Goal: Task Accomplishment & Management: Manage account settings

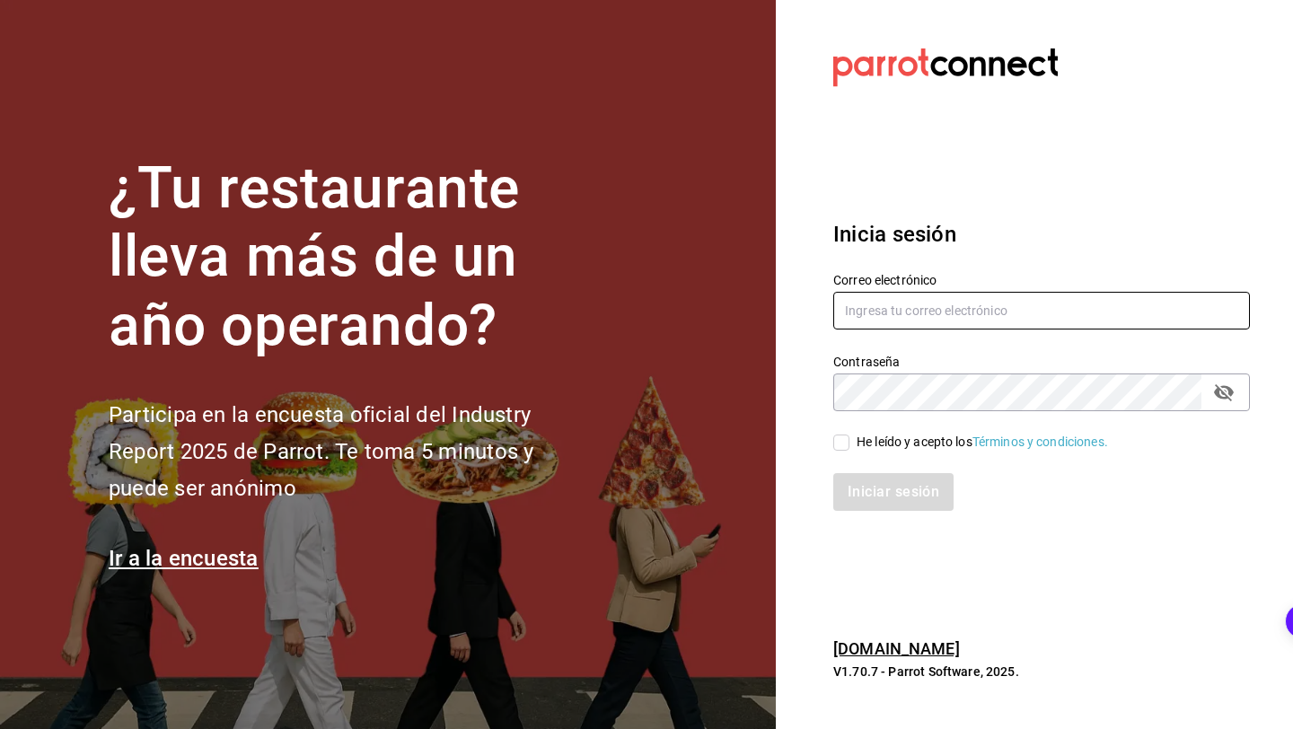
type input "[EMAIL_ADDRESS][DOMAIN_NAME]"
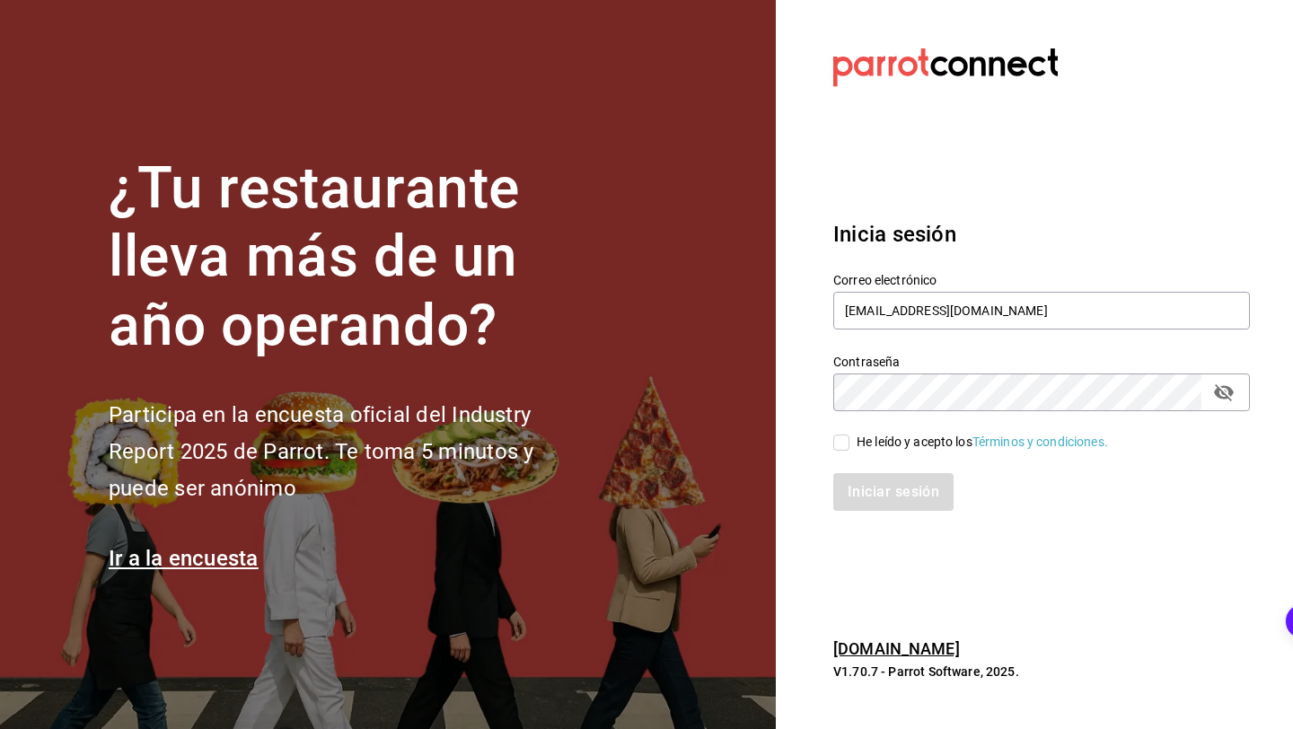
click at [843, 441] on input "He leído y acepto los Términos y condiciones." at bounding box center [841, 443] width 16 height 16
checkbox input "true"
click at [887, 487] on button "Iniciar sesión" at bounding box center [894, 492] width 122 height 38
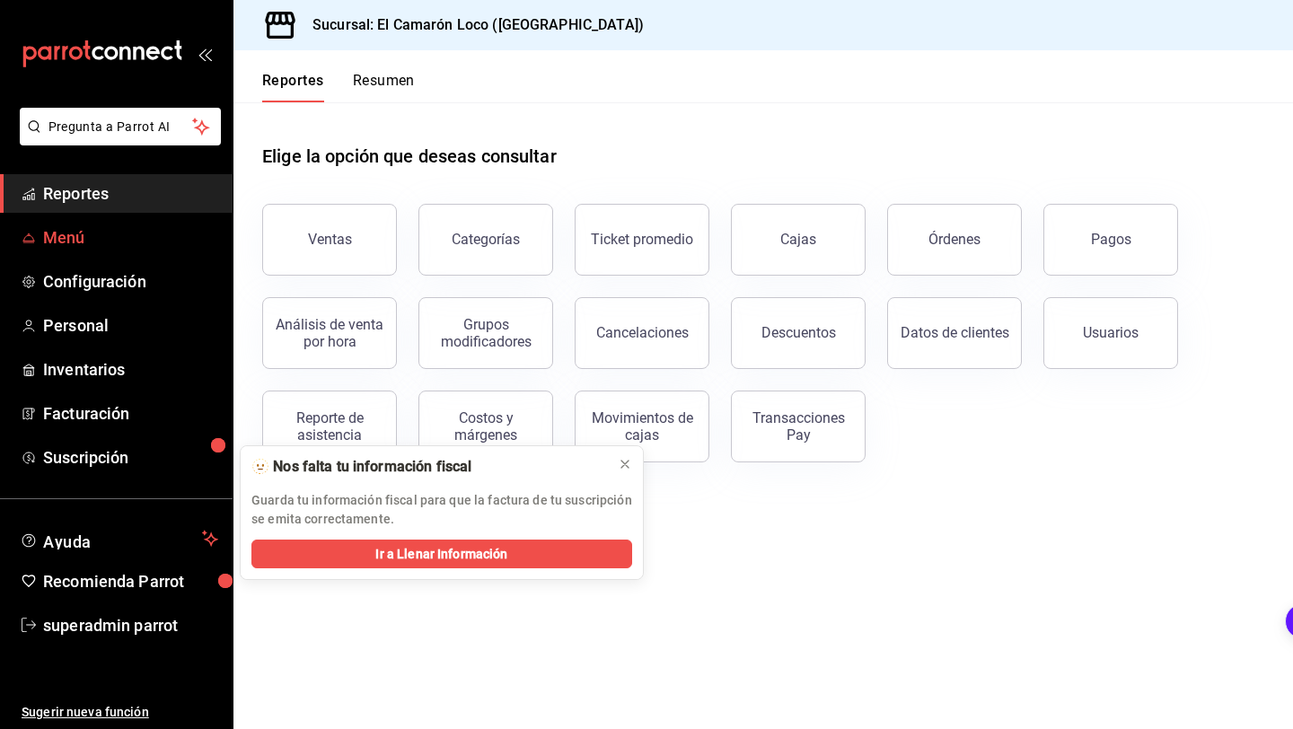
click at [87, 240] on span "Menú" at bounding box center [130, 237] width 175 height 24
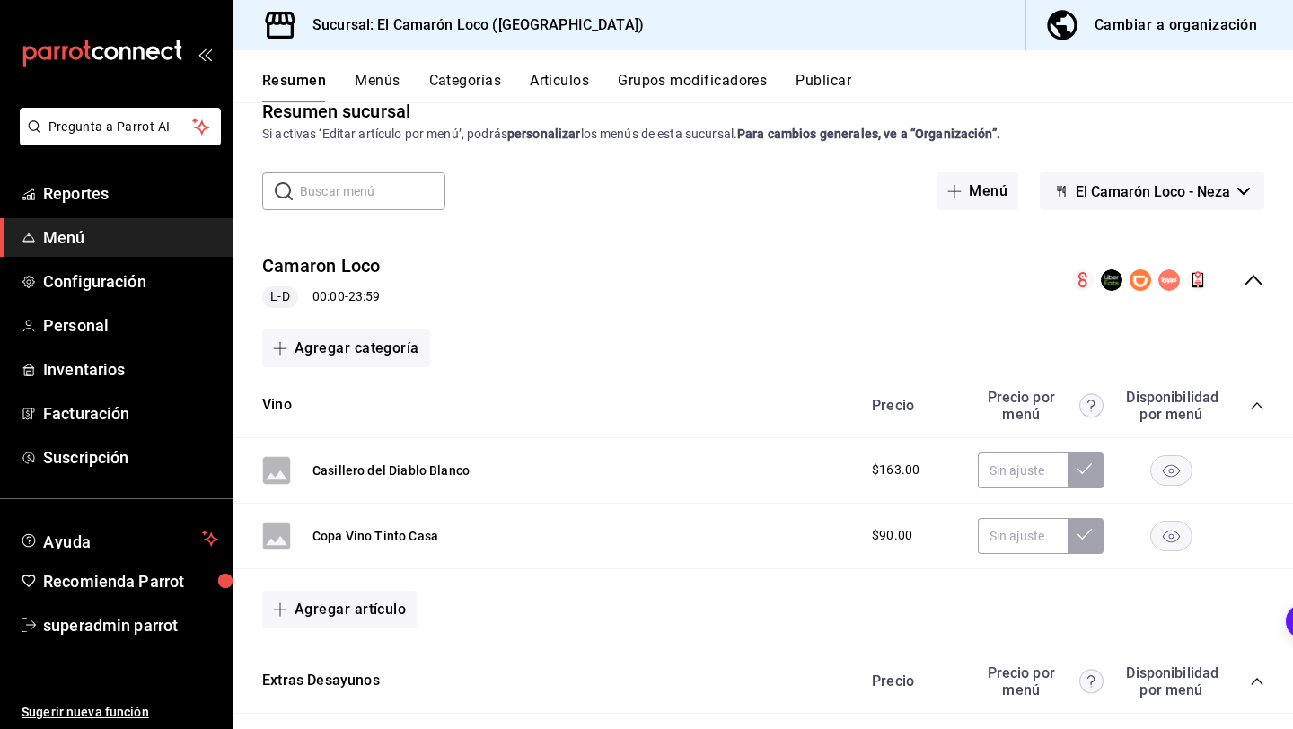
scroll to position [17, 0]
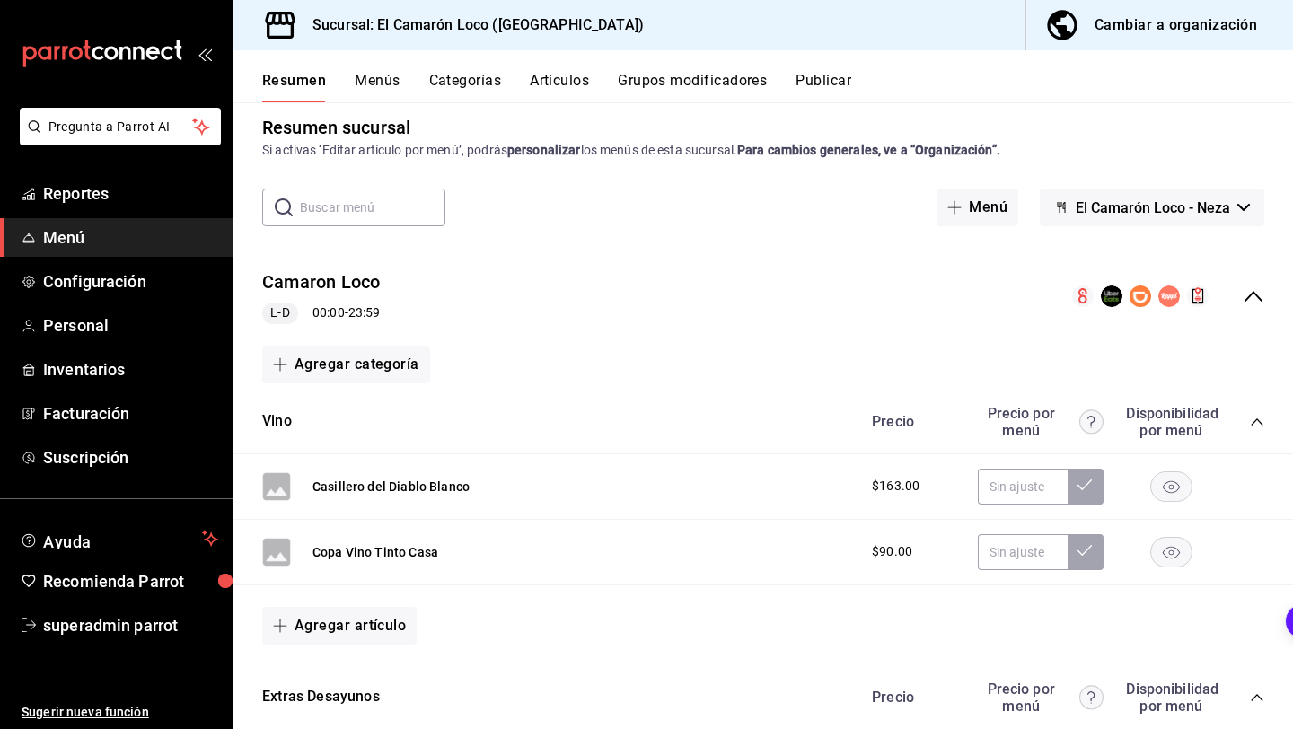
click at [380, 81] on button "Menús" at bounding box center [377, 87] width 45 height 31
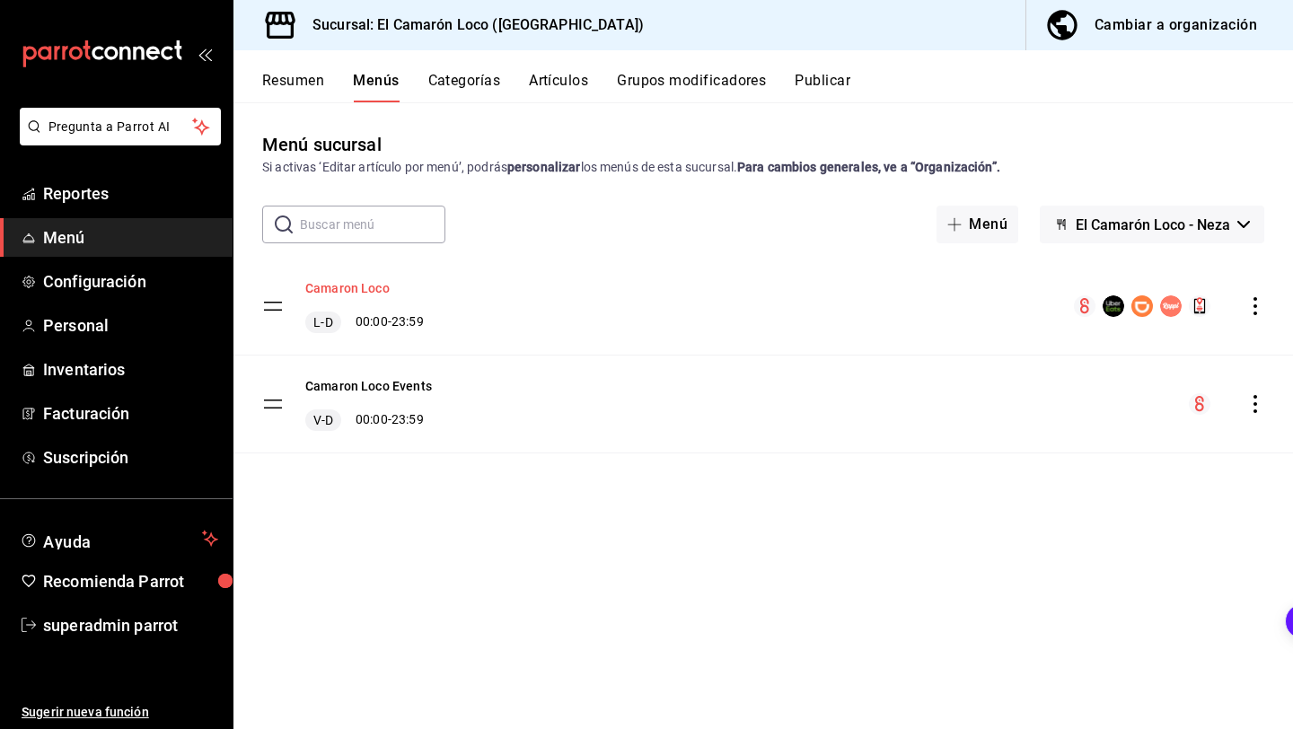
click at [379, 290] on button "Camaron Loco" at bounding box center [347, 288] width 84 height 18
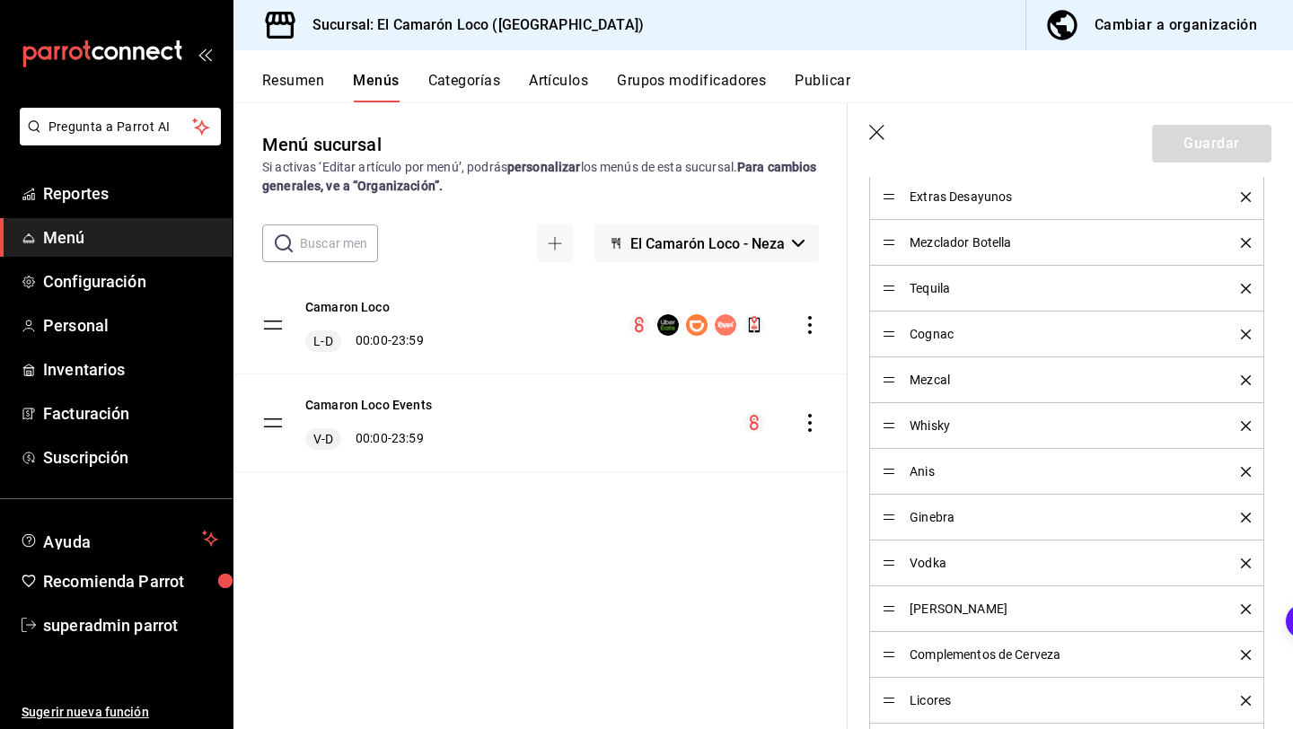
scroll to position [965, 0]
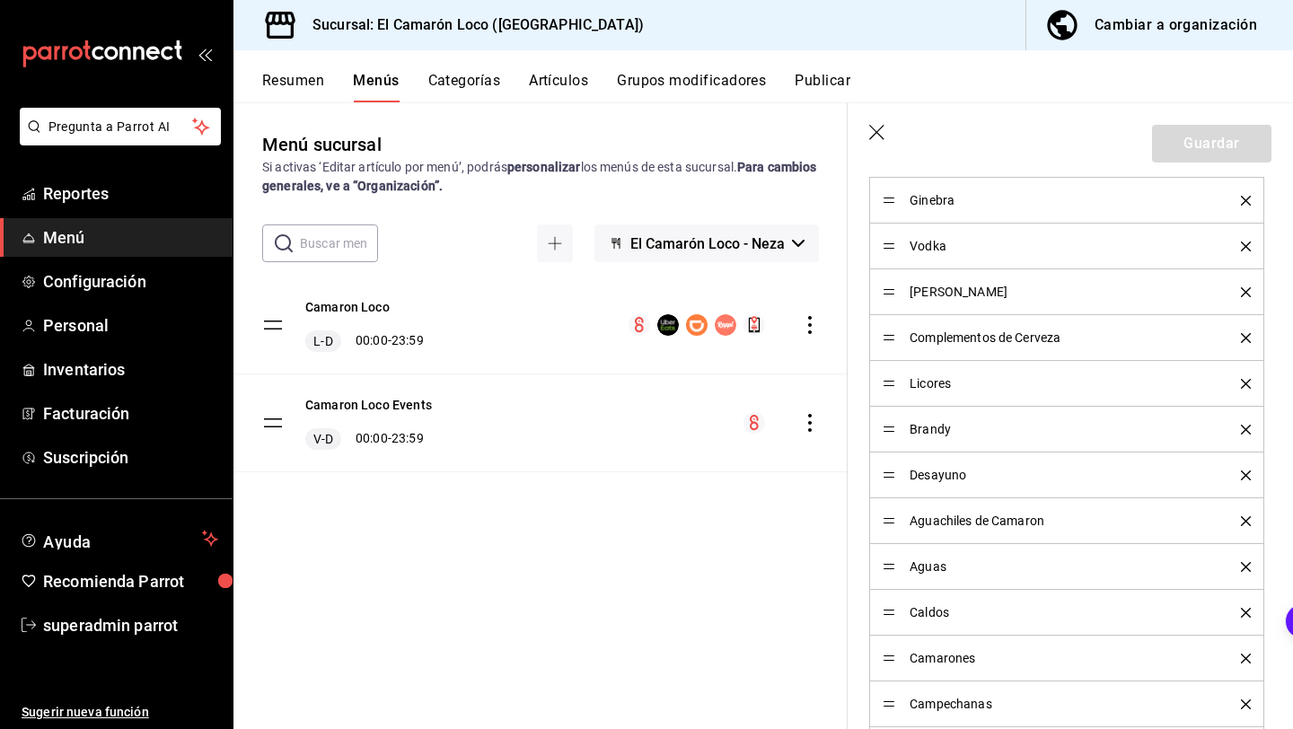
click at [450, 81] on button "Categorías" at bounding box center [464, 87] width 73 height 31
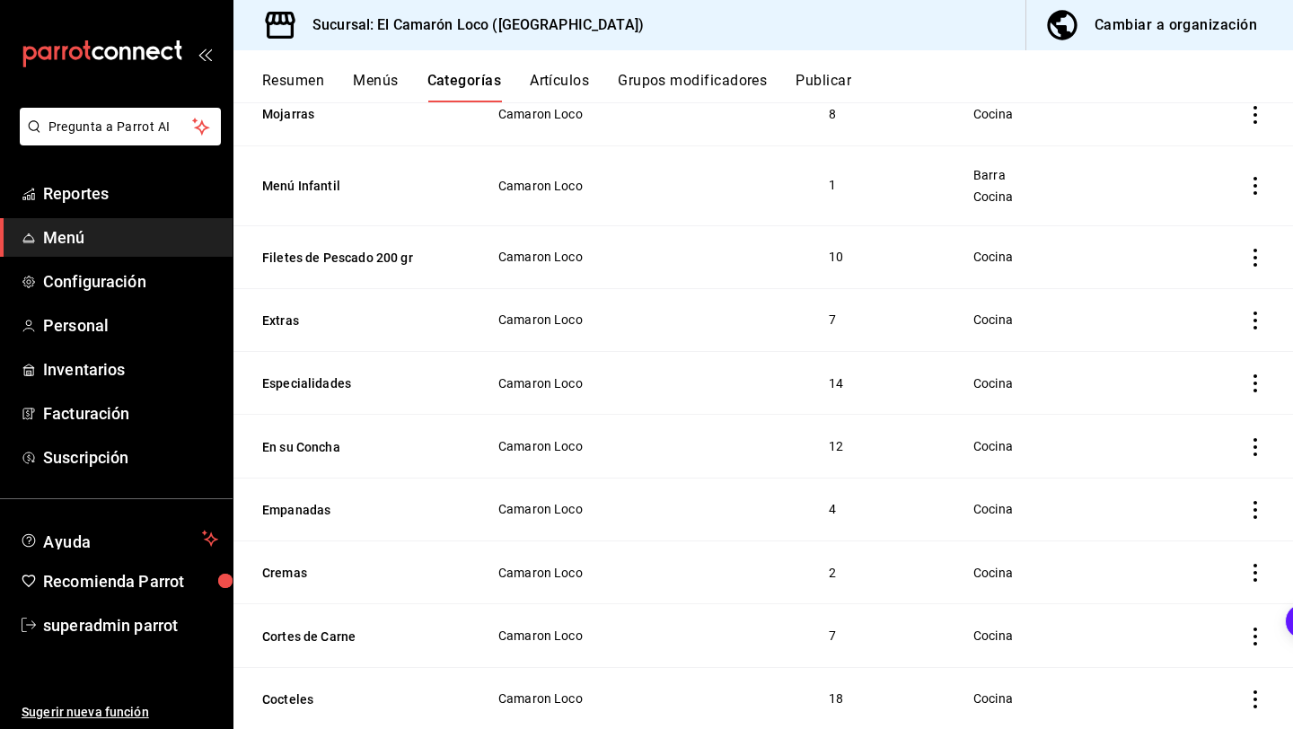
scroll to position [2748, 0]
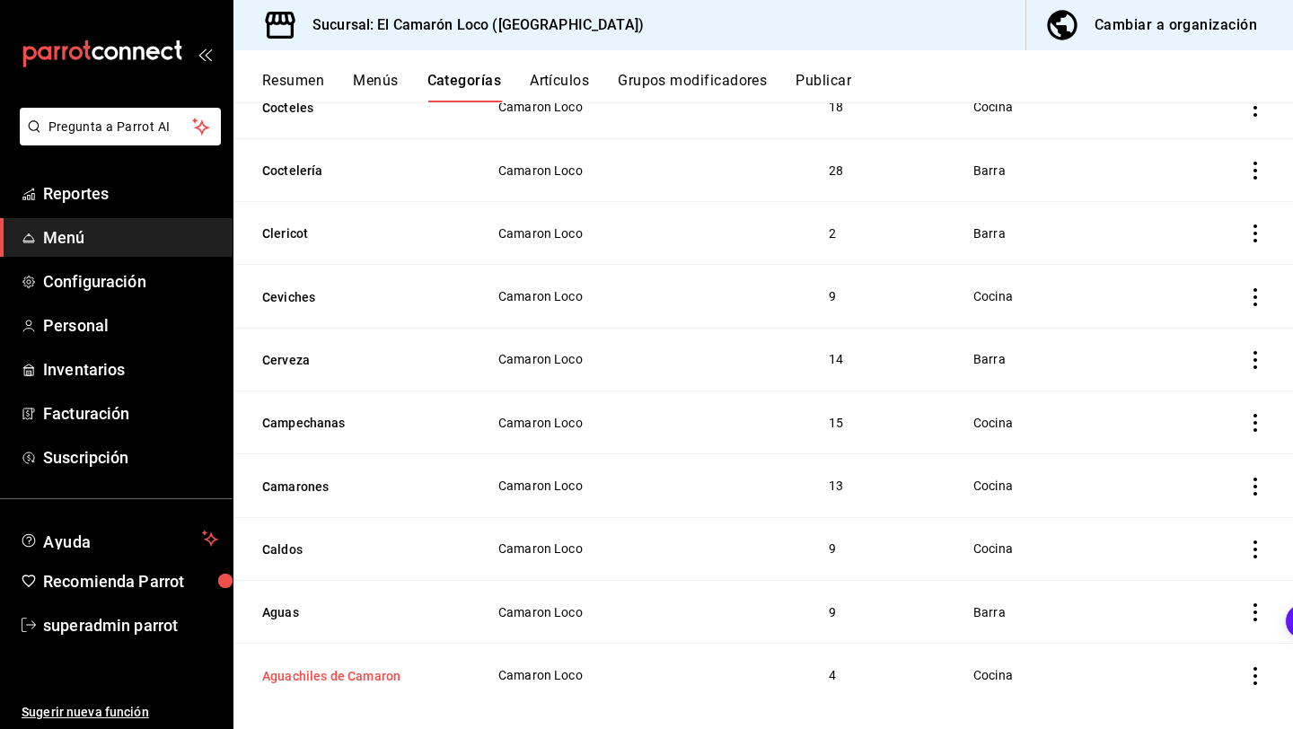
click at [415, 667] on button "Aguachiles de Camaron" at bounding box center [352, 676] width 180 height 18
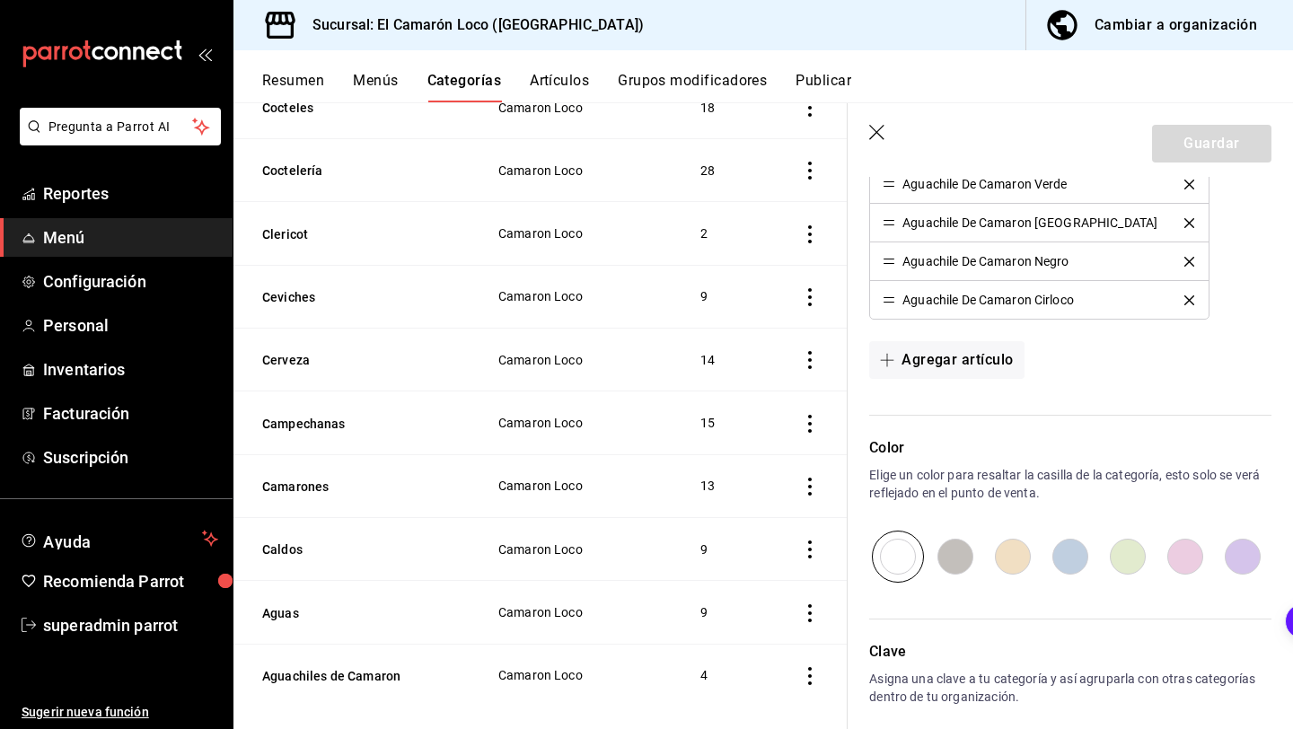
scroll to position [535, 0]
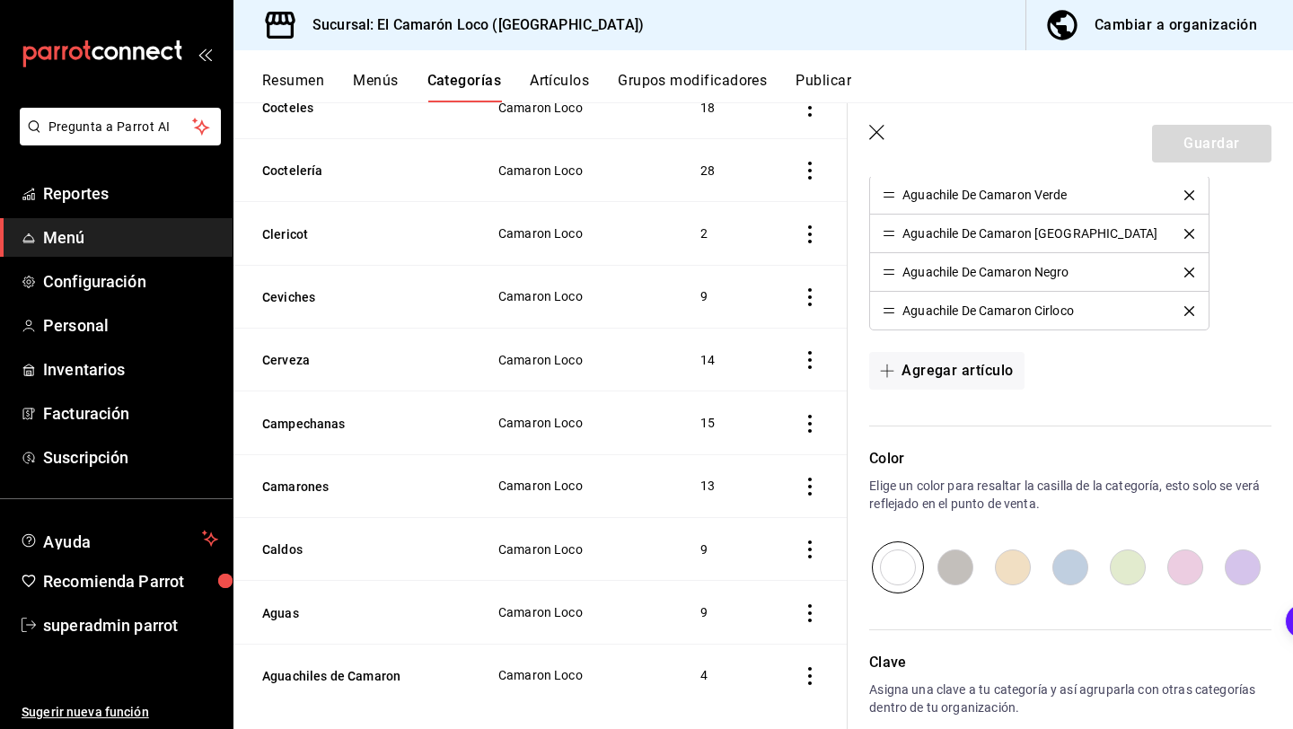
click at [565, 83] on button "Artículos" at bounding box center [559, 87] width 59 height 31
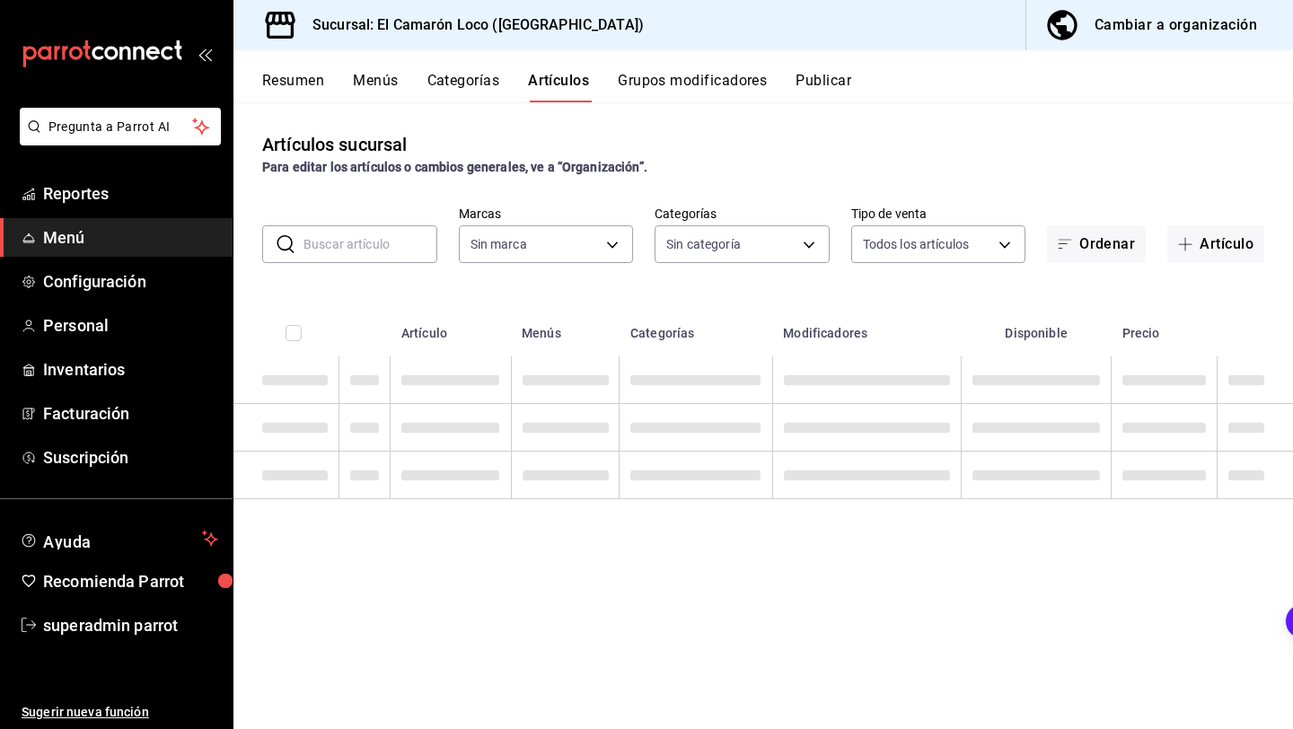
type input "84539b57-ac19-4bc7-993b-d744aa7824cb"
type input "29e25bbd-2505-4167-97e9-906376d6789c,aa4054fb-17bb-4e4c-b66d-083633d704f7,70bd5…"
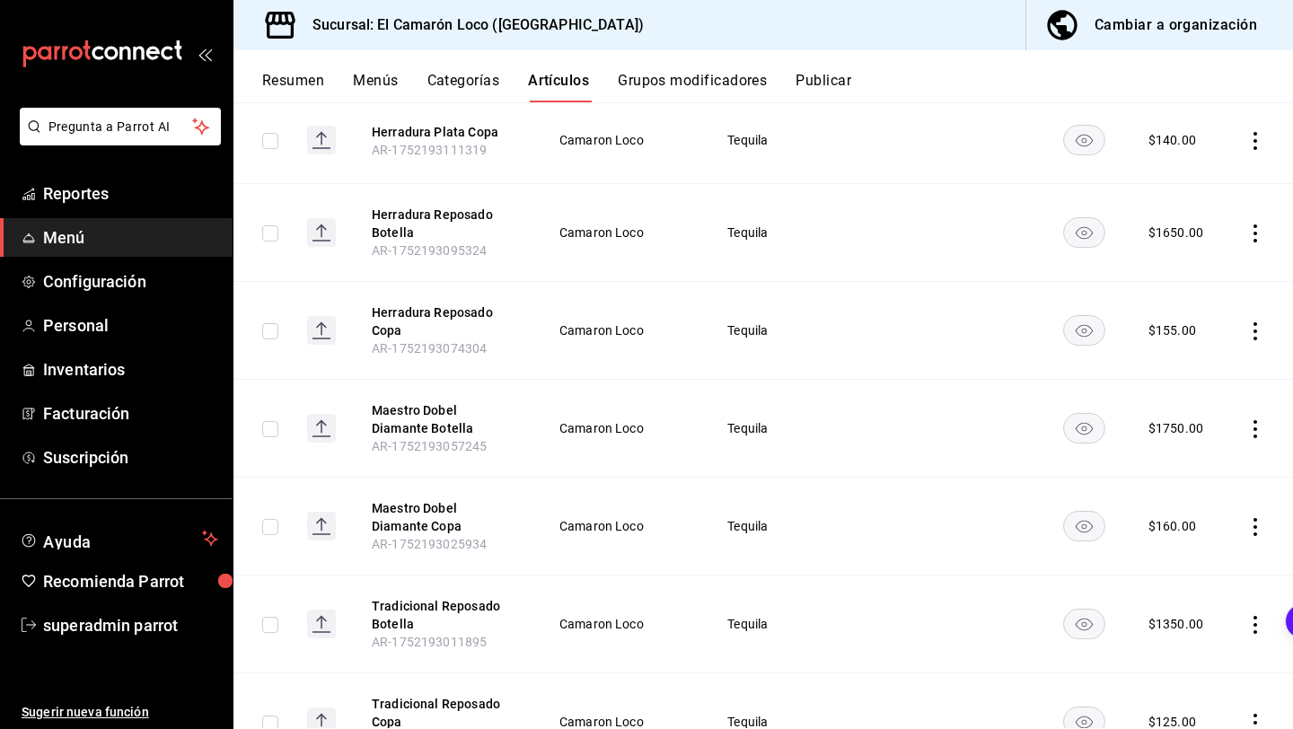
scroll to position [5114, 0]
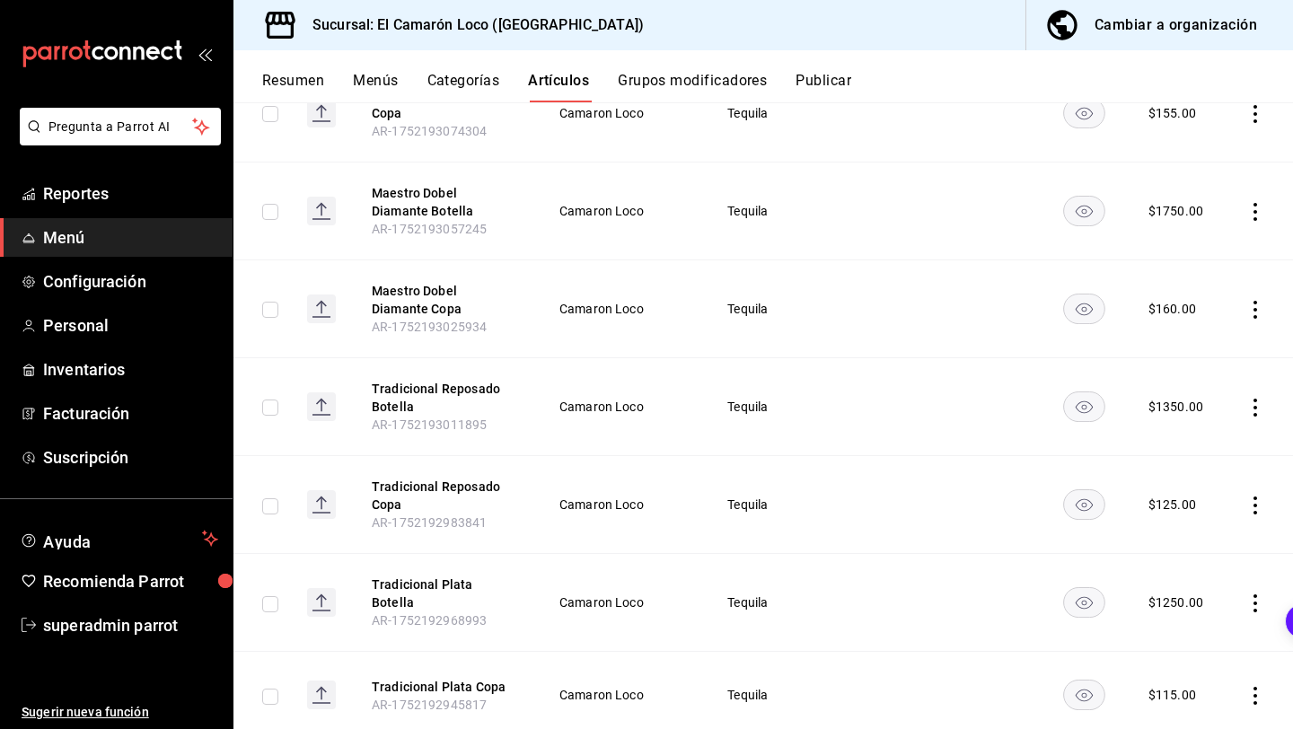
click at [377, 81] on button "Menús" at bounding box center [375, 87] width 45 height 31
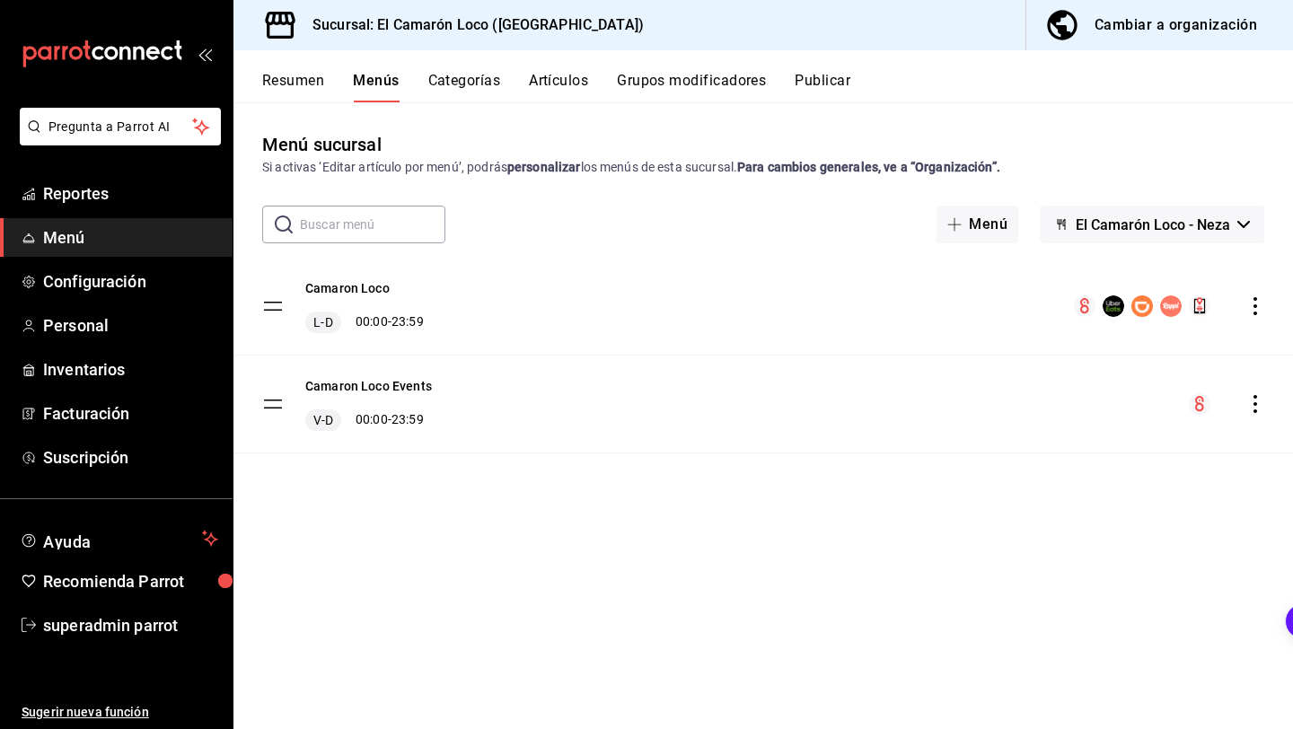
click at [451, 78] on button "Categorías" at bounding box center [464, 87] width 73 height 31
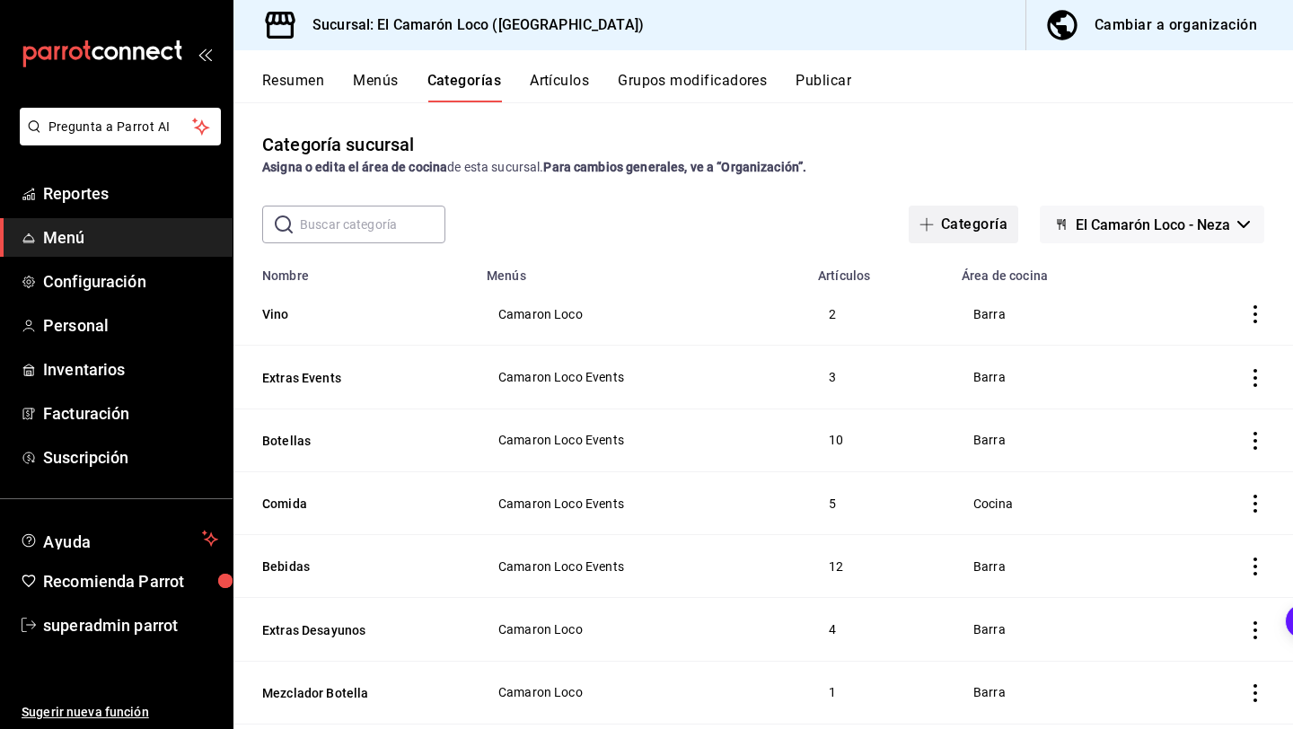
click at [974, 229] on button "Categoría" at bounding box center [964, 225] width 110 height 38
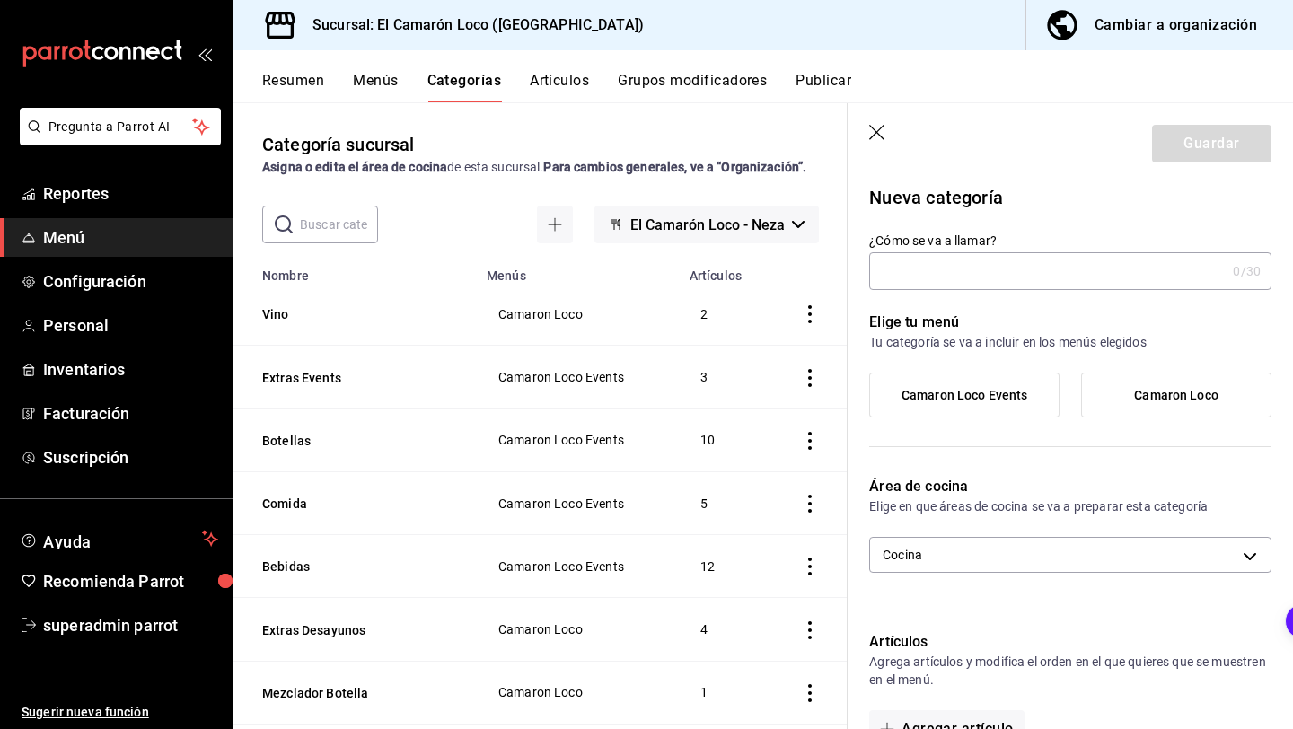
type input "N"
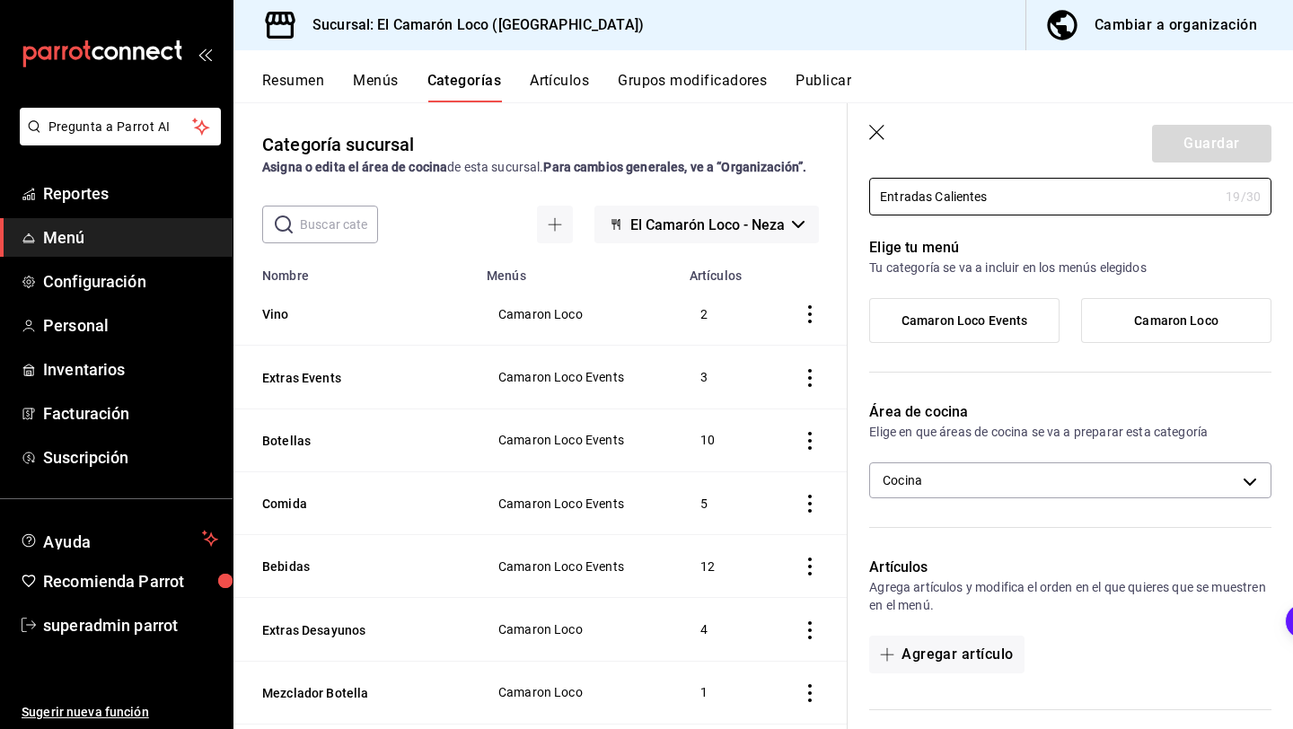
scroll to position [72, 0]
type input "Entradas Calientes"
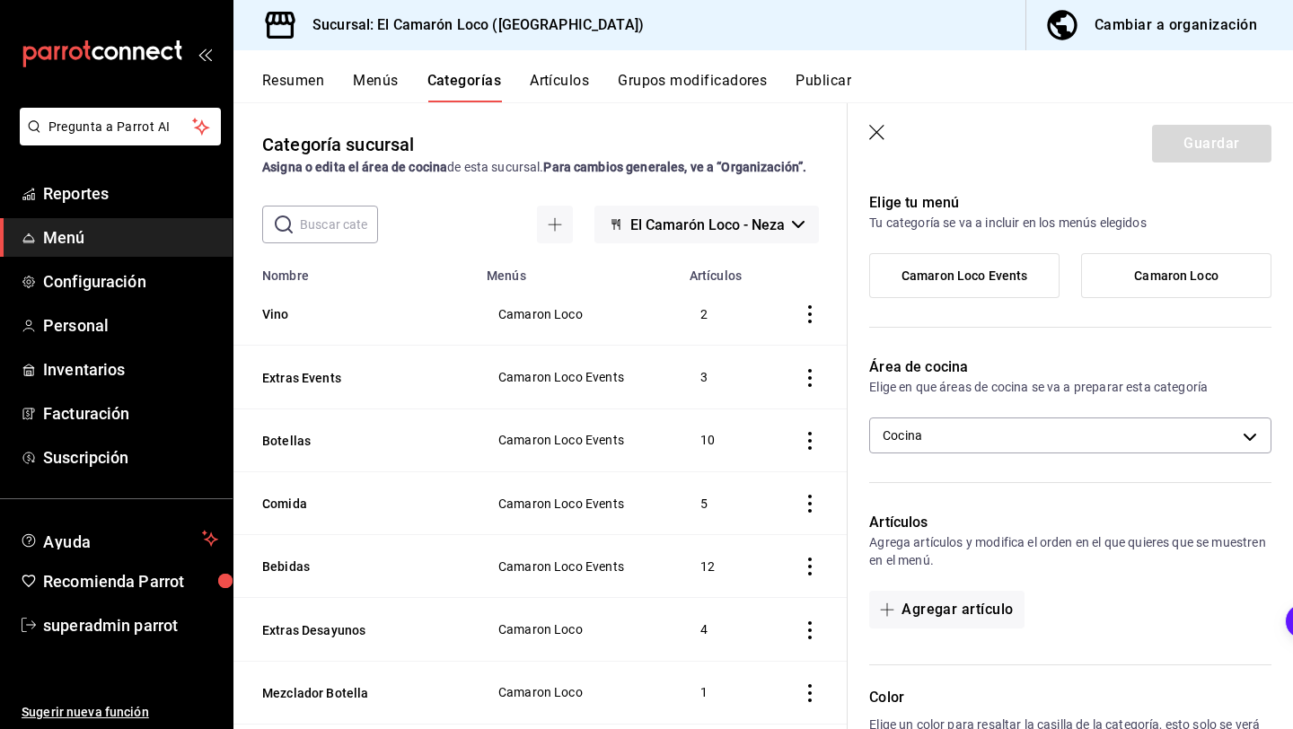
scroll to position [133, 0]
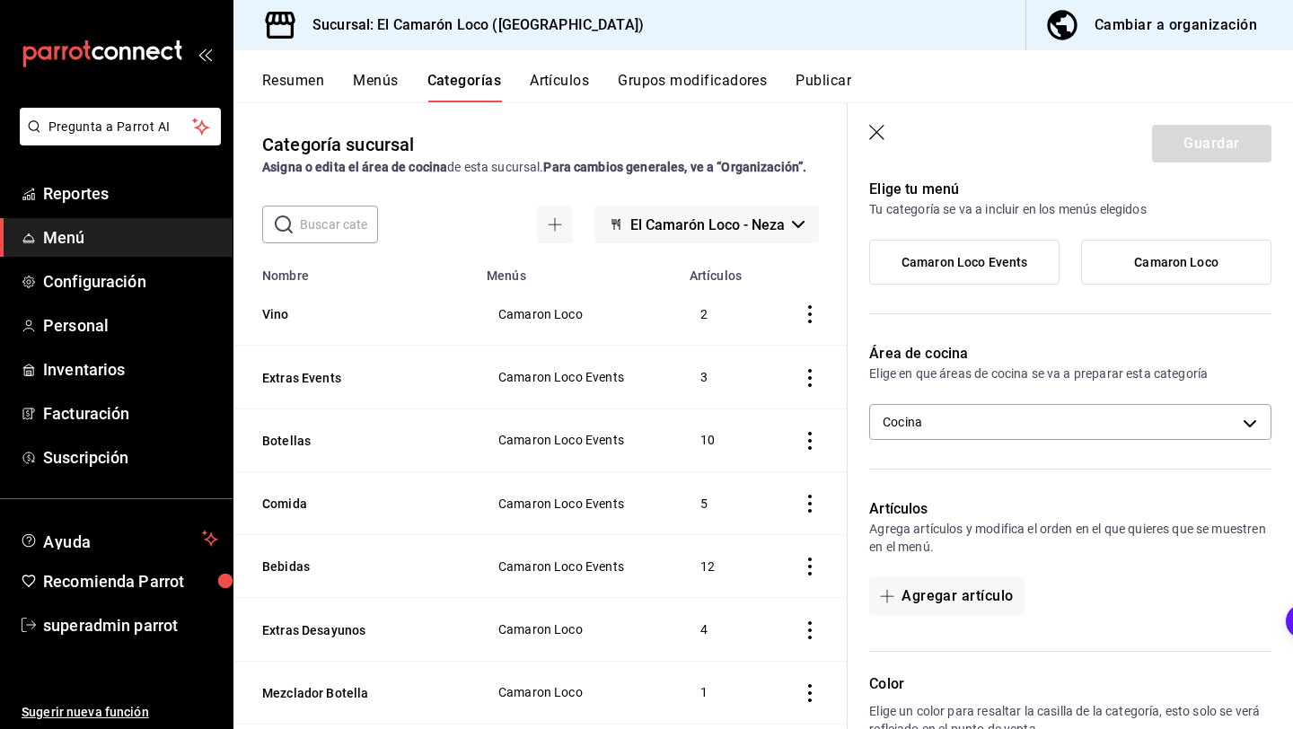
click at [1127, 251] on label "Camaron Loco" at bounding box center [1176, 262] width 189 height 43
click at [0, 0] on input "Camaron Loco" at bounding box center [0, 0] width 0 height 0
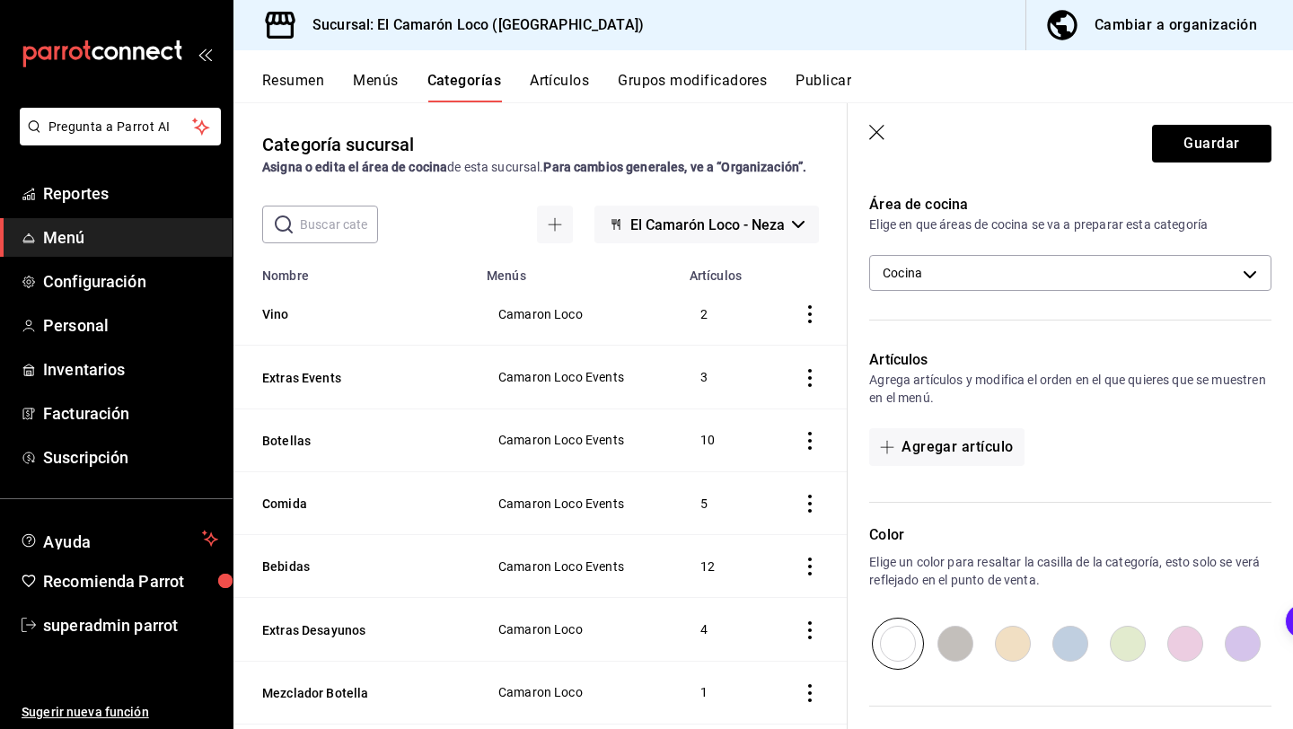
scroll to position [312, 0]
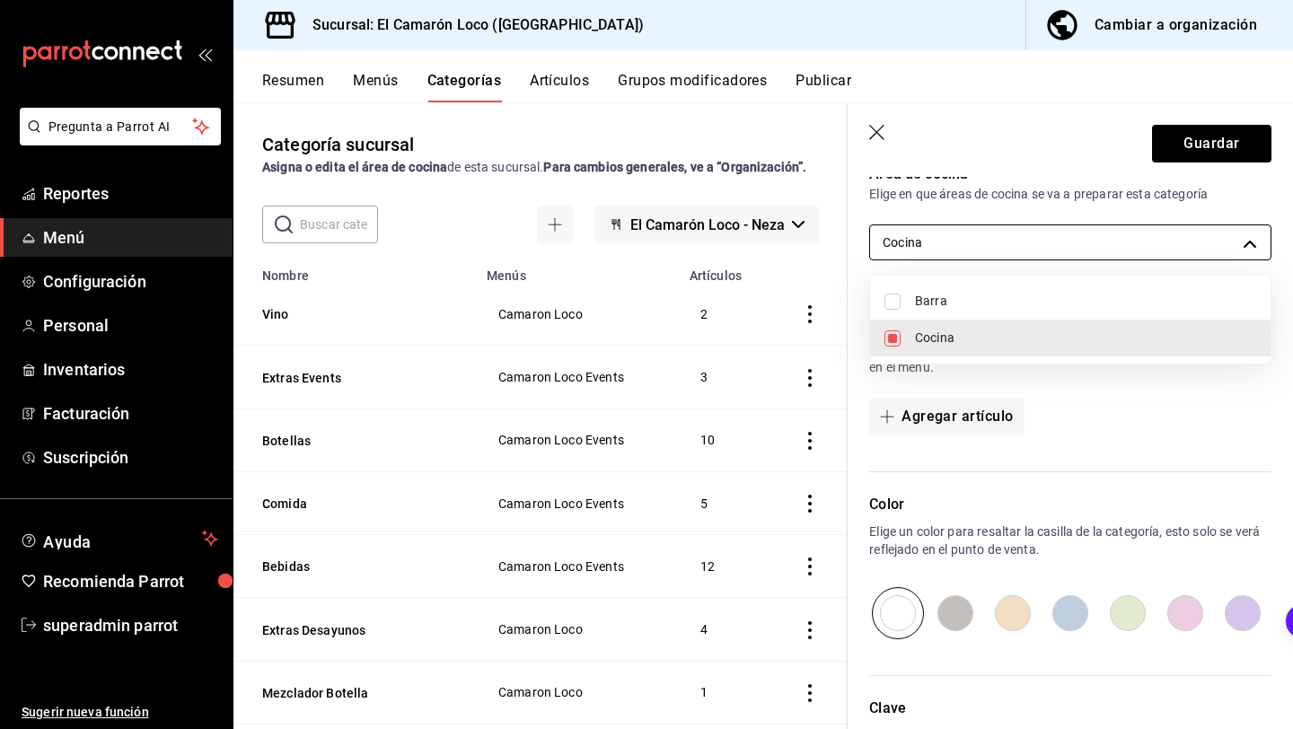
click at [1054, 232] on body "Pregunta a Parrot AI Reportes Menú Configuración Personal Inventarios Facturaci…" at bounding box center [646, 364] width 1293 height 729
click at [1054, 232] on div at bounding box center [646, 364] width 1293 height 729
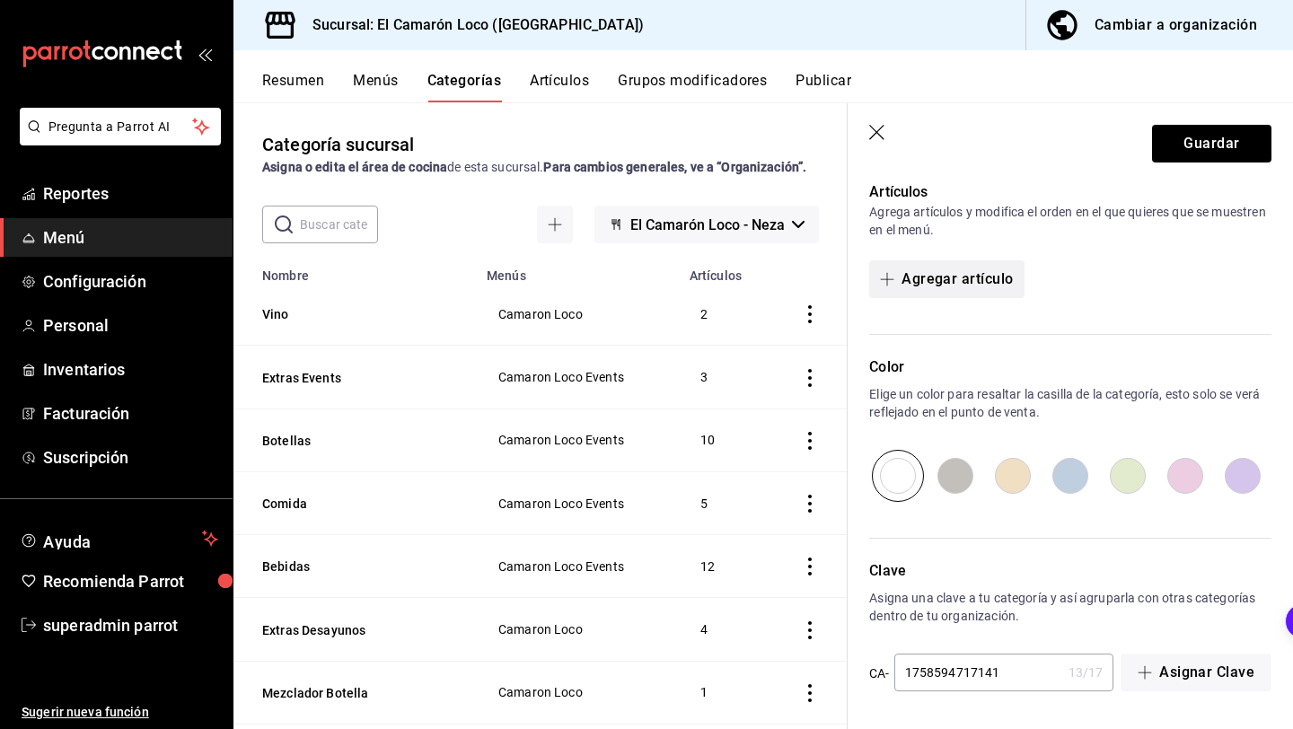
click at [1002, 282] on button "Agregar artículo" at bounding box center [946, 279] width 154 height 38
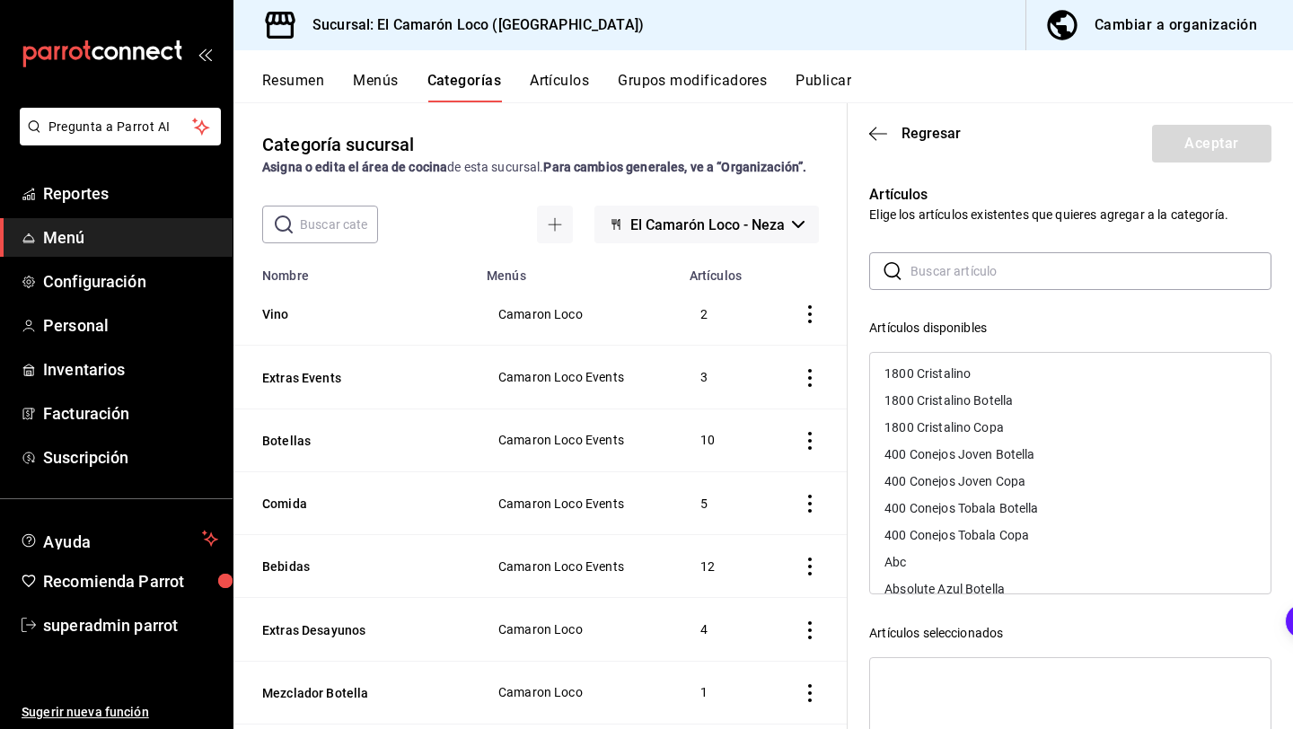
click at [1002, 282] on input "text" at bounding box center [1090, 271] width 361 height 36
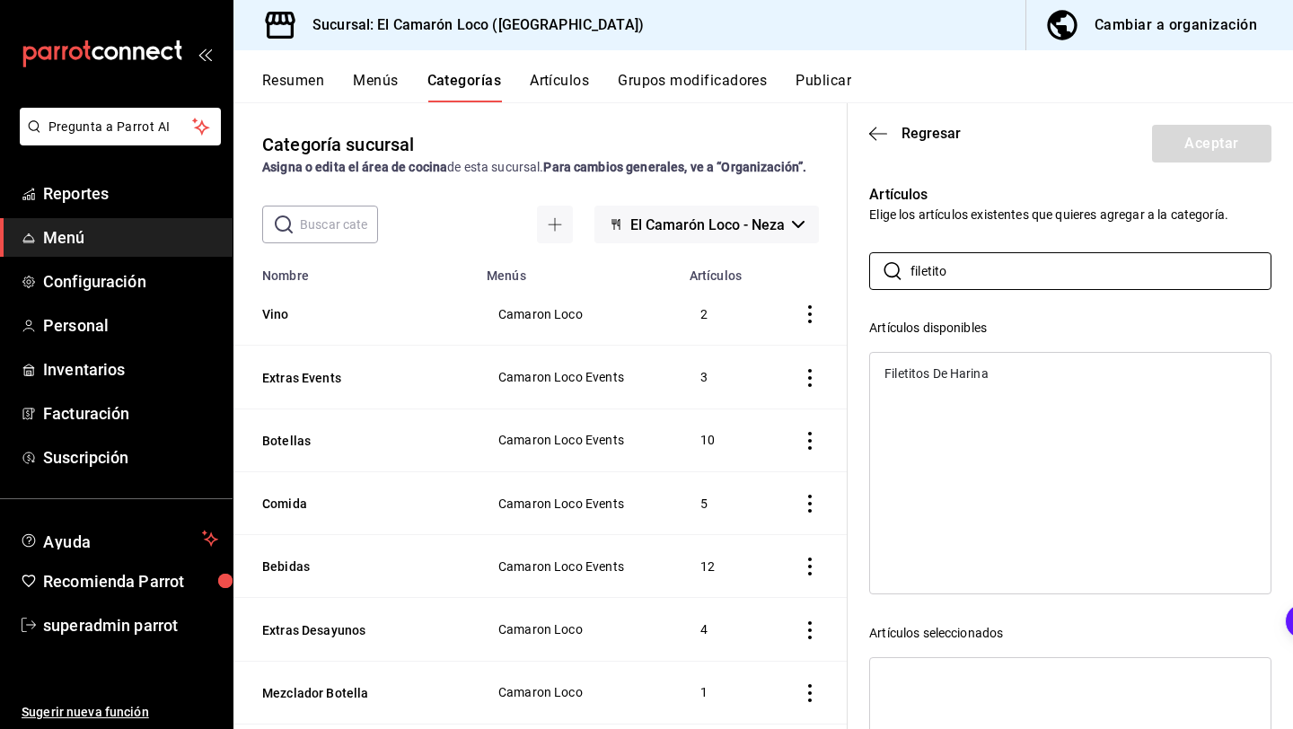
type input "filetito"
click at [1071, 376] on div "Filetitos De Harina" at bounding box center [1070, 373] width 400 height 27
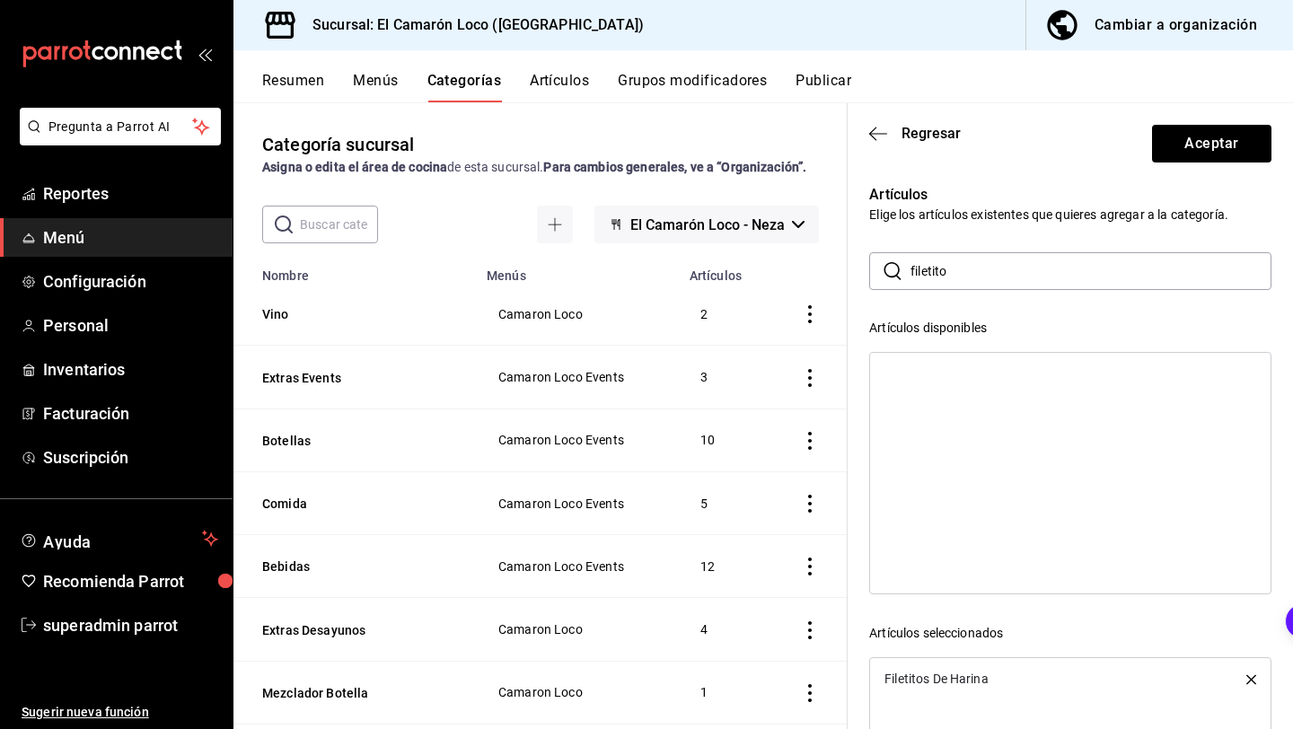
click at [1032, 260] on input "filetito" at bounding box center [1090, 271] width 361 height 36
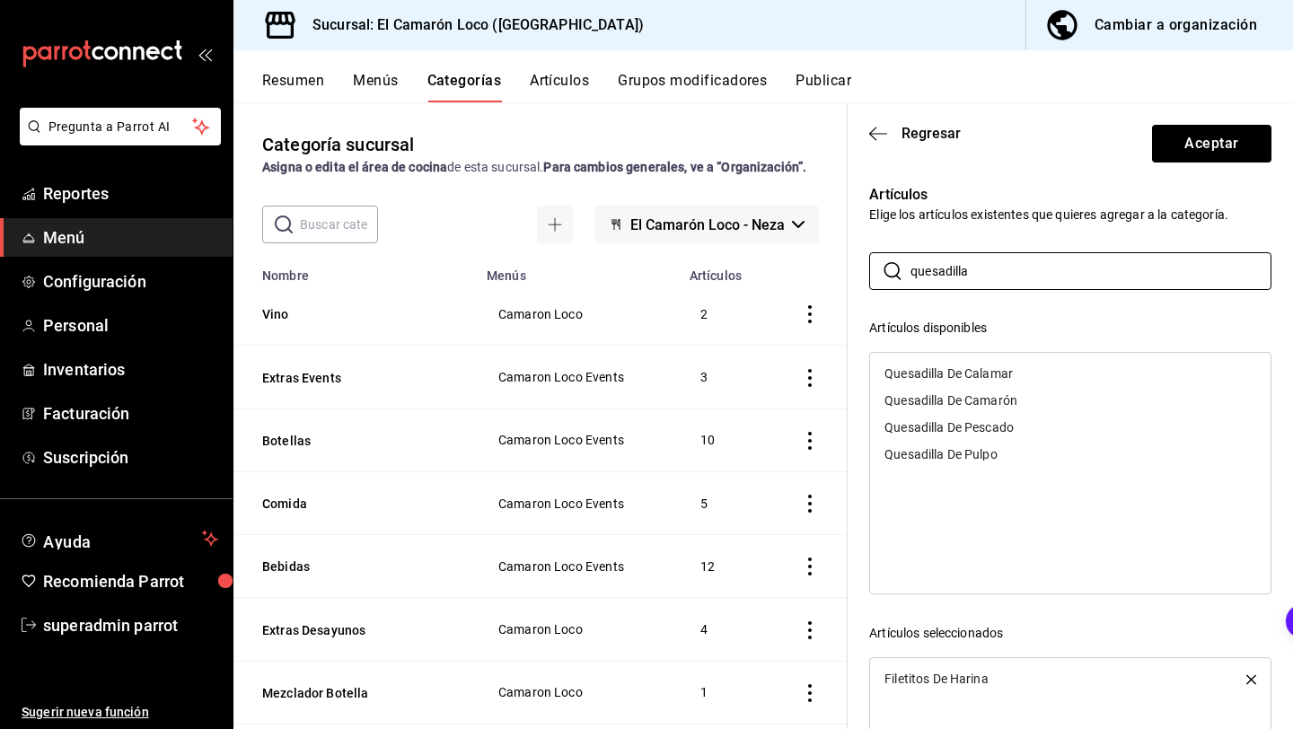
type input "quesadilla"
click at [1054, 400] on div "Quesadilla De Camarón" at bounding box center [1070, 400] width 400 height 27
click at [1042, 408] on div "Quesadilla De Pescado" at bounding box center [1070, 400] width 400 height 27
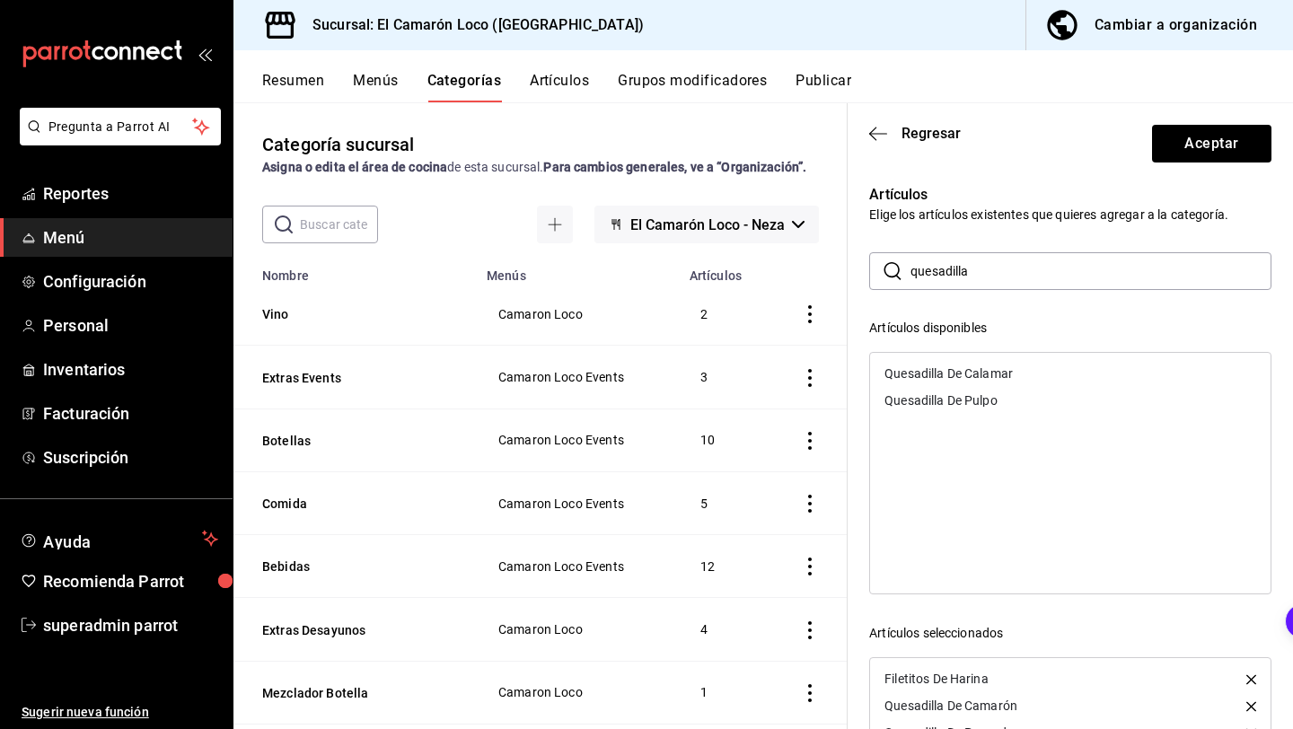
click at [1042, 408] on div "Quesadilla De Pulpo" at bounding box center [1070, 400] width 400 height 27
click at [938, 270] on input "quesadilla" at bounding box center [1090, 271] width 361 height 36
type input "empanada"
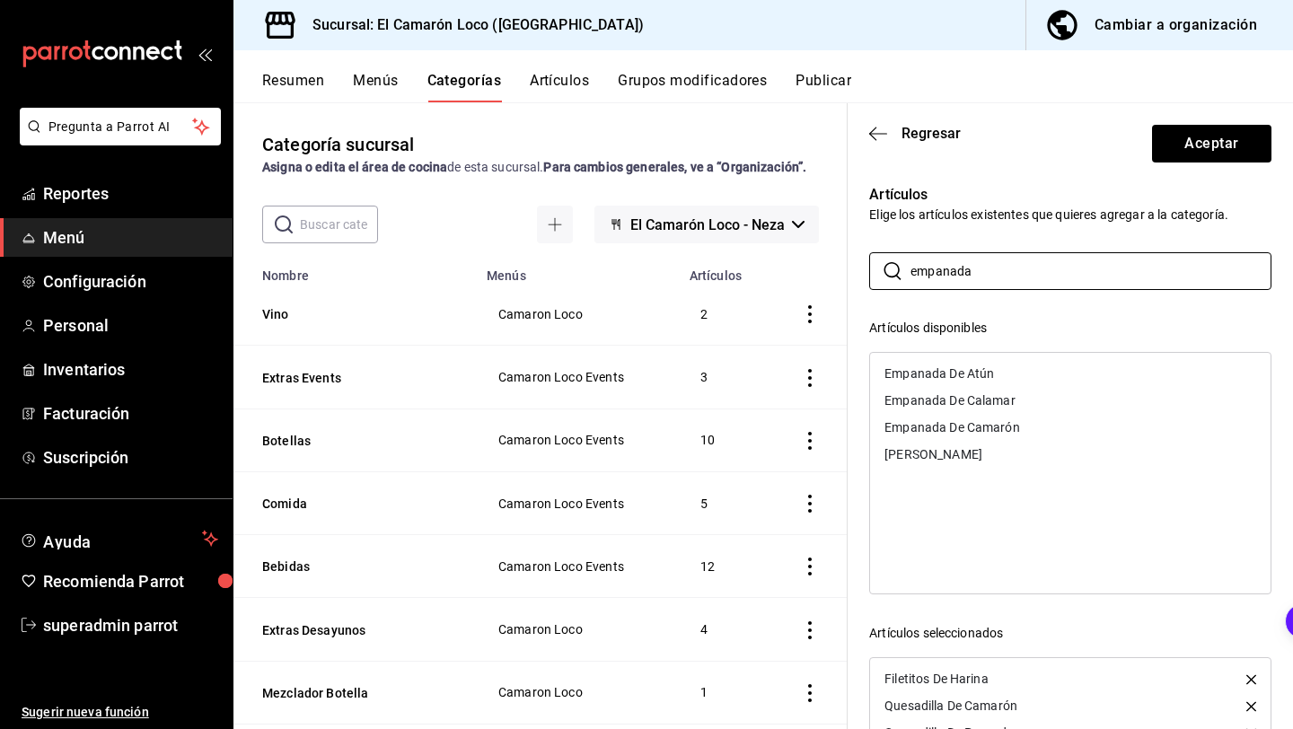
click at [1023, 427] on div "Empanada De Camarón" at bounding box center [1070, 427] width 400 height 27
click at [1026, 365] on div "Empanada De Atún" at bounding box center [1070, 373] width 400 height 27
click at [1034, 382] on div "Empanada De Calamar" at bounding box center [1070, 373] width 400 height 27
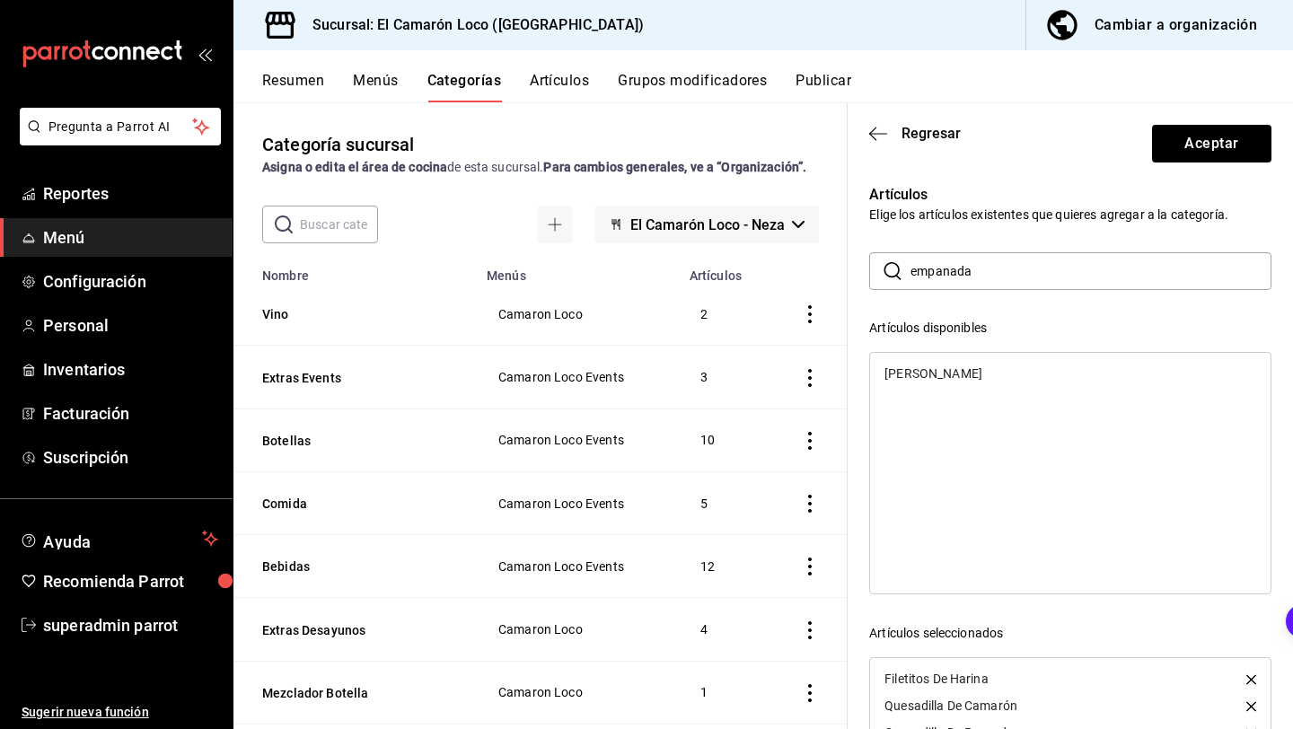
click at [1034, 382] on div "[PERSON_NAME]" at bounding box center [1070, 373] width 400 height 27
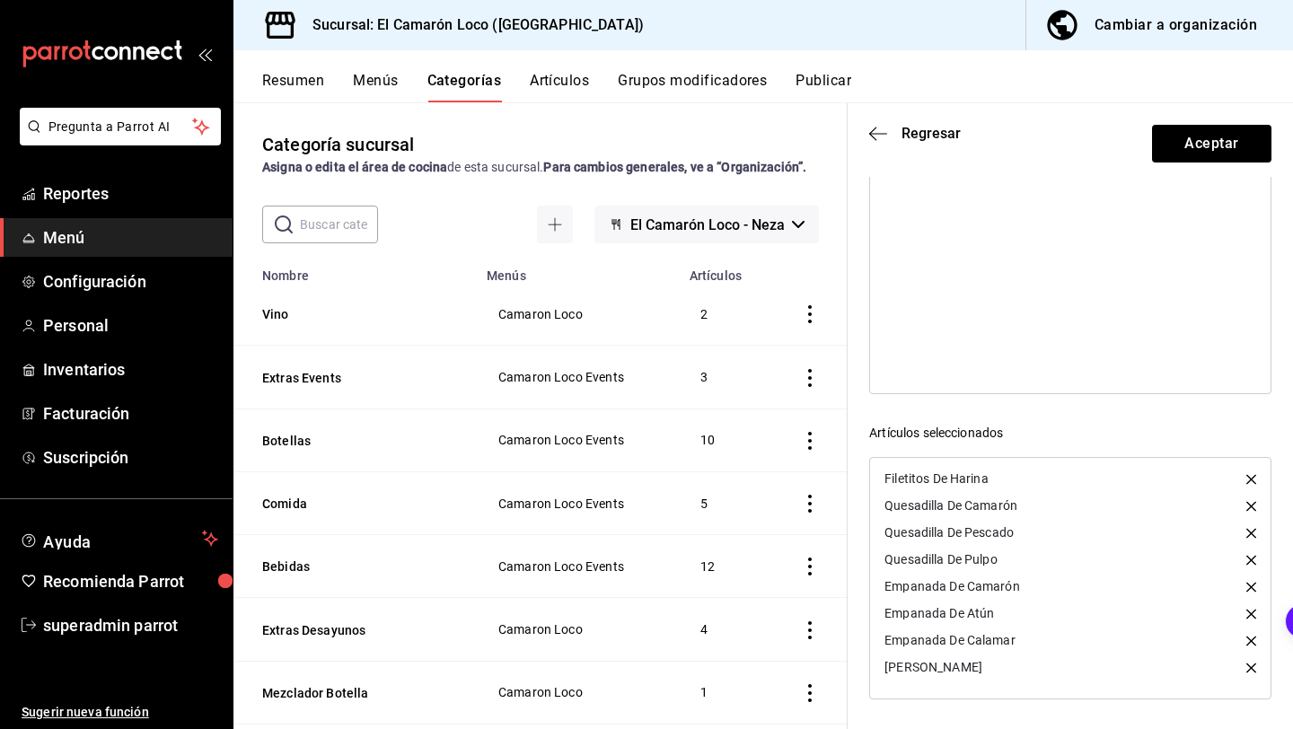
scroll to position [0, 0]
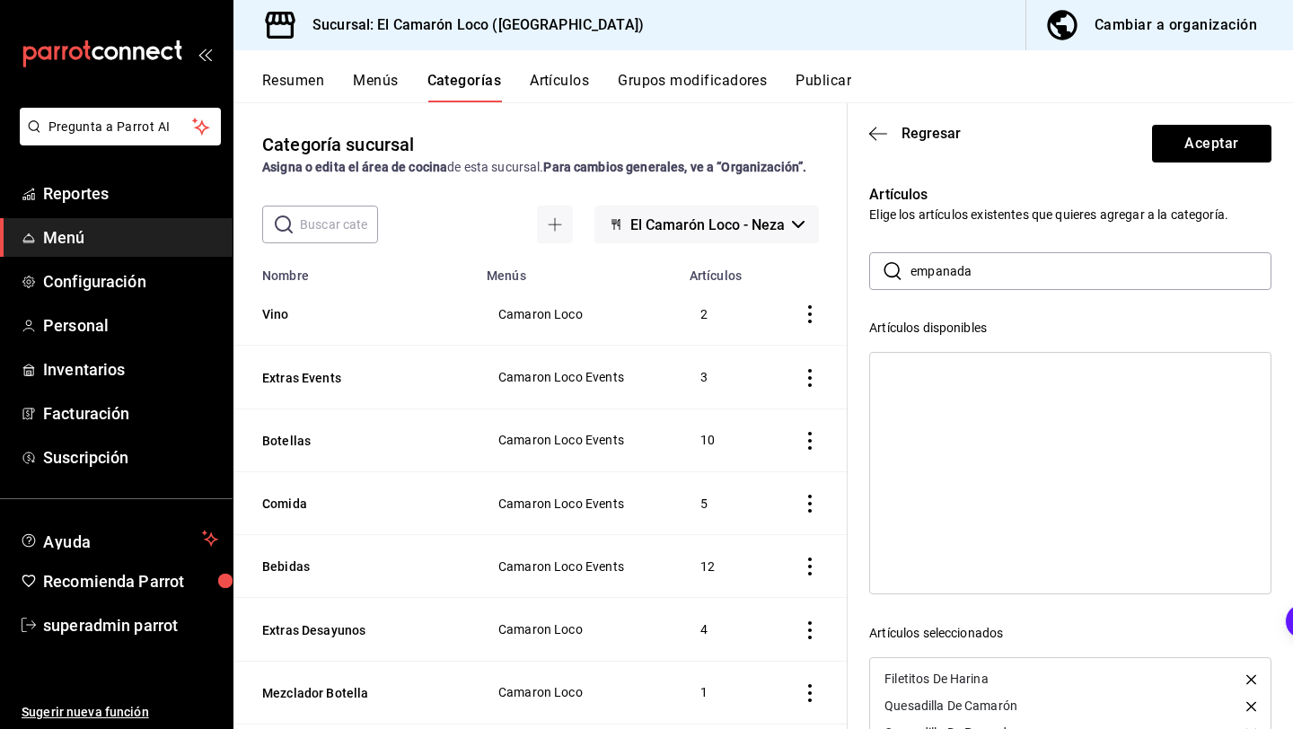
click at [1077, 255] on input "empanada" at bounding box center [1090, 271] width 361 height 36
type input "taco"
click at [1074, 358] on ul "Taco Gobernador" at bounding box center [1070, 373] width 400 height 41
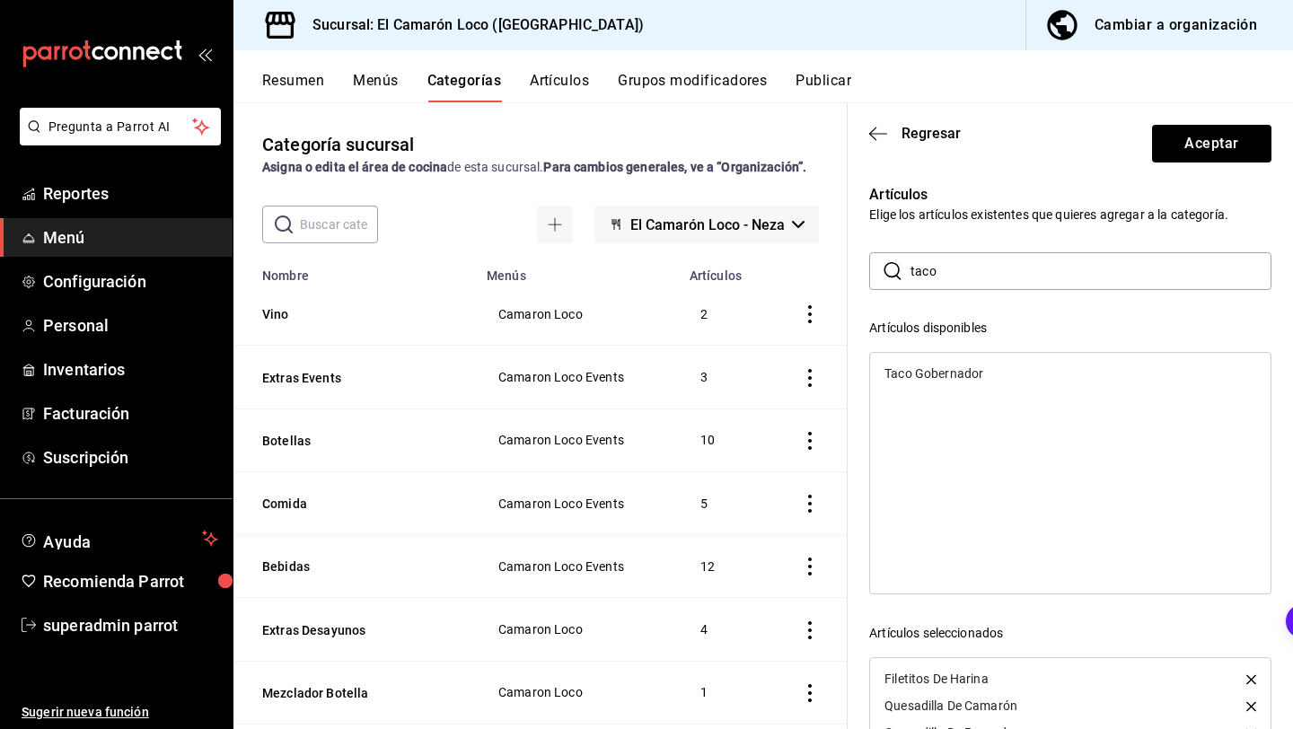
click at [1053, 372] on div "Taco Gobernador" at bounding box center [1070, 373] width 400 height 27
click at [1248, 142] on button "Aceptar" at bounding box center [1211, 144] width 119 height 38
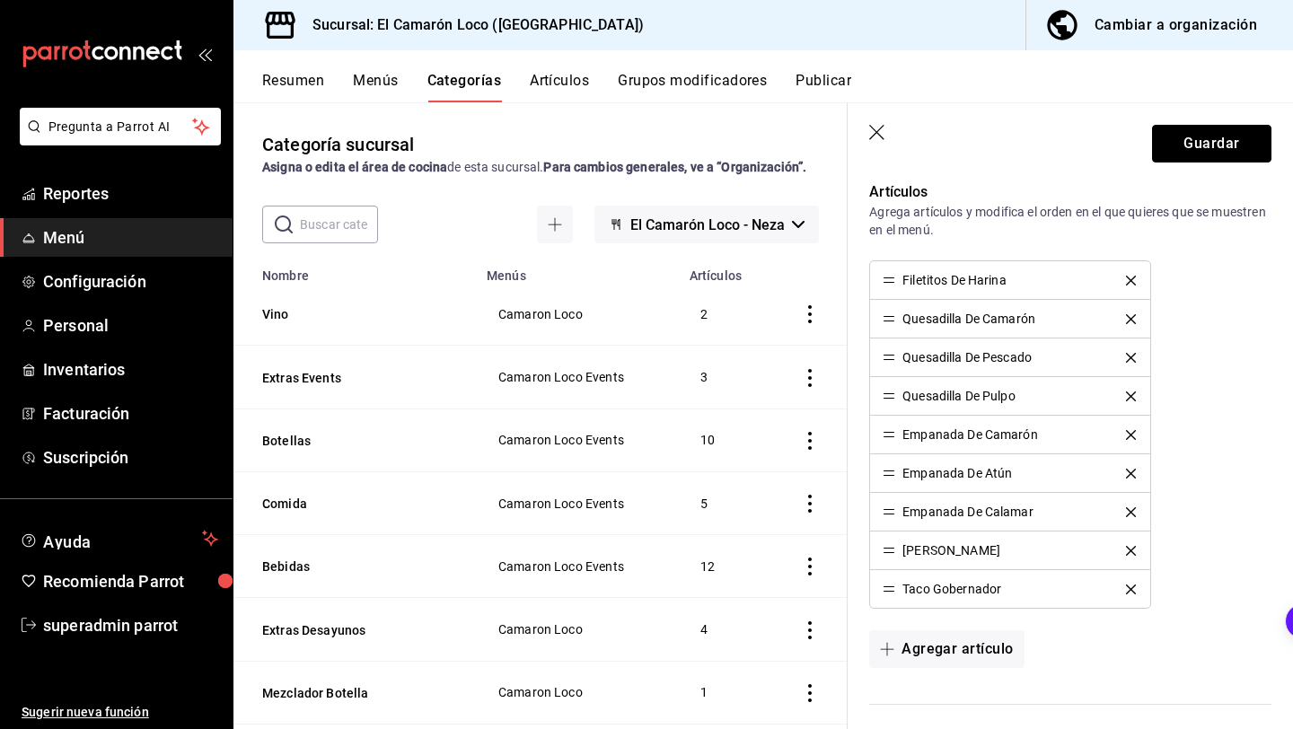
click at [1248, 142] on button "Guardar" at bounding box center [1211, 144] width 119 height 38
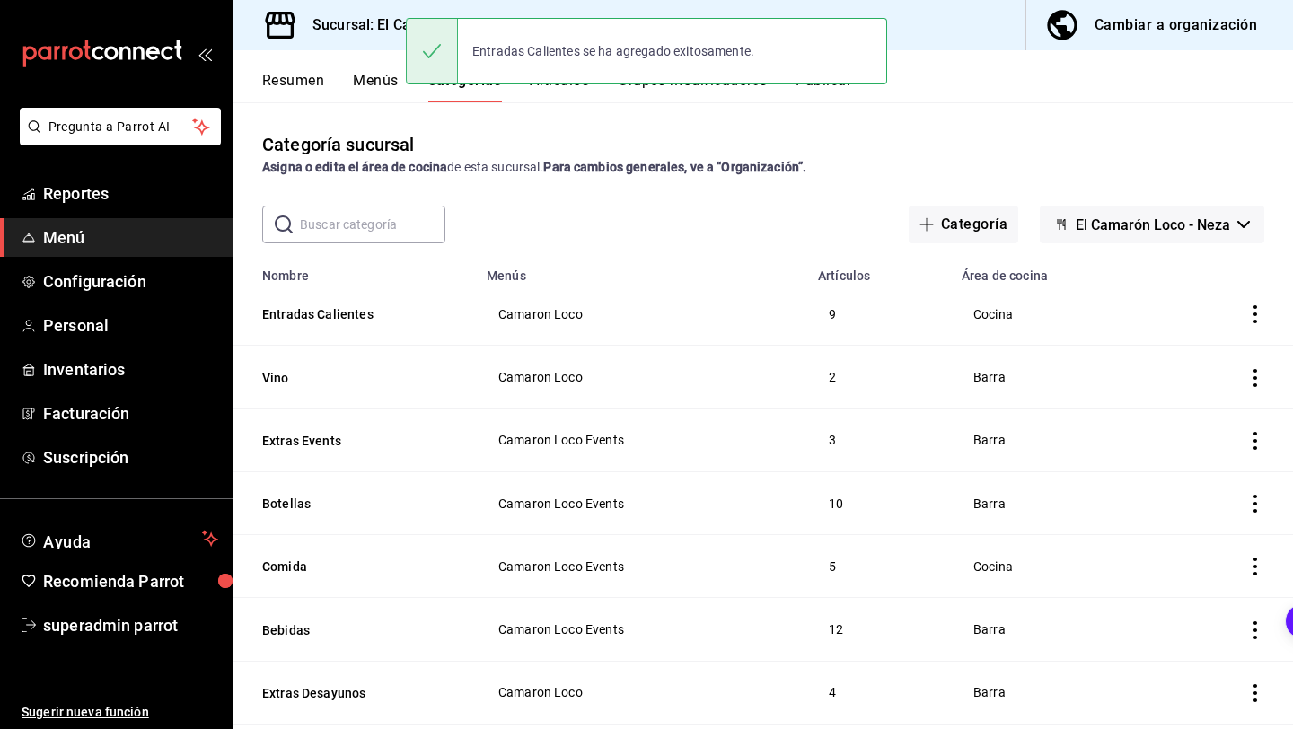
click at [581, 99] on button "Artículos" at bounding box center [559, 87] width 59 height 31
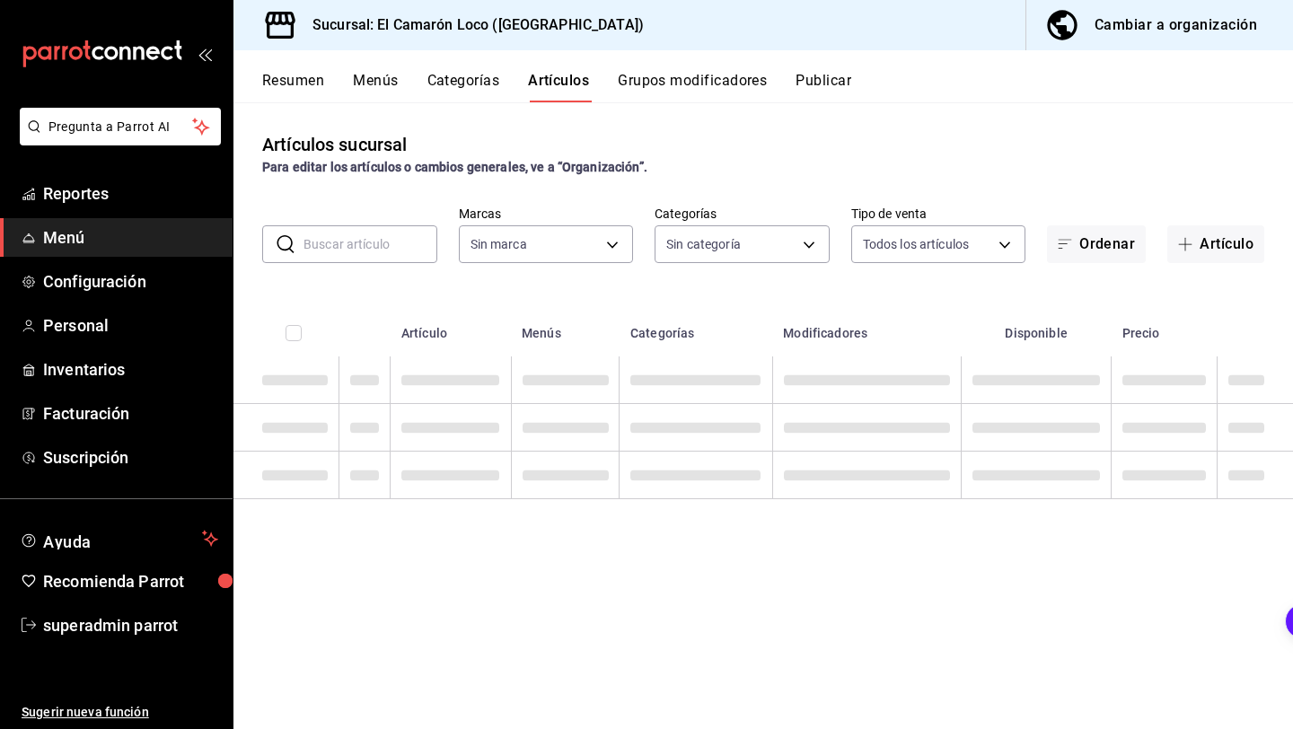
type input "84539b57-ac19-4bc7-993b-d744aa7824cb"
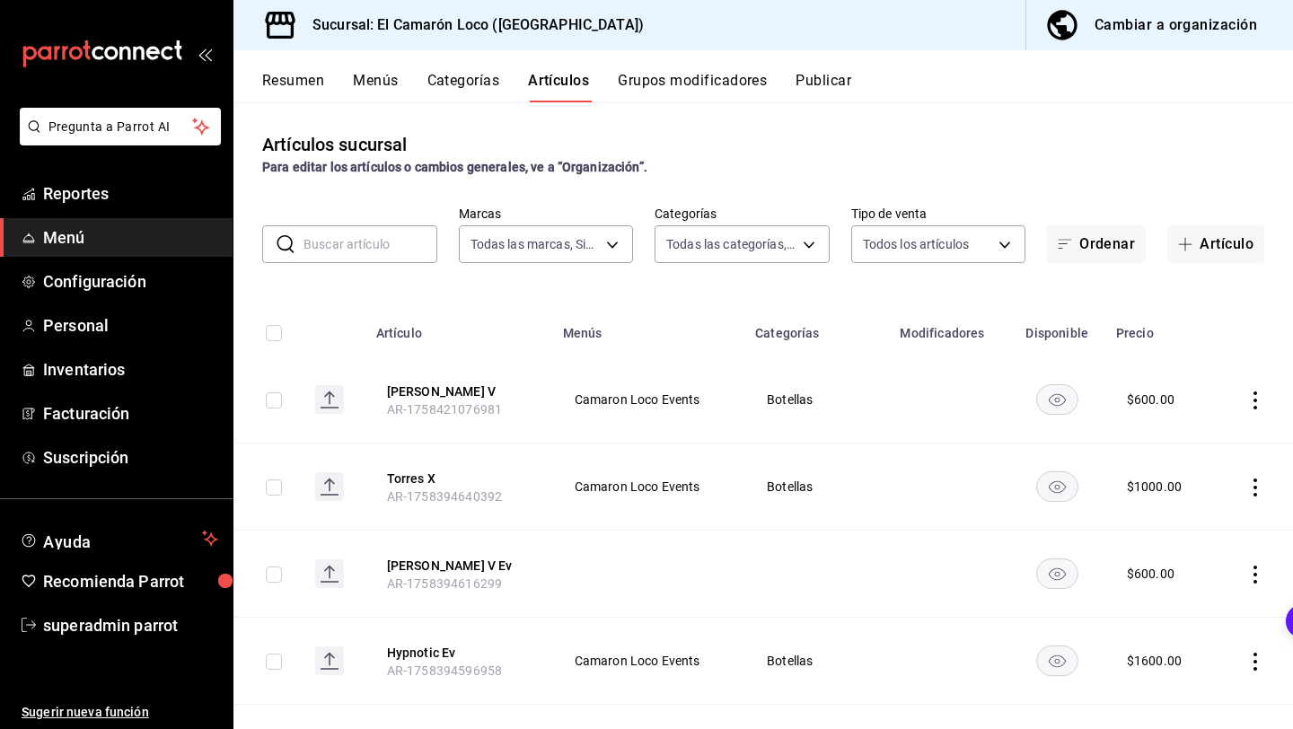
type input "9b2abcf0-5cde-4546-9fea-375ee6011b53,29e25bbd-2505-4167-97e9-906376d6789c,aa405…"
click at [1202, 250] on button "Artículo" at bounding box center [1215, 244] width 97 height 38
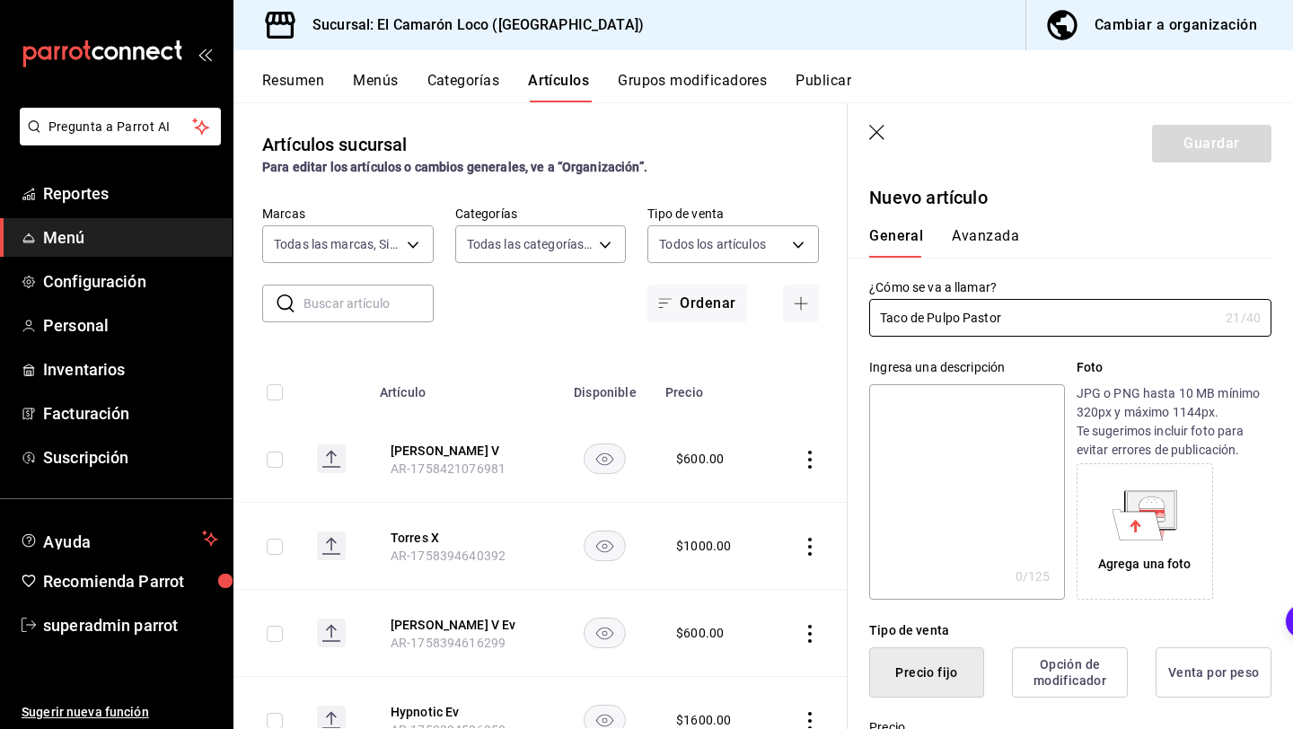
type input "Taco de Pulpo Pastor"
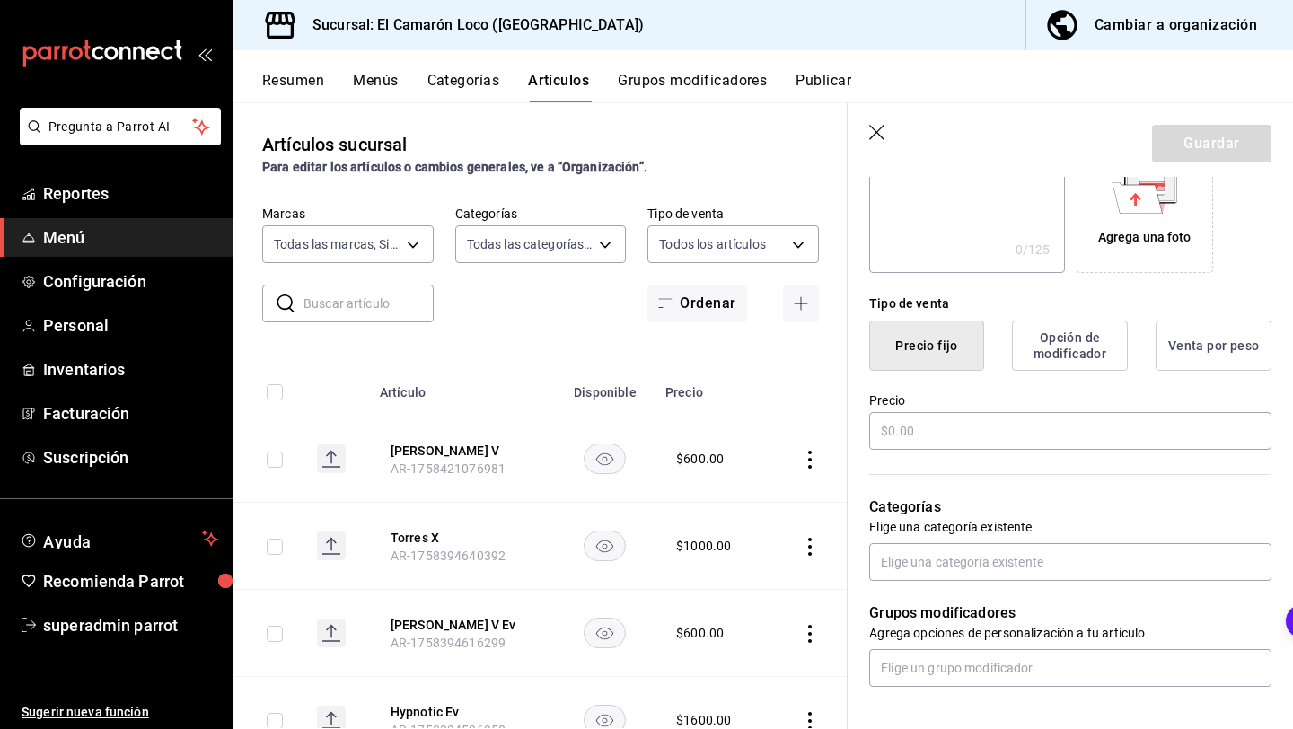
scroll to position [328, 0]
click at [980, 425] on input "text" at bounding box center [1070, 430] width 402 height 38
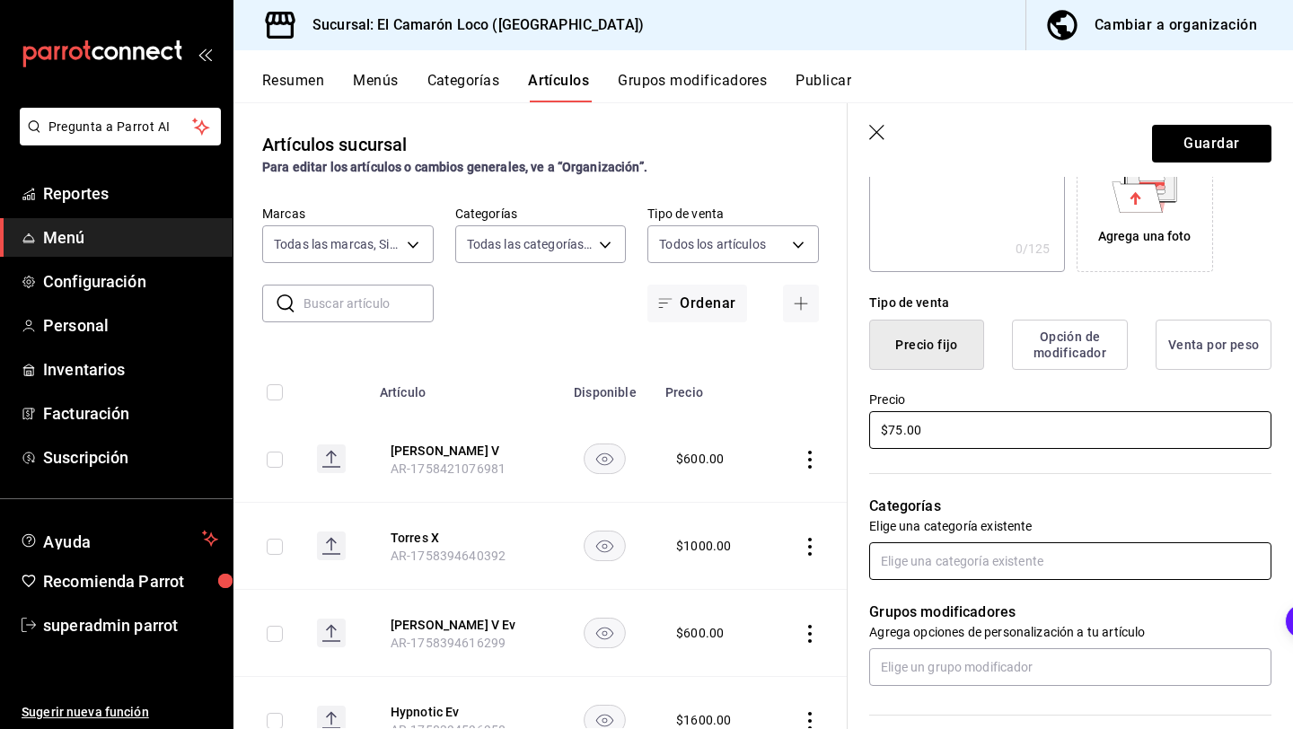
type input "$75.00"
click at [996, 557] on input "text" at bounding box center [1070, 561] width 402 height 38
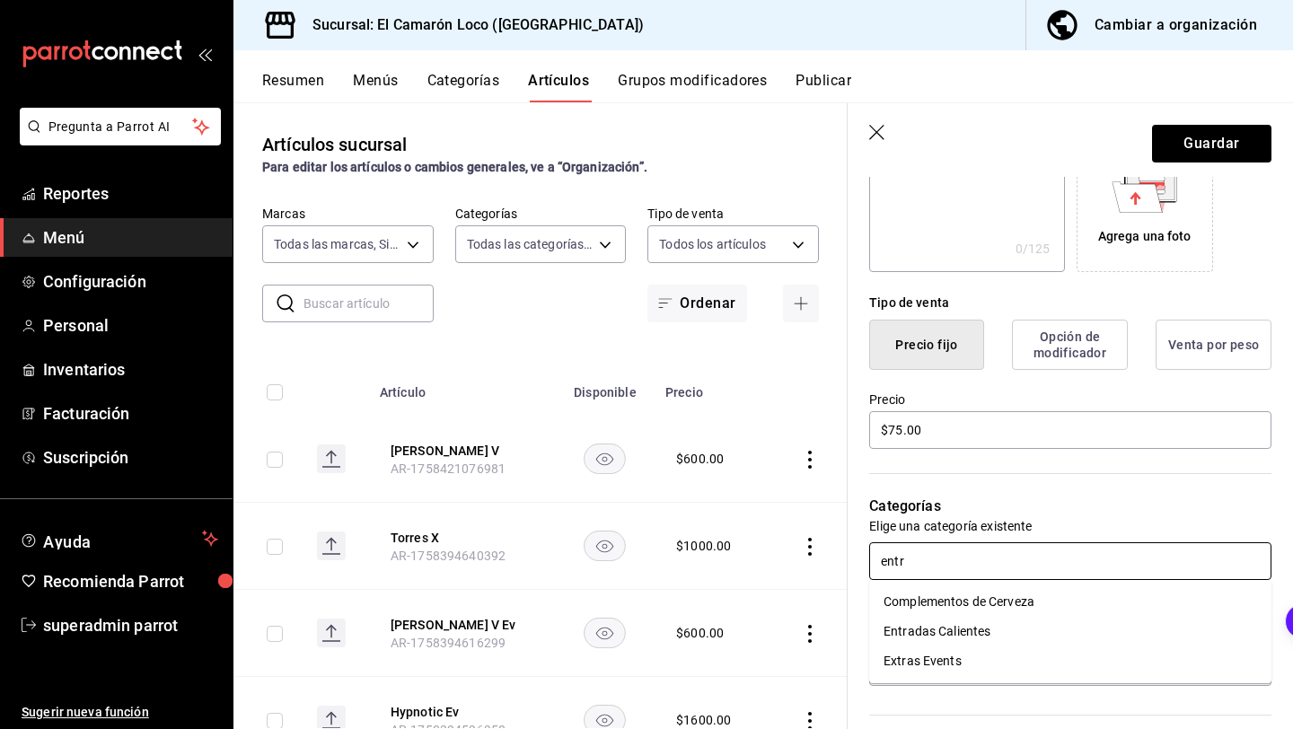
type input "entra"
click at [998, 614] on li "Entradas Calientes" at bounding box center [1070, 602] width 402 height 30
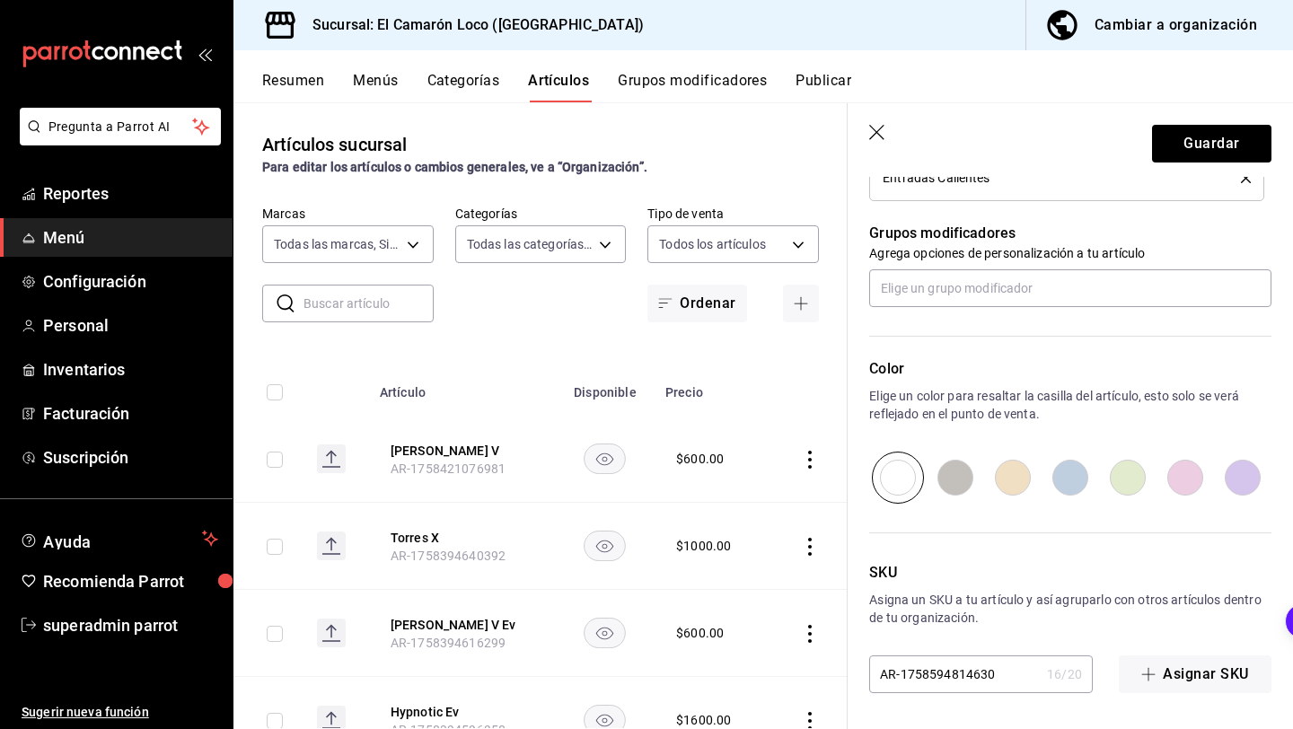
scroll to position [0, 0]
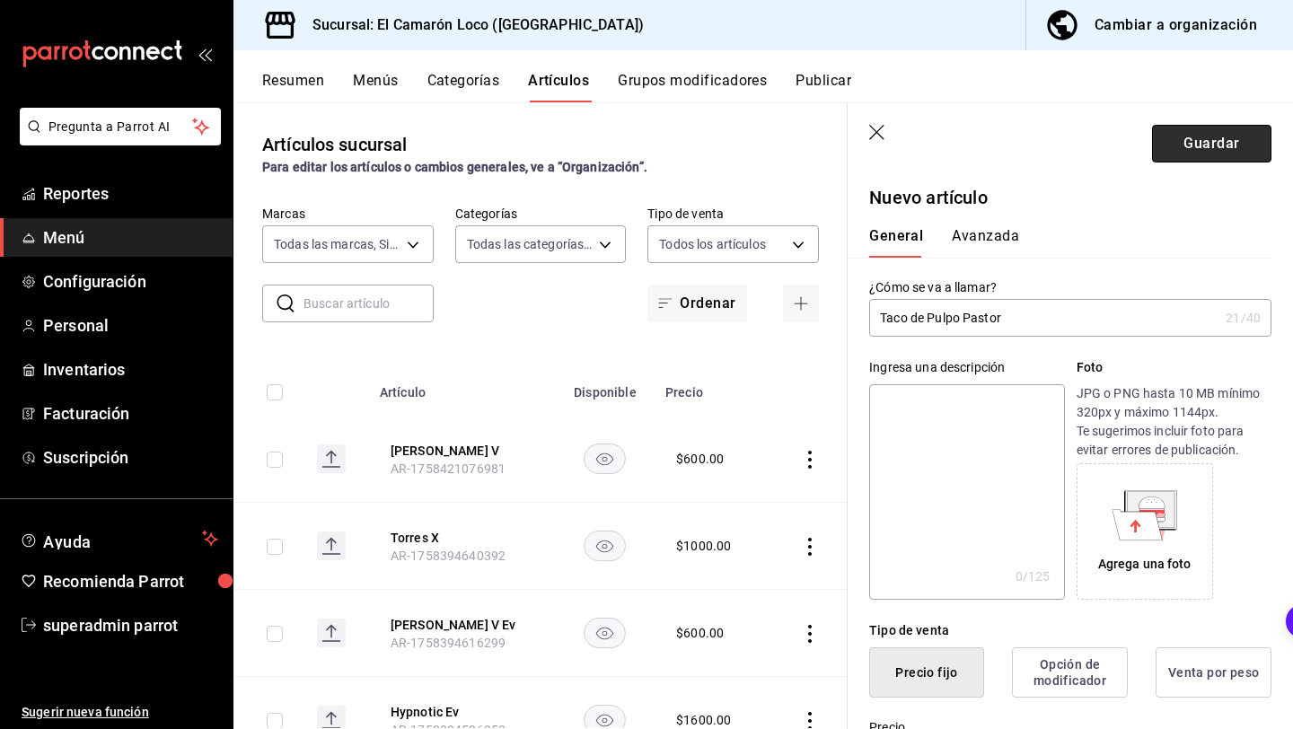
click at [1188, 135] on button "Guardar" at bounding box center [1211, 144] width 119 height 38
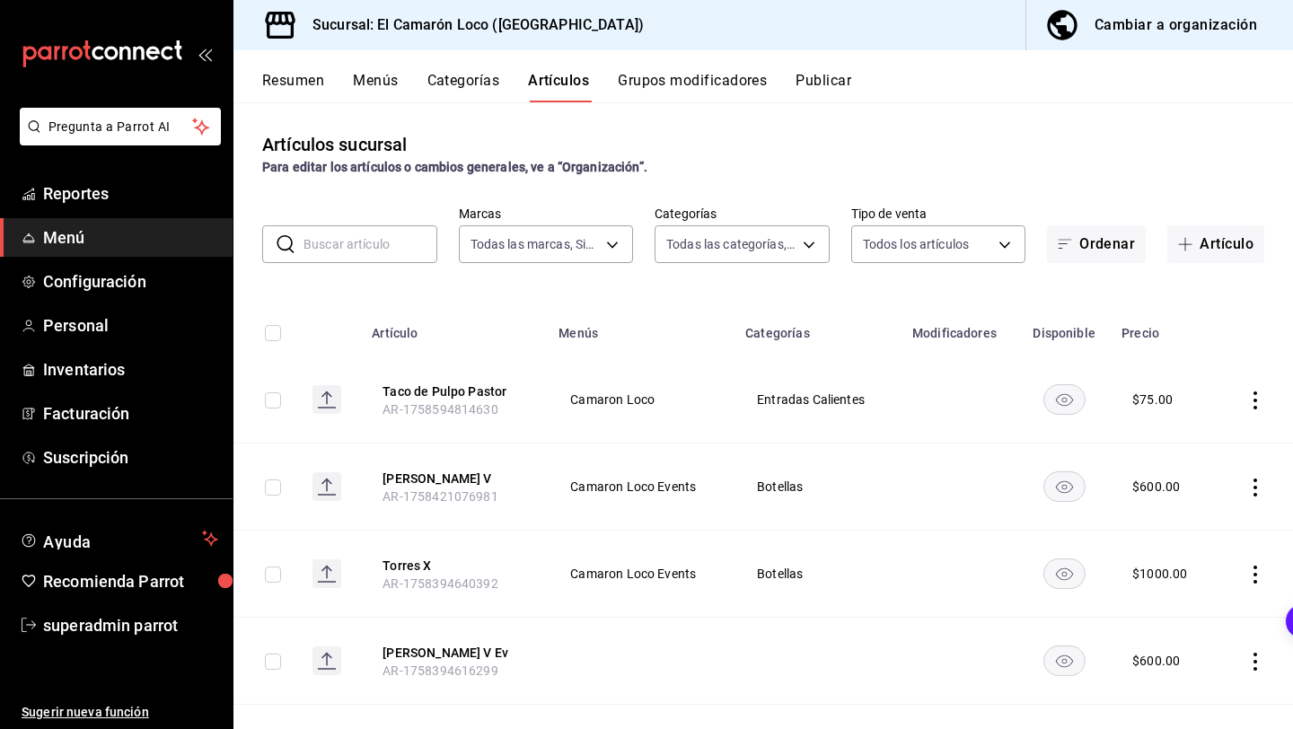
click at [349, 243] on input "text" at bounding box center [370, 244] width 134 height 36
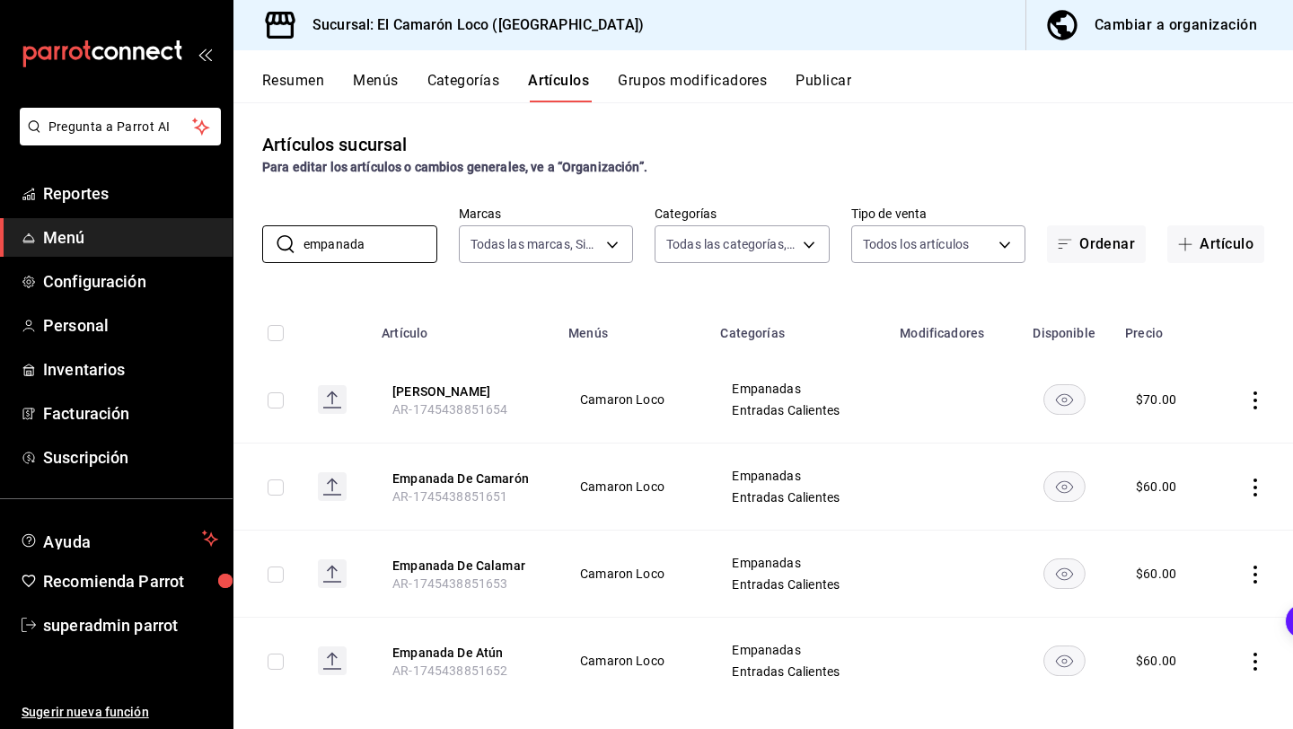
type input "empanada"
click at [1250, 394] on icon "actions" at bounding box center [1255, 400] width 18 height 18
click at [1222, 446] on span "Editar" at bounding box center [1201, 441] width 47 height 19
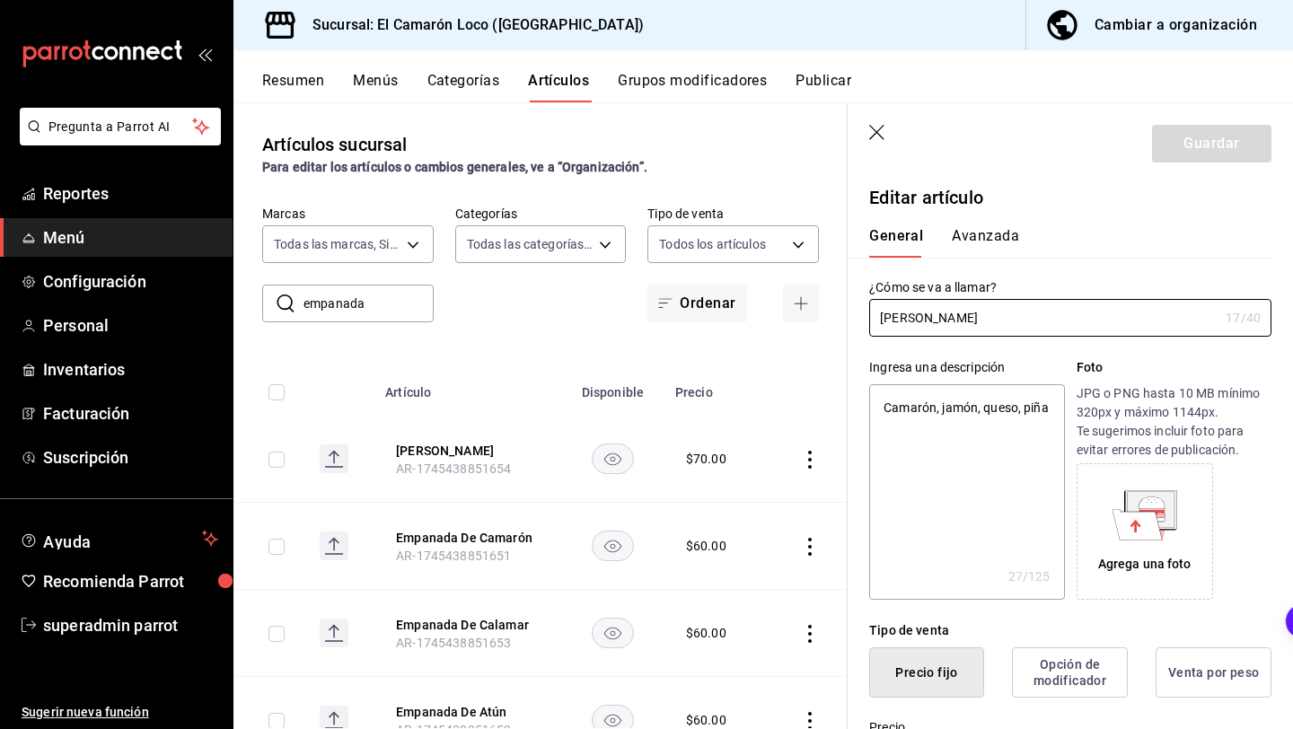
scroll to position [203, 0]
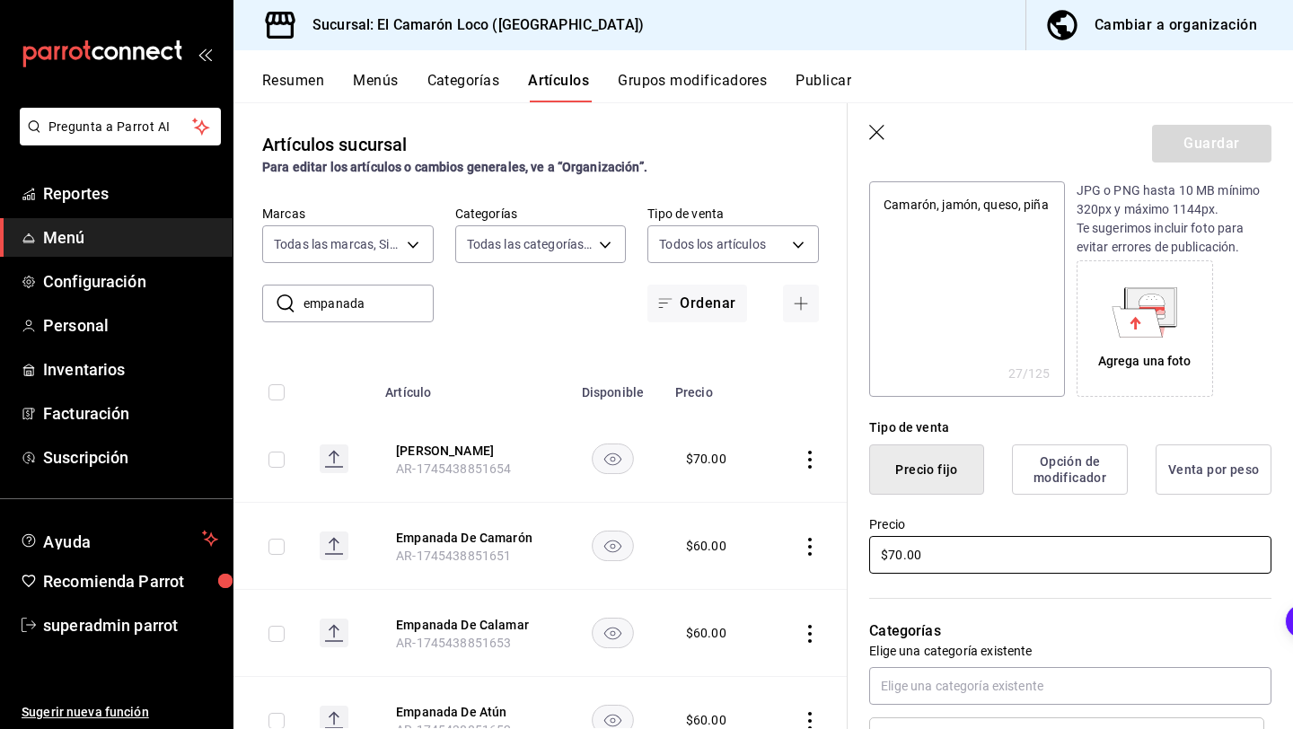
click at [906, 556] on input "$70.00" at bounding box center [1070, 555] width 402 height 38
type textarea "x"
type input "$75.00"
type textarea "x"
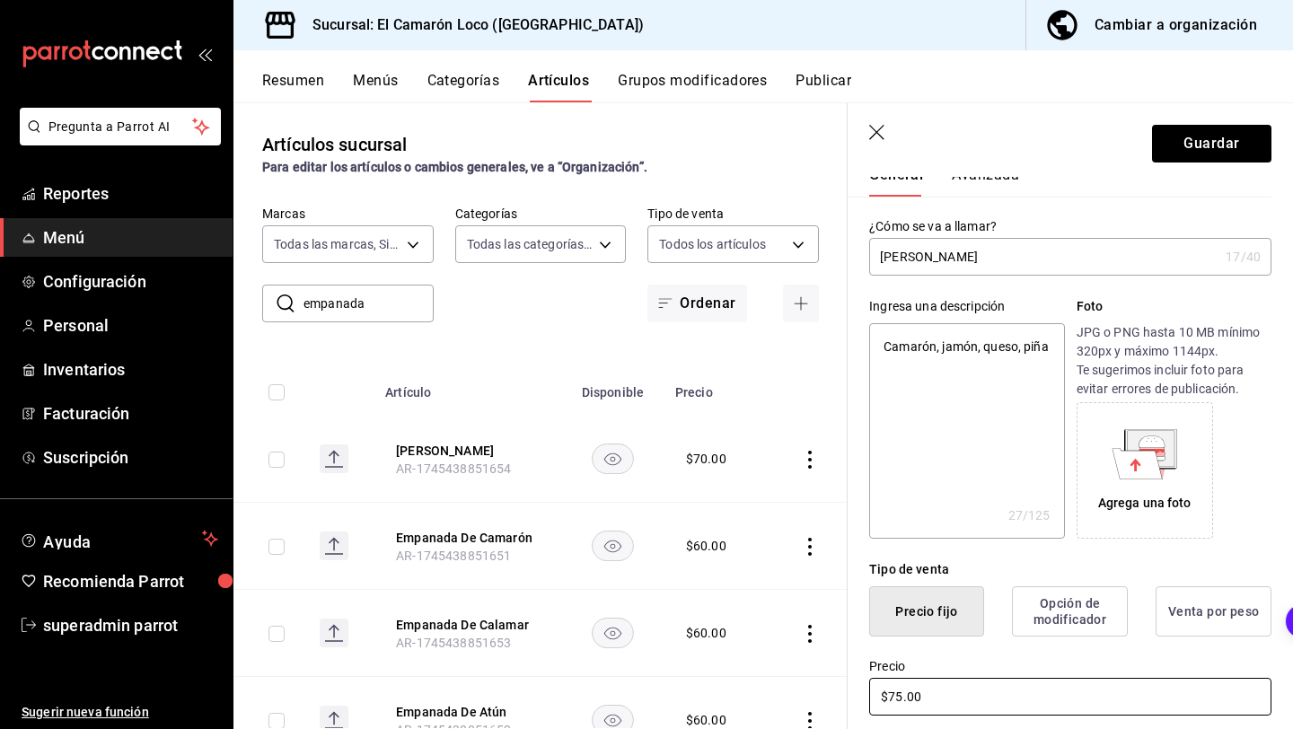
scroll to position [0, 0]
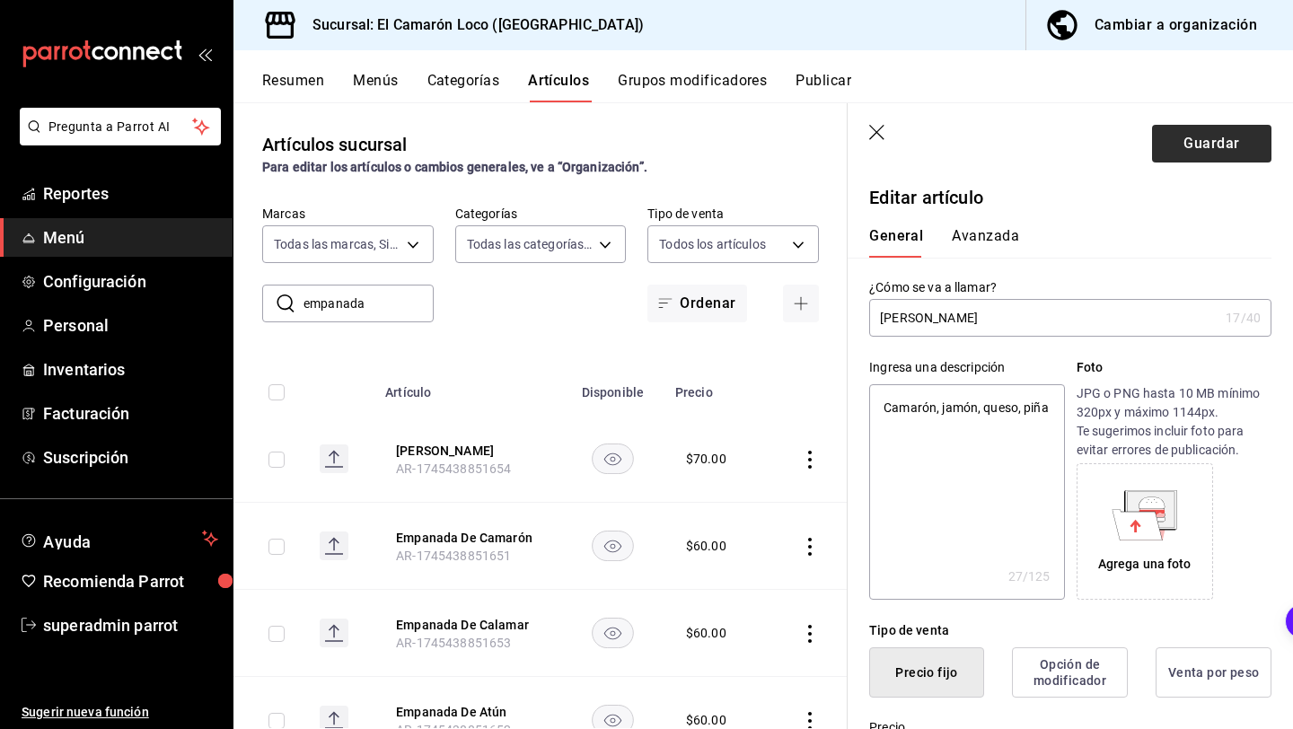
type input "$75.00"
click at [1196, 139] on button "Guardar" at bounding box center [1211, 144] width 119 height 38
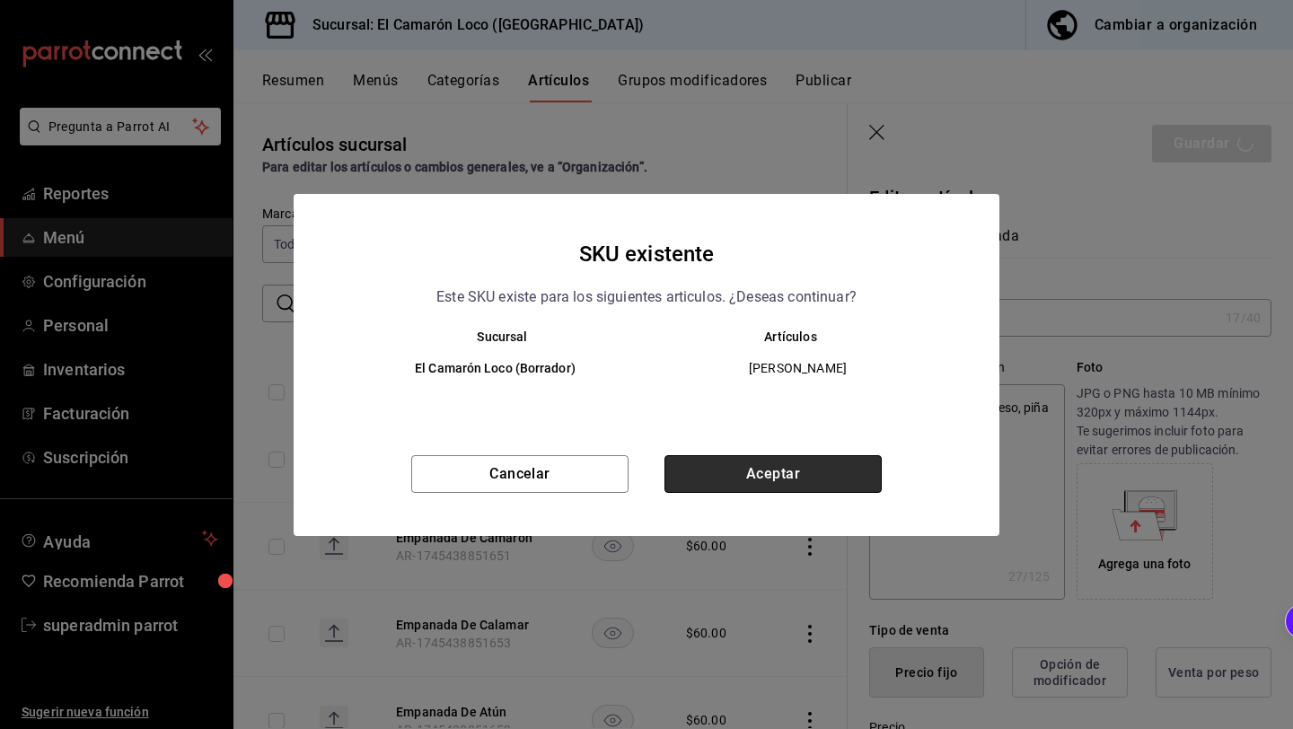
click at [772, 475] on button "Aceptar" at bounding box center [772, 474] width 217 height 38
type textarea "x"
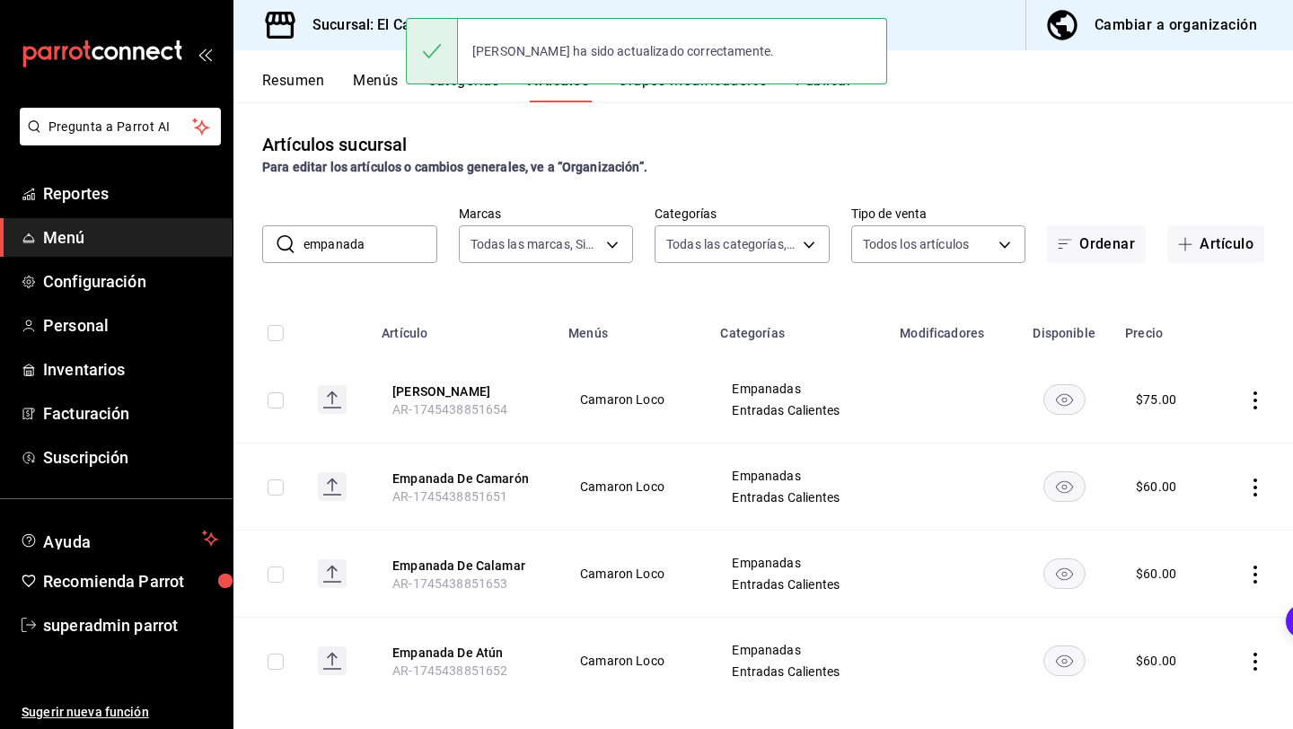
click at [383, 242] on input "empanada" at bounding box center [370, 244] width 134 height 36
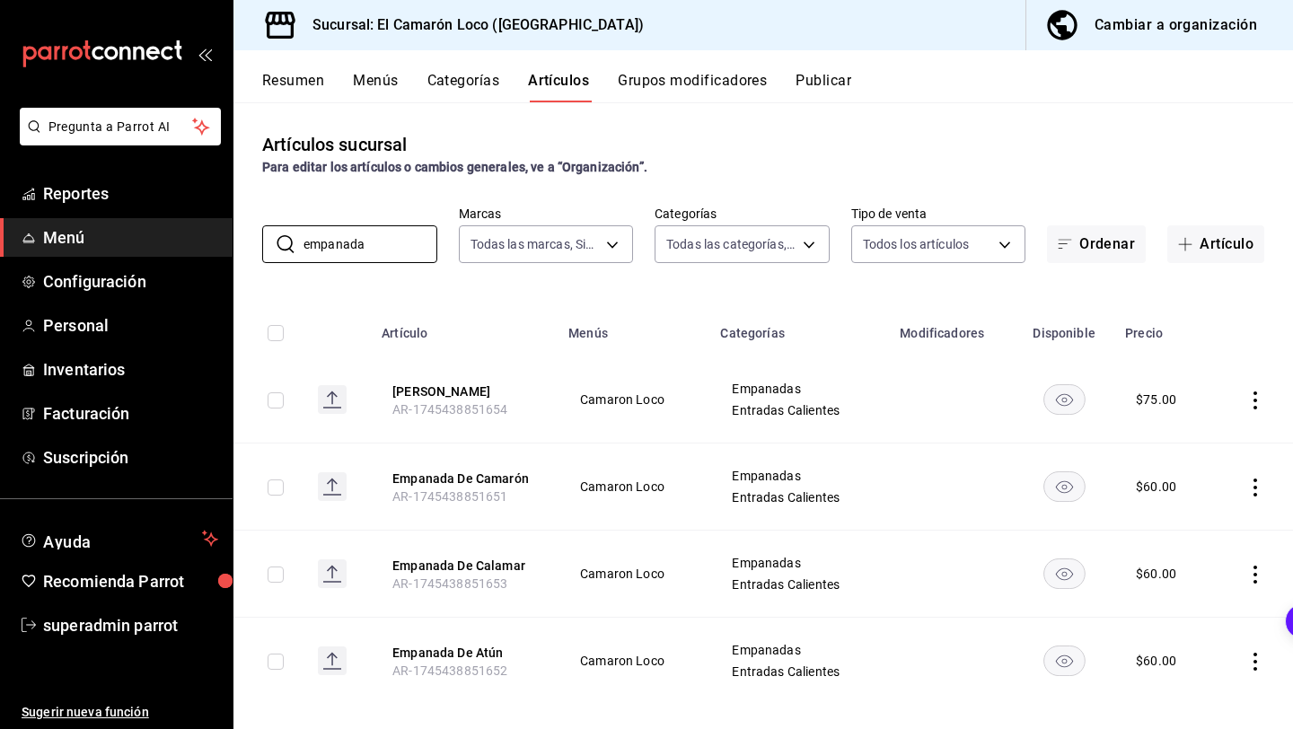
scroll to position [19, 0]
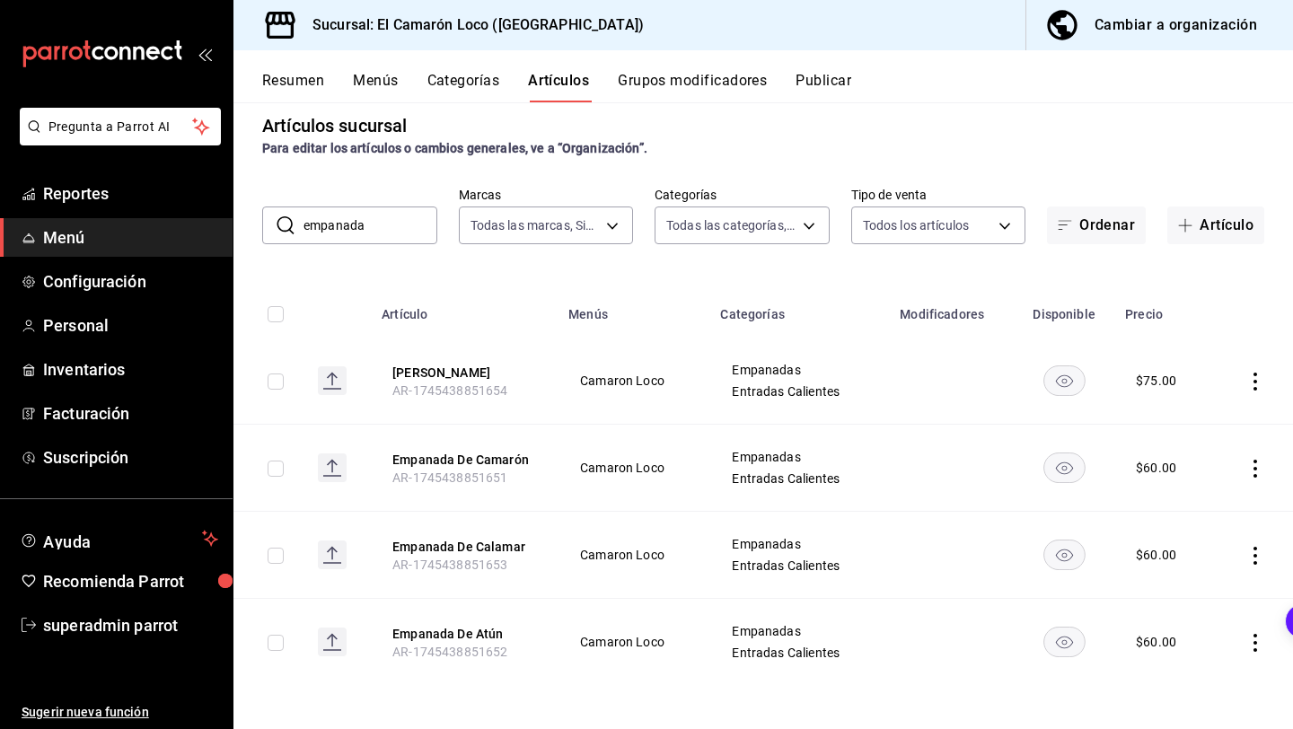
click at [358, 224] on input "empanada" at bounding box center [370, 225] width 134 height 36
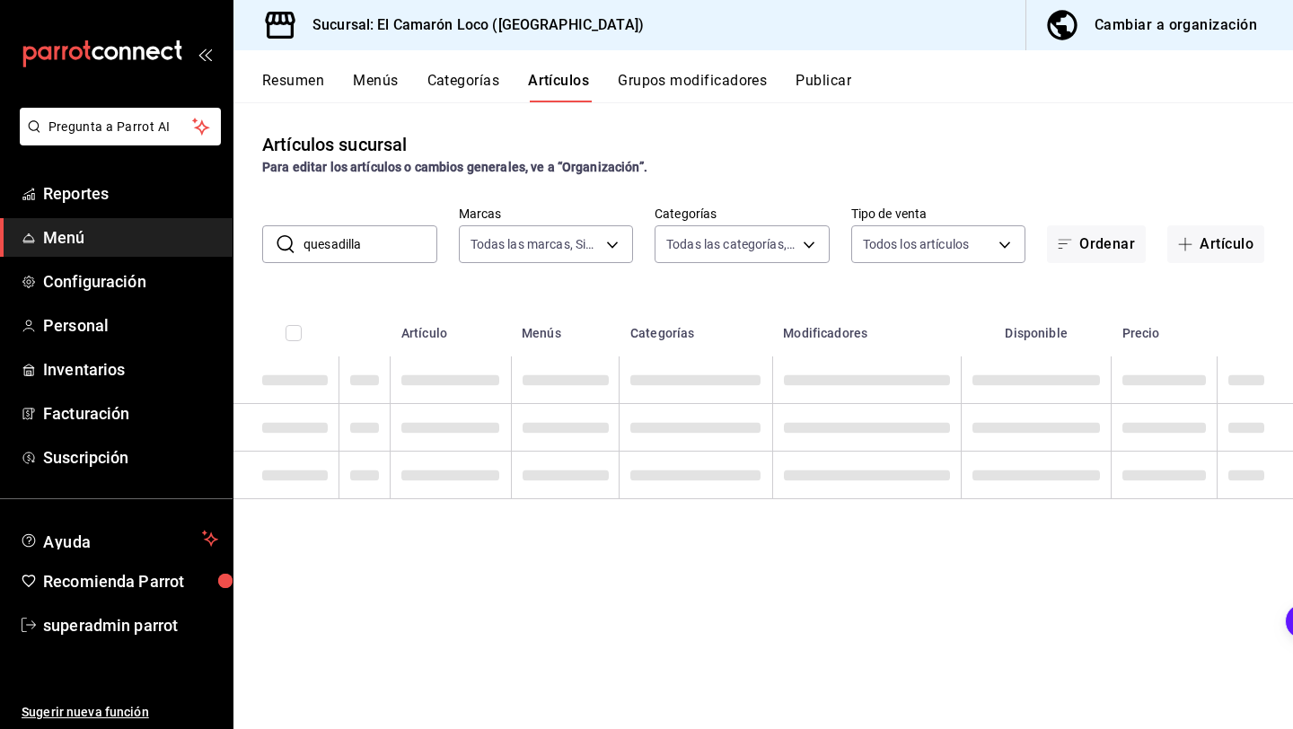
scroll to position [0, 0]
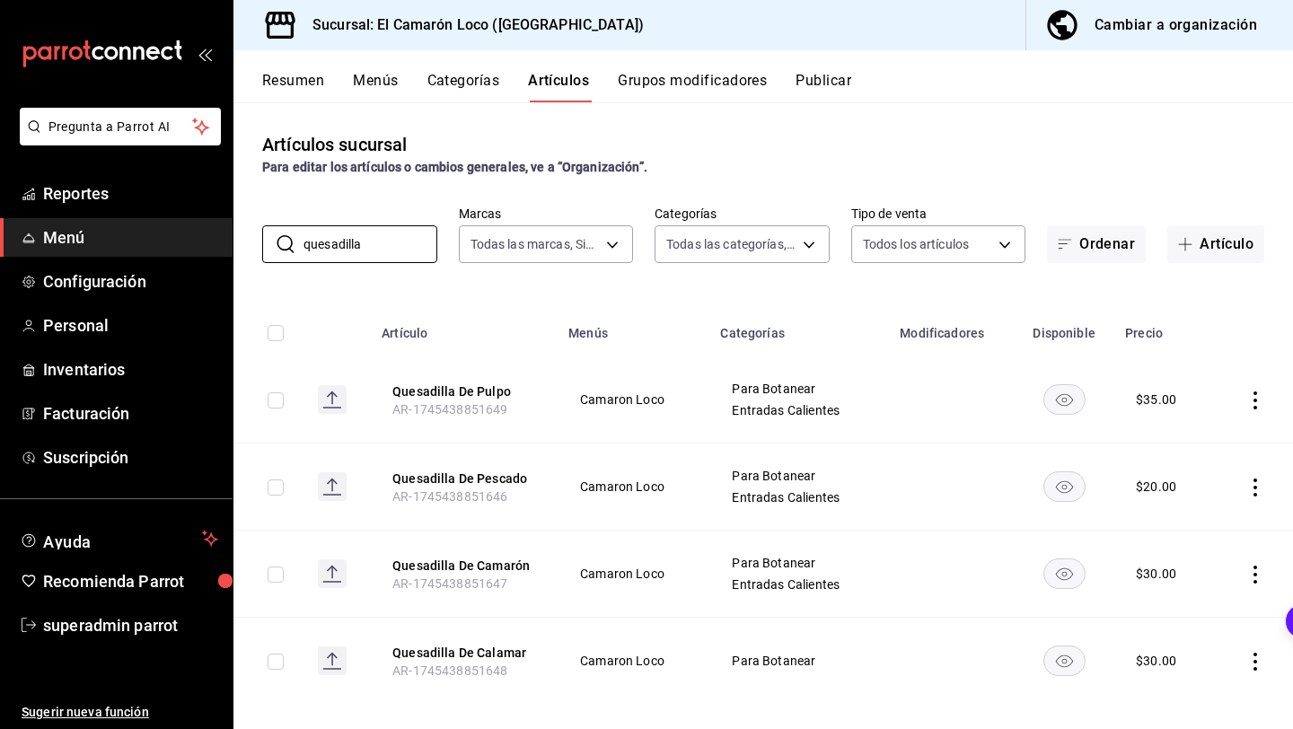
type input "quesadilla"
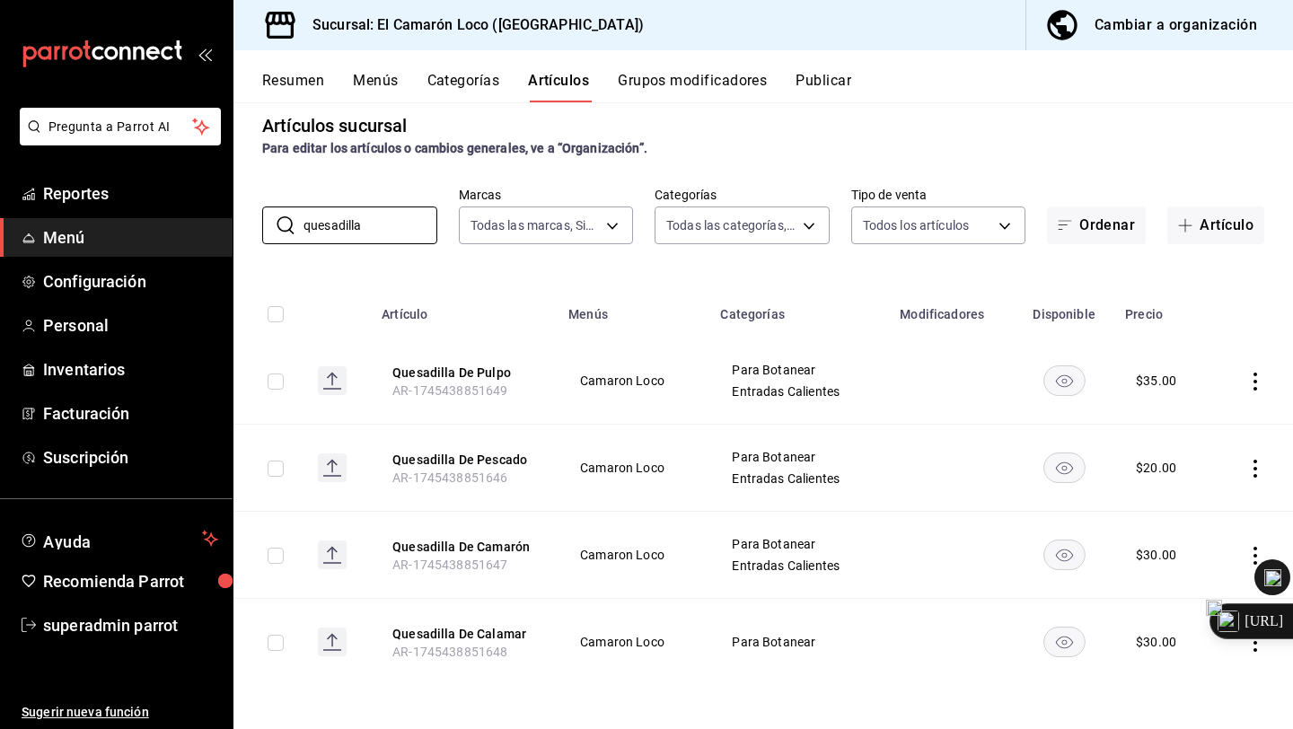
click at [1262, 560] on div "Summarize this page" at bounding box center [1240, 586] width 108 height 54
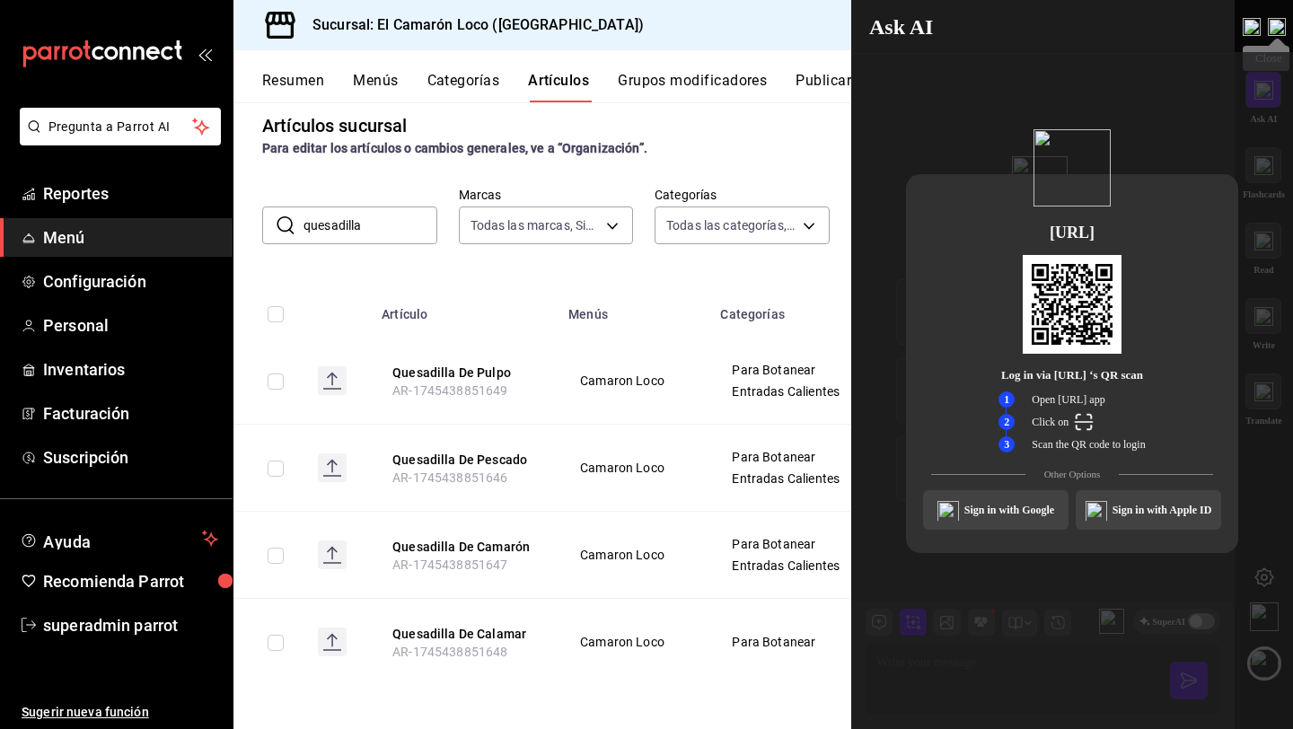
click at [1276, 29] on img at bounding box center [1277, 27] width 18 height 18
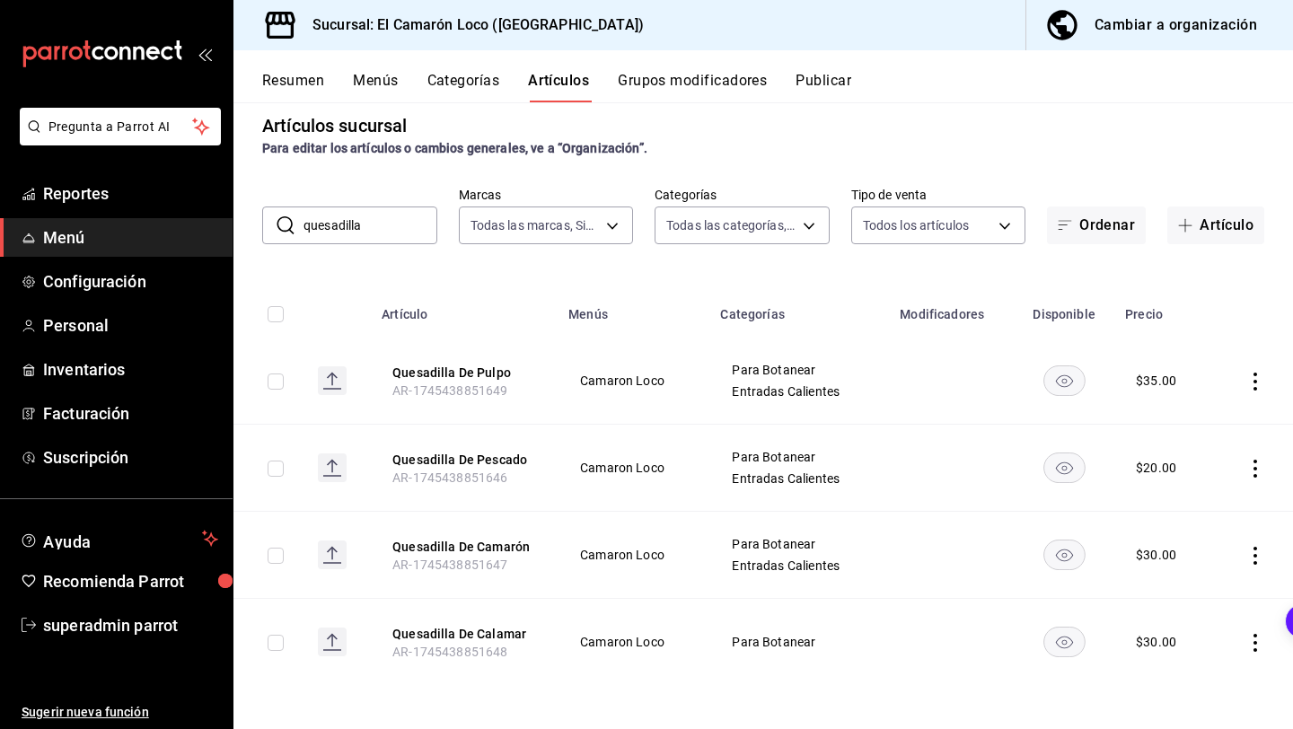
click at [1253, 550] on icon "actions" at bounding box center [1255, 556] width 18 height 18
click at [1159, 597] on icon at bounding box center [1157, 597] width 22 height 22
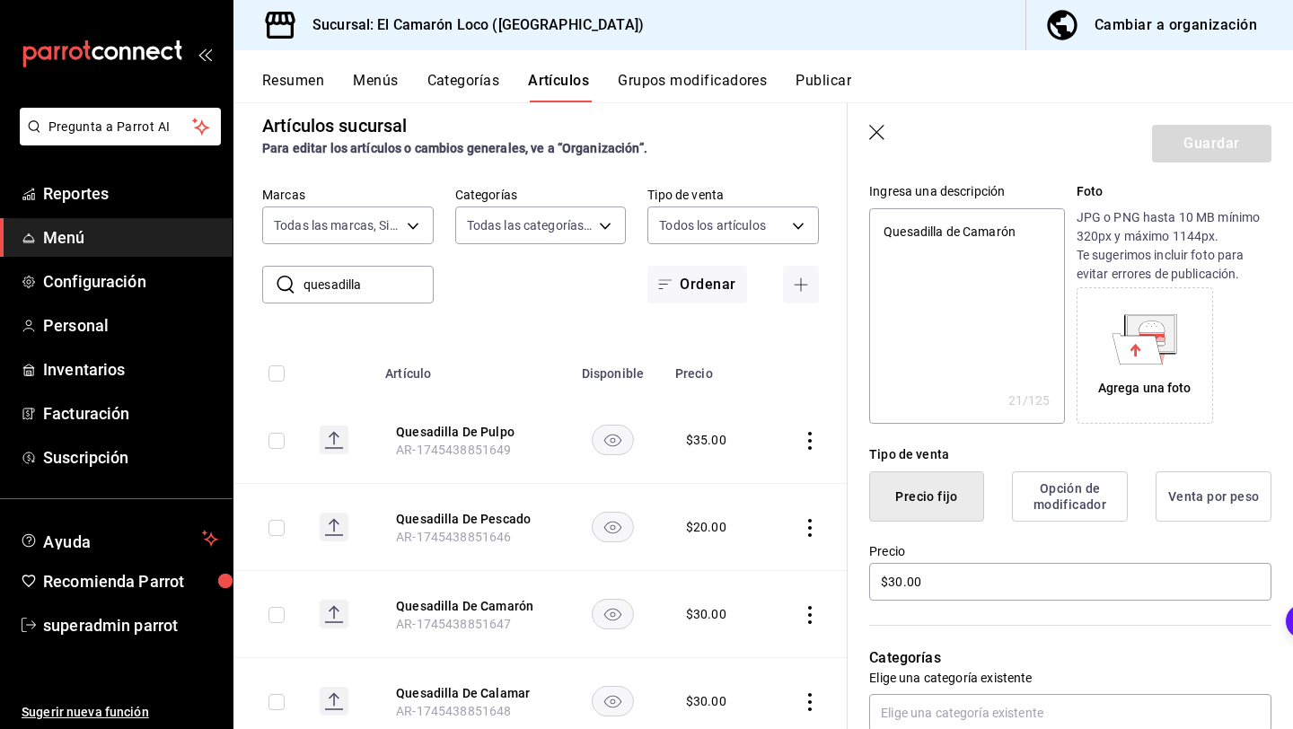
scroll to position [177, 0]
click at [903, 578] on input "$30.00" at bounding box center [1070, 581] width 402 height 38
type textarea "x"
type input "$3.00"
type textarea "x"
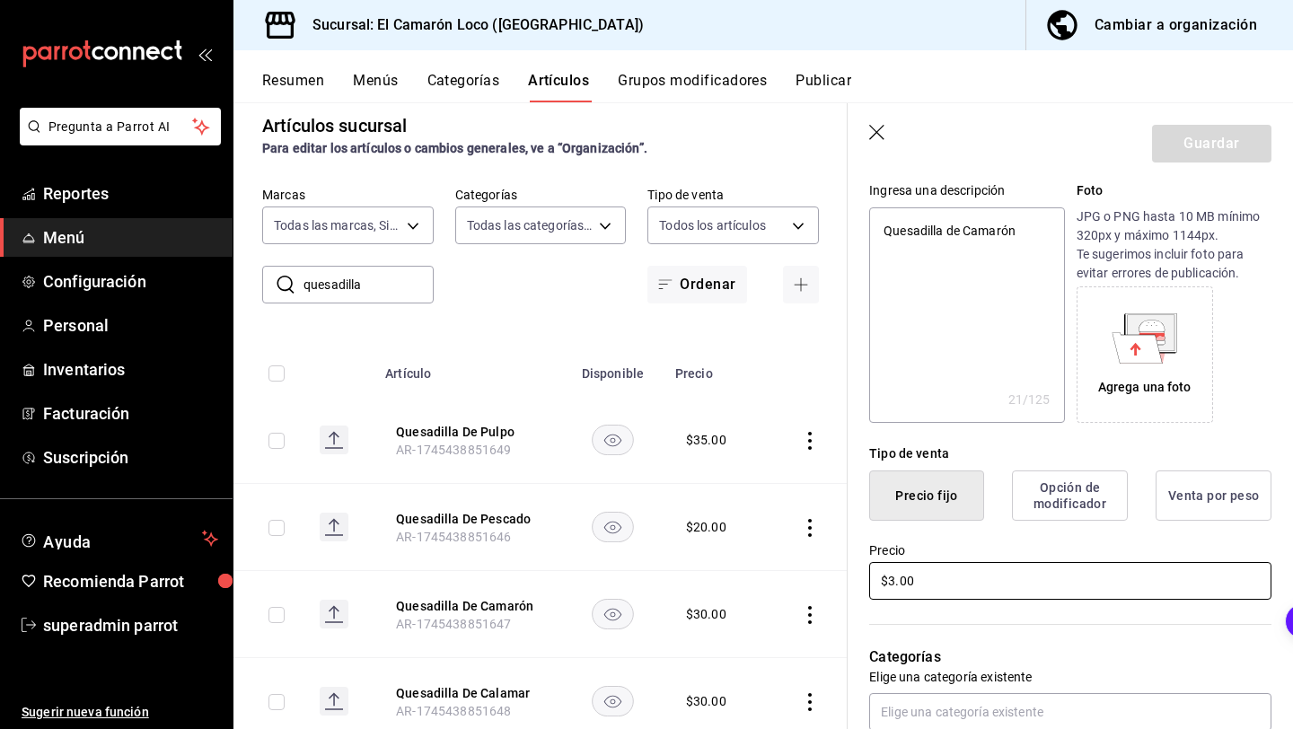
type input "$35.00"
type textarea "x"
type input "$35.00"
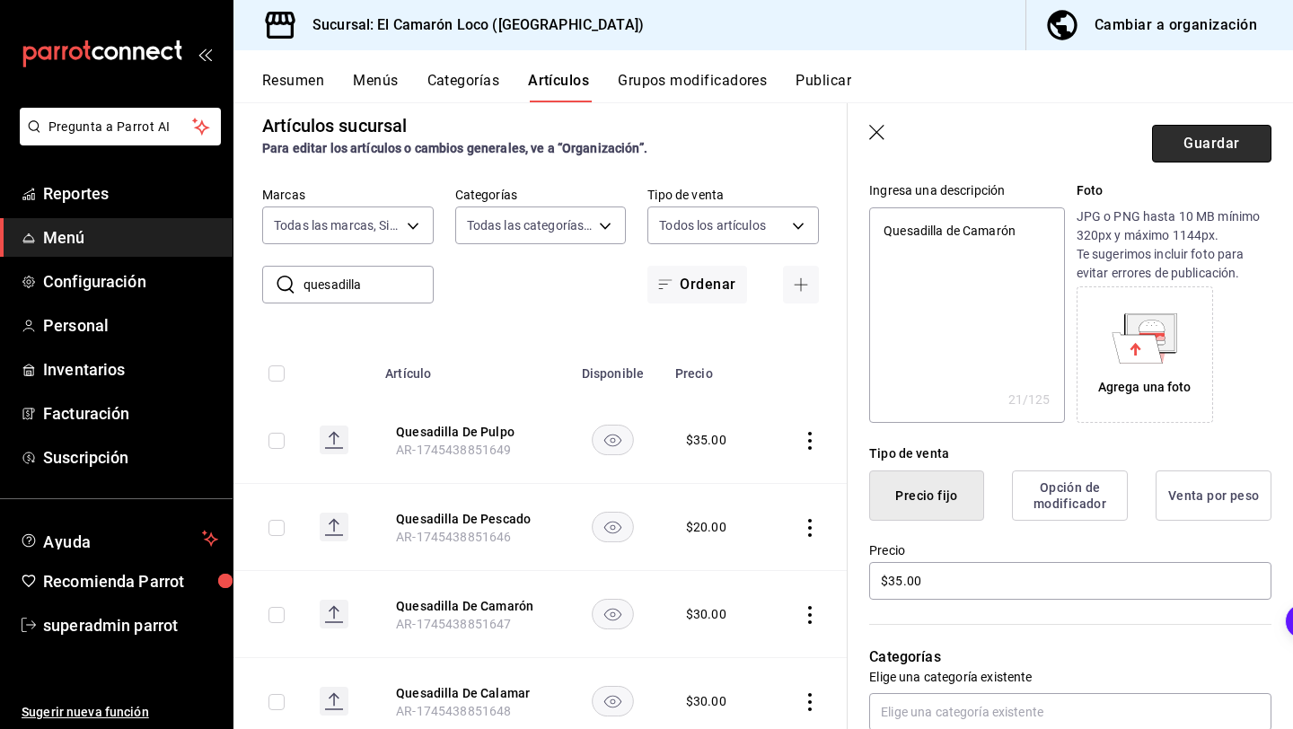
click at [1221, 128] on button "Guardar" at bounding box center [1211, 144] width 119 height 38
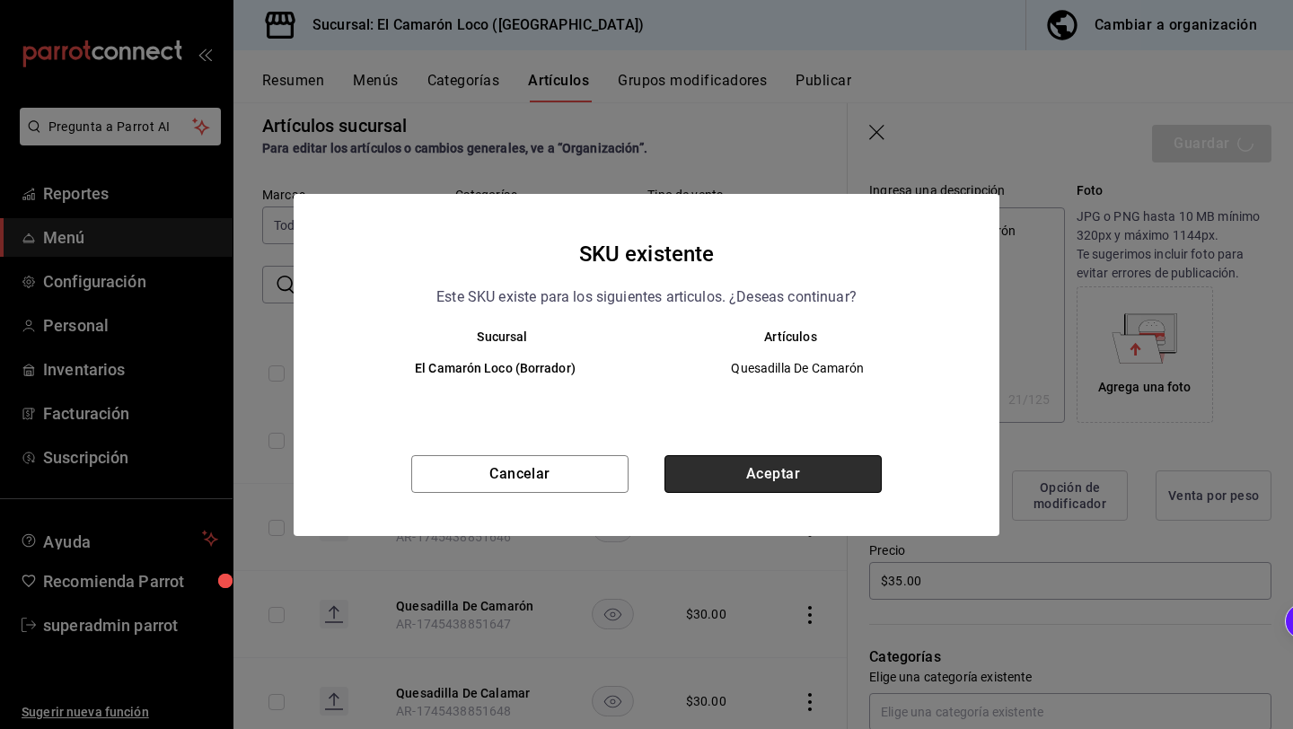
click at [836, 486] on button "Aceptar" at bounding box center [772, 474] width 217 height 38
type textarea "x"
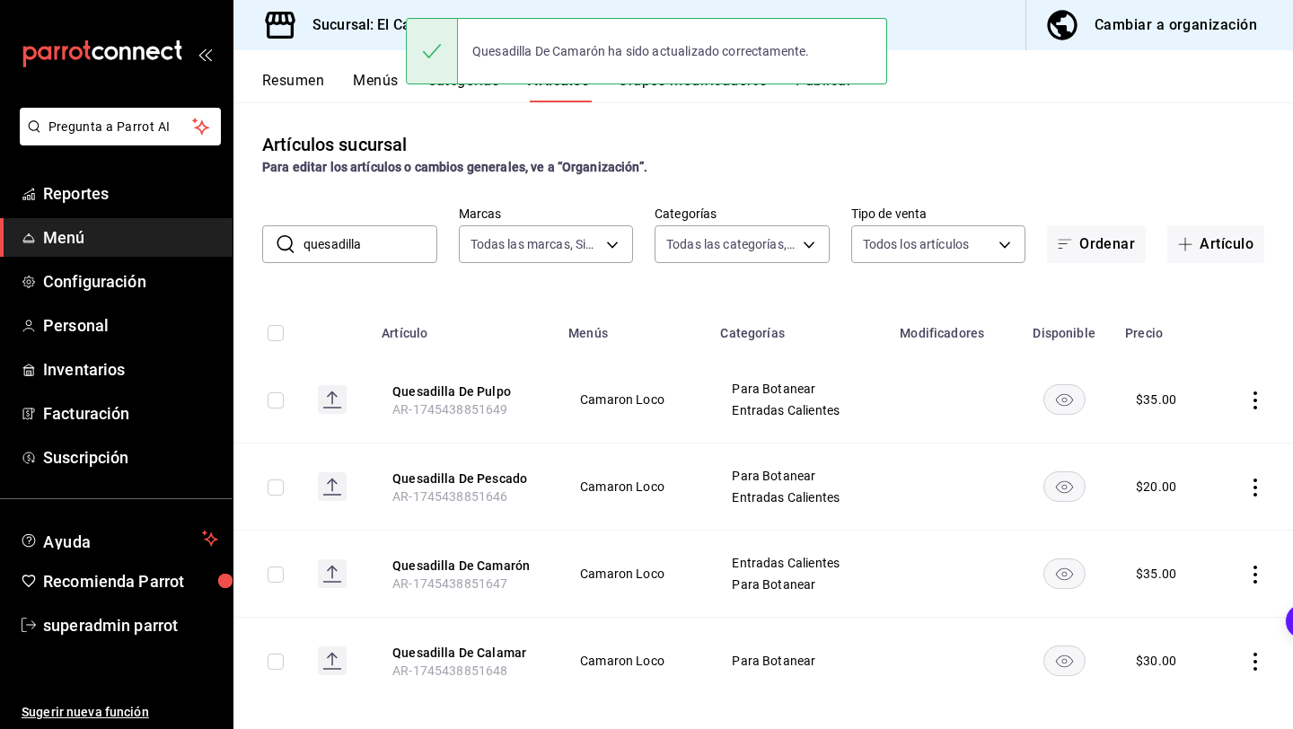
click at [1259, 474] on td at bounding box center [1252, 487] width 81 height 87
click at [1258, 479] on icon "actions" at bounding box center [1255, 488] width 18 height 18
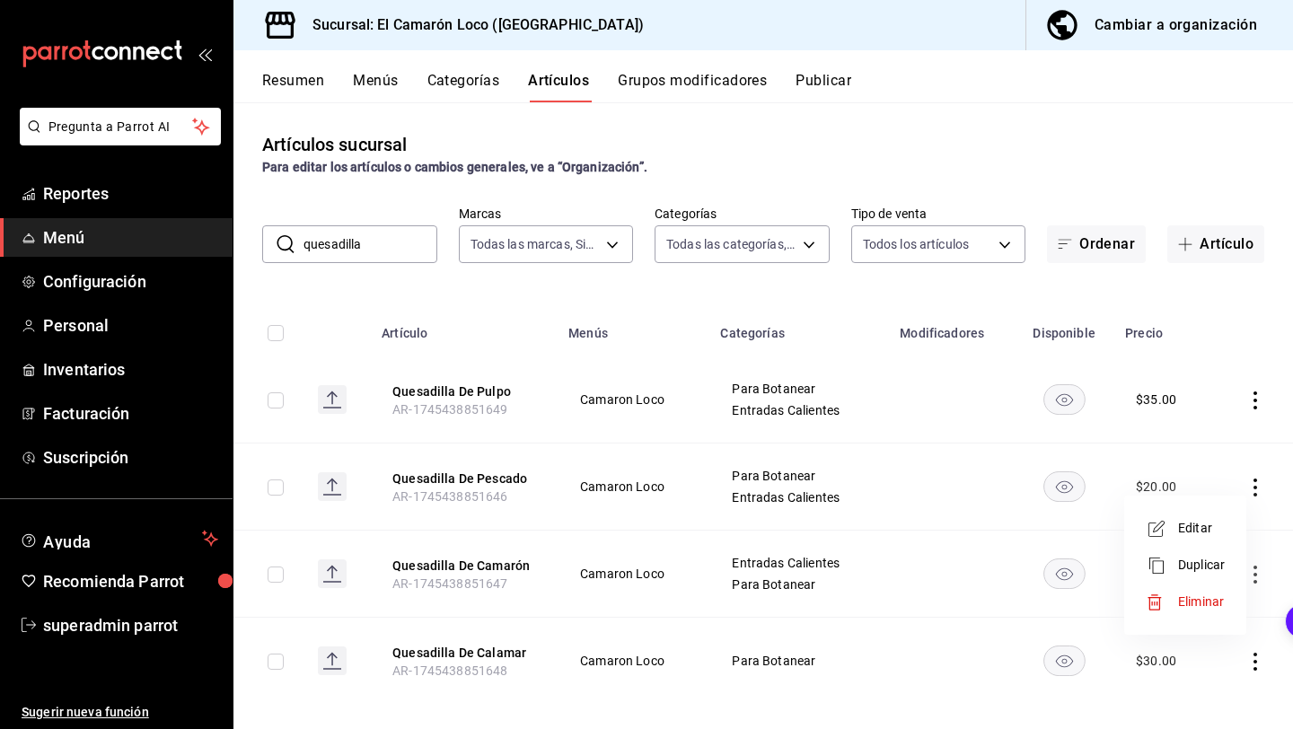
click at [1191, 519] on span "Editar" at bounding box center [1201, 528] width 47 height 19
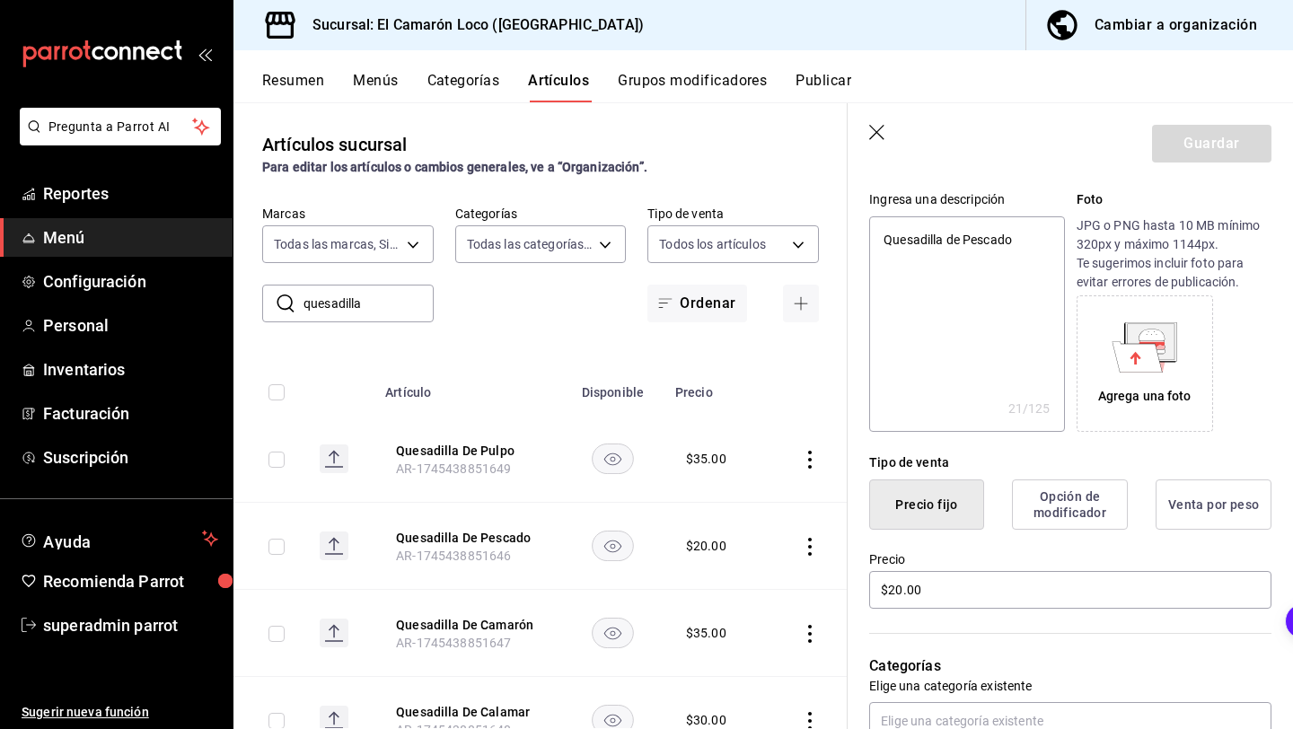
scroll to position [193, 0]
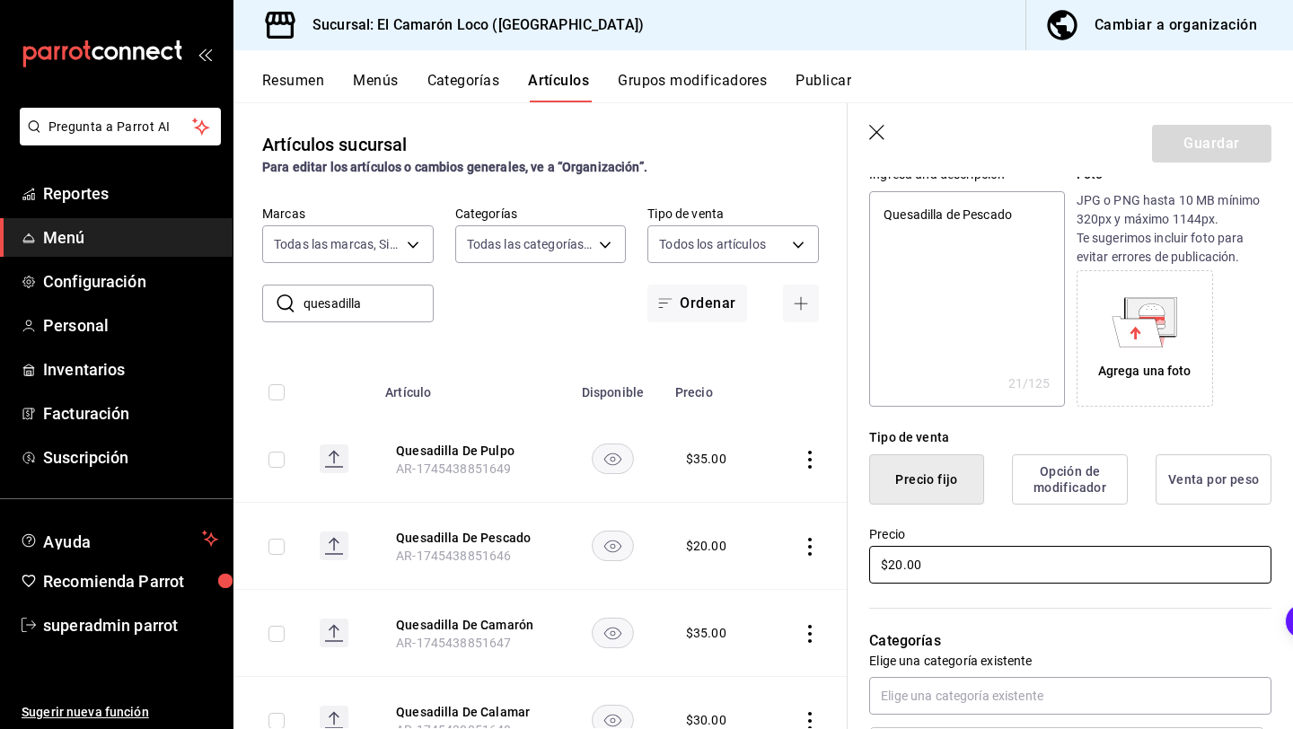
click at [900, 557] on input "$20.00" at bounding box center [1070, 565] width 402 height 38
type textarea "x"
type input "$2.00"
type textarea "x"
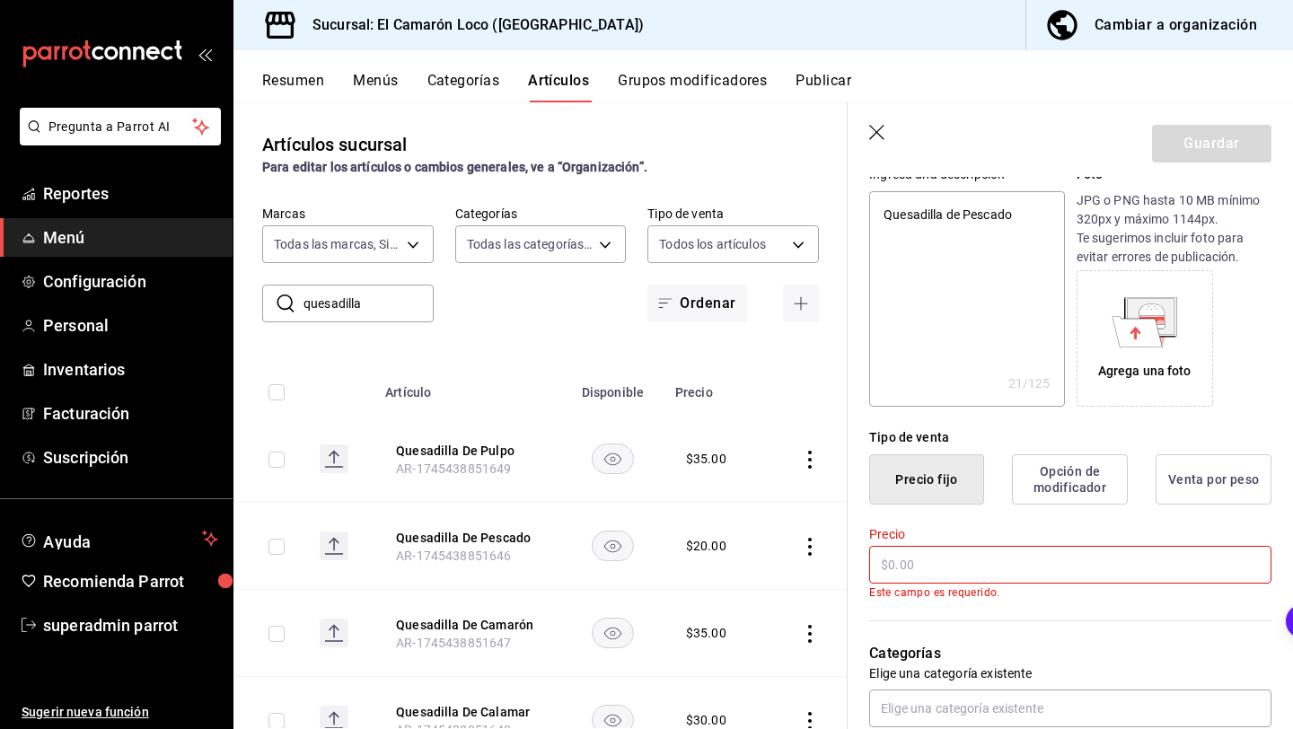
type textarea "x"
type input "$3.00"
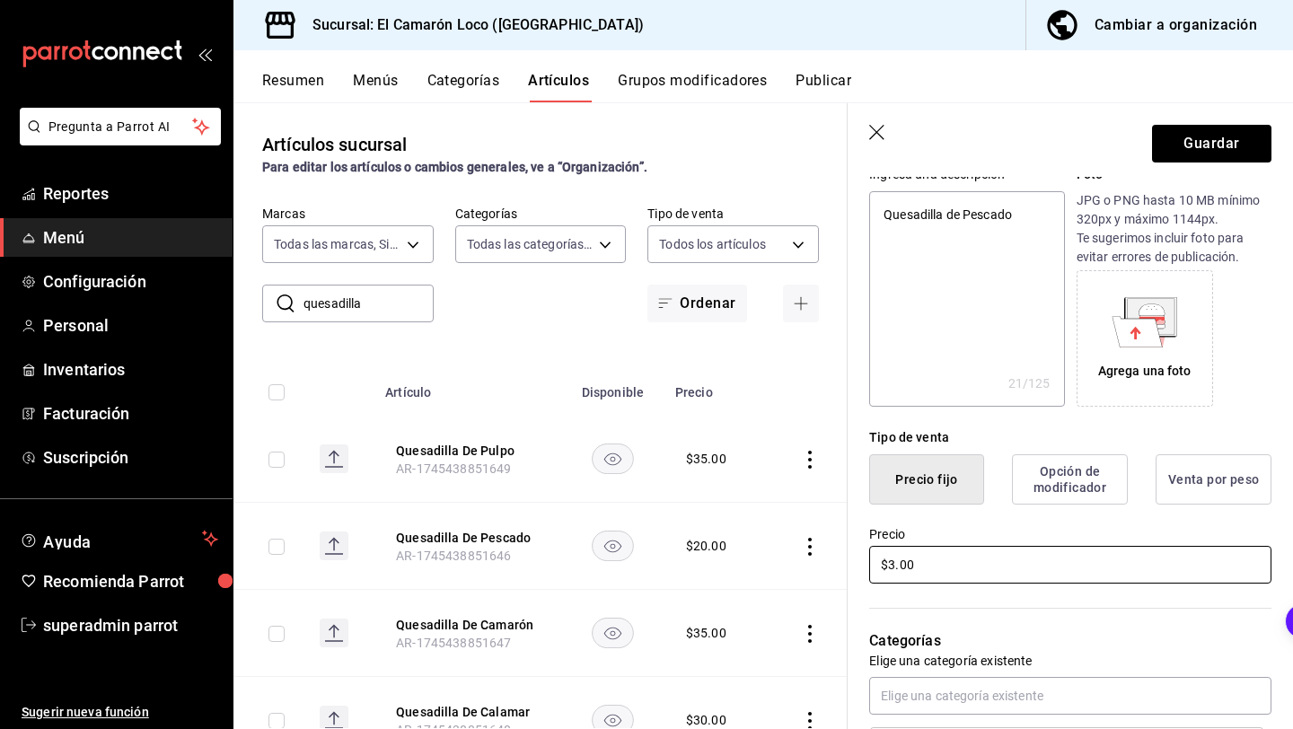
type textarea "x"
type input "$35.00"
click at [1236, 141] on button "Guardar" at bounding box center [1211, 144] width 119 height 38
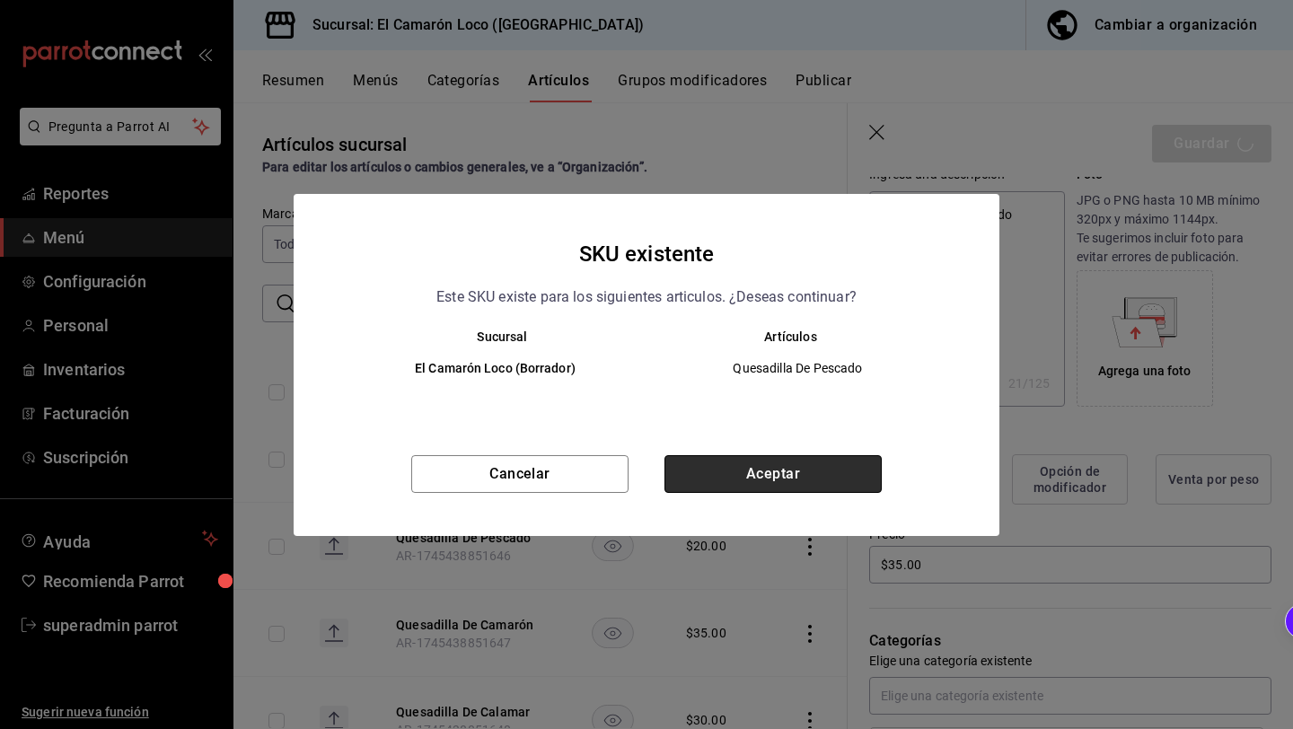
click at [835, 473] on button "Aceptar" at bounding box center [772, 474] width 217 height 38
type textarea "x"
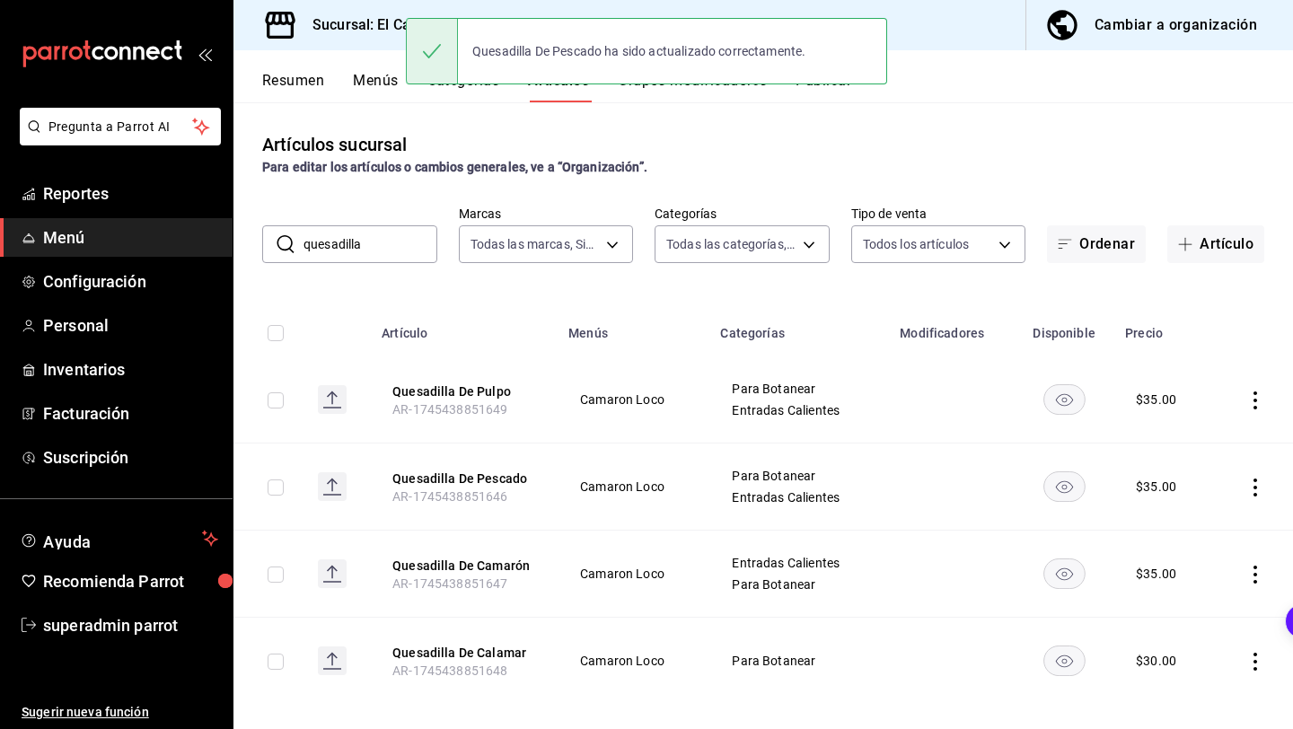
scroll to position [19, 0]
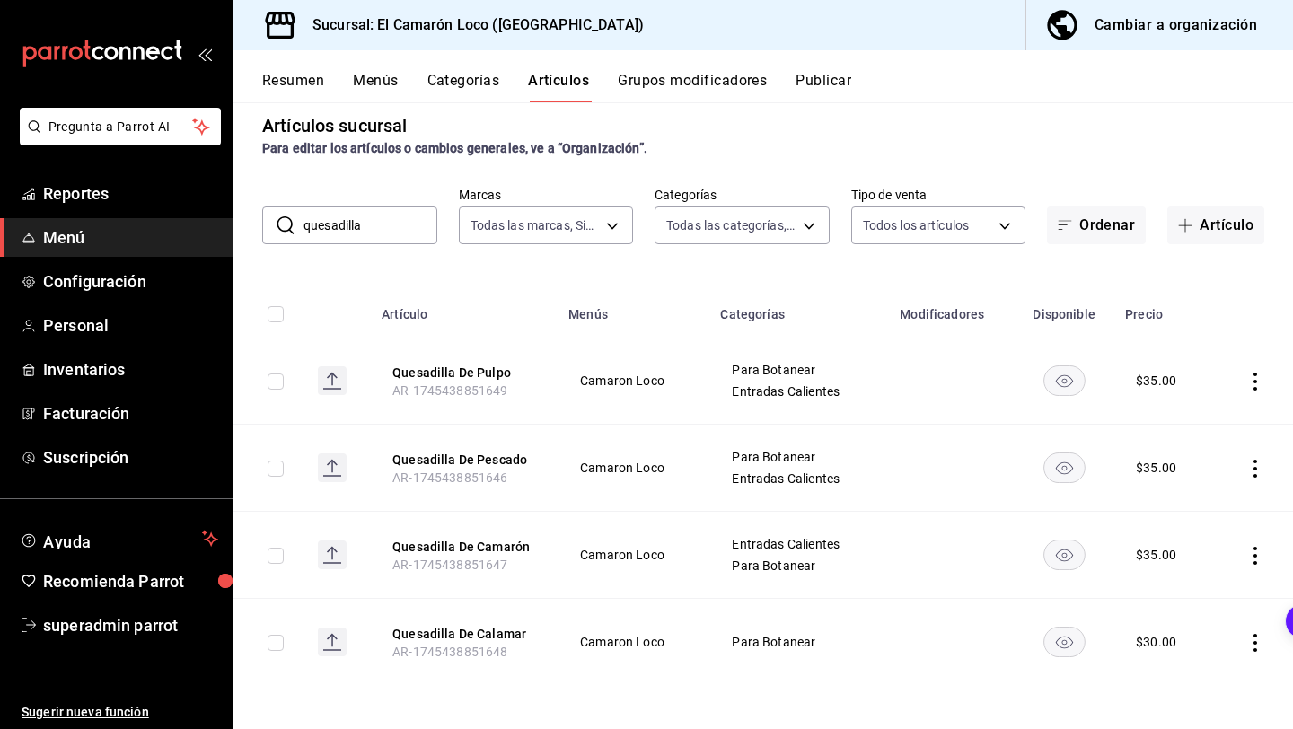
click at [1251, 642] on icon "actions" at bounding box center [1255, 643] width 18 height 18
click at [1165, 673] on div at bounding box center [1162, 682] width 32 height 18
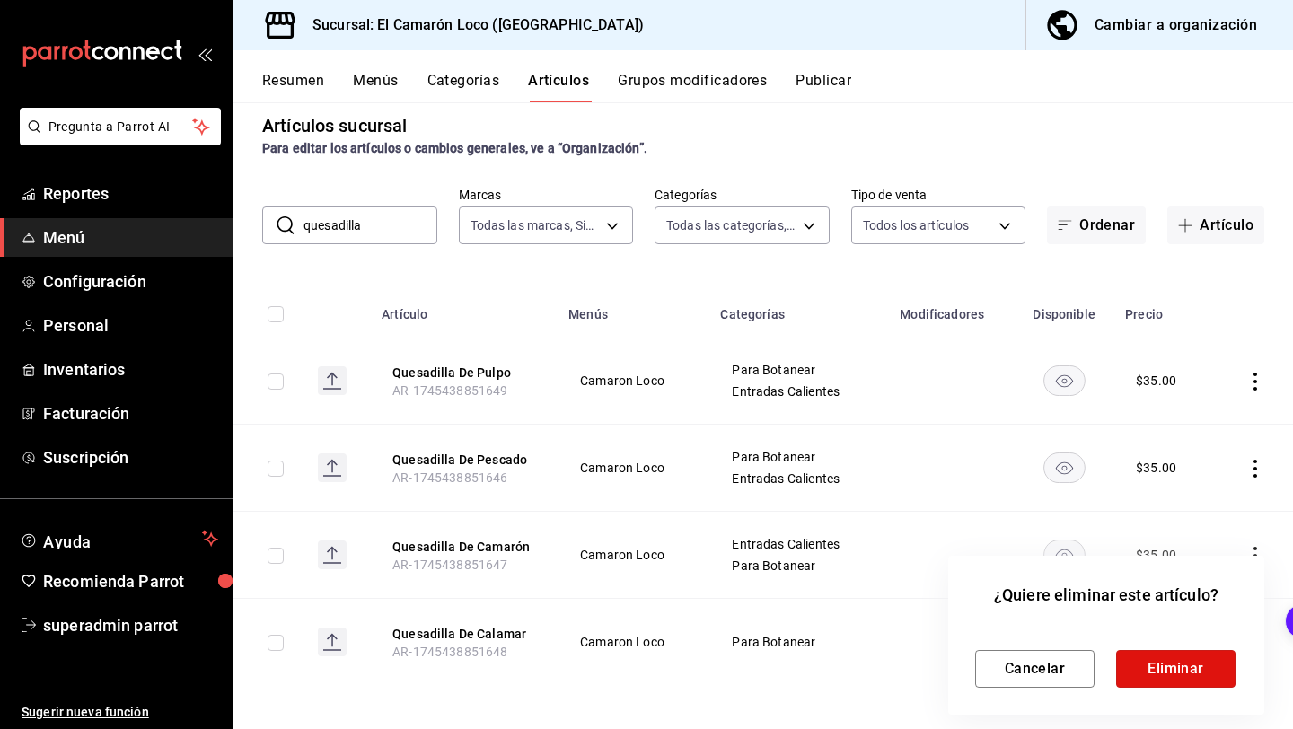
click at [1165, 673] on button "Eliminar" at bounding box center [1175, 669] width 119 height 38
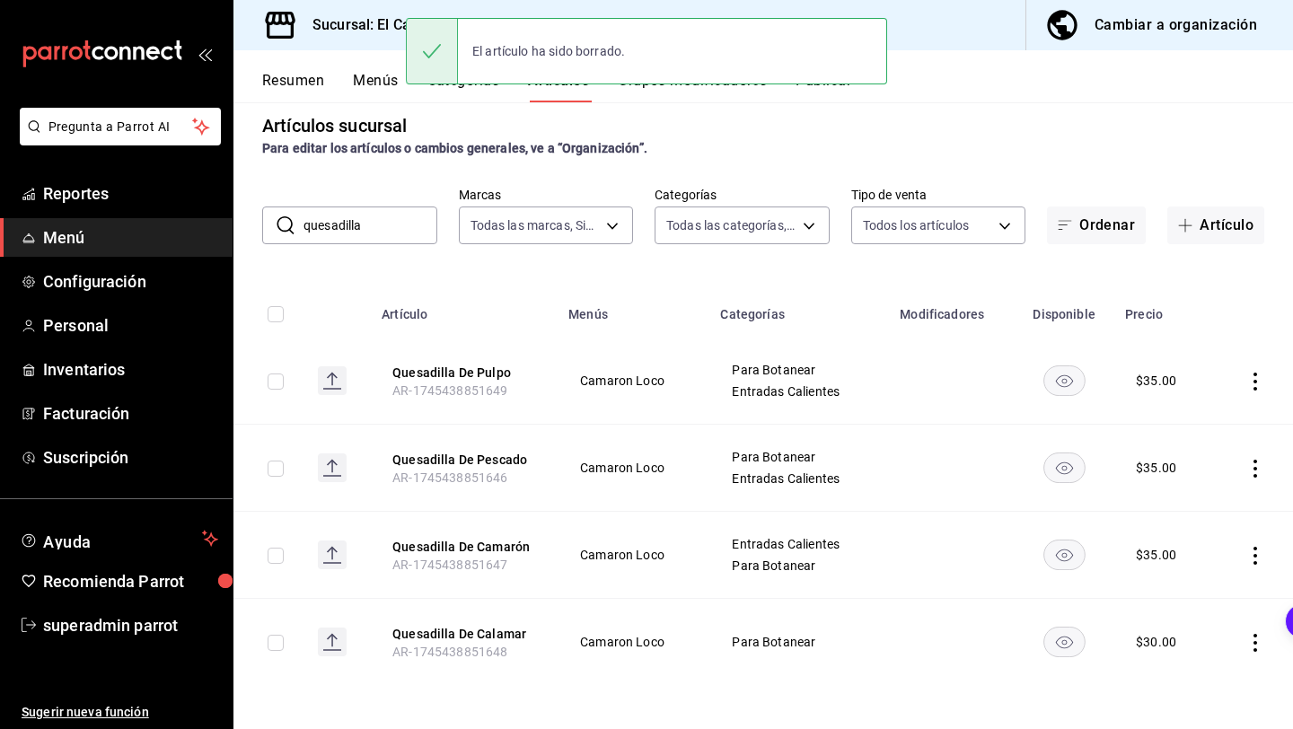
scroll to position [0, 0]
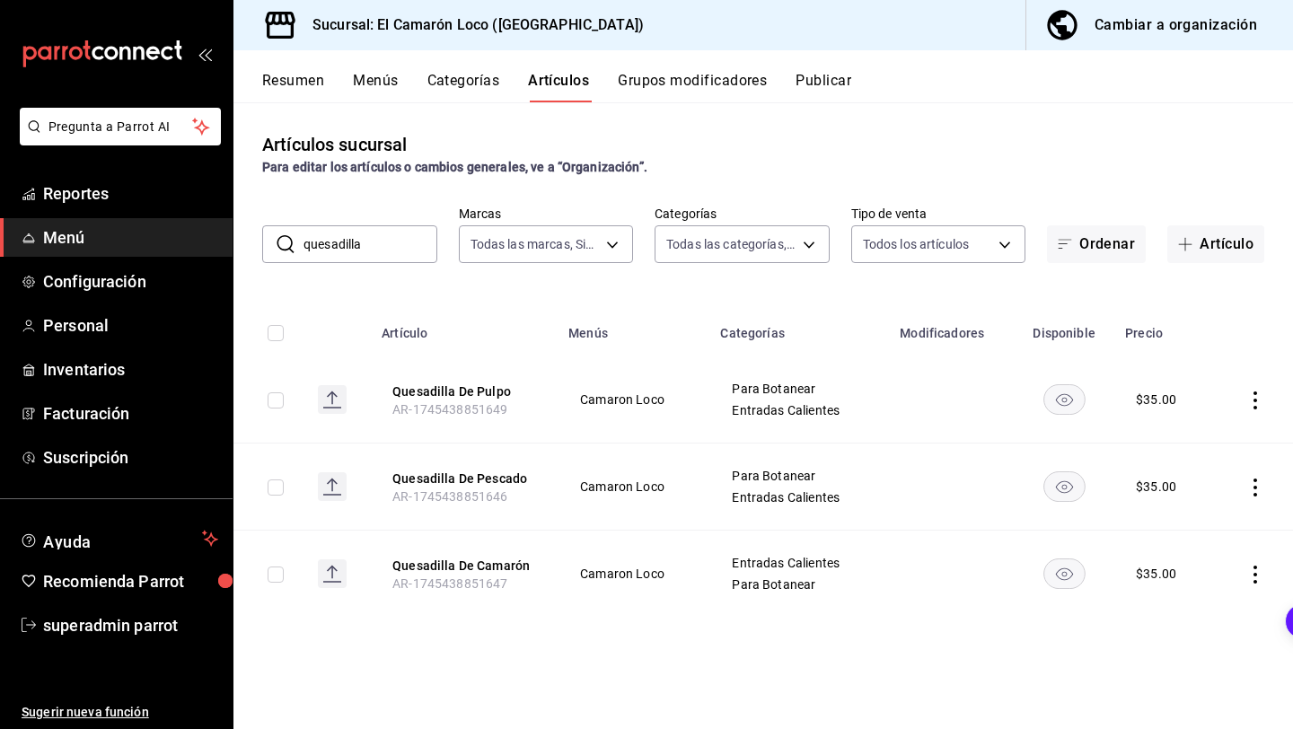
click at [380, 241] on input "quesadilla" at bounding box center [370, 244] width 134 height 36
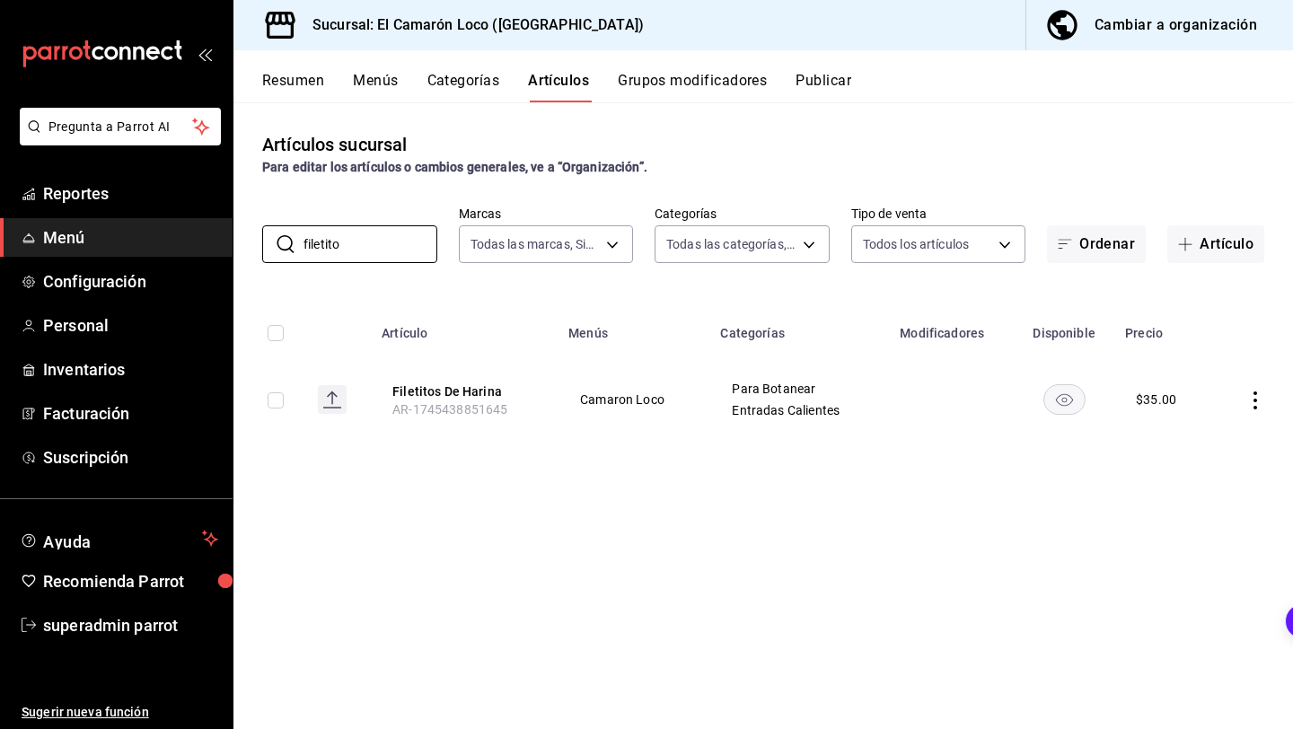
type input "filetito"
click at [1261, 409] on td at bounding box center [1252, 399] width 81 height 86
click at [1252, 389] on td at bounding box center [1252, 399] width 81 height 86
click at [1253, 407] on icon "actions" at bounding box center [1255, 400] width 18 height 18
click at [1197, 445] on span "Editar" at bounding box center [1201, 441] width 47 height 19
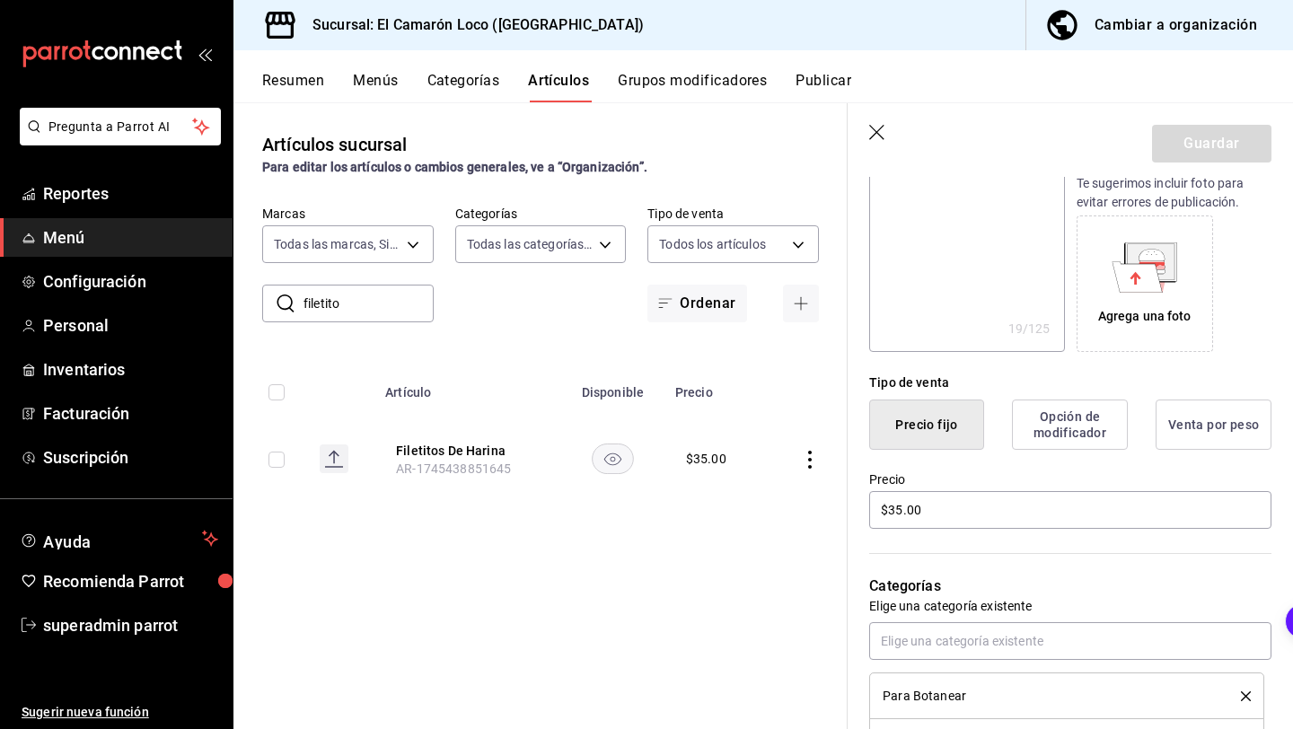
scroll to position [269, 0]
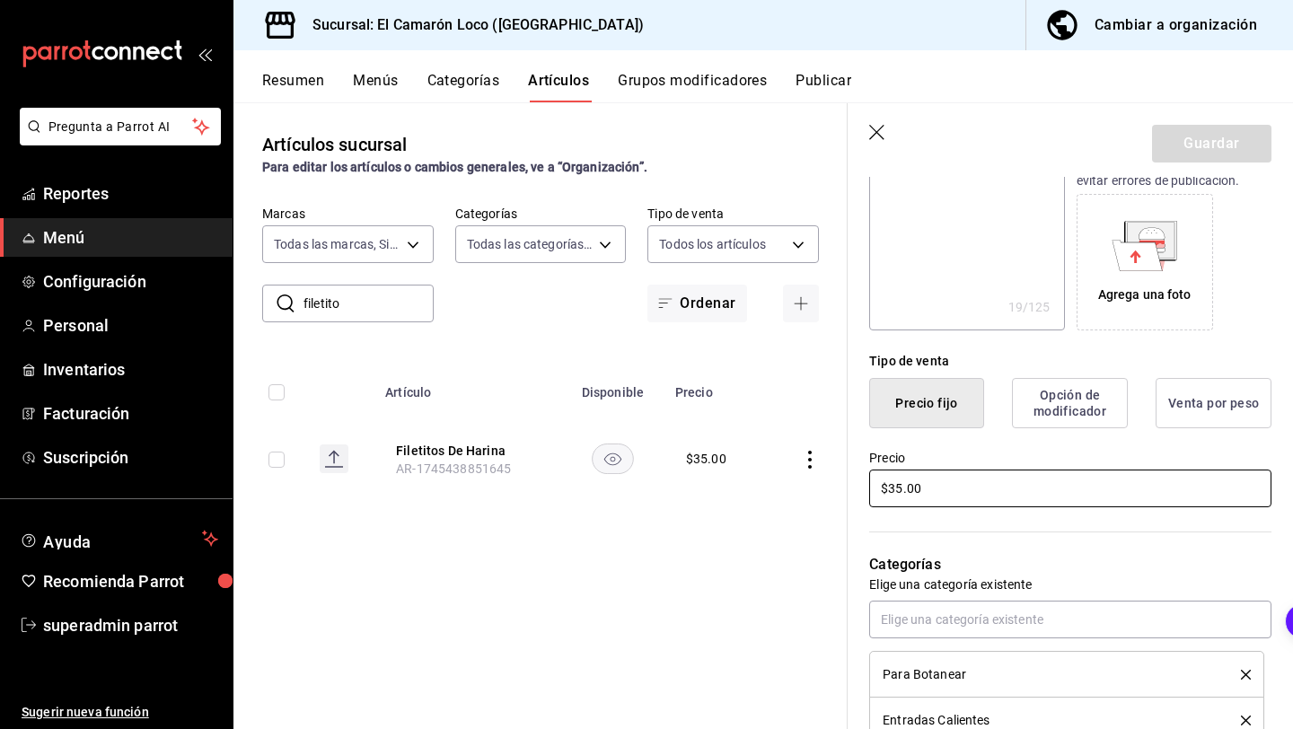
click at [901, 492] on input "$35.00" at bounding box center [1070, 489] width 402 height 38
type textarea "x"
type input "$3.00"
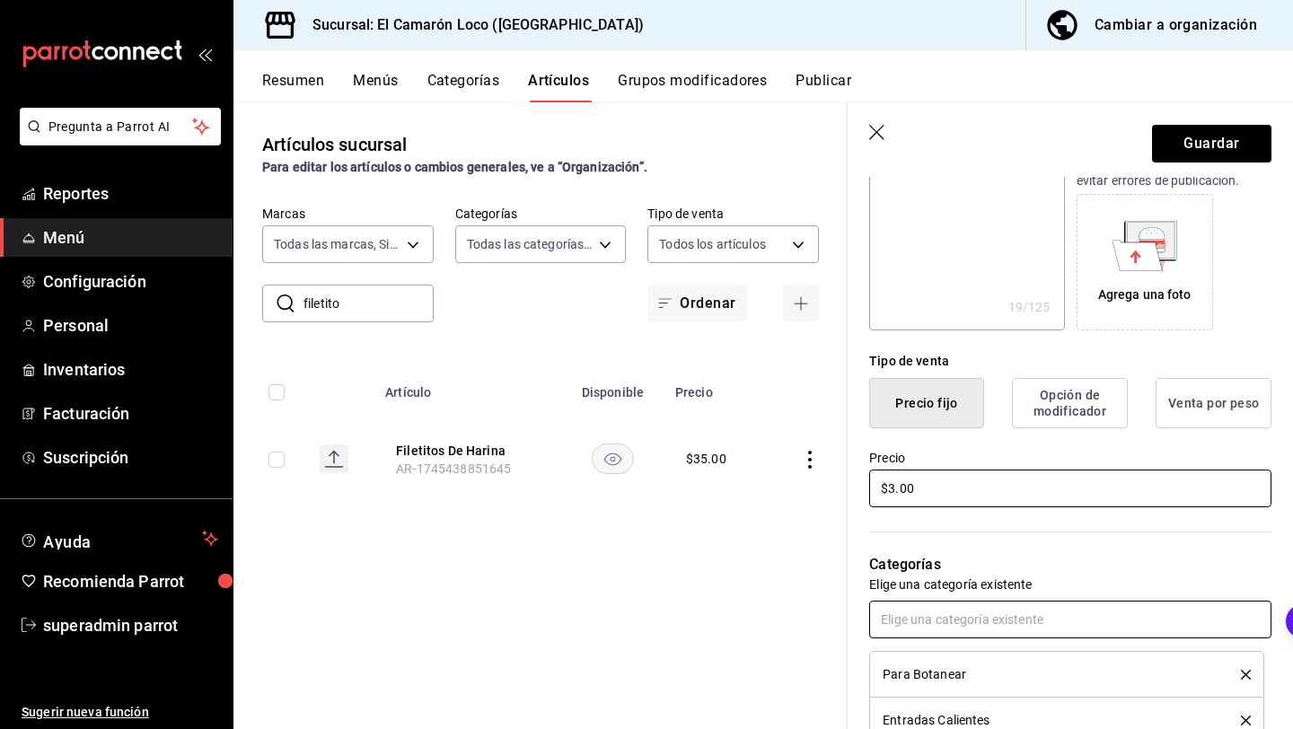
type textarea "x"
type input "$2.00"
type textarea "x"
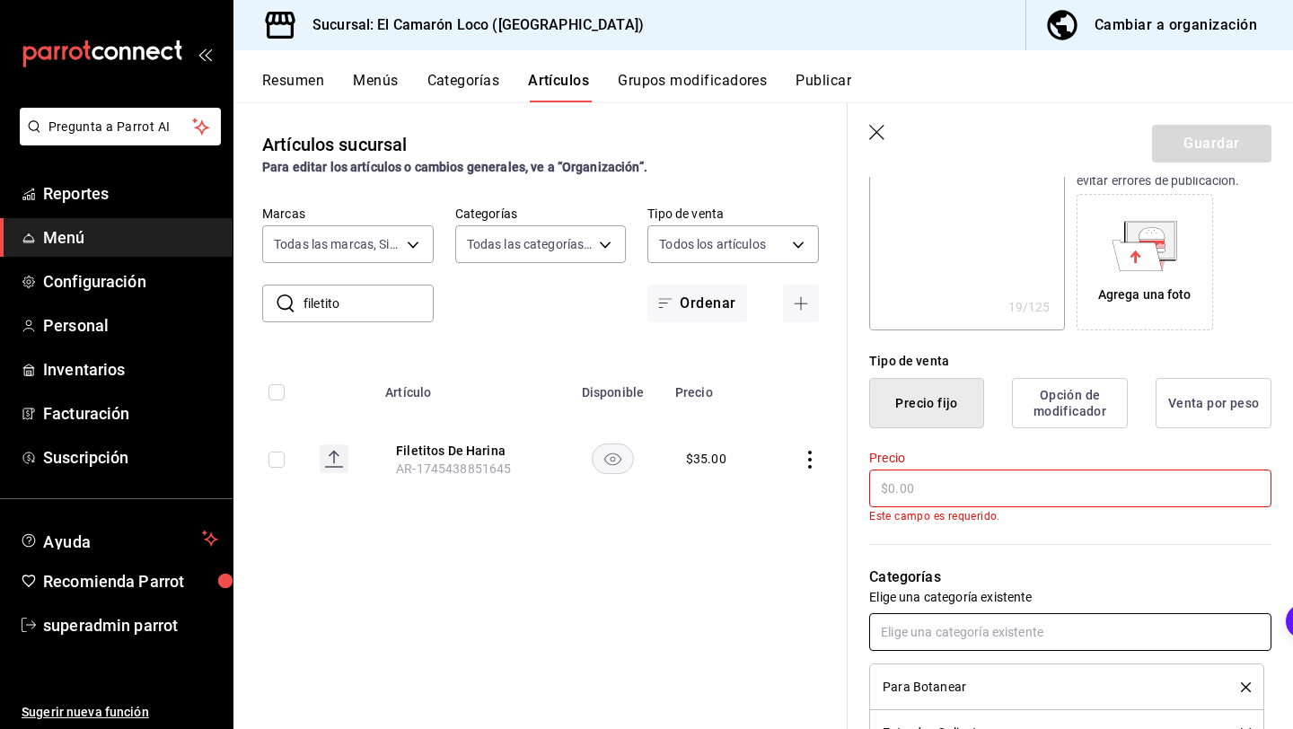
type textarea "x"
type input "$50.00"
type textarea "x"
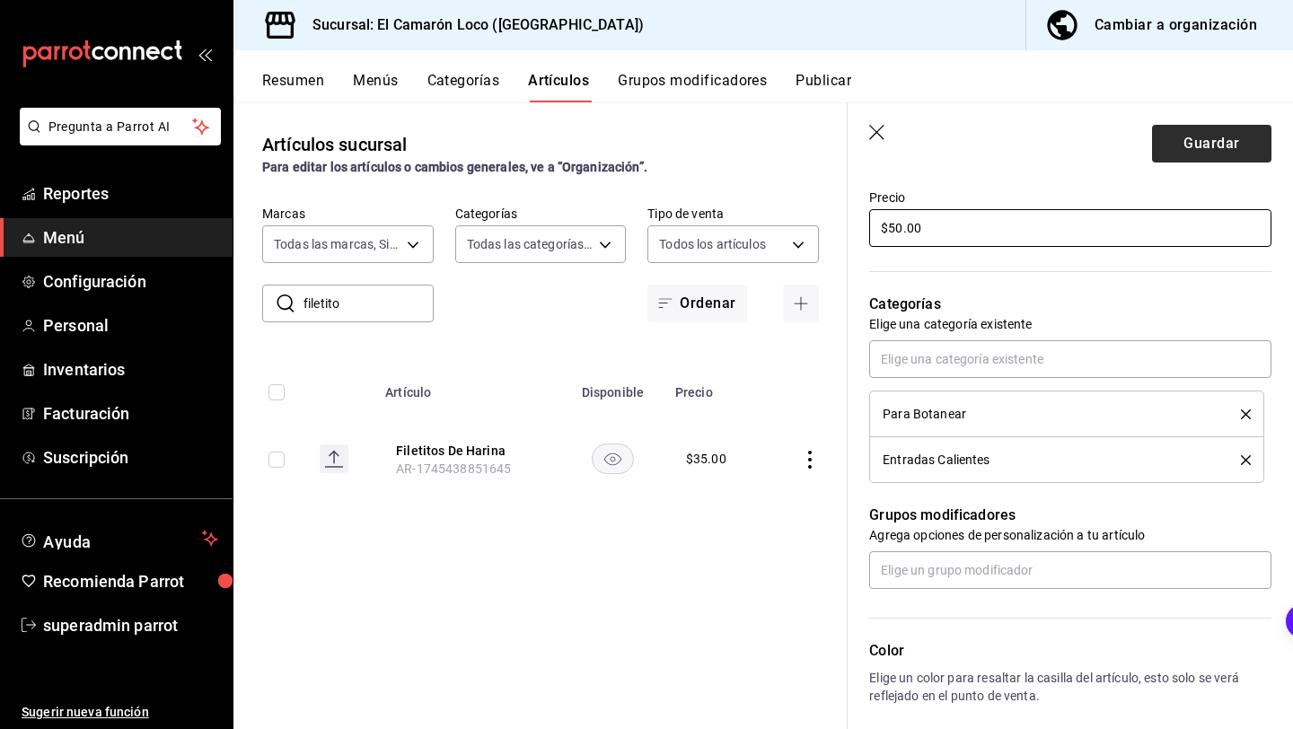
scroll to position [533, 0]
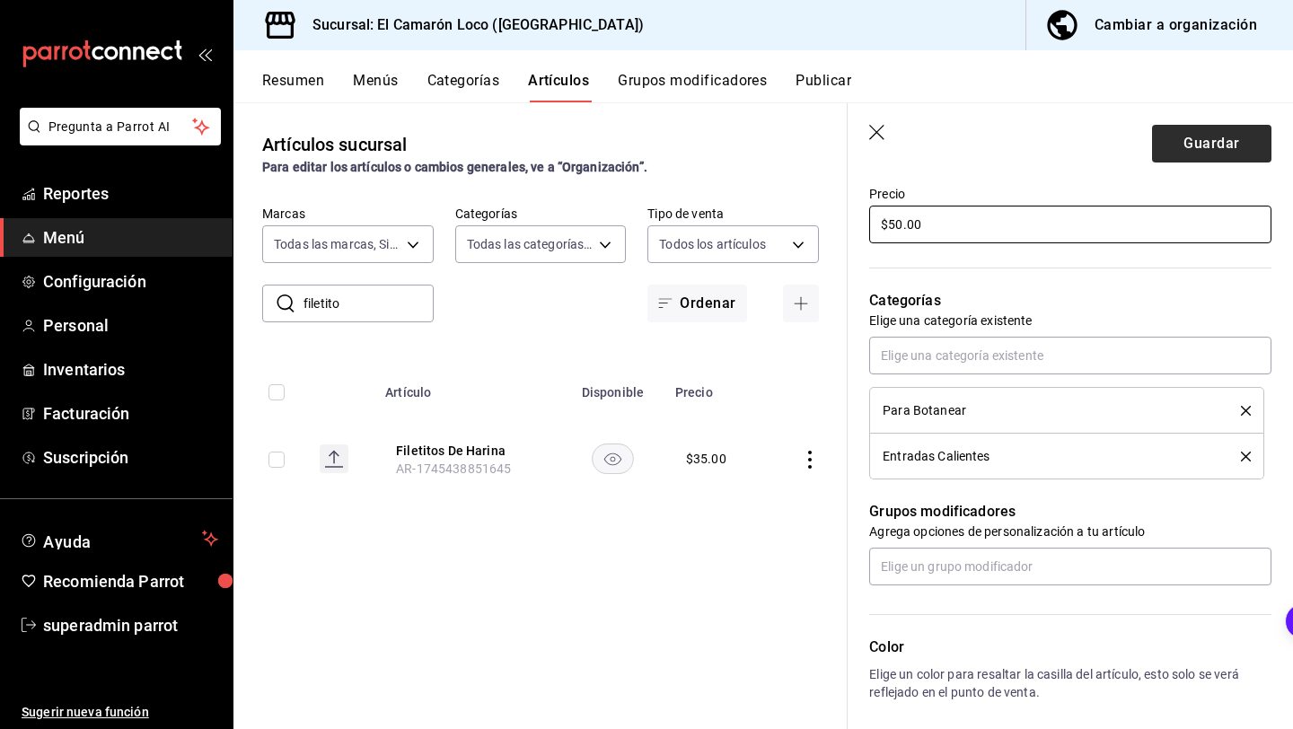
type input "$50.00"
click at [1228, 131] on button "Guardar" at bounding box center [1211, 144] width 119 height 38
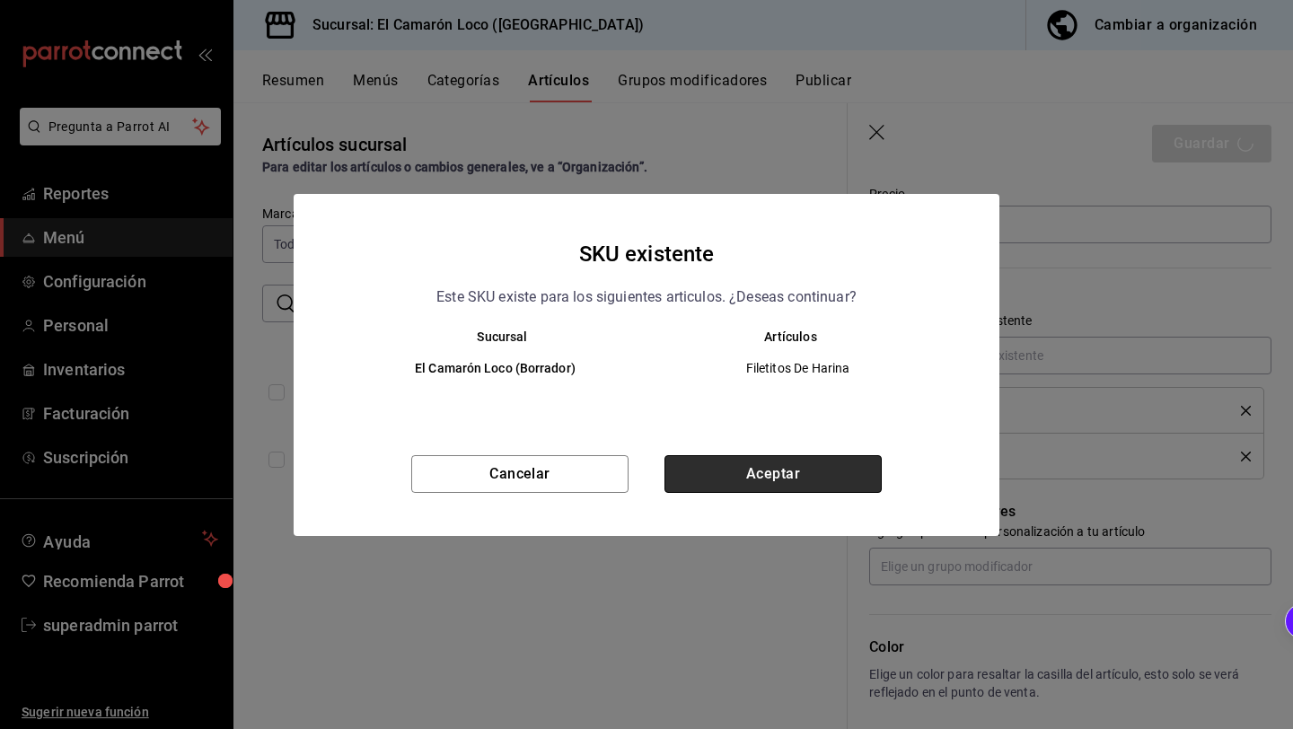
click at [726, 473] on button "Aceptar" at bounding box center [772, 474] width 217 height 38
type textarea "x"
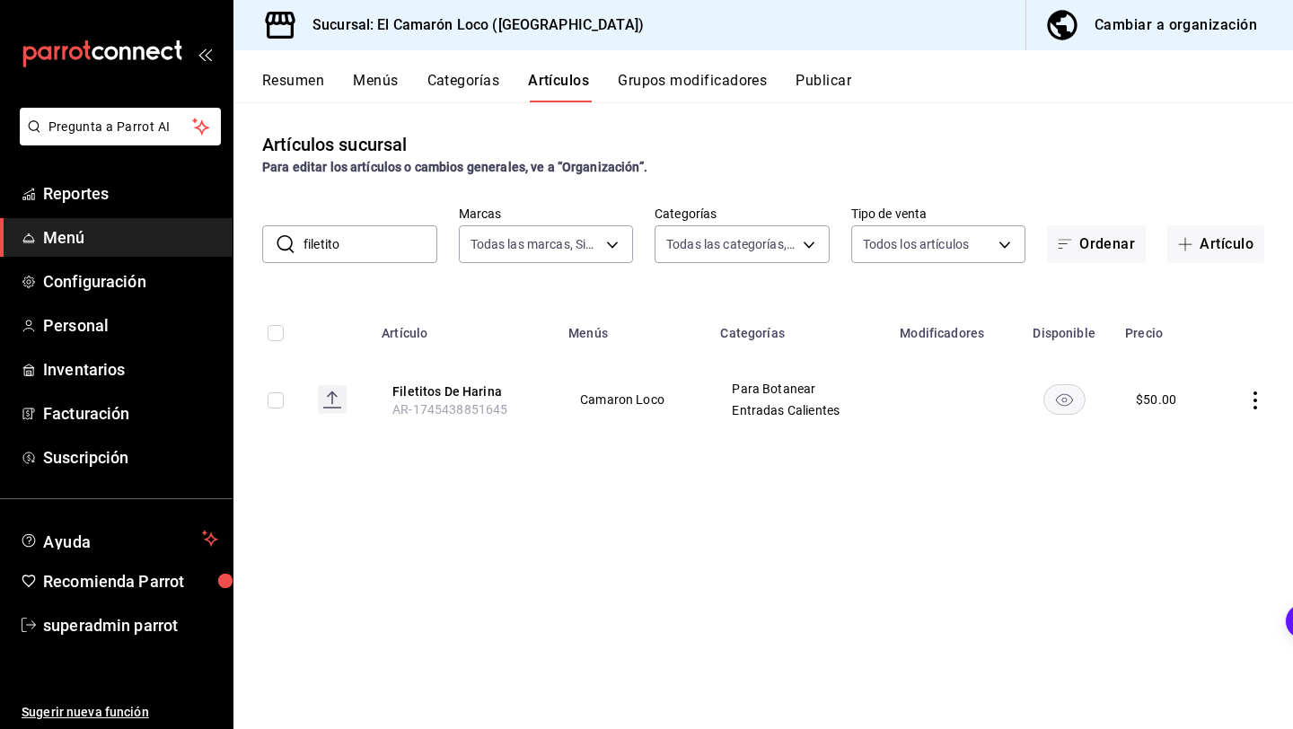
click at [466, 78] on button "Categorías" at bounding box center [463, 87] width 73 height 31
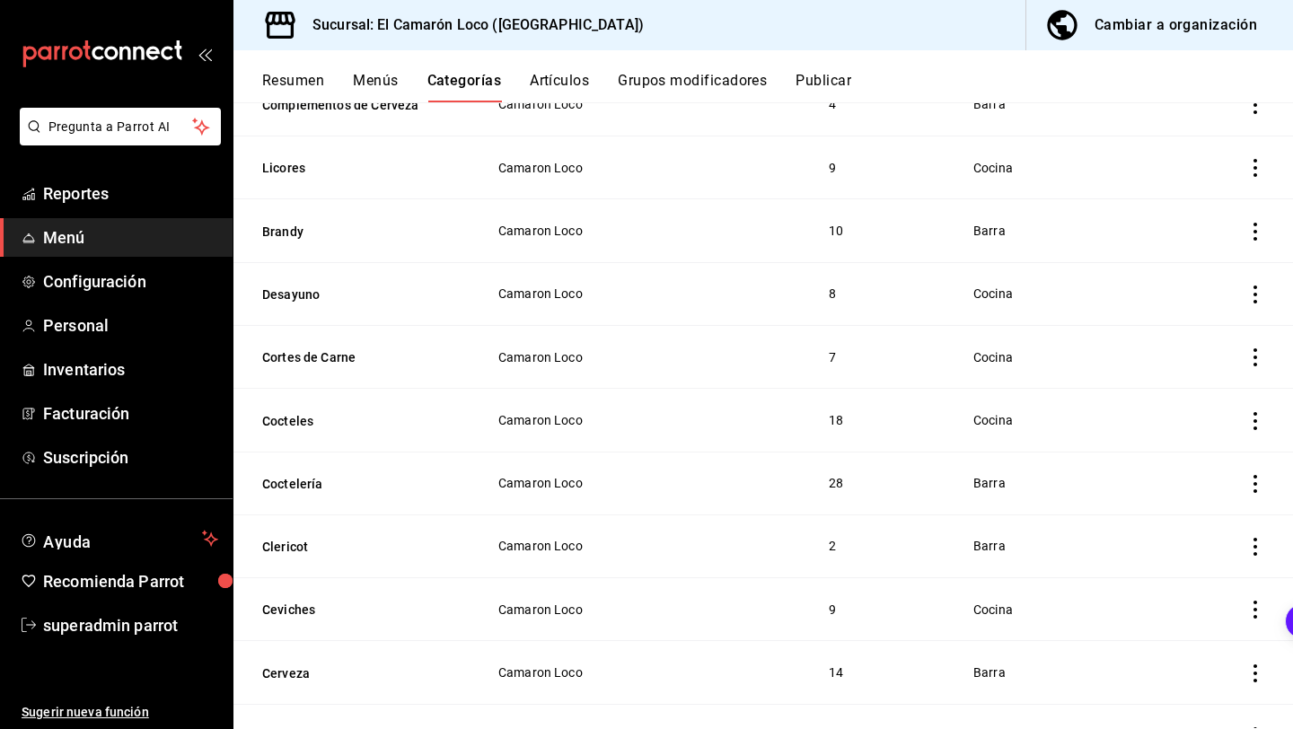
scroll to position [1540, 0]
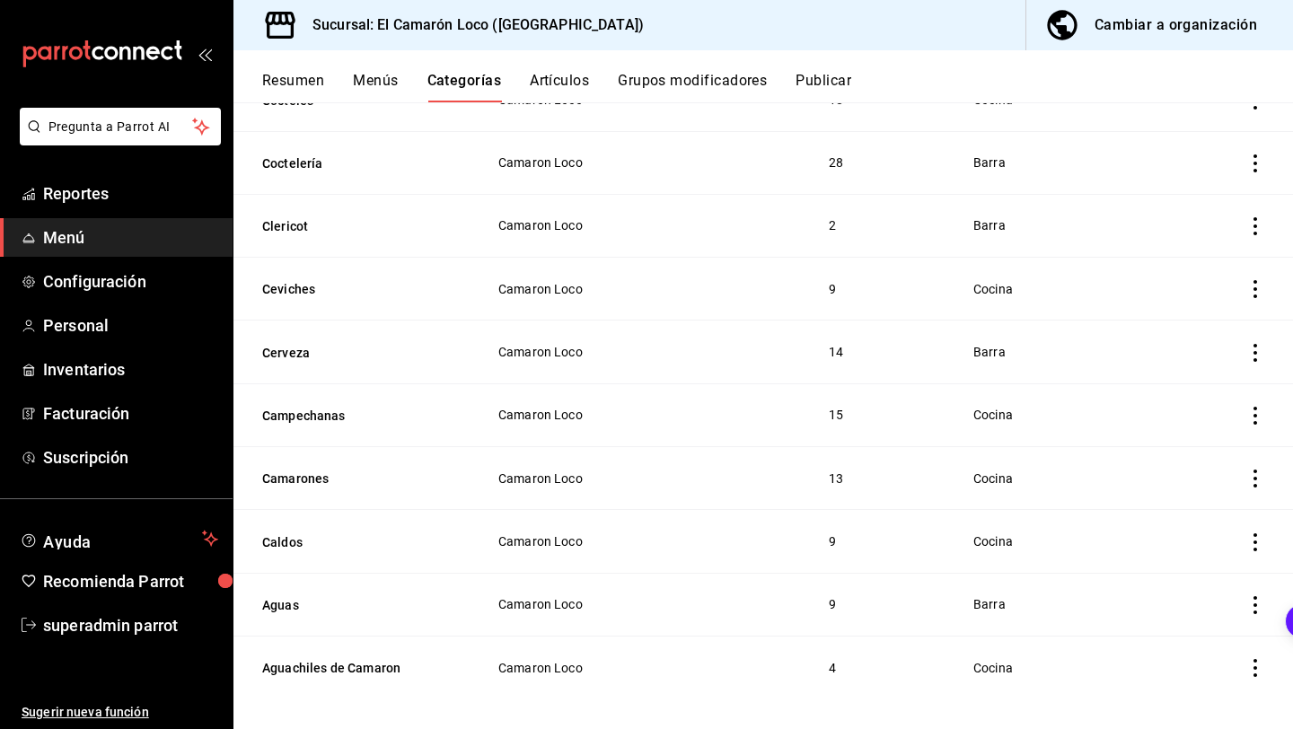
click at [451, 79] on button "Categorías" at bounding box center [464, 87] width 75 height 31
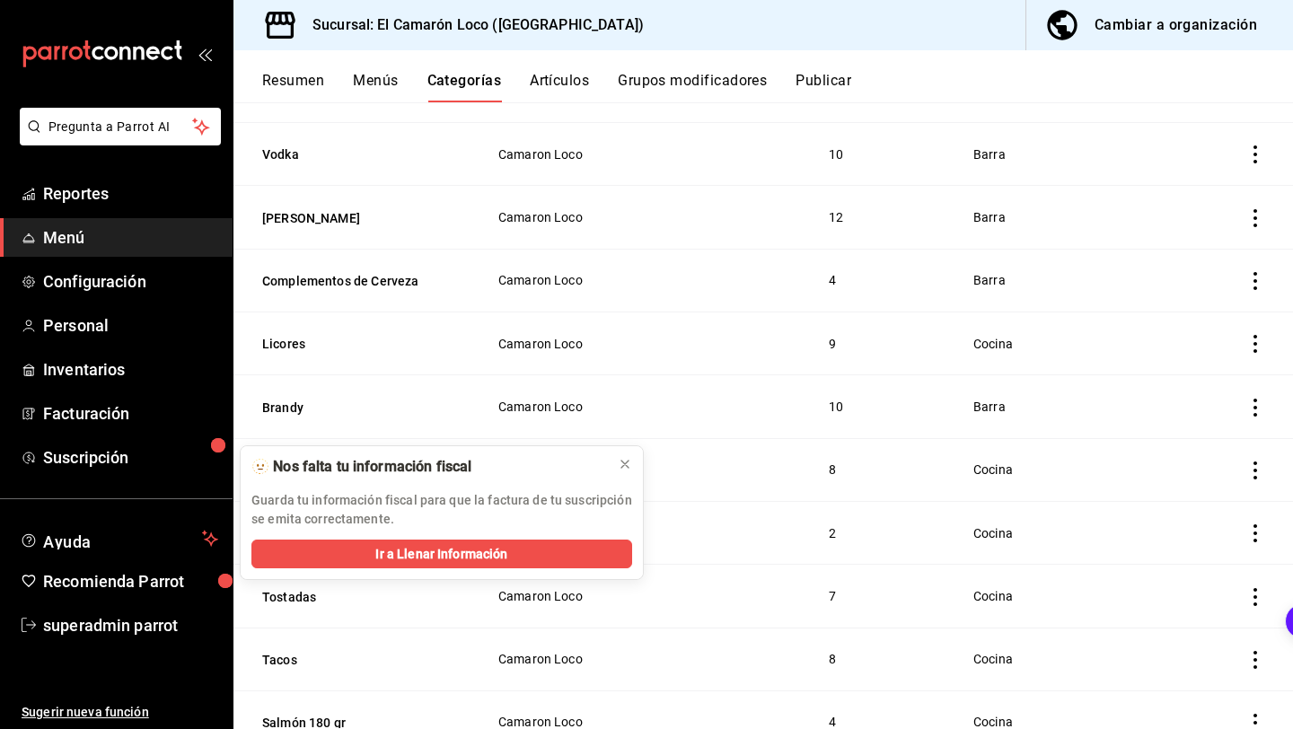
scroll to position [1051, 0]
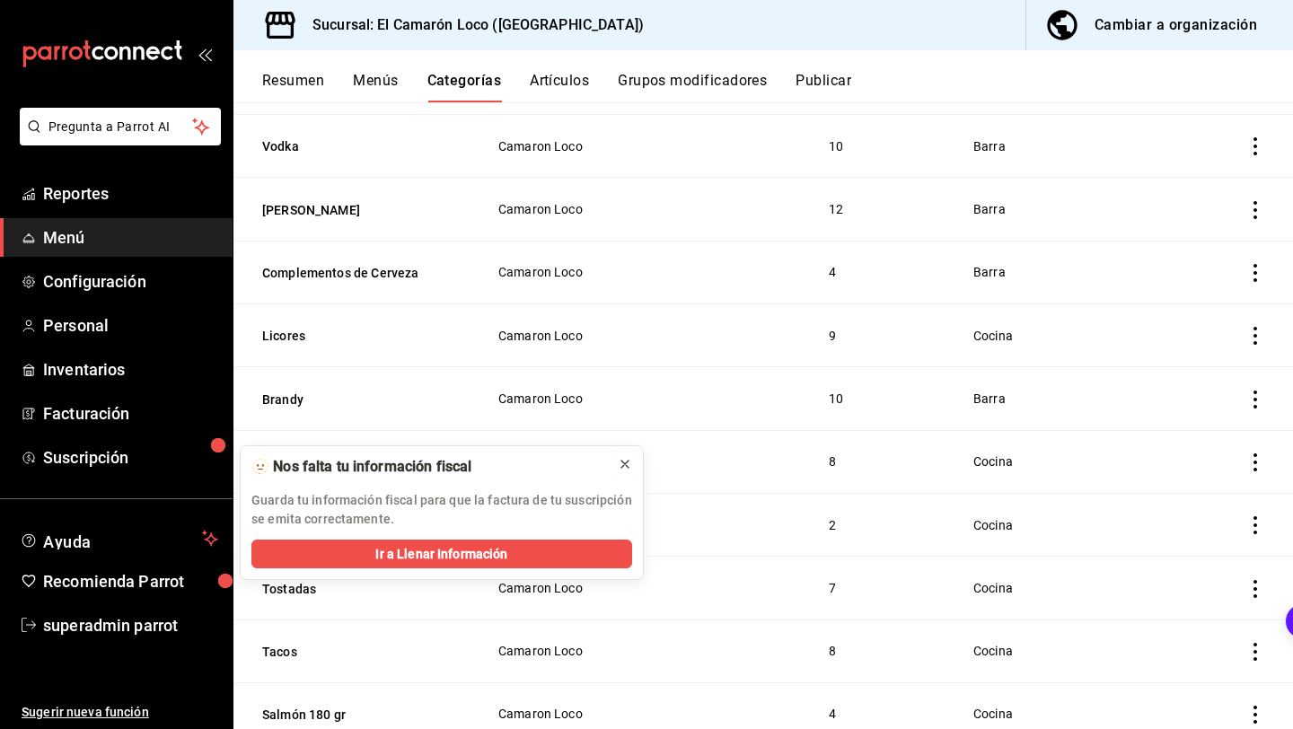
click at [618, 459] on icon at bounding box center [625, 464] width 14 height 14
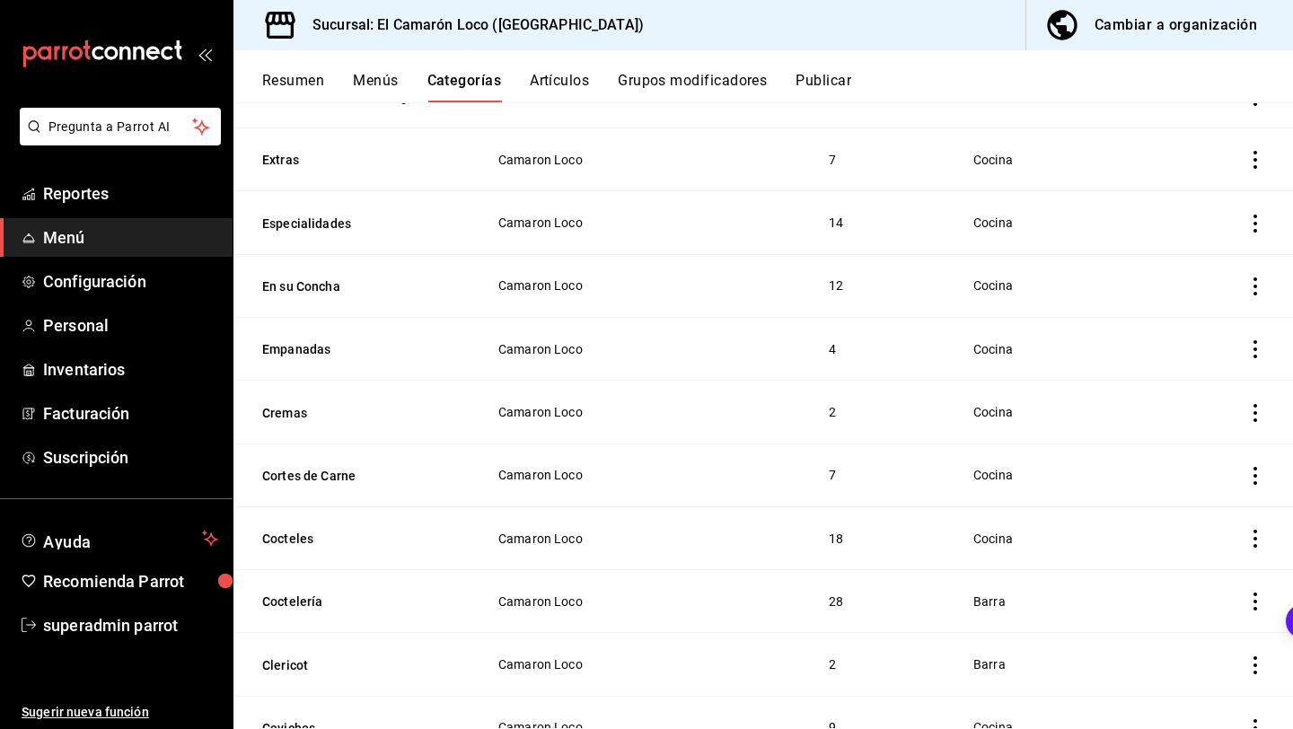
scroll to position [2386, 0]
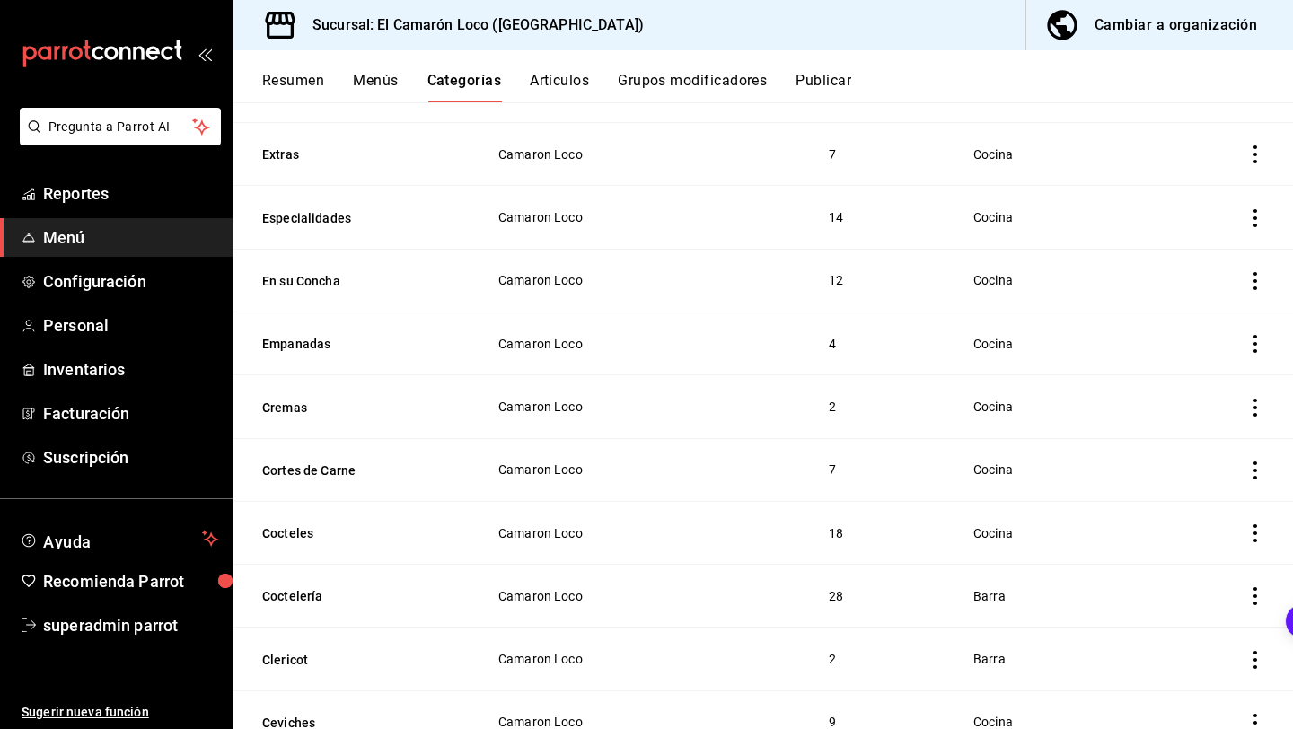
click at [1252, 335] on icon "actions" at bounding box center [1255, 344] width 18 height 18
click at [1186, 448] on span "Eliminar" at bounding box center [1201, 442] width 46 height 14
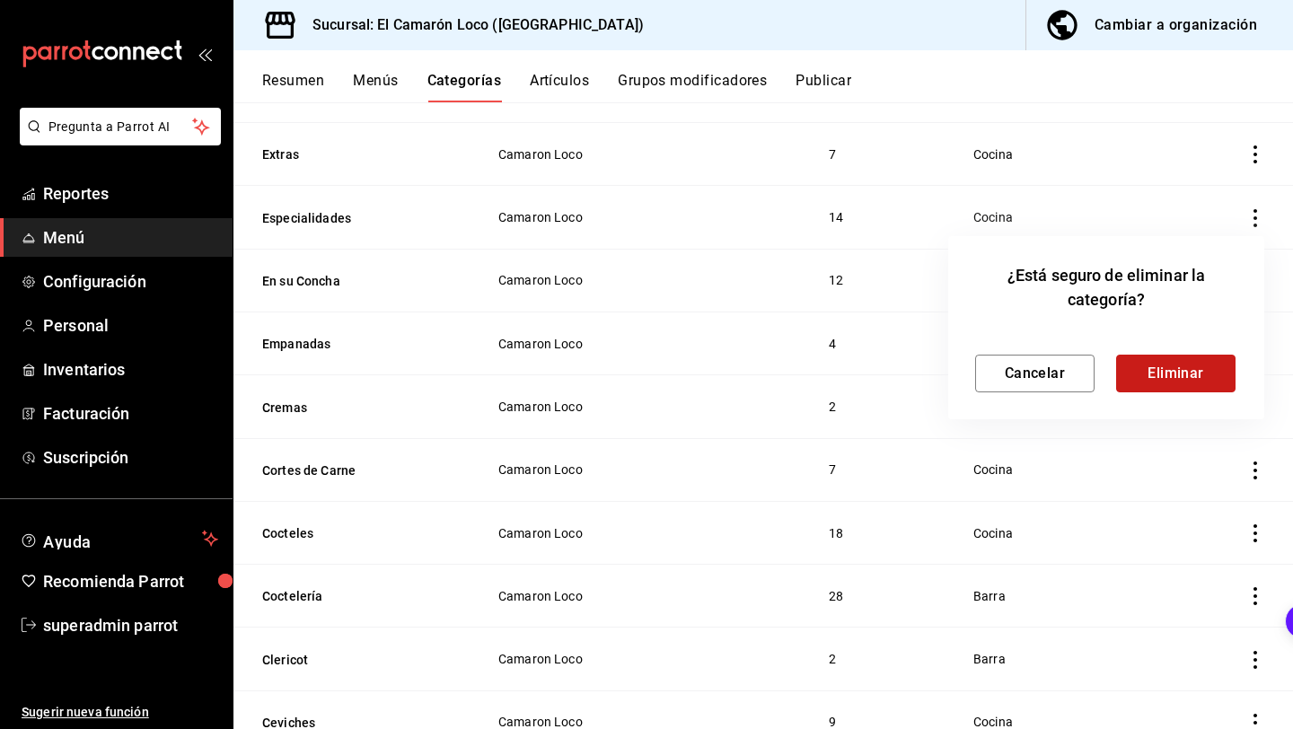
click at [1195, 364] on button "Eliminar" at bounding box center [1175, 374] width 119 height 38
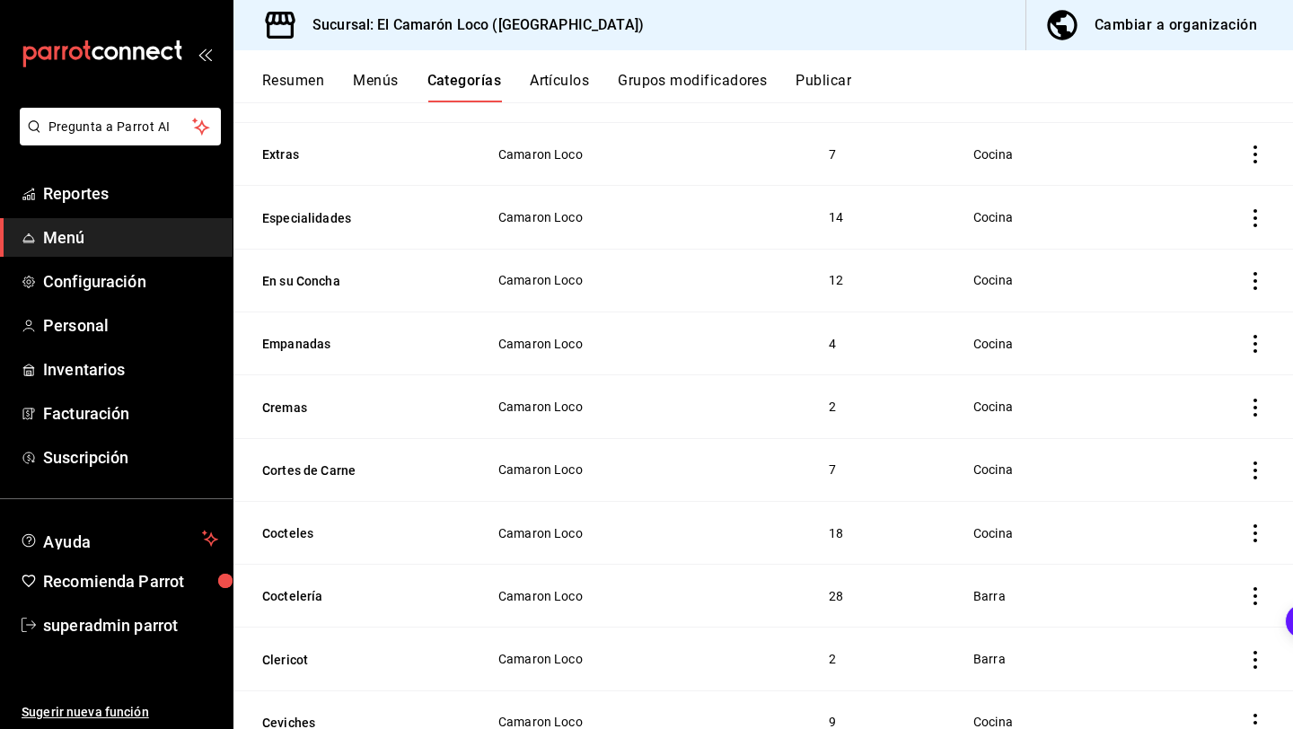
click at [1258, 399] on icon "actions" at bounding box center [1255, 408] width 18 height 18
click at [1185, 435] on span "Editar" at bounding box center [1201, 432] width 47 height 19
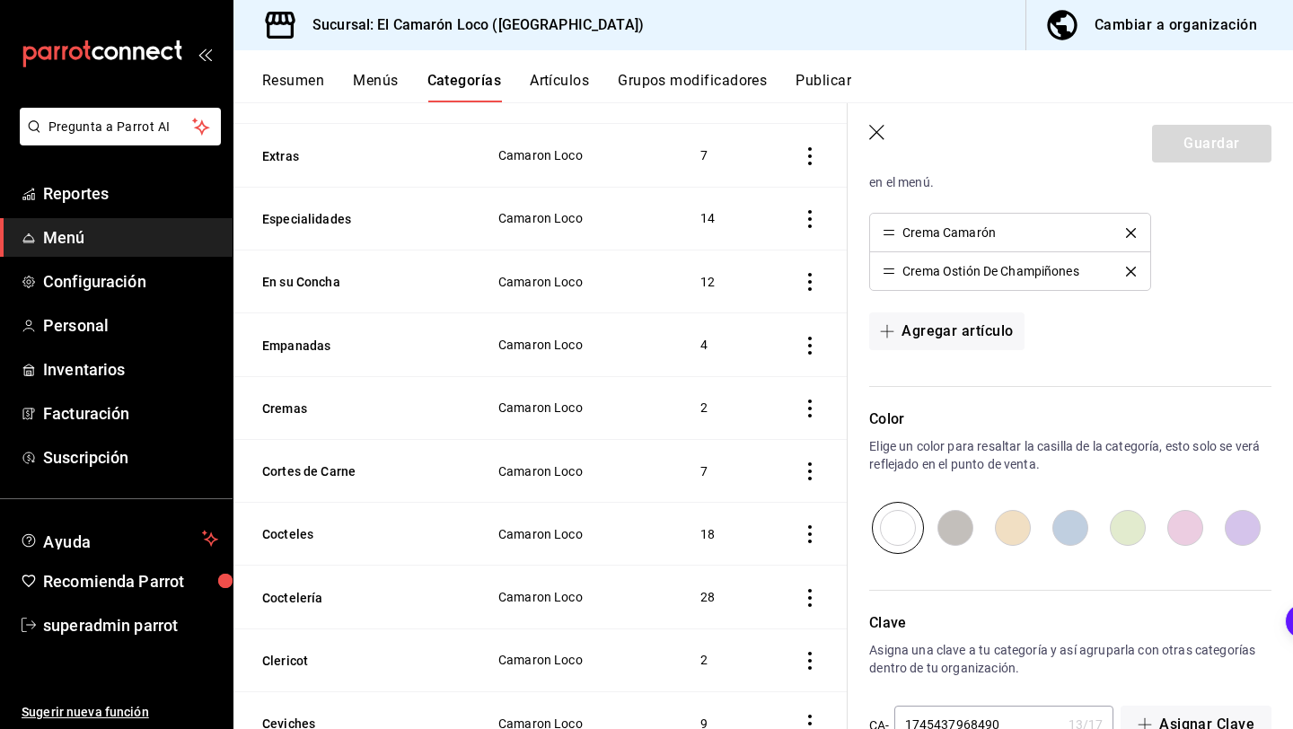
scroll to position [487, 0]
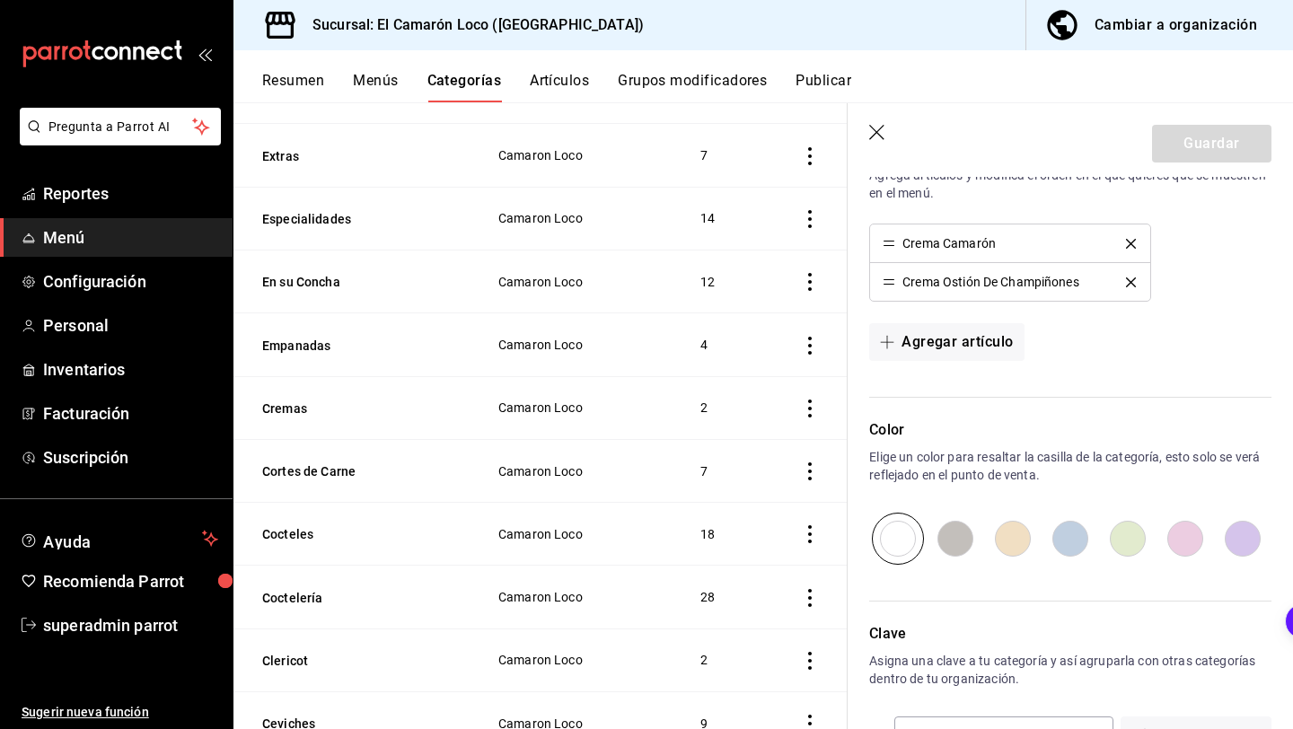
click at [1128, 241] on icon "delete" at bounding box center [1131, 244] width 10 height 10
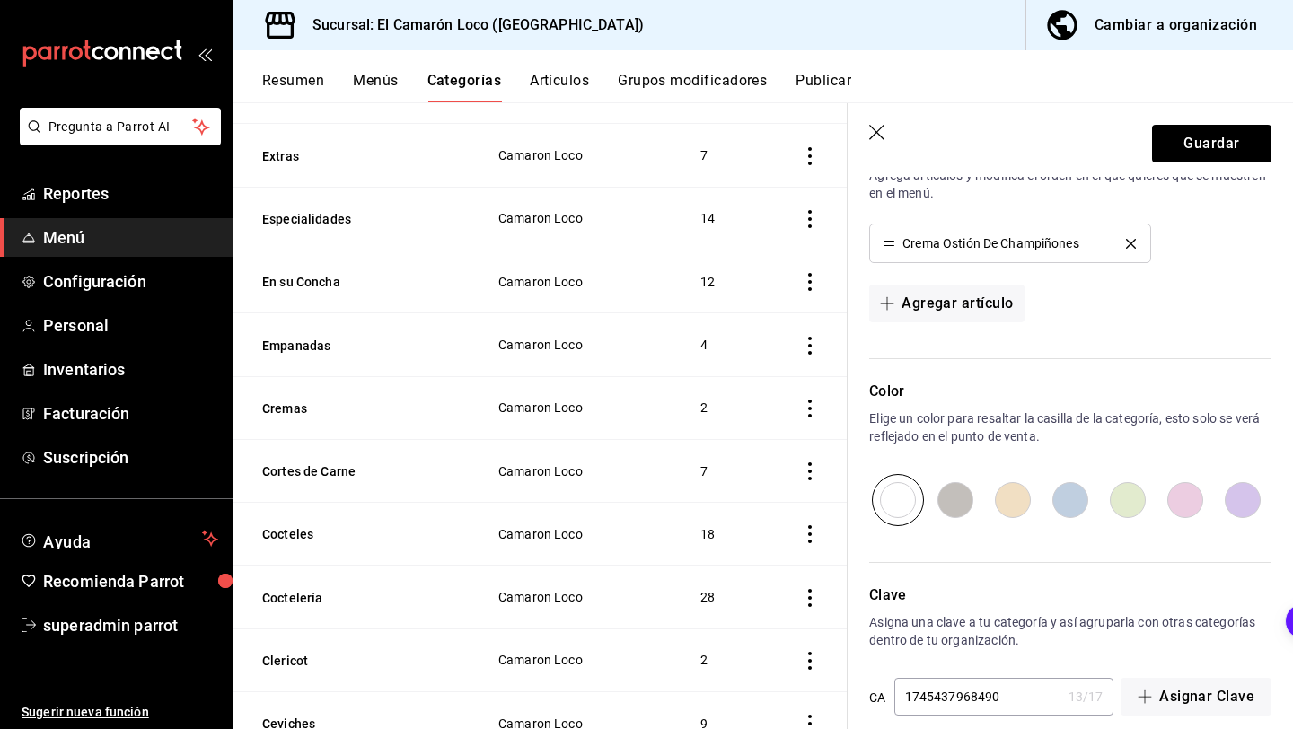
click at [1128, 241] on icon "delete" at bounding box center [1131, 244] width 10 height 10
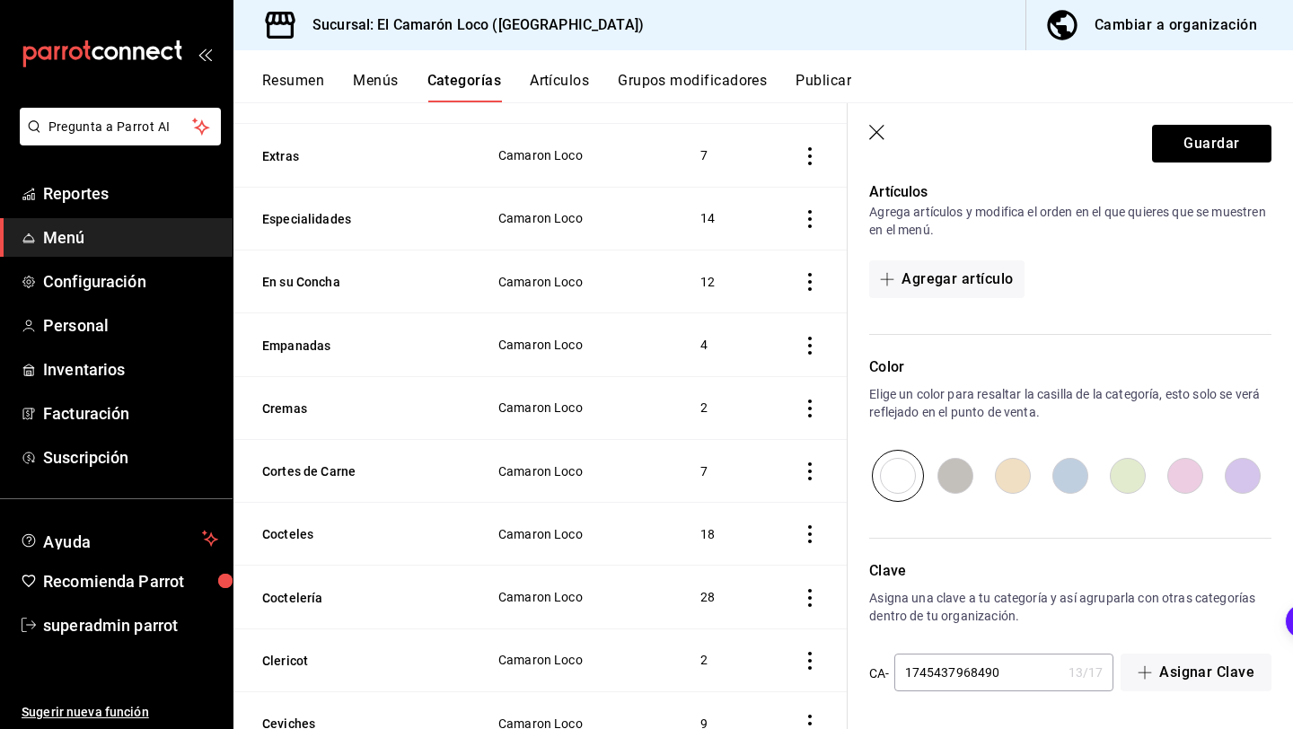
scroll to position [450, 0]
click at [1084, 381] on div "Color Elige un color para resaltar la casilla de la categoría, esto solo se ver…" at bounding box center [1070, 428] width 402 height 145
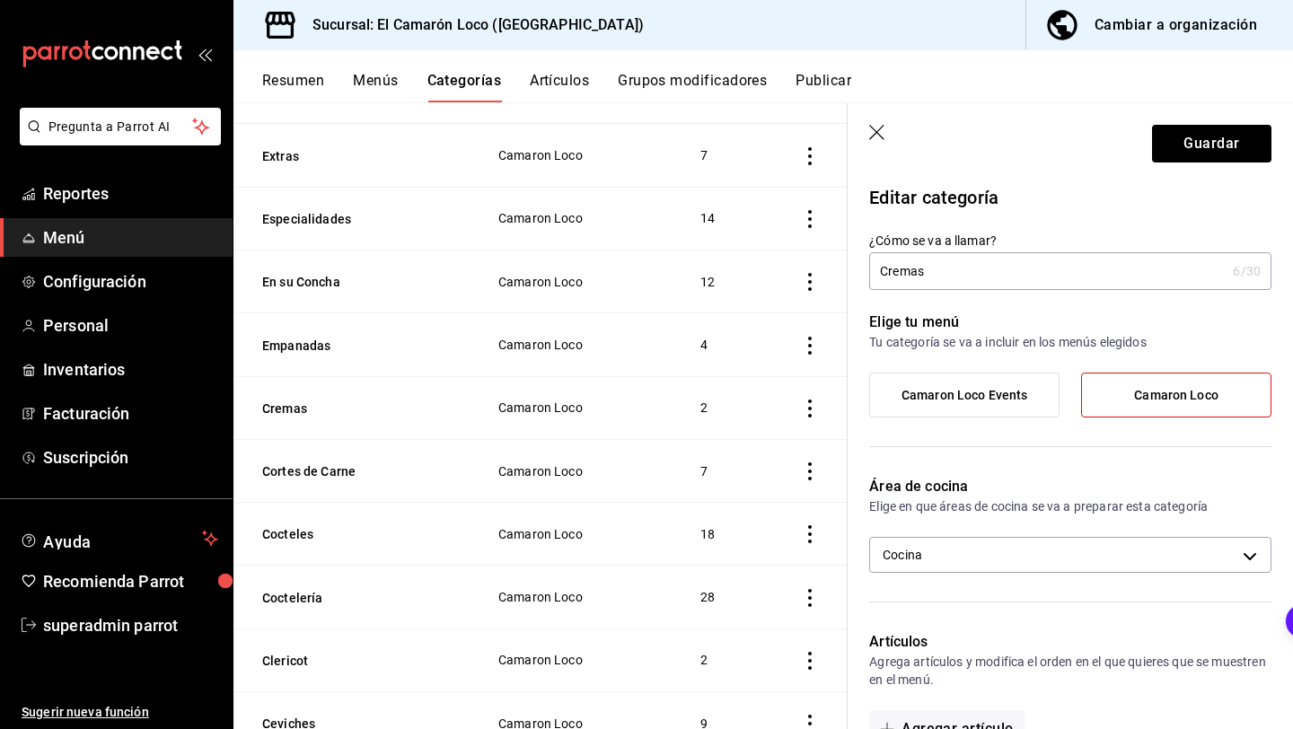
scroll to position [0, 0]
click at [874, 132] on icon "button" at bounding box center [878, 134] width 18 height 18
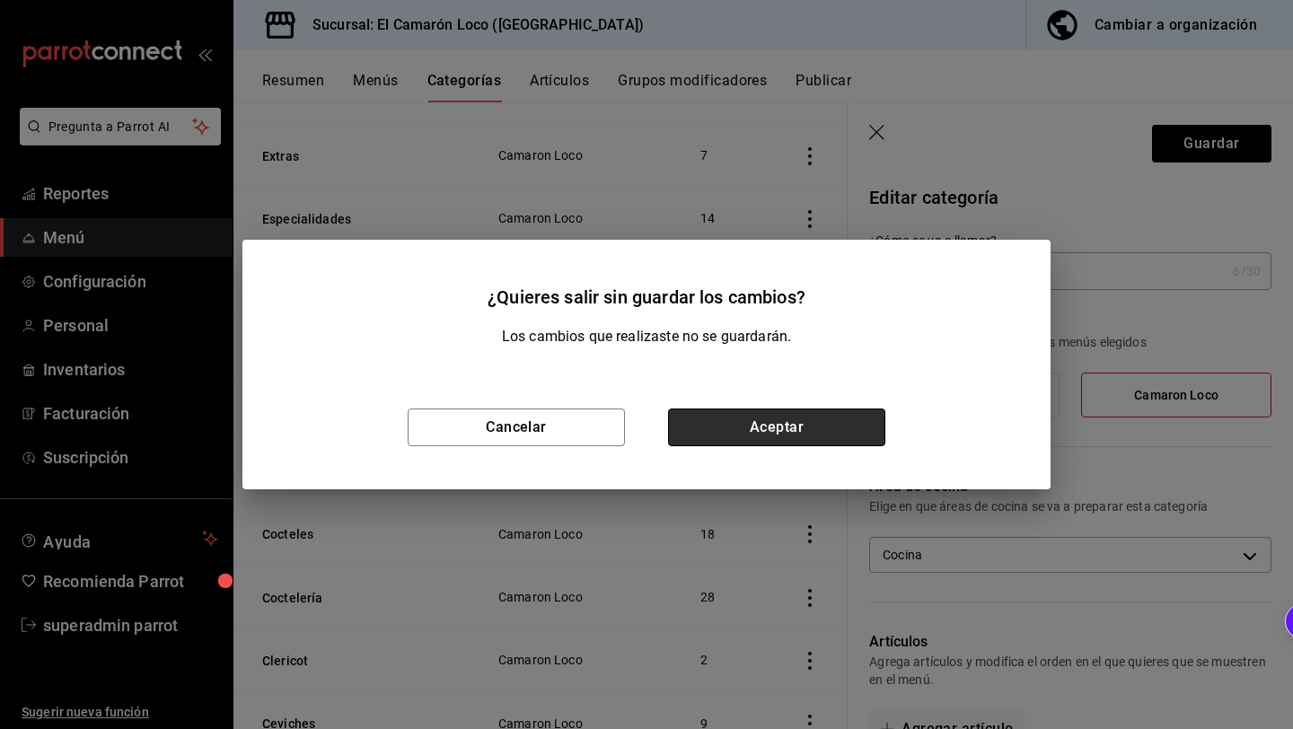
click at [777, 418] on button "Aceptar" at bounding box center [776, 428] width 217 height 38
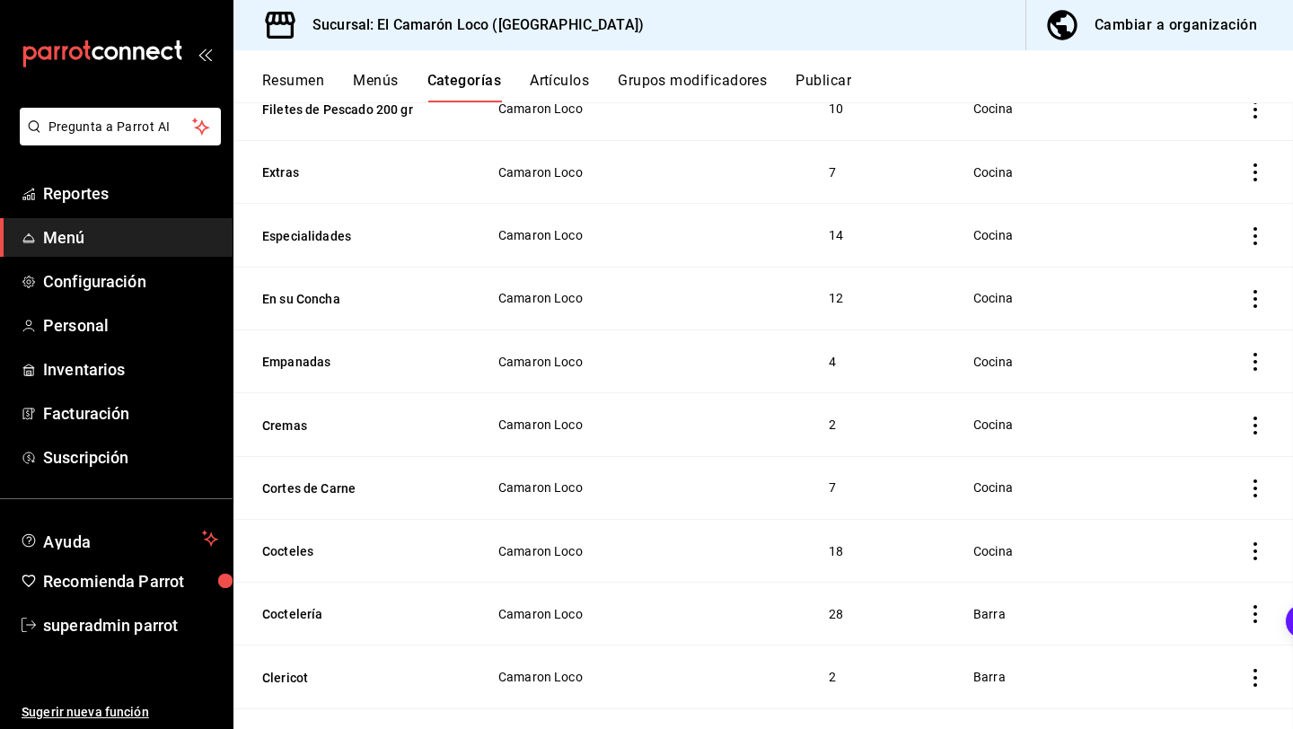
scroll to position [2433, 0]
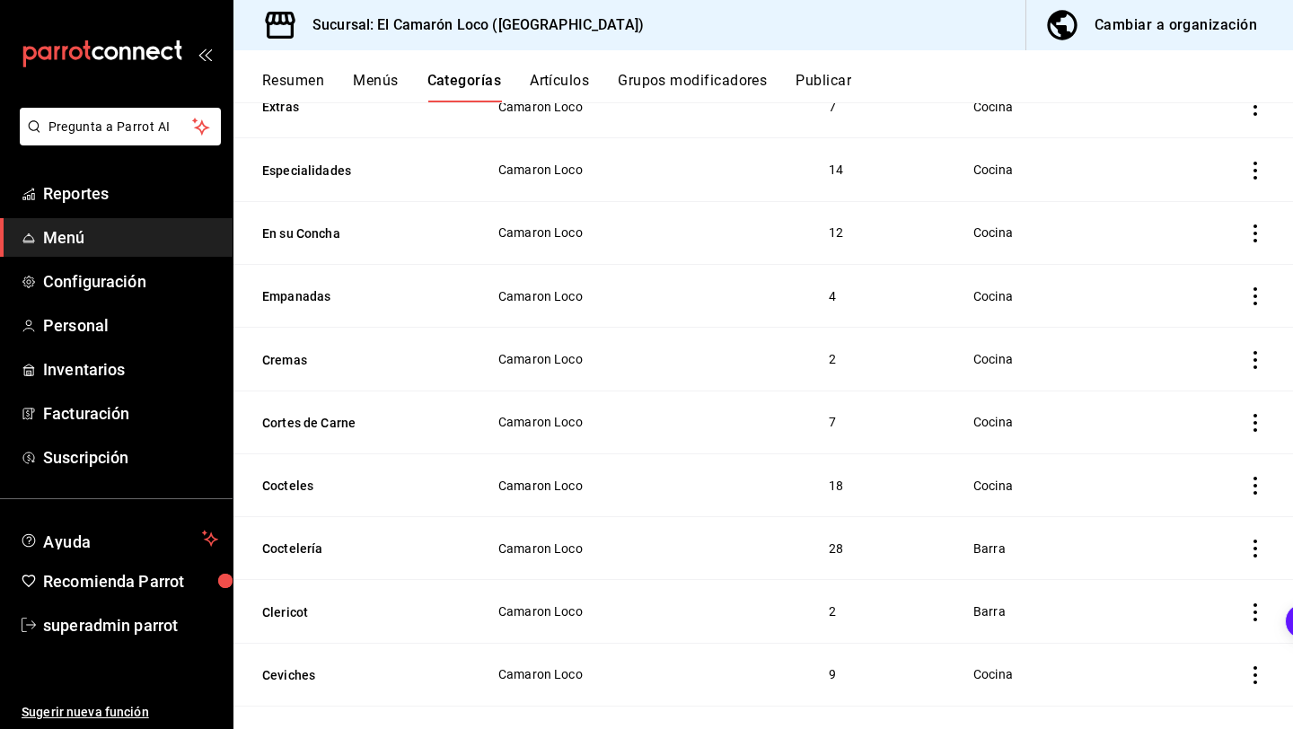
click at [833, 277] on td "4" at bounding box center [879, 295] width 144 height 63
click at [319, 287] on button "Empanadas" at bounding box center [352, 296] width 180 height 18
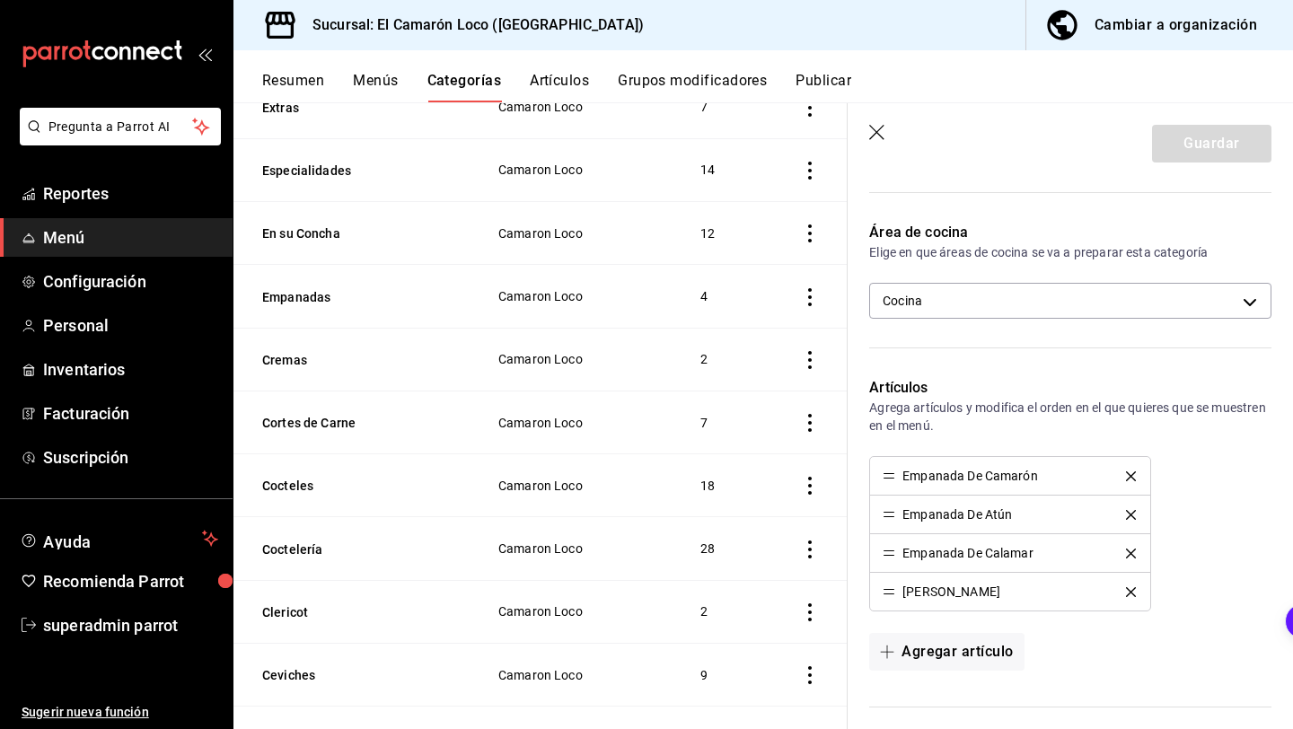
scroll to position [284, 0]
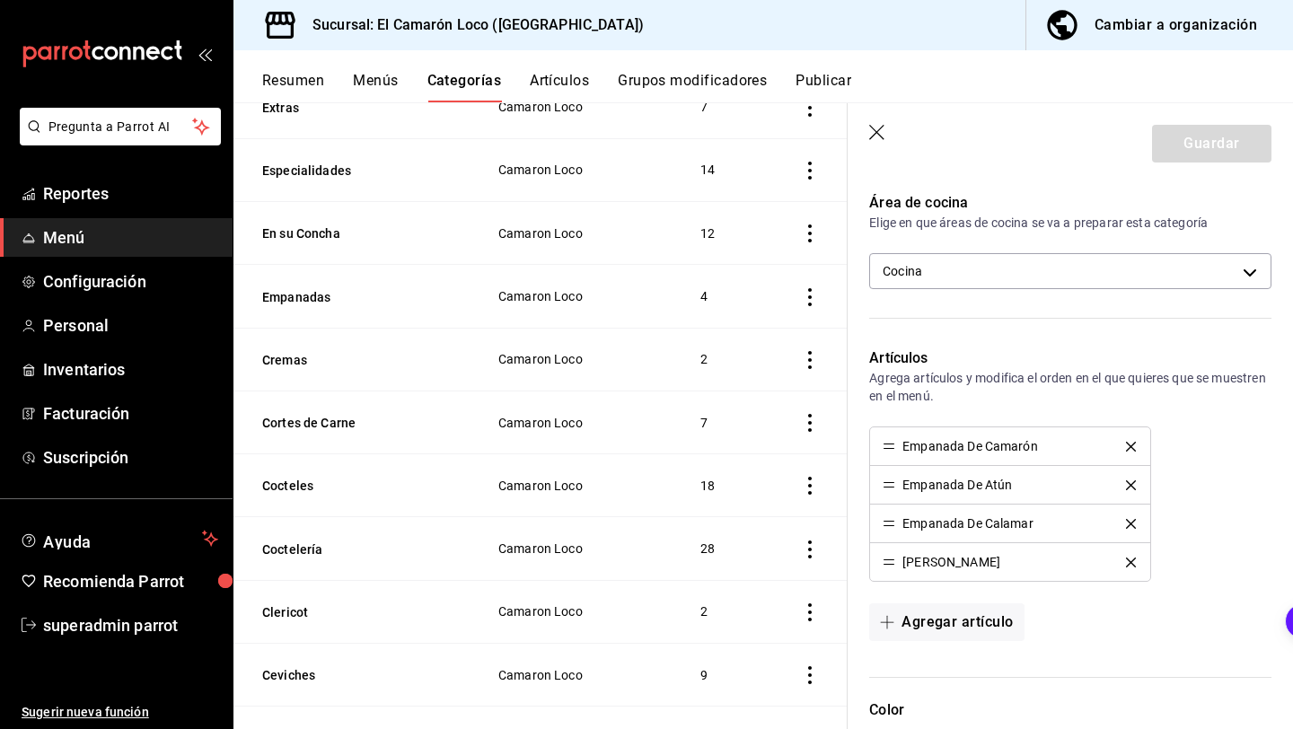
click at [1130, 448] on icon "delete" at bounding box center [1131, 447] width 10 height 10
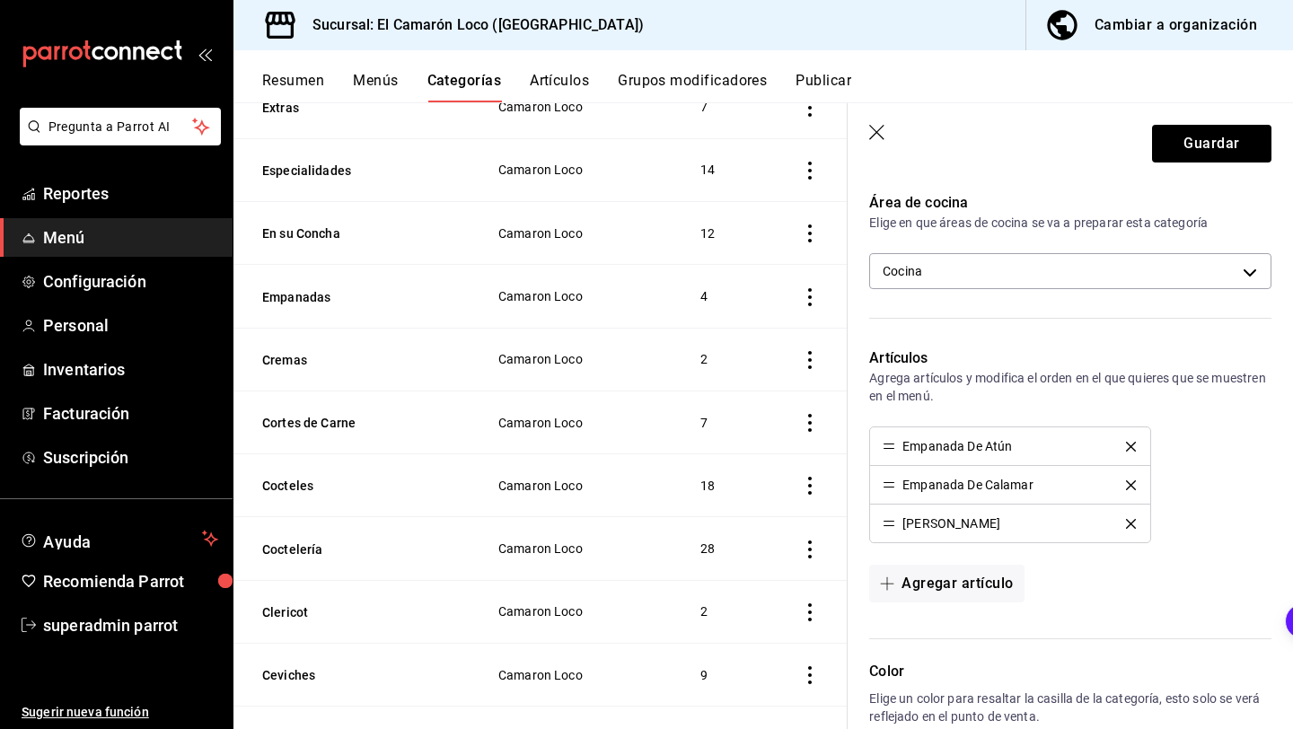
click at [1130, 448] on icon "delete" at bounding box center [1131, 447] width 10 height 10
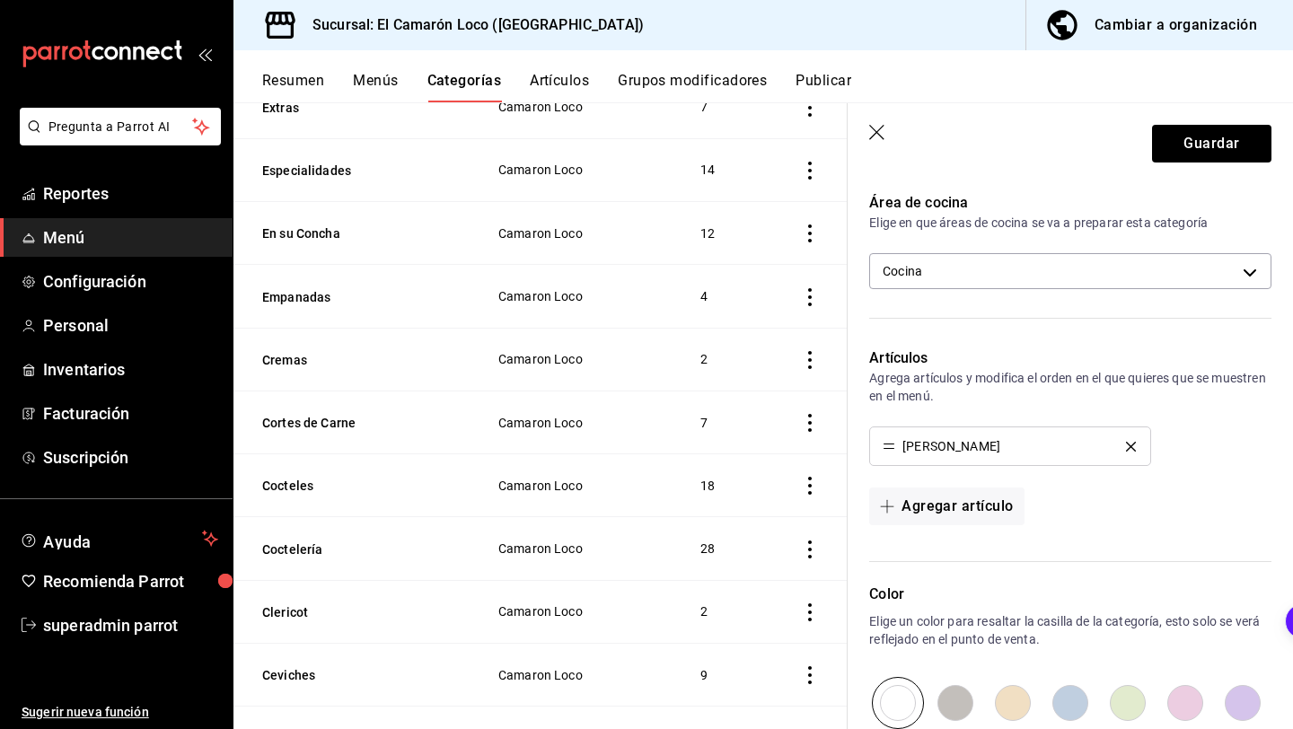
click at [1130, 448] on icon "delete" at bounding box center [1131, 447] width 10 height 10
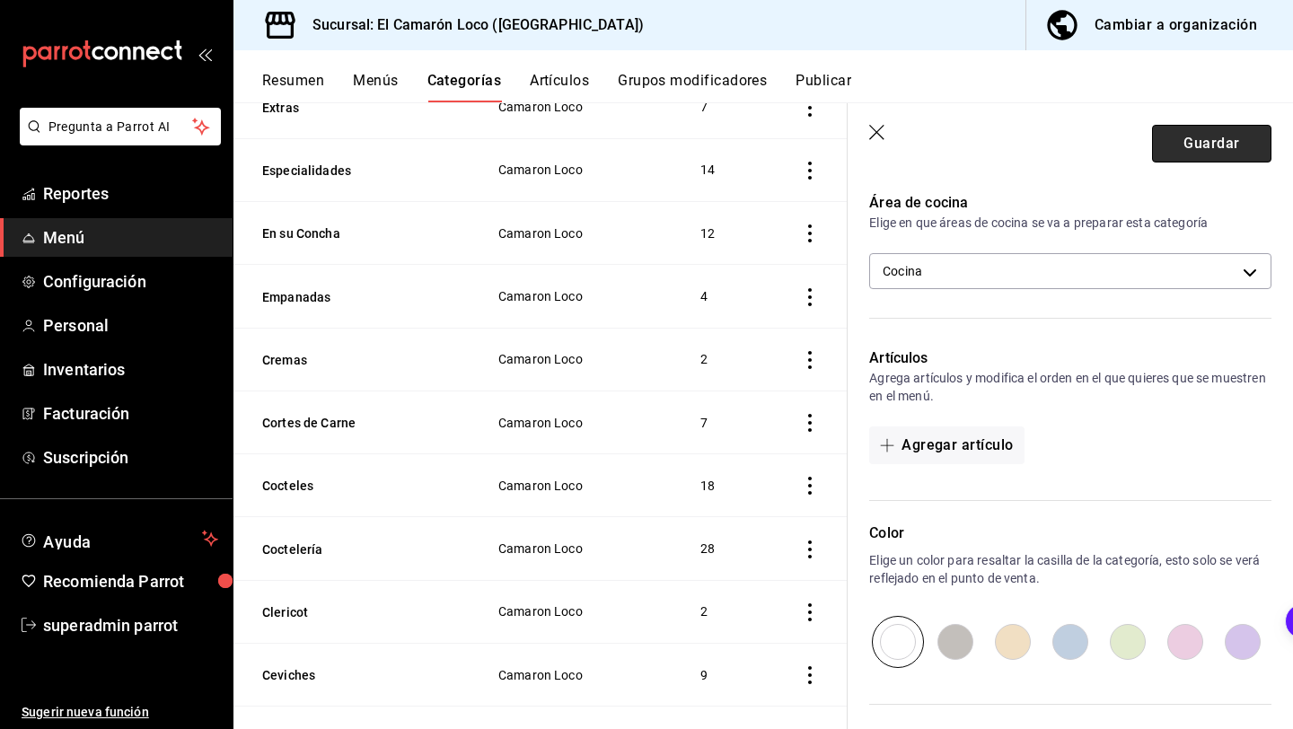
click at [1206, 150] on button "Guardar" at bounding box center [1211, 144] width 119 height 38
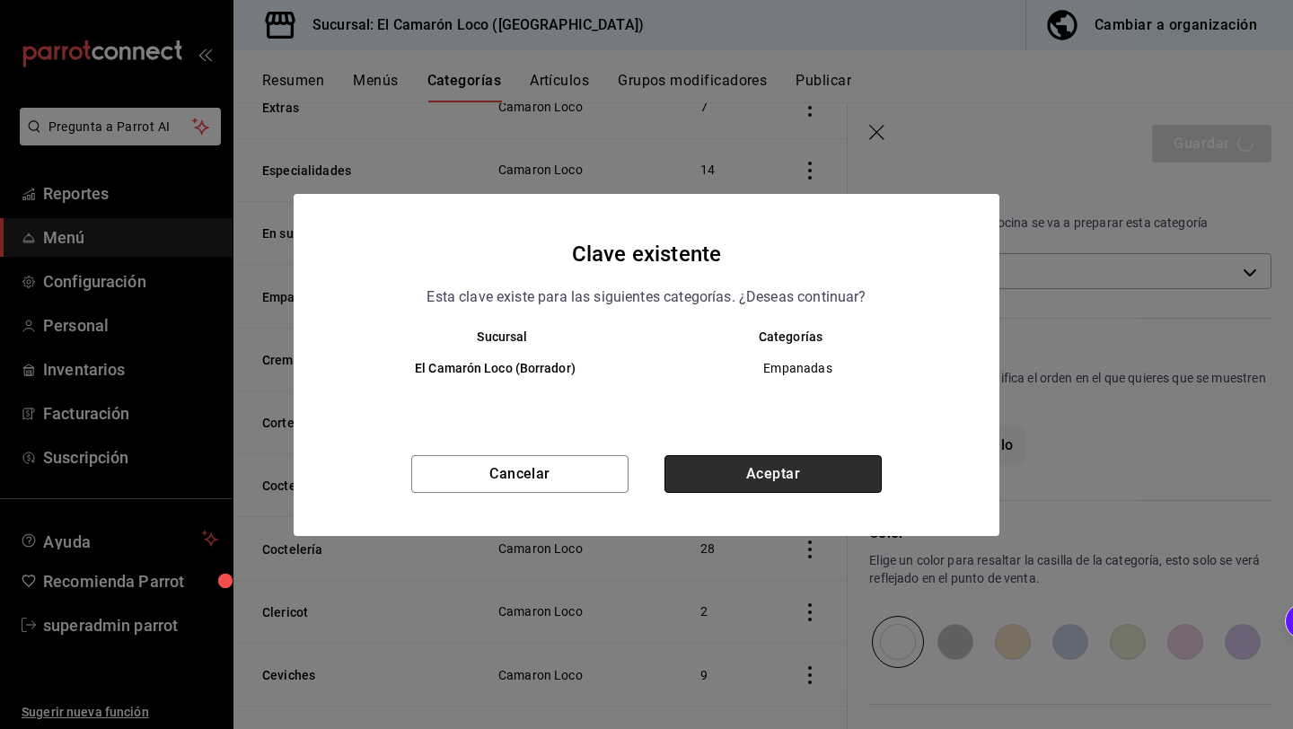
click at [822, 463] on button "Aceptar" at bounding box center [772, 474] width 217 height 38
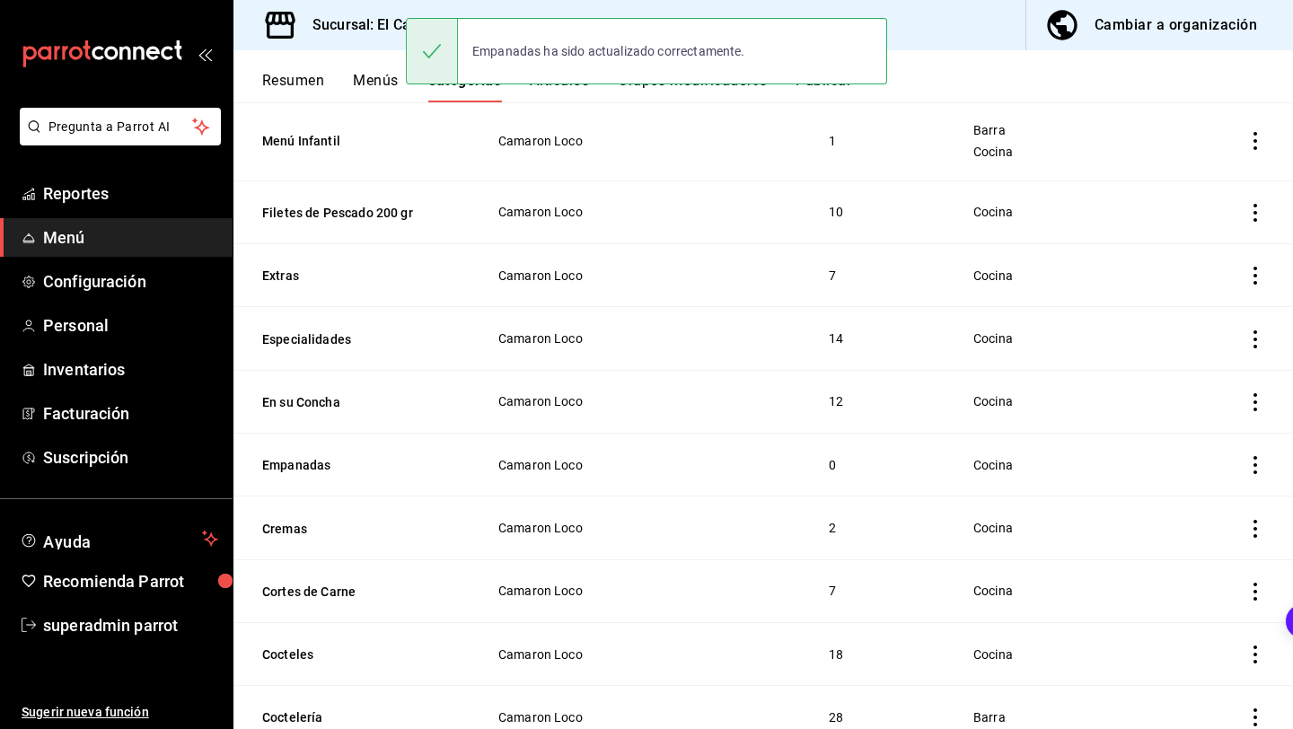
scroll to position [2431, 0]
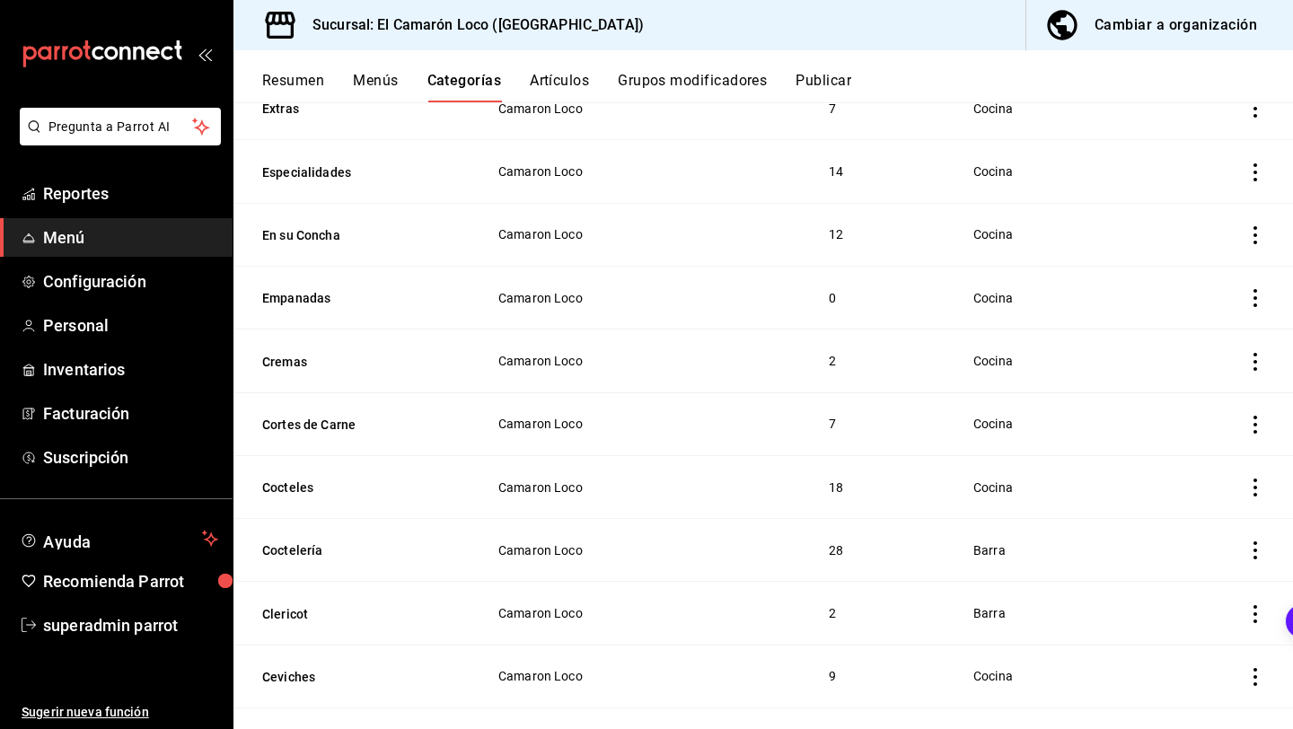
click at [1266, 286] on td "categoriesTable" at bounding box center [1226, 297] width 133 height 63
click at [1257, 289] on icon "actions" at bounding box center [1255, 298] width 18 height 18
click at [1200, 393] on span "Eliminar" at bounding box center [1201, 397] width 46 height 14
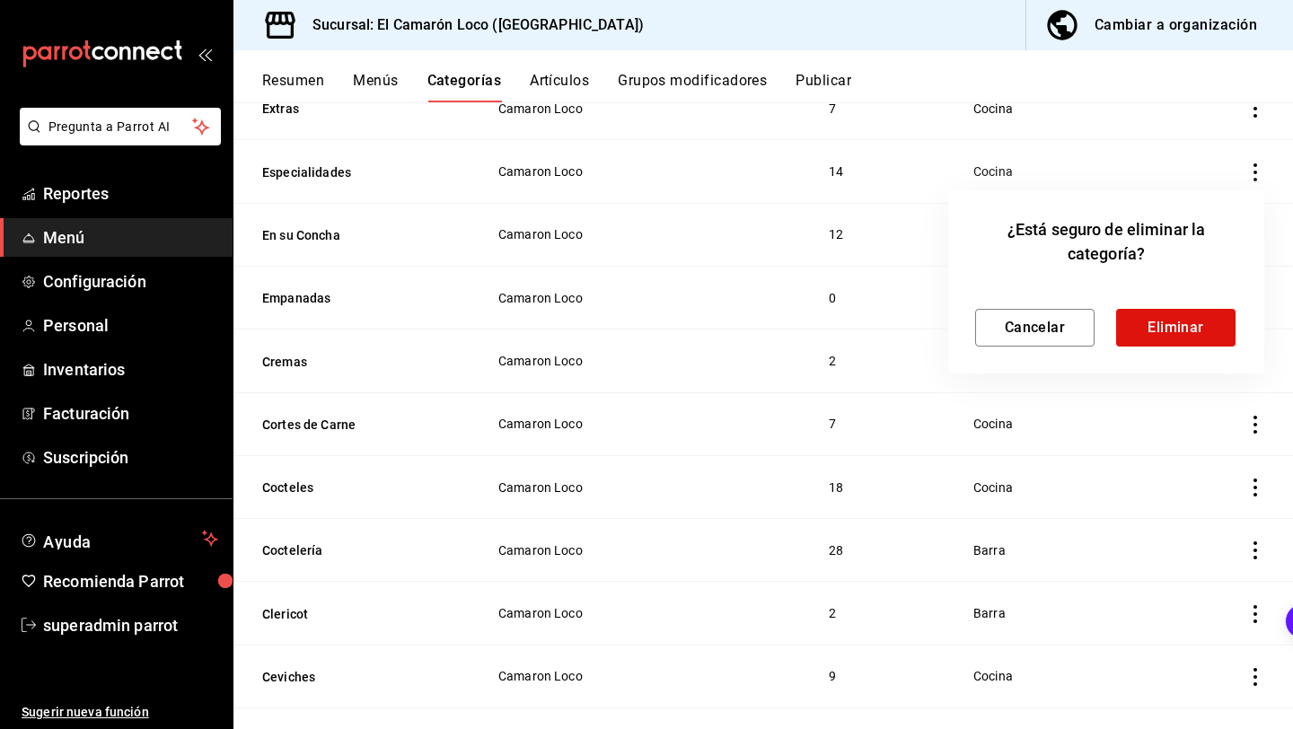
click at [1196, 304] on div "Cancelar Eliminar" at bounding box center [1106, 313] width 262 height 66
click at [1191, 322] on button "Eliminar" at bounding box center [1175, 328] width 119 height 38
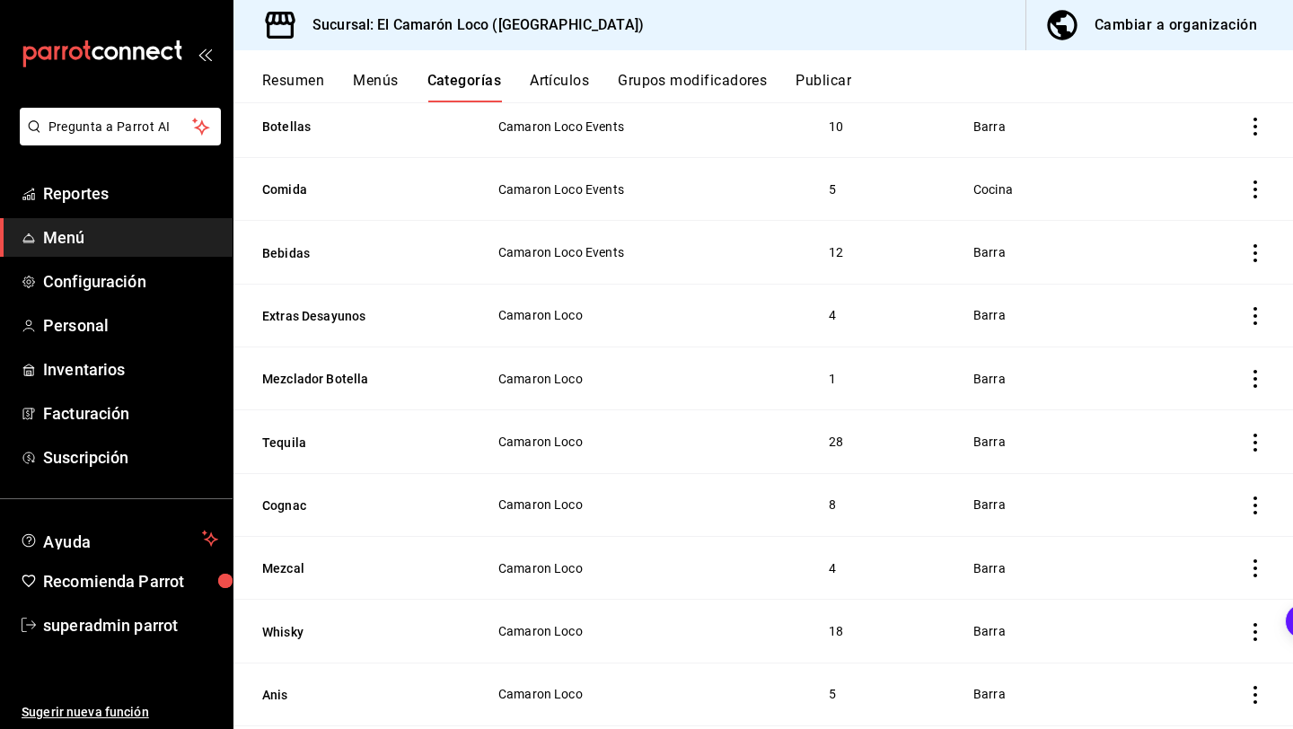
scroll to position [0, 0]
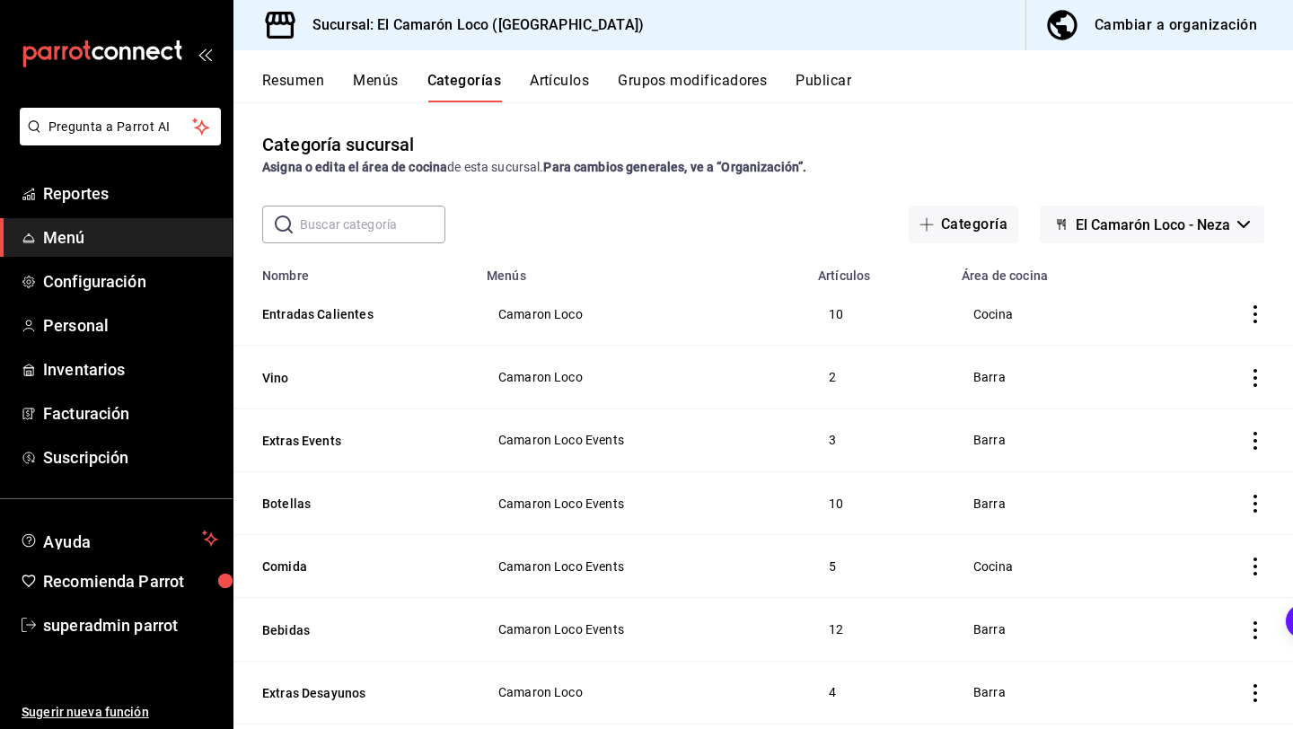
click at [577, 86] on button "Artículos" at bounding box center [559, 87] width 59 height 31
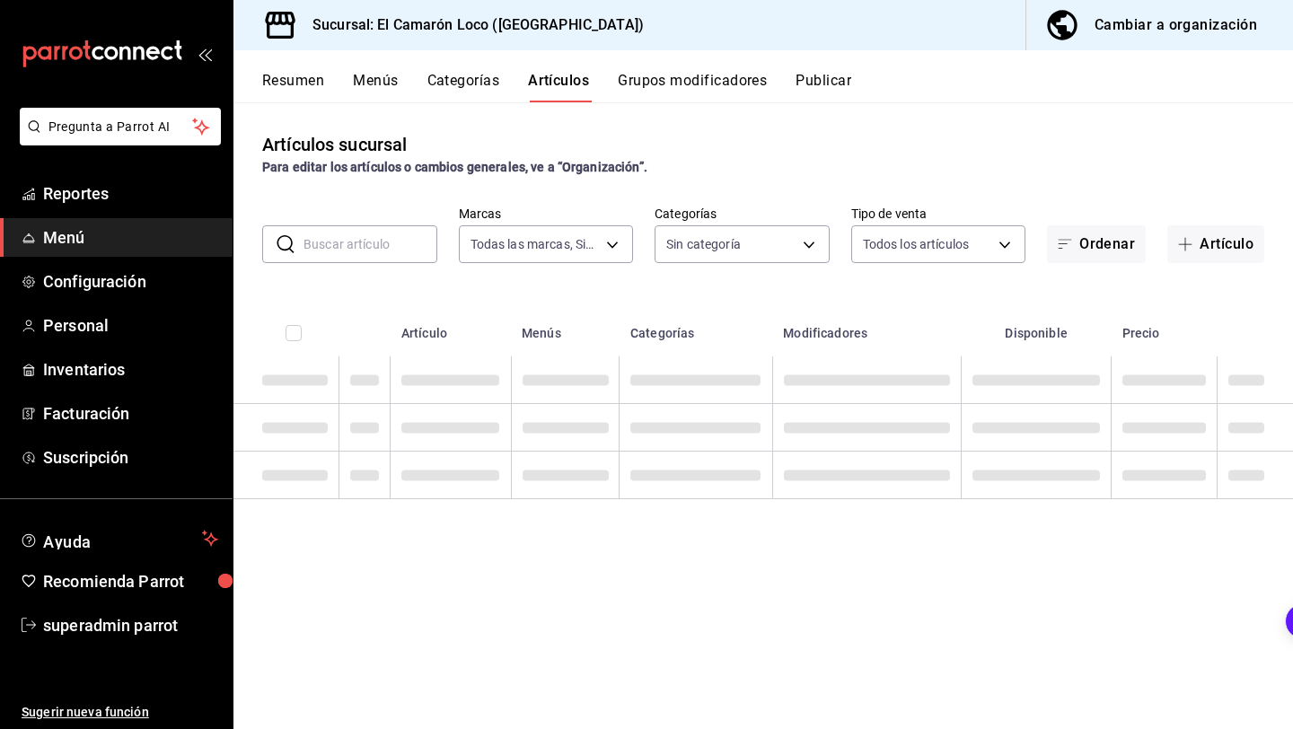
type input "84539b57-ac19-4bc7-993b-d744aa7824cb"
type input "9b2abcf0-5cde-4546-9fea-375ee6011b53,29e25bbd-2505-4167-97e9-906376d6789c,aa405…"
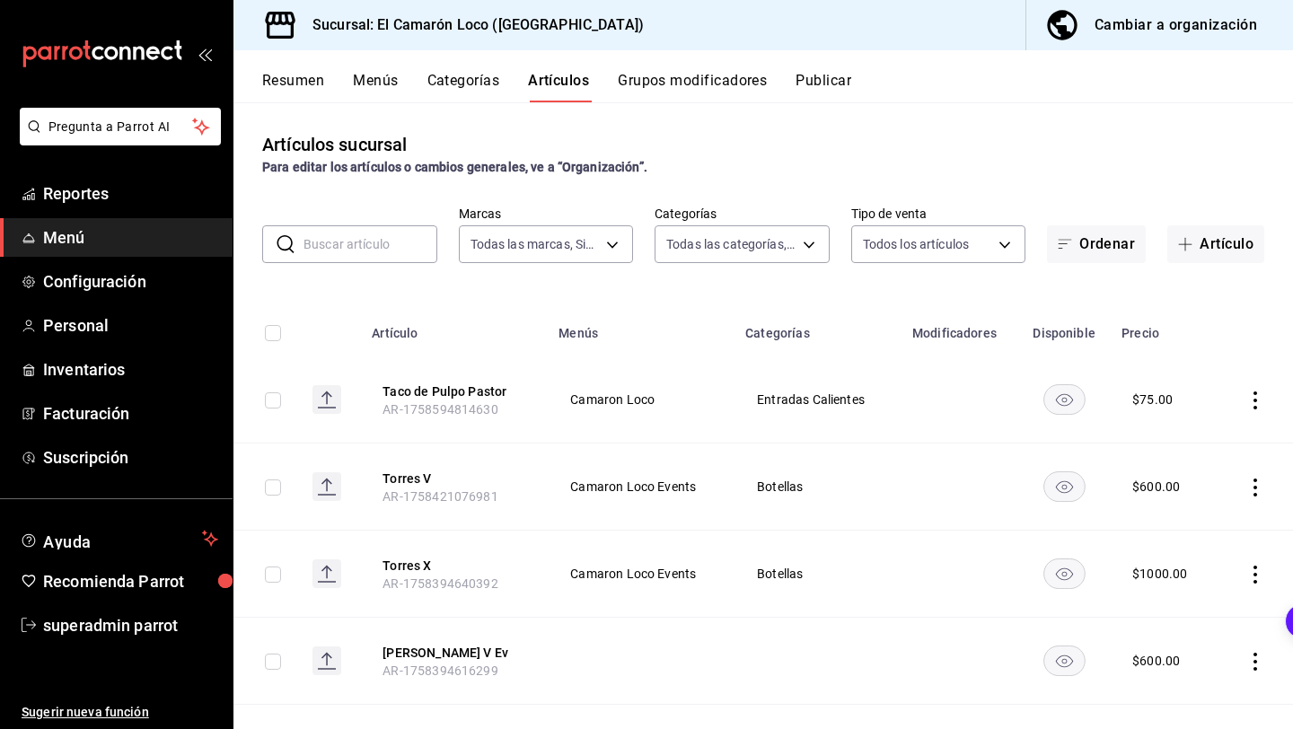
click at [467, 87] on button "Categorías" at bounding box center [463, 87] width 73 height 31
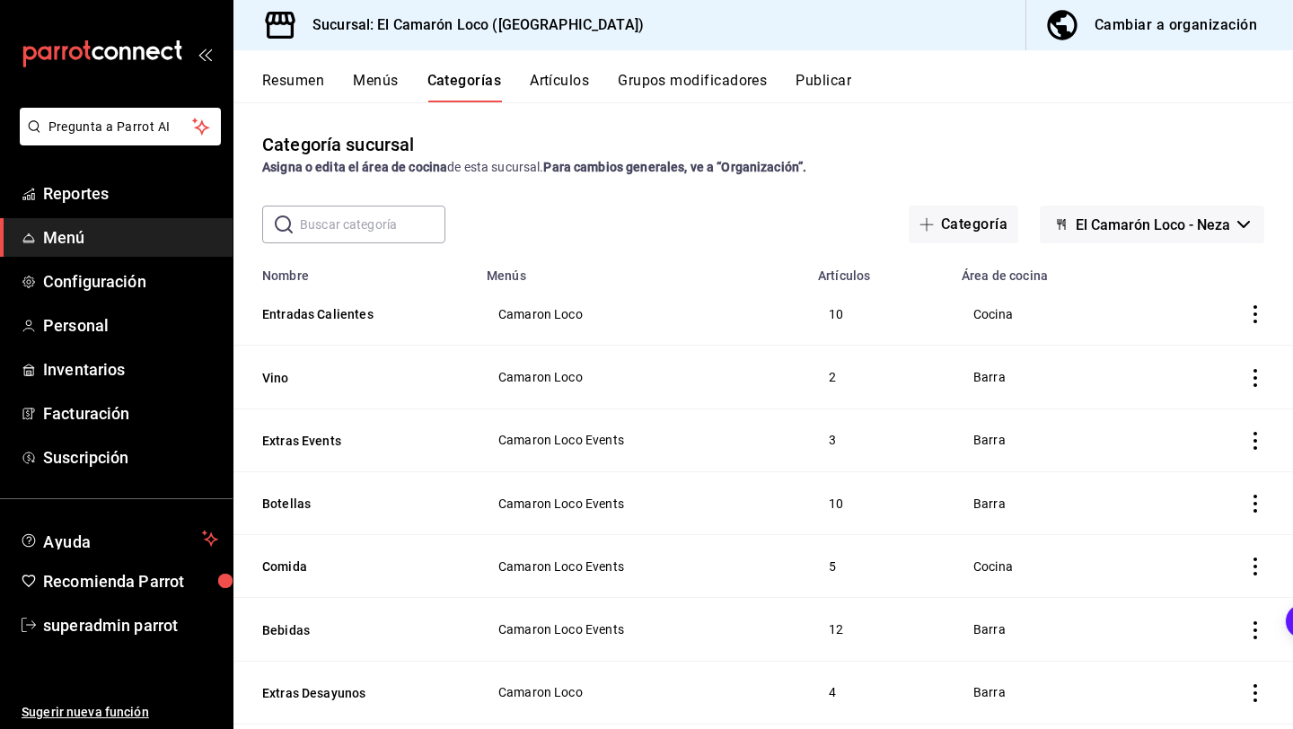
click at [549, 80] on button "Artículos" at bounding box center [559, 87] width 59 height 31
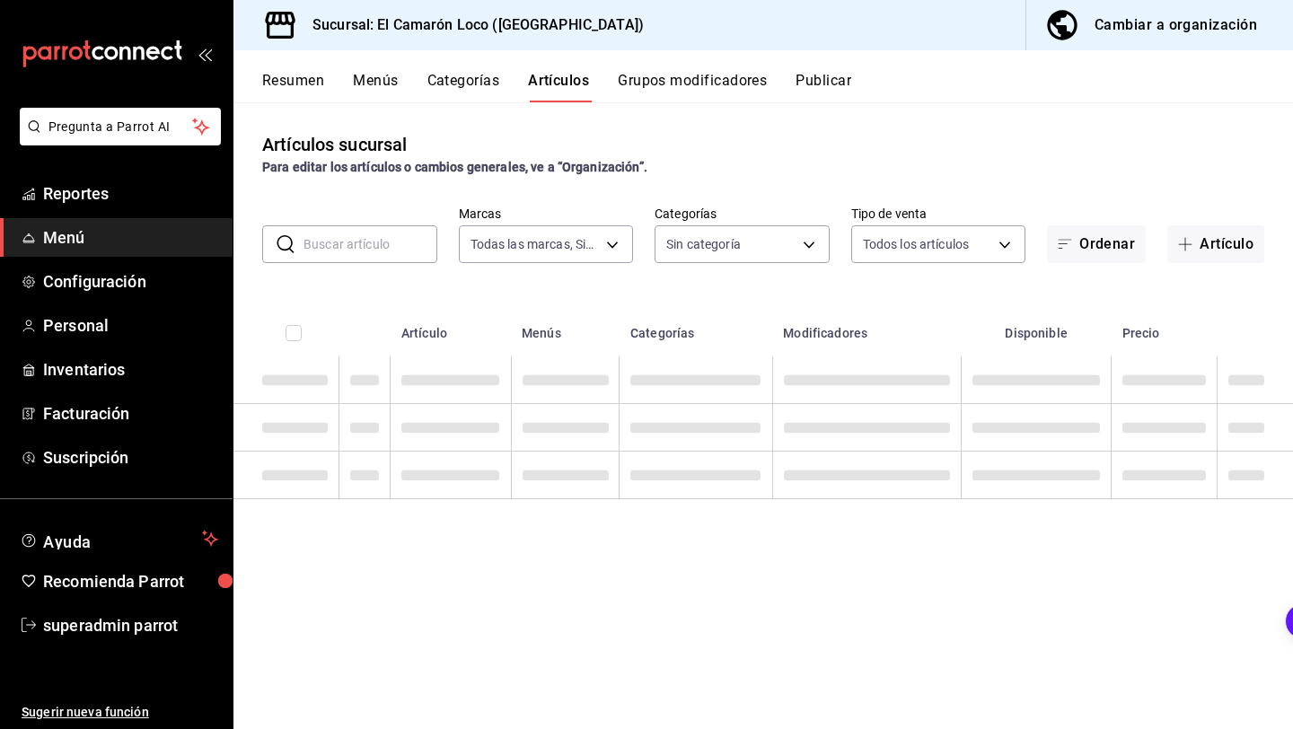
type input "84539b57-ac19-4bc7-993b-d744aa7824cb"
type input "9b2abcf0-5cde-4546-9fea-375ee6011b53,29e25bbd-2505-4167-97e9-906376d6789c,aa405…"
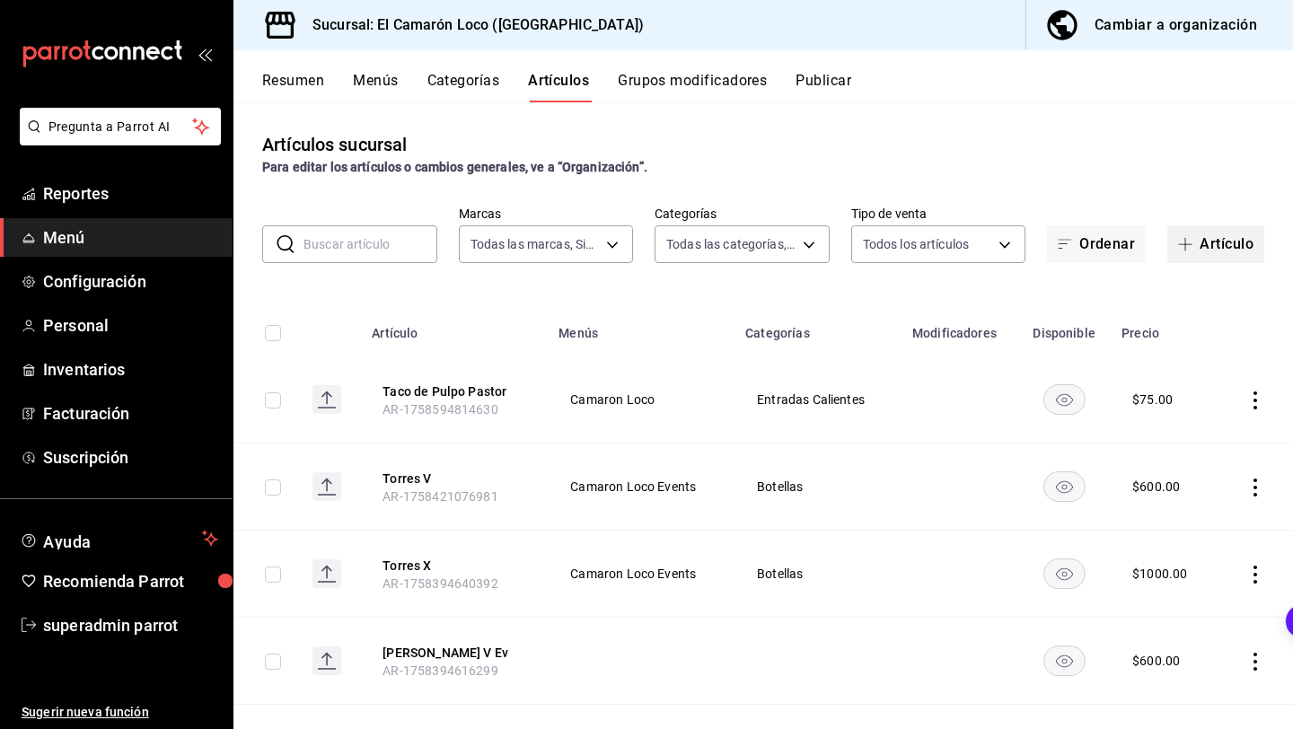
click at [1210, 240] on button "Artículo" at bounding box center [1215, 244] width 97 height 38
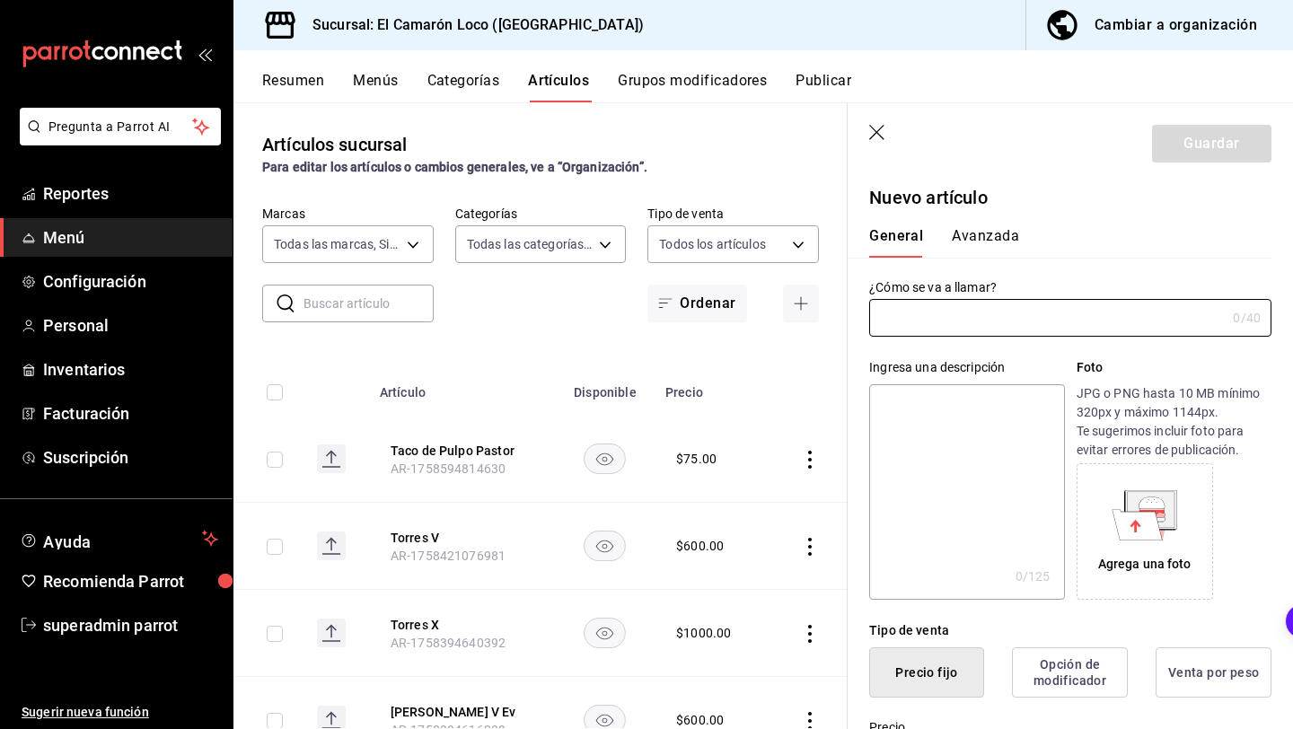
click at [874, 130] on icon "button" at bounding box center [876, 132] width 15 height 15
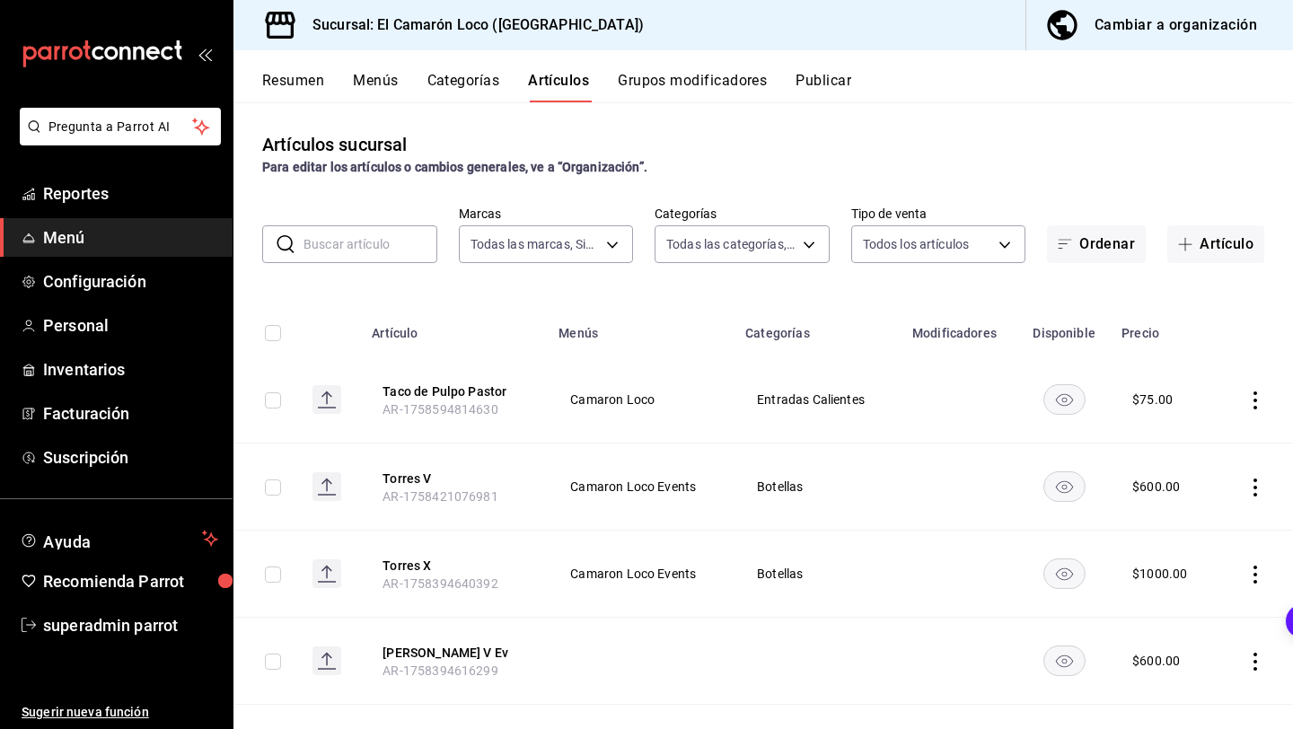
click at [455, 91] on button "Categorías" at bounding box center [463, 87] width 73 height 31
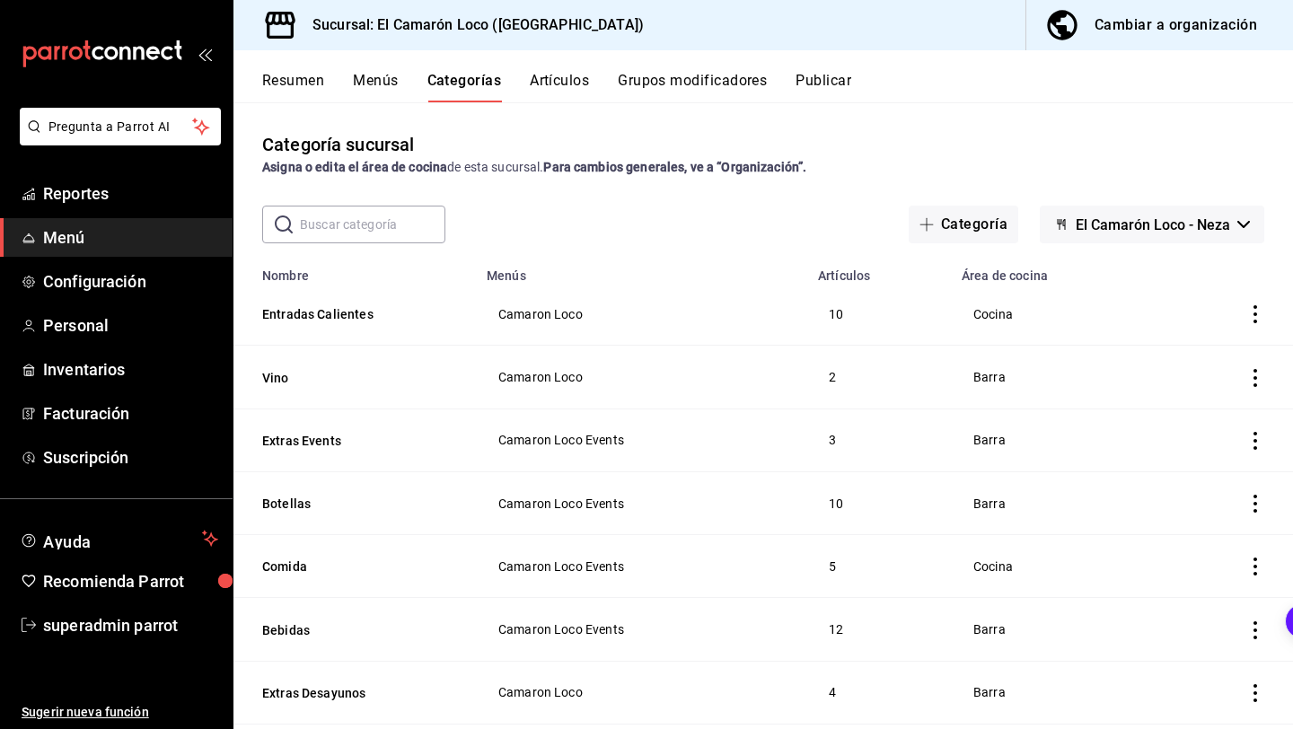
click at [339, 218] on input "text" at bounding box center [372, 225] width 145 height 36
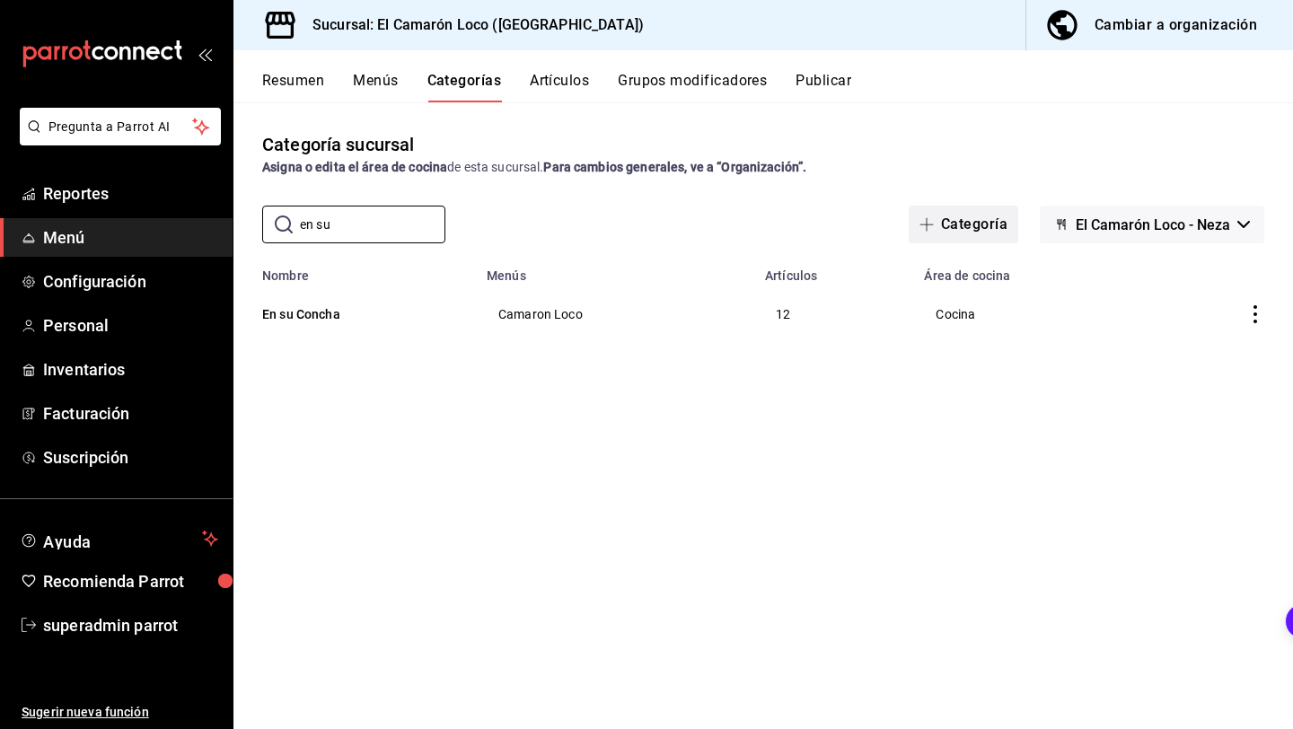
type input "en su"
click at [982, 224] on button "Categoría" at bounding box center [964, 225] width 110 height 38
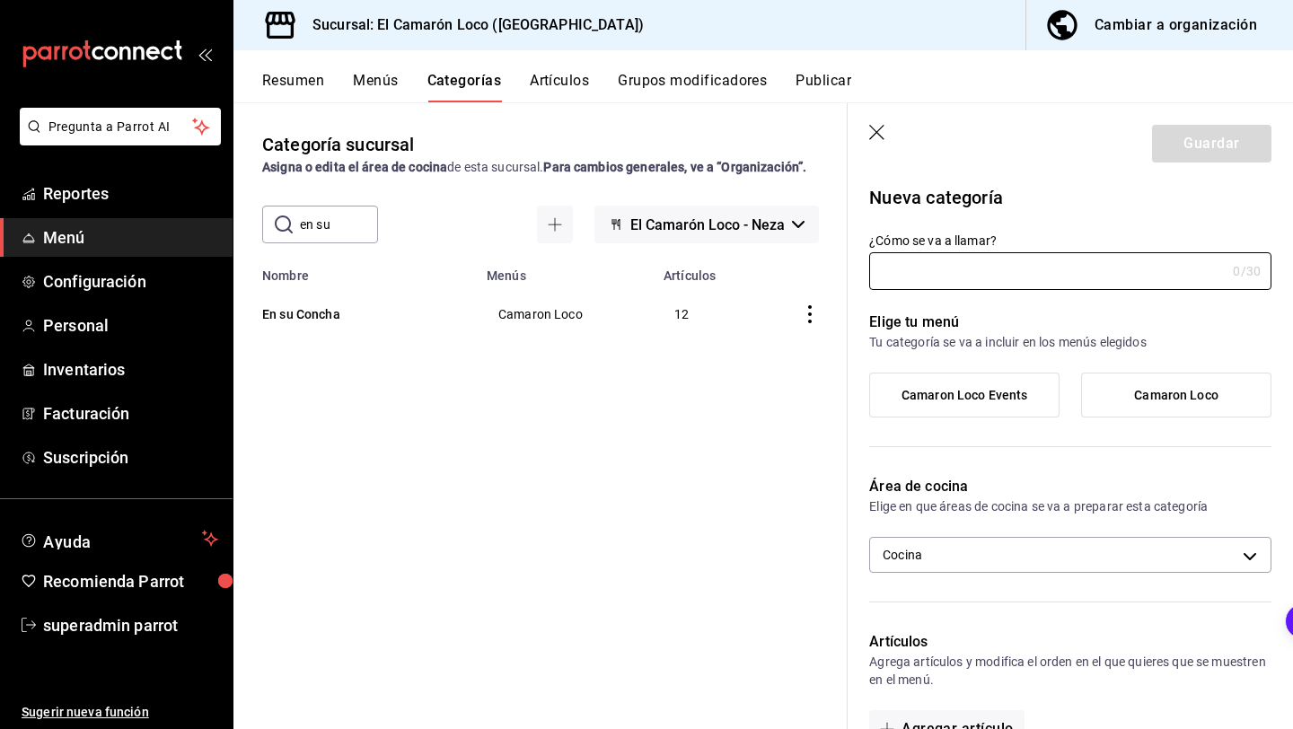
click at [680, 414] on div "Categoría sucursal Asigna o edita el área de cocina de esta sucursal. Para camb…" at bounding box center [540, 415] width 614 height 626
click at [886, 131] on icon "button" at bounding box center [878, 134] width 18 height 18
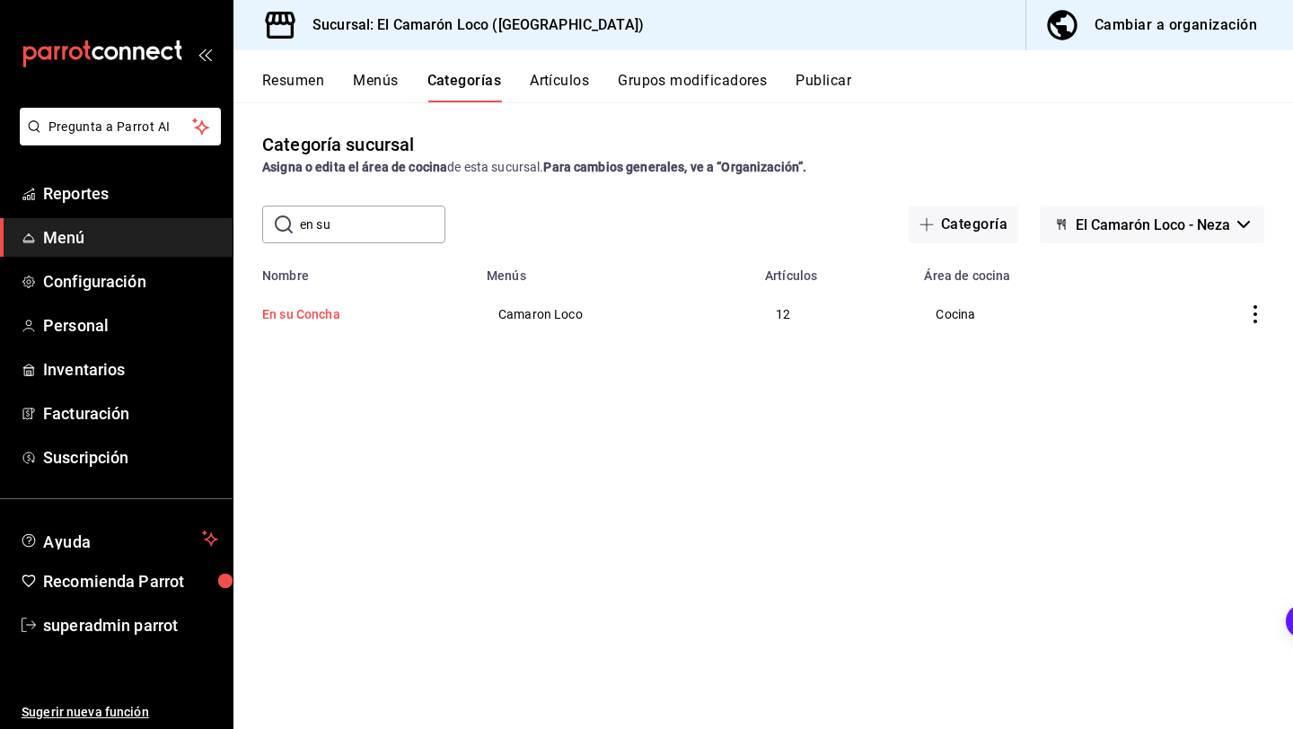
click at [321, 312] on button "En su Concha" at bounding box center [352, 314] width 180 height 18
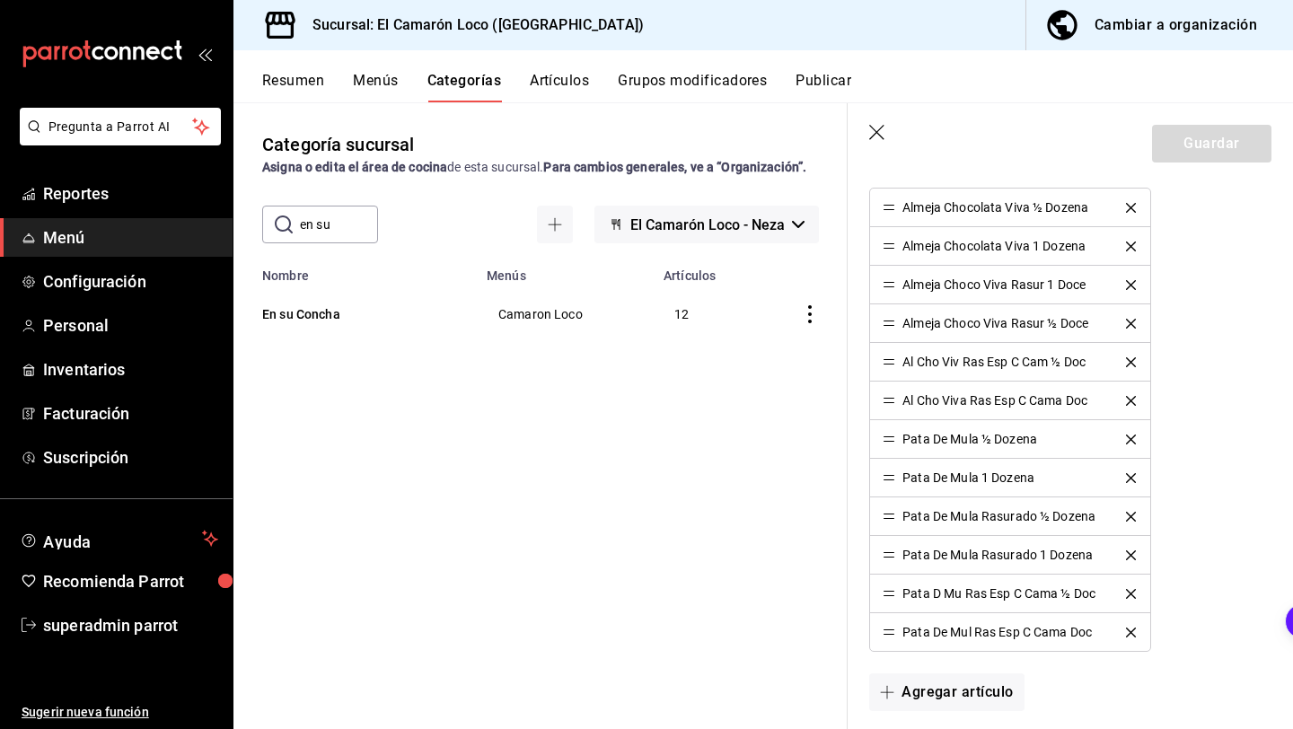
scroll to position [523, 0]
click at [1134, 550] on icon "delete" at bounding box center [1131, 554] width 10 height 10
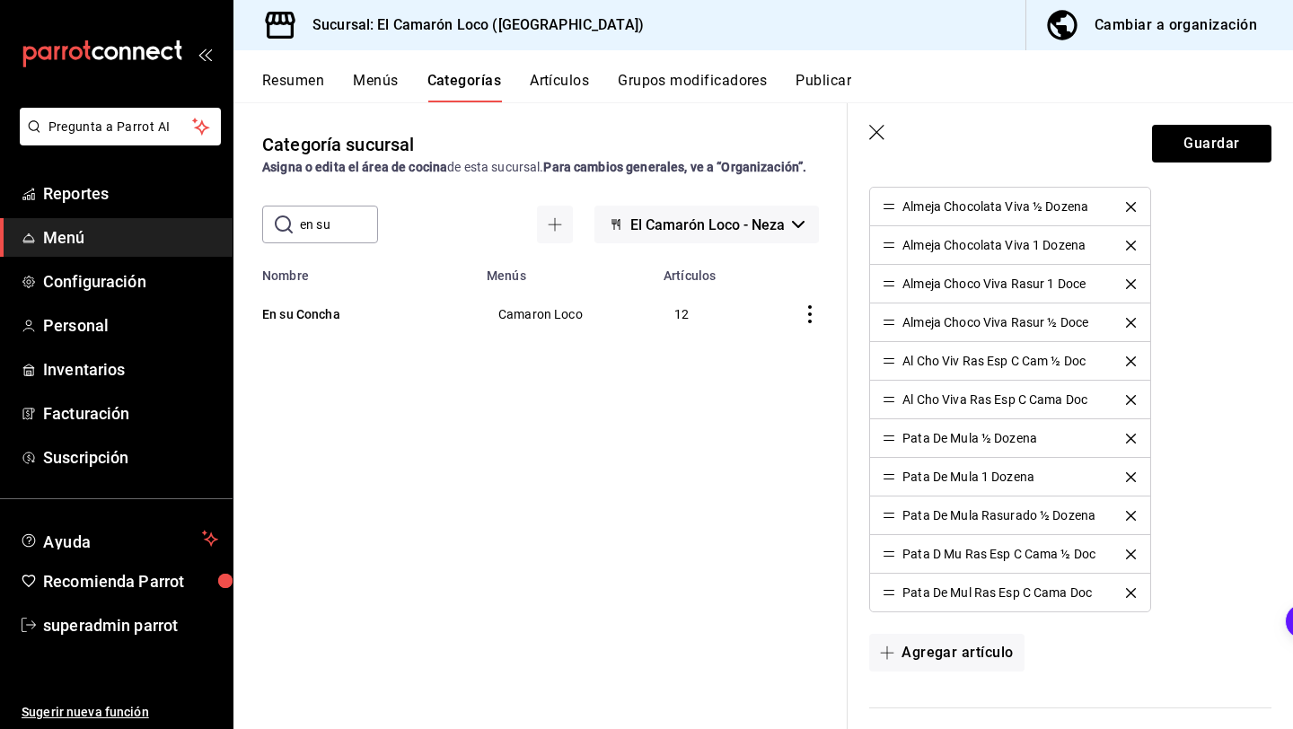
click at [1123, 513] on button "delete" at bounding box center [1130, 516] width 35 height 10
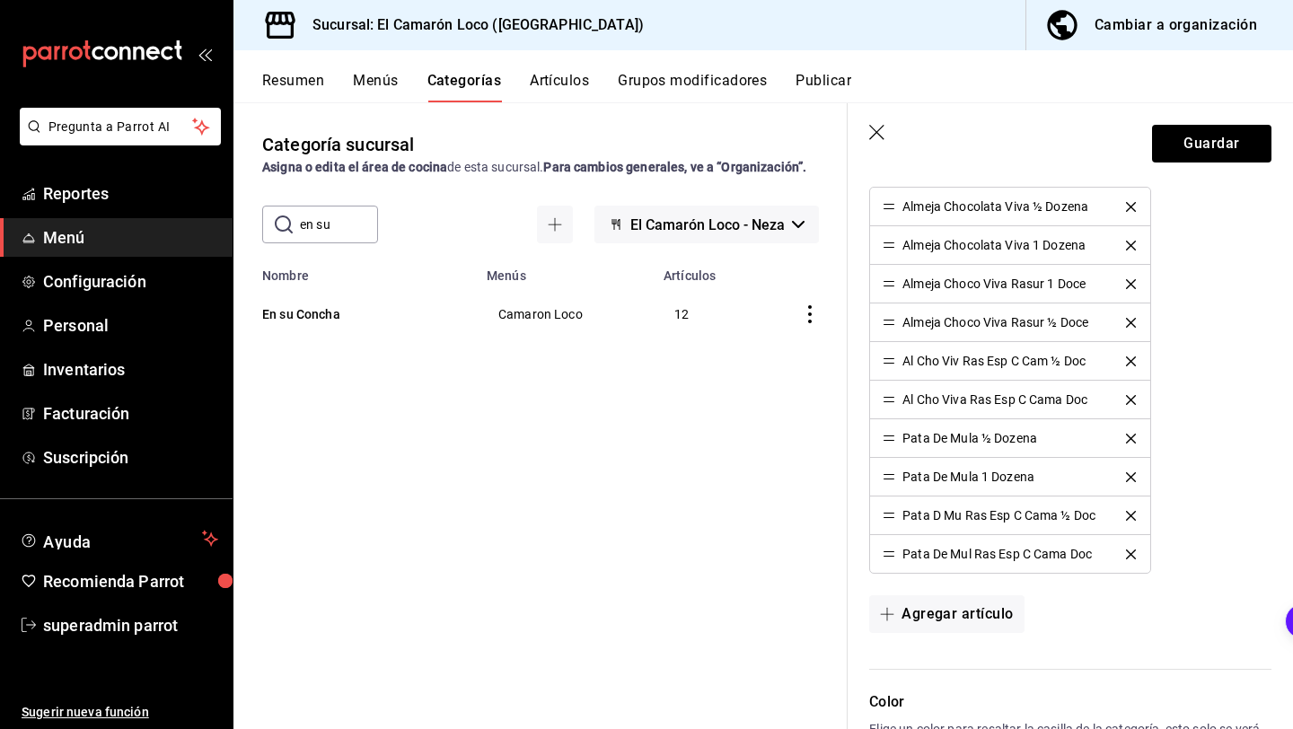
click at [1128, 479] on icon "delete" at bounding box center [1131, 477] width 10 height 10
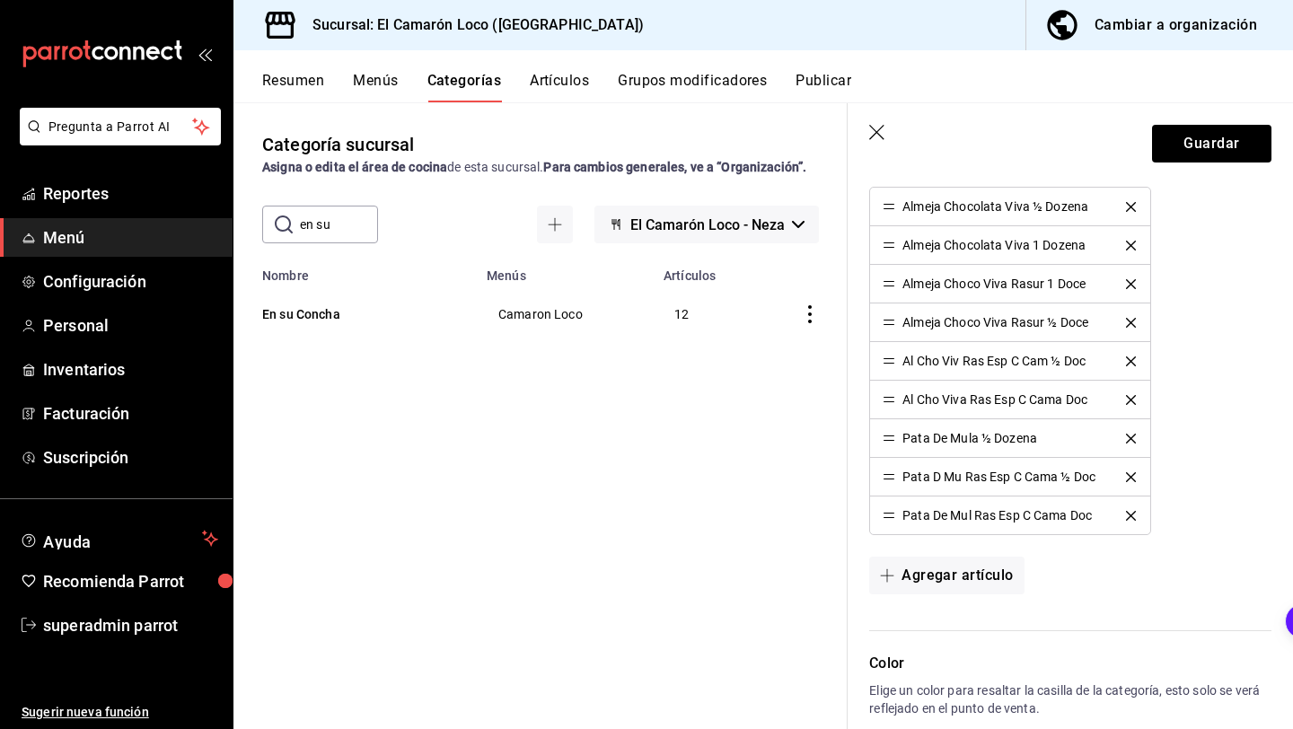
click at [1126, 434] on icon "delete" at bounding box center [1131, 439] width 10 height 10
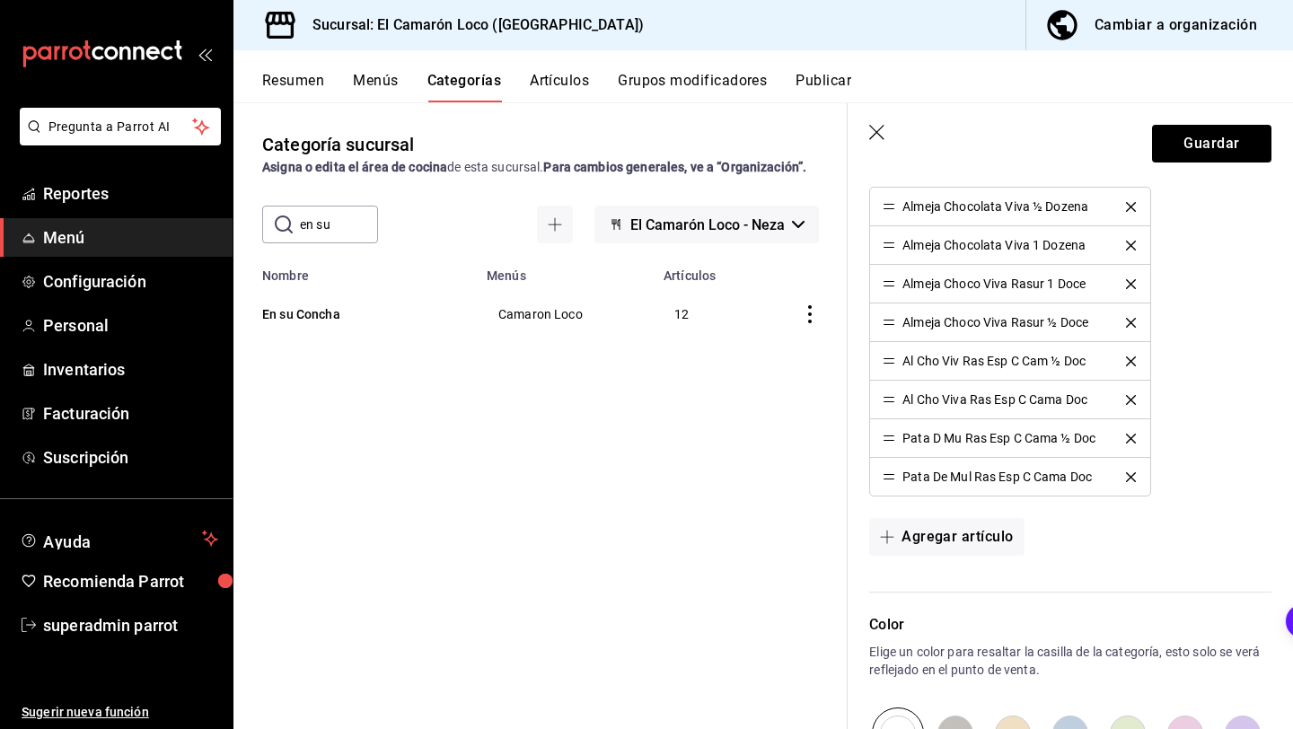
click at [1126, 434] on icon "delete" at bounding box center [1131, 439] width 10 height 10
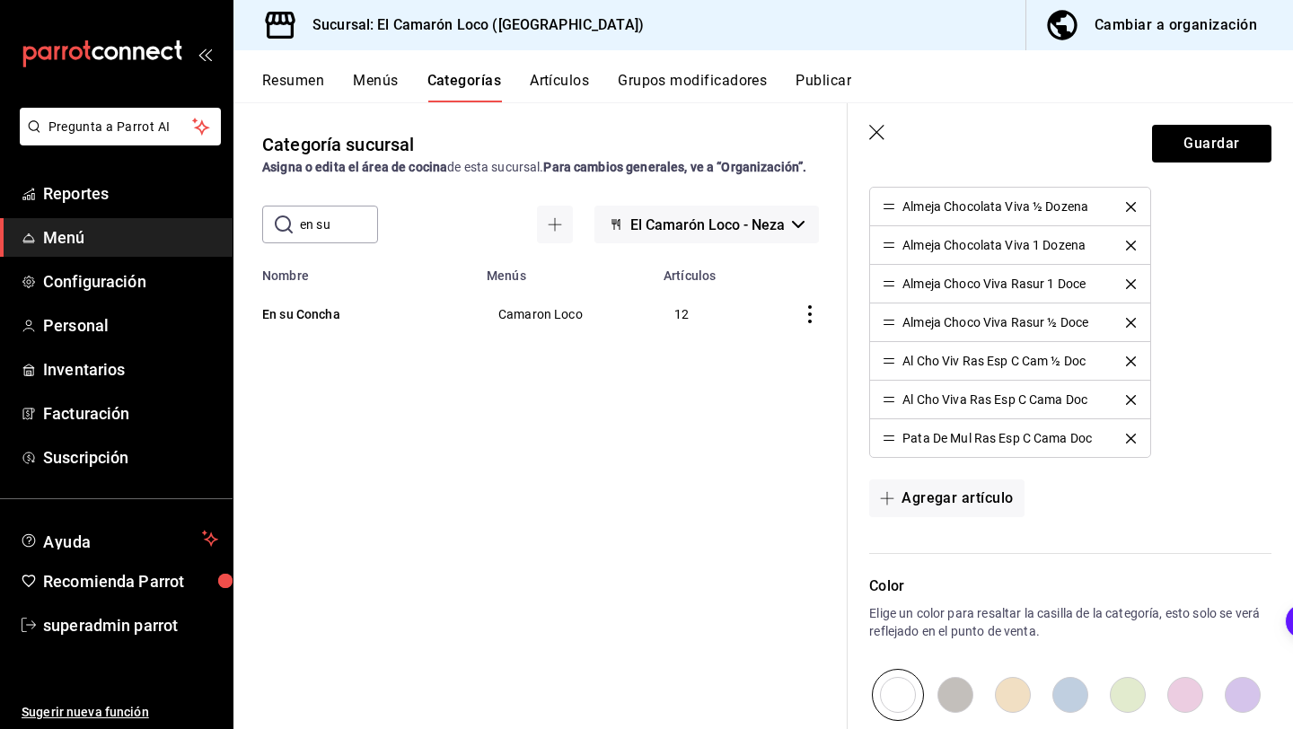
click at [1126, 434] on icon "delete" at bounding box center [1131, 439] width 10 height 10
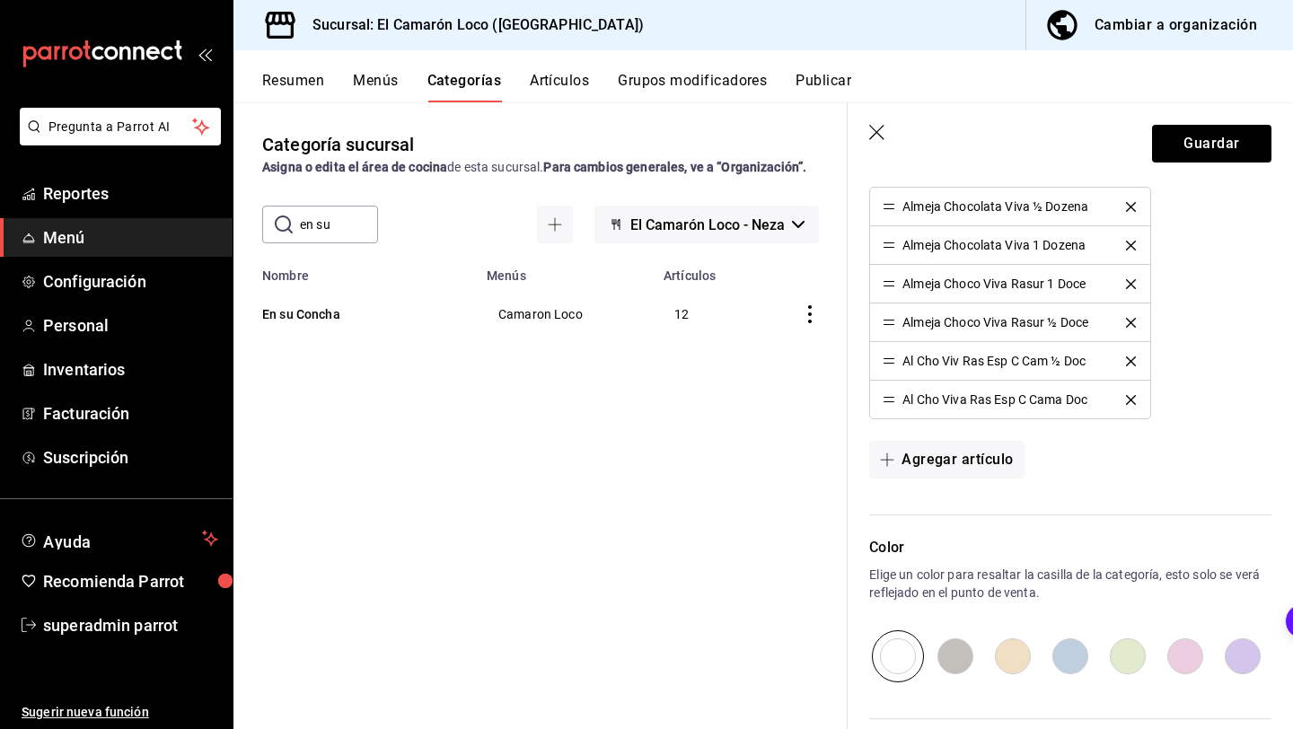
click at [1129, 362] on icon "delete" at bounding box center [1131, 361] width 10 height 10
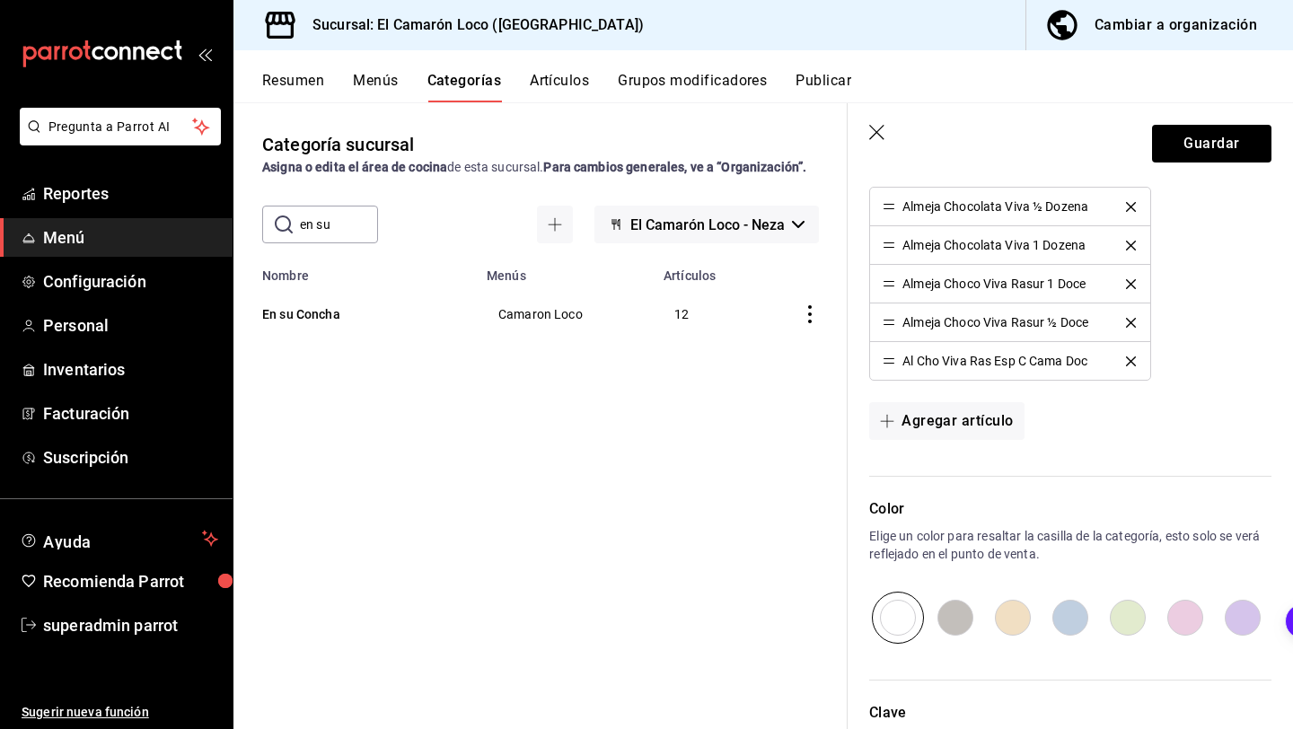
click at [1129, 362] on icon "delete" at bounding box center [1131, 361] width 10 height 10
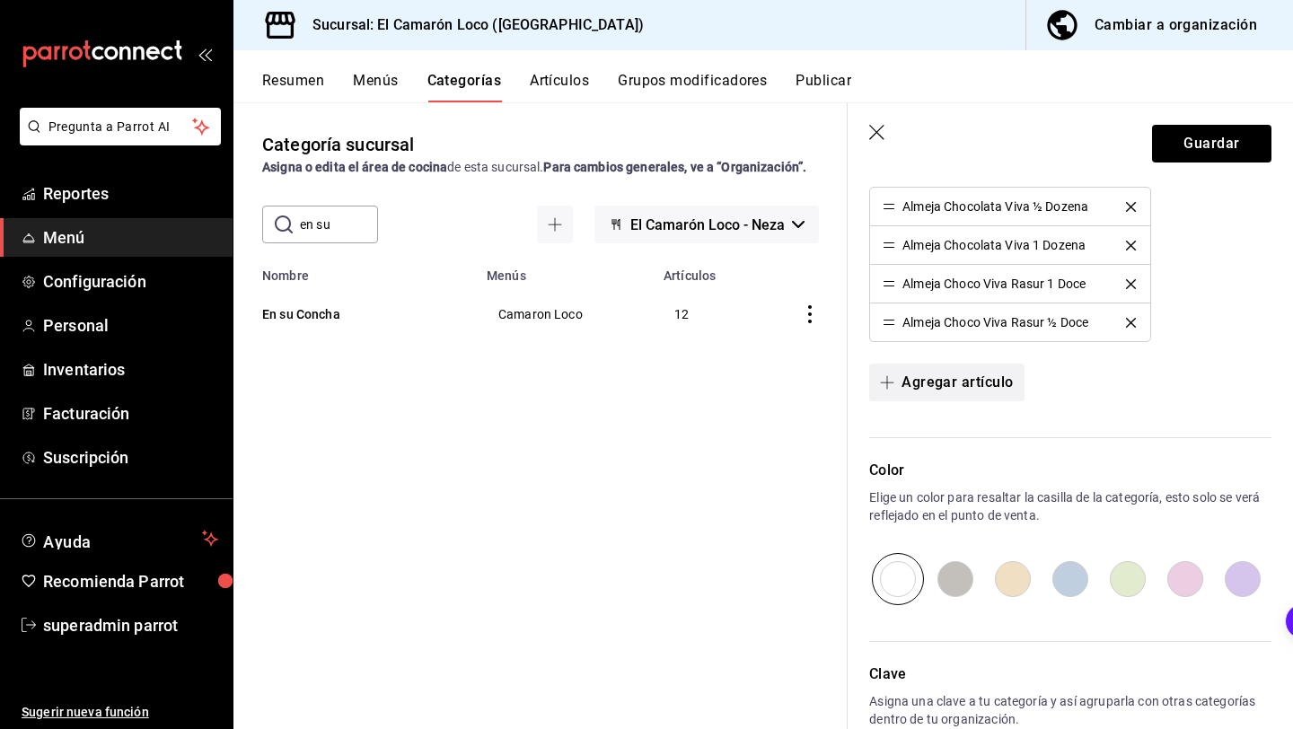
click at [950, 390] on button "Agregar artículo" at bounding box center [946, 383] width 154 height 38
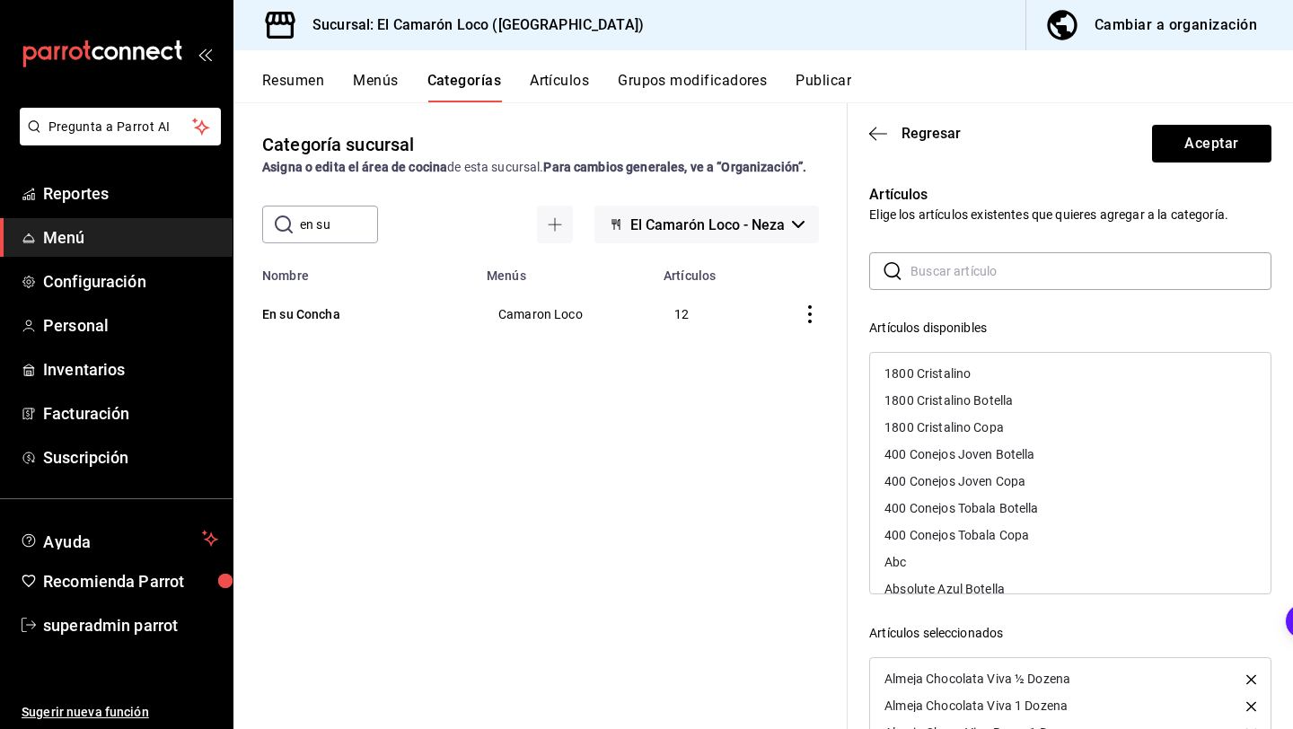
click at [965, 272] on input "text" at bounding box center [1090, 271] width 361 height 36
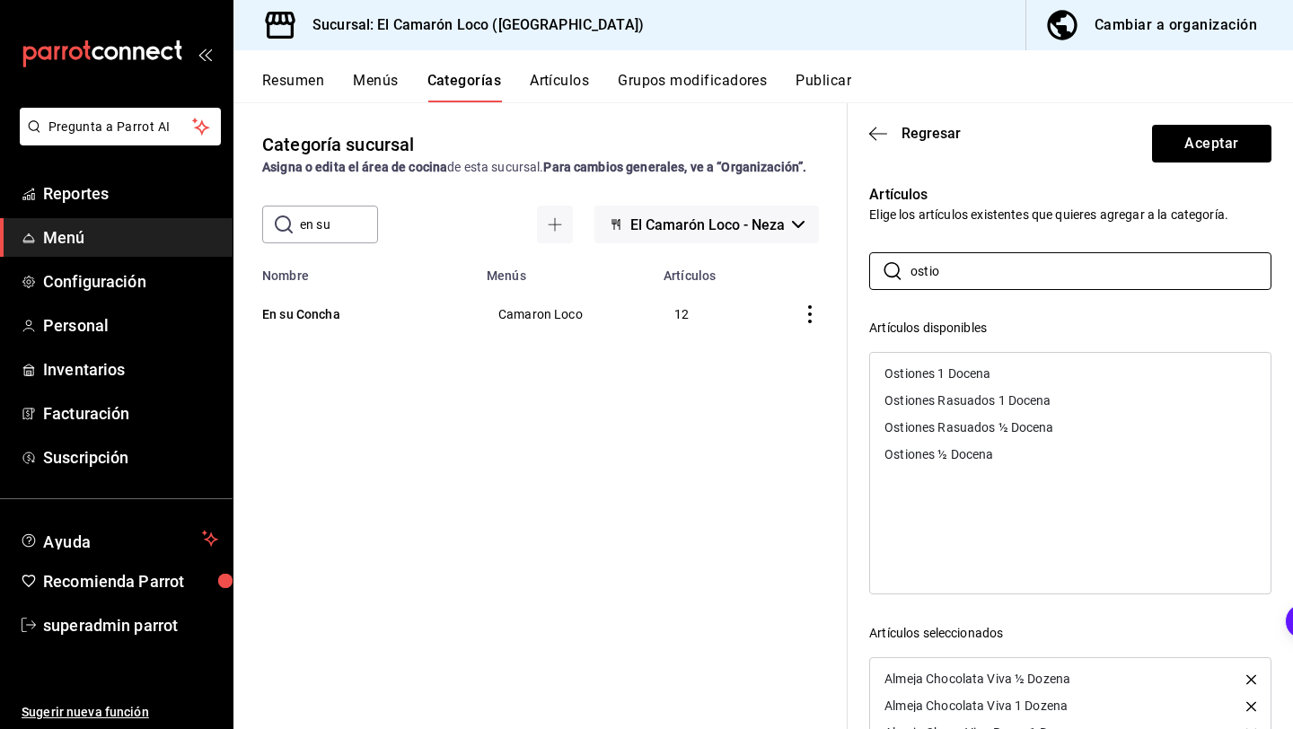
type input "ostio"
click at [1031, 375] on div "Ostiones 1 Docena" at bounding box center [1070, 373] width 400 height 27
click at [1031, 375] on div "Ostiones Rasuados 1 Docena" at bounding box center [967, 373] width 166 height 13
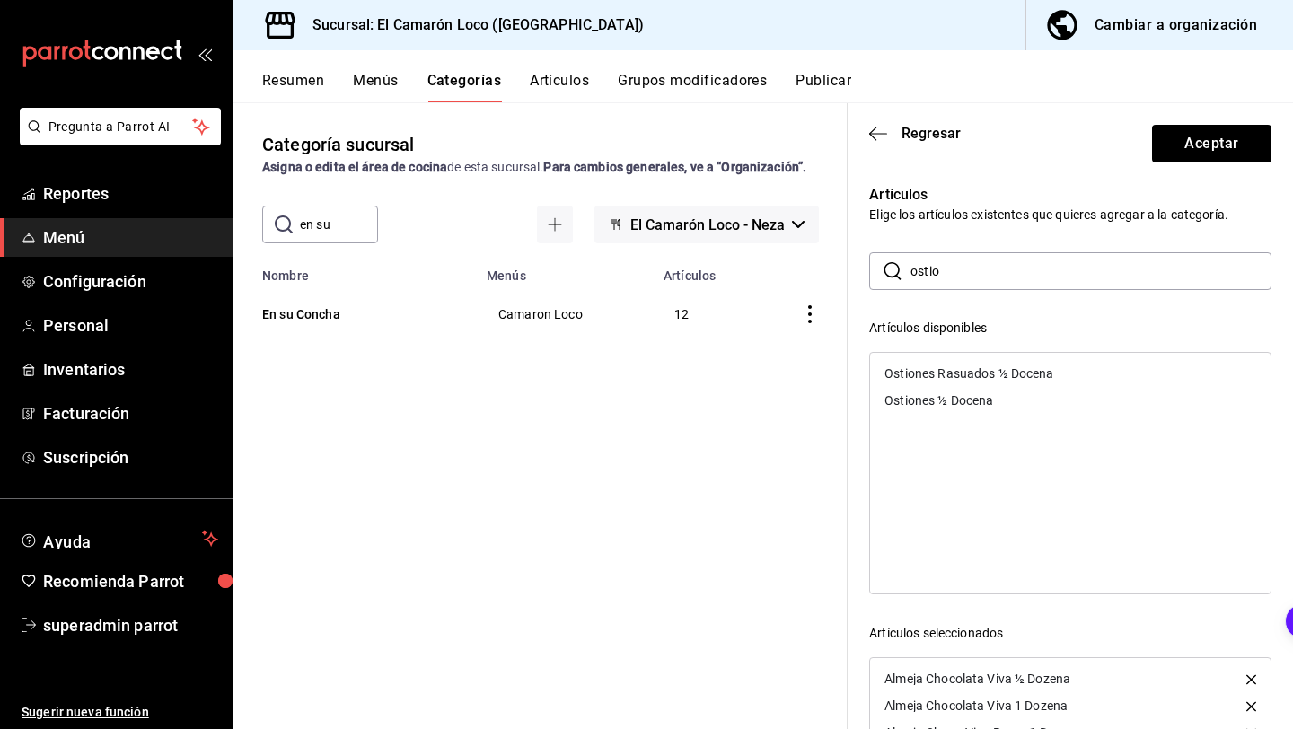
click at [1031, 375] on div "Ostiones Rasuados ½ Docena" at bounding box center [968, 373] width 169 height 13
click at [1031, 375] on div "Ostiones ½ Docena" at bounding box center [1070, 373] width 400 height 27
click at [1200, 149] on button "Aceptar" at bounding box center [1211, 144] width 119 height 38
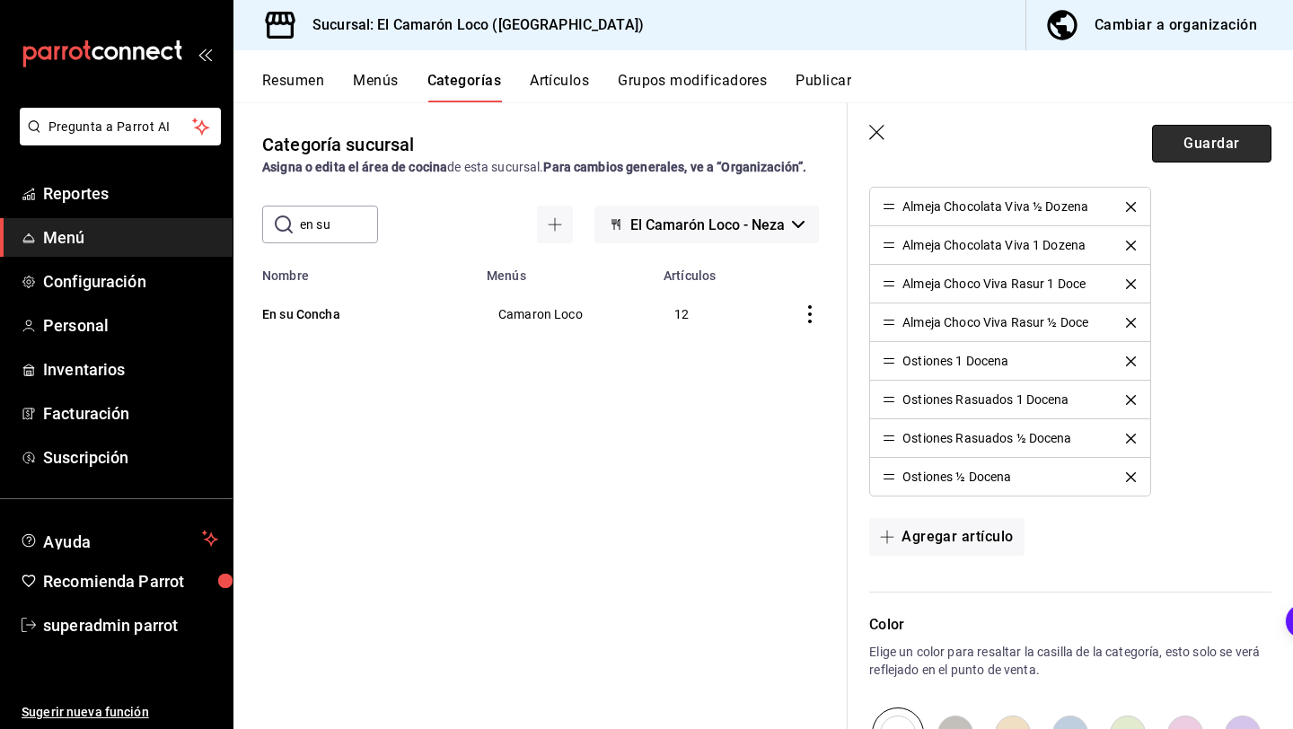
click at [1186, 148] on button "Guardar" at bounding box center [1211, 144] width 119 height 38
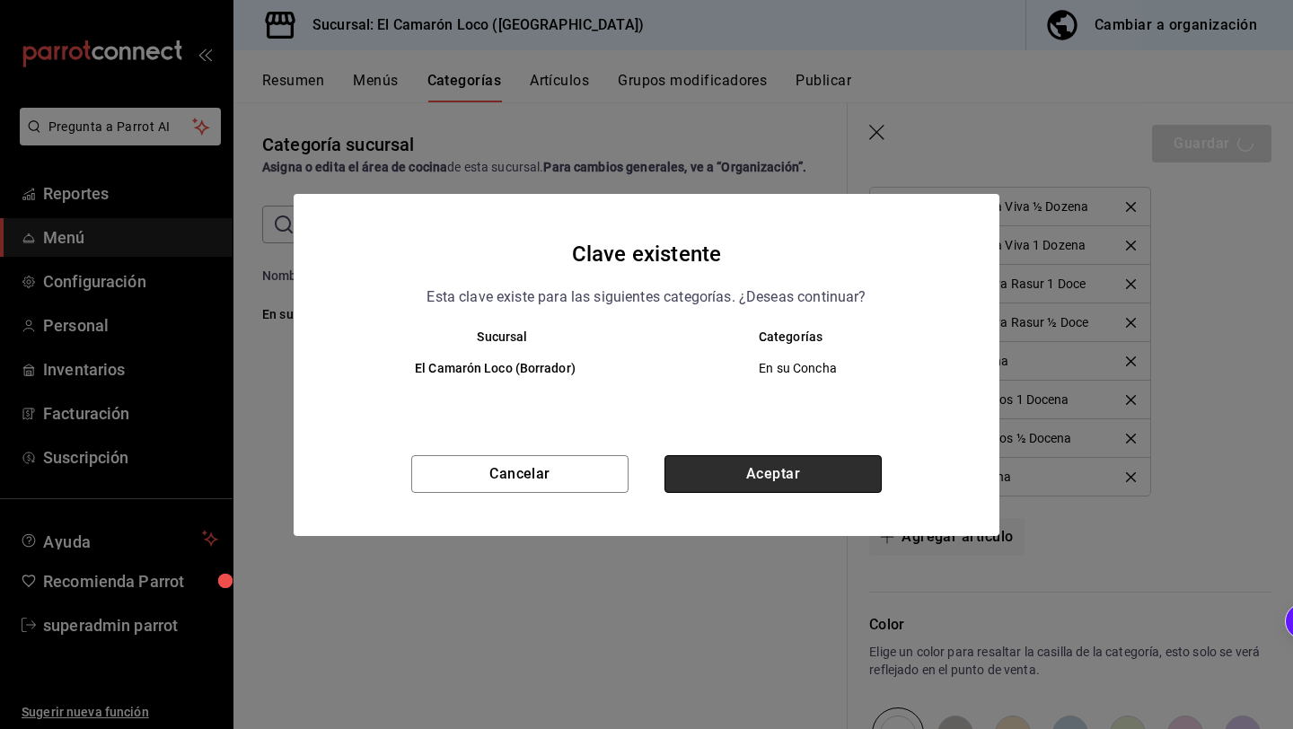
click at [775, 477] on button "Aceptar" at bounding box center [772, 474] width 217 height 38
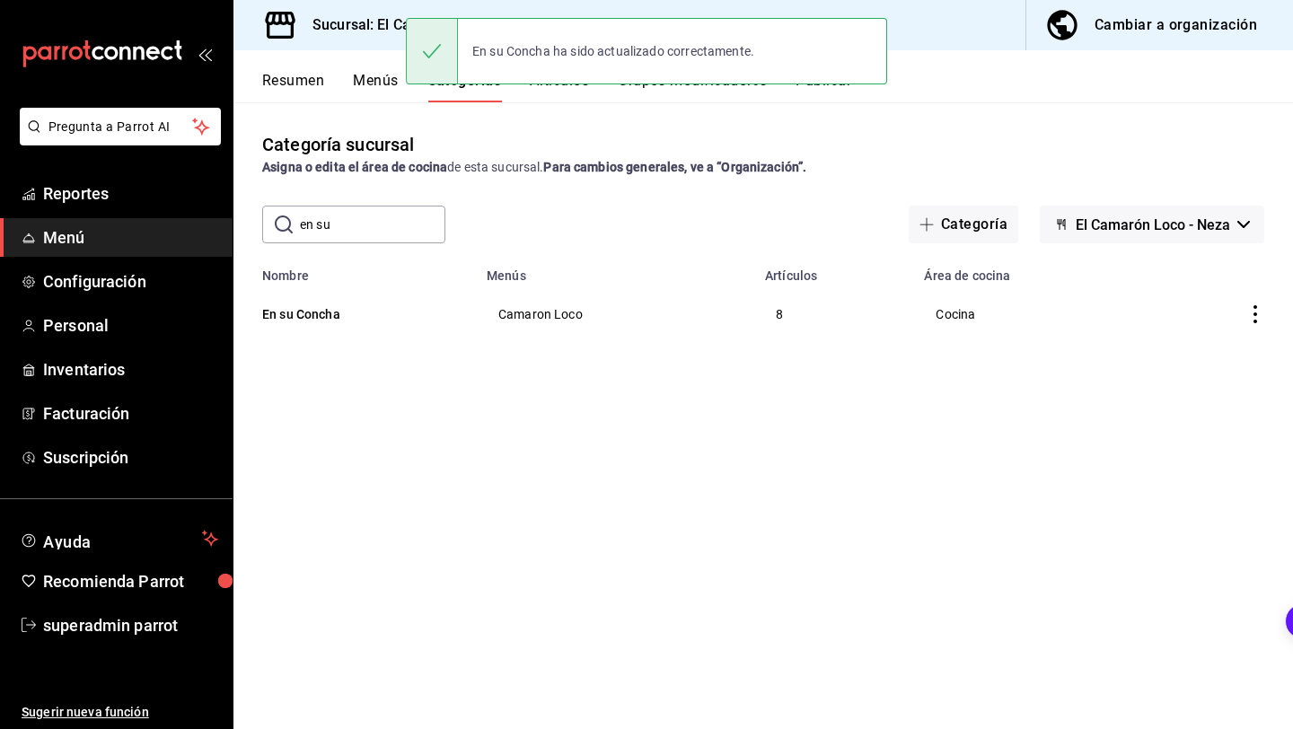
click at [559, 90] on button "Artículos" at bounding box center [559, 87] width 59 height 31
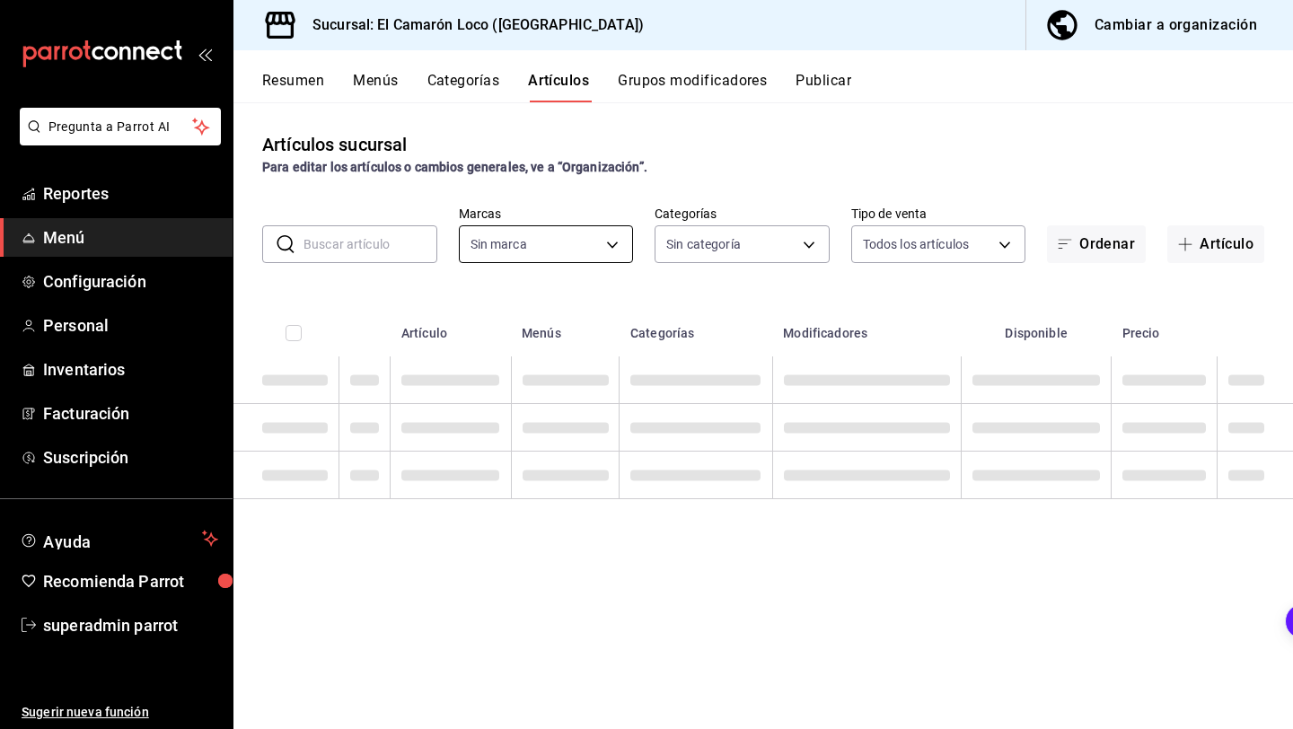
type input "84539b57-ac19-4bc7-993b-d744aa7824cb"
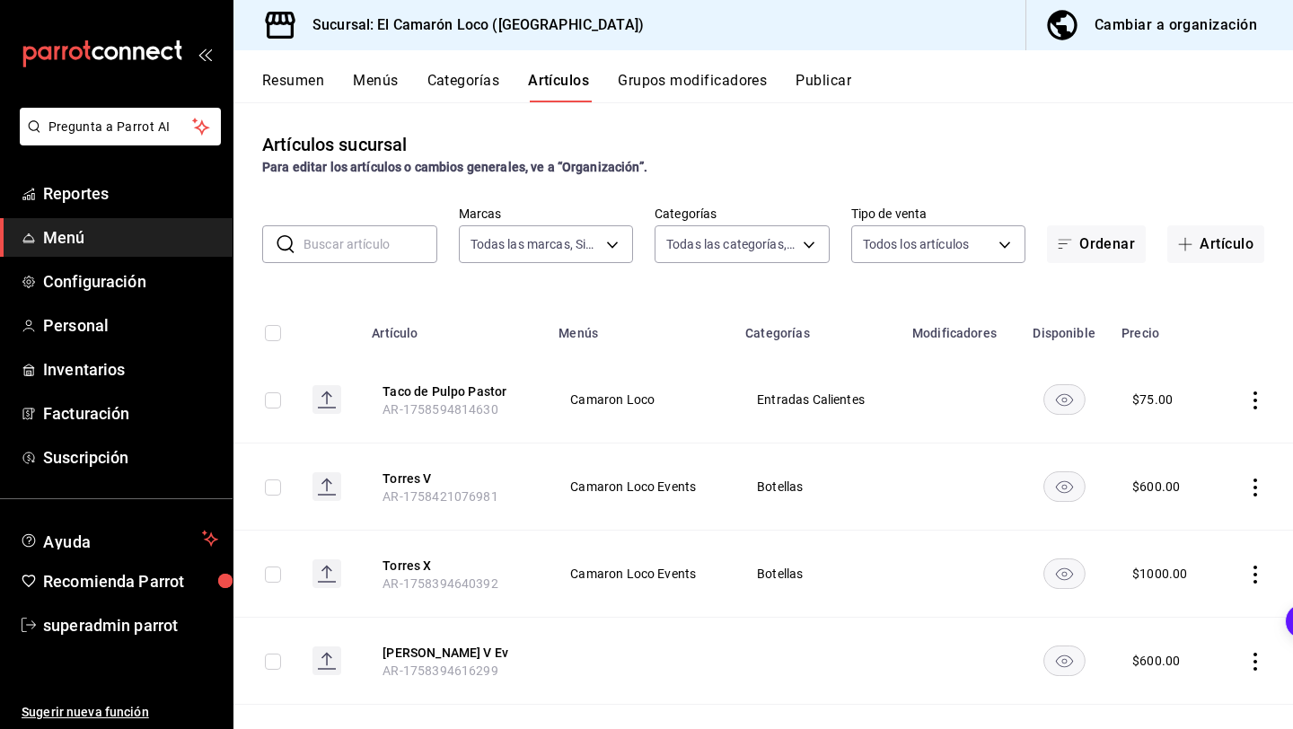
type input "9b2abcf0-5cde-4546-9fea-375ee6011b53,29e25bbd-2505-4167-97e9-906376d6789c,aa405…"
click at [389, 244] on input "text" at bounding box center [370, 244] width 134 height 36
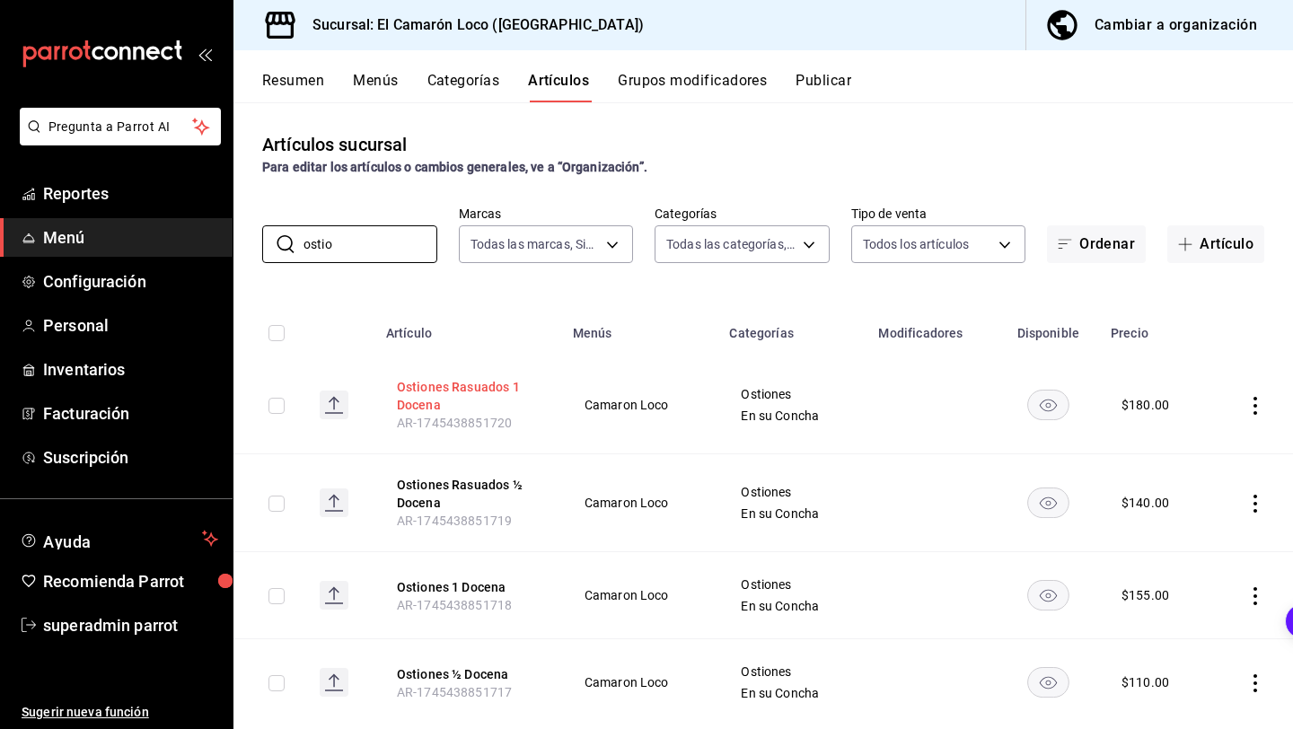
scroll to position [40, 0]
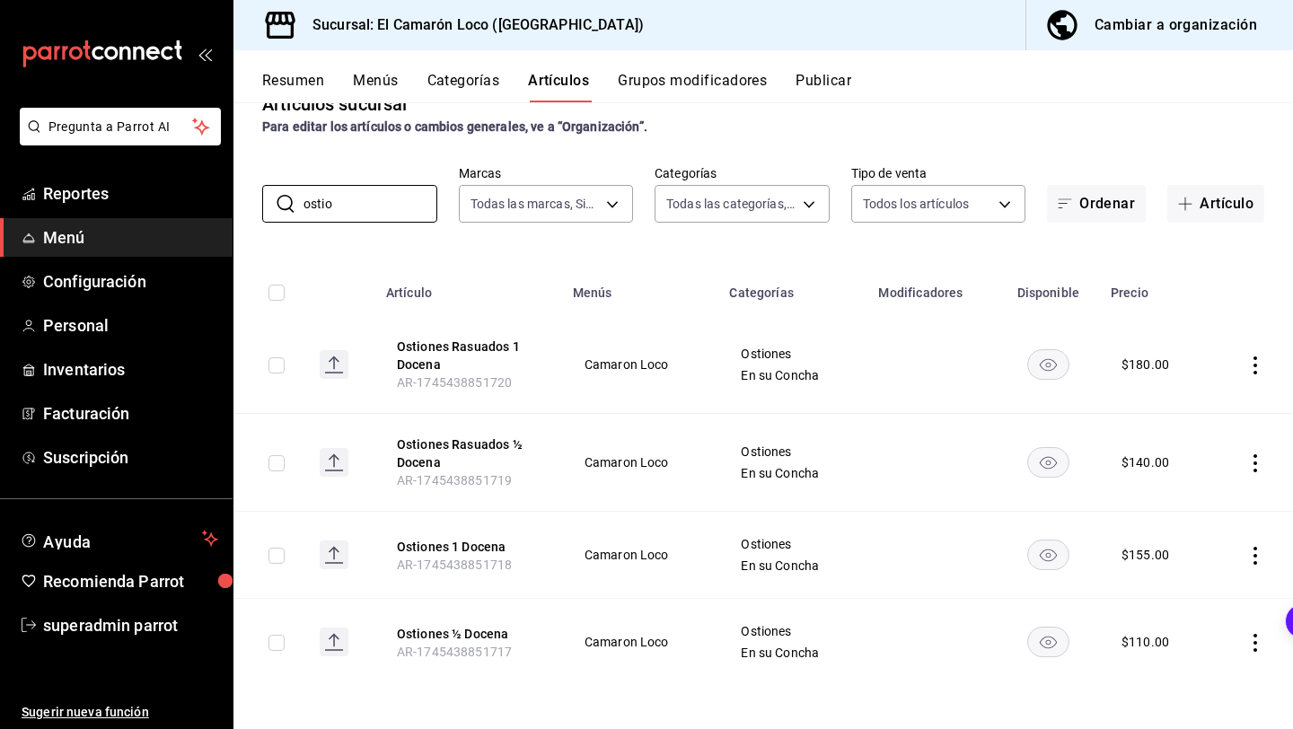
type input "ostio"
click at [1260, 651] on icon "actions" at bounding box center [1255, 643] width 18 height 18
click at [1211, 610] on span "Editar" at bounding box center [1201, 608] width 47 height 19
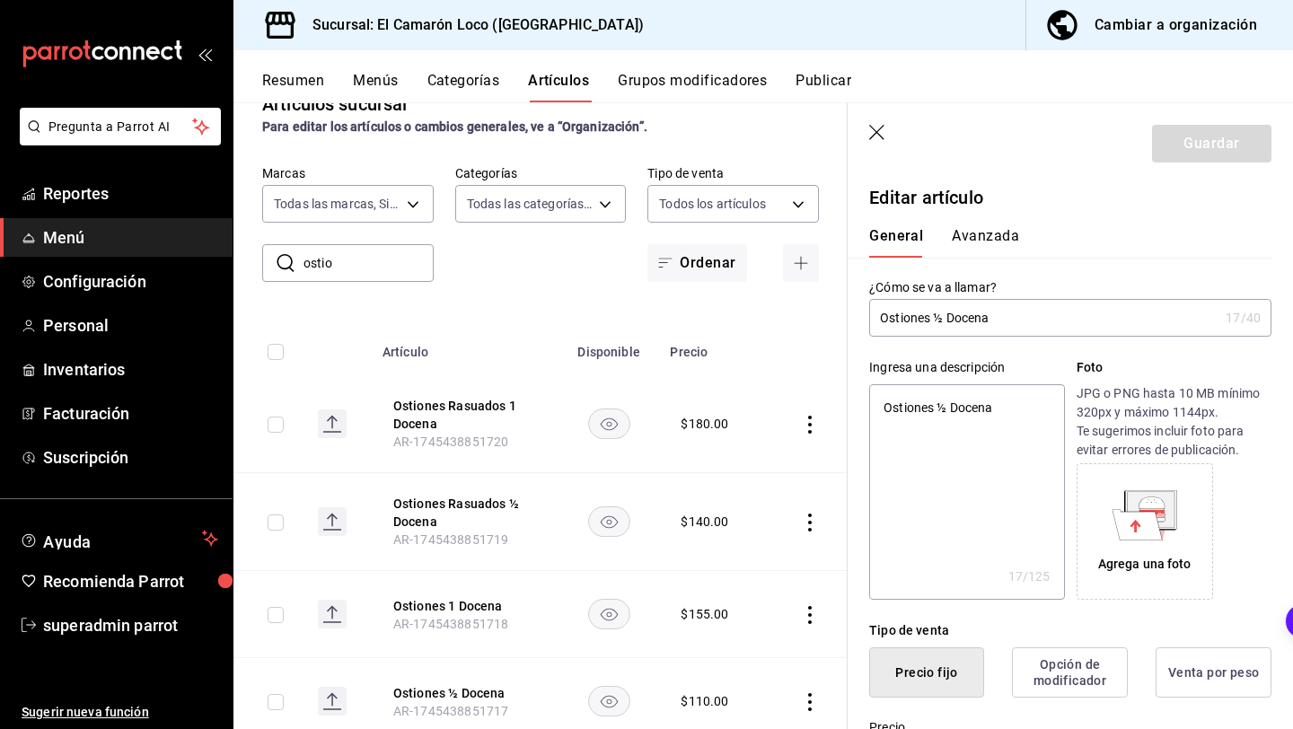
click at [949, 317] on input "Ostiones ½ Docena" at bounding box center [1043, 318] width 349 height 36
type input "Ostiones Docena"
type textarea "x"
type input "Ostiones Docena"
type textarea "x"
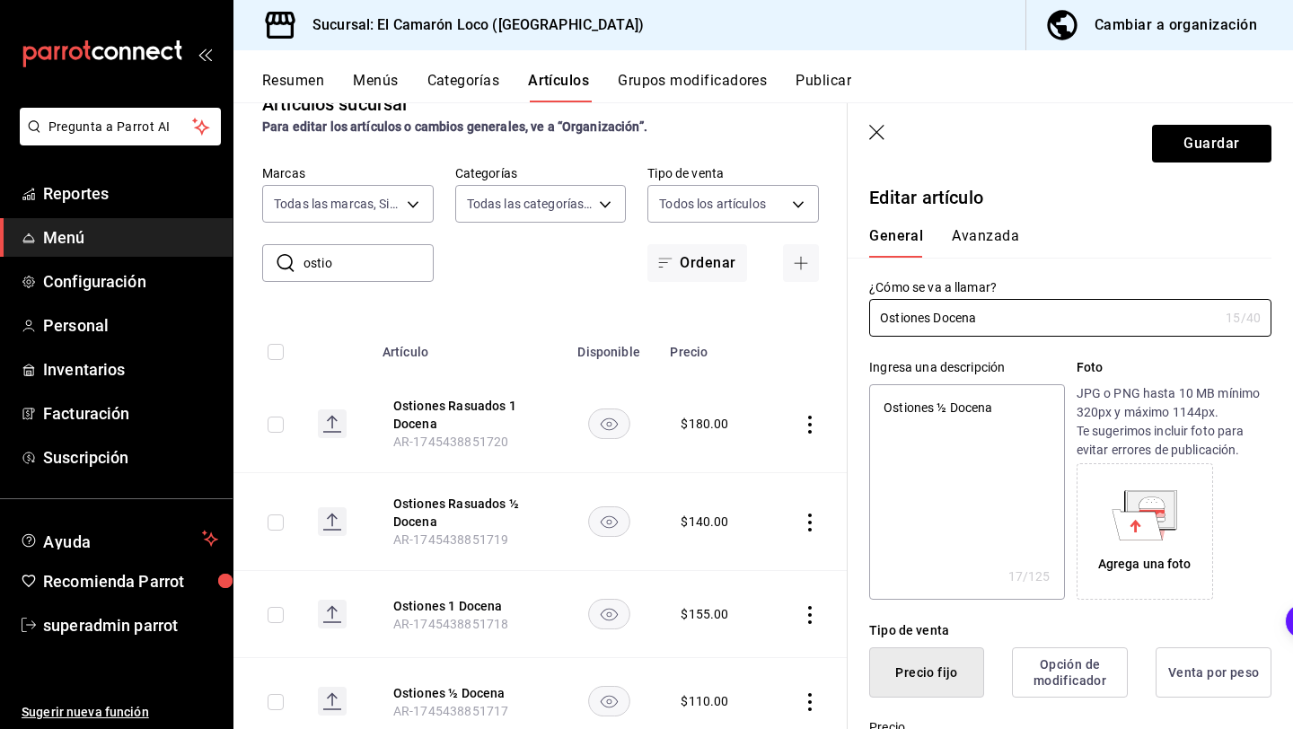
type input "Ostiones Docena"
click at [882, 133] on icon "button" at bounding box center [878, 134] width 18 height 18
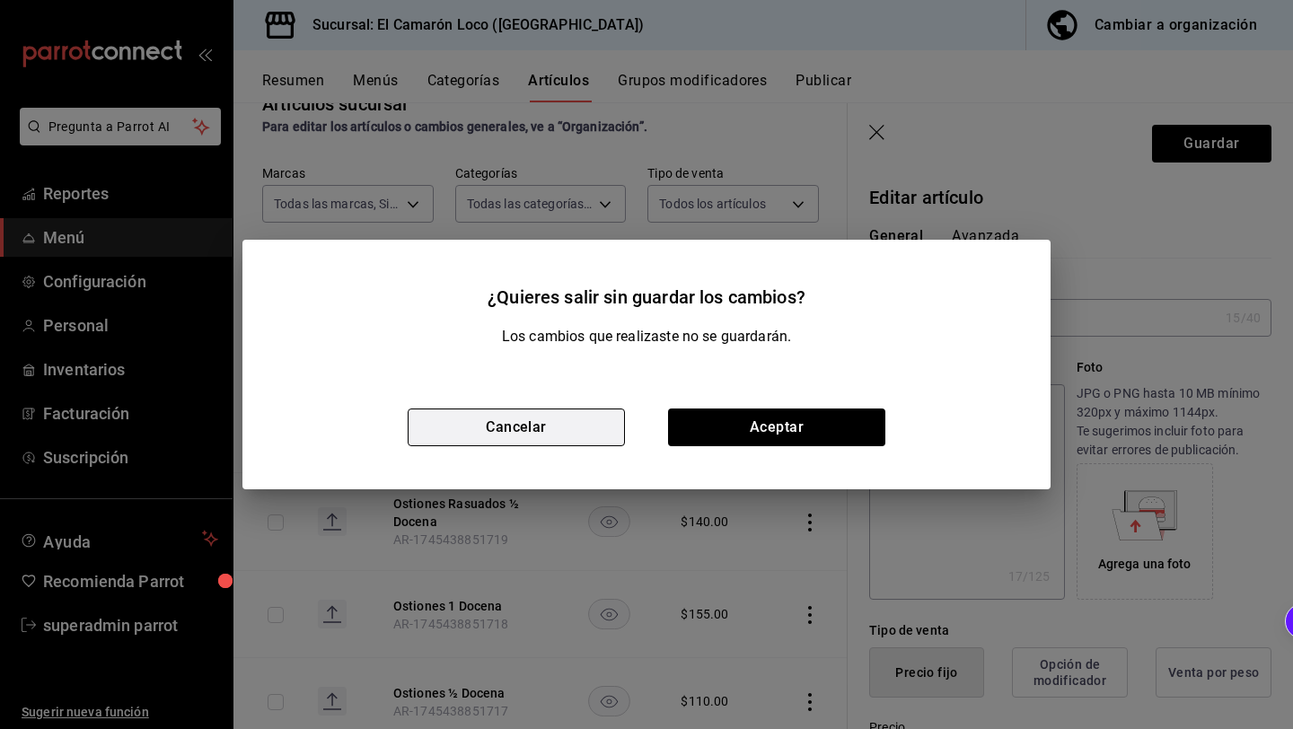
click at [584, 423] on button "Cancelar" at bounding box center [516, 428] width 217 height 38
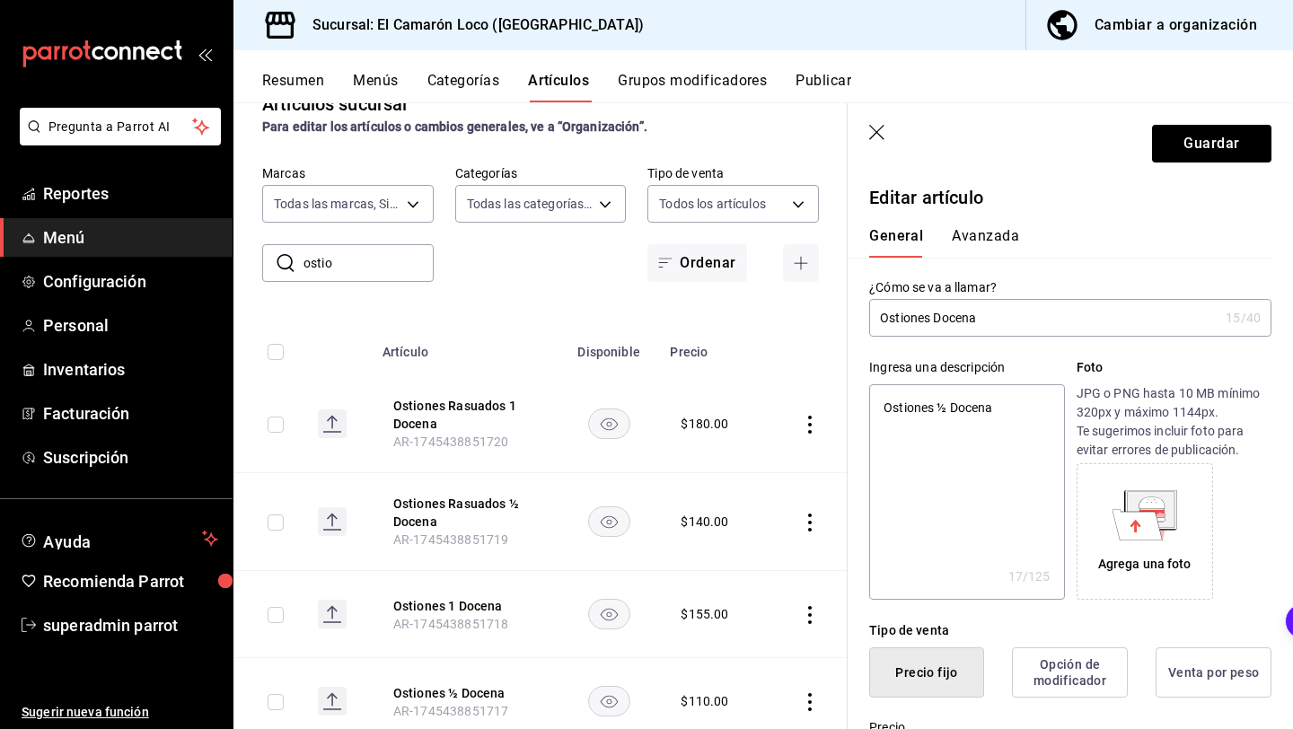
click at [872, 141] on icon "button" at bounding box center [878, 134] width 18 height 18
type textarea "x"
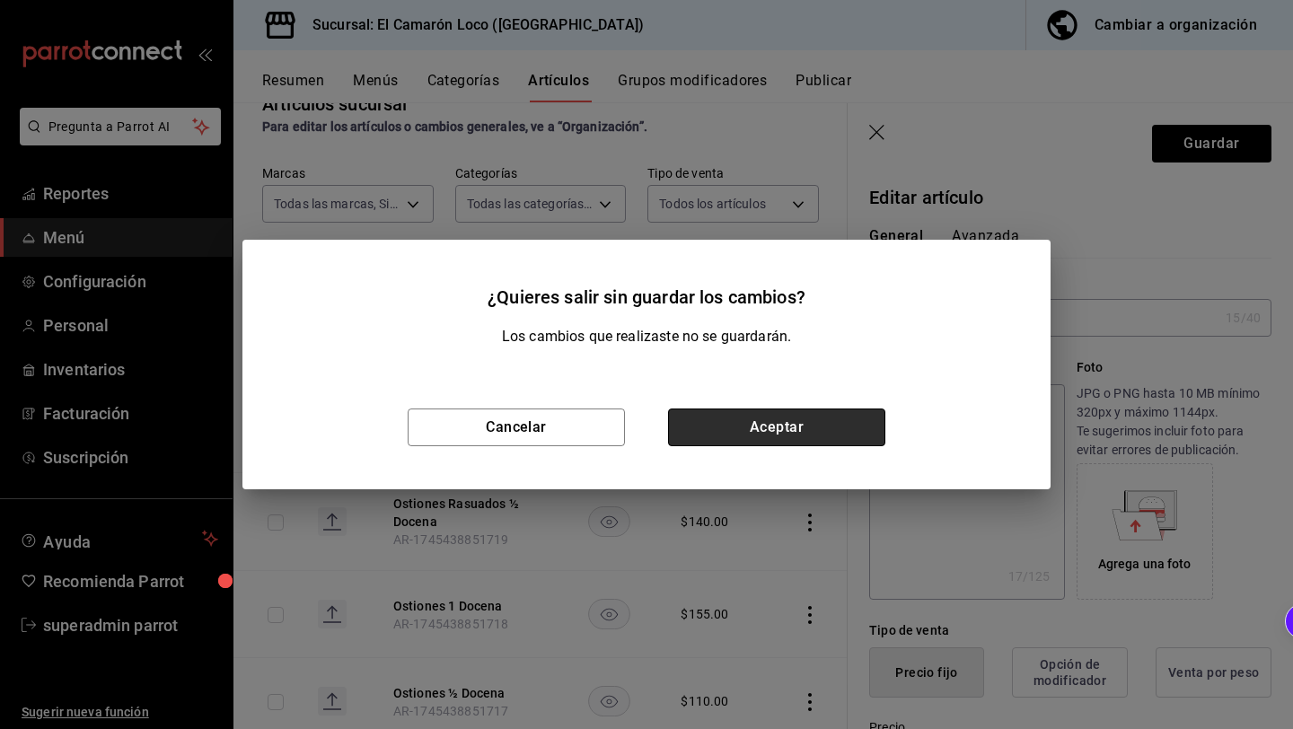
click at [774, 423] on button "Aceptar" at bounding box center [776, 428] width 217 height 38
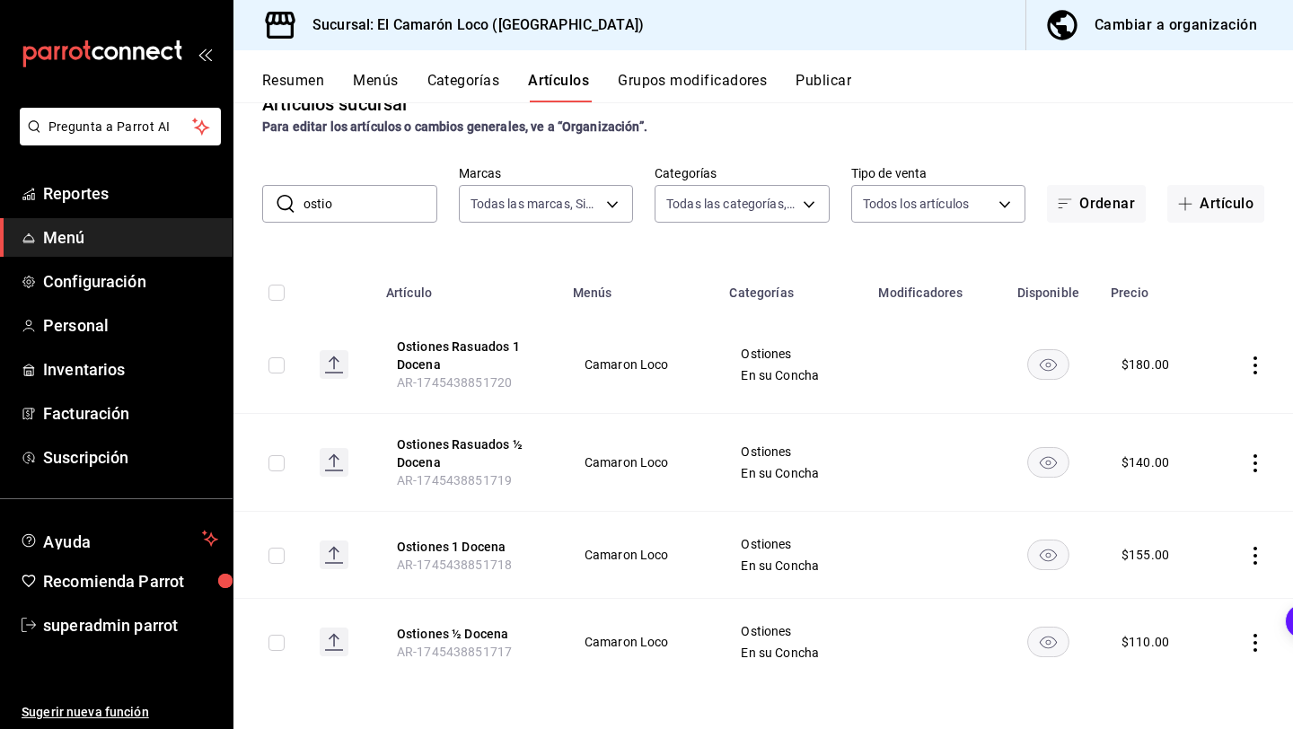
click at [1254, 652] on td at bounding box center [1251, 642] width 83 height 87
click at [1256, 646] on icon "actions" at bounding box center [1255, 643] width 18 height 18
click at [1178, 614] on span "Editar" at bounding box center [1201, 608] width 47 height 19
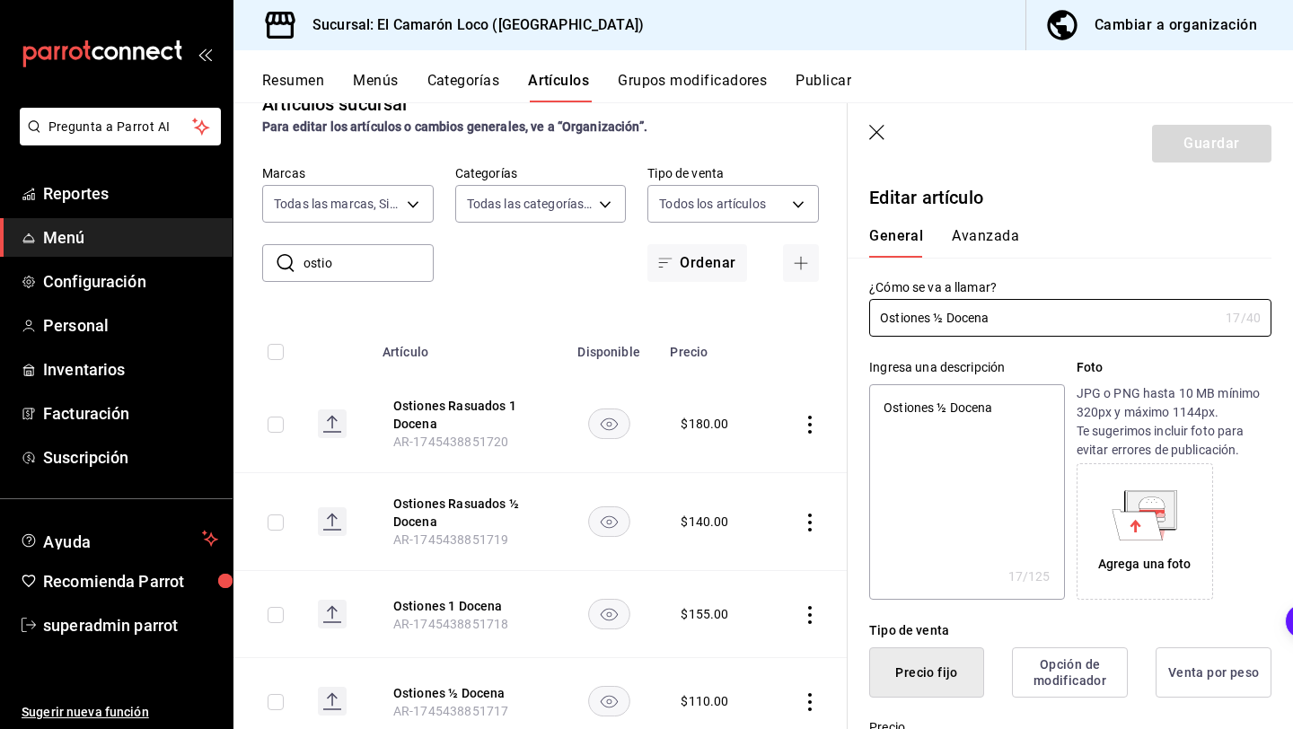
type textarea "x"
type input "$110.00"
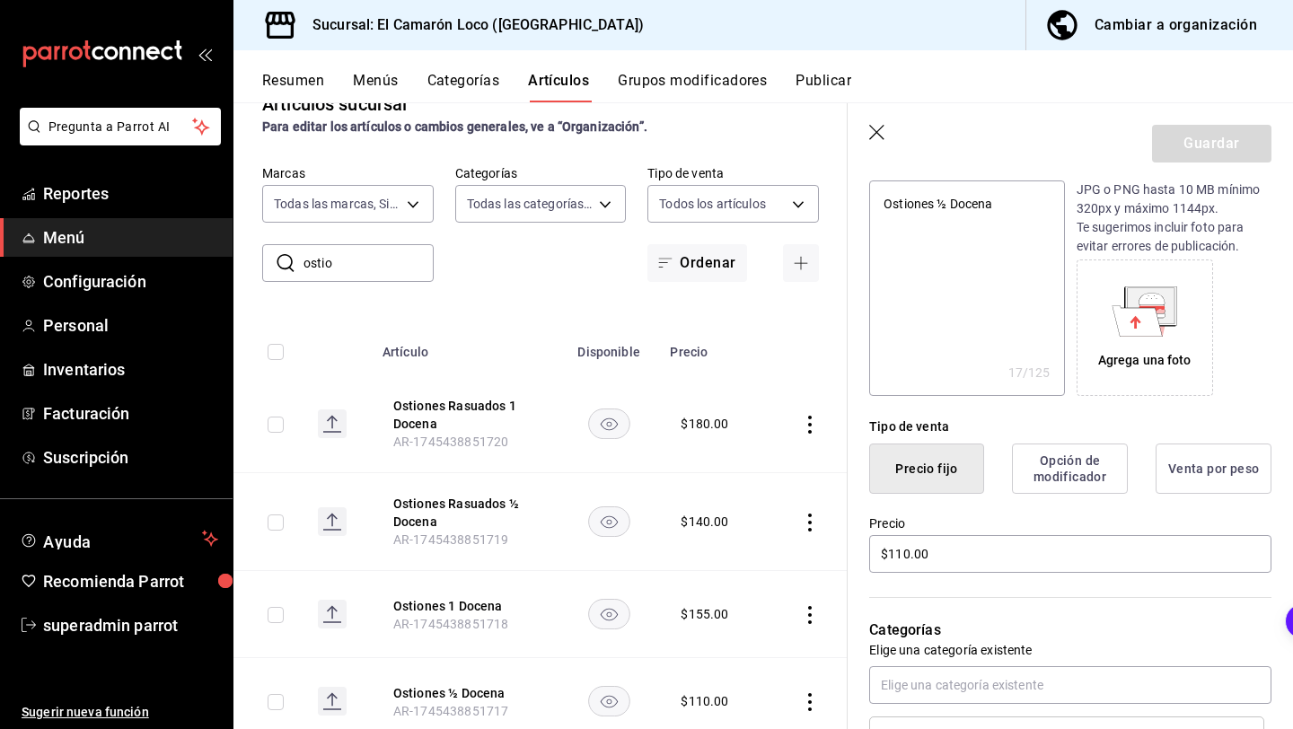
scroll to position [251, 0]
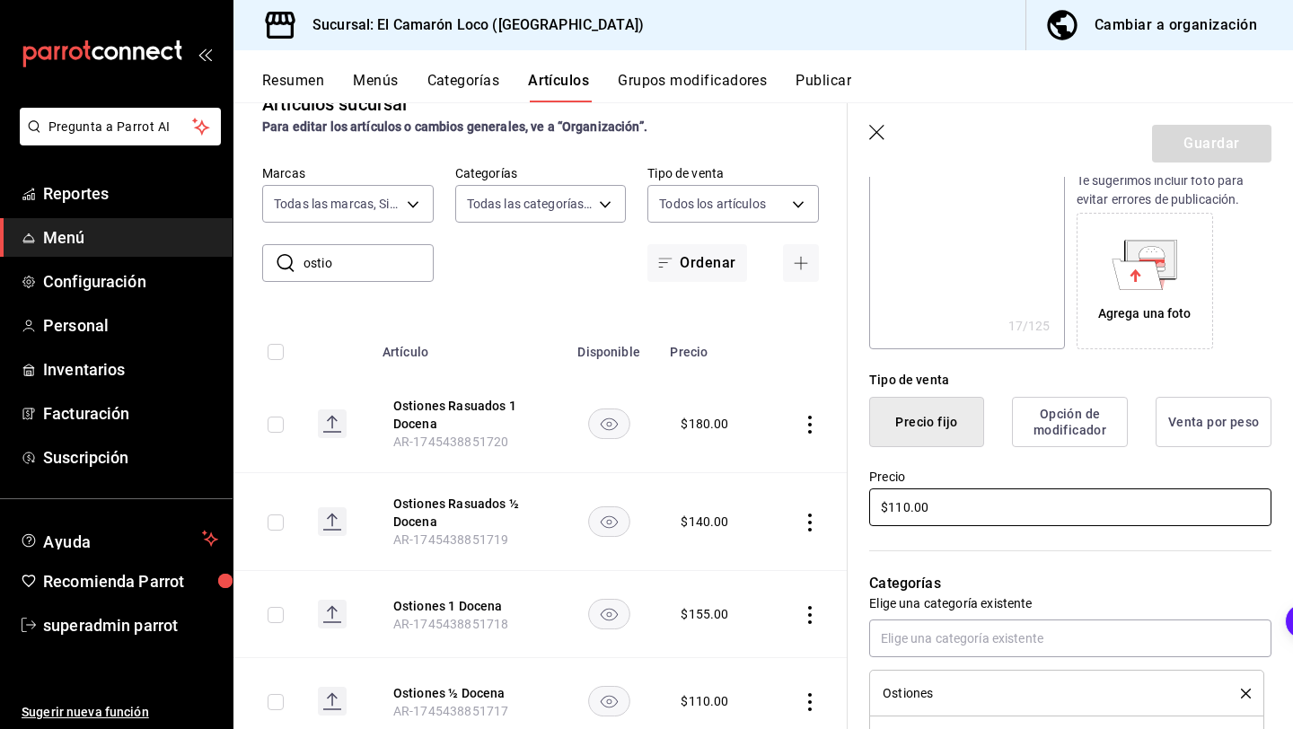
click at [901, 509] on input "$110.00" at bounding box center [1070, 507] width 402 height 38
type textarea "x"
type input "$10.00"
type textarea "x"
type input "$1.00"
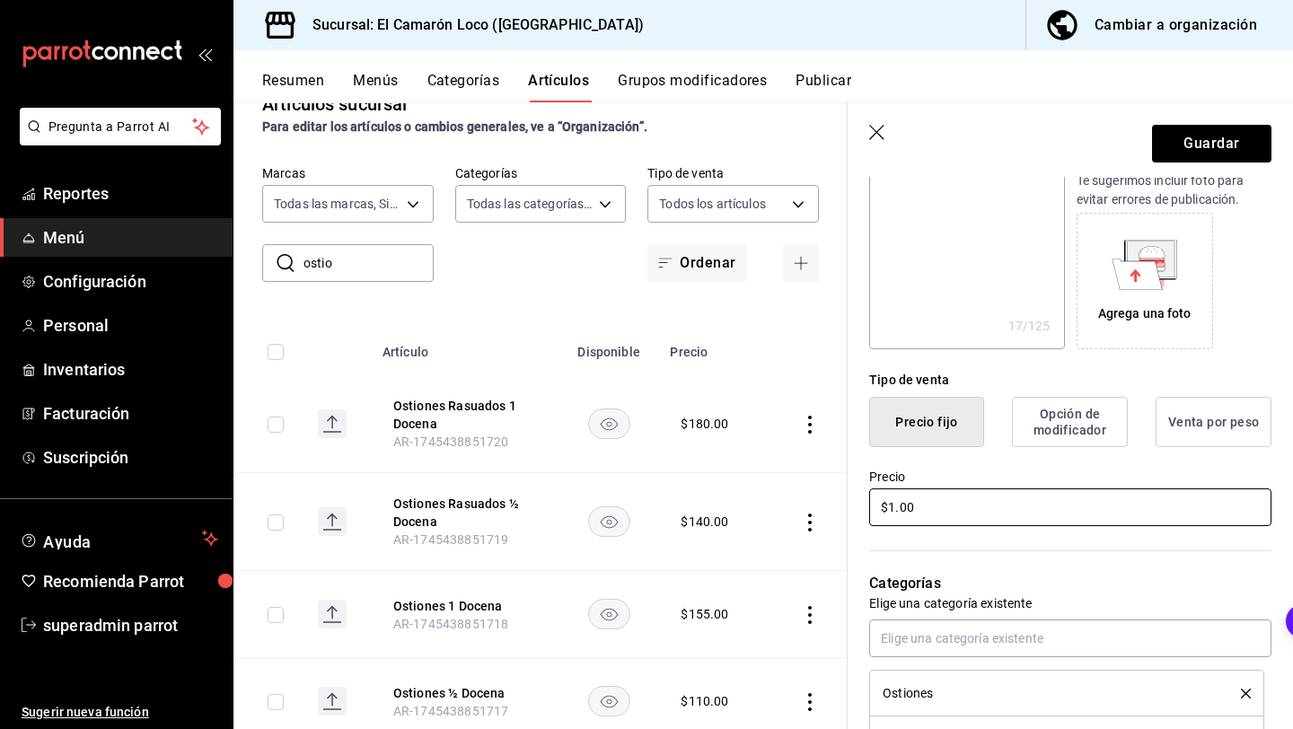
type textarea "x"
type input "$19.00"
type textarea "x"
type input "$199.00"
click at [1196, 138] on button "Guardar" at bounding box center [1211, 144] width 119 height 38
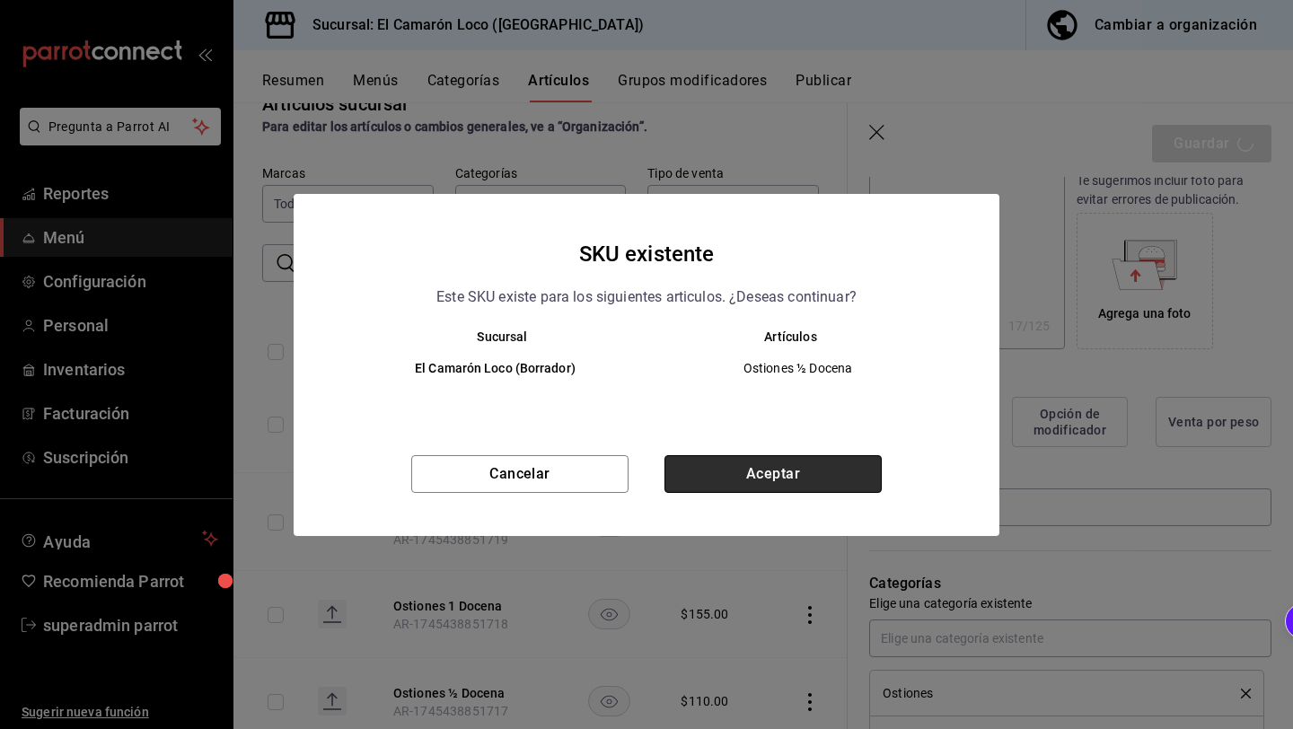
click at [761, 469] on button "Aceptar" at bounding box center [772, 474] width 217 height 38
type textarea "x"
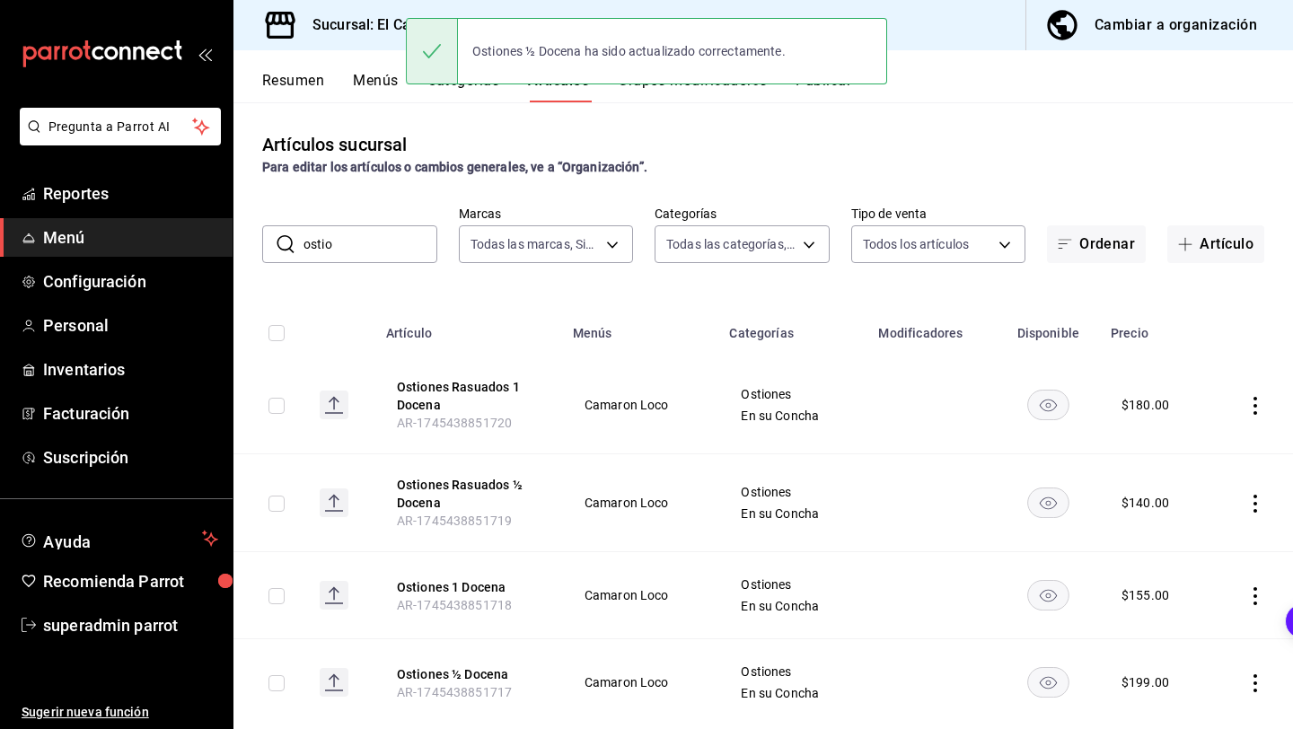
scroll to position [40, 0]
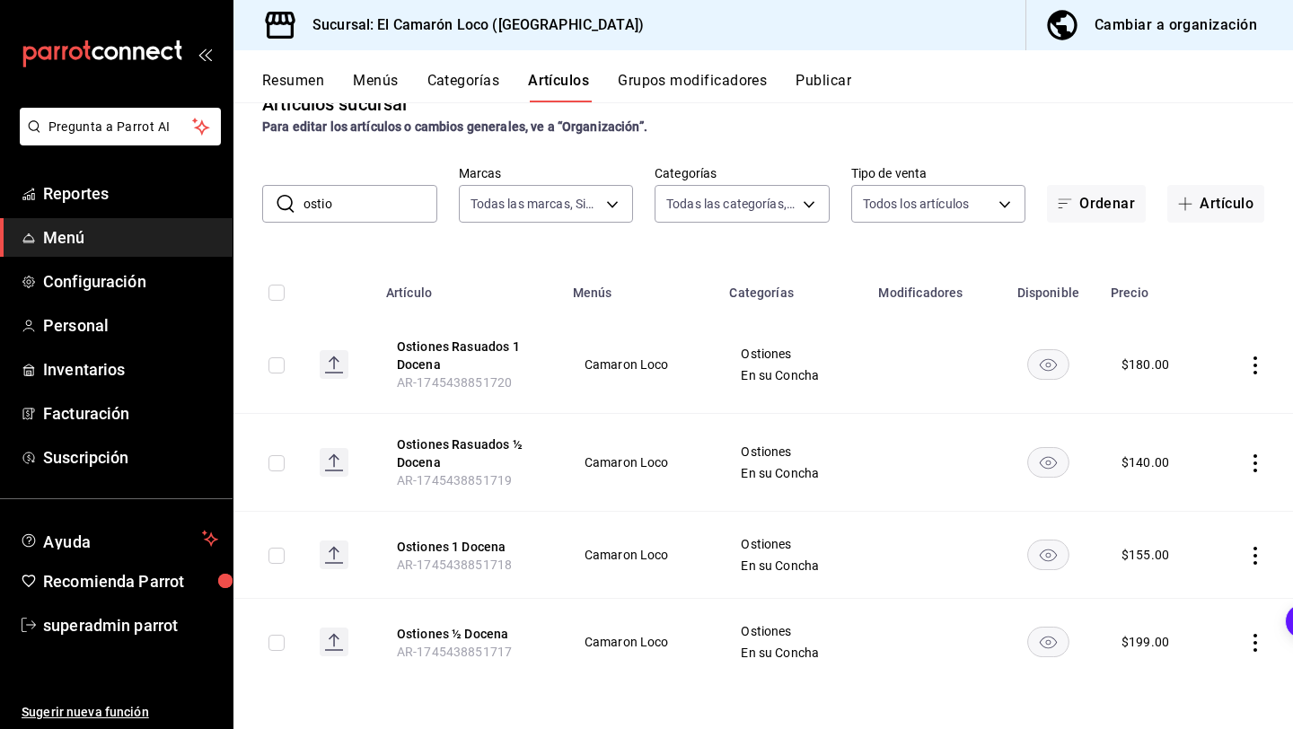
click at [1253, 558] on icon "actions" at bounding box center [1255, 556] width 18 height 18
click at [1190, 598] on span "Editar" at bounding box center [1201, 596] width 47 height 19
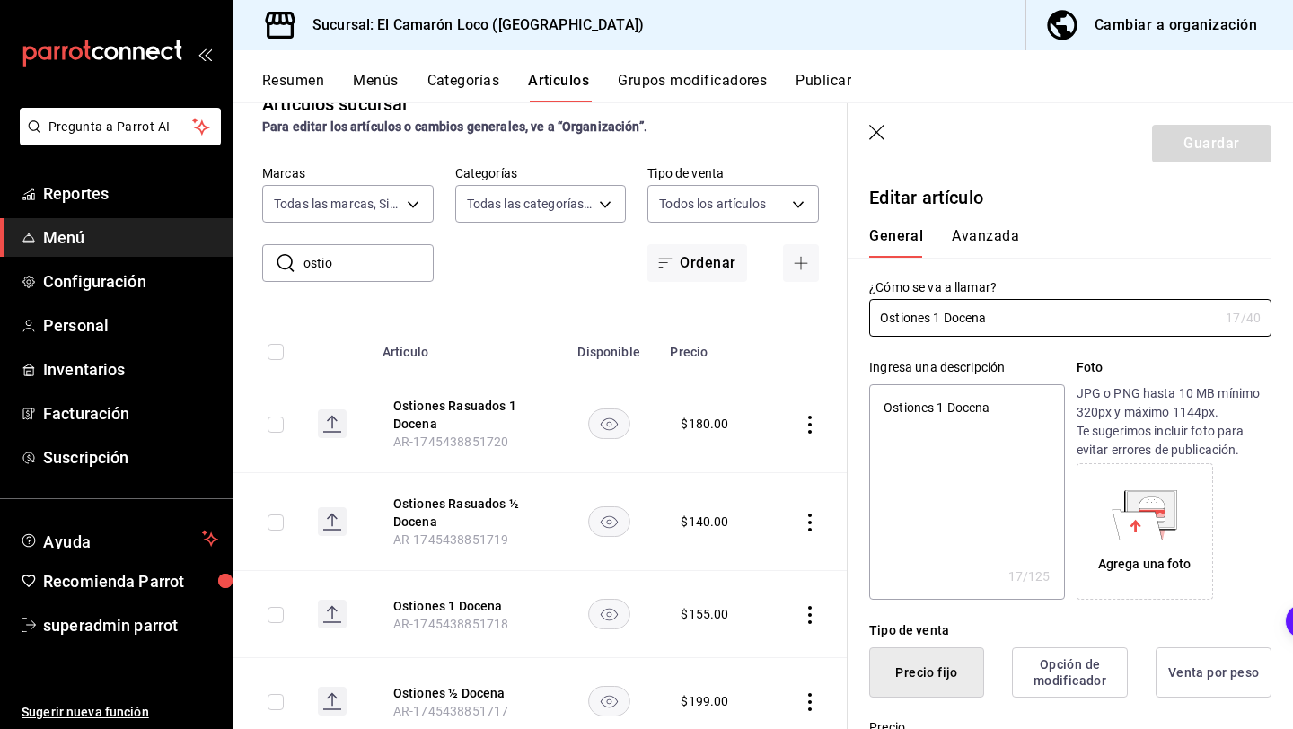
type textarea "x"
type input "$155.00"
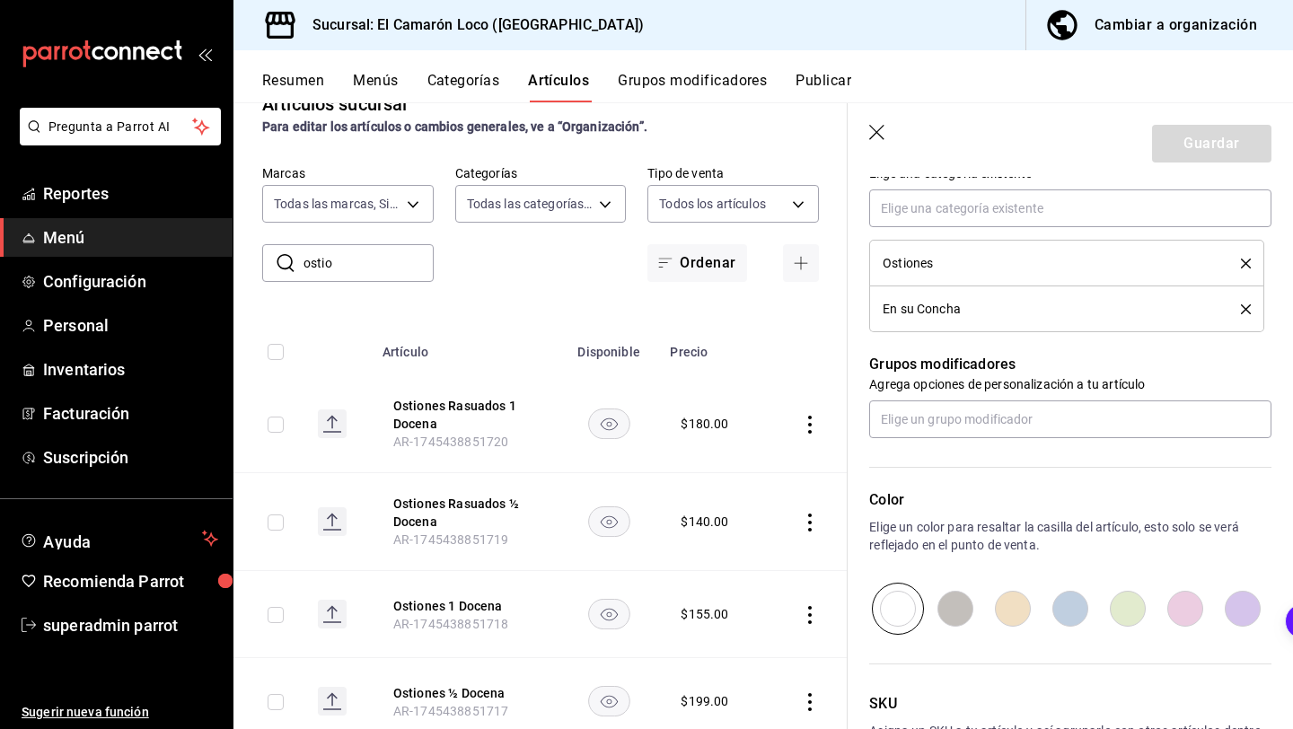
scroll to position [676, 0]
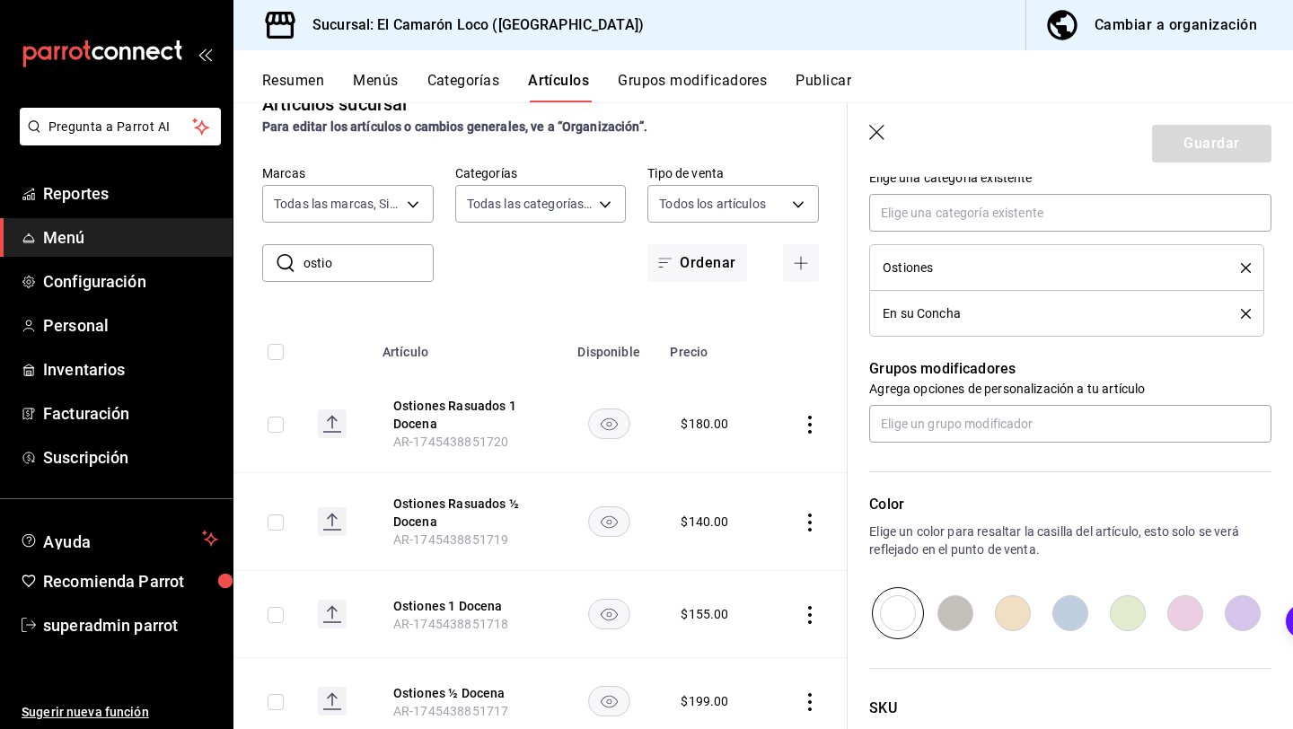
click at [1242, 268] on icon "delete" at bounding box center [1246, 268] width 10 height 10
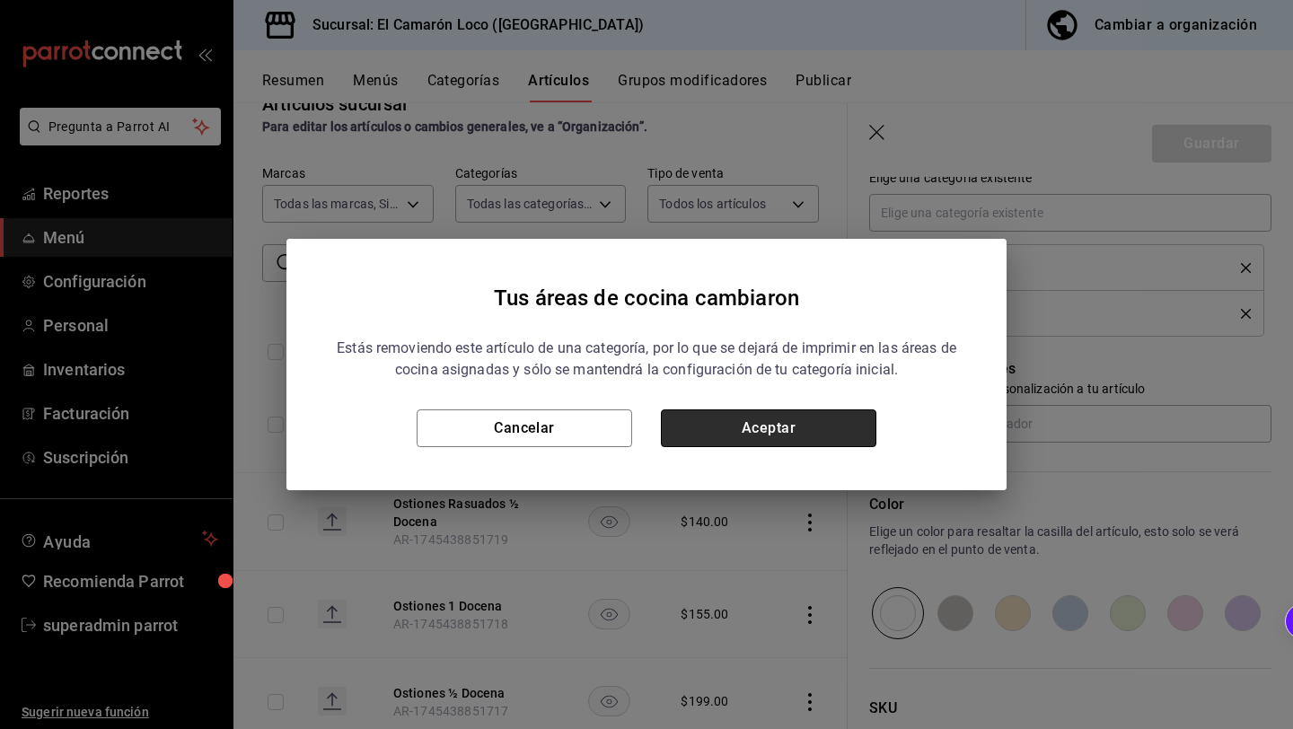
click at [734, 429] on button "Aceptar" at bounding box center [768, 428] width 215 height 38
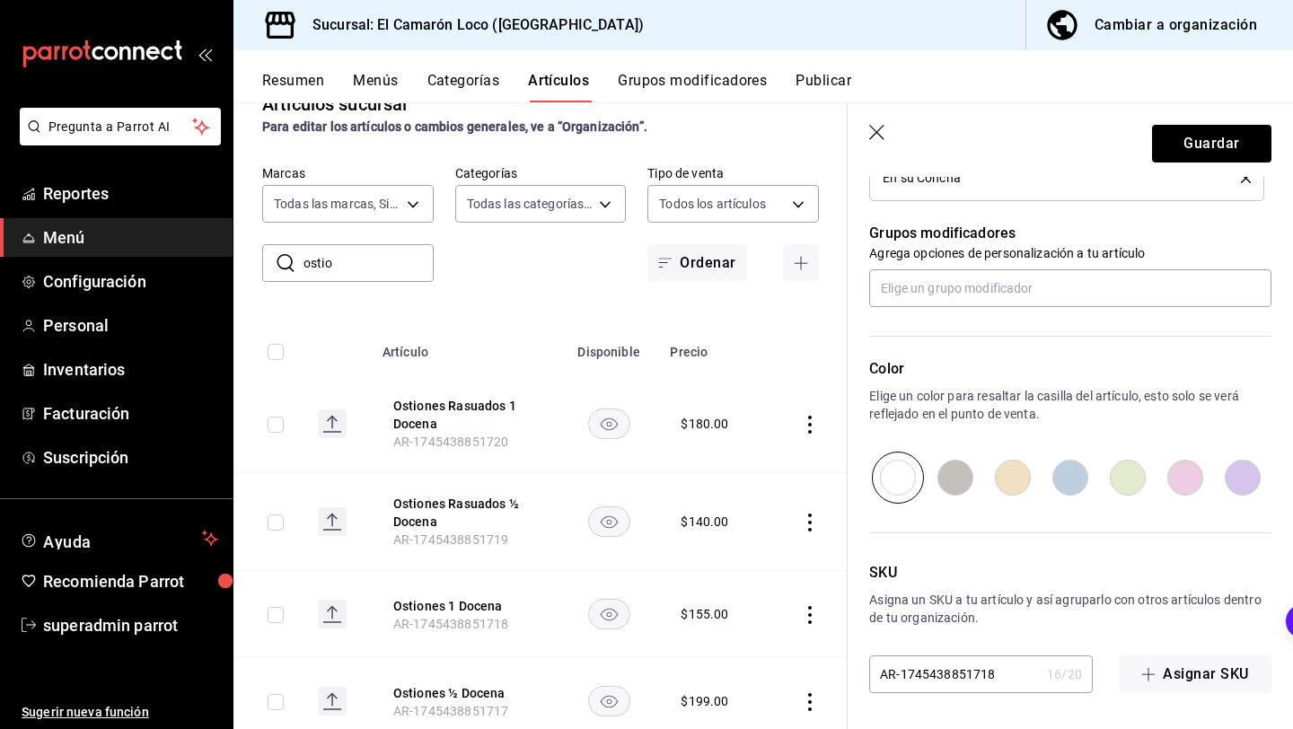
scroll to position [228, 0]
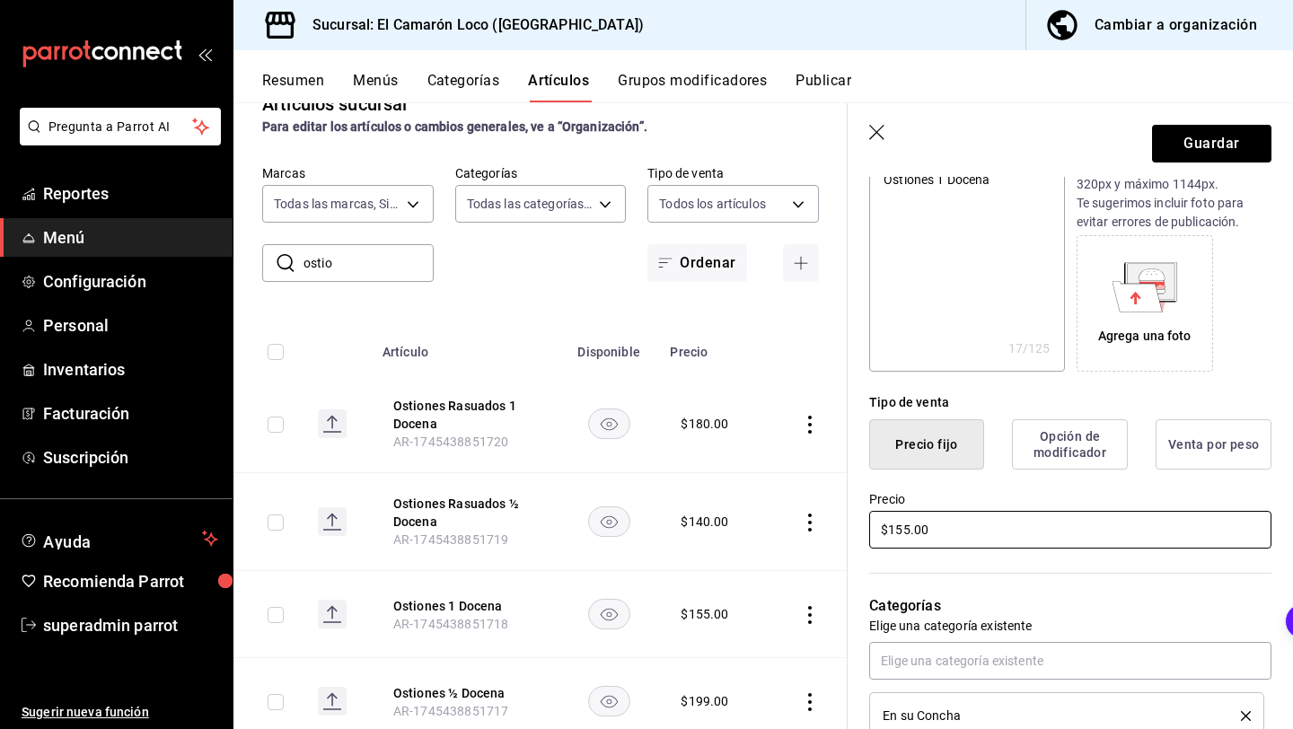
click at [906, 530] on input "$155.00" at bounding box center [1070, 530] width 402 height 38
type textarea "x"
type input "$15.00"
type textarea "x"
type input "$1.00"
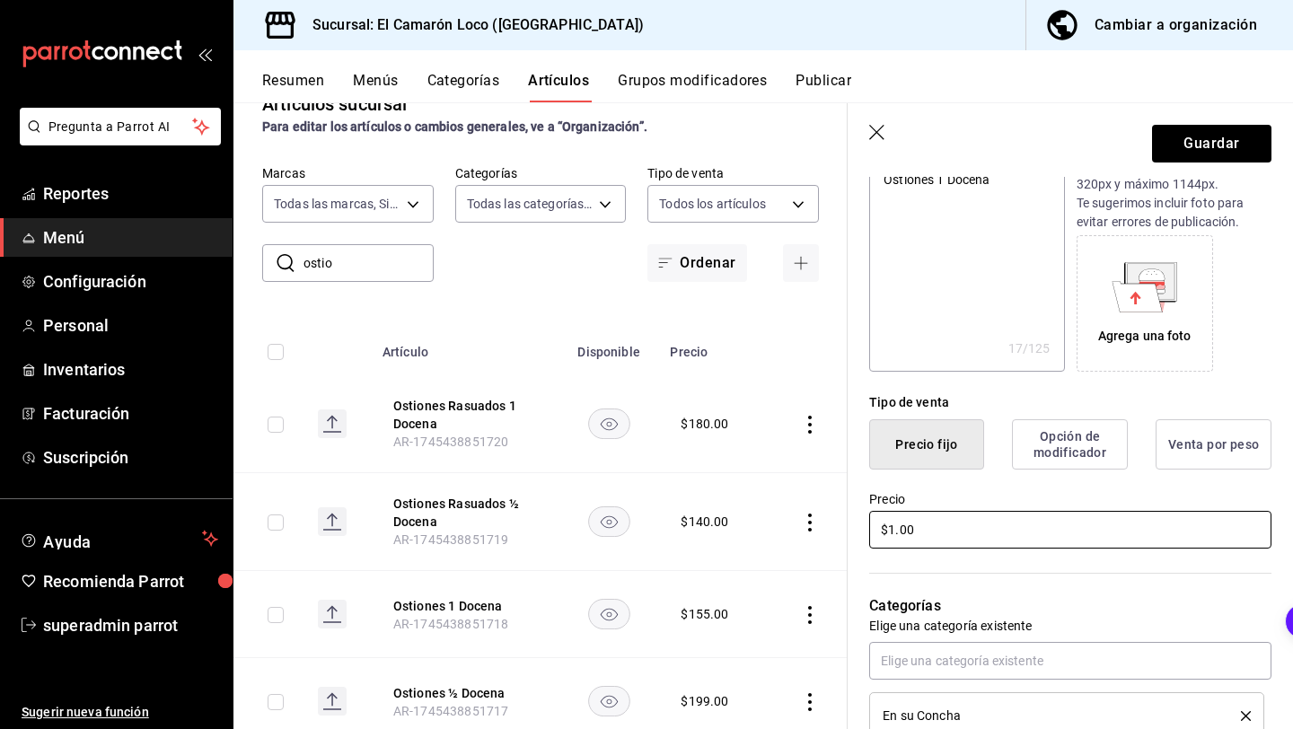
type textarea "x"
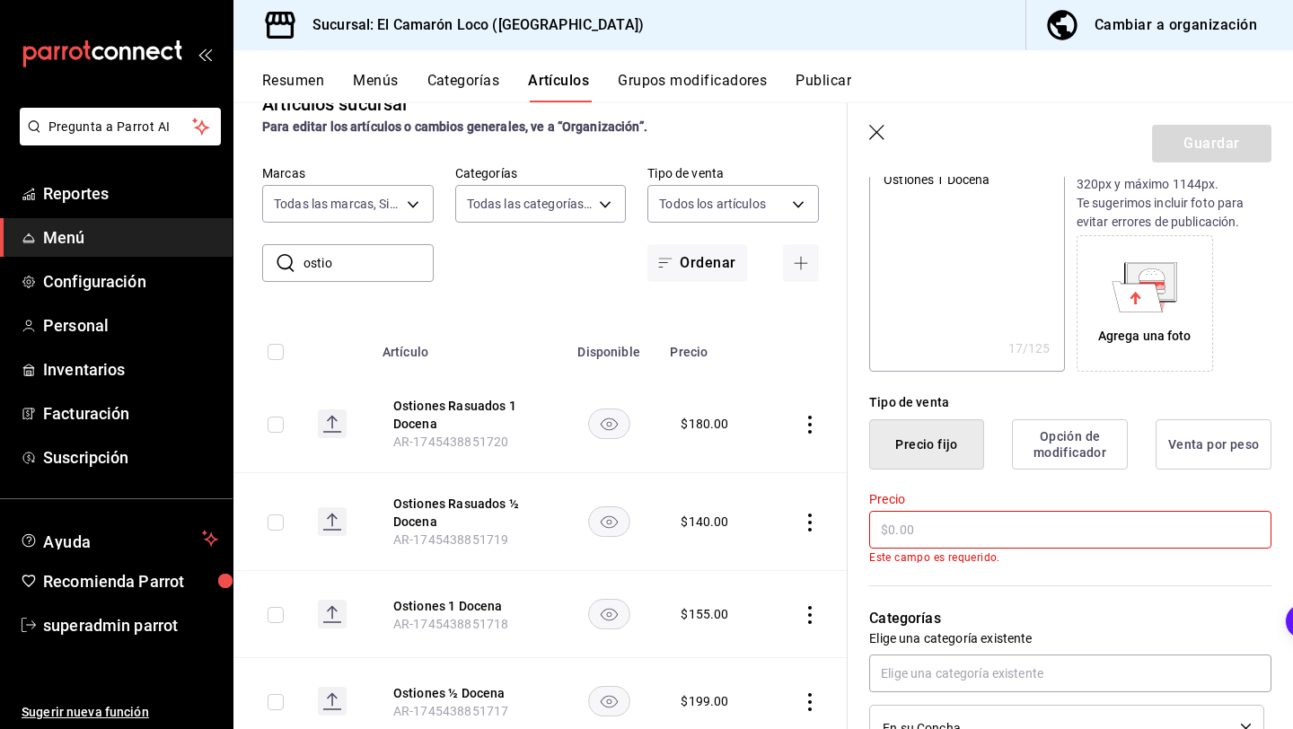
type textarea "x"
type input "$2.00"
type textarea "x"
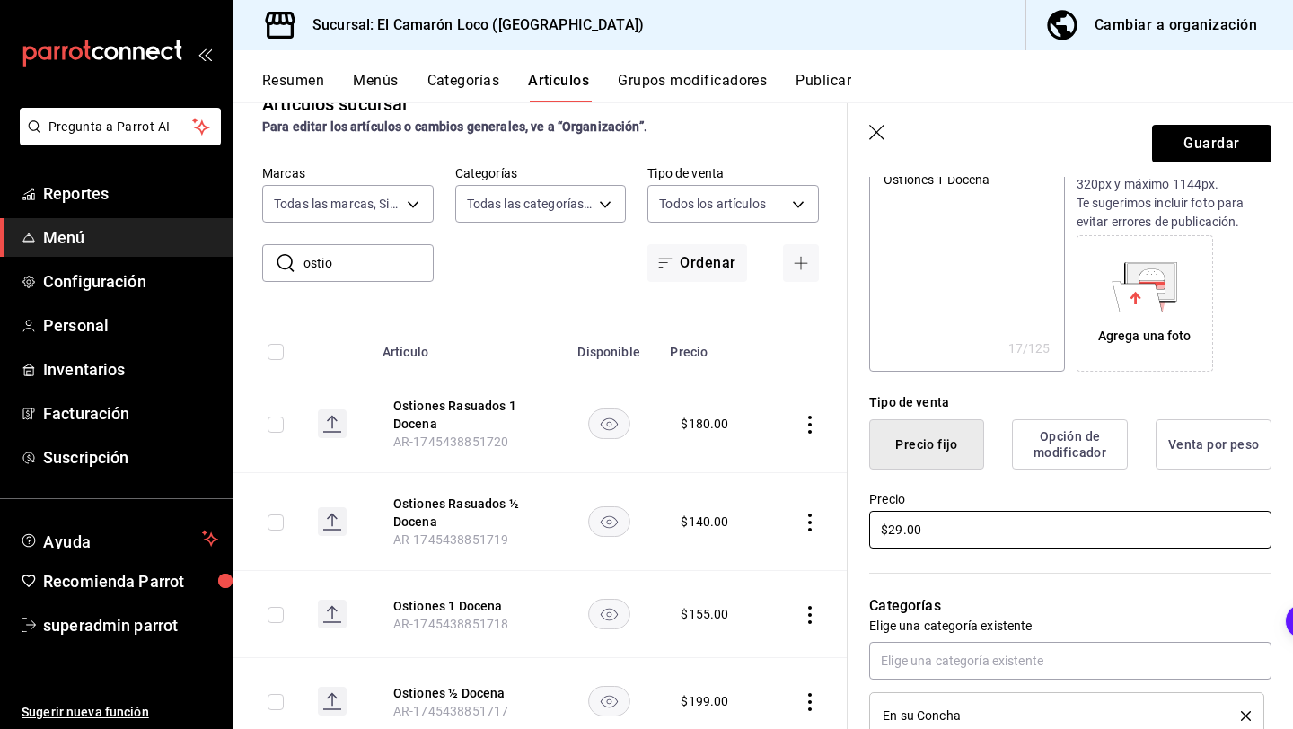
type input "$290.00"
type textarea "x"
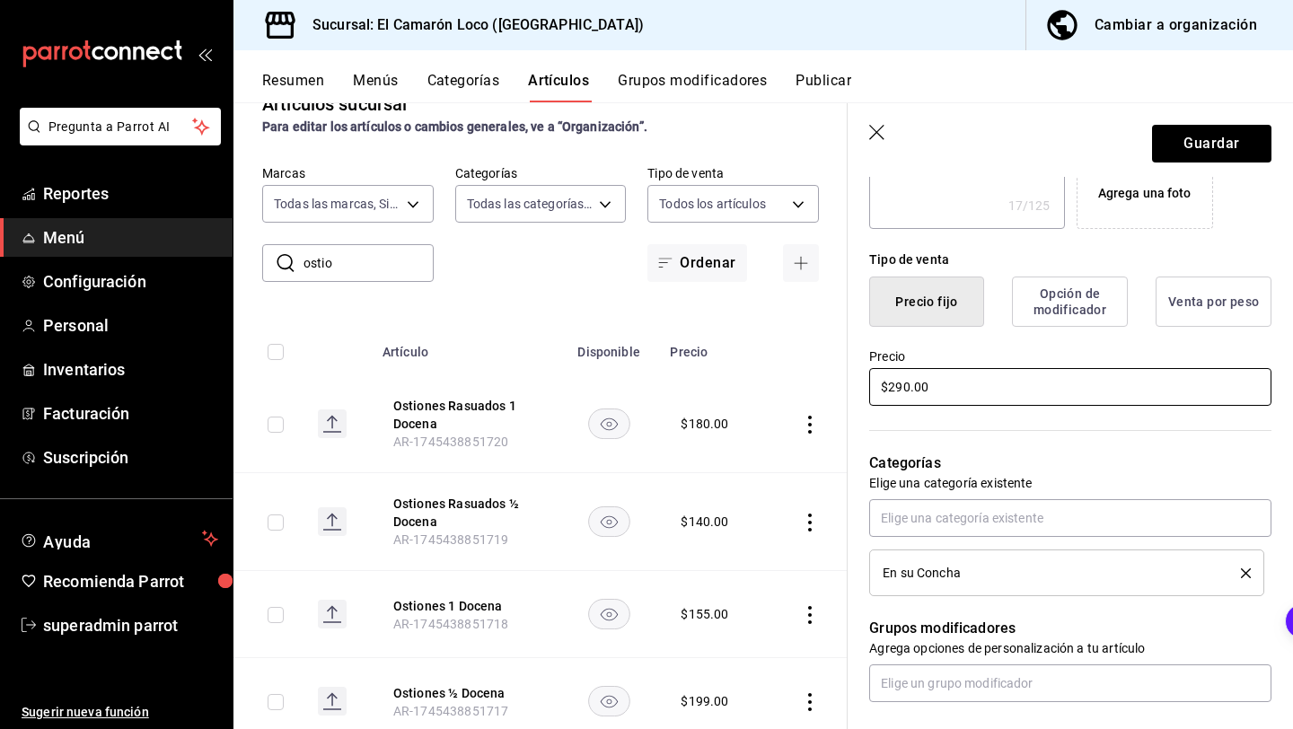
scroll to position [409, 0]
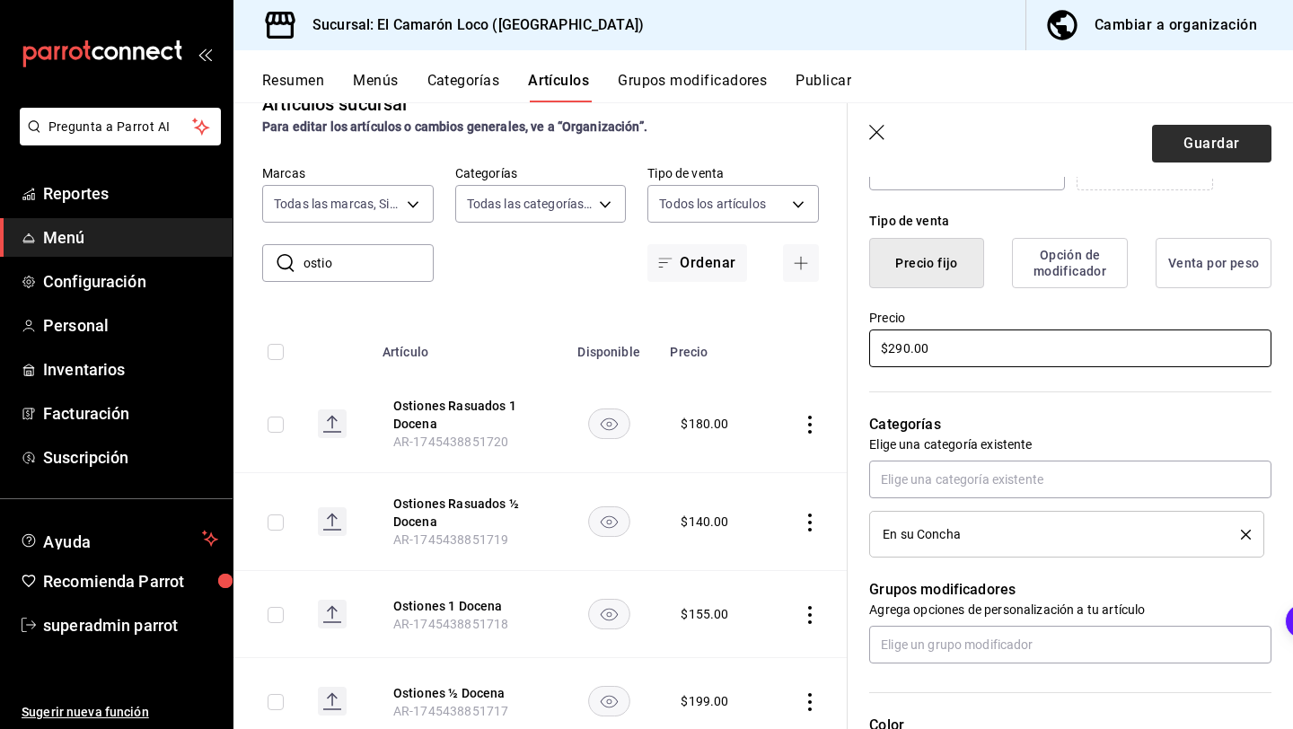
type input "$290.00"
click at [1251, 146] on button "Guardar" at bounding box center [1211, 144] width 119 height 38
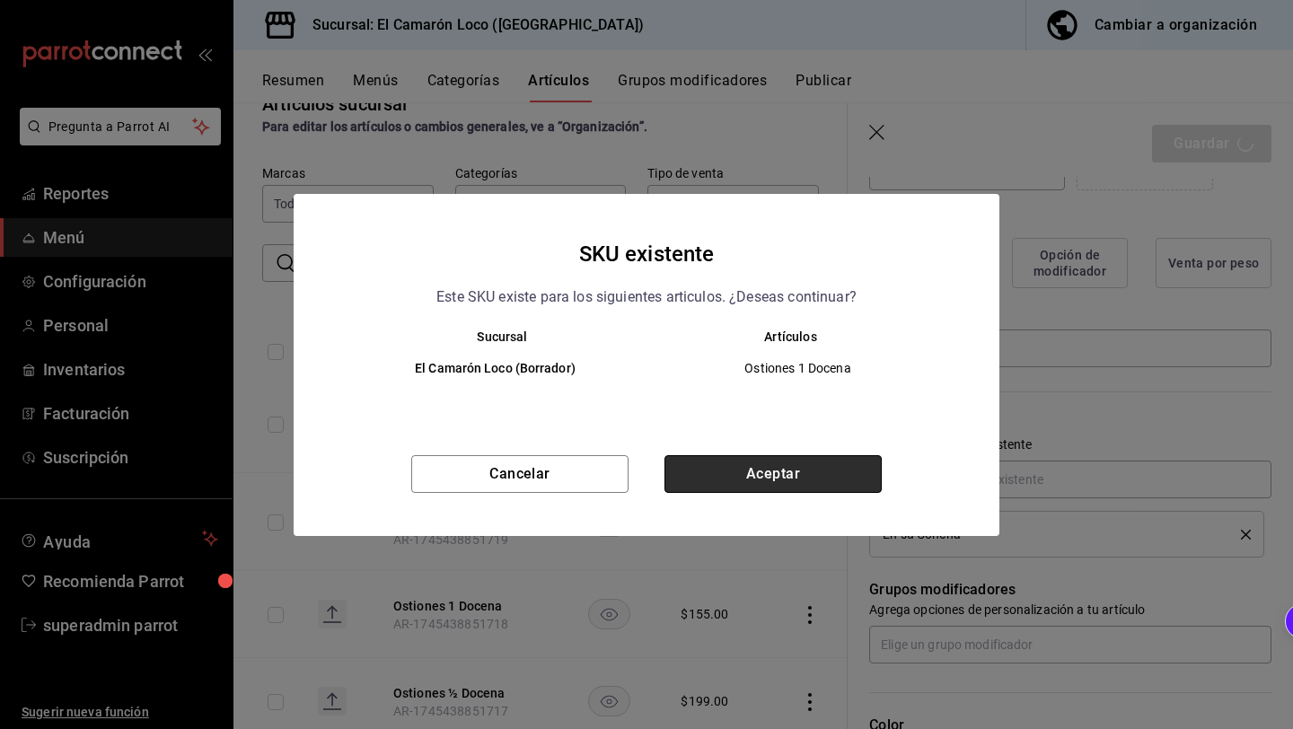
click at [753, 481] on button "Aceptar" at bounding box center [772, 474] width 217 height 38
type textarea "x"
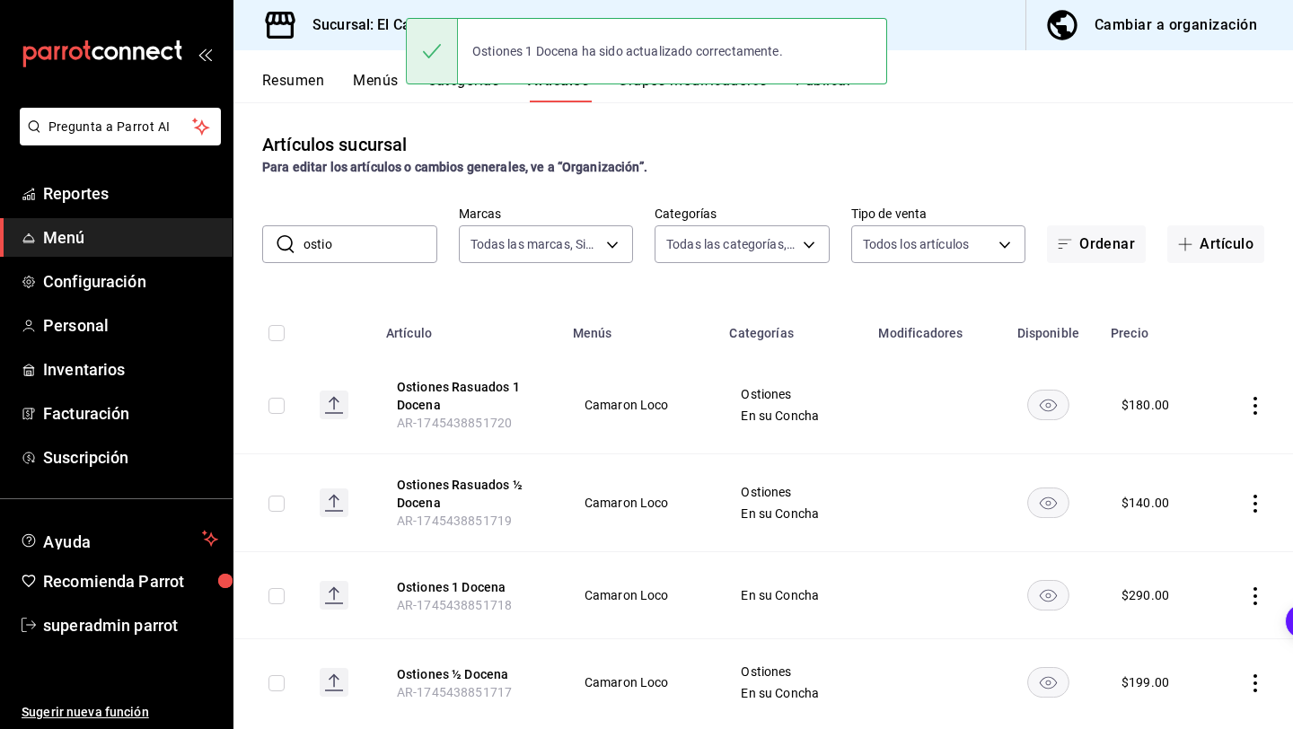
scroll to position [40, 0]
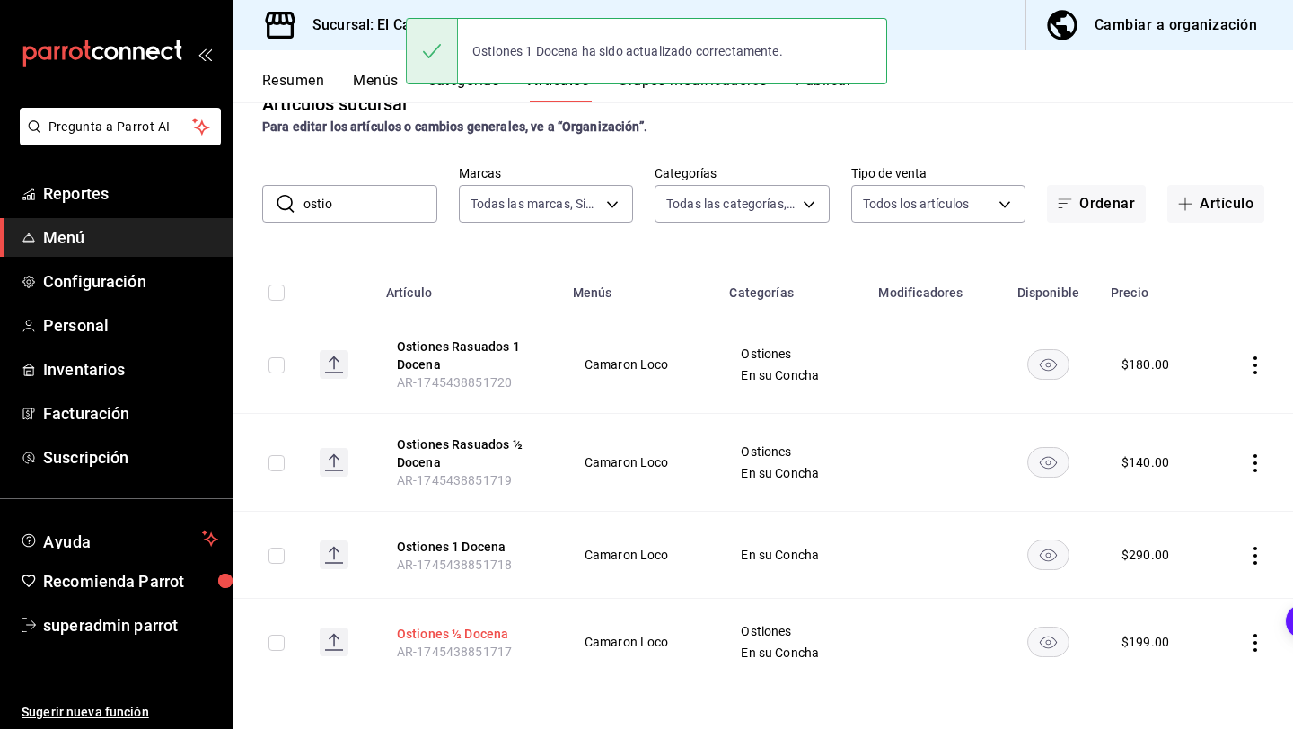
click at [447, 632] on button "Ostiones ½ Docena" at bounding box center [469, 634] width 144 height 18
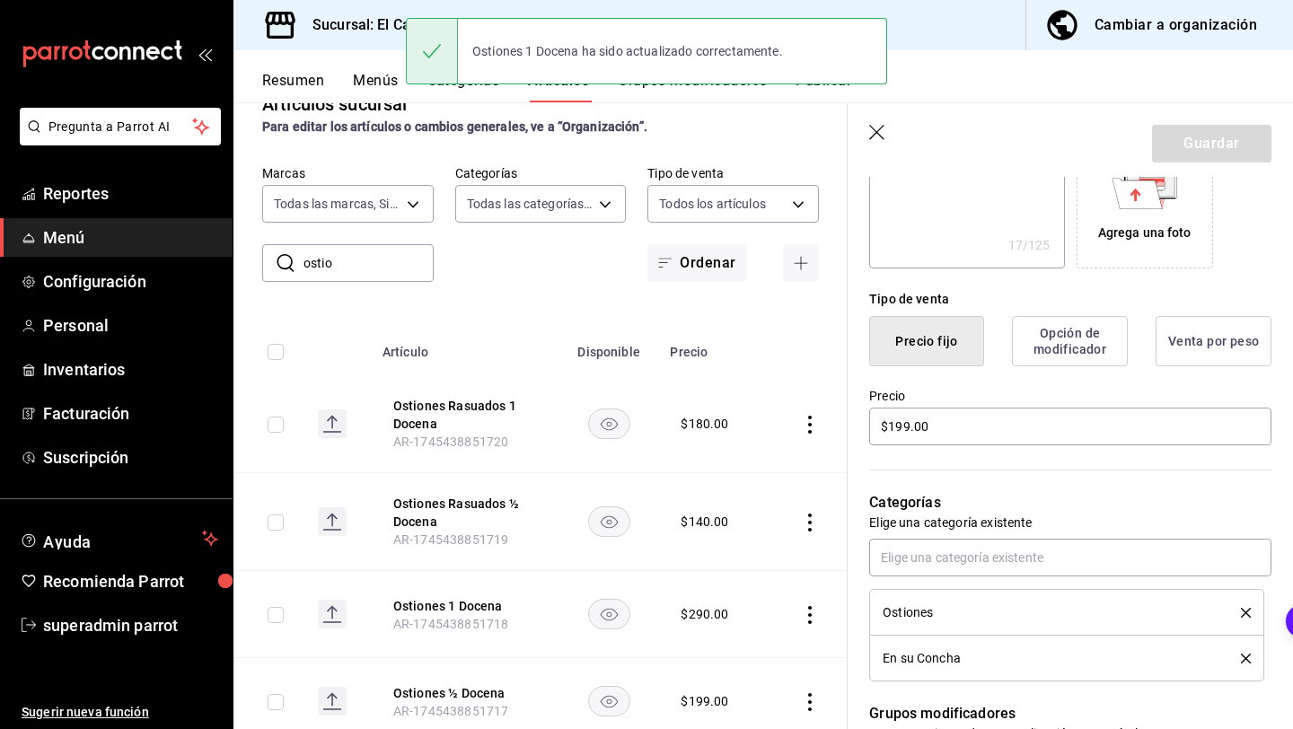
scroll to position [609, 0]
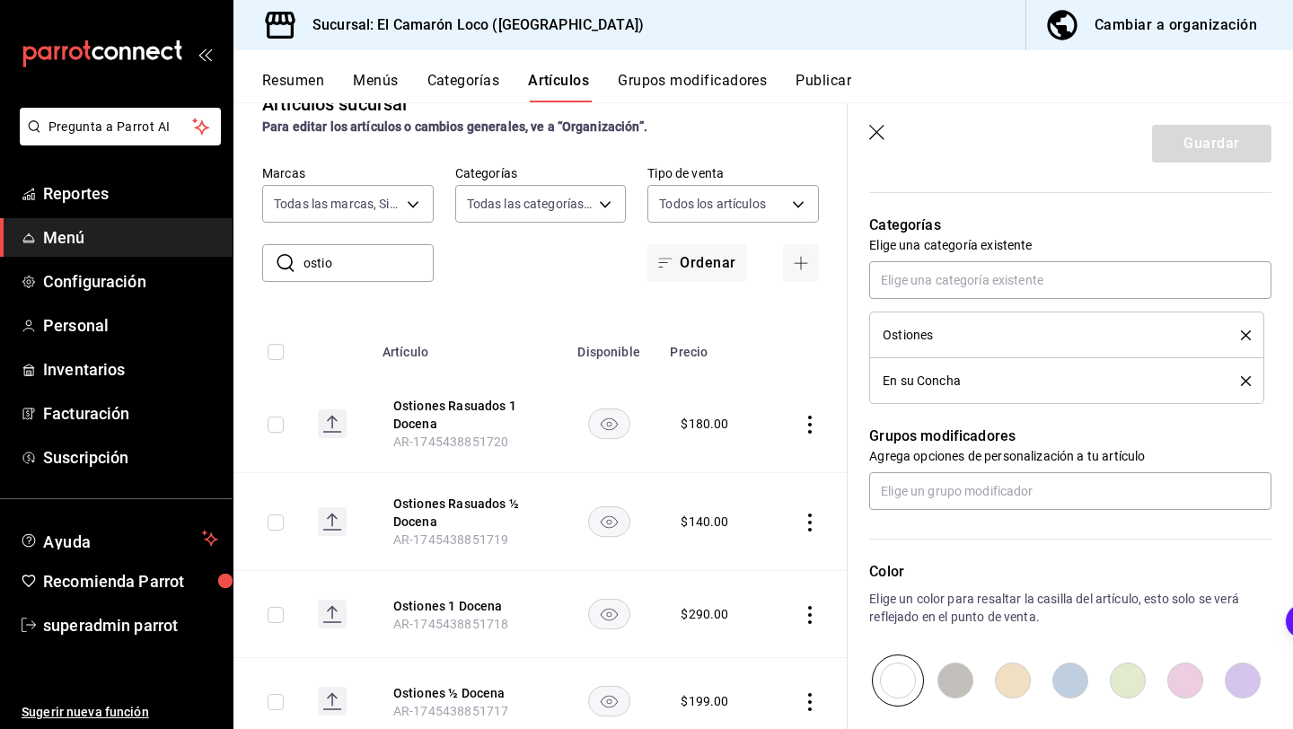
click at [1245, 338] on icon "delete" at bounding box center [1246, 335] width 10 height 10
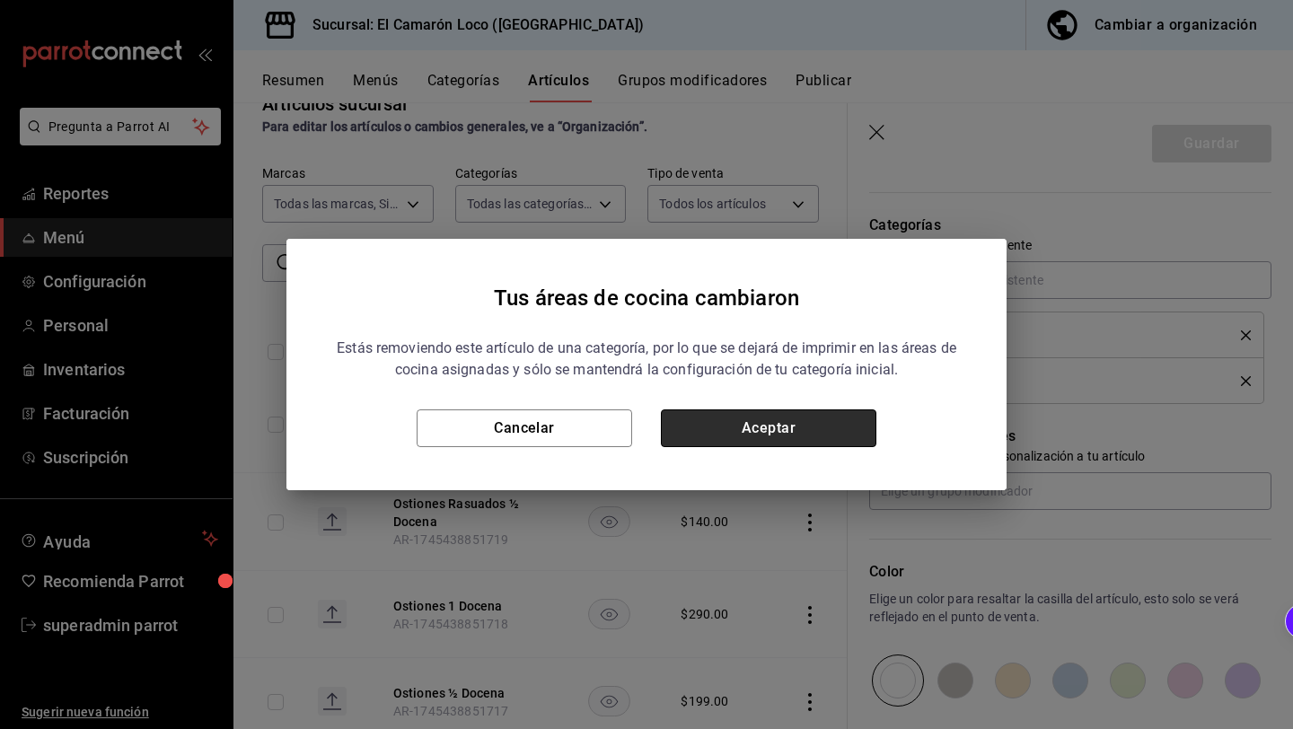
click at [858, 430] on button "Aceptar" at bounding box center [768, 428] width 215 height 38
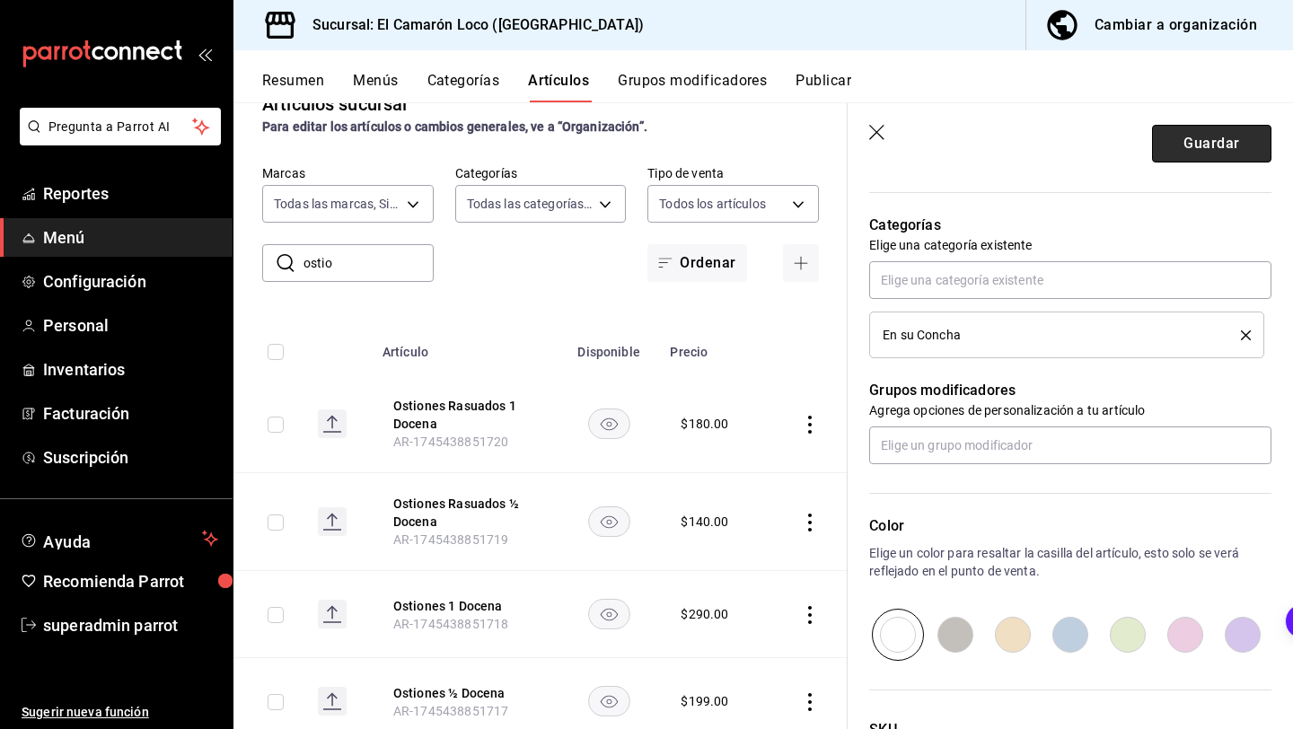
click at [1209, 159] on button "Guardar" at bounding box center [1211, 144] width 119 height 38
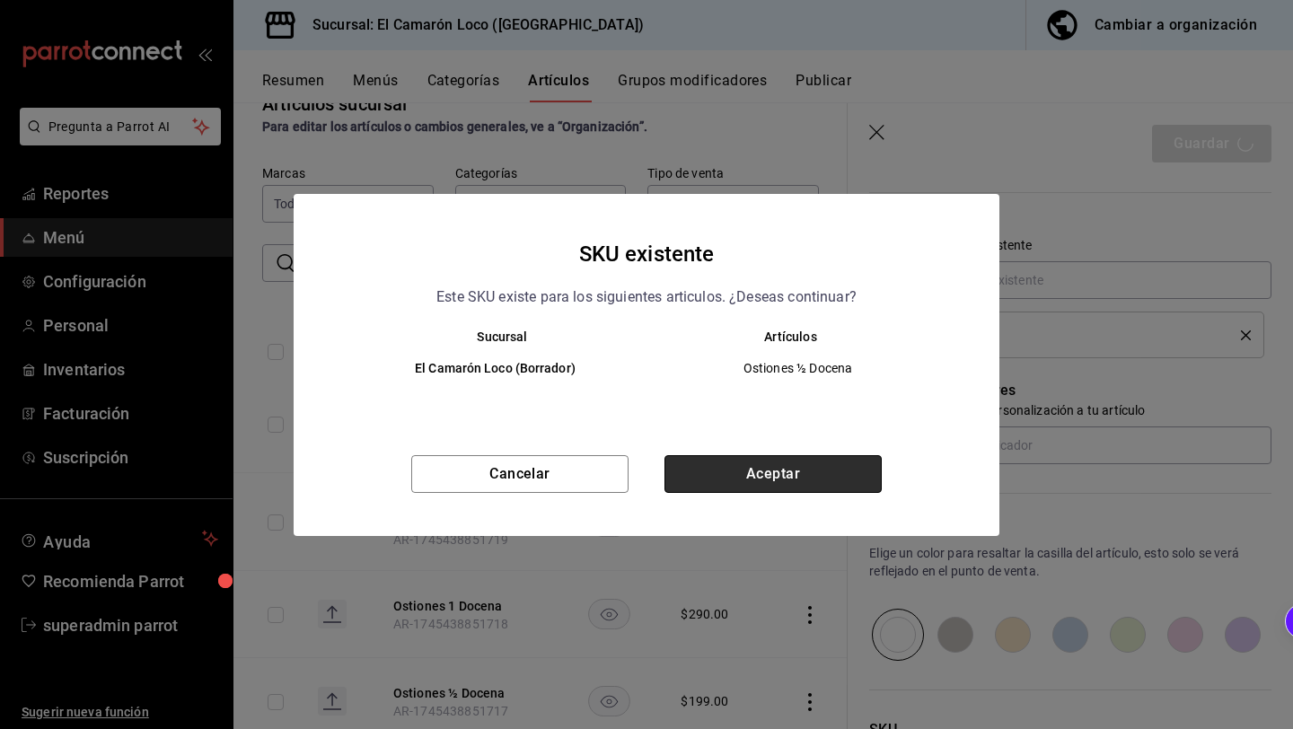
click at [729, 470] on button "Aceptar" at bounding box center [772, 474] width 217 height 38
type textarea "x"
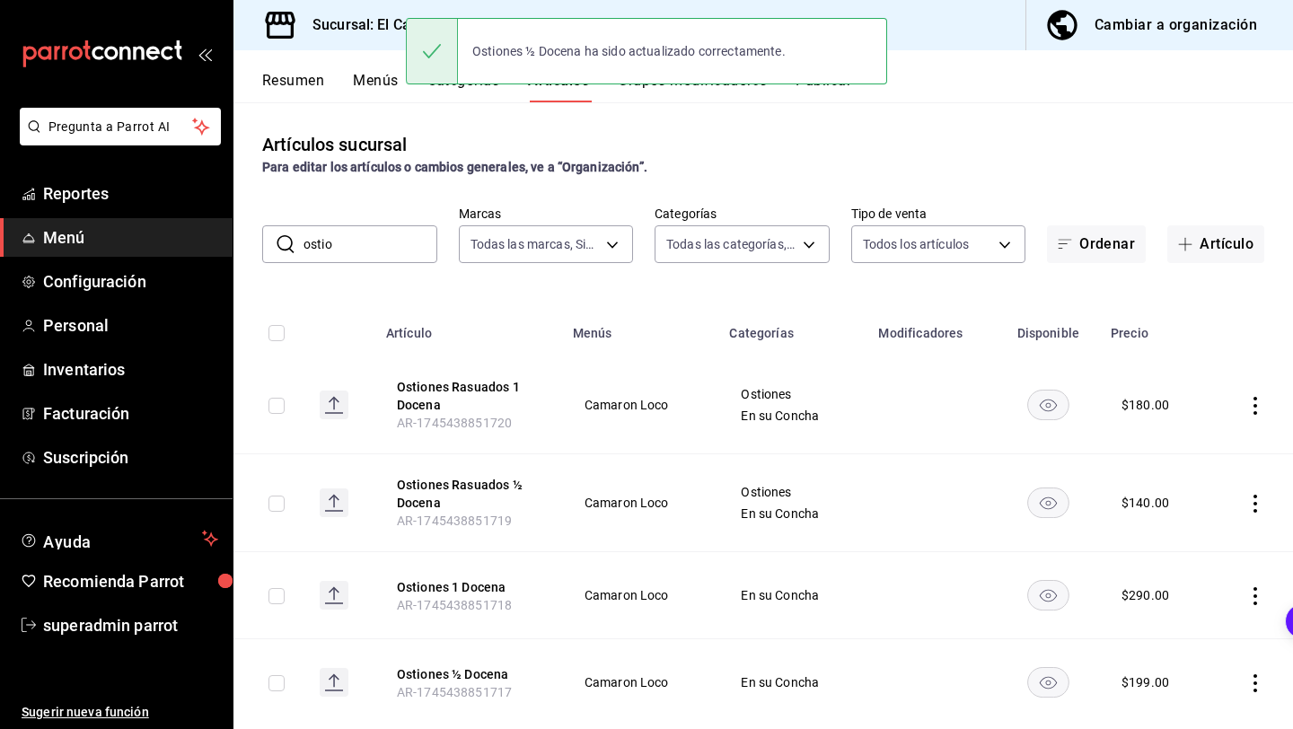
scroll to position [40, 0]
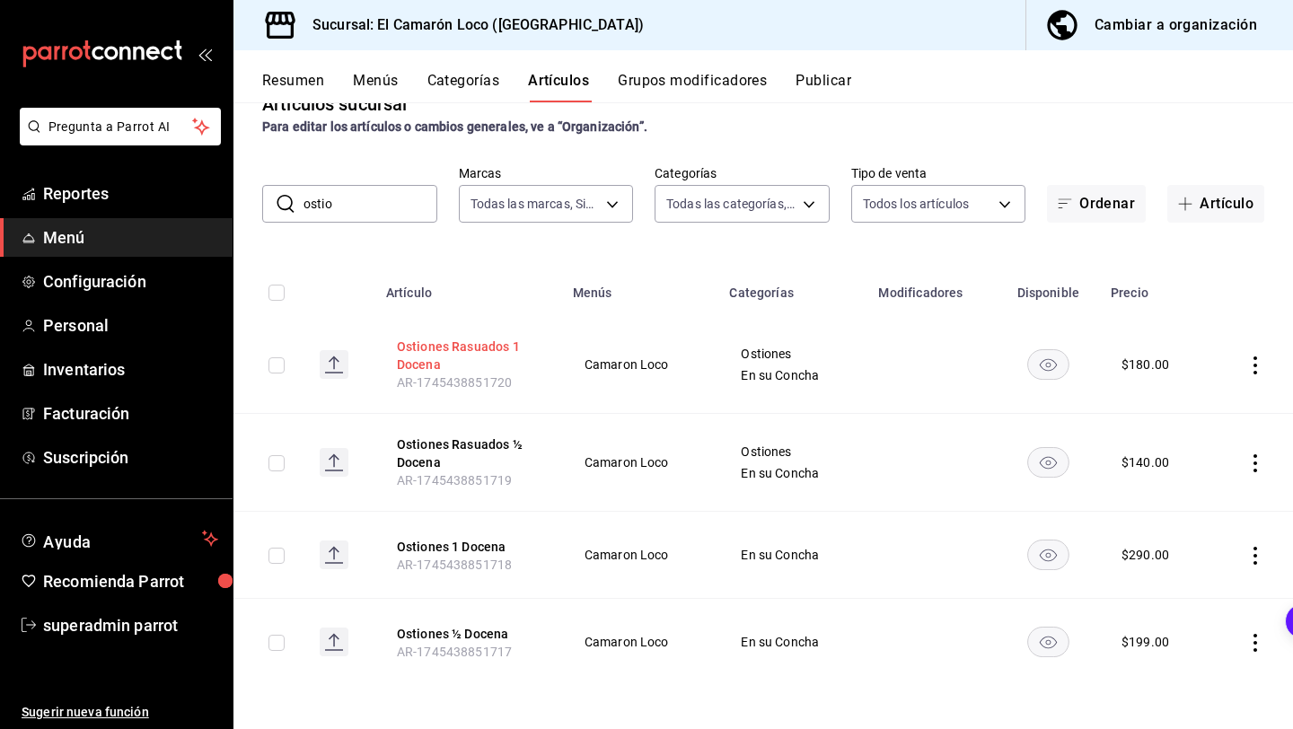
click at [488, 349] on button "Ostiones Rasuados 1 Docena" at bounding box center [469, 356] width 144 height 36
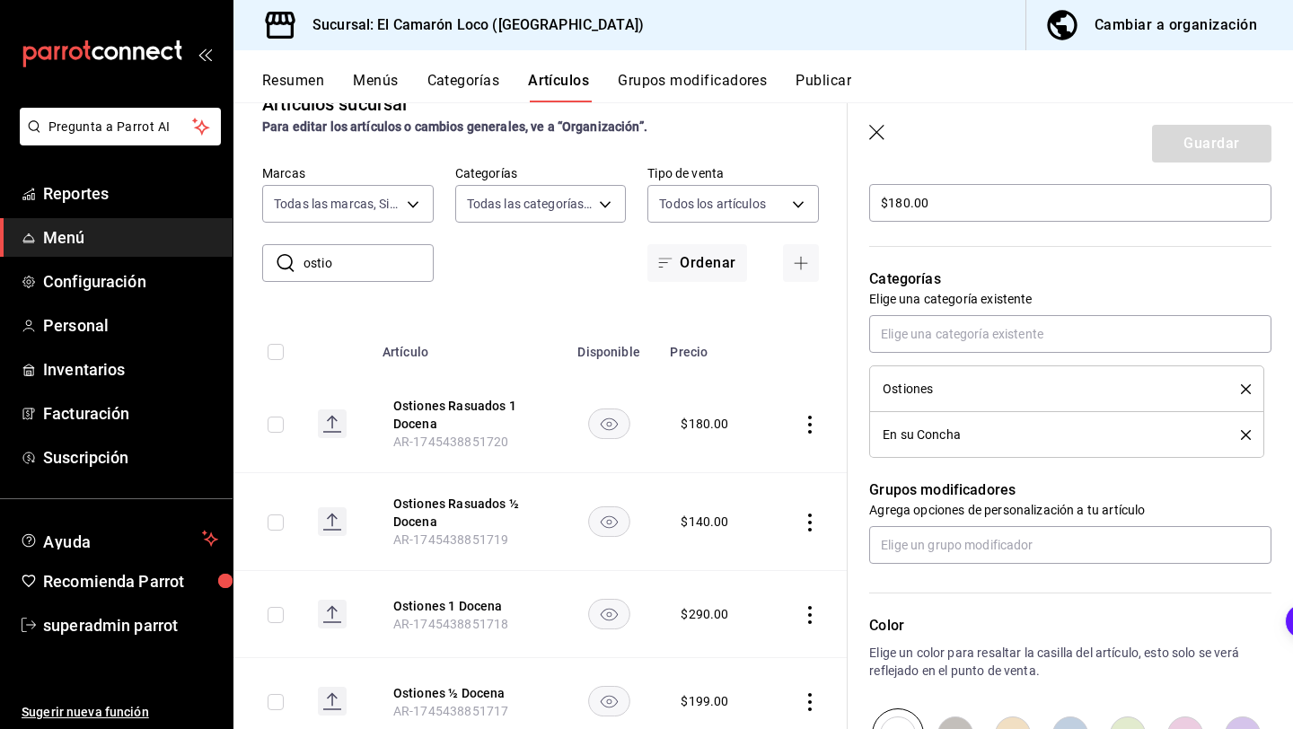
scroll to position [538, 0]
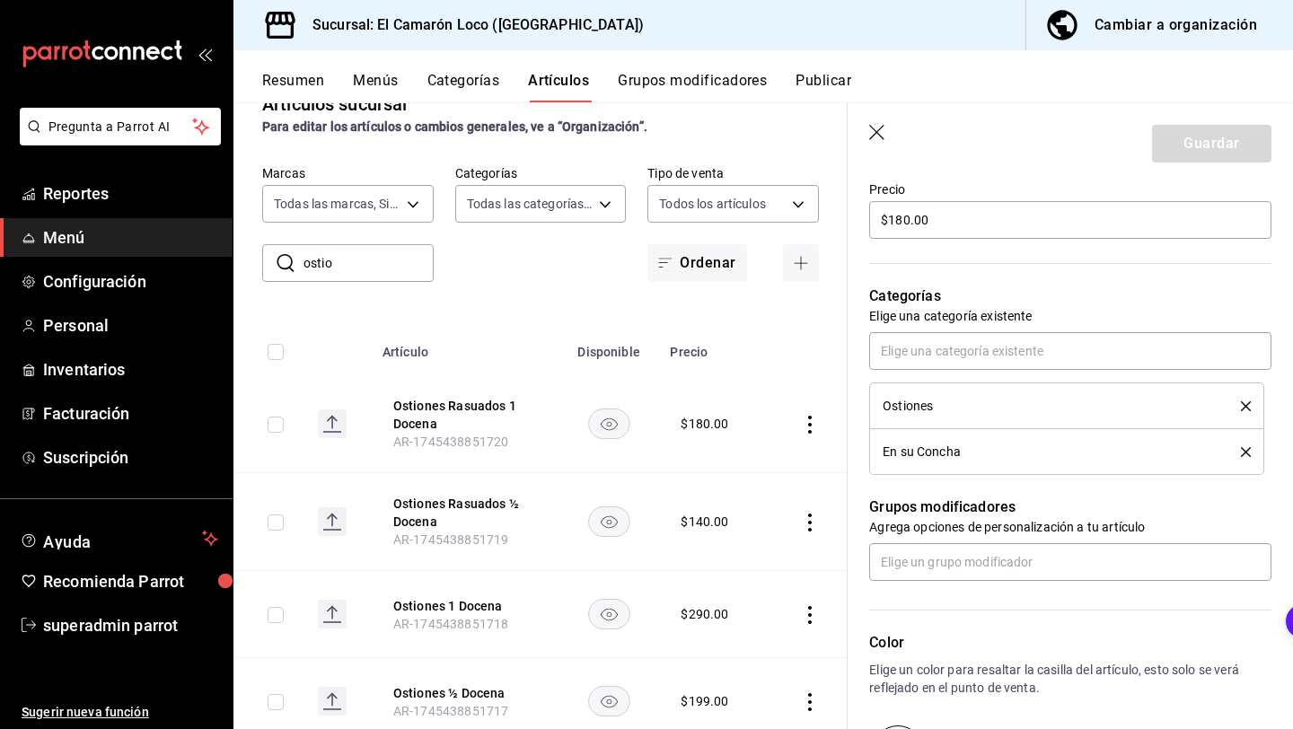
click at [1244, 406] on icon "delete" at bounding box center [1246, 406] width 10 height 10
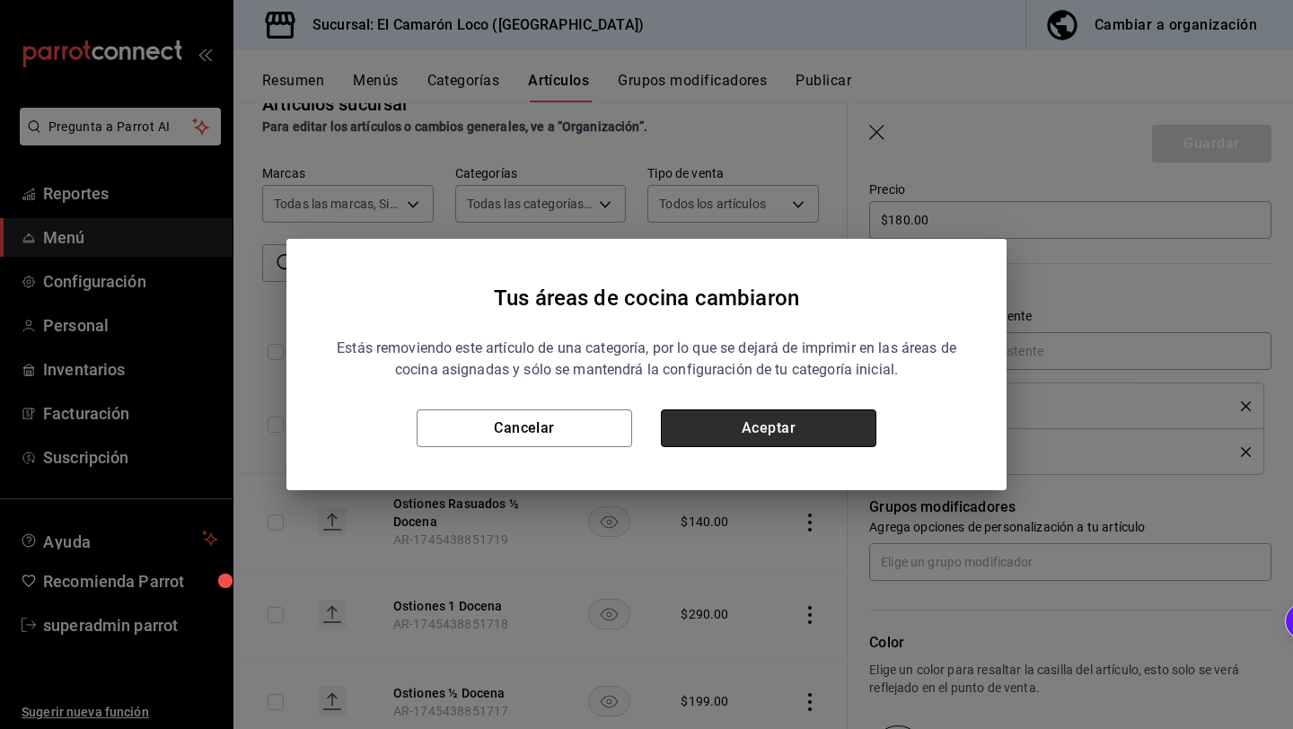
click at [808, 442] on button "Aceptar" at bounding box center [768, 428] width 215 height 38
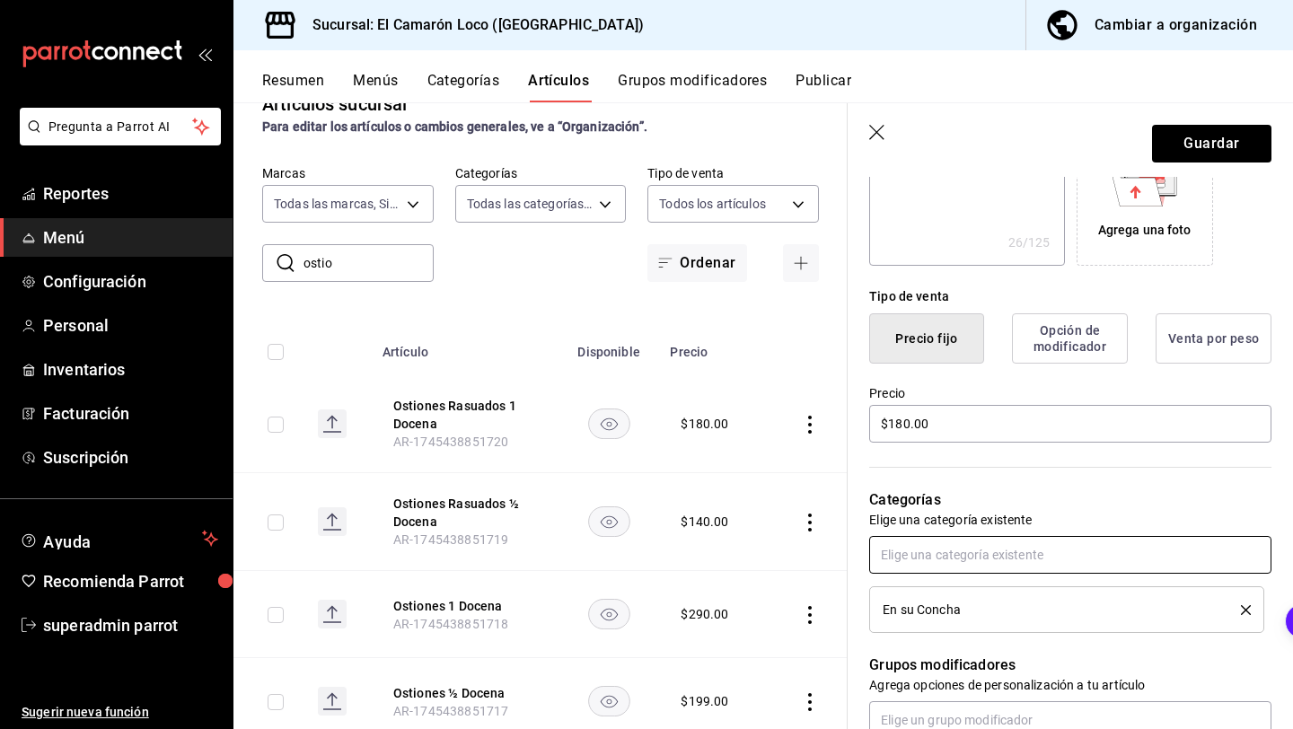
scroll to position [340, 0]
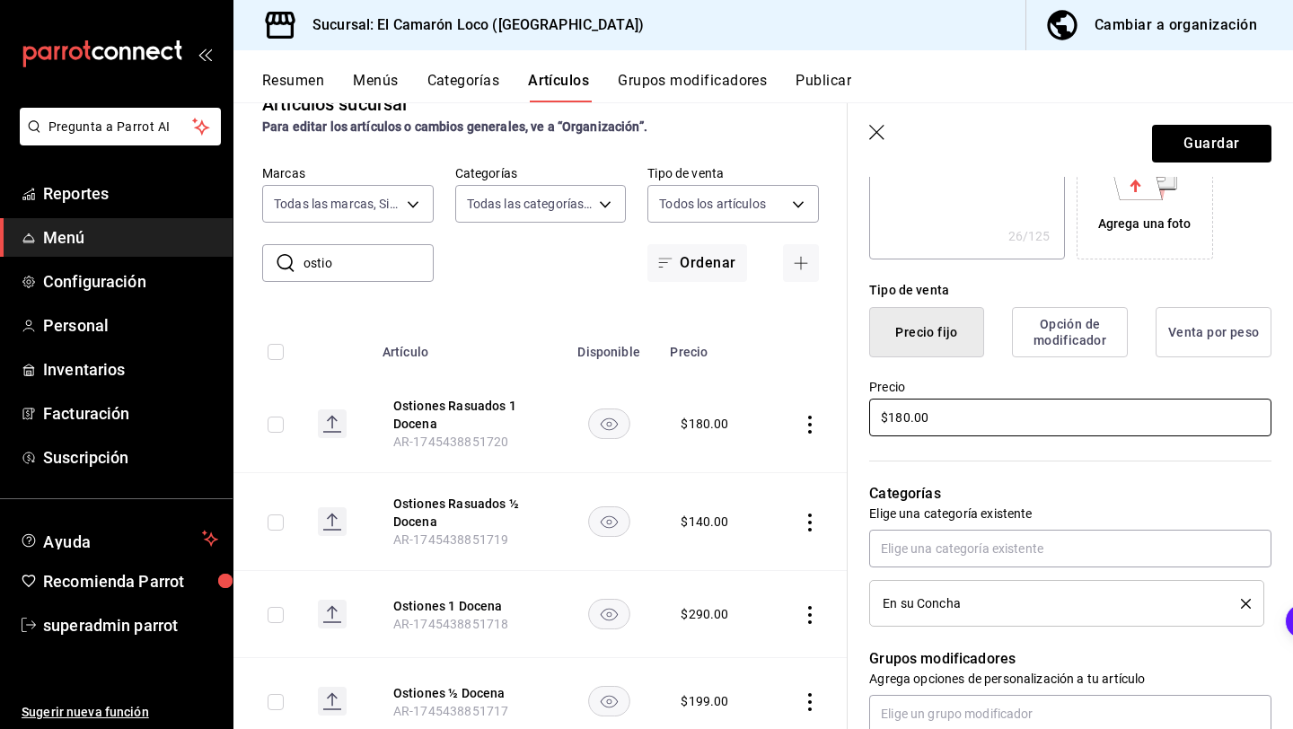
click at [906, 414] on input "$180.00" at bounding box center [1070, 418] width 402 height 38
type textarea "x"
type input "$18.00"
type textarea "x"
type input "$1.00"
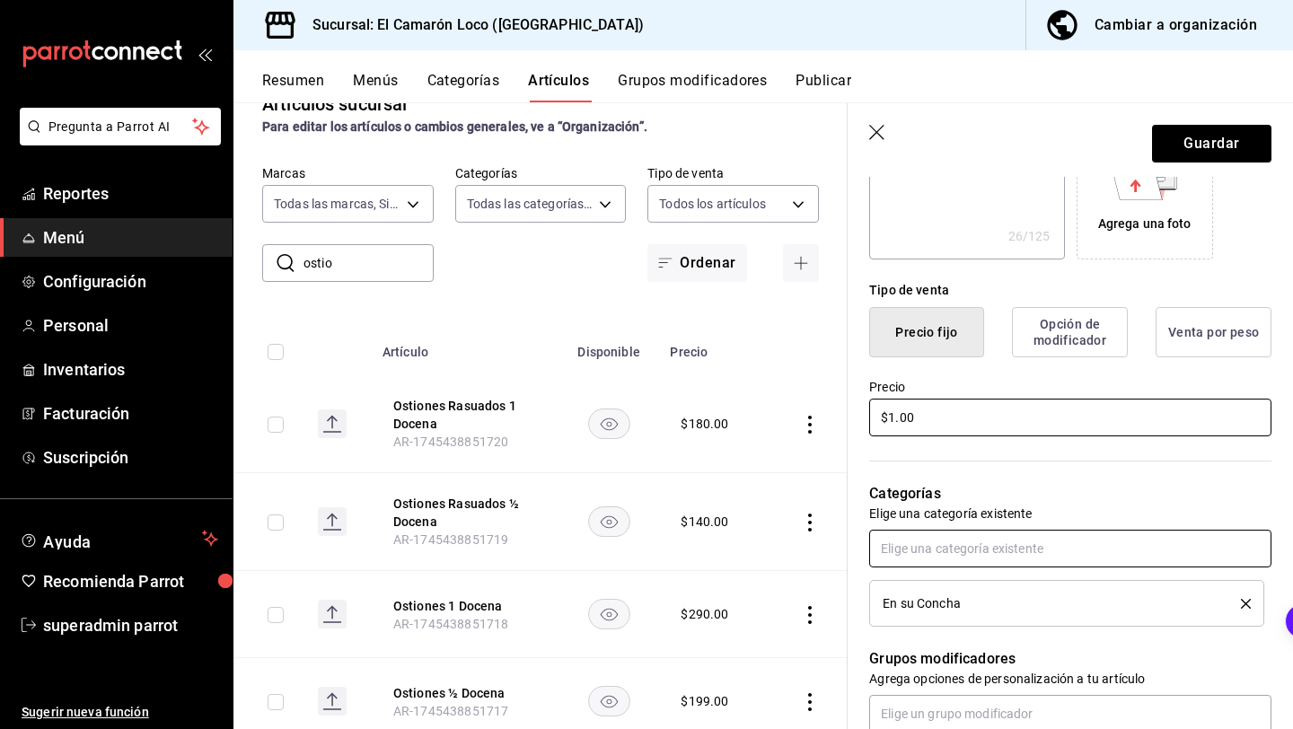
type textarea "x"
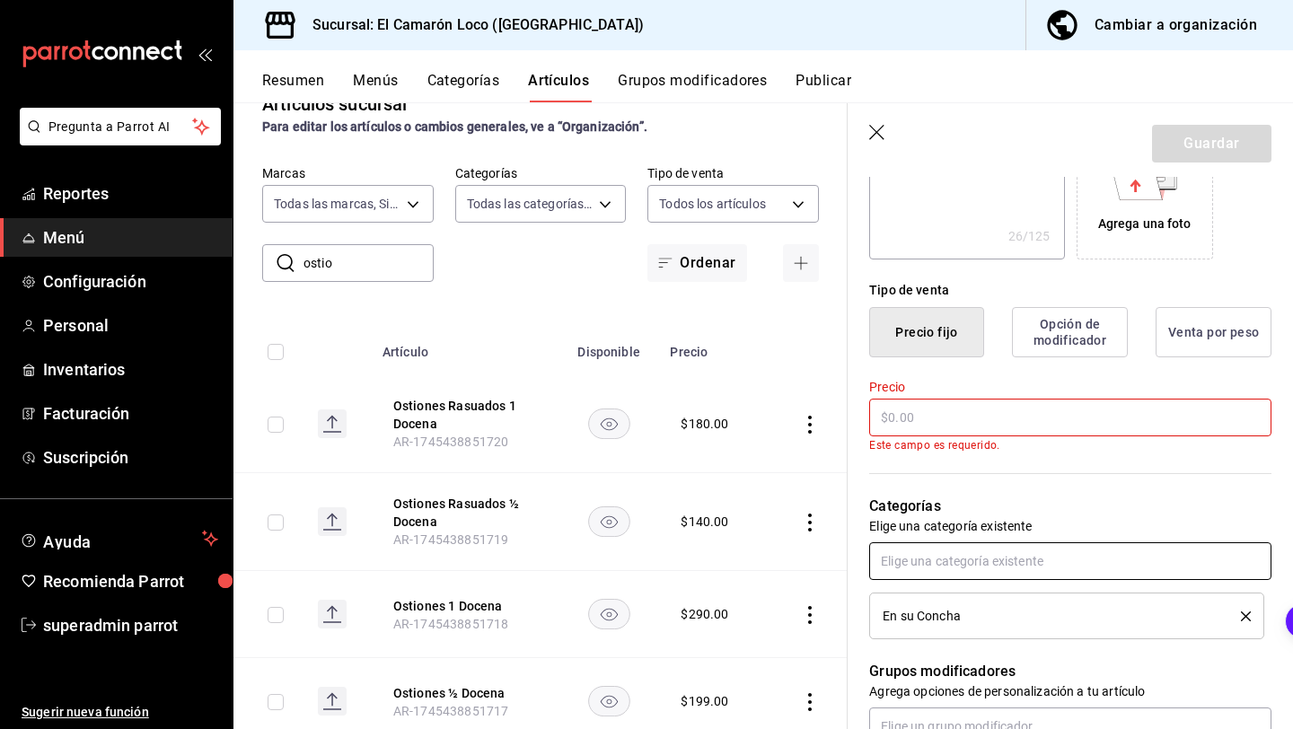
type textarea "x"
type input "$3.00"
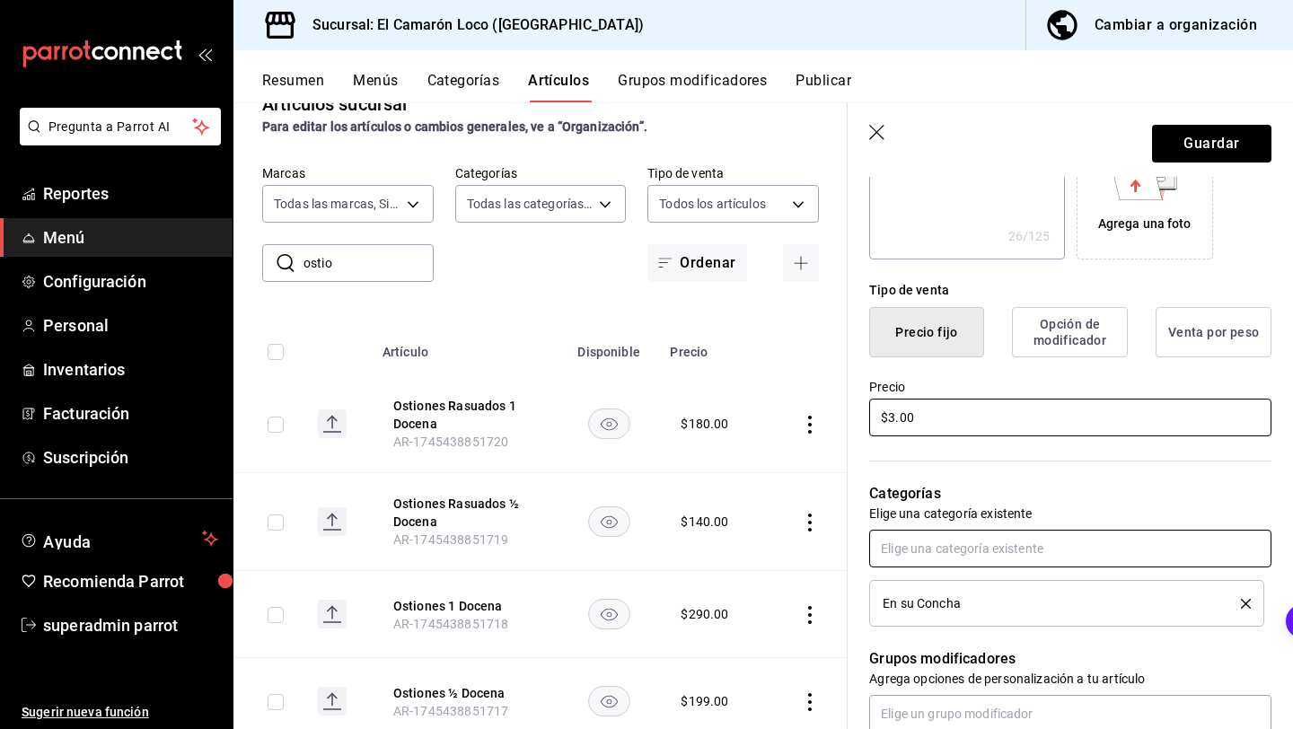
type textarea "x"
type input "$36.00"
type textarea "x"
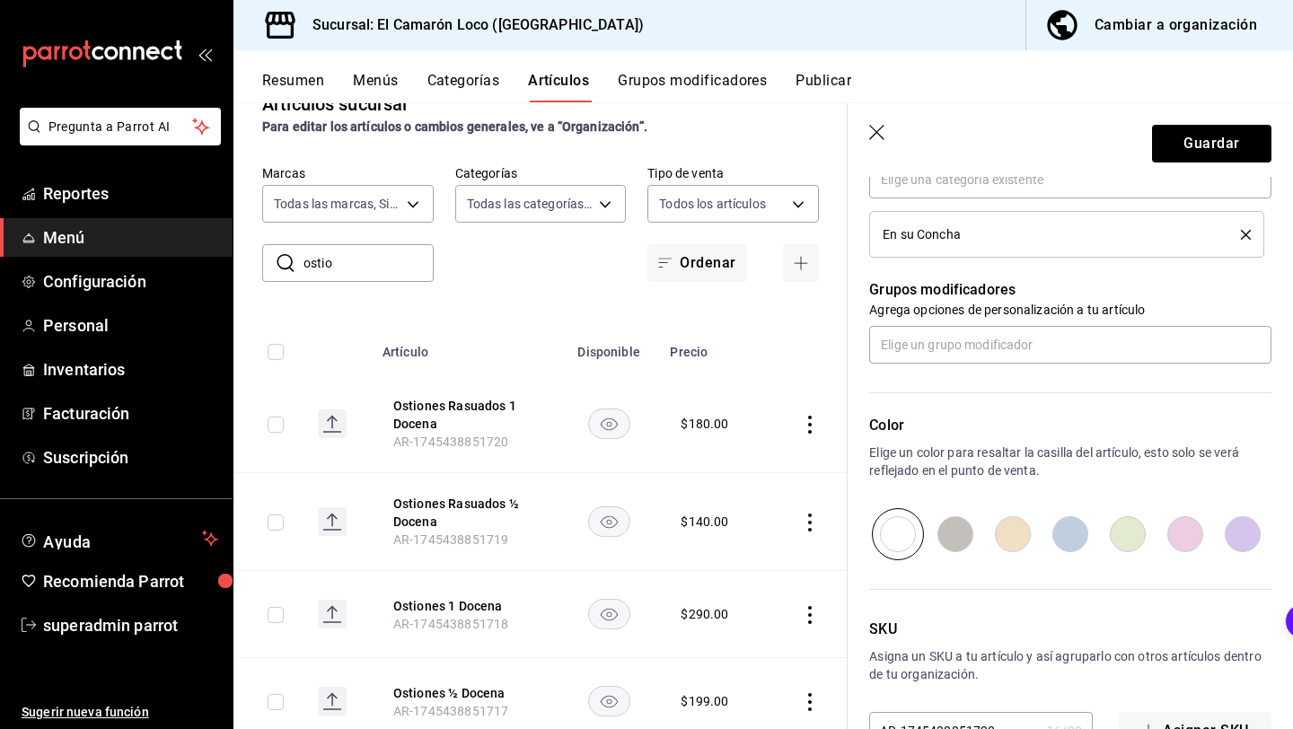
scroll to position [713, 0]
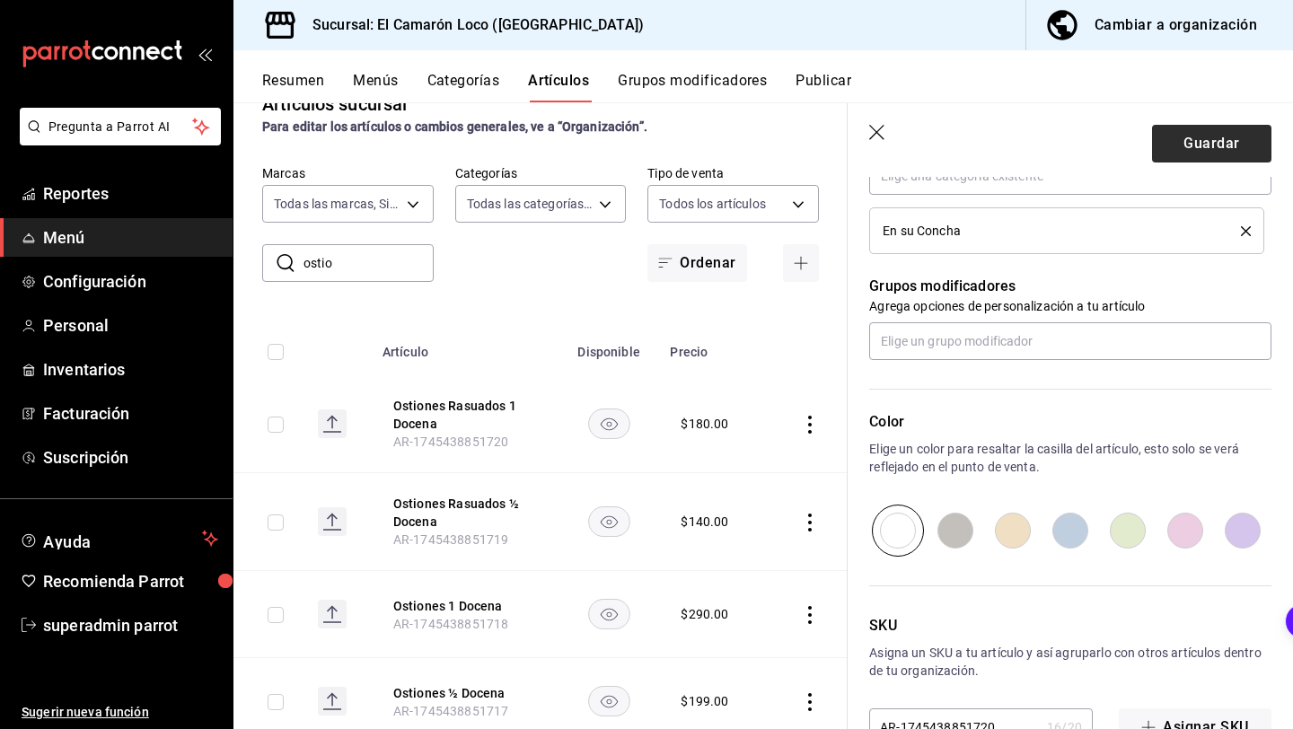
type input "$365.00"
click at [1210, 139] on button "Guardar" at bounding box center [1211, 144] width 119 height 38
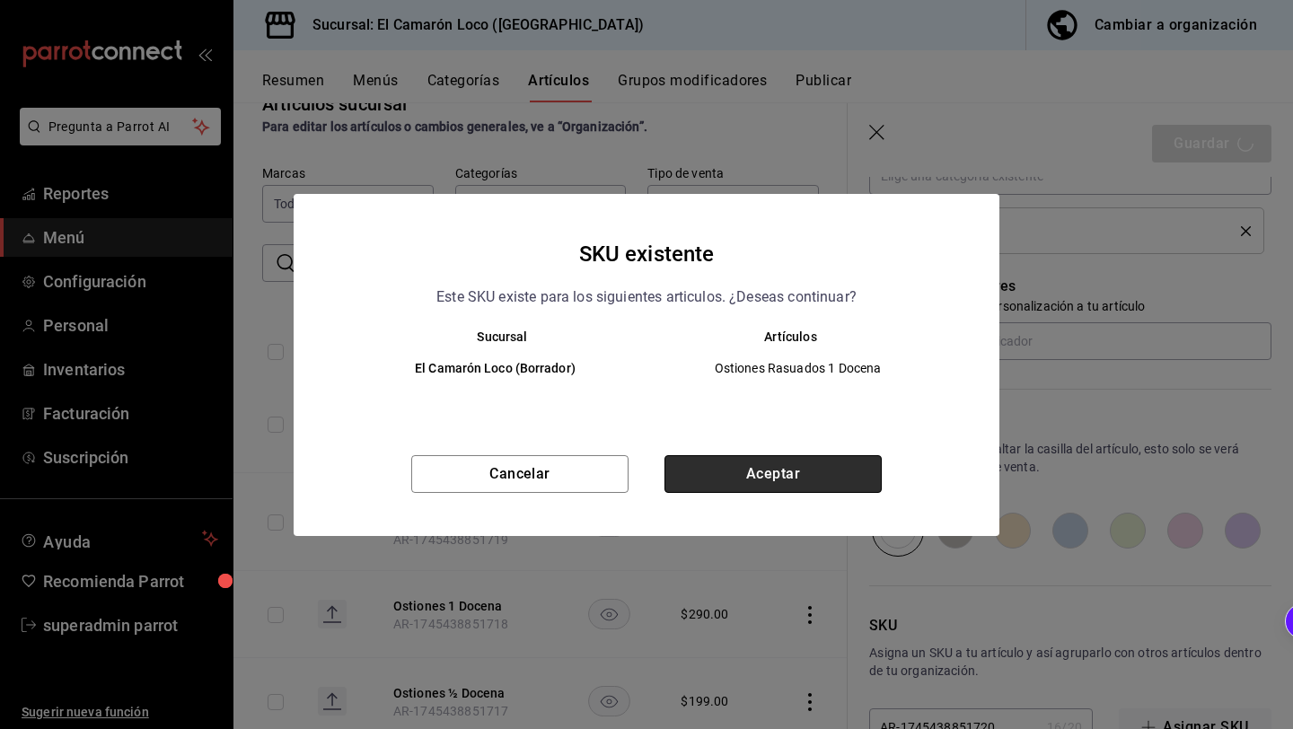
click at [748, 480] on button "Aceptar" at bounding box center [772, 474] width 217 height 38
type textarea "x"
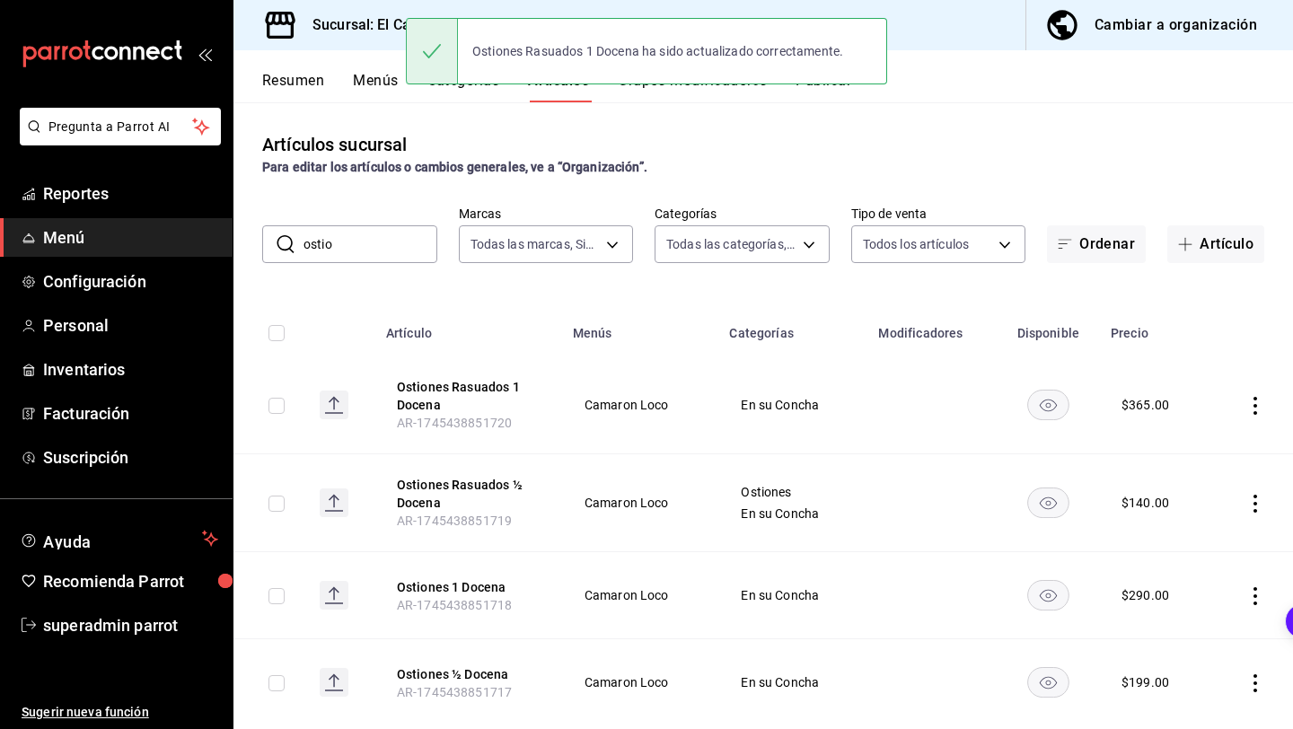
scroll to position [40, 0]
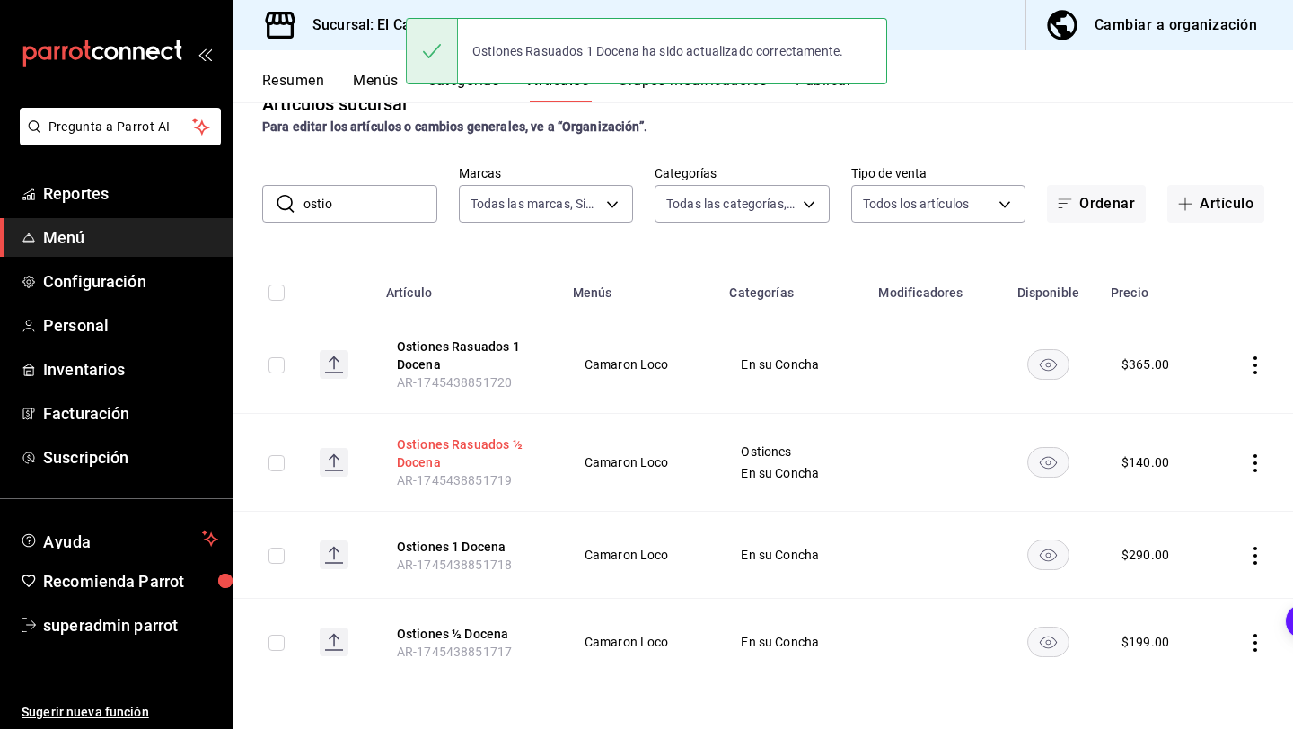
click at [453, 444] on button "Ostiones Rasuados ½ Docena" at bounding box center [469, 453] width 144 height 36
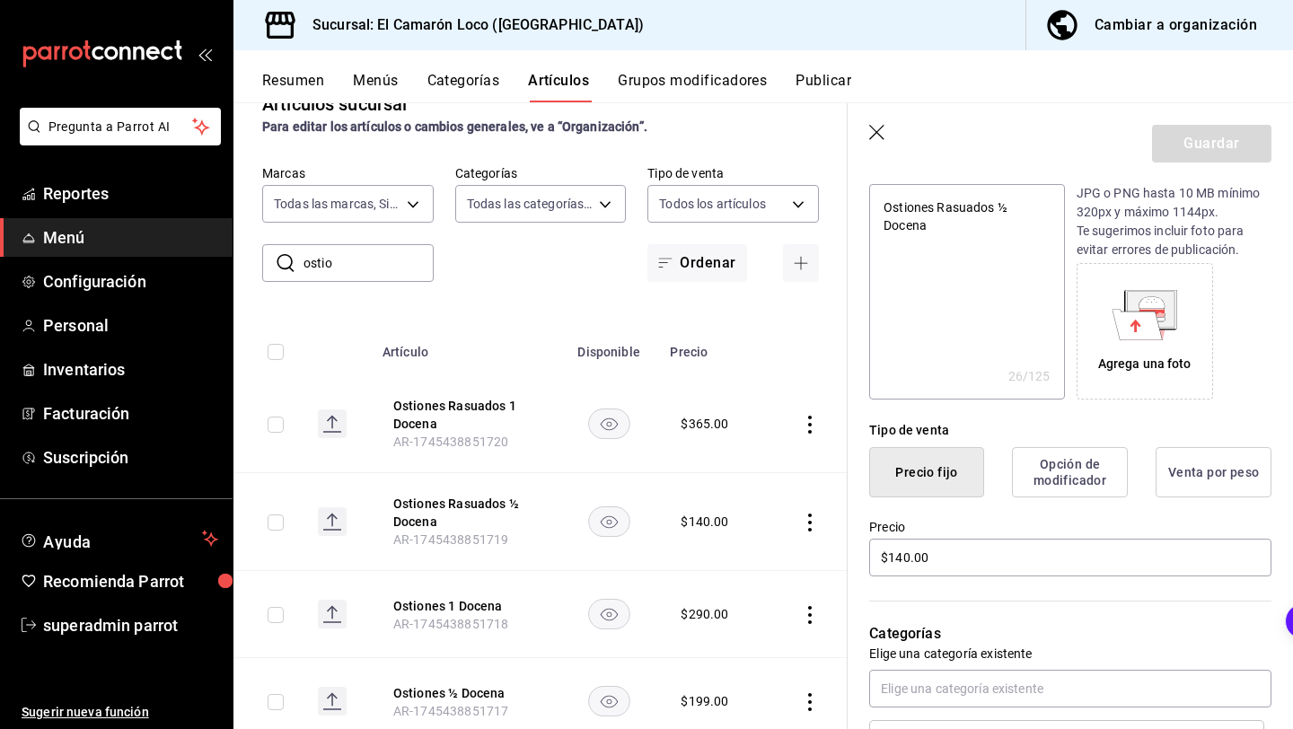
scroll to position [350, 0]
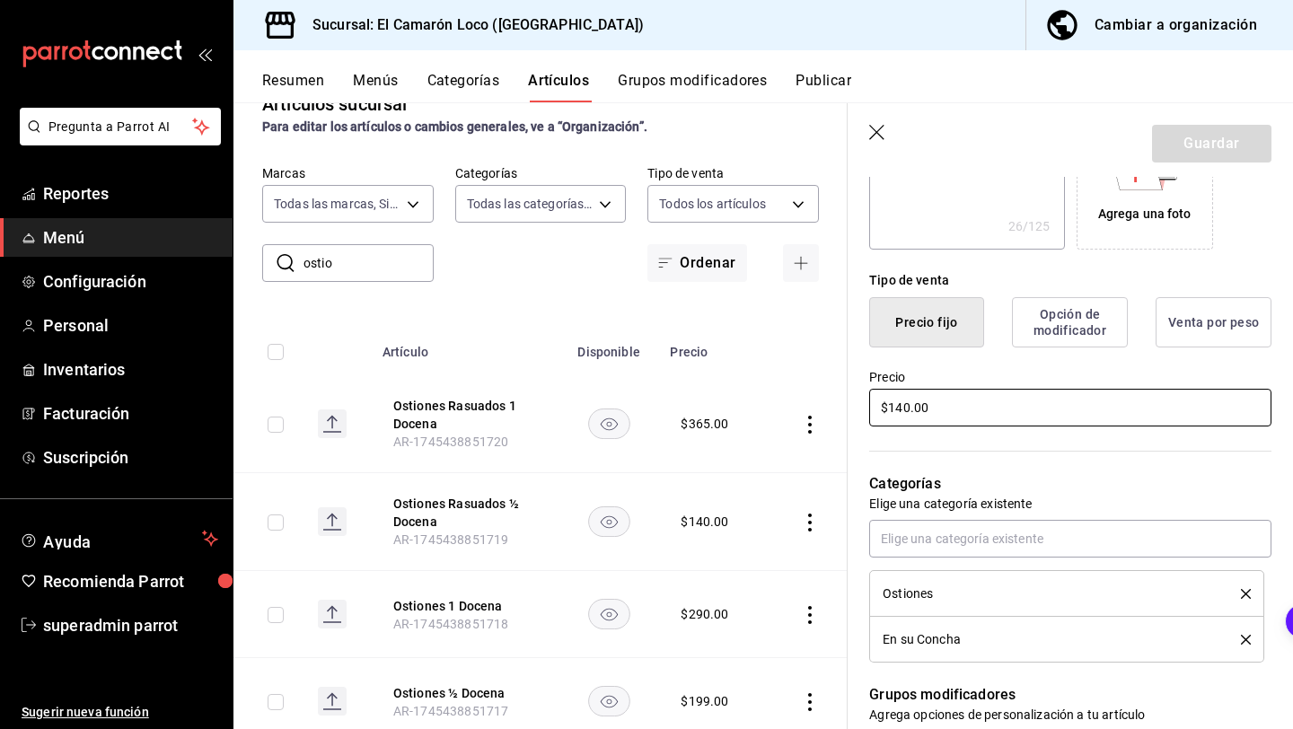
click at [906, 404] on input "$140.00" at bounding box center [1070, 408] width 402 height 38
type textarea "x"
type input "$14.00"
type textarea "x"
type input "$1.00"
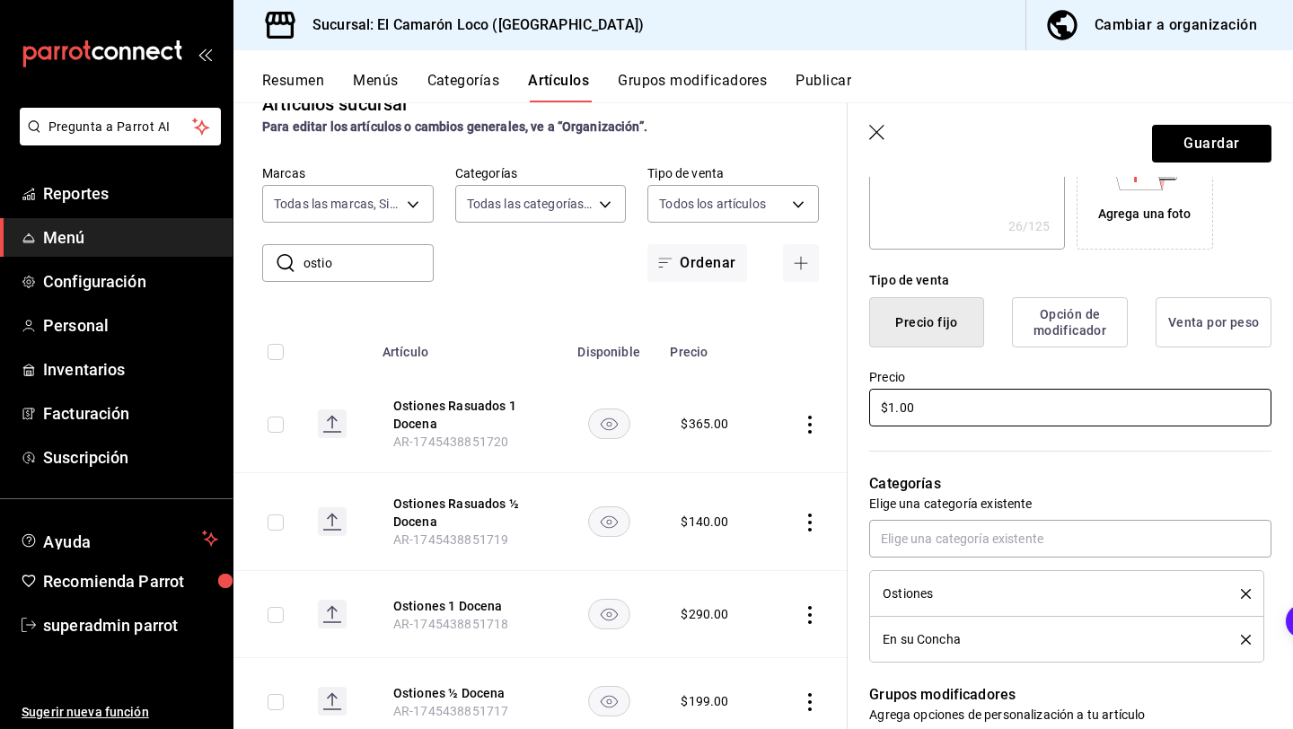
type textarea "x"
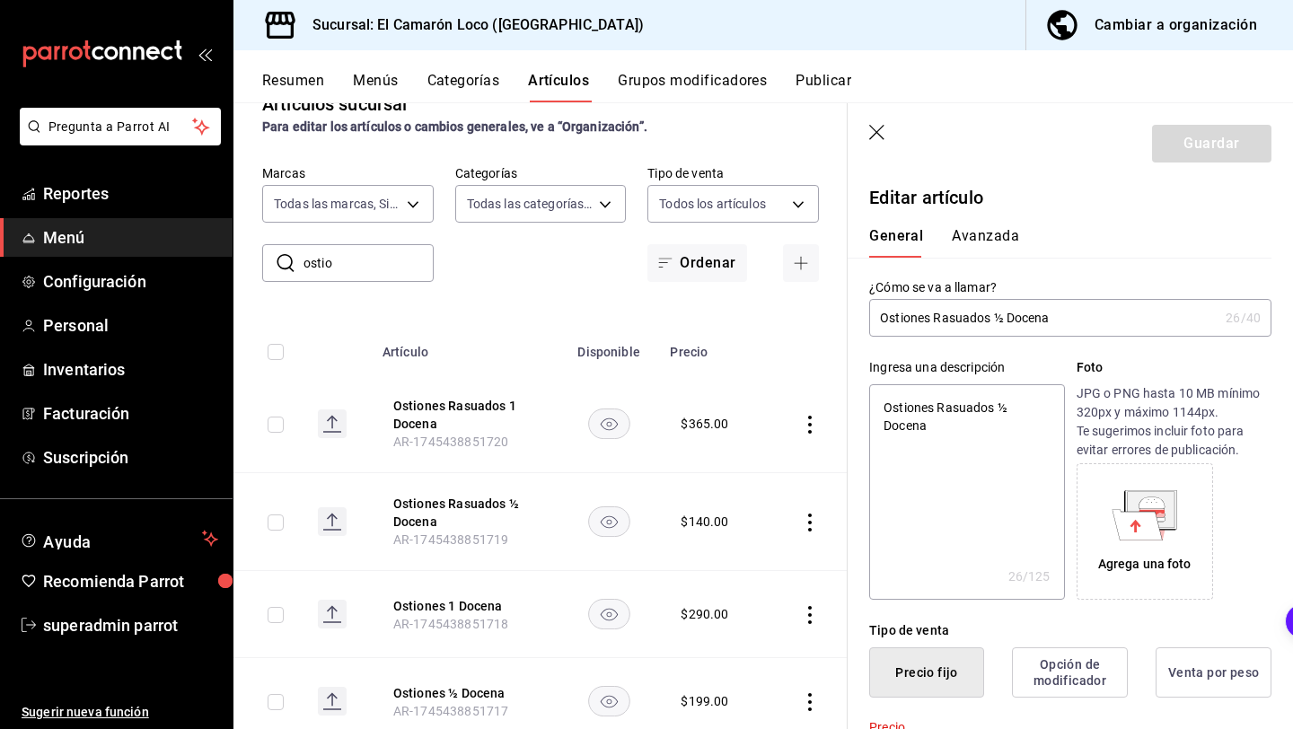
scroll to position [545, 0]
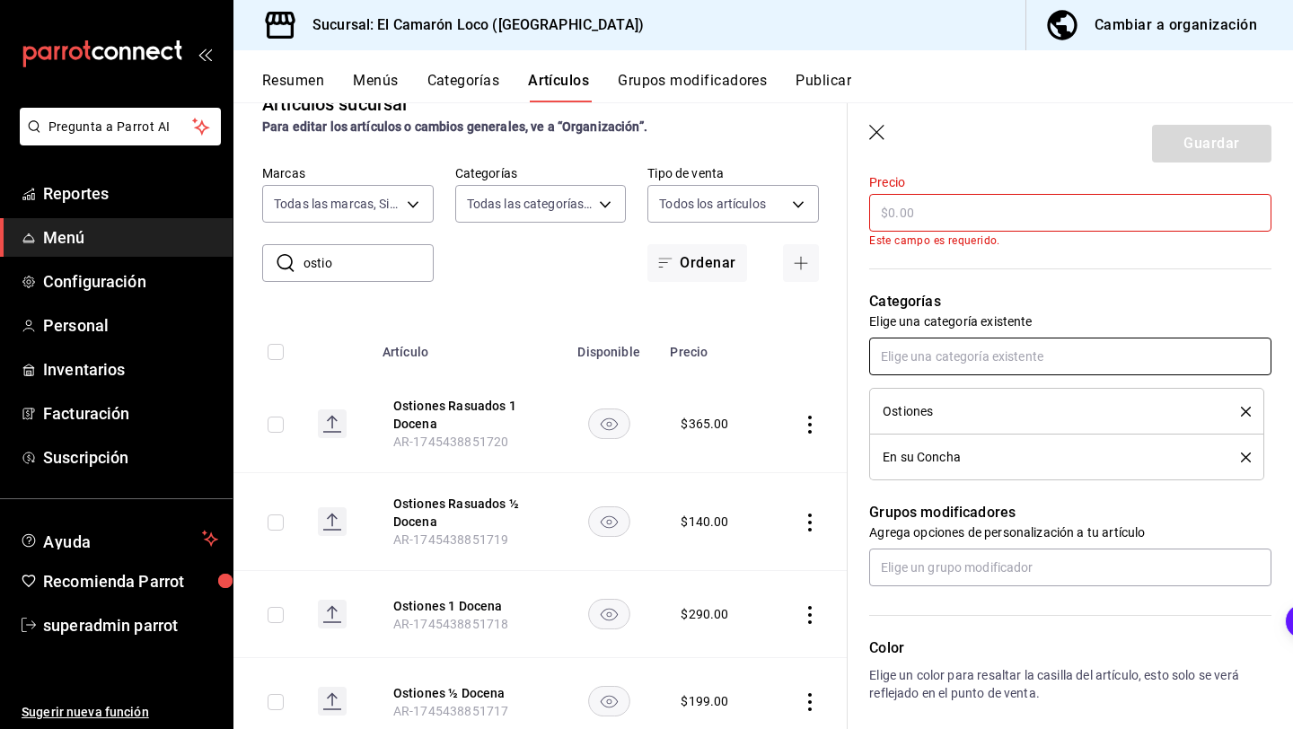
type textarea "x"
type input "$2.00"
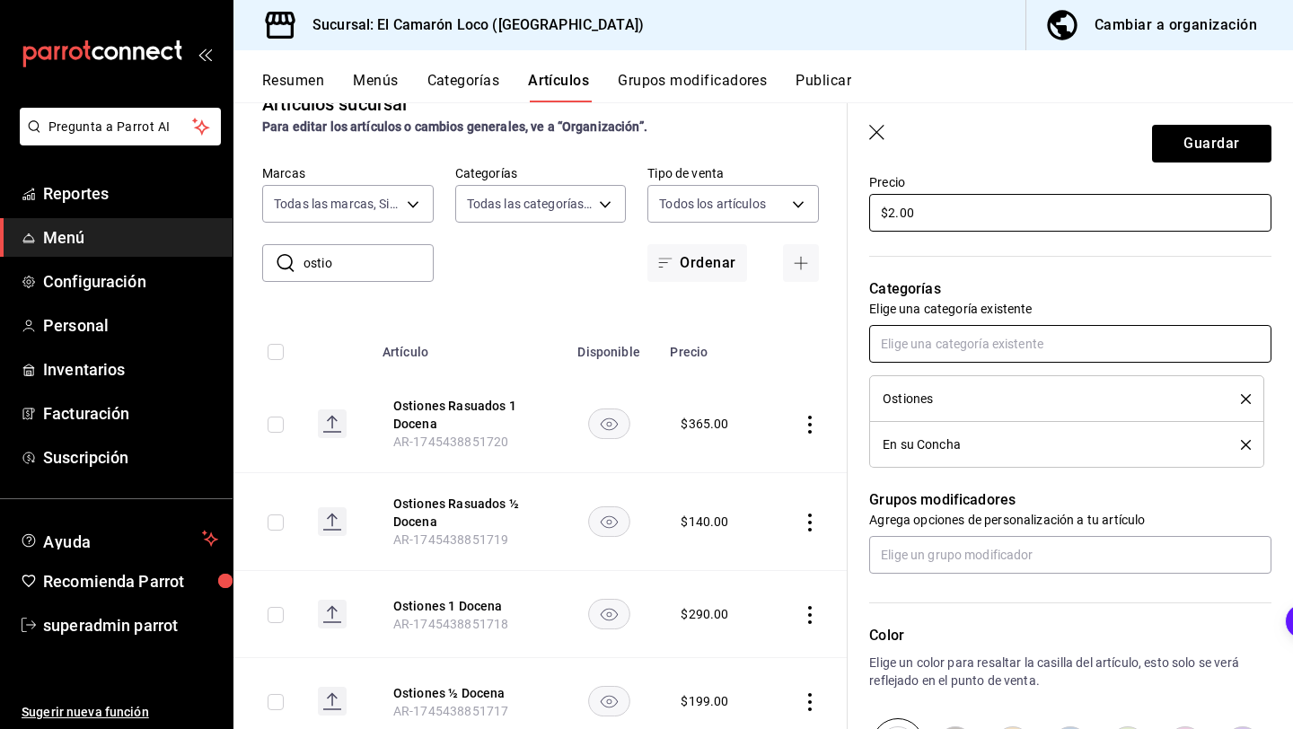
type textarea "x"
type input "$24.00"
type textarea "x"
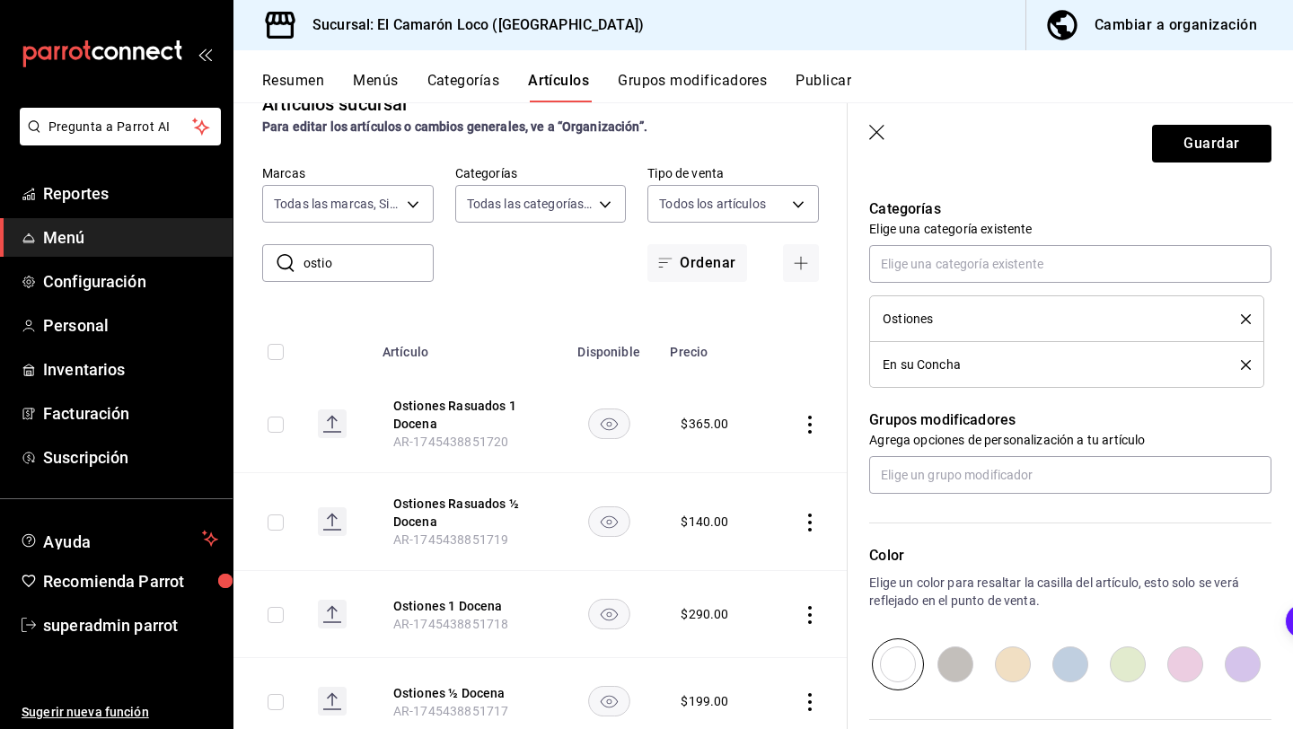
type input "$245.00"
click at [1243, 322] on icon "delete" at bounding box center [1246, 319] width 10 height 10
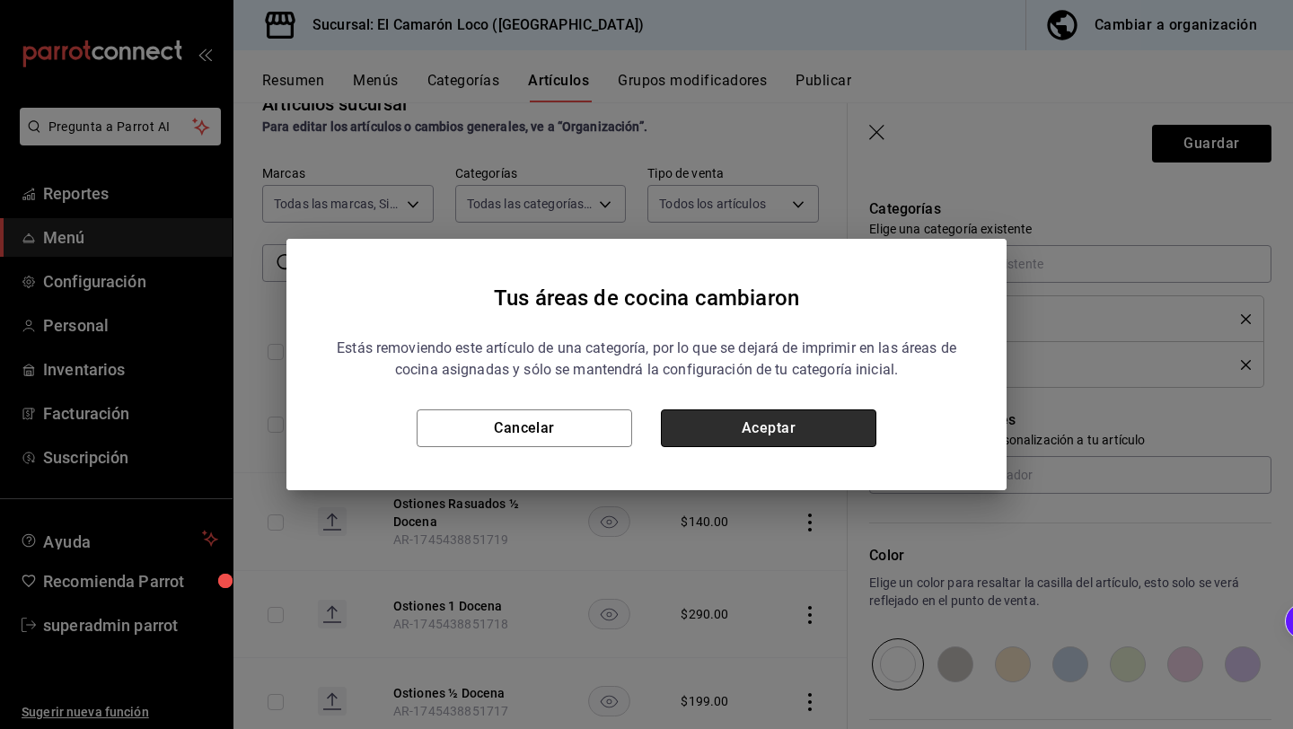
click at [808, 442] on button "Aceptar" at bounding box center [768, 428] width 215 height 38
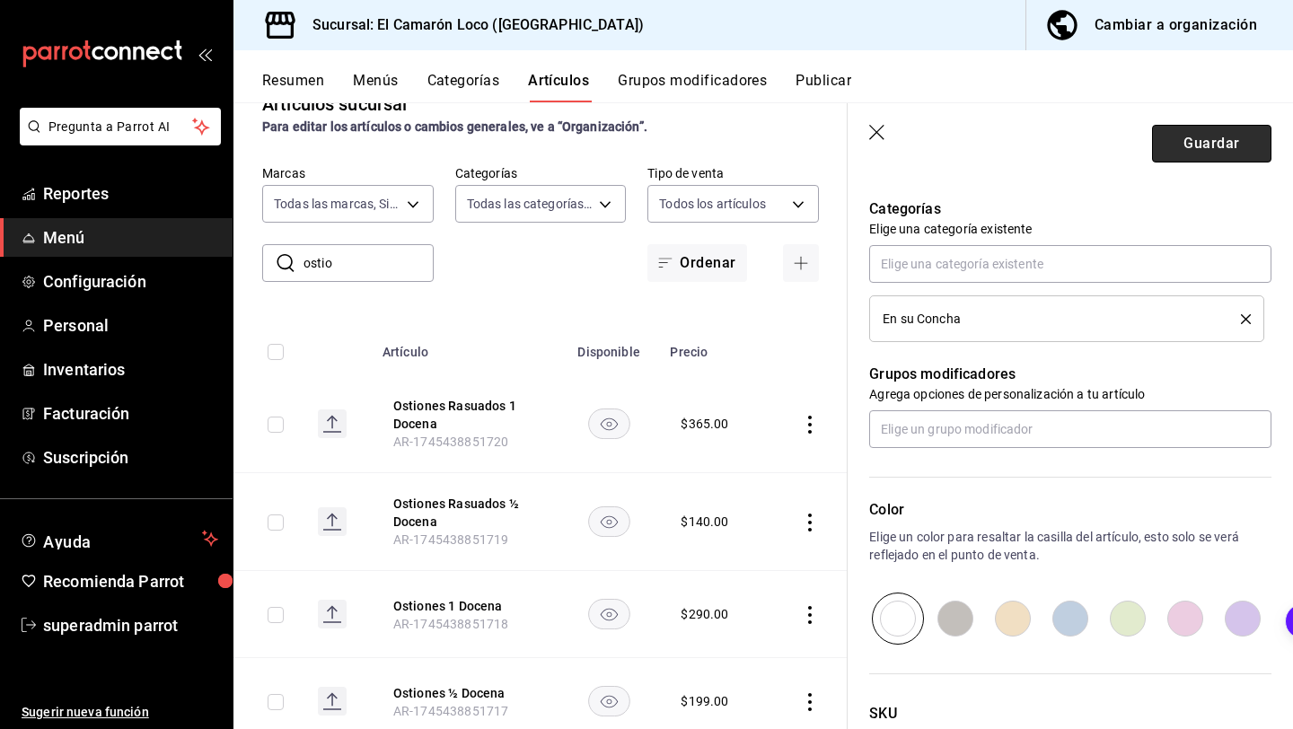
click at [1220, 129] on button "Guardar" at bounding box center [1211, 144] width 119 height 38
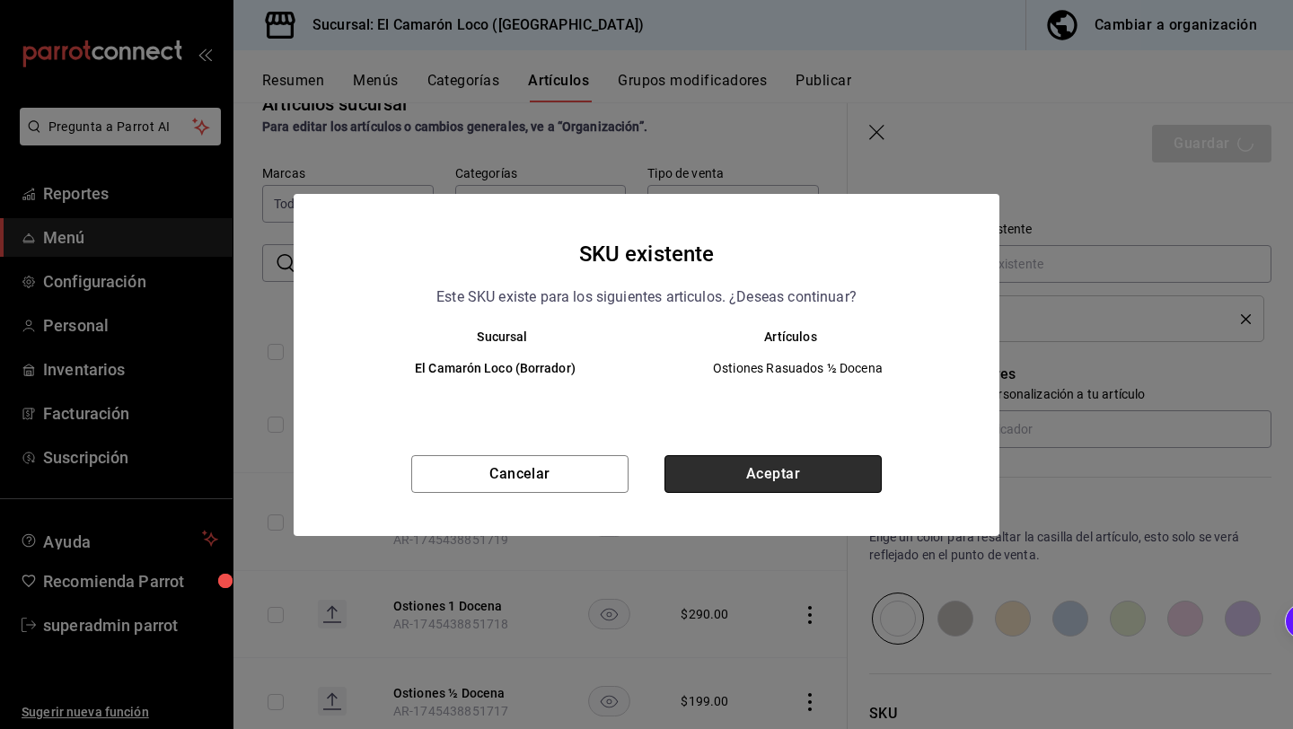
click at [740, 467] on button "Aceptar" at bounding box center [772, 474] width 217 height 38
type textarea "x"
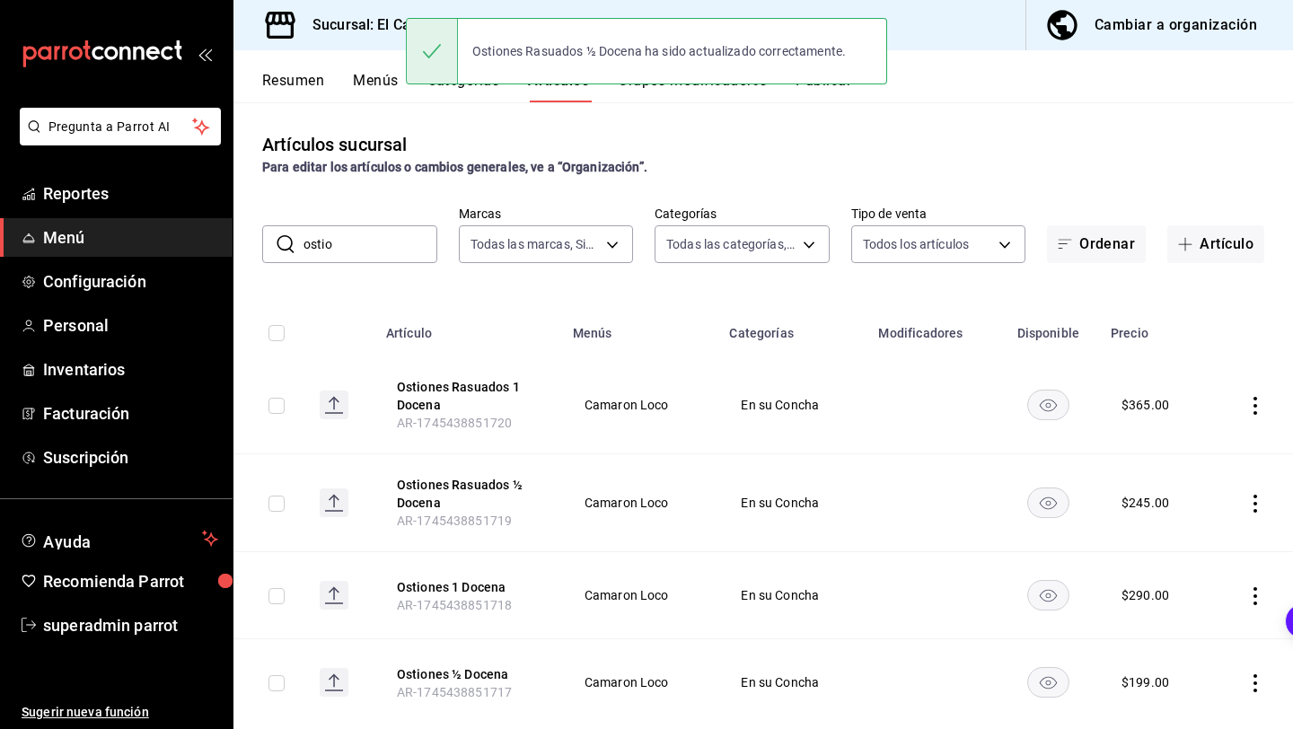
scroll to position [40, 0]
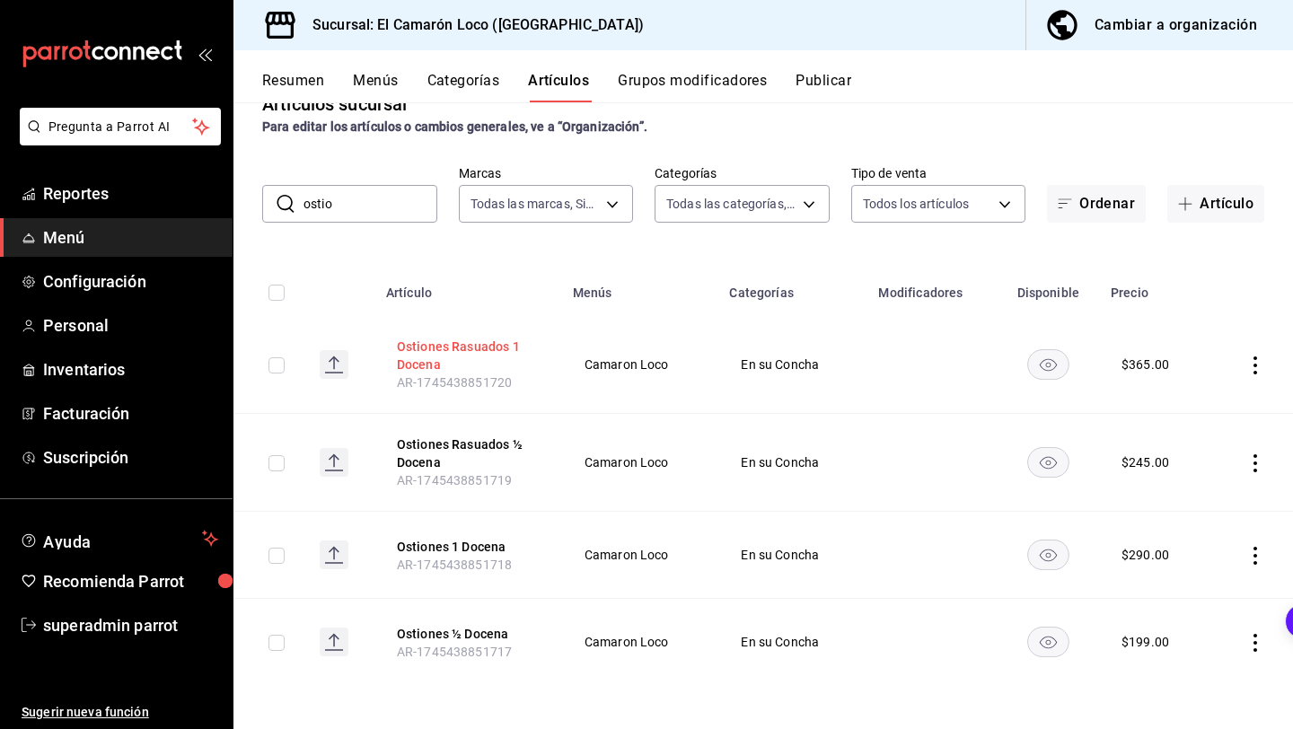
click at [473, 353] on button "Ostiones Rasuados 1 Docena" at bounding box center [469, 356] width 144 height 36
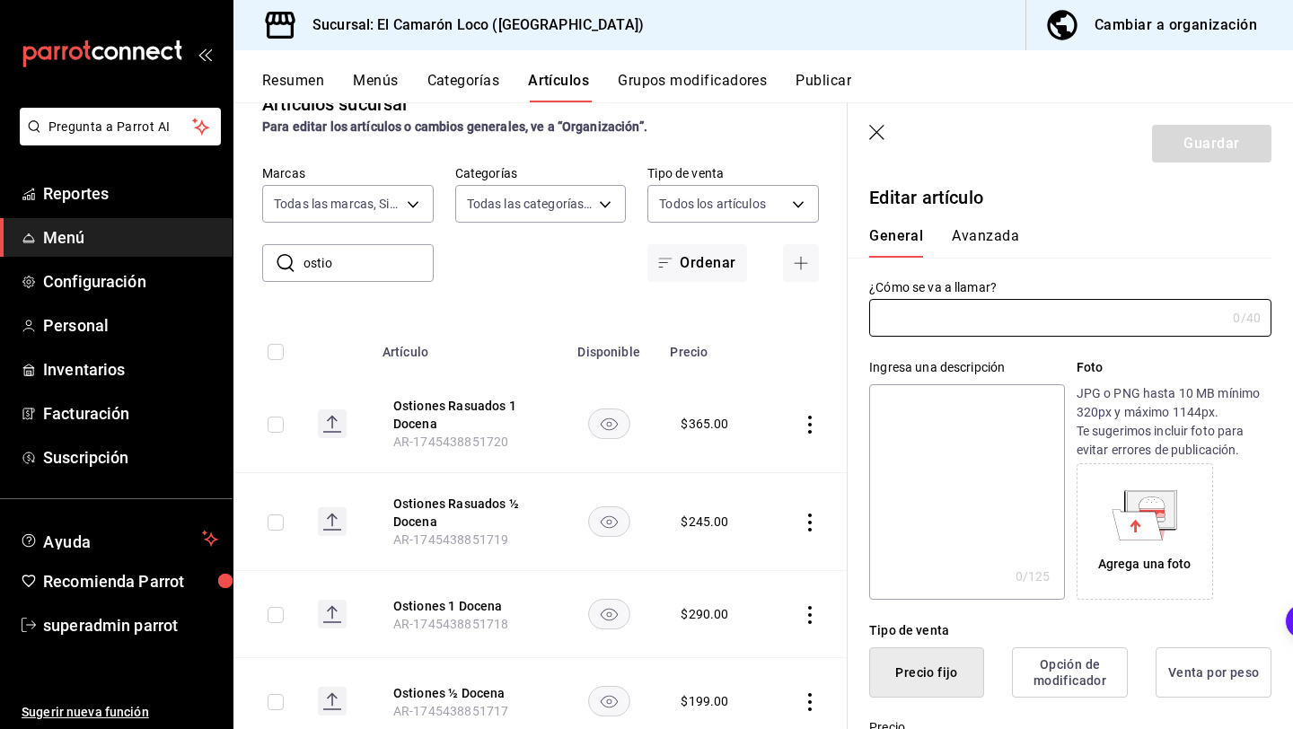
type input "Ostiones Rasuados 1 Docena"
type textarea "Ostiones Rasuados 1 Docena"
type textarea "x"
type input "AR-1745438851720"
type textarea "x"
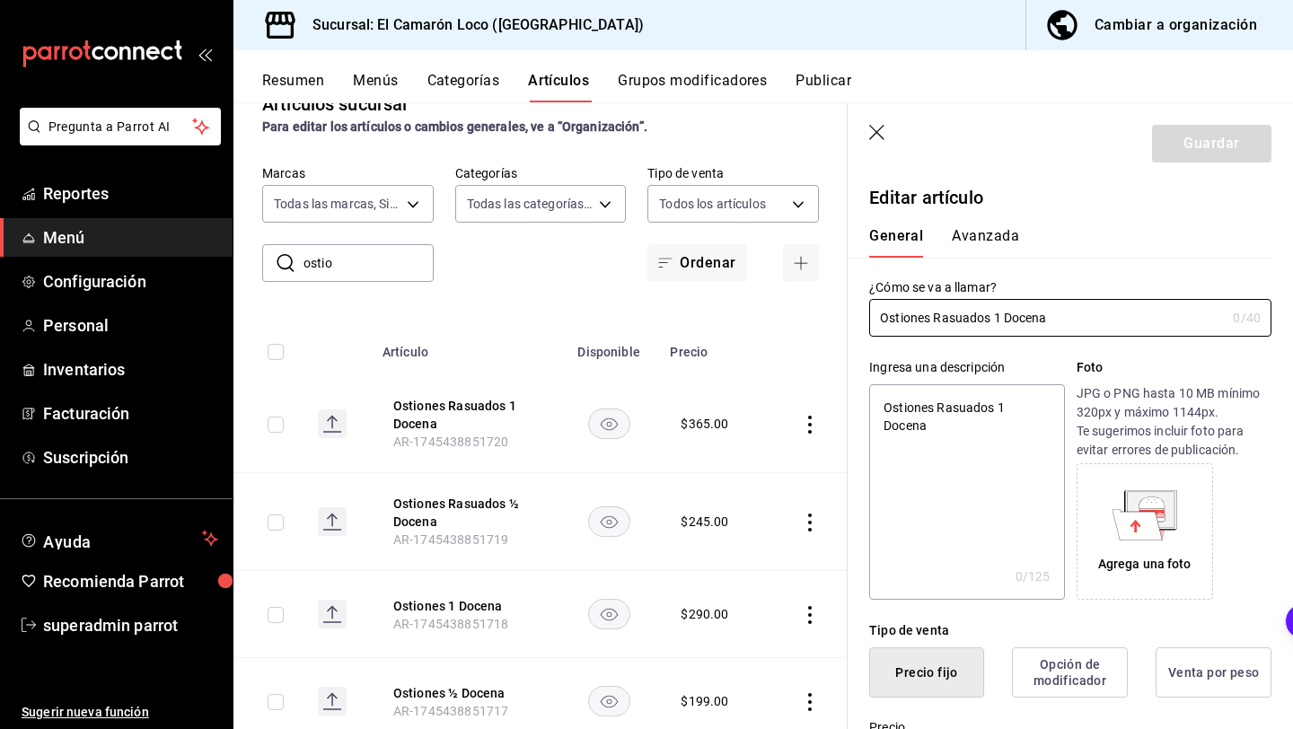
type input "$365.00"
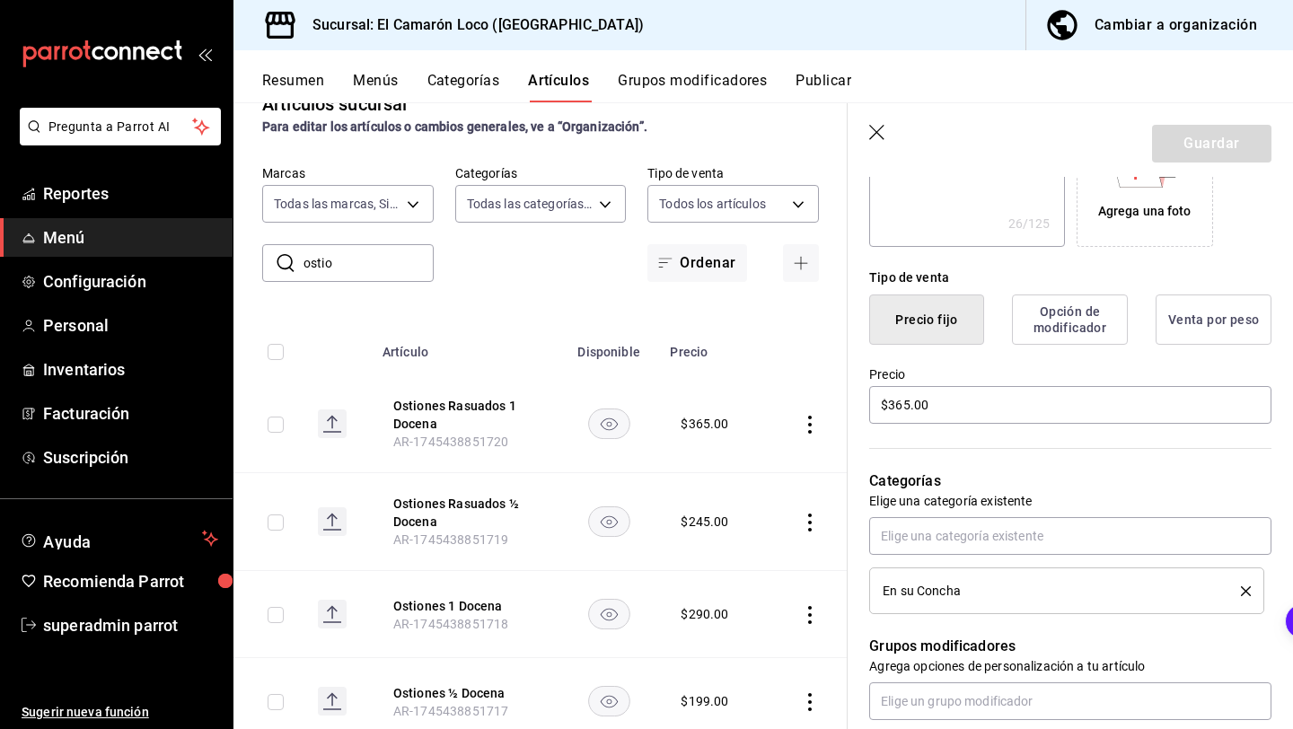
scroll to position [354, 0]
click at [469, 514] on button "Ostiones Rasuados ½ Docena" at bounding box center [465, 513] width 144 height 36
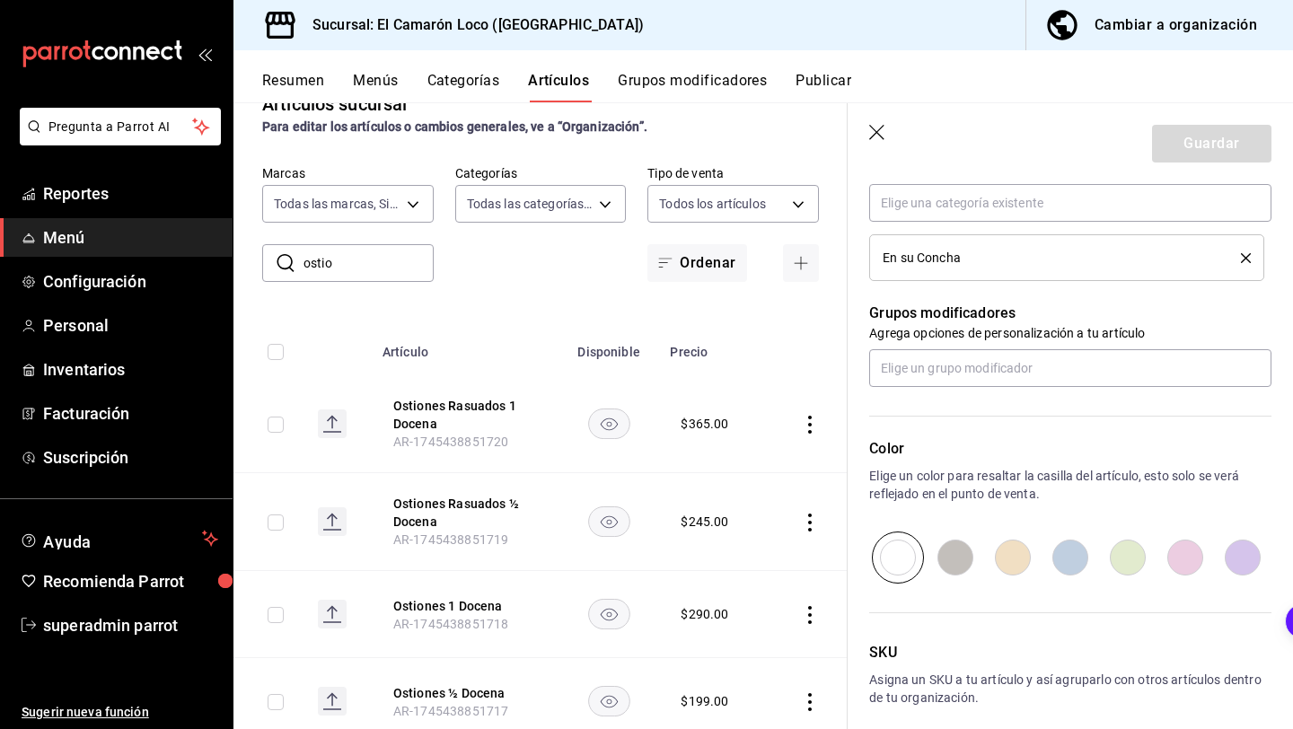
scroll to position [700, 0]
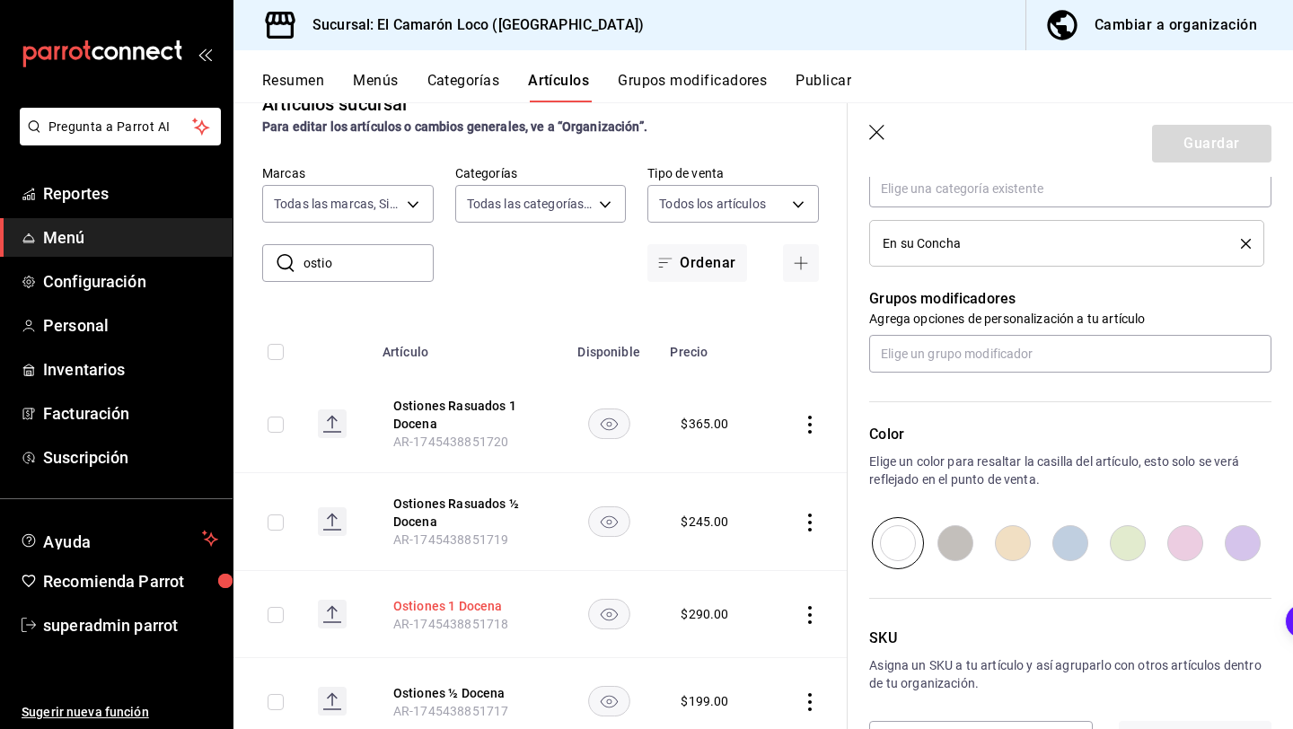
click at [498, 603] on button "Ostiones 1 Docena" at bounding box center [465, 606] width 144 height 18
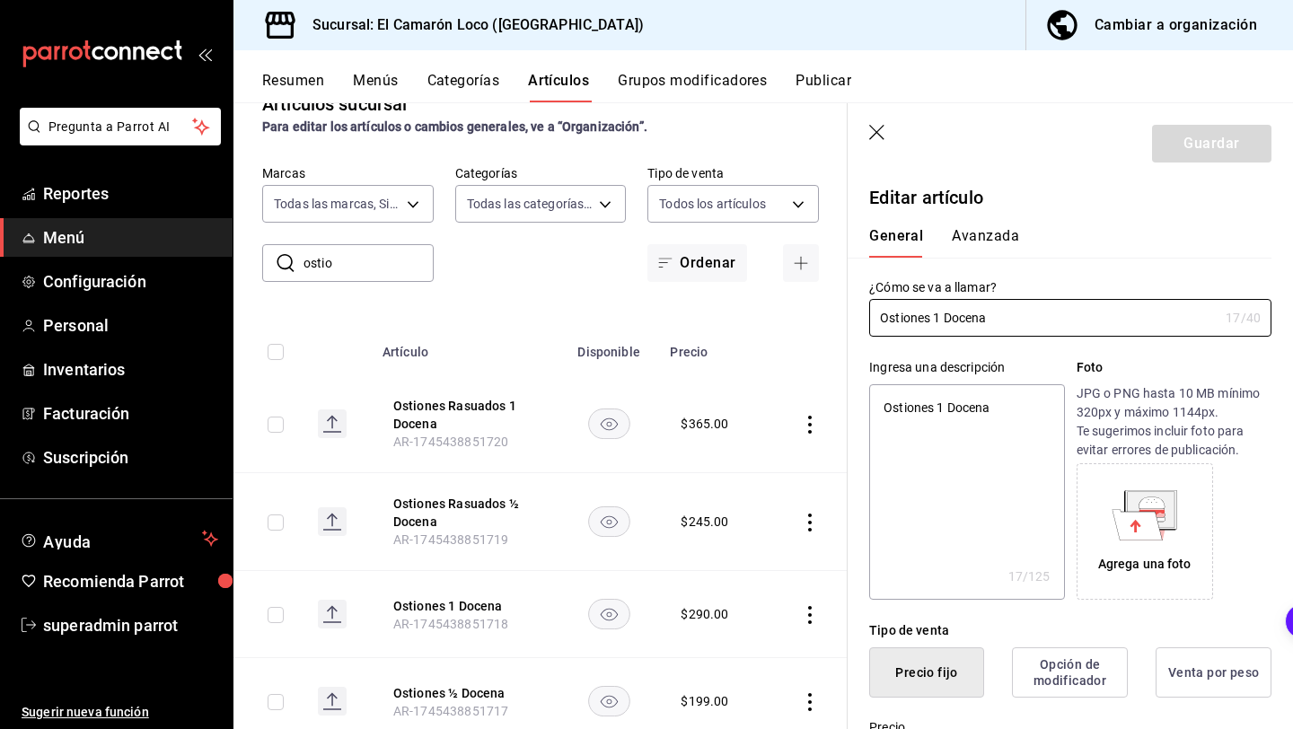
type textarea "x"
type input "$290.00"
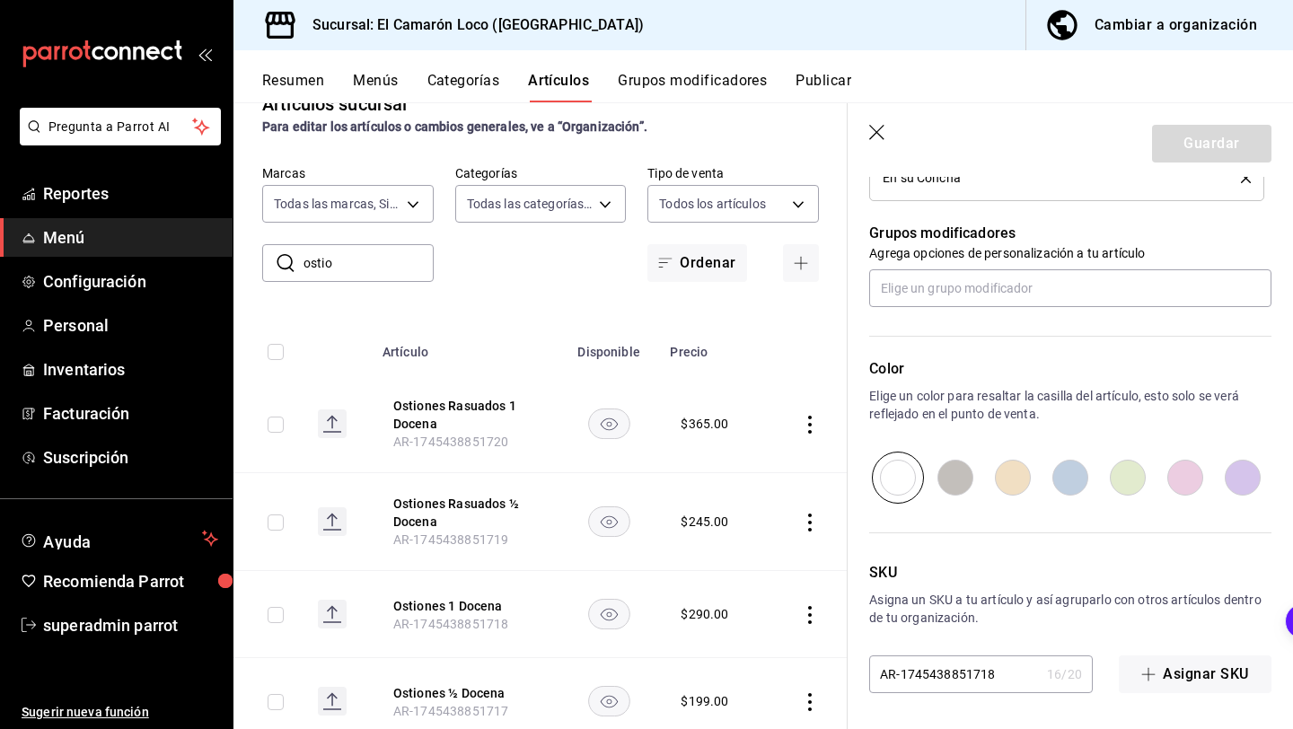
scroll to position [100, 0]
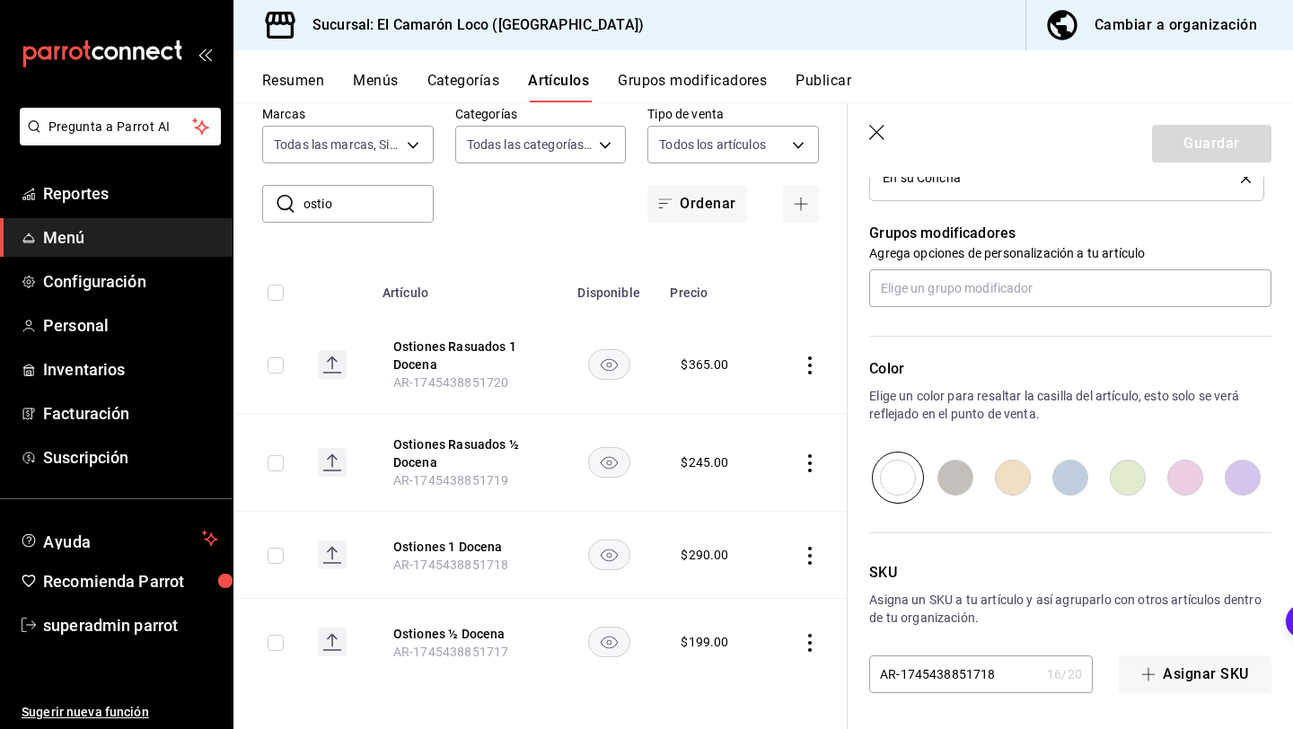
click at [409, 622] on th "Ostiones ½ Docena AR-1745438851717" at bounding box center [465, 642] width 187 height 87
click at [426, 627] on button "Ostiones ½ Docena" at bounding box center [465, 634] width 144 height 18
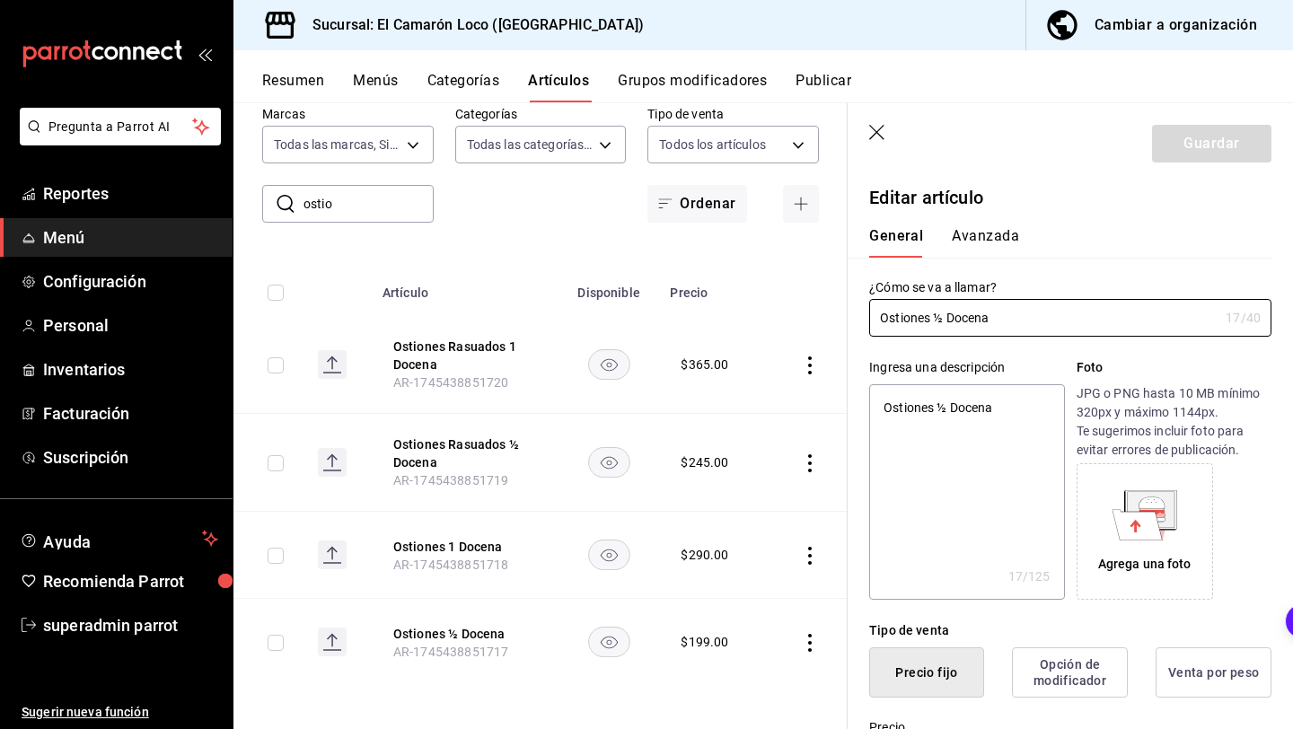
type textarea "x"
type input "$199.00"
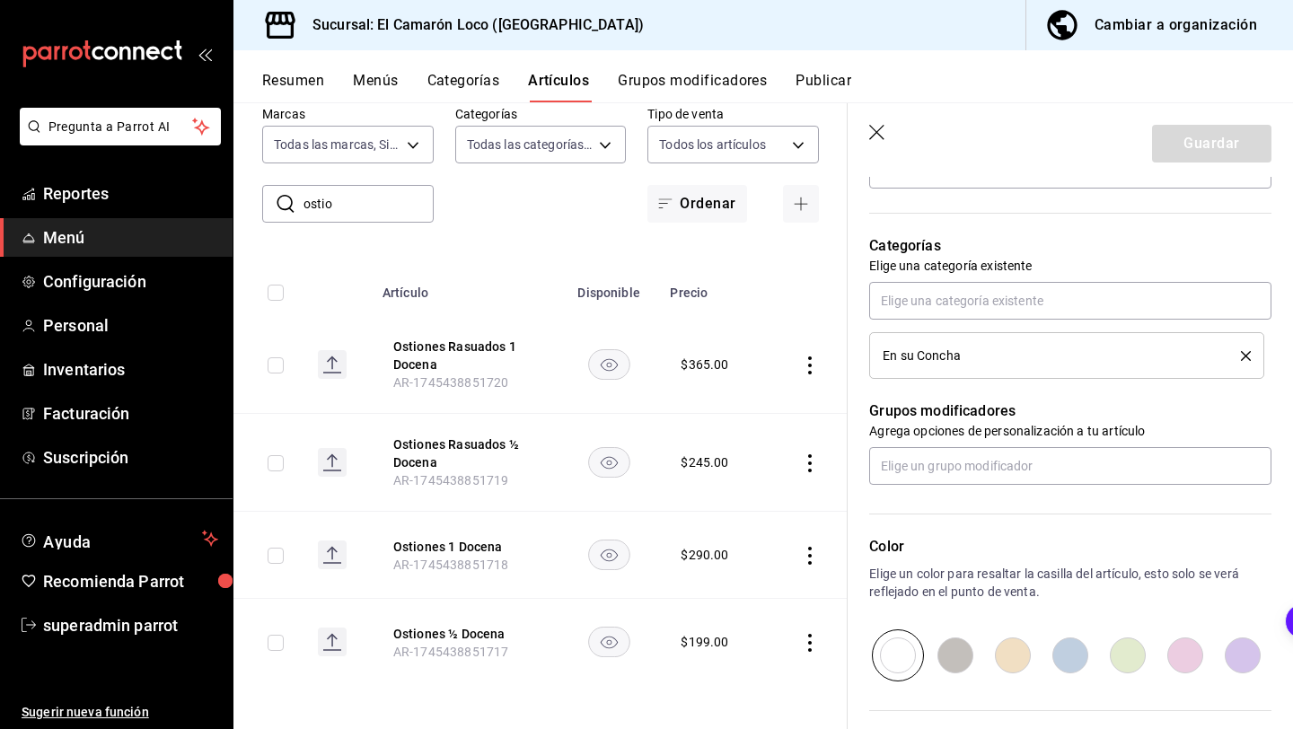
scroll to position [585, 0]
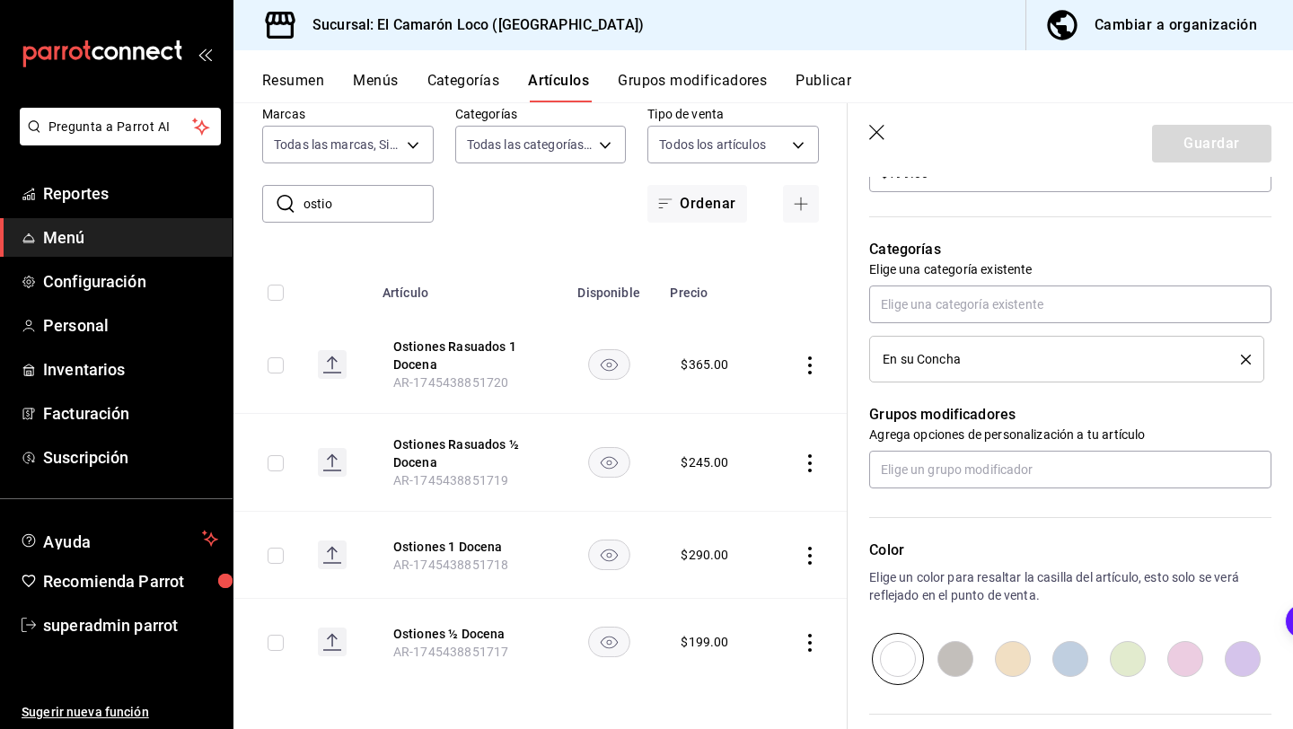
click at [799, 255] on div "Artículos sucursal Para editar los artículos o cambios generales, ve a “Organiz…" at bounding box center [540, 415] width 614 height 626
click at [874, 136] on icon "button" at bounding box center [878, 134] width 18 height 18
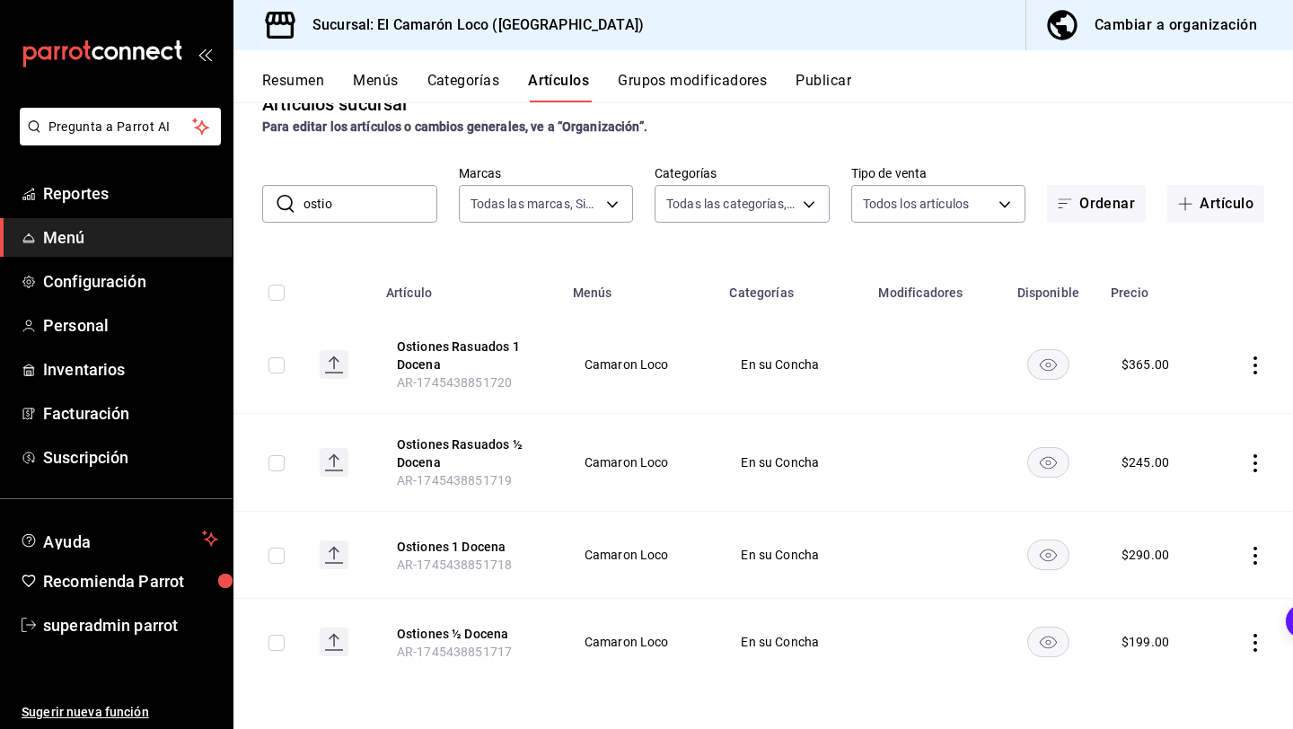
click at [405, 211] on input "ostio" at bounding box center [370, 204] width 134 height 36
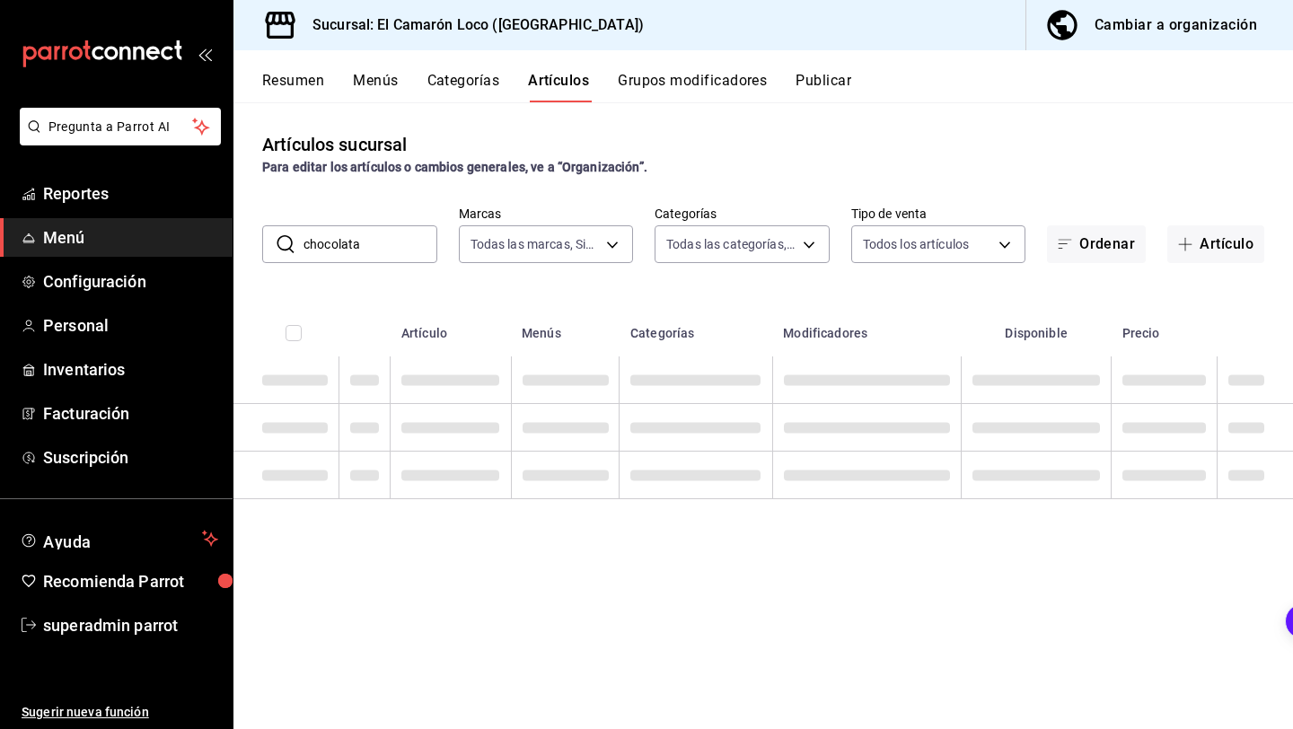
type input "chocolata"
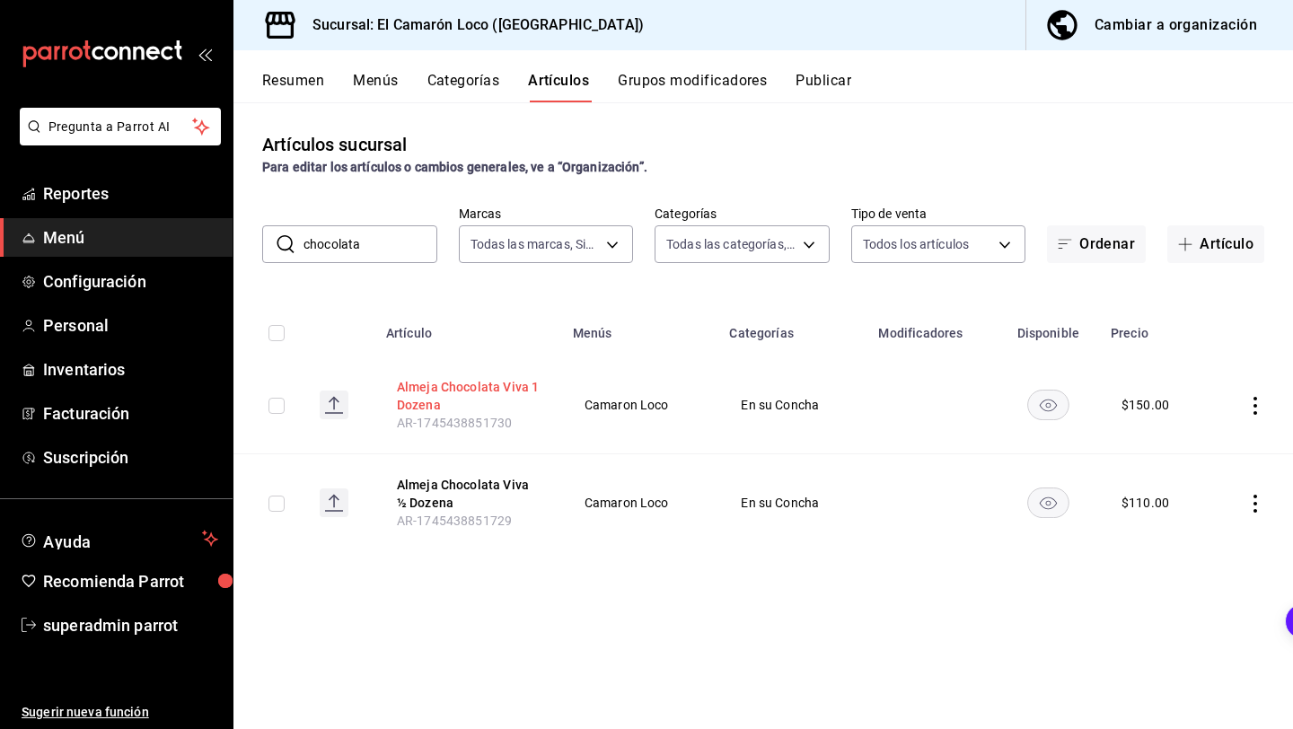
click at [437, 399] on button "Almeja Chocolata Viva 1 Dozena" at bounding box center [469, 396] width 144 height 36
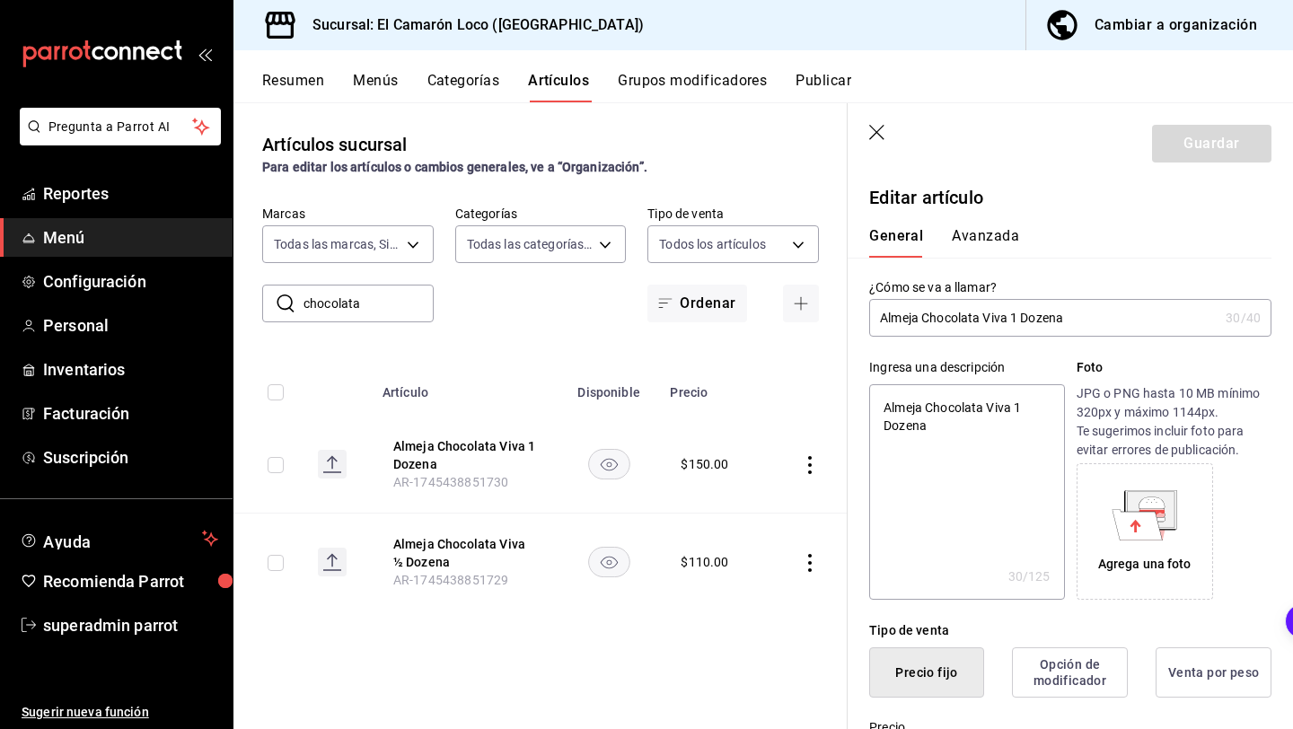
click at [1008, 319] on input "Almeja Chocolata Viva 1 Dozena" at bounding box center [1043, 318] width 349 height 36
type input "Almeja Chocolata Viv 1 Dozena"
type textarea "x"
type input "Almeja Chocolata Vi 1 Dozena"
type textarea "x"
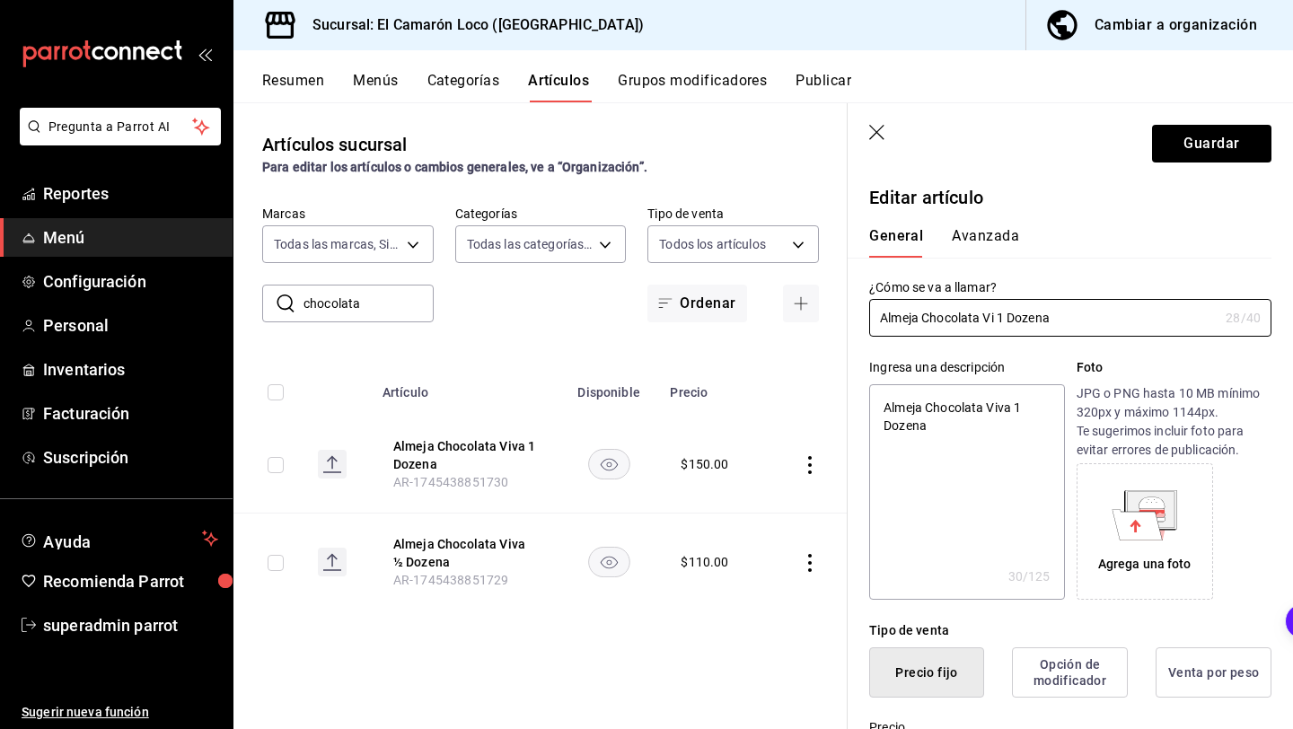
type input "Almeja Chocolata V 1 Dozena"
type textarea "x"
type input "Almeja Chocolata 1 Dozena"
type textarea "x"
type input "Almeja Chocolata 1 Dozena"
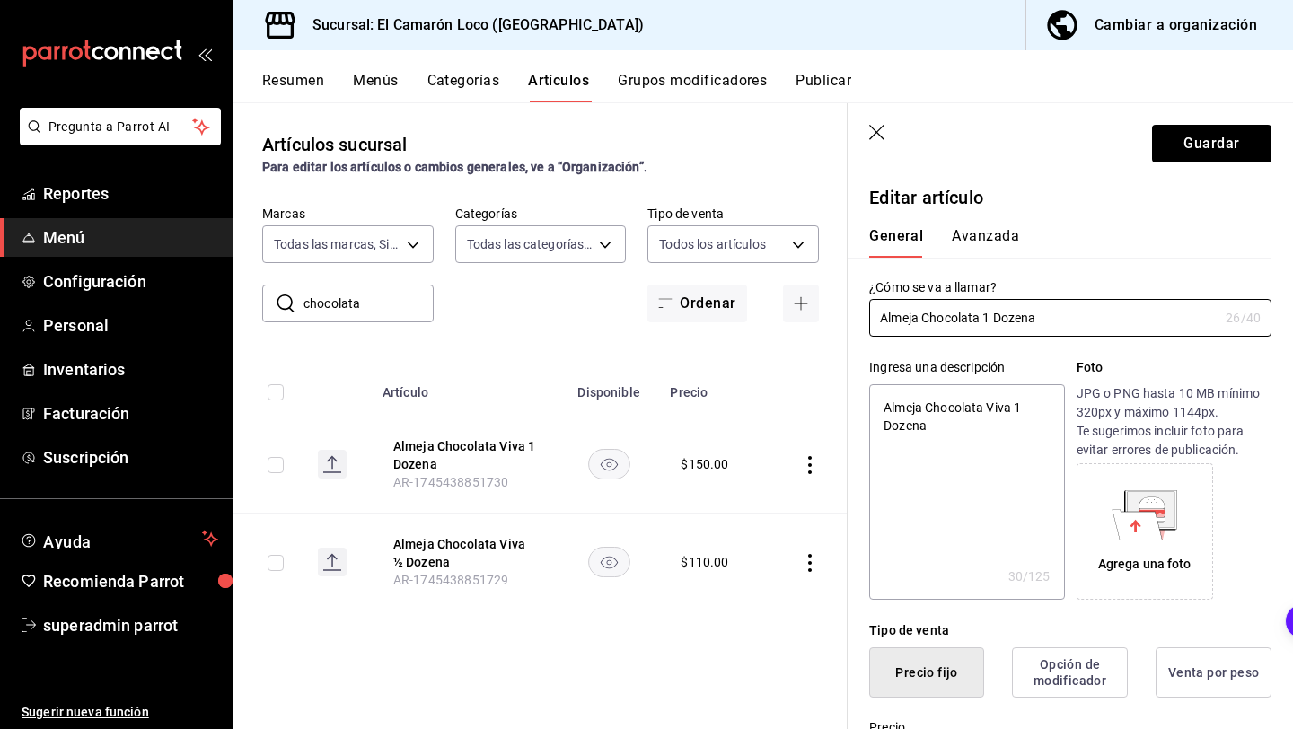
type textarea "x"
click at [1022, 315] on input "Almeja Chocolata 1 Dozena" at bounding box center [1043, 318] width 349 height 36
type input "Almeja Chocolata 1 Doena"
type textarea "x"
type input "Almeja Chocolata 1 Docena"
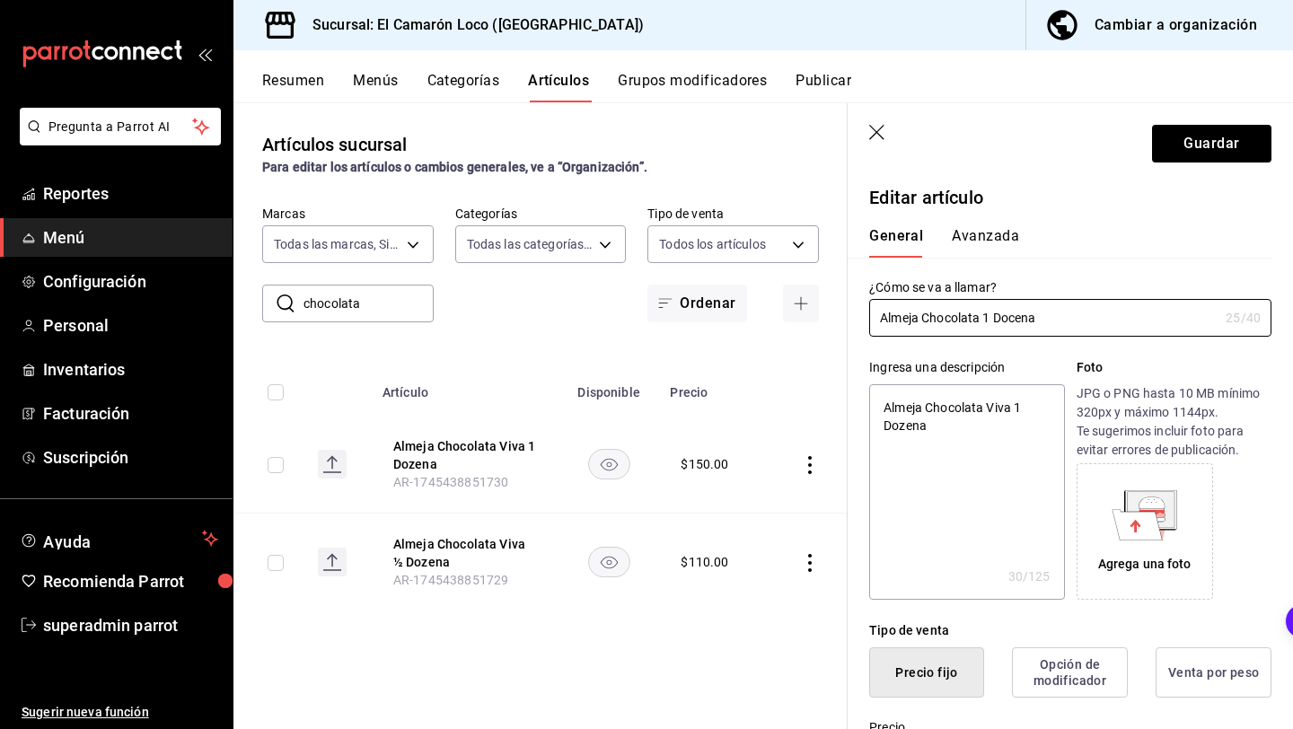
type textarea "x"
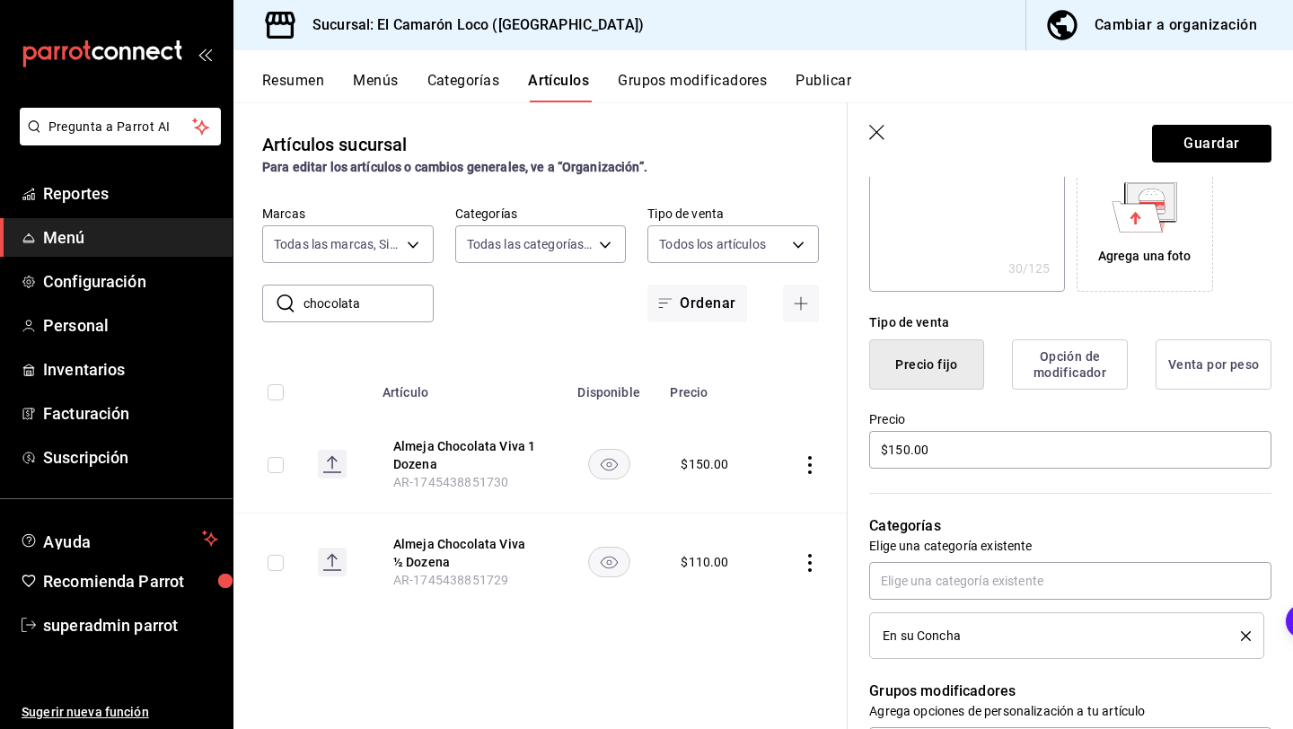
scroll to position [309, 0]
type input "Almeja Chocolata 1 Docena"
click at [913, 453] on input "$150.00" at bounding box center [1070, 449] width 402 height 38
type textarea "x"
type input "$15.00"
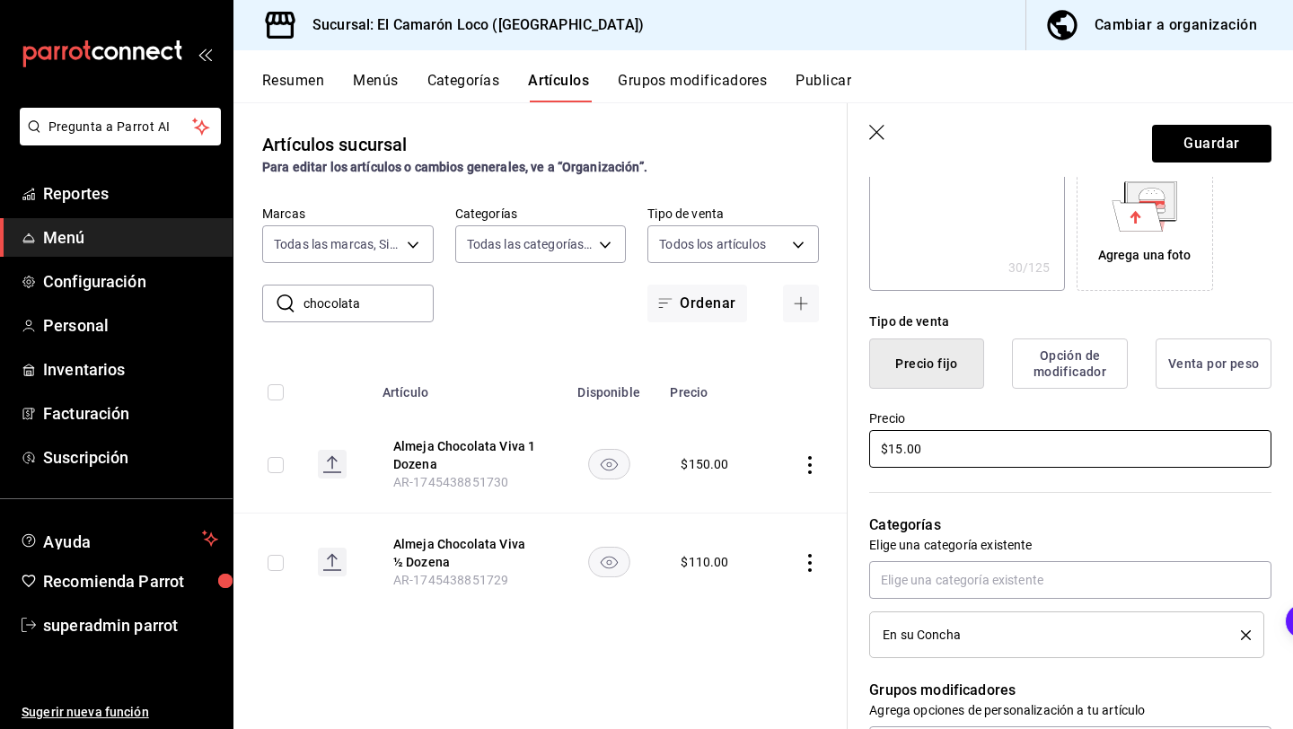
type textarea "x"
type input "$1.00"
type textarea "x"
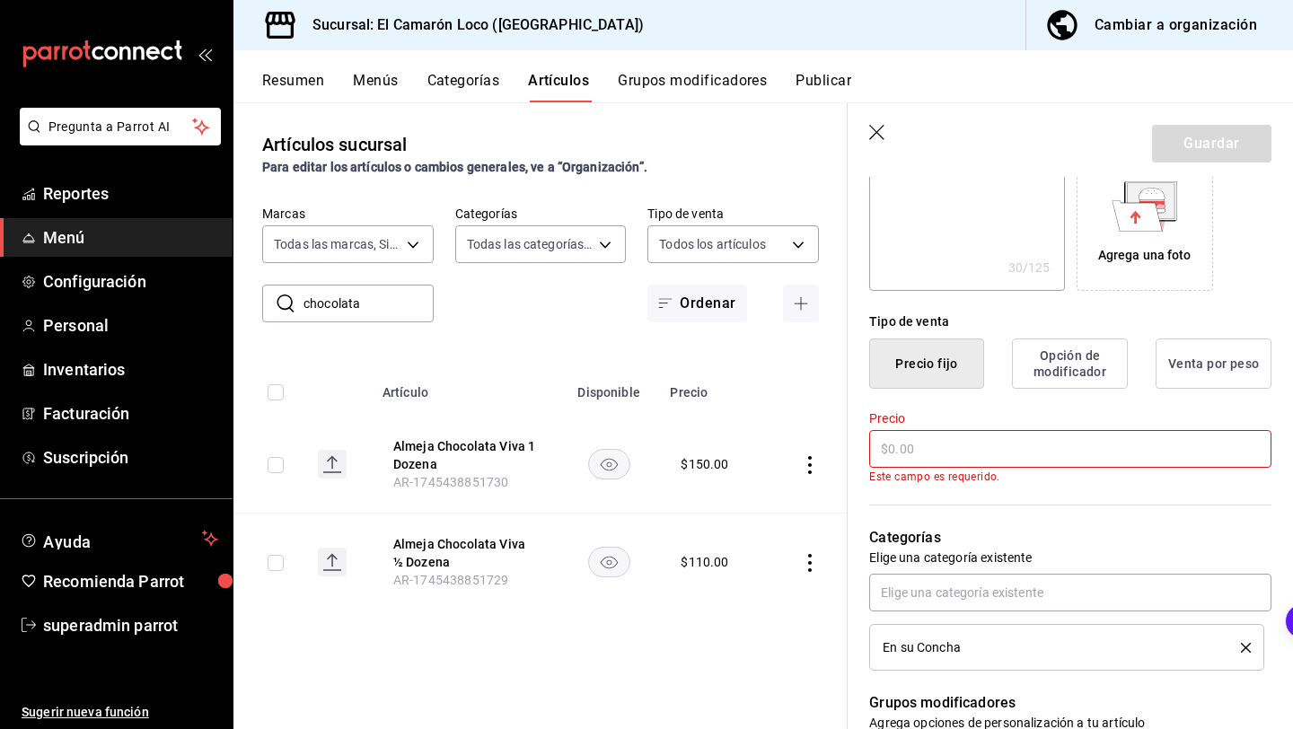
type textarea "x"
type input "$2.00"
type textarea "x"
type input "$29.00"
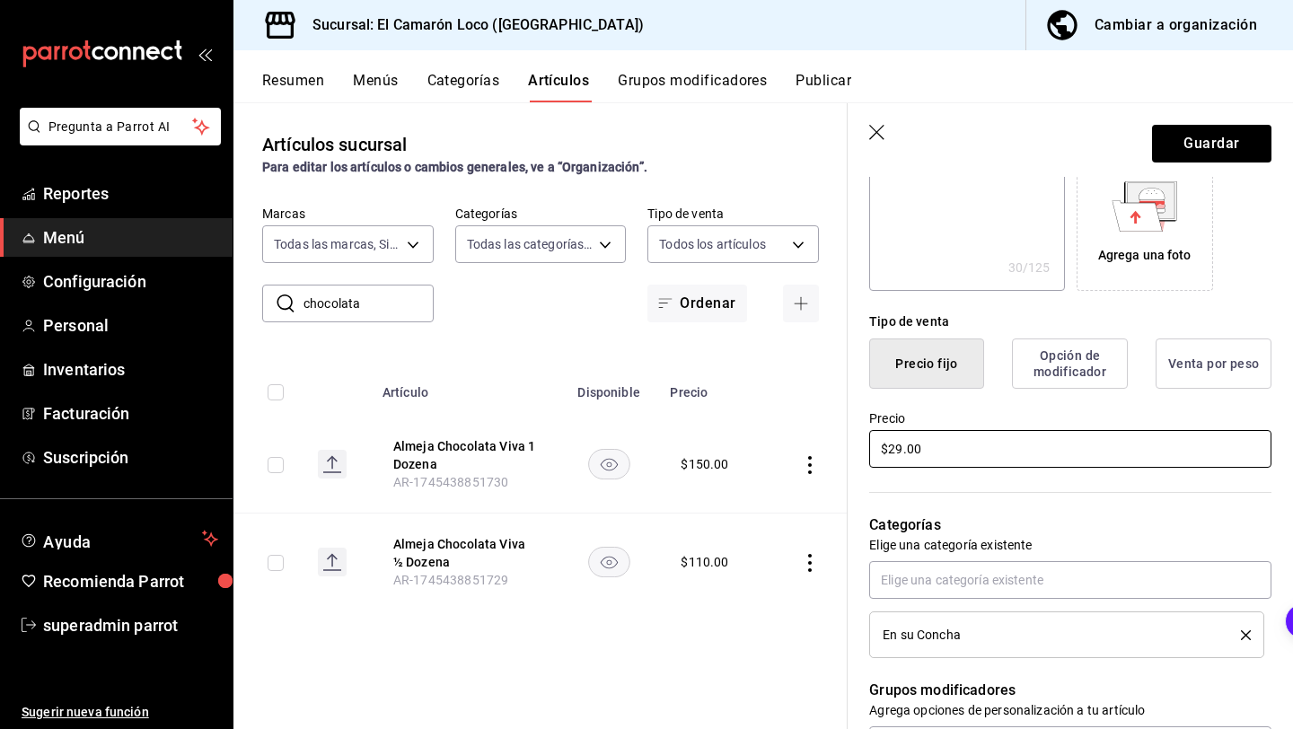
type textarea "x"
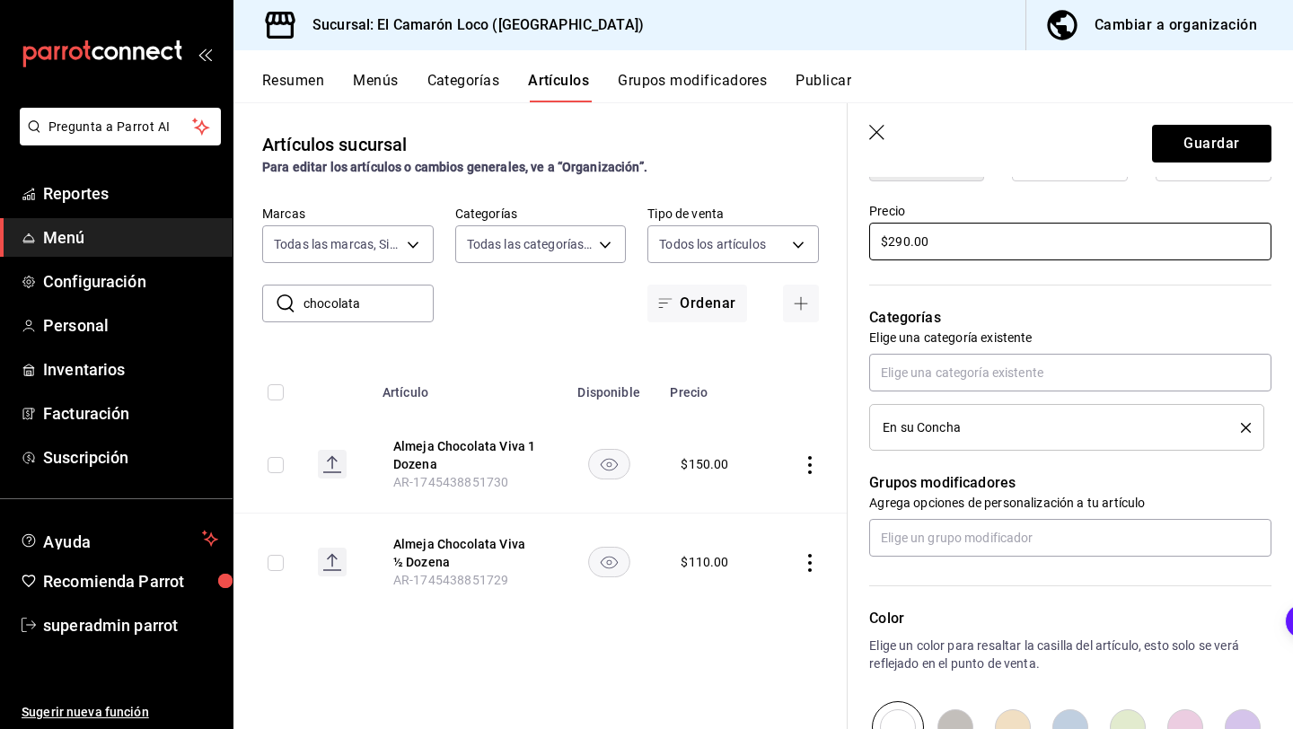
scroll to position [516, 0]
type input "$290.00"
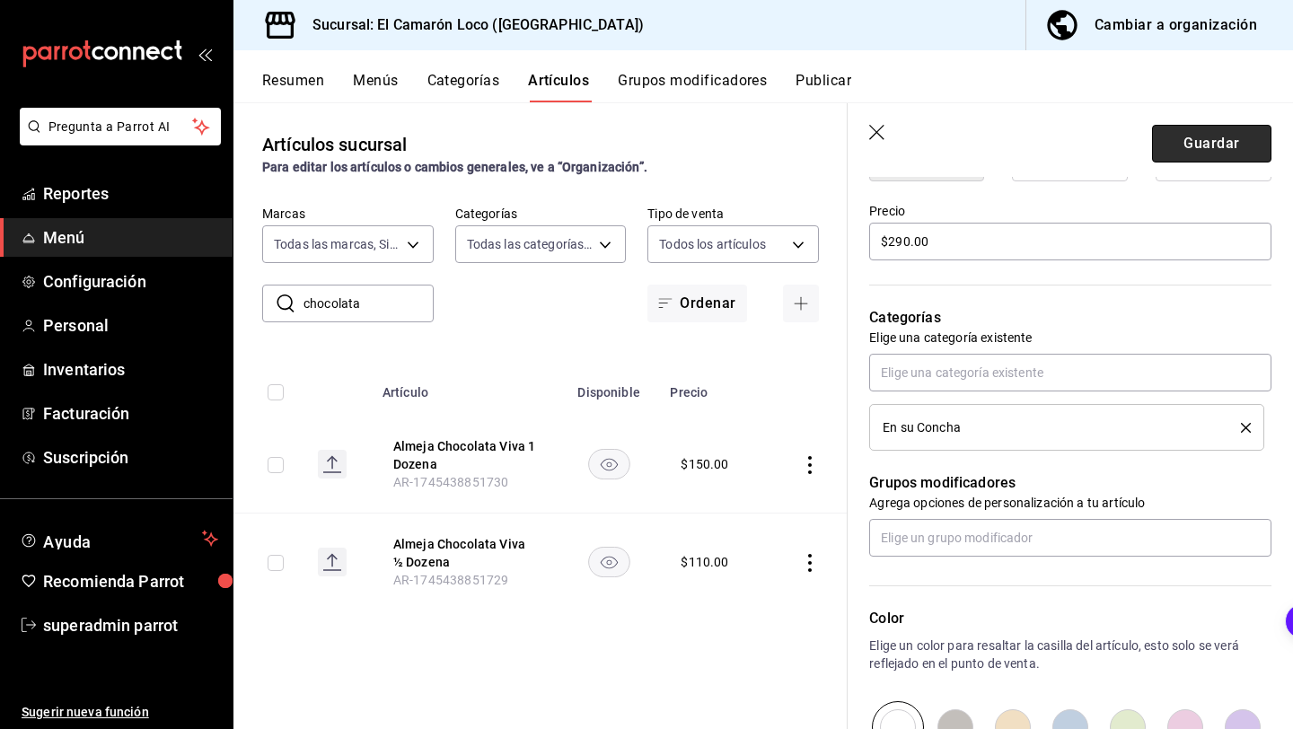
click at [1205, 145] on button "Guardar" at bounding box center [1211, 144] width 119 height 38
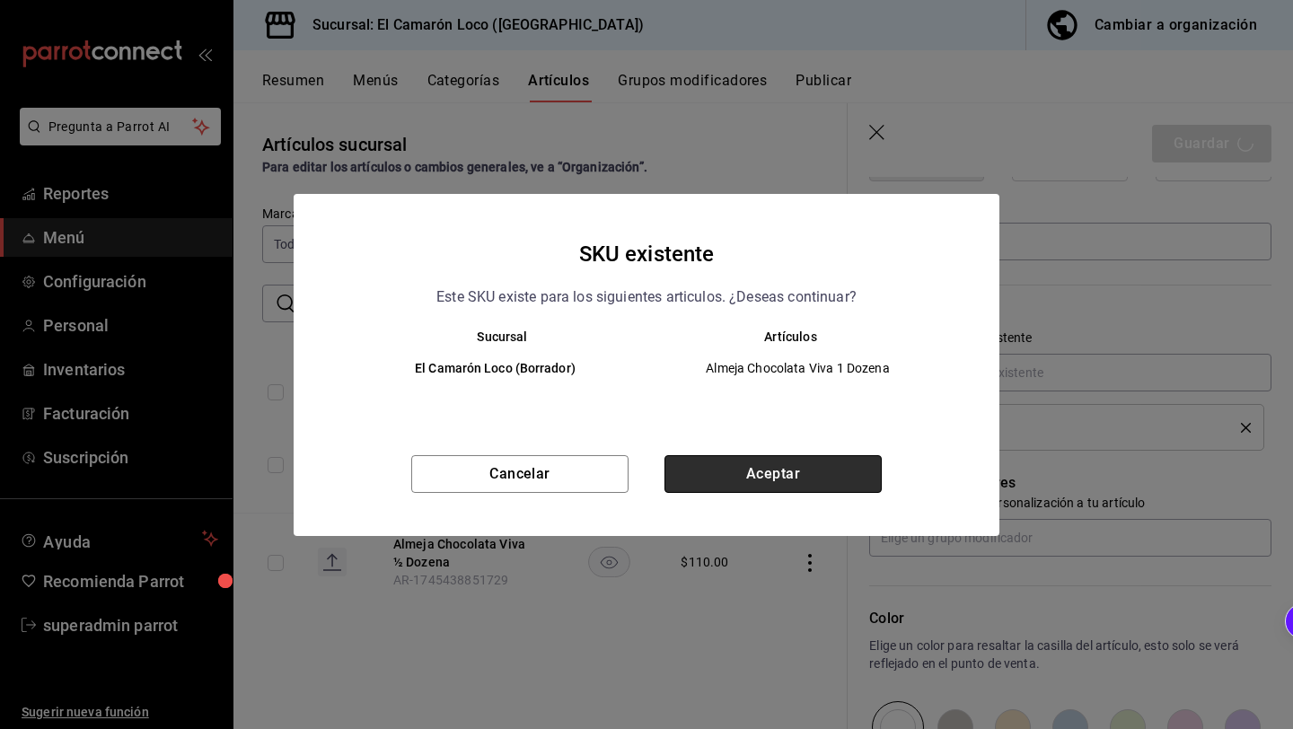
click at [819, 476] on button "Aceptar" at bounding box center [772, 474] width 217 height 38
type textarea "x"
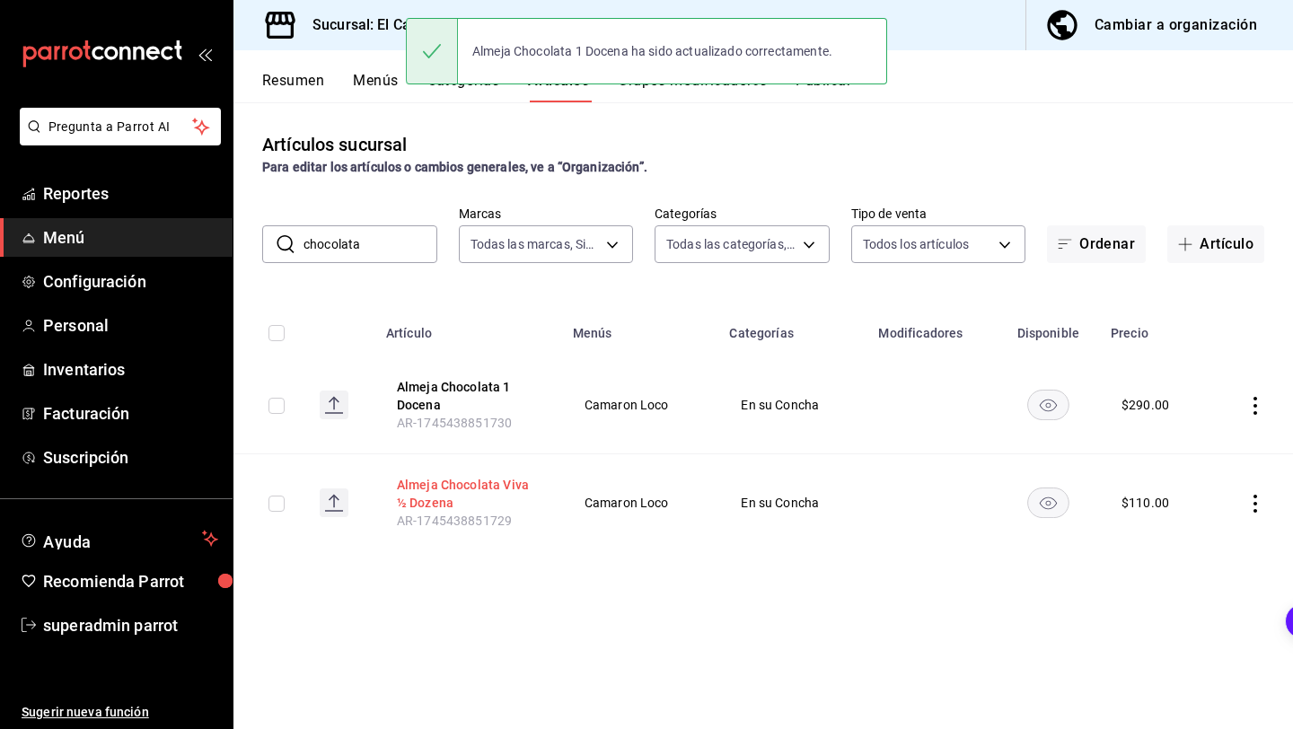
click at [459, 487] on button "Almeja Chocolata Viva ½ Dozena" at bounding box center [469, 494] width 144 height 36
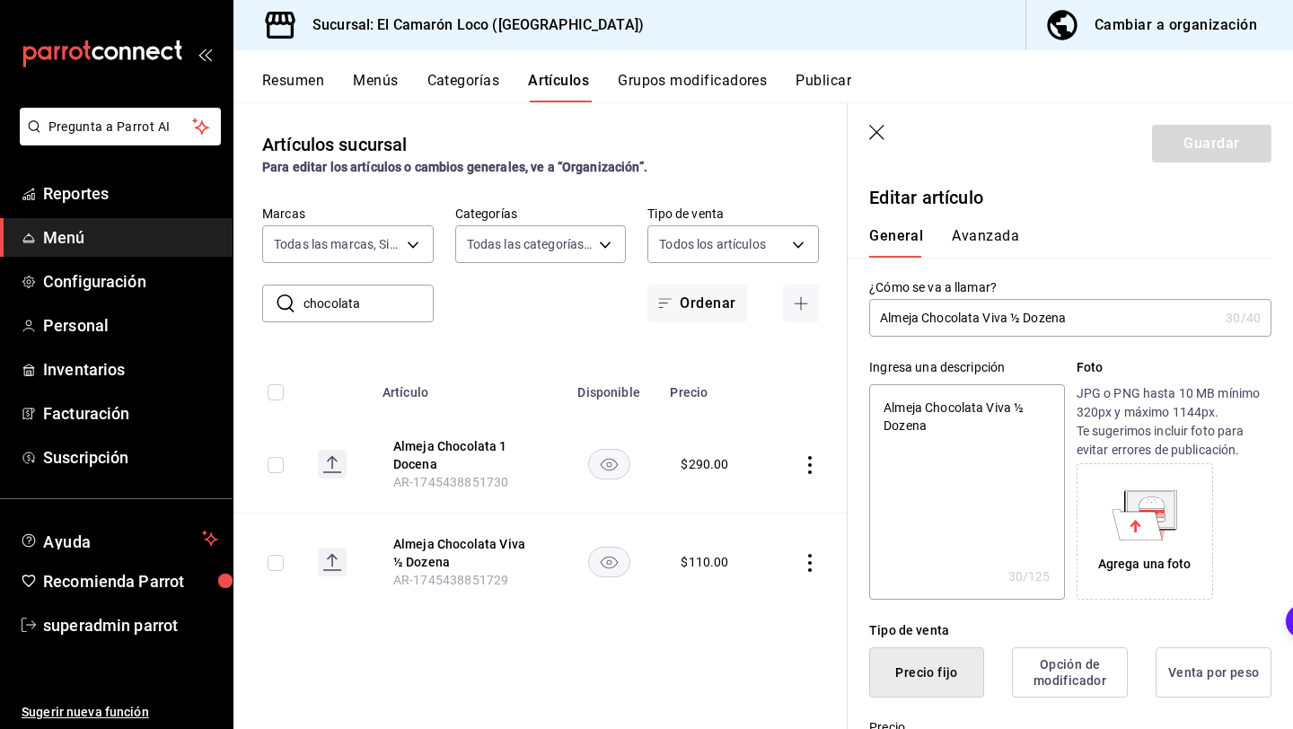
click at [1010, 321] on input "Almeja Chocolata Viva ½ Dozena" at bounding box center [1043, 318] width 349 height 36
type input "Almeja Chocolata [PERSON_NAME]"
type textarea "x"
type input "Almeja Chocolata Viv Dozen"
type textarea "x"
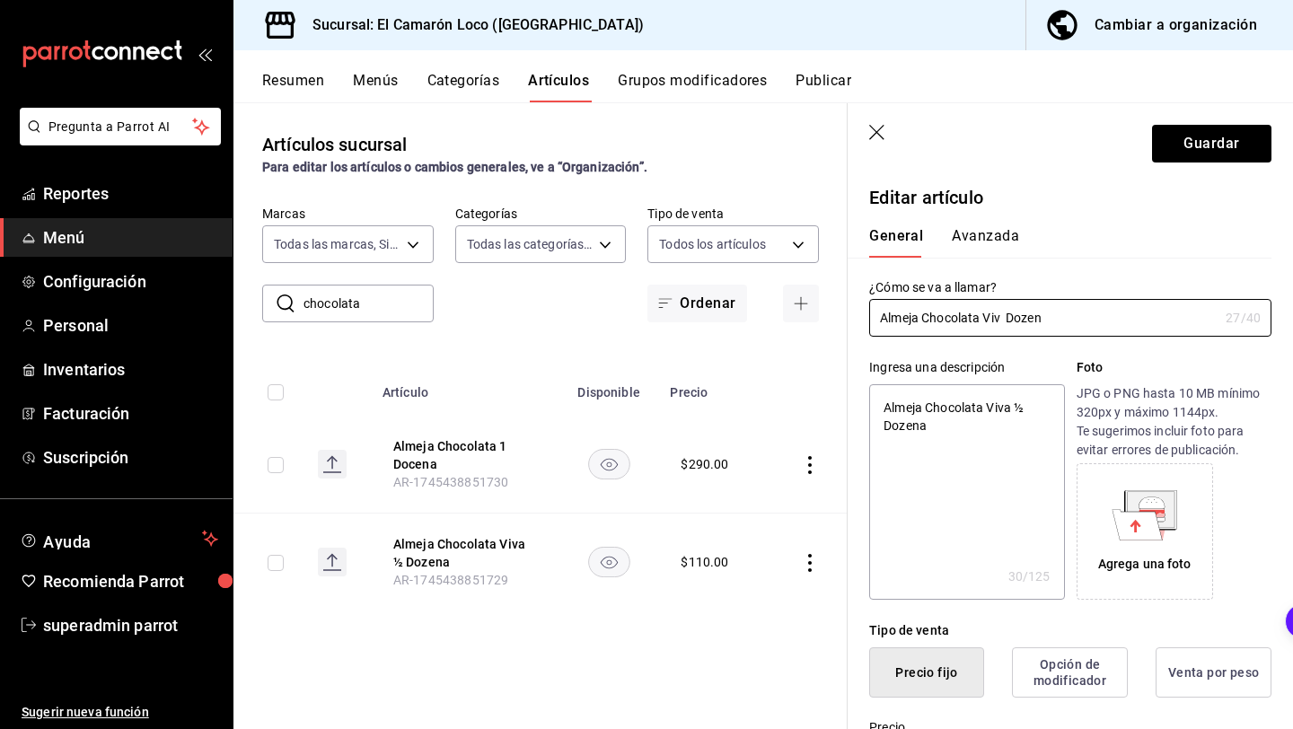
type input "Almeja Chocolata Viv Doze"
type textarea "x"
type input "Almeja Chocolata Viv Doz"
type textarea "x"
type input "Almeja Chocolata Viv Do"
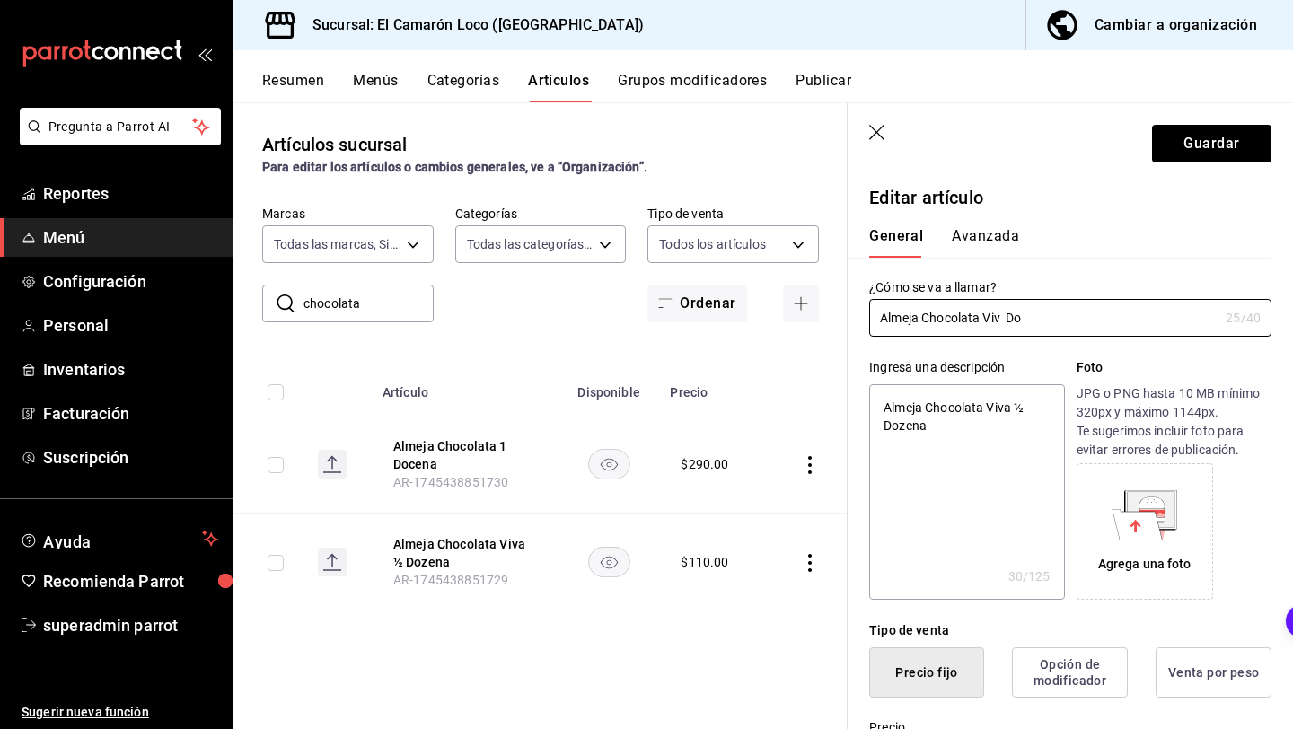
type textarea "x"
type input "Almeja Chocolata Viv Doc"
type textarea "x"
type input "Almeja Chocolata Viv Doce"
type textarea "x"
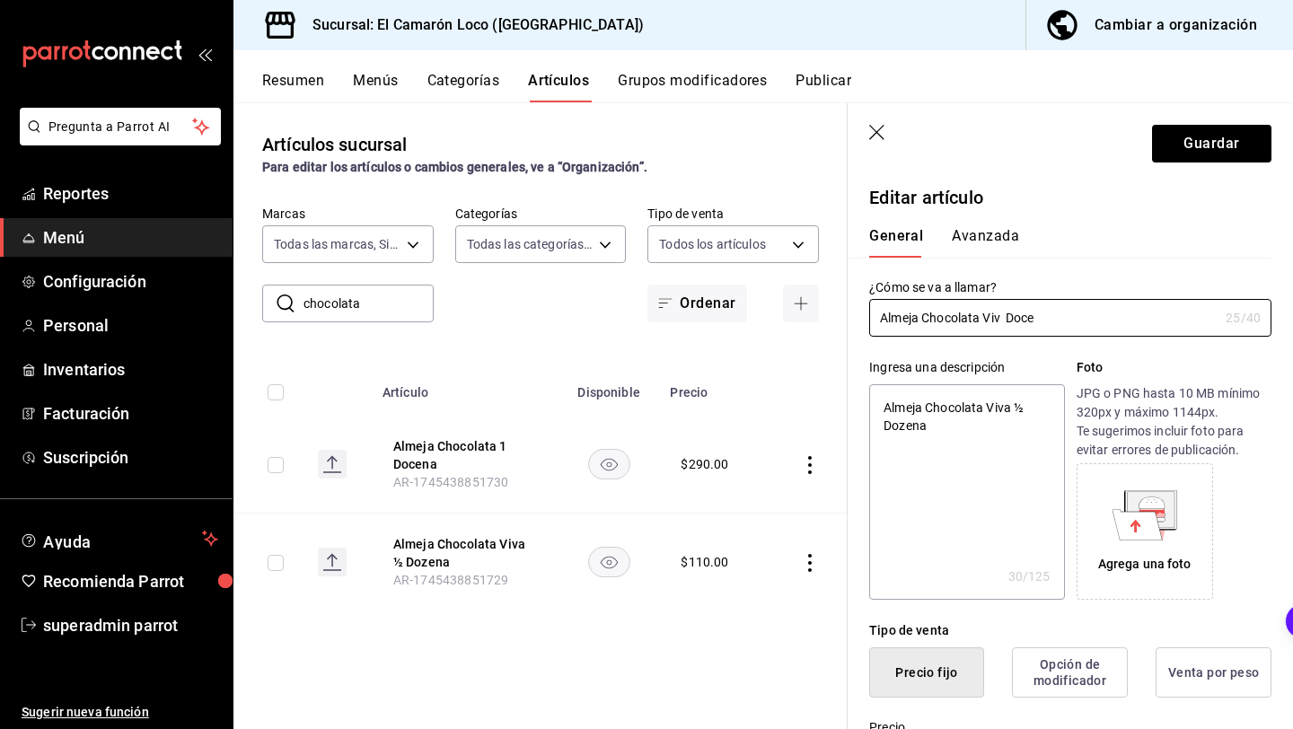
type input "Almeja Chocolata Viv Docen"
type textarea "x"
type input "Almeja Chocolata Viv Docena"
type textarea "x"
type input "Almeja Chocolata Viv Docena"
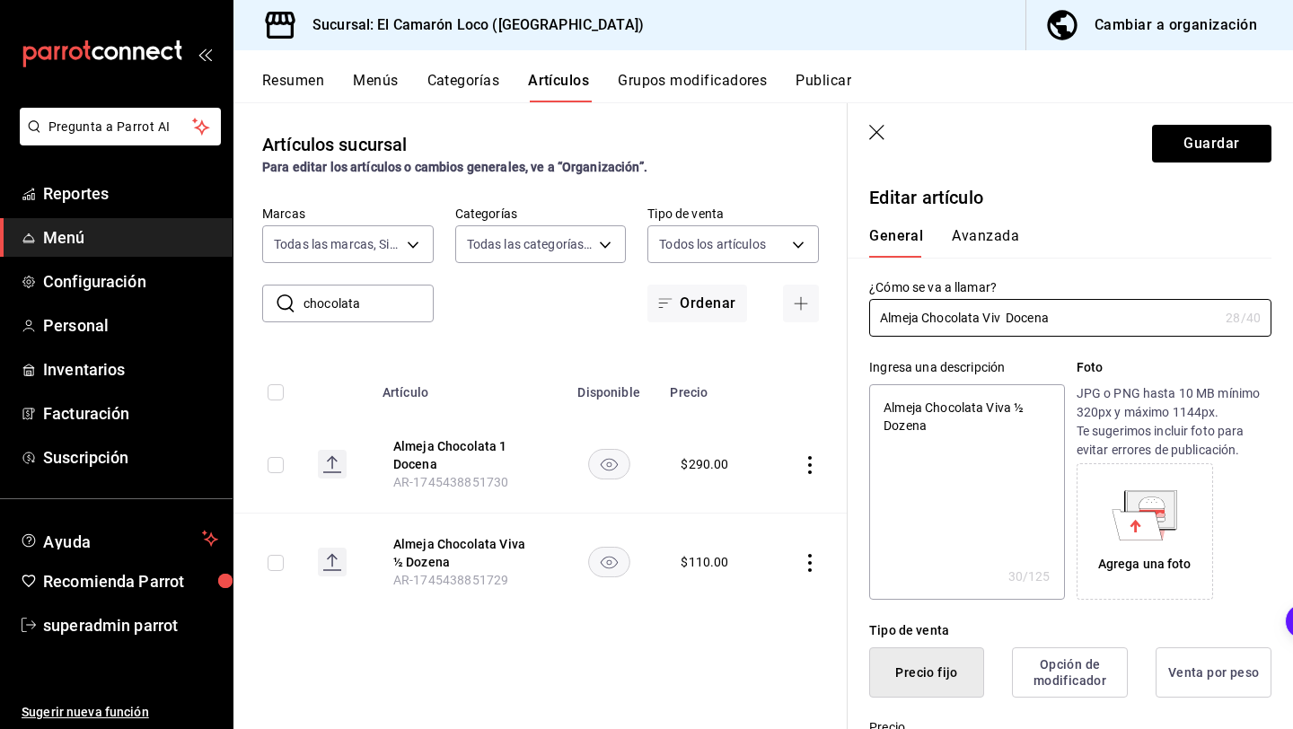
click at [875, 137] on icon "button" at bounding box center [878, 134] width 18 height 18
type textarea "x"
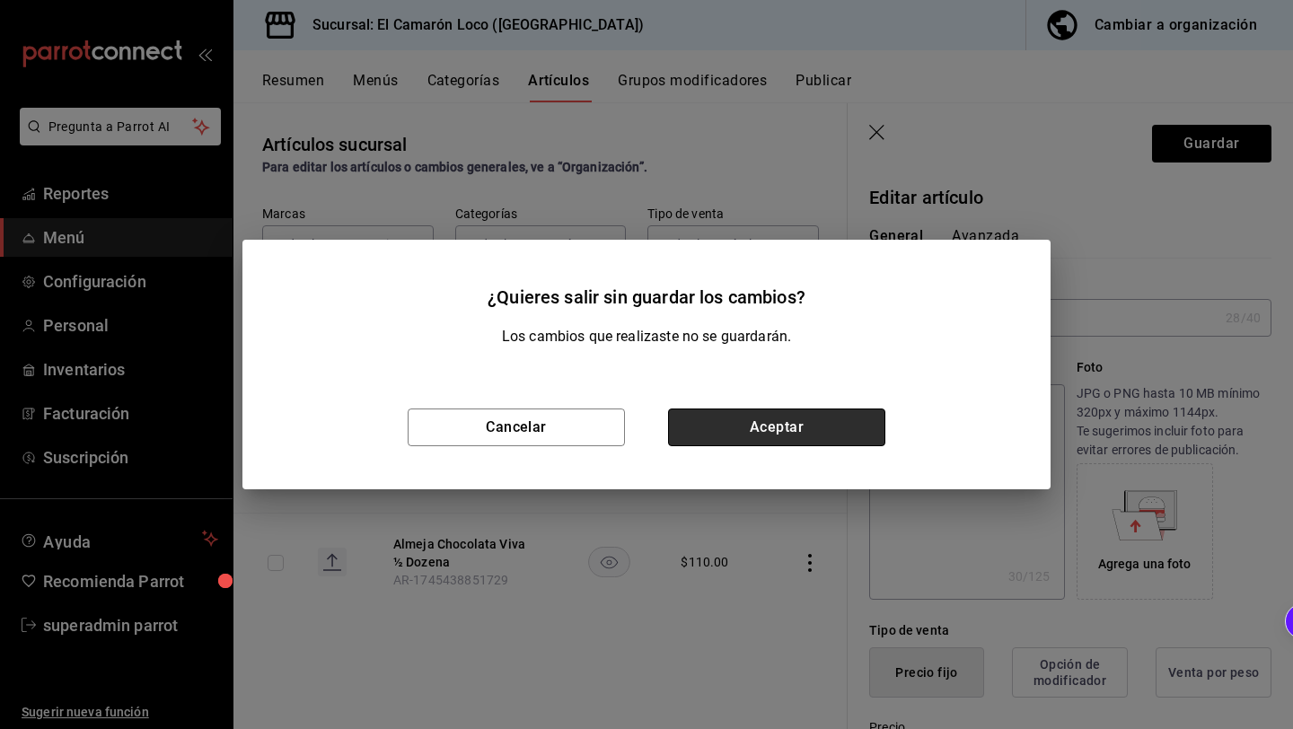
click at [818, 428] on button "Aceptar" at bounding box center [776, 428] width 217 height 38
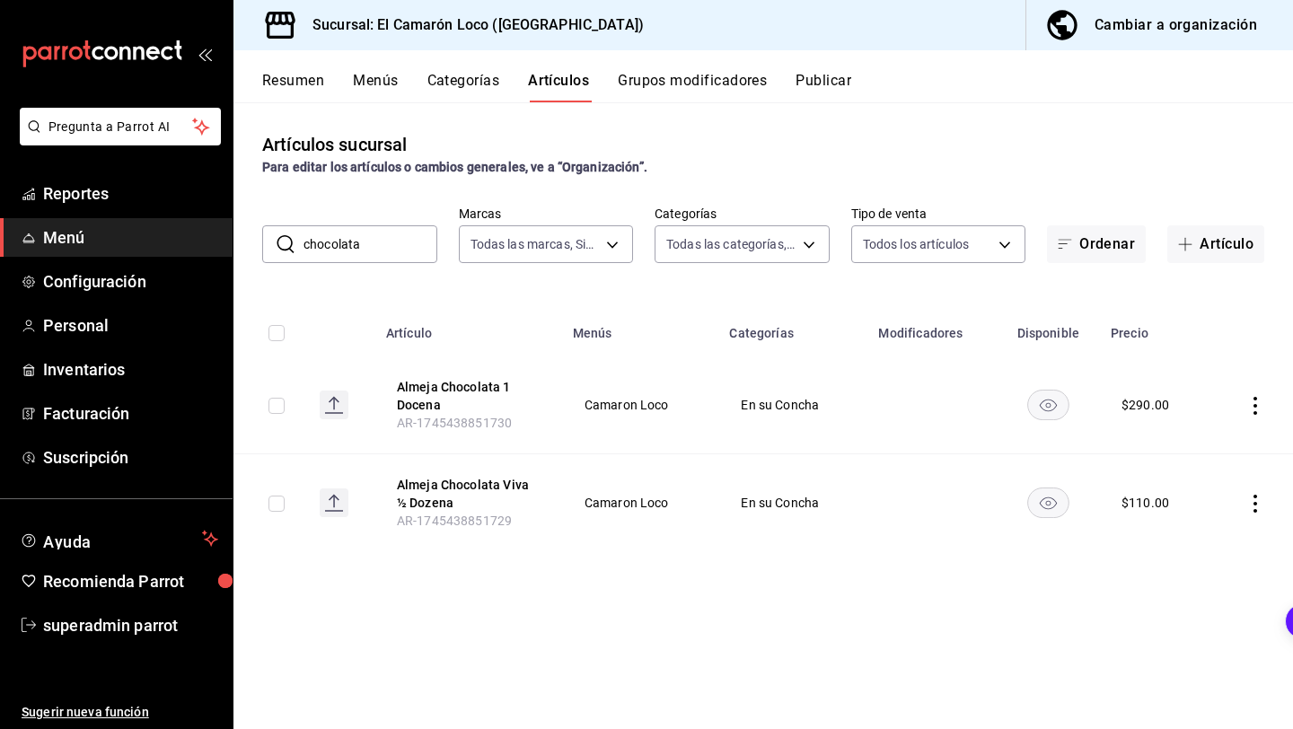
click at [502, 489] on button "Almeja Chocolata Viva ½ Dozena" at bounding box center [469, 494] width 144 height 36
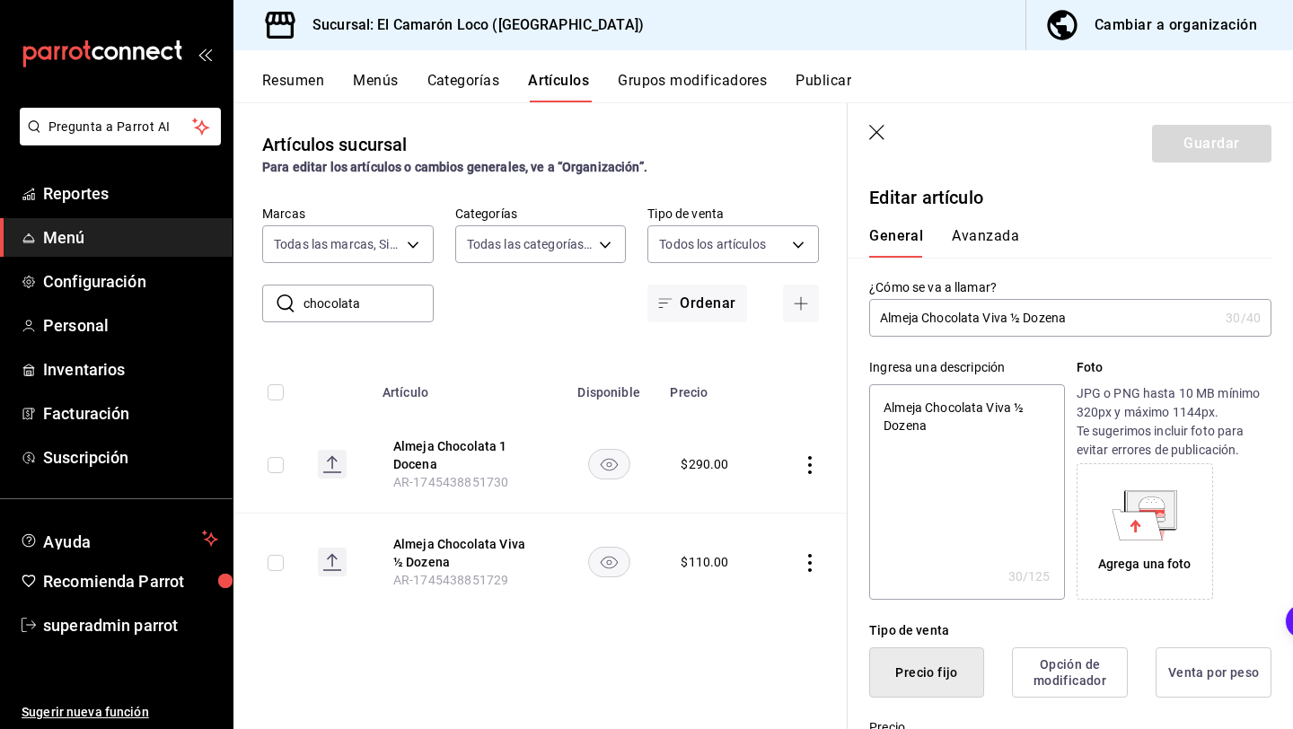
click at [1049, 318] on input "Almeja Chocolata Viva ½ Dozena" at bounding box center [1043, 318] width 349 height 36
type input "Almeja Chocolata Viva Doena"
type textarea "x"
type input "Almeja Chocolata Viva Doenac"
type textarea "x"
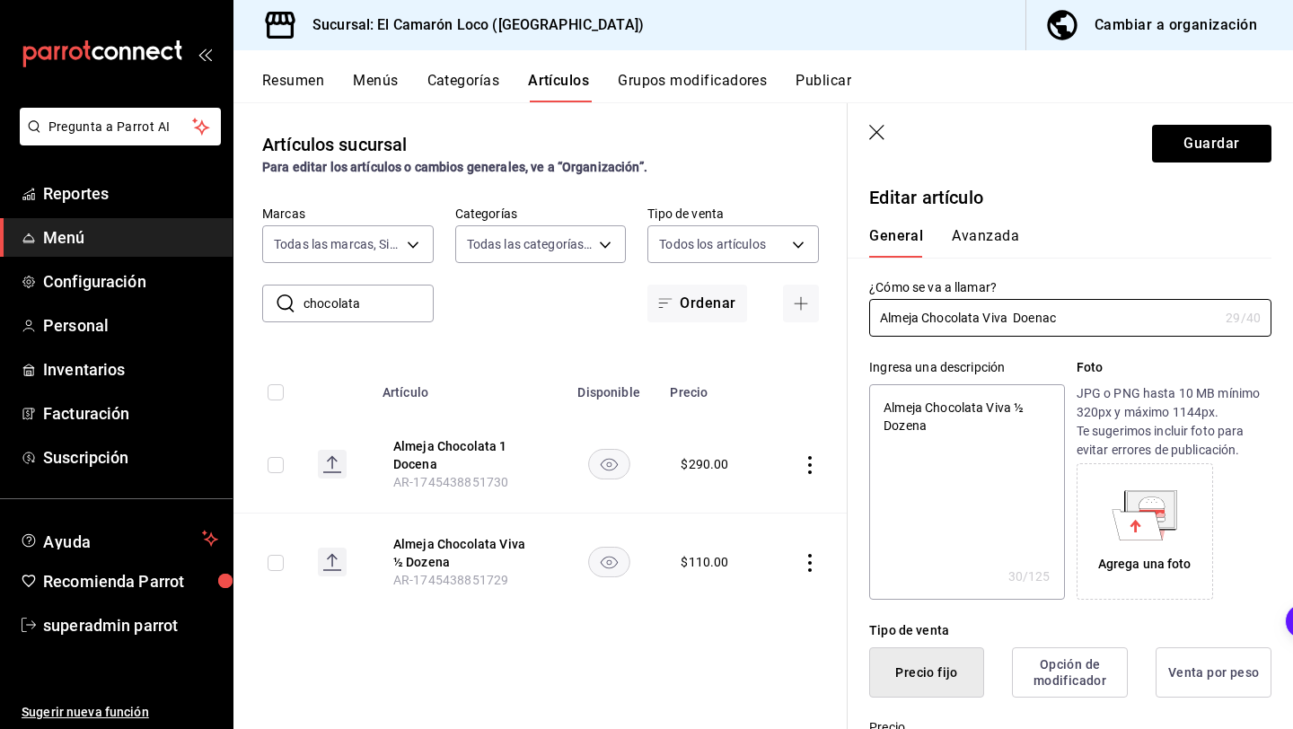
type input "Almeja Chocolata Viva Doenac"
click at [870, 130] on icon "button" at bounding box center [878, 134] width 18 height 18
type textarea "x"
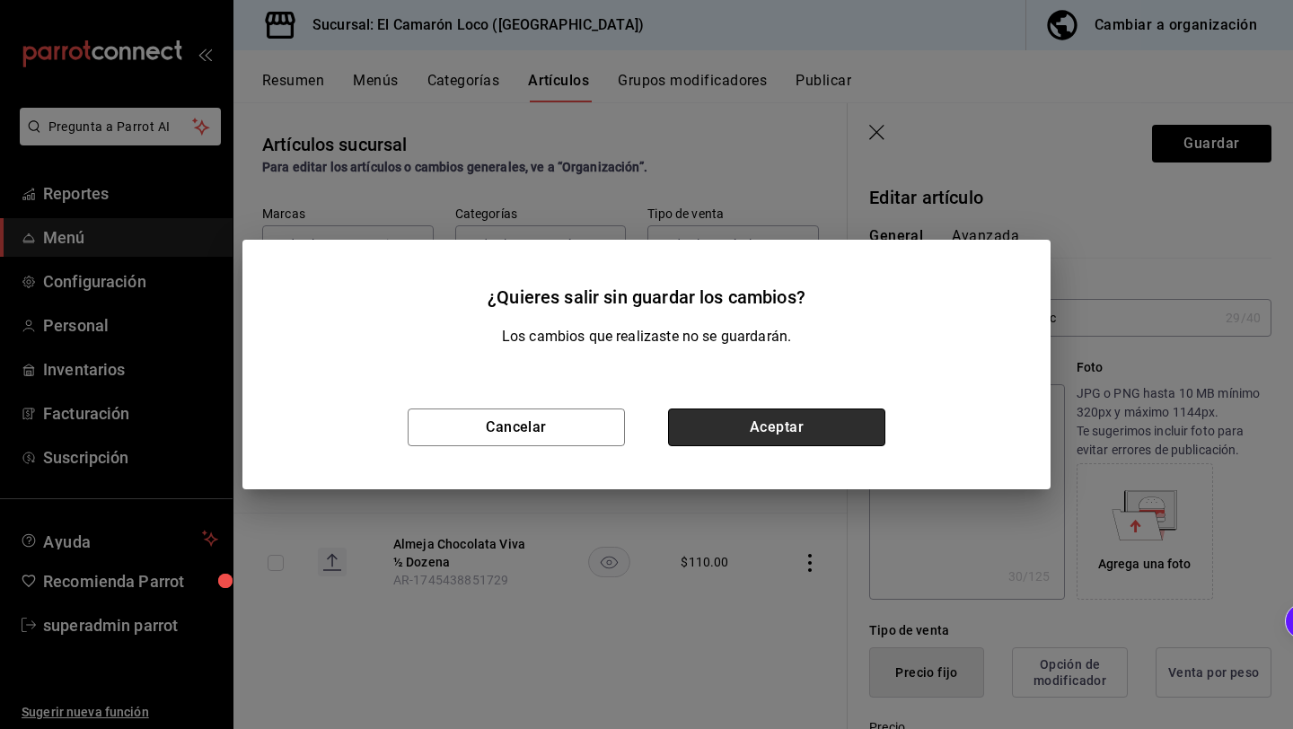
click at [724, 421] on button "Aceptar" at bounding box center [776, 428] width 217 height 38
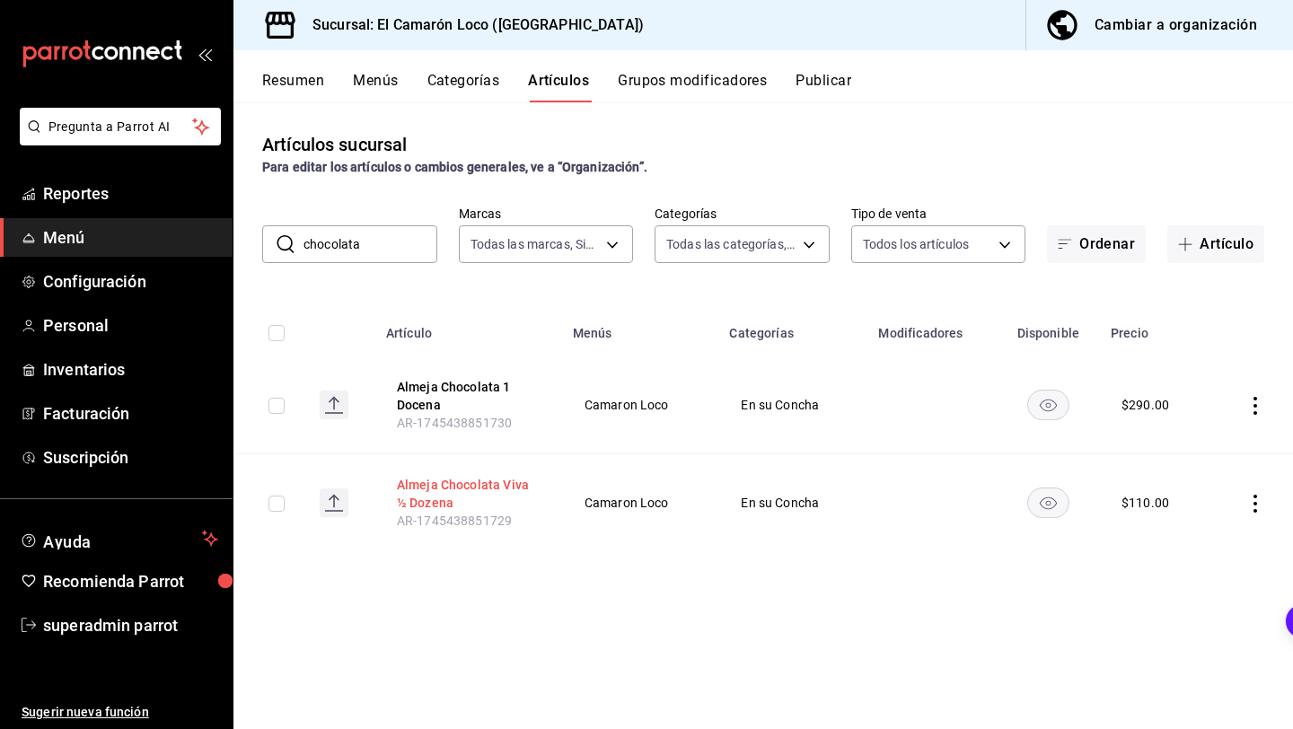
click at [470, 494] on button "Almeja Chocolata Viva ½ Dozena" at bounding box center [469, 494] width 144 height 36
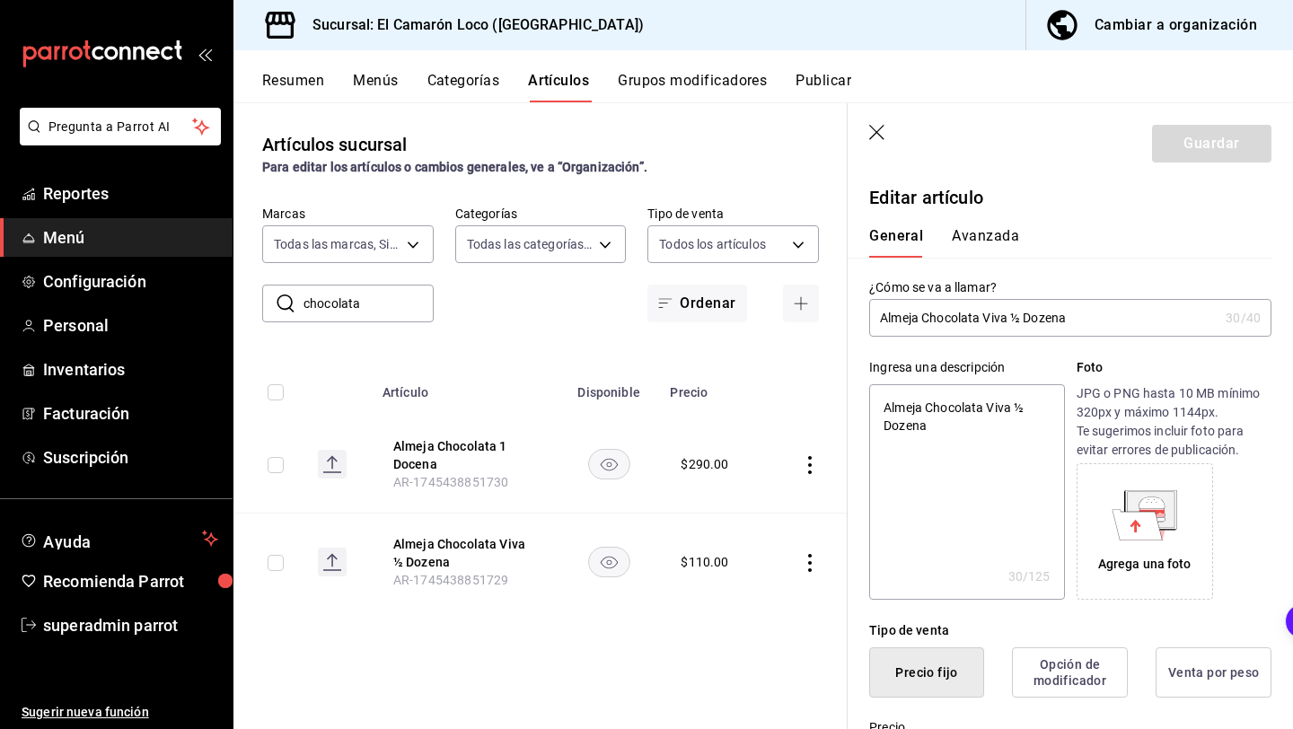
click at [1007, 321] on input "Almeja Chocolata Viva ½ Dozena" at bounding box center [1043, 318] width 349 height 36
type input "Almeja Chocolata [PERSON_NAME]"
type textarea "x"
type input "Almeja Chocolata Viv Dozen"
type textarea "x"
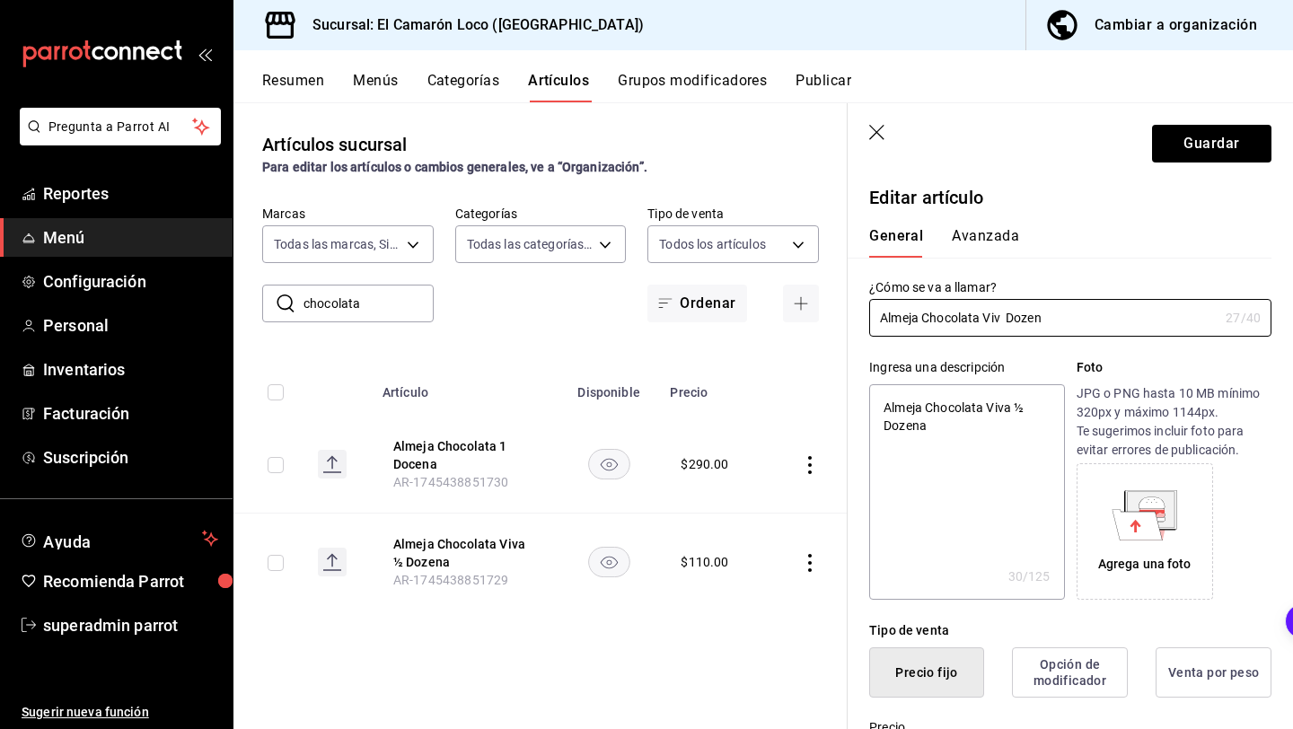
type input "Almeja Chocolata Viv Doze"
type textarea "x"
type input "Almeja Chocolata Viv Doz"
type textarea "x"
type input "Almeja Chocolata Viv Do"
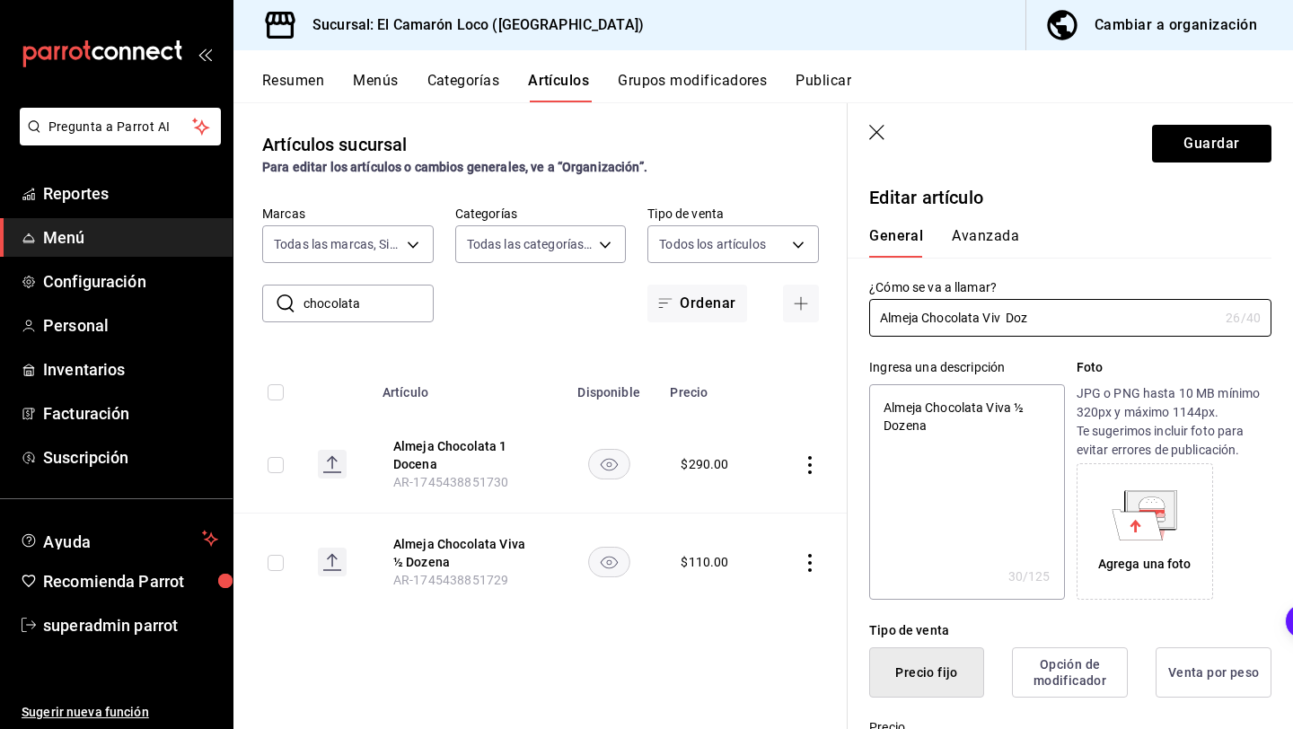
type textarea "x"
type input "Almeja Chocolata Viv D"
type textarea "x"
type input "Almeja Chocolata Viv"
type textarea "x"
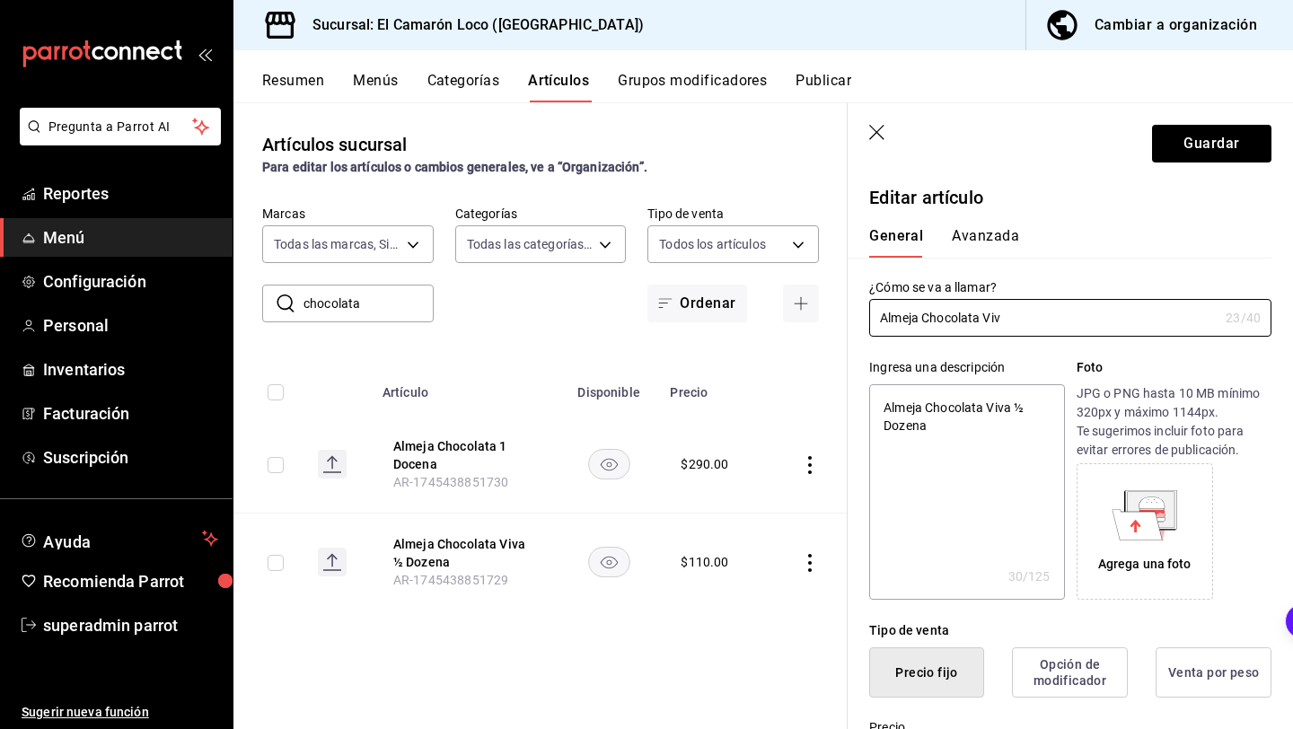
type input "Almeja Chocolata Viv"
type textarea "x"
type input "Almeja Chocolata Viv"
type textarea "x"
type input "Almeja Chocolata Vi"
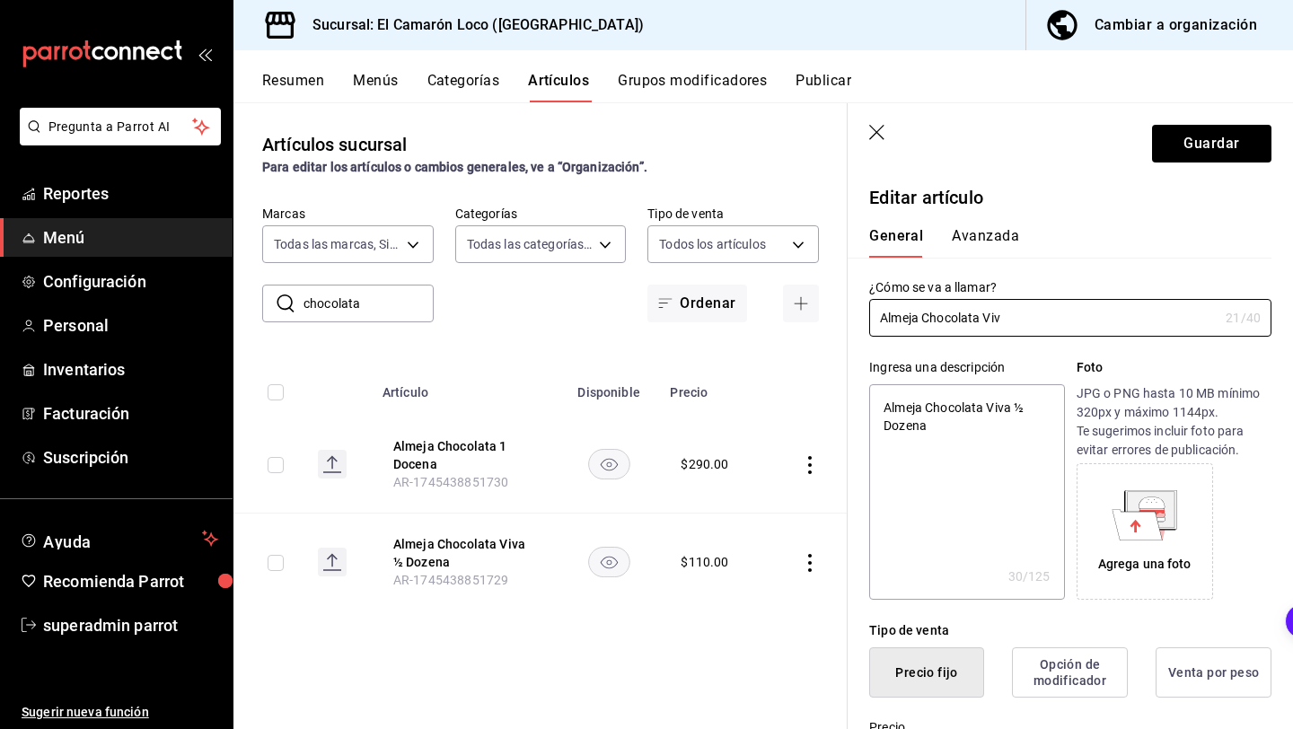
type textarea "x"
type input "Almeja Chocolata V"
type textarea "x"
type input "Almeja Chocolata"
type textarea "x"
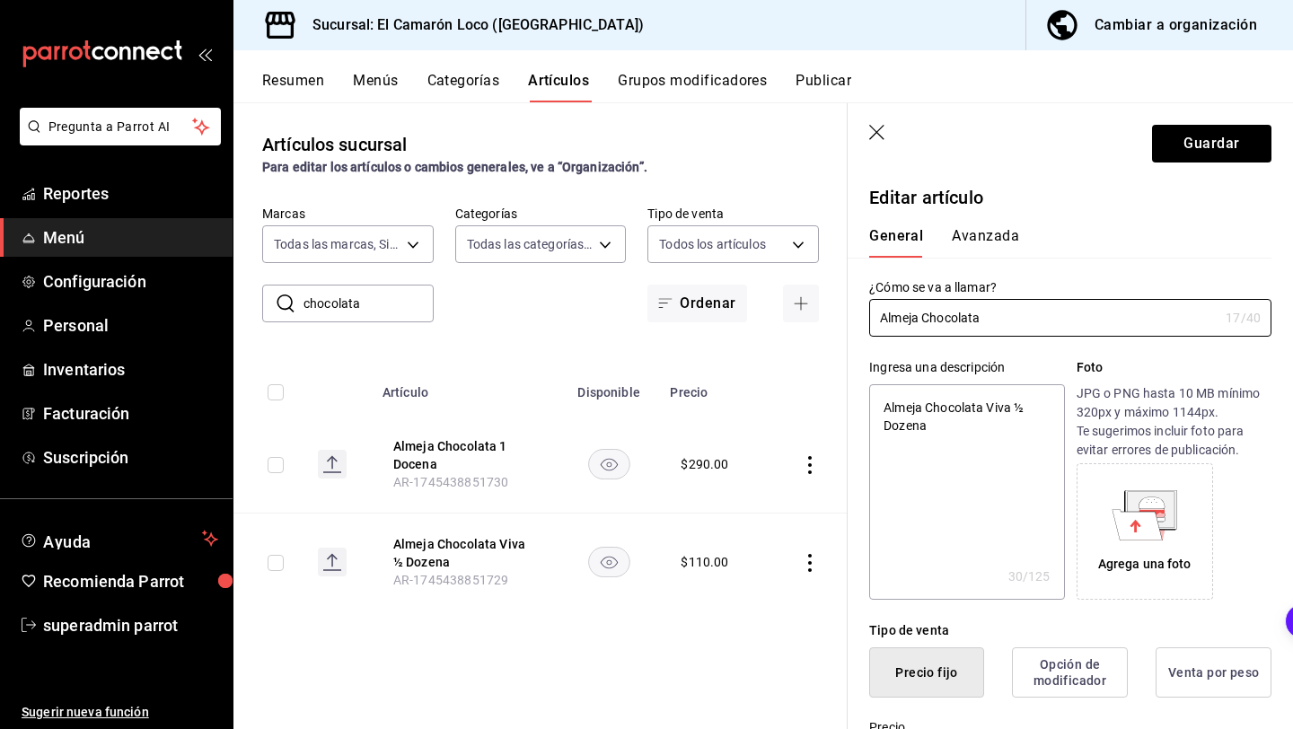
type input "Almeja Chocolata"
click at [1018, 408] on textarea "Almeja Chocolata Viva ½ Dozena" at bounding box center [966, 491] width 195 height 215
type textarea "x"
click at [1003, 325] on input "Almeja Chocolata" at bounding box center [1043, 318] width 349 height 36
paste input "text"
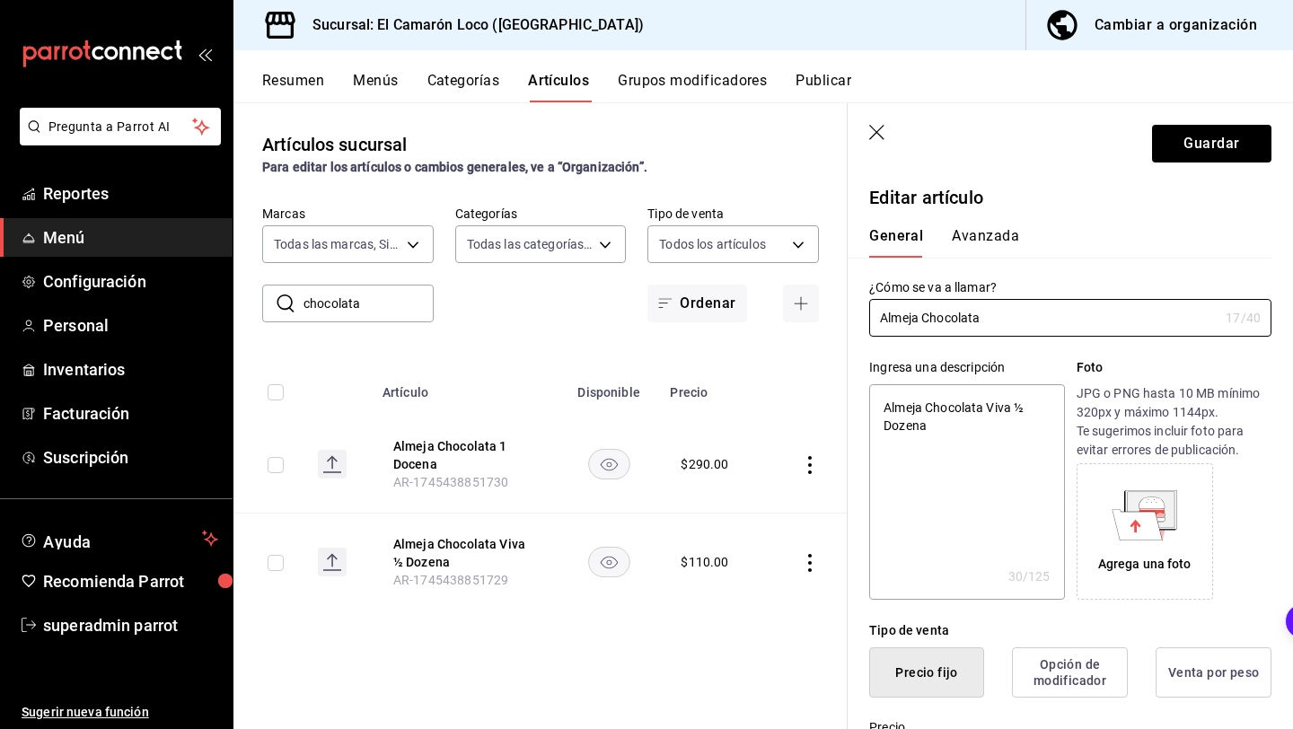
type input "Almeja Chocolata"
click at [1013, 407] on textarea "Almeja Chocolata Viva ½ Dozena" at bounding box center [966, 491] width 195 height 215
type textarea "x"
click at [996, 319] on input "Almeja Chocolata" at bounding box center [1043, 318] width 349 height 36
paste input "text"
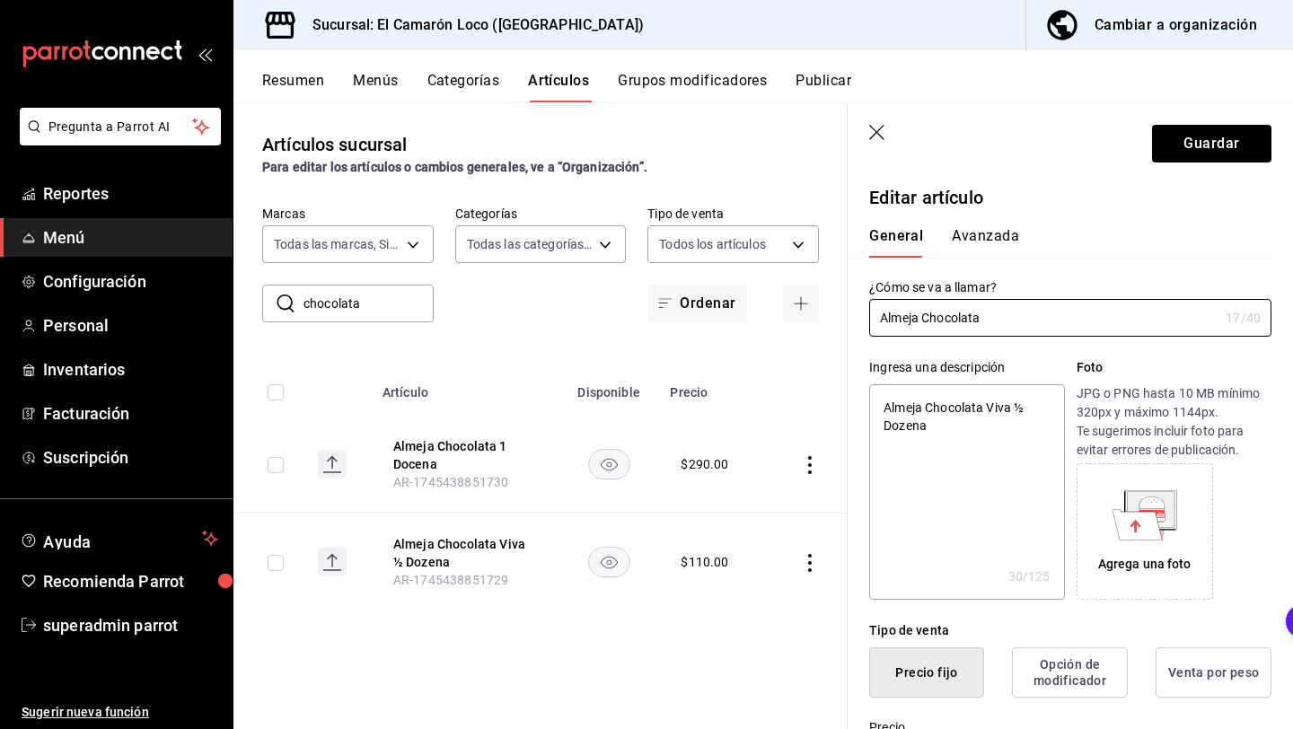
type input "Almeja Chocolata"
type textarea "x"
paste input "text"
type input "Almeja Chocolata"
type textarea "x"
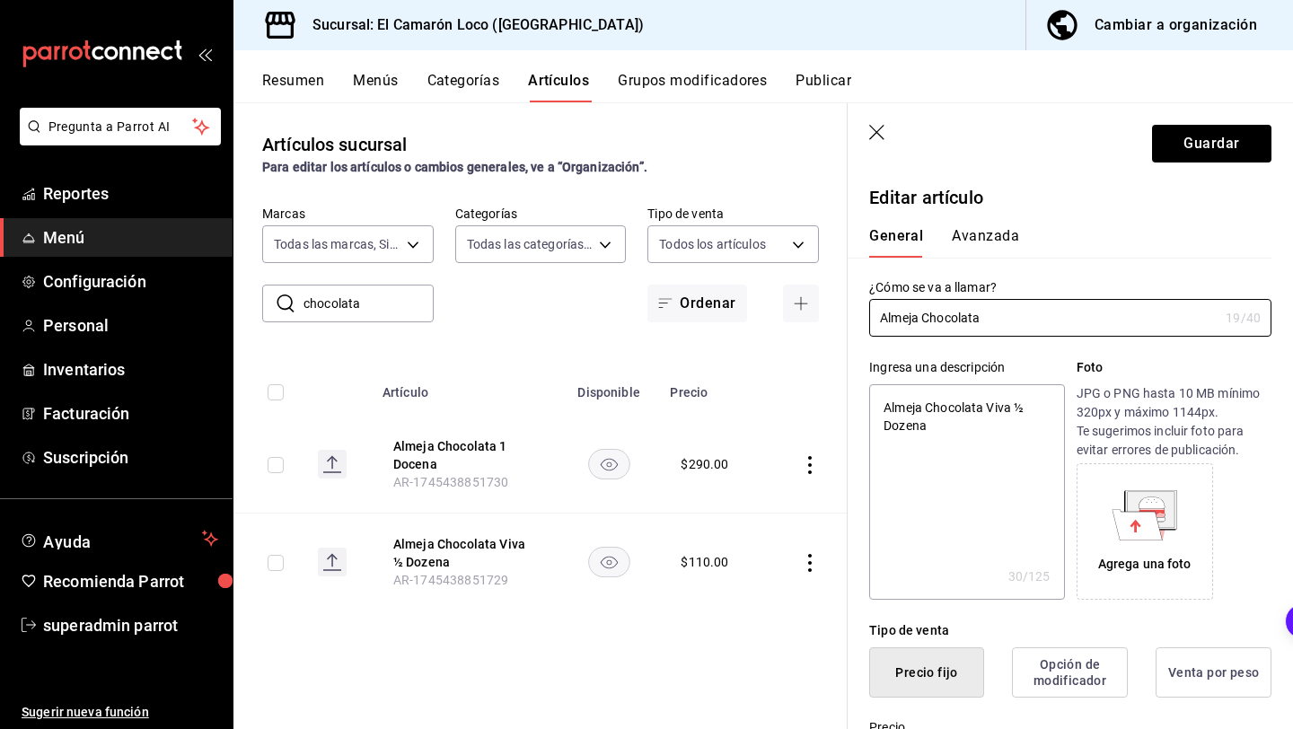
paste input "text"
type input "Almeja Chocolata"
type textarea "x"
paste input "text"
type input "Almeja Chocolata"
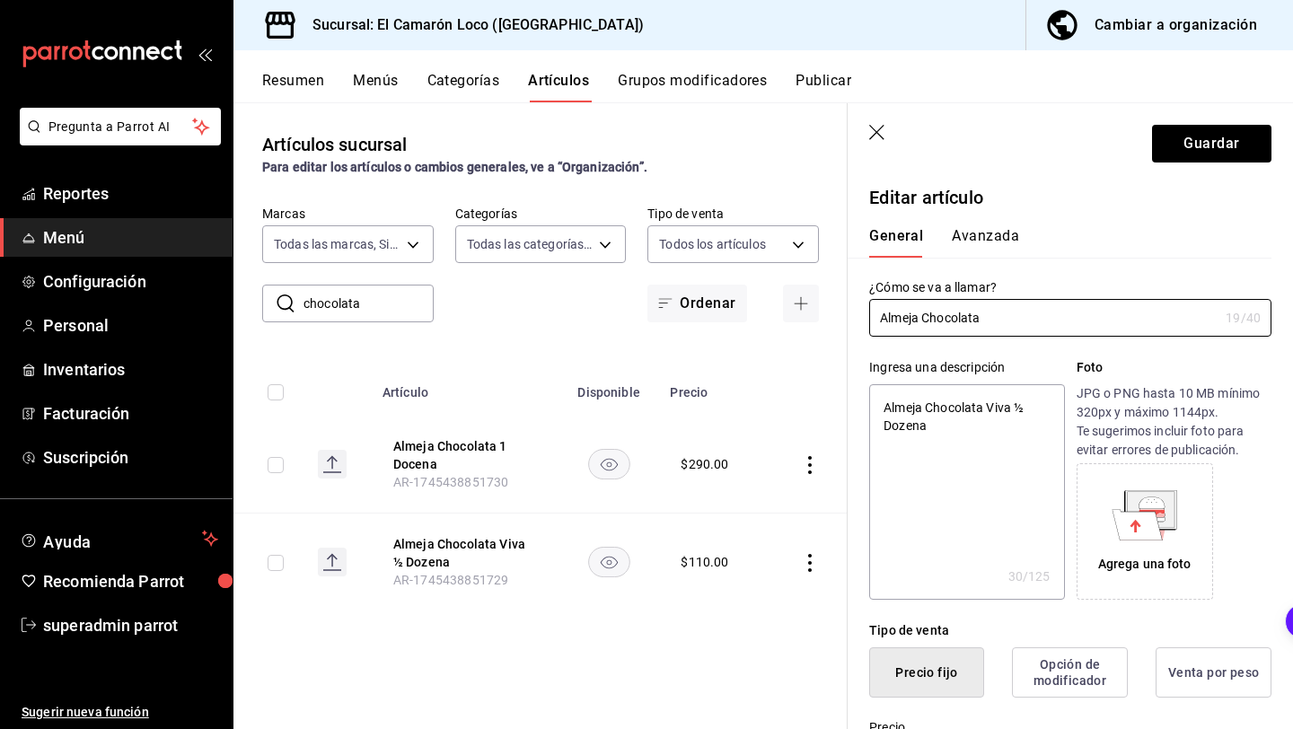
type textarea "x"
paste input "text"
type input "Almeja Chocolata"
type textarea "x"
paste input "text"
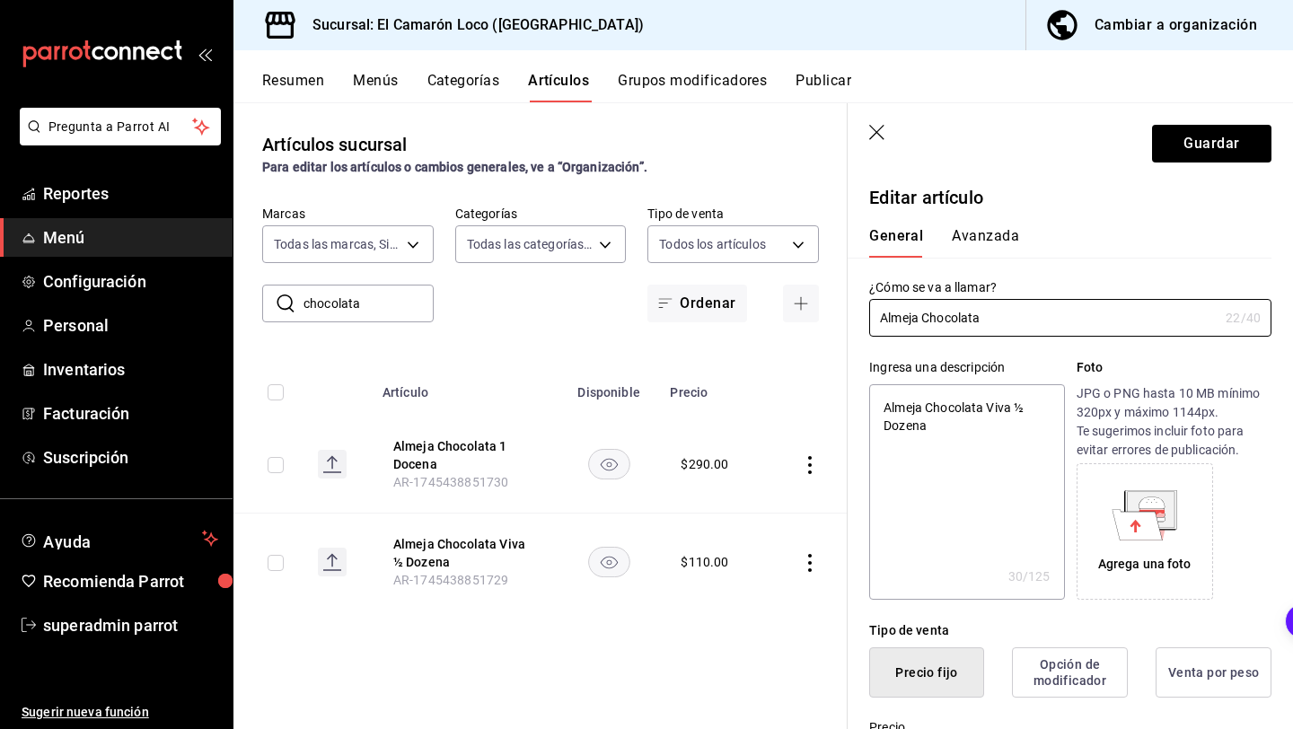
type input "Almeja Chocolata"
type textarea "x"
paste input "text"
type input "Almeja Chocolata"
type textarea "x"
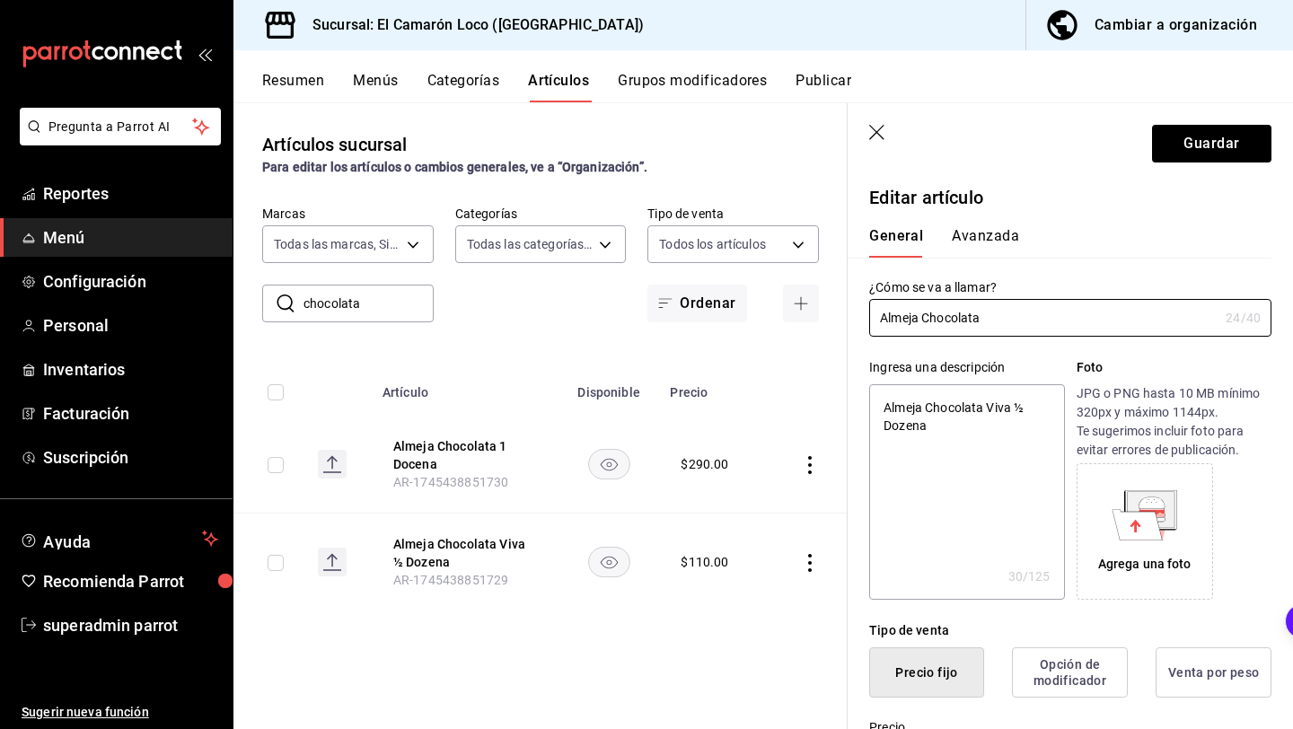
type input "Almeja Chocolata"
type textarea "x"
type input "Almeja Chocolata"
type textarea "x"
type input "Almeja Chocolata"
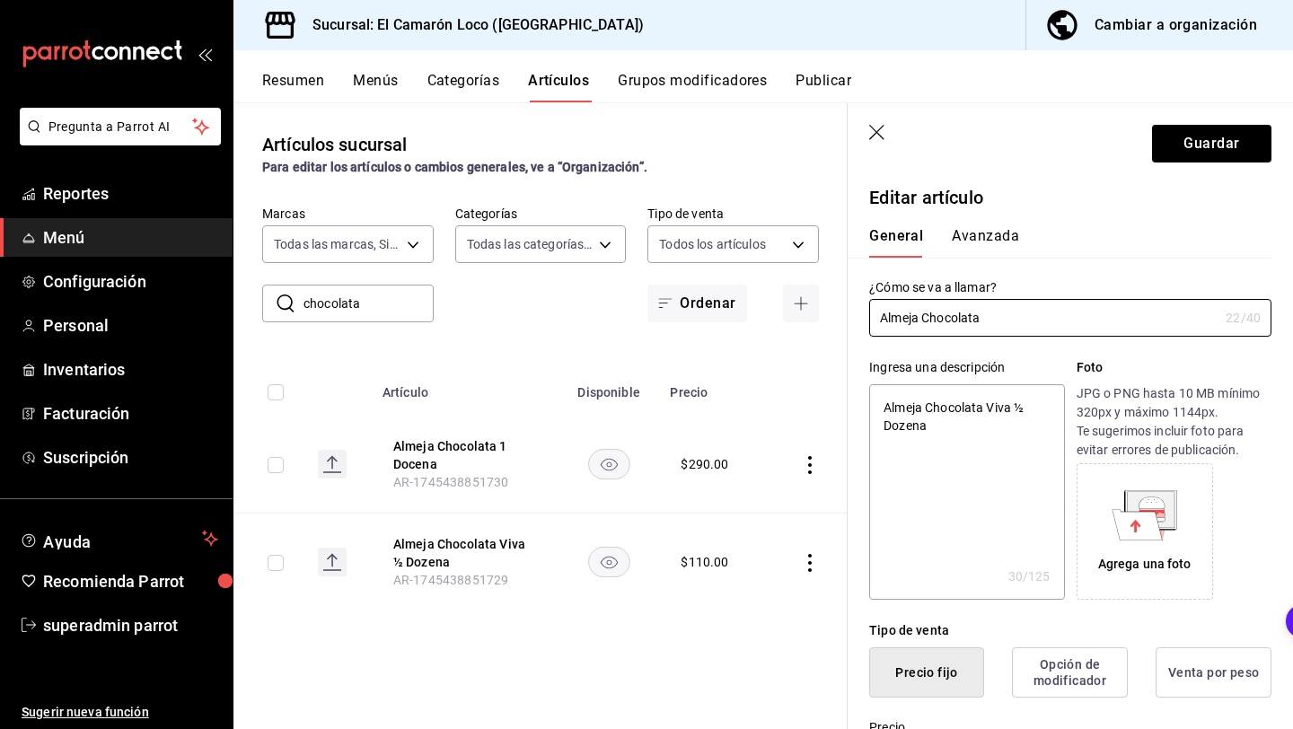
type textarea "x"
type input "Almeja Chocolata"
type textarea "x"
type input "Almeja Chocolata"
type textarea "x"
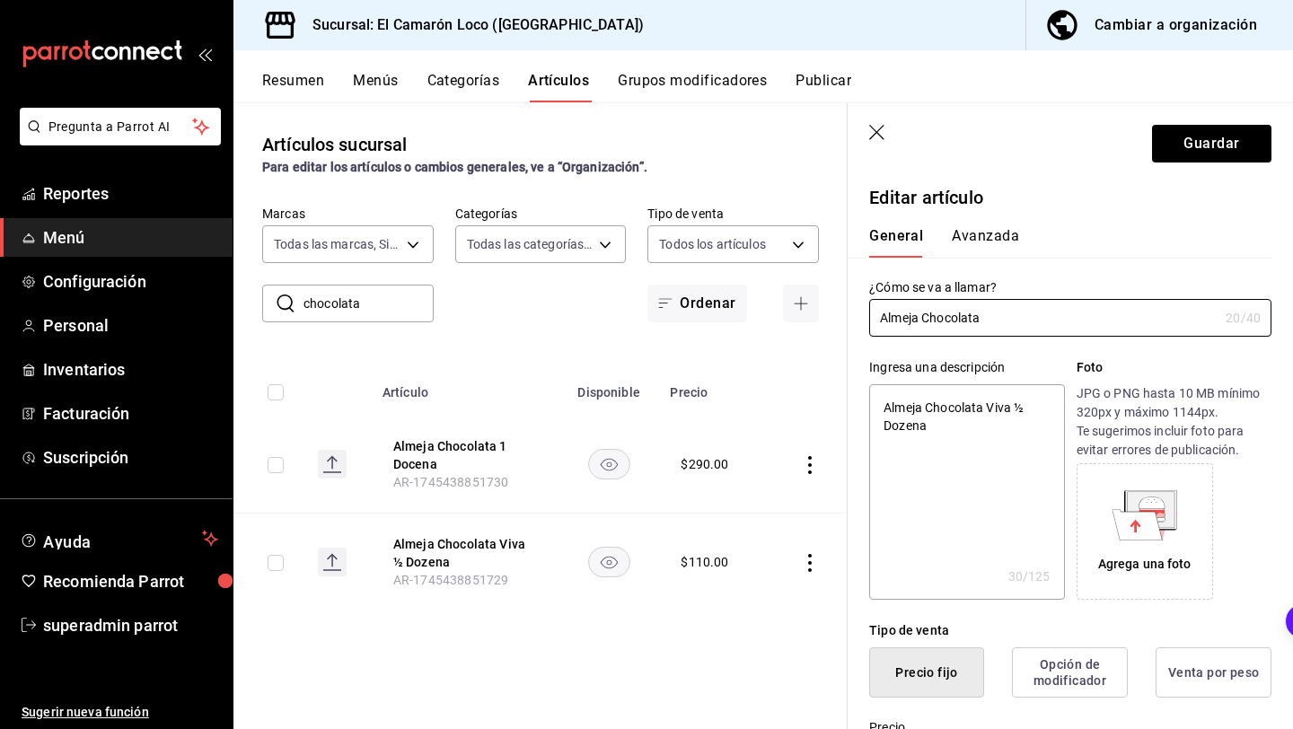
type input "Almeja Chocolata"
type textarea "x"
type input "Almeja Chocolata"
type textarea "x"
type input "Almeja Chocolata"
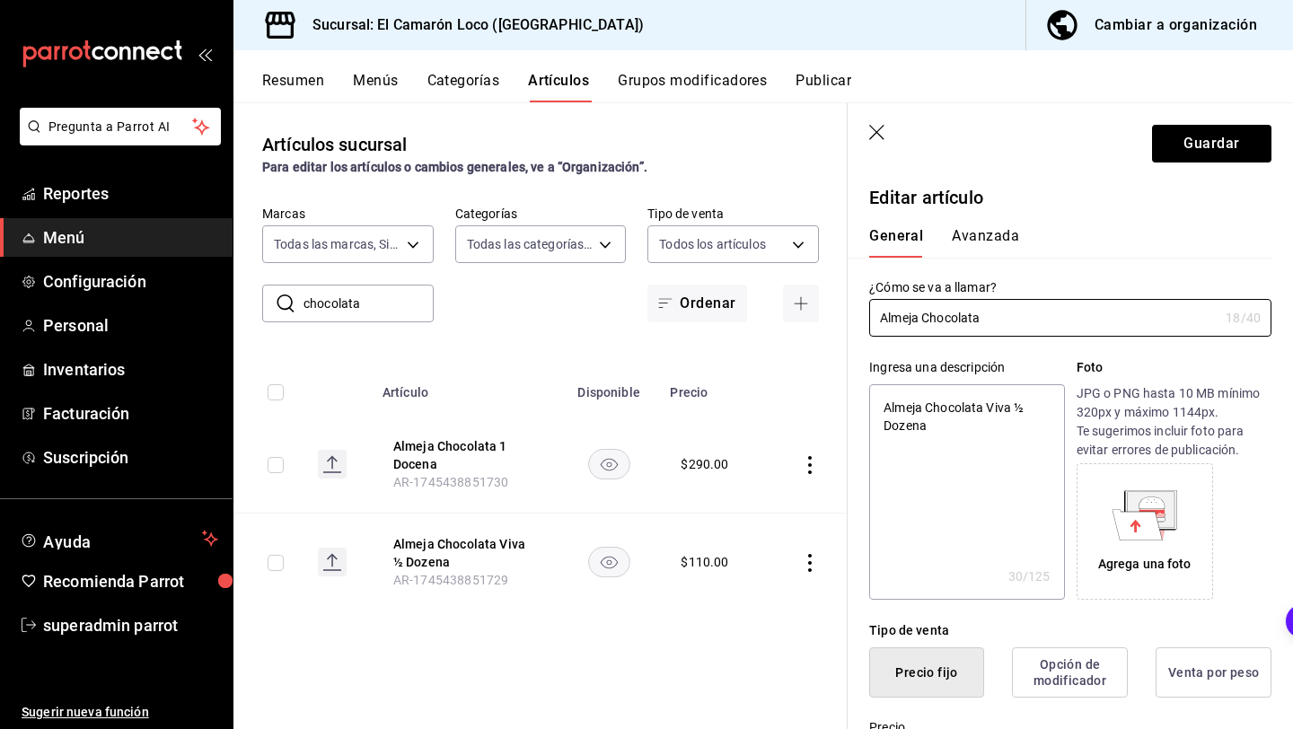
type textarea "x"
type input "Almeja Chocolata"
click at [874, 131] on icon "button" at bounding box center [878, 134] width 18 height 18
type textarea "x"
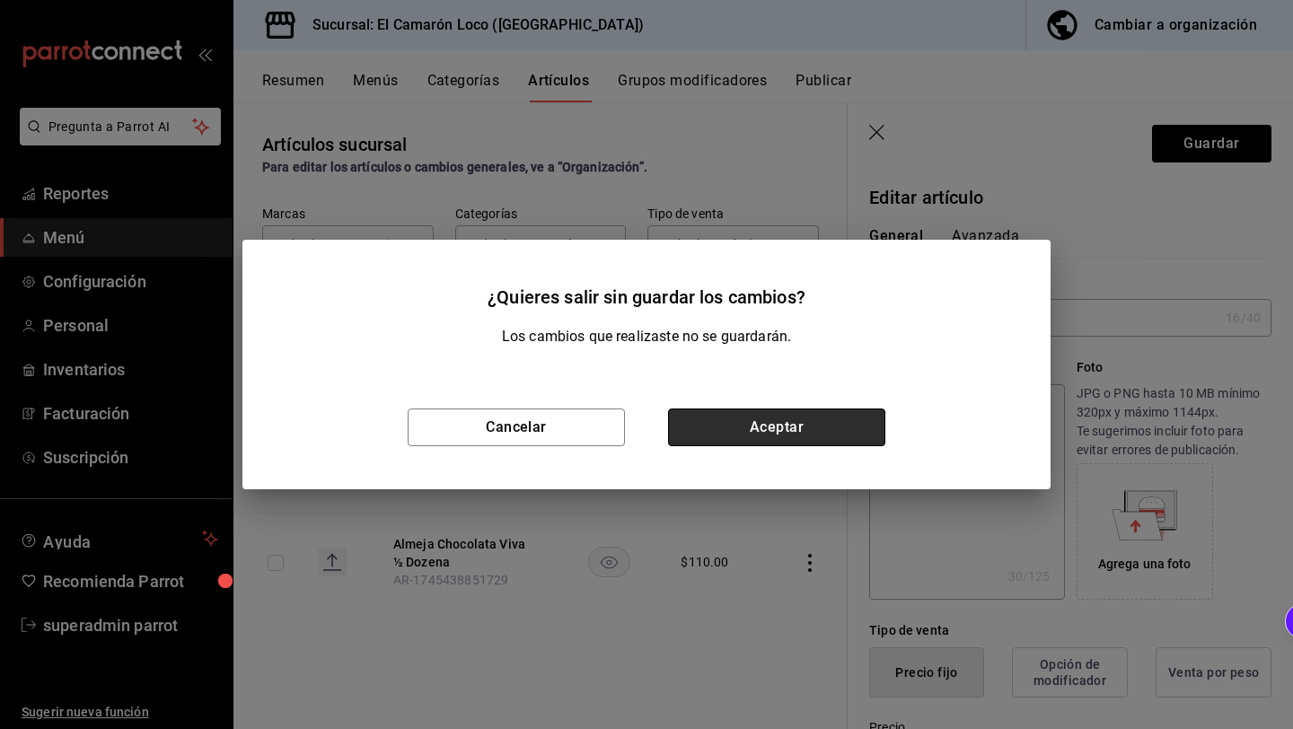
click at [824, 428] on button "Aceptar" at bounding box center [776, 428] width 217 height 38
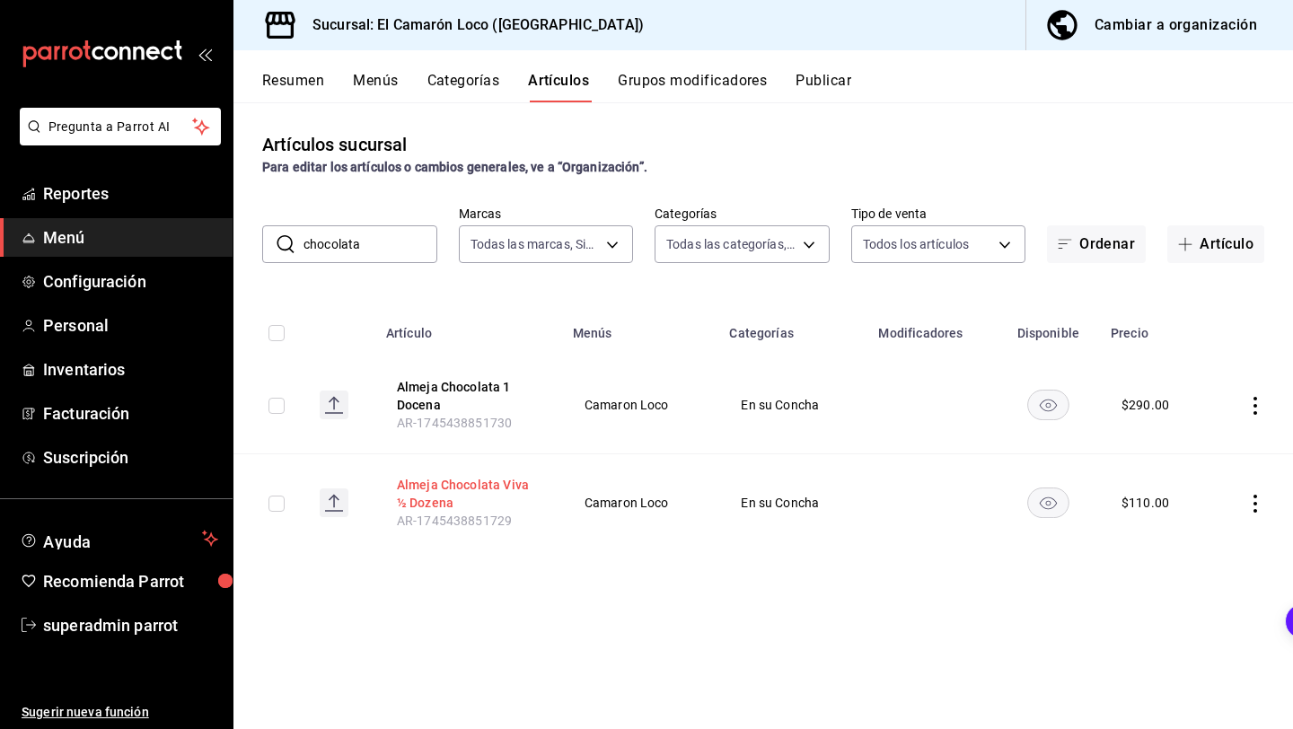
click at [502, 497] on button "Almeja Chocolata Viva ½ Dozena" at bounding box center [469, 494] width 144 height 36
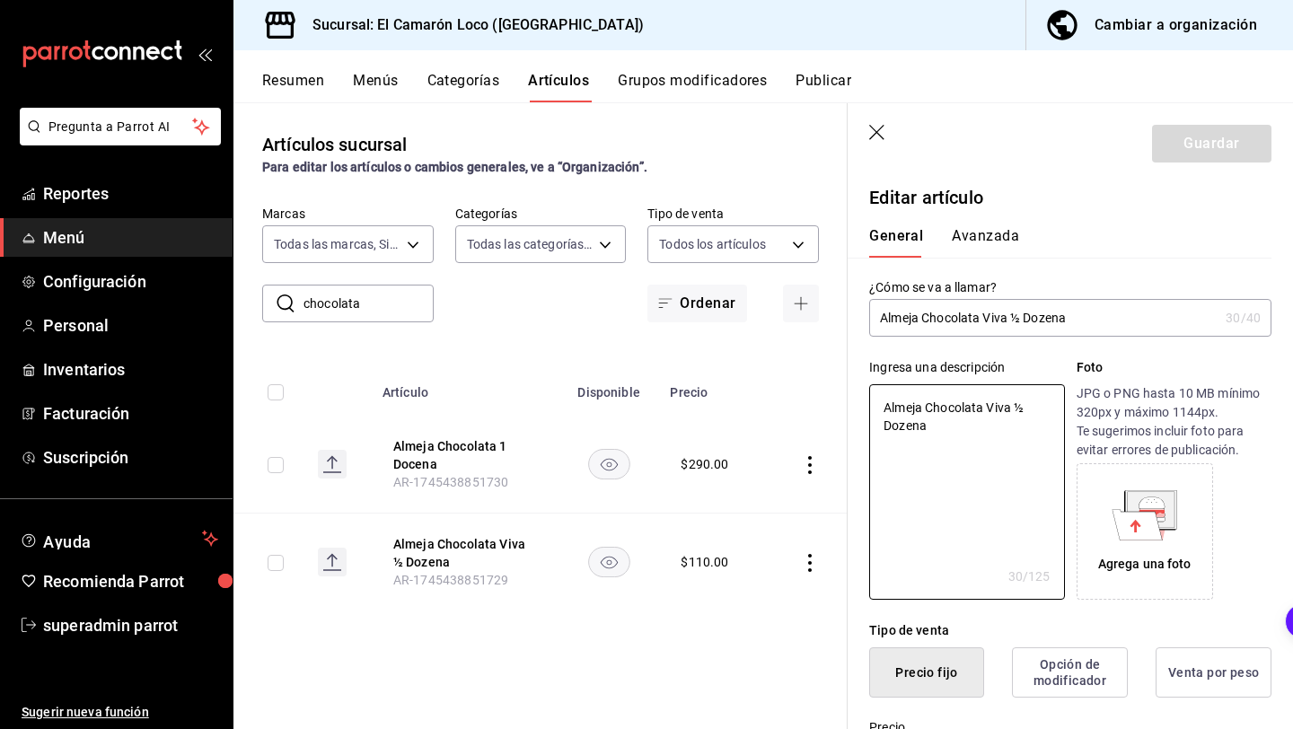
drag, startPoint x: 1028, startPoint y: 407, endPoint x: 817, endPoint y: 404, distance: 211.0
click at [817, 404] on main "Artículos sucursal Para editar los artículos o cambios generales, ve a “Organiz…" at bounding box center [762, 415] width 1059 height 627
type textarea "x"
click at [1081, 324] on input "Almeja Chocolata Viva ½ Dozena" at bounding box center [1043, 318] width 349 height 36
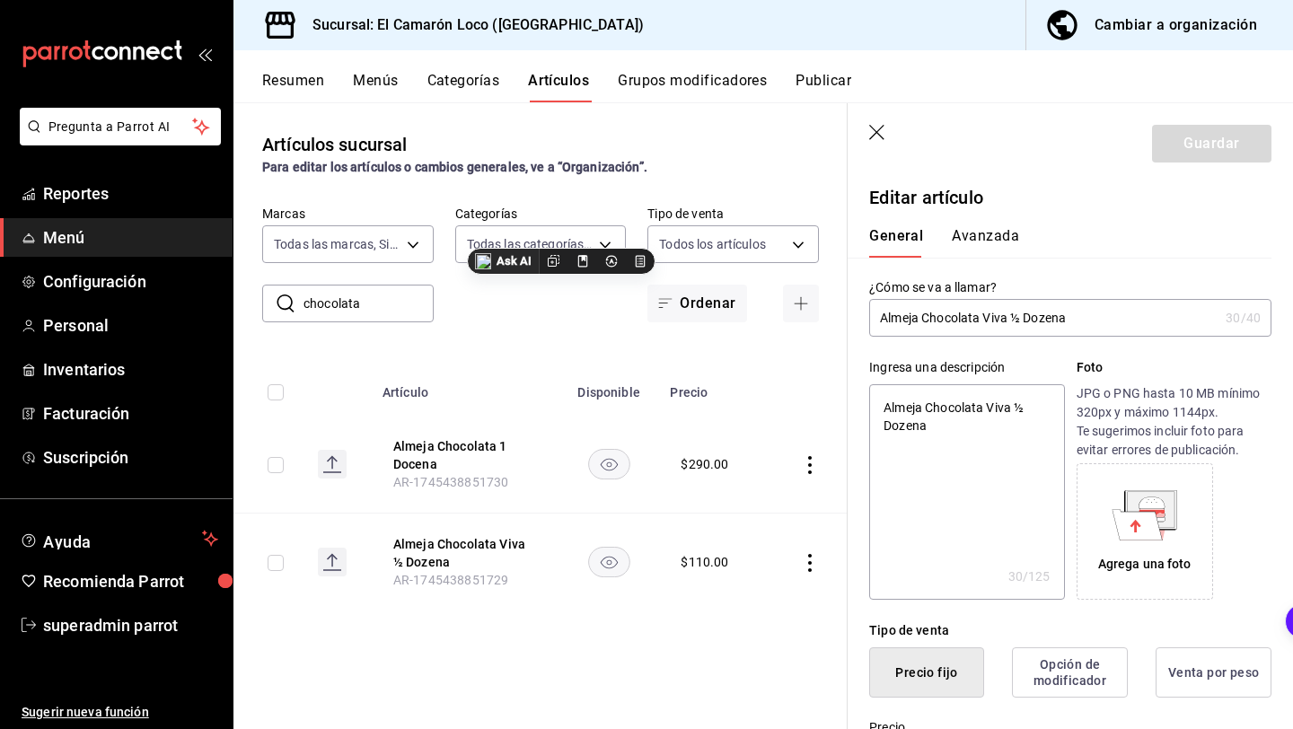
click at [1081, 324] on input "Almeja Chocolata Viva ½ Dozena" at bounding box center [1043, 318] width 349 height 36
paste input "text"
type input "Almeja Chocolata Viva"
type textarea "x"
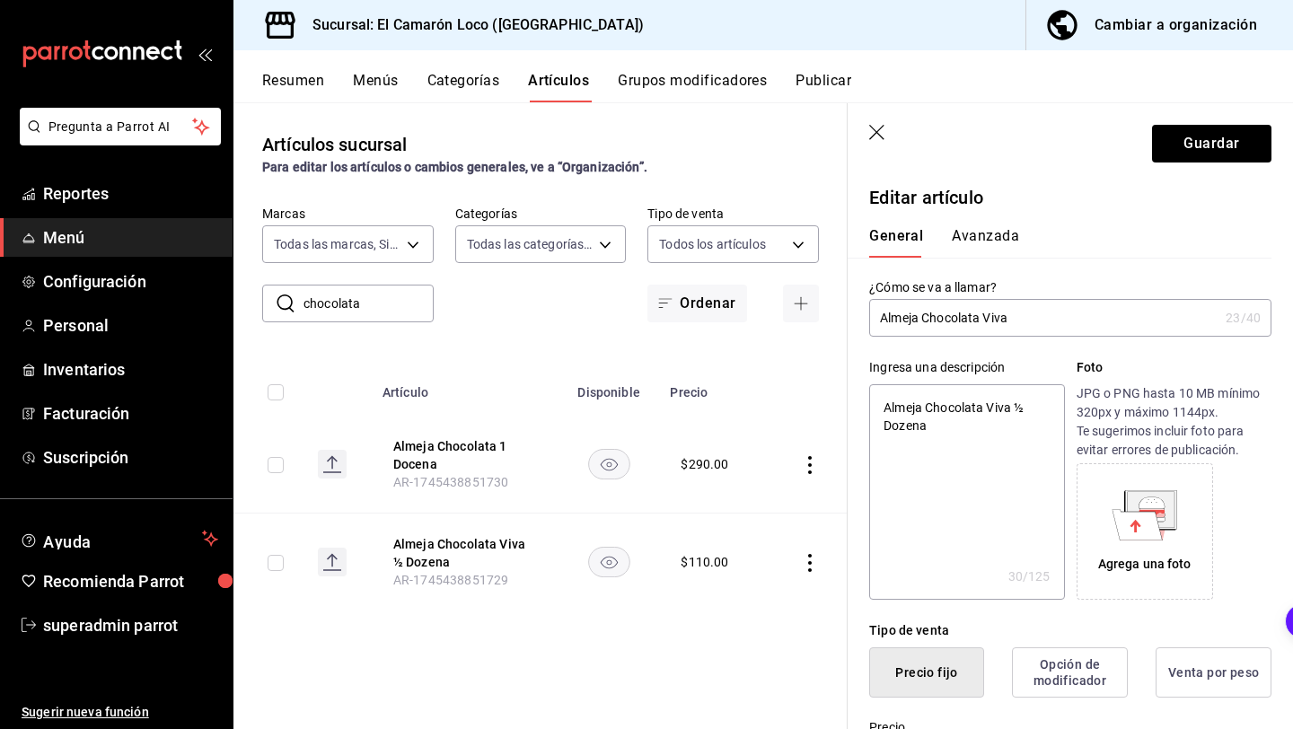
click at [1014, 319] on input "Almeja Chocolata Viva" at bounding box center [1043, 318] width 349 height 36
type input "Almeja Chocolata Viva"
type textarea "x"
type input "Almeja Chocolata Viva"
type textarea "x"
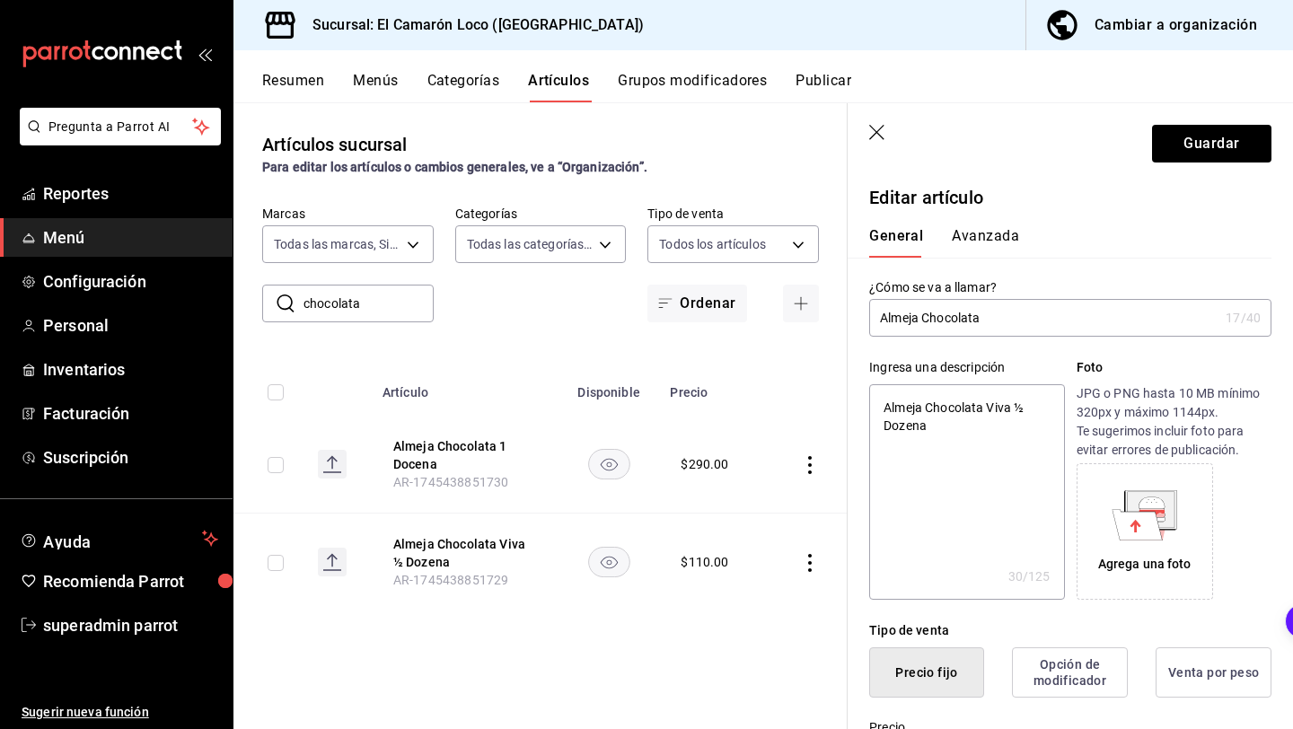
click at [1021, 414] on textarea "Almeja Chocolata Viva ½ Dozena" at bounding box center [966, 491] width 195 height 215
click at [1014, 409] on textarea "Almeja Chocolata Viva ½ Dozena" at bounding box center [966, 491] width 195 height 215
click at [1015, 318] on input "Almeja Chocolata" at bounding box center [1043, 318] width 349 height 36
paste input "text"
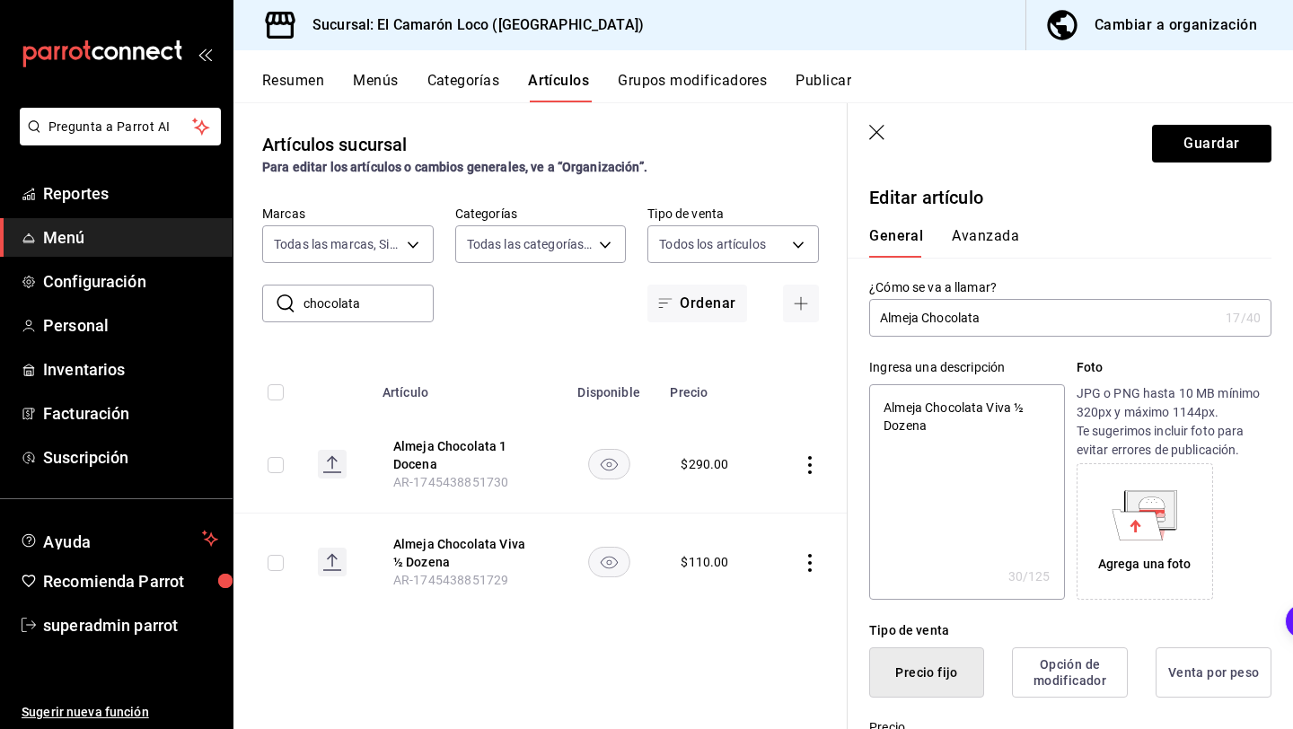
drag, startPoint x: 1022, startPoint y: 405, endPoint x: 1007, endPoint y: 406, distance: 14.4
click at [1007, 406] on textarea "Almeja Chocolata Viva ½ Dozena" at bounding box center [966, 491] width 195 height 215
click at [1021, 409] on textarea "Almeja Chocolata Viva ½ Dozena" at bounding box center [966, 491] width 195 height 215
click at [998, 310] on input "Almeja Chocolata" at bounding box center [1043, 318] width 349 height 36
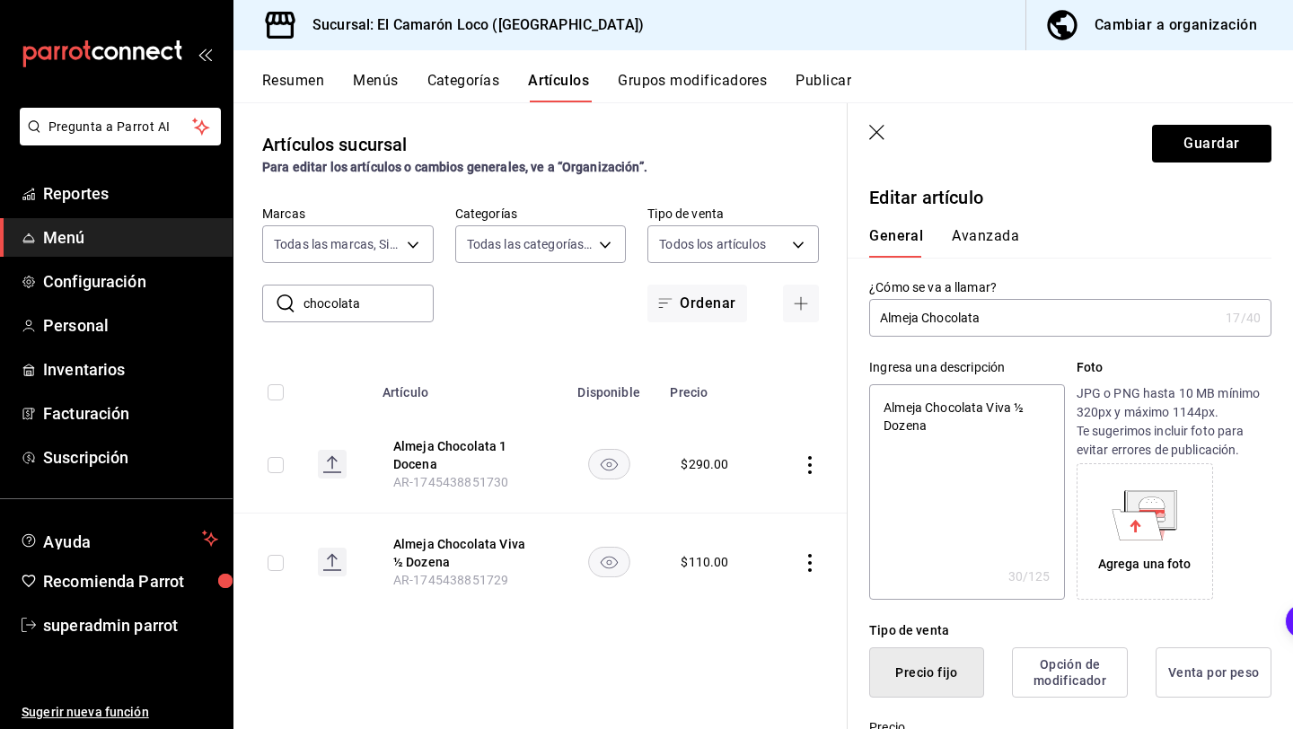
click at [998, 310] on input "Almeja Chocolata" at bounding box center [1043, 318] width 349 height 36
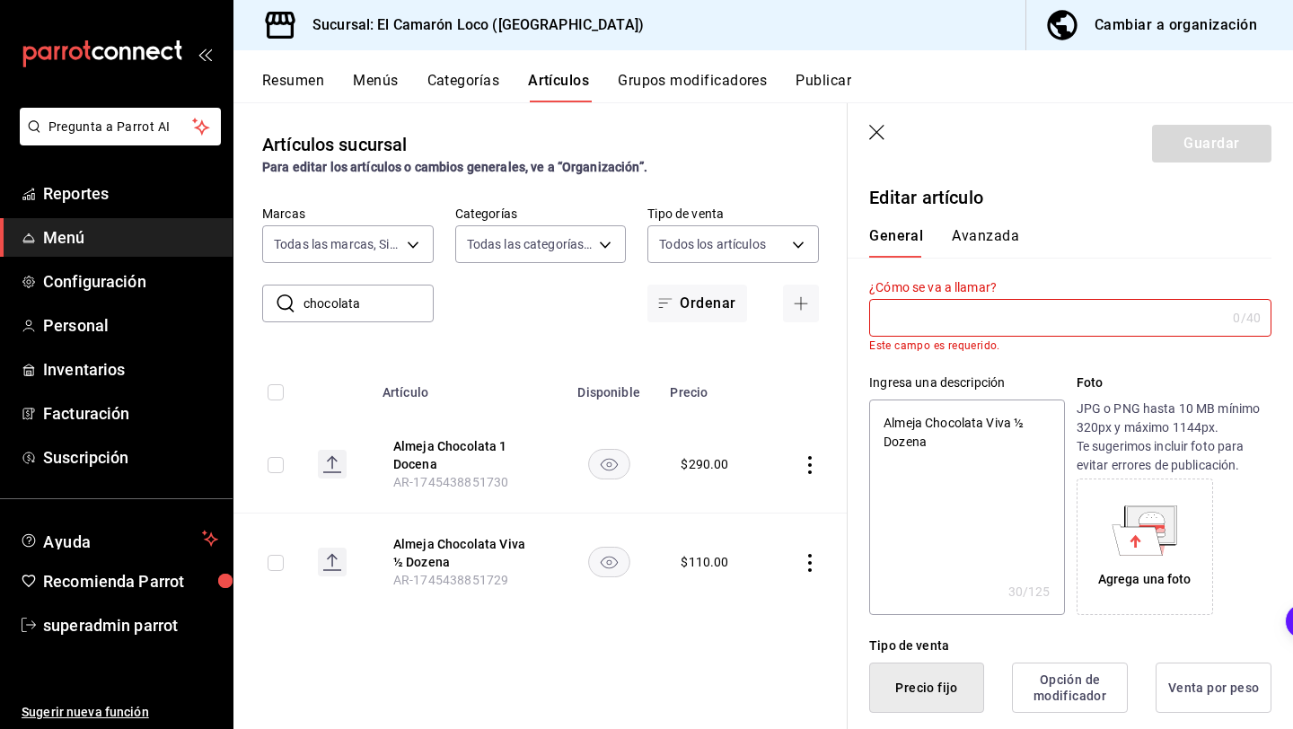
click at [880, 134] on icon "button" at bounding box center [878, 134] width 18 height 18
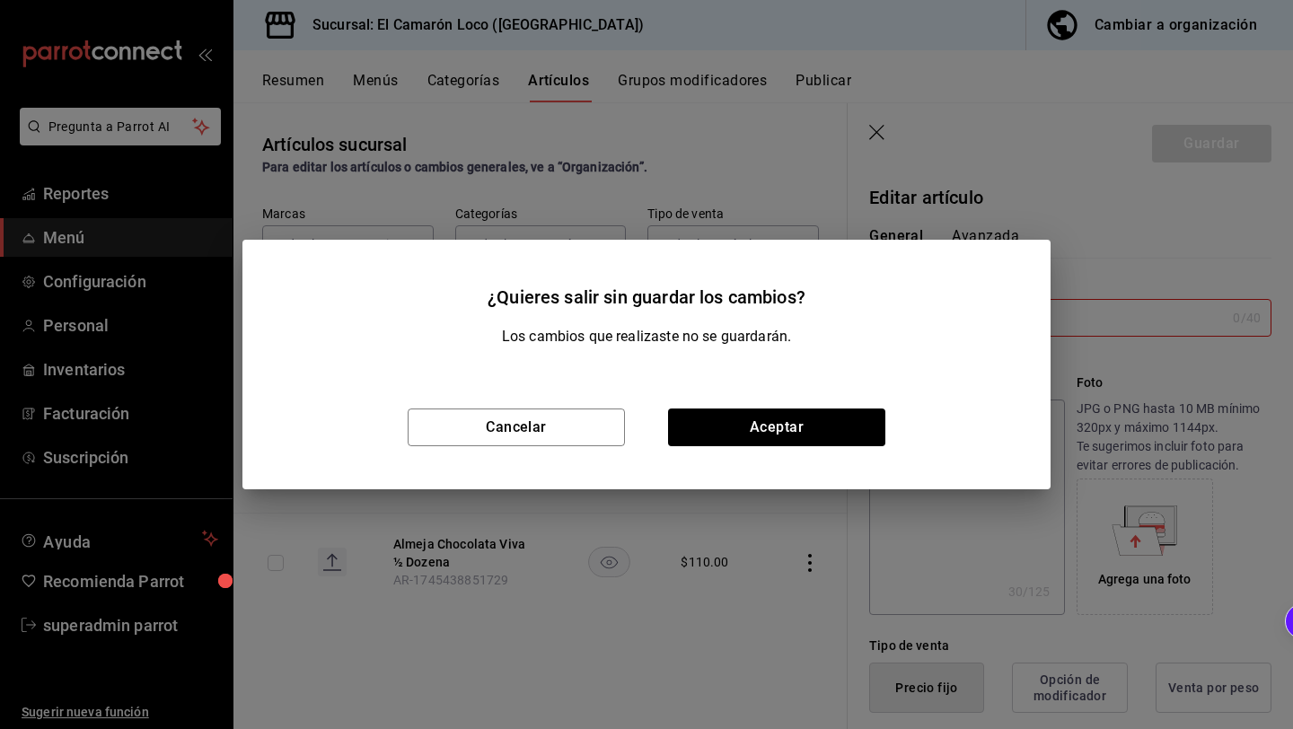
click at [818, 406] on div "Cancelar Aceptar" at bounding box center [646, 427] width 808 height 124
click at [831, 425] on button "Aceptar" at bounding box center [776, 428] width 217 height 38
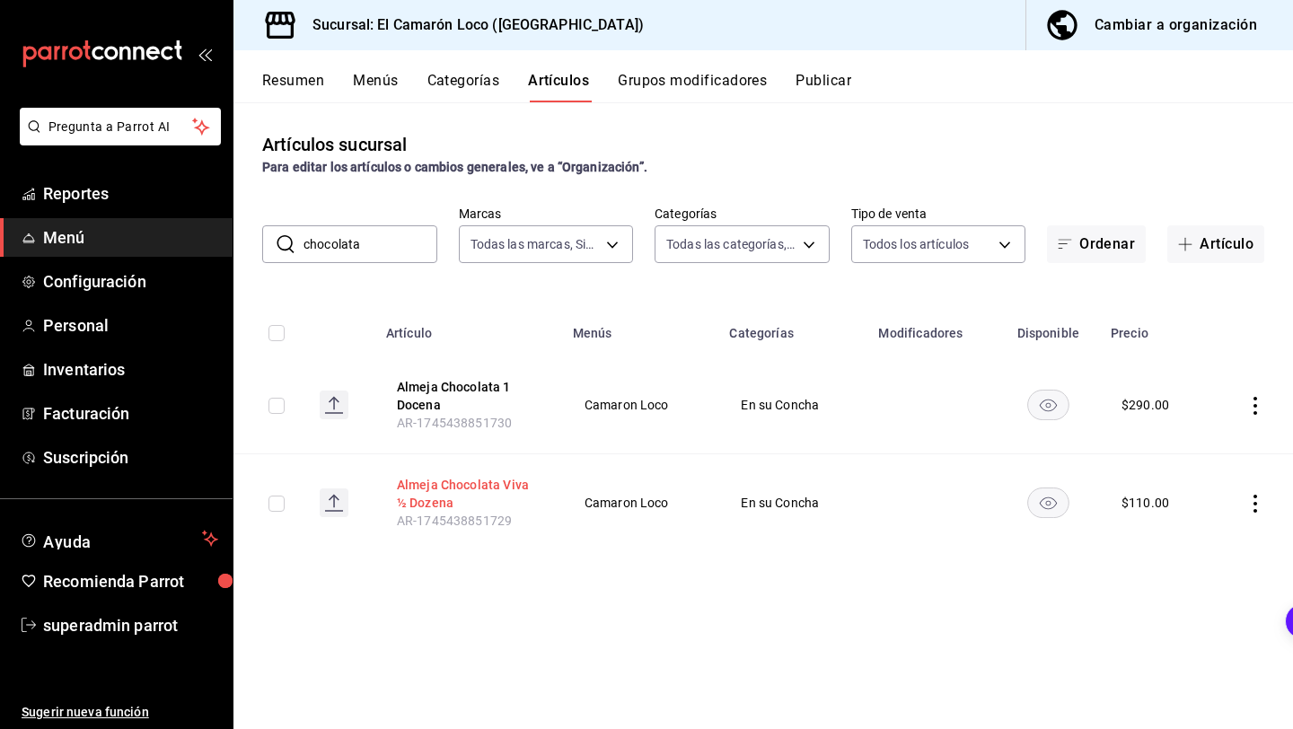
click at [507, 481] on button "Almeja Chocolata Viva ½ Dozena" at bounding box center [469, 494] width 144 height 36
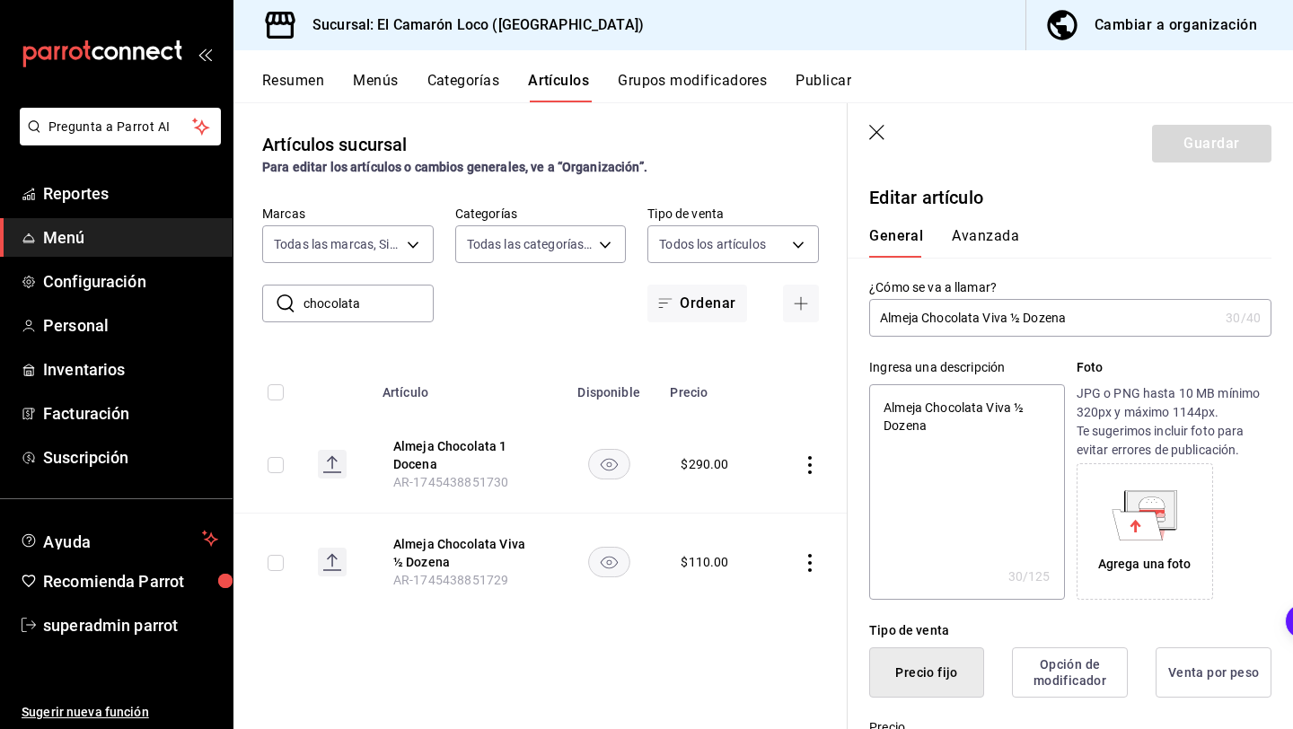
click at [1006, 318] on input "Almeja Chocolata Viva ½ Dozena" at bounding box center [1043, 318] width 349 height 36
click at [1048, 321] on input "Almeja Chocolata Viva ½ Dozena" at bounding box center [1043, 318] width 349 height 36
click at [884, 119] on header "Guardar" at bounding box center [1070, 140] width 445 height 74
click at [874, 142] on icon "button" at bounding box center [878, 134] width 18 height 18
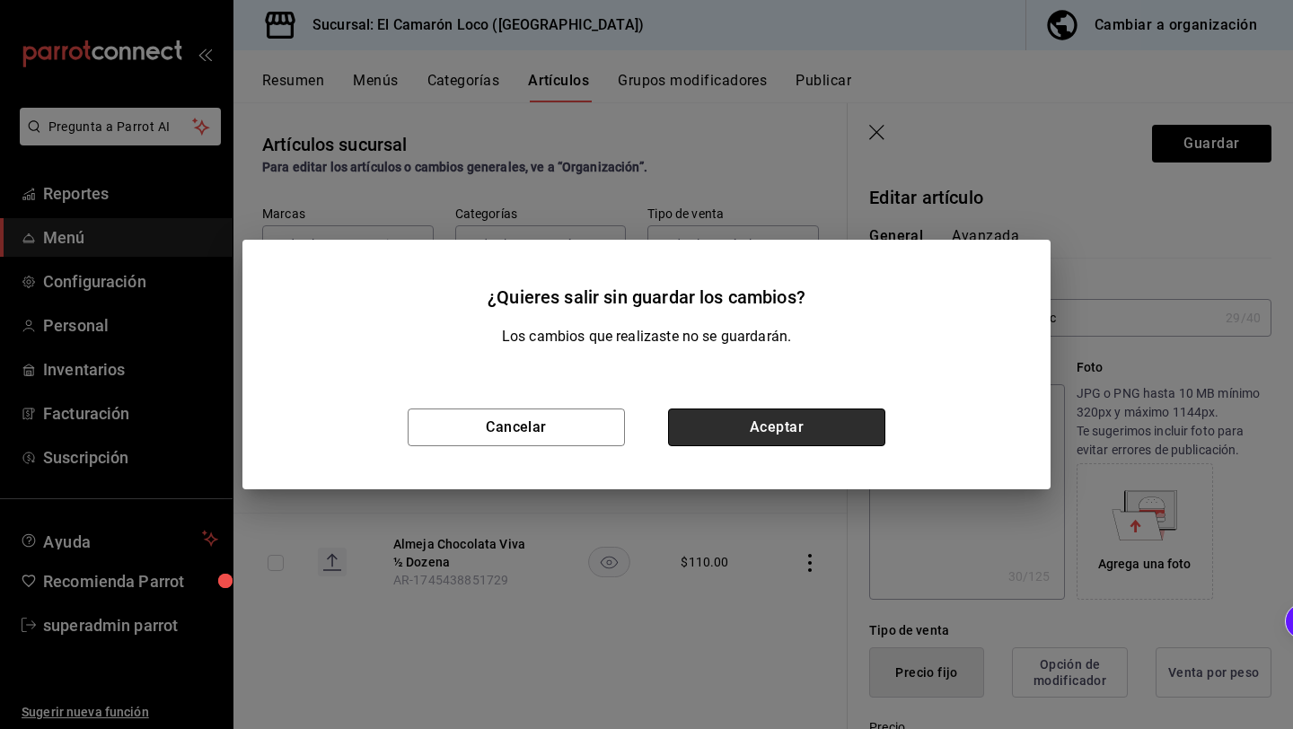
click at [718, 444] on button "Aceptar" at bounding box center [776, 428] width 217 height 38
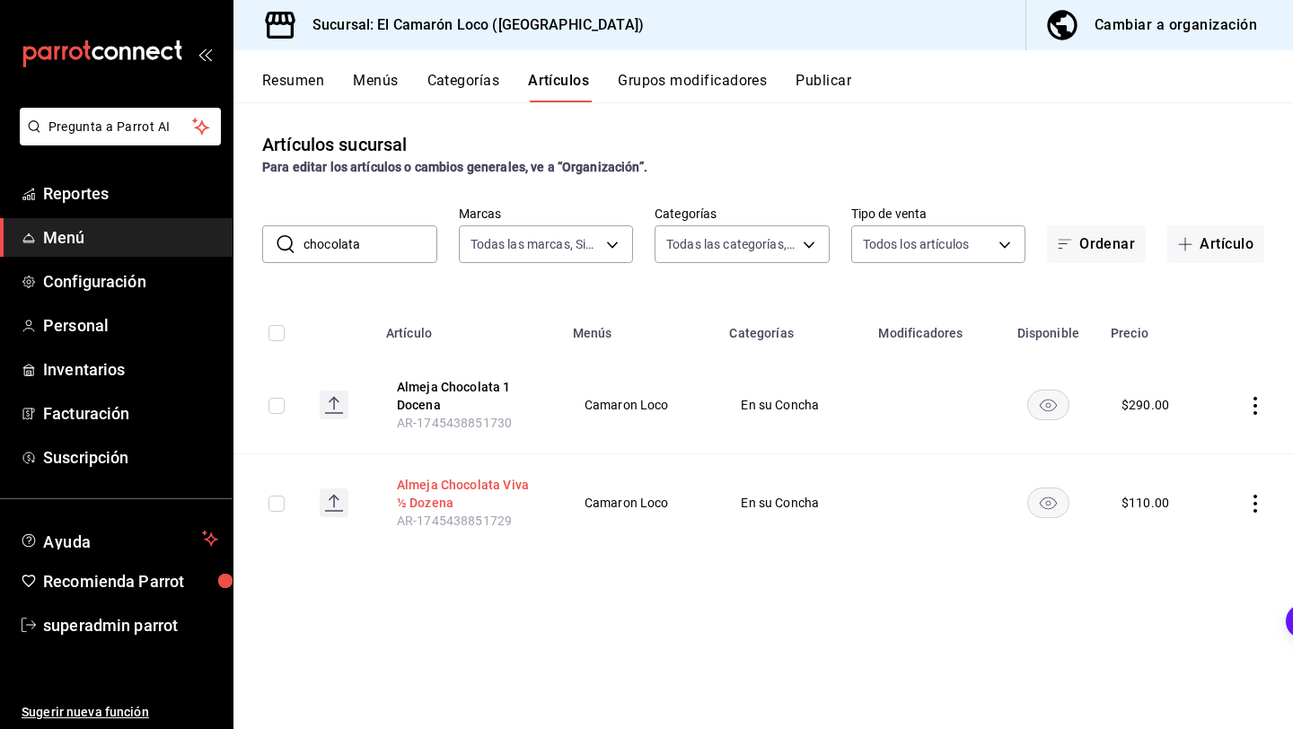
click at [470, 484] on button "Almeja Chocolata Viva ½ Dozena" at bounding box center [469, 494] width 144 height 36
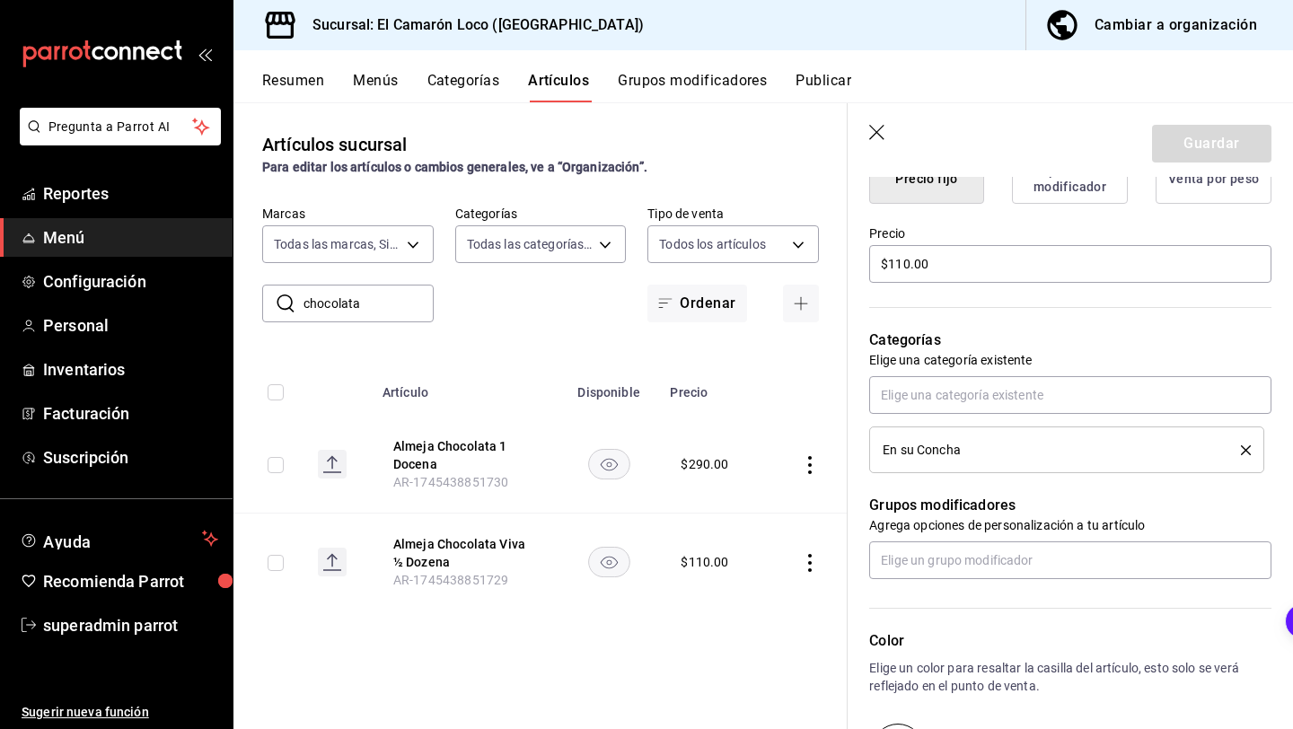
scroll to position [474, 0]
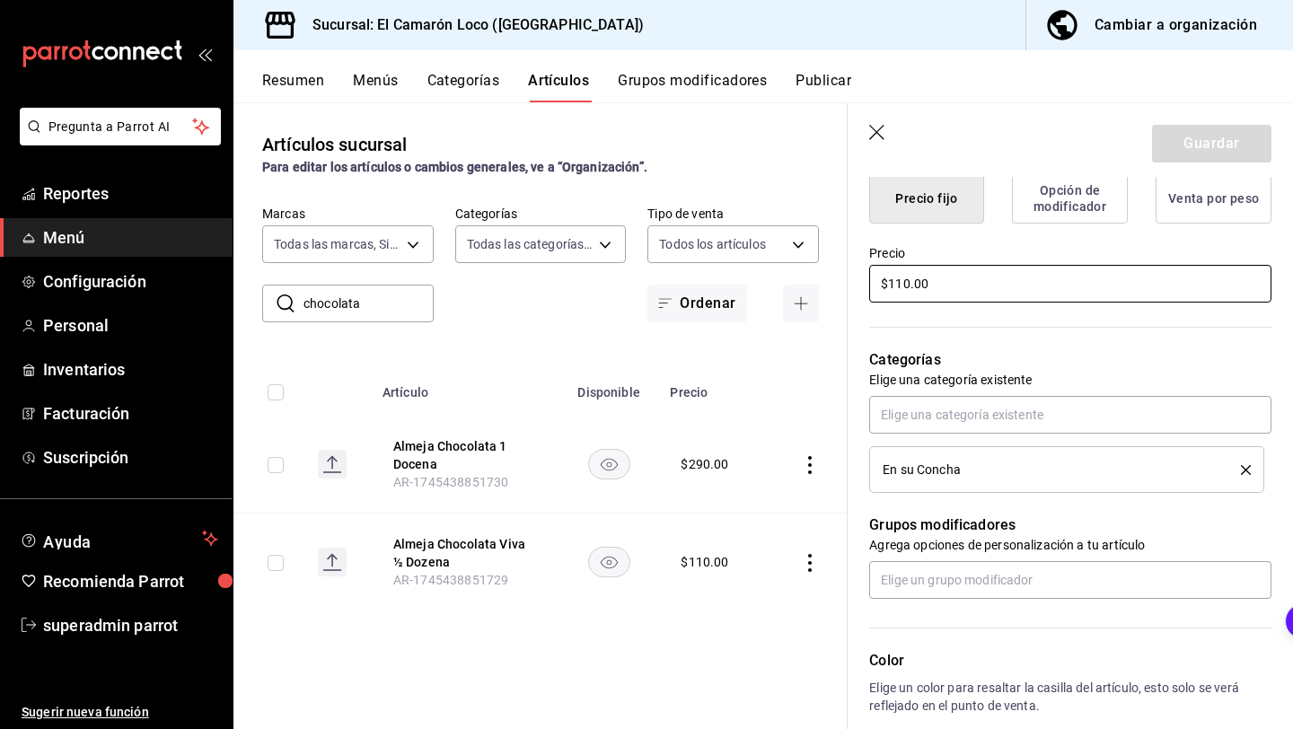
click at [907, 285] on input "$110.00" at bounding box center [1070, 284] width 402 height 38
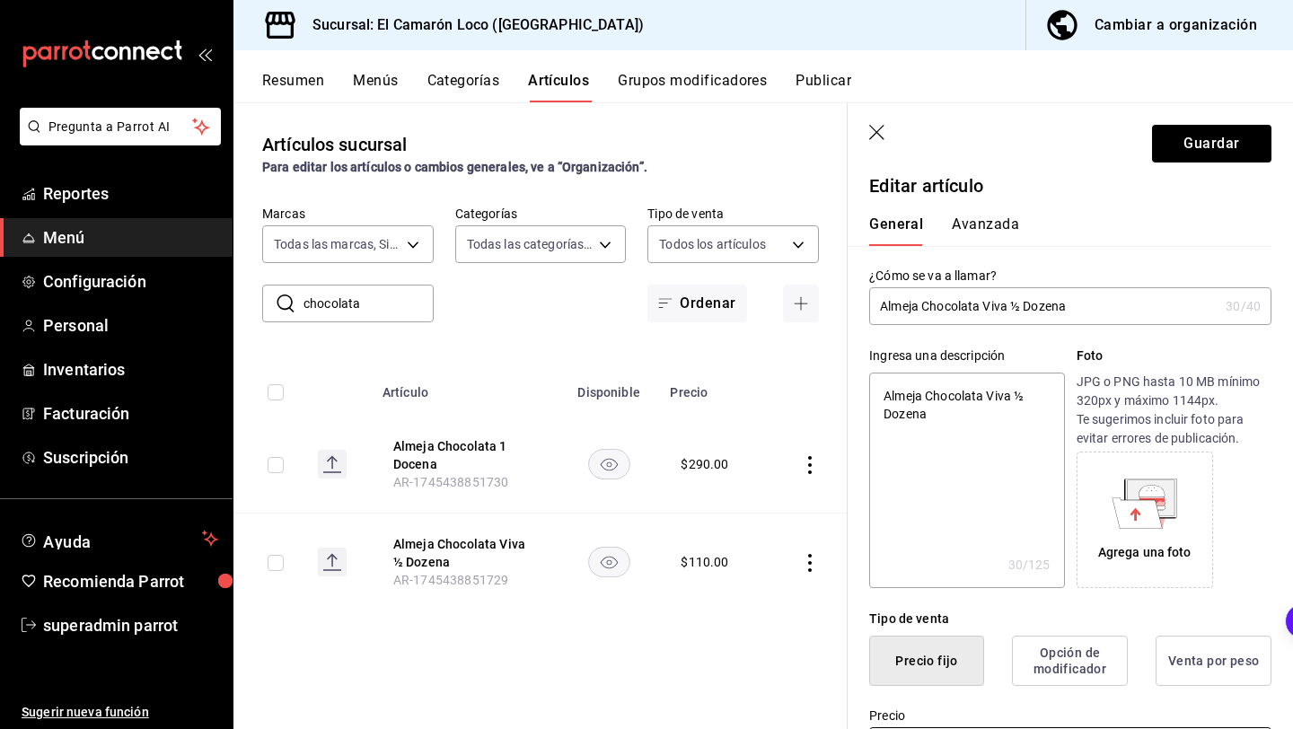
scroll to position [0, 0]
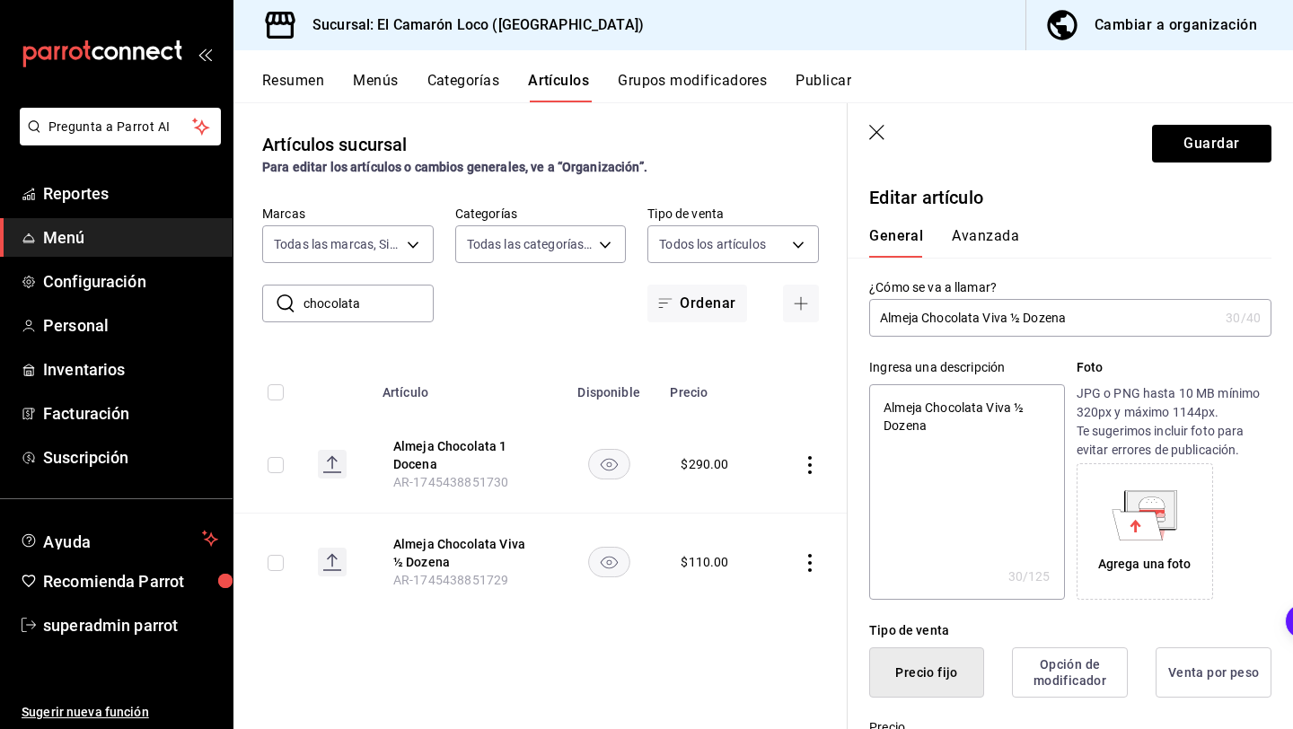
click at [903, 426] on textarea "Almeja Chocolata Viva ½ Dozena" at bounding box center [966, 491] width 195 height 215
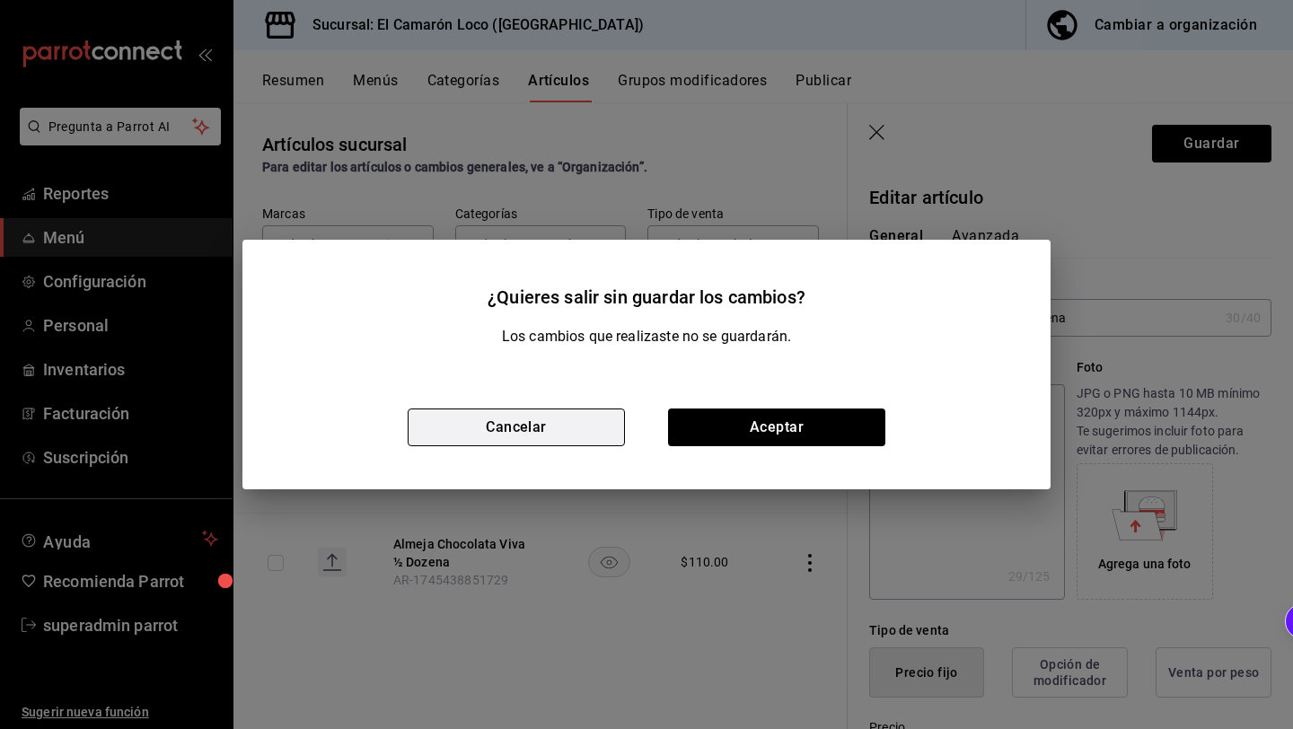
click at [578, 425] on button "Cancelar" at bounding box center [516, 428] width 217 height 38
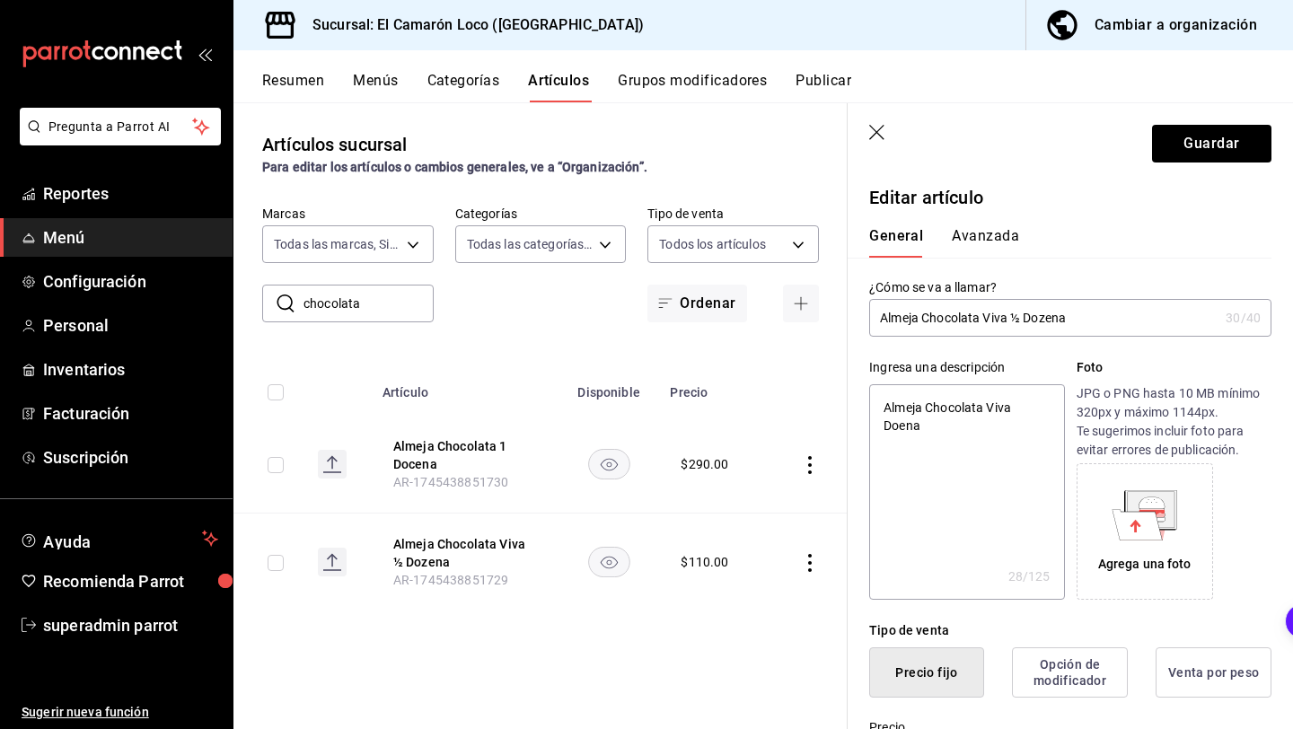
click at [891, 120] on header "Guardar" at bounding box center [1070, 140] width 445 height 74
click at [885, 123] on header "Guardar" at bounding box center [1070, 140] width 445 height 74
click at [878, 127] on icon "button" at bounding box center [878, 134] width 18 height 18
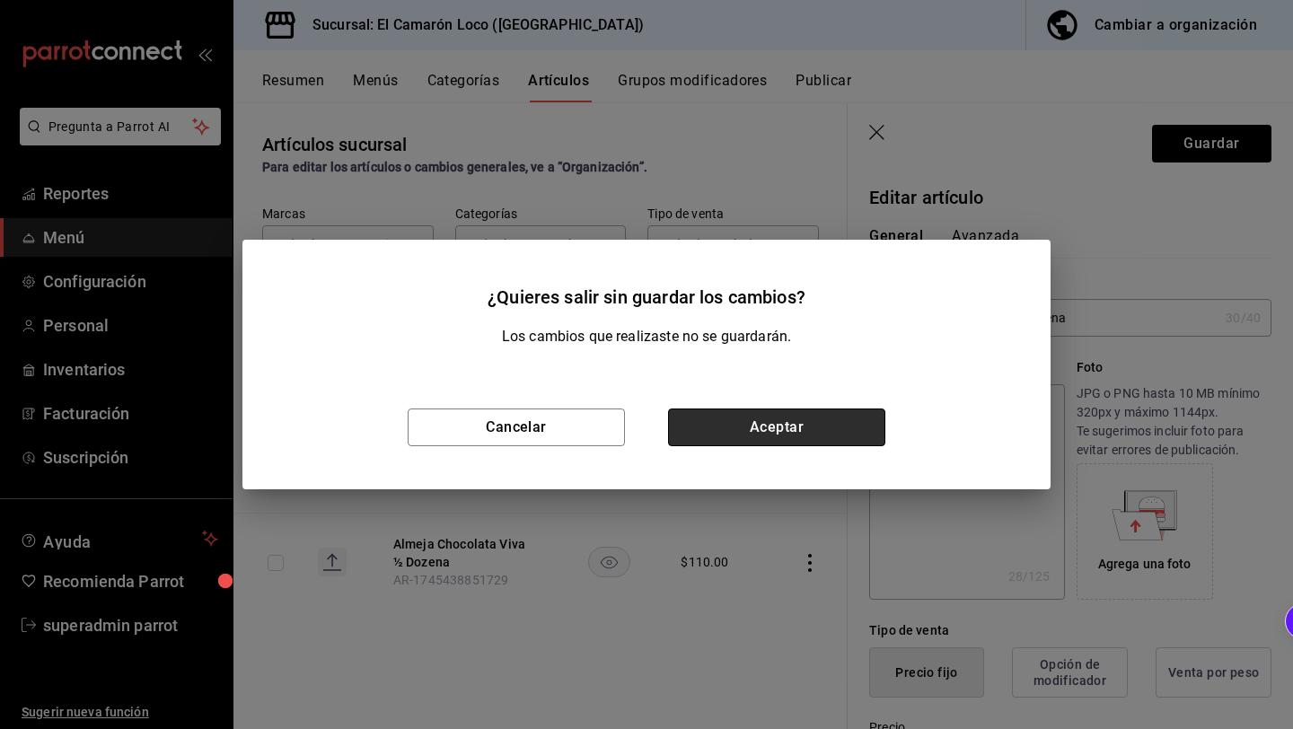
click at [803, 420] on button "Aceptar" at bounding box center [776, 428] width 217 height 38
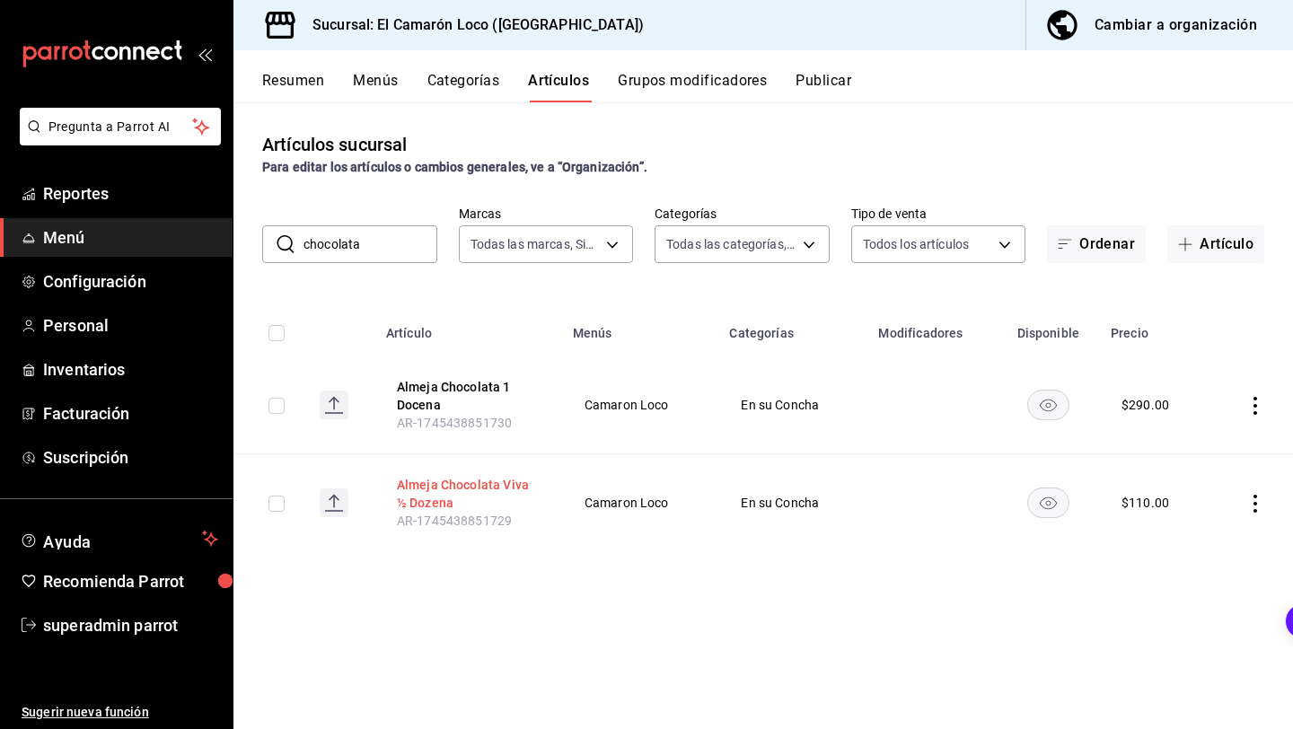
click at [453, 489] on button "Almeja Chocolata Viva ½ Dozena" at bounding box center [469, 494] width 144 height 36
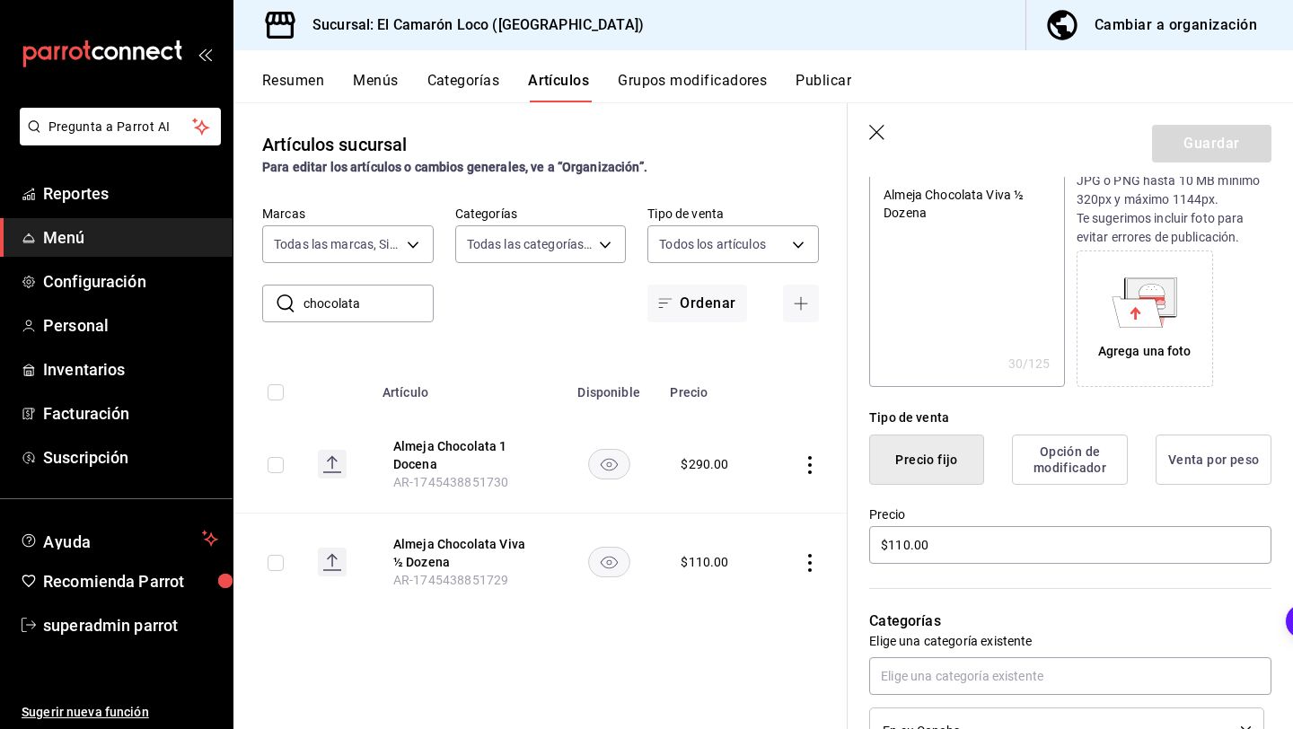
scroll to position [353, 0]
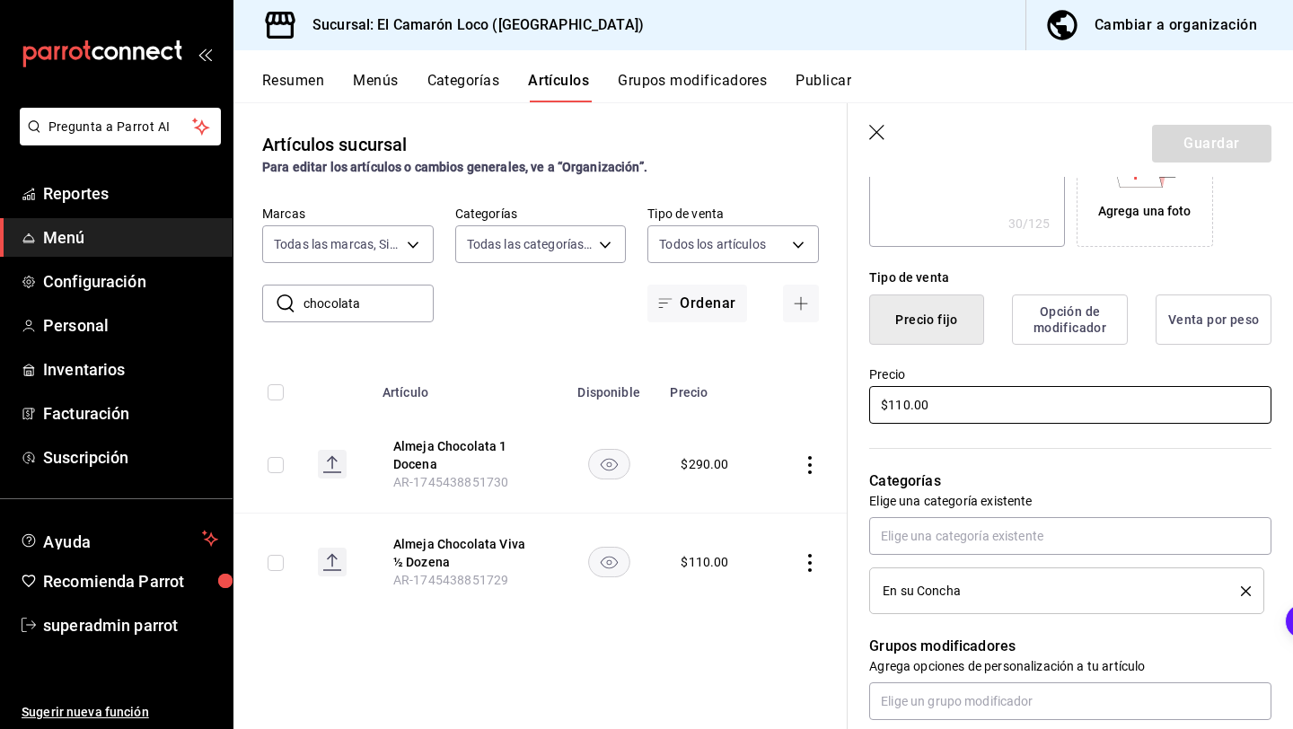
click at [909, 409] on input "$110.00" at bounding box center [1070, 405] width 402 height 38
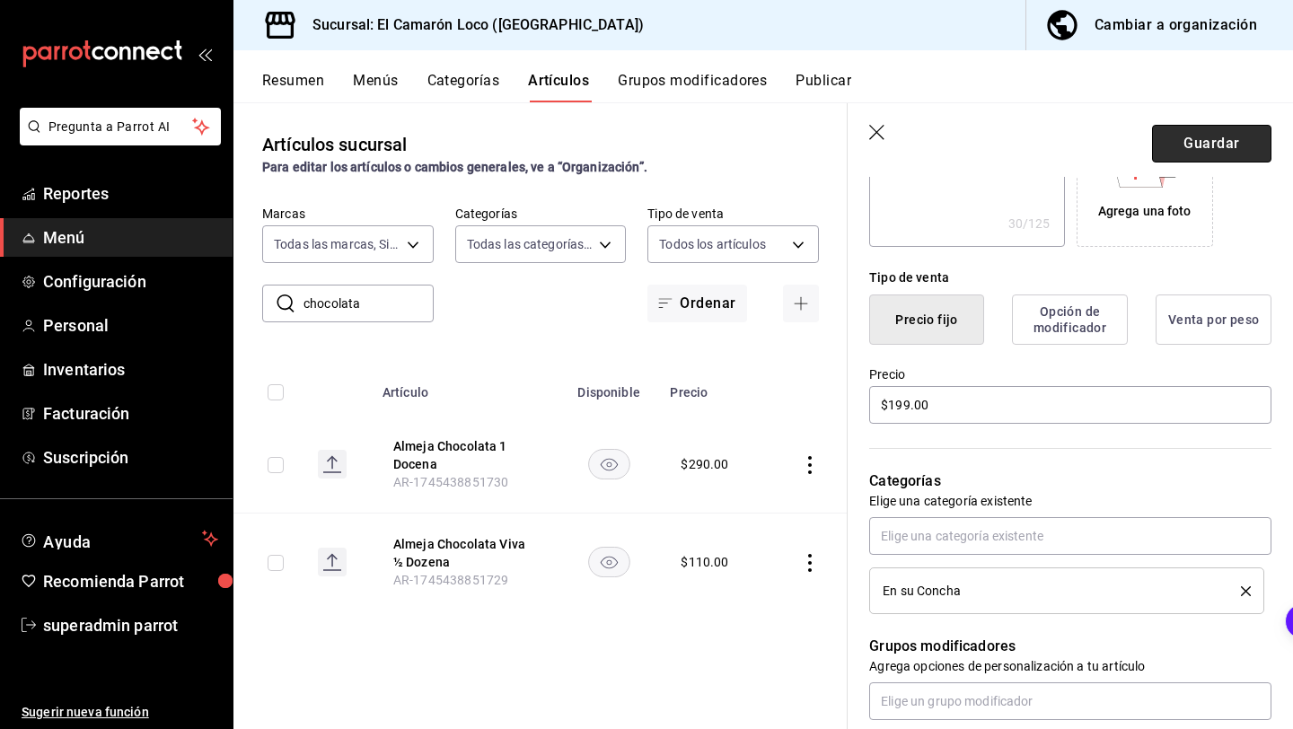
click at [1218, 161] on button "Guardar" at bounding box center [1211, 144] width 119 height 38
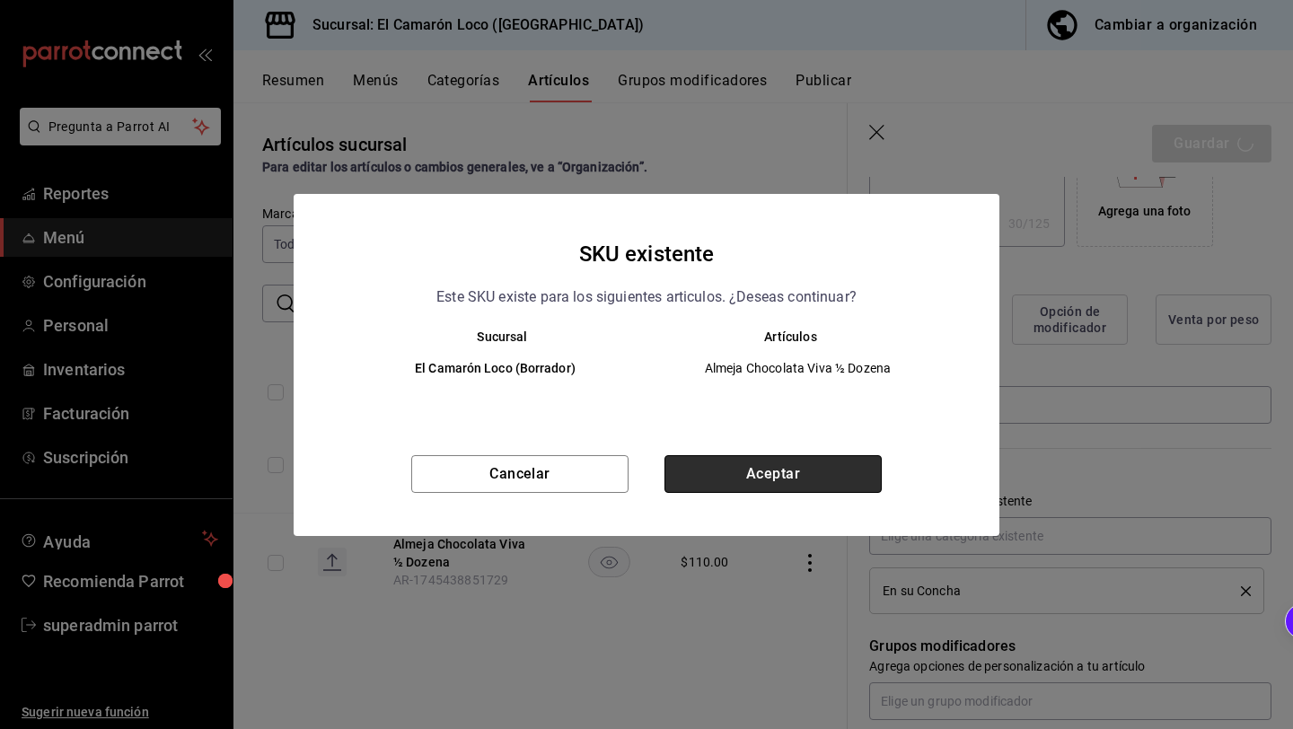
click at [757, 459] on button "Aceptar" at bounding box center [772, 474] width 217 height 38
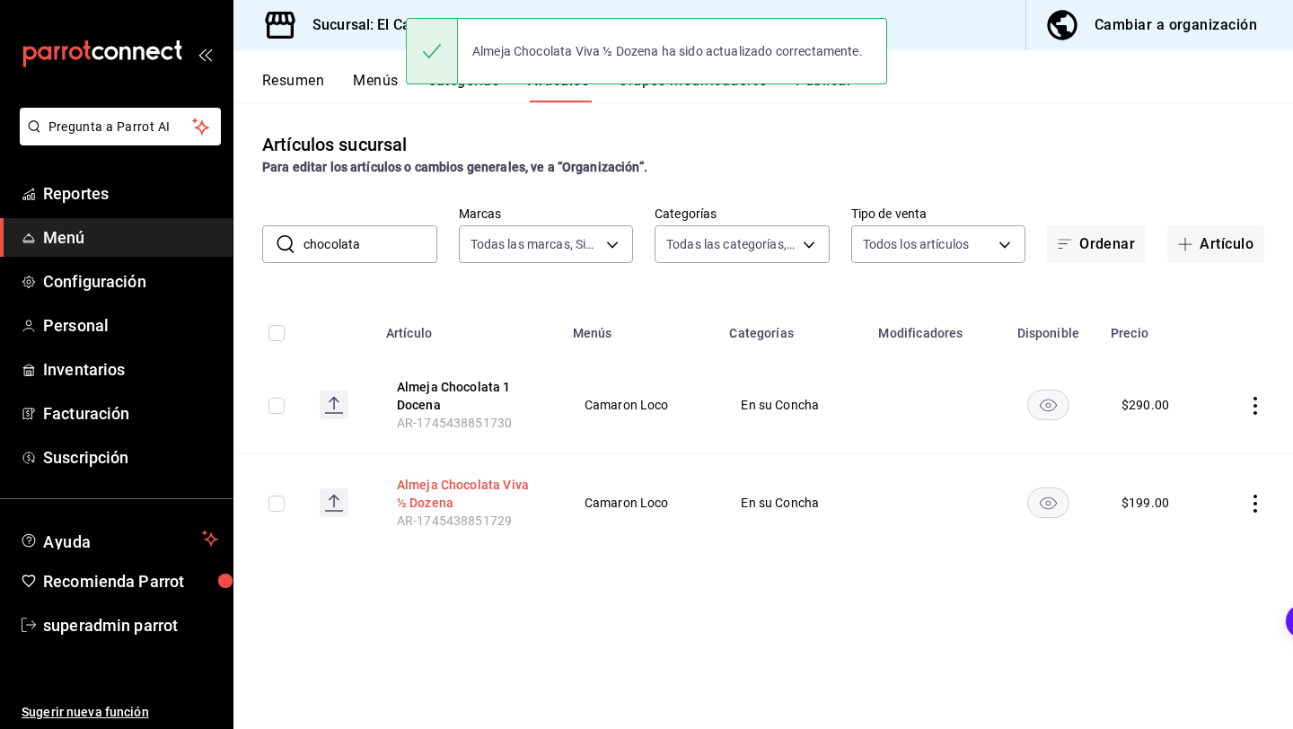
click at [485, 485] on button "Almeja Chocolata Viva ½ Dozena" at bounding box center [469, 494] width 144 height 36
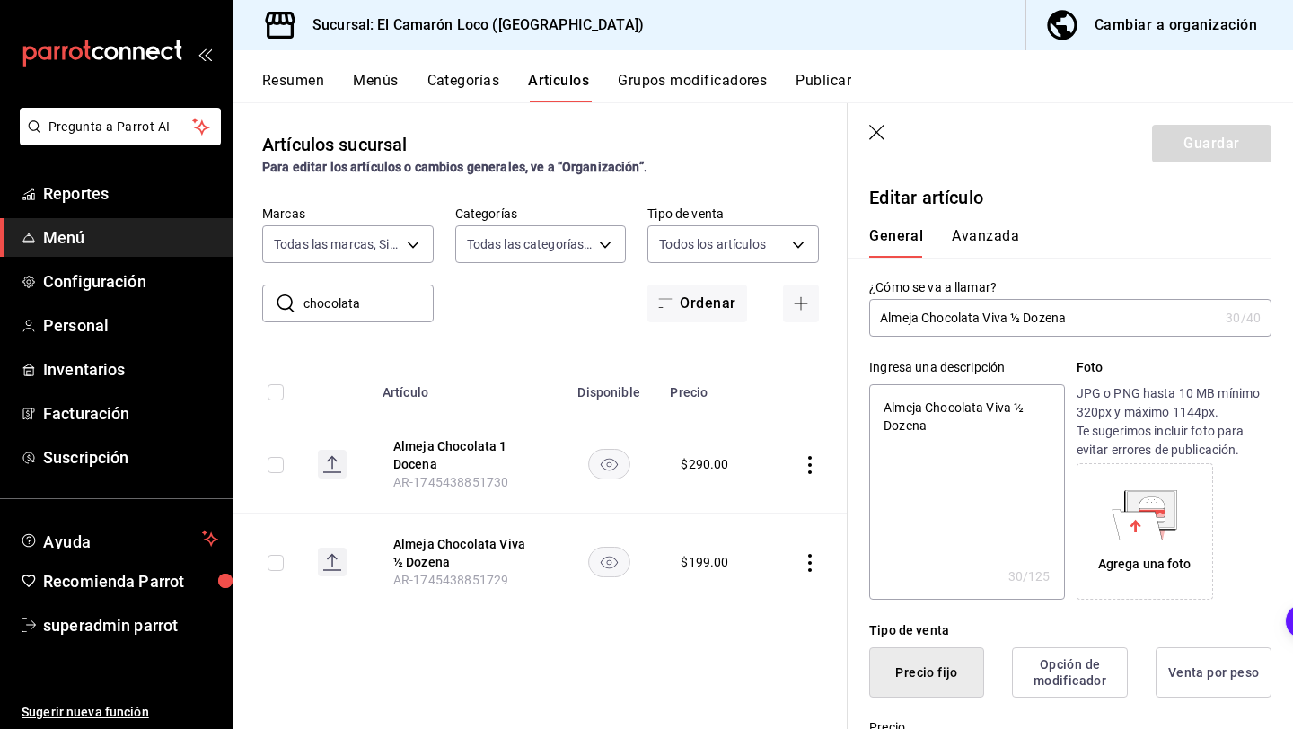
drag, startPoint x: 1068, startPoint y: 324, endPoint x: 1026, endPoint y: 321, distance: 42.4
click at [1026, 321] on input "Almeja Chocolata Viva ½ Dozena" at bounding box center [1043, 318] width 349 height 36
click at [928, 401] on textarea "Almeja Chocolata Viva ½ Dozena" at bounding box center [966, 491] width 195 height 215
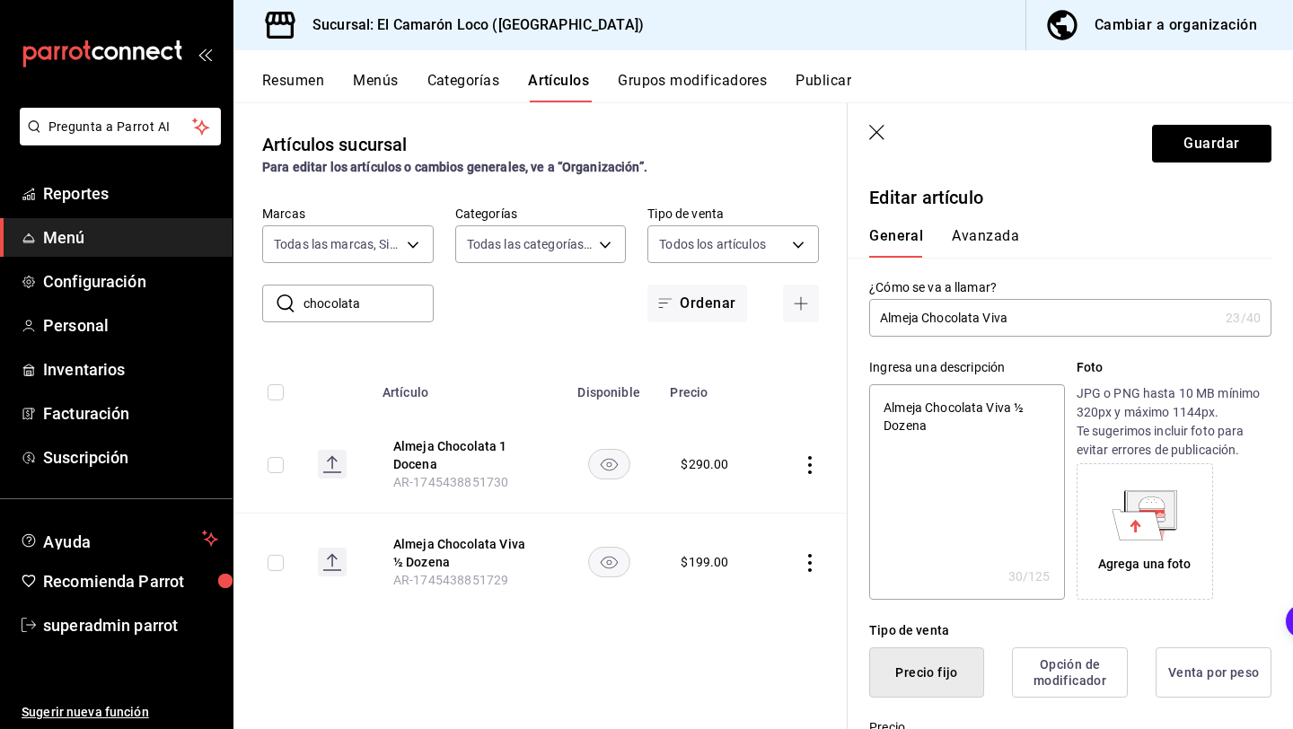
click at [1021, 312] on input "Almeja Chocolata Viva" at bounding box center [1043, 318] width 349 height 36
paste input "Dozena"
click at [1064, 320] on input "Almeja Chocolata Viva Dozena" at bounding box center [1043, 318] width 349 height 36
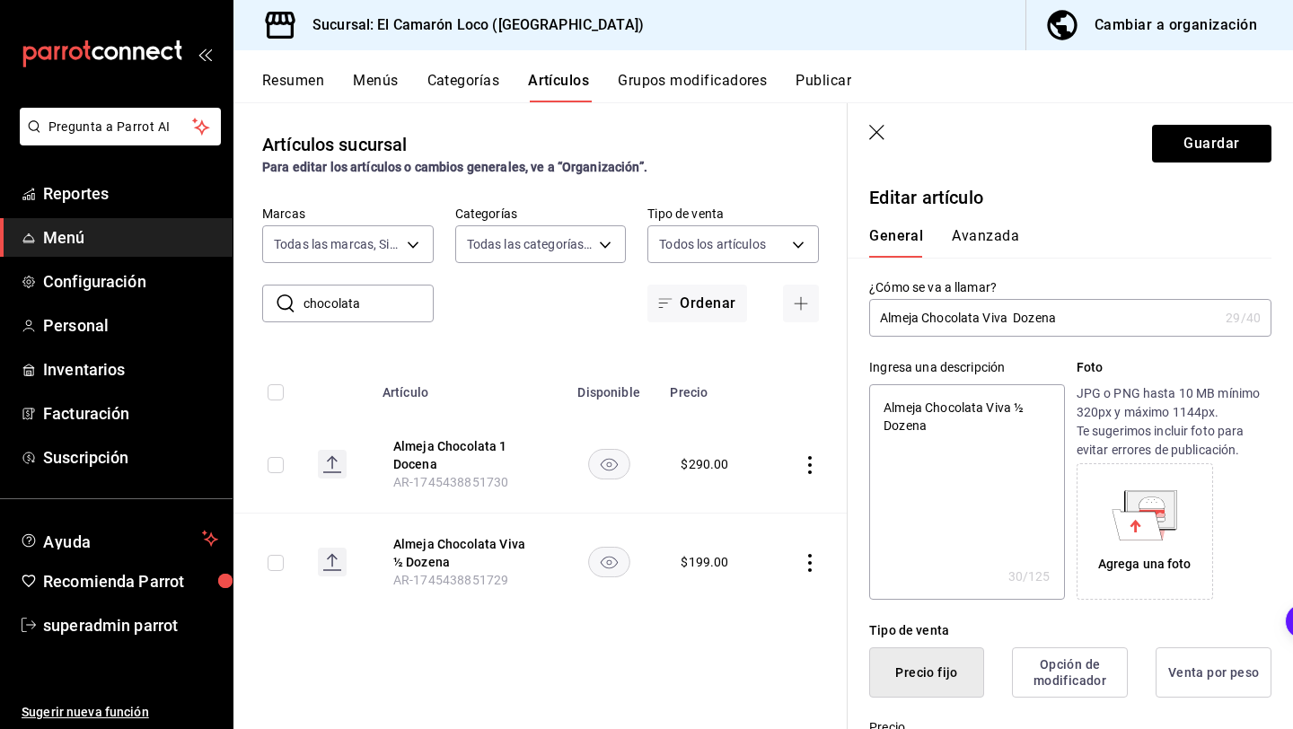
click at [1064, 320] on input "Almeja Chocolata Viva Dozena" at bounding box center [1043, 318] width 349 height 36
click at [1012, 407] on textarea "Almeja Chocolata Viva ½ Dozena" at bounding box center [966, 491] width 195 height 215
click at [997, 325] on input "Almeja Chocolata" at bounding box center [1043, 318] width 349 height 36
paste input "text"
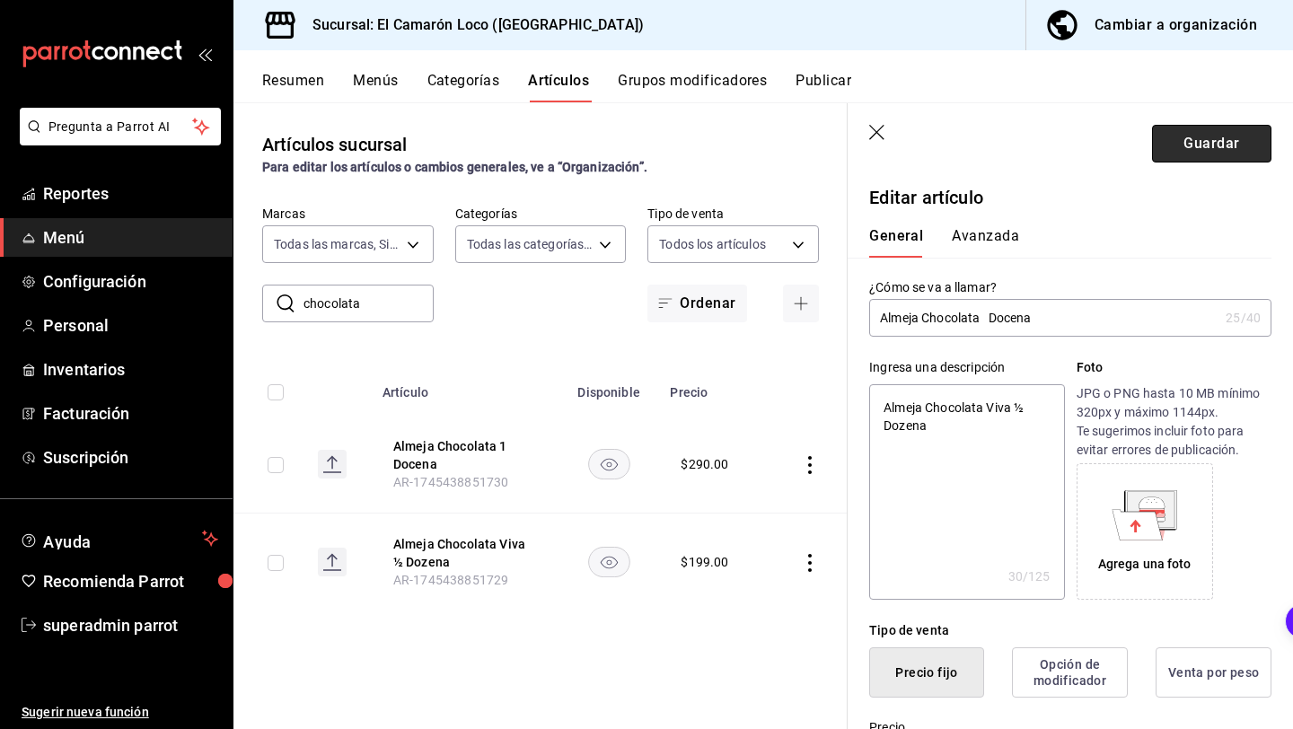
click at [1228, 150] on button "Guardar" at bounding box center [1211, 144] width 119 height 38
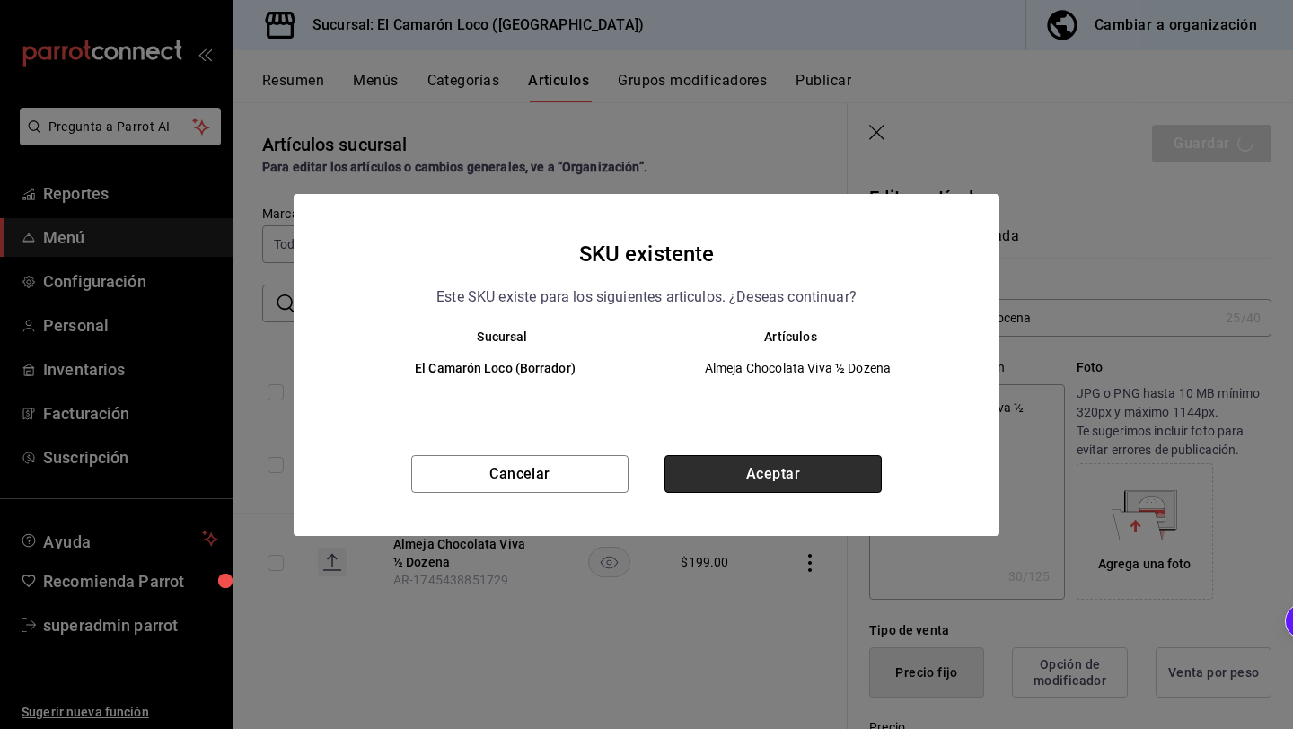
click at [796, 476] on button "Aceptar" at bounding box center [772, 474] width 217 height 38
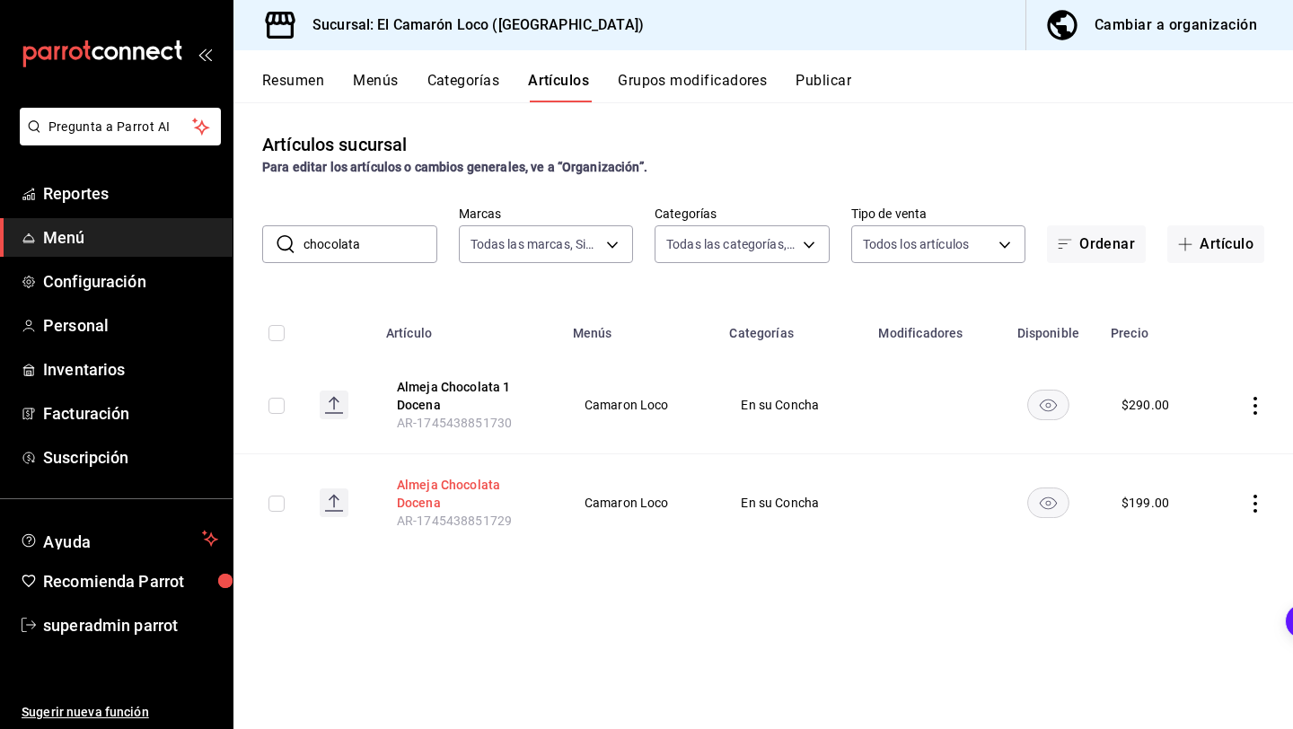
click at [453, 491] on button "Almeja Chocolata Docena" at bounding box center [469, 494] width 144 height 36
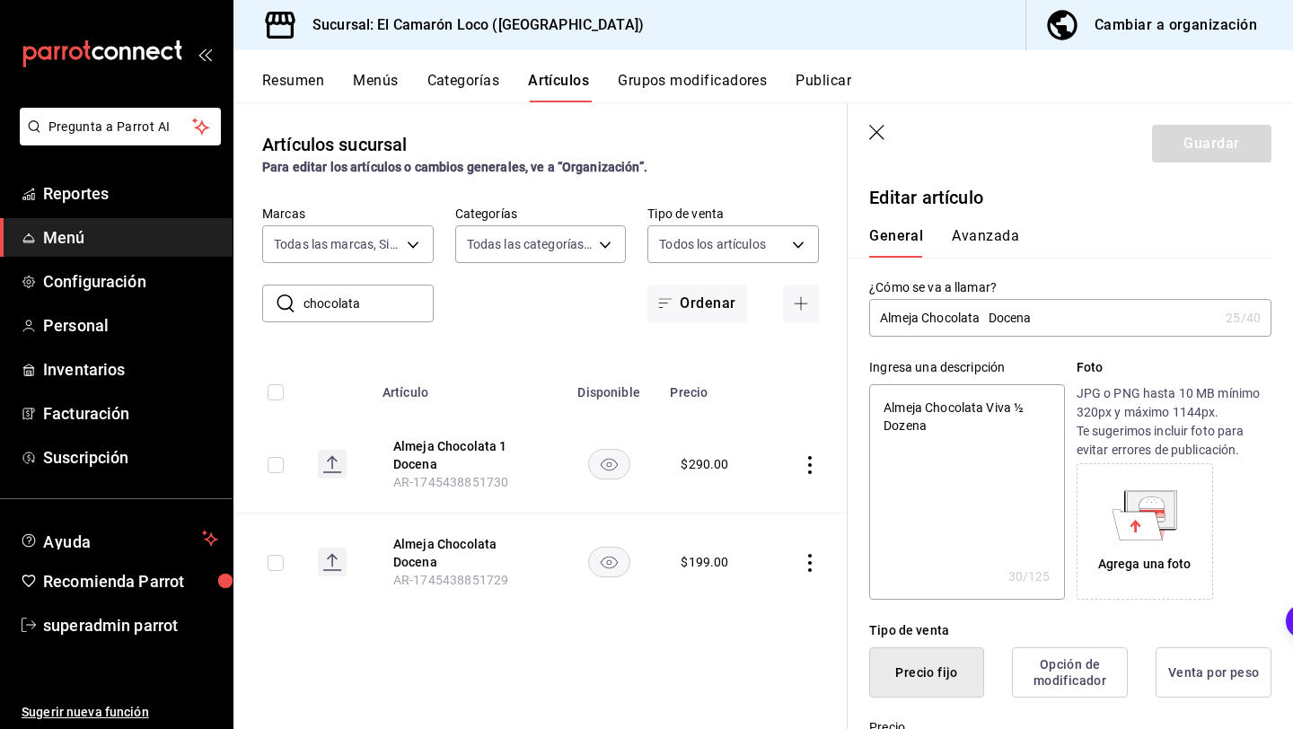
click at [986, 317] on input "Almeja Chocolata Docena" at bounding box center [1043, 318] width 349 height 36
click at [986, 320] on input "Almeja Chocolata Docena" at bounding box center [1043, 318] width 349 height 36
paste input "text"
click at [1077, 316] on input "Almeja Chocolata Docena" at bounding box center [1043, 318] width 349 height 36
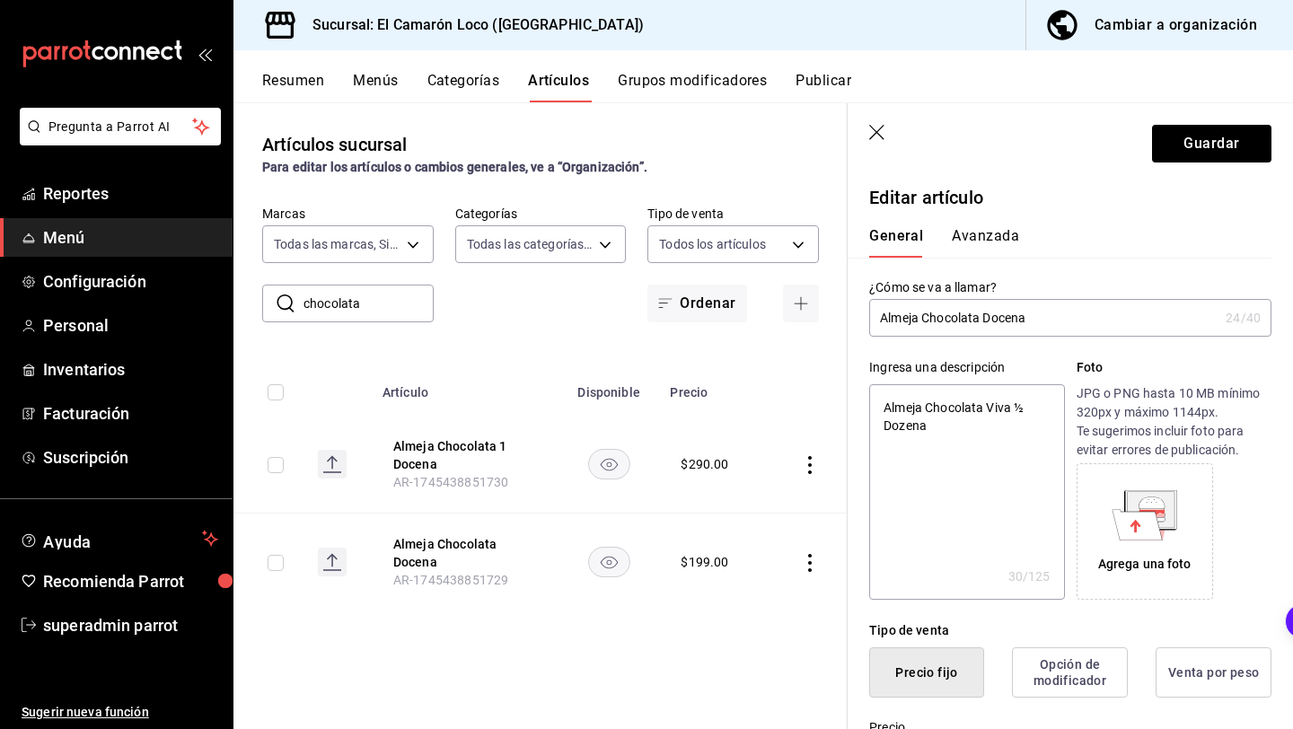
click at [1077, 316] on input "Almeja Chocolata Docena" at bounding box center [1043, 318] width 349 height 36
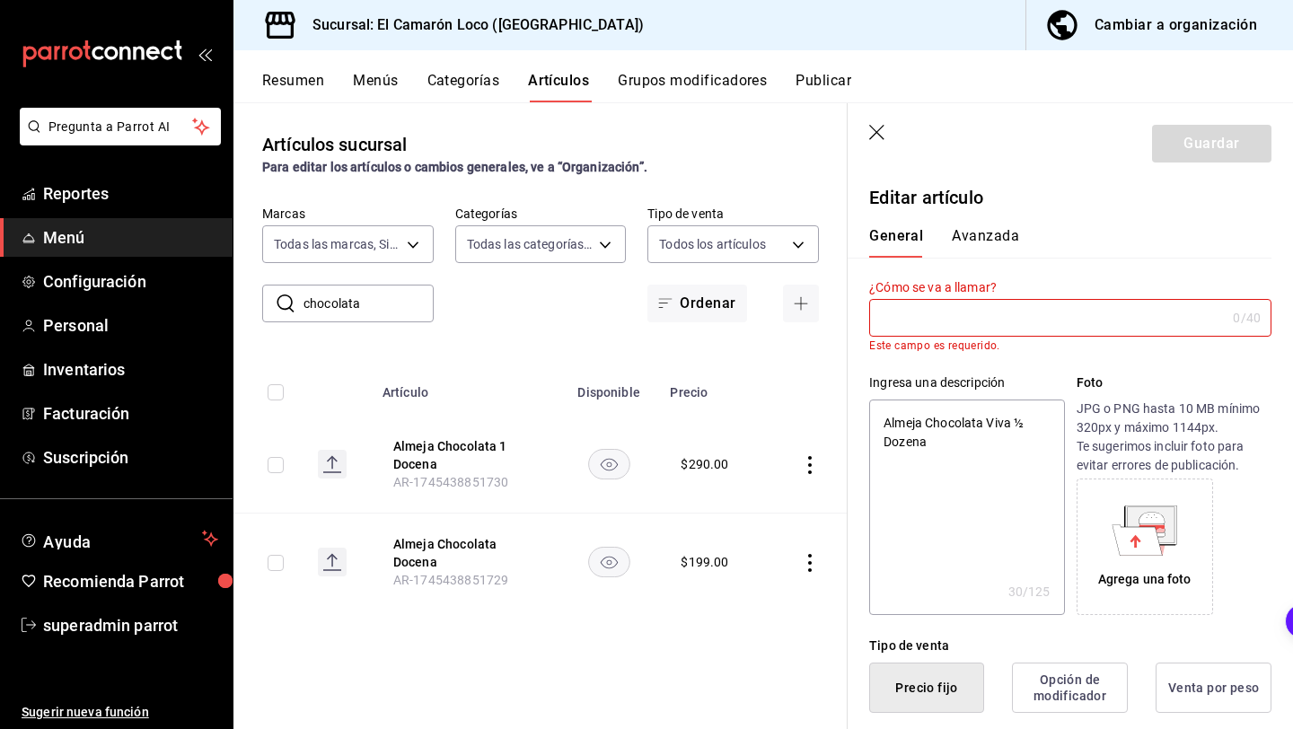
paste input "text"
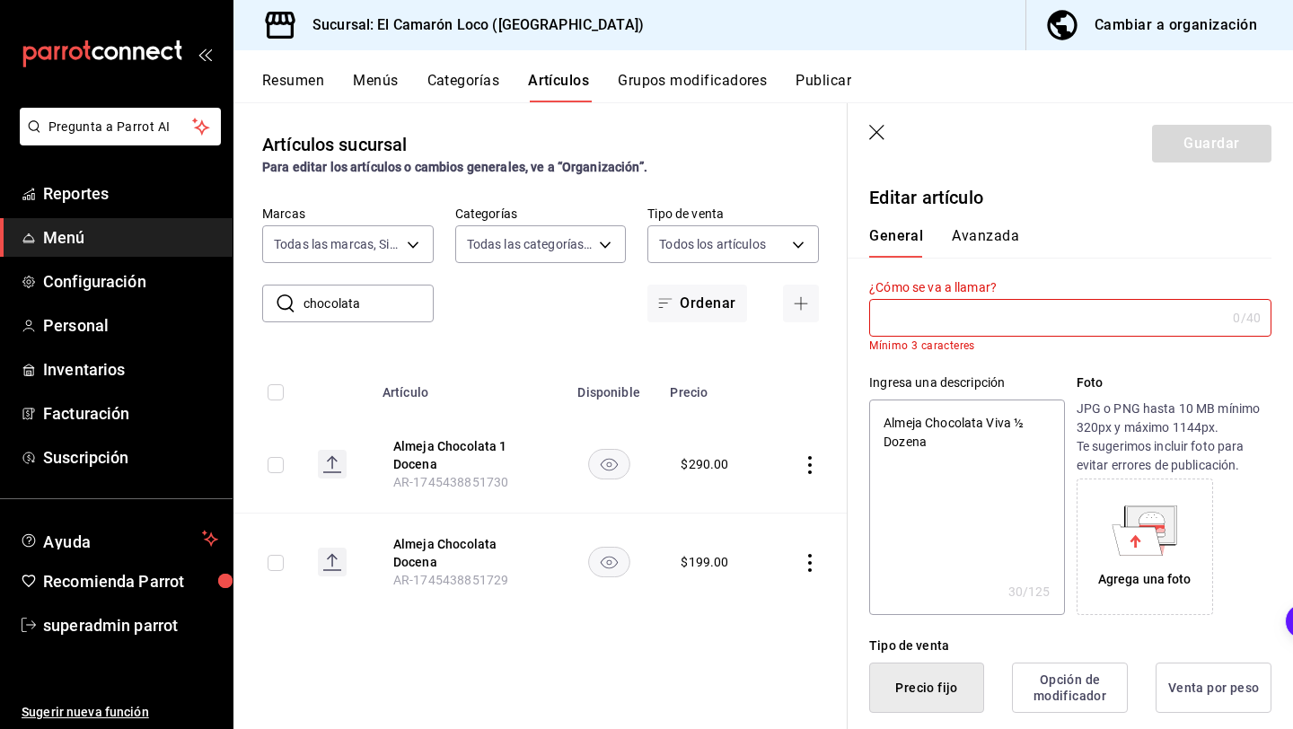
paste input "text"
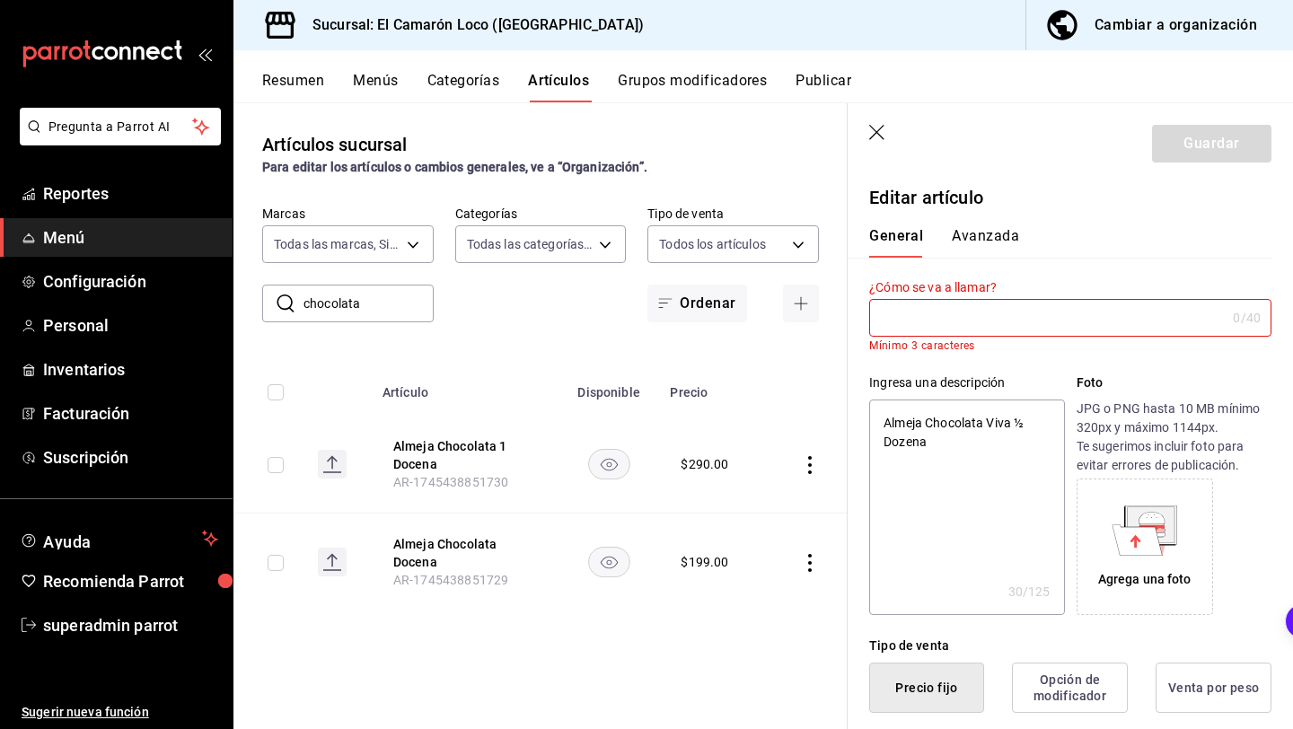
paste input "text"
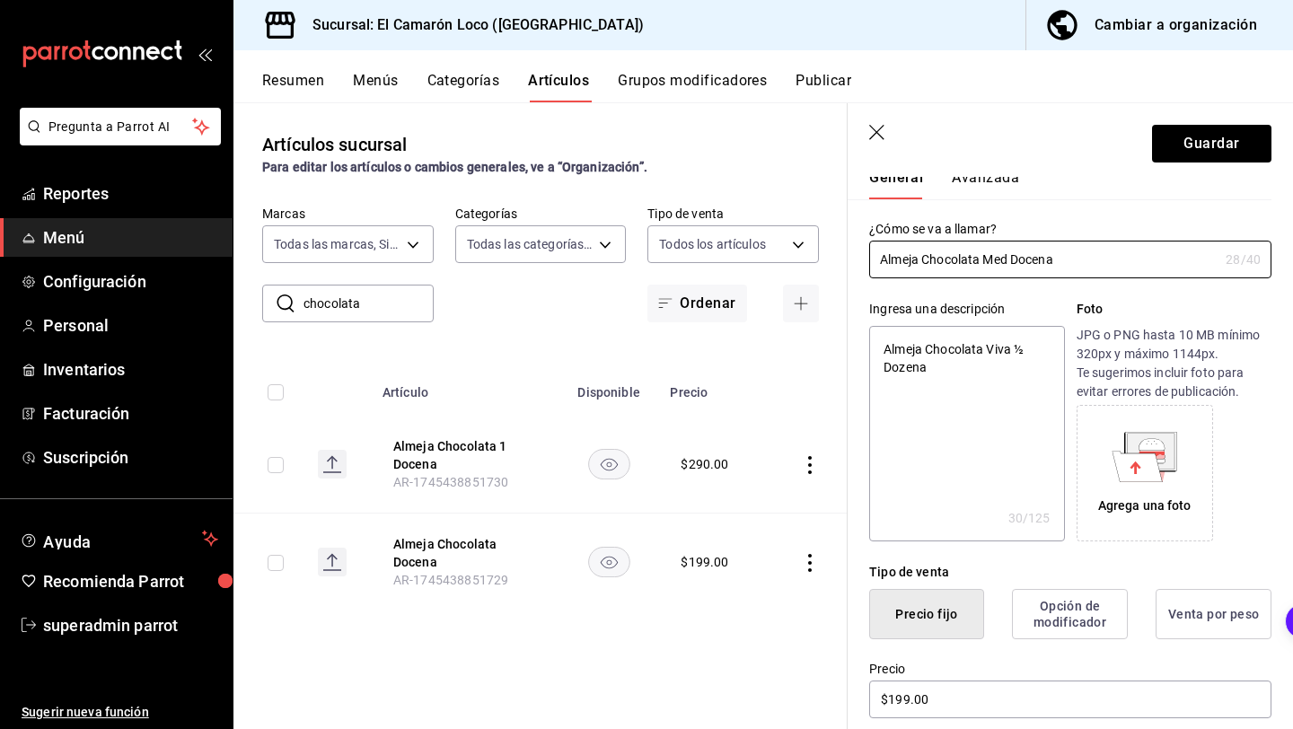
scroll to position [68, 0]
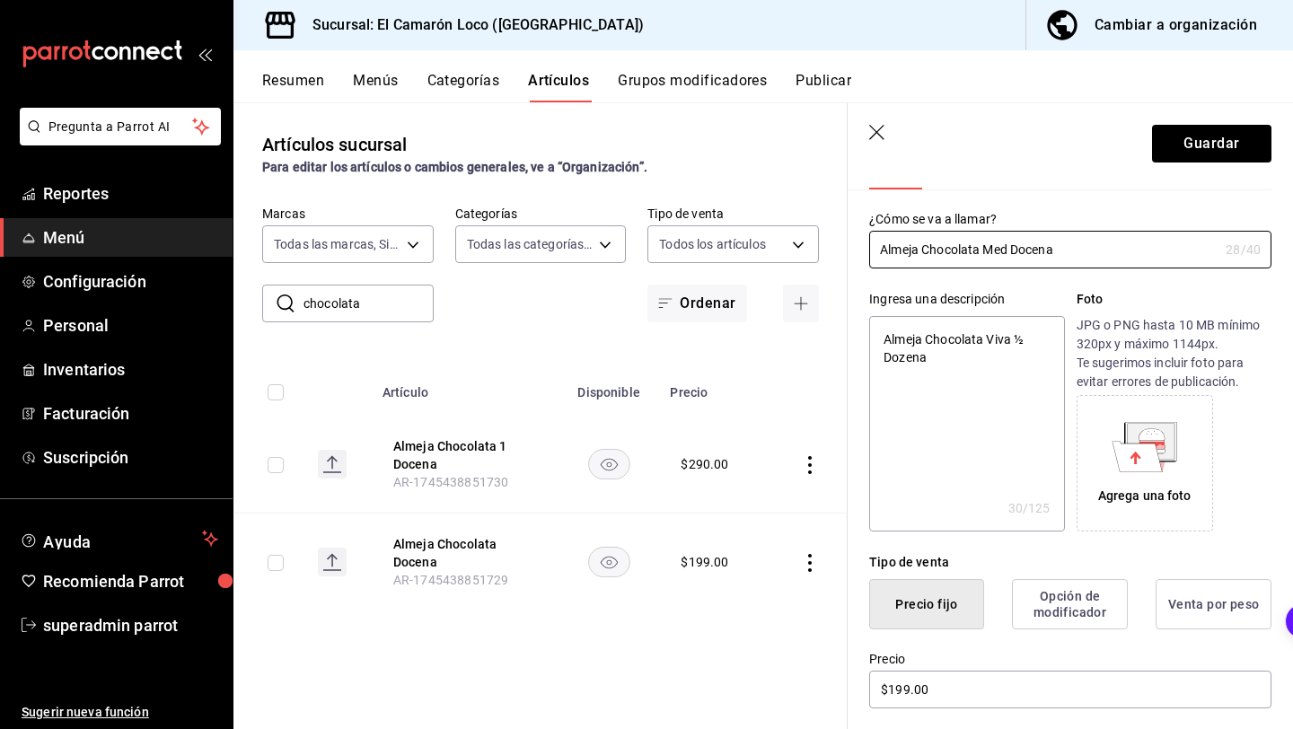
click at [946, 359] on textarea "Almeja Chocolata Viva ½ Dozena" at bounding box center [966, 423] width 195 height 215
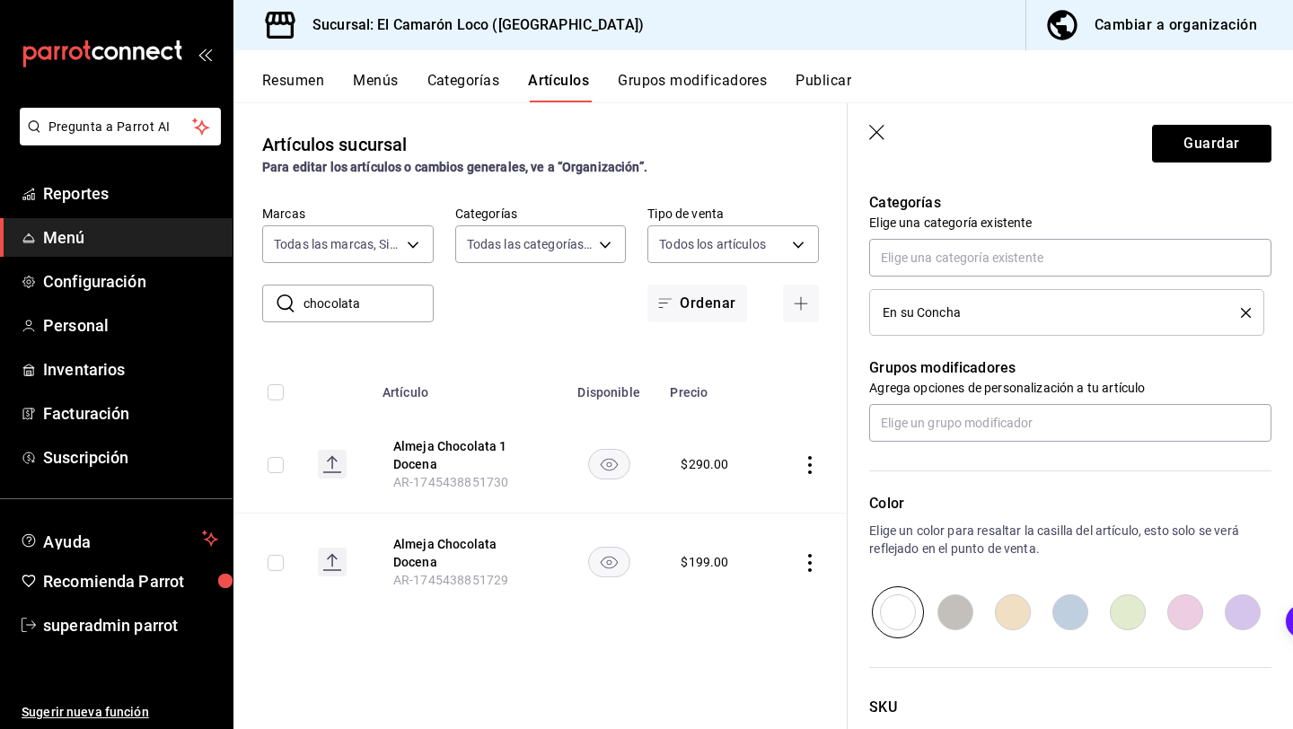
scroll to position [766, 0]
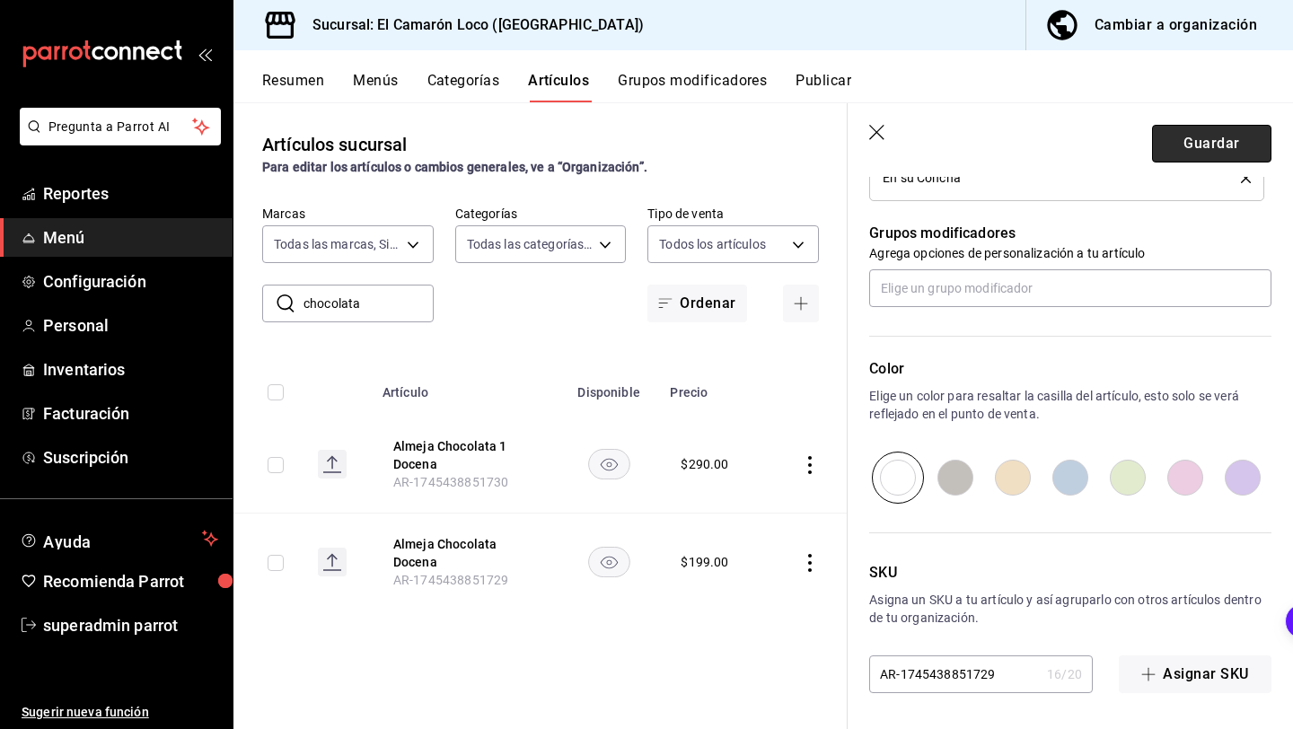
click at [1215, 151] on button "Guardar" at bounding box center [1211, 144] width 119 height 38
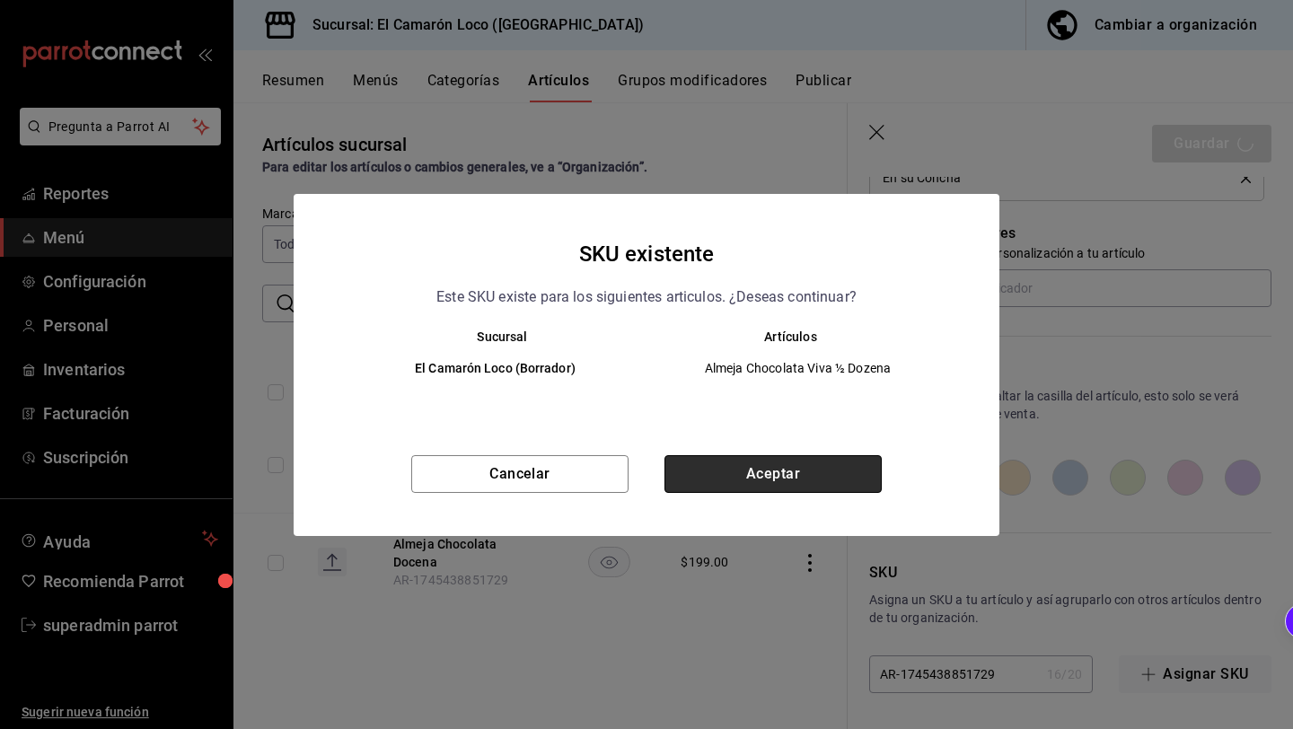
click at [739, 488] on button "Aceptar" at bounding box center [772, 474] width 217 height 38
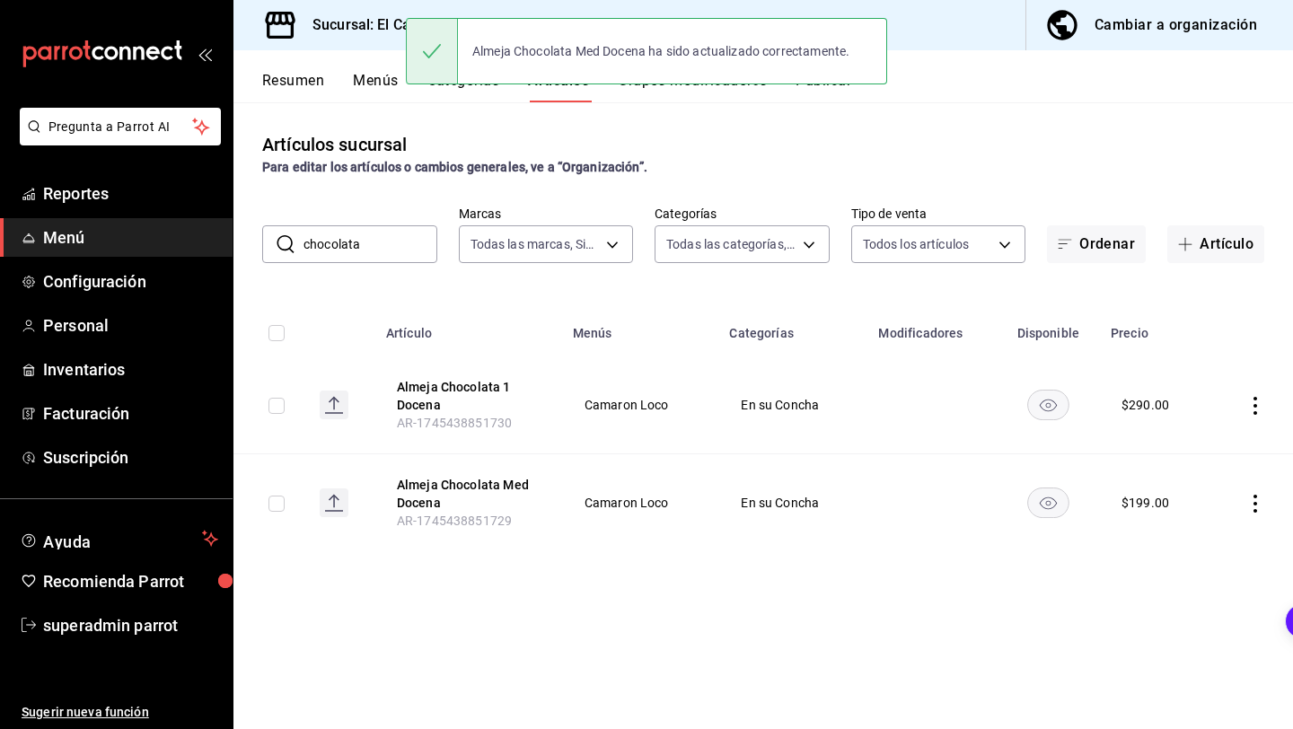
click at [371, 242] on input "chocolata" at bounding box center [370, 244] width 134 height 36
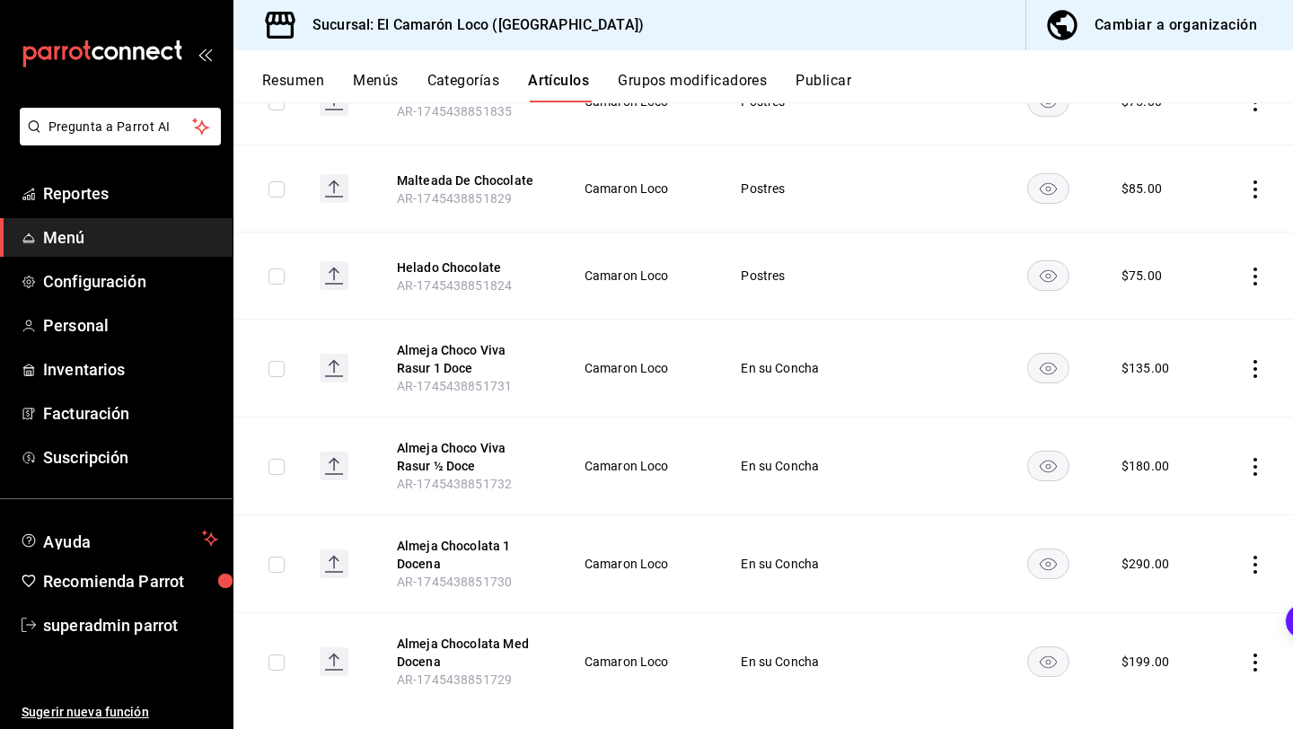
scroll to position [323, 0]
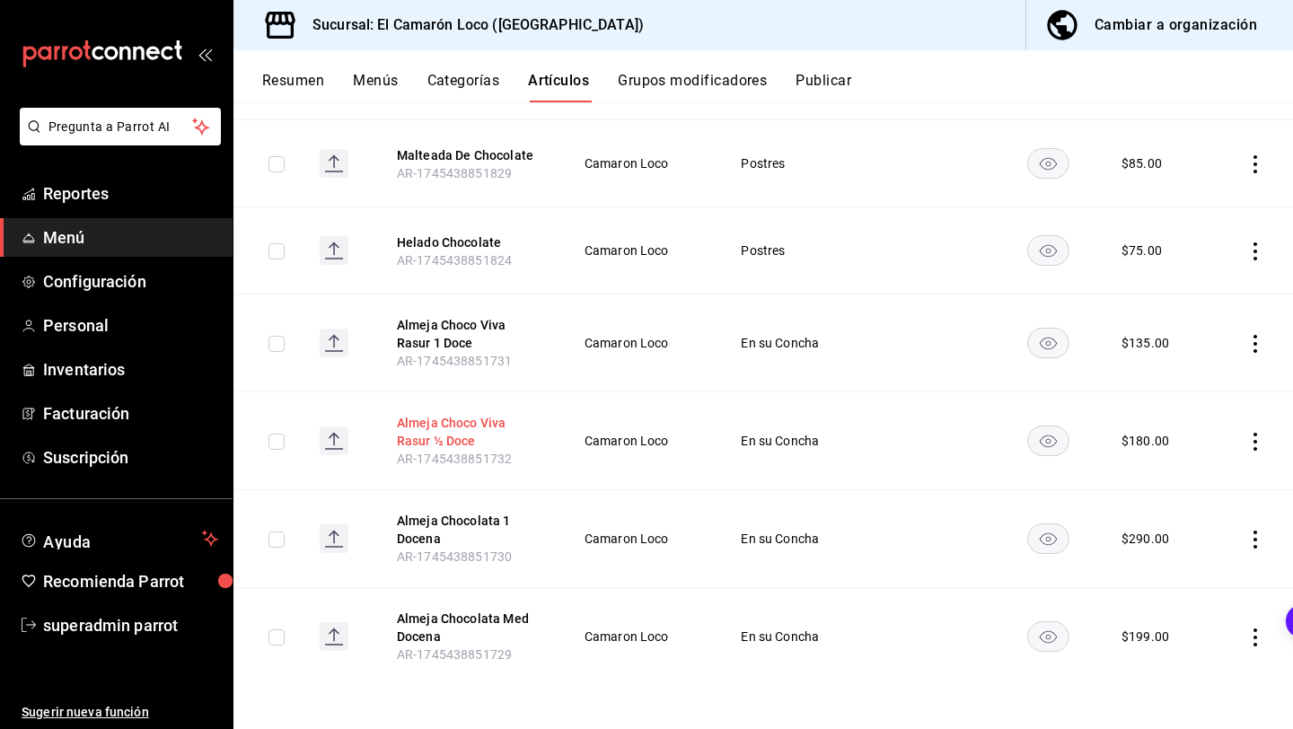
click at [487, 426] on button "Almeja Choco Viva Rasur ½ Doce" at bounding box center [469, 432] width 144 height 36
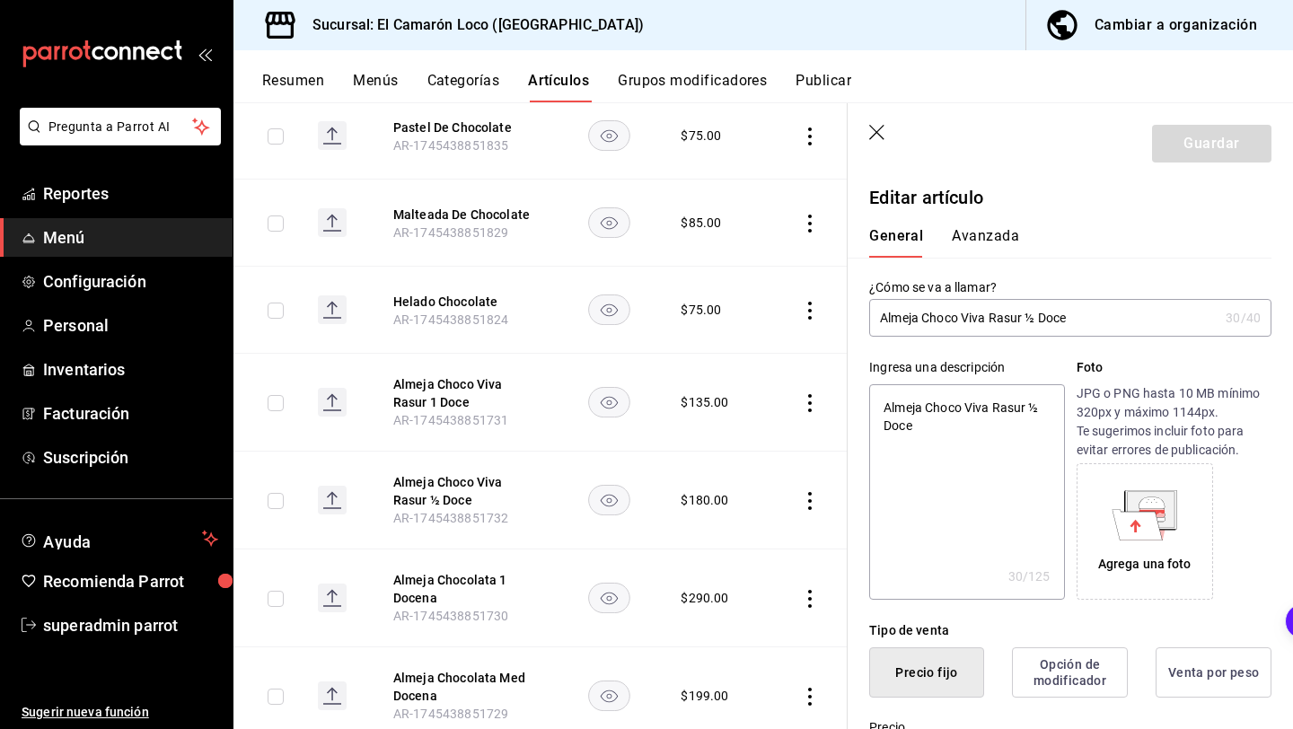
click at [987, 321] on input "Almeja Choco Viva Rasur ½ Doce" at bounding box center [1043, 318] width 349 height 36
click at [985, 319] on input "Almeja Choco Viv Rasur Doce" at bounding box center [1043, 318] width 349 height 36
click at [1003, 318] on input "Almeja Choco Rasur Doce" at bounding box center [1043, 318] width 349 height 36
click at [1033, 412] on textarea "Almeja Choco Viva Rasur ½ Doce" at bounding box center [966, 491] width 195 height 215
click at [1046, 320] on input "Almeja Choco Rasurada Med Doce" at bounding box center [1043, 318] width 349 height 36
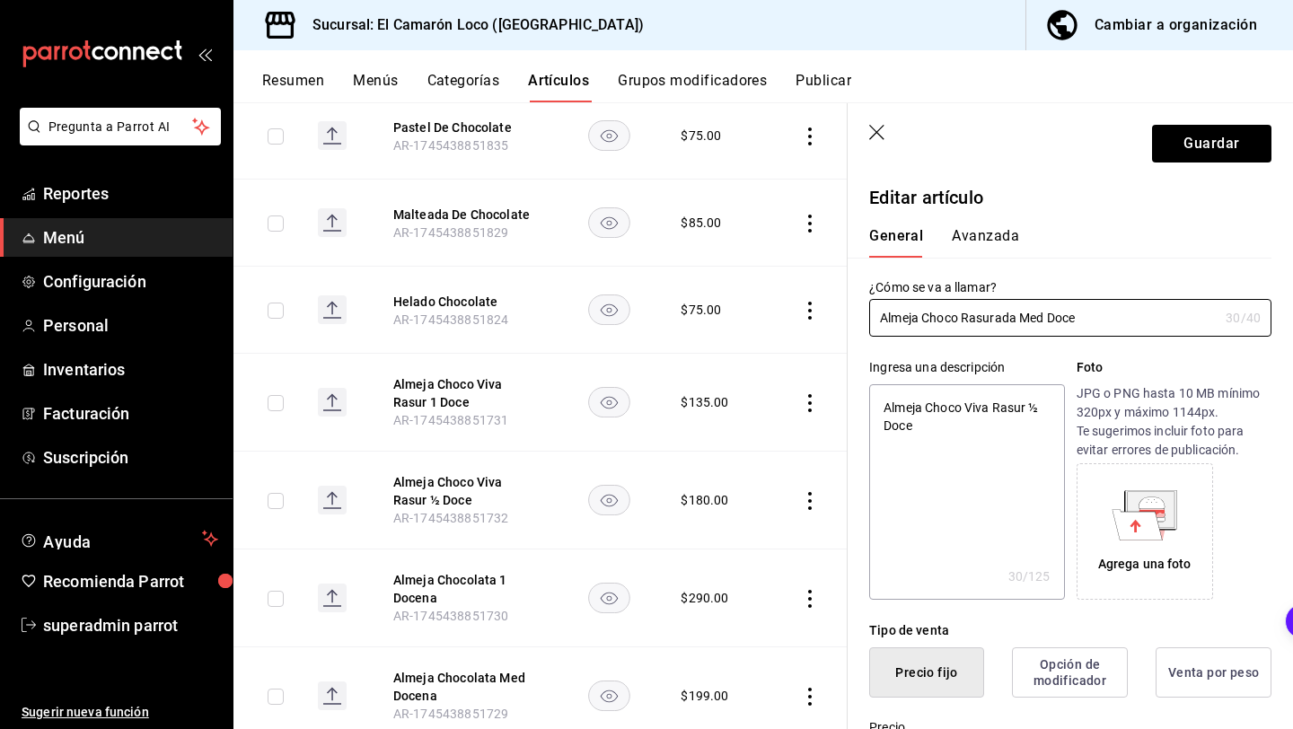
paste input "text"
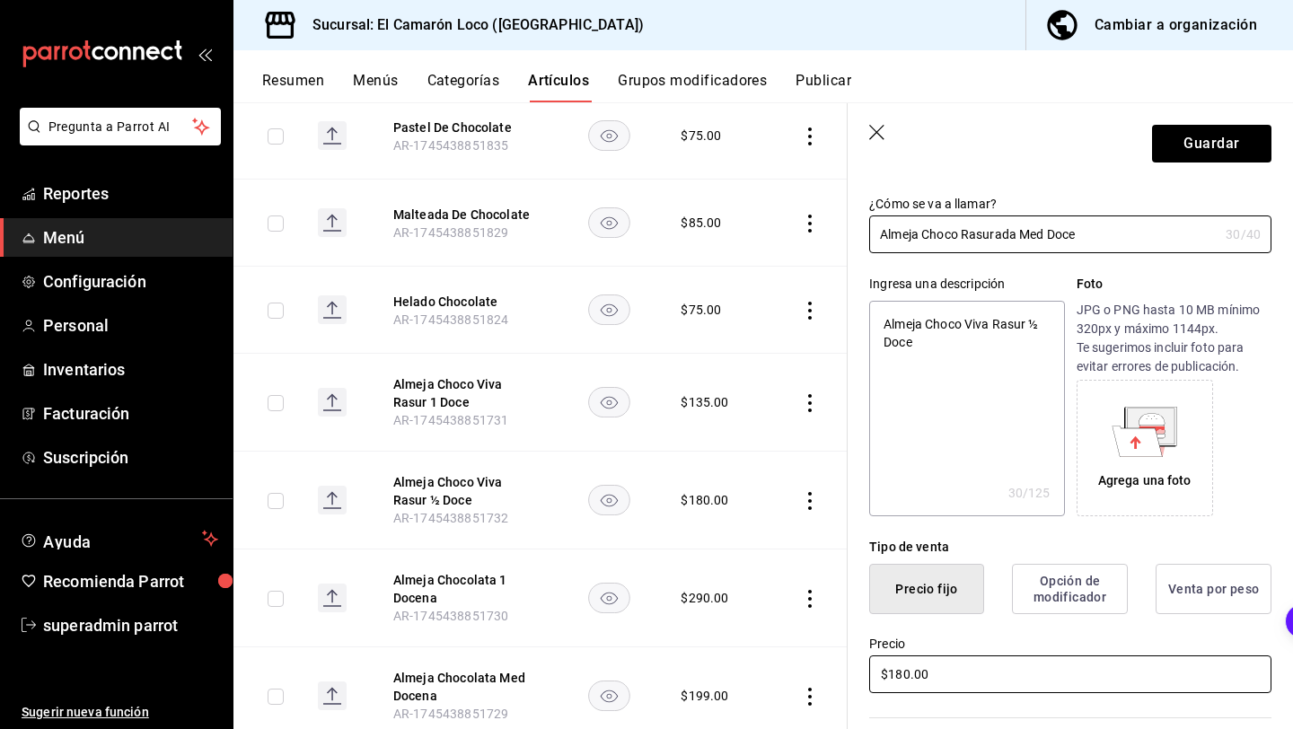
scroll to position [45, 0]
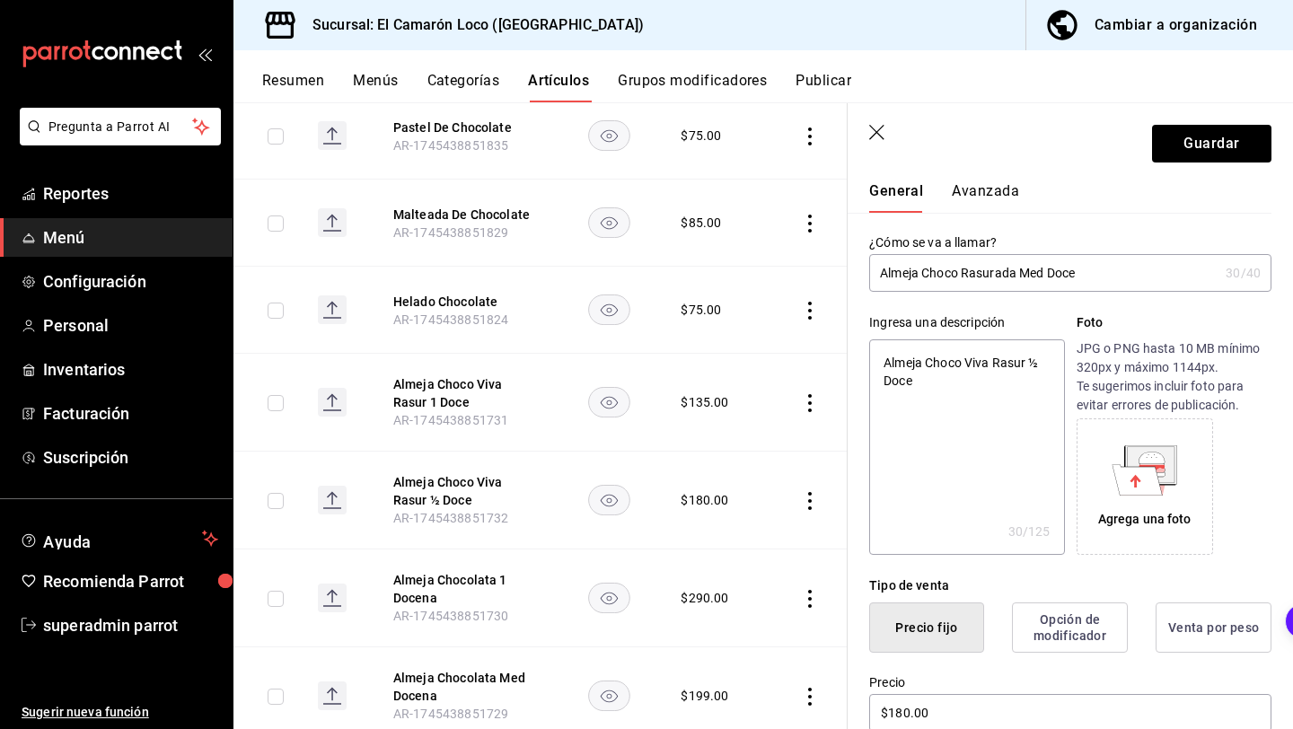
click at [959, 274] on input "Almeja Choco Rasurada Med Doce" at bounding box center [1043, 273] width 349 height 36
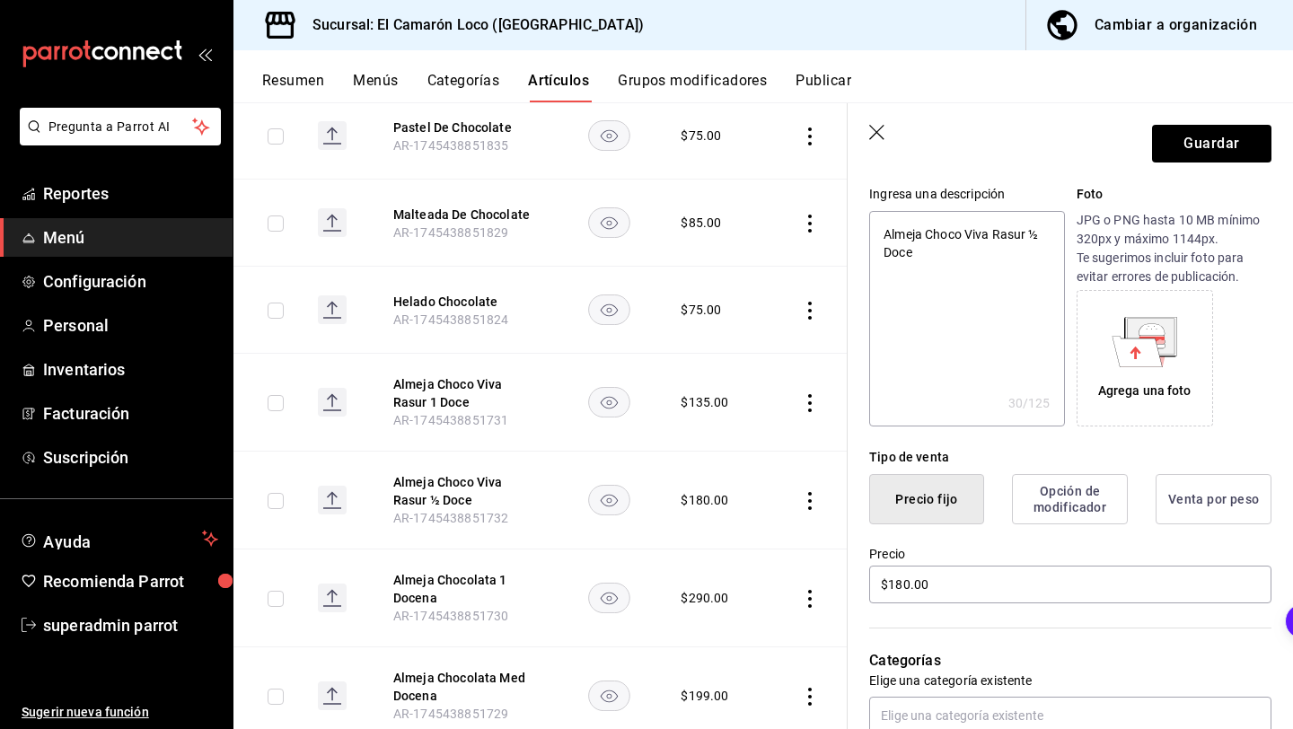
scroll to position [203, 0]
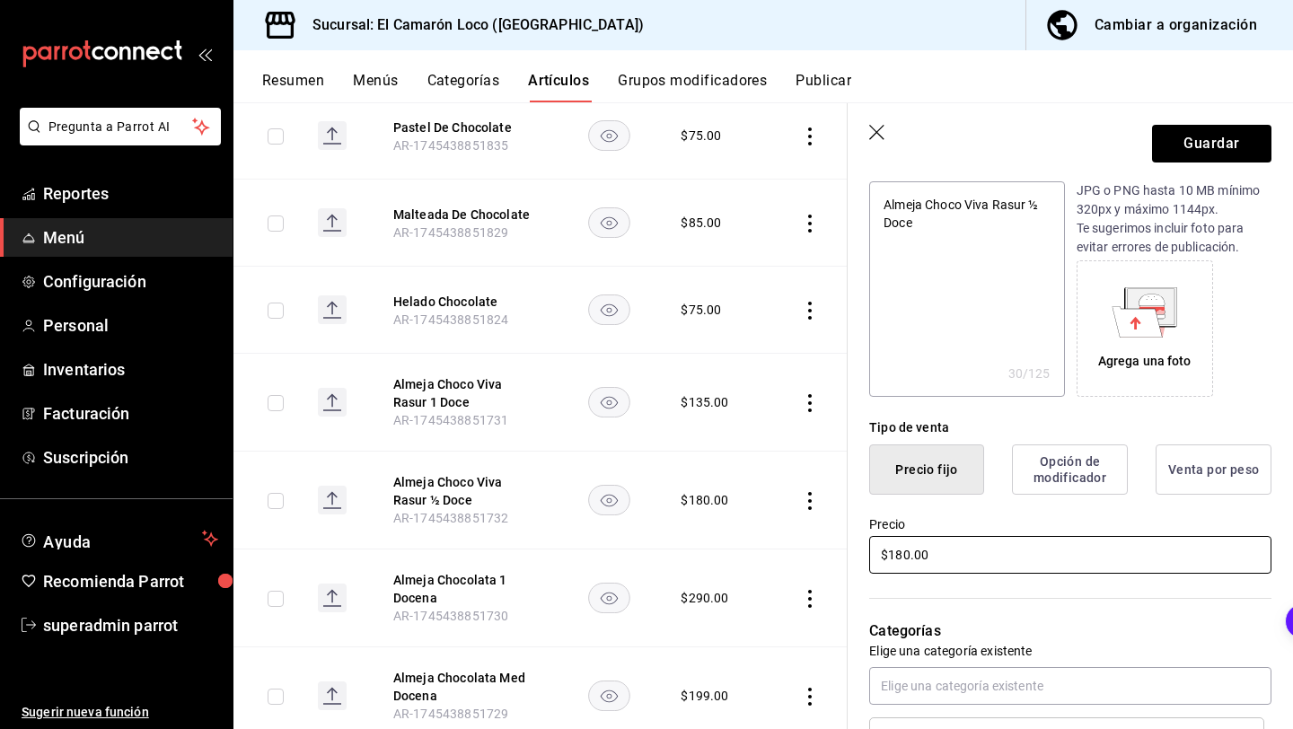
click at [910, 558] on input "$180.00" at bounding box center [1070, 555] width 402 height 38
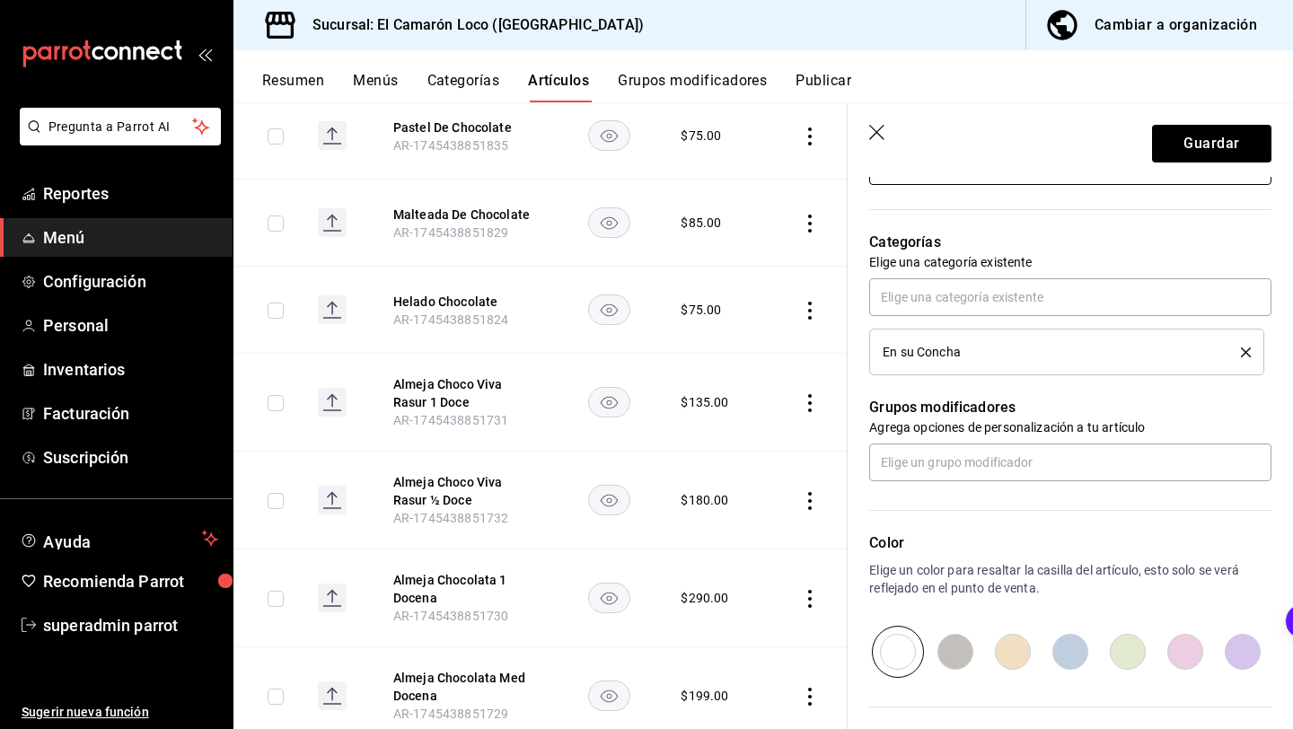
scroll to position [0, 0]
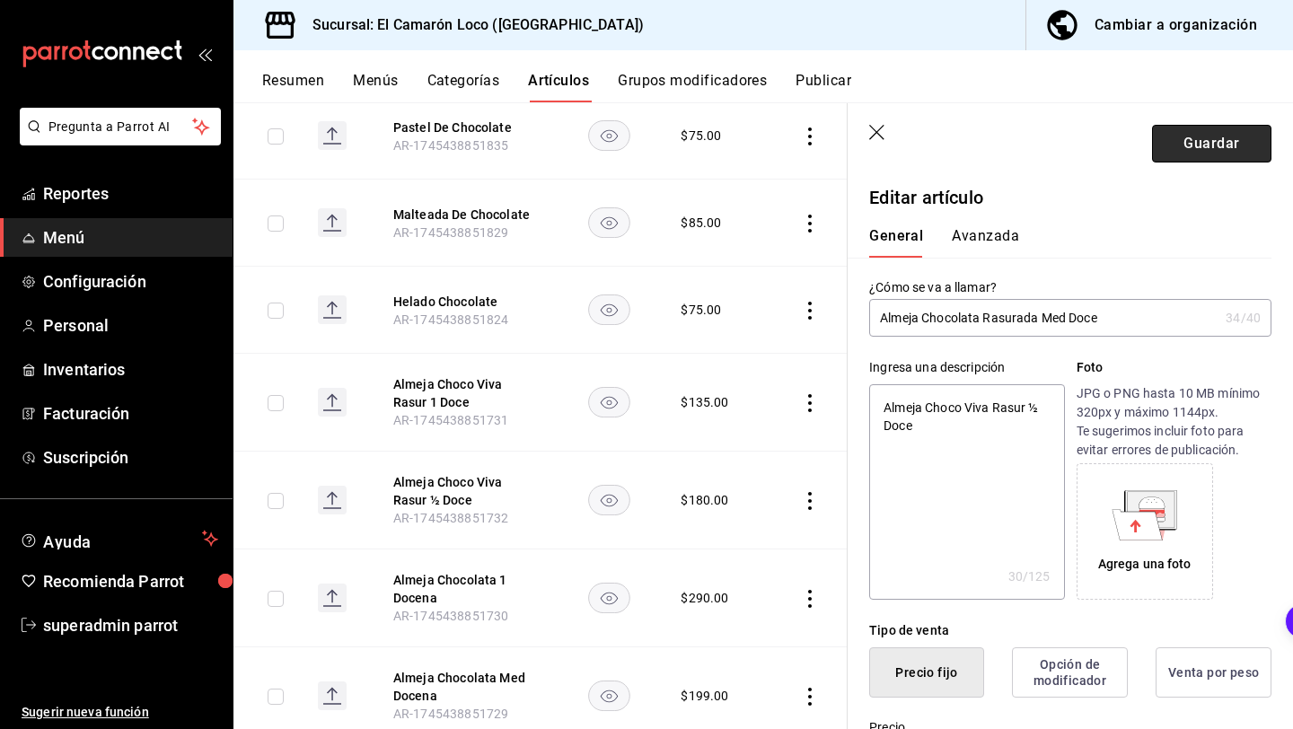
click at [1226, 147] on button "Guardar" at bounding box center [1211, 144] width 119 height 38
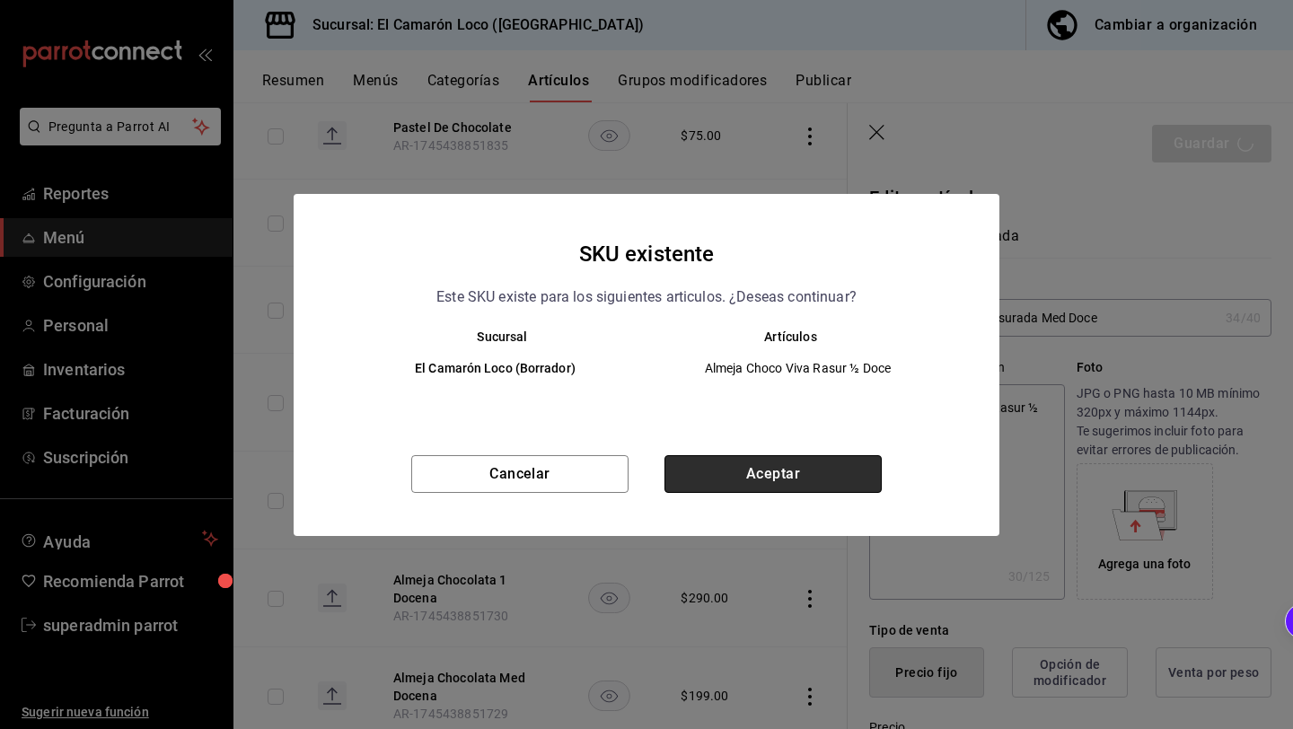
click at [804, 466] on button "Aceptar" at bounding box center [772, 474] width 217 height 38
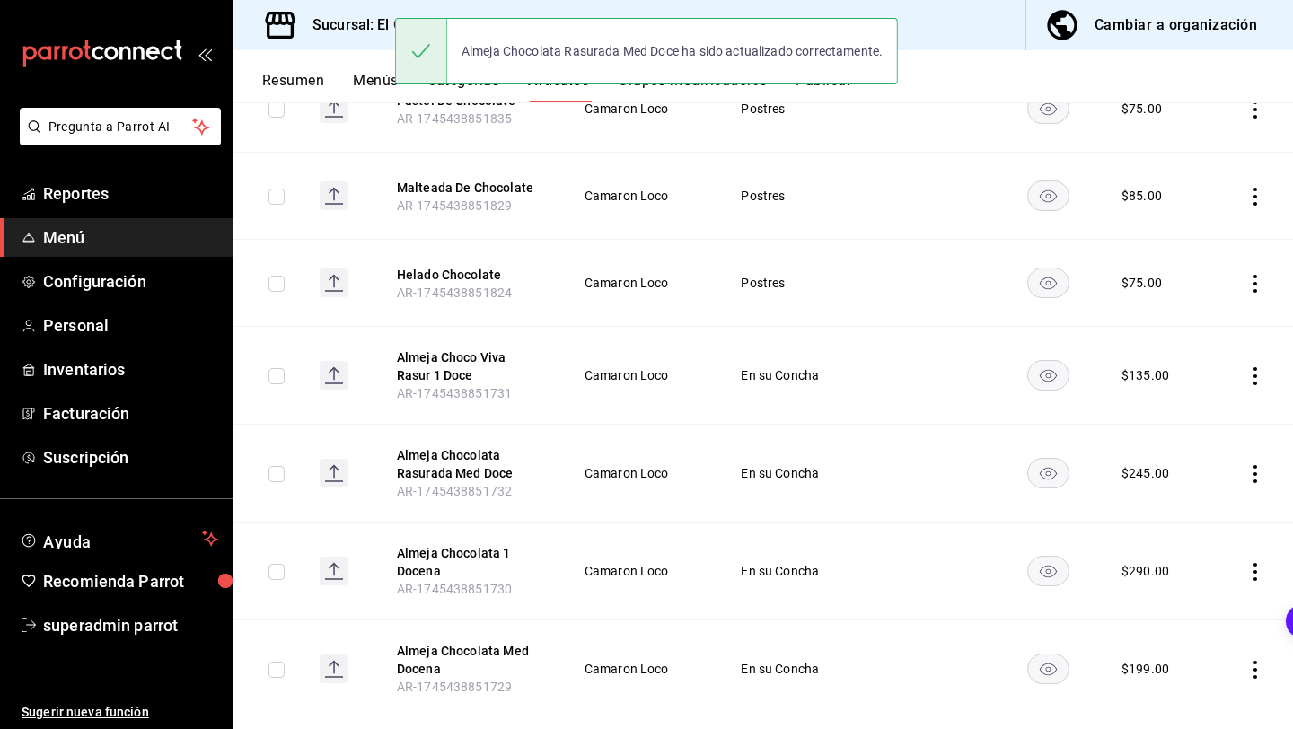
scroll to position [323, 0]
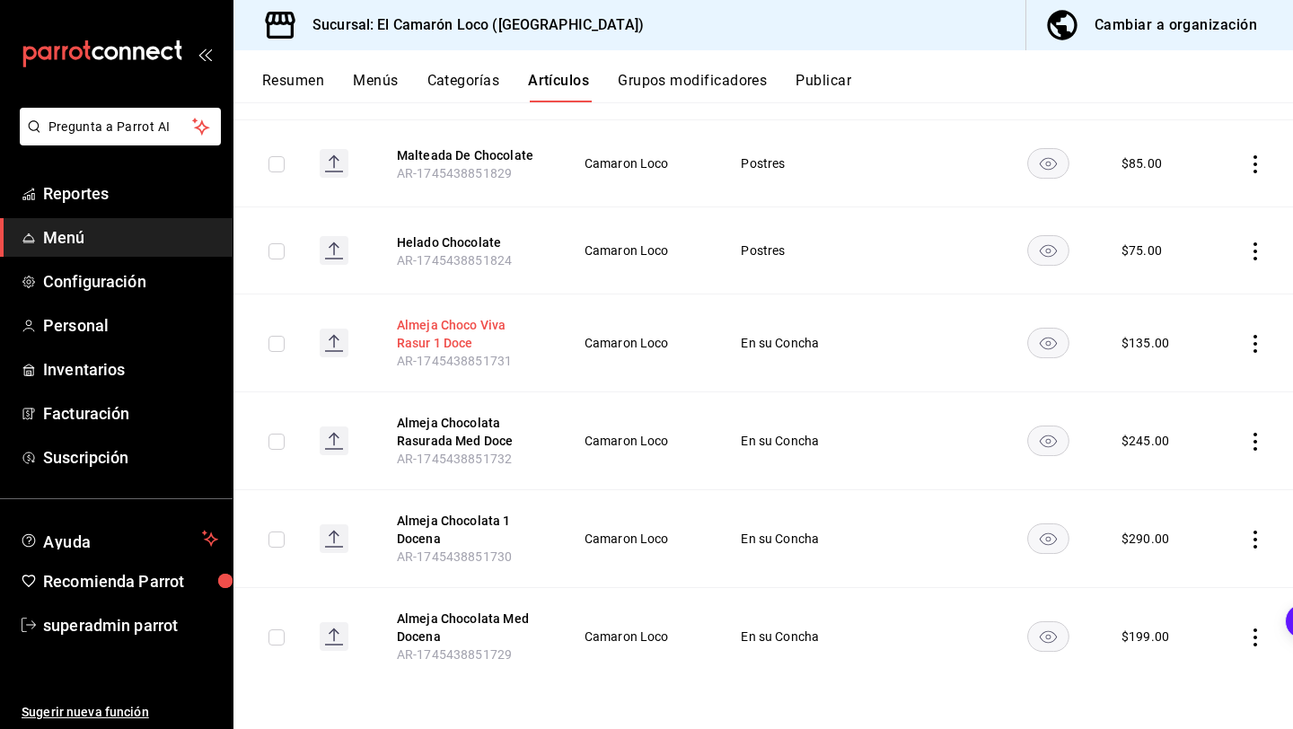
click at [468, 348] on button "Almeja Choco Viva Rasur 1 Doce" at bounding box center [469, 334] width 144 height 36
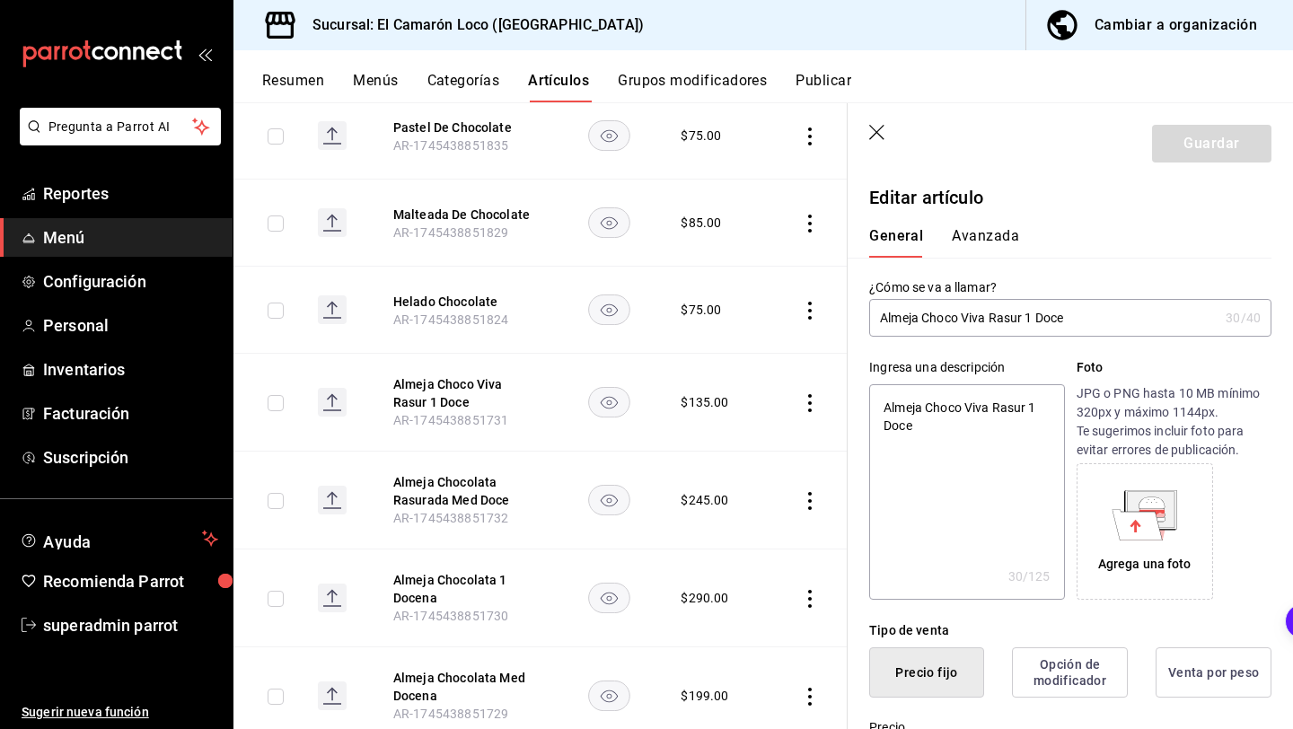
click at [956, 312] on input "Almeja Choco Viva Rasur 1 Doce" at bounding box center [1043, 318] width 349 height 36
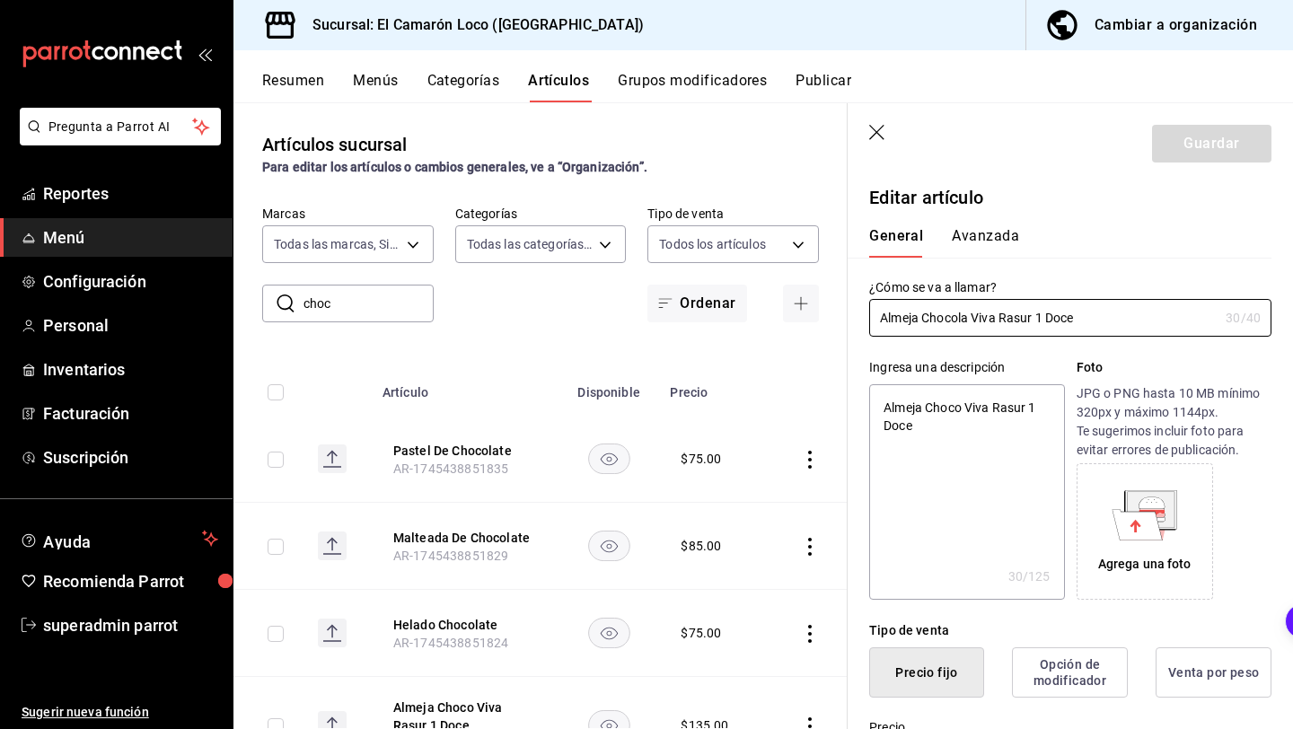
scroll to position [323, 0]
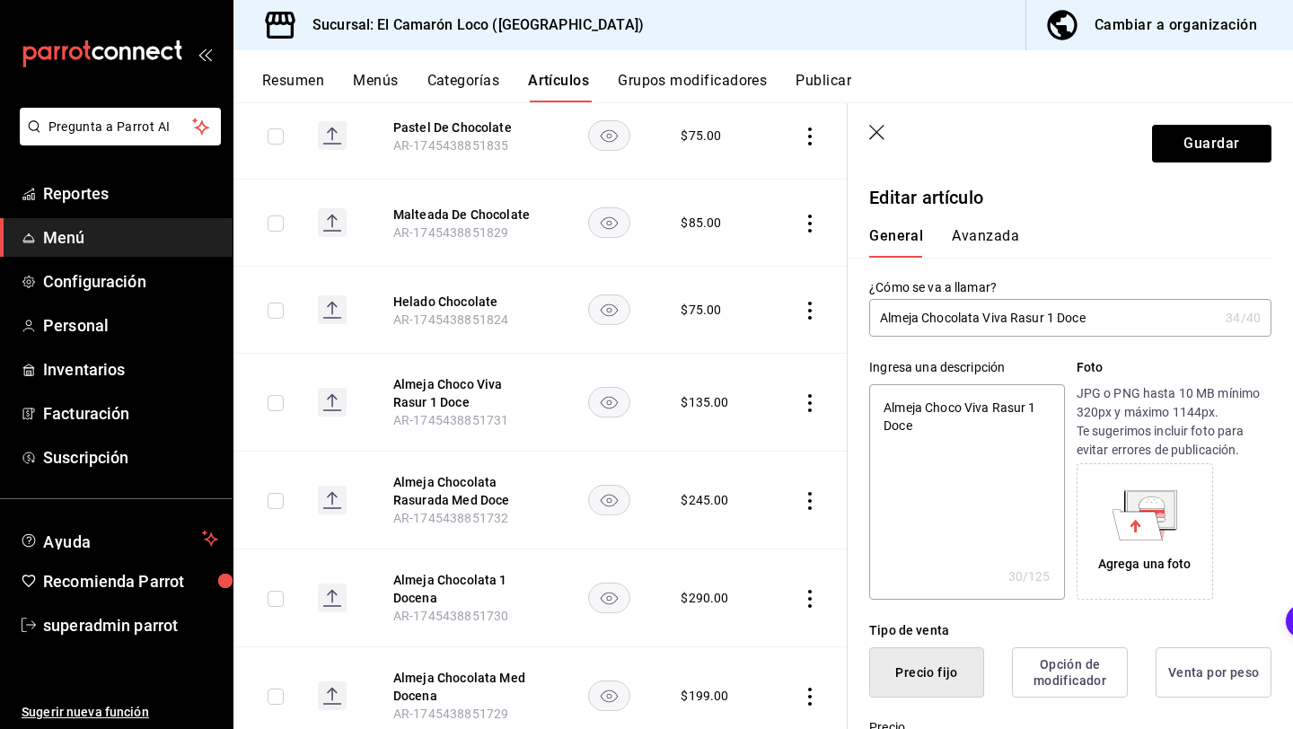
click at [1009, 315] on input "Almeja Chocolata Viva Rasur 1 Doce" at bounding box center [1043, 318] width 349 height 36
click at [1014, 315] on input "Almeja Chocolata Rasur 1 Doce" at bounding box center [1043, 318] width 349 height 36
click at [1018, 319] on input "Almeja Chocolata Rasur 1 Doce" at bounding box center [1043, 318] width 349 height 36
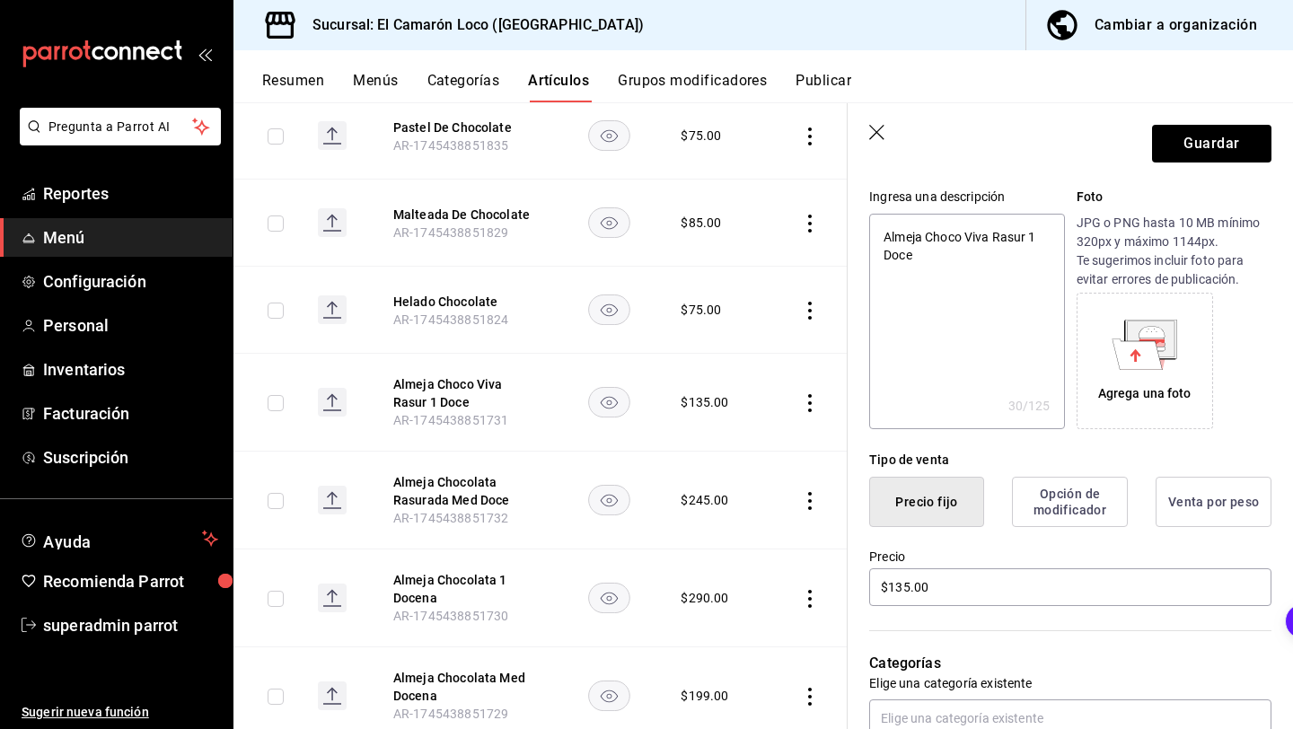
scroll to position [158, 0]
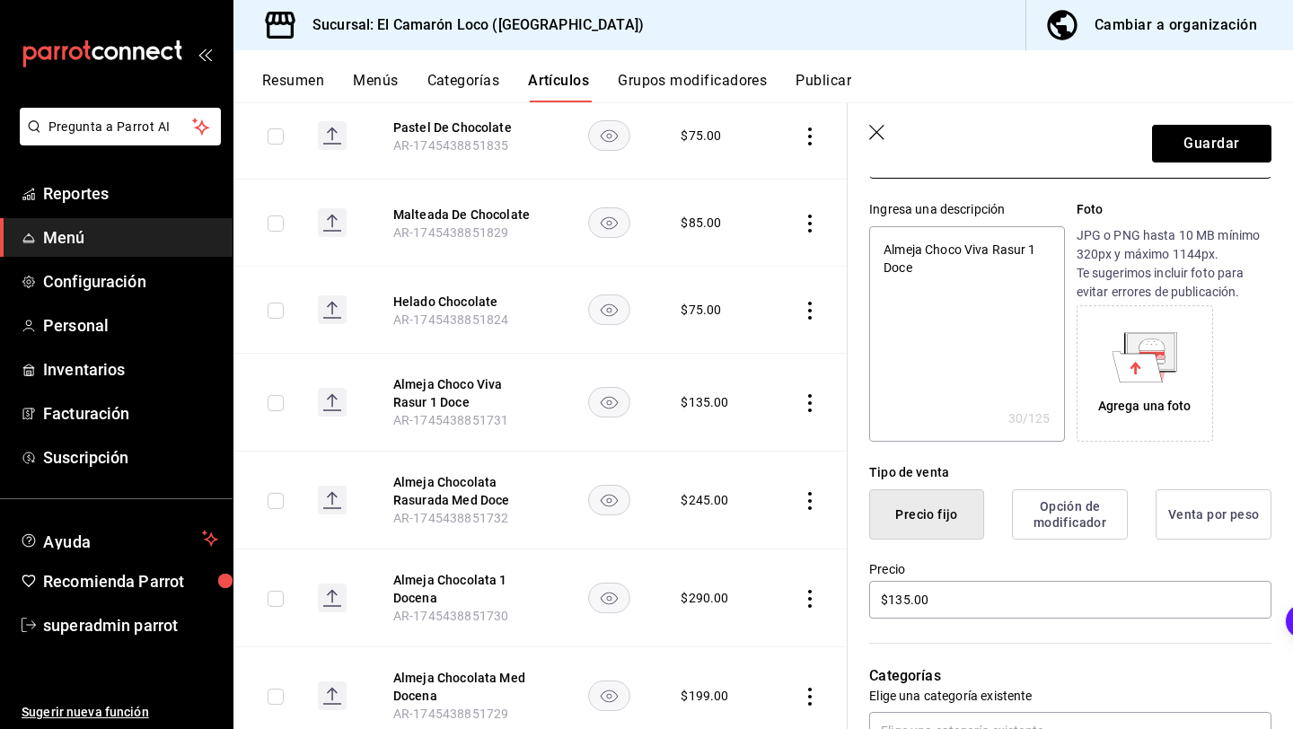
type input "Almeja Chocolata Rasurada 1 Doce"
click at [989, 250] on textarea "Almeja Choco Viva Rasur 1 Doce" at bounding box center [966, 333] width 195 height 215
click at [1019, 248] on textarea "Almeja Chocolata Rasur 1 Doce" at bounding box center [966, 333] width 195 height 215
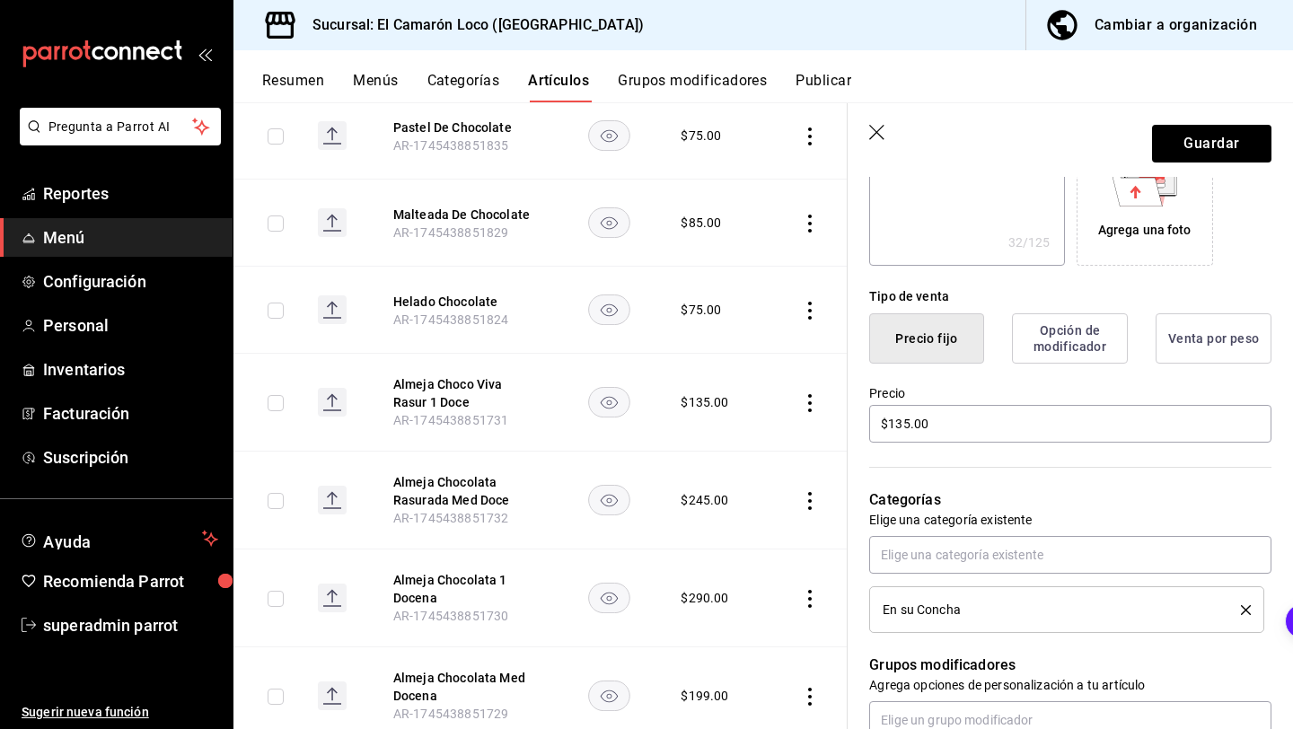
scroll to position [351, 0]
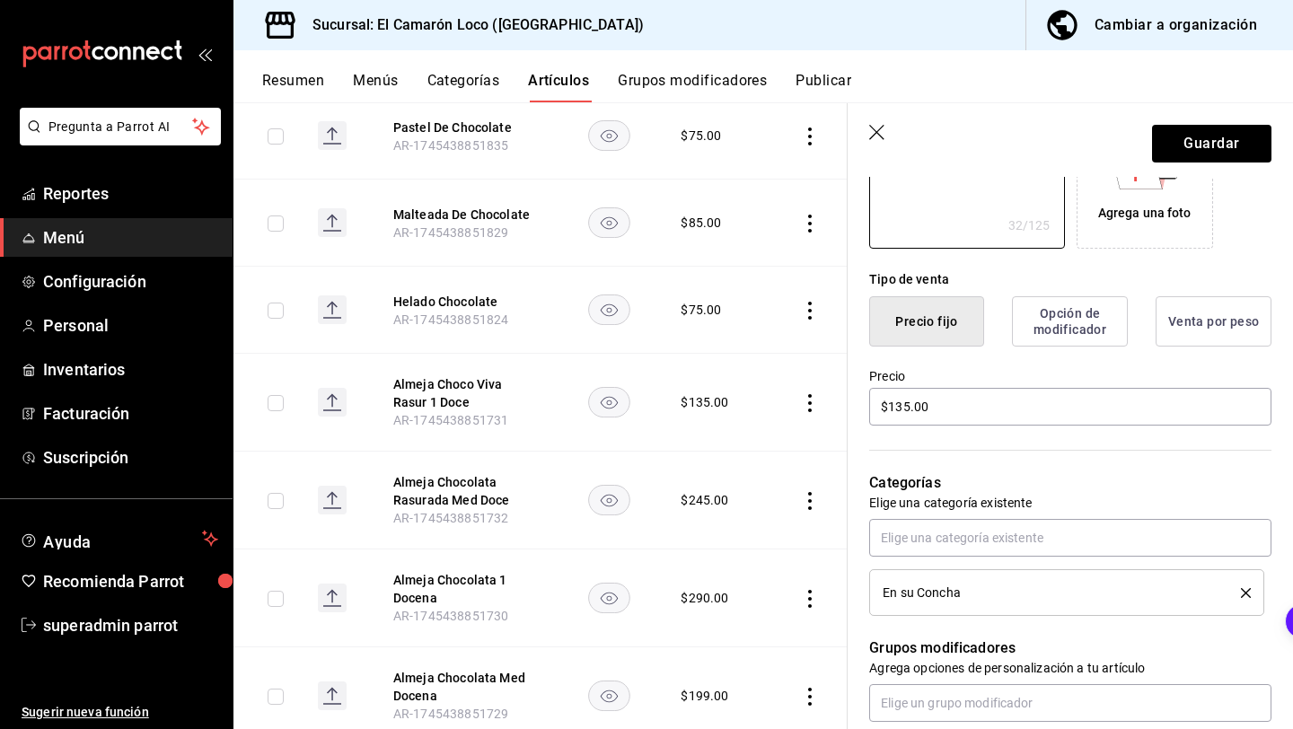
type textarea "Almeja Chocolata Rasurada 1 Doce"
click at [901, 403] on input "$135.00" at bounding box center [1070, 407] width 402 height 38
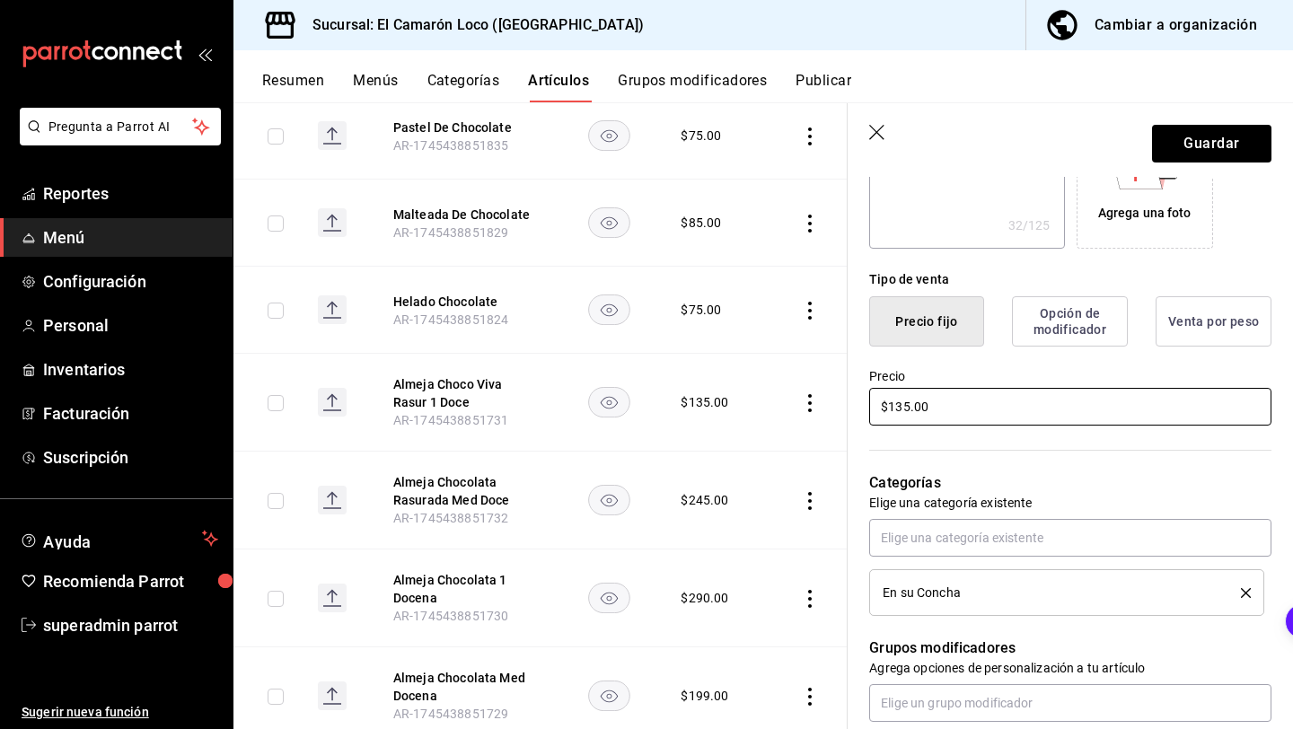
click at [906, 409] on input "$135.00" at bounding box center [1070, 407] width 402 height 38
type input "$1.00"
type input "$365.00"
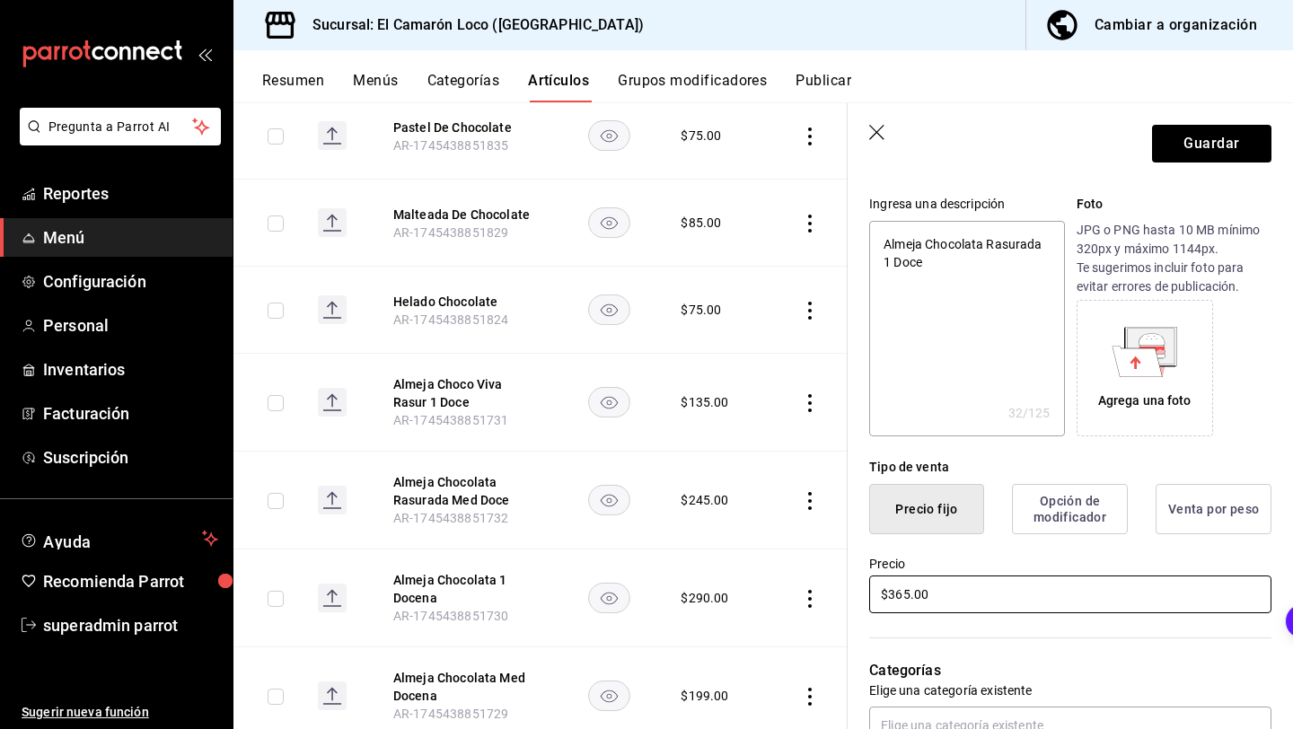
scroll to position [0, 0]
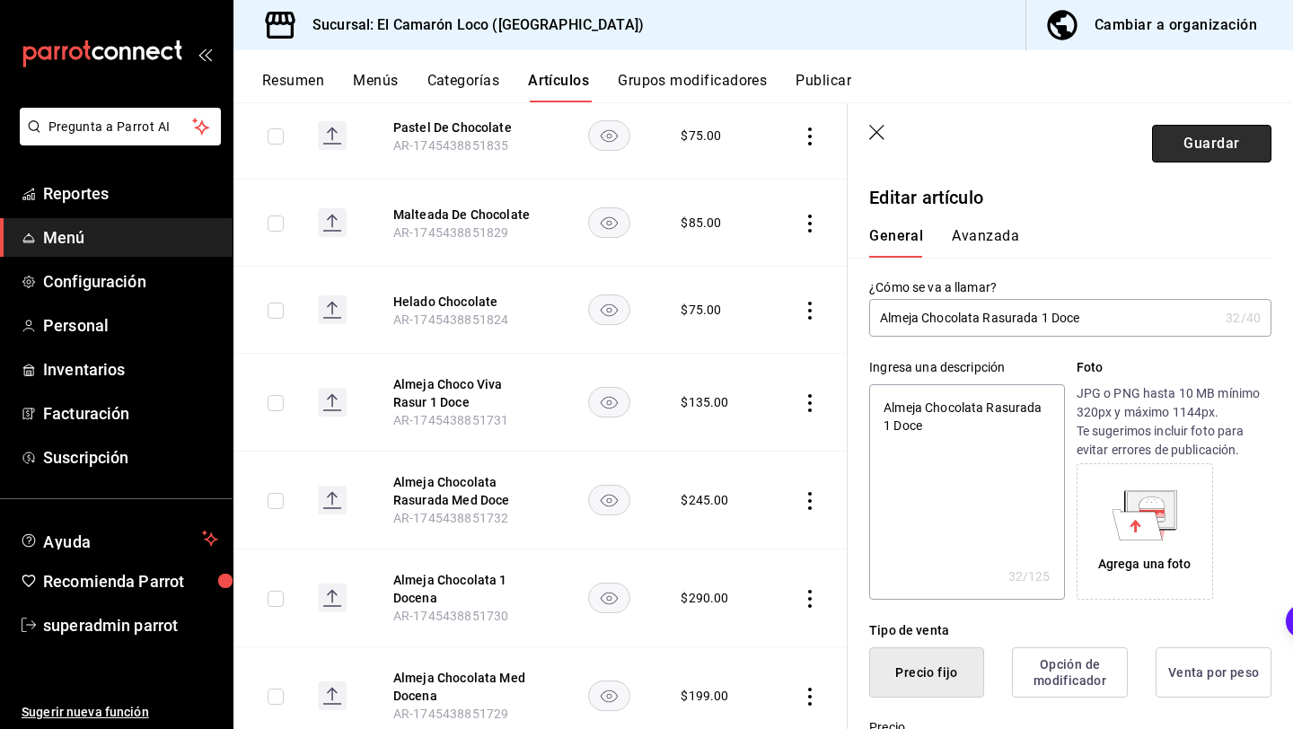
click at [1189, 156] on button "Guardar" at bounding box center [1211, 144] width 119 height 38
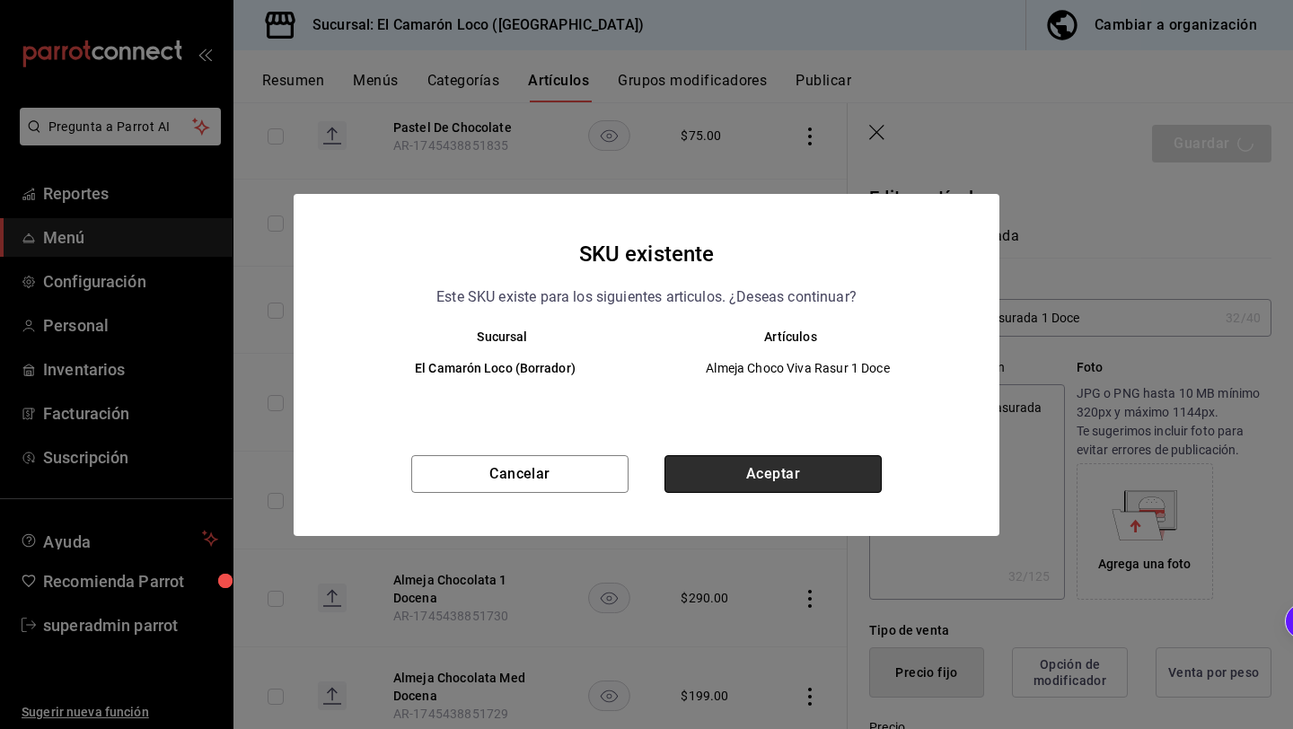
click at [752, 477] on button "Aceptar" at bounding box center [772, 474] width 217 height 38
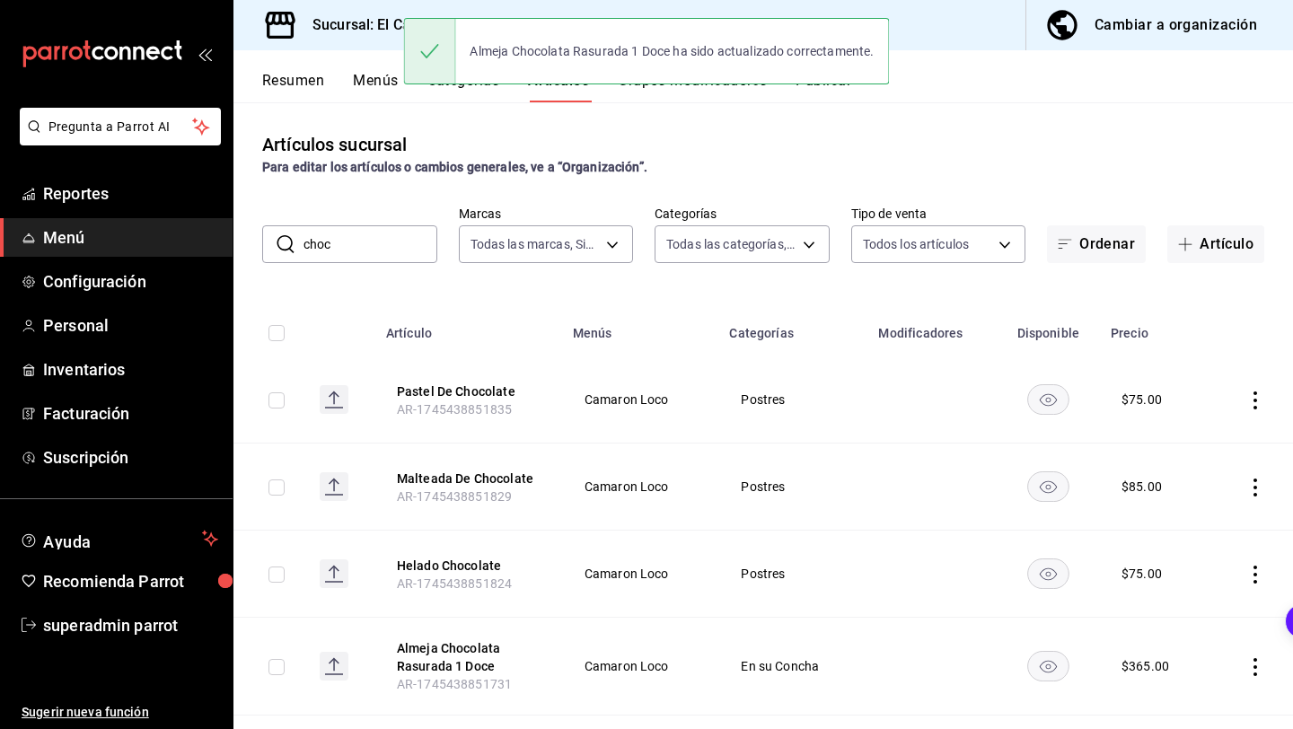
click at [356, 245] on input "choc" at bounding box center [370, 244] width 134 height 36
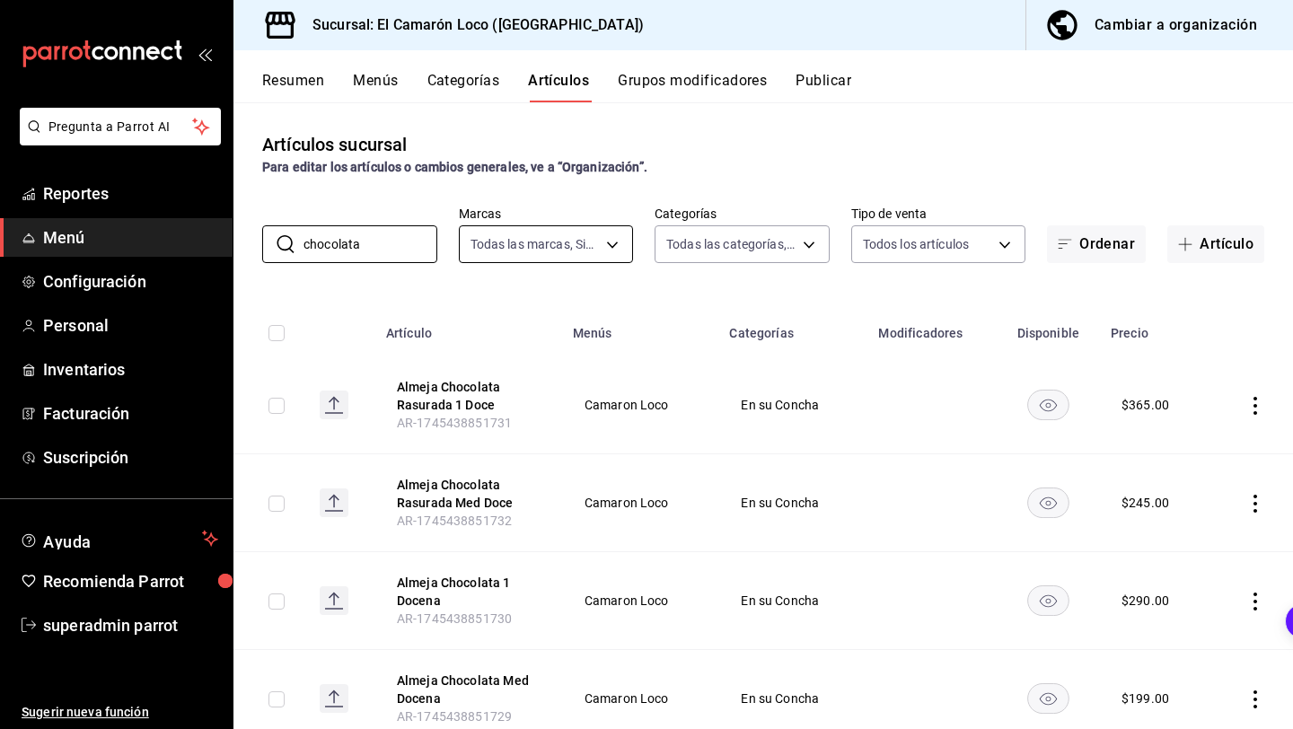
scroll to position [62, 0]
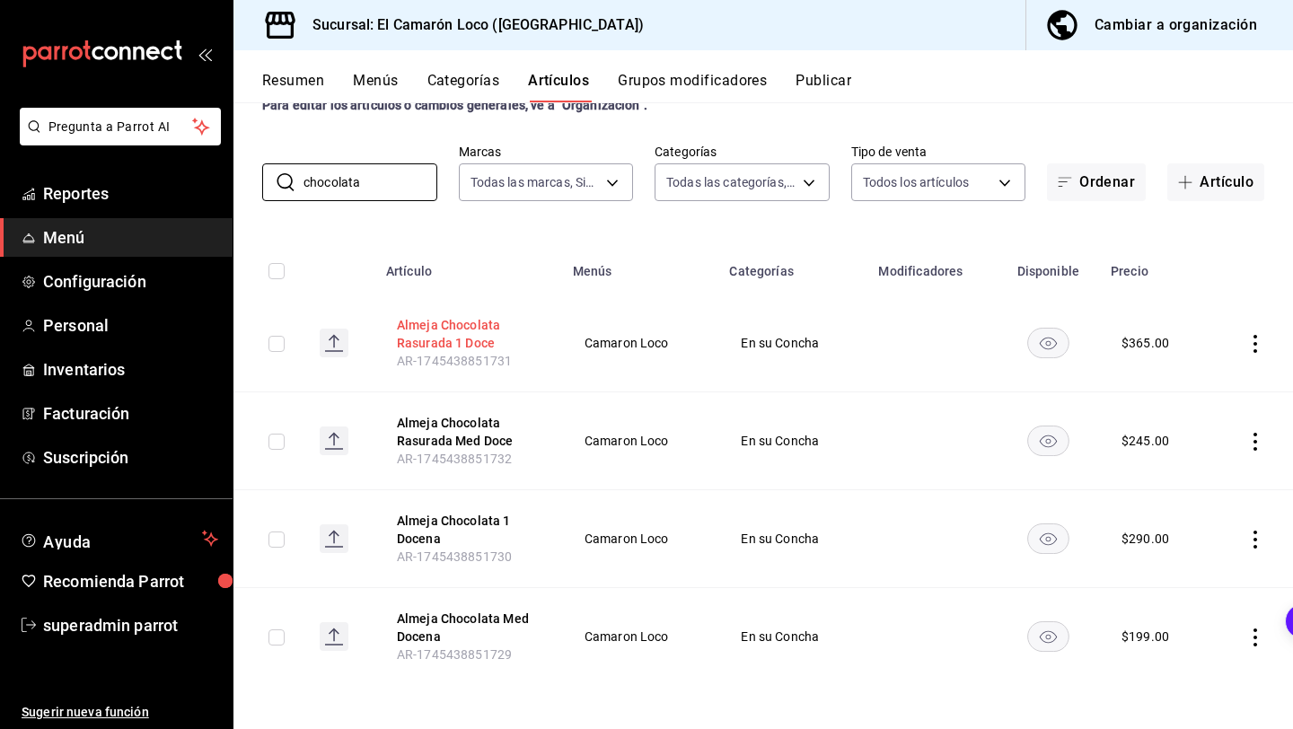
click at [455, 347] on button "Almeja Chocolata Rasurada 1 Doce" at bounding box center [469, 334] width 144 height 36
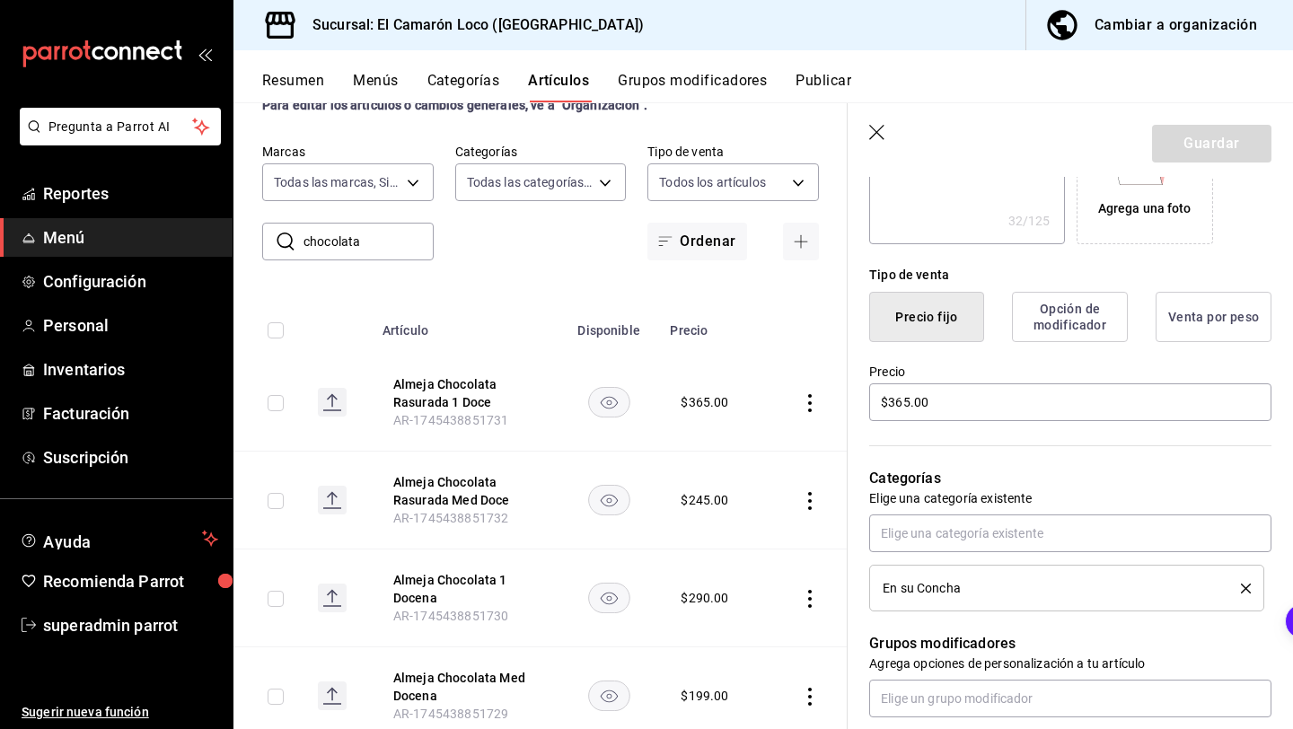
scroll to position [357, 0]
click at [877, 128] on icon "button" at bounding box center [878, 134] width 18 height 18
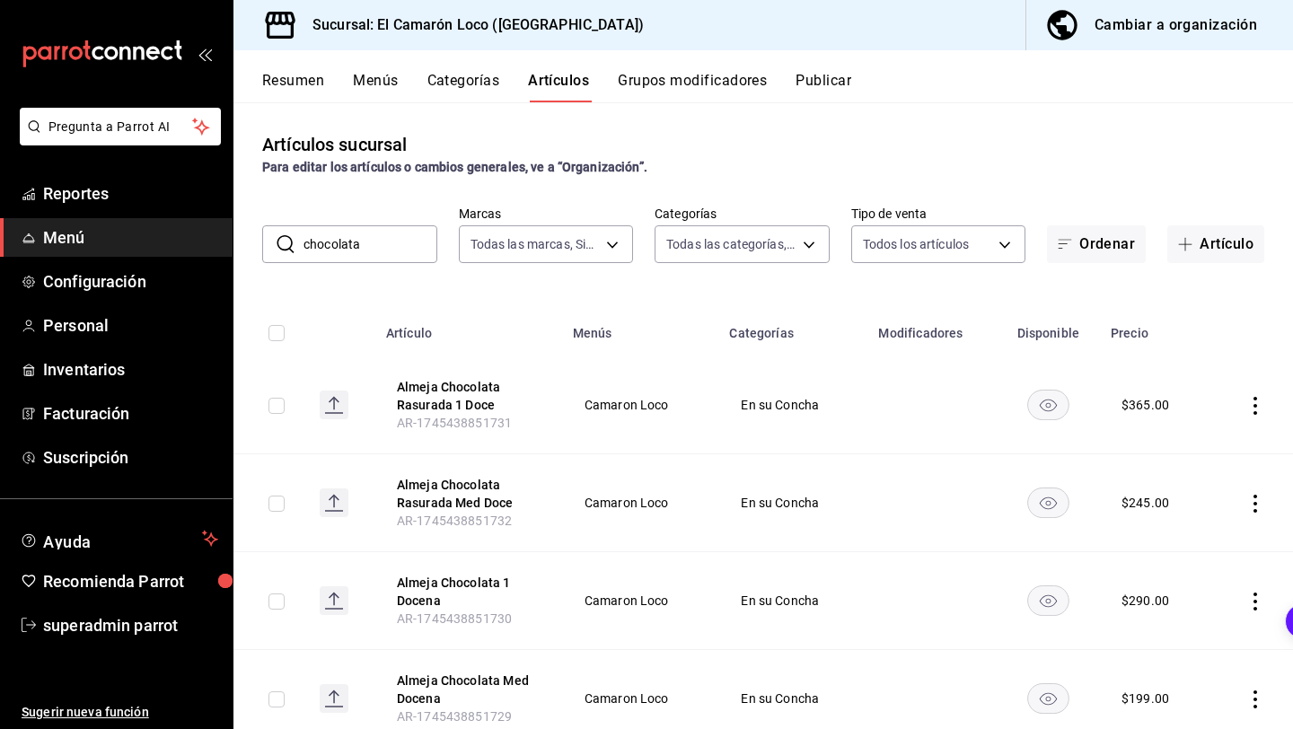
click at [382, 244] on input "chocolata" at bounding box center [370, 244] width 134 height 36
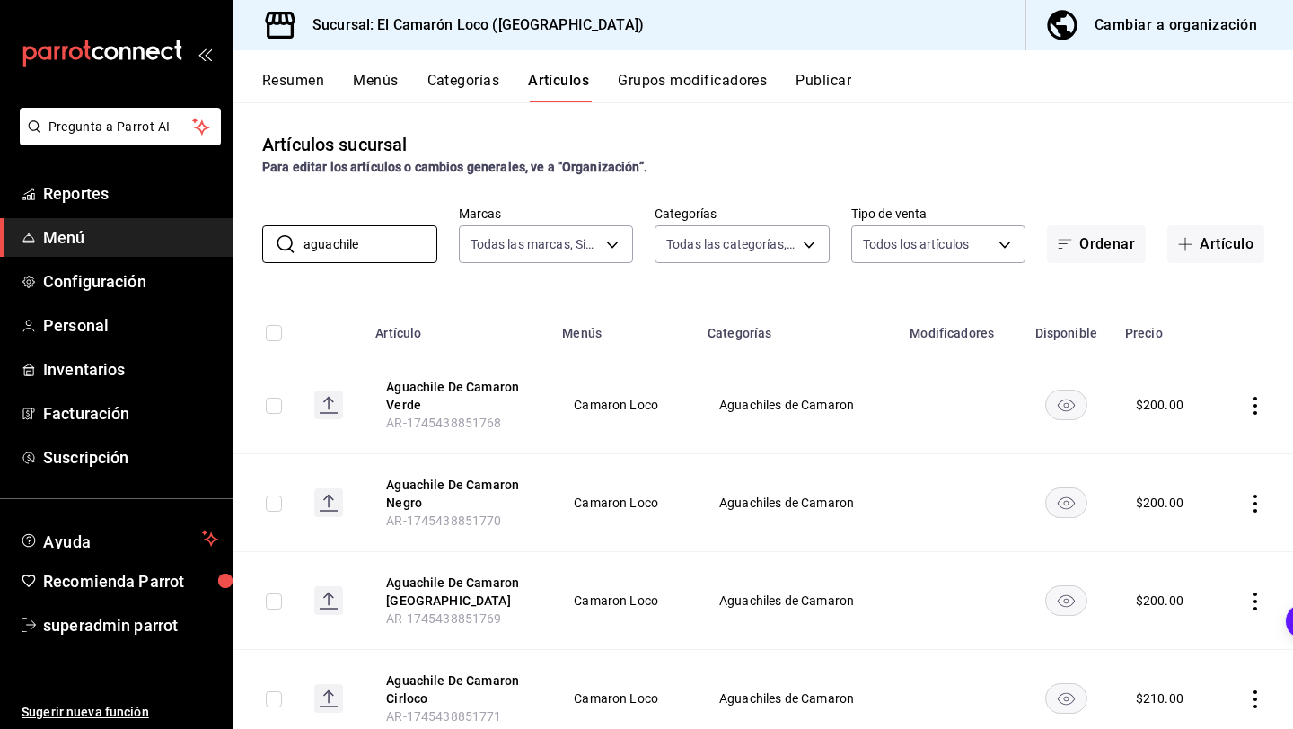
scroll to position [62, 0]
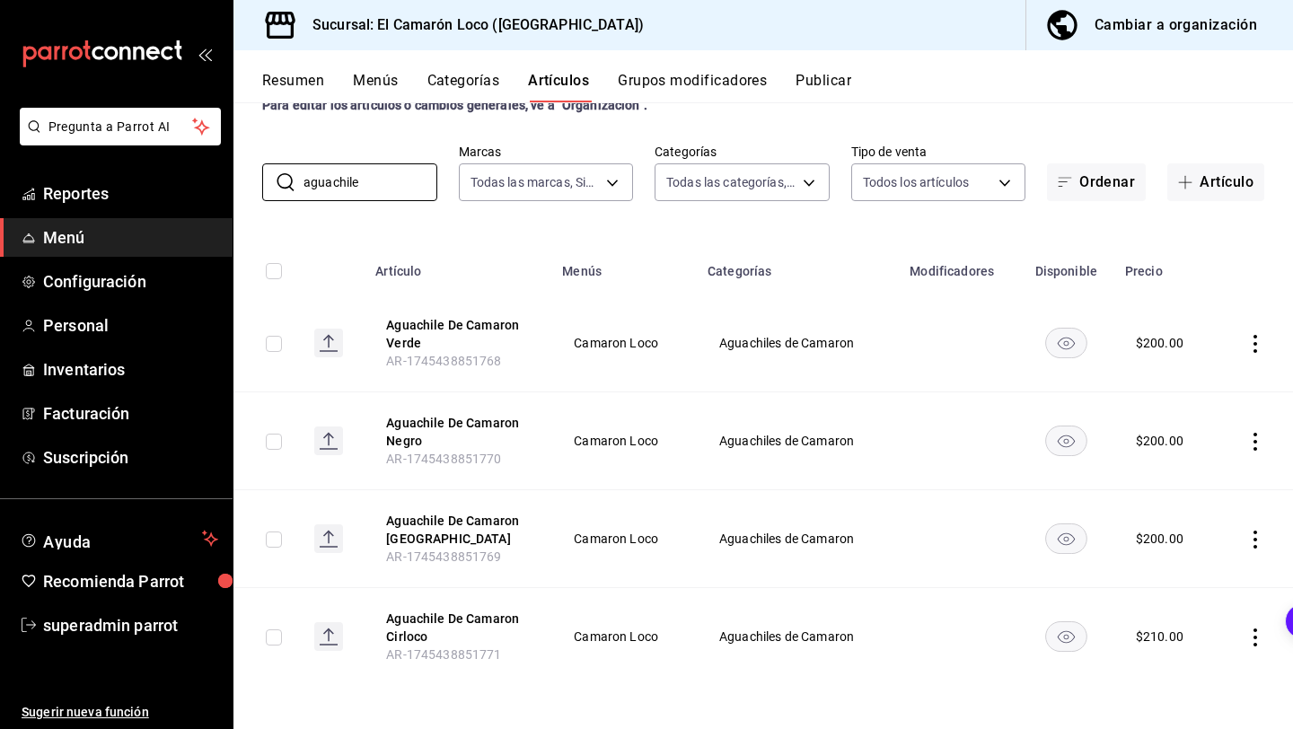
type input "aguachile"
click at [1258, 529] on td at bounding box center [1254, 539] width 77 height 98
click at [1246, 536] on icon "actions" at bounding box center [1255, 540] width 18 height 18
click at [1170, 647] on div at bounding box center [1162, 655] width 32 height 18
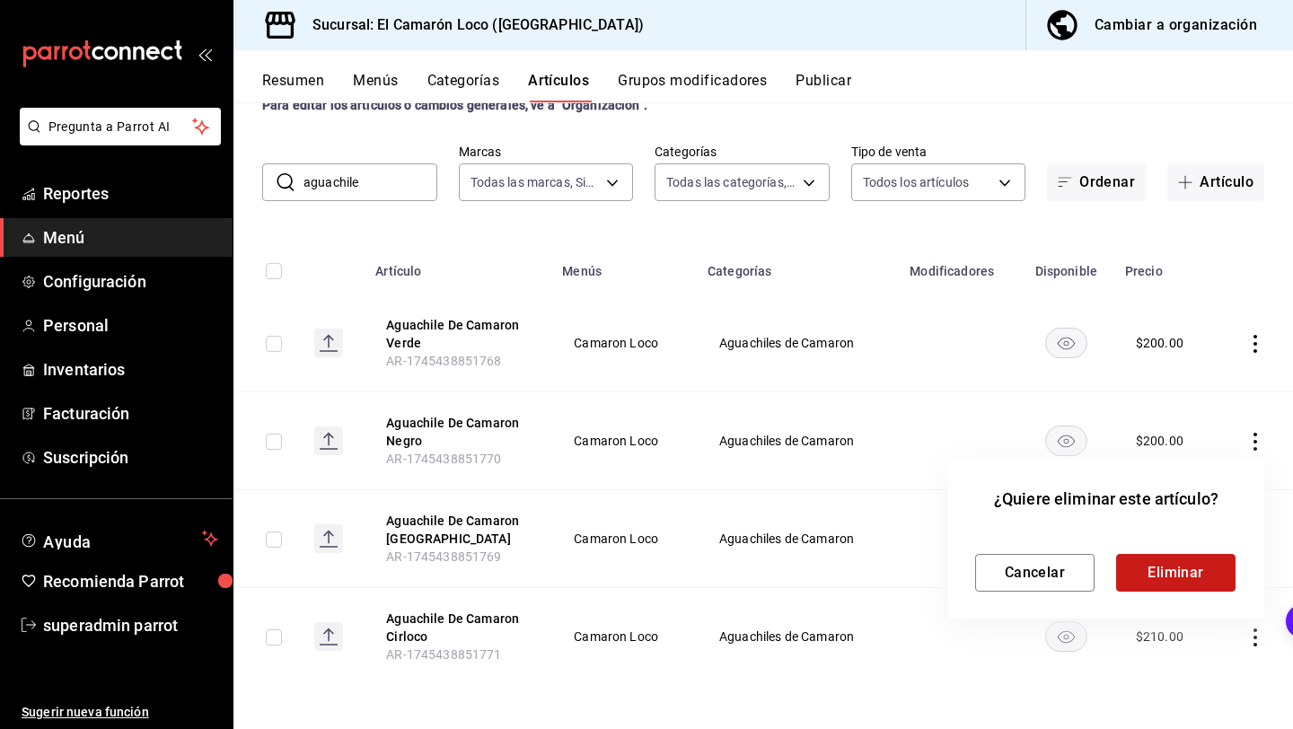
click at [1187, 576] on button "Eliminar" at bounding box center [1175, 573] width 119 height 38
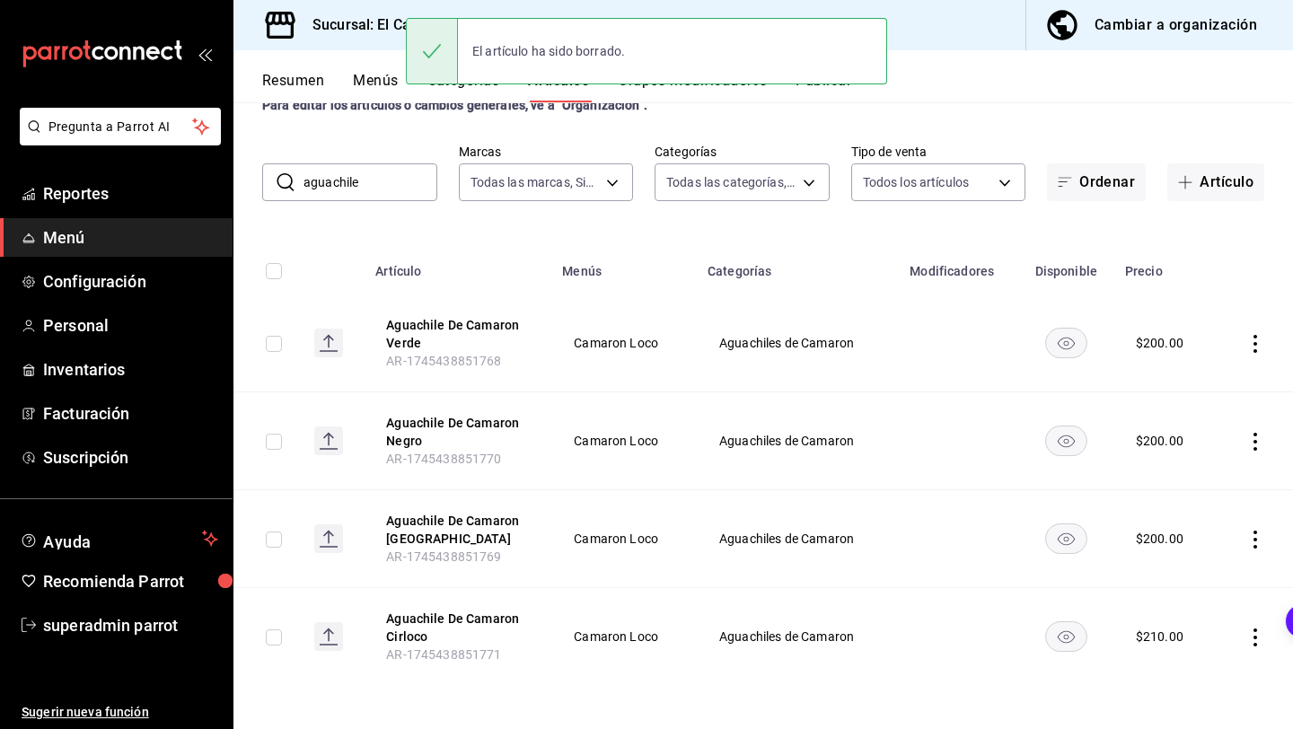
scroll to position [0, 0]
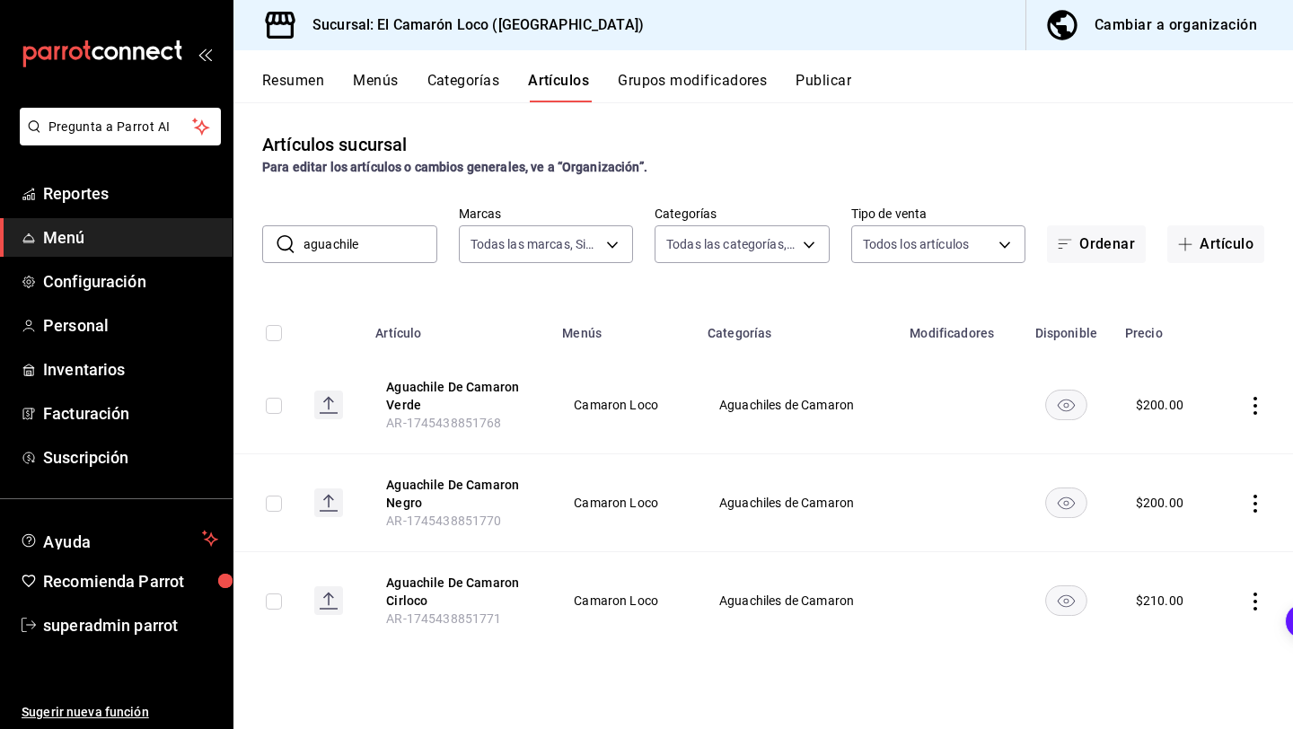
click at [1254, 407] on icon "actions" at bounding box center [1255, 406] width 4 height 18
click at [1190, 447] on span "Editar" at bounding box center [1201, 446] width 47 height 19
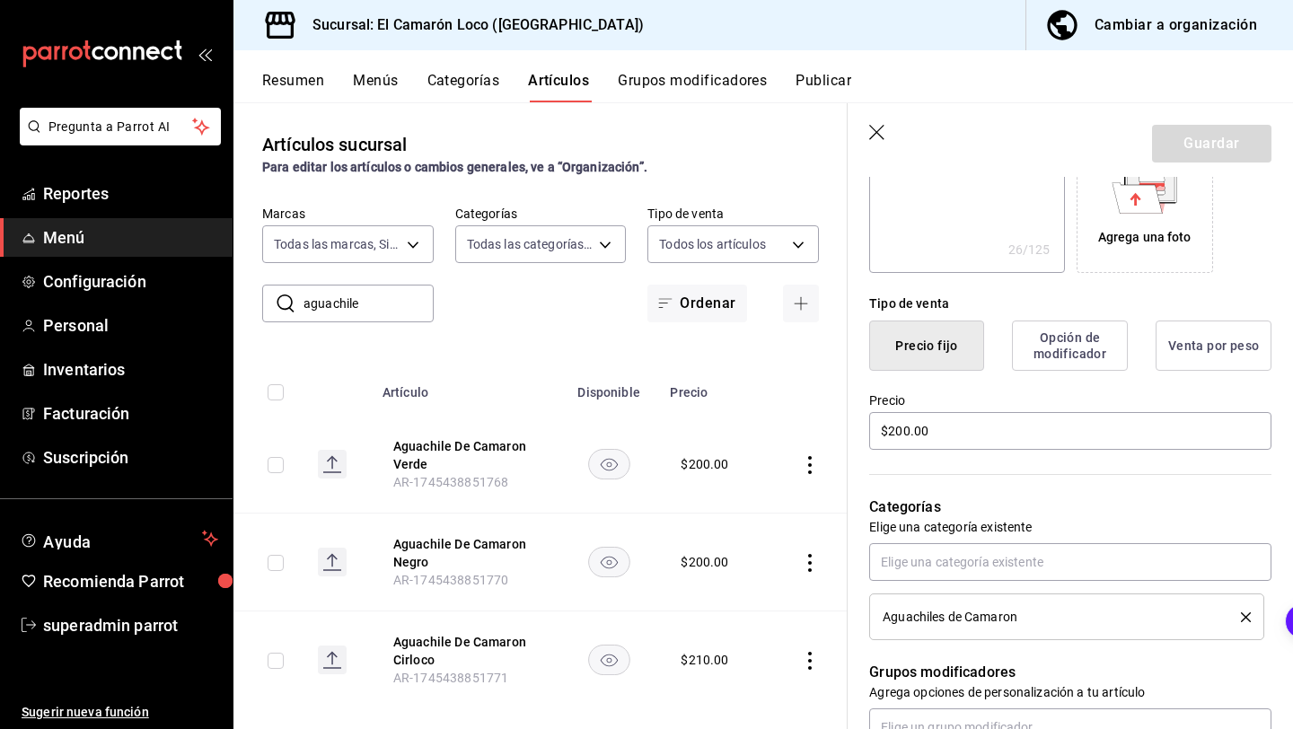
scroll to position [328, 0]
click at [903, 424] on input "$200.00" at bounding box center [1070, 430] width 402 height 38
type textarea "x"
type input "$20.00"
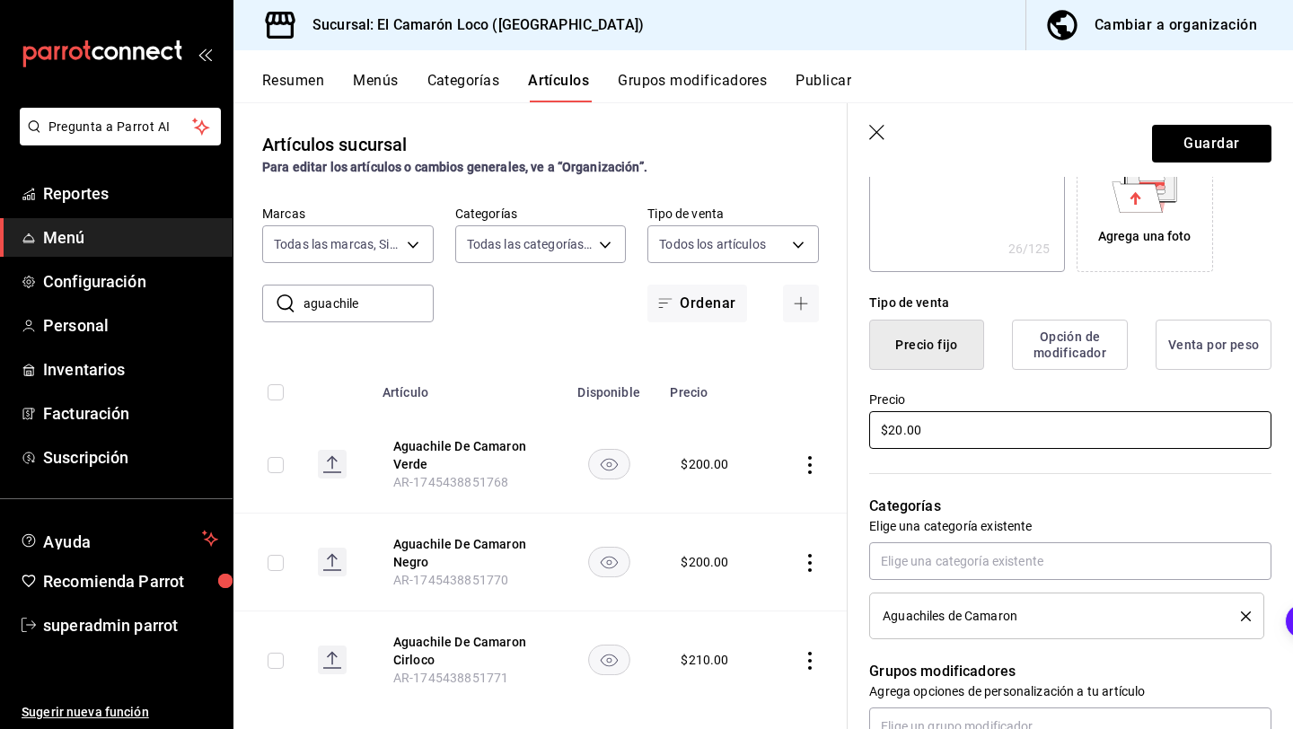
type textarea "x"
type input "$2.00"
type textarea "x"
type input "$24.00"
type textarea "x"
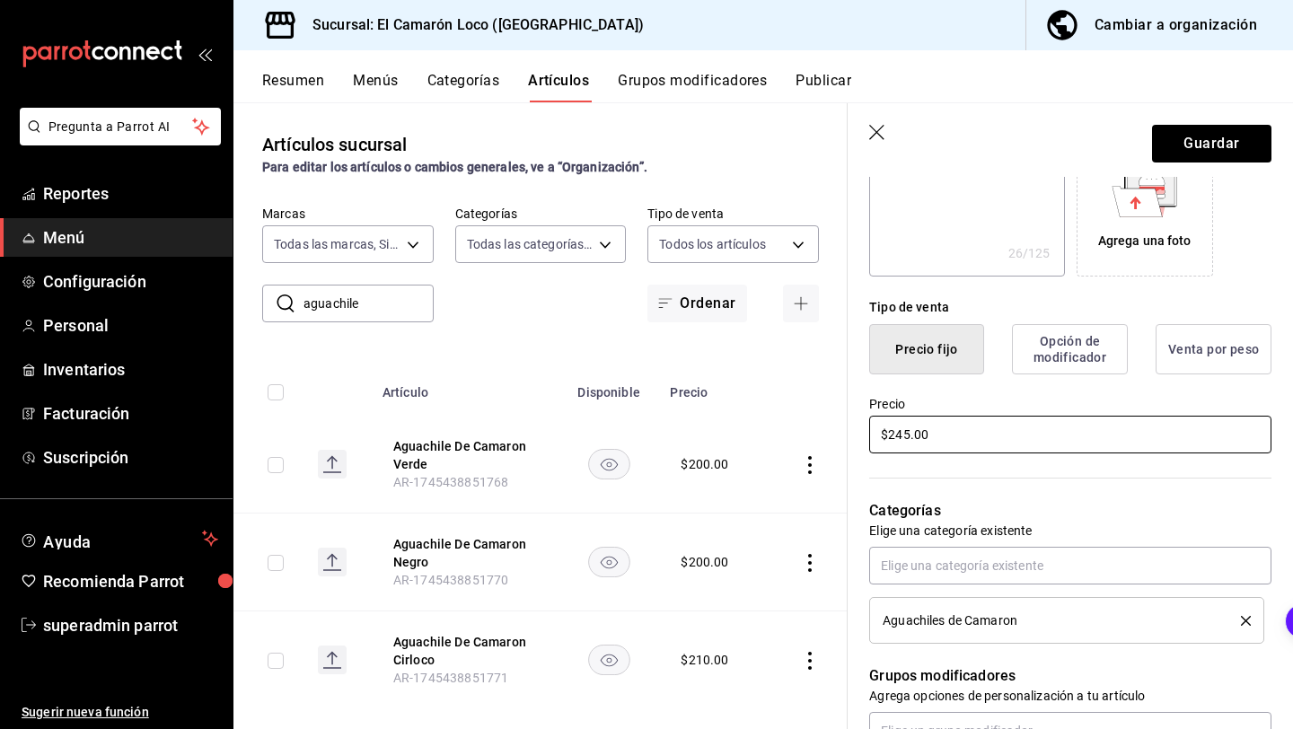
scroll to position [0, 0]
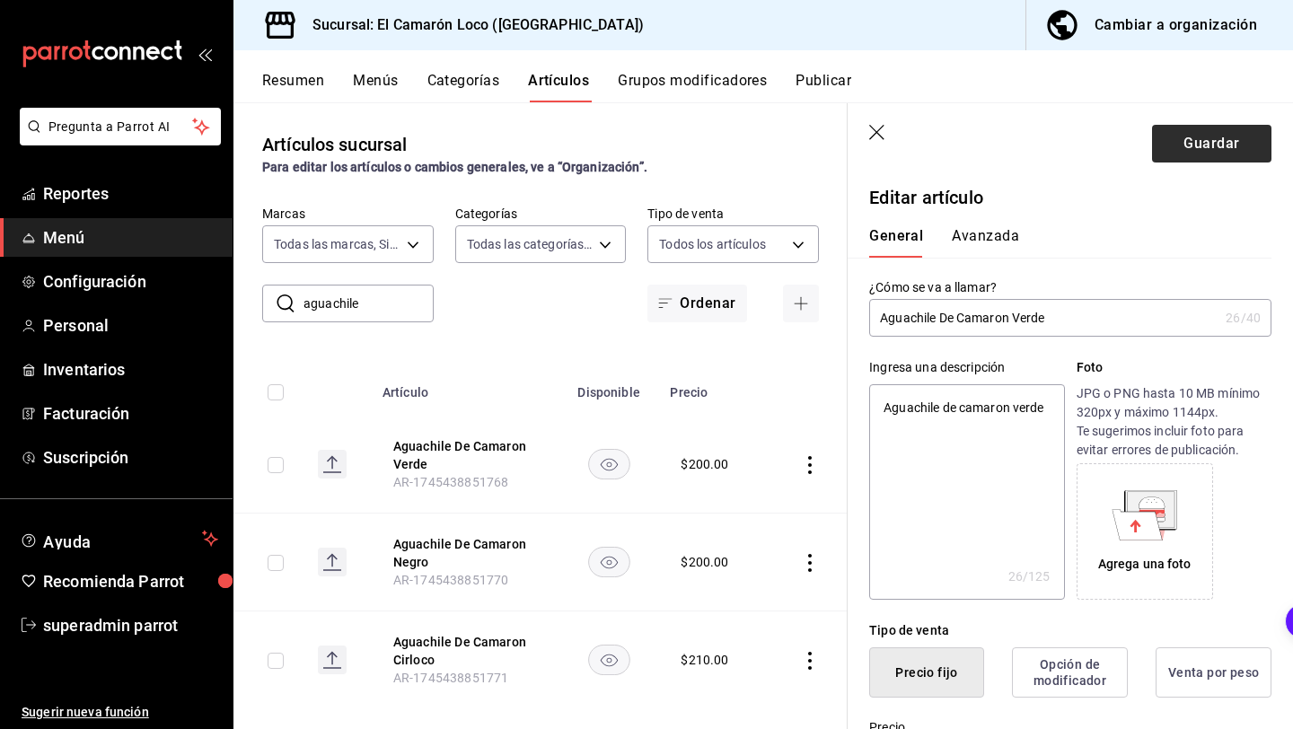
type input "$245.00"
click at [1186, 146] on button "Guardar" at bounding box center [1211, 144] width 119 height 38
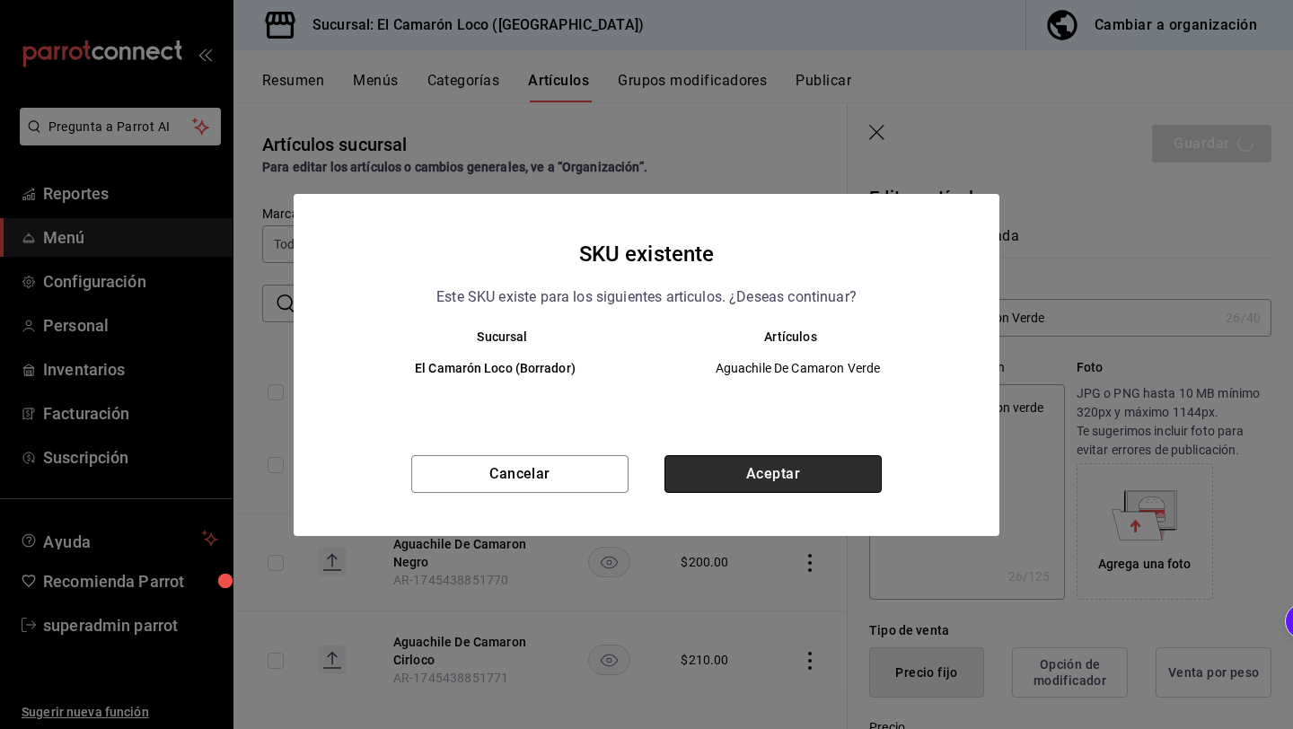
click at [827, 481] on button "Aceptar" at bounding box center [772, 474] width 217 height 38
type textarea "x"
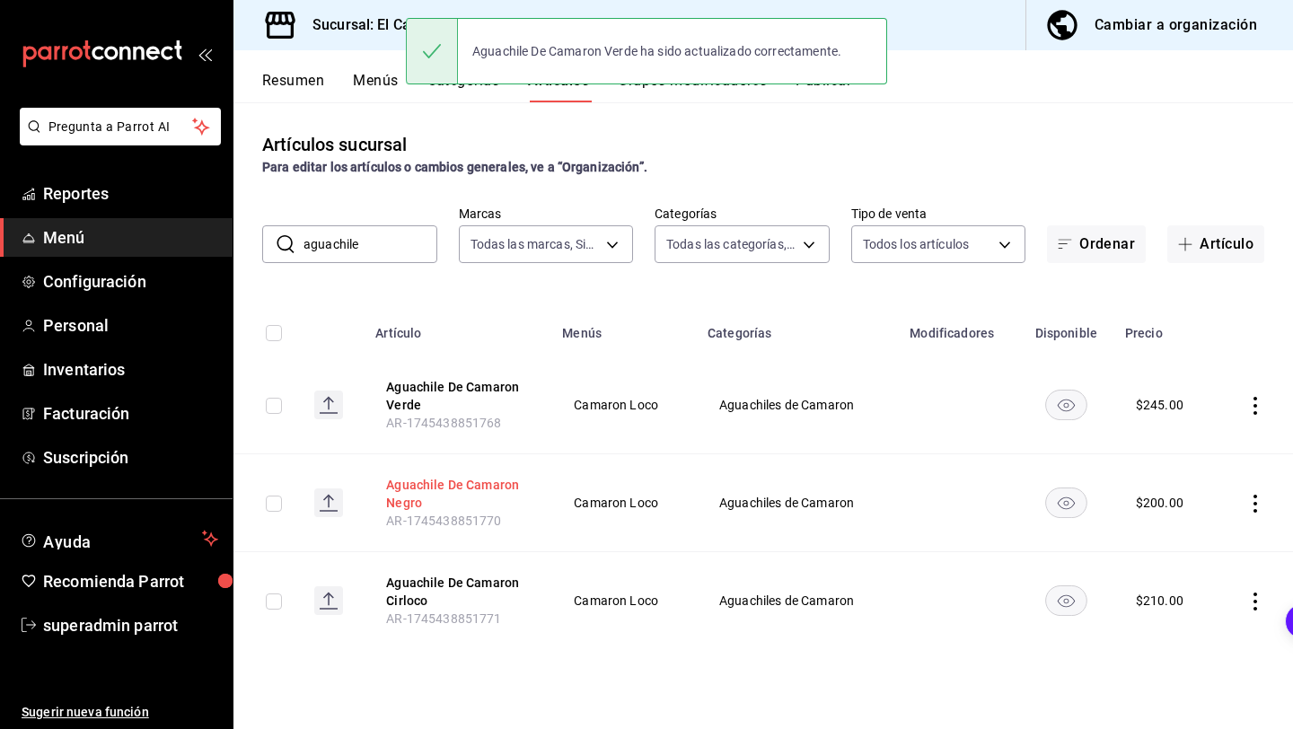
click at [445, 493] on button "Aguachile De Camaron Negro" at bounding box center [458, 494] width 144 height 36
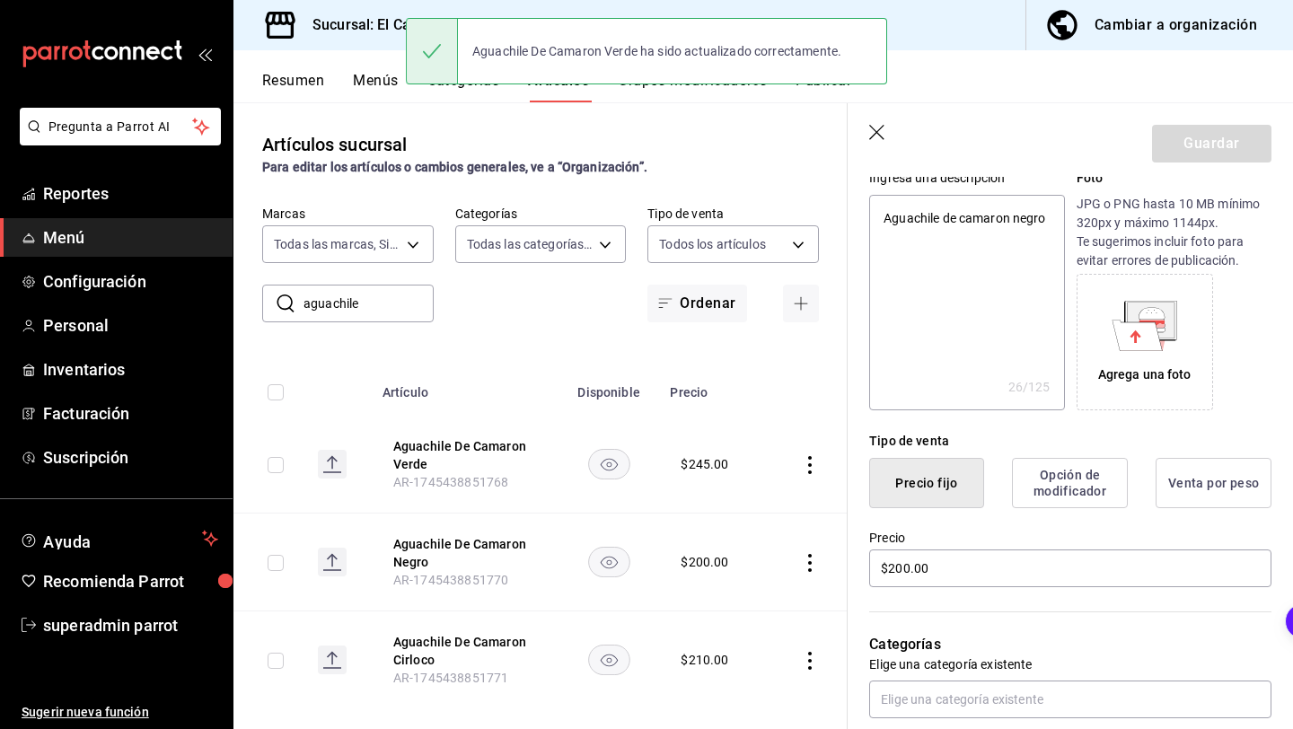
scroll to position [361, 0]
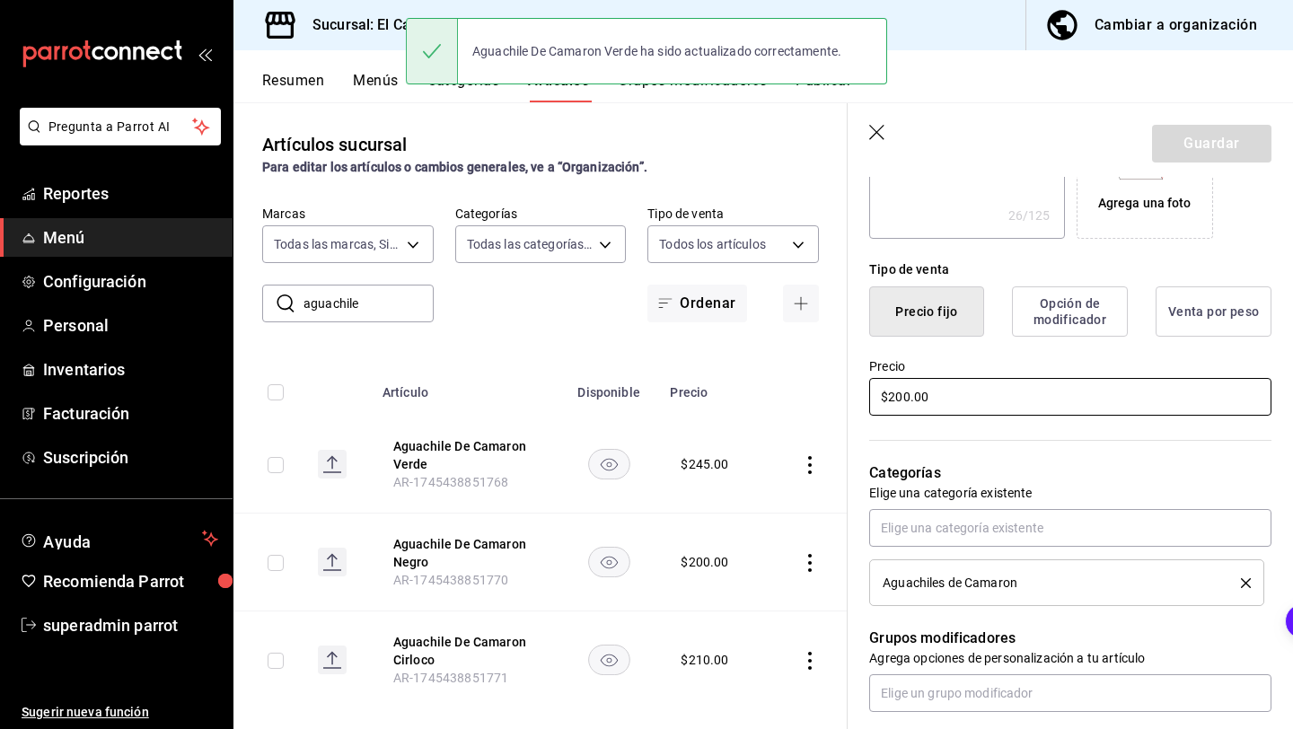
click at [909, 389] on input "$200.00" at bounding box center [1070, 397] width 402 height 38
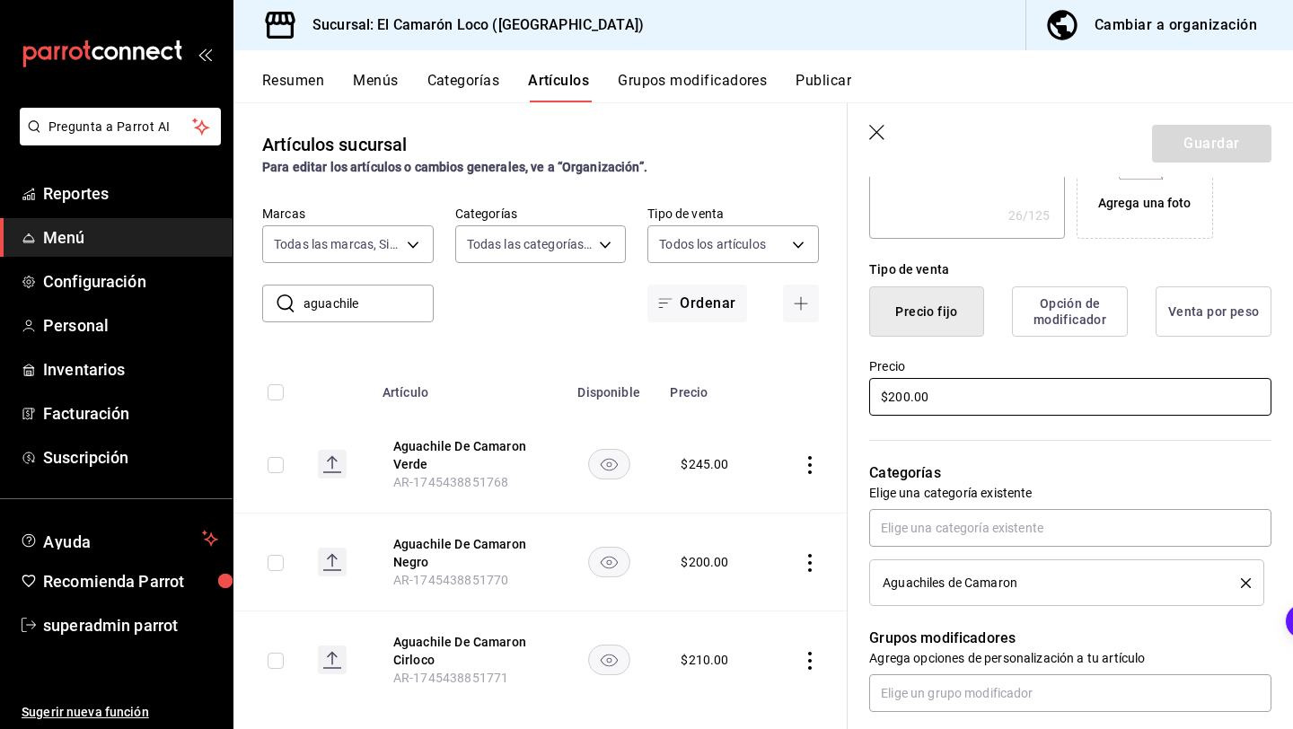
click at [908, 395] on input "$200.00" at bounding box center [1070, 397] width 402 height 38
type textarea "x"
type input "$20.00"
type textarea "x"
type input "$2.00"
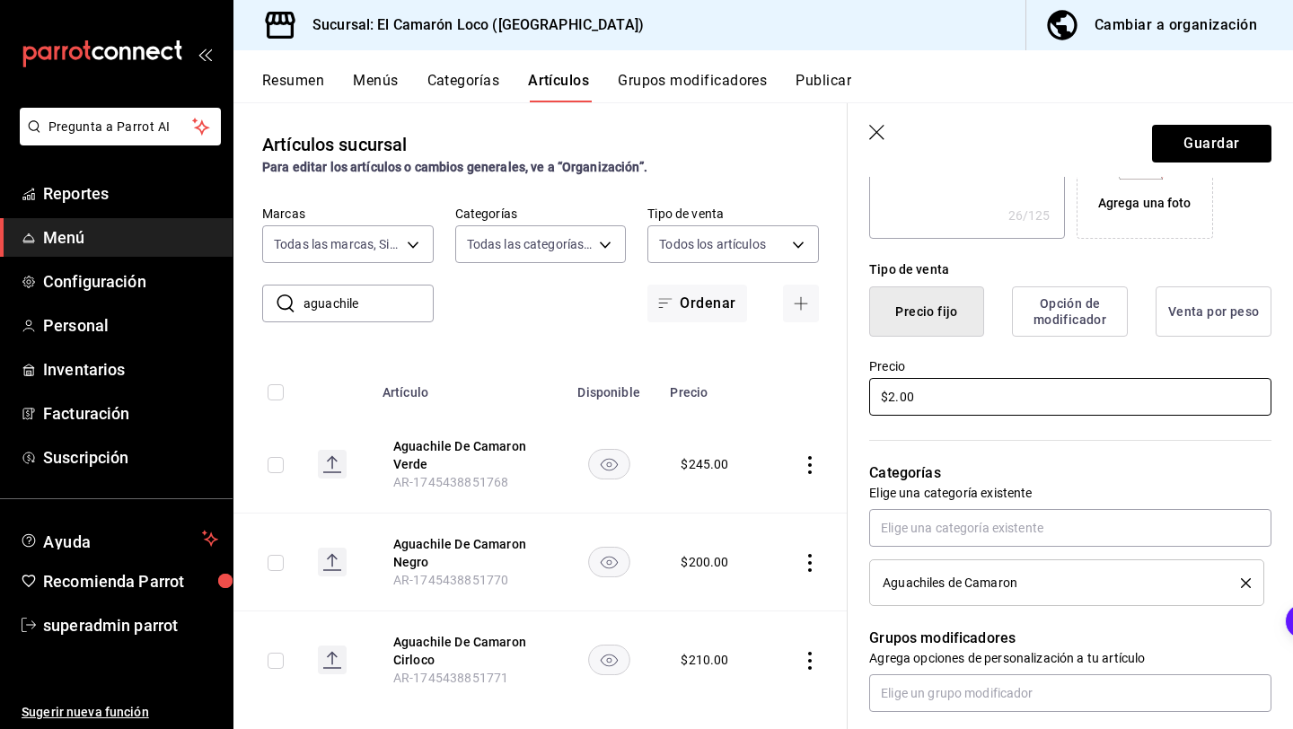
type textarea "x"
type input "$24.00"
type textarea "x"
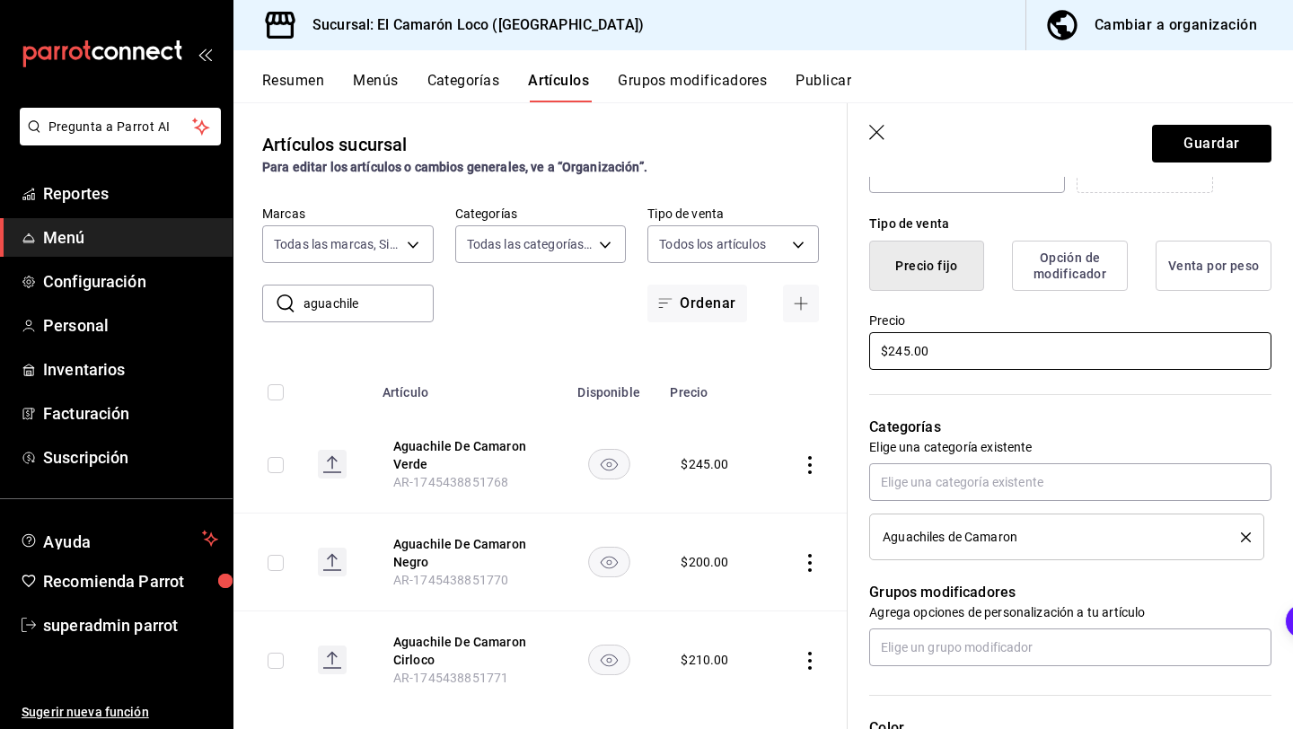
scroll to position [0, 0]
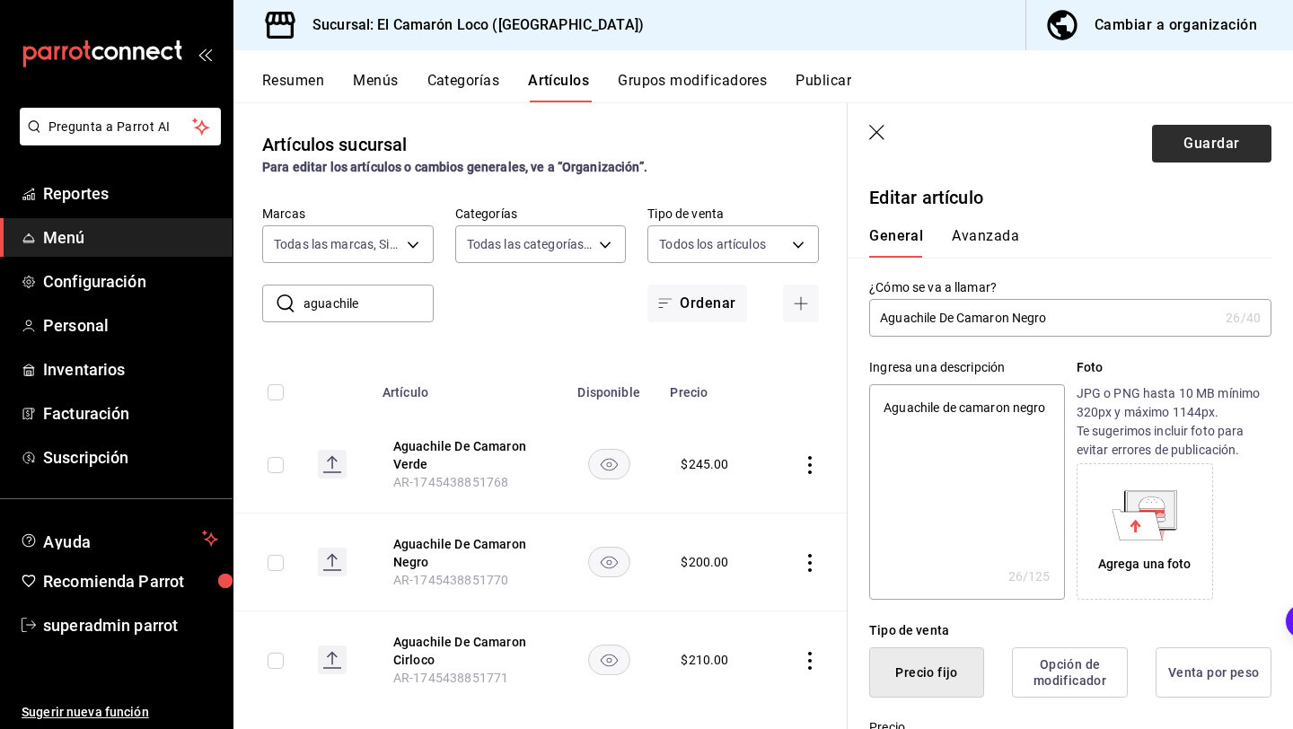
type input "$245.00"
click at [1210, 146] on button "Guardar" at bounding box center [1211, 144] width 119 height 38
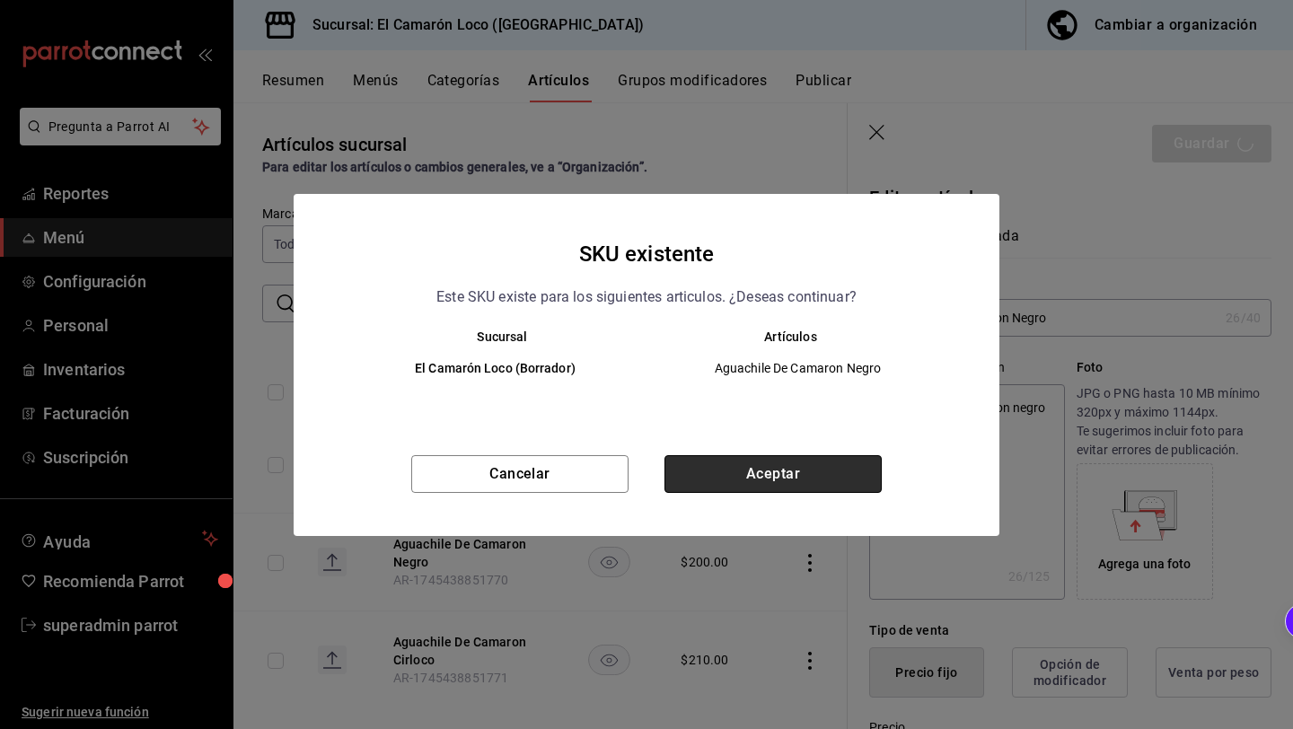
click at [692, 469] on button "Aceptar" at bounding box center [772, 474] width 217 height 38
type textarea "x"
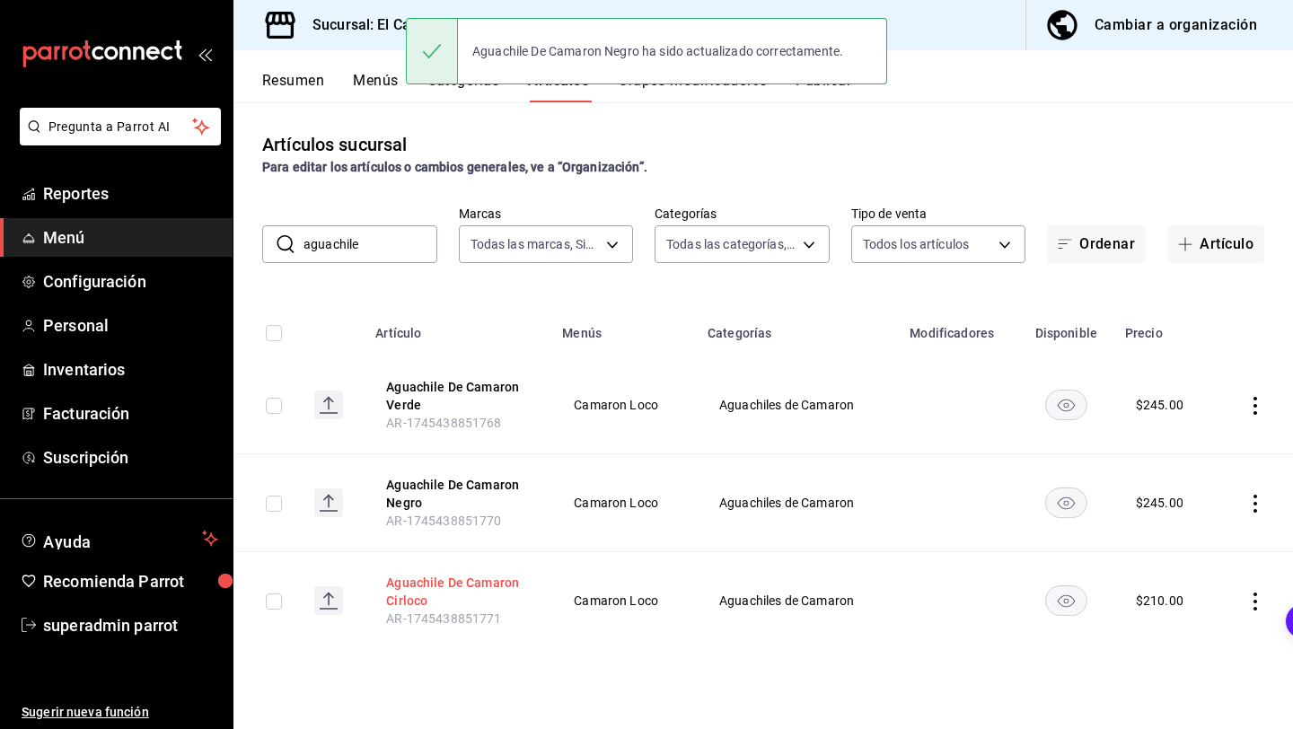
click at [464, 594] on button "Aguachile De Camaron Cirloco" at bounding box center [458, 592] width 144 height 36
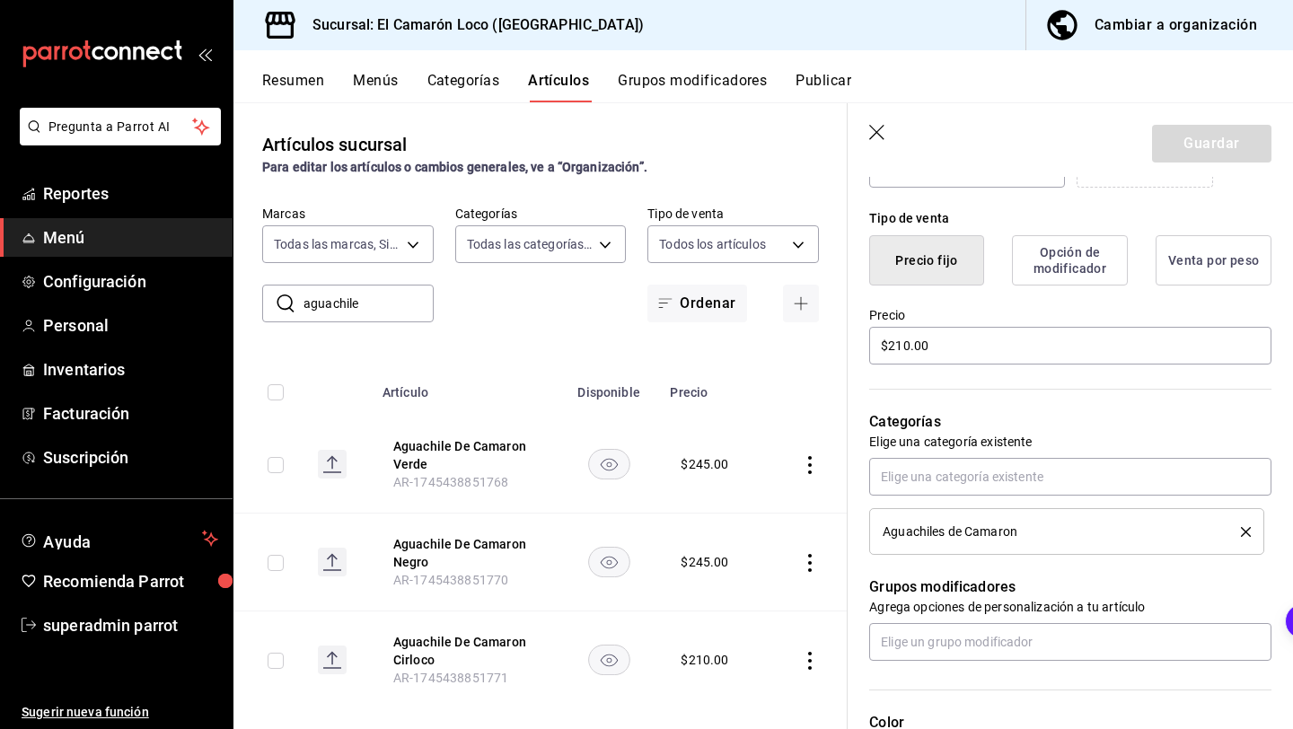
scroll to position [377, 0]
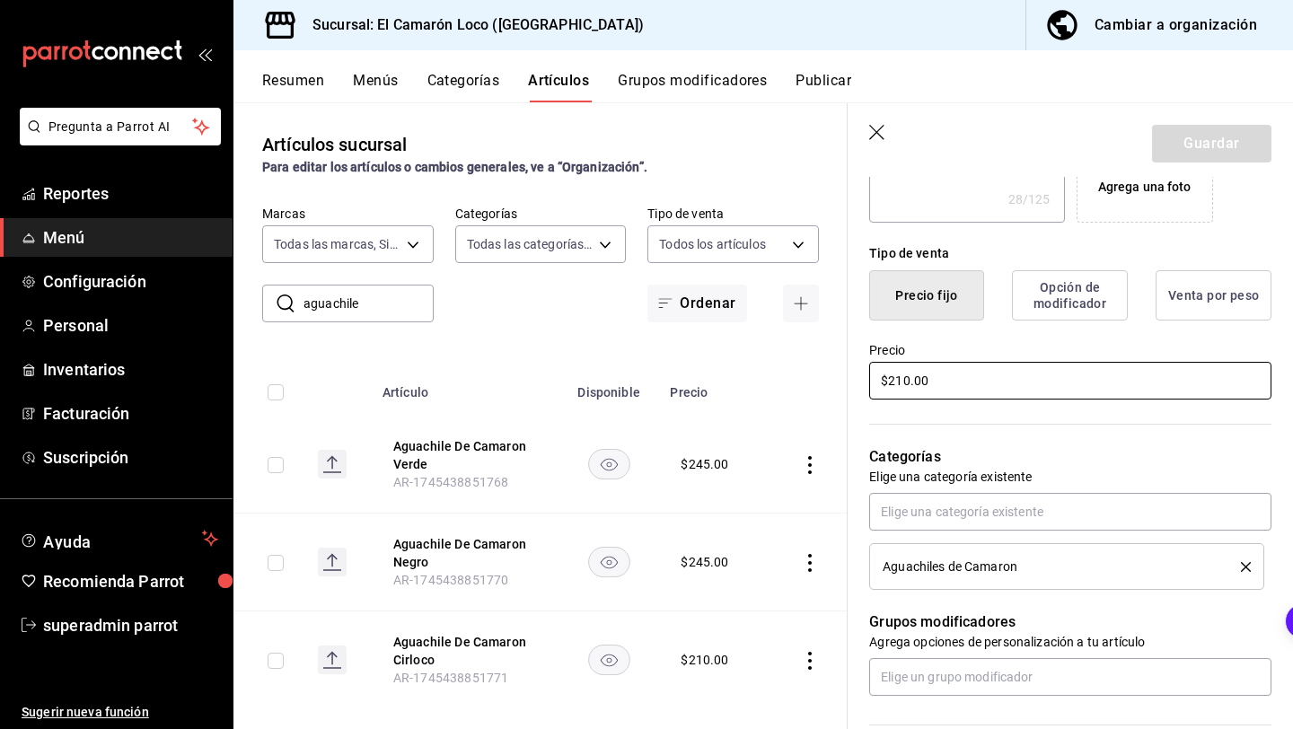
click at [905, 383] on input "$210.00" at bounding box center [1070, 381] width 402 height 38
type textarea "x"
type input "$21.00"
type textarea "x"
type input "$2.00"
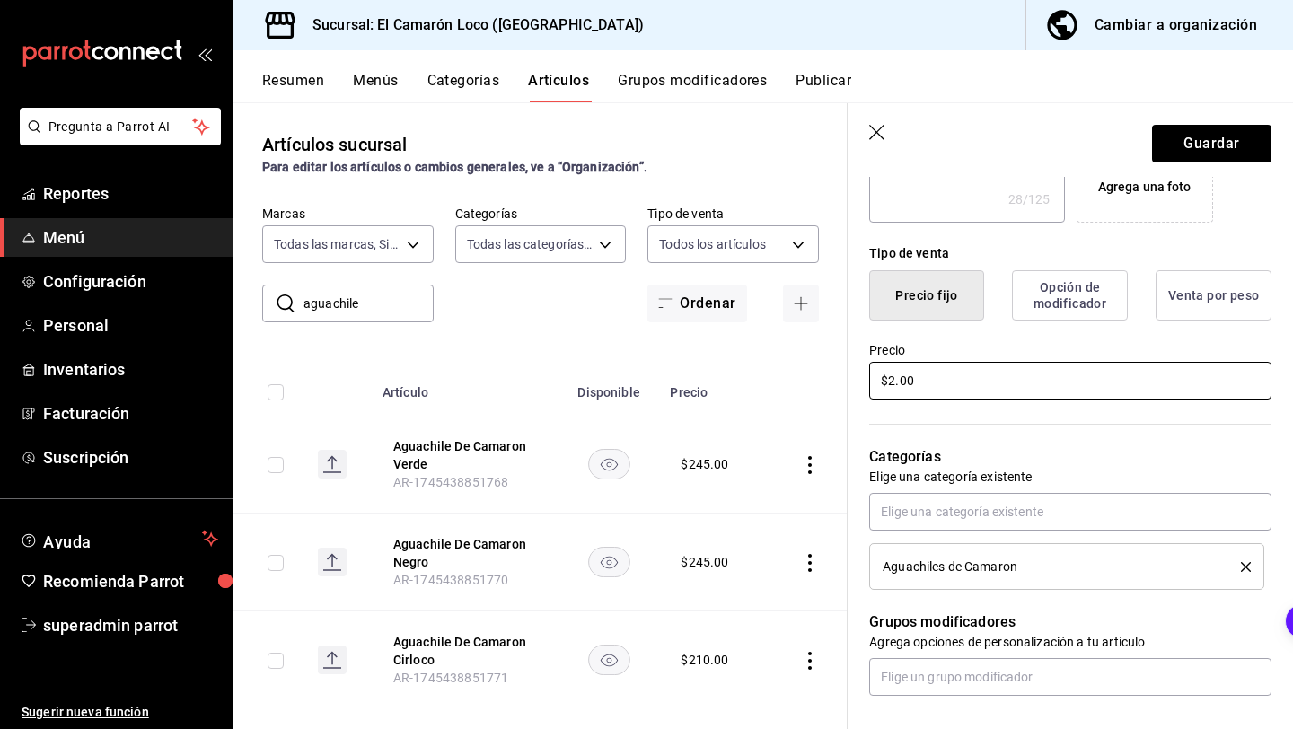
type textarea "x"
type input "$26.00"
type textarea "x"
type input "$265.00"
click at [1197, 144] on button "Guardar" at bounding box center [1211, 144] width 119 height 38
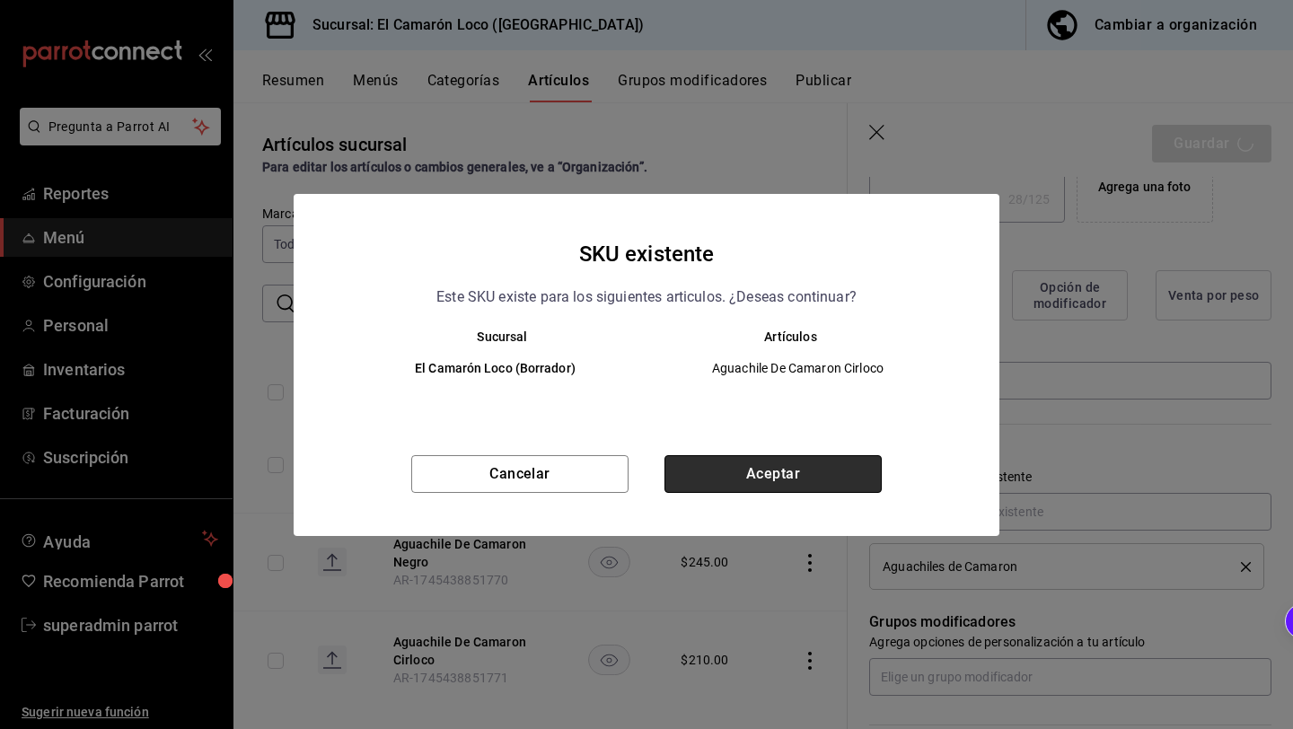
click at [742, 480] on button "Aceptar" at bounding box center [772, 474] width 217 height 38
type textarea "x"
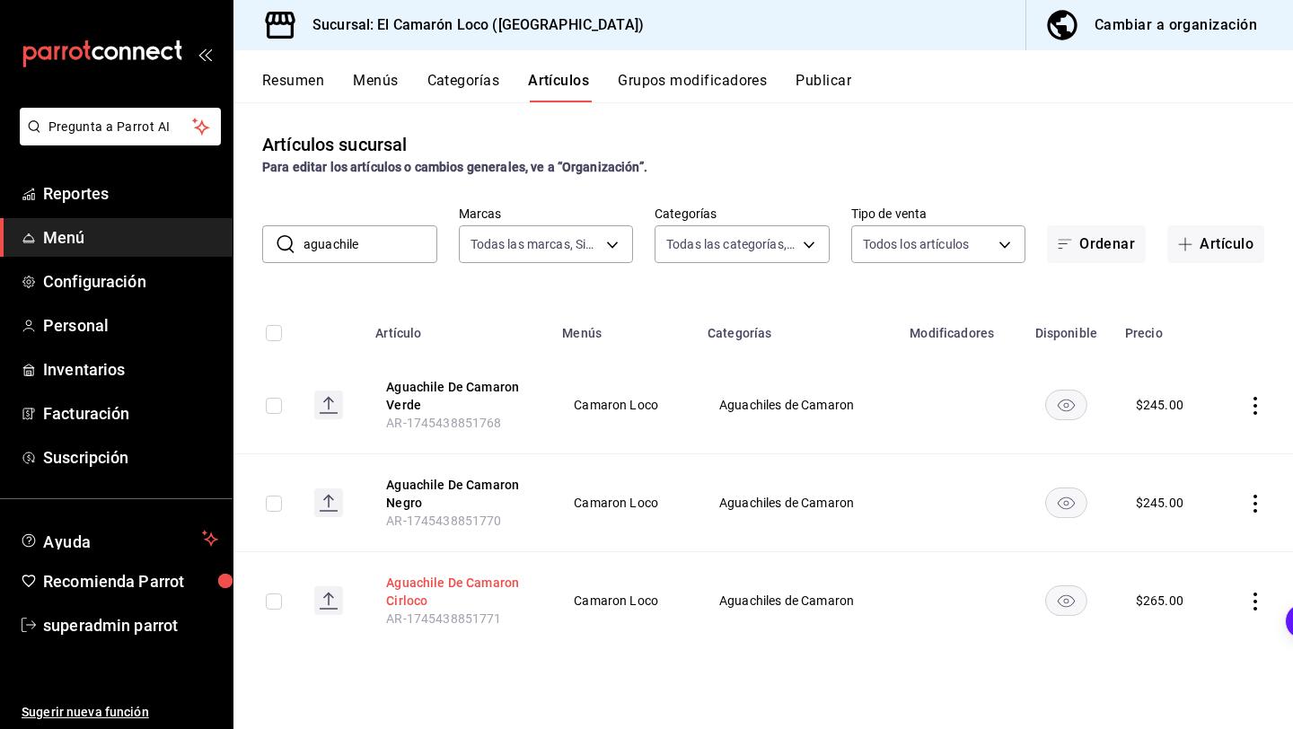
click at [418, 600] on button "Aguachile De Camaron Cirloco" at bounding box center [458, 592] width 144 height 36
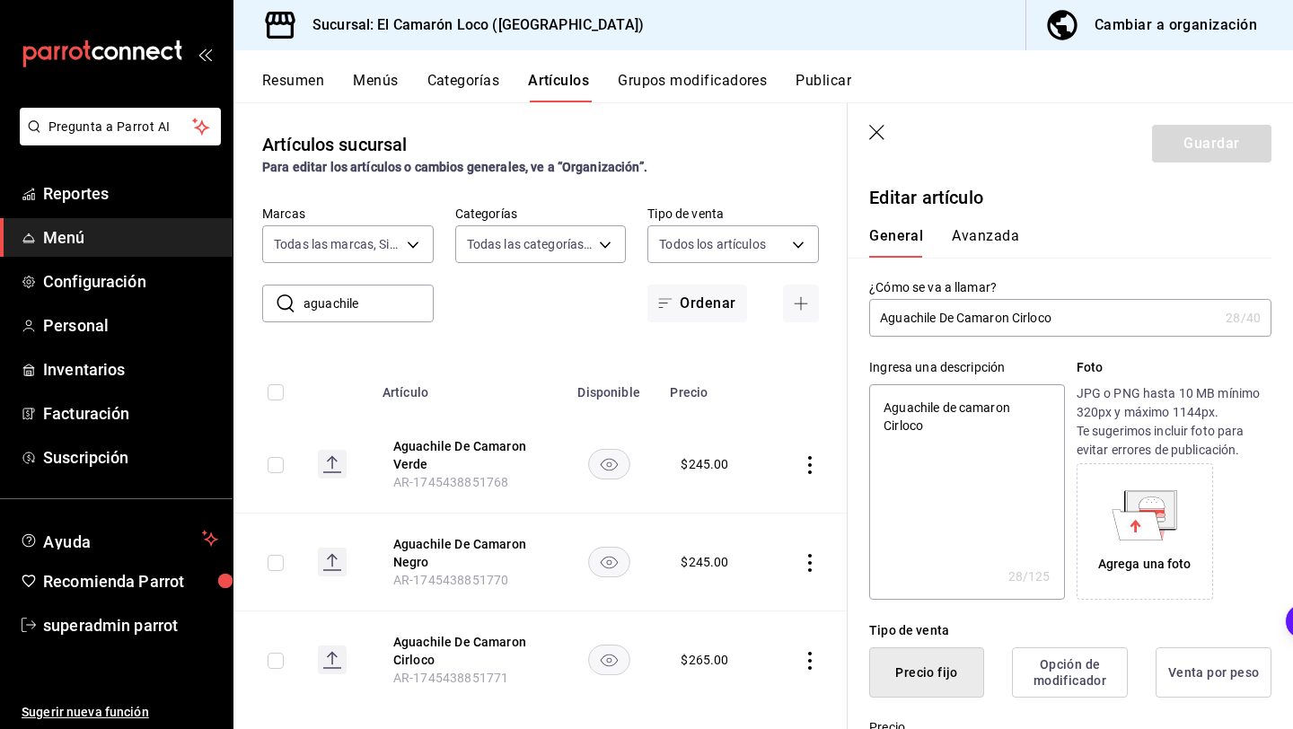
click at [1031, 319] on input "Aguachile De Camaron Cirloco" at bounding box center [1043, 318] width 349 height 36
type input "Aguachile De Camaron Cir0loco"
type textarea "x"
type input "Aguachile De Camaron Cirloco"
type textarea "x"
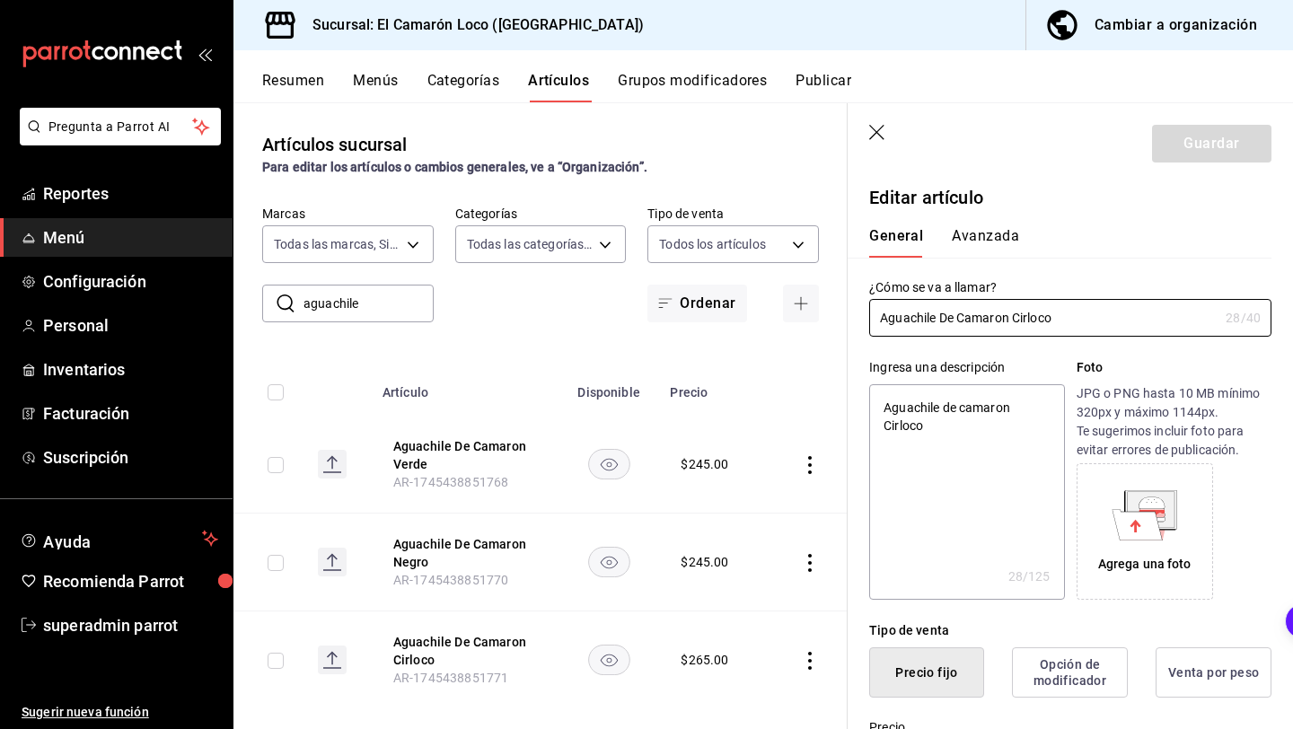
type input "Aguachile De Camaron Ciroloco"
type textarea "x"
type input "Aguachile De Camaron Ciroloco"
click at [1217, 147] on button "Guardar" at bounding box center [1211, 144] width 119 height 38
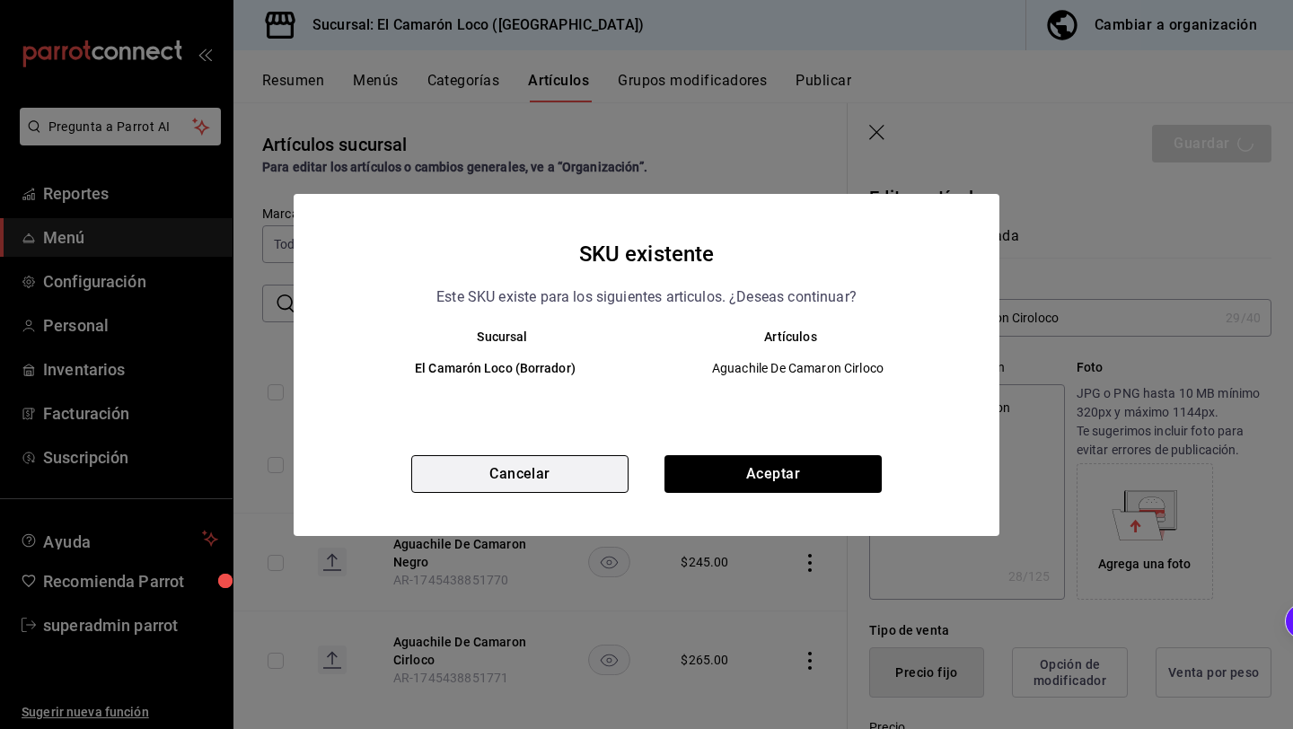
click at [563, 477] on button "Cancelar" at bounding box center [519, 474] width 217 height 38
type textarea "x"
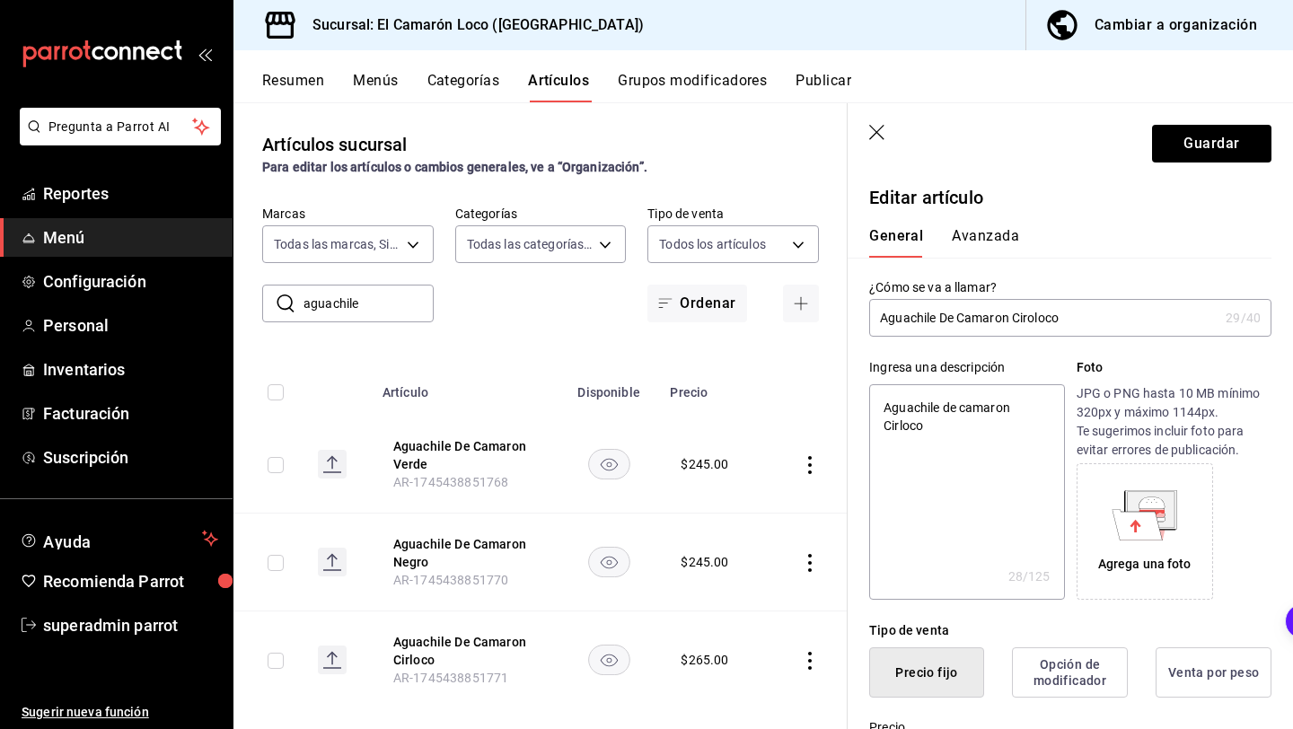
click at [1008, 321] on input "Aguachile De Camaron Ciroloco" at bounding box center [1043, 318] width 349 height 36
type input "Aguachile De Camaro Ciroloco"
type textarea "x"
type input "Aguachile De Camar Ciroloco"
type textarea "x"
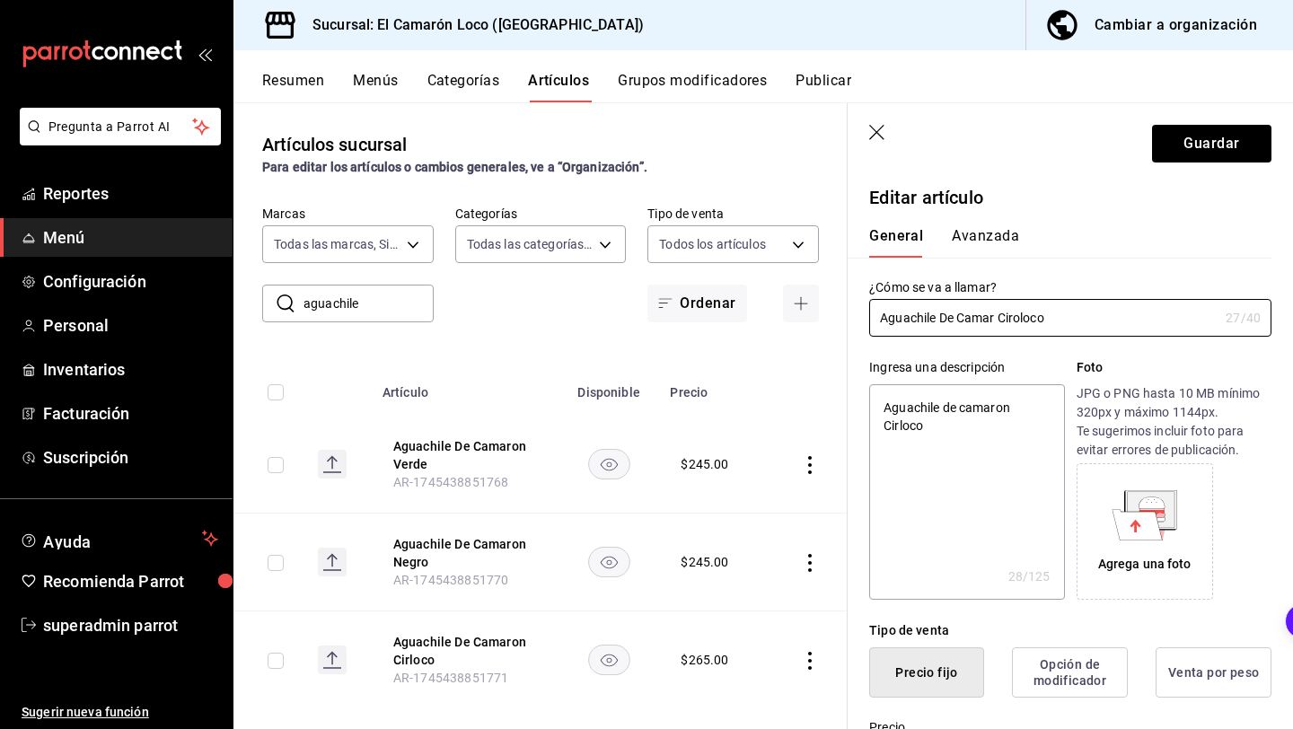
type input "Aguachile De Cama Ciroloco"
type textarea "x"
type input "Aguachile De Cam Ciroloco"
type textarea "x"
type input "Aguachile De Ca Ciroloco"
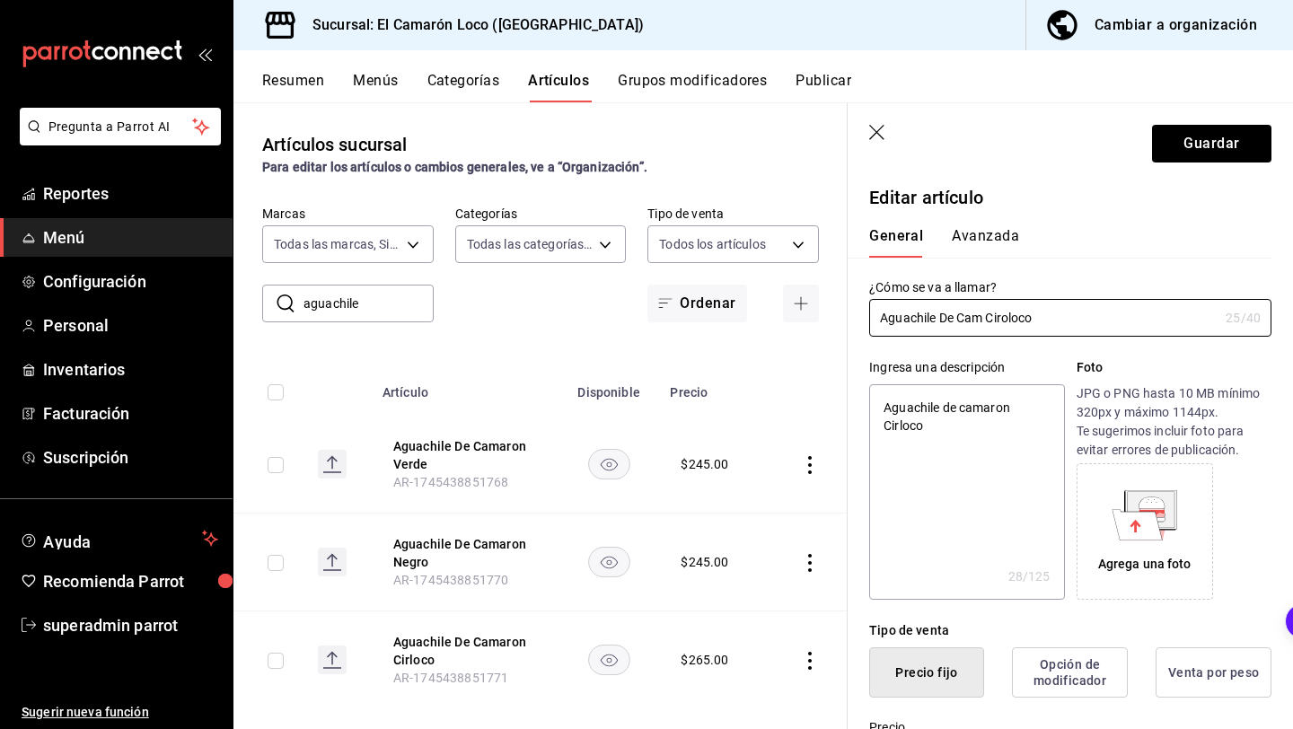
type textarea "x"
type input "Aguachile De C Ciroloco"
type textarea "x"
type input "Aguachile De Ciroloco"
type textarea "x"
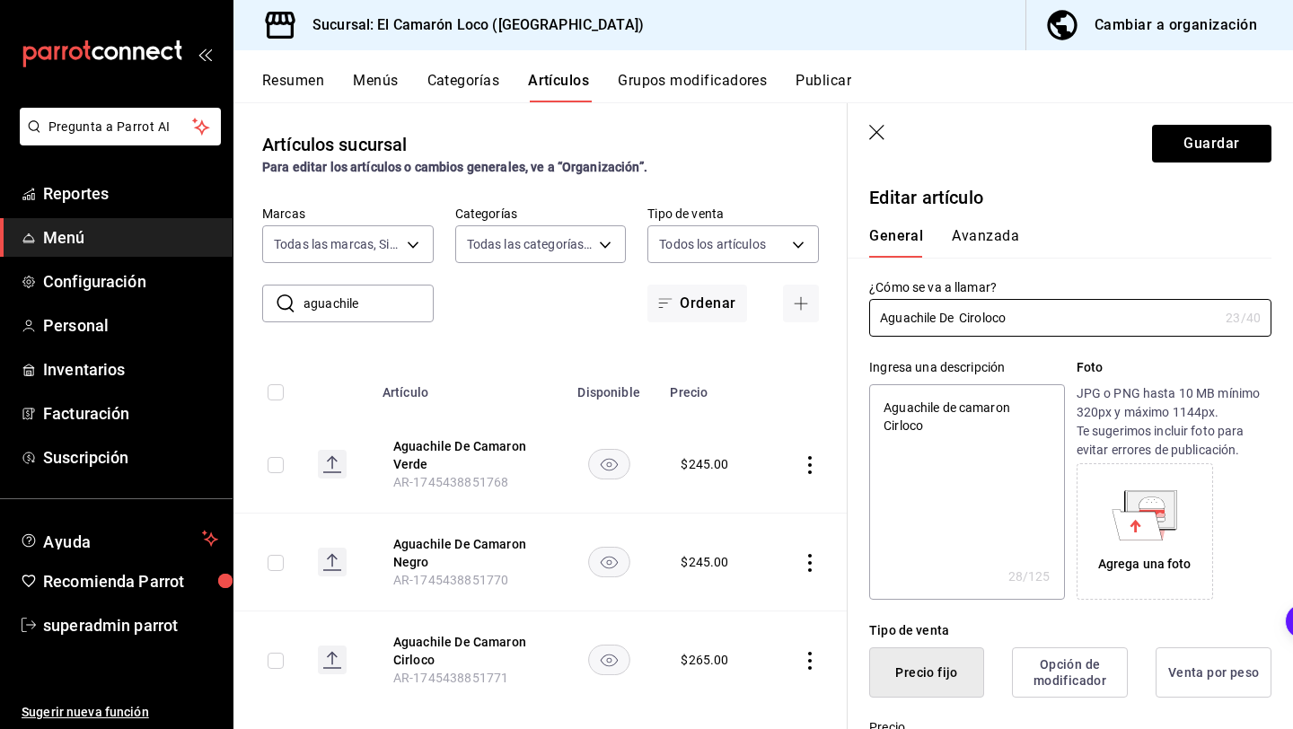
type input "Aguachile De Ciroloco"
type textarea "x"
type input "Aguachile D Ciroloco"
type textarea "x"
type input "Aguachile Ciroloco"
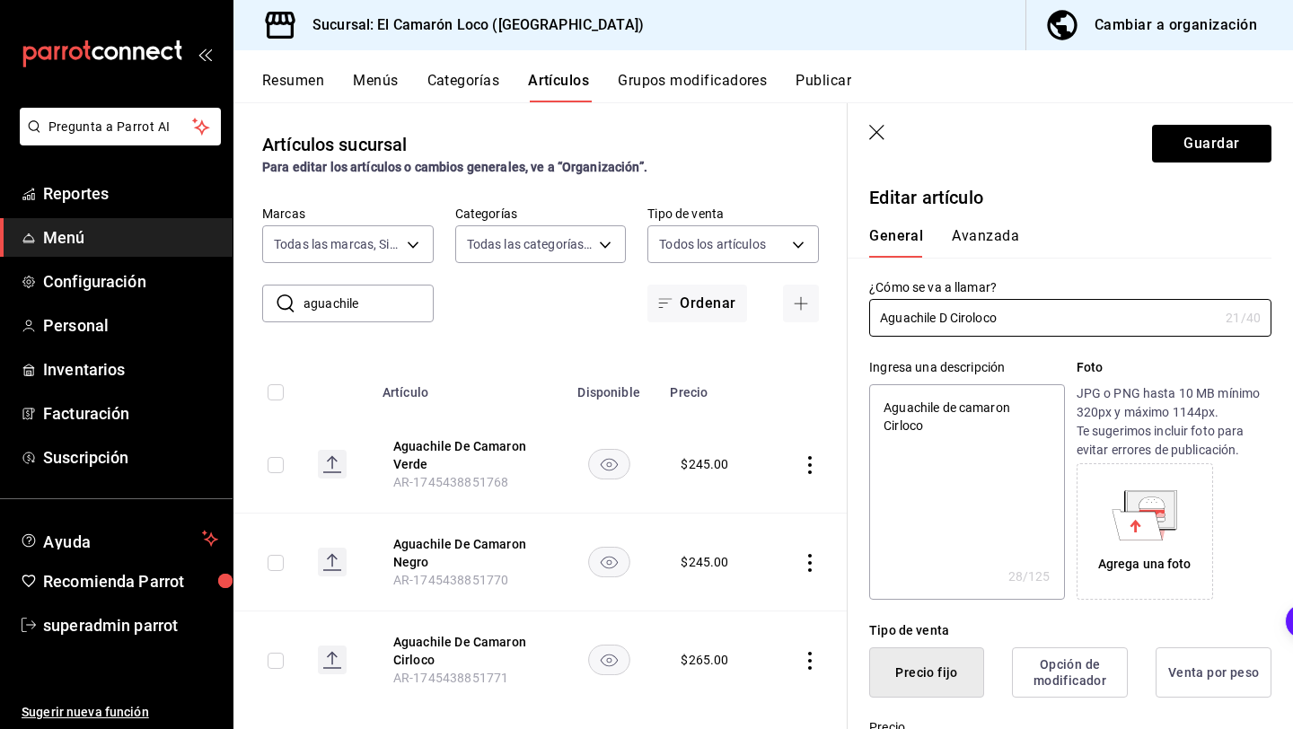
type textarea "x"
type input "Aguachile Ciroloco"
type textarea "x"
type input "Aguachile Ciroloco"
click at [1218, 153] on button "Guardar" at bounding box center [1211, 144] width 119 height 38
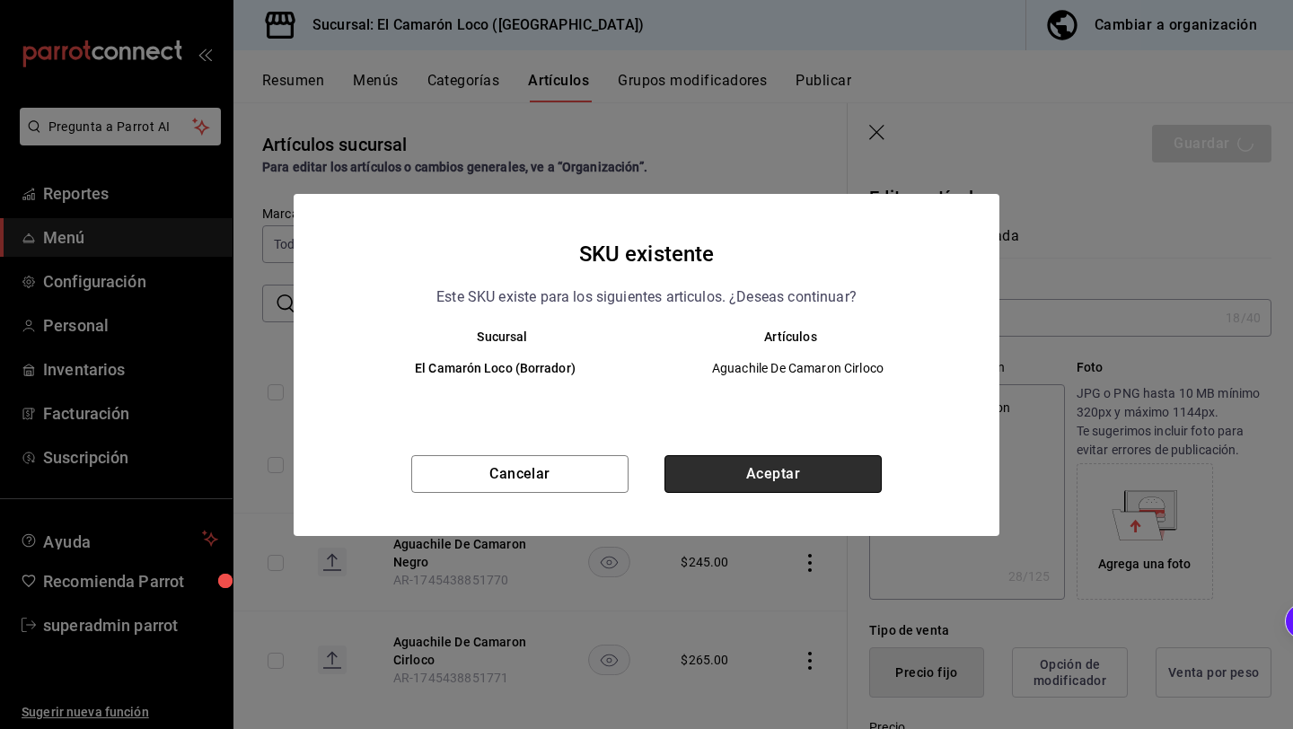
click at [696, 455] on button "Aceptar" at bounding box center [772, 474] width 217 height 38
type textarea "x"
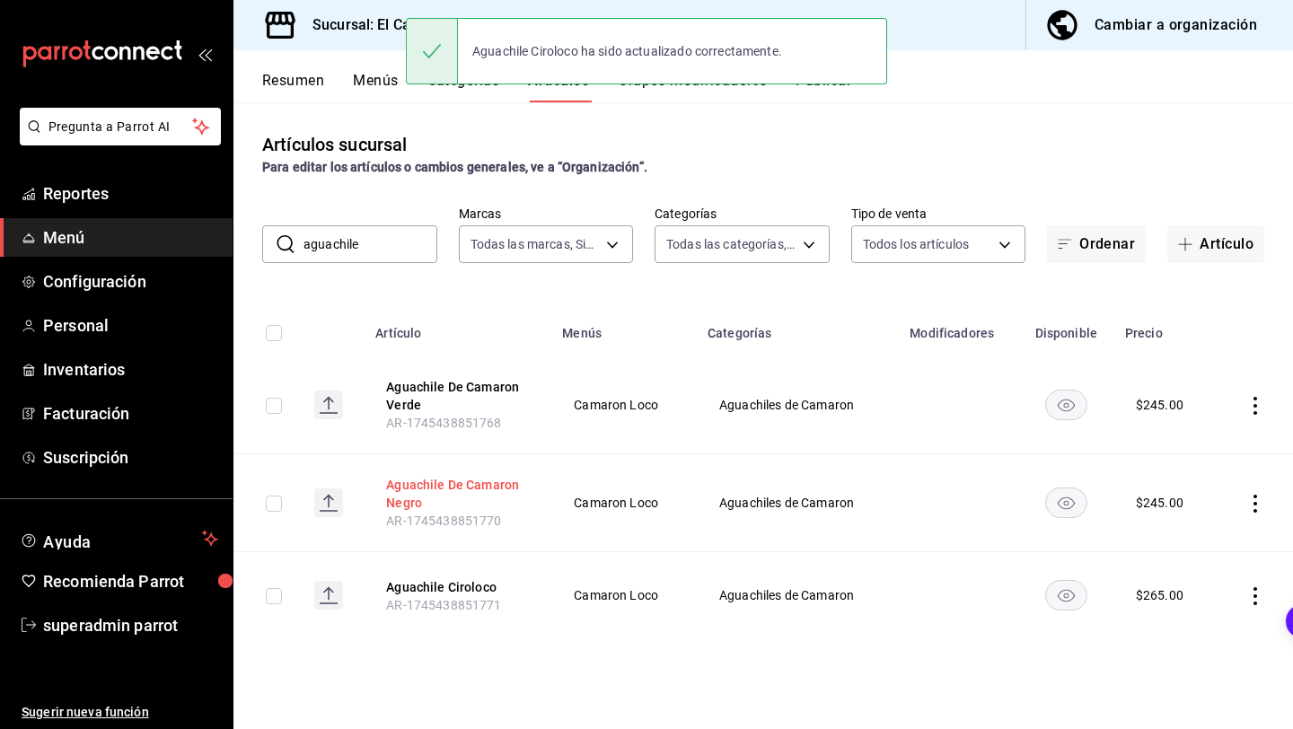
click at [457, 497] on button "Aguachile De Camaron Negro" at bounding box center [458, 494] width 144 height 36
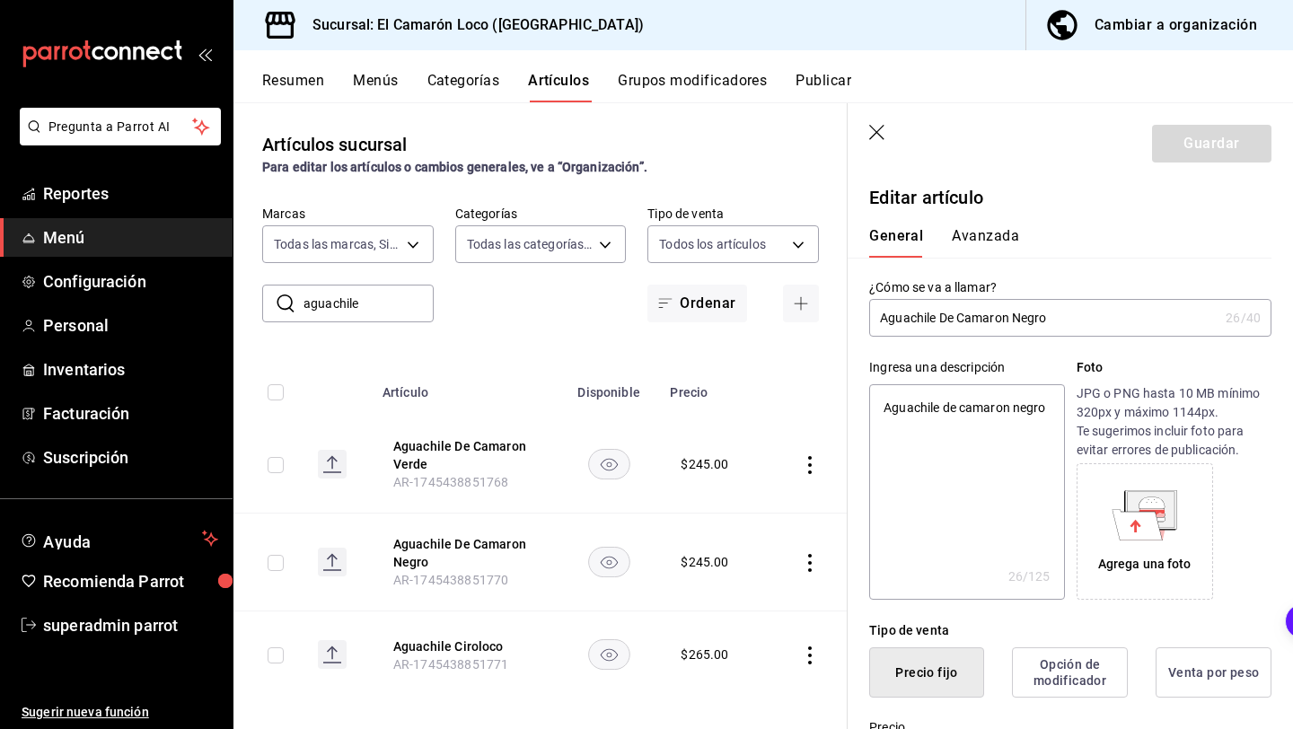
click at [1011, 316] on input "Aguachile De Camaron Negro" at bounding box center [1043, 318] width 349 height 36
click at [414, 653] on button "Aguachile Ciroloco" at bounding box center [465, 646] width 144 height 18
click at [944, 313] on input "Aguachile Ciroloco" at bounding box center [1043, 318] width 349 height 36
type input "Aguachile dCiroloco"
type textarea "x"
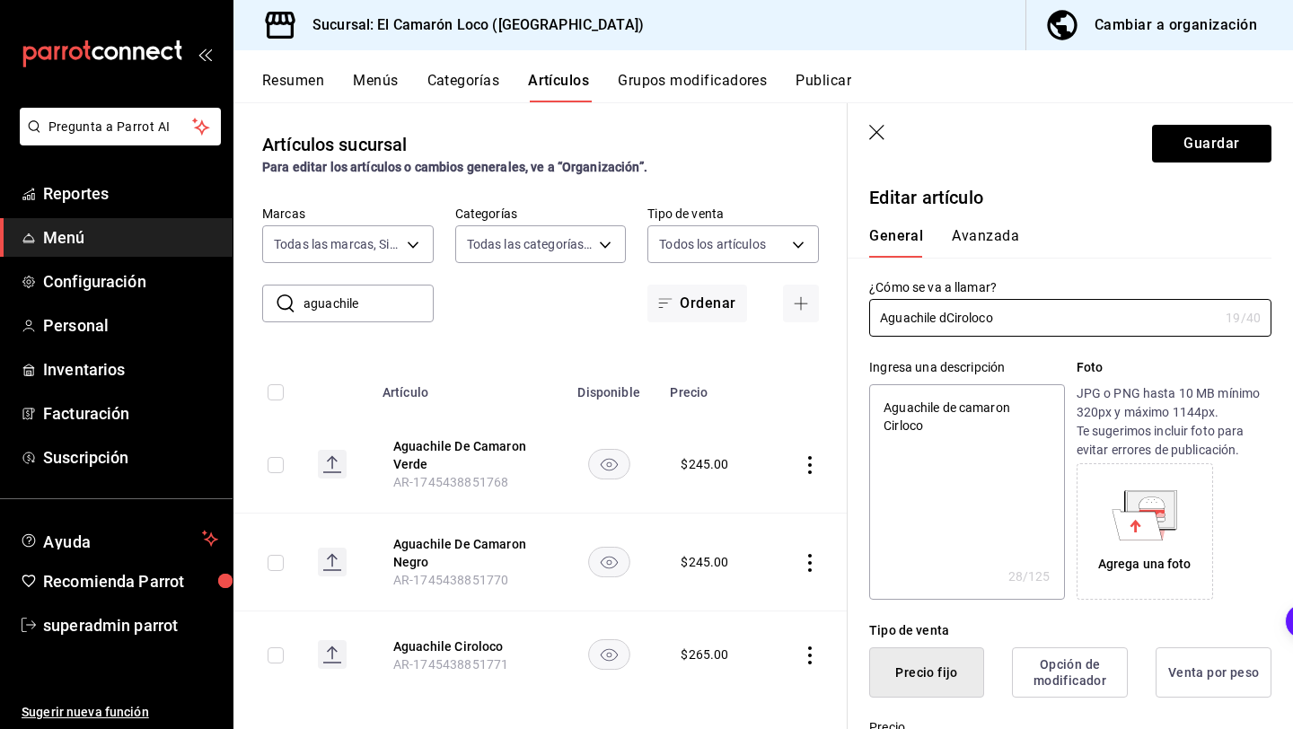
type input "Aguachile deCiroloco"
type textarea "x"
type input "Aguachile de Ciroloco"
type textarea "x"
type input "Aguachile deCiroloco"
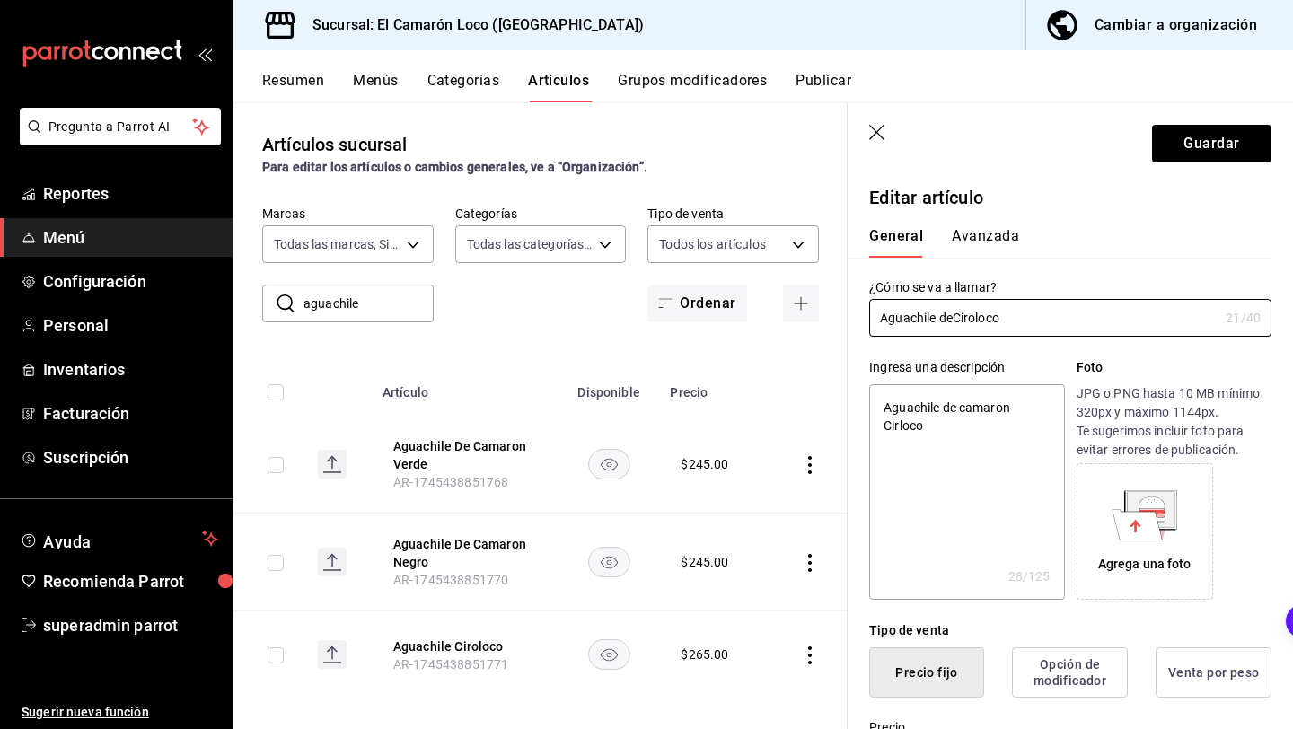
type textarea "x"
type input "Aguachile dCiroloco"
type textarea "x"
type input "Aguachile dDCiroloco"
type textarea "x"
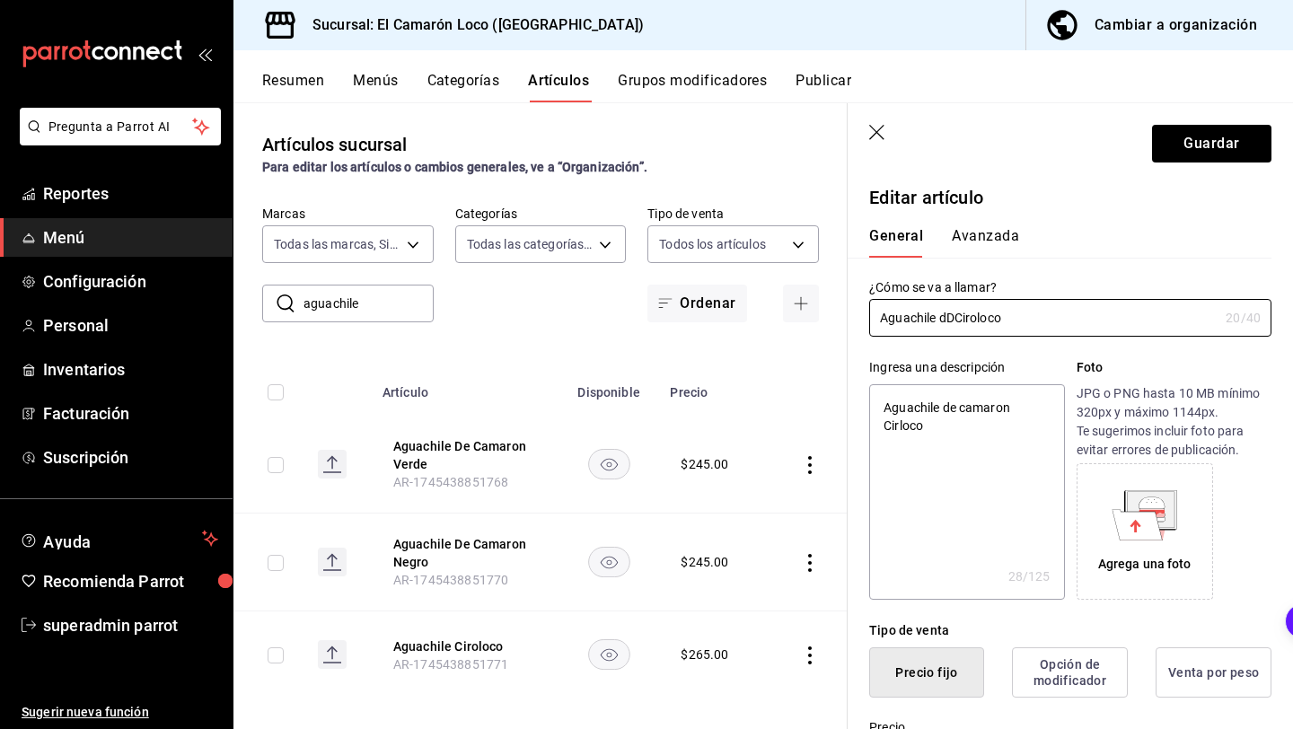
type input "Aguachile dCiroloco"
type textarea "x"
type input "Aguachile Ciroloco"
type textarea "x"
type input "Aguachile DCiroloco"
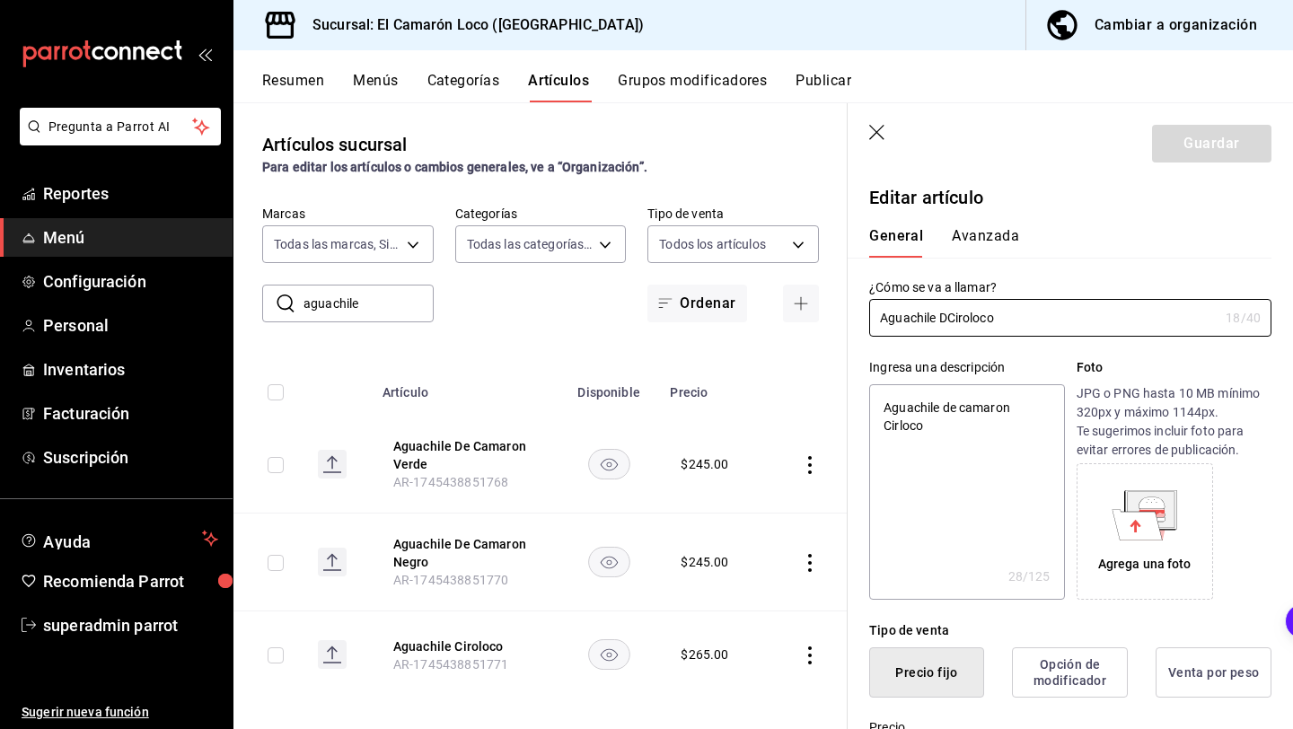
type textarea "x"
type input "Aguachile DECiroloco"
type textarea "x"
type input "Aguachile DE Ciroloco"
type textarea "x"
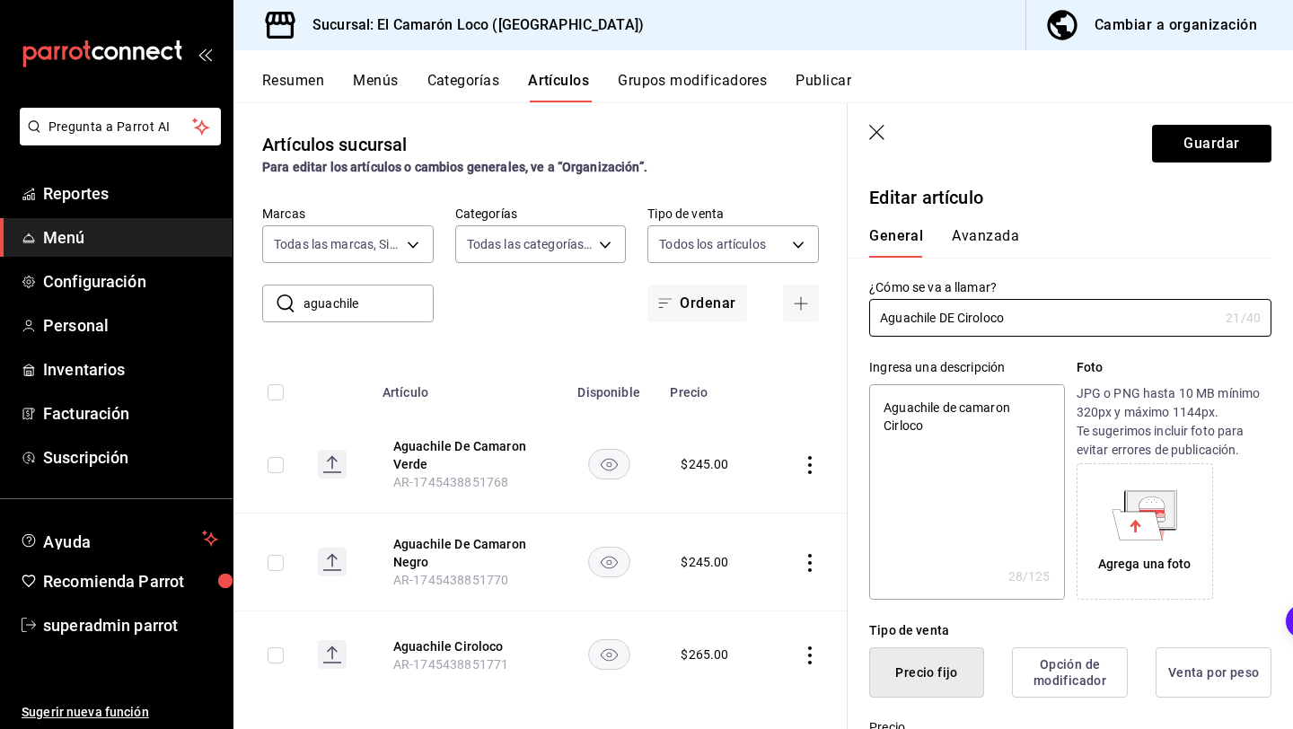
type input "Aguachile DECiroloco"
type textarea "x"
type input "Aguachile DCiroloco"
type textarea "x"
type input "Aguachile D Ciroloco"
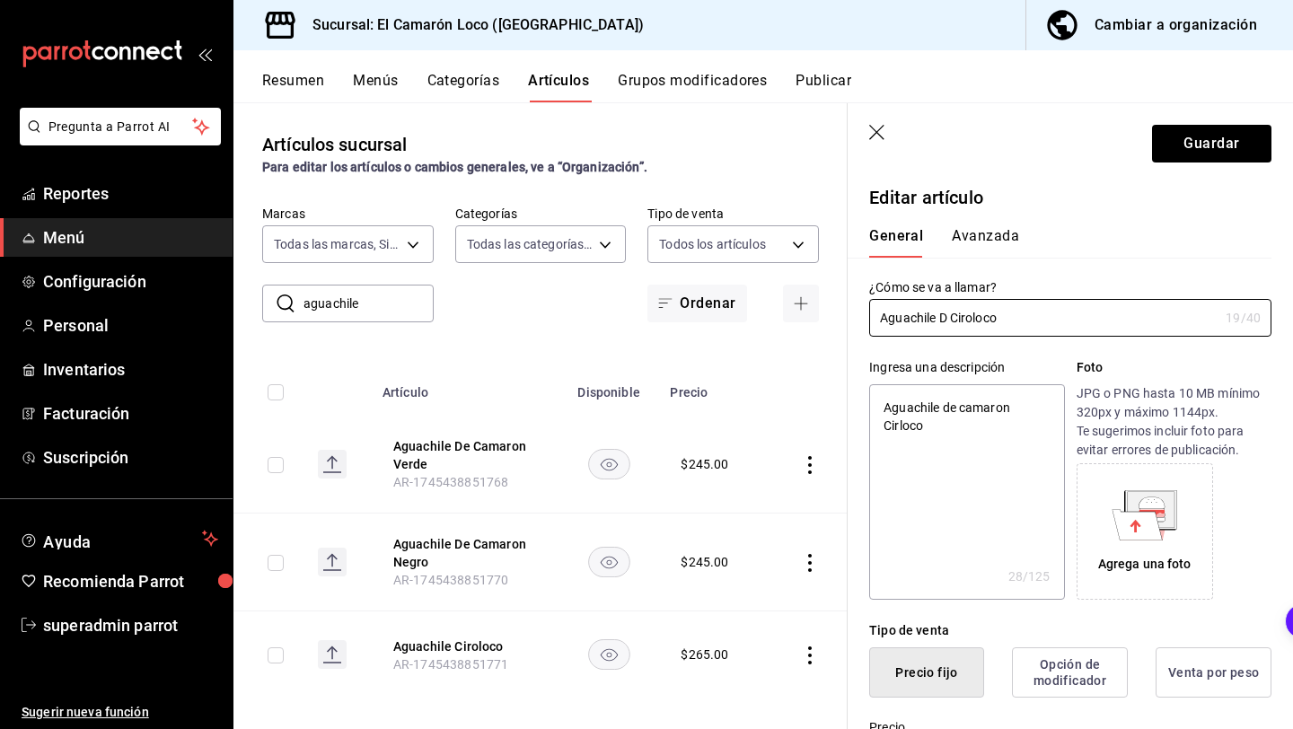
type textarea "x"
type input "Aguachile DCiroloco"
type textarea "x"
type input "Aguachile DeCiroloco"
type textarea "x"
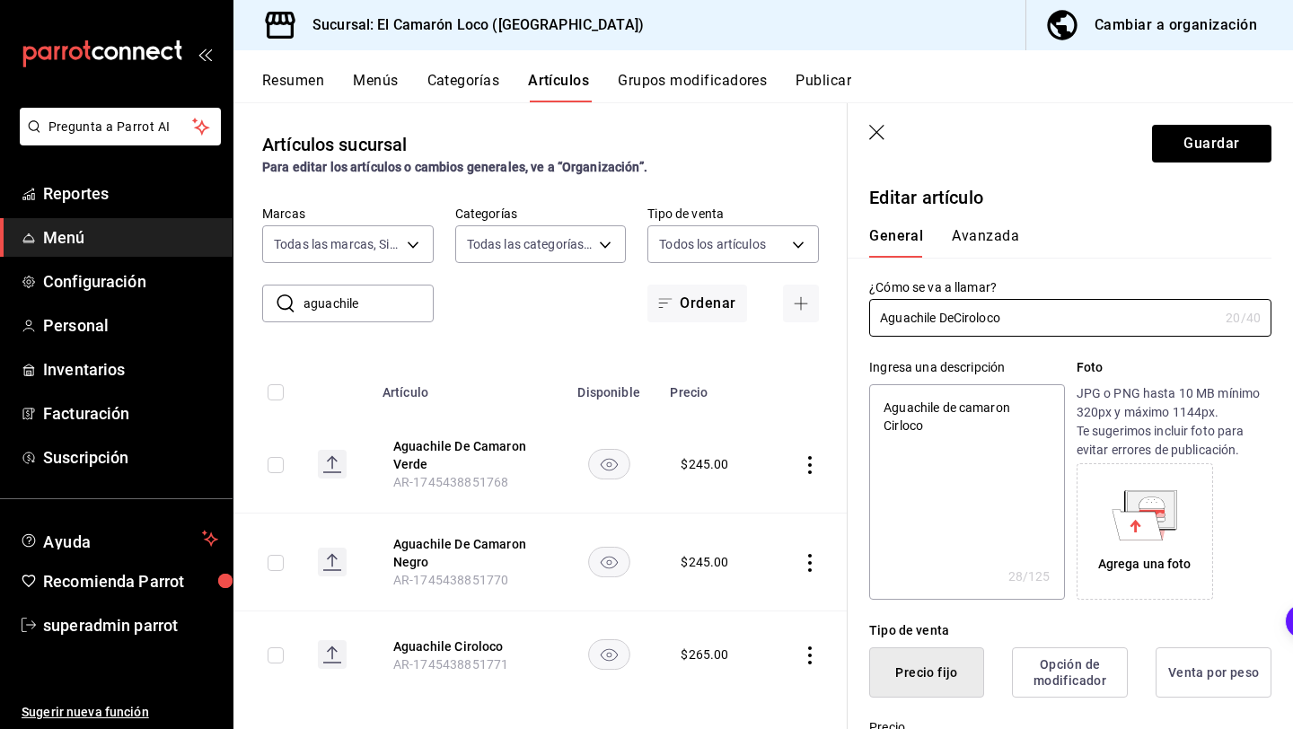
type input "Aguachile De Ciroloco"
type textarea "x"
type input "Aguachile De CCiroloco"
type textarea "x"
type input "Aguachile De CmCiroloco"
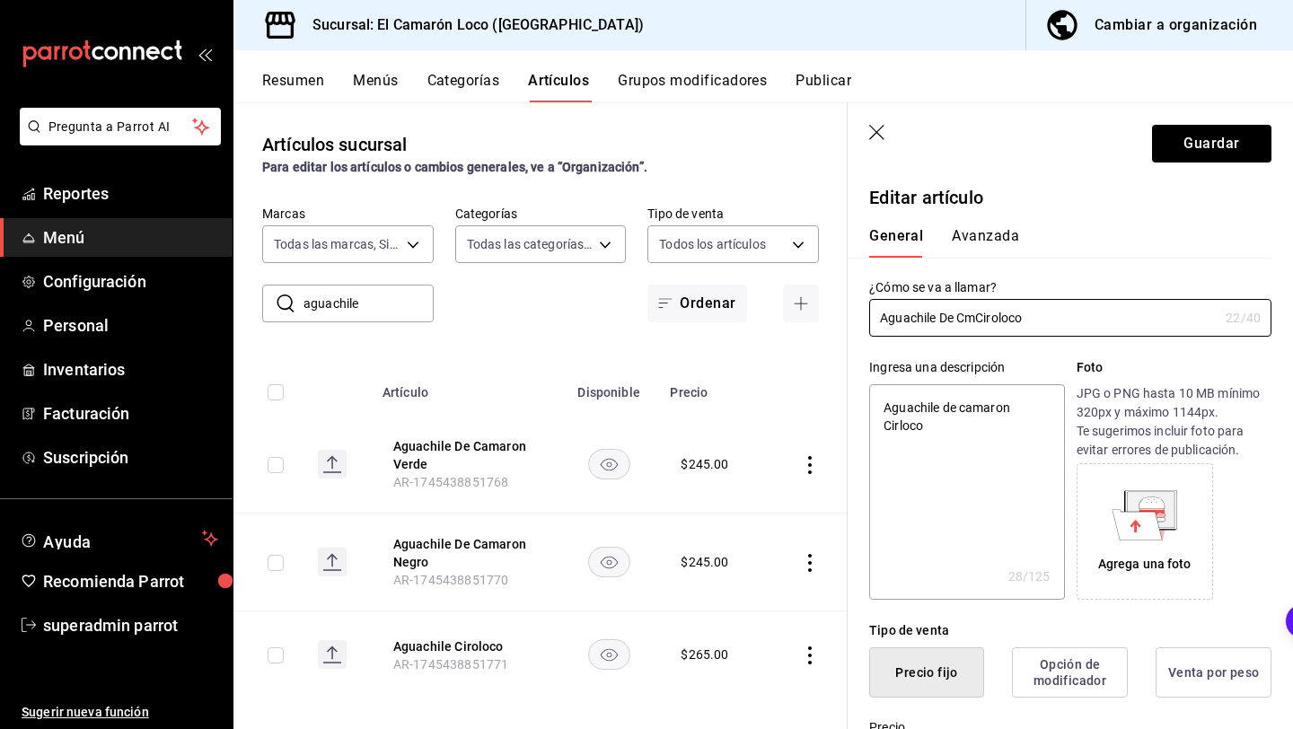
type textarea "x"
type input "Aguachile De CmaCiroloco"
type textarea "x"
type input "Aguachile De CmCiroloco"
type textarea "x"
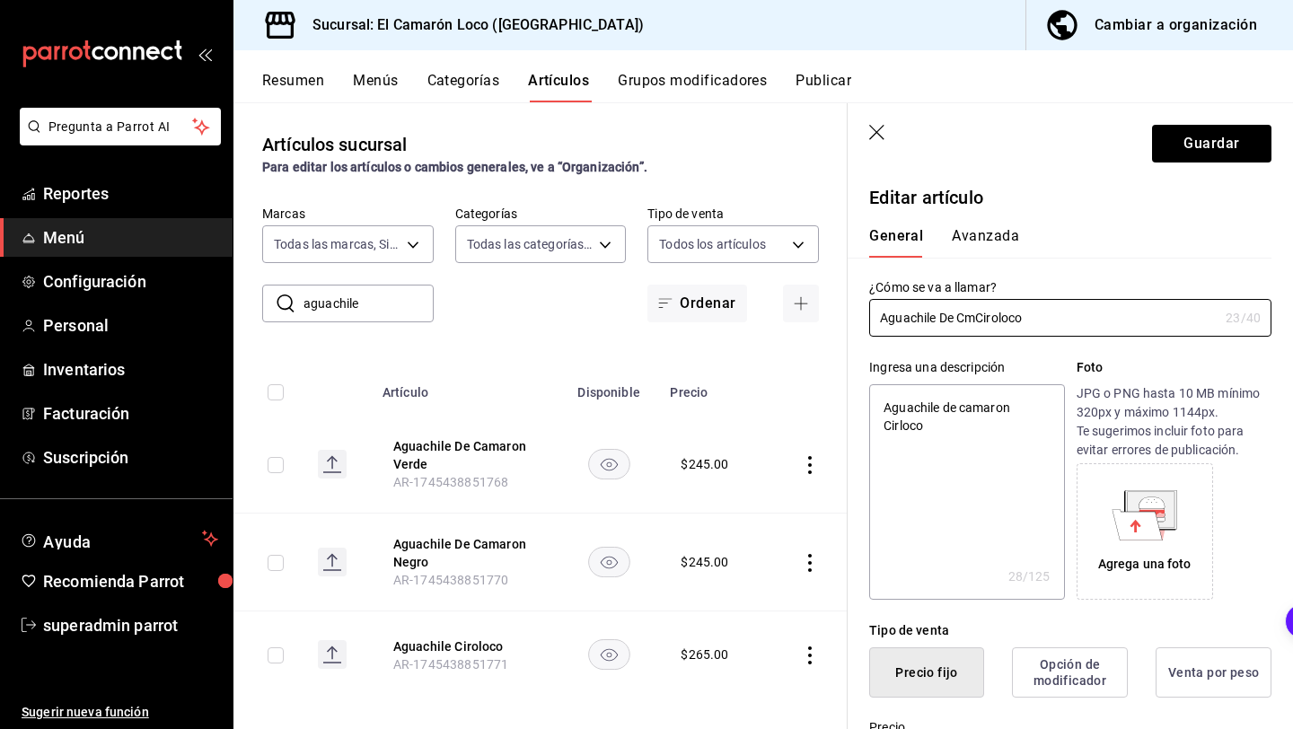
type input "Aguachile De CCiroloco"
type textarea "x"
type input "Aguachile De CaCiroloco"
type textarea "x"
type input "Aguachile De CamCiroloco"
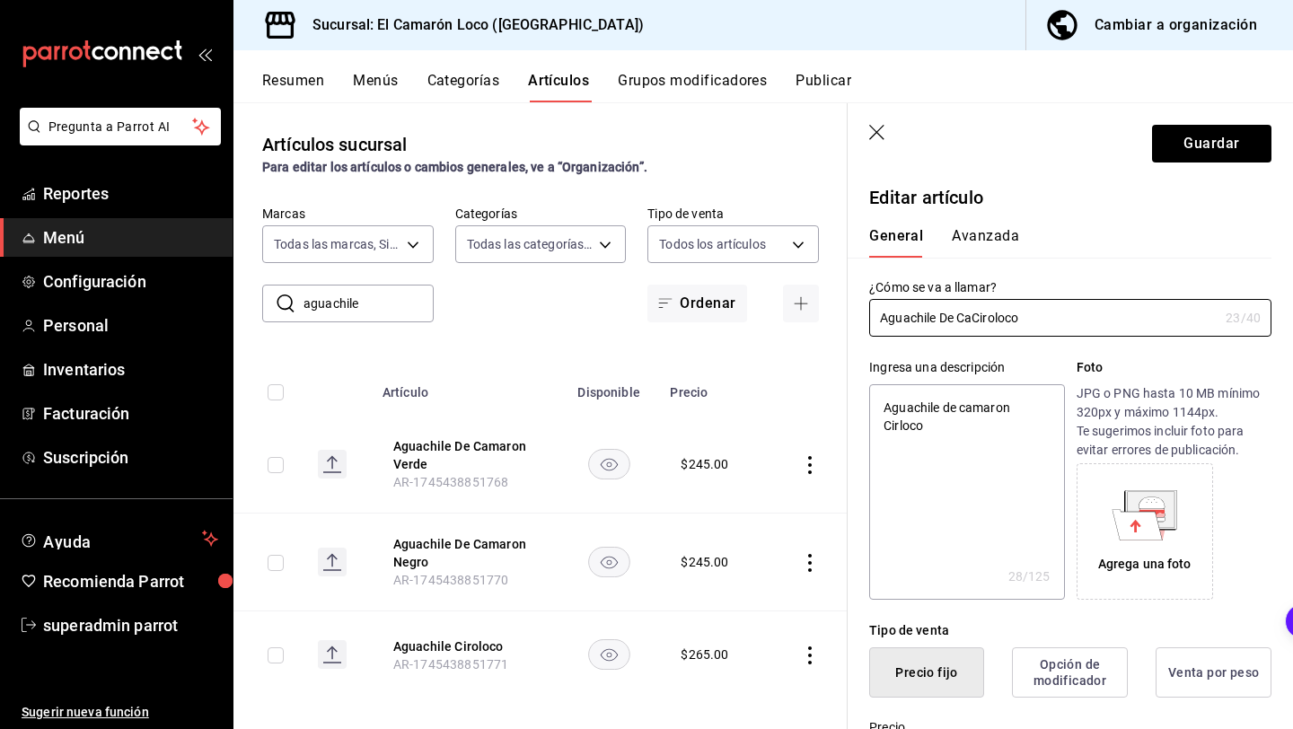
type textarea "x"
type input "Aguachile De CamaCiroloco"
type textarea "x"
type input "Aguachile De CamaroCiroloco"
type textarea "x"
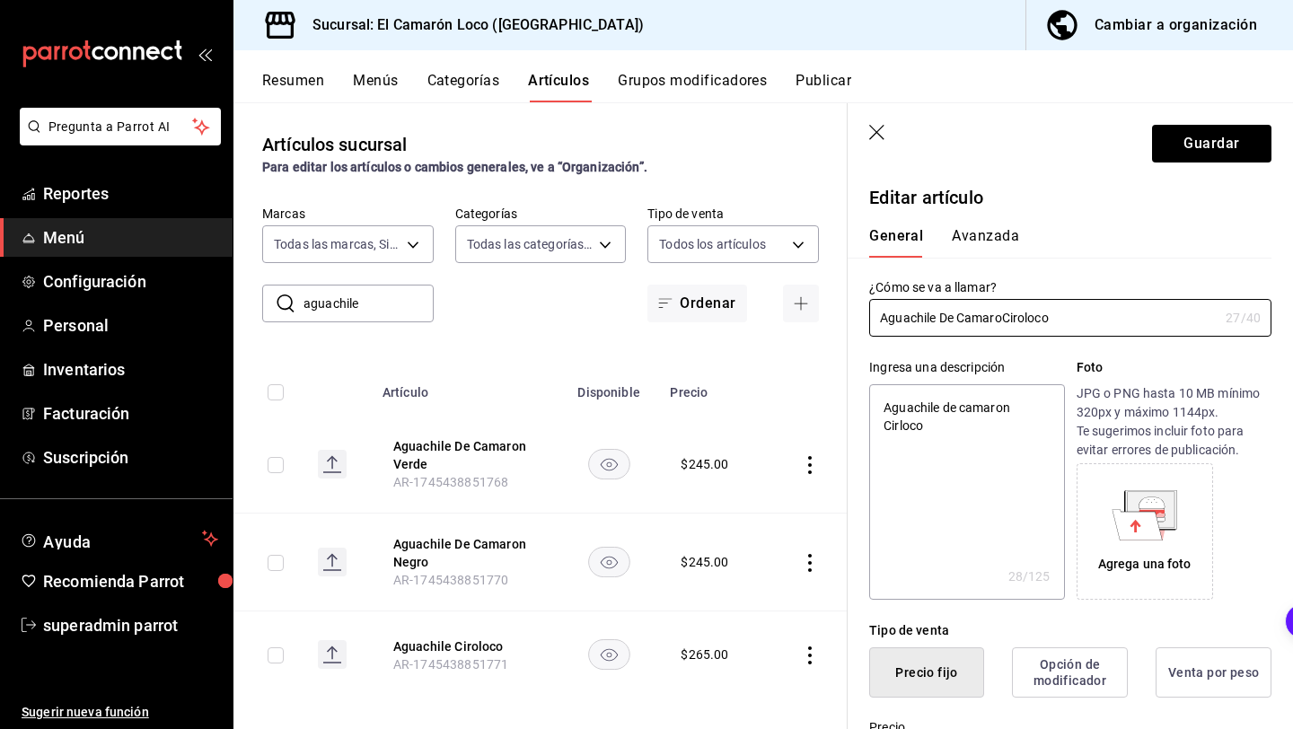
type input "Aguachile De CamaronCiroloco"
type textarea "x"
type input "Aguachile De Camaron Ciroloco"
type textarea "x"
type input "Aguachile De Camaron Ciroloco"
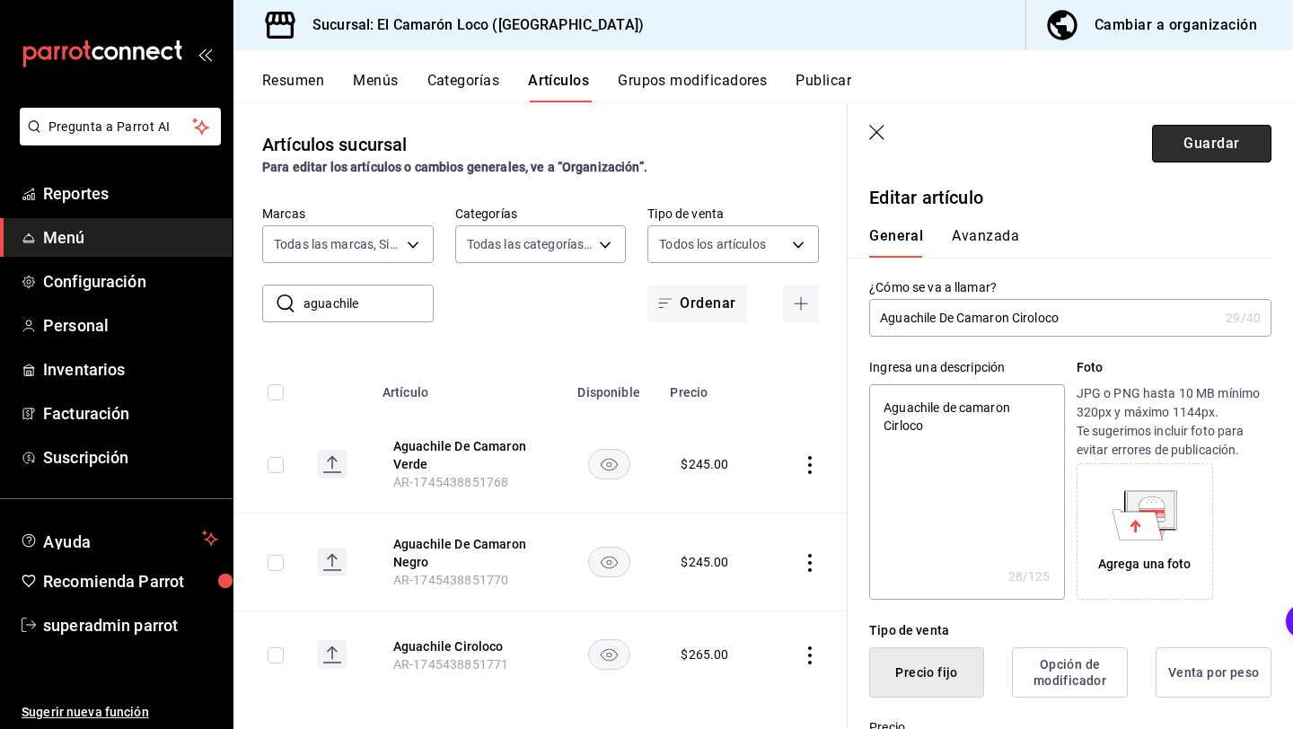
click at [1194, 142] on button "Guardar" at bounding box center [1211, 144] width 119 height 38
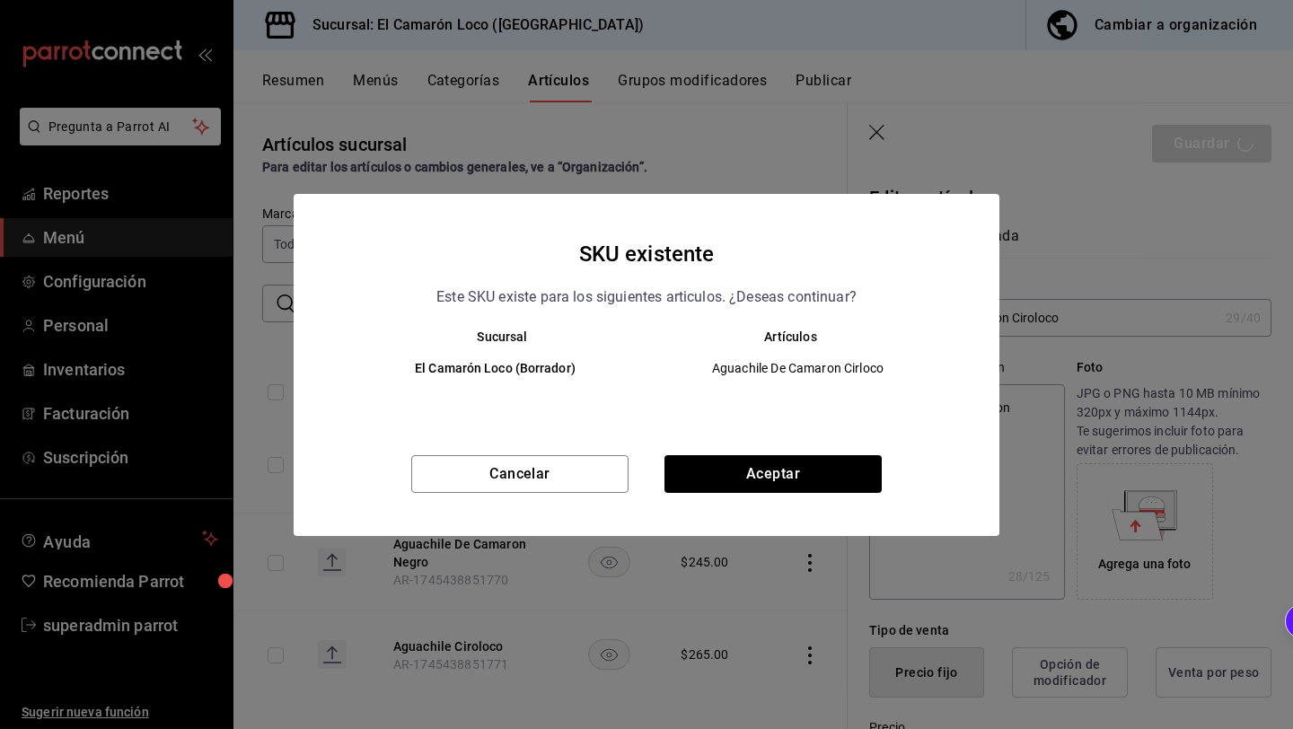
click at [723, 445] on div "SKU existente Este SKU existe para los siguientes articulos. ¿Deseas continuar?…" at bounding box center [647, 365] width 706 height 342
click at [711, 464] on button "Aceptar" at bounding box center [772, 474] width 217 height 38
type textarea "x"
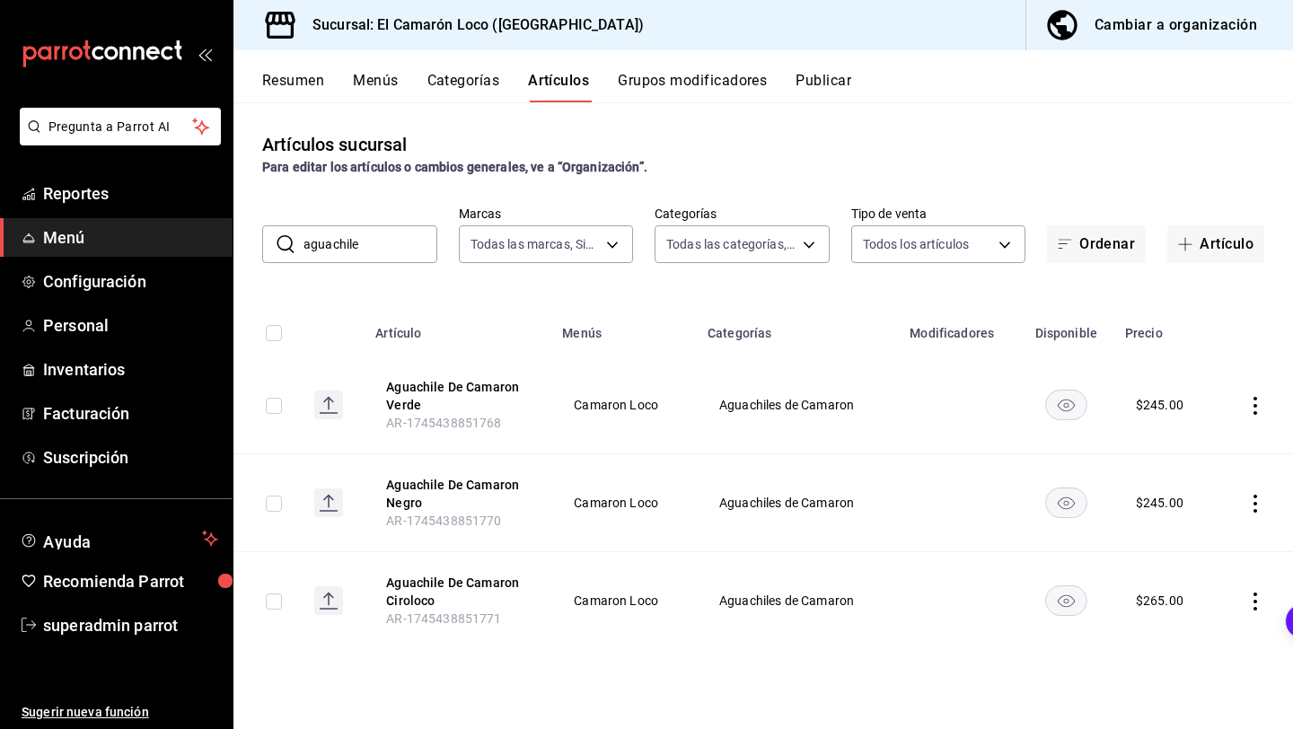
click at [268, 399] on input "checkbox" at bounding box center [274, 406] width 16 height 16
checkbox input "true"
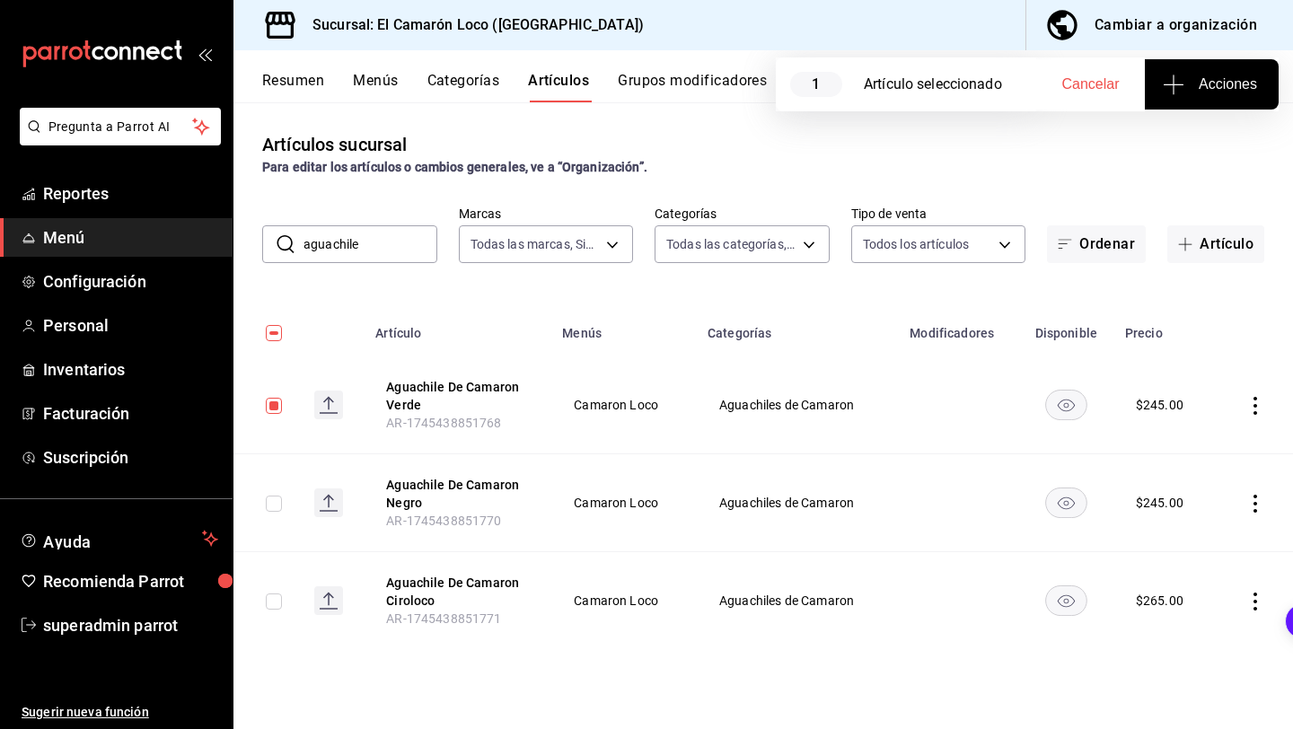
click at [275, 501] on input "checkbox" at bounding box center [274, 504] width 16 height 16
checkbox input "true"
click at [274, 600] on input "checkbox" at bounding box center [274, 601] width 16 height 16
checkbox input "true"
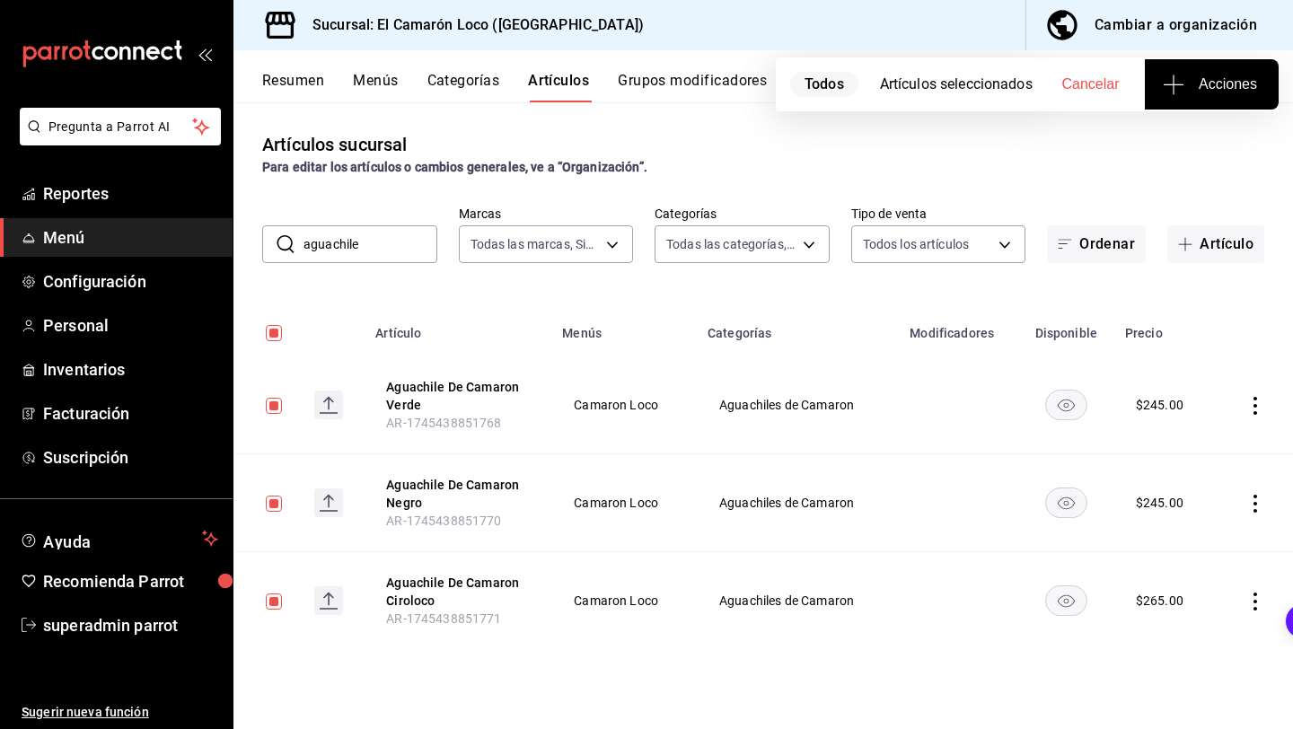
click at [1220, 76] on span "Acciones" at bounding box center [1211, 85] width 91 height 22
click at [1195, 145] on span "Agregar tipo" at bounding box center [1211, 140] width 106 height 19
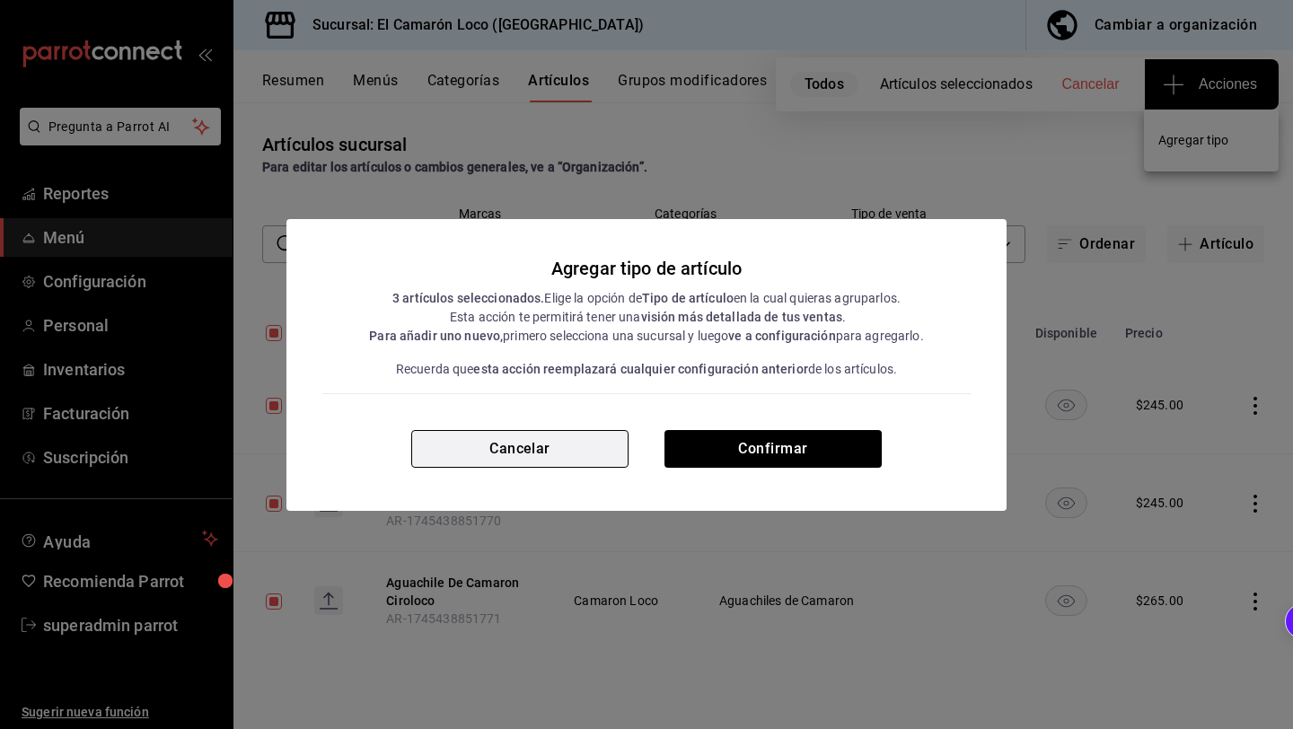
click at [514, 432] on button "Cancelar" at bounding box center [519, 449] width 217 height 38
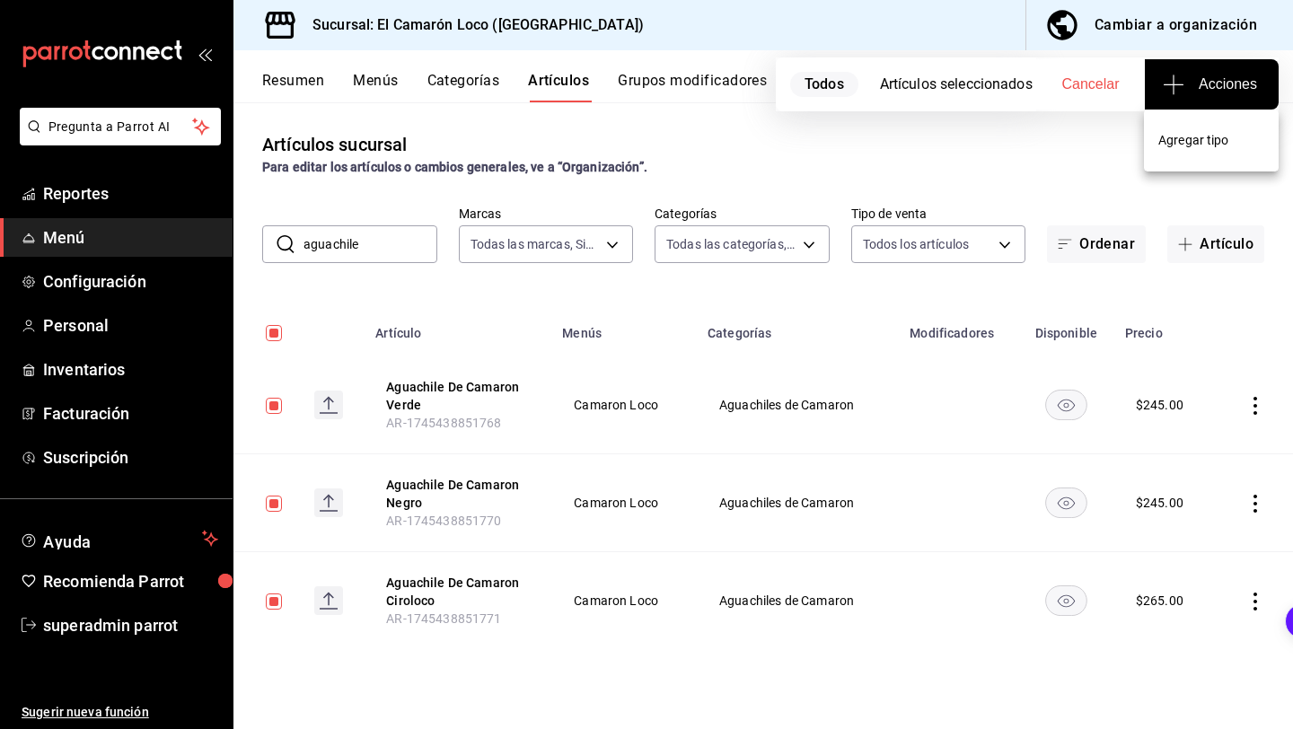
click at [1254, 400] on div at bounding box center [646, 364] width 1293 height 729
click at [1260, 409] on icon "actions" at bounding box center [1255, 406] width 18 height 18
click at [1181, 485] on span "Duplicar" at bounding box center [1201, 483] width 47 height 19
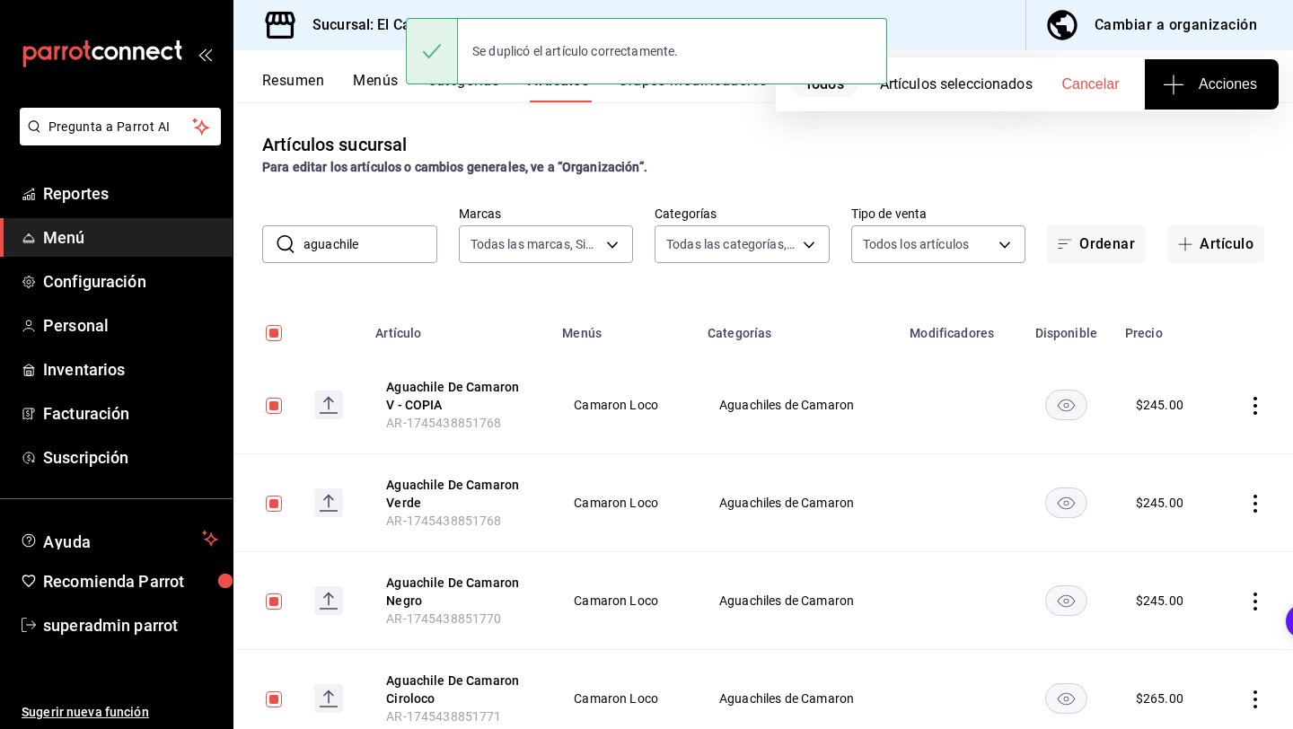
scroll to position [62, 0]
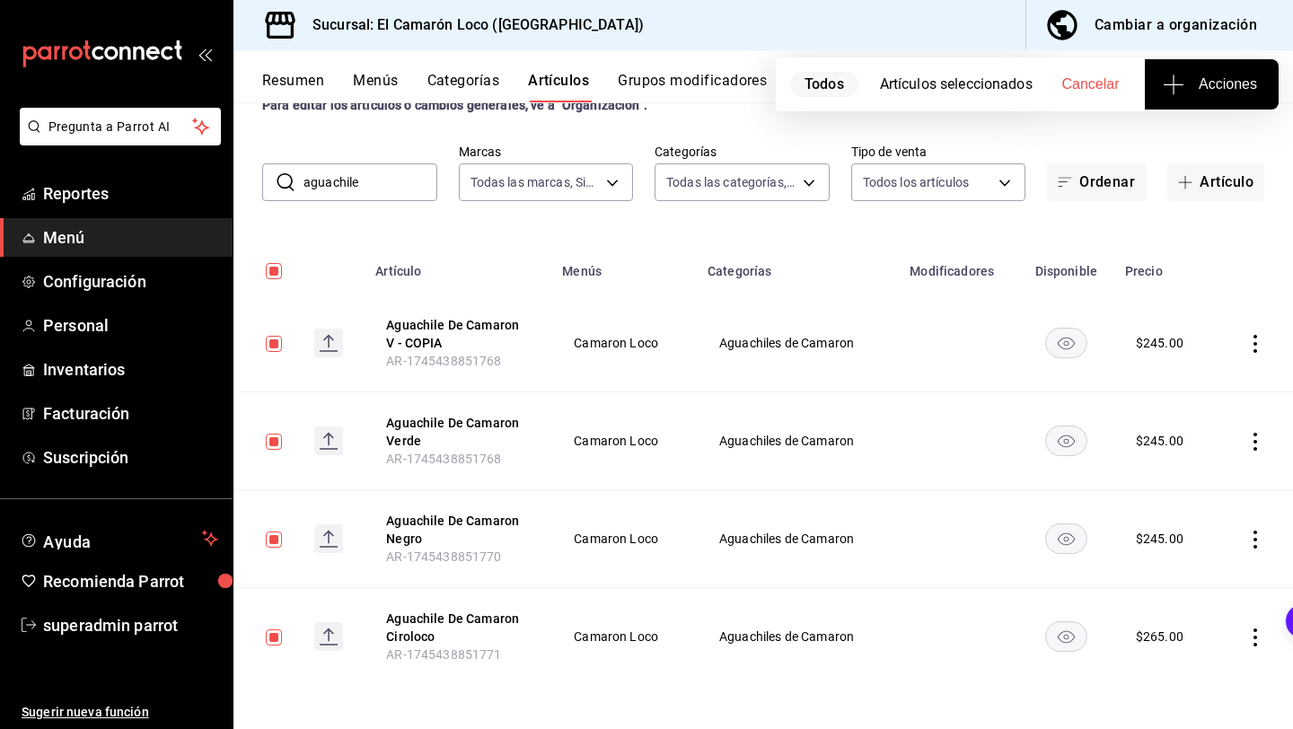
click at [277, 345] on input "checkbox" at bounding box center [274, 344] width 16 height 16
checkbox input "false"
click at [276, 271] on input "checkbox" at bounding box center [274, 271] width 16 height 16
checkbox input "false"
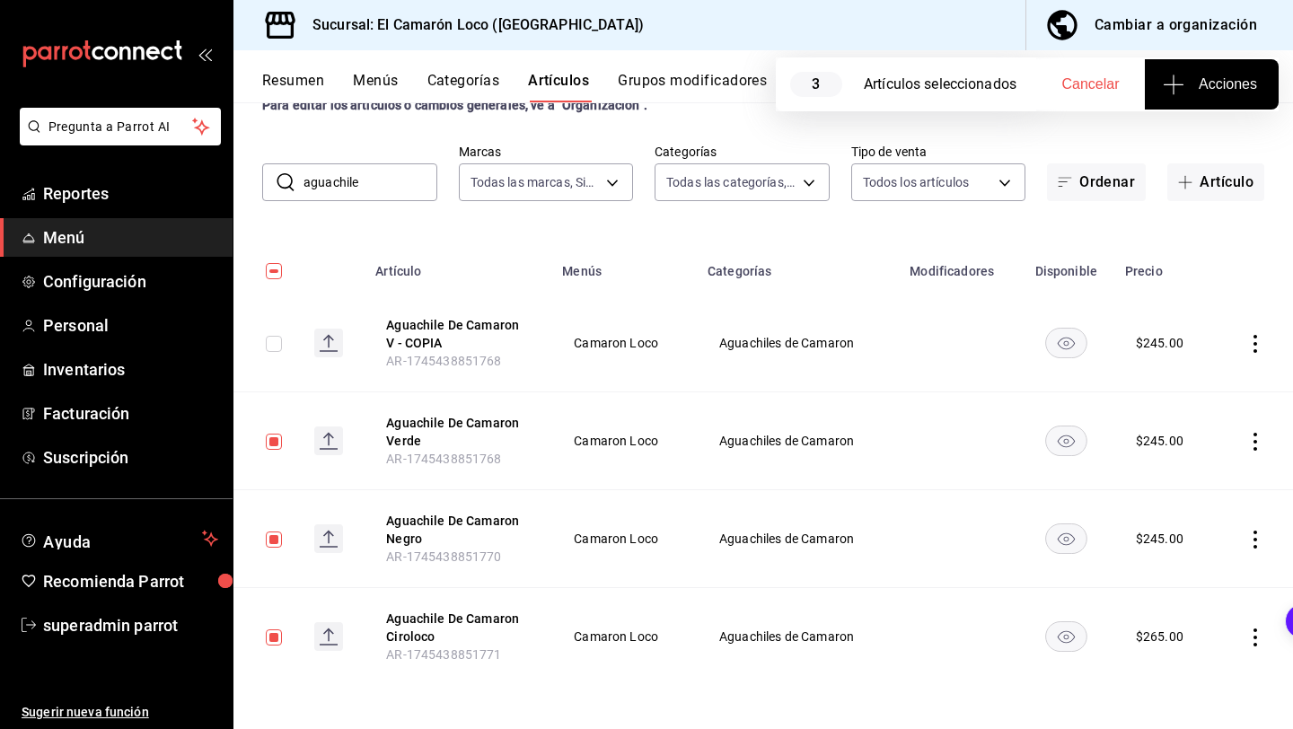
checkbox input "false"
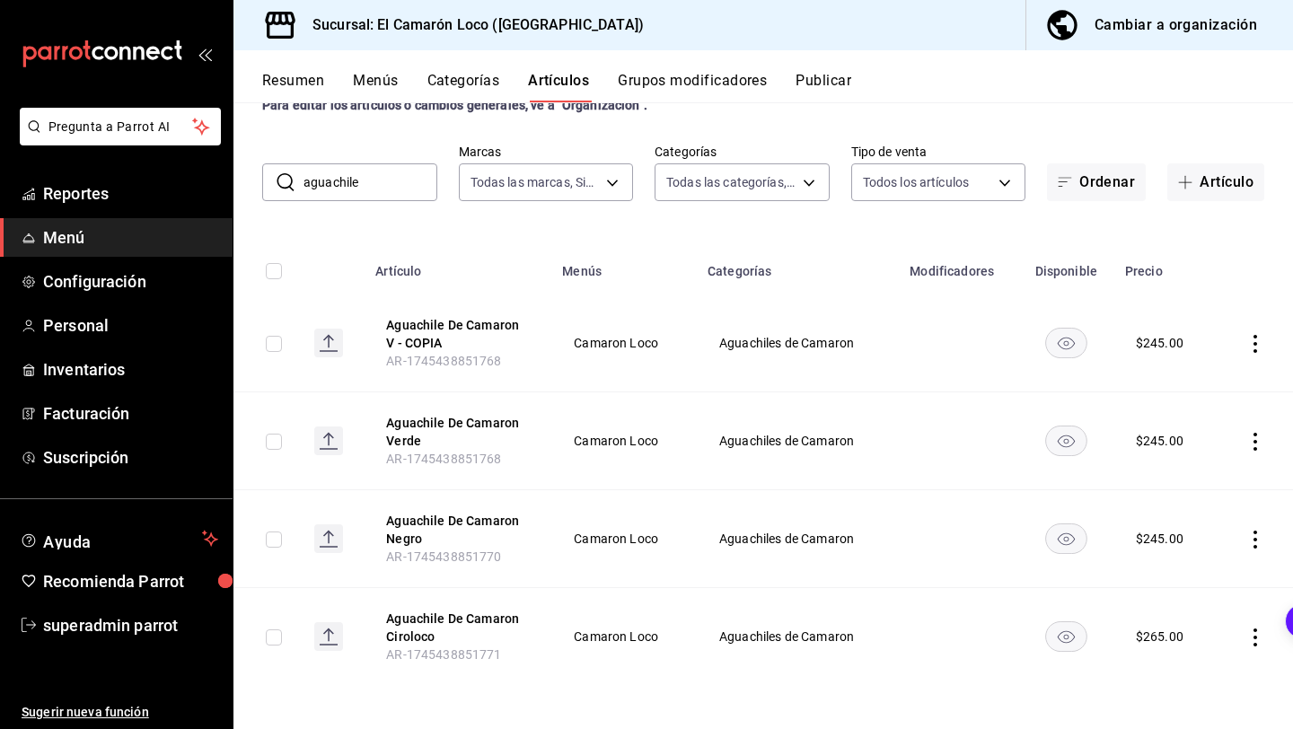
click at [1256, 344] on icon "actions" at bounding box center [1255, 344] width 18 height 18
click at [1194, 389] on span "Editar" at bounding box center [1201, 384] width 47 height 19
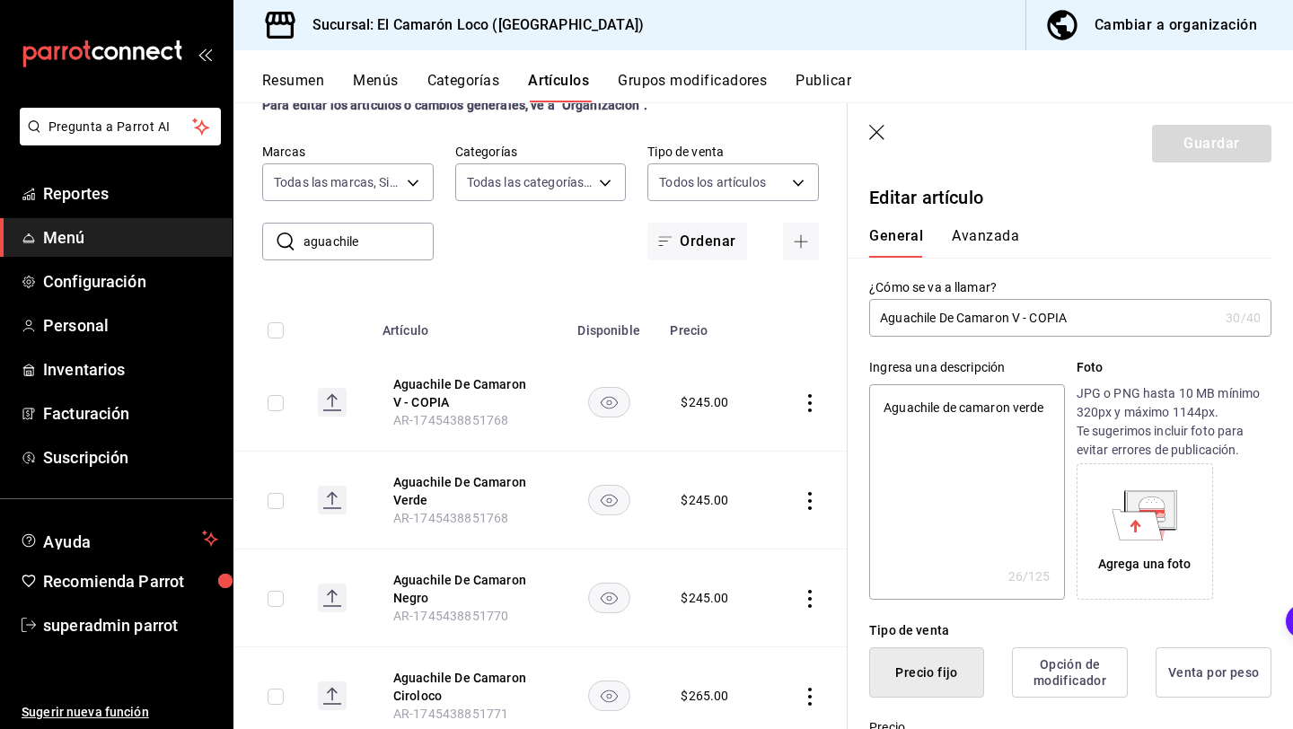
click at [1010, 323] on input "Aguachile De Camaron V - COPIA" at bounding box center [1043, 318] width 349 height 36
type input "Aguachile De Camaro V - COPIA"
type textarea "x"
type input "Aguachile De Camar V - COPIA"
type textarea "x"
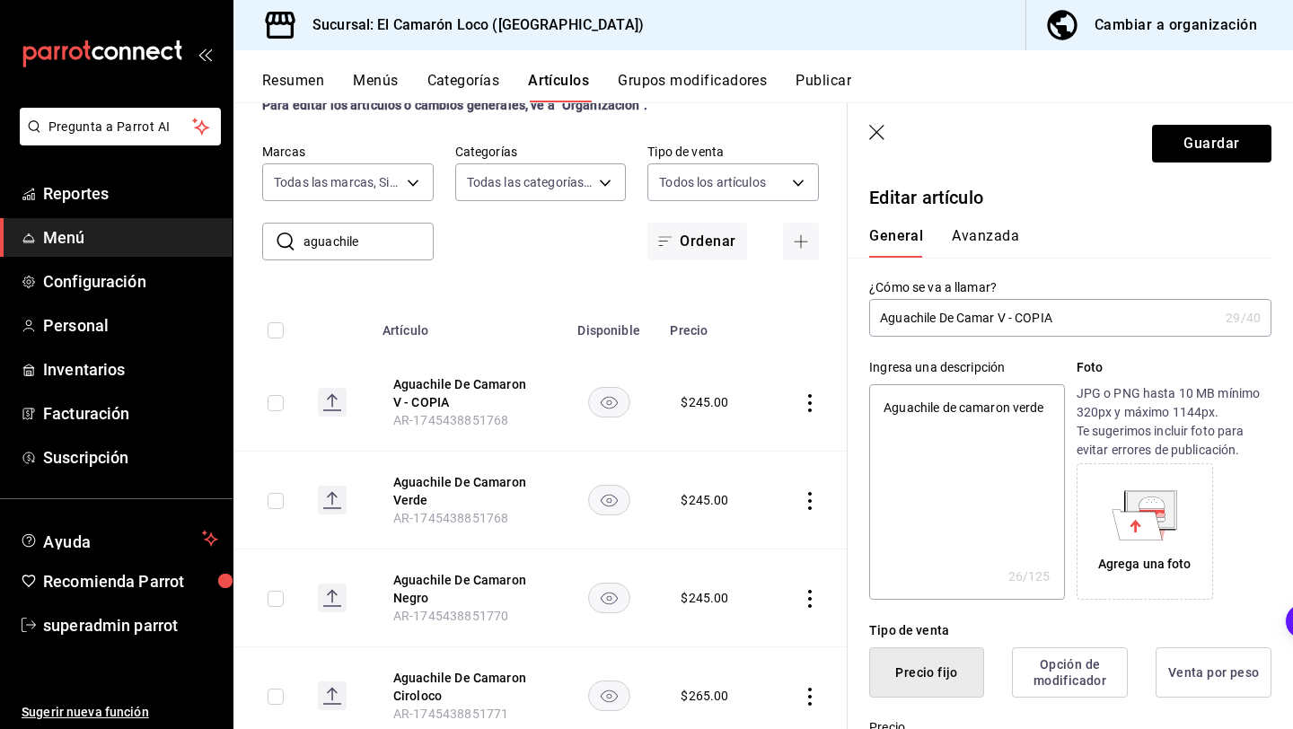
type input "Aguachile De Cama V - COPIA"
type textarea "x"
type input "Aguachile De Cam V - COPIA"
type textarea "x"
type input "Aguachile De Ca V - COPIA"
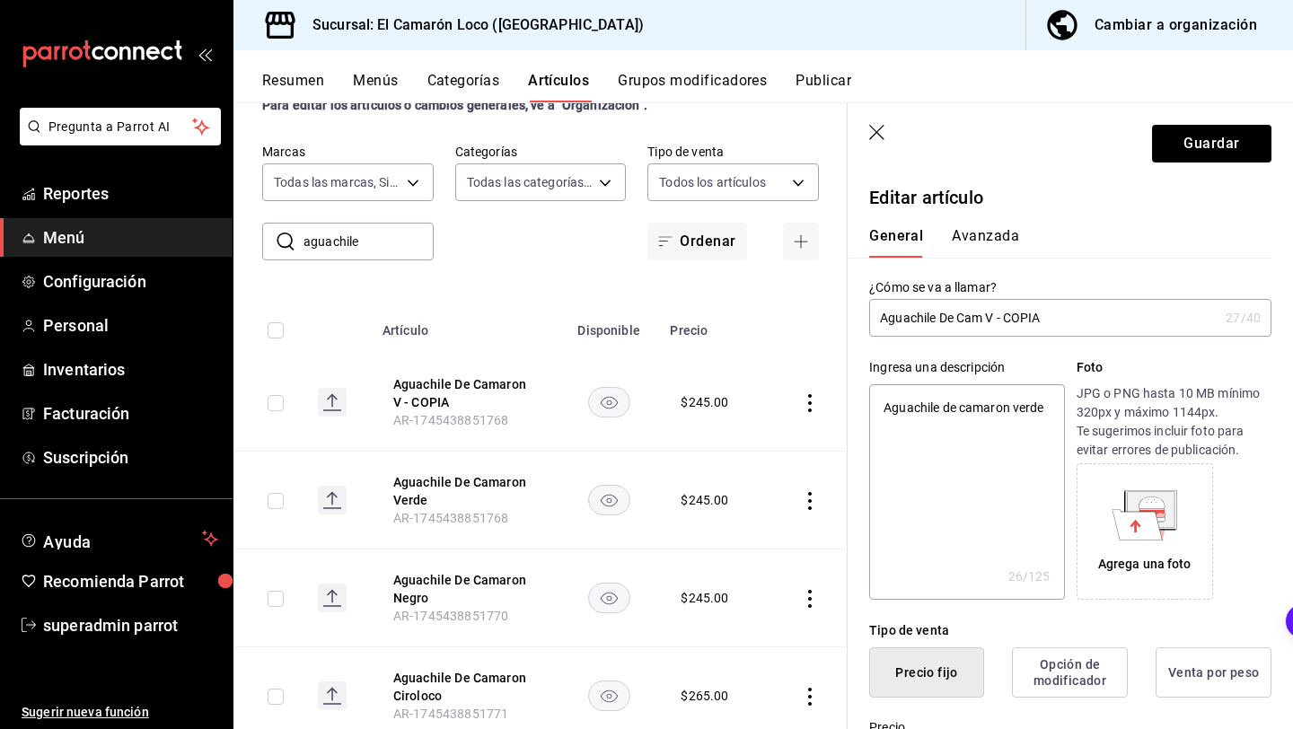
type textarea "x"
type input "Aguachile De C V - COPIA"
type textarea "x"
type input "Aguachile De V - COPIA"
type textarea "x"
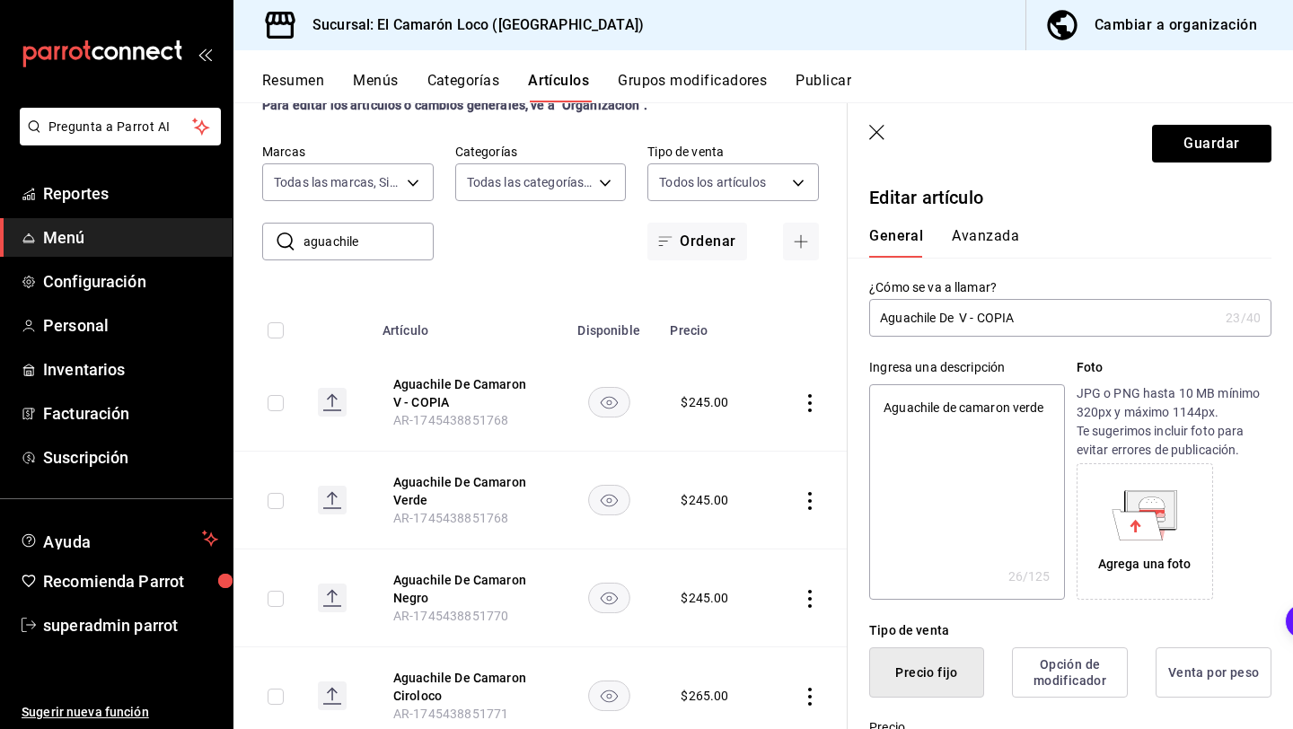
type input "Aguachile De A V - COPIA"
type textarea "x"
type input "Aguachile De At V - COPIA"
type textarea "x"
type input "Aguachile De Atu V - COPIA"
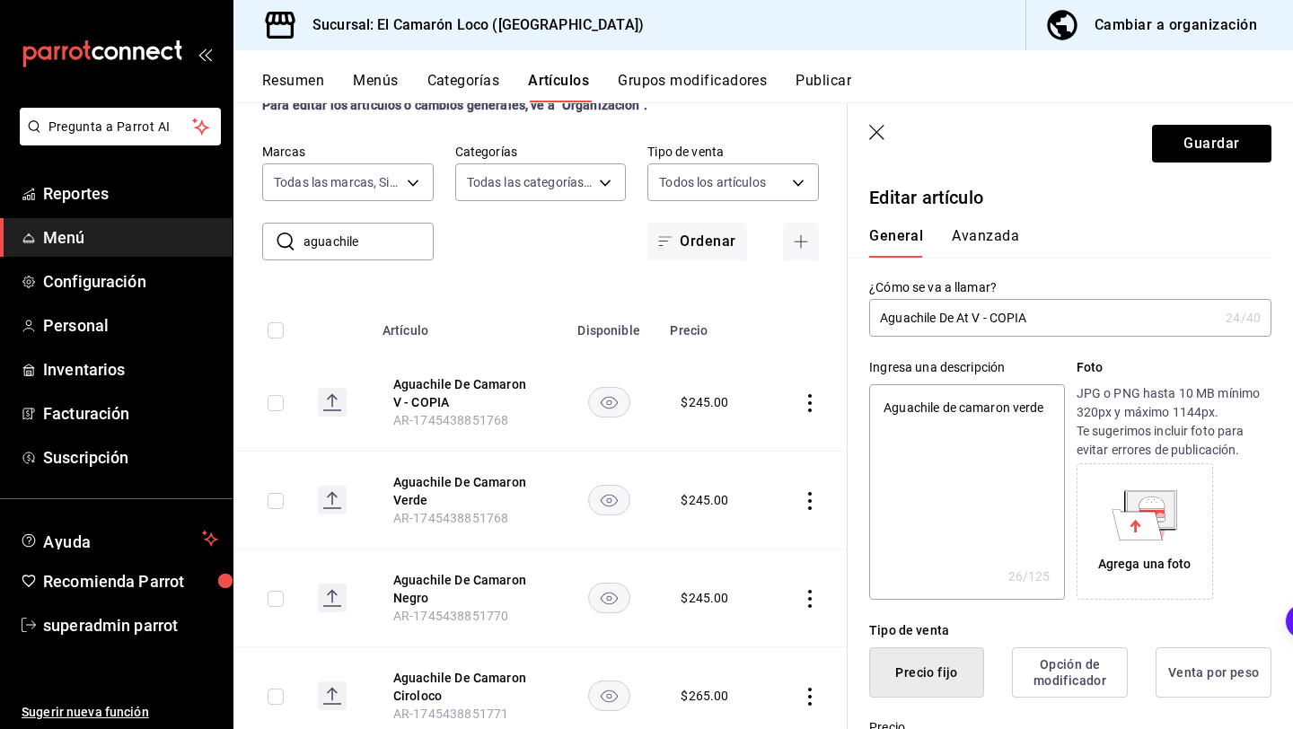
type textarea "x"
type input "Aguachile De Atun V - COPIA"
type textarea "x"
click at [1051, 322] on input "Aguachile De Atun V - COPIA" at bounding box center [1043, 318] width 349 height 36
type input "Aguachile De Atun V - COPI"
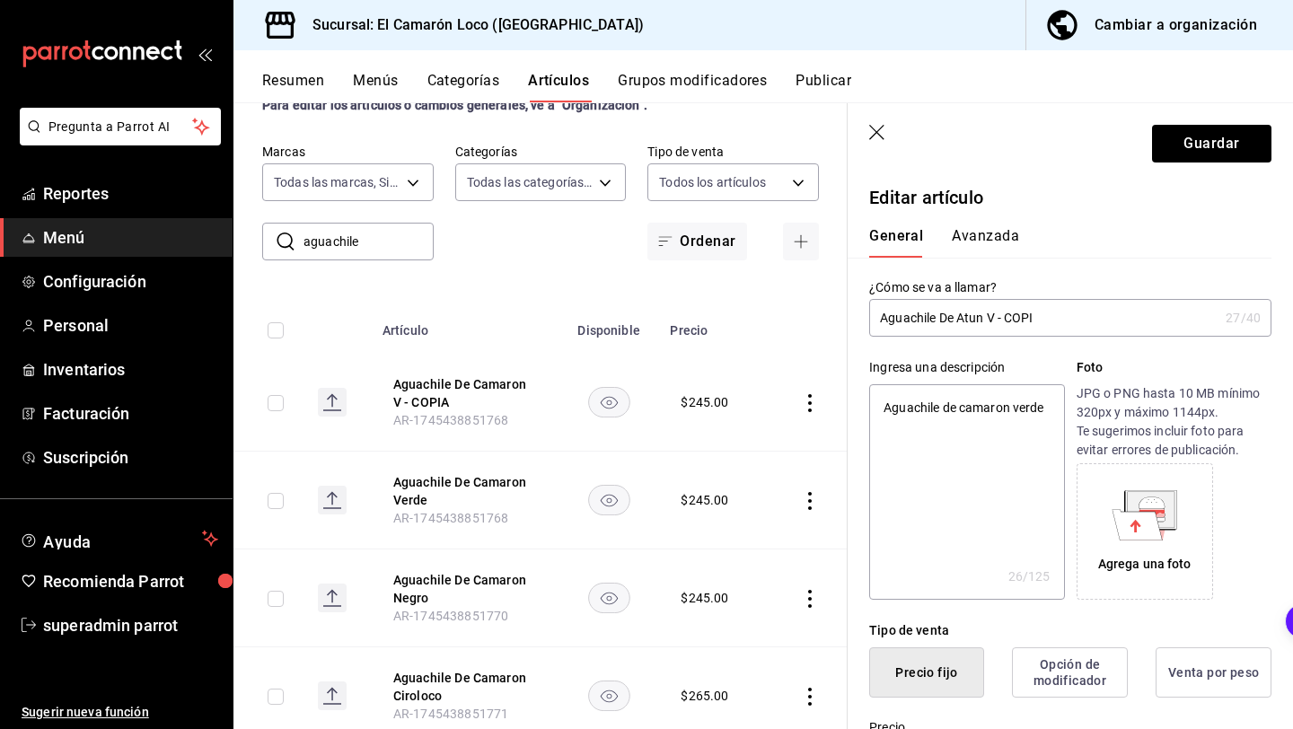
type textarea "x"
type input "Aguachile De Atun V - COP"
type textarea "x"
type input "Aguachile De Atun V - CO"
type textarea "x"
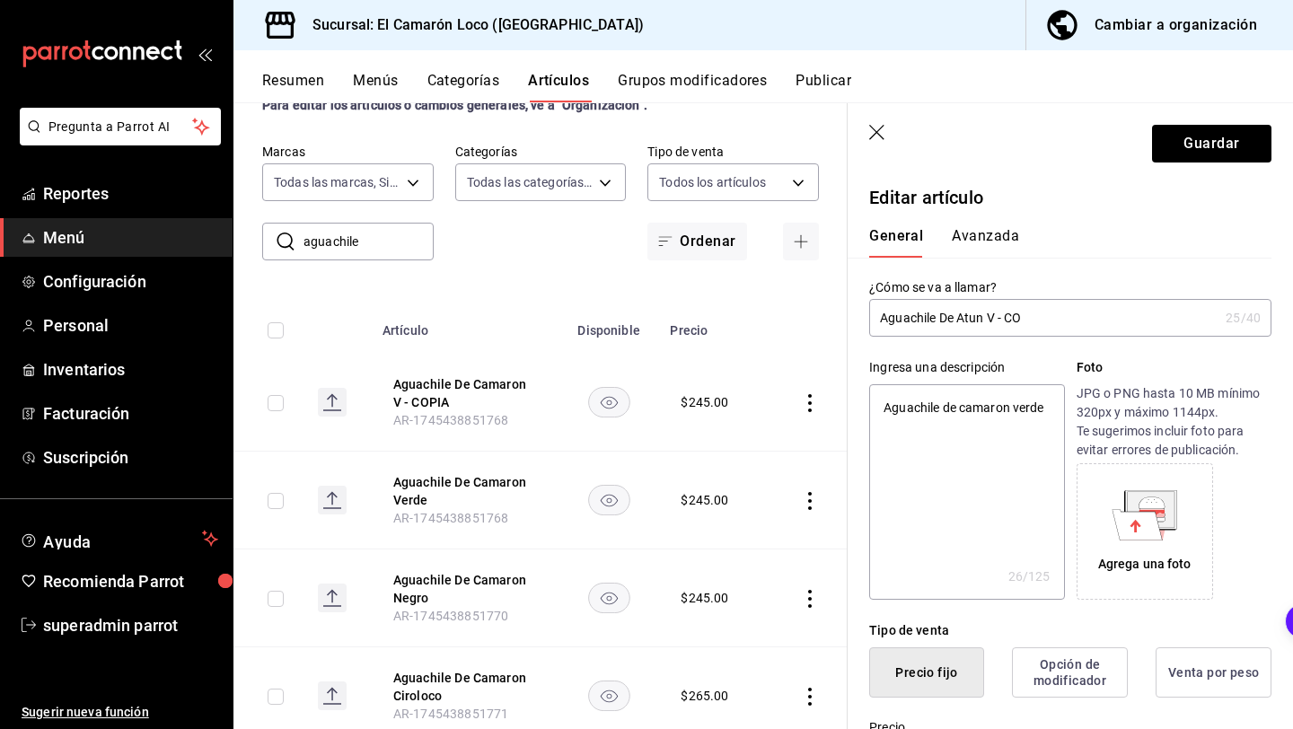
type input "Aguachile De Atun V - C"
type textarea "x"
type input "Aguachile De Atun V -"
type textarea "x"
type input "Aguachile De Atun V -"
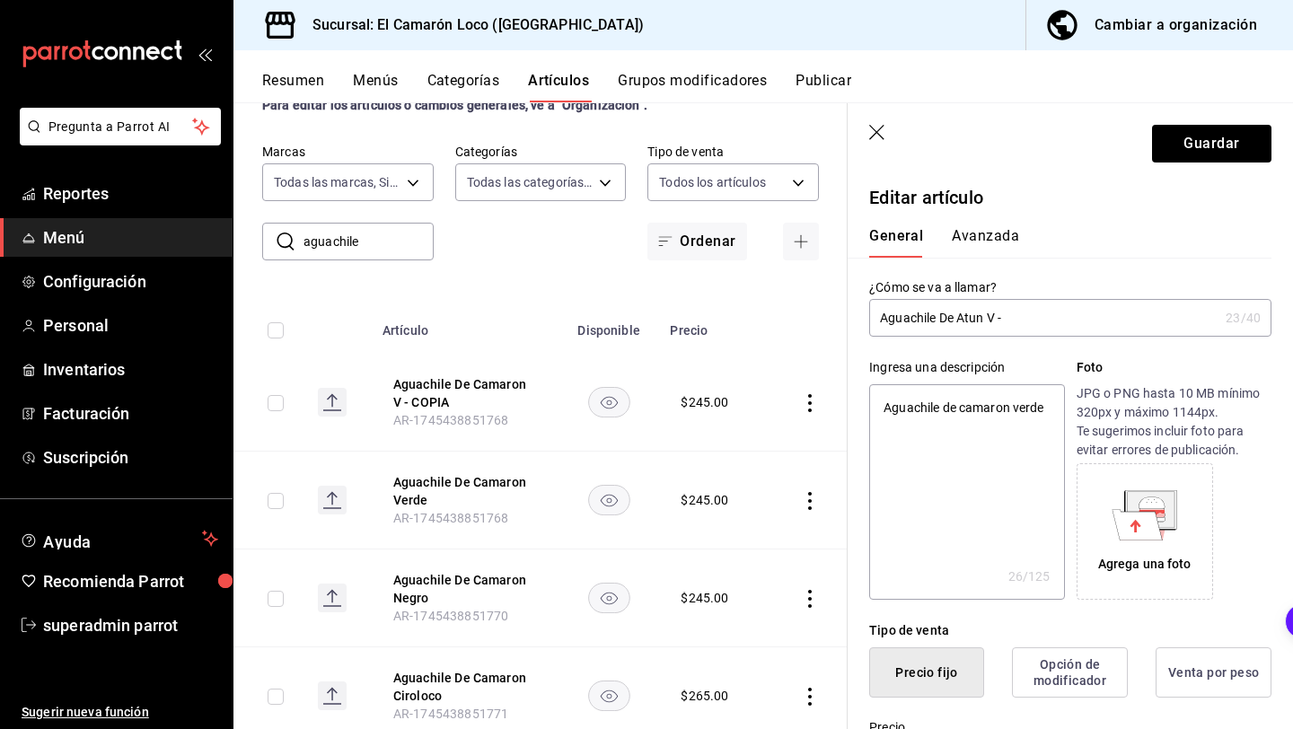
type textarea "x"
type input "Aguachile De Atun V"
type textarea "x"
type input "Aguachile De Atun V"
type textarea "x"
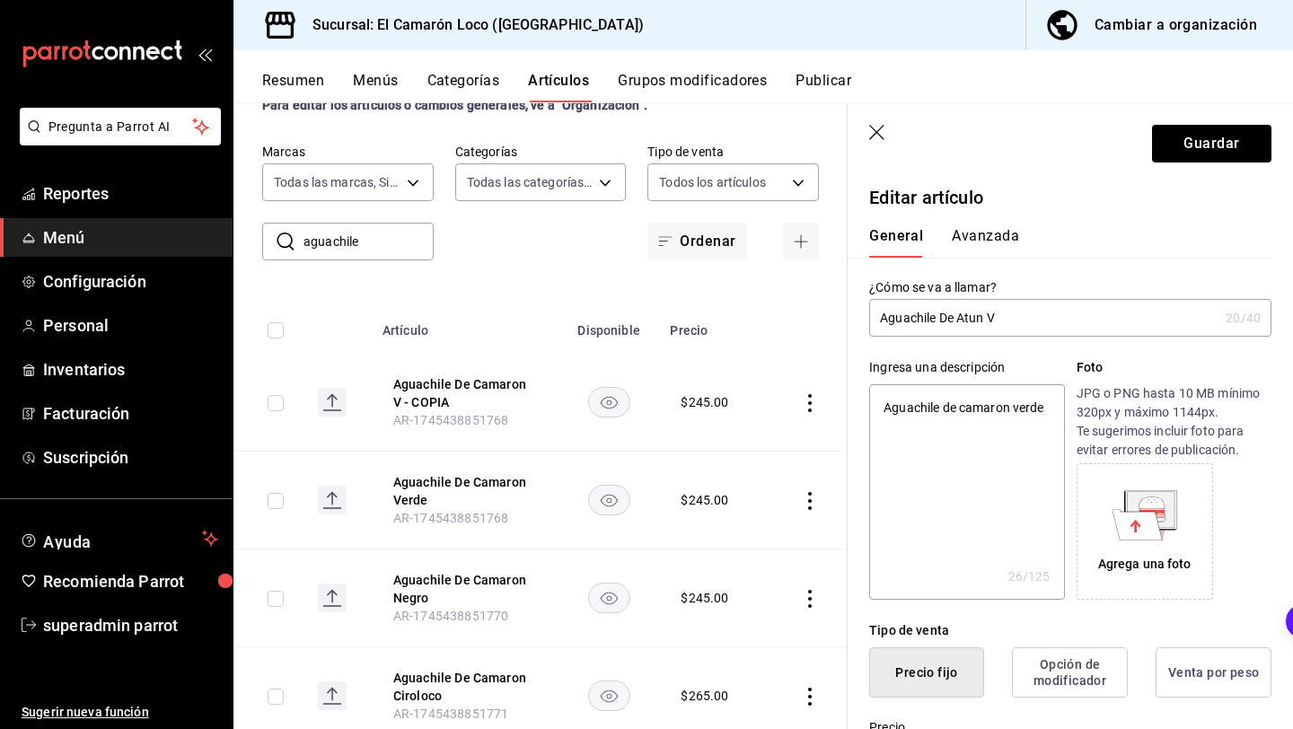
type input "Aguachile De Atun Ve"
type textarea "x"
type input "Aguachile De Atun Ver"
type textarea "x"
type input "Aguachile De Atun Verd"
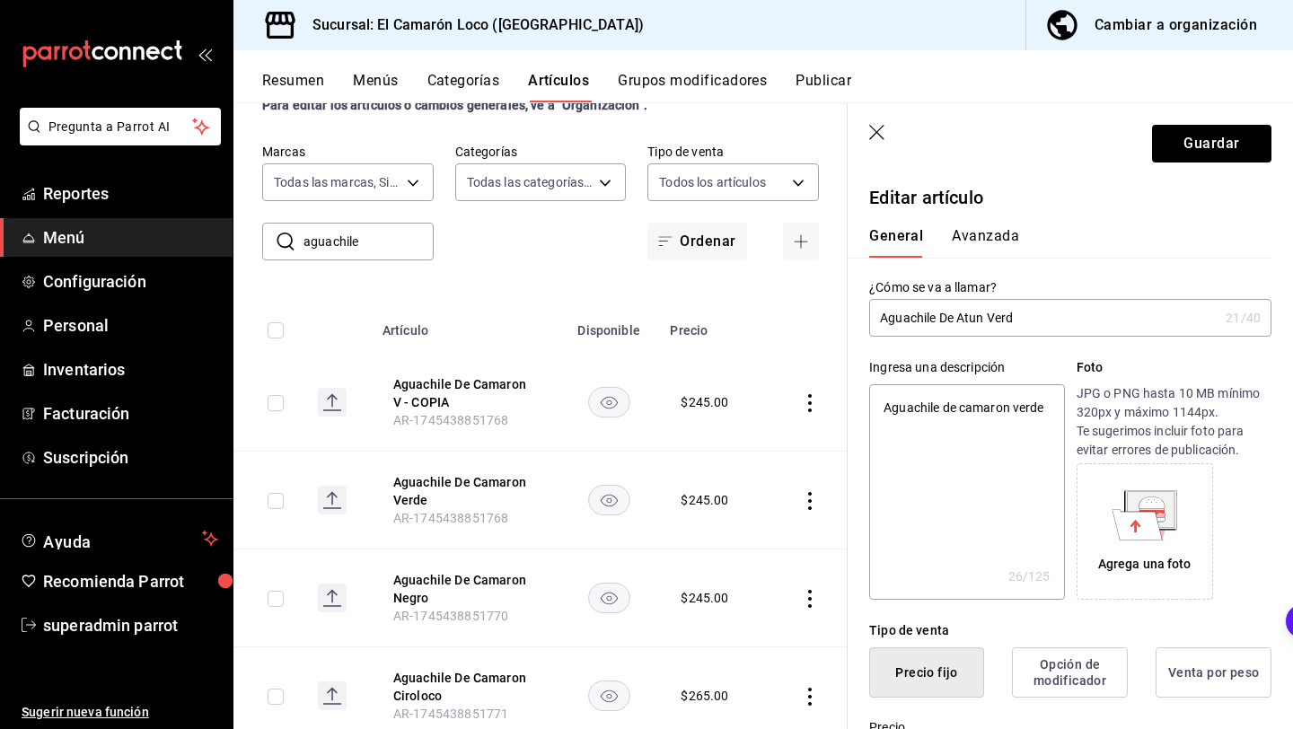
type textarea "x"
type input "Aguachile De Atun Verde"
type textarea "x"
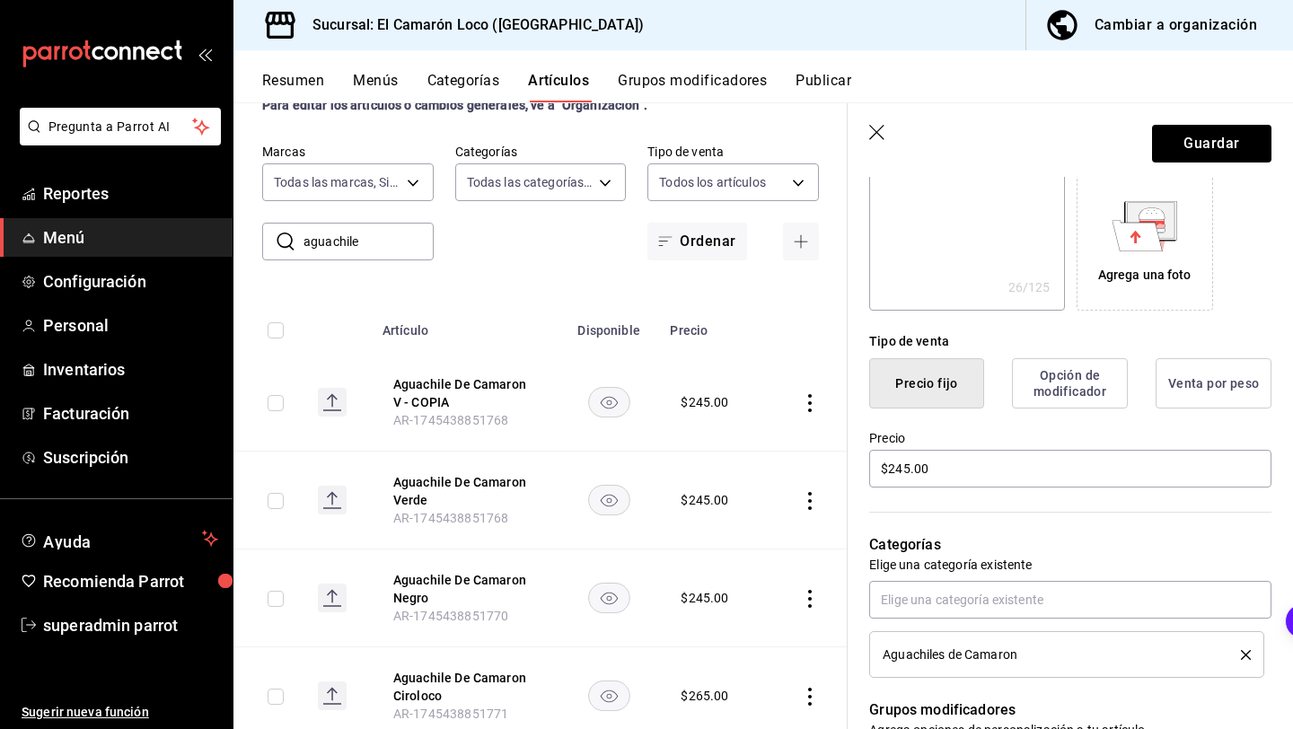
scroll to position [315, 0]
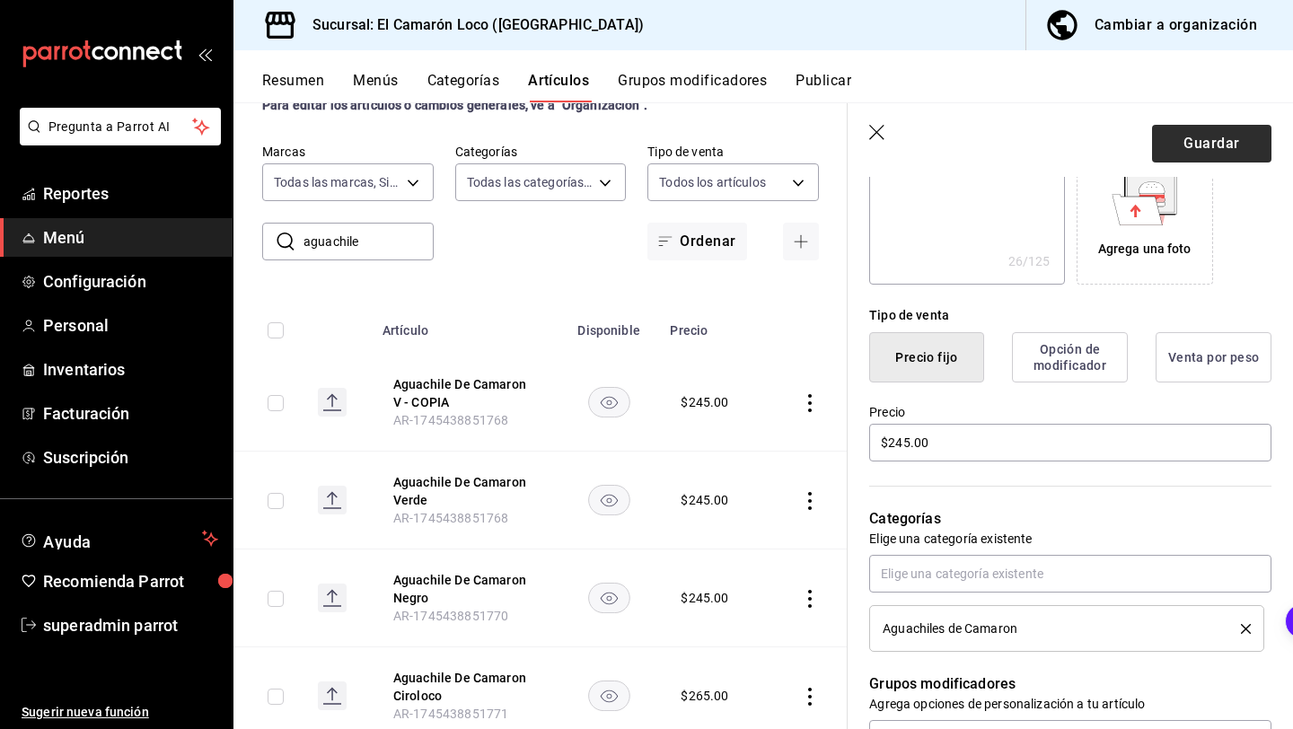
type input "Aguachile De Atun Verde"
click at [1209, 137] on button "Guardar" at bounding box center [1211, 144] width 119 height 38
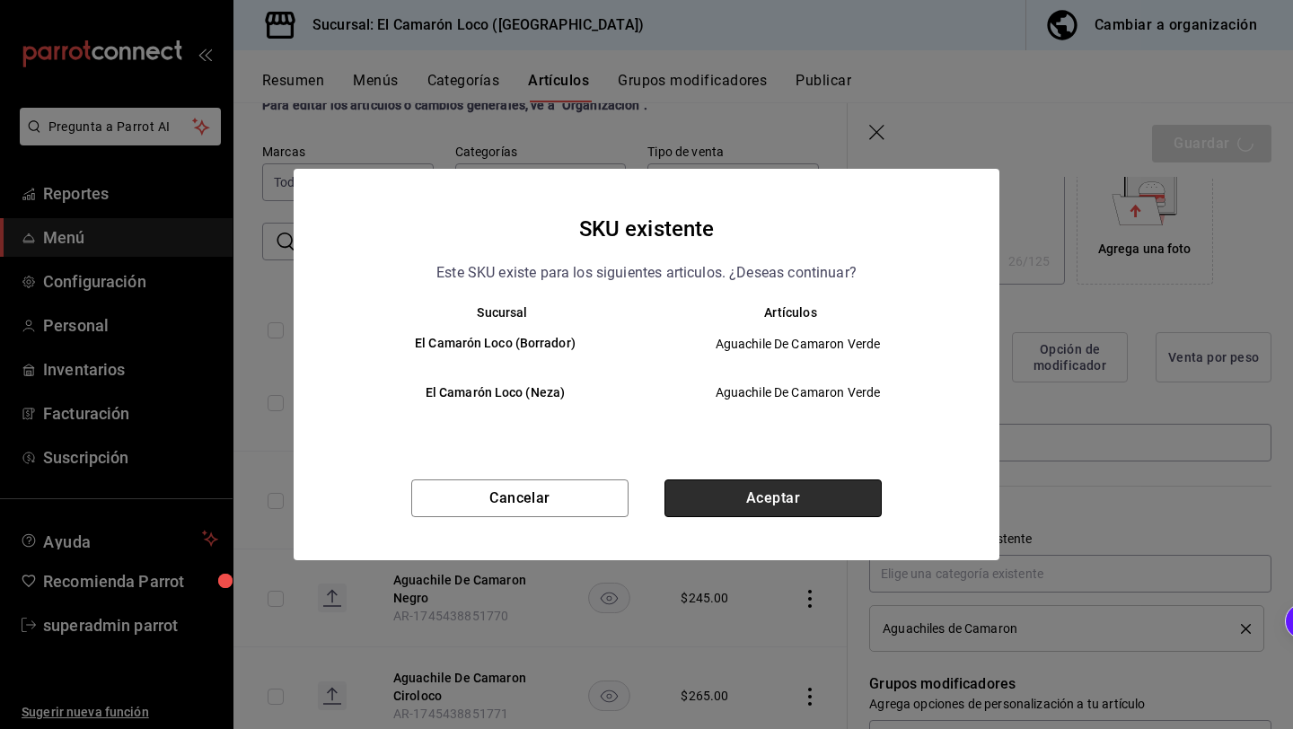
click at [825, 480] on button "Aceptar" at bounding box center [772, 498] width 217 height 38
type textarea "x"
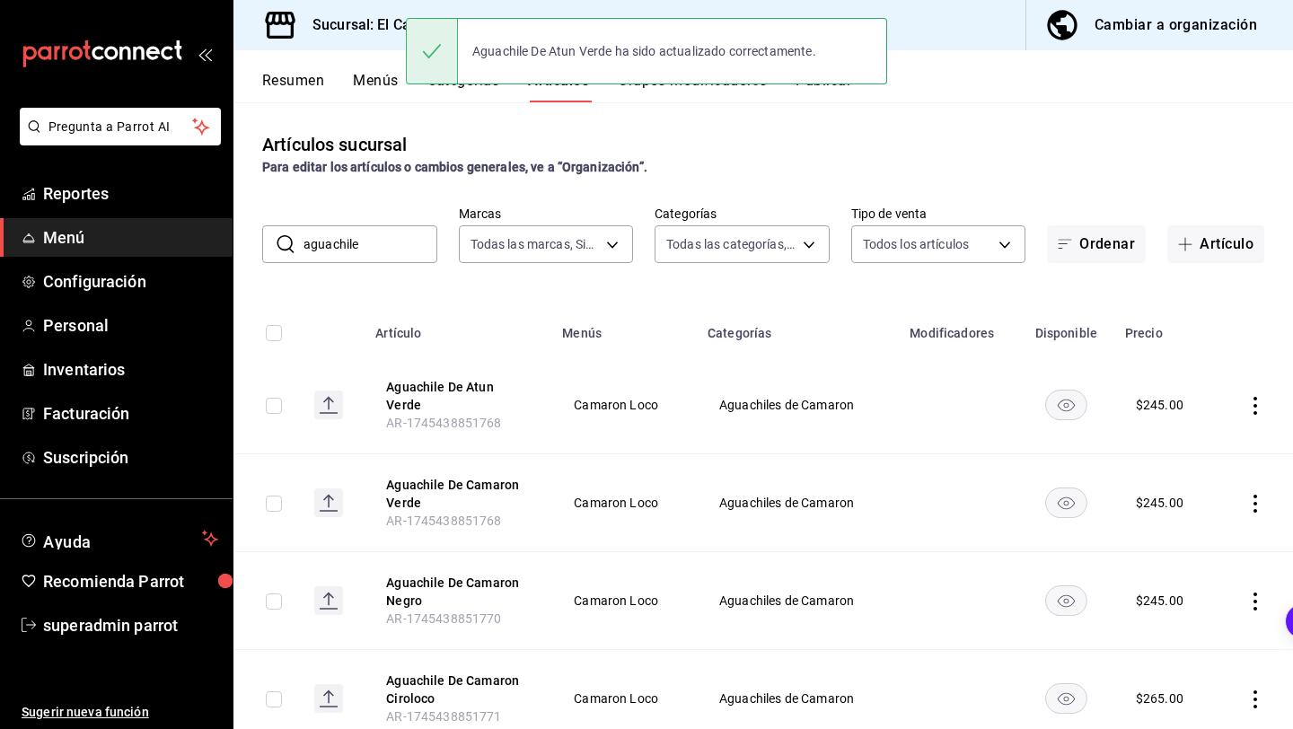
scroll to position [51, 0]
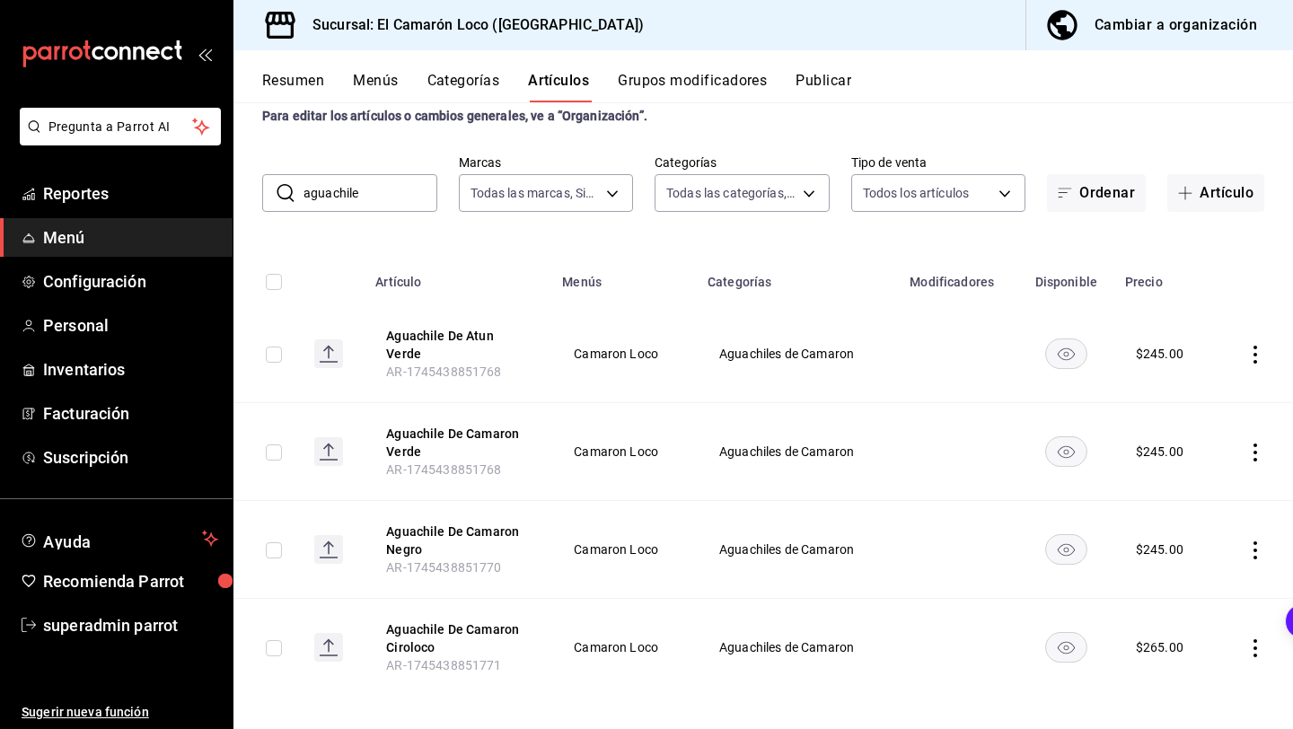
click at [1259, 541] on icon "actions" at bounding box center [1255, 550] width 18 height 18
drag, startPoint x: 1184, startPoint y: 584, endPoint x: 1172, endPoint y: 614, distance: 33.0
click at [1172, 614] on ul "Editar Duplicar Eliminar" at bounding box center [1185, 617] width 108 height 125
click at [1172, 614] on div at bounding box center [1162, 618] width 32 height 22
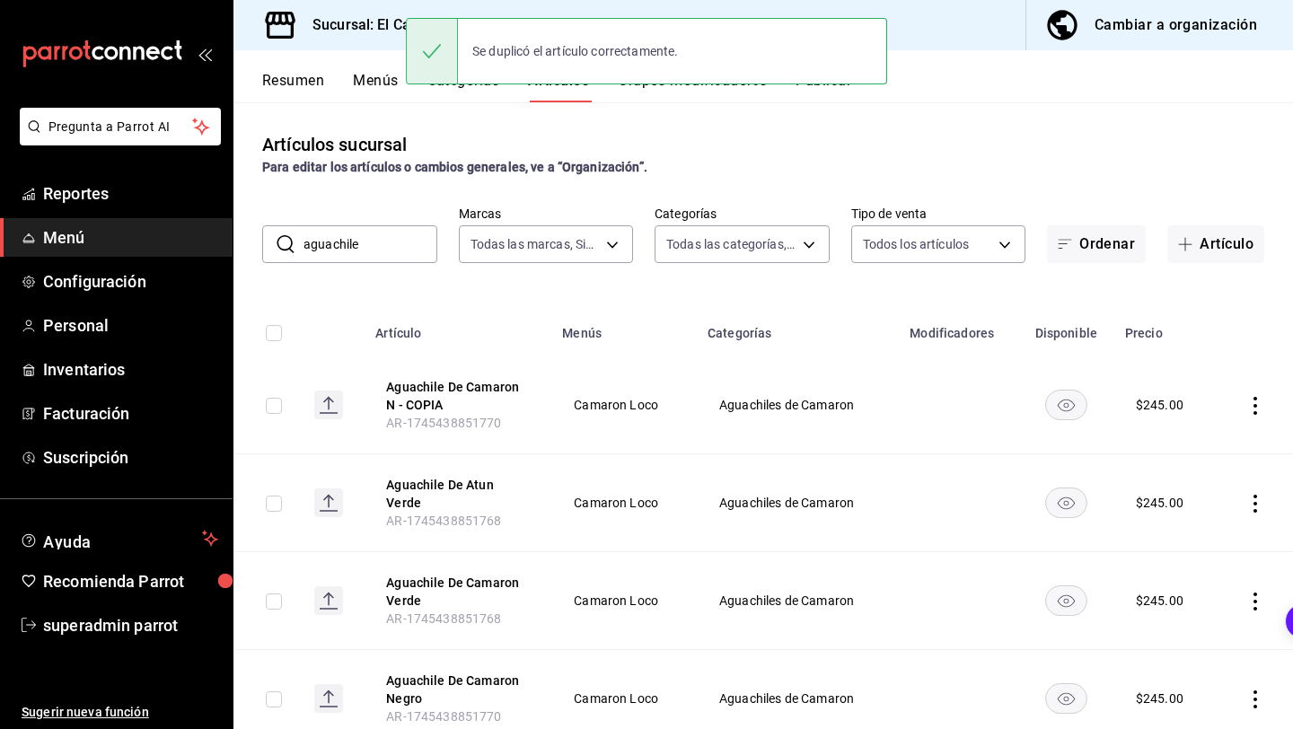
scroll to position [149, 0]
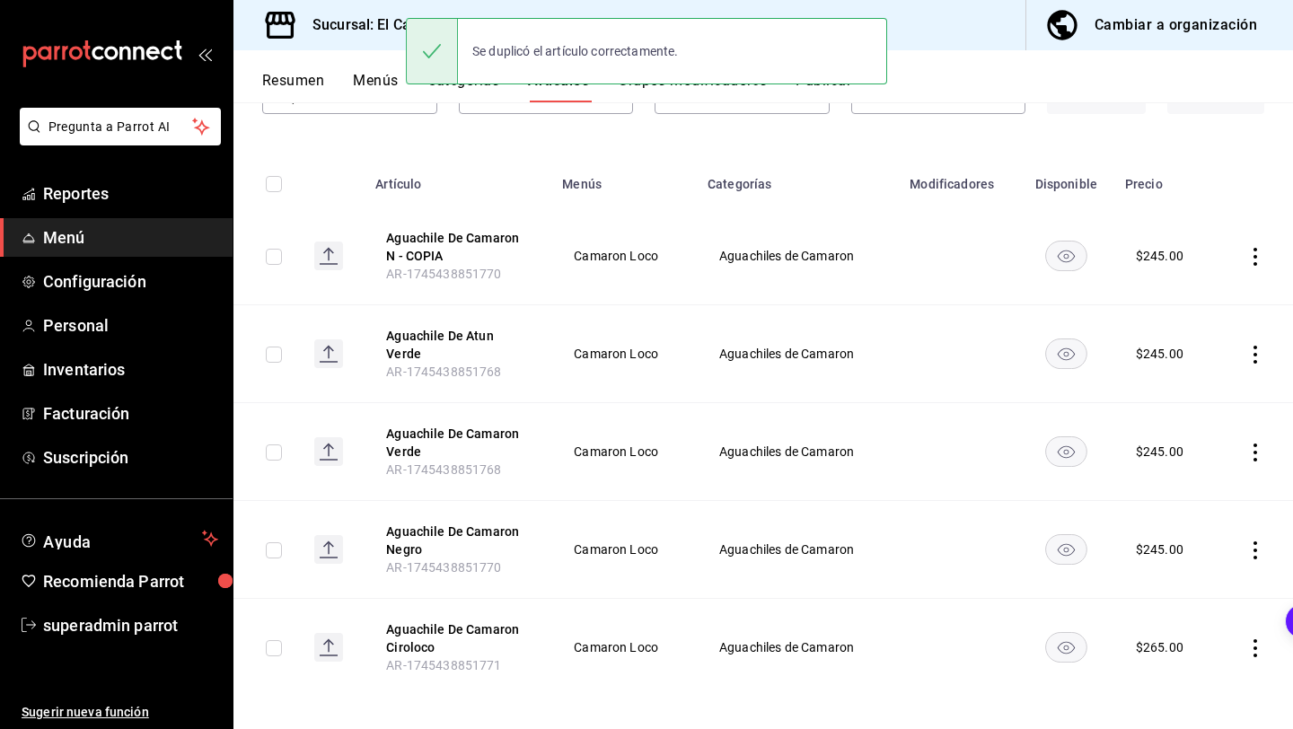
click at [1254, 641] on icon "actions" at bounding box center [1255, 648] width 18 height 18
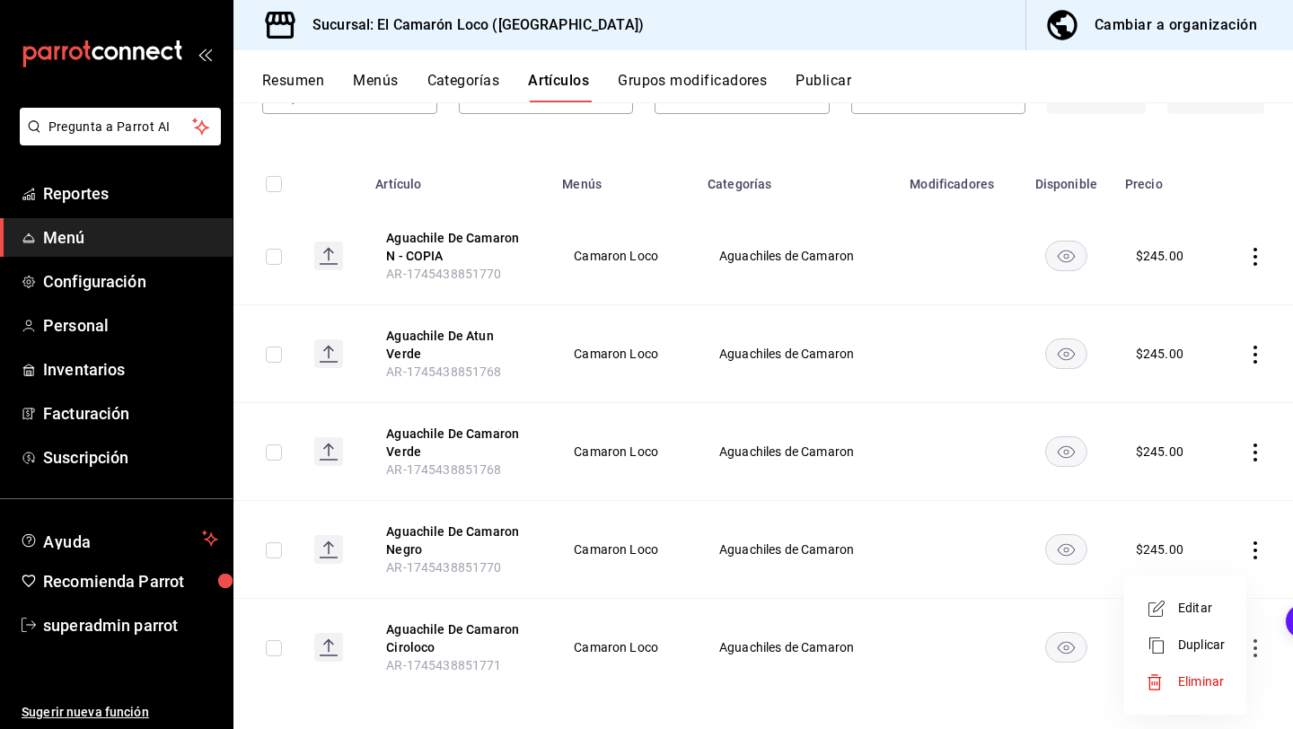
click at [1205, 634] on li "Duplicar" at bounding box center [1185, 645] width 108 height 37
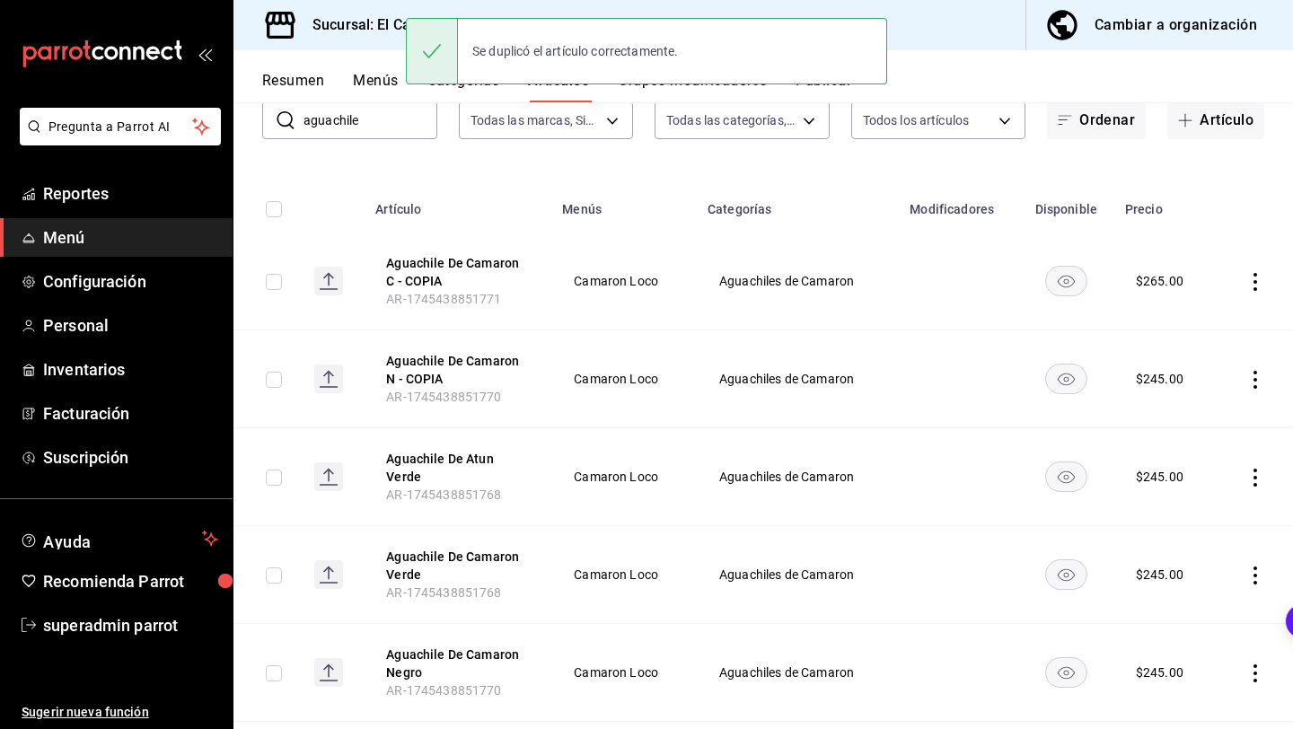
scroll to position [123, 0]
click at [1251, 380] on icon "actions" at bounding box center [1255, 381] width 18 height 18
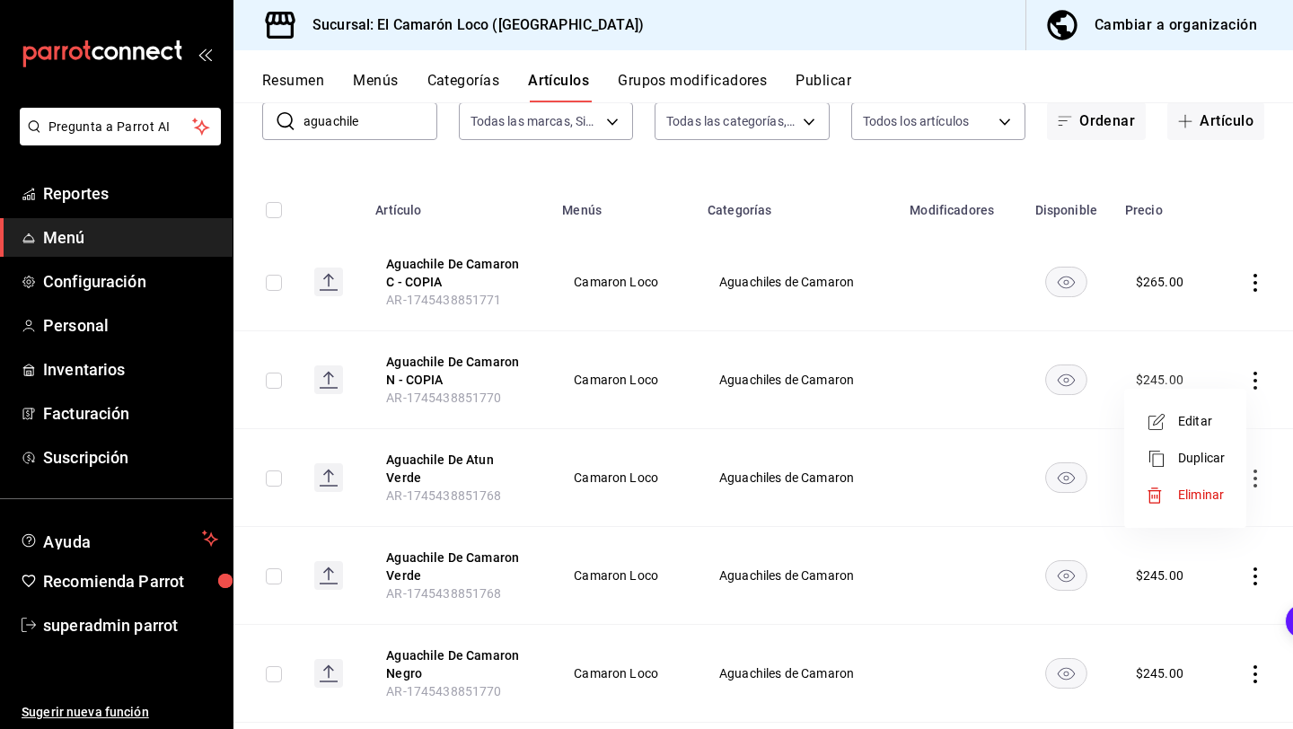
click at [1191, 421] on span "Editar" at bounding box center [1201, 421] width 47 height 19
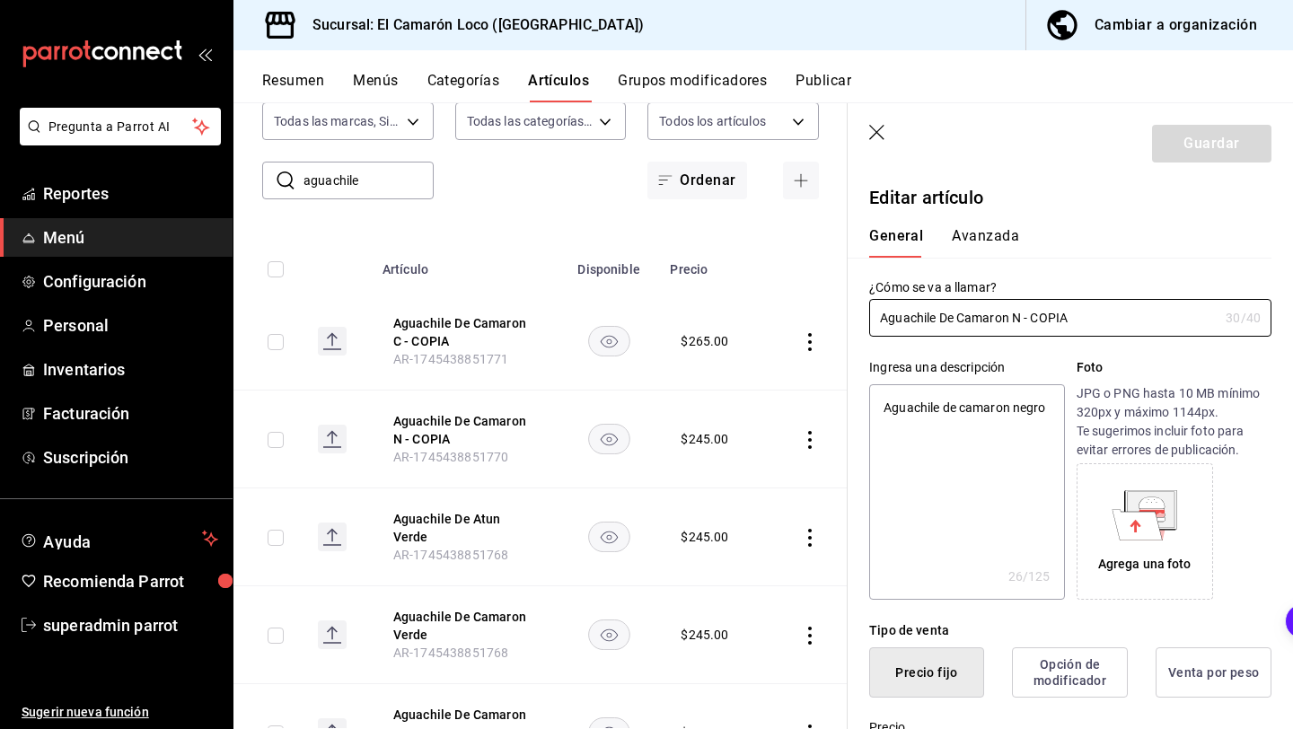
type textarea "x"
type input "$245.00"
type textarea "x"
click at [1012, 316] on input "Aguachile De Camaron N - COPIA" at bounding box center [1043, 318] width 349 height 36
type input "Aguachile De CamaronN - COPIA"
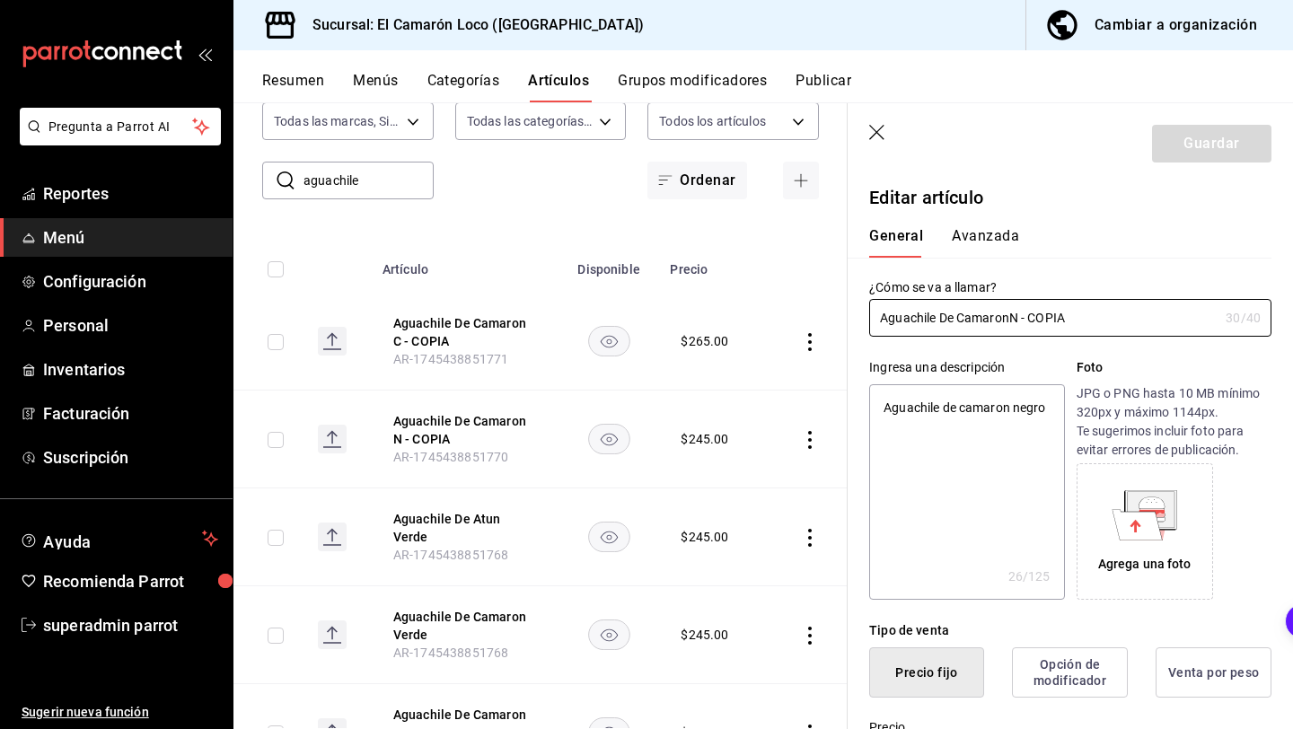
type textarea "x"
type input "Aguachile De CamaroN - COPIA"
type textarea "x"
type input "Aguachile De CamarN - COPIA"
type textarea "x"
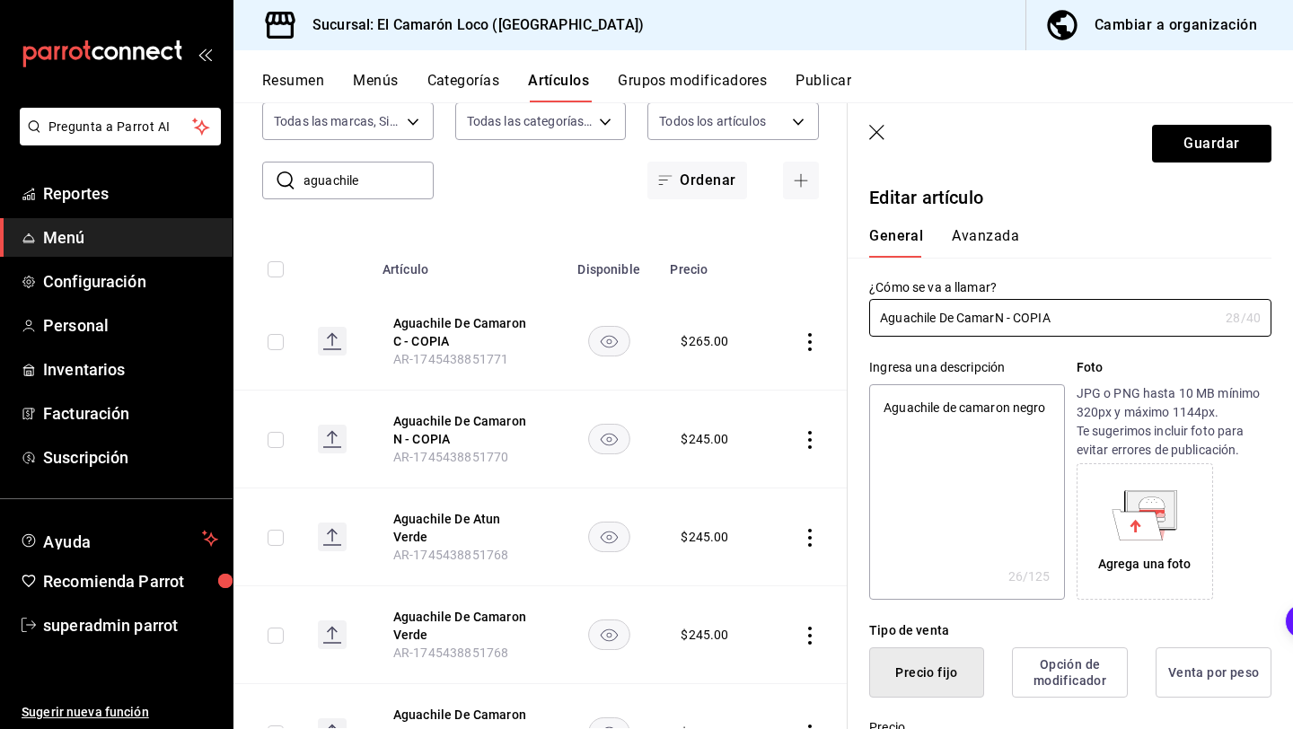
type input "Aguachile De CamaN - COPIA"
type textarea "x"
type input "Aguachile De CamN - COPIA"
type textarea "x"
type input "Aguachile De CaN - COPIA"
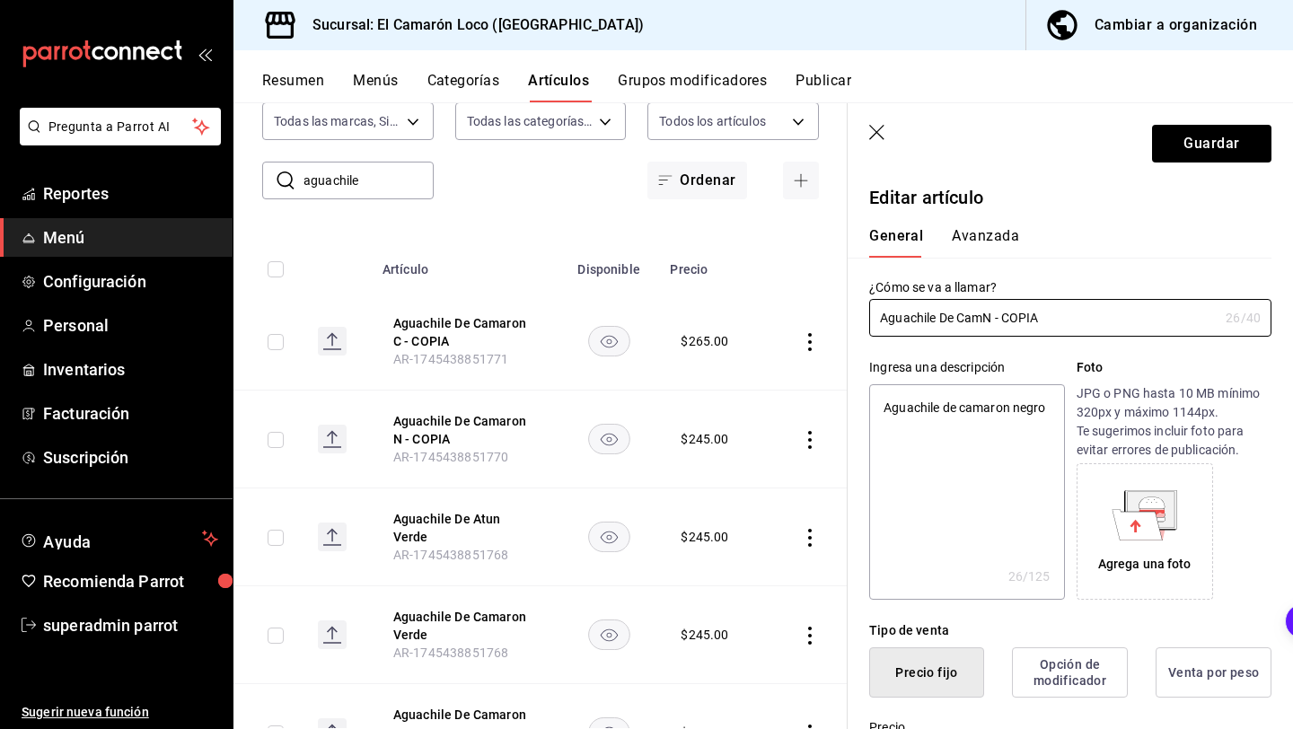
type textarea "x"
type input "Aguachile De CN - COPIA"
type textarea "x"
type input "Aguachile De N - COPIA"
type textarea "x"
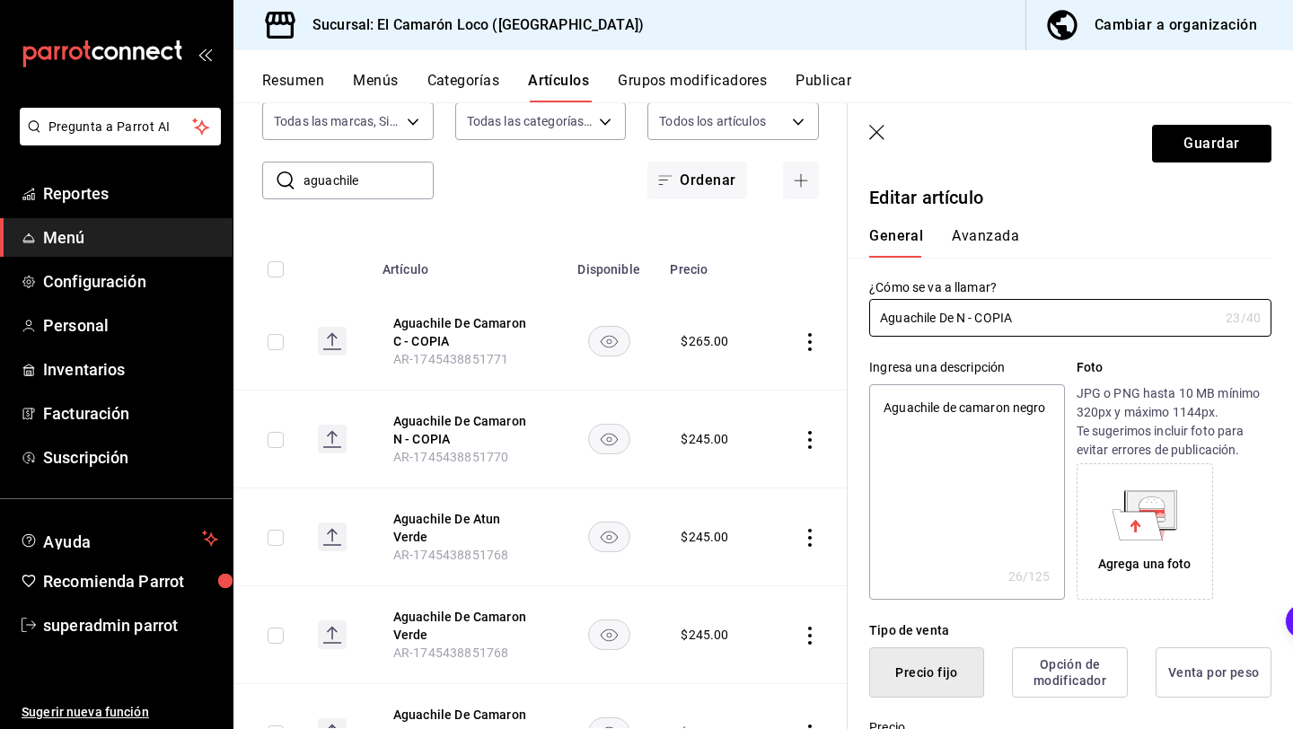
type input "Aguachile De AN - COPIA"
type textarea "x"
click at [1052, 315] on input "Aguachile De Atun N - COPIA" at bounding box center [1043, 318] width 349 height 36
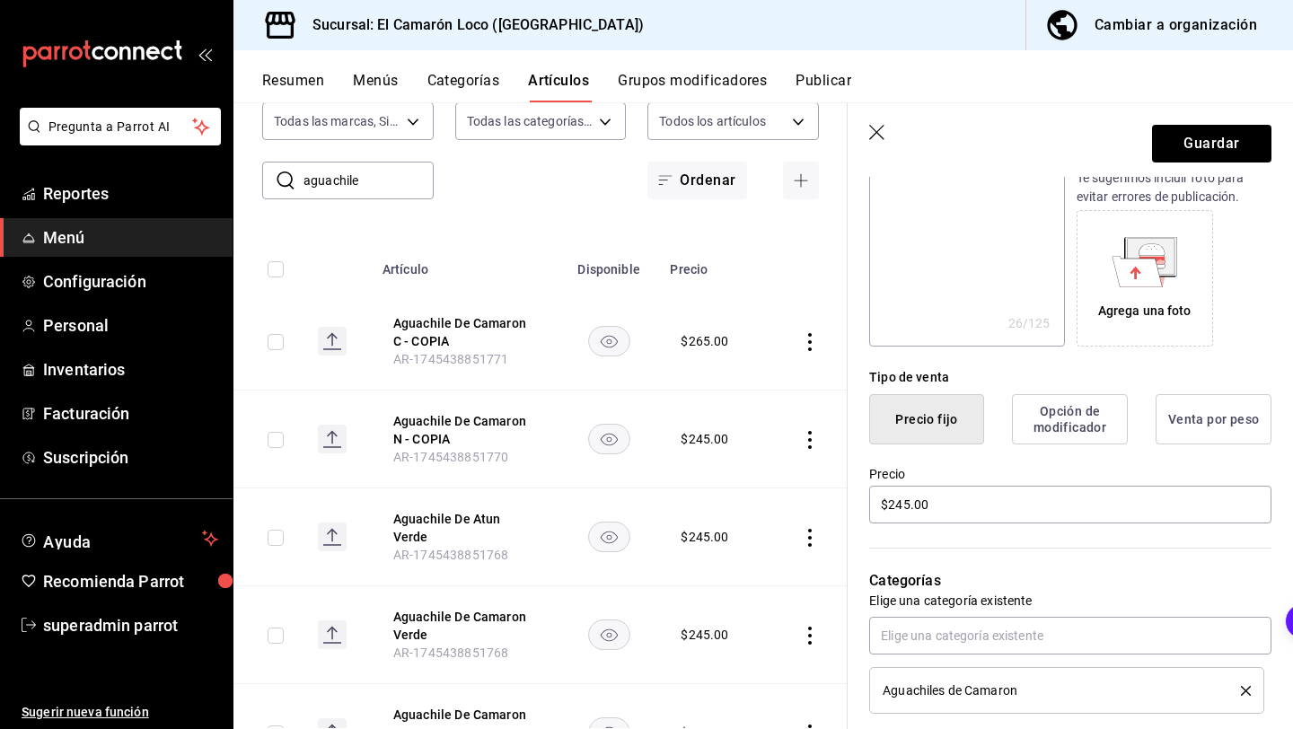
scroll to position [311, 0]
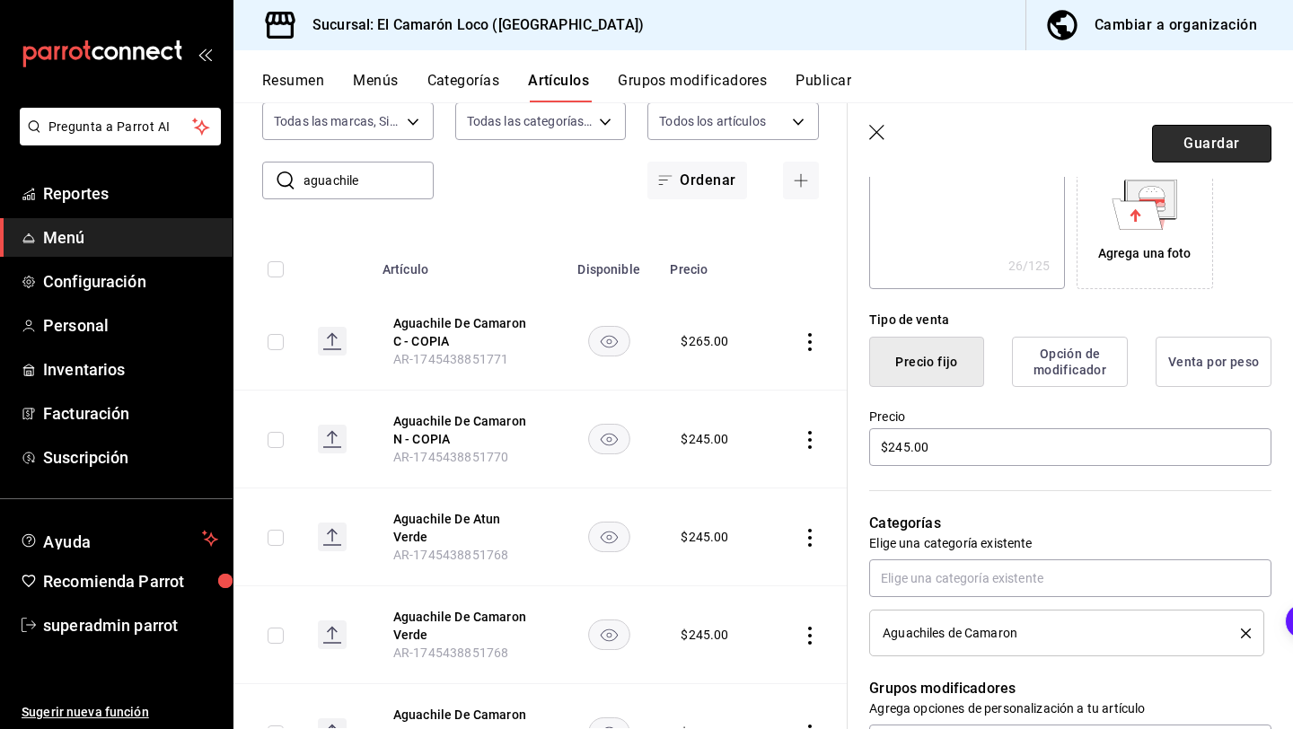
click at [1233, 143] on button "Guardar" at bounding box center [1211, 144] width 119 height 38
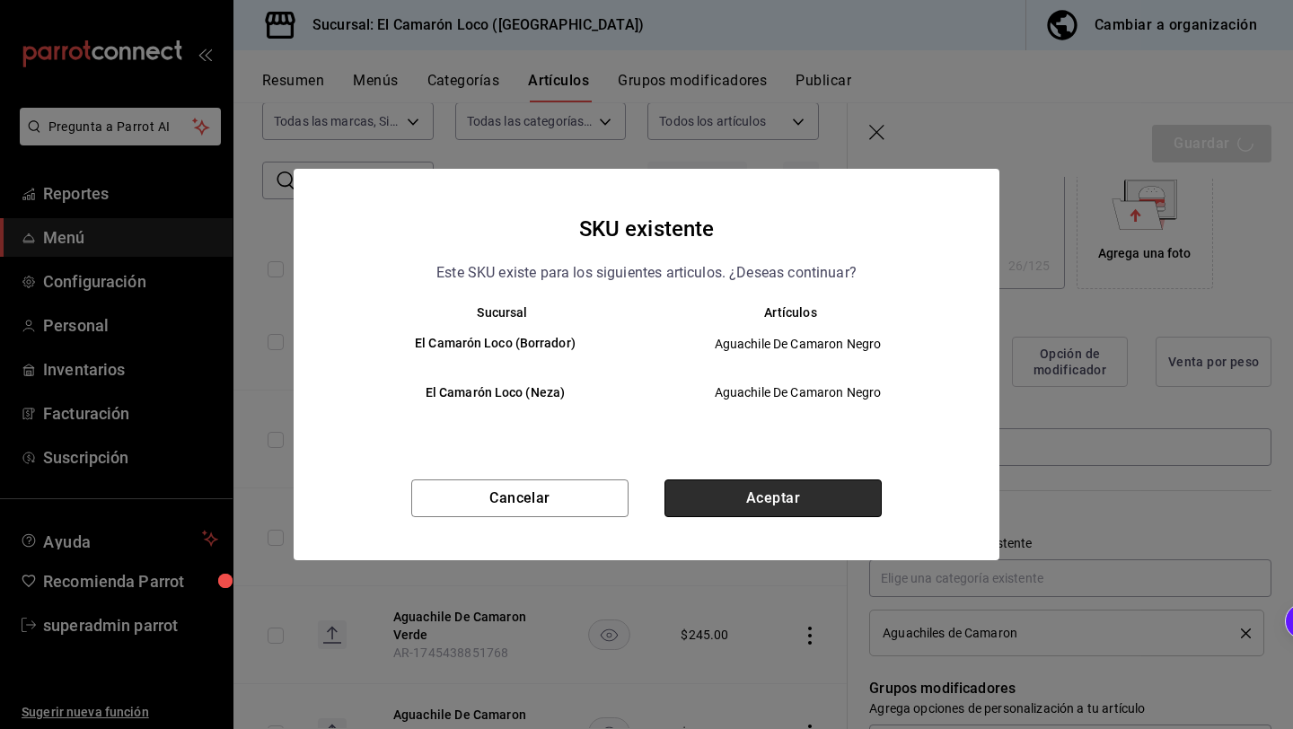
click at [835, 510] on button "Aceptar" at bounding box center [772, 498] width 217 height 38
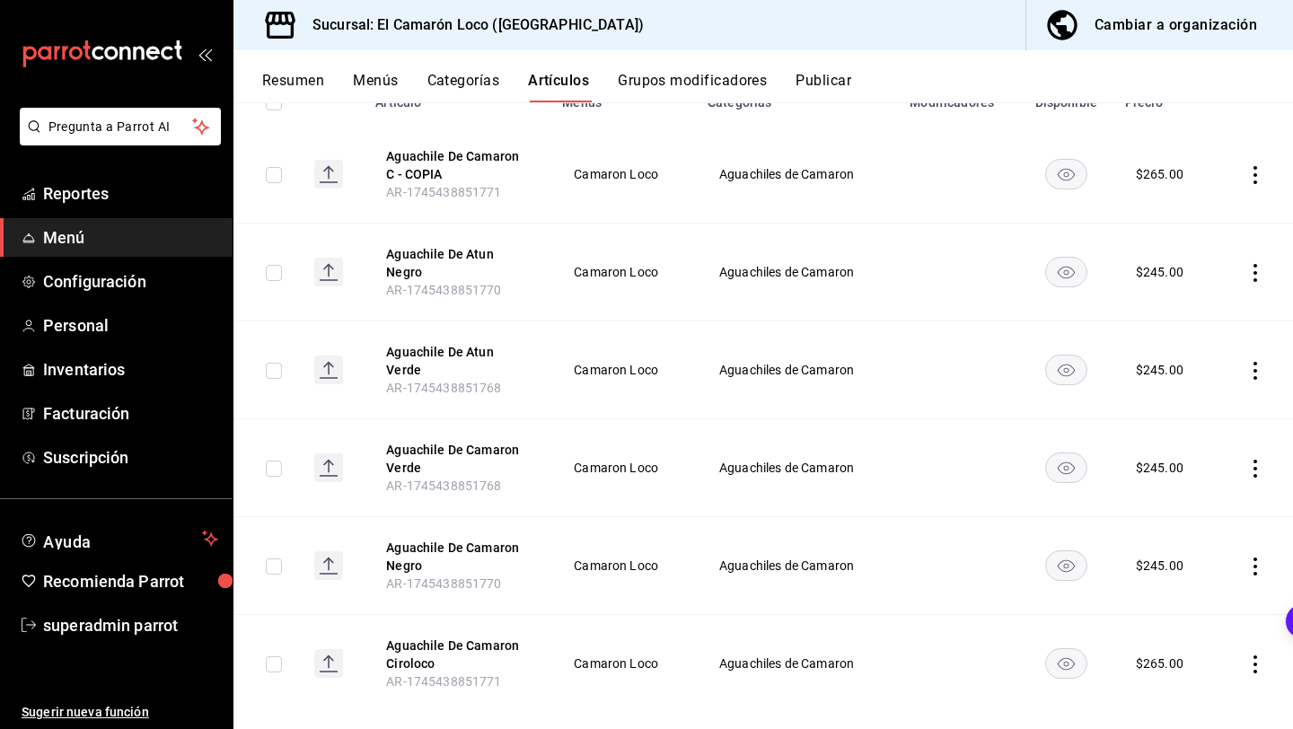
scroll to position [228, 0]
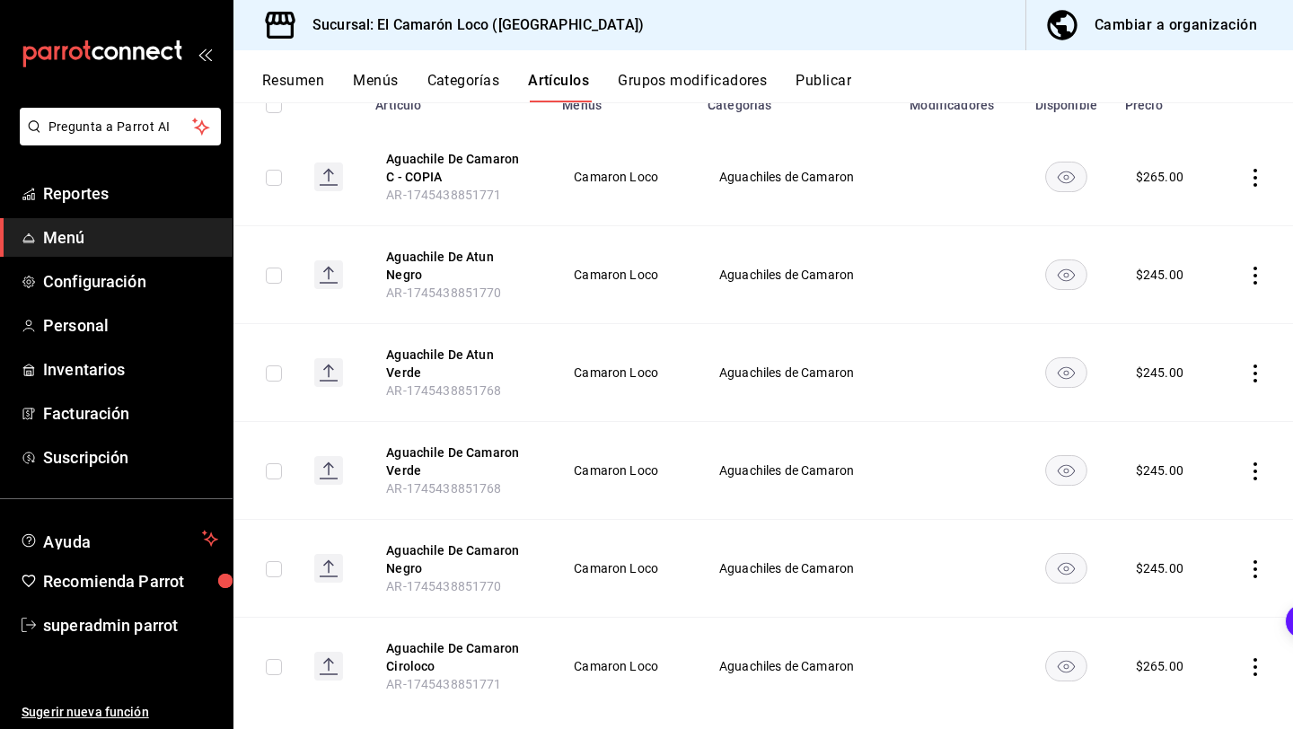
click at [1248, 176] on icon "actions" at bounding box center [1255, 178] width 18 height 18
click at [1183, 224] on span "Editar" at bounding box center [1201, 218] width 47 height 19
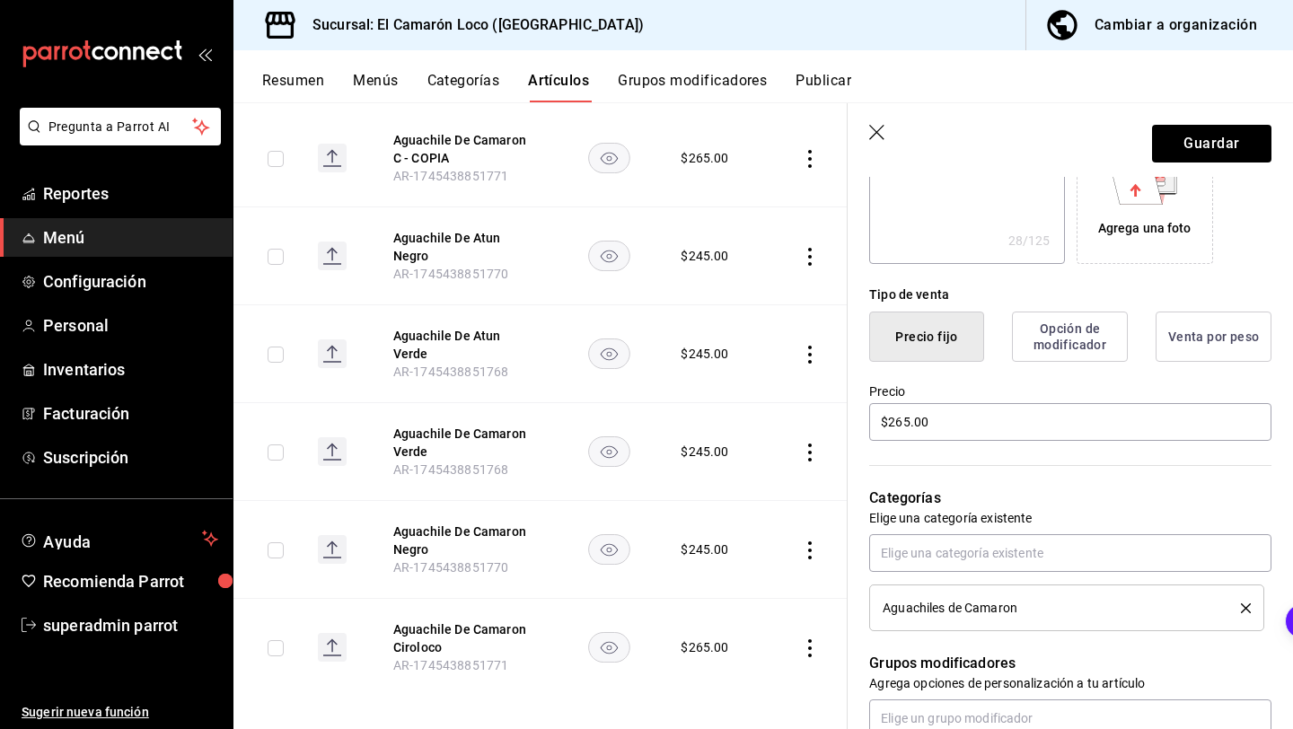
scroll to position [341, 0]
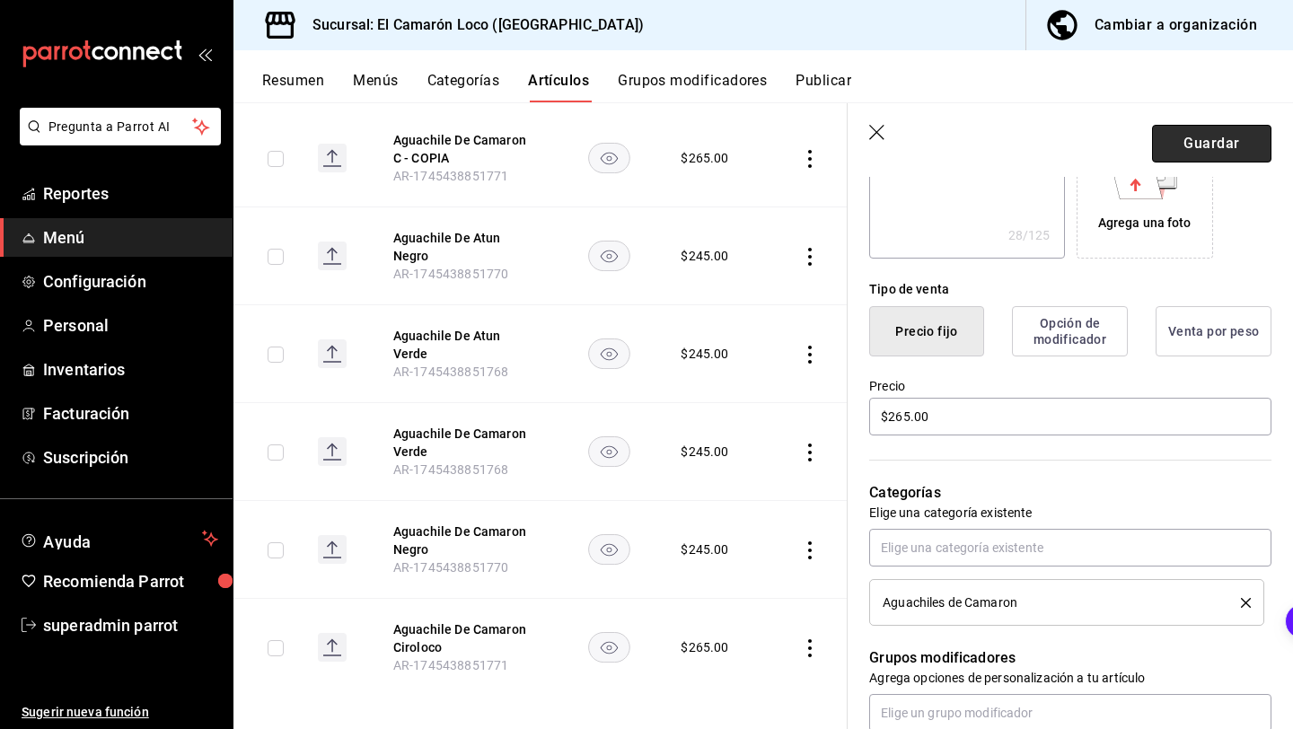
click at [1222, 144] on button "Guardar" at bounding box center [1211, 144] width 119 height 38
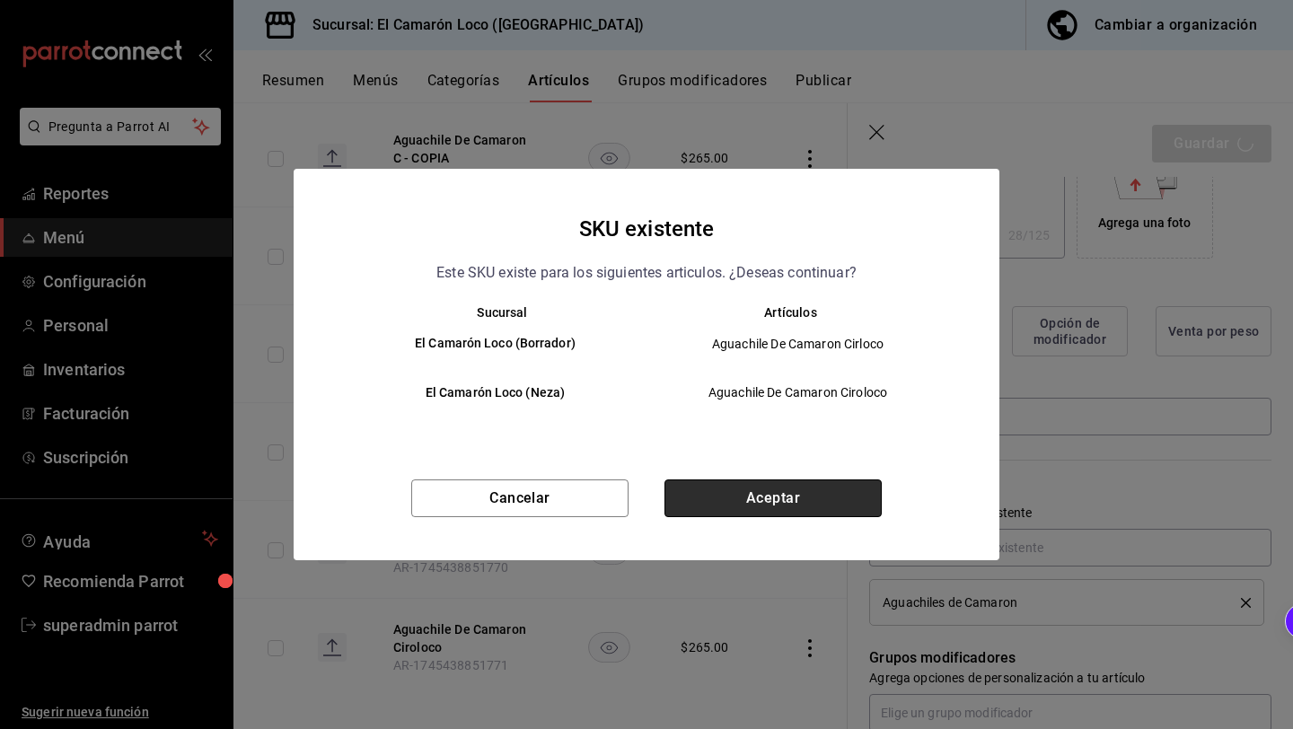
click at [796, 489] on button "Aceptar" at bounding box center [772, 498] width 217 height 38
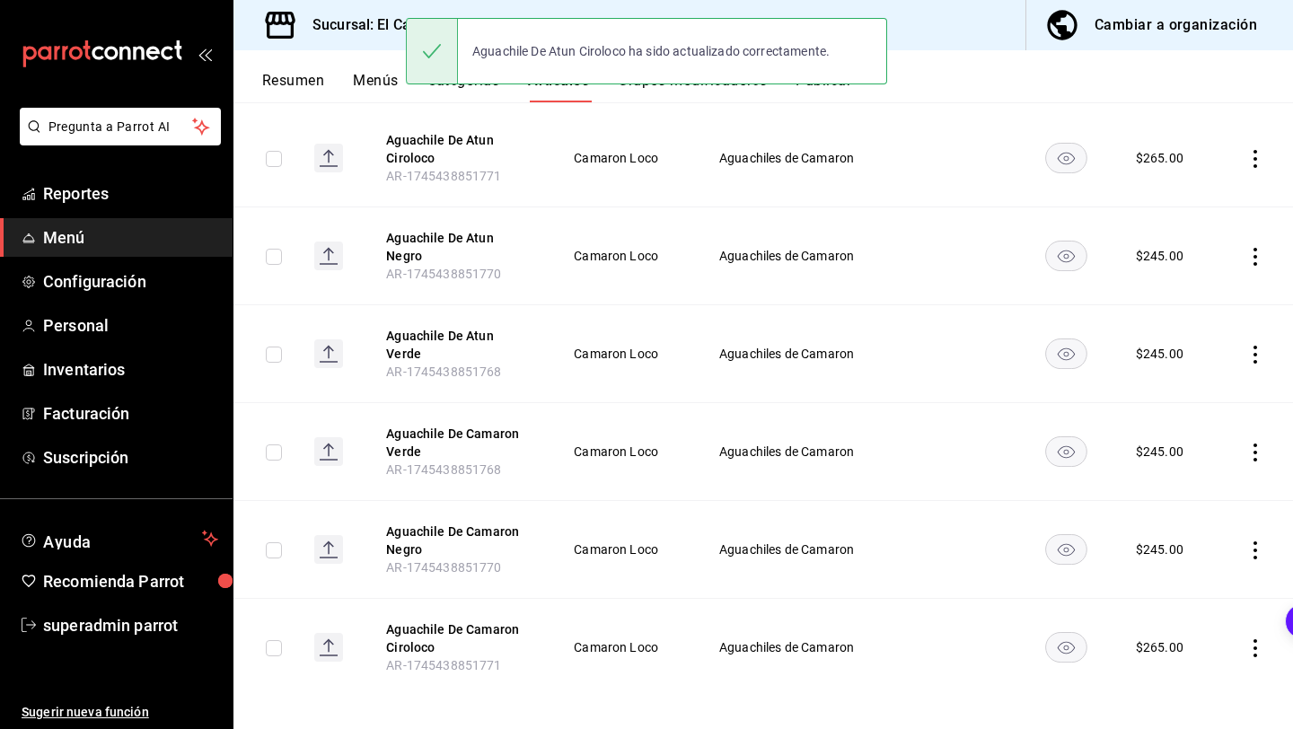
scroll to position [243, 0]
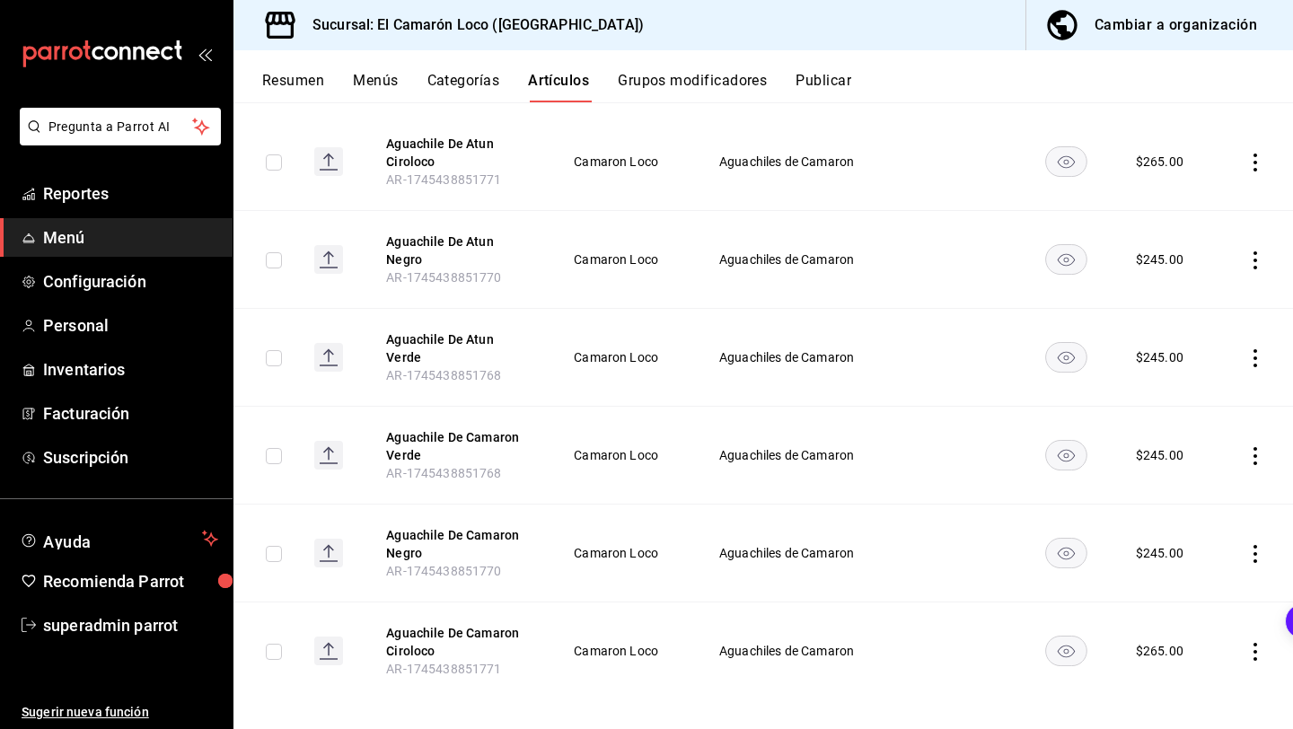
click at [461, 72] on button "Categorías" at bounding box center [463, 87] width 73 height 31
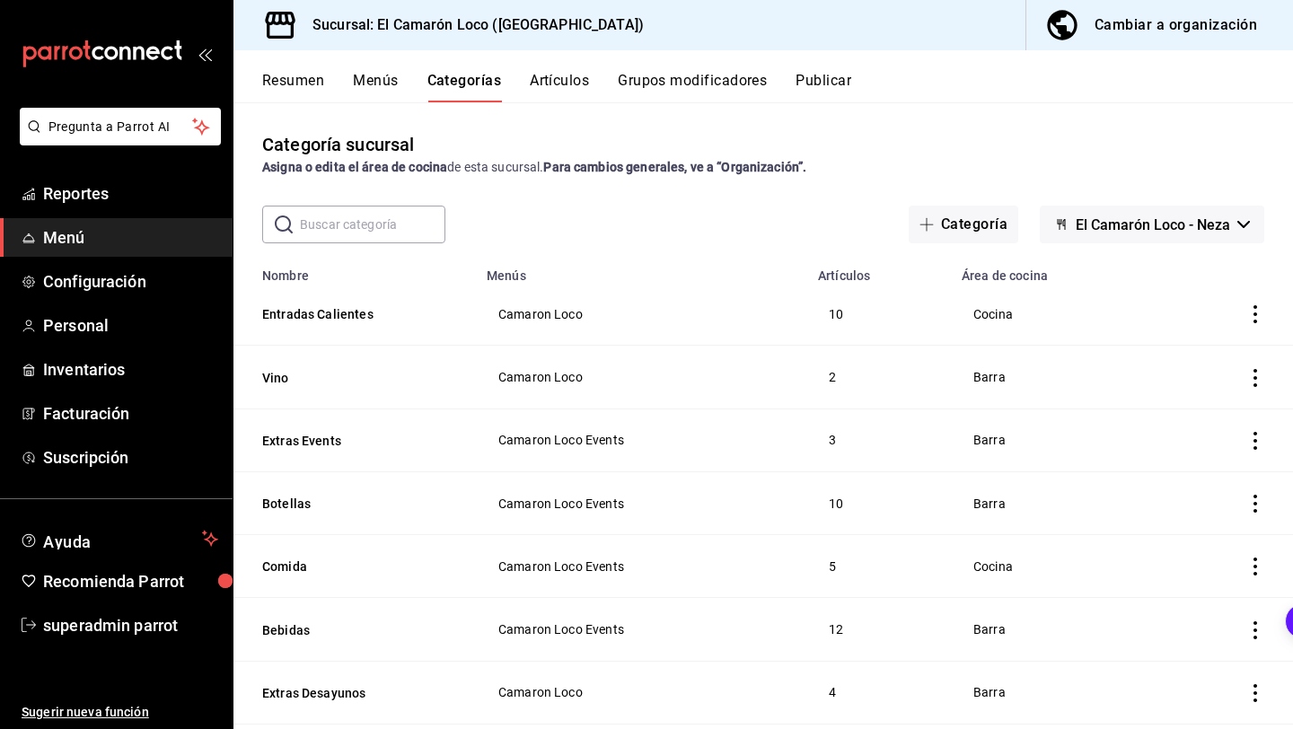
click at [358, 234] on input "text" at bounding box center [372, 225] width 145 height 36
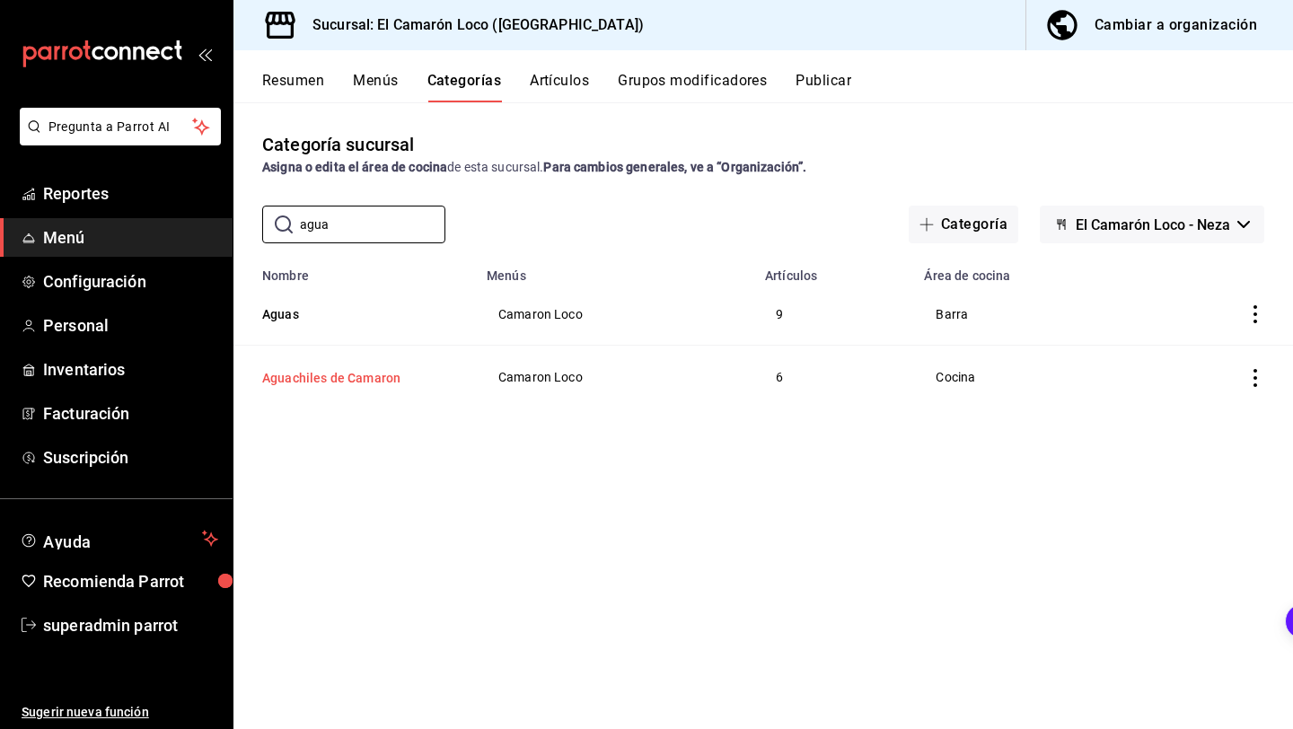
click at [359, 370] on button "Aguachiles de Camaron" at bounding box center [352, 378] width 180 height 18
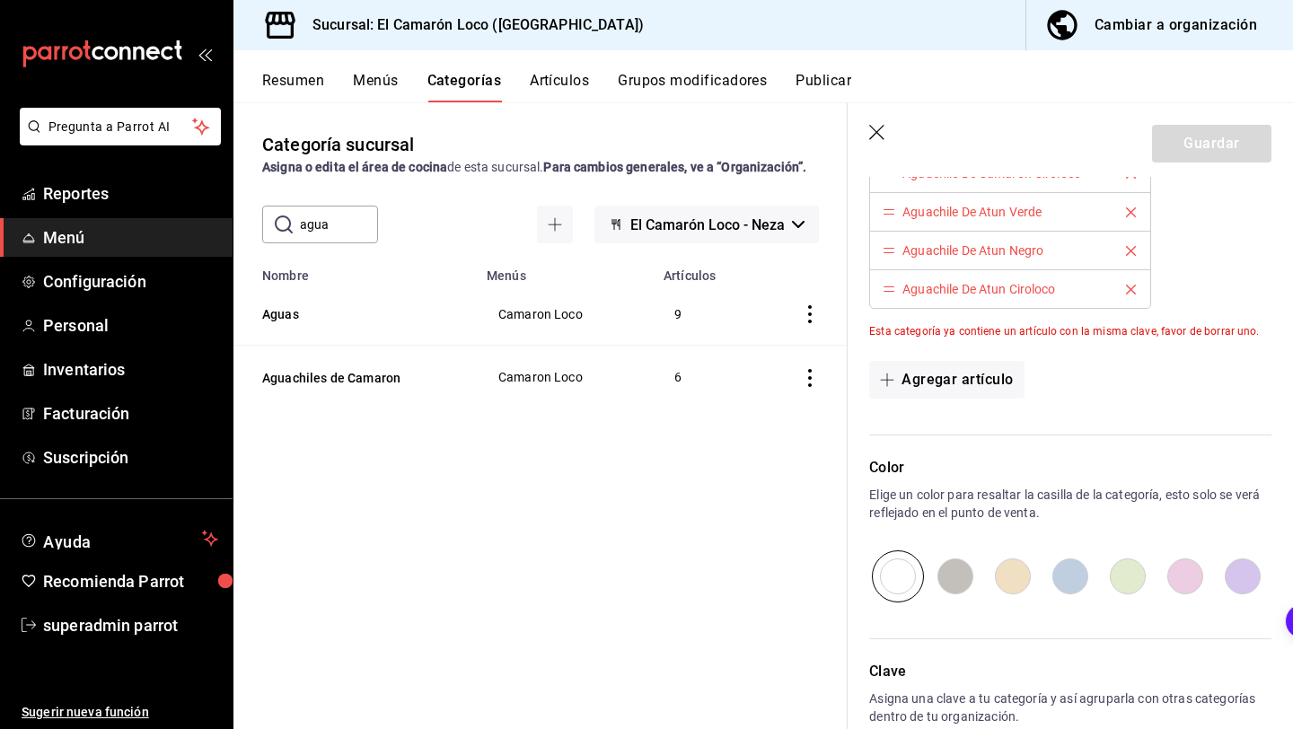
scroll to position [498, 0]
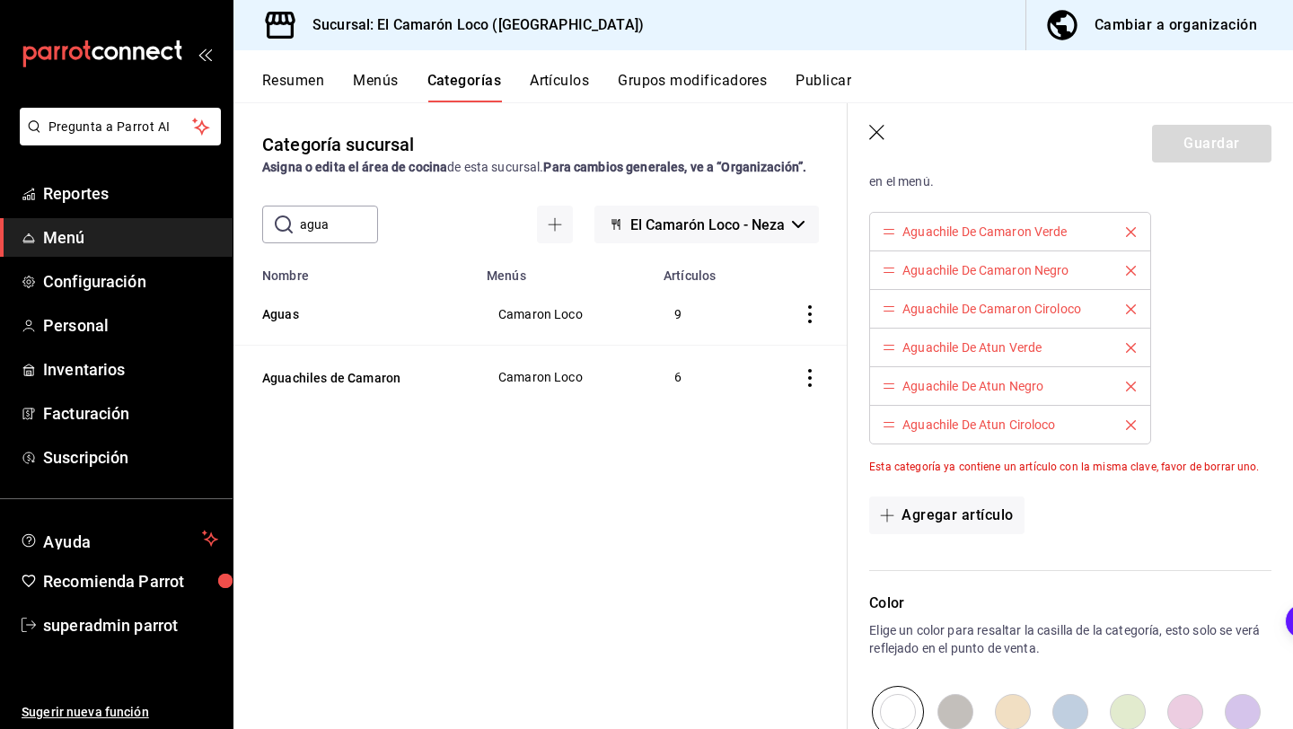
click at [1228, 156] on div "Guardar" at bounding box center [1211, 144] width 119 height 38
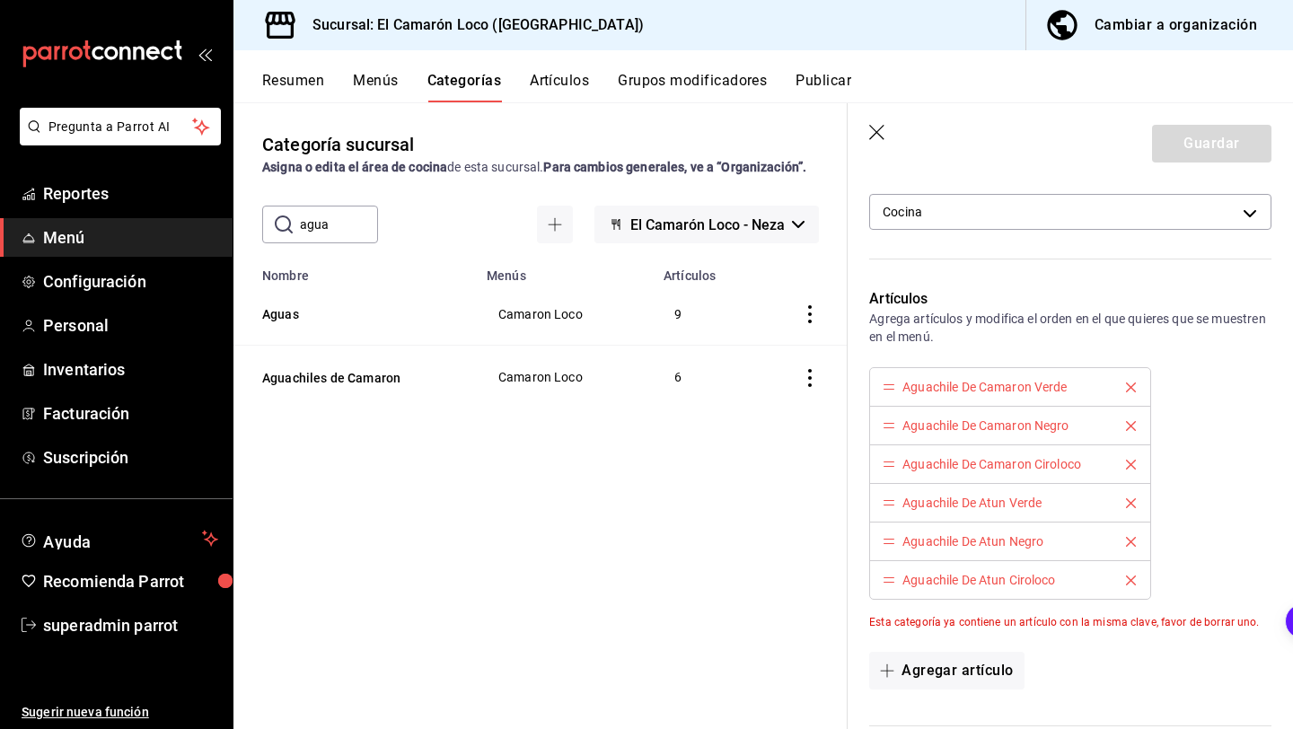
scroll to position [0, 0]
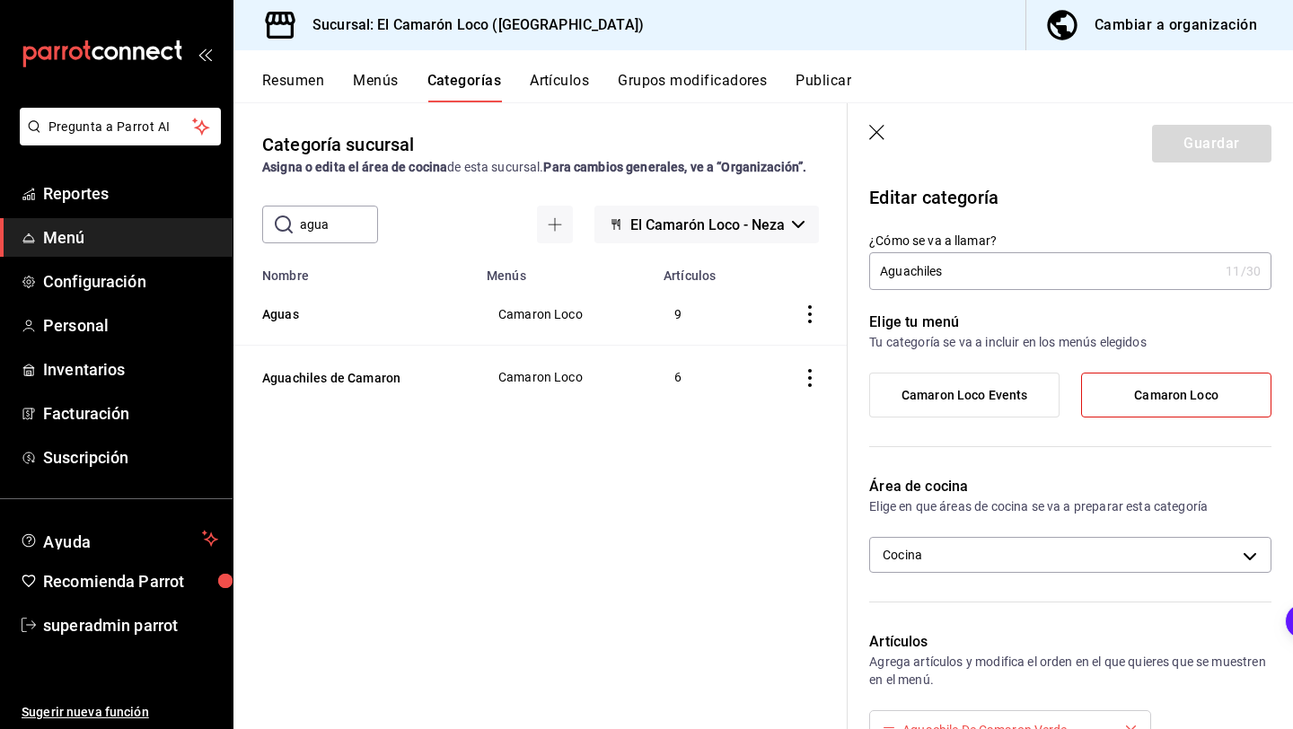
click at [988, 280] on input "Aguachiles" at bounding box center [1043, 271] width 349 height 36
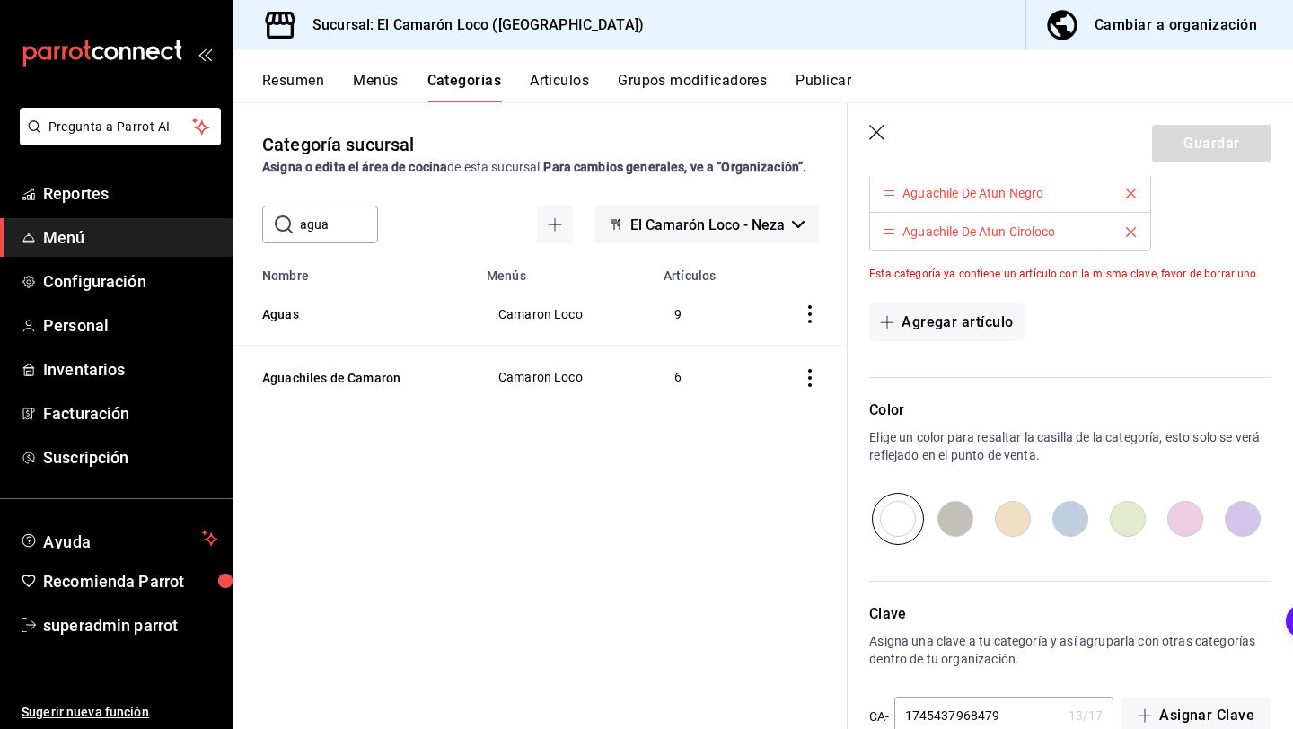
scroll to position [734, 0]
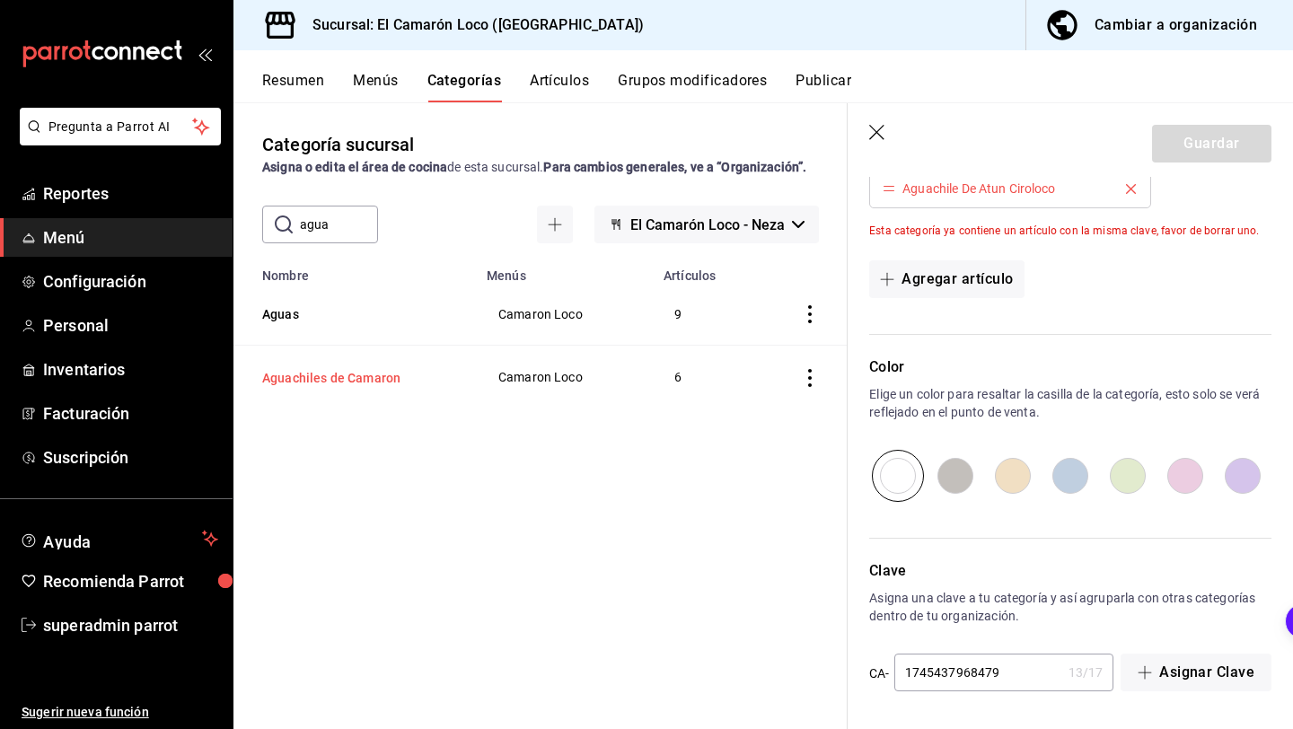
click at [389, 380] on button "Aguachiles de Camaron" at bounding box center [352, 378] width 180 height 18
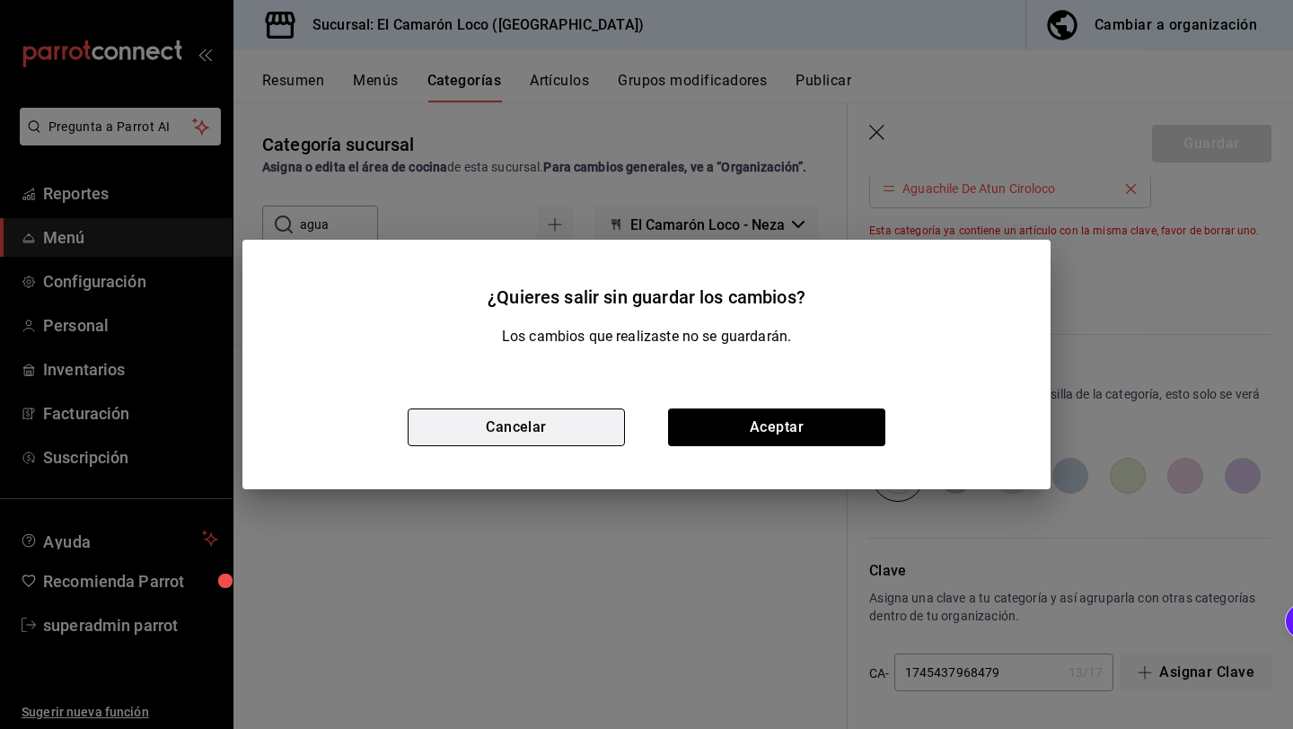
click at [563, 427] on button "Cancelar" at bounding box center [516, 428] width 217 height 38
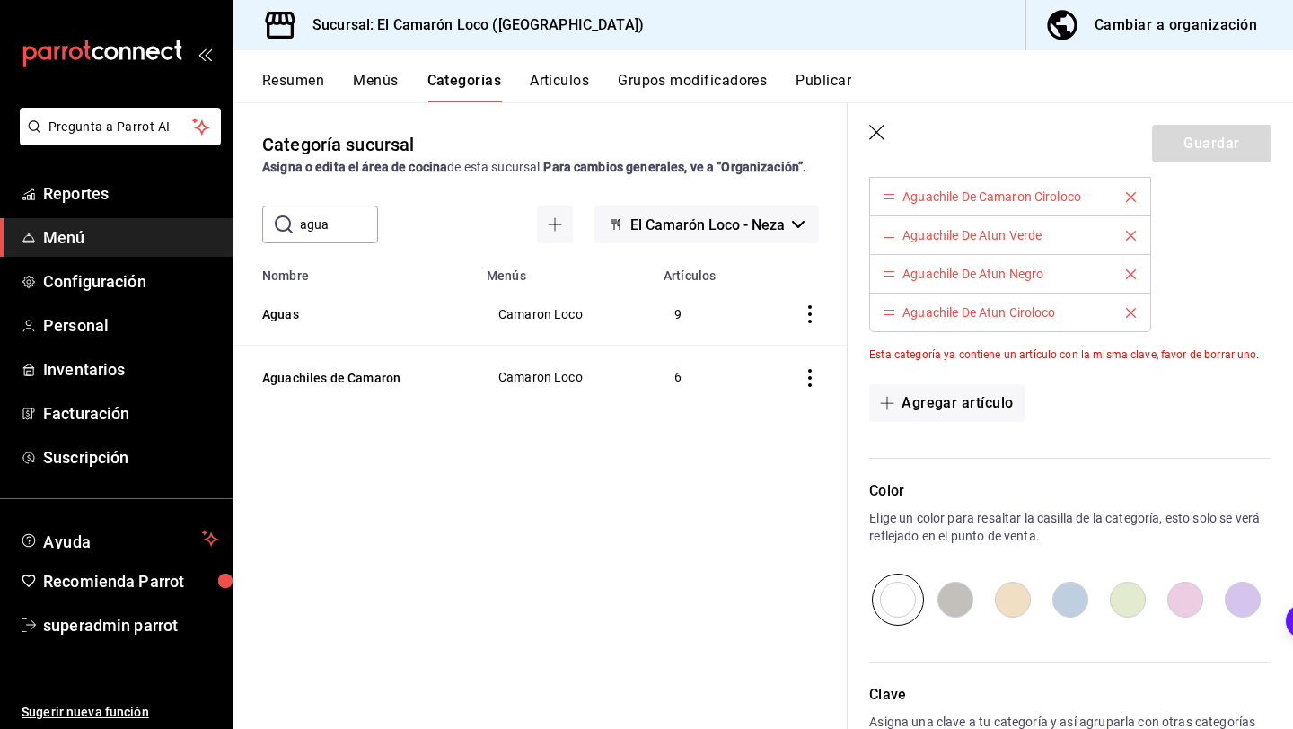
scroll to position [597, 0]
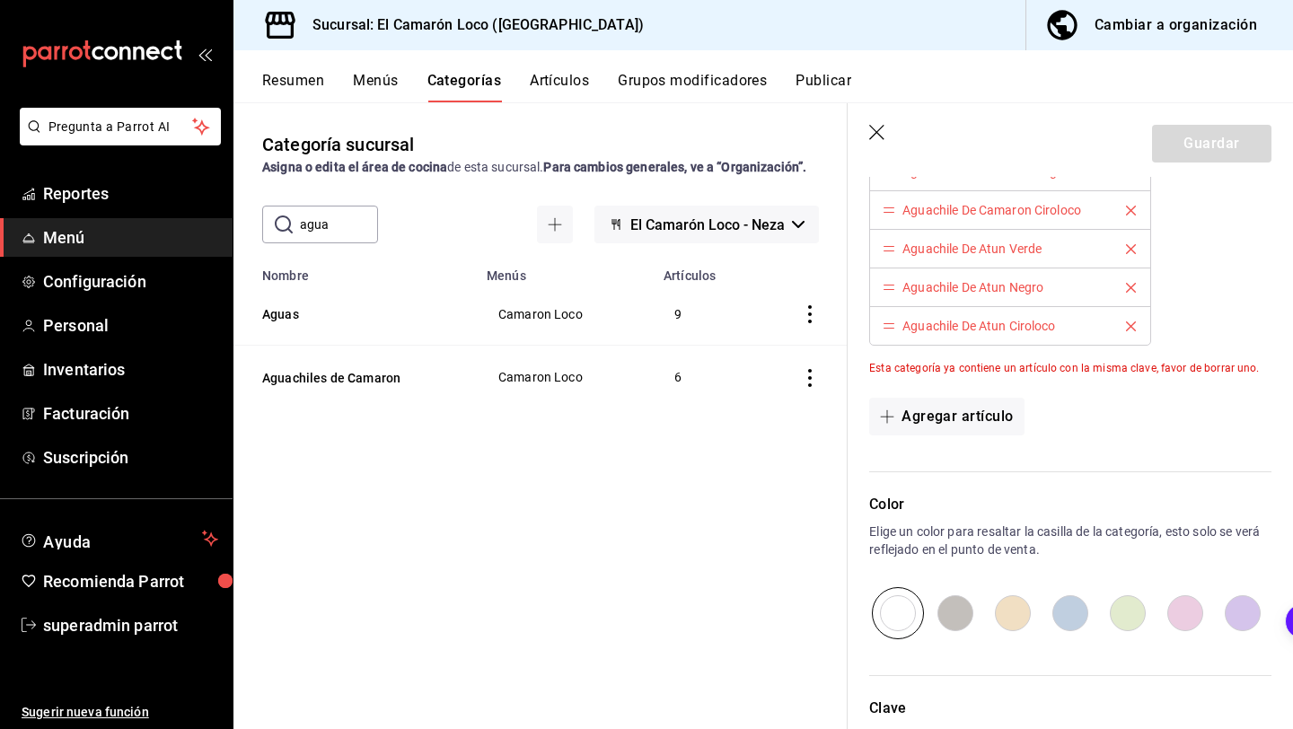
click at [958, 317] on li "Aguachile De Atun Ciroloco" at bounding box center [1009, 326] width 279 height 38
click at [958, 320] on div "Aguachile De Atun Ciroloco" at bounding box center [978, 326] width 153 height 13
click at [953, 329] on div "Aguachile De Atun Ciroloco" at bounding box center [978, 326] width 153 height 13
click at [1019, 364] on div "Esta categoría ya contiene un artículo con la misma clave, favor de borrar uno." at bounding box center [1070, 368] width 402 height 16
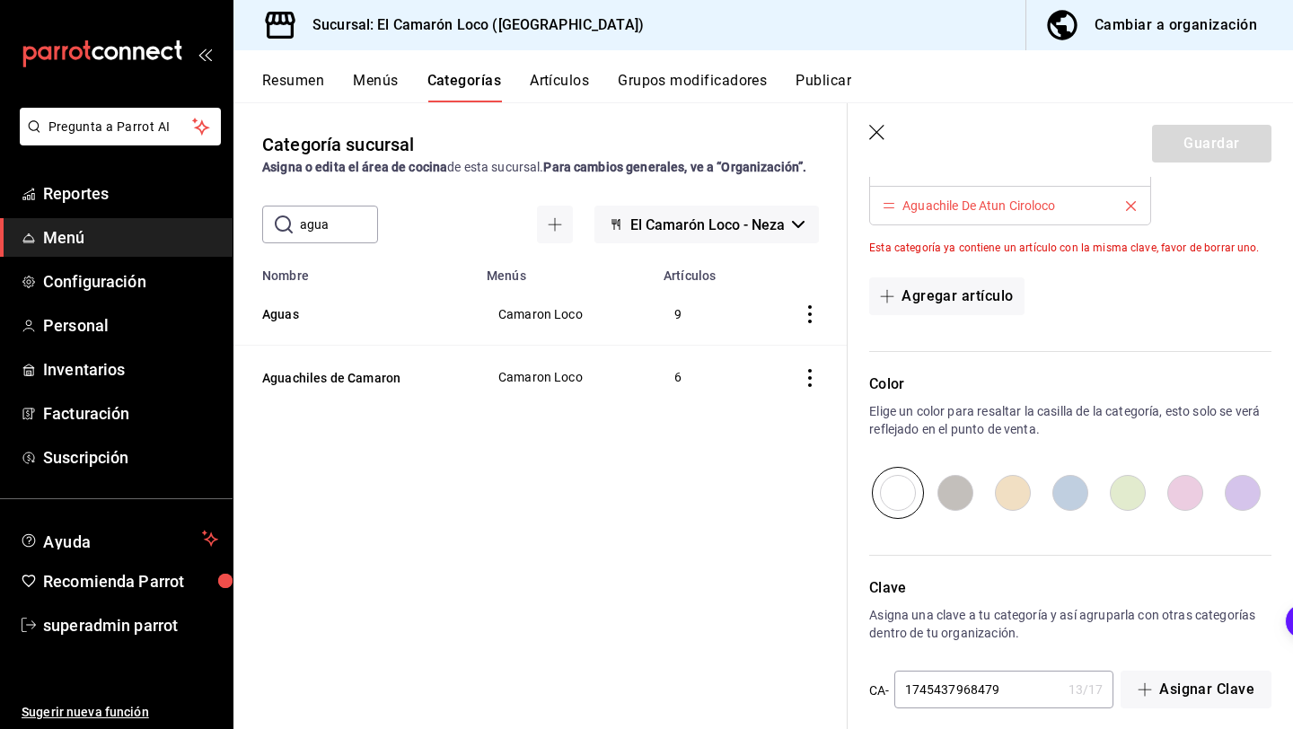
scroll to position [734, 0]
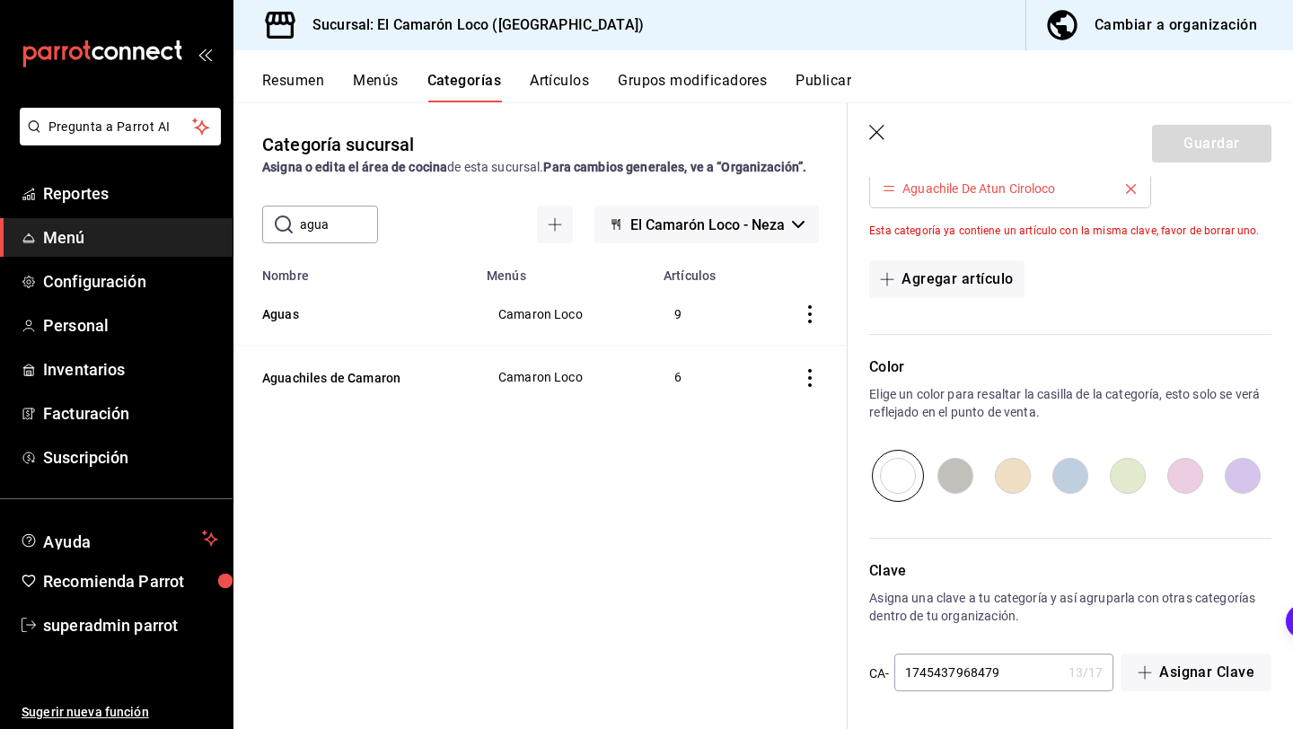
click at [572, 80] on button "Artículos" at bounding box center [559, 87] width 59 height 31
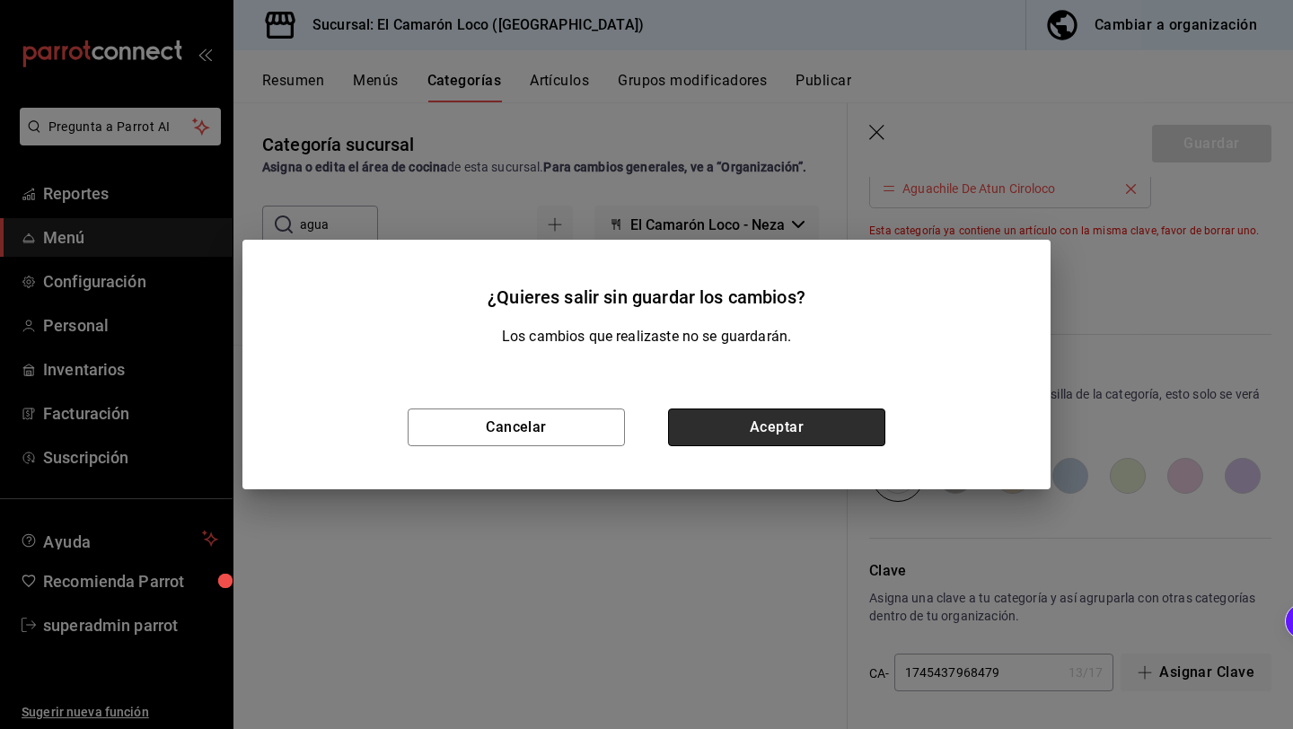
click at [722, 430] on button "Aceptar" at bounding box center [776, 428] width 217 height 38
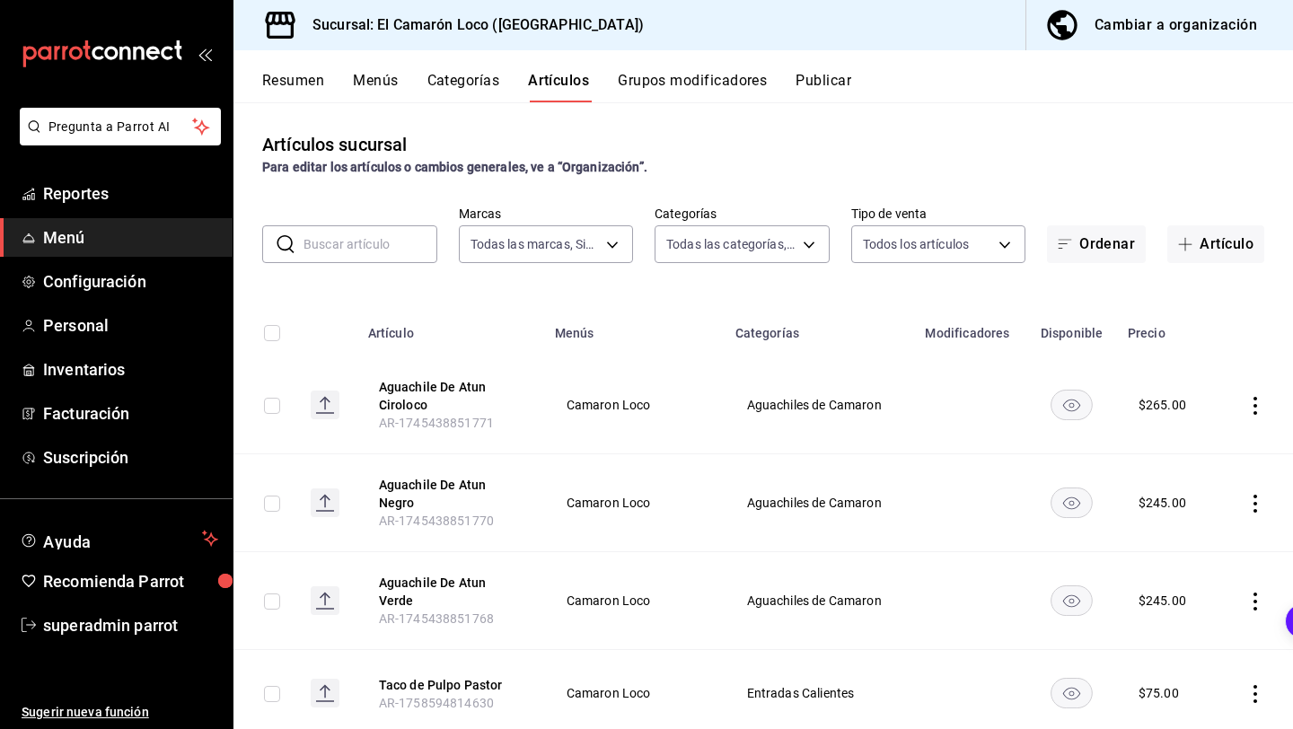
click at [369, 226] on input "text" at bounding box center [370, 244] width 134 height 36
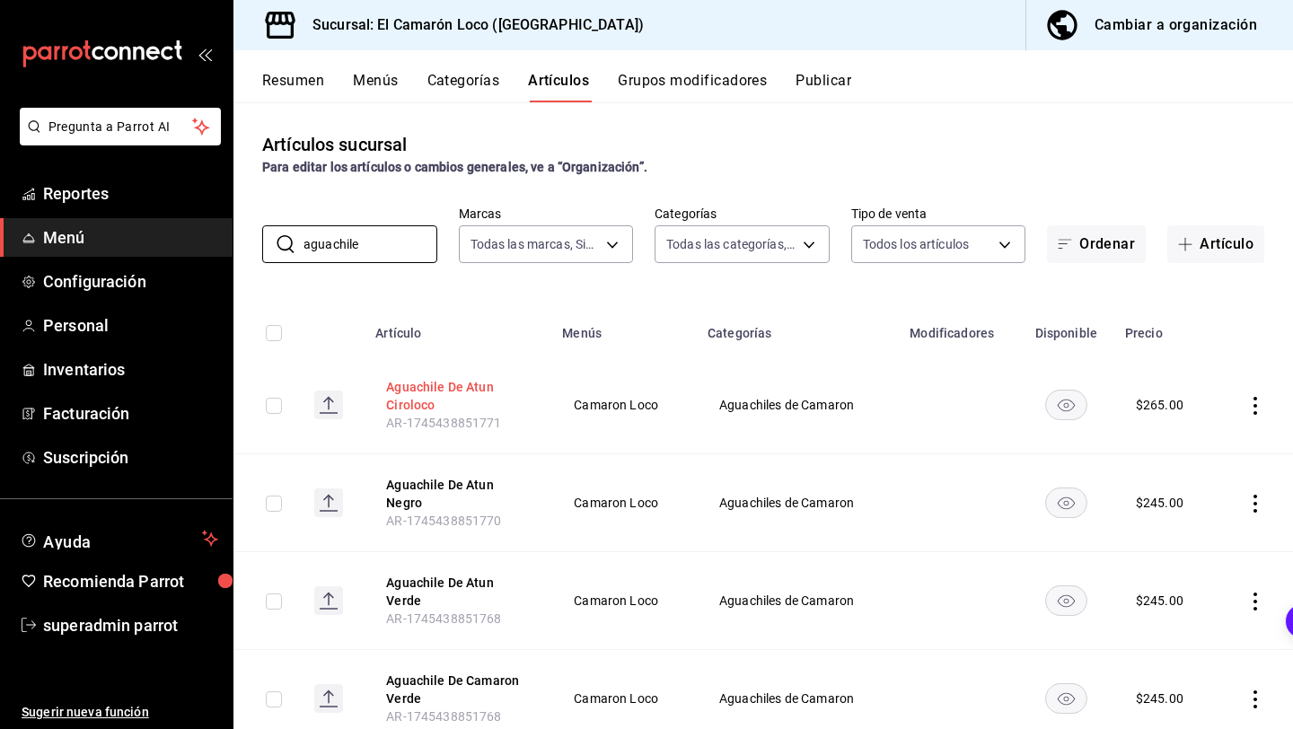
click at [451, 390] on button "Aguachile De Atun Ciroloco" at bounding box center [458, 396] width 144 height 36
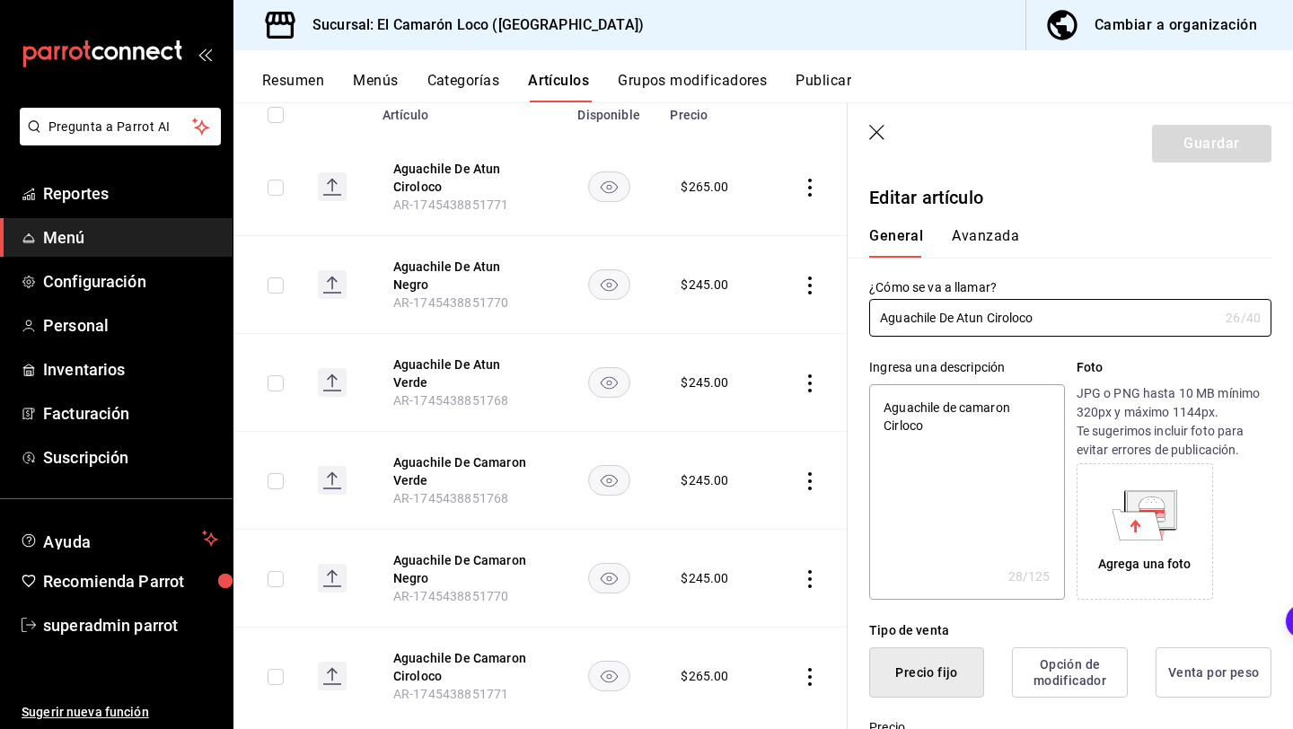
scroll to position [306, 0]
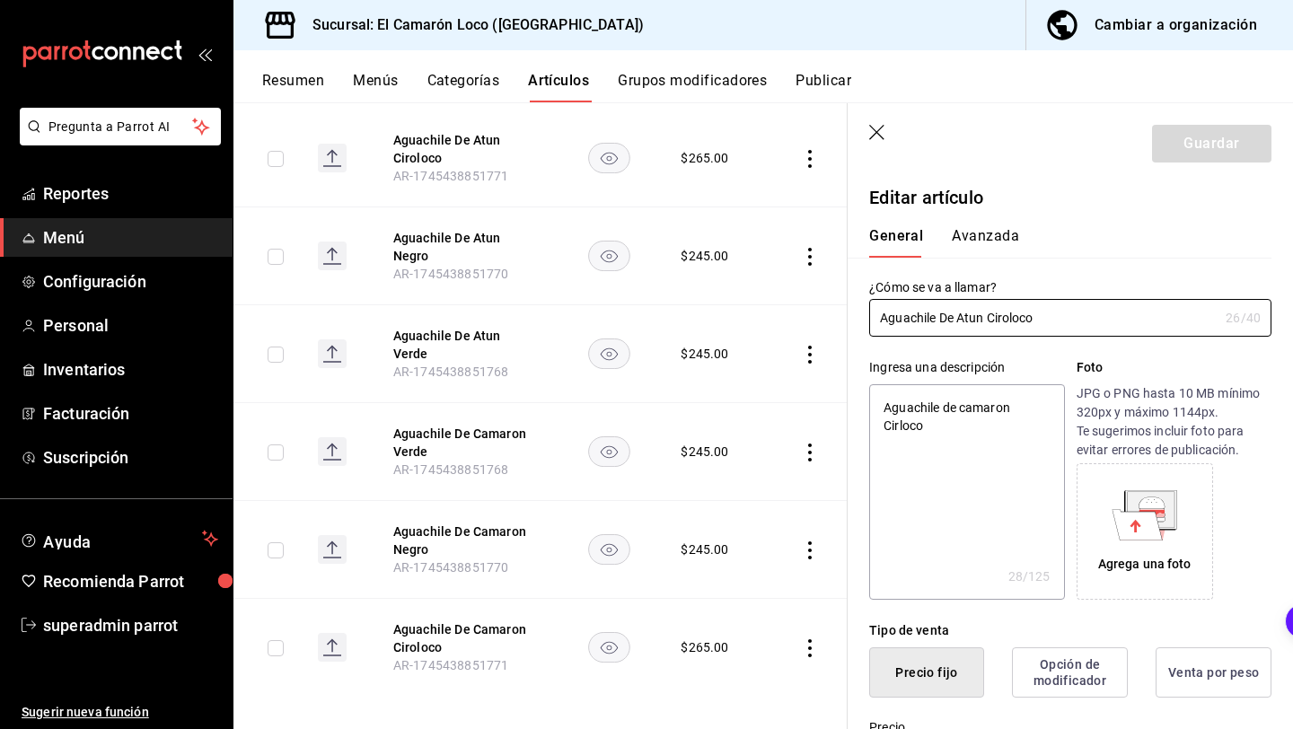
click at [491, 90] on button "Categorías" at bounding box center [463, 87] width 73 height 31
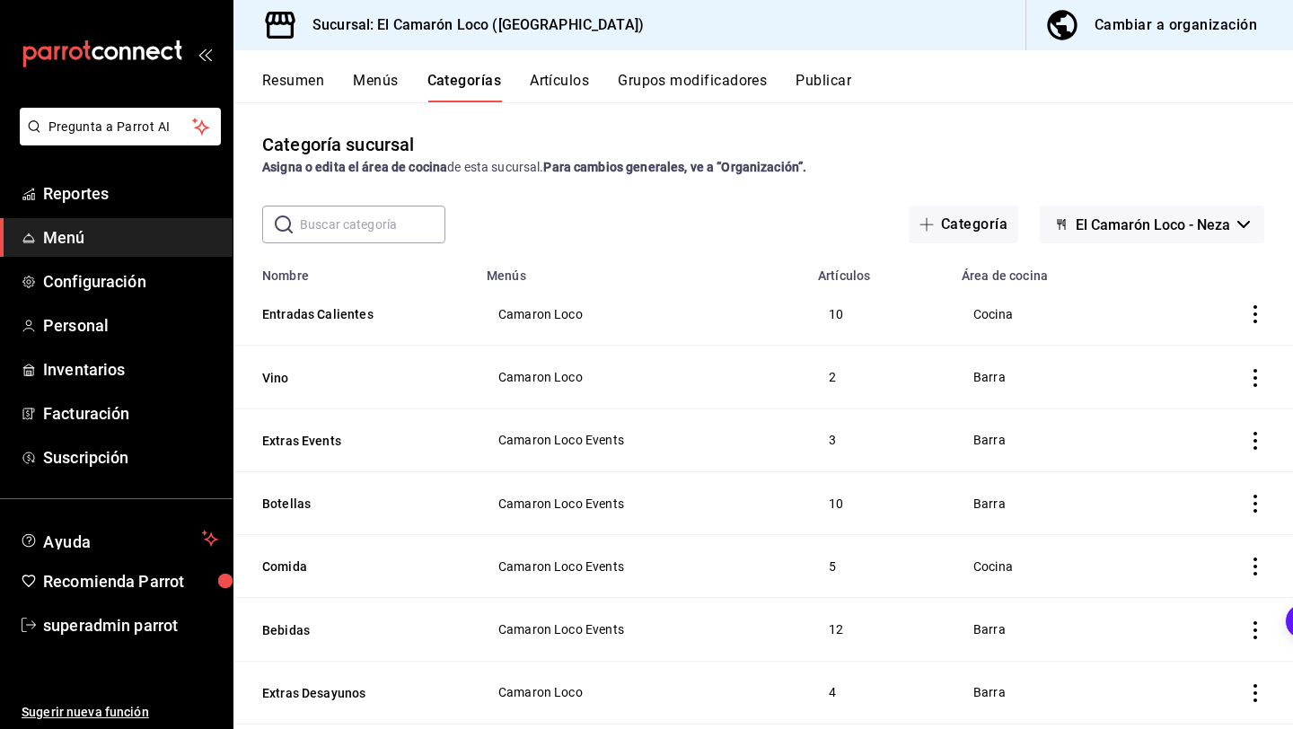
click at [338, 226] on input "text" at bounding box center [372, 225] width 145 height 36
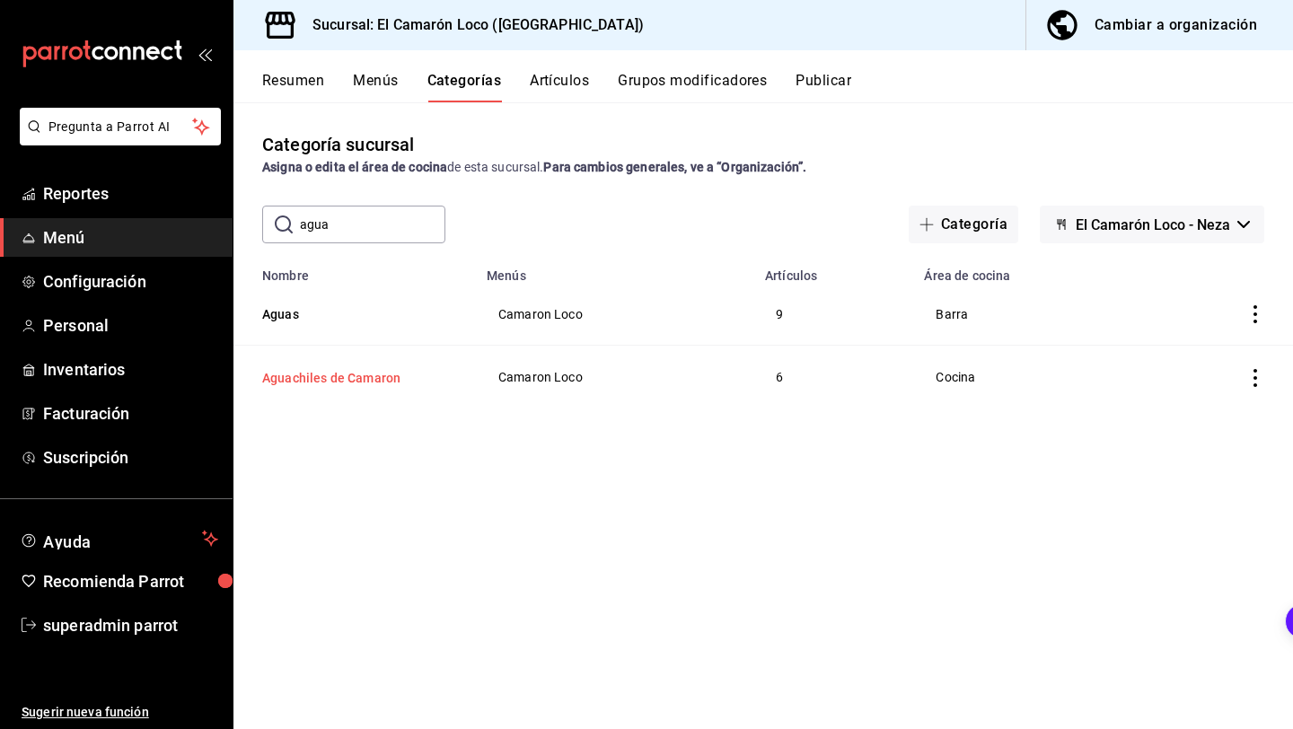
click at [365, 374] on button "Aguachiles de Camaron" at bounding box center [352, 378] width 180 height 18
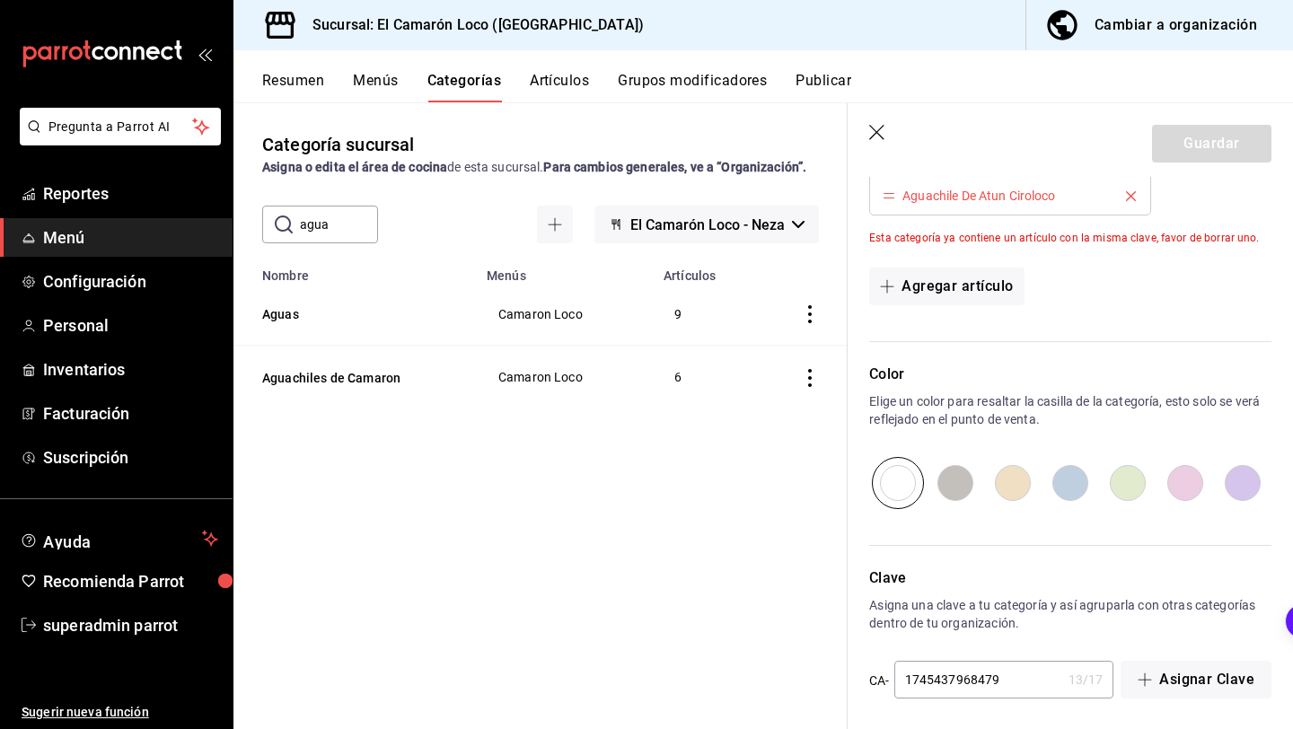
scroll to position [734, 0]
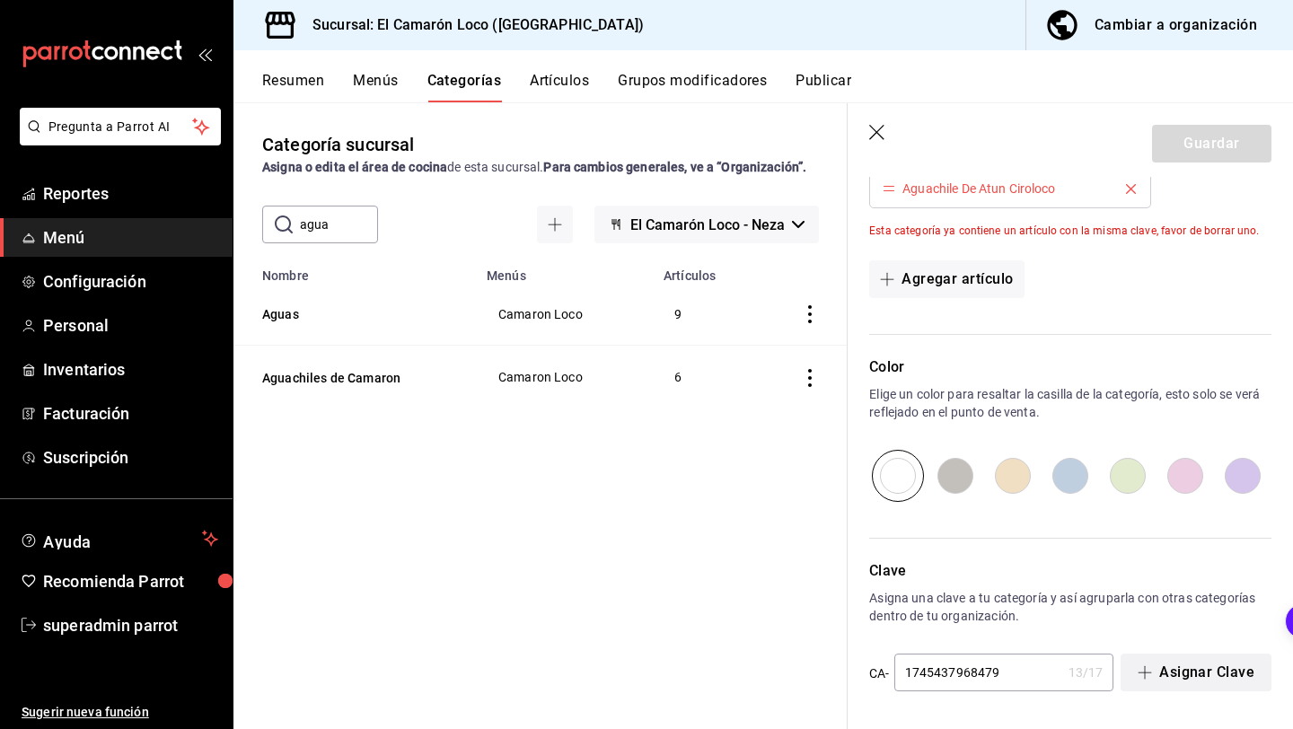
click at [1145, 669] on icon "button" at bounding box center [1145, 672] width 14 height 14
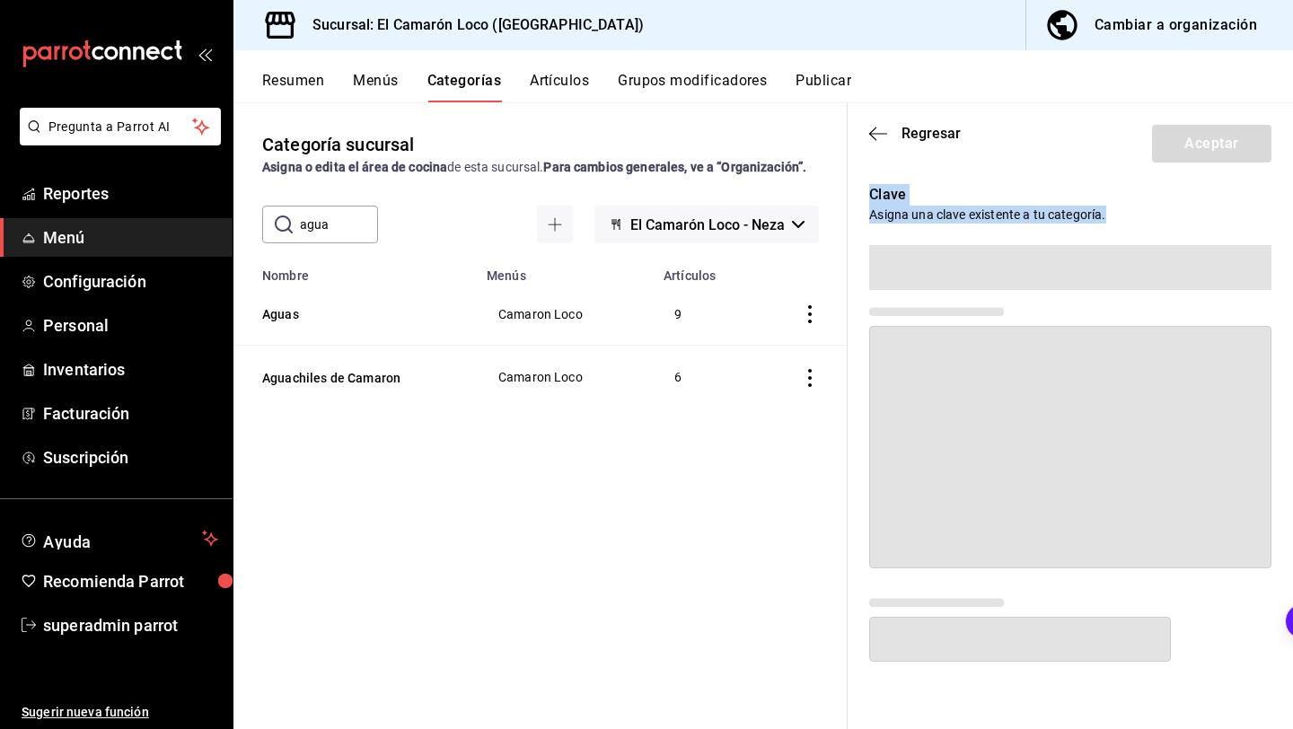
click at [1145, 669] on div "Clave Asigna una clave existente a tu categoría." at bounding box center [1070, 437] width 445 height 521
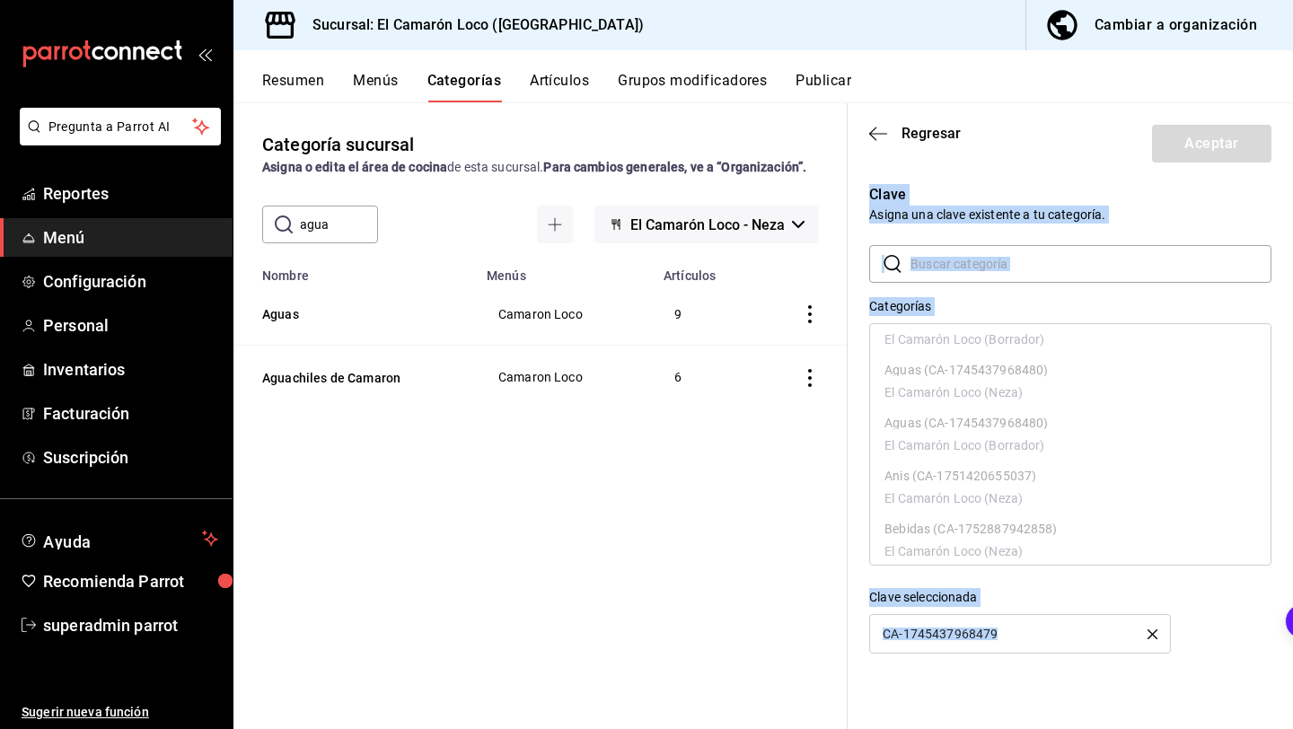
scroll to position [0, 0]
click at [979, 585] on div "Categorías Aguachiles de Camaron (CA-1745437968479) El Camarón Loco (Neza) Agua…" at bounding box center [1070, 475] width 402 height 356
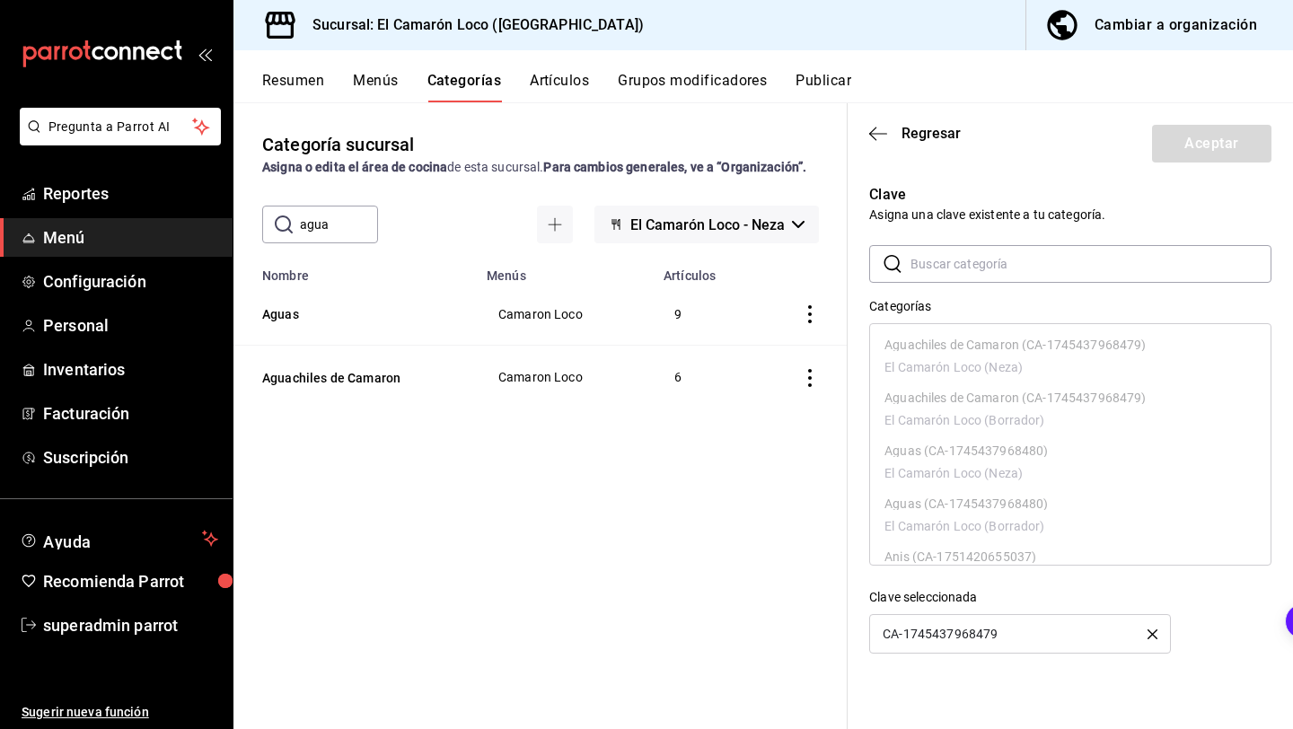
click at [1150, 633] on icon "button" at bounding box center [1152, 634] width 10 height 10
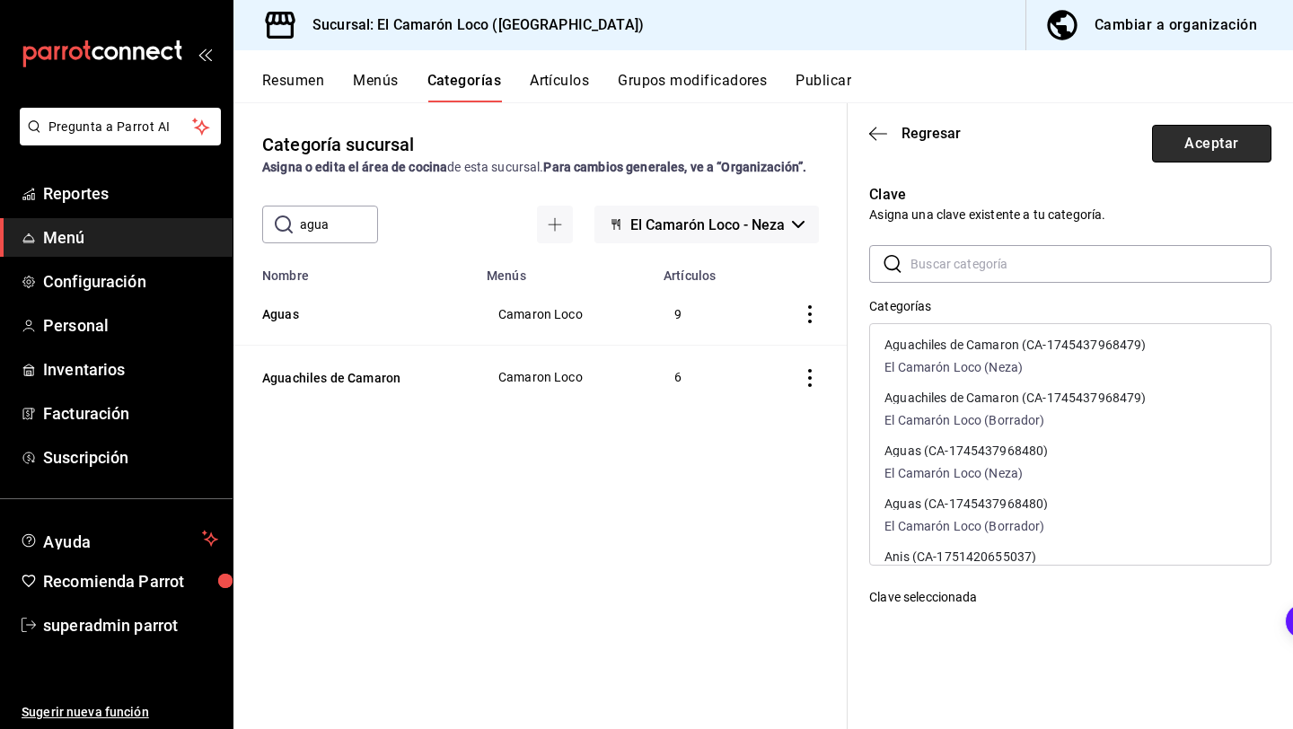
click at [1182, 161] on button "Aceptar" at bounding box center [1211, 144] width 119 height 38
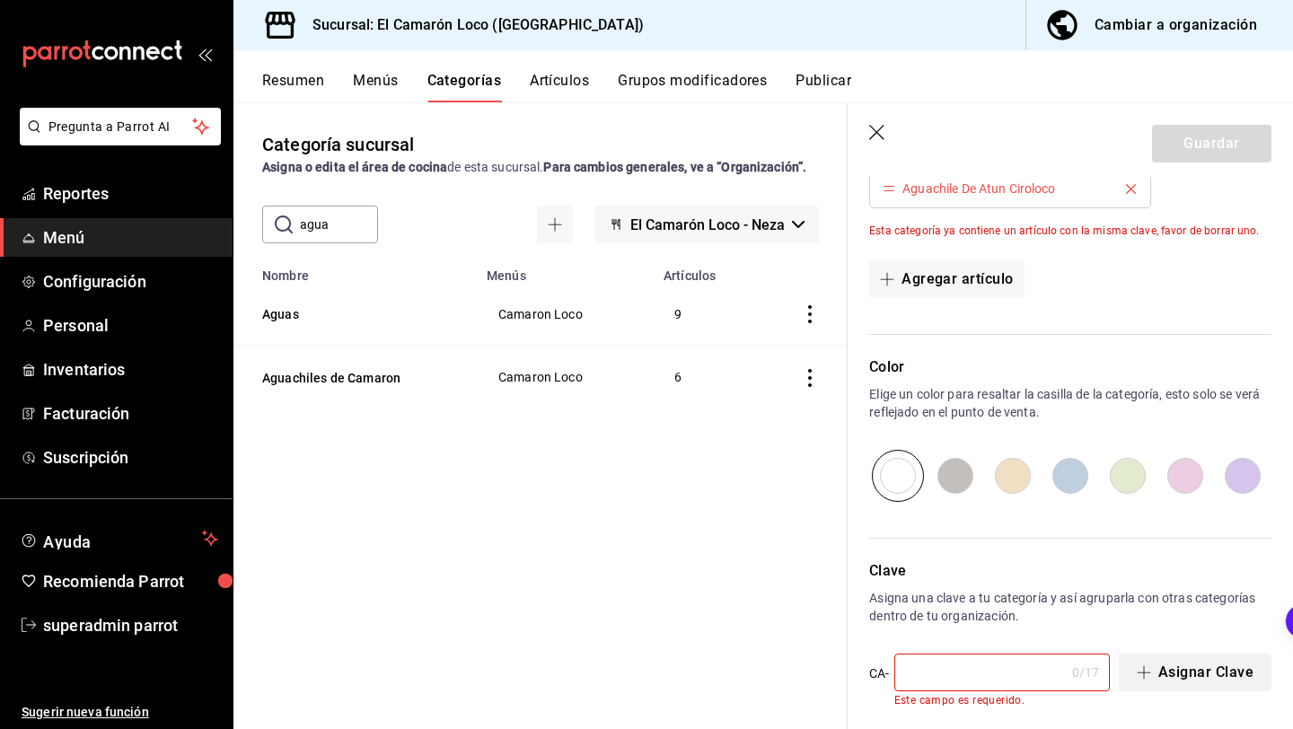
click at [1164, 670] on button "Asignar Clave" at bounding box center [1195, 673] width 153 height 38
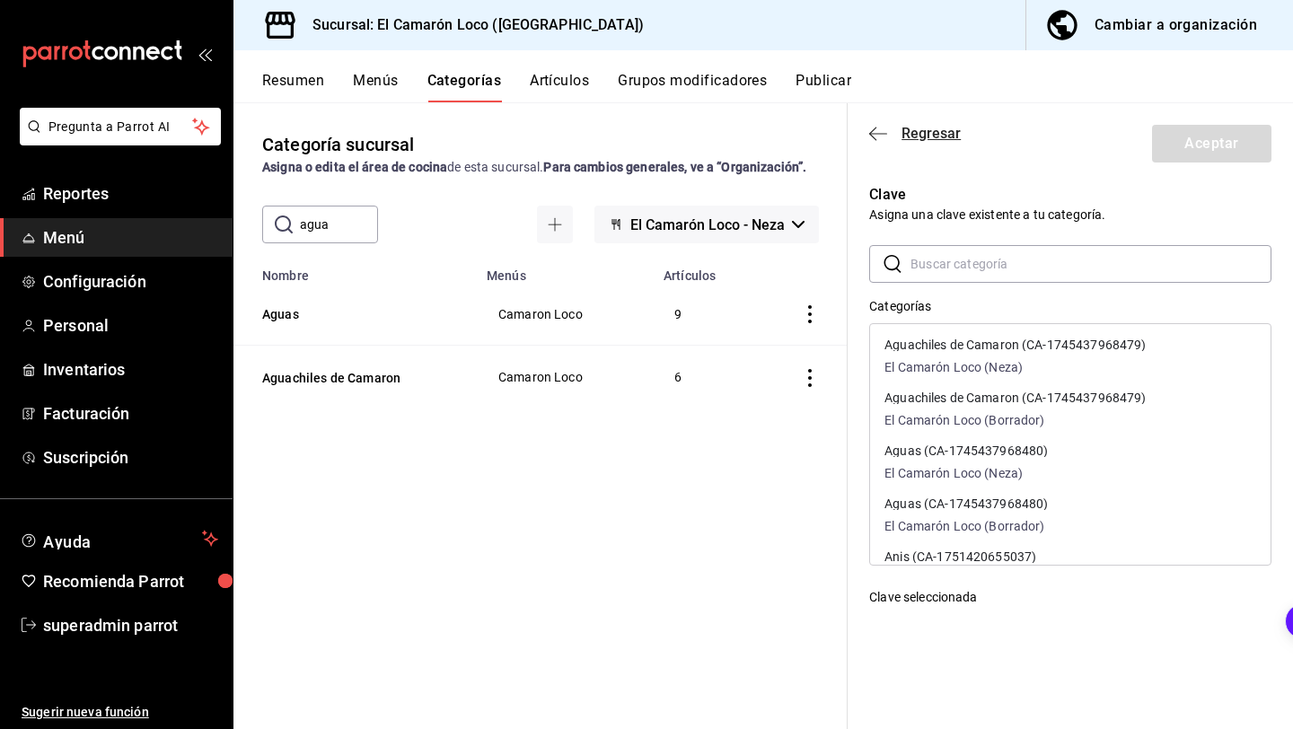
click at [880, 134] on icon "button" at bounding box center [878, 134] width 18 height 16
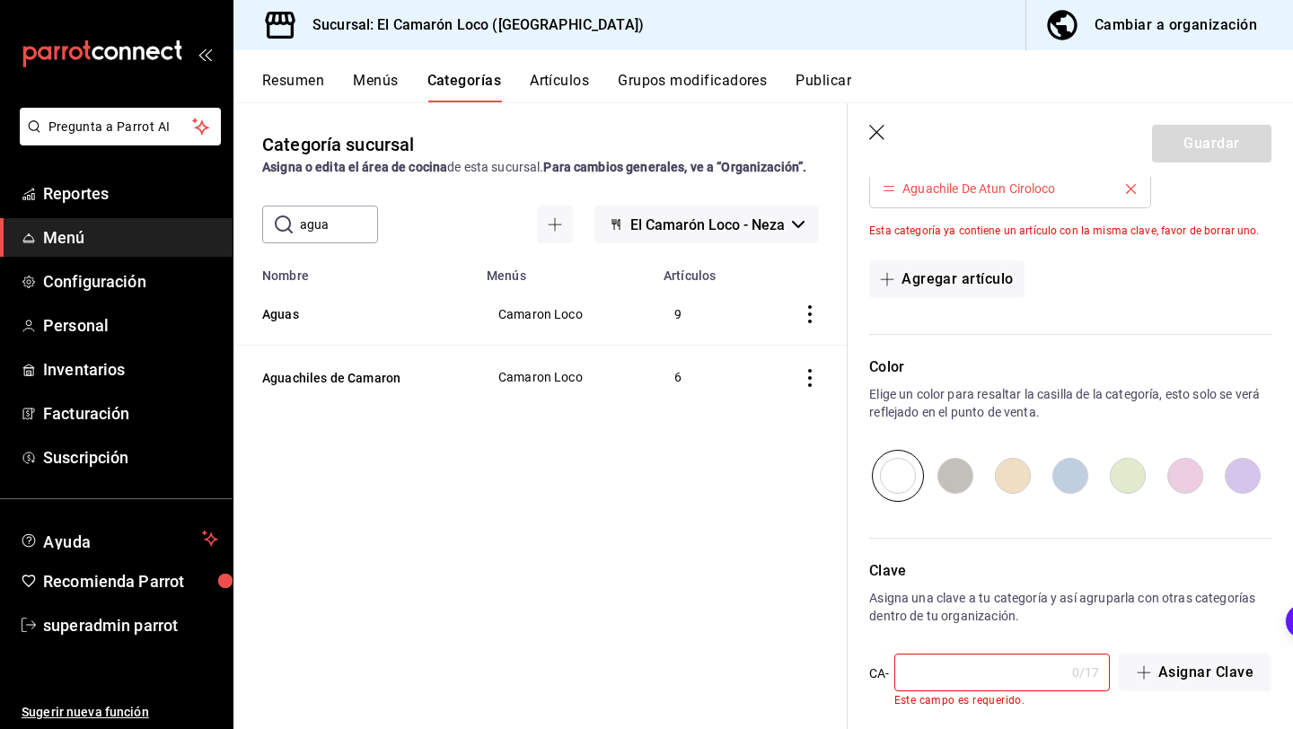
click at [880, 134] on icon "button" at bounding box center [878, 134] width 18 height 18
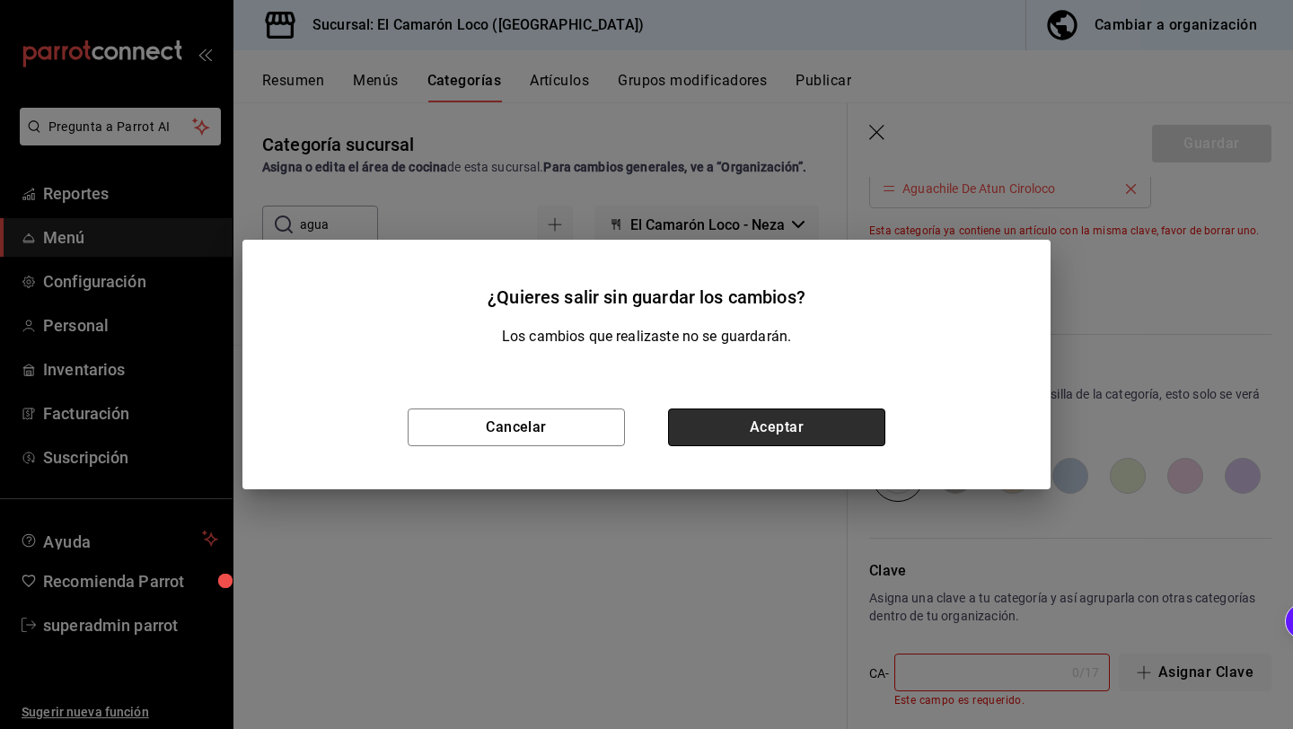
click at [800, 419] on button "Aceptar" at bounding box center [776, 428] width 217 height 38
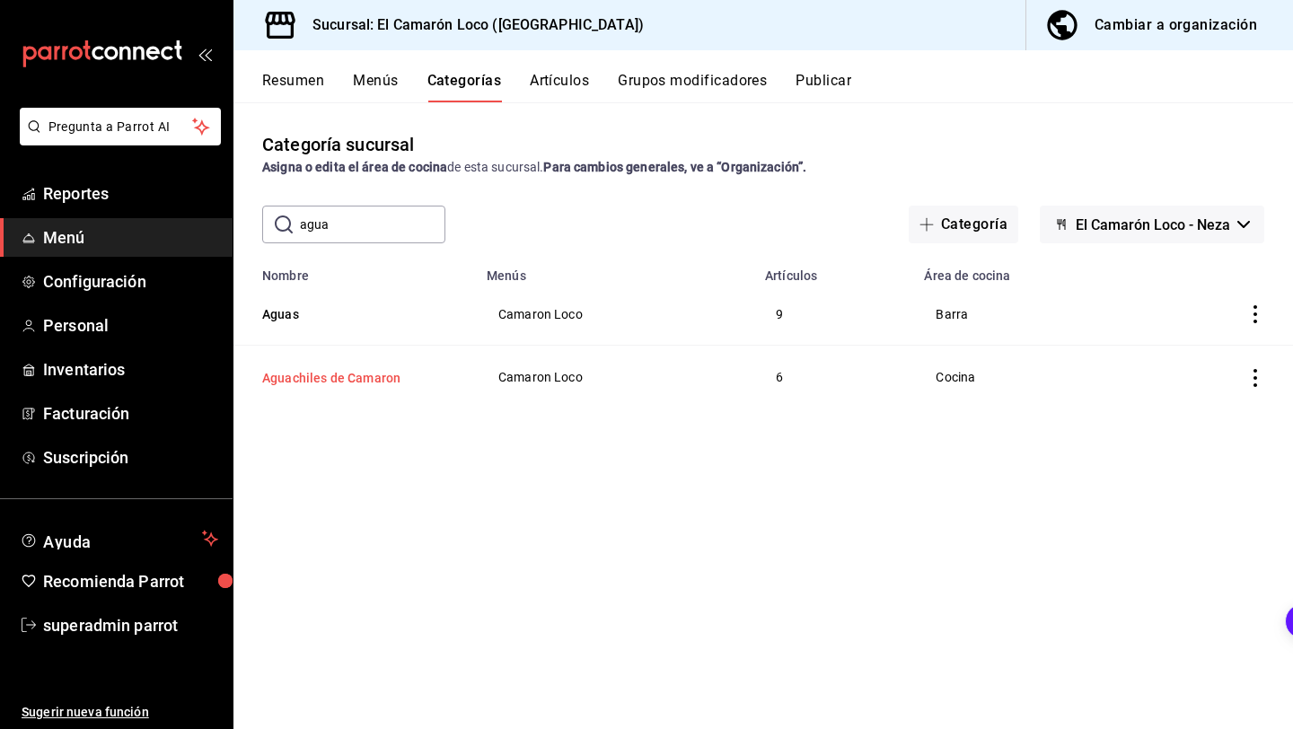
click at [385, 380] on button "Aguachiles de Camaron" at bounding box center [352, 378] width 180 height 18
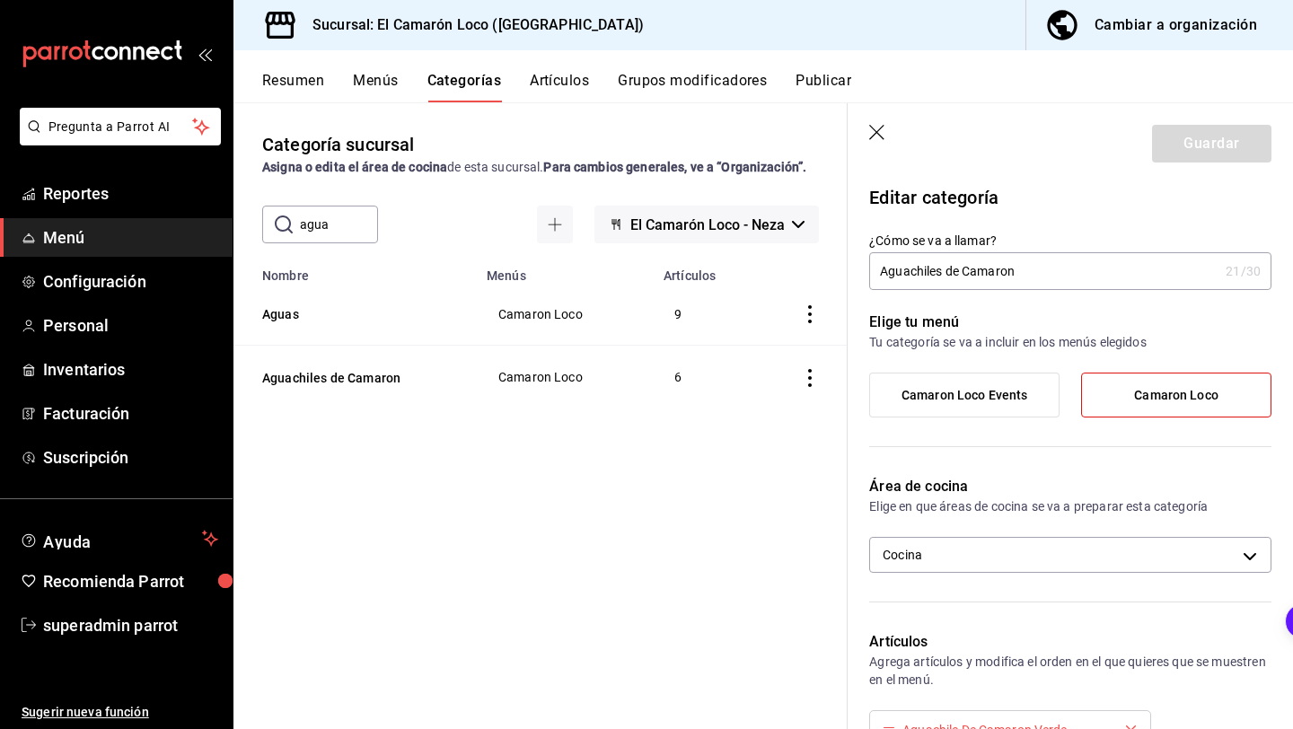
click at [1005, 382] on label "Camaron Loco Events" at bounding box center [964, 395] width 189 height 43
click at [0, 0] on input "Camaron Loco Events" at bounding box center [0, 0] width 0 height 0
click at [995, 388] on span "Camaron Loco Events" at bounding box center [964, 395] width 127 height 15
click at [0, 0] on input "Camaron Loco Events" at bounding box center [0, 0] width 0 height 0
click at [881, 139] on icon "button" at bounding box center [878, 134] width 18 height 18
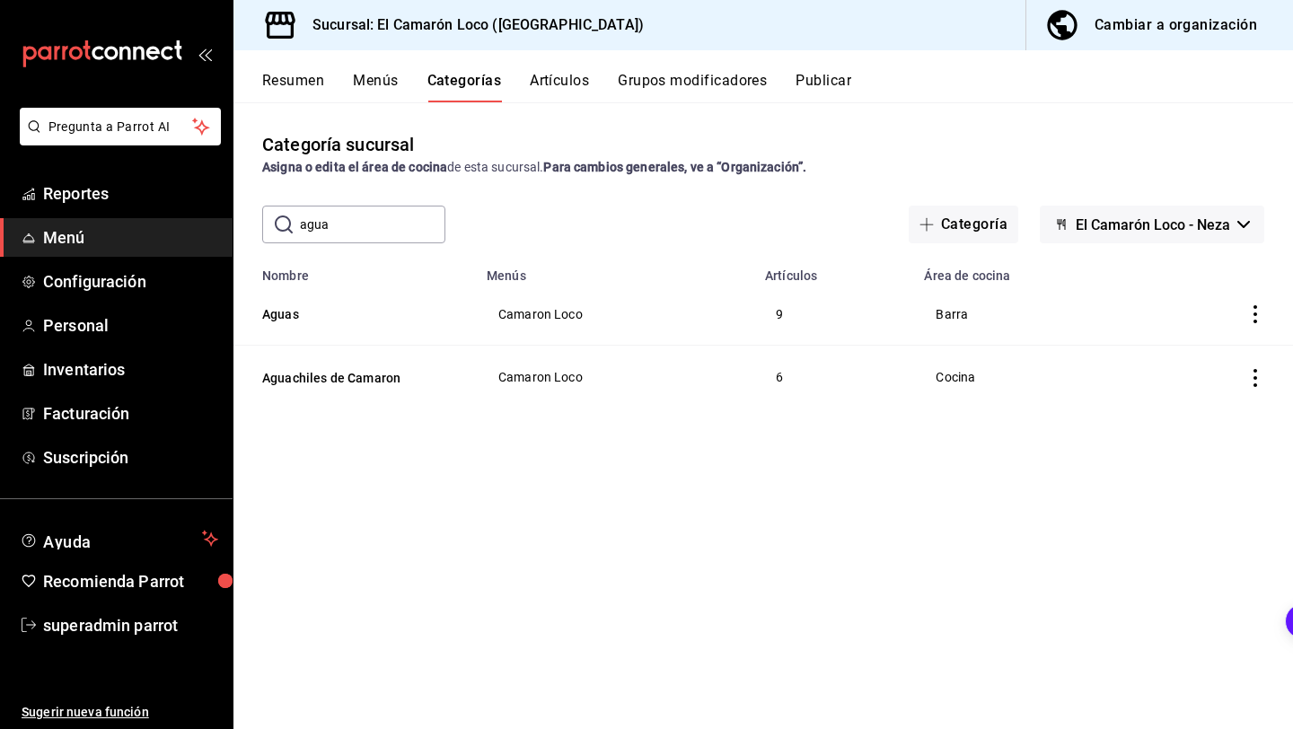
click at [559, 87] on button "Artículos" at bounding box center [559, 87] width 59 height 31
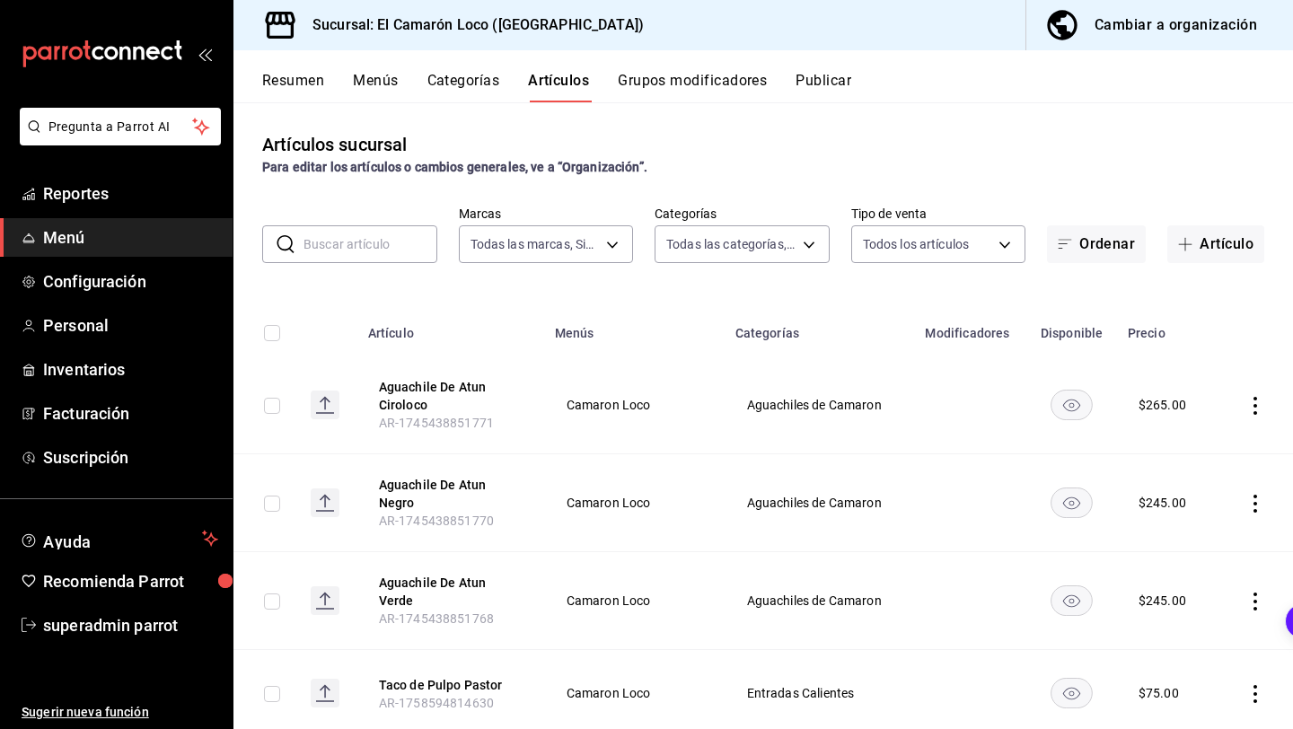
click at [362, 253] on input "text" at bounding box center [370, 244] width 134 height 36
click at [469, 80] on button "Categorías" at bounding box center [463, 87] width 73 height 31
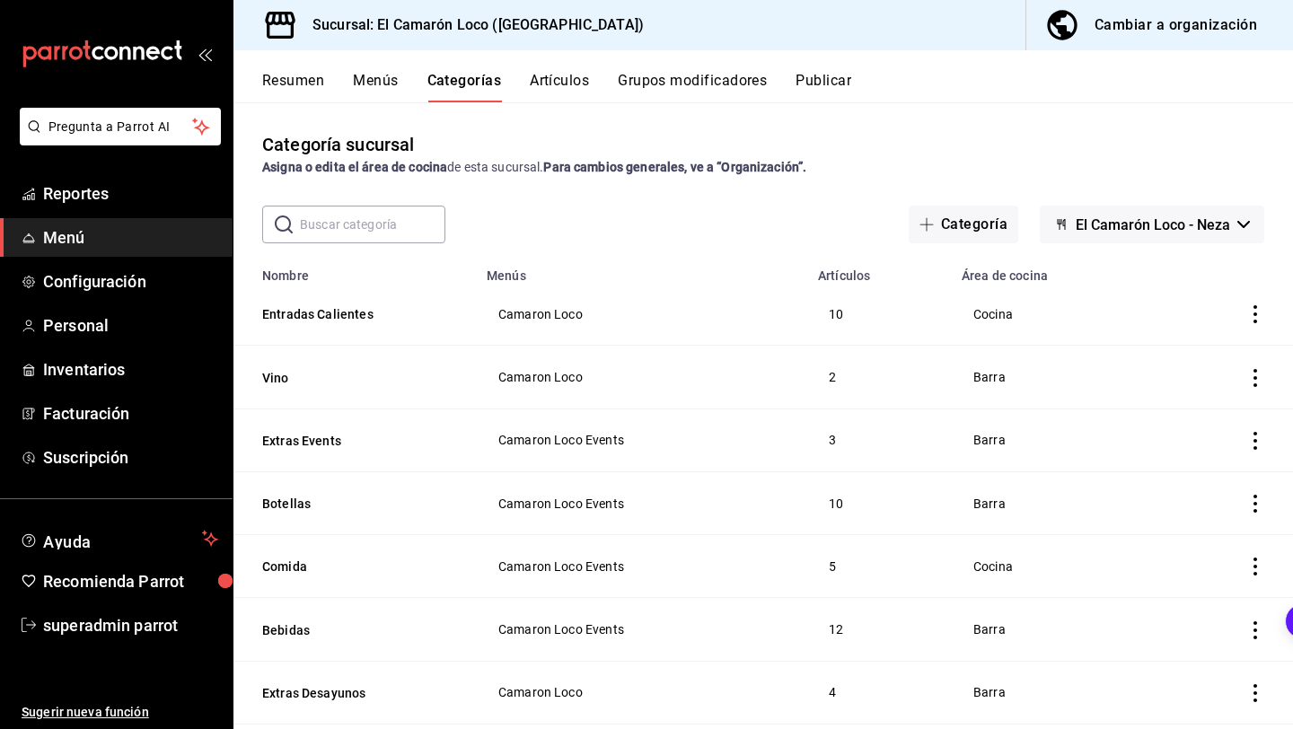
click at [383, 243] on div "Categoría sucursal Asigna o edita el área de cocina de esta sucursal. Para camb…" at bounding box center [762, 415] width 1059 height 626
click at [383, 240] on input "text" at bounding box center [372, 225] width 145 height 36
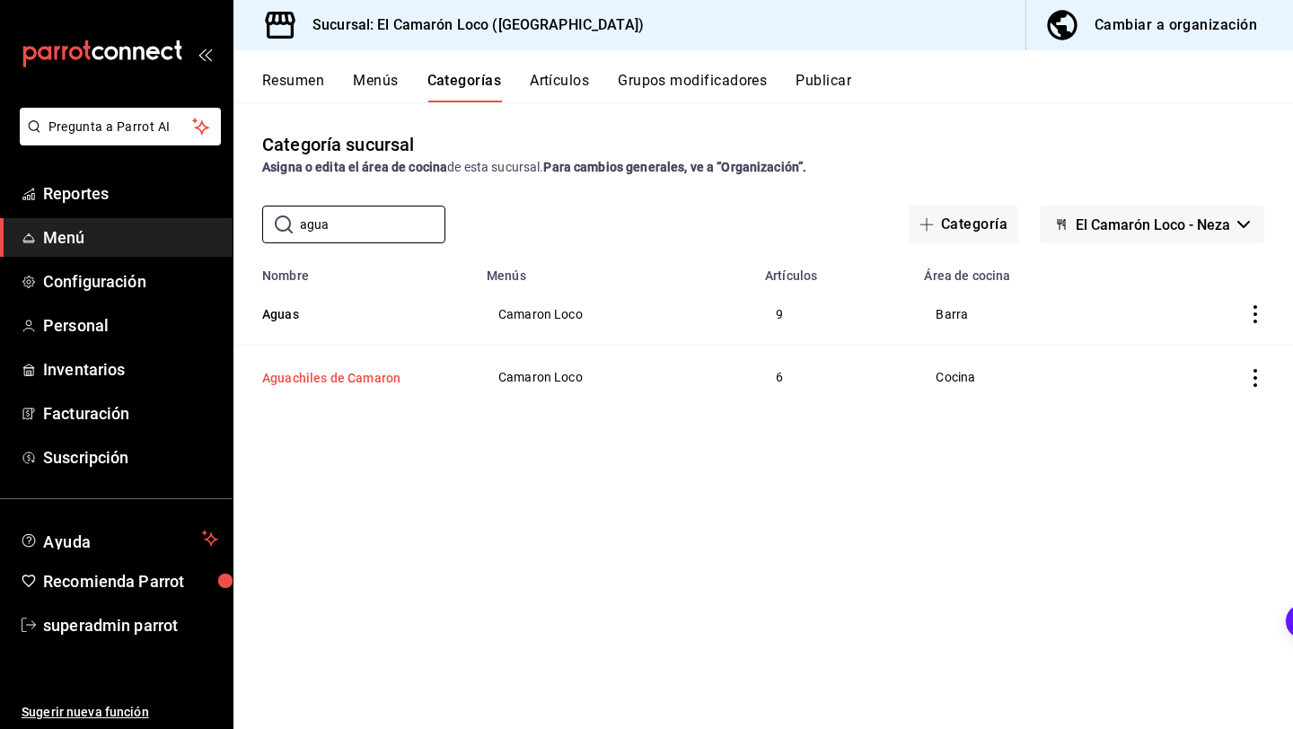
click at [345, 377] on button "Aguachiles de Camaron" at bounding box center [352, 378] width 180 height 18
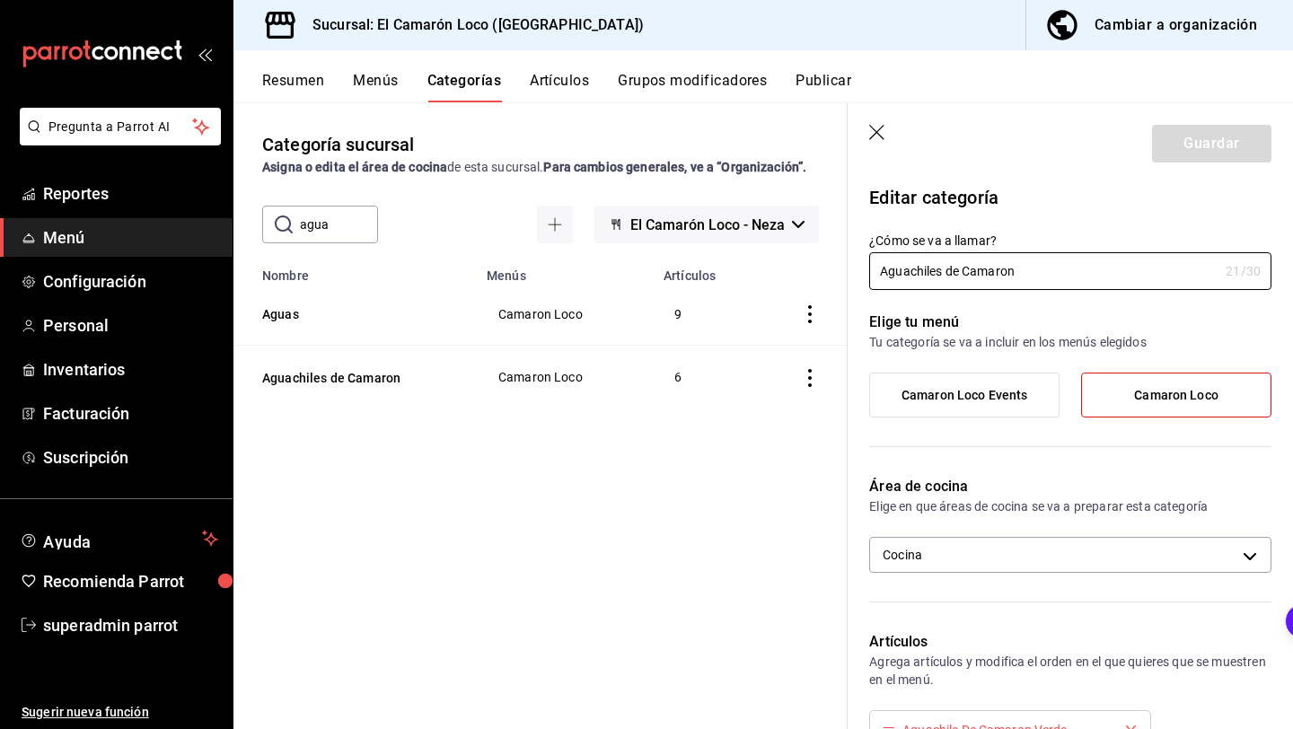
scroll to position [734, 0]
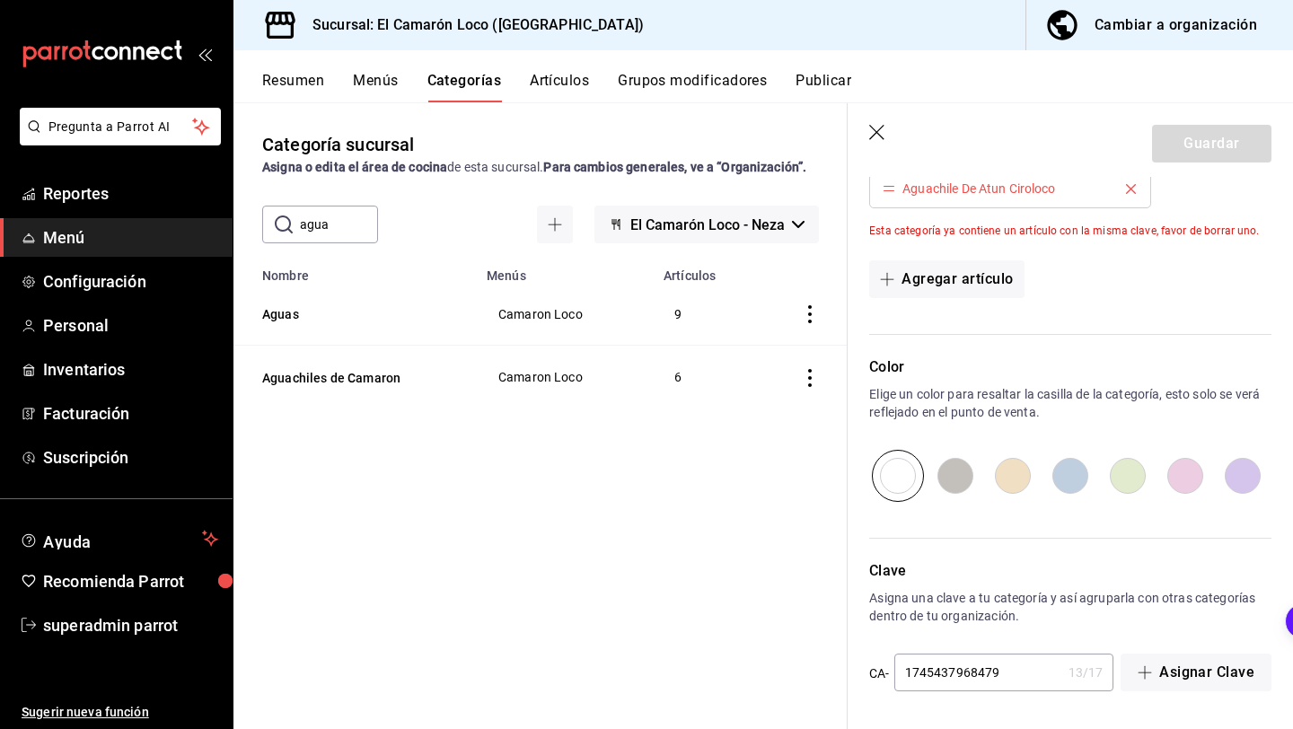
click at [1002, 666] on input "1745437968479" at bounding box center [977, 673] width 167 height 36
click at [874, 129] on icon "button" at bounding box center [876, 132] width 15 height 15
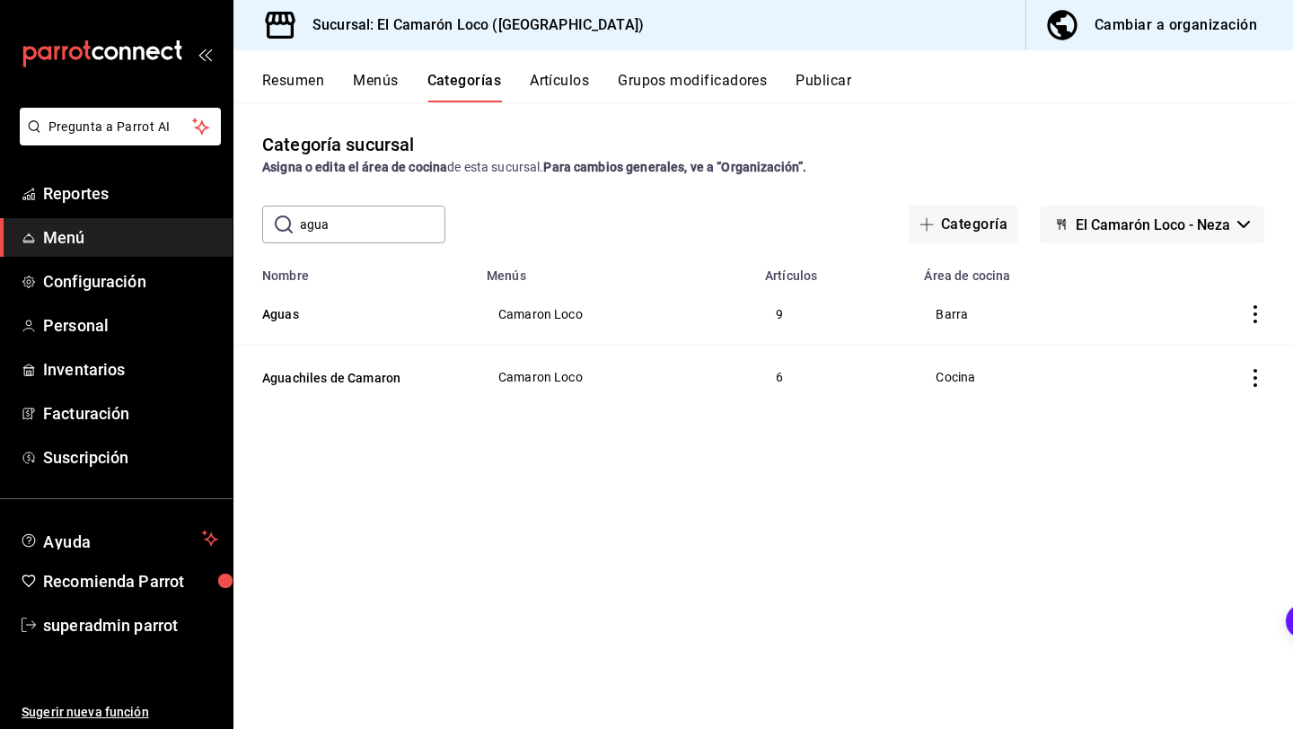
click at [564, 77] on button "Artículos" at bounding box center [559, 87] width 59 height 31
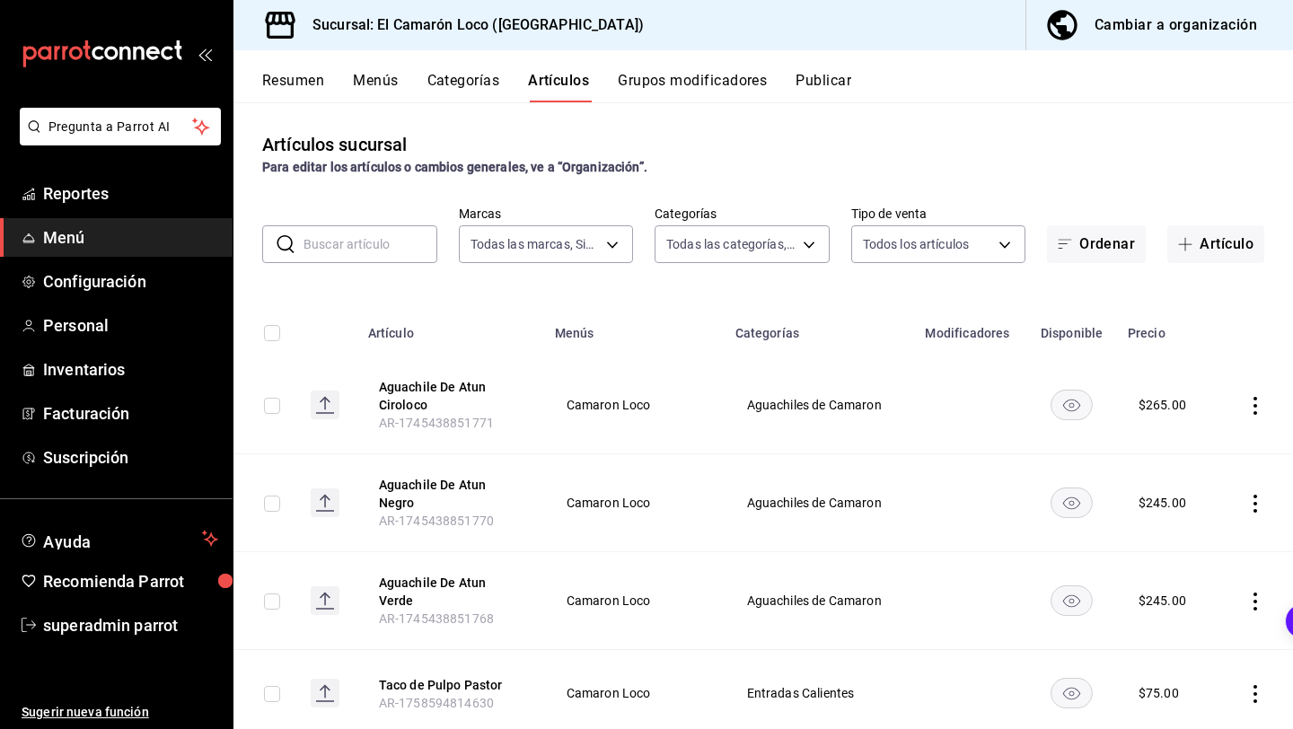
click at [416, 389] on button "Aguachile De Atun Ciroloco" at bounding box center [451, 396] width 144 height 36
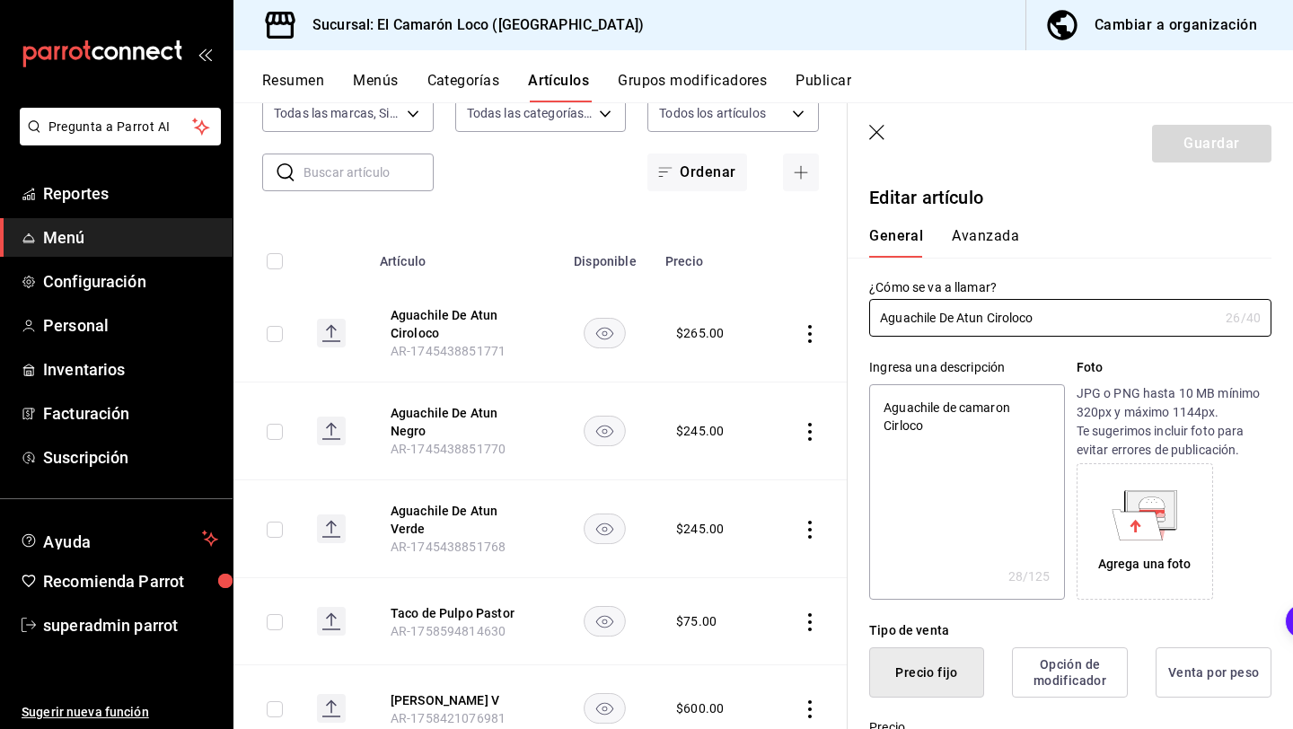
click at [875, 134] on icon "button" at bounding box center [876, 132] width 15 height 15
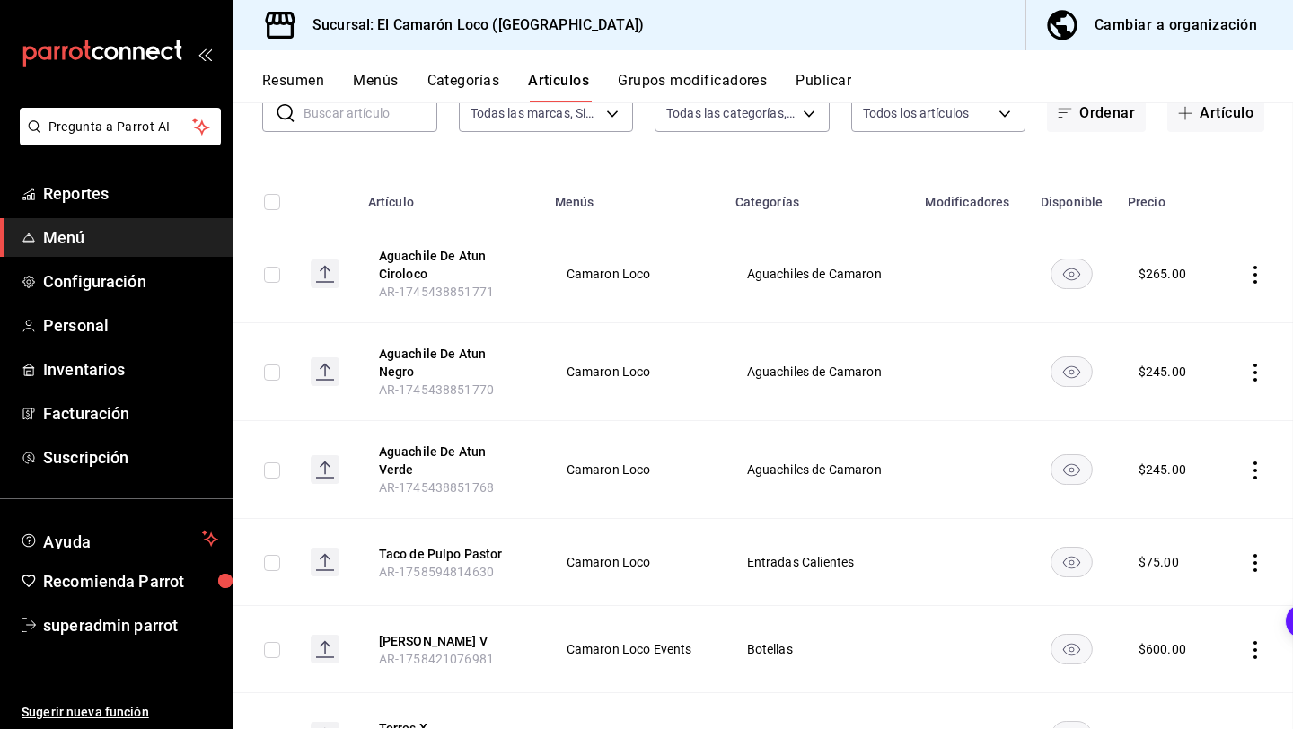
scroll to position [72, 0]
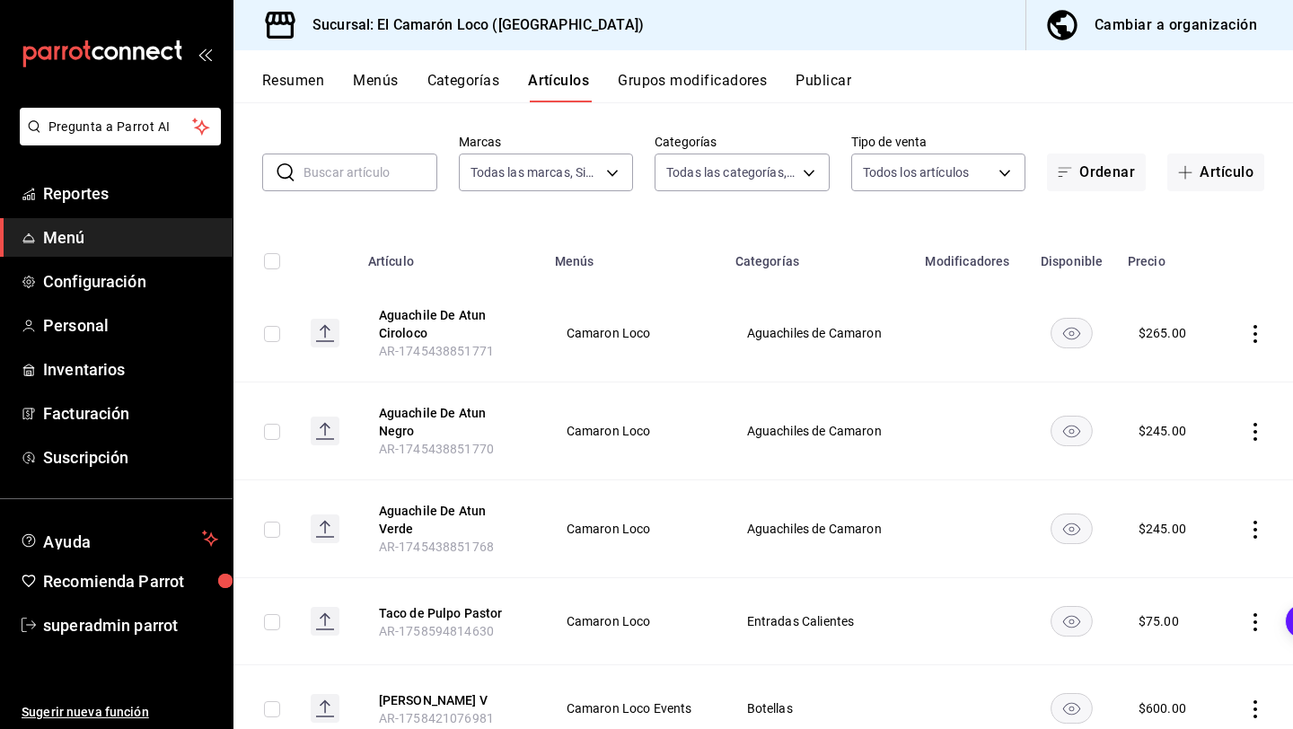
click at [365, 190] on div "​ ​" at bounding box center [349, 173] width 175 height 38
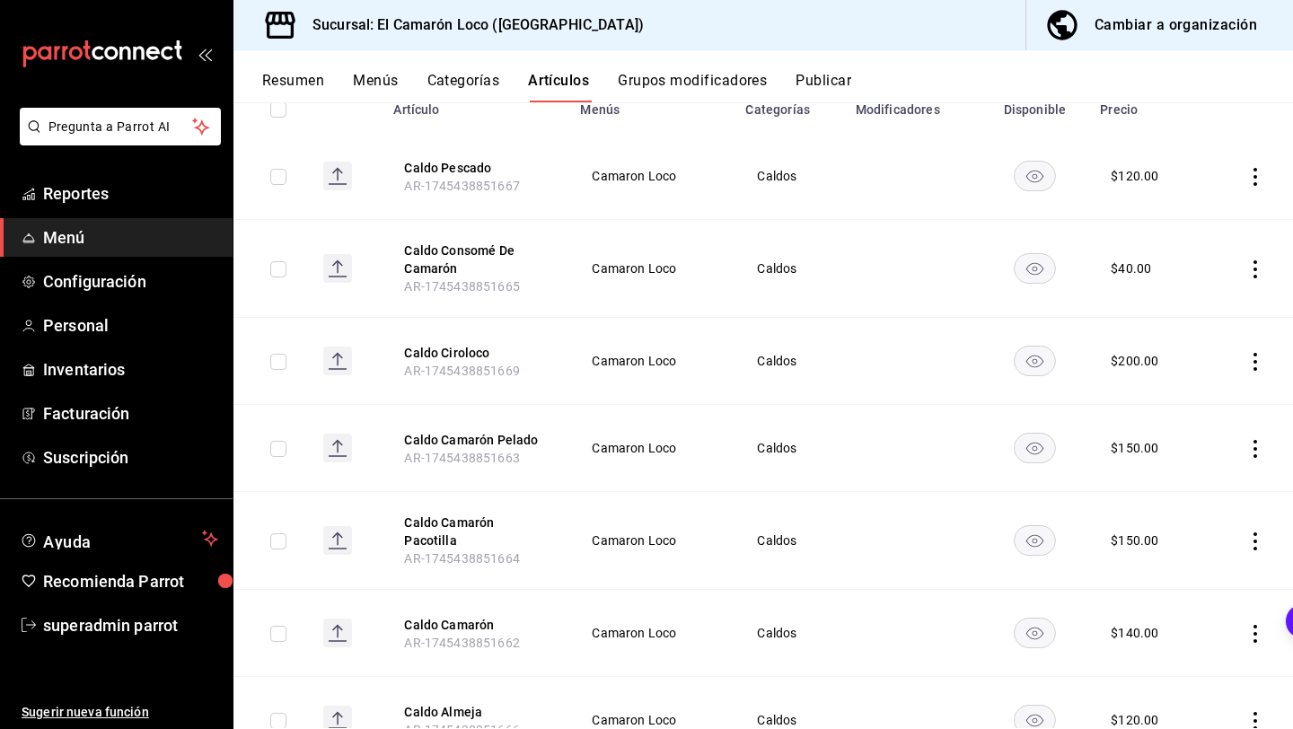
scroll to position [221, 0]
click at [1256, 178] on icon "actions" at bounding box center [1255, 180] width 4 height 18
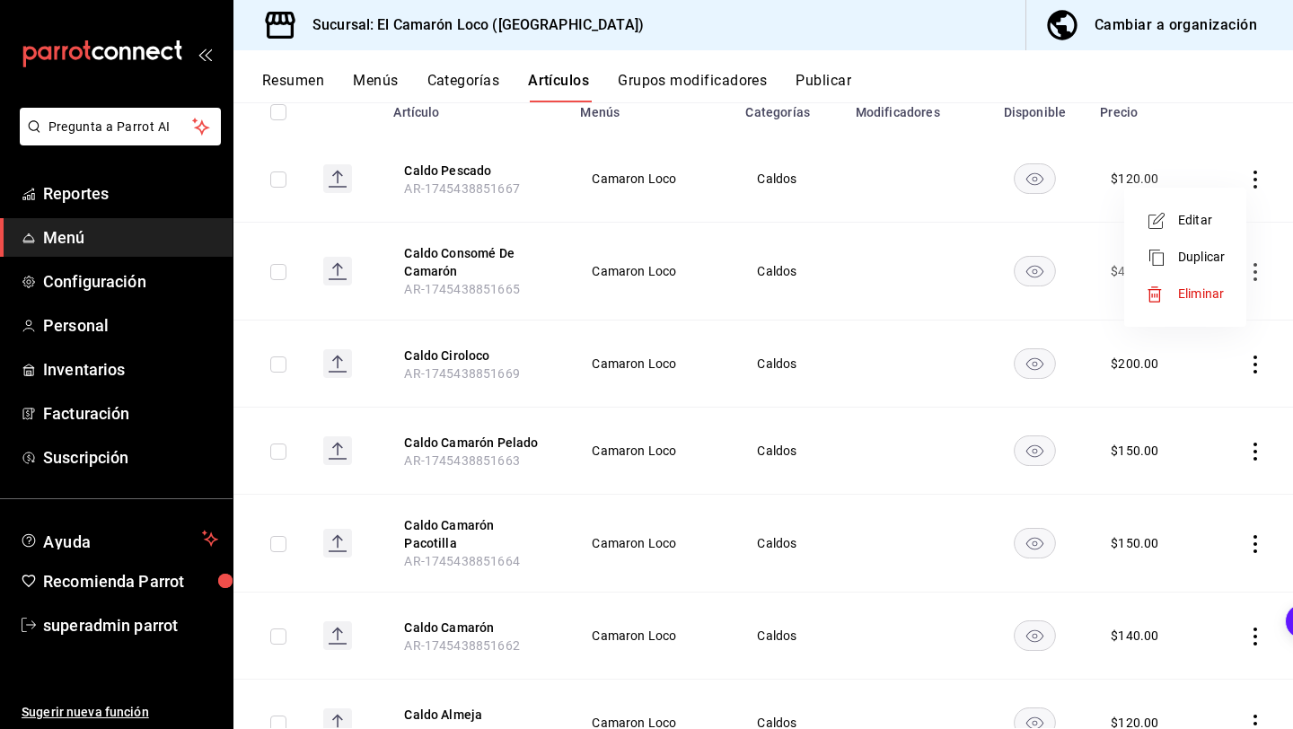
click at [1153, 292] on icon at bounding box center [1155, 295] width 18 height 18
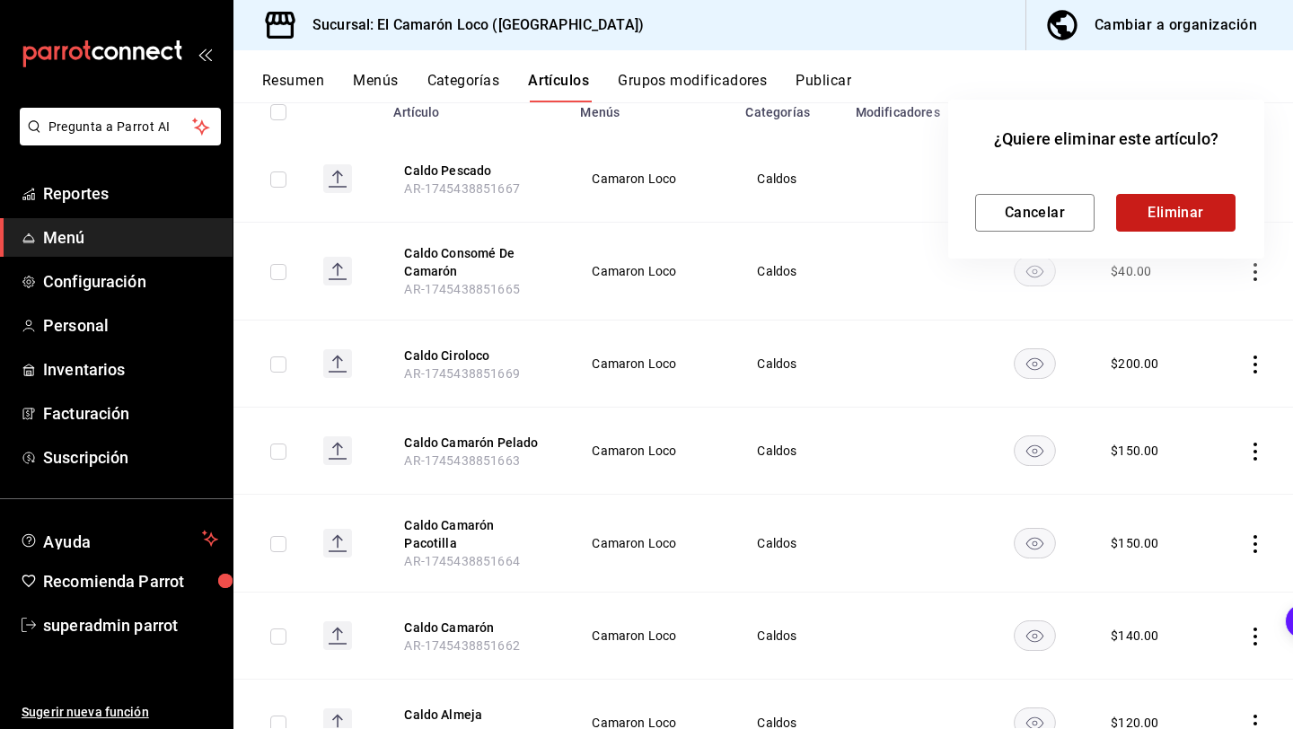
click at [1171, 215] on button "Eliminar" at bounding box center [1175, 213] width 119 height 38
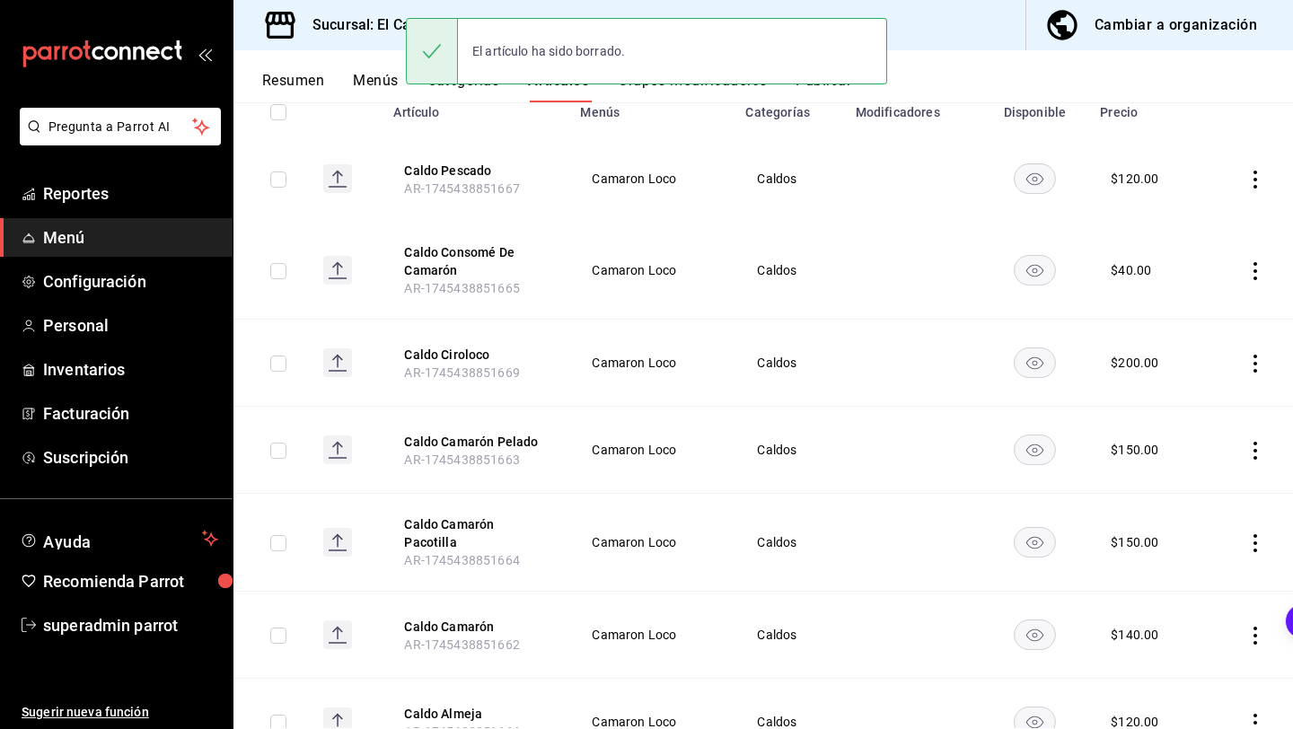
scroll to position [204, 0]
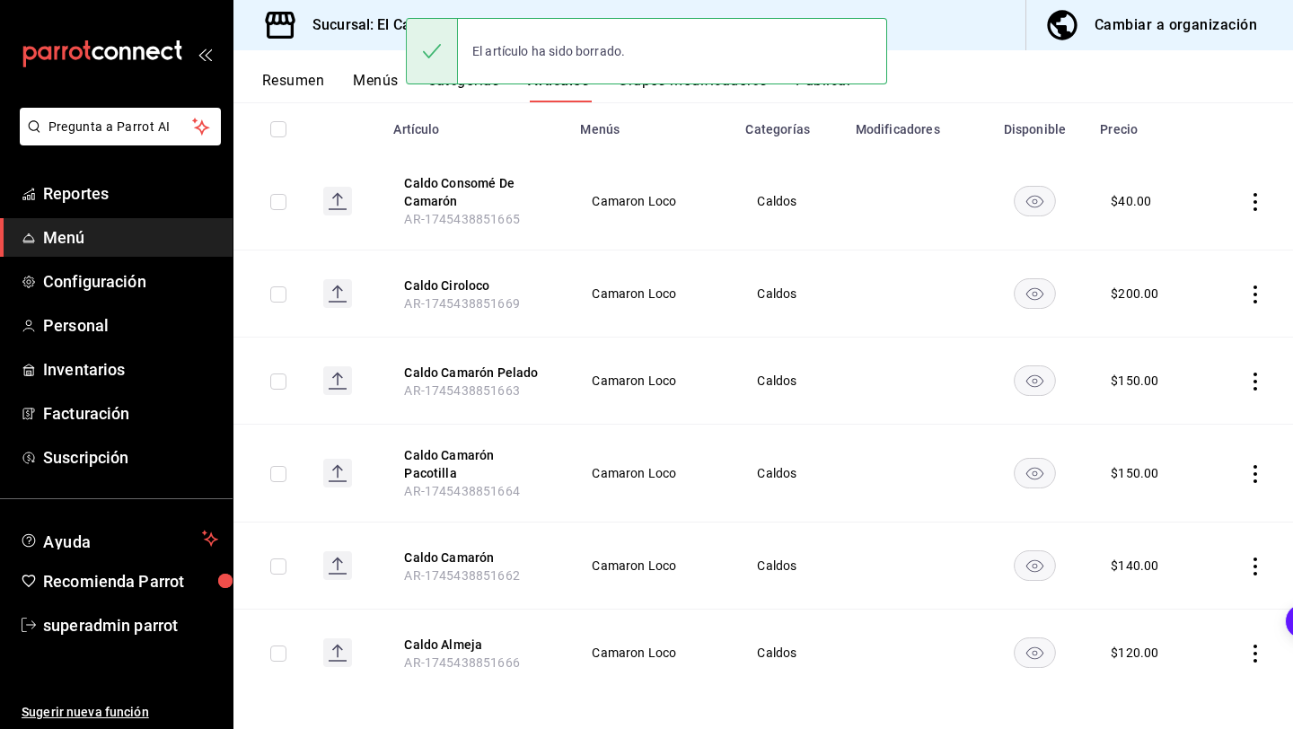
click at [1254, 201] on icon "actions" at bounding box center [1255, 202] width 4 height 18
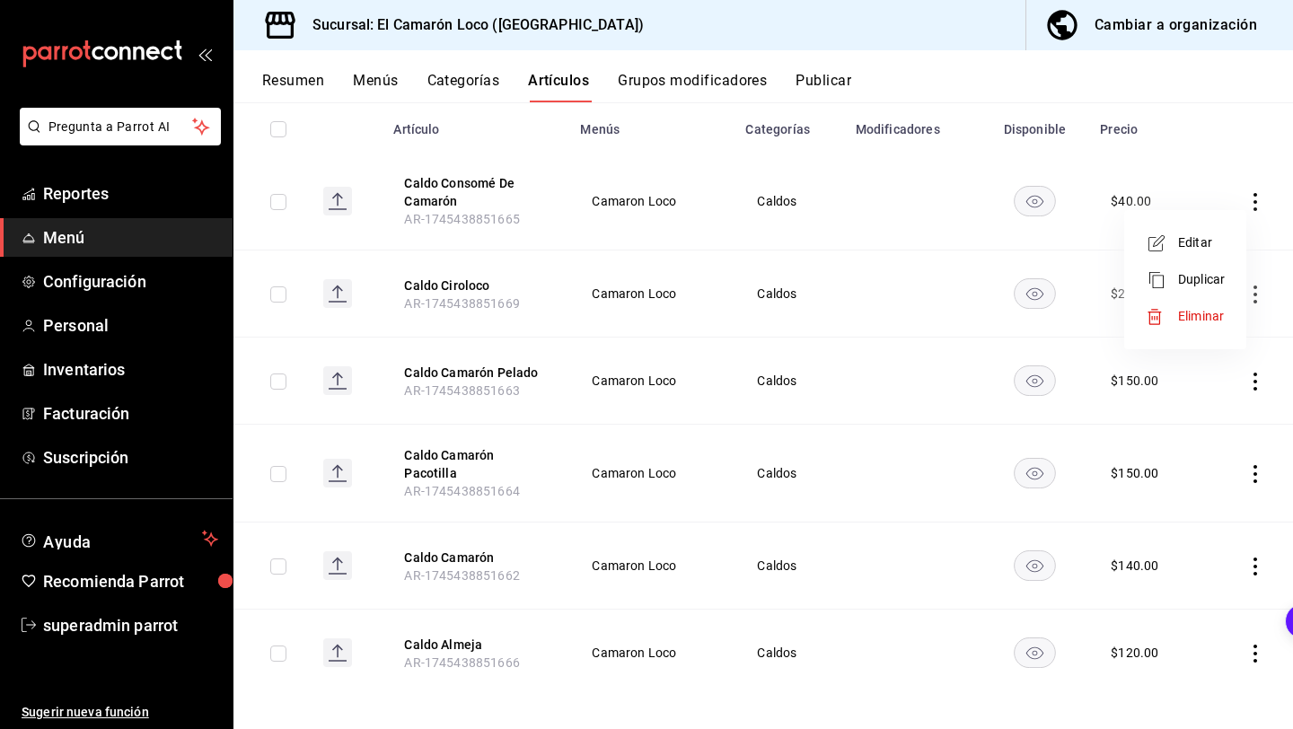
click at [1208, 238] on span "Editar" at bounding box center [1201, 242] width 47 height 19
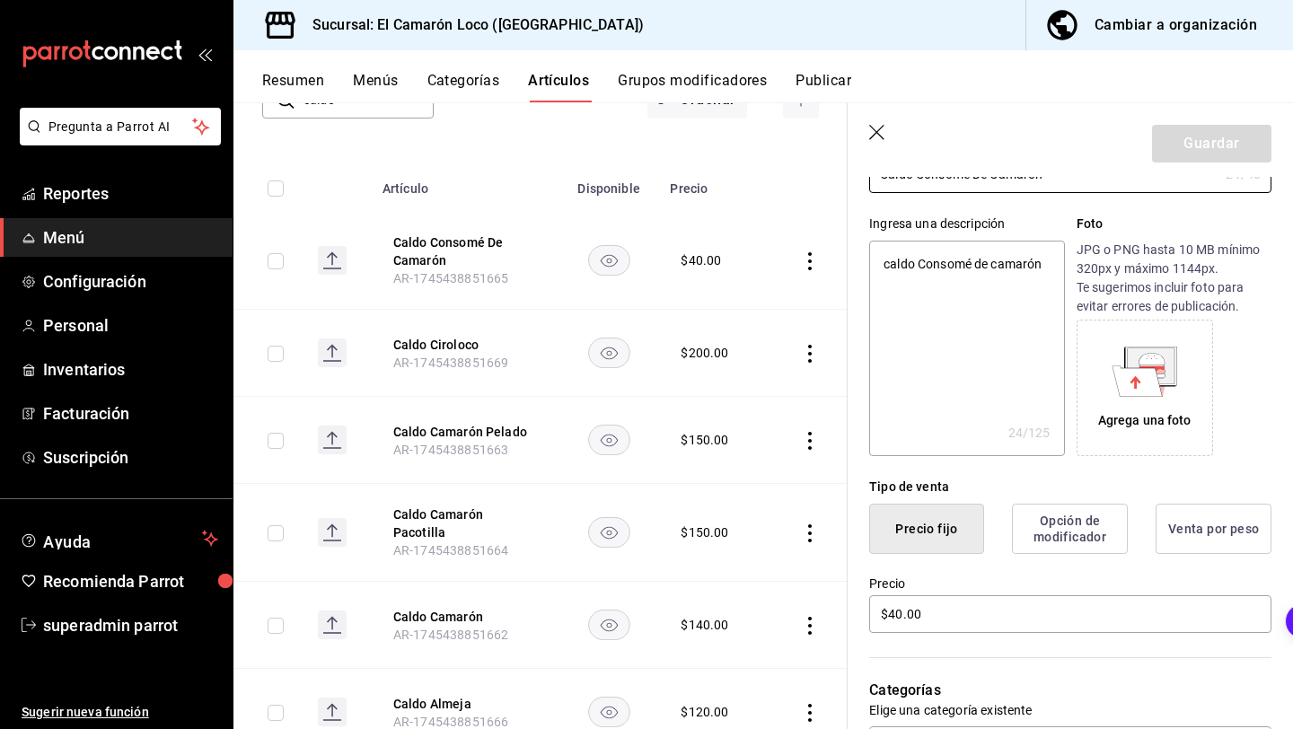
scroll to position [187, 0]
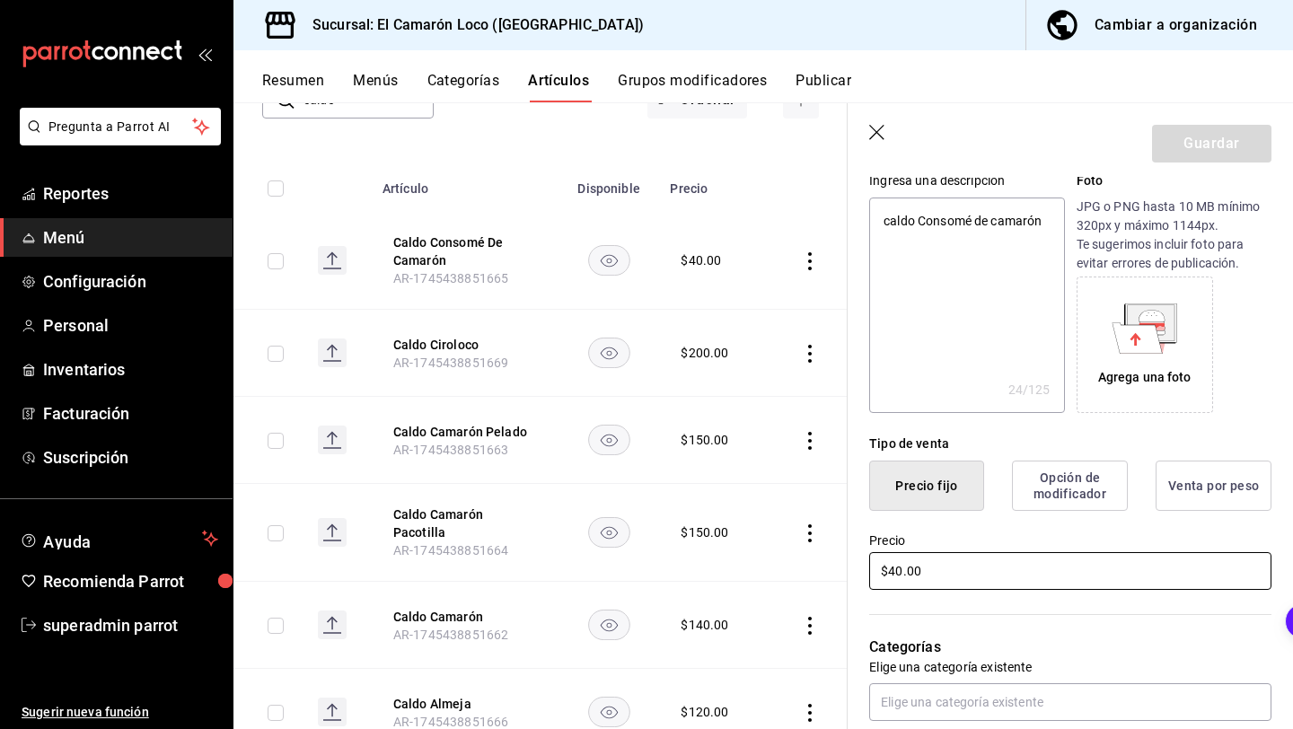
click at [901, 567] on input "$40.00" at bounding box center [1070, 571] width 402 height 38
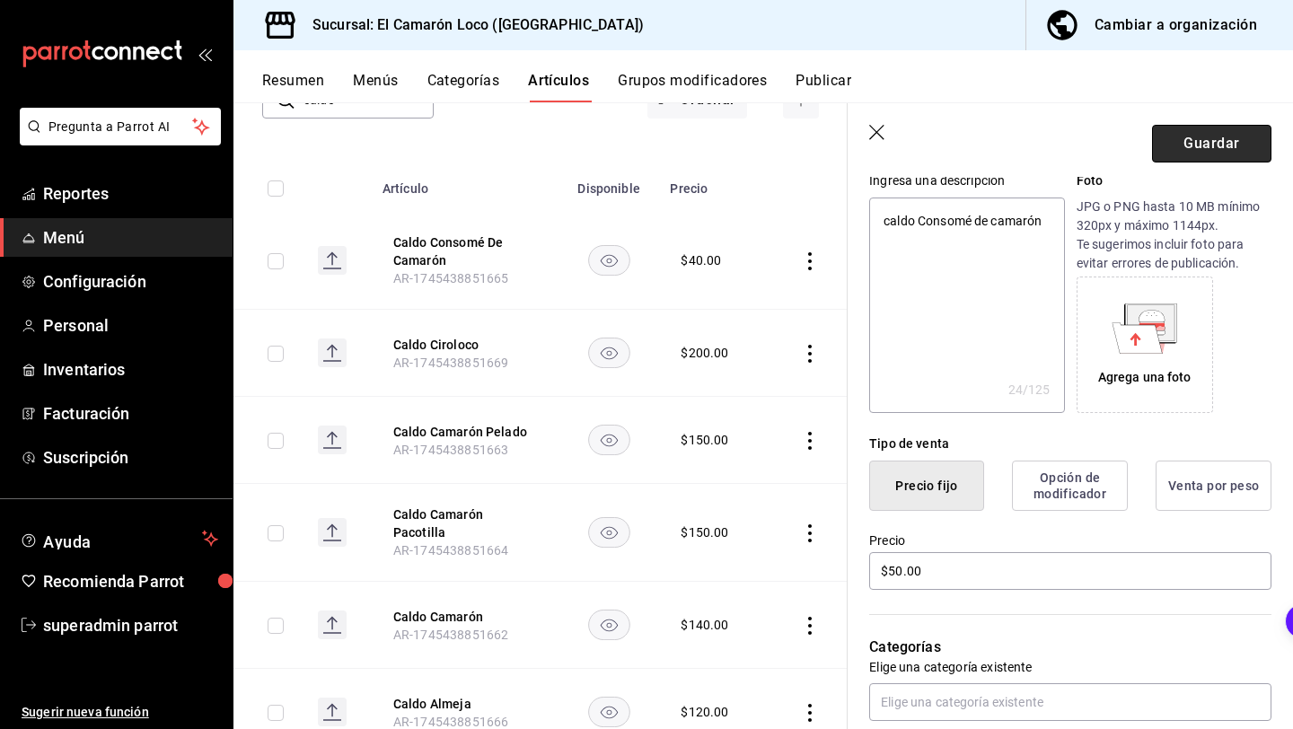
click at [1213, 136] on button "Guardar" at bounding box center [1211, 144] width 119 height 38
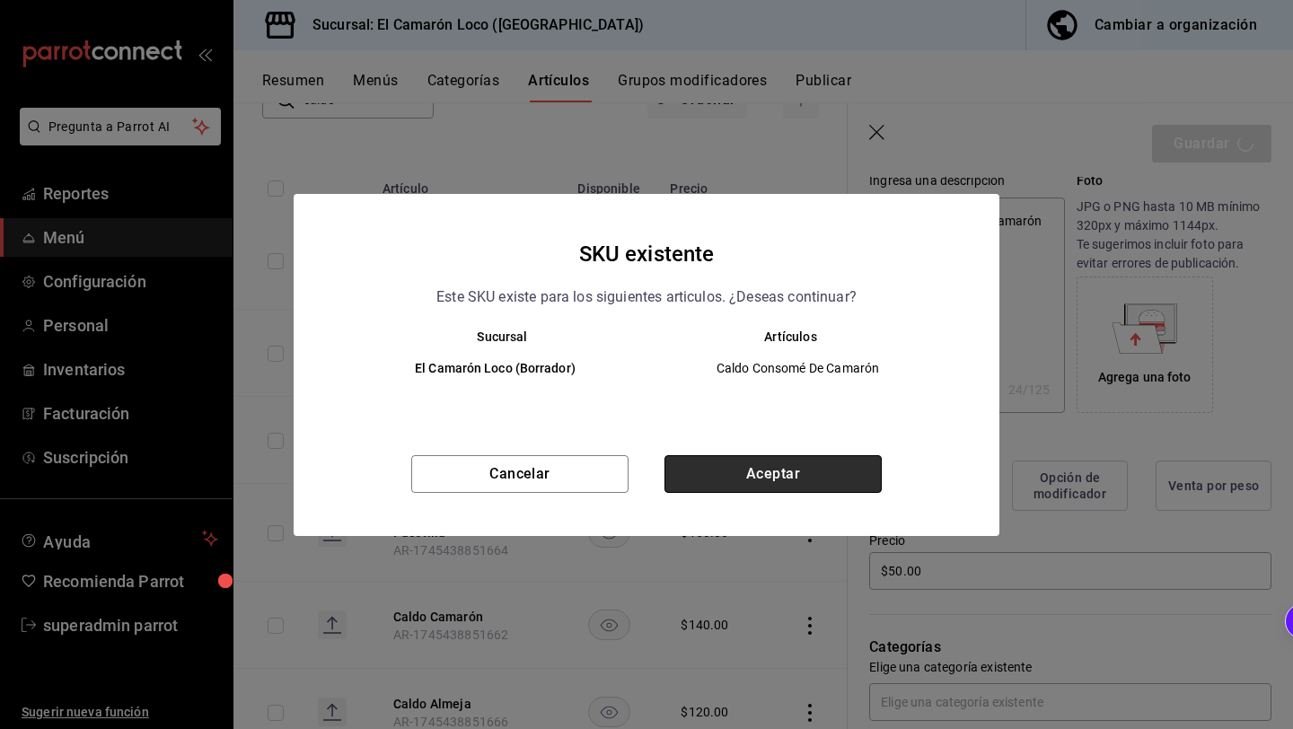
click at [790, 462] on button "Aceptar" at bounding box center [772, 474] width 217 height 38
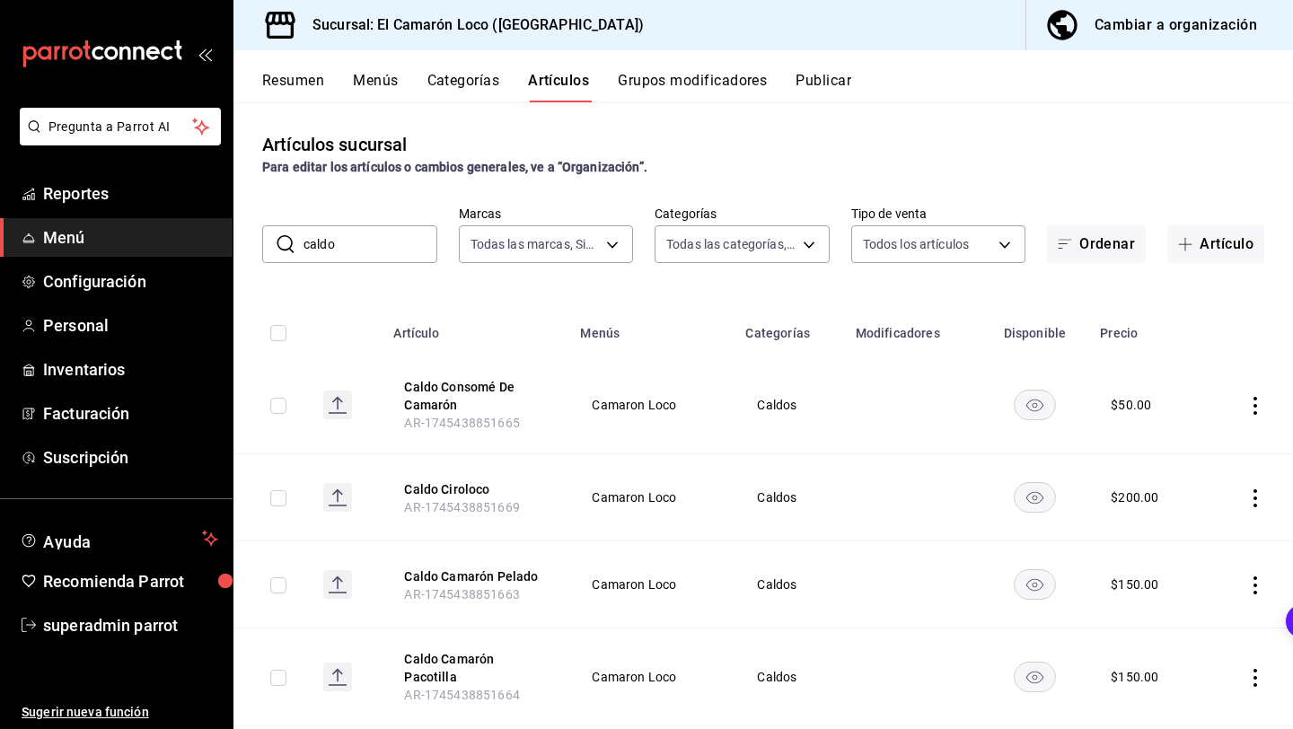
click at [376, 256] on input "caldo" at bounding box center [370, 244] width 134 height 36
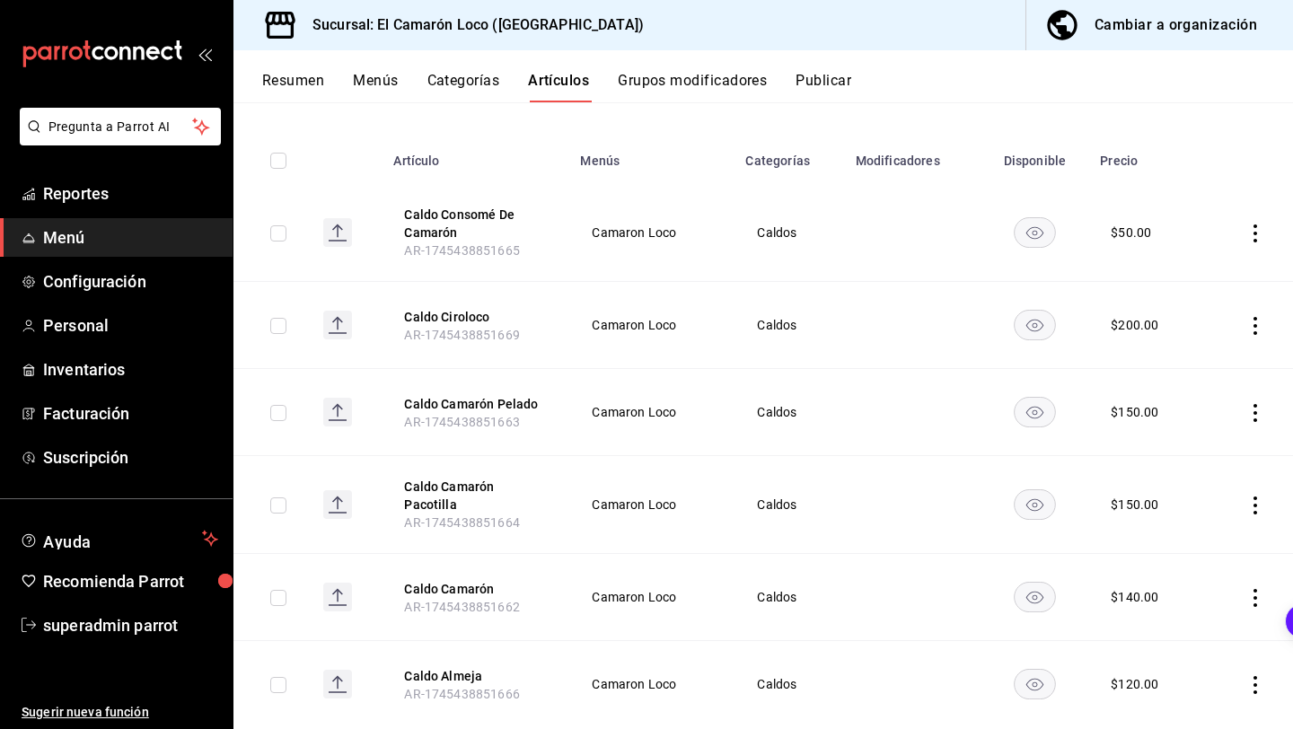
scroll to position [204, 0]
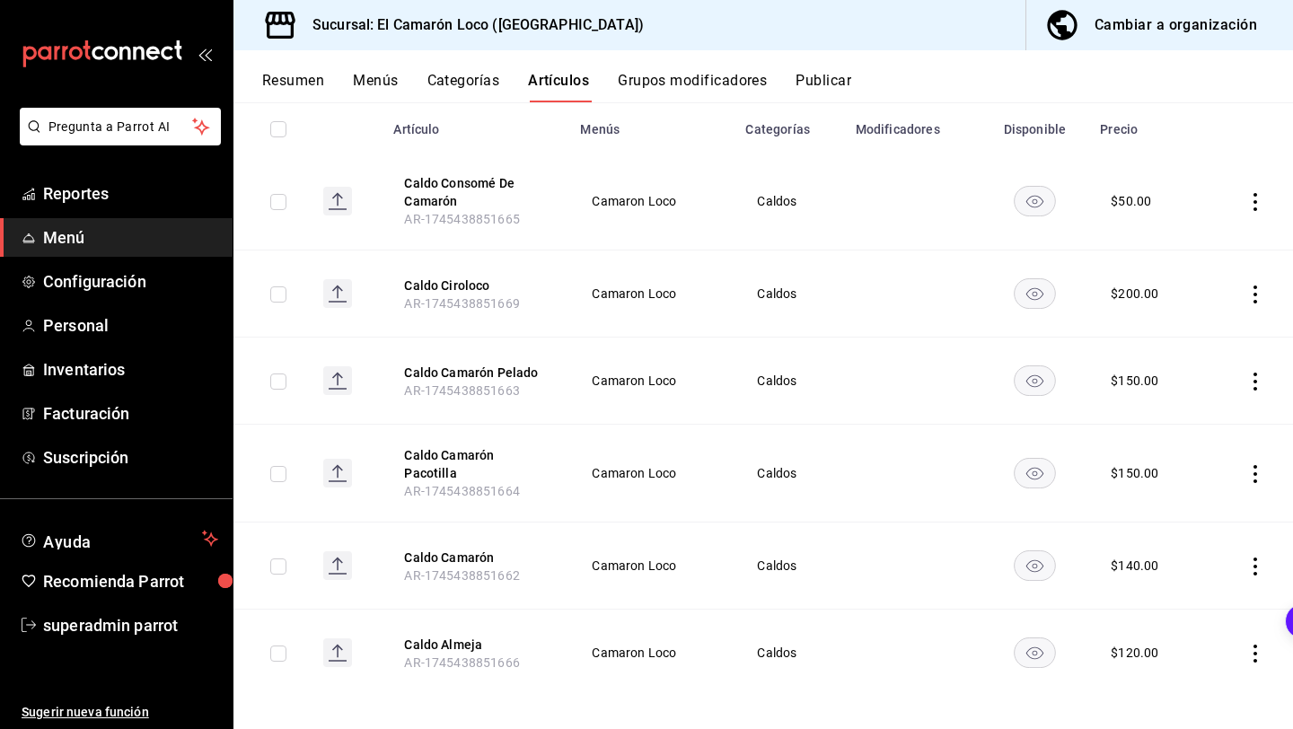
click at [900, 263] on td at bounding box center [913, 294] width 136 height 87
click at [1254, 286] on icon "actions" at bounding box center [1255, 295] width 4 height 18
click at [1175, 408] on div at bounding box center [1162, 409] width 32 height 18
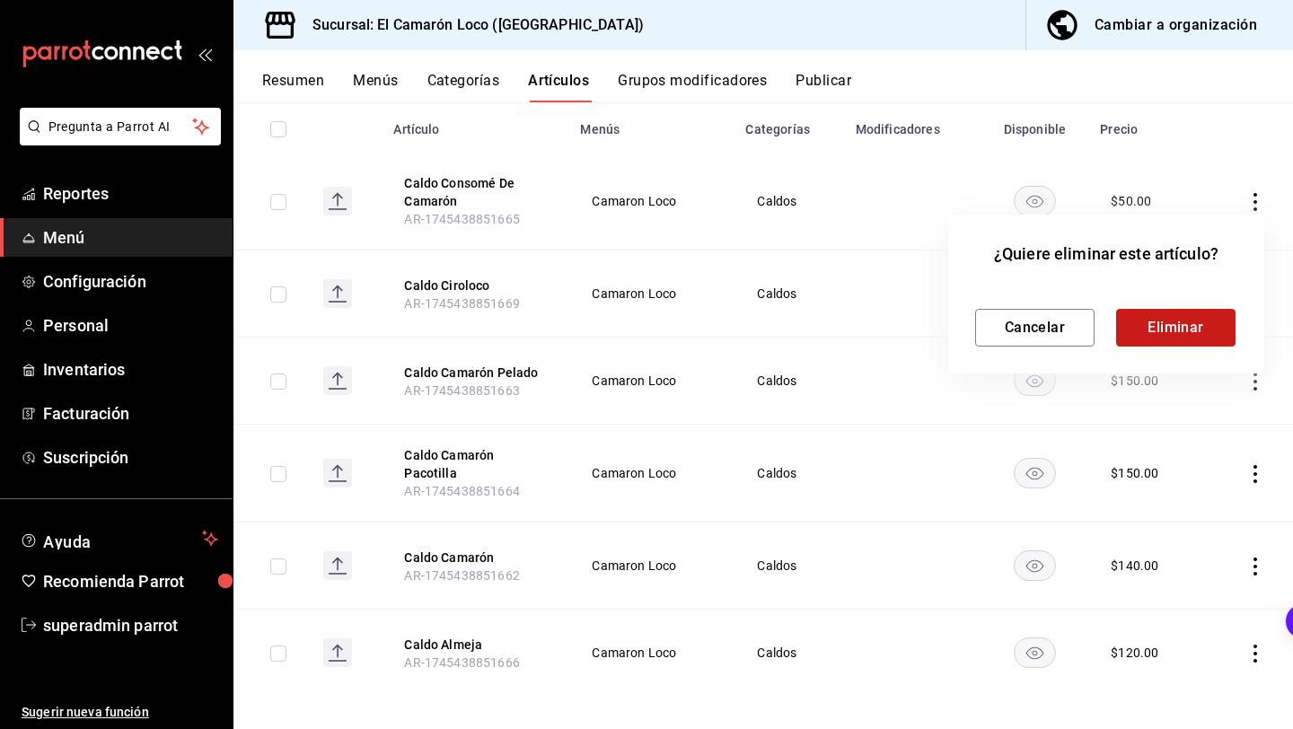
click at [1191, 342] on button "Eliminar" at bounding box center [1175, 328] width 119 height 38
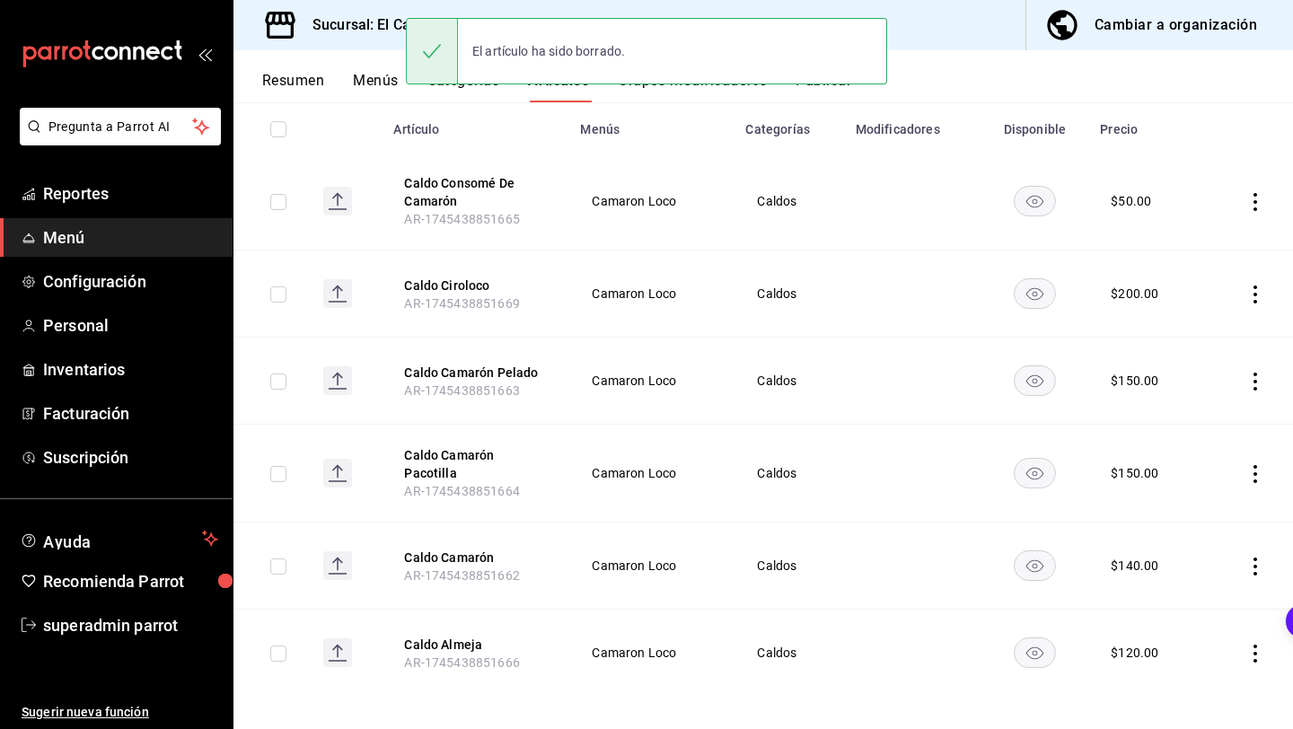
scroll to position [117, 0]
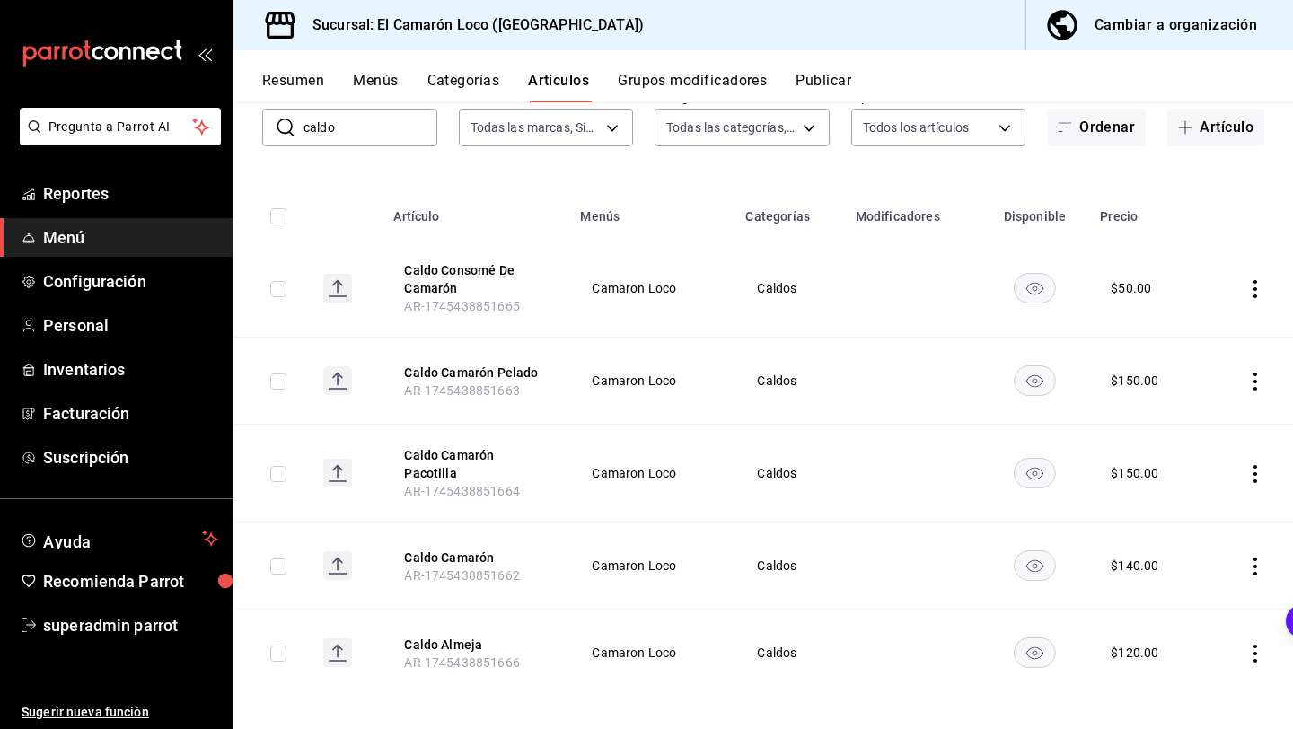
click at [1252, 378] on icon "actions" at bounding box center [1255, 382] width 18 height 18
click at [1209, 427] on span "Editar" at bounding box center [1201, 422] width 47 height 19
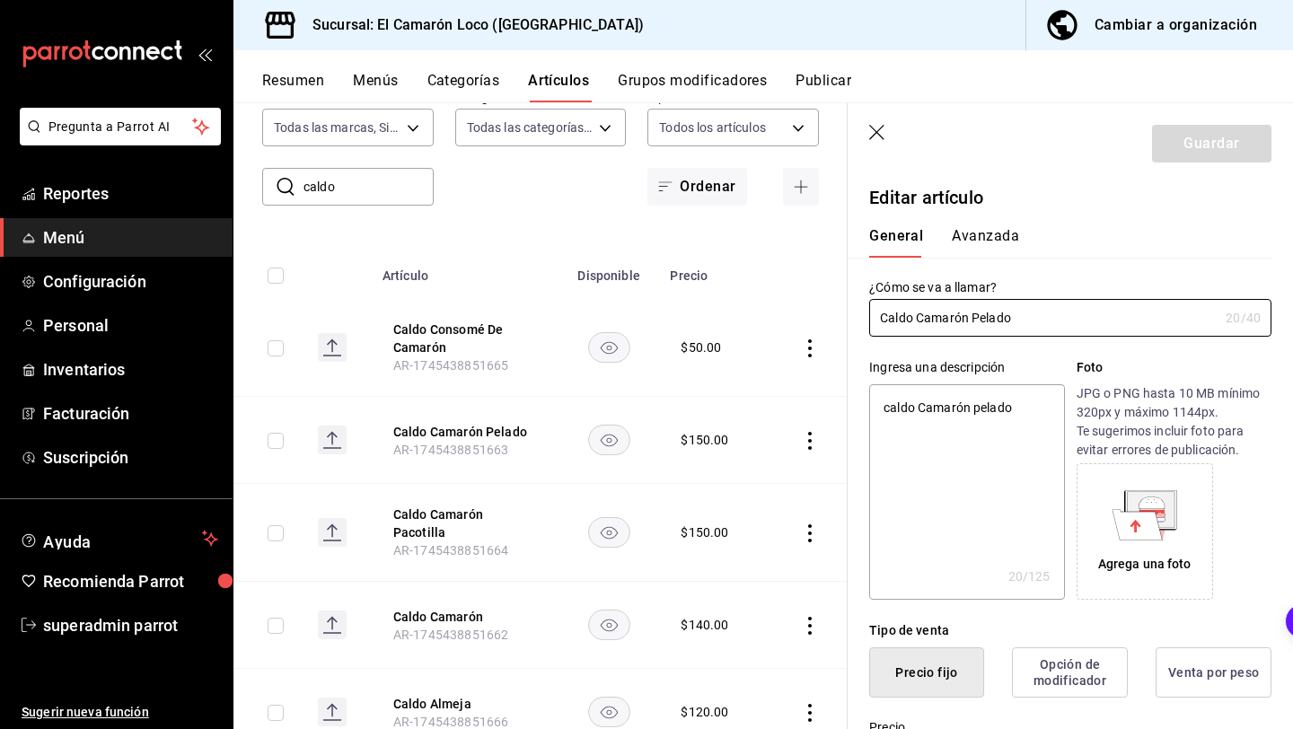
scroll to position [233, 0]
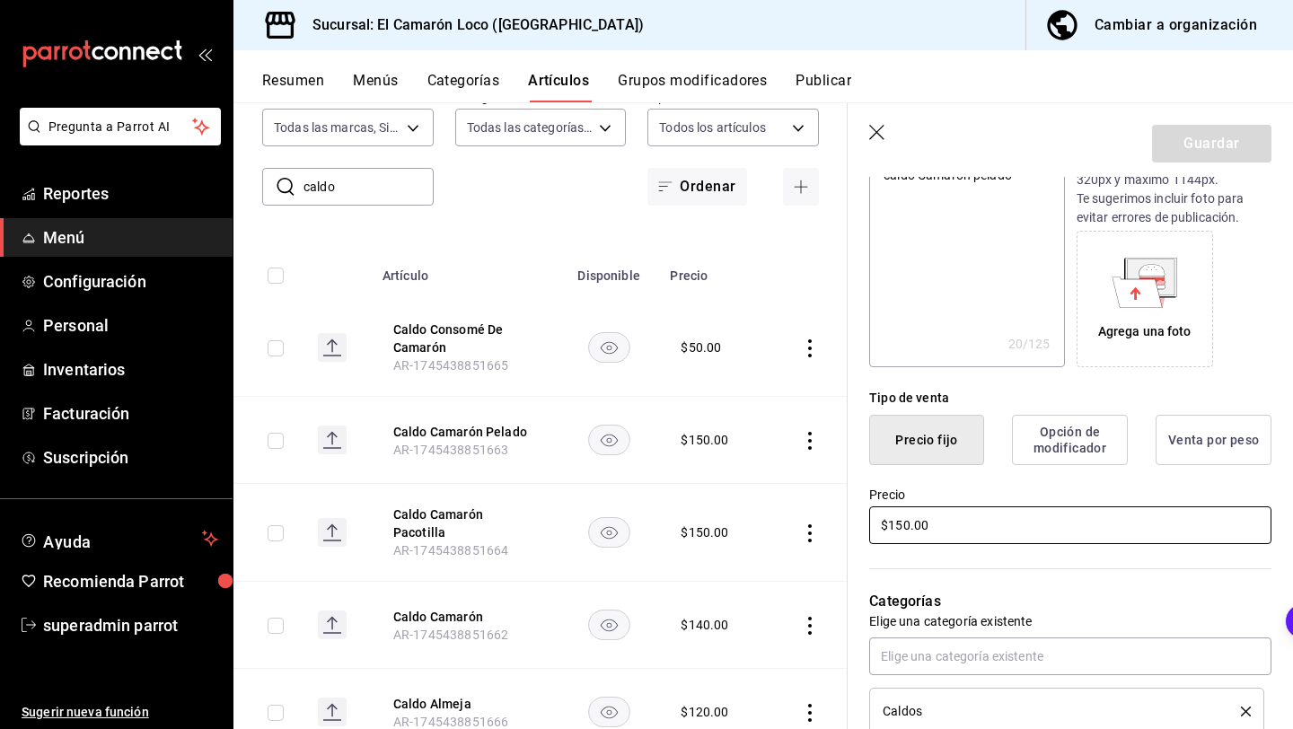
click at [901, 525] on input "$150.00" at bounding box center [1070, 525] width 402 height 38
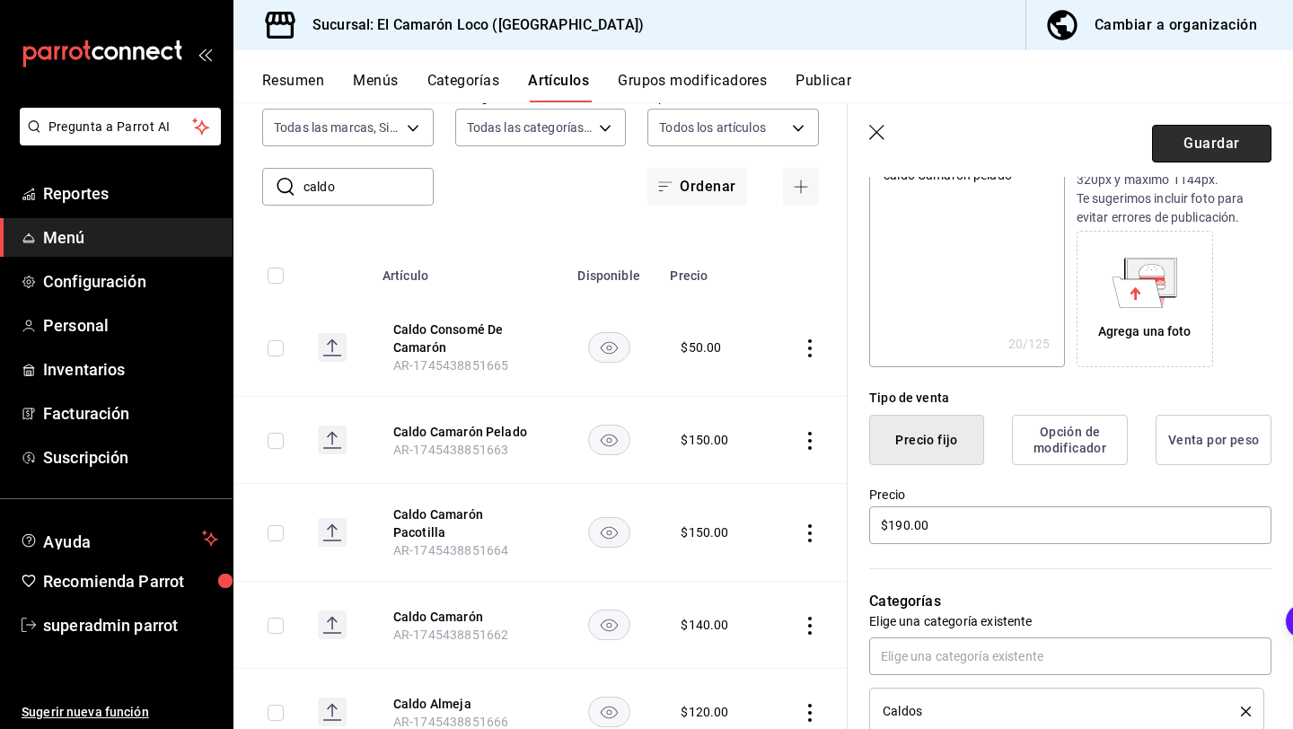
click at [1199, 148] on button "Guardar" at bounding box center [1211, 144] width 119 height 38
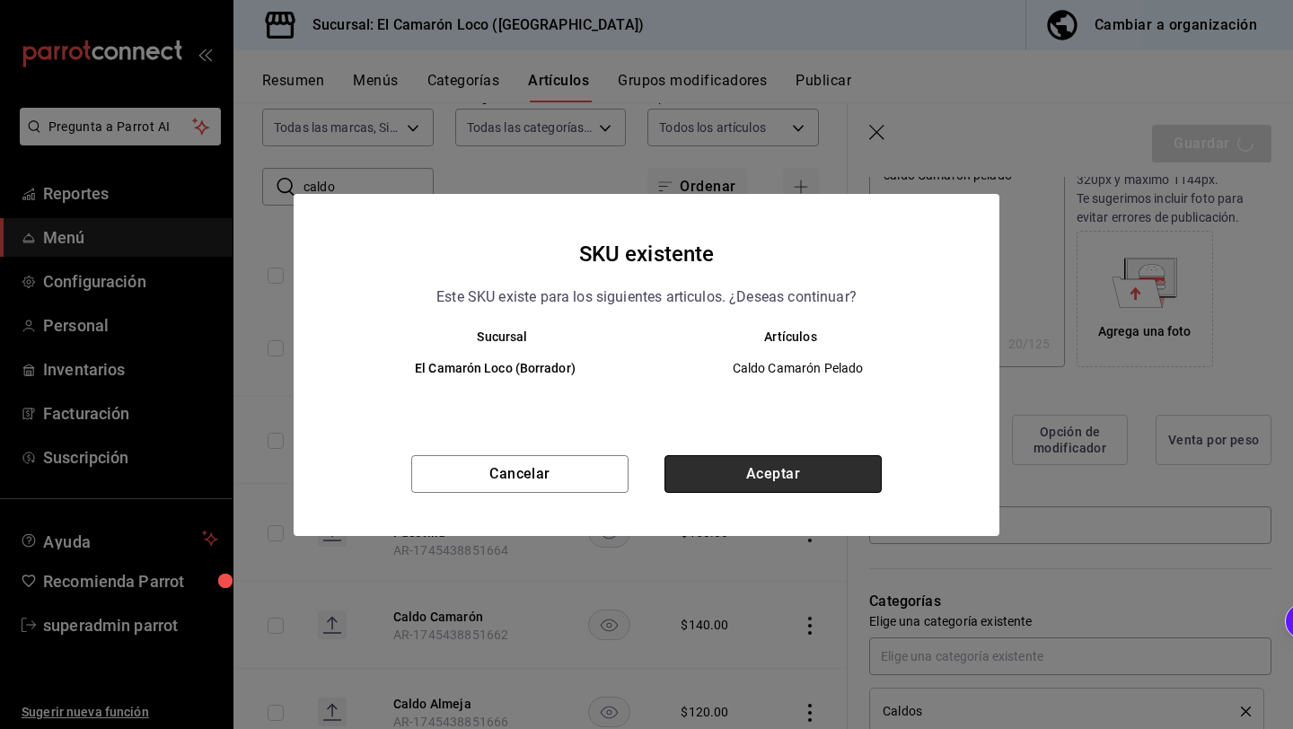
click at [752, 479] on button "Aceptar" at bounding box center [772, 474] width 217 height 38
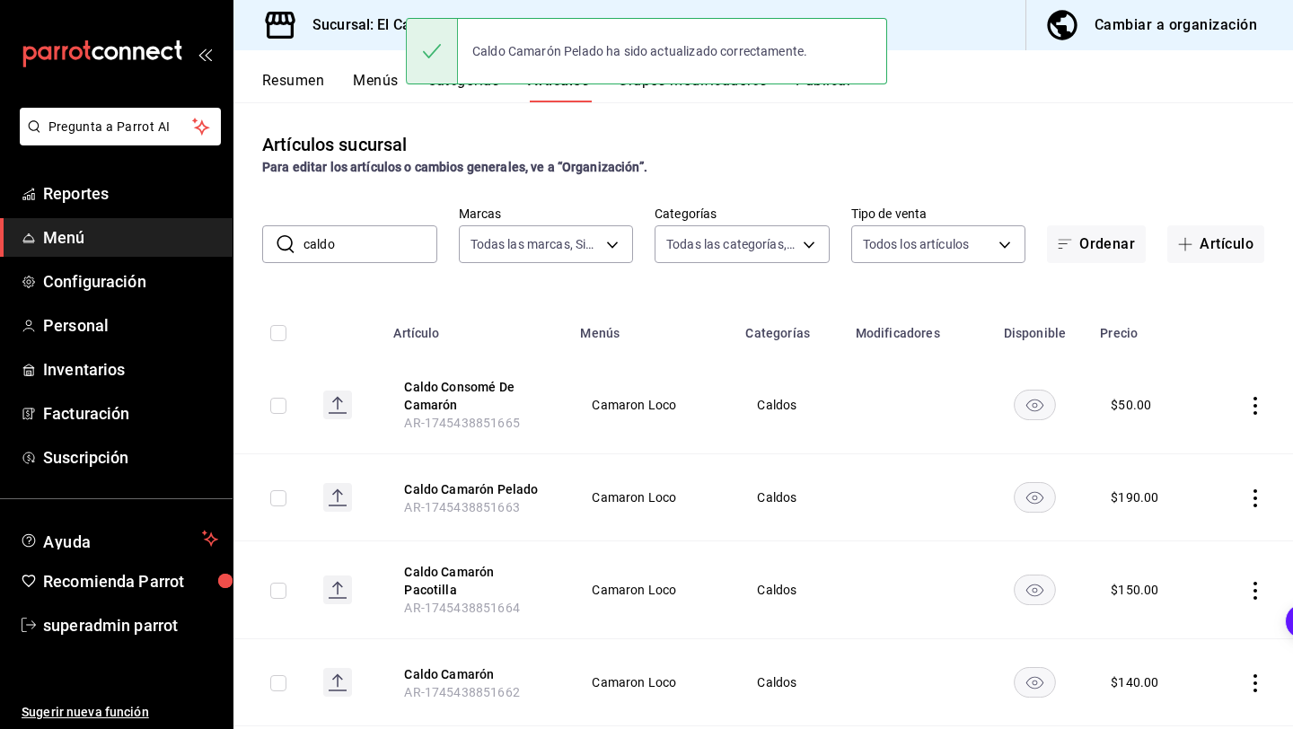
scroll to position [117, 0]
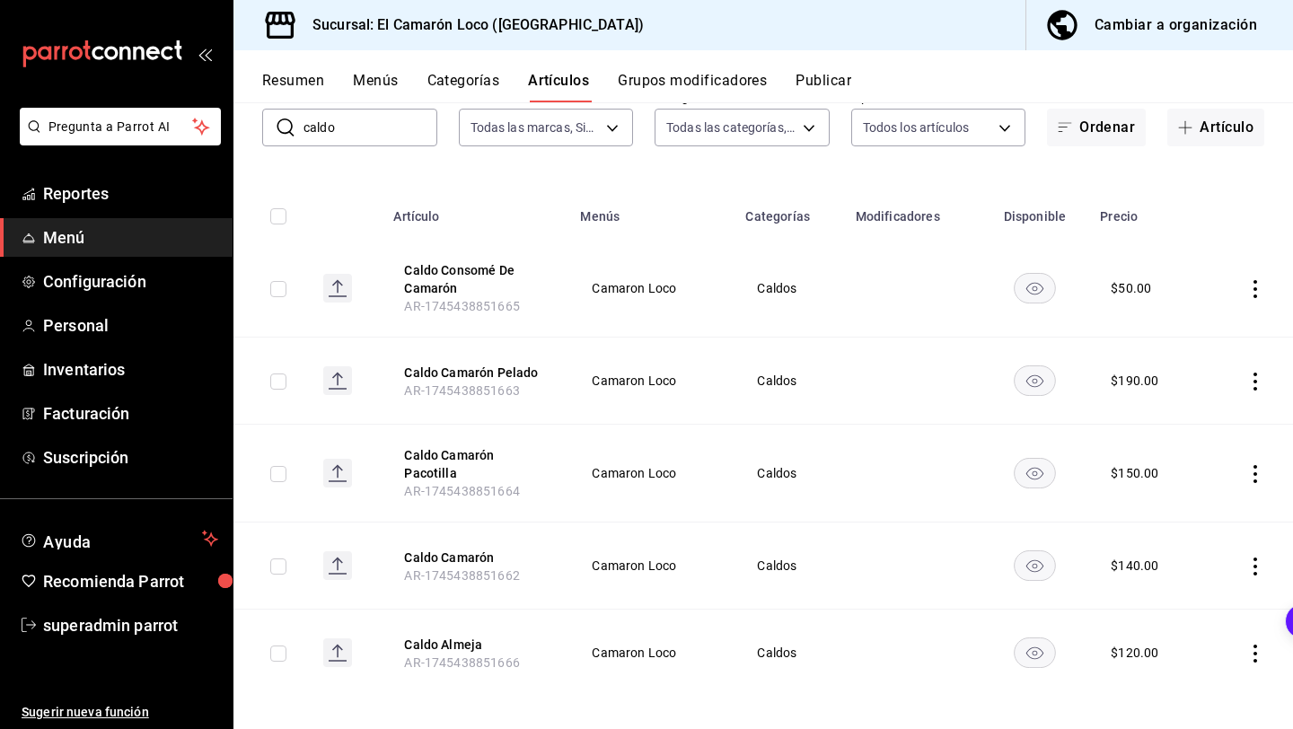
click at [1254, 374] on icon "actions" at bounding box center [1255, 382] width 4 height 18
click at [1176, 417] on div at bounding box center [1162, 423] width 32 height 22
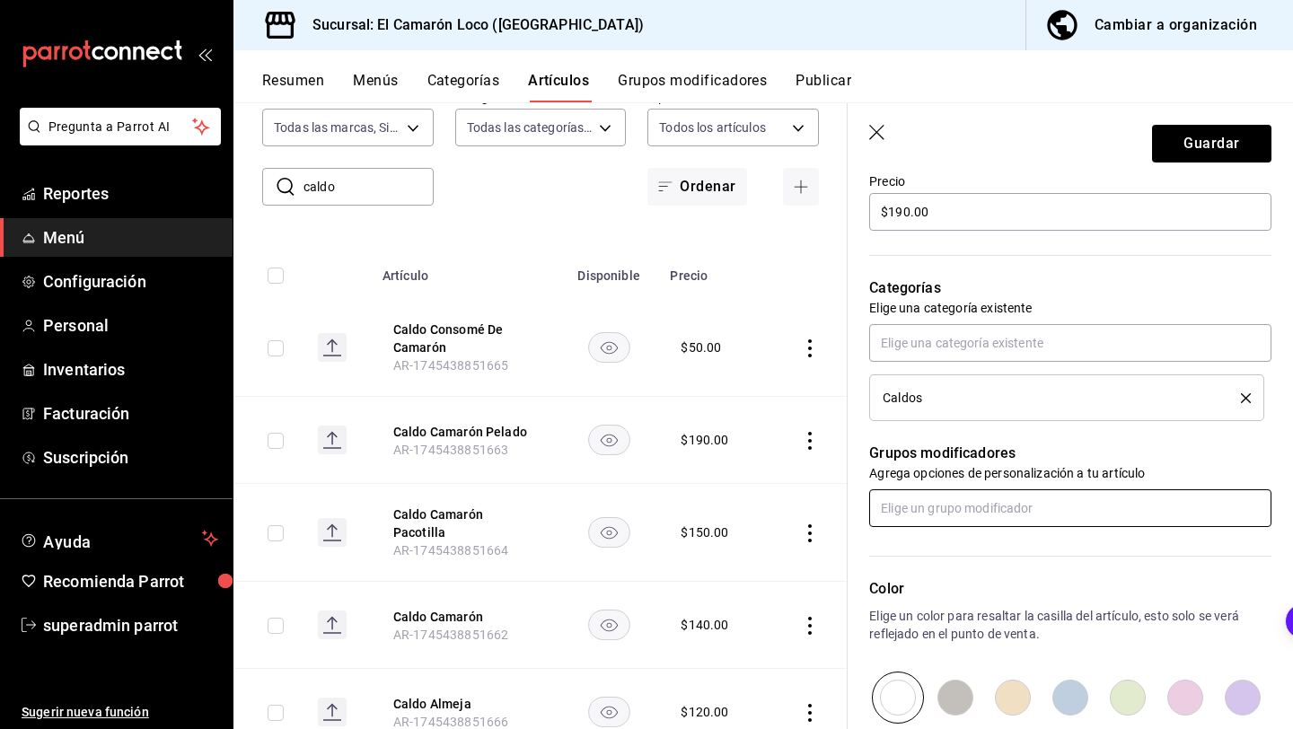
scroll to position [584, 0]
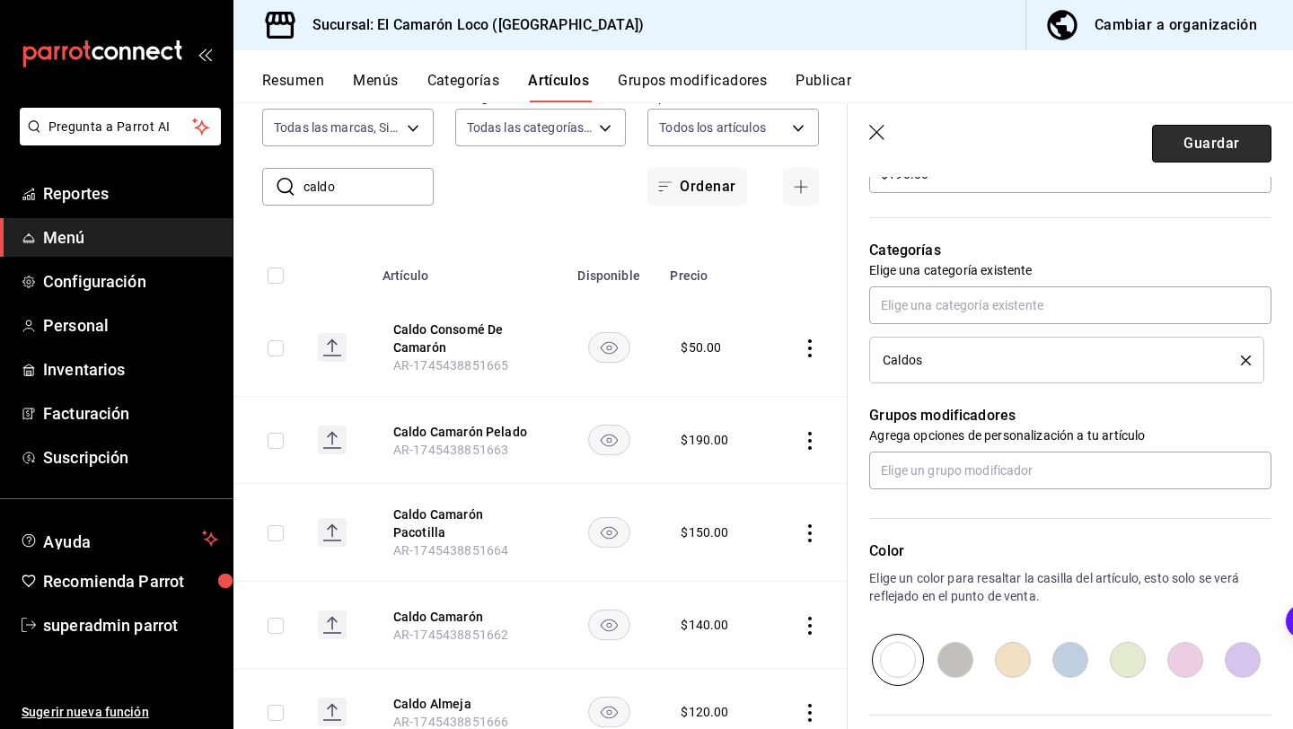
click at [1215, 153] on button "Guardar" at bounding box center [1211, 144] width 119 height 38
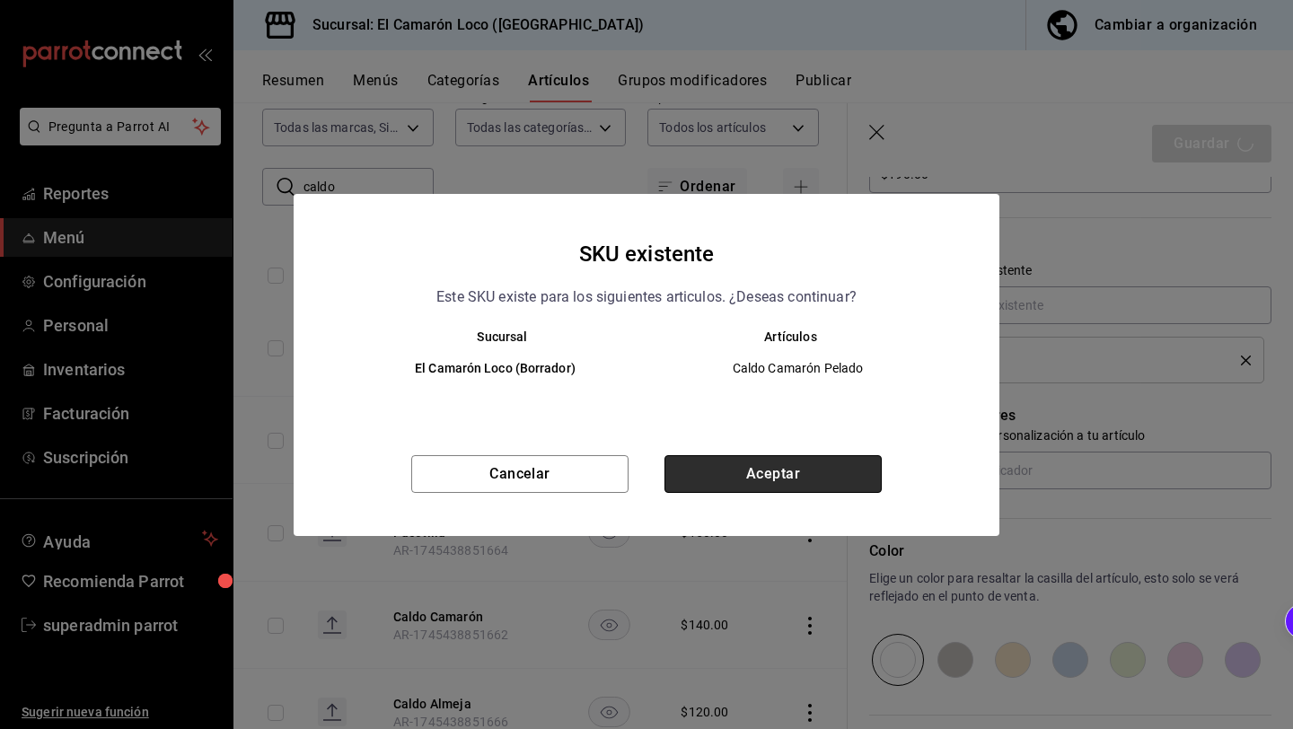
click at [804, 479] on button "Aceptar" at bounding box center [772, 474] width 217 height 38
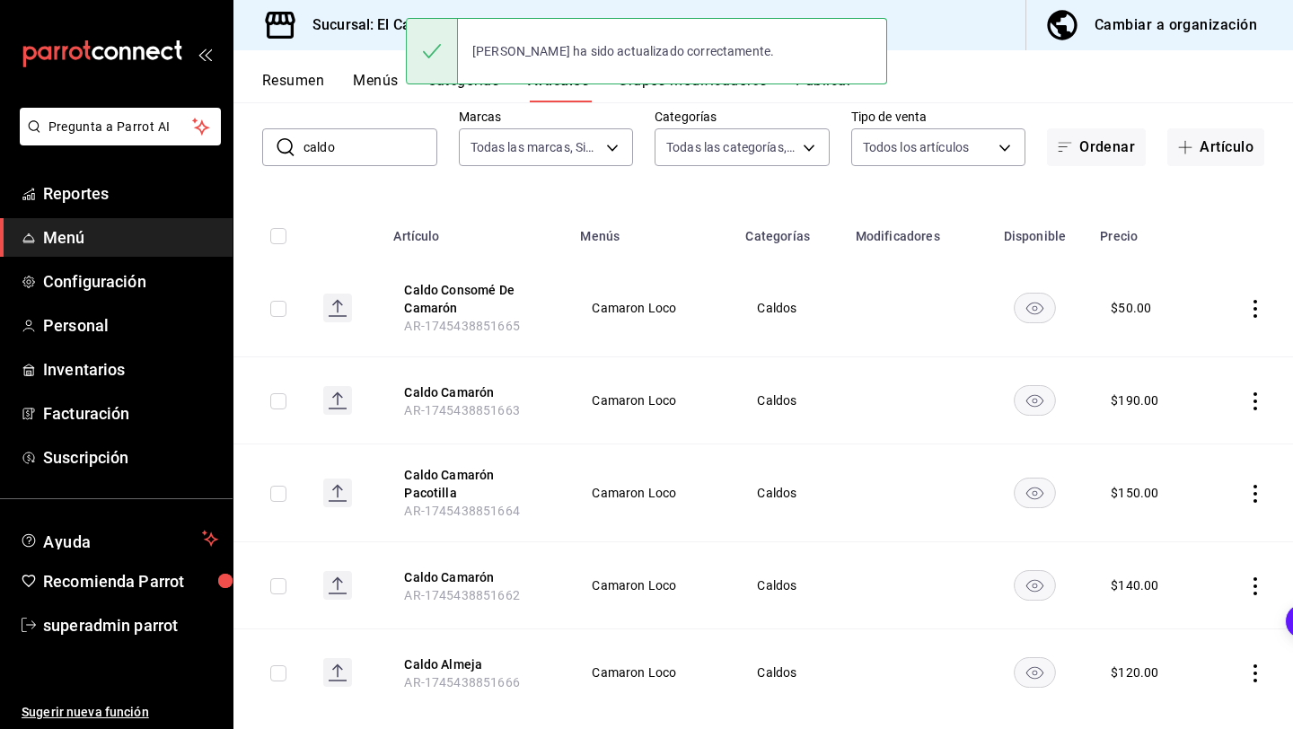
scroll to position [117, 0]
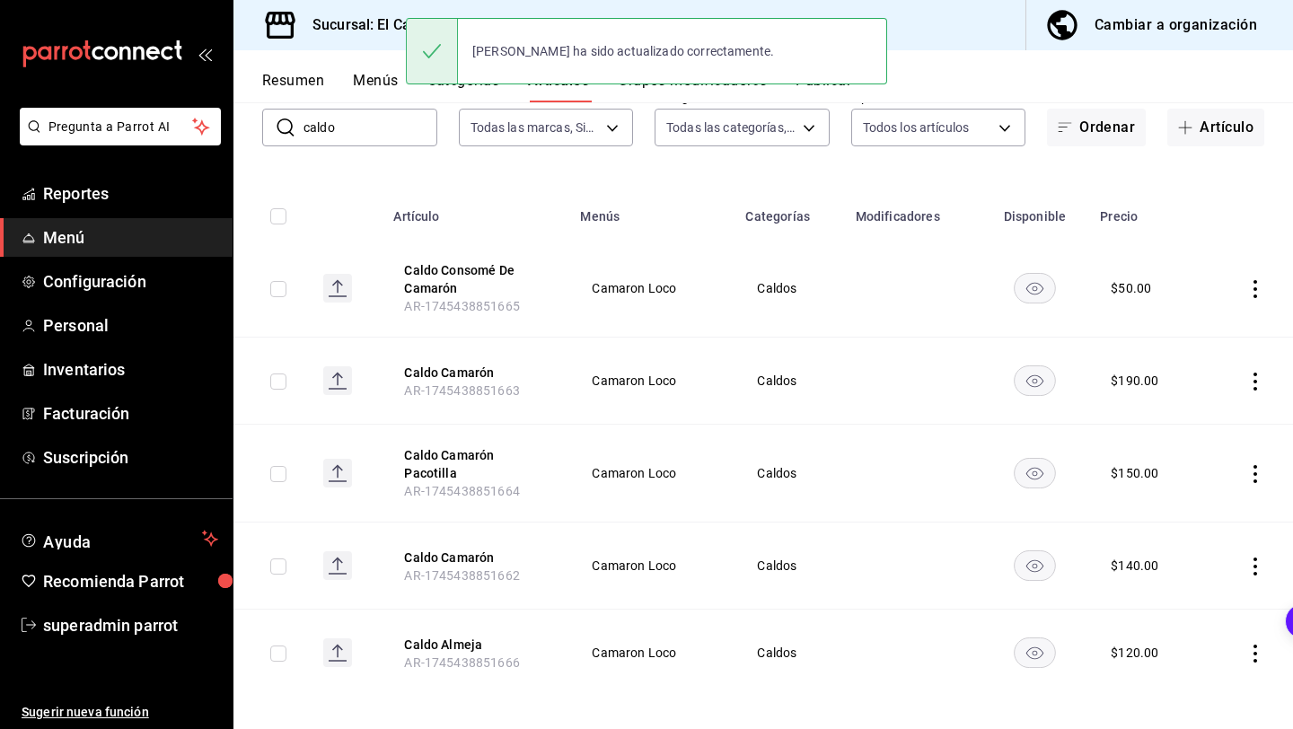
click at [1257, 465] on icon "actions" at bounding box center [1255, 474] width 18 height 18
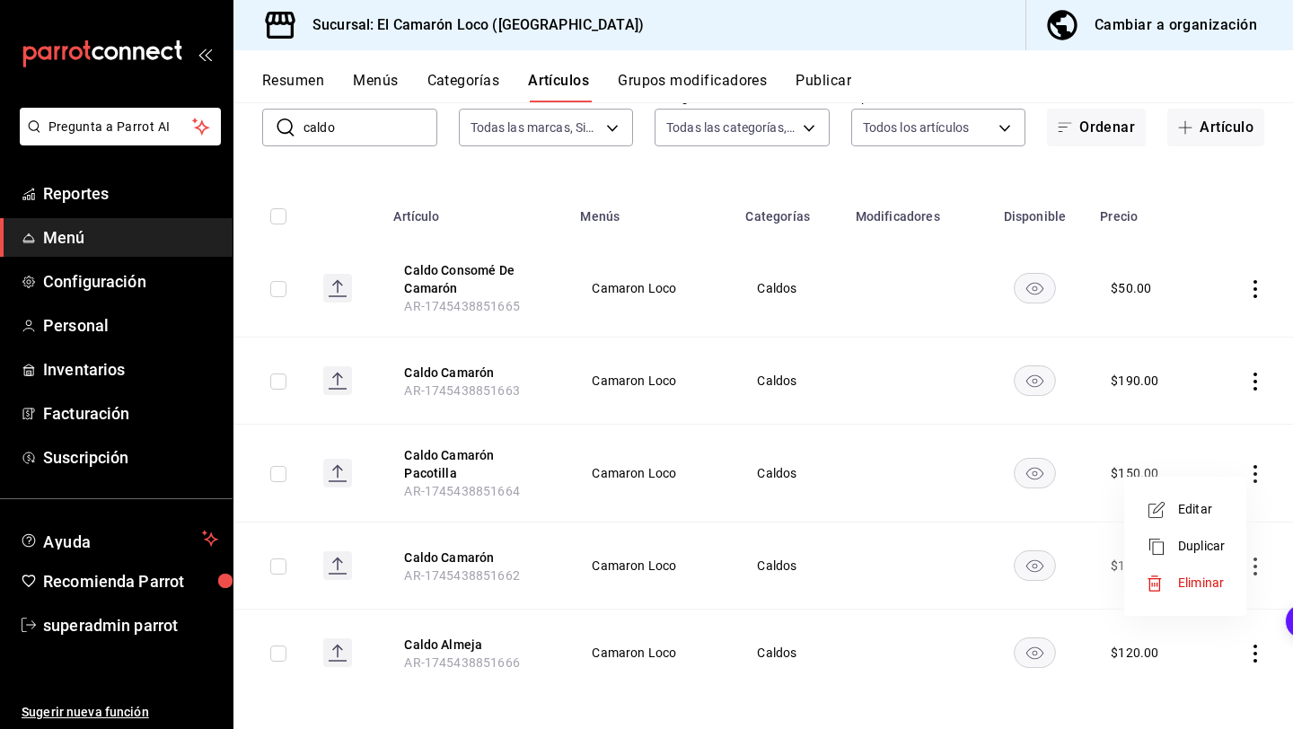
click at [1157, 583] on icon at bounding box center [1154, 583] width 13 height 15
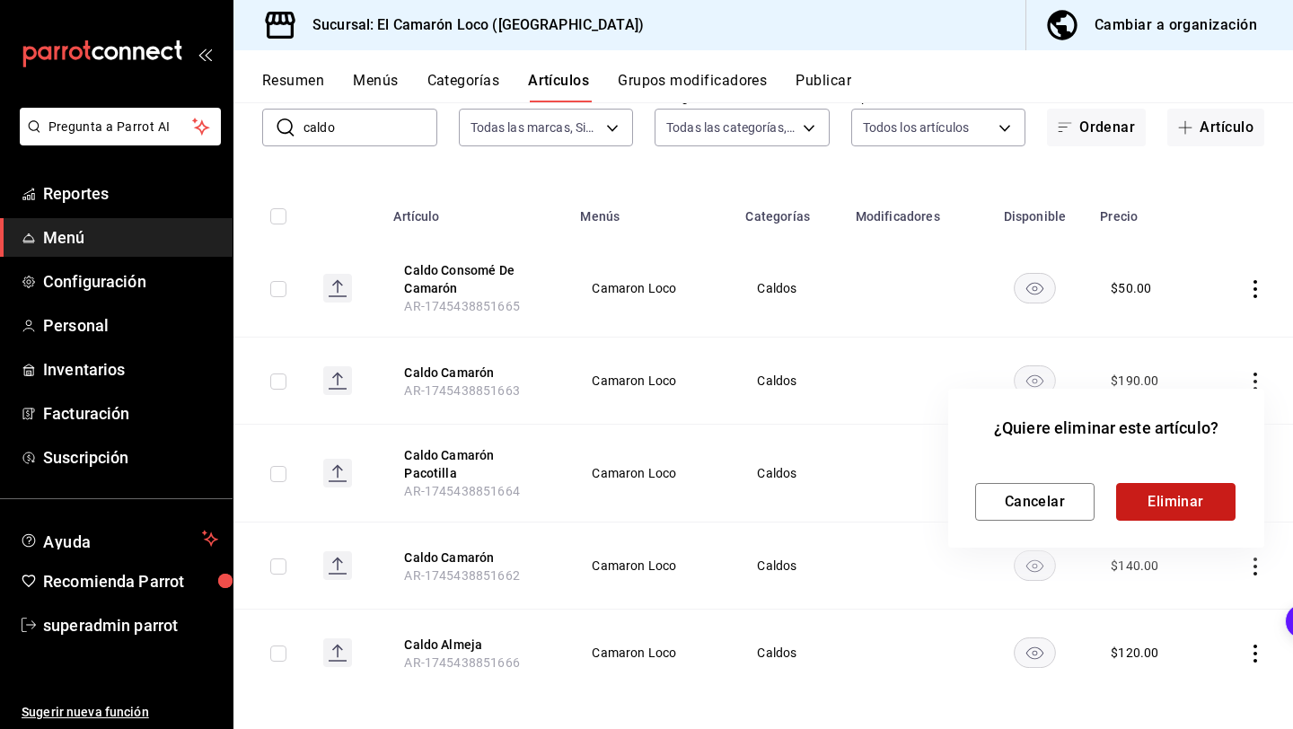
click at [1174, 493] on button "Eliminar" at bounding box center [1175, 502] width 119 height 38
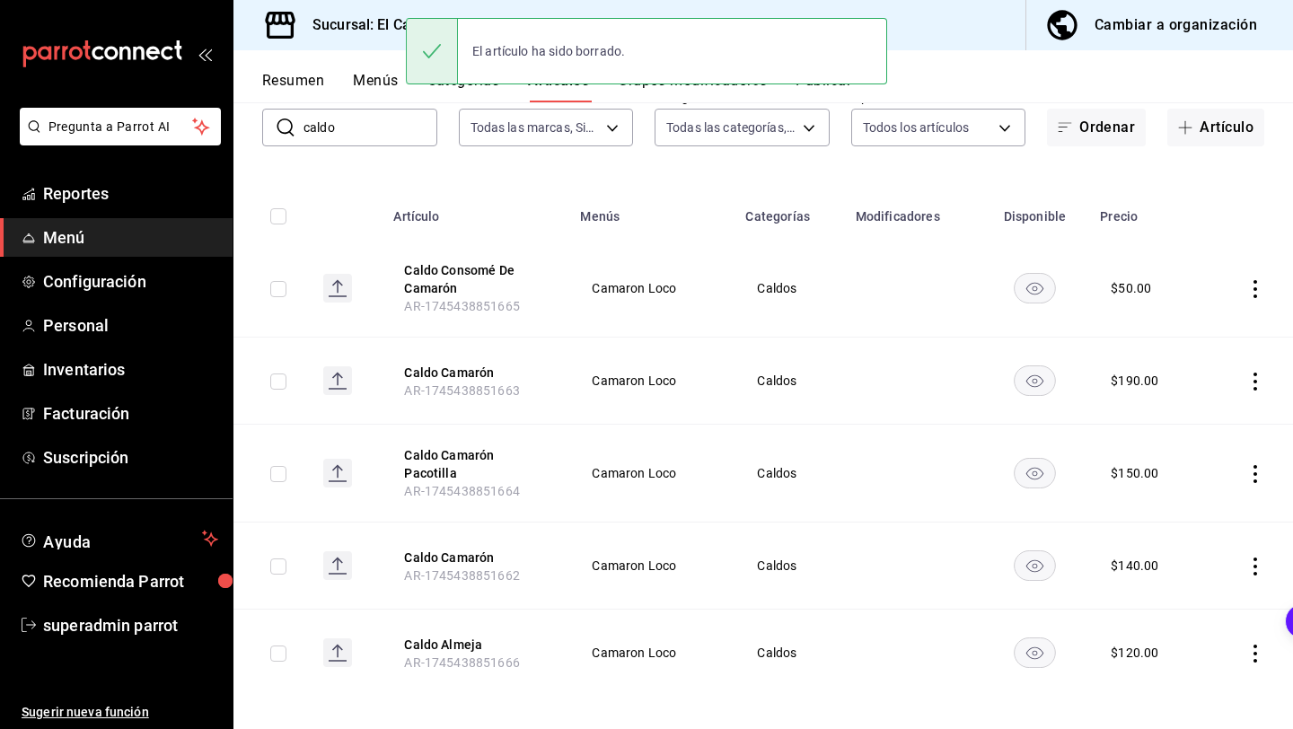
scroll to position [30, 0]
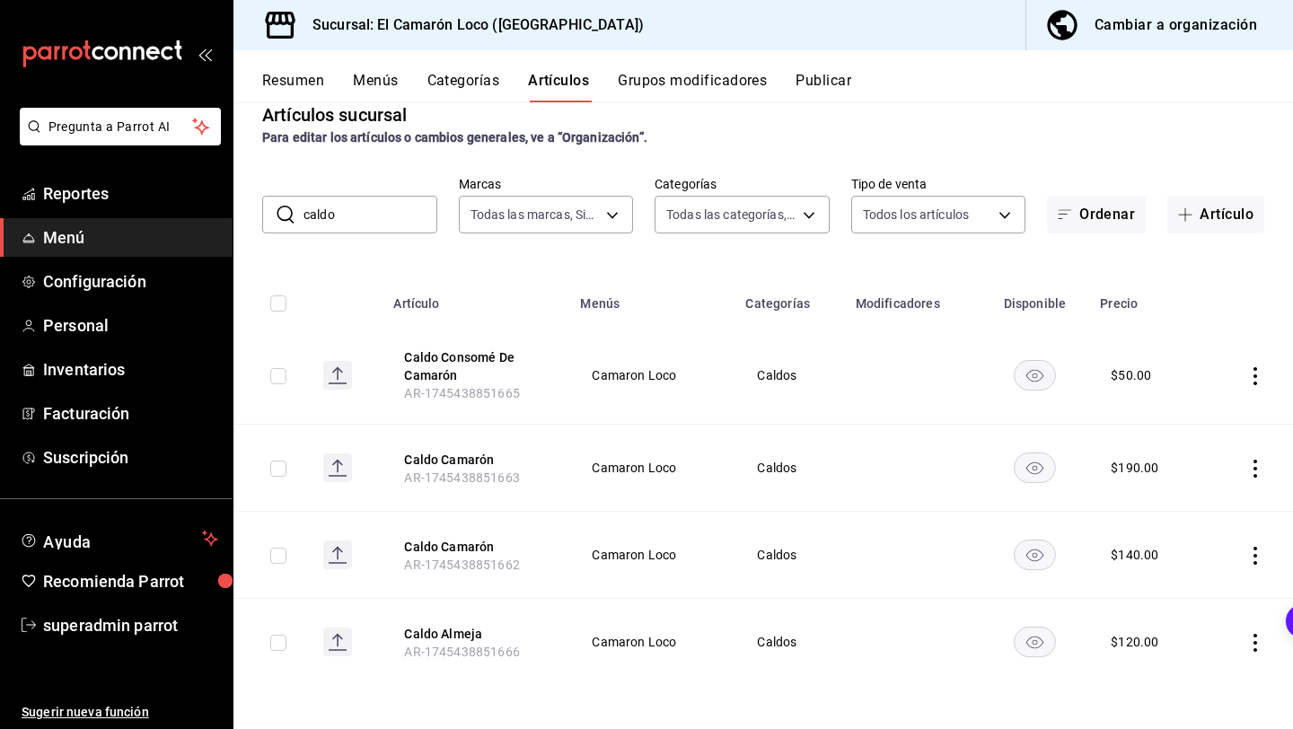
click at [1251, 549] on icon "actions" at bounding box center [1255, 556] width 18 height 18
click at [1169, 586] on div at bounding box center [1162, 597] width 32 height 22
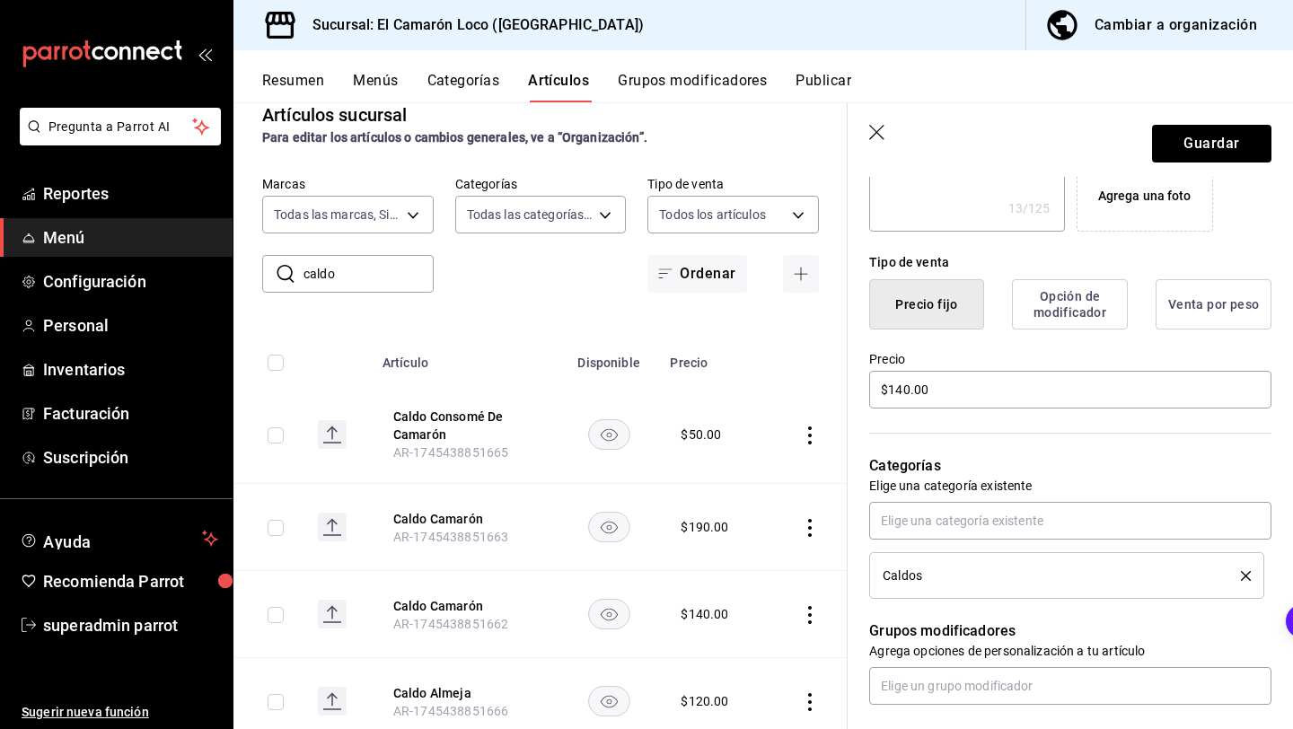
scroll to position [419, 0]
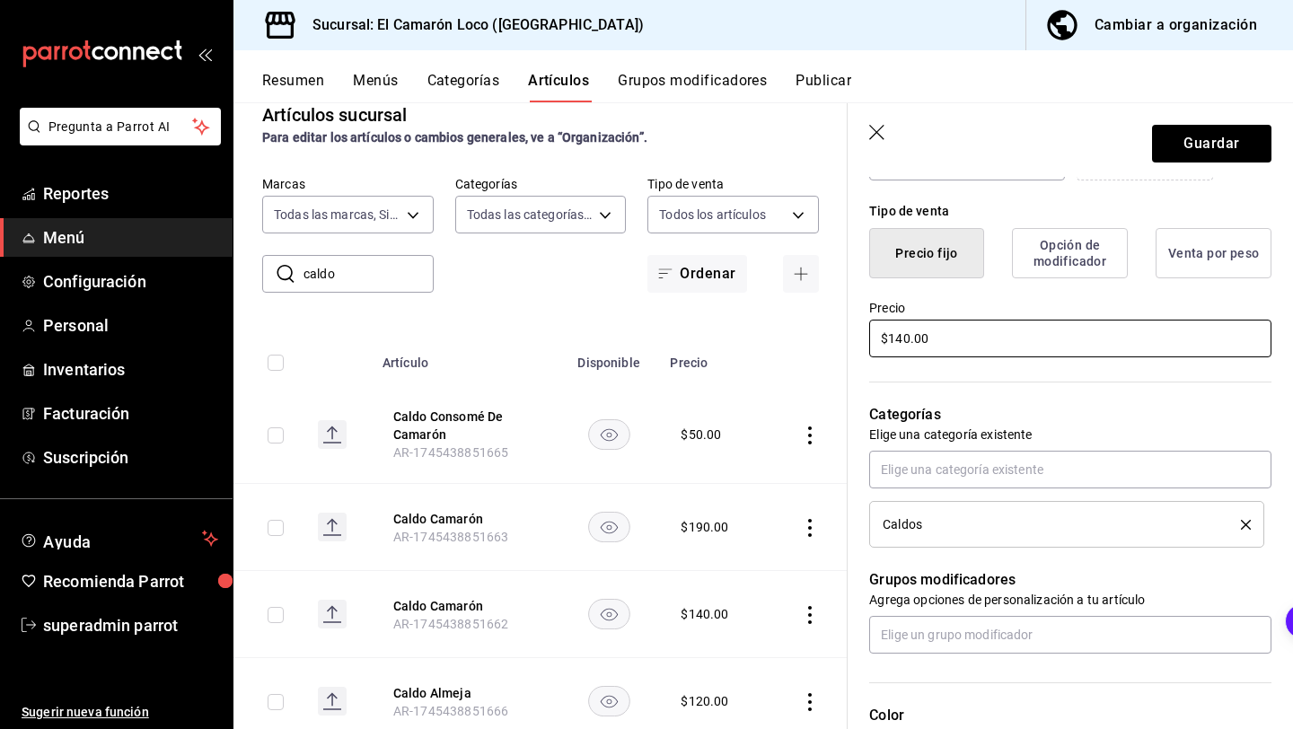
click at [906, 343] on input "$140.00" at bounding box center [1070, 339] width 402 height 38
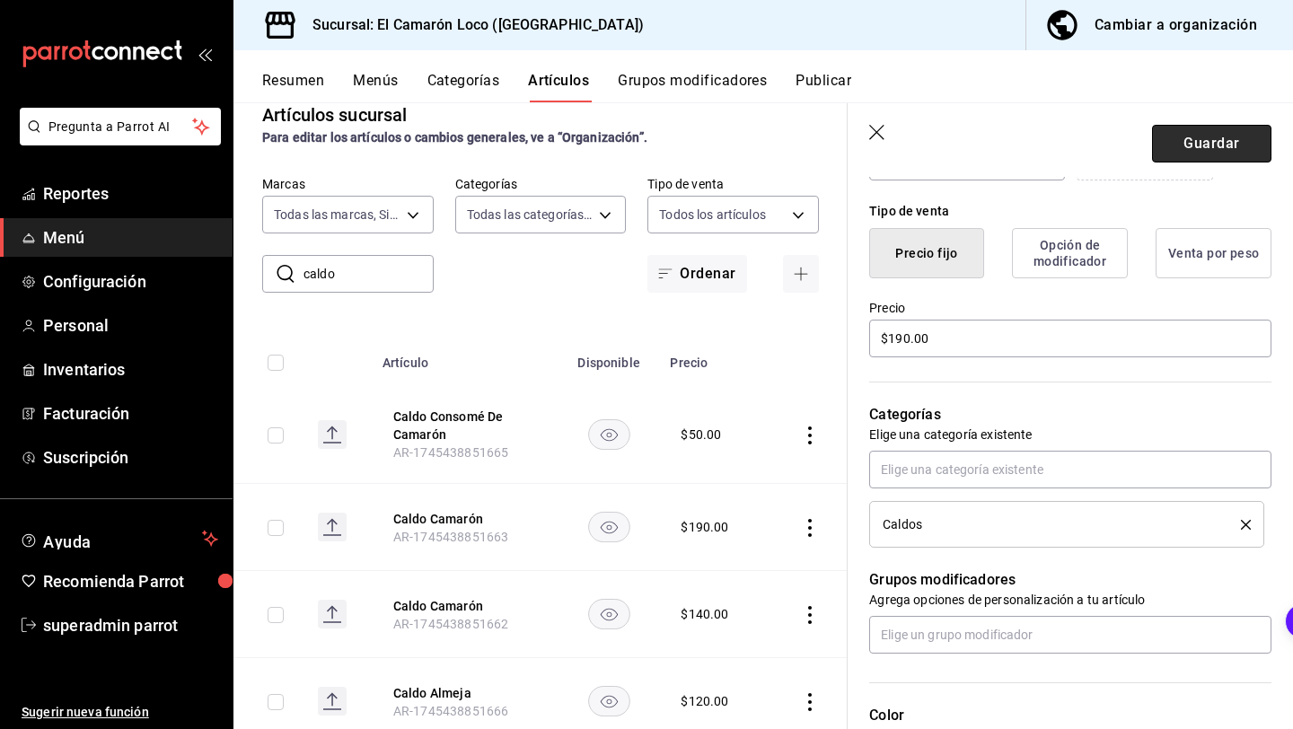
click at [1200, 127] on button "Guardar" at bounding box center [1211, 144] width 119 height 38
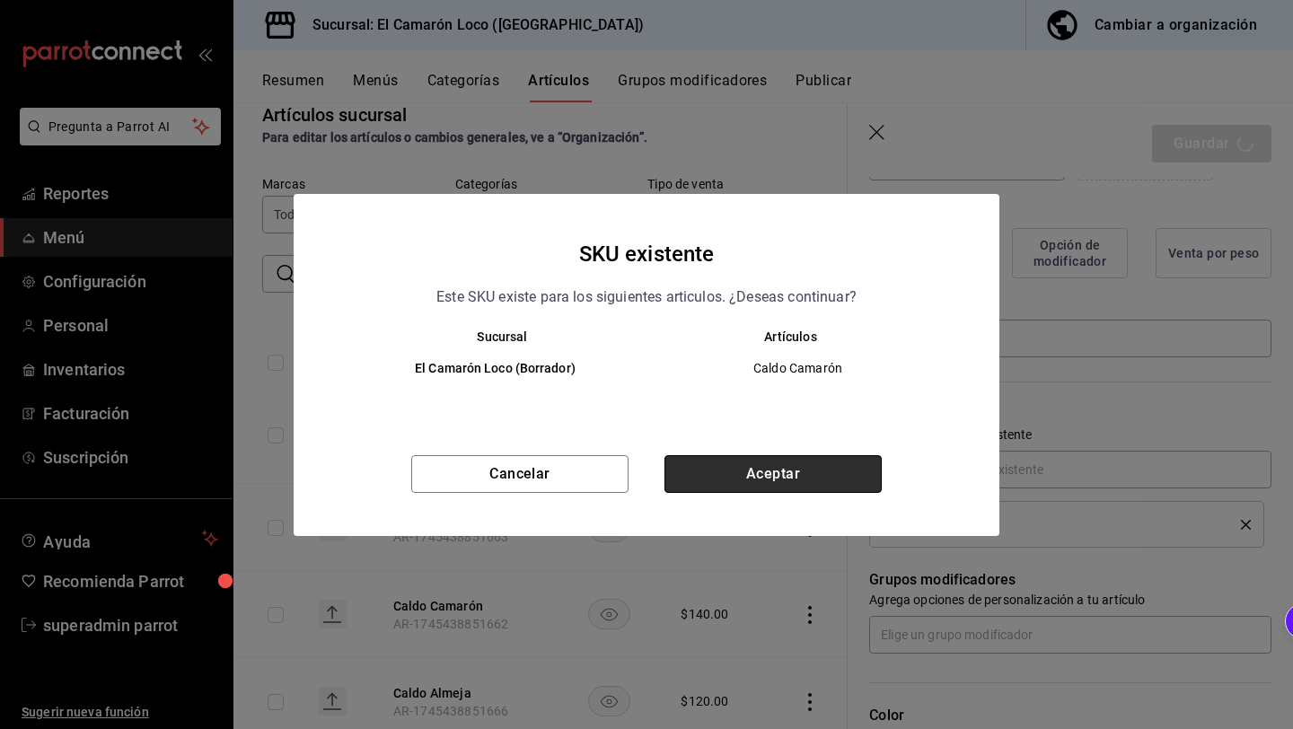
click at [802, 467] on button "Aceptar" at bounding box center [772, 474] width 217 height 38
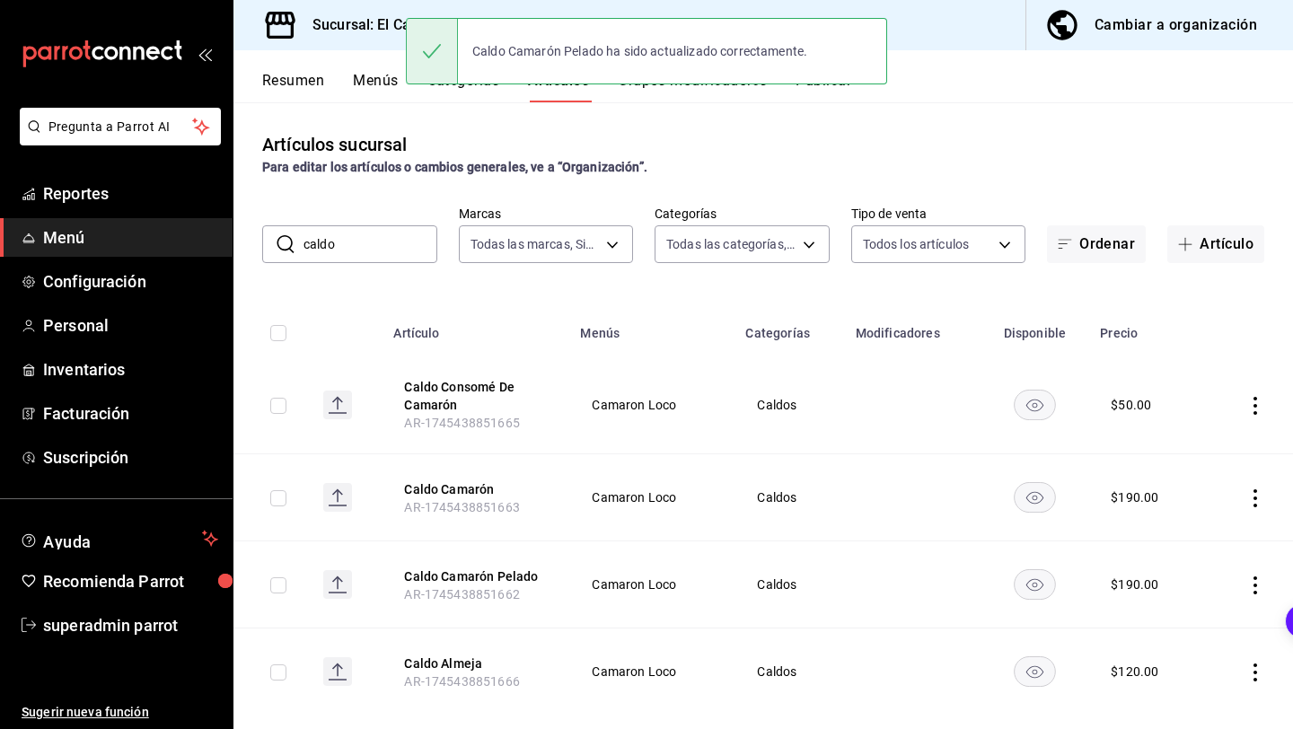
scroll to position [30, 0]
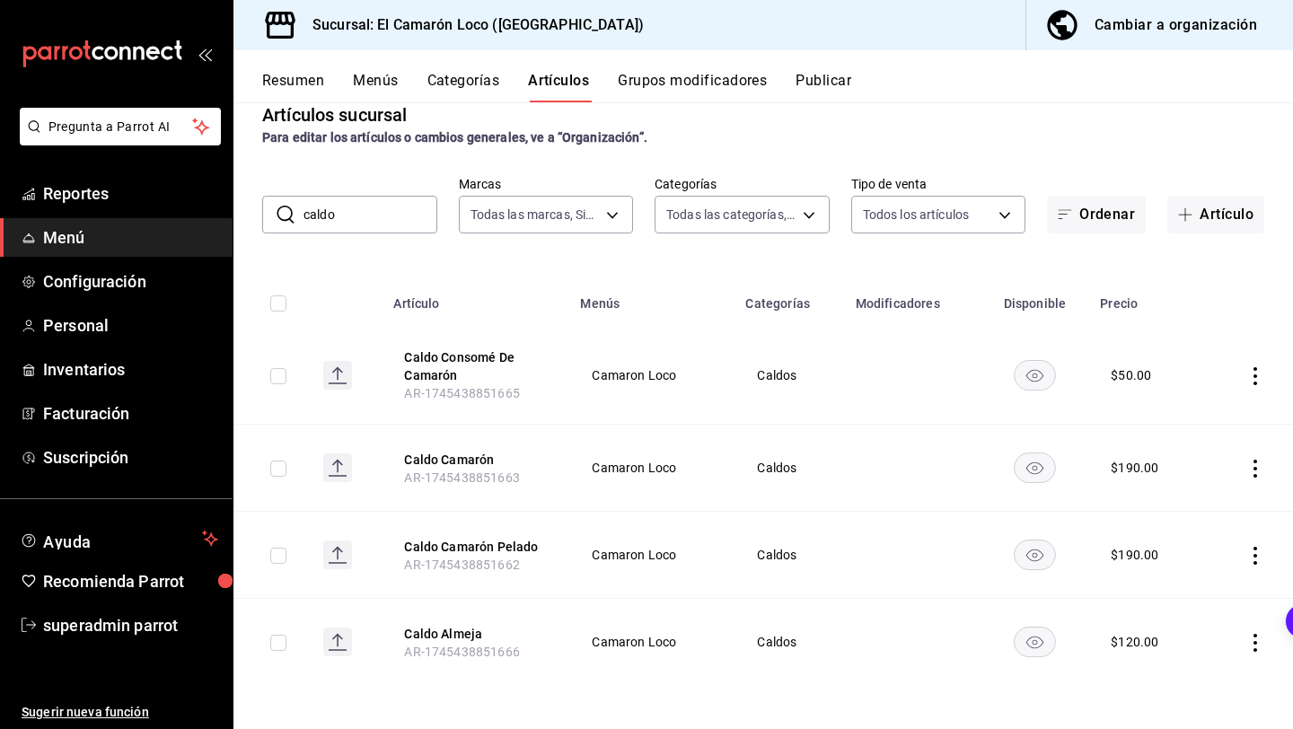
click at [1256, 468] on icon "actions" at bounding box center [1255, 469] width 4 height 18
click at [1185, 507] on span "Editar" at bounding box center [1201, 509] width 47 height 19
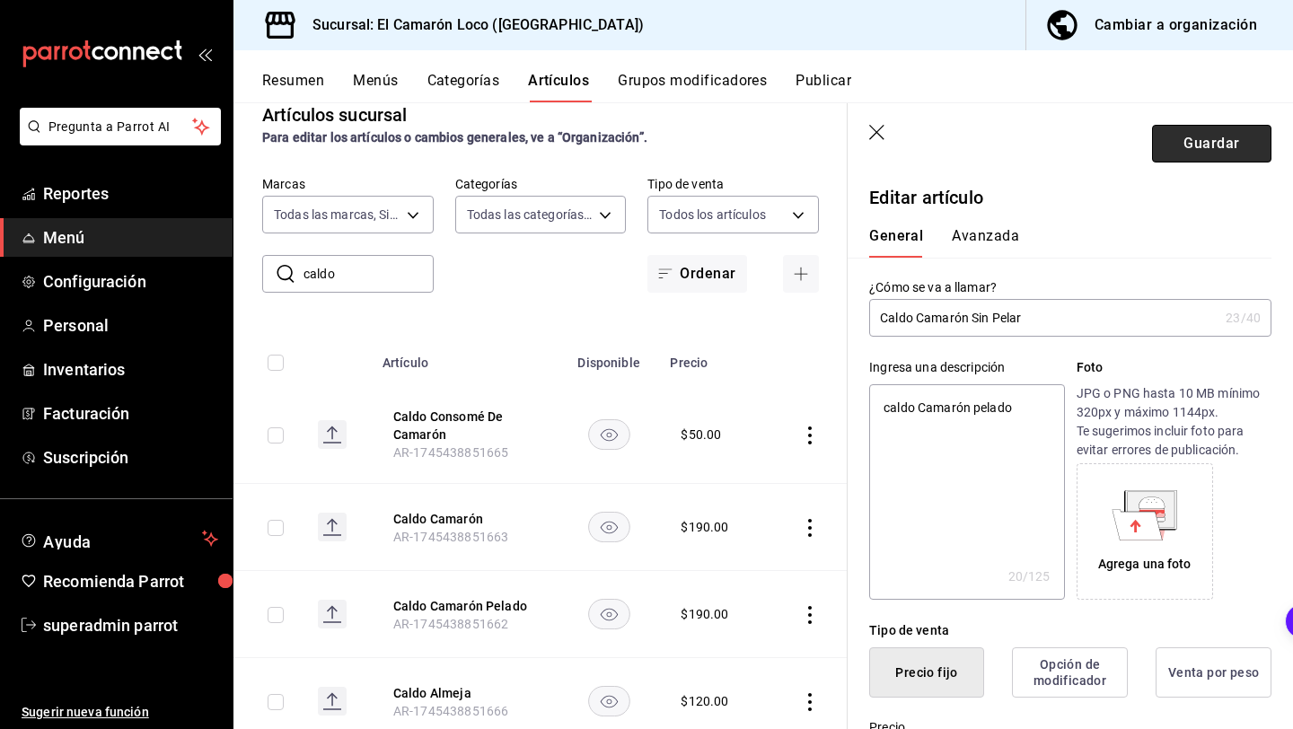
click at [1189, 132] on button "Guardar" at bounding box center [1211, 144] width 119 height 38
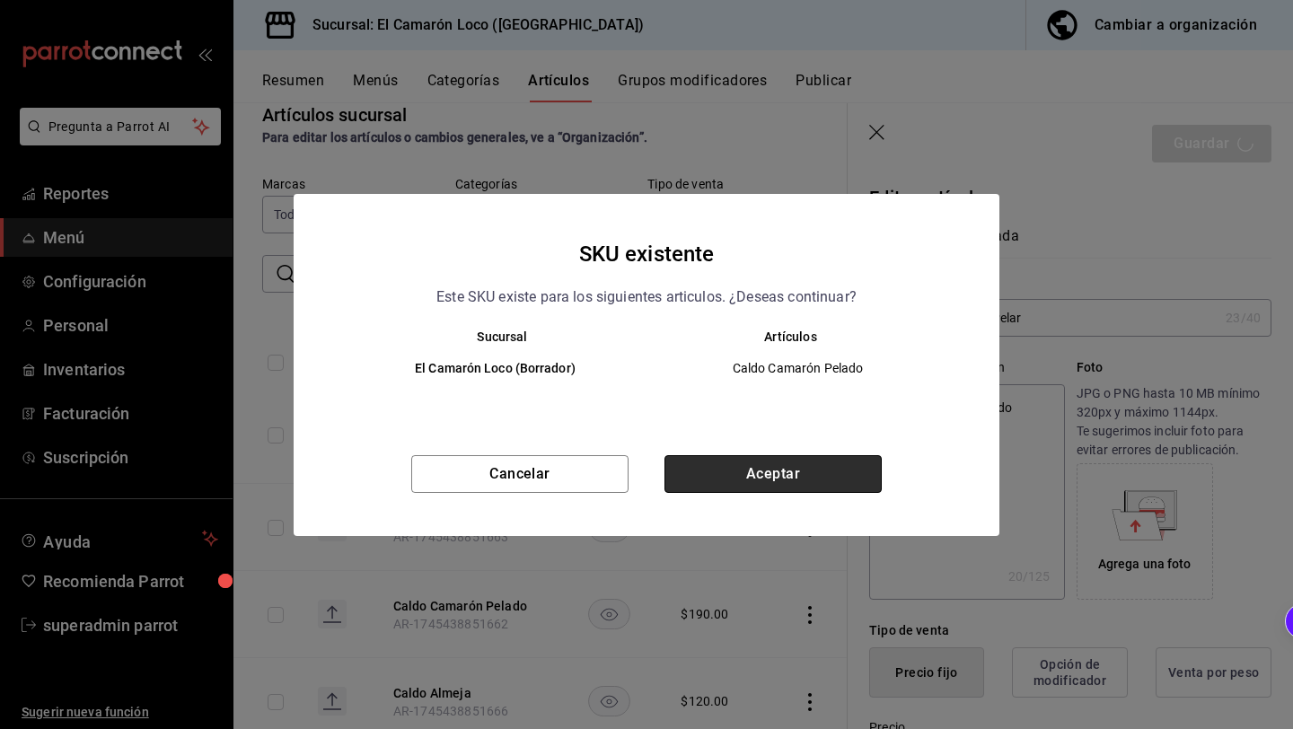
click at [748, 463] on button "Aceptar" at bounding box center [772, 474] width 217 height 38
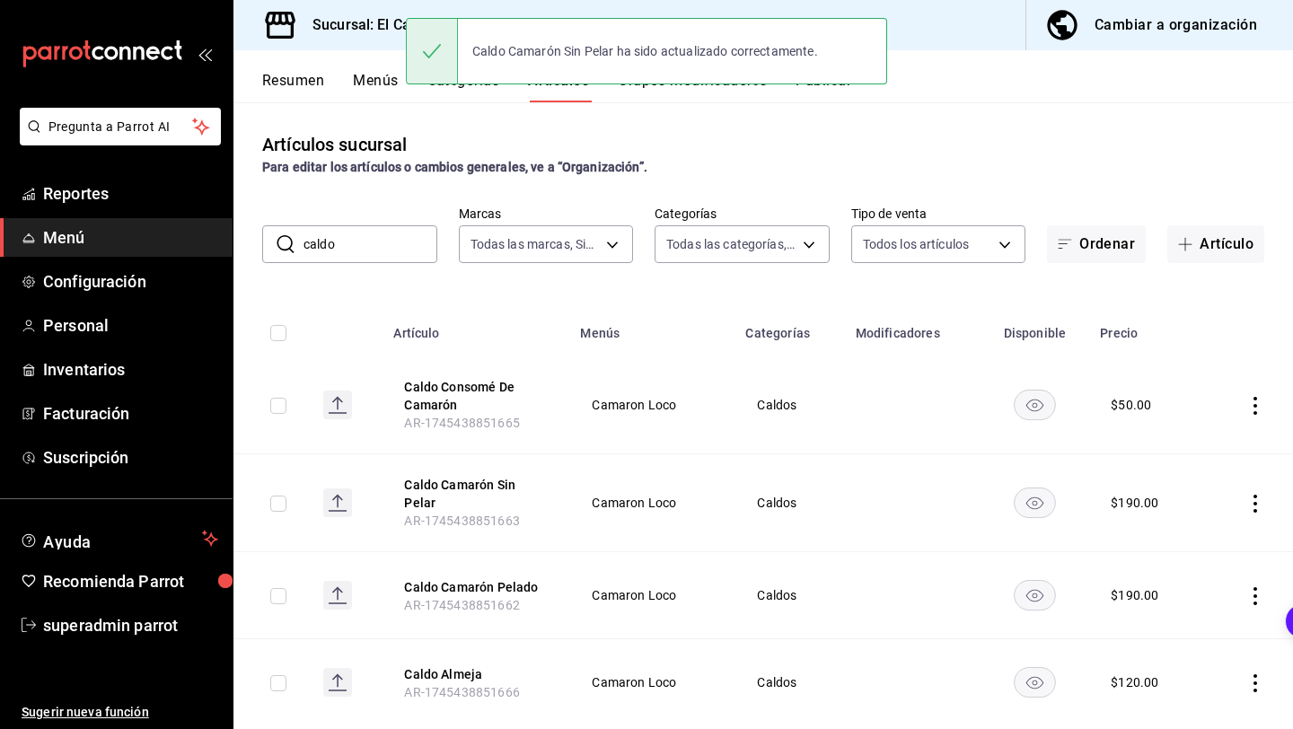
scroll to position [30, 0]
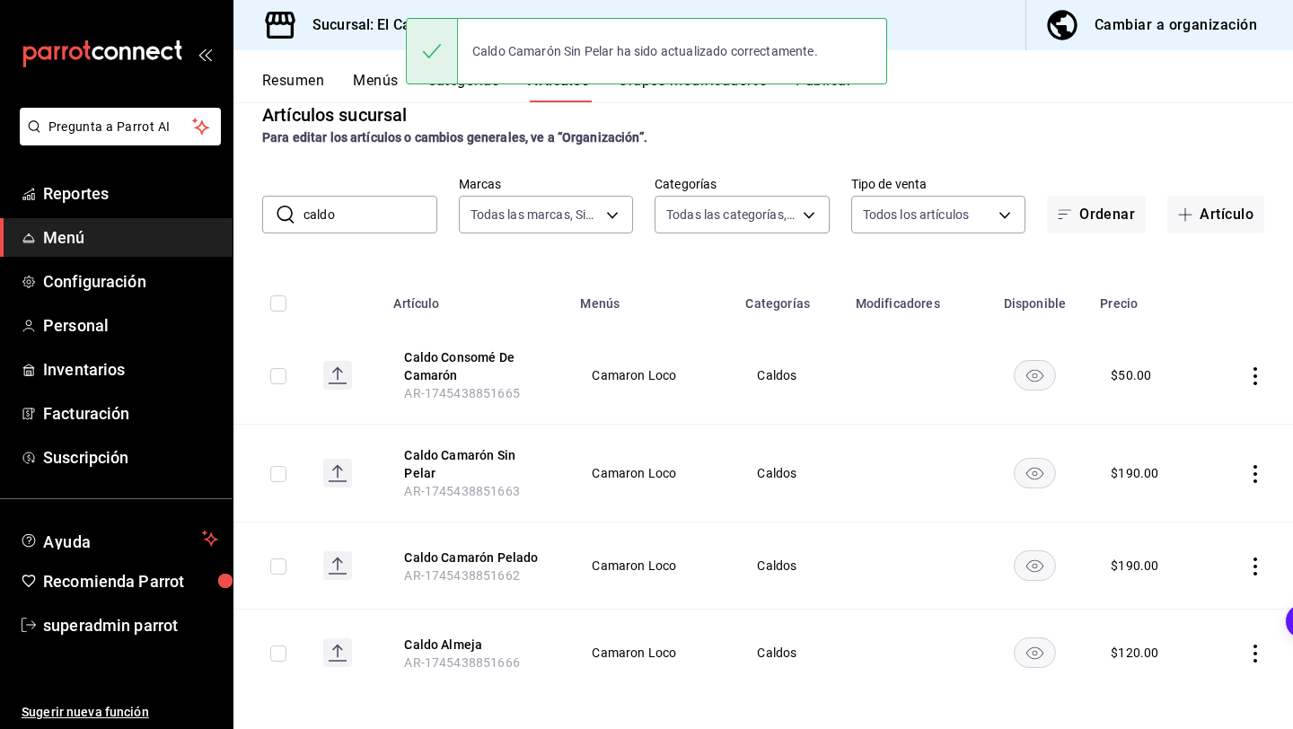
click at [1253, 636] on div "Answer.AI Summarize this page" at bounding box center [1270, 621] width 45 height 36
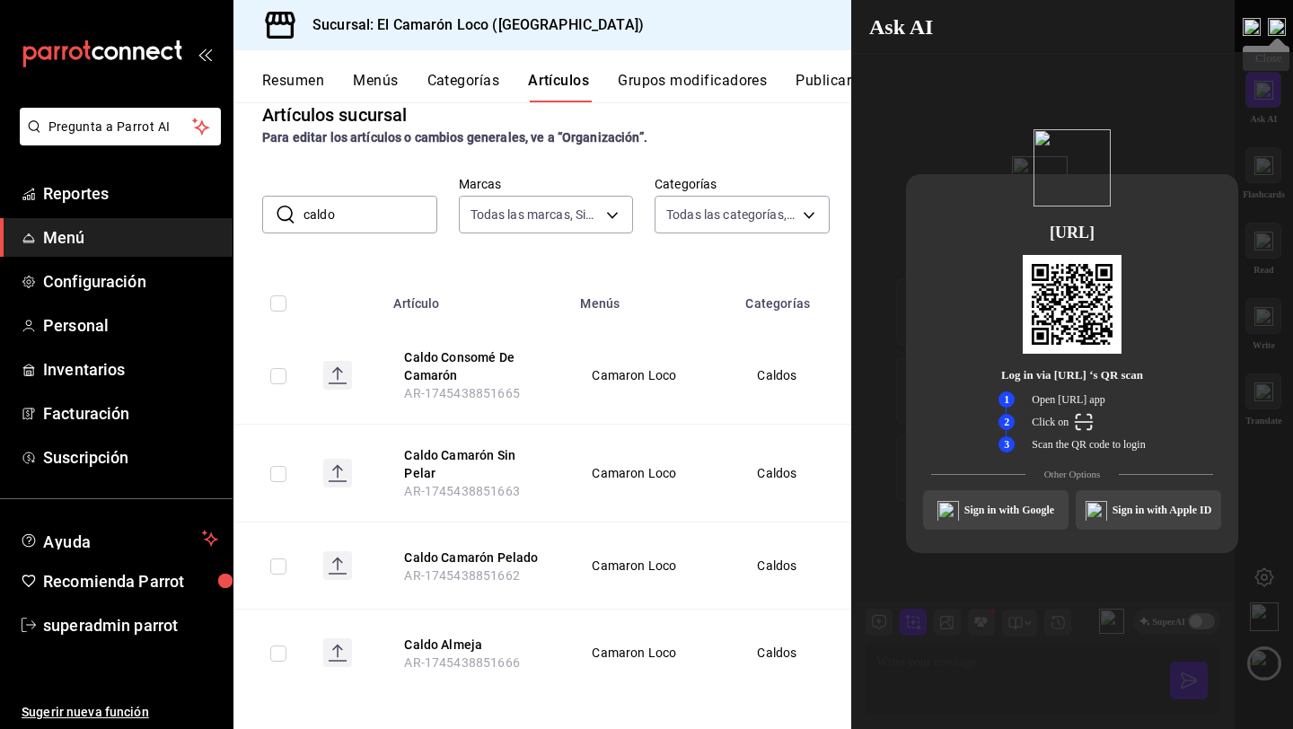
click at [1279, 22] on img at bounding box center [1277, 27] width 18 height 18
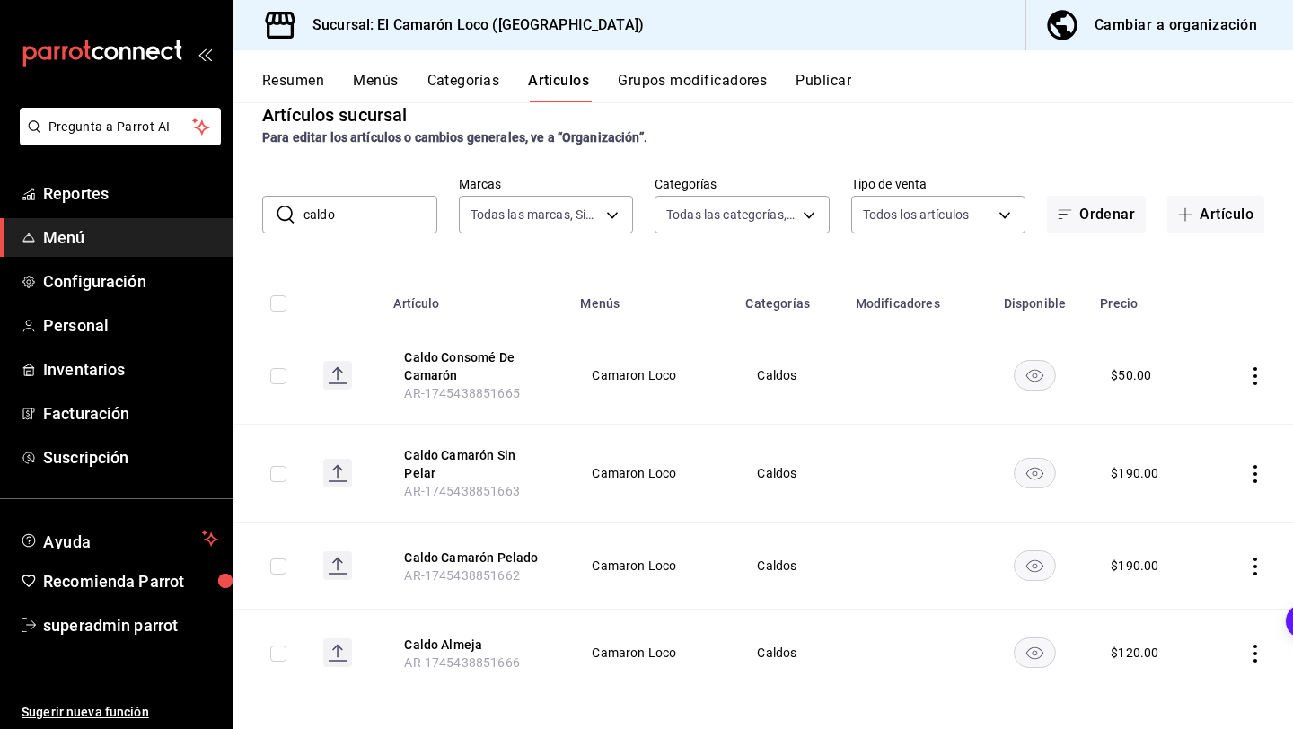
click at [1255, 645] on icon "actions" at bounding box center [1255, 654] width 4 height 18
click at [1191, 683] on span "Eliminar" at bounding box center [1201, 681] width 46 height 14
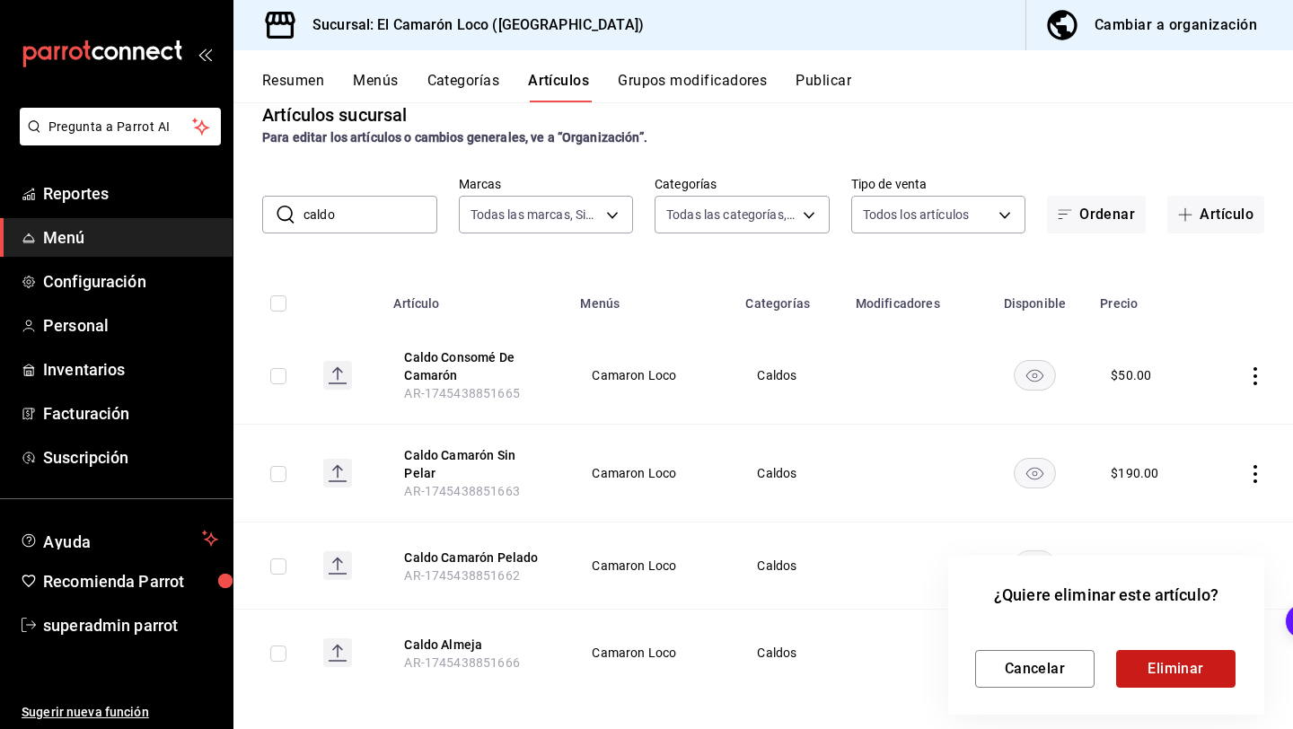
click at [1121, 675] on button "Eliminar" at bounding box center [1175, 669] width 119 height 38
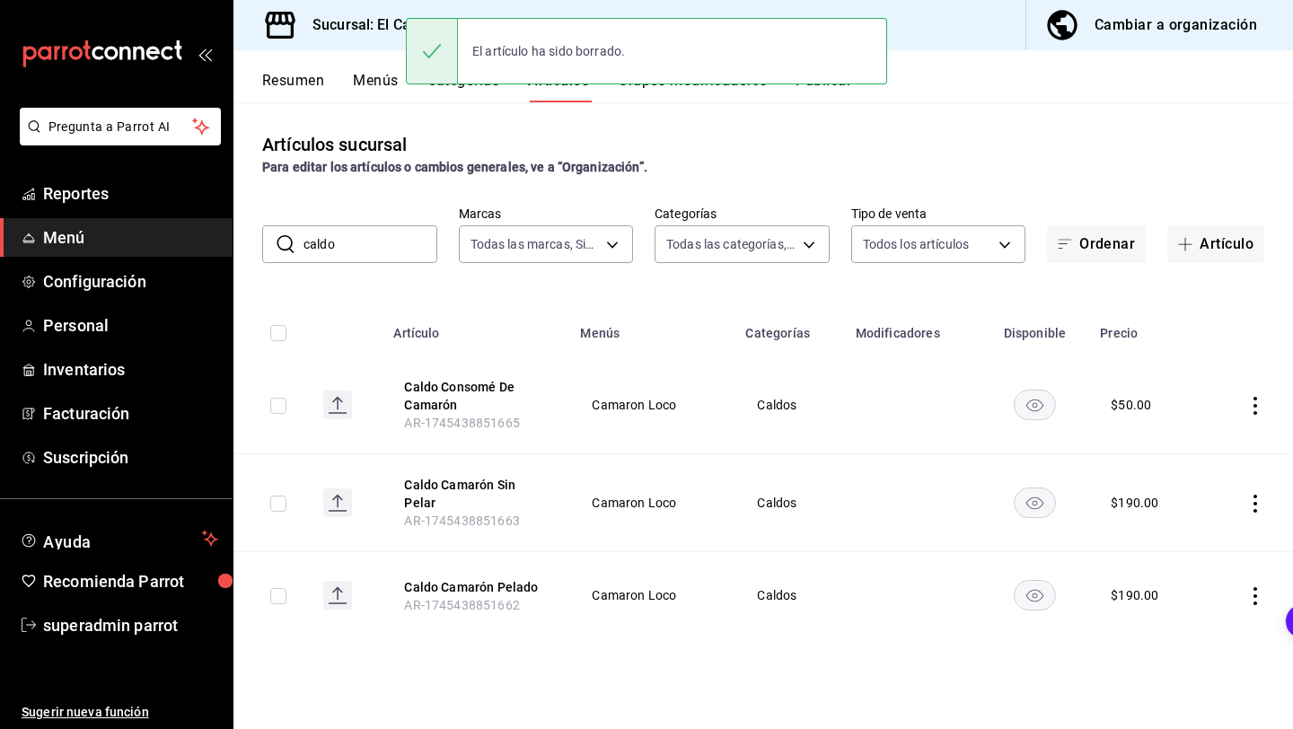
scroll to position [0, 0]
click at [400, 247] on input "caldo" at bounding box center [370, 244] width 134 height 36
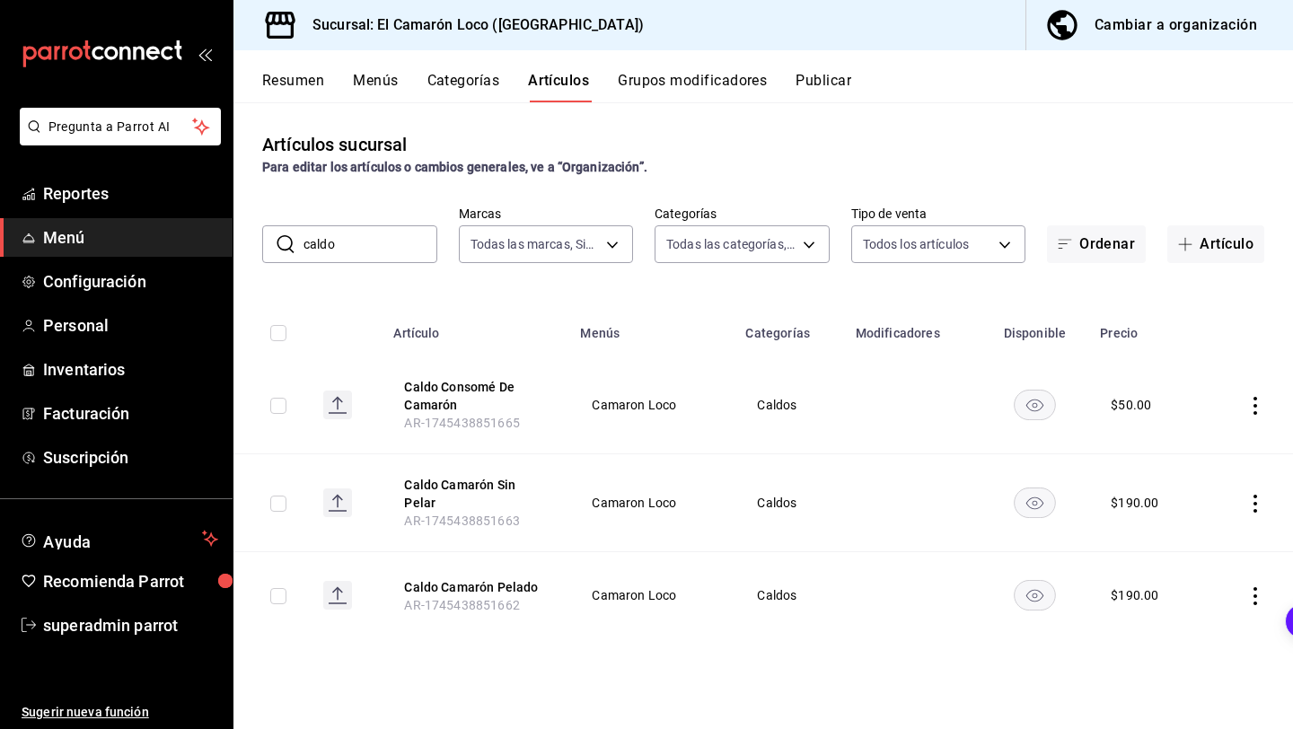
click at [400, 247] on input "caldo" at bounding box center [370, 244] width 134 height 36
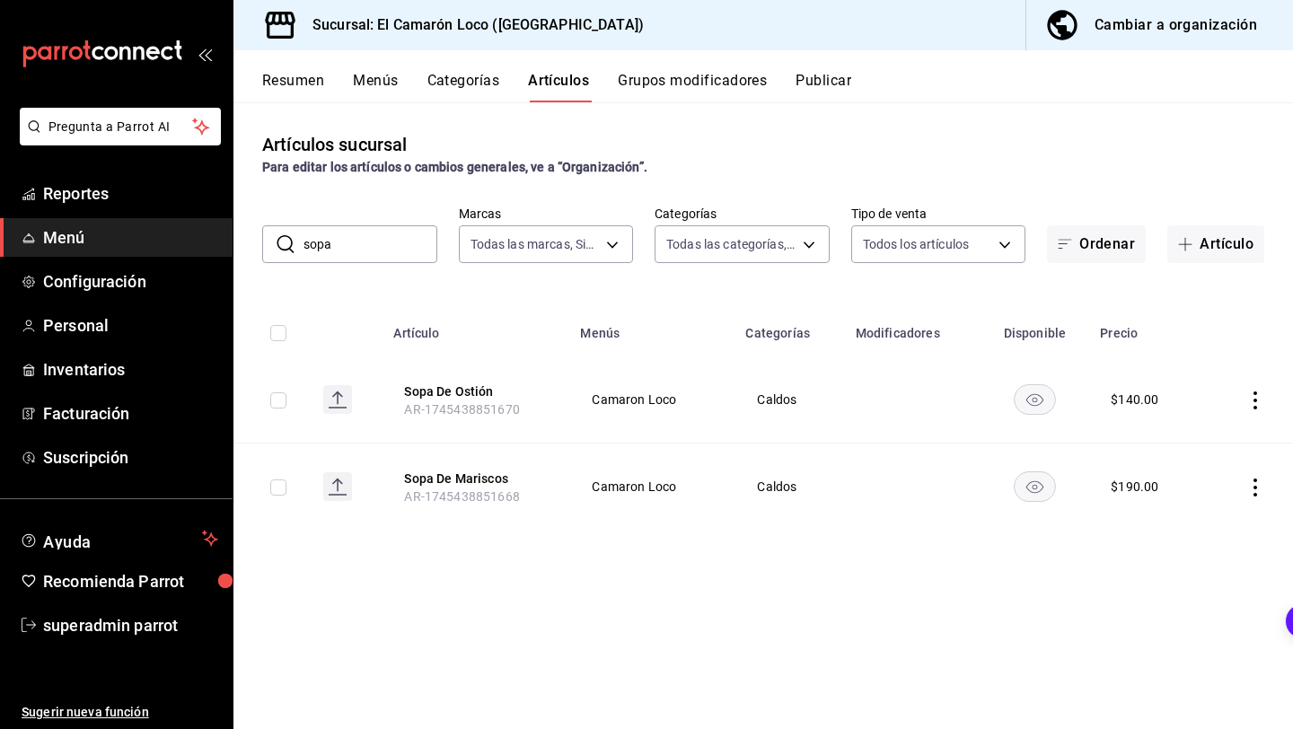
click at [1250, 404] on icon "actions" at bounding box center [1255, 400] width 18 height 18
click at [1160, 503] on li "Eliminar" at bounding box center [1185, 515] width 108 height 37
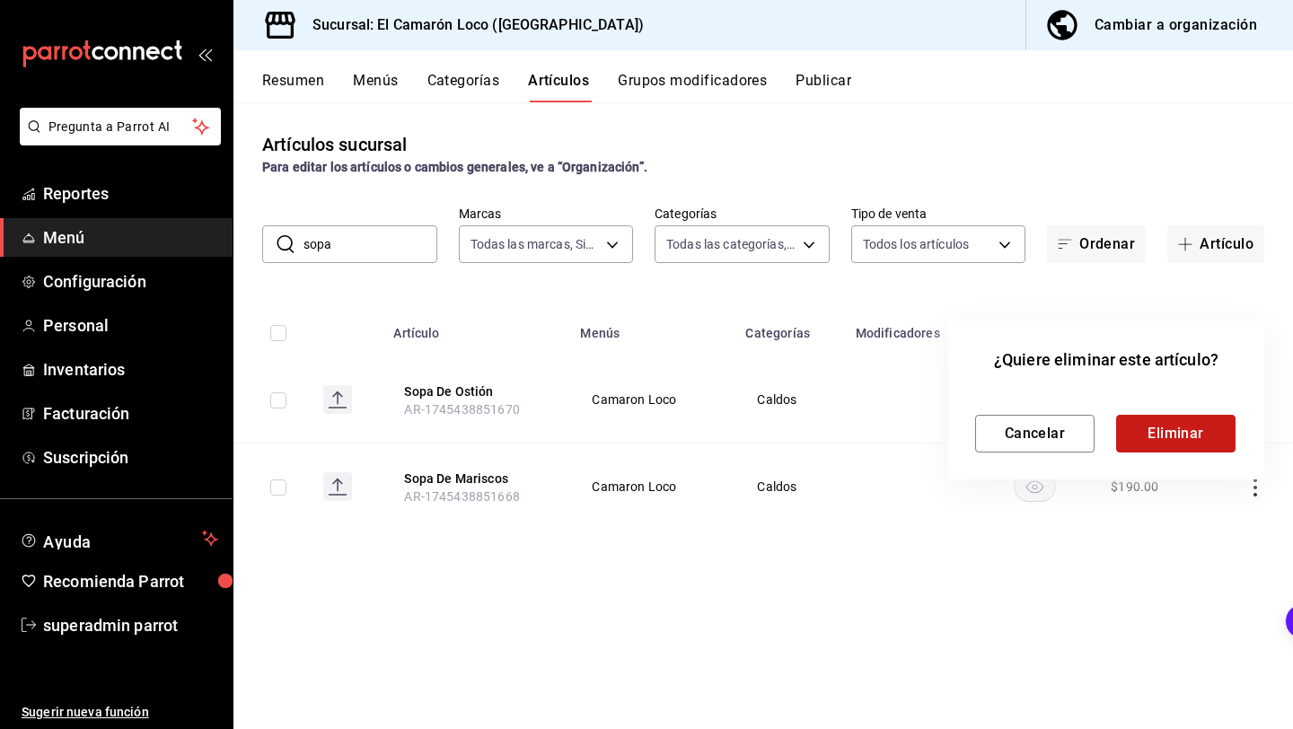
click at [1174, 432] on button "Eliminar" at bounding box center [1175, 434] width 119 height 38
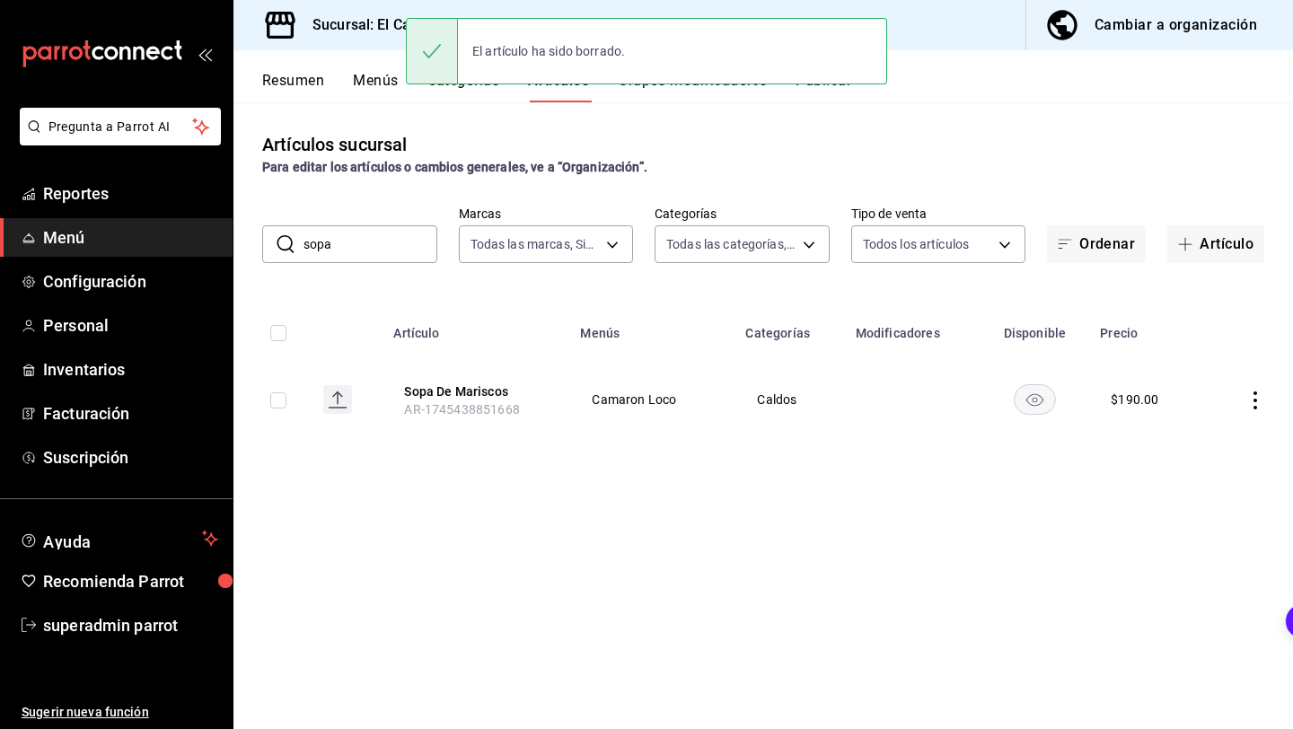
click at [1256, 405] on icon "actions" at bounding box center [1255, 400] width 18 height 18
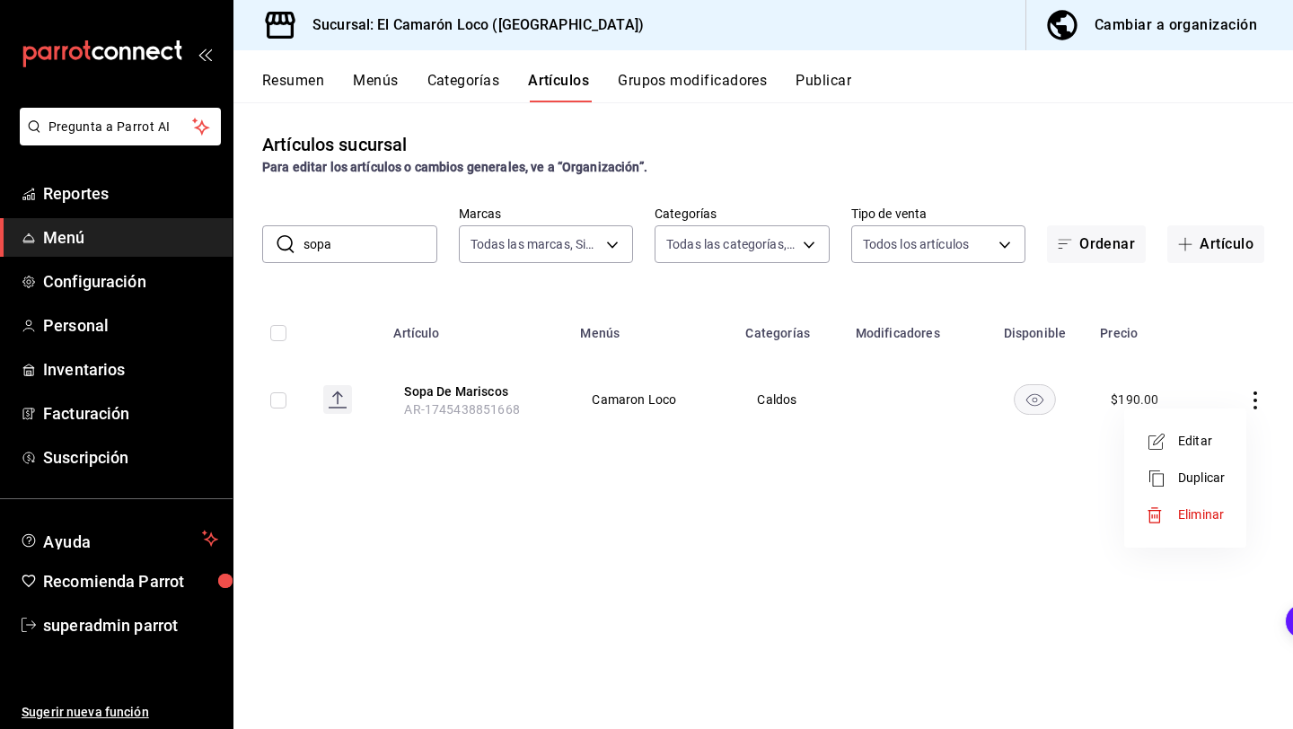
click at [1210, 440] on span "Editar" at bounding box center [1201, 441] width 47 height 19
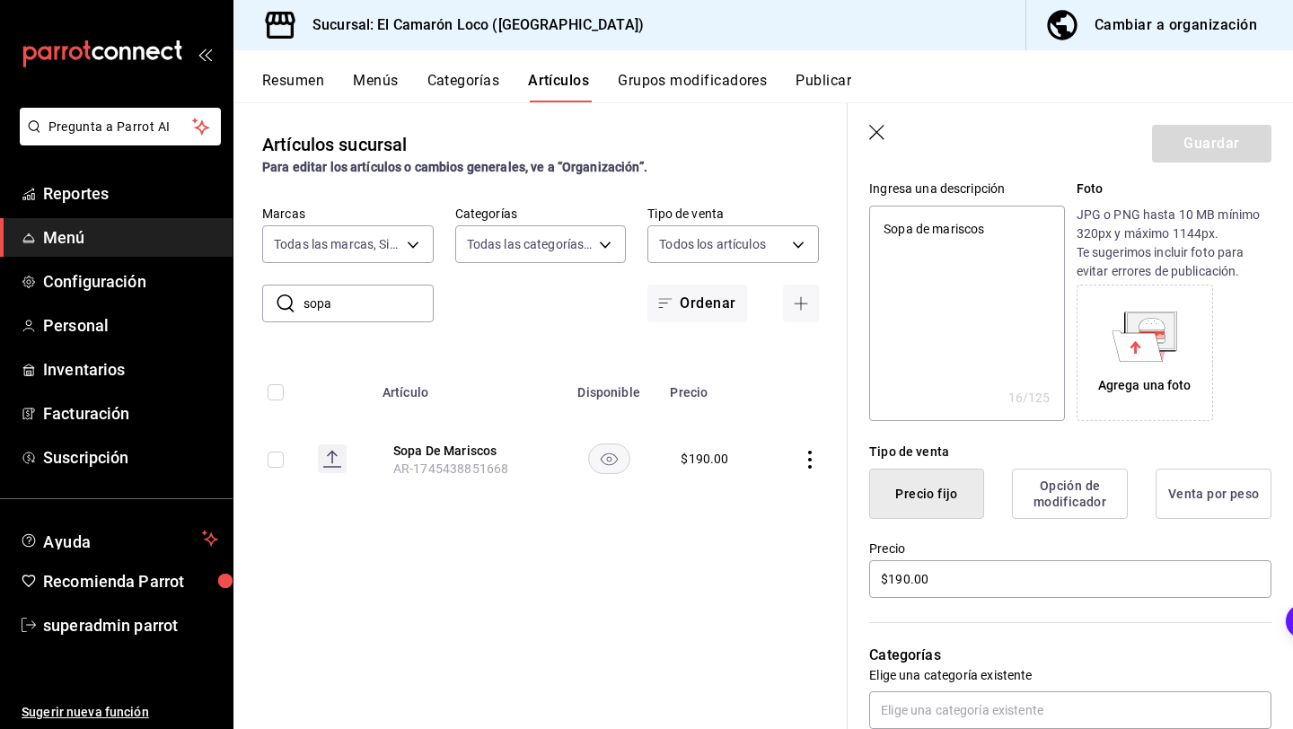
scroll to position [457, 0]
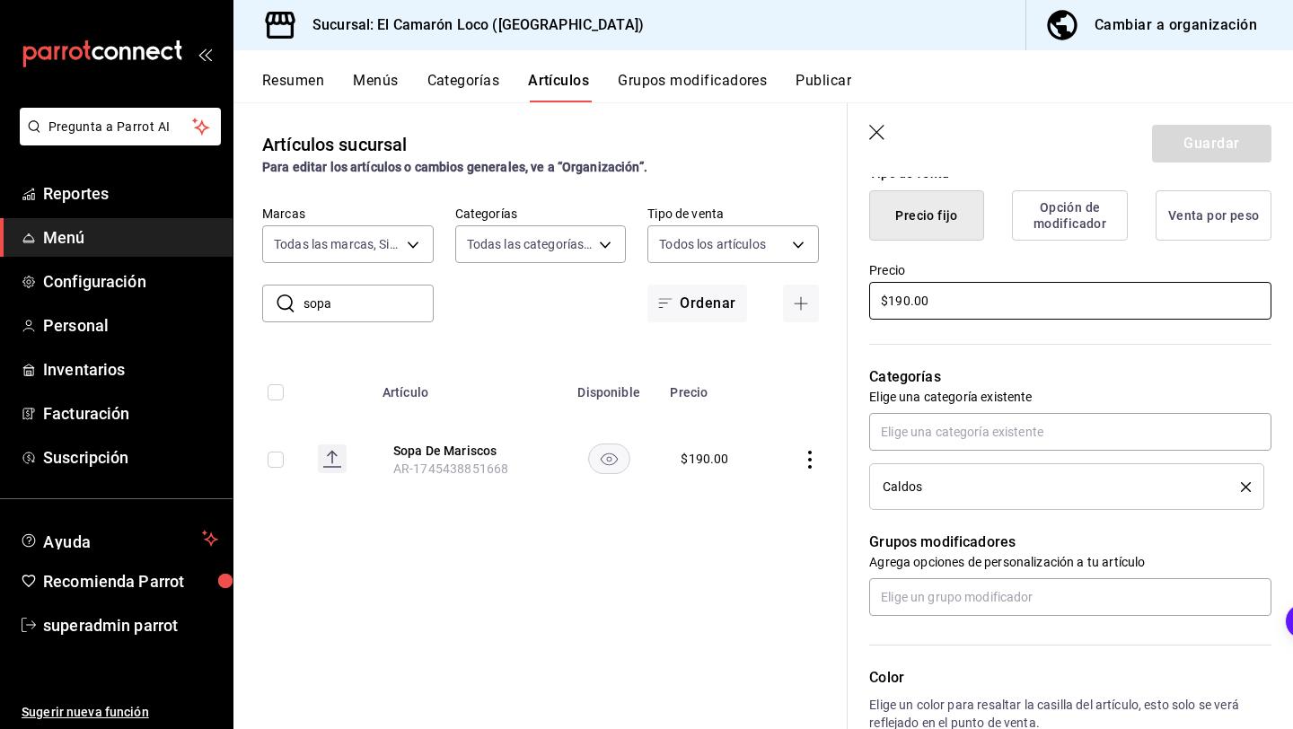
click at [904, 295] on input "$190.00" at bounding box center [1070, 301] width 402 height 38
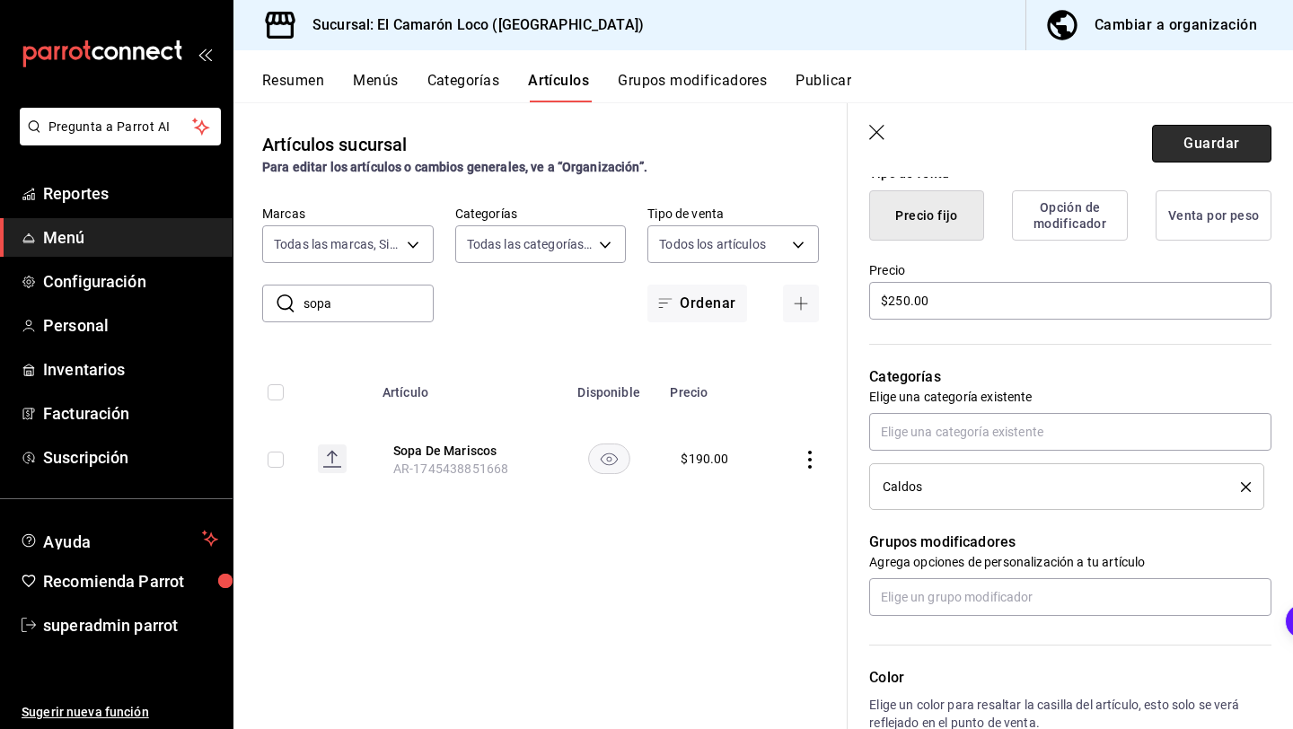
click at [1241, 146] on button "Guardar" at bounding box center [1211, 144] width 119 height 38
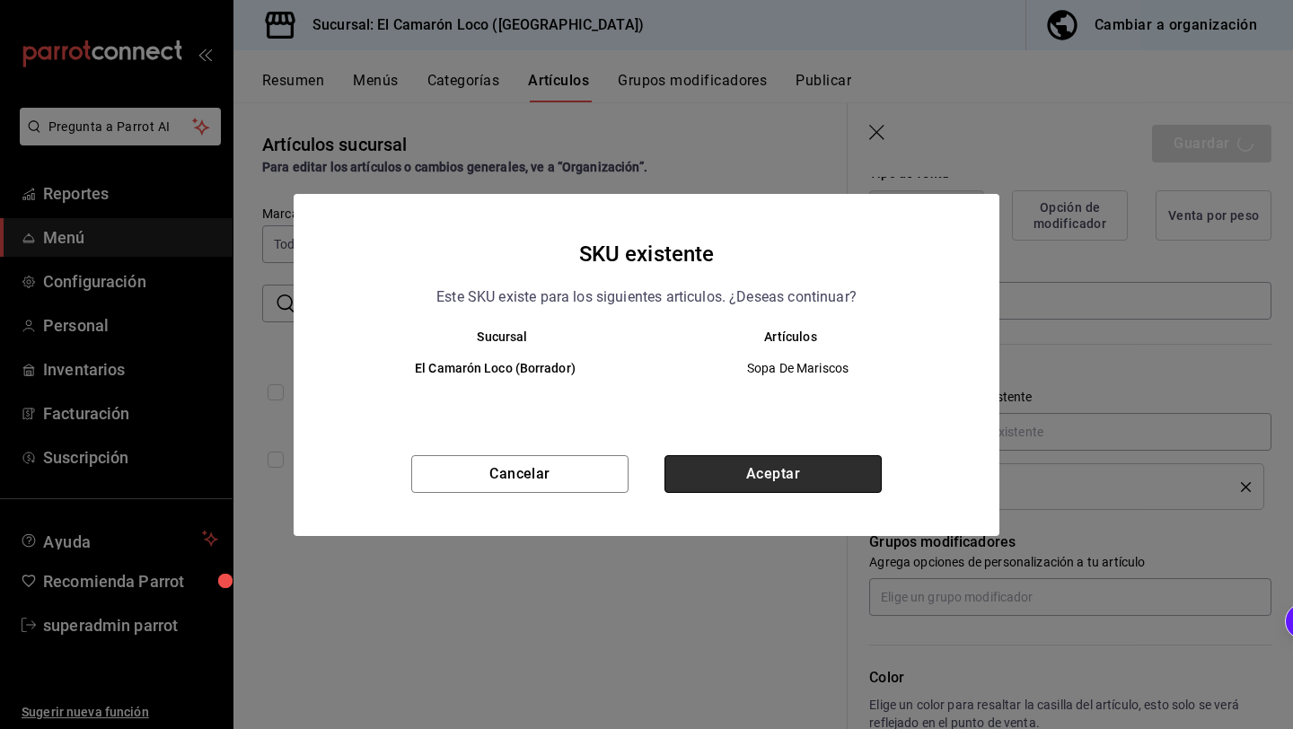
click at [782, 467] on button "Aceptar" at bounding box center [772, 474] width 217 height 38
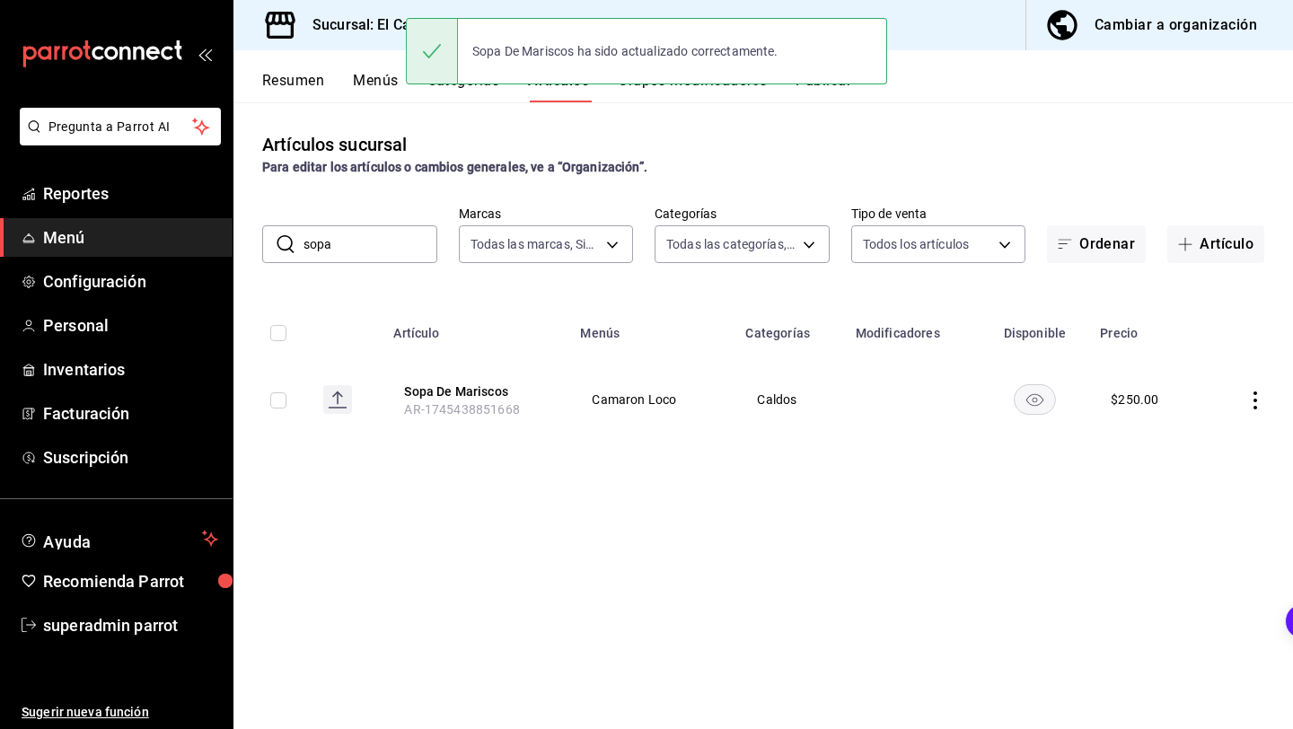
click at [383, 240] on input "sopa" at bounding box center [370, 244] width 134 height 36
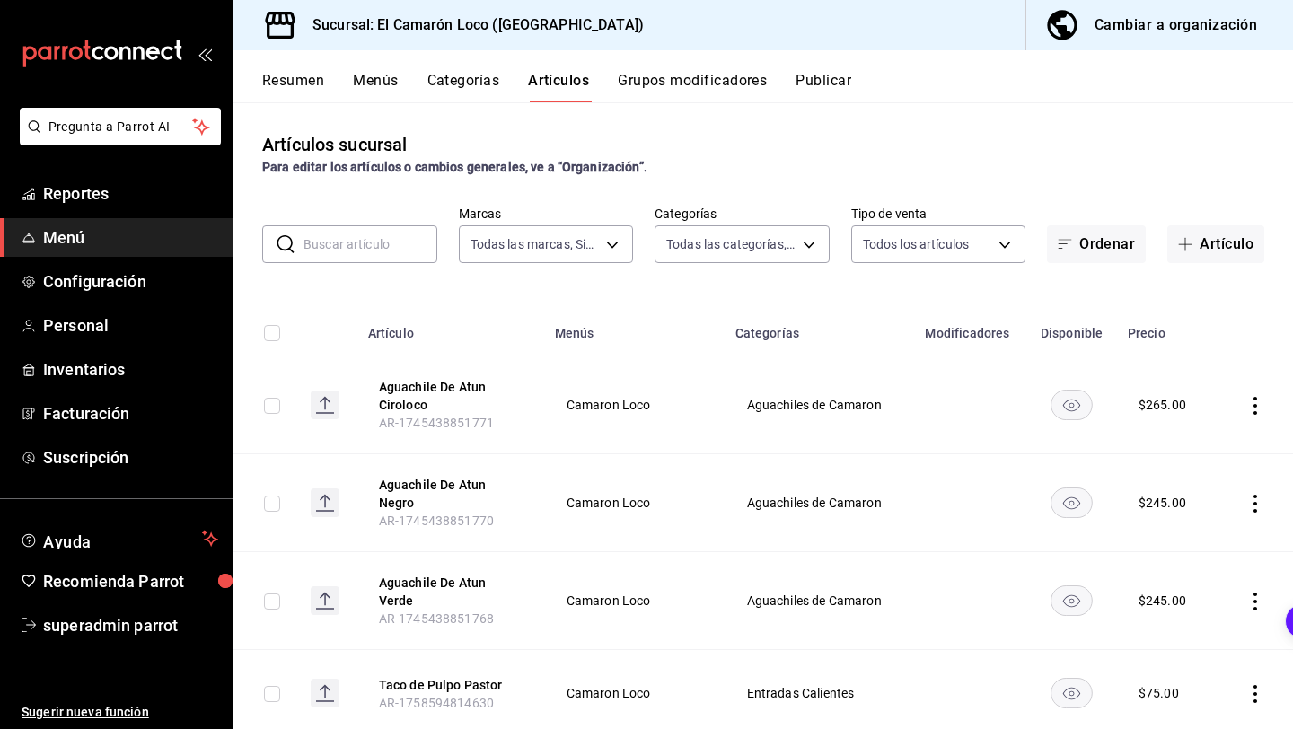
click at [414, 245] on input "text" at bounding box center [370, 244] width 134 height 36
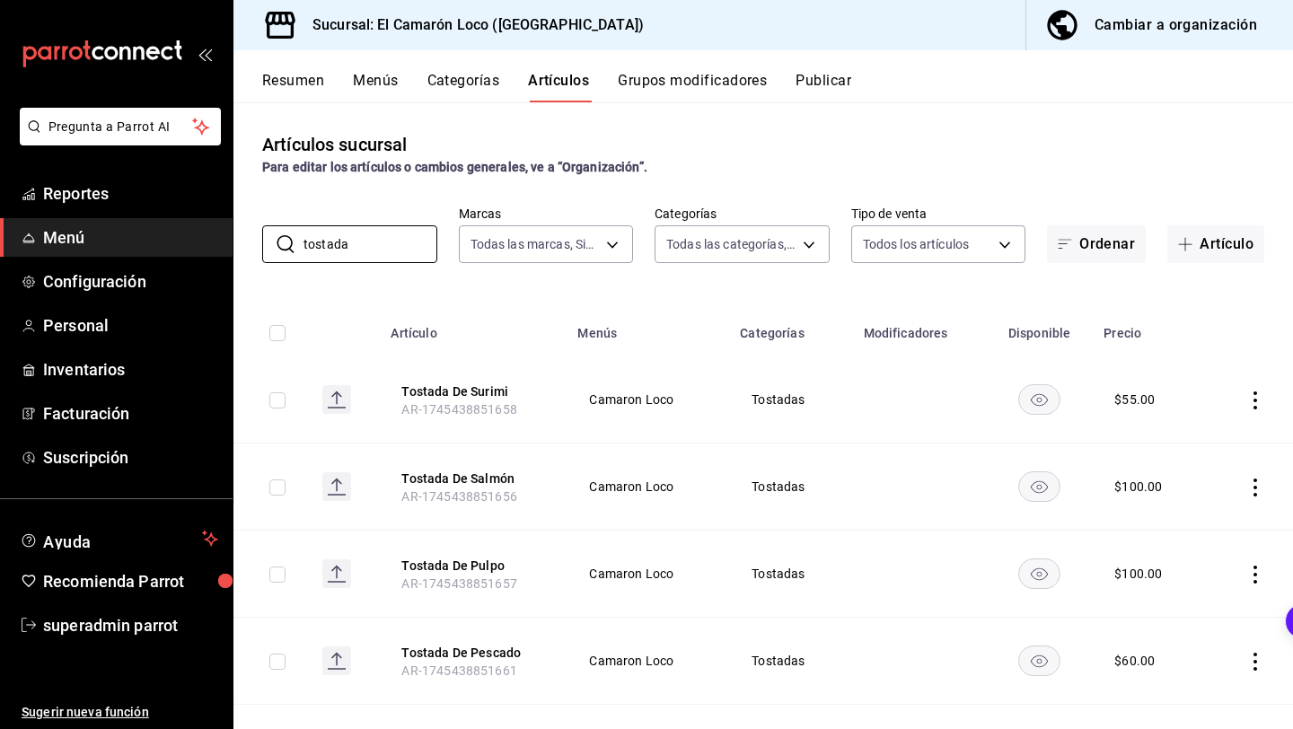
click at [1256, 400] on icon "actions" at bounding box center [1255, 400] width 4 height 18
click at [1155, 508] on icon at bounding box center [1155, 515] width 18 height 18
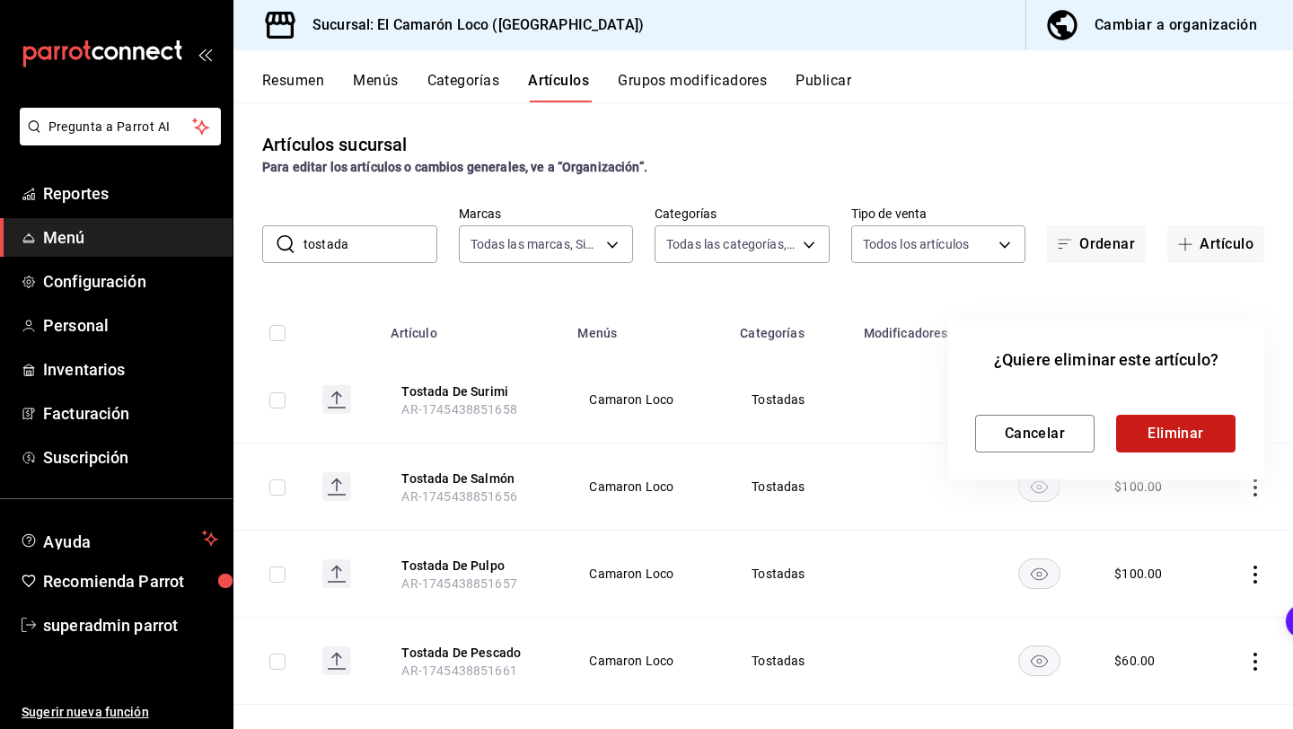
click at [1149, 433] on button "Eliminar" at bounding box center [1175, 434] width 119 height 38
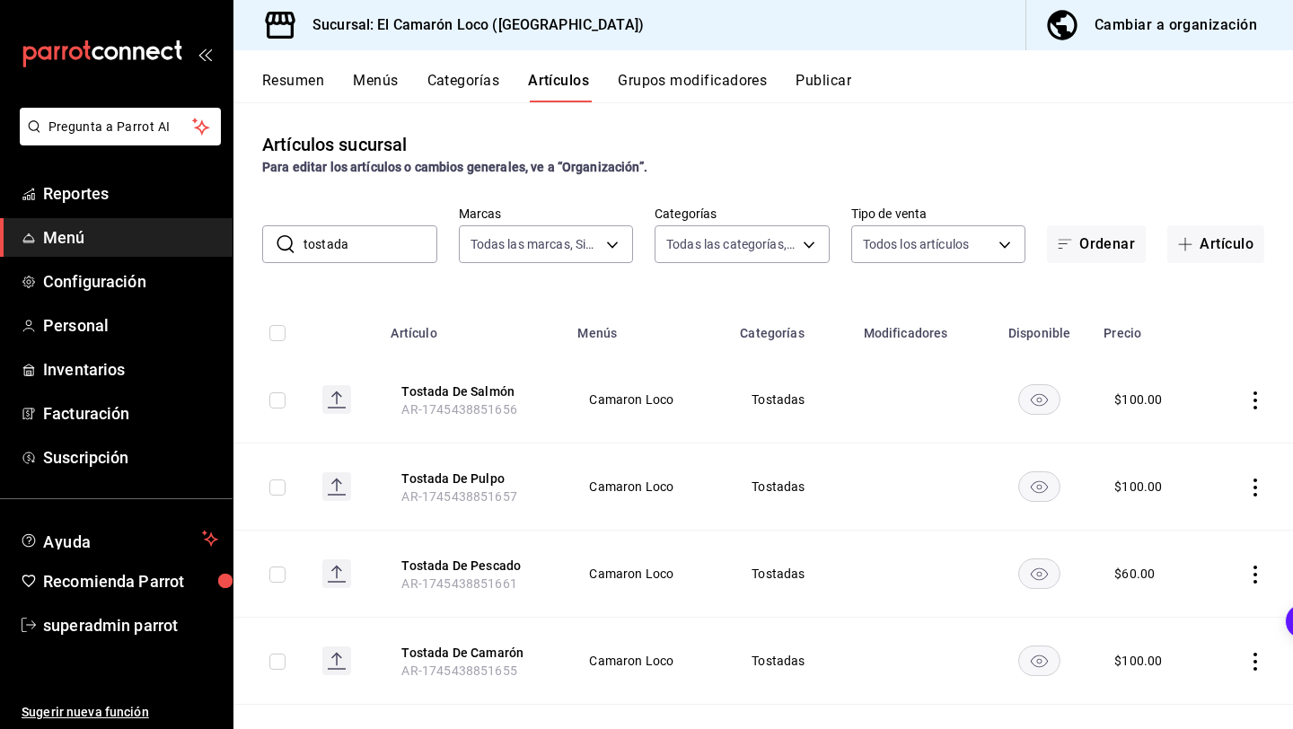
click at [1256, 393] on icon "actions" at bounding box center [1255, 400] width 18 height 18
click at [1208, 445] on span "Editar" at bounding box center [1201, 441] width 47 height 19
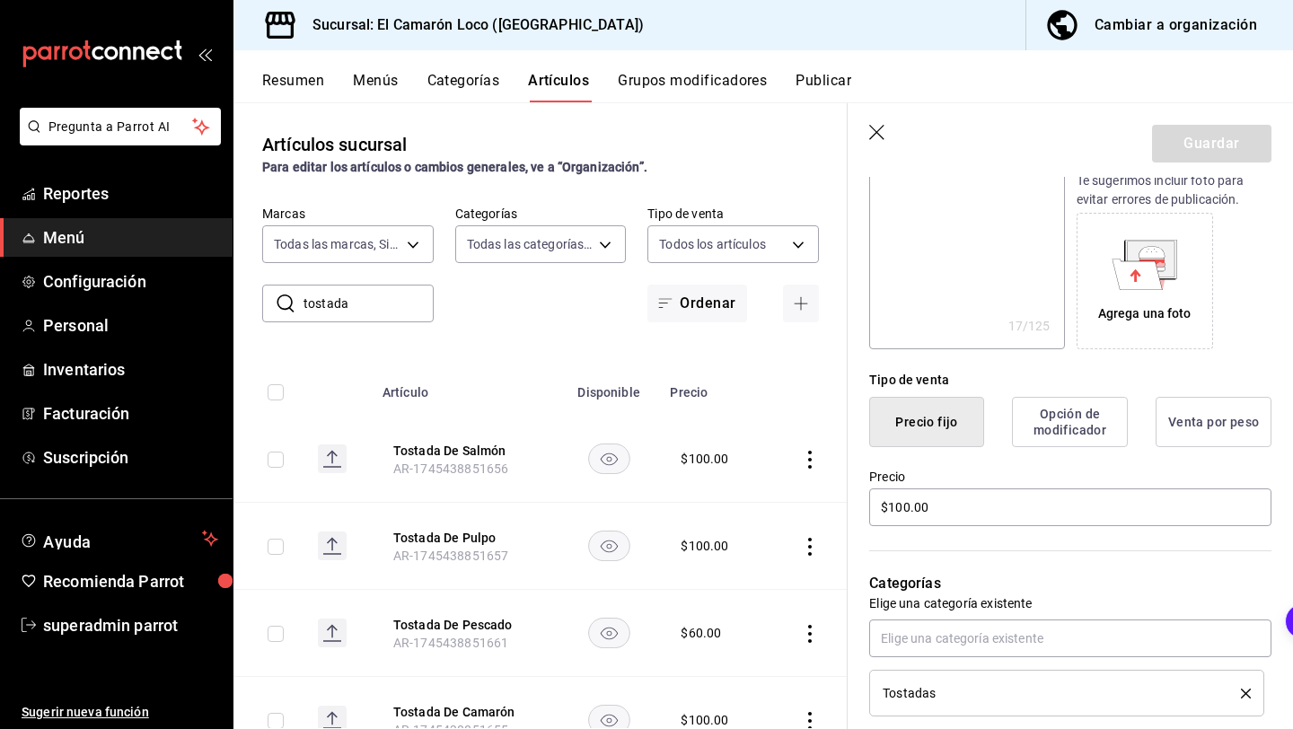
scroll to position [254, 0]
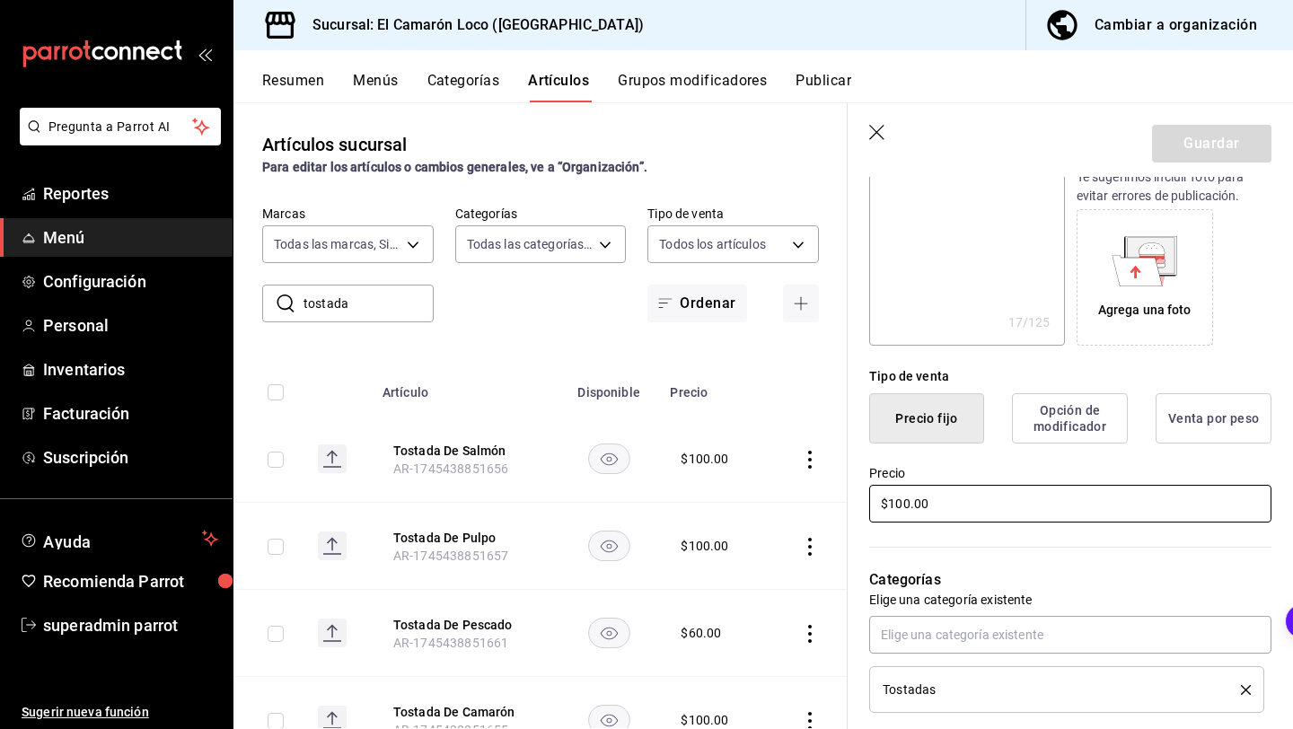
click at [900, 501] on input "$100.00" at bounding box center [1070, 504] width 402 height 38
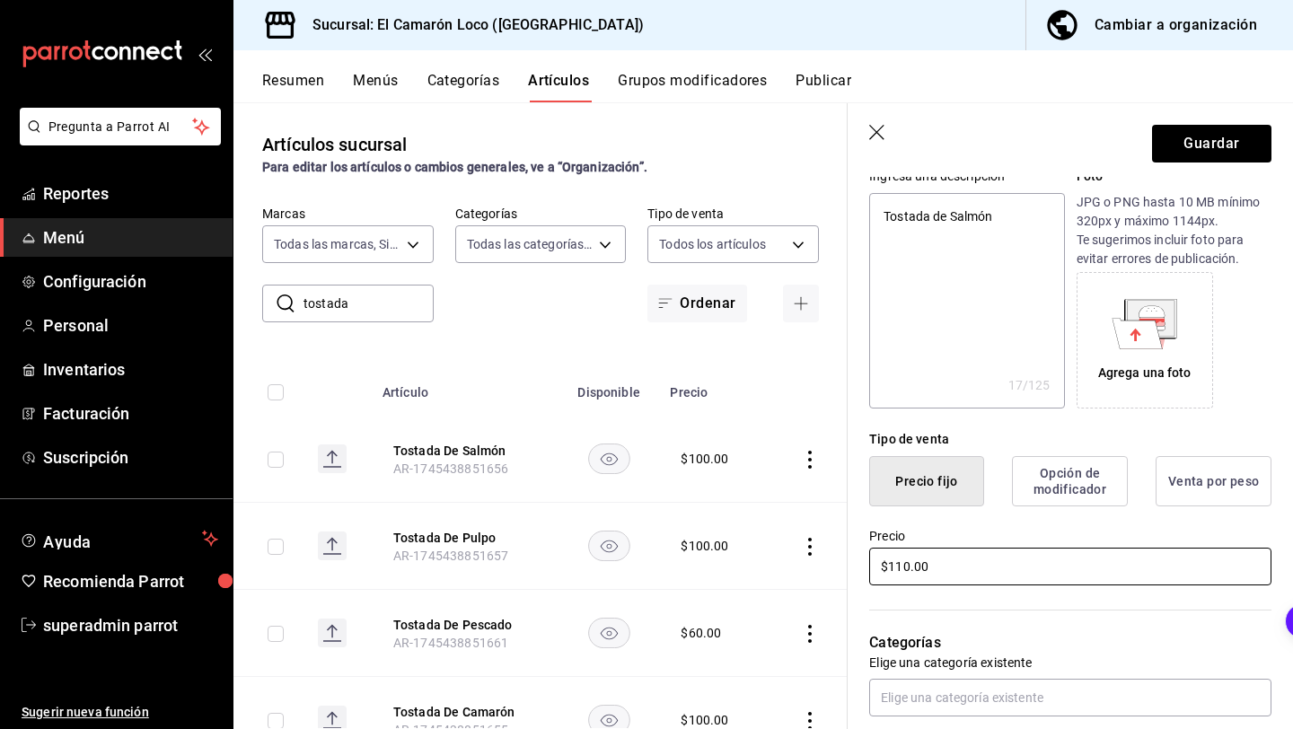
scroll to position [400, 0]
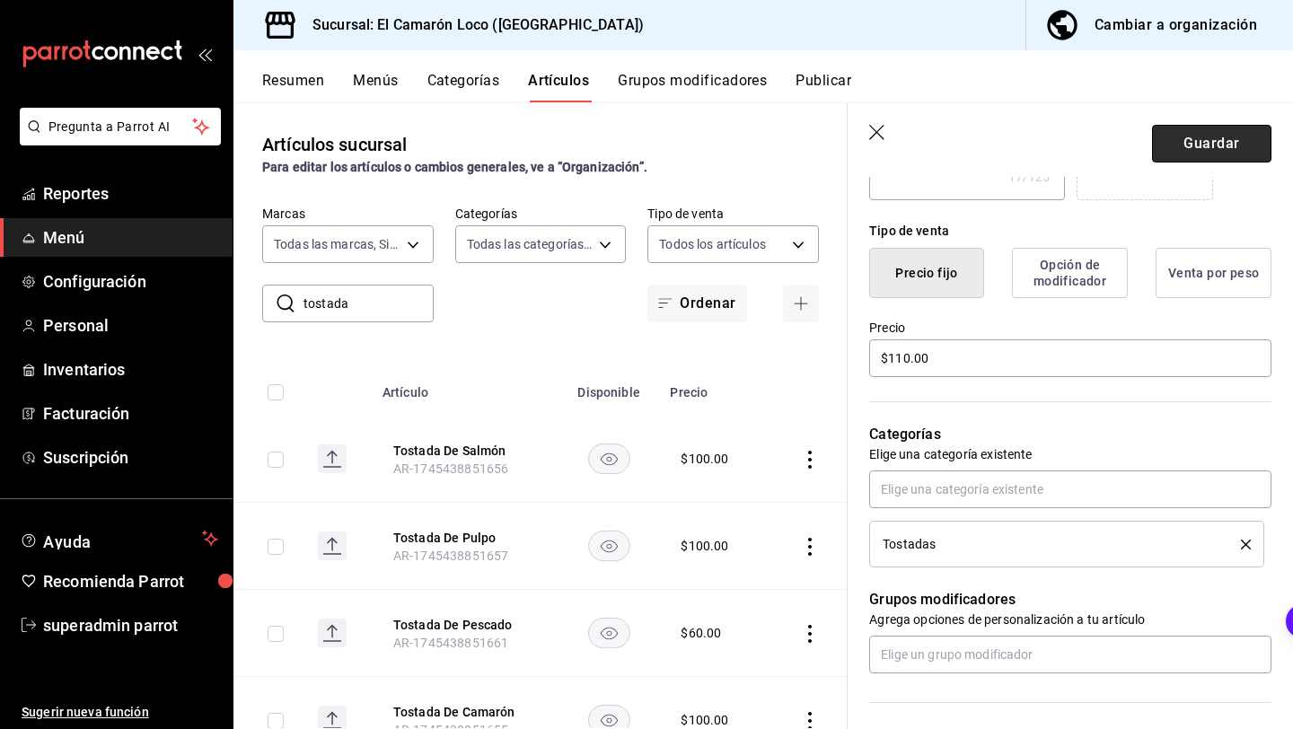
click at [1204, 144] on button "Guardar" at bounding box center [1211, 144] width 119 height 38
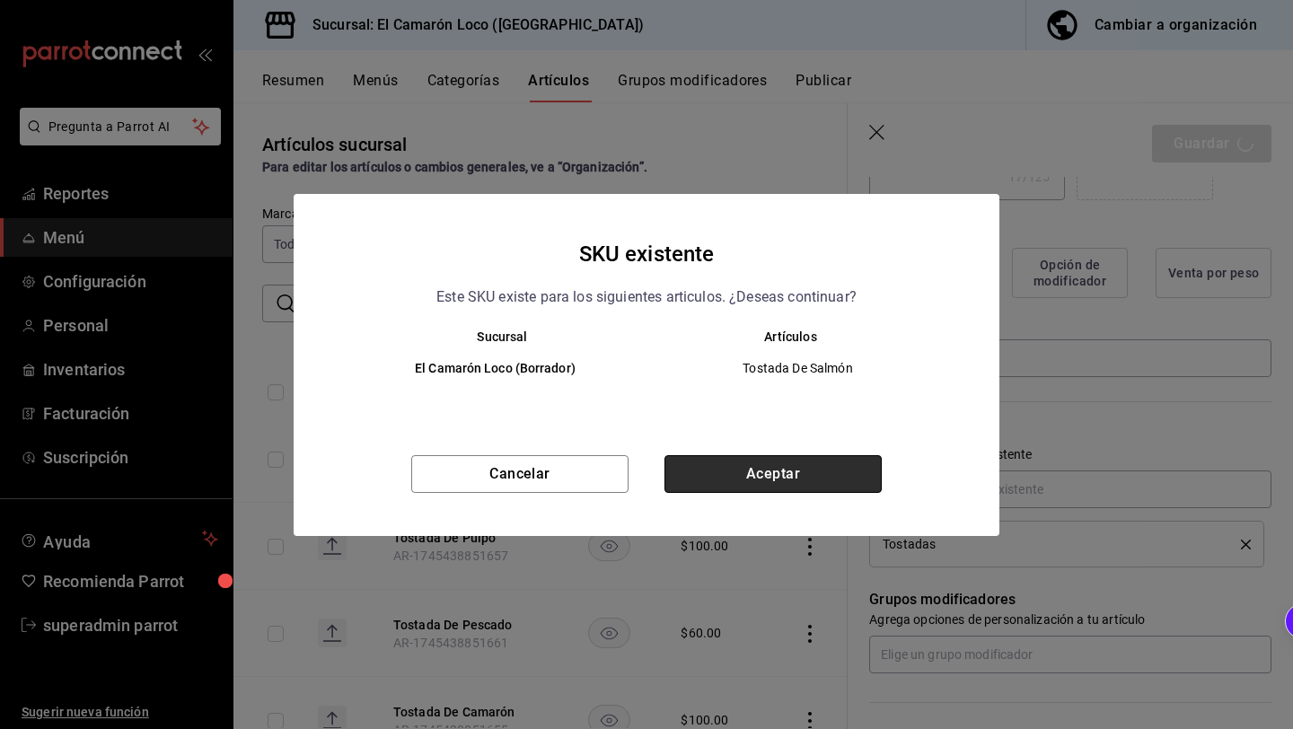
click at [790, 479] on button "Aceptar" at bounding box center [772, 474] width 217 height 38
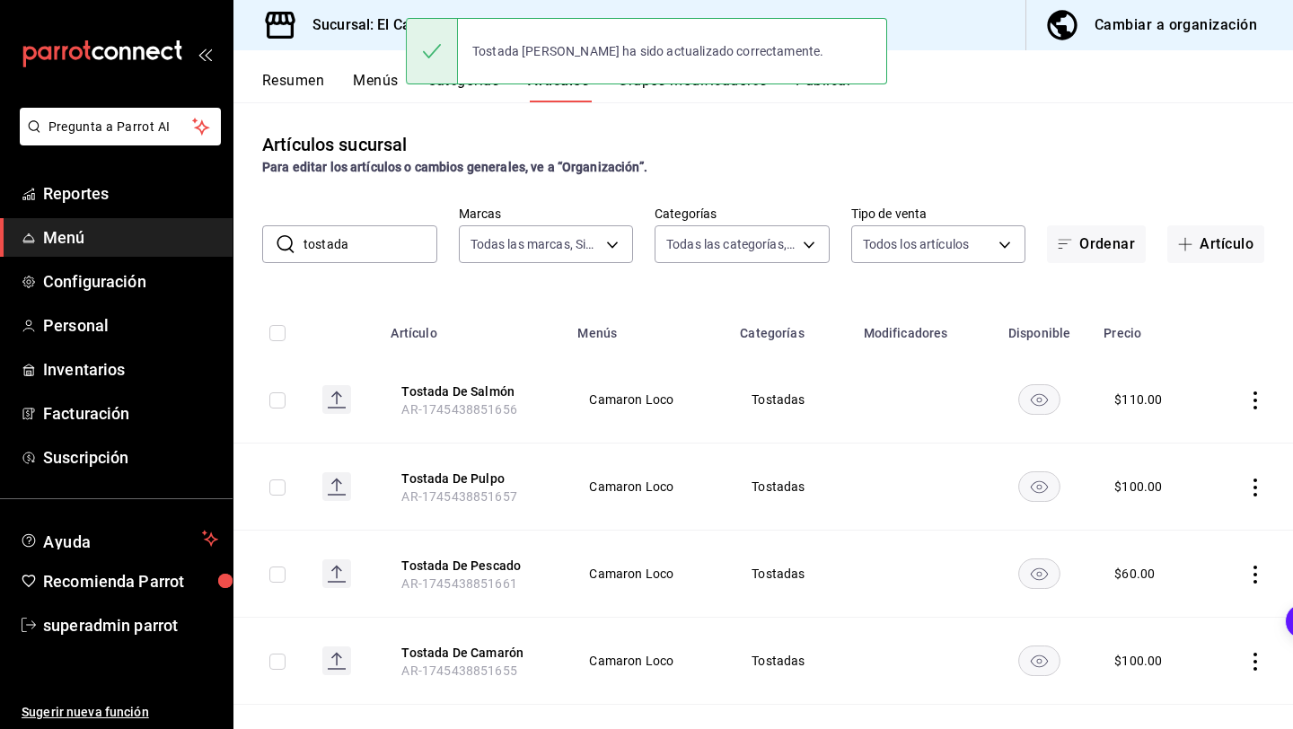
click at [475, 90] on button "Categorías" at bounding box center [463, 87] width 73 height 31
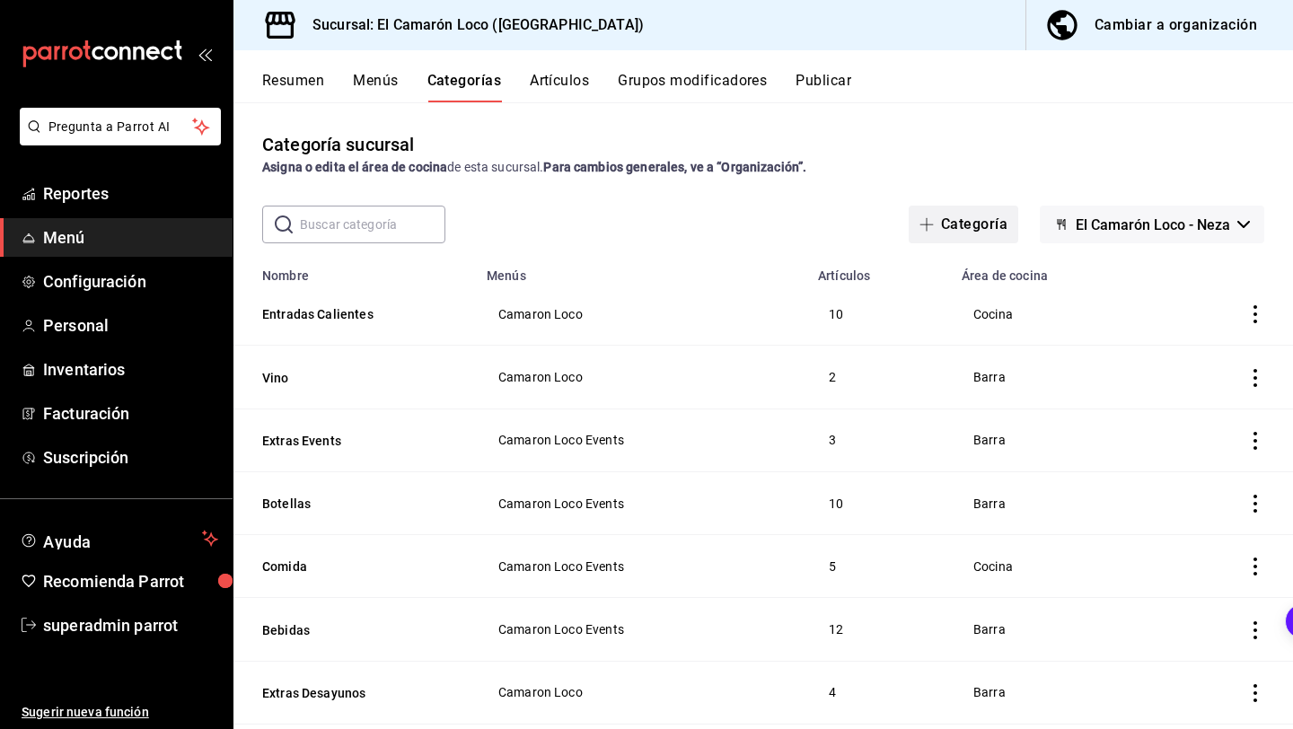
click at [985, 224] on button "Categoría" at bounding box center [964, 225] width 110 height 38
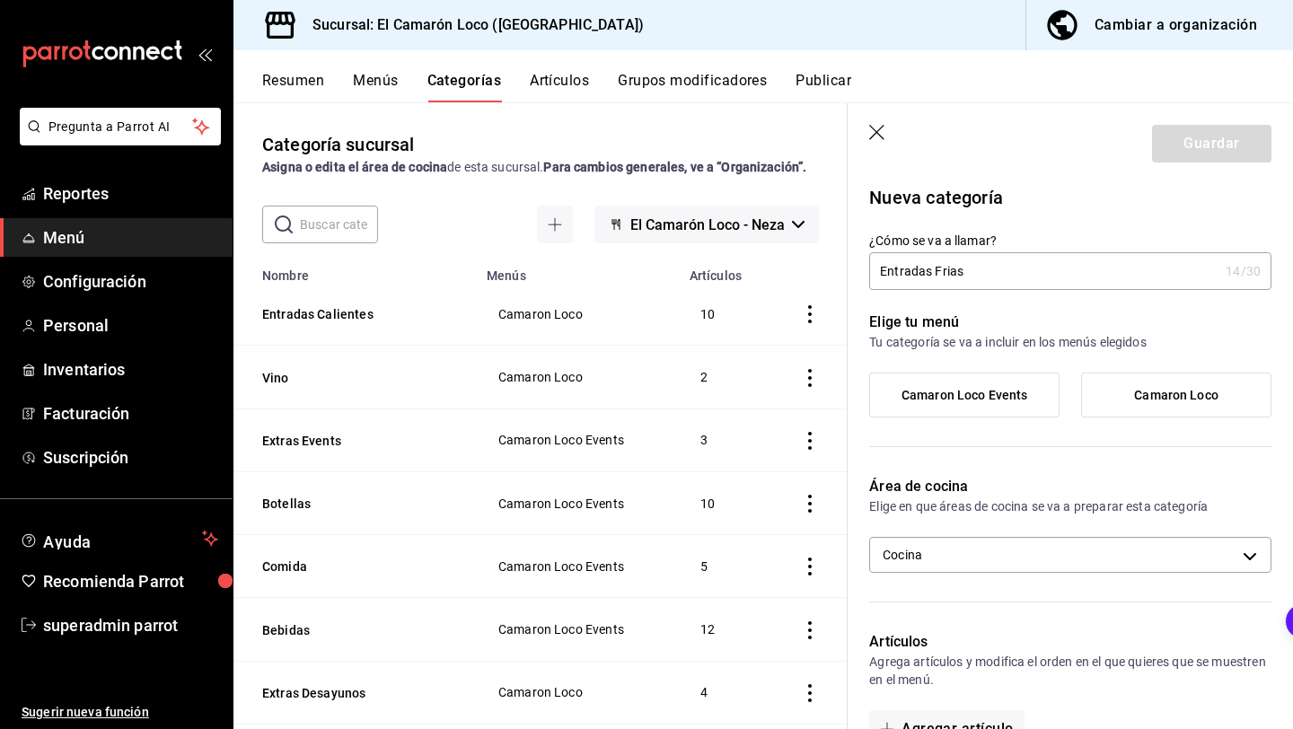
click at [1132, 382] on label "Camaron Loco" at bounding box center [1176, 395] width 189 height 43
click at [0, 0] on input "Camaron Loco" at bounding box center [0, 0] width 0 height 0
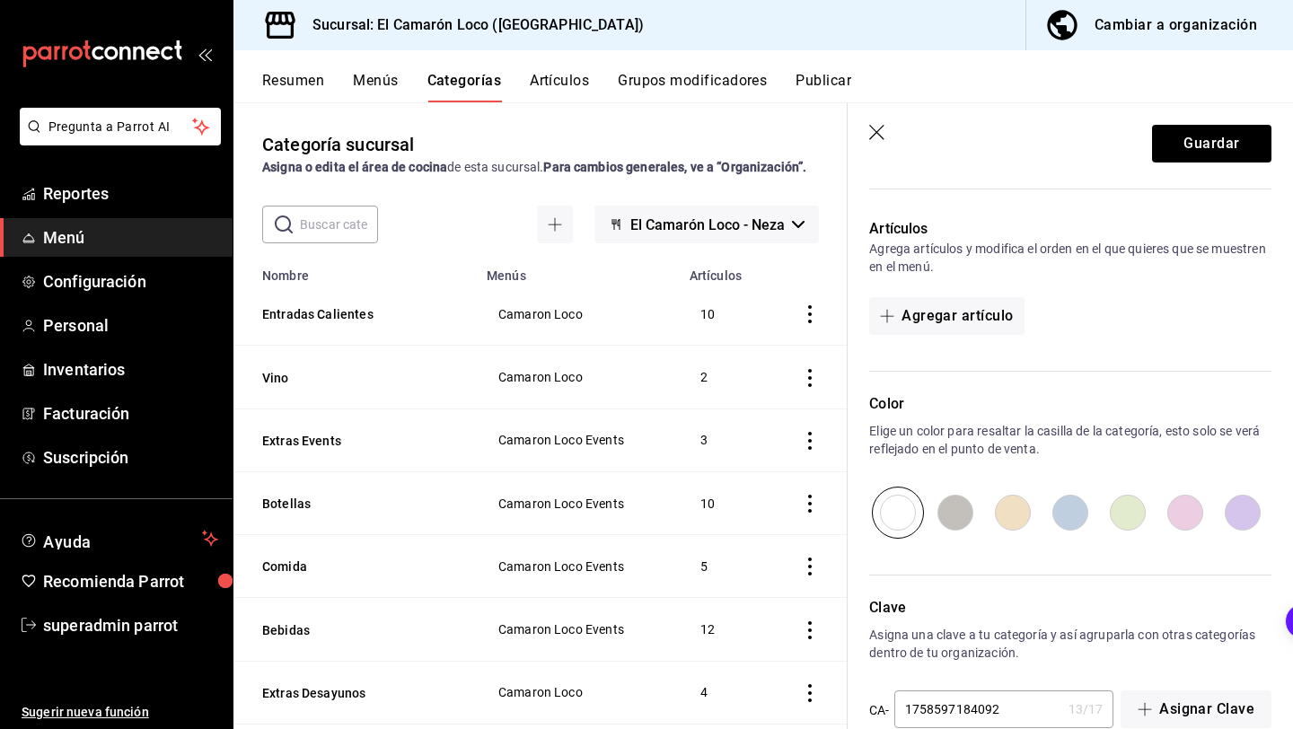
scroll to position [450, 0]
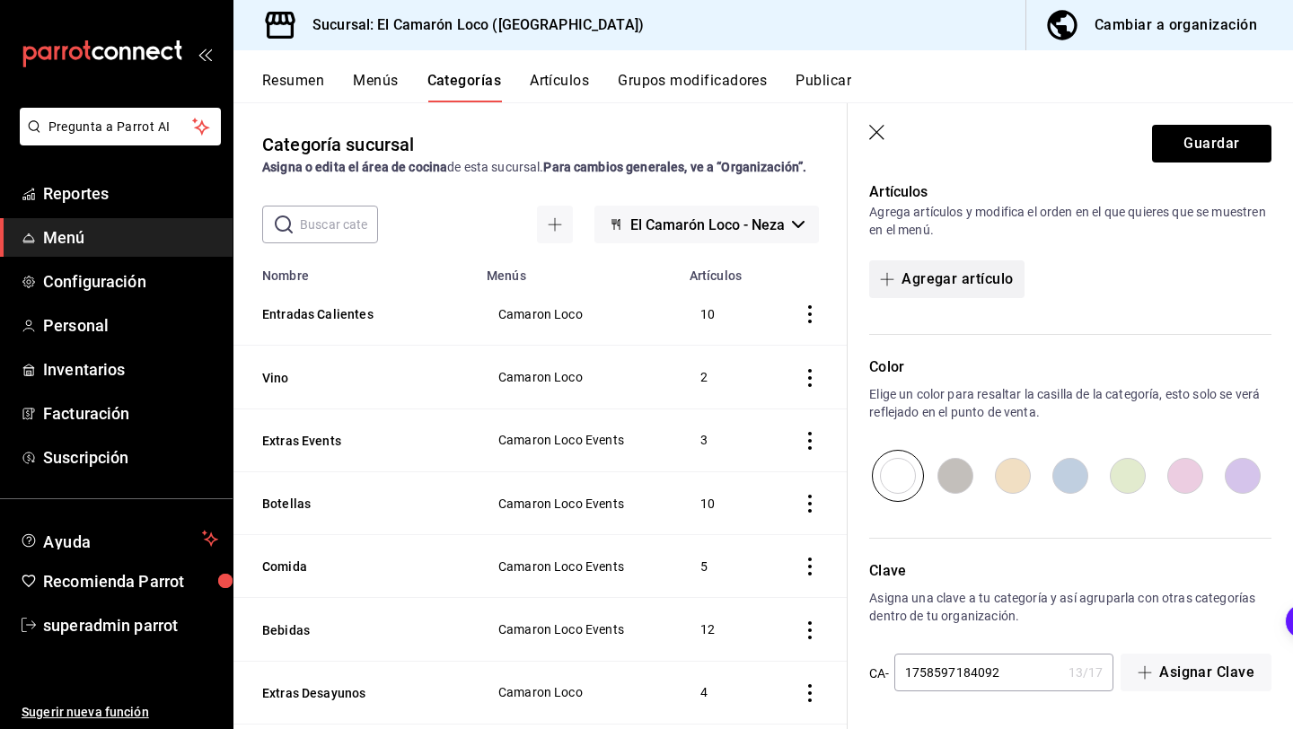
click at [994, 274] on button "Agregar artículo" at bounding box center [946, 279] width 154 height 38
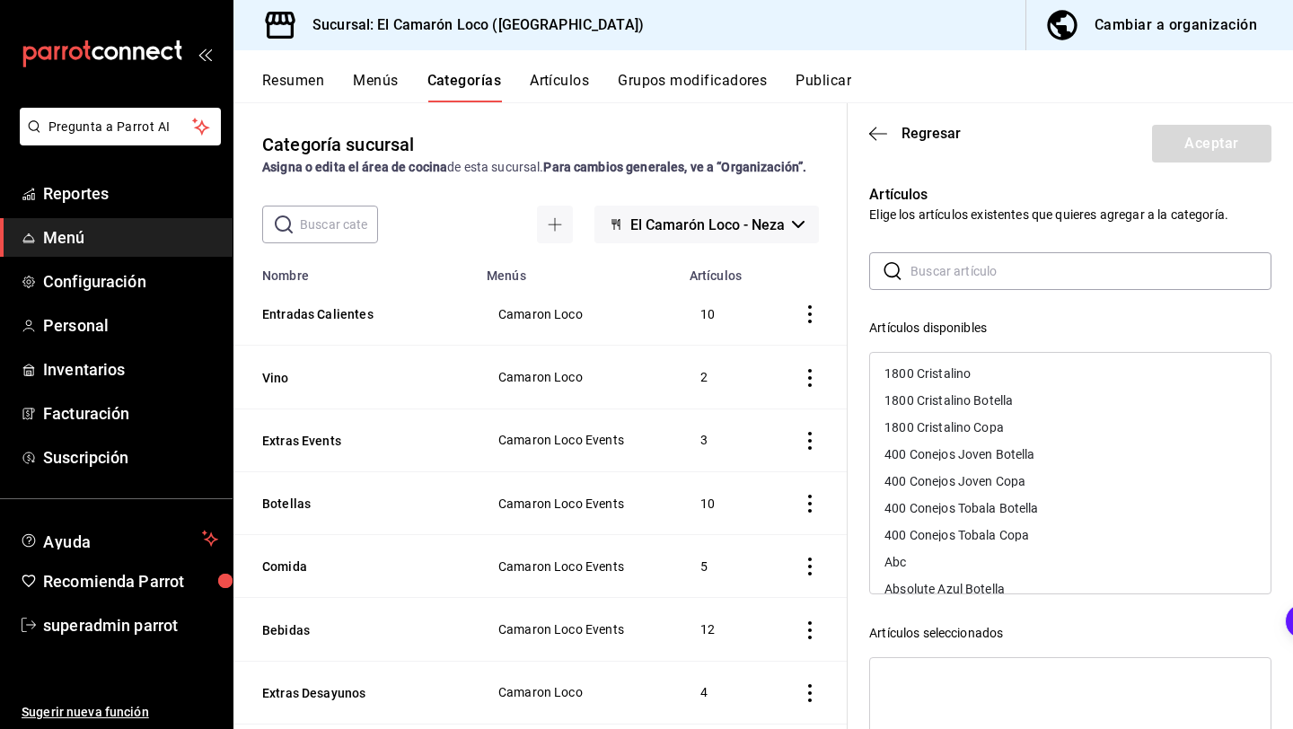
click at [994, 274] on input "text" at bounding box center [1090, 271] width 361 height 36
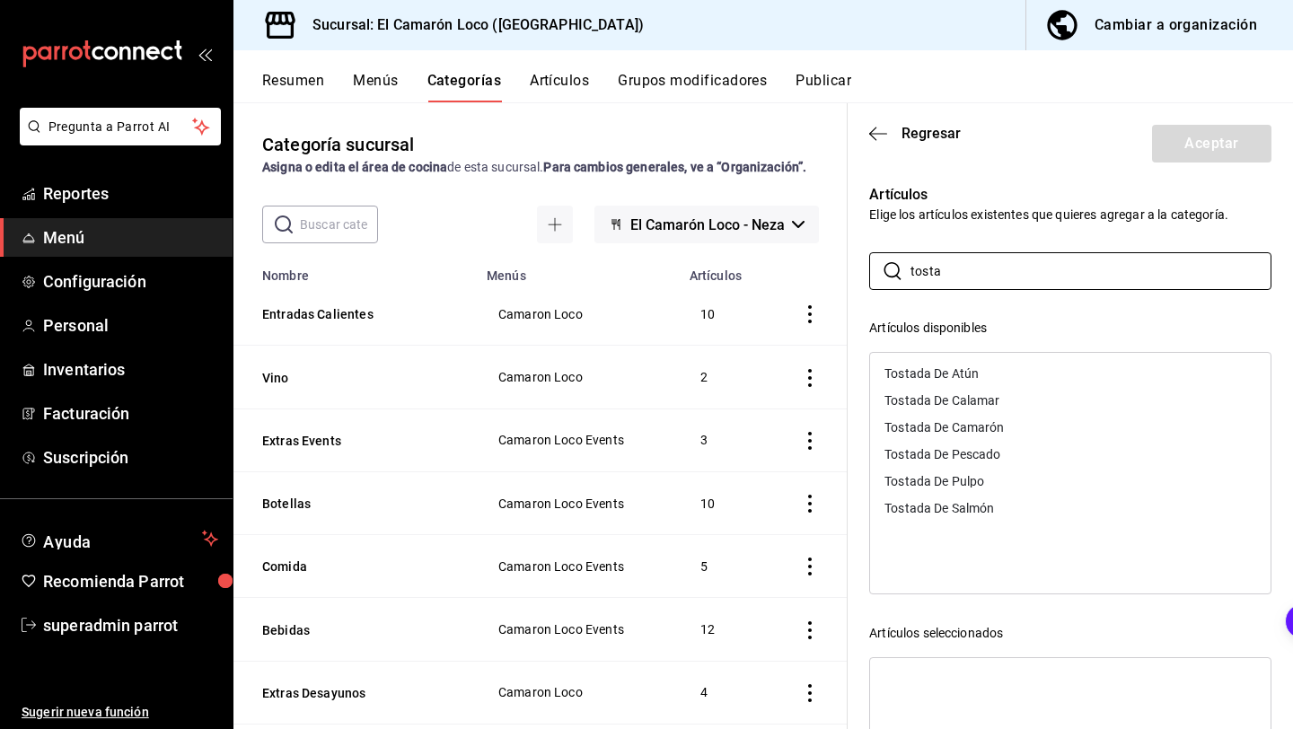
click at [985, 377] on div "Tostada De Atún" at bounding box center [1070, 373] width 400 height 27
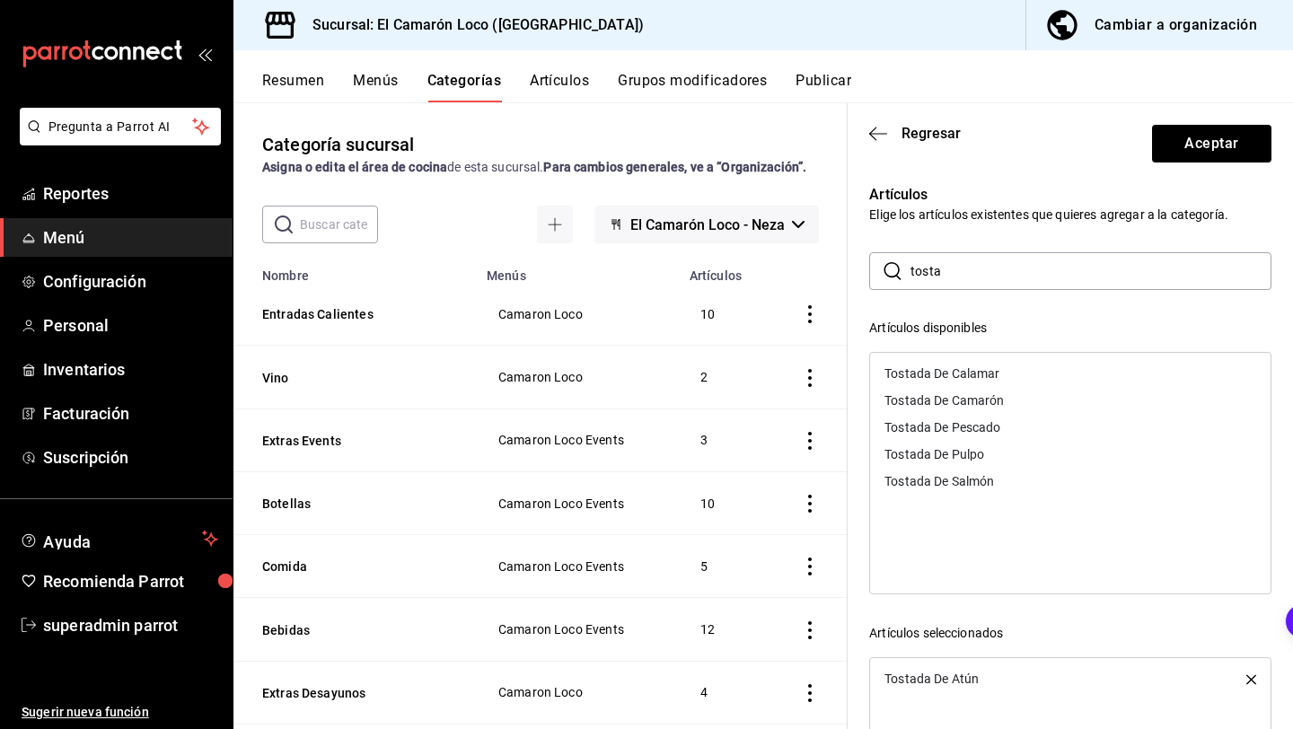
click at [990, 405] on div "Tostada De Camarón" at bounding box center [943, 400] width 119 height 13
click at [981, 432] on div "Tostada De Pulpo" at bounding box center [934, 427] width 100 height 13
click at [981, 430] on div "Tostada De Salmón" at bounding box center [939, 427] width 110 height 13
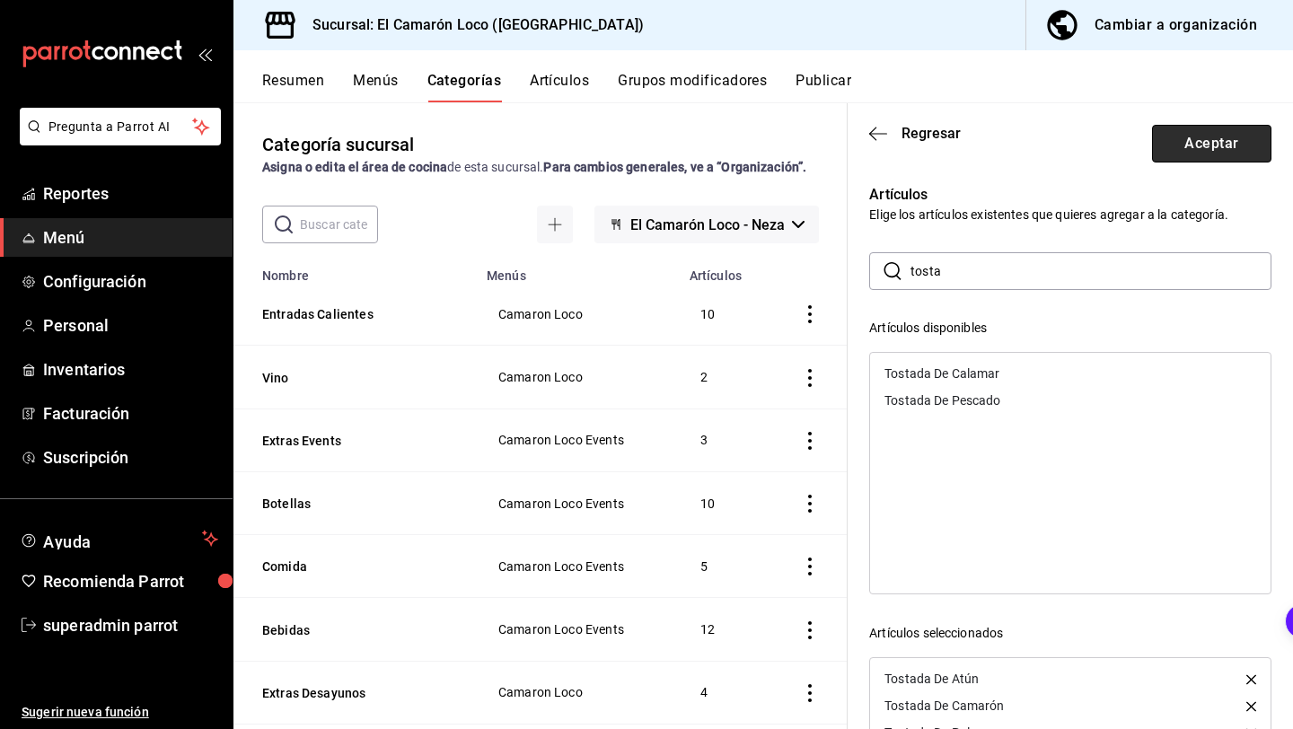
click at [1166, 158] on button "Aceptar" at bounding box center [1211, 144] width 119 height 38
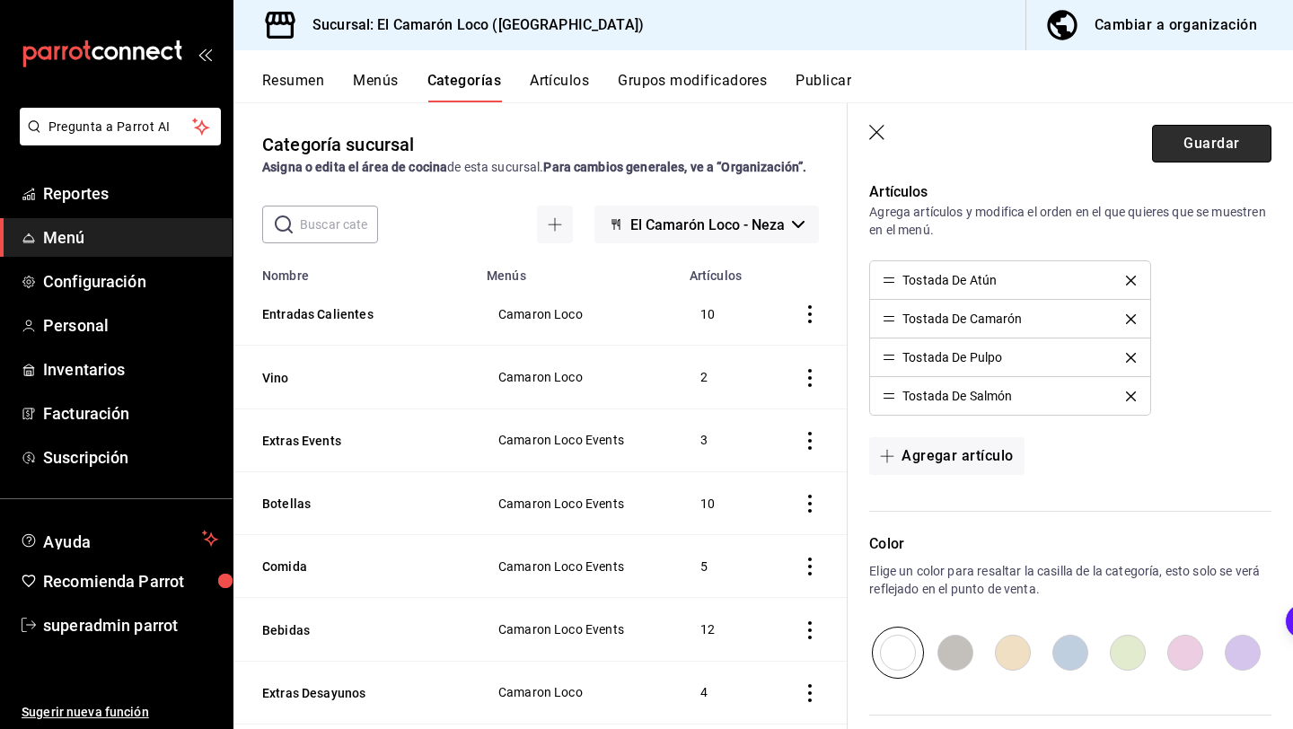
click at [1204, 150] on button "Guardar" at bounding box center [1211, 144] width 119 height 38
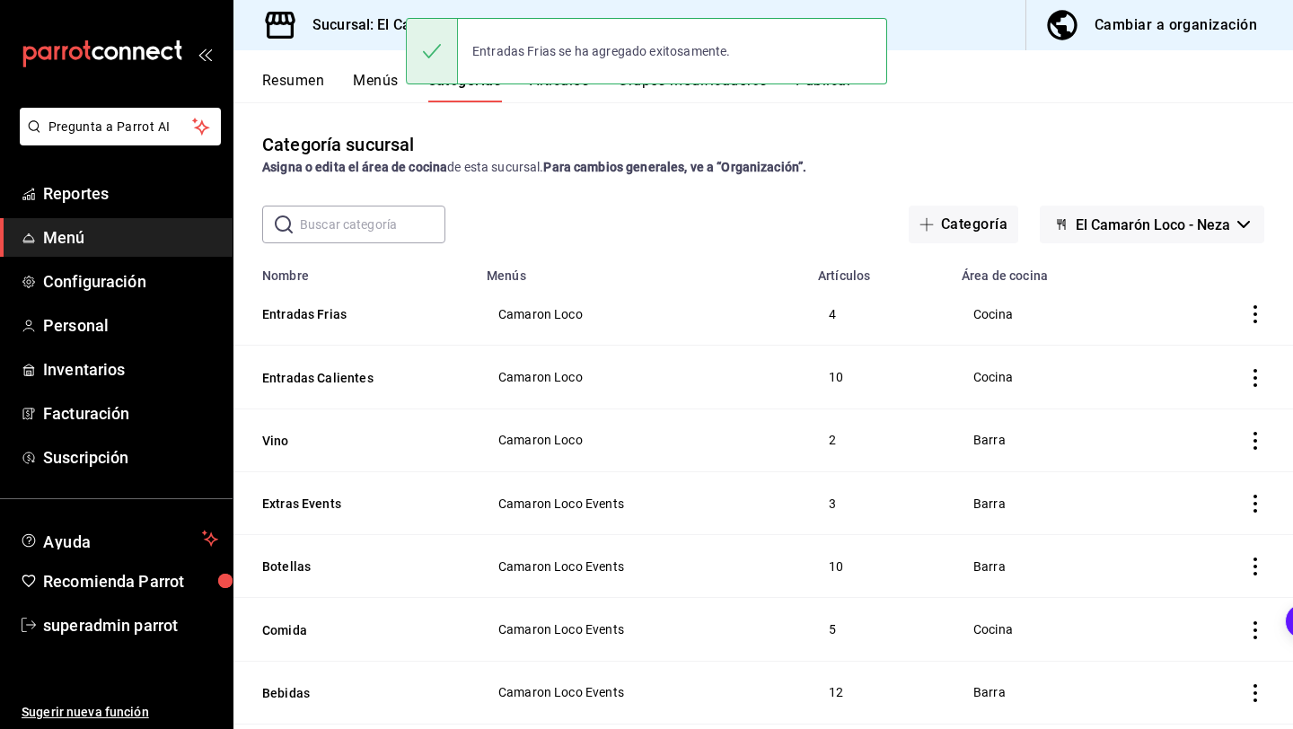
click at [571, 94] on button "Artículos" at bounding box center [559, 87] width 59 height 31
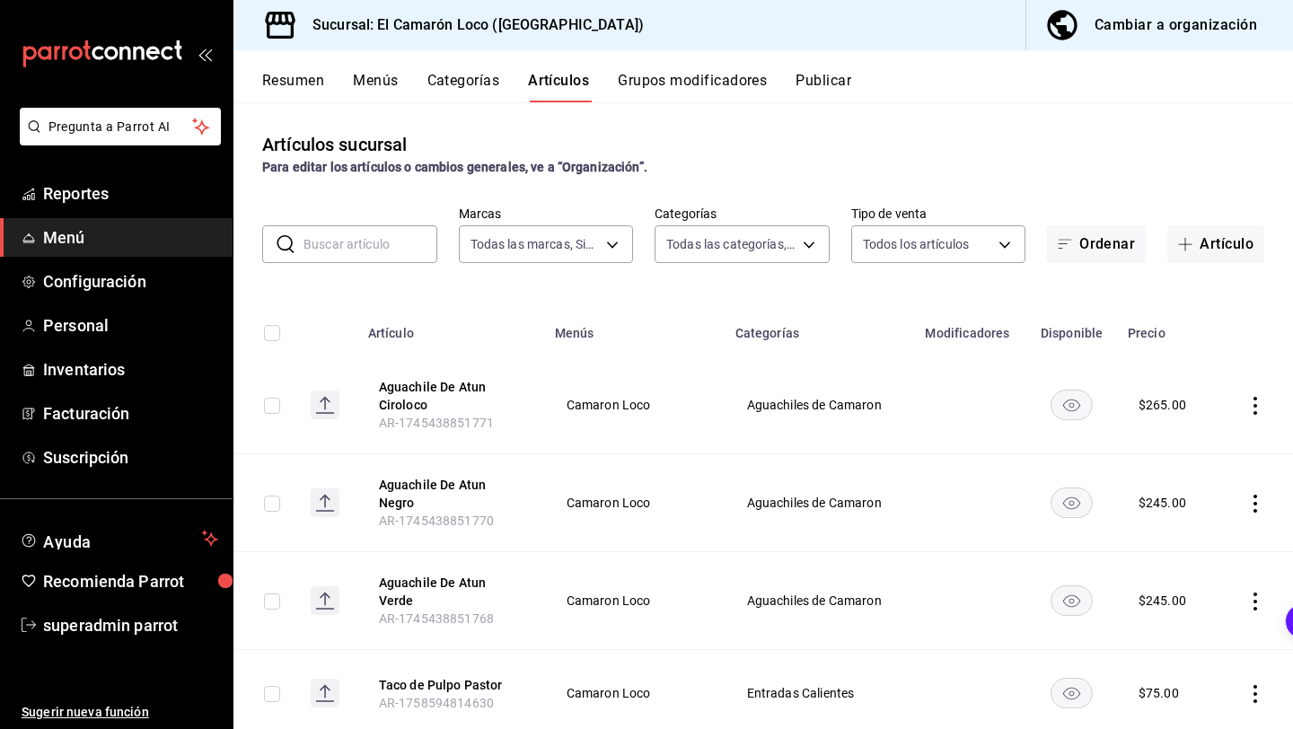
click at [407, 251] on input "text" at bounding box center [370, 244] width 134 height 36
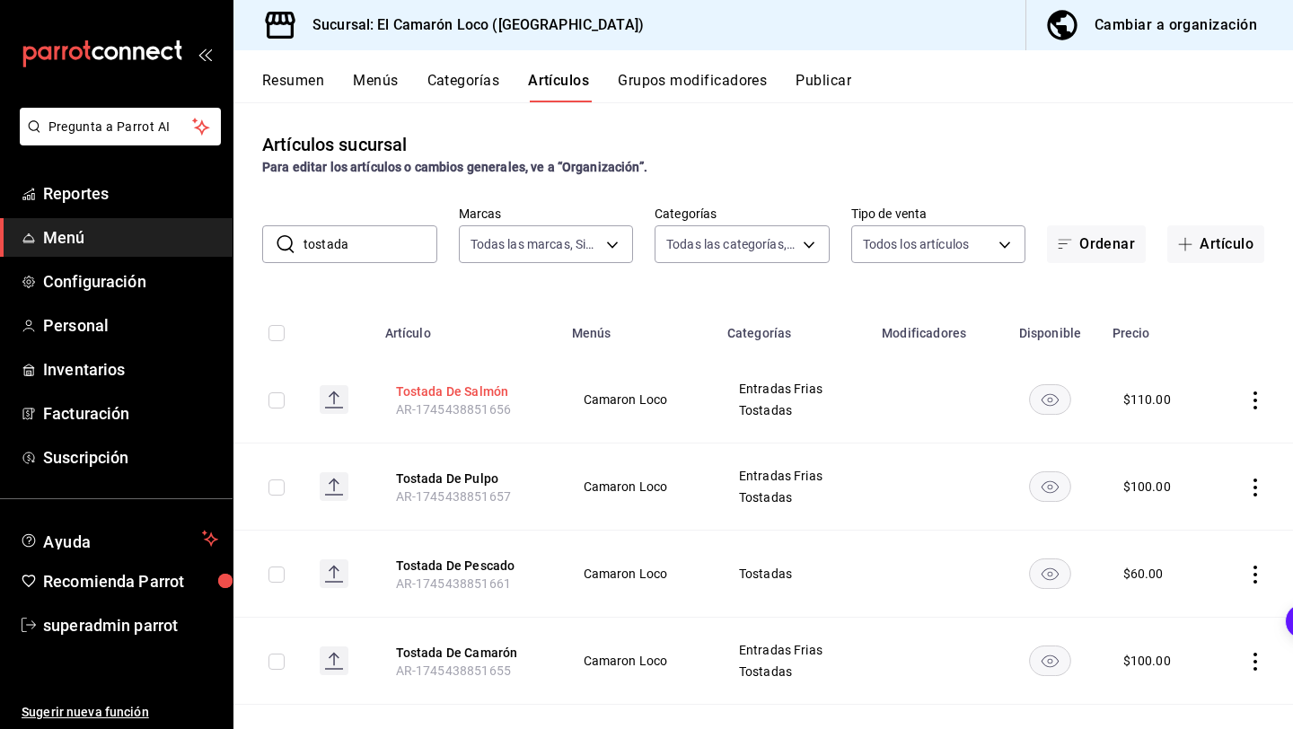
click at [421, 394] on button "Tostada De Salmón" at bounding box center [468, 391] width 144 height 18
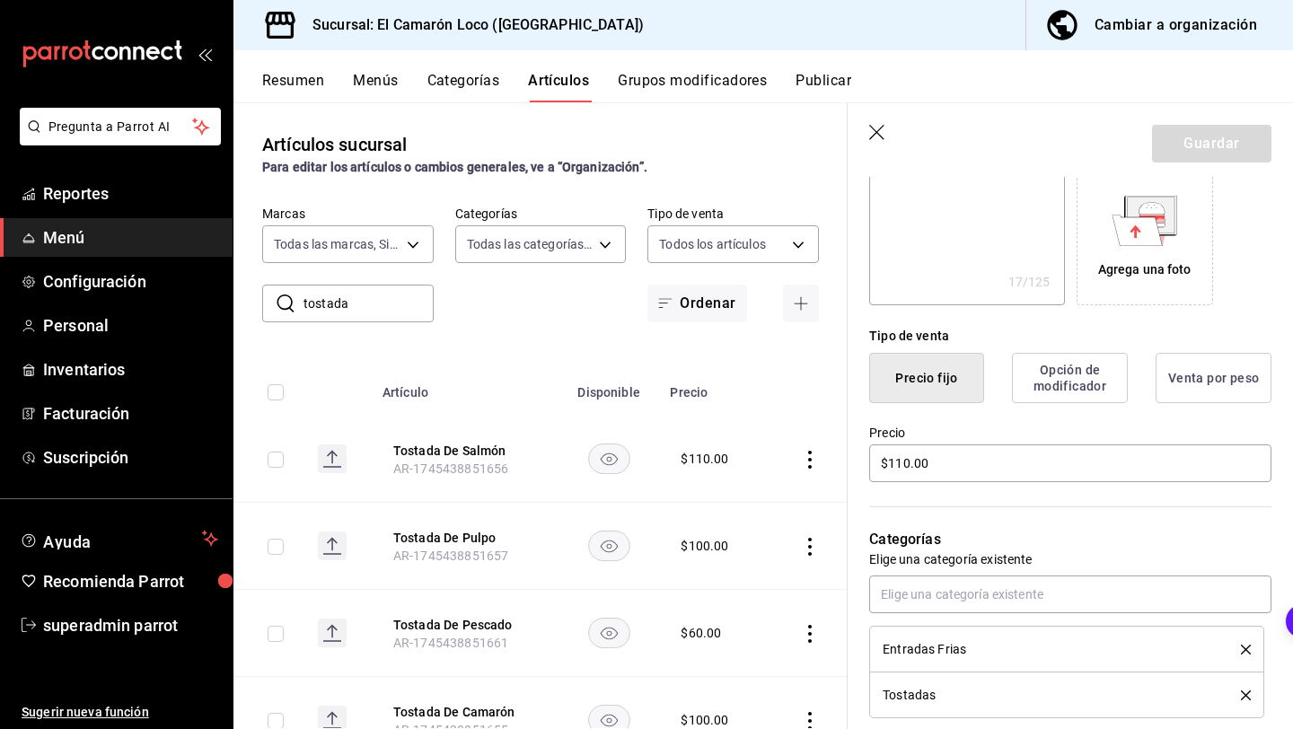
scroll to position [637, 0]
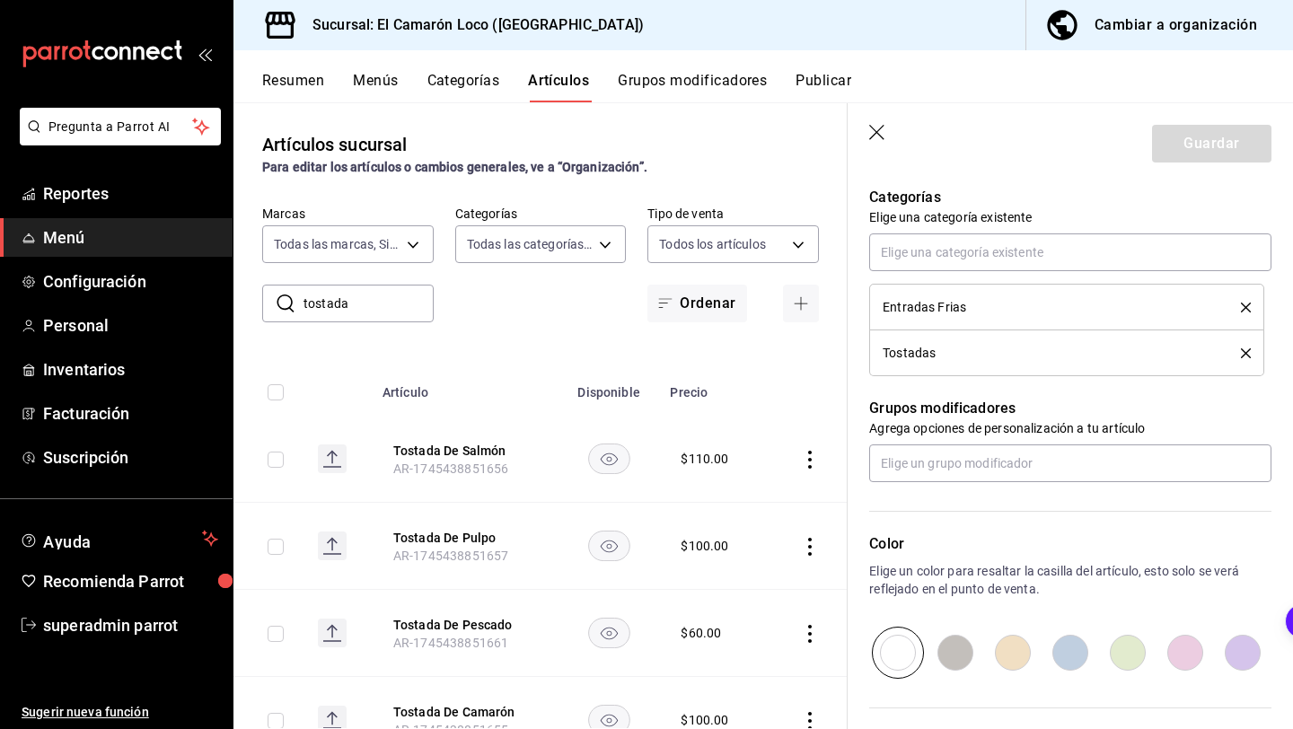
click at [1248, 353] on icon "delete" at bounding box center [1246, 353] width 10 height 10
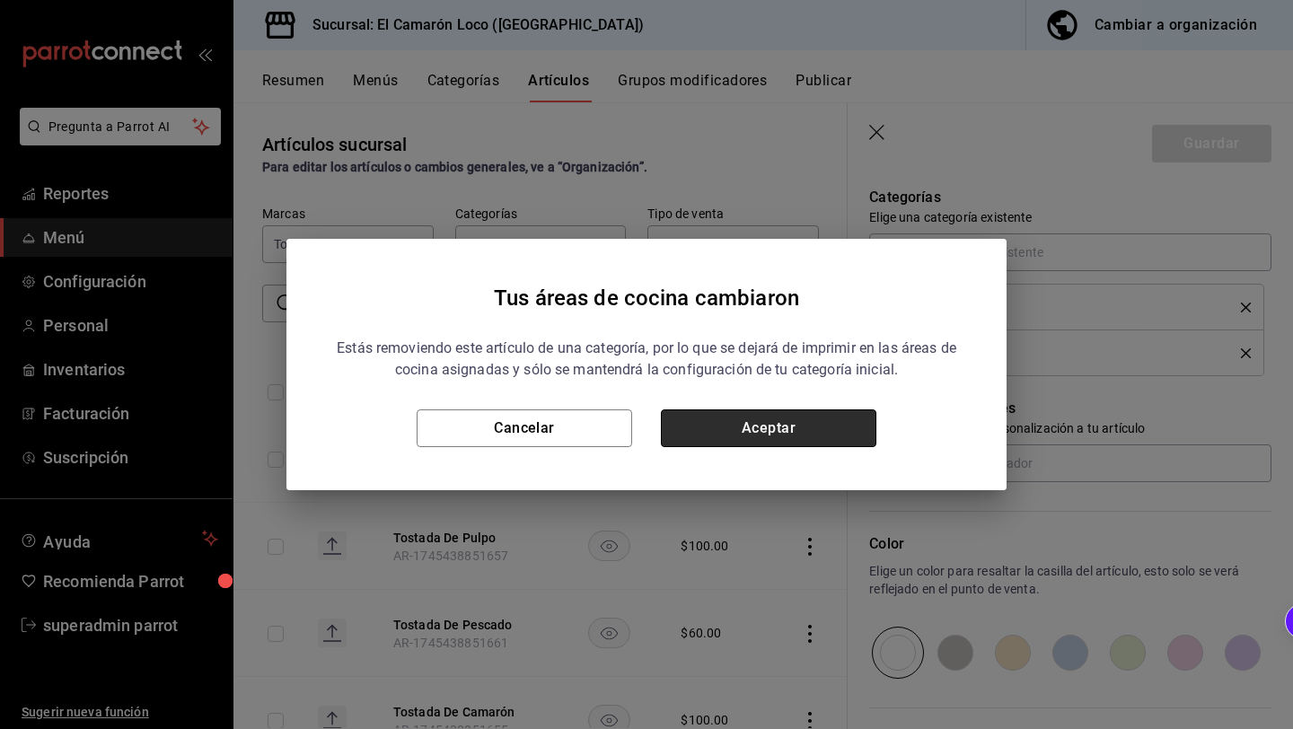
click at [820, 430] on button "Aceptar" at bounding box center [768, 428] width 215 height 38
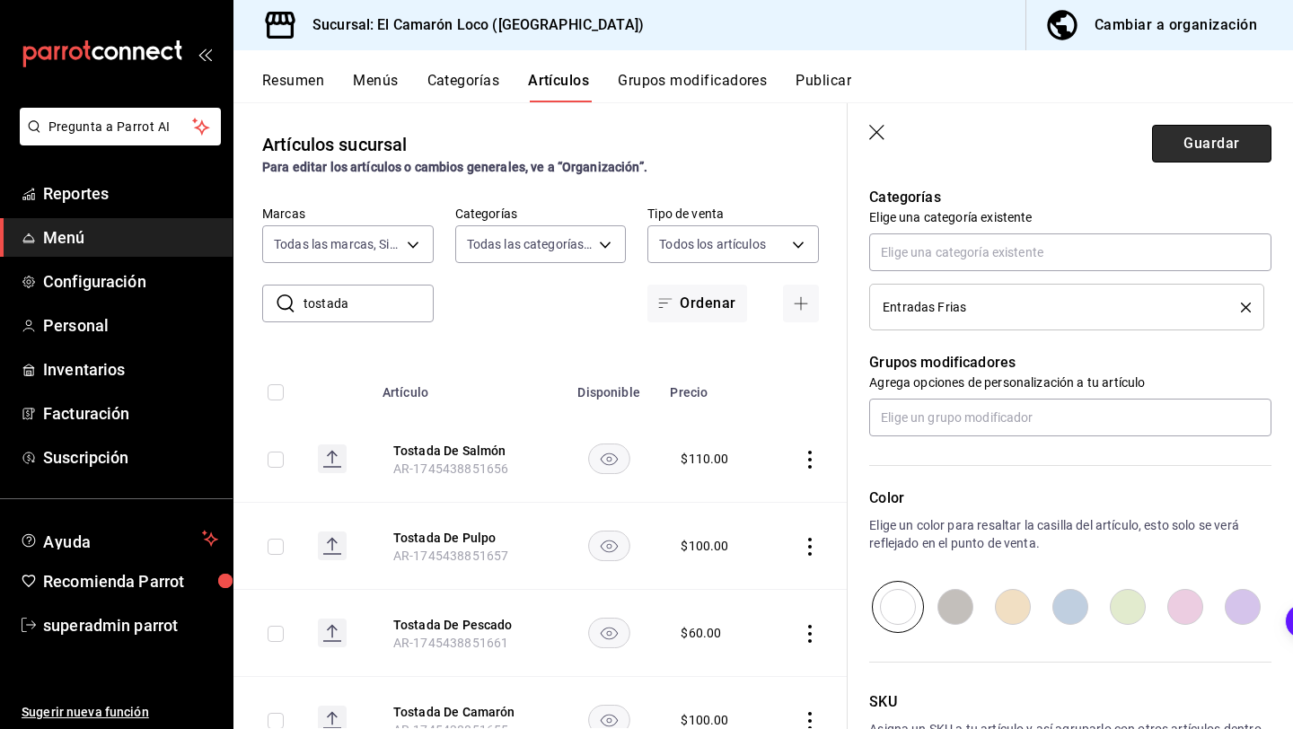
click at [1224, 136] on button "Guardar" at bounding box center [1211, 144] width 119 height 38
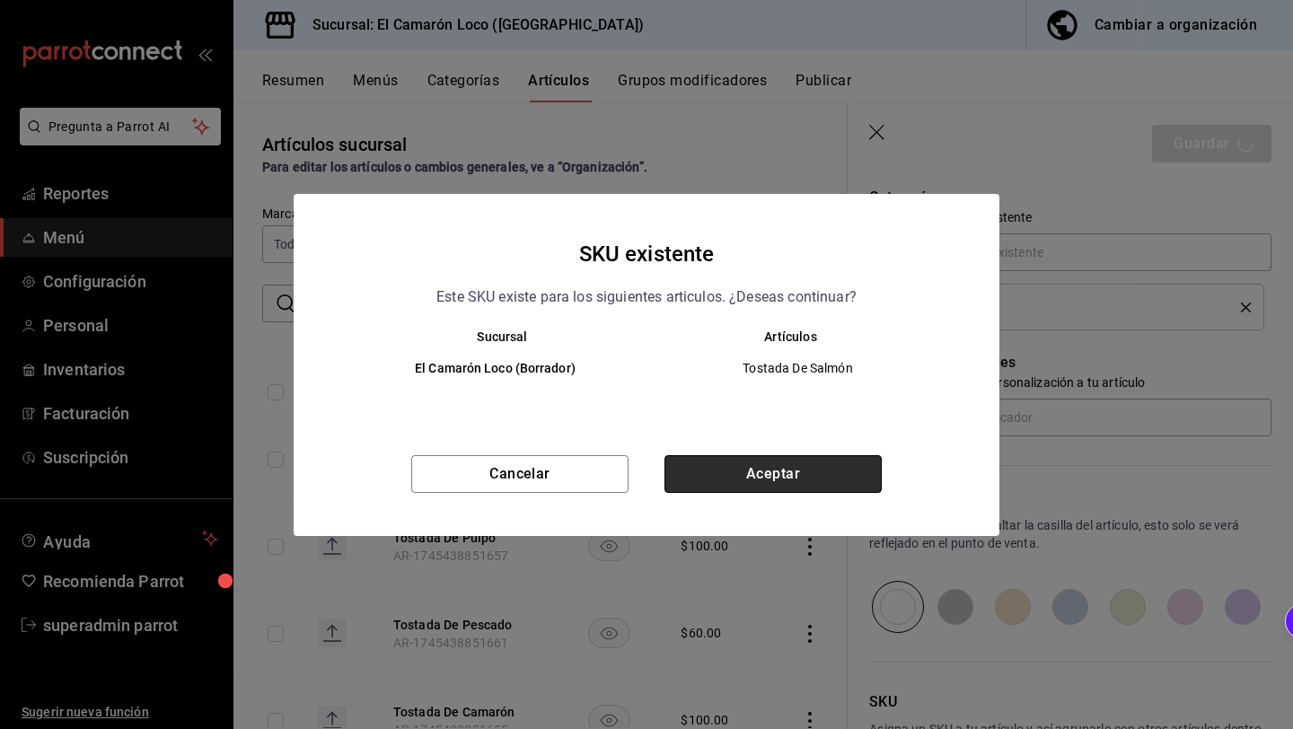
click at [785, 458] on button "Aceptar" at bounding box center [772, 474] width 217 height 38
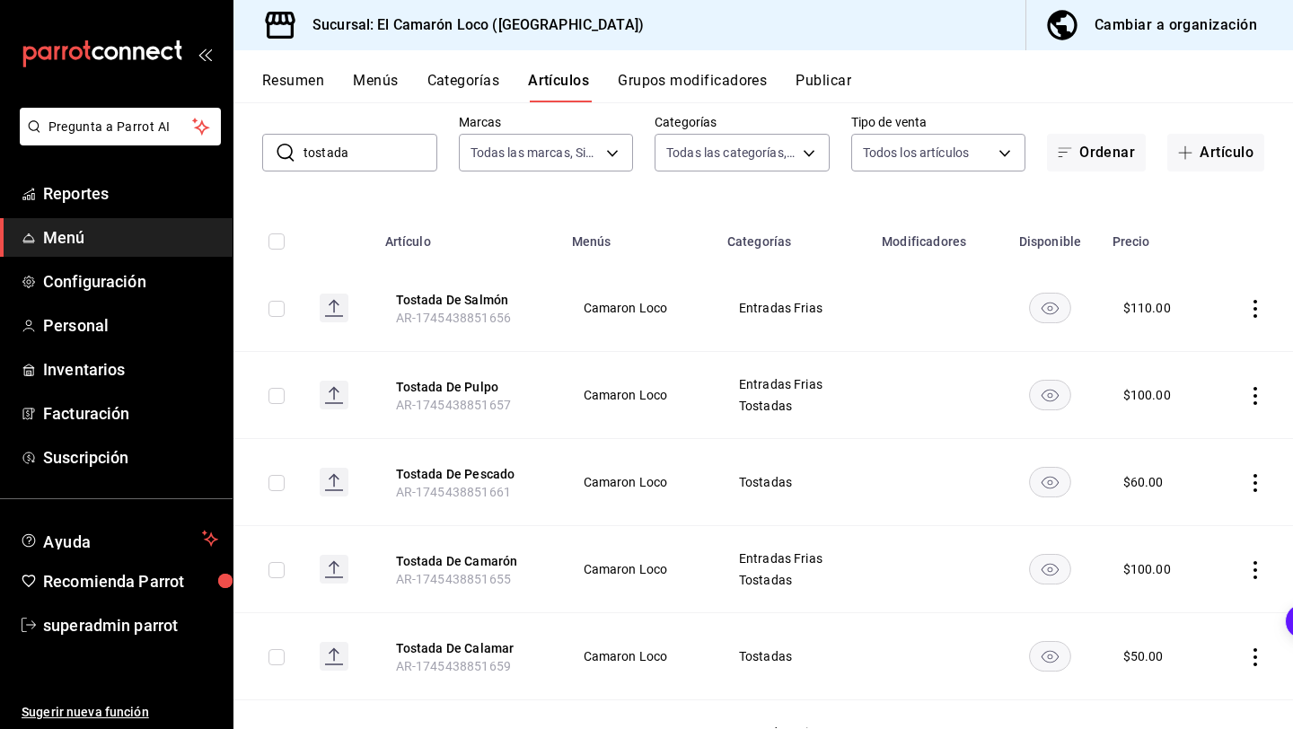
scroll to position [148, 0]
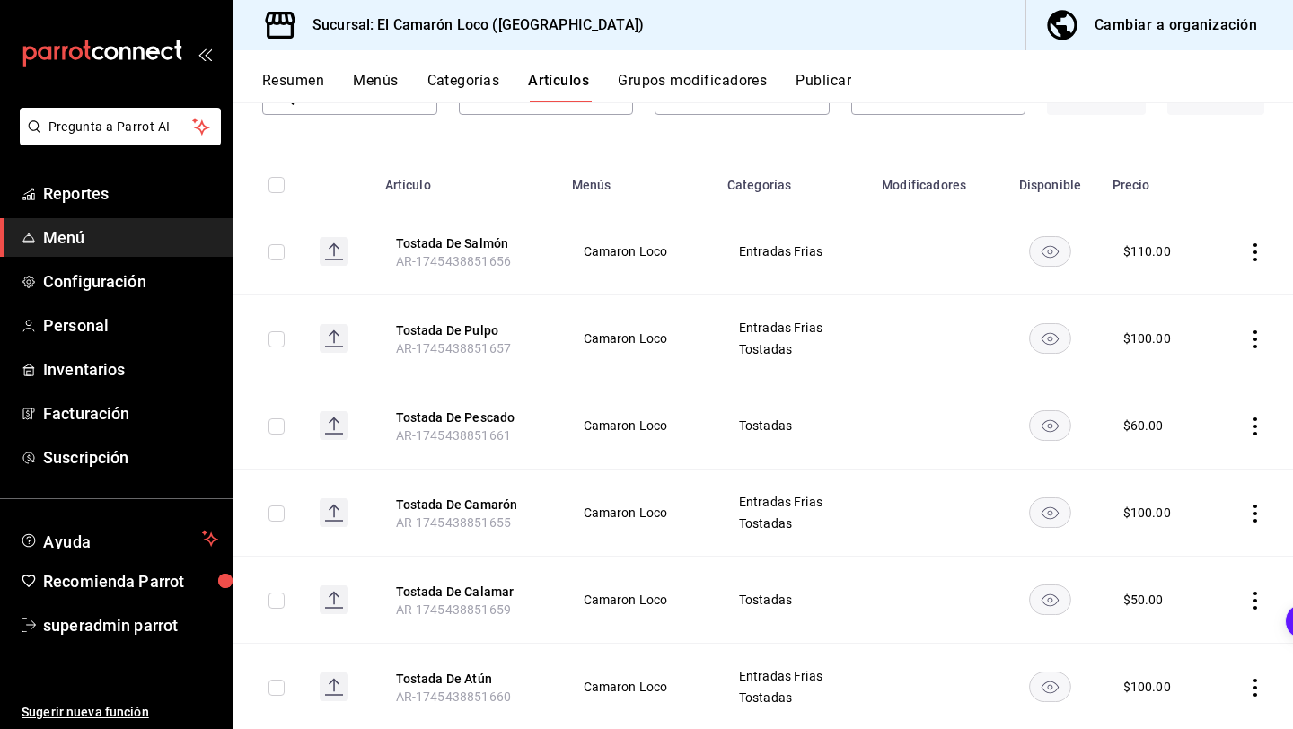
click at [1260, 256] on icon "actions" at bounding box center [1255, 252] width 18 height 18
click at [1203, 297] on span "Editar" at bounding box center [1201, 293] width 47 height 19
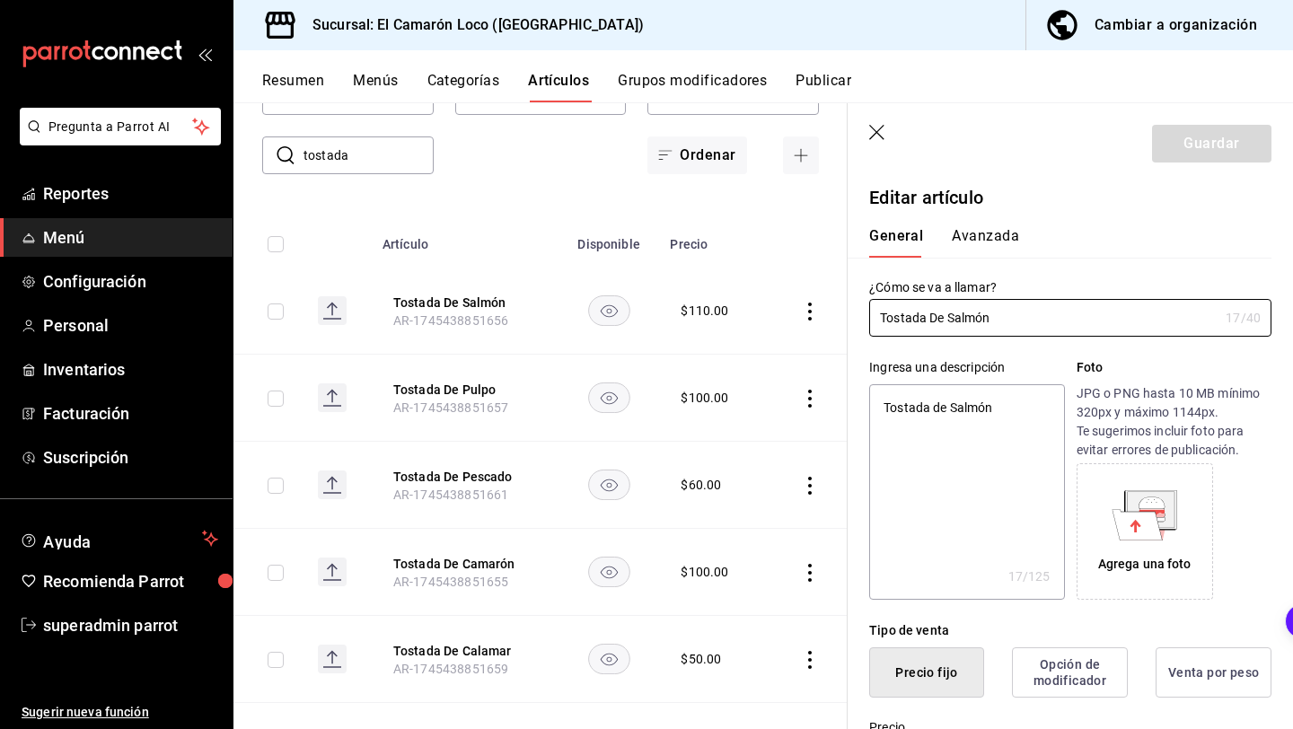
type textarea "x"
type input "$110.00"
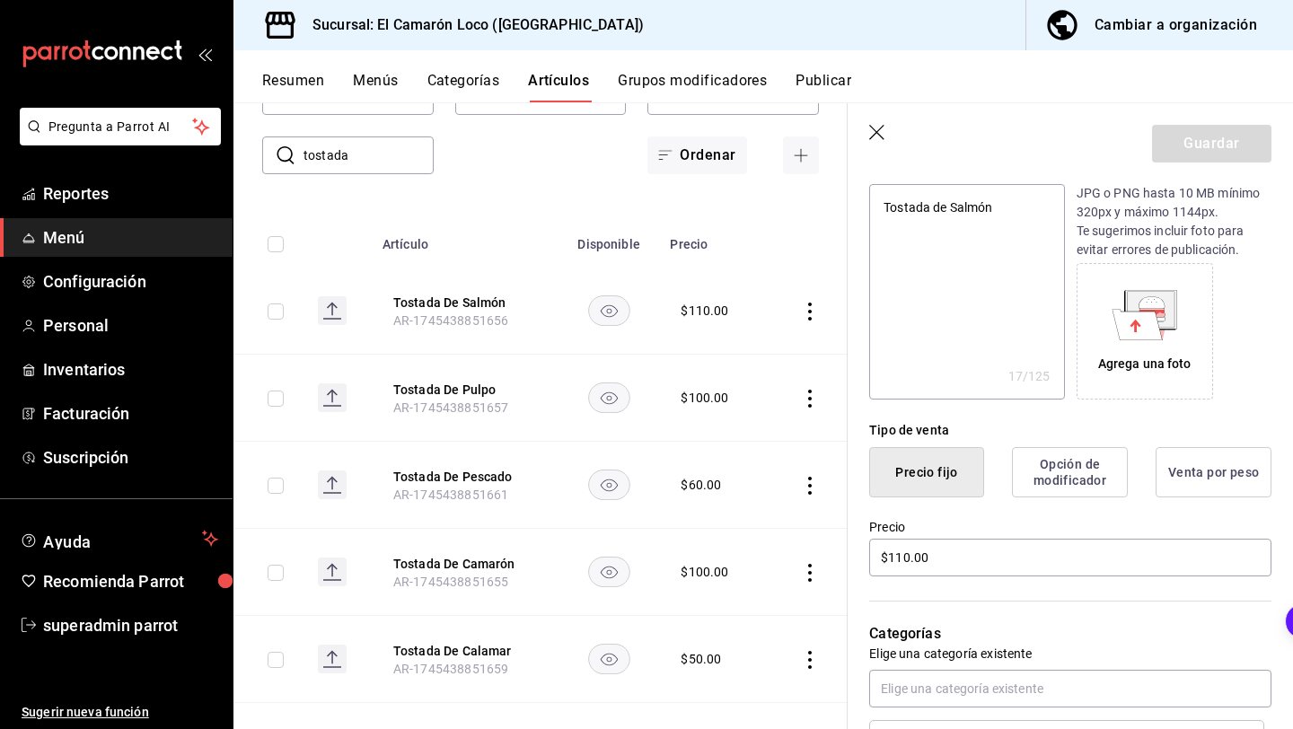
scroll to position [375, 0]
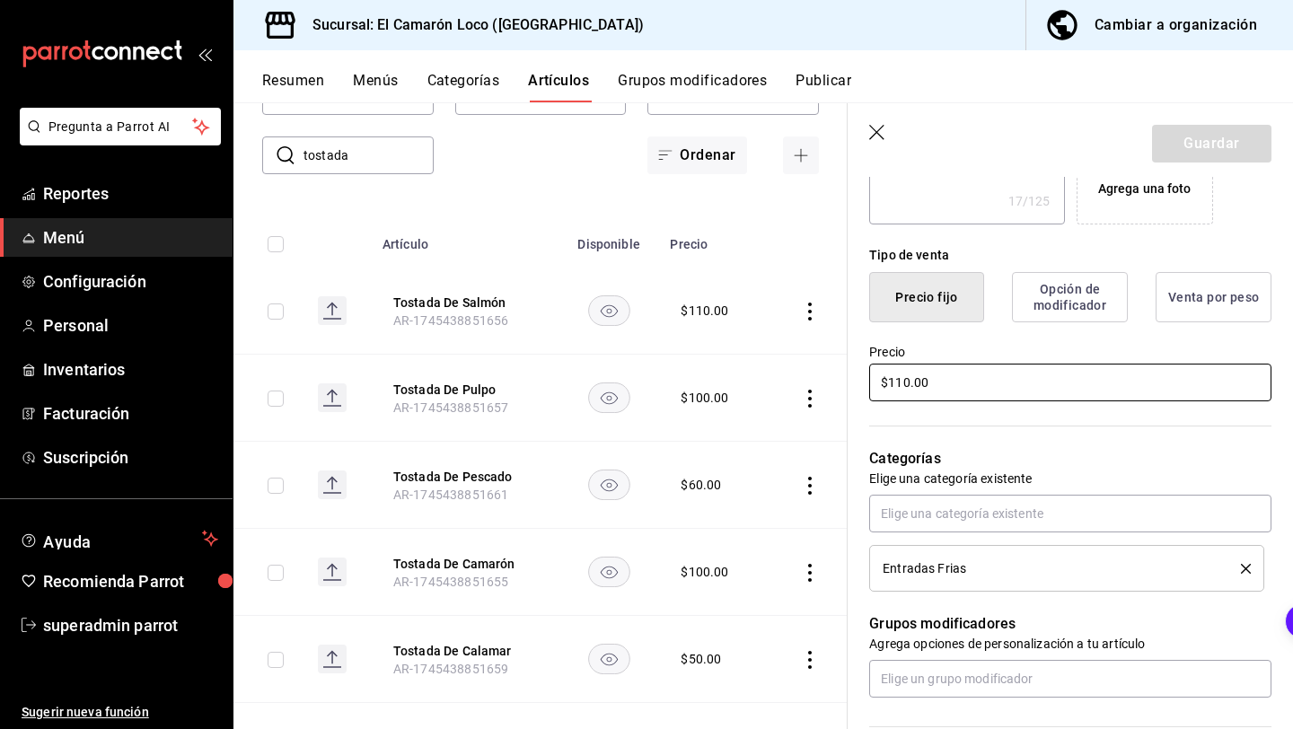
click at [901, 382] on input "$110.00" at bounding box center [1070, 383] width 402 height 38
type textarea "x"
type input "$120.00"
type textarea "x"
type input "$120.00"
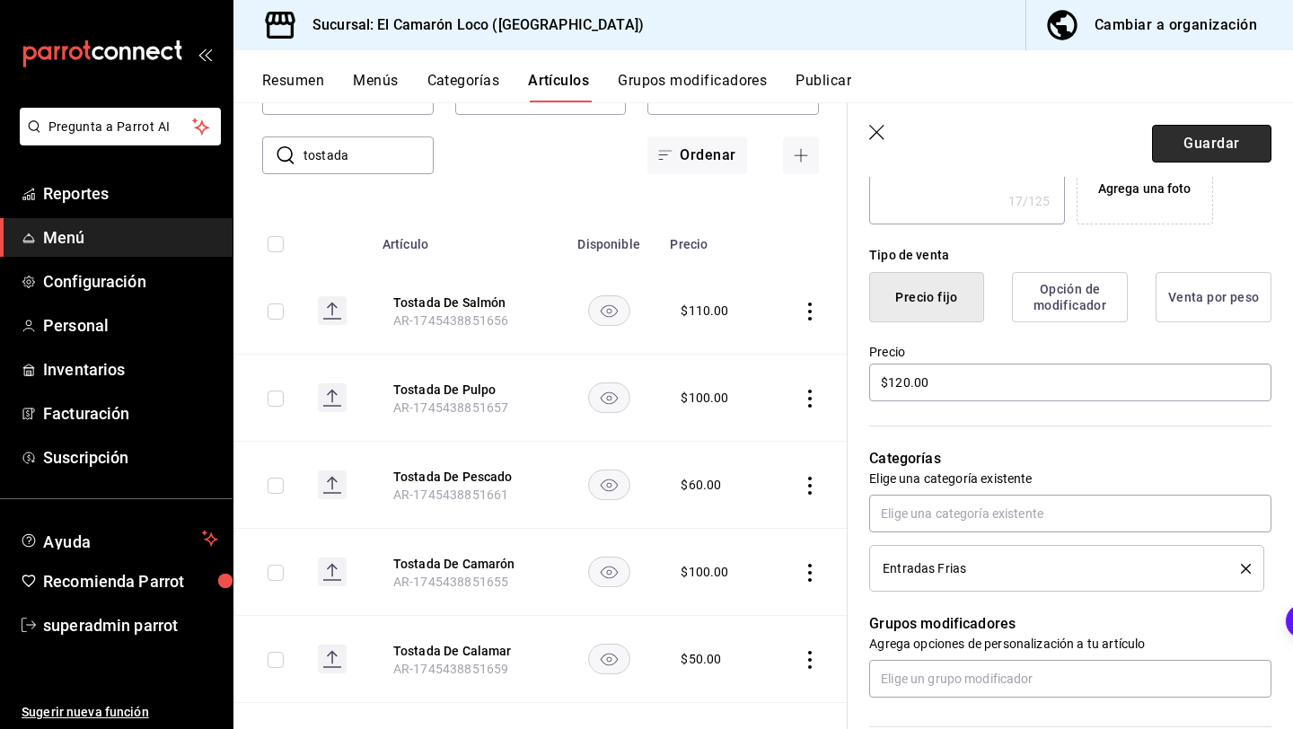
click at [1205, 142] on button "Guardar" at bounding box center [1211, 144] width 119 height 38
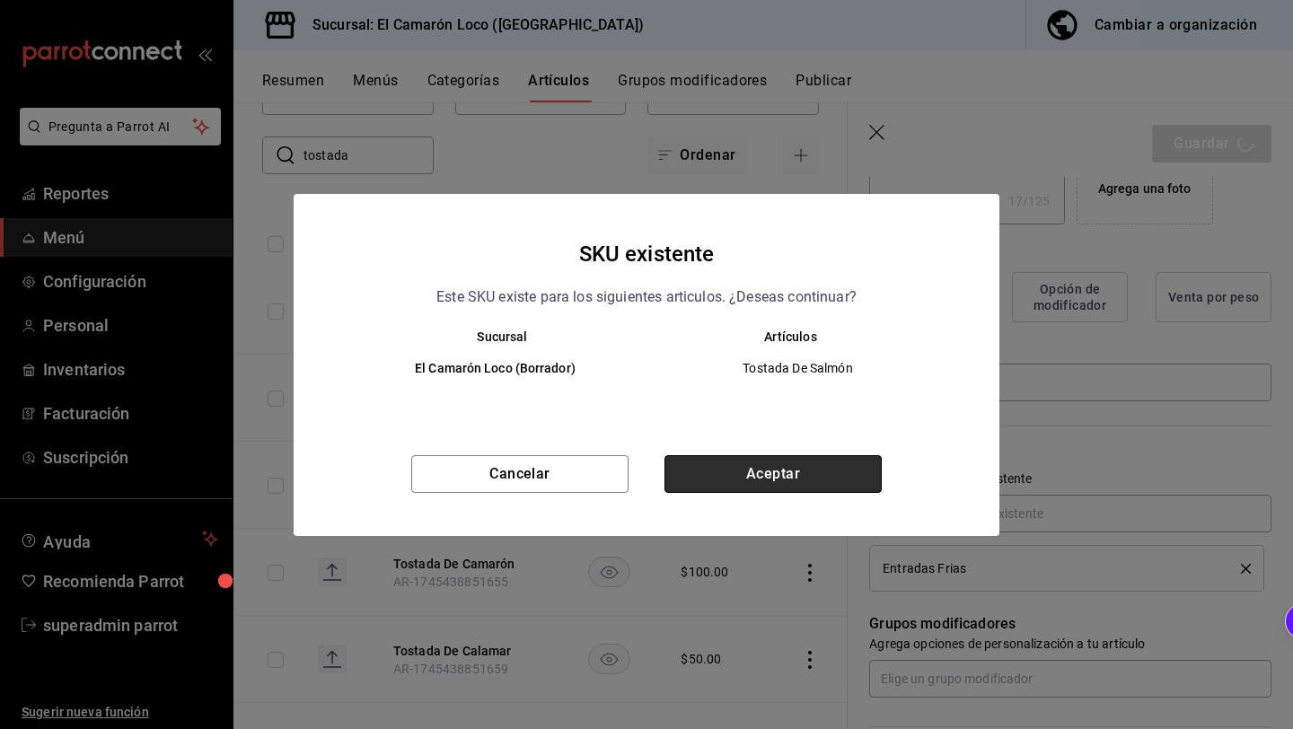
click at [833, 455] on button "Aceptar" at bounding box center [772, 474] width 217 height 38
type textarea "x"
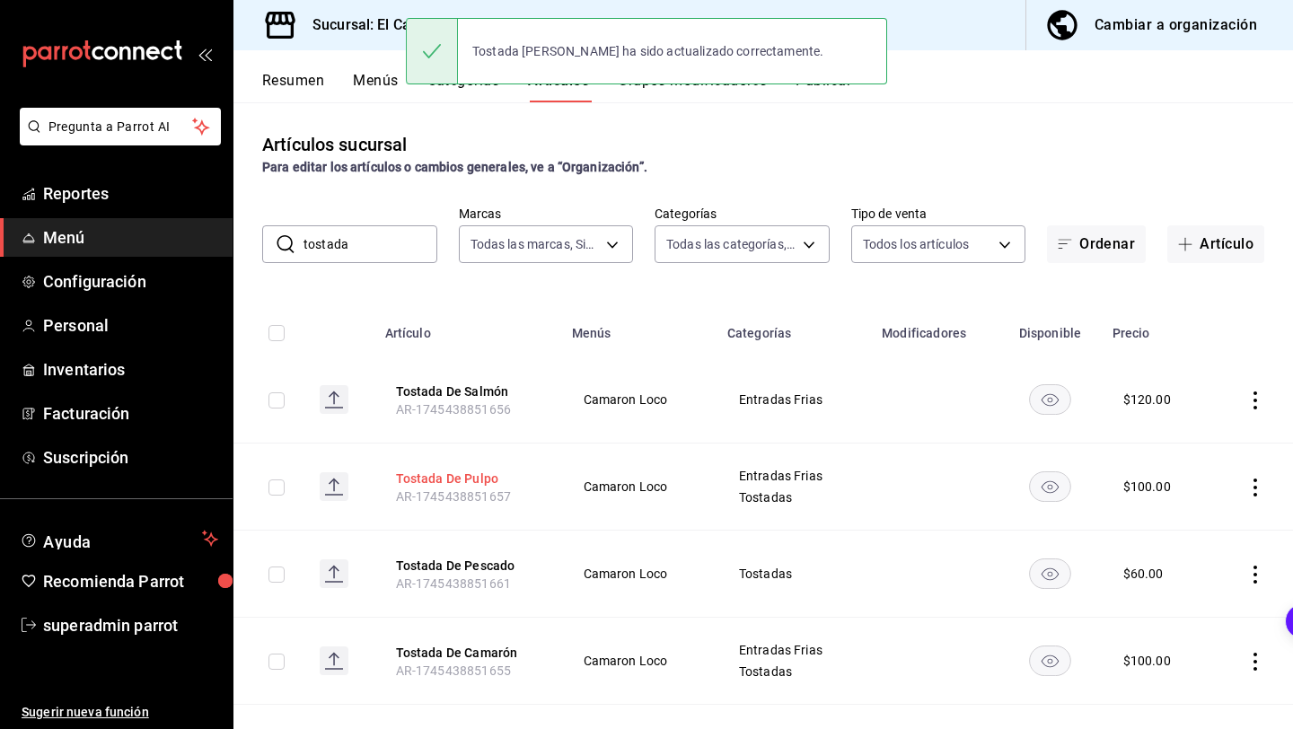
click at [464, 479] on button "Tostada De Pulpo" at bounding box center [468, 479] width 144 height 18
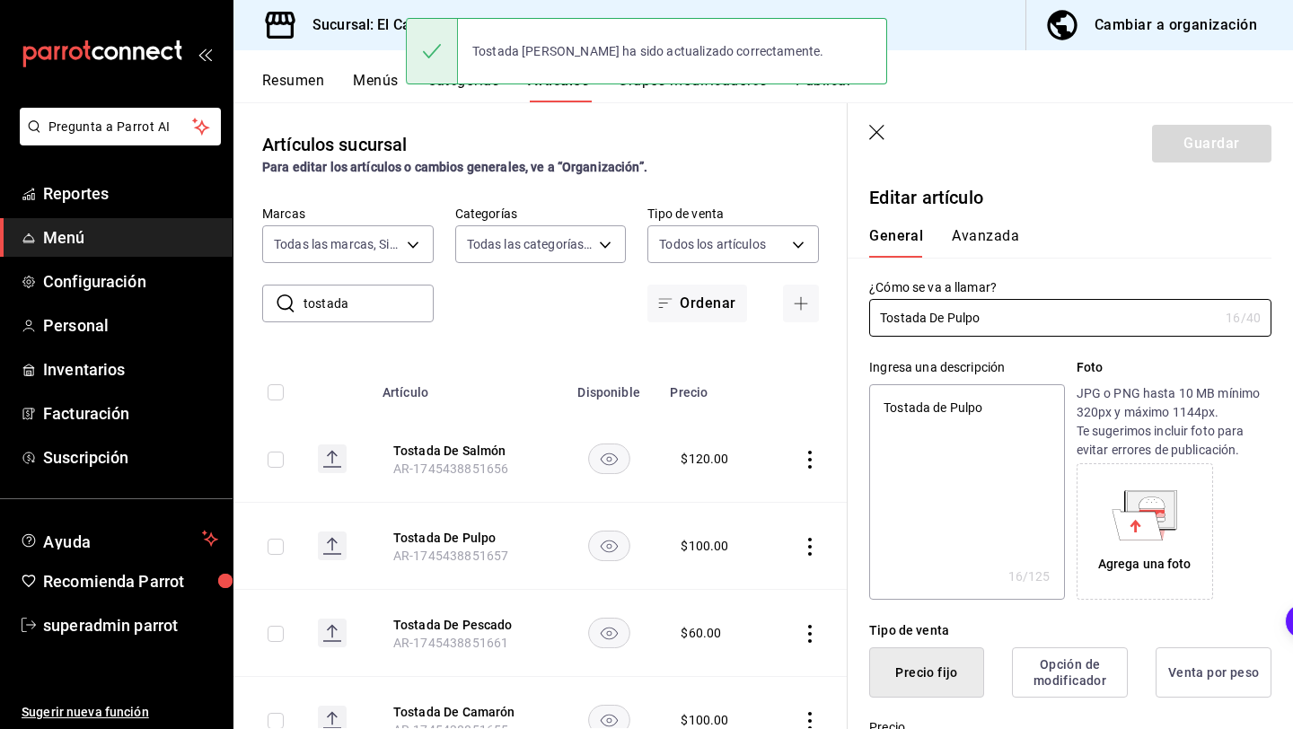
type textarea "x"
type input "$100.00"
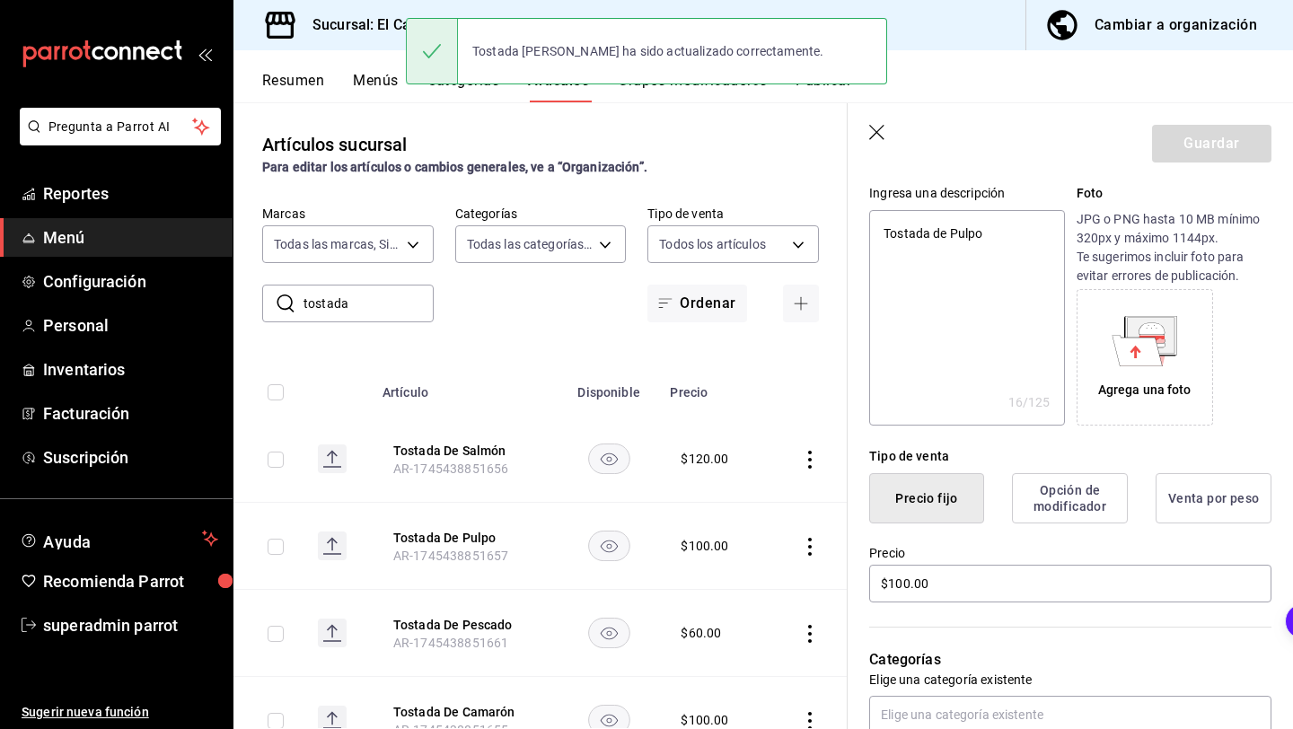
scroll to position [405, 0]
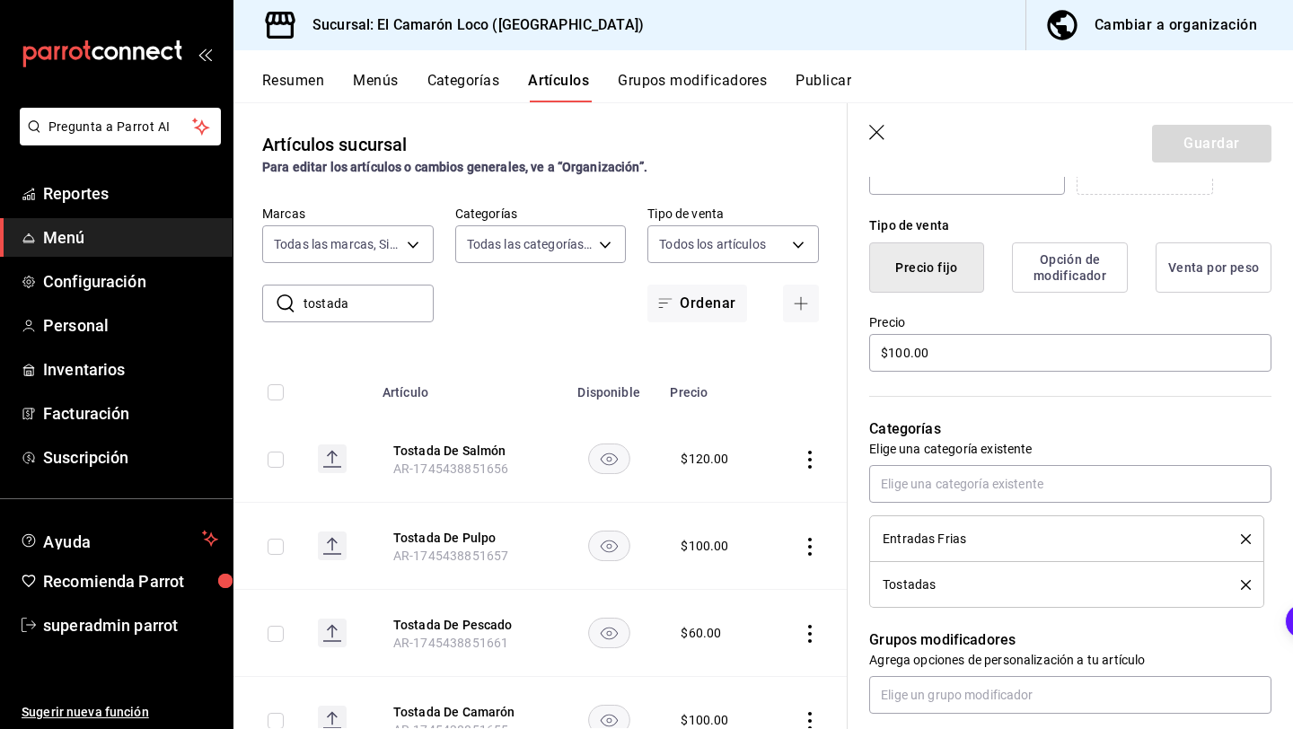
click at [1244, 578] on div "Tostadas" at bounding box center [1067, 585] width 368 height 20
click at [1244, 588] on icon "delete" at bounding box center [1246, 585] width 10 height 10
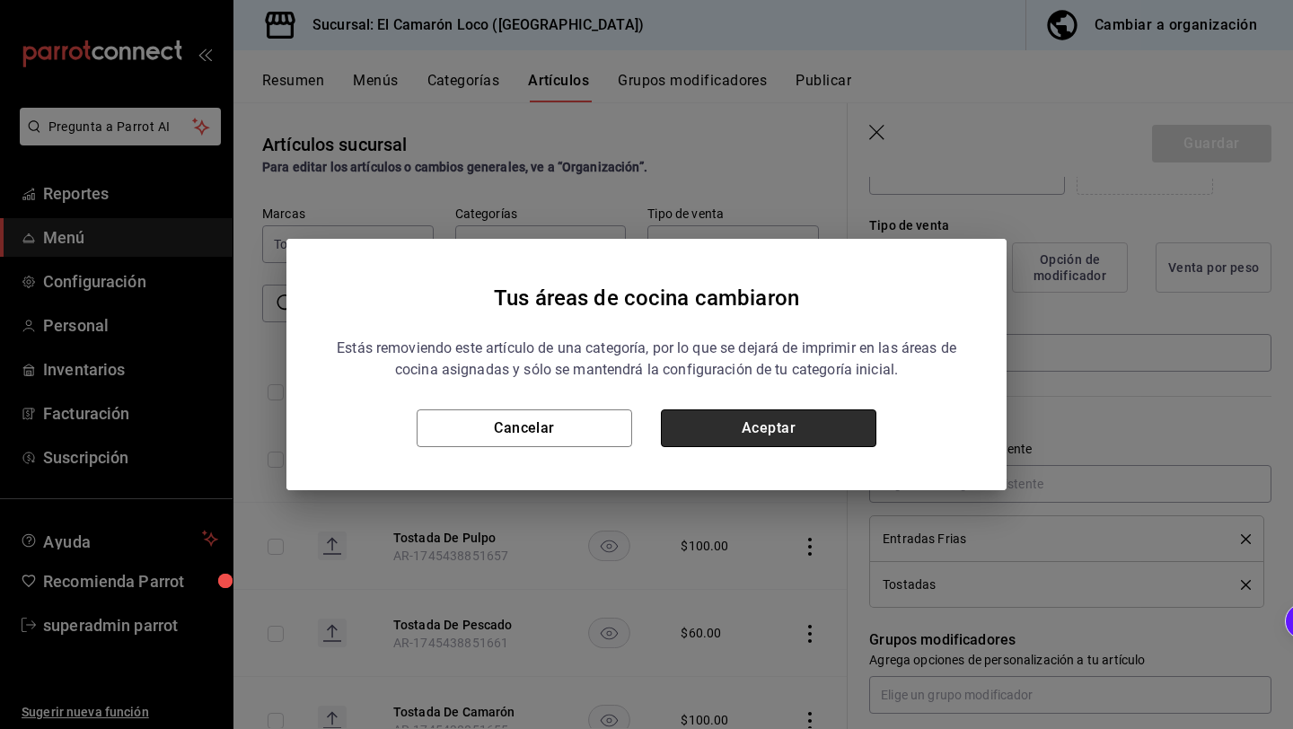
click at [842, 416] on button "Aceptar" at bounding box center [768, 428] width 215 height 38
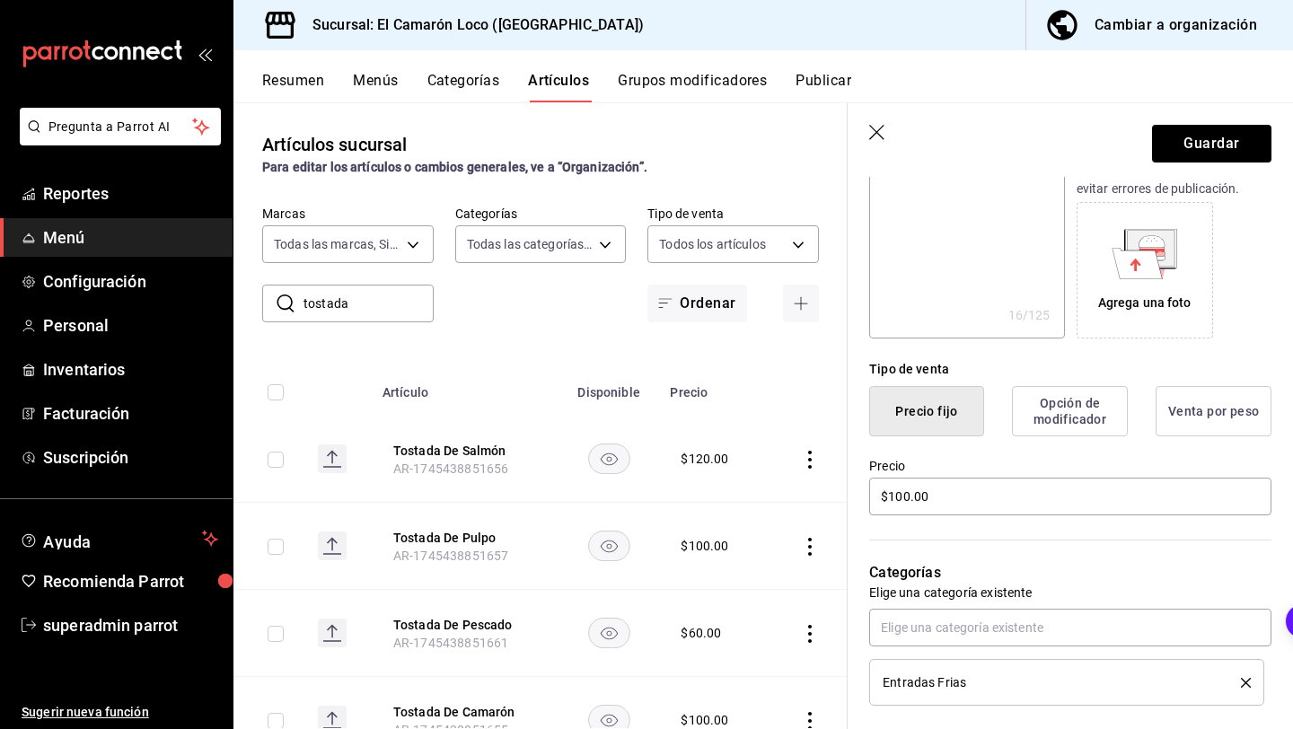
scroll to position [292, 0]
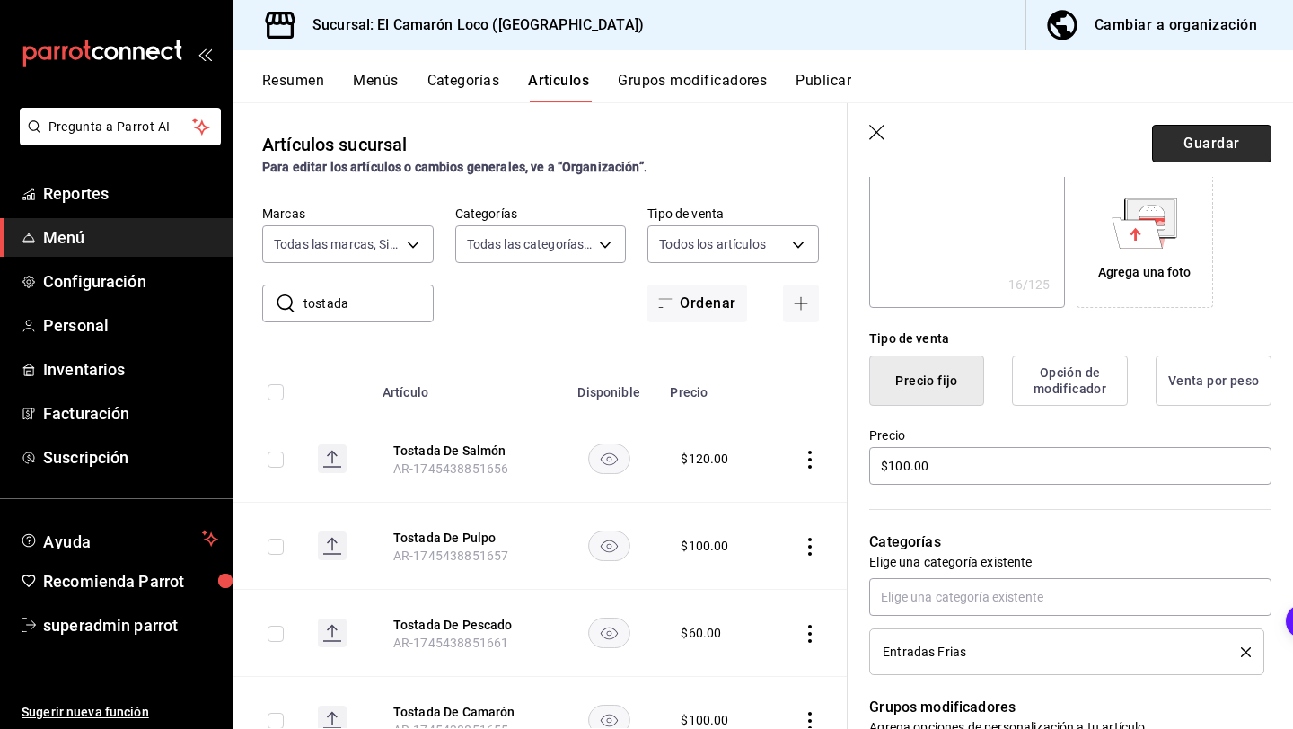
click at [1191, 155] on button "Guardar" at bounding box center [1211, 144] width 119 height 38
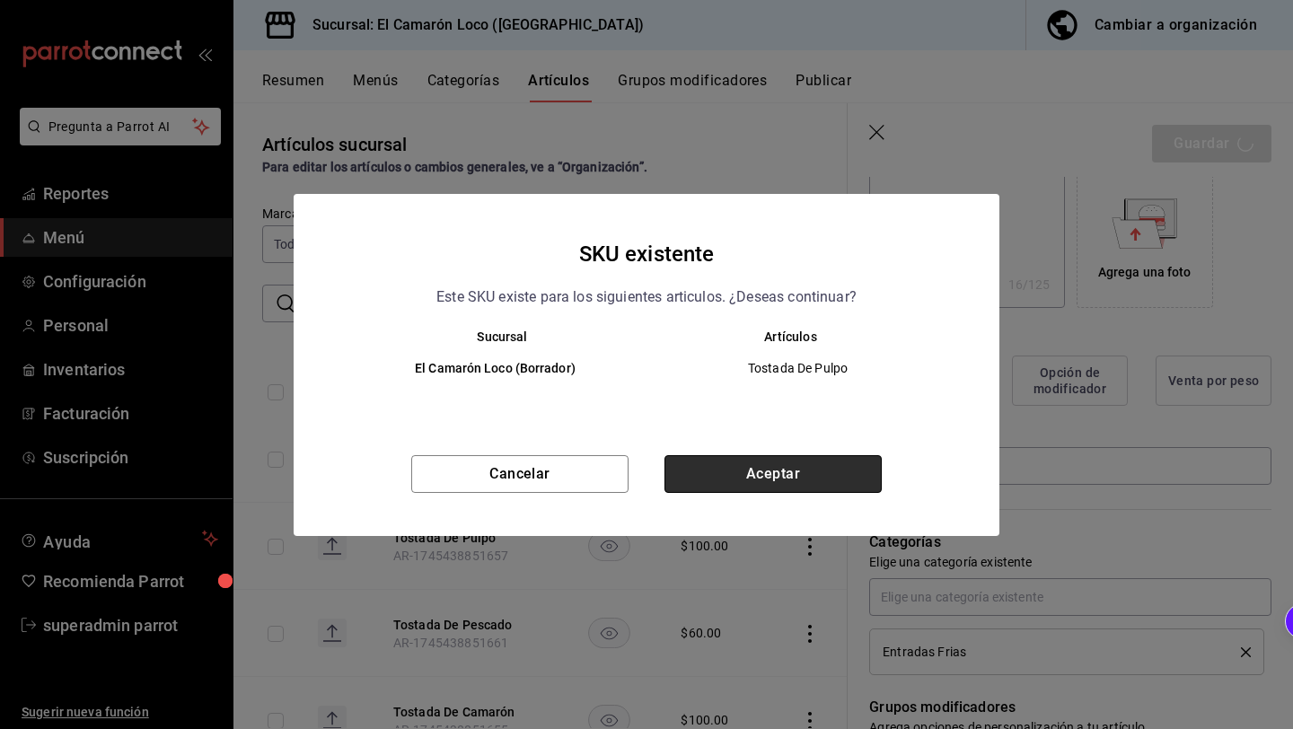
click at [810, 469] on button "Aceptar" at bounding box center [772, 474] width 217 height 38
type textarea "x"
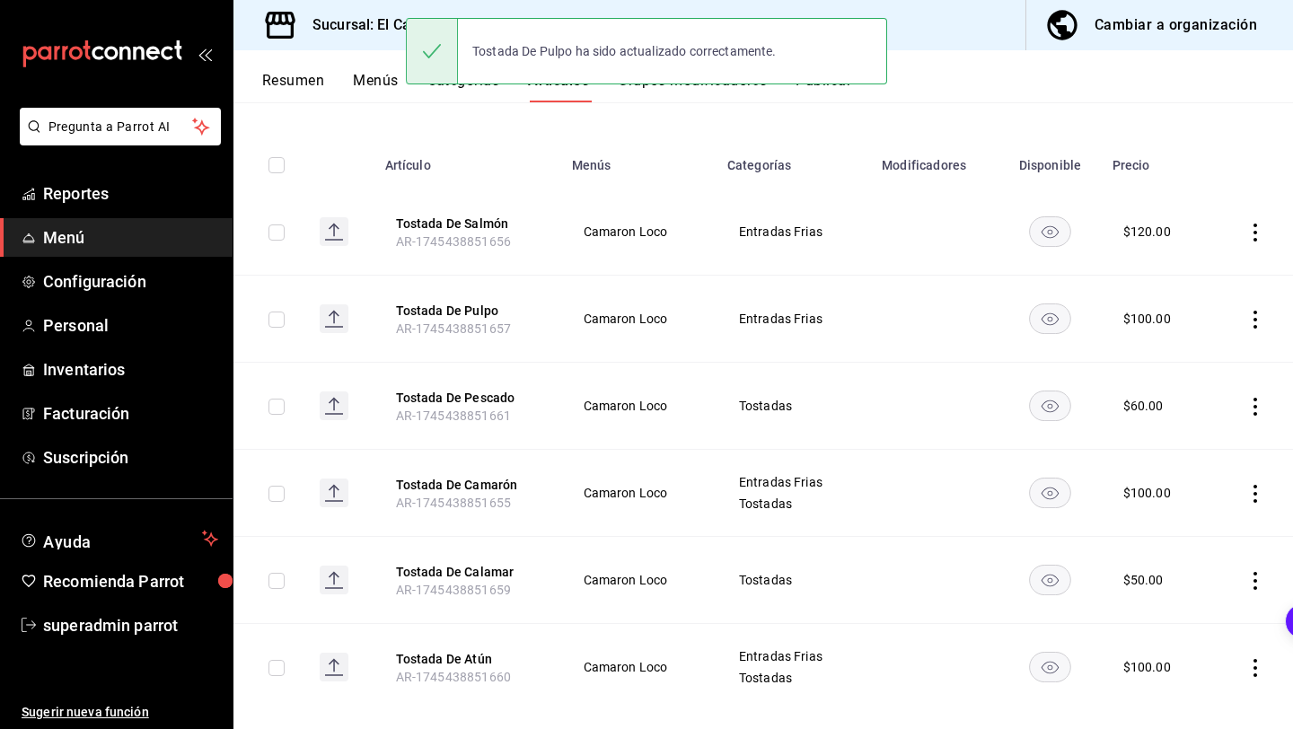
scroll to position [169, 0]
click at [1254, 413] on icon "actions" at bounding box center [1255, 406] width 4 height 18
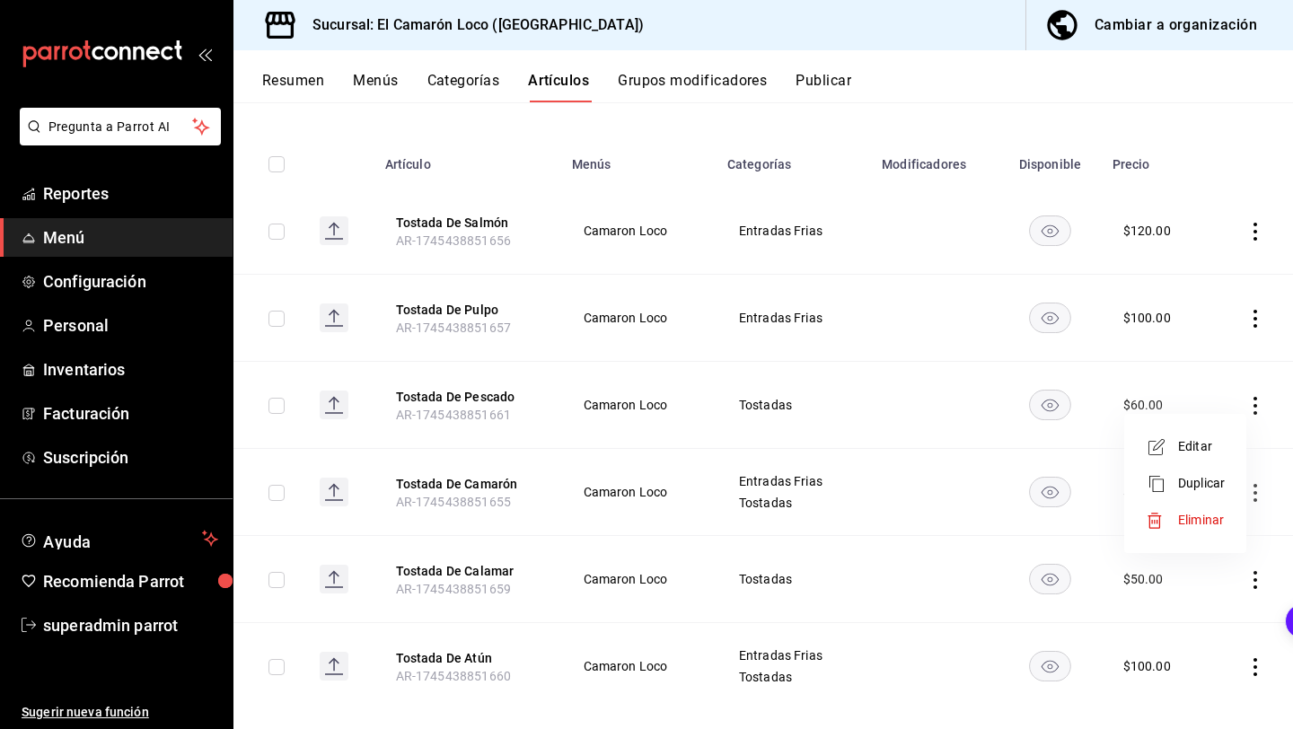
click at [1175, 530] on li "Eliminar" at bounding box center [1185, 520] width 108 height 37
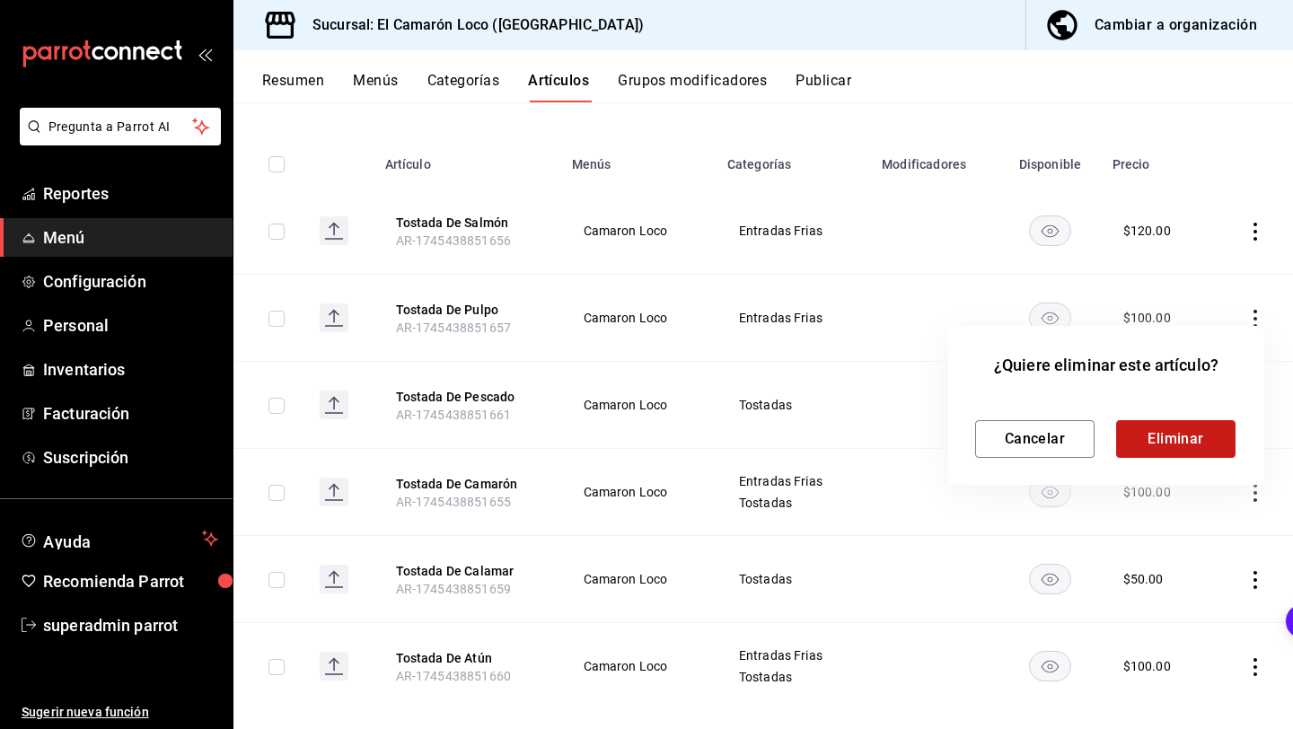
click at [1162, 438] on button "Eliminar" at bounding box center [1175, 439] width 119 height 38
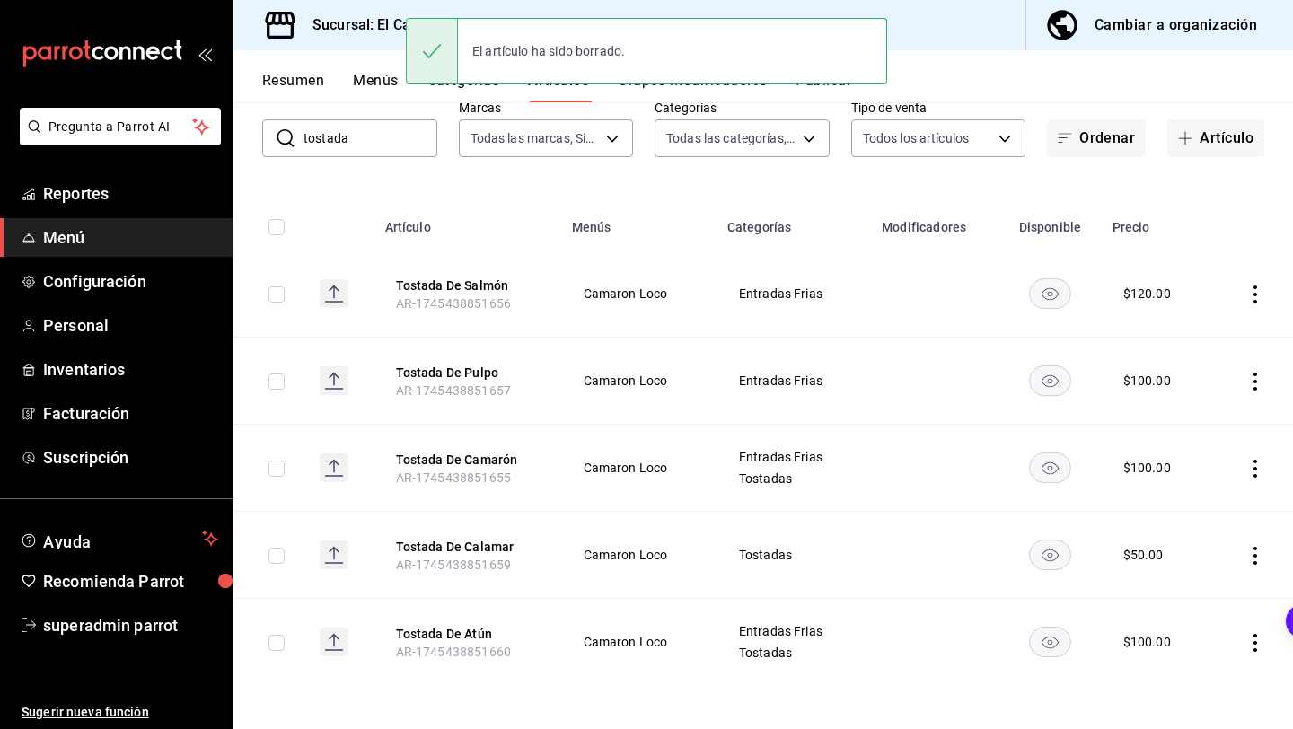
scroll to position [106, 0]
click at [1258, 558] on icon "actions" at bounding box center [1255, 556] width 18 height 18
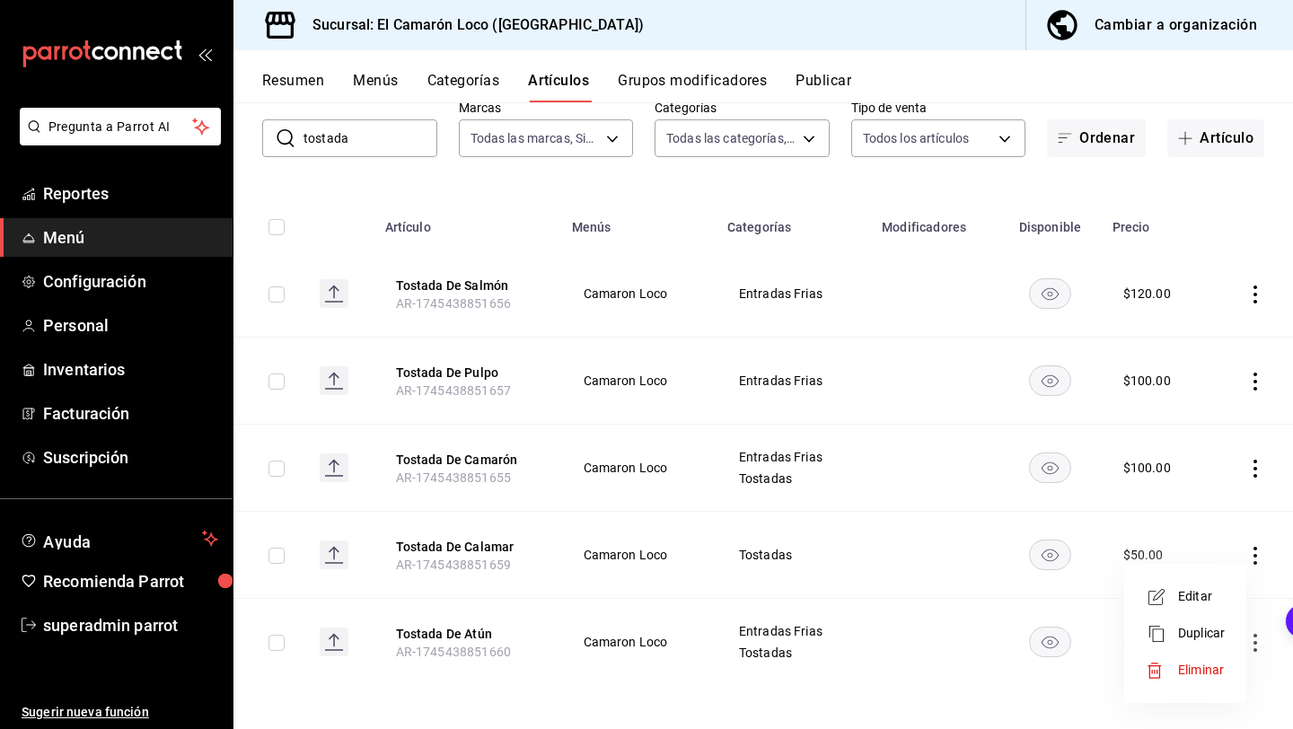
click at [1157, 660] on li "Eliminar" at bounding box center [1185, 670] width 108 height 37
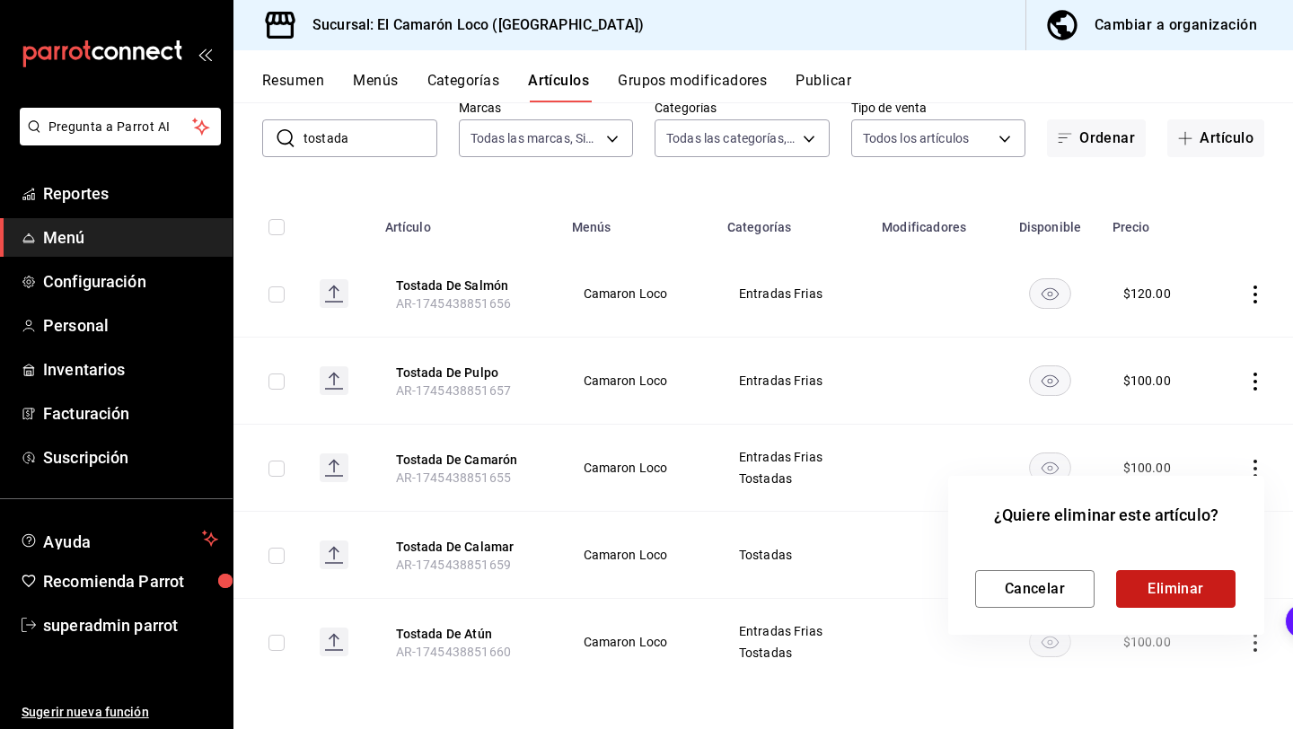
click at [1169, 585] on button "Eliminar" at bounding box center [1175, 589] width 119 height 38
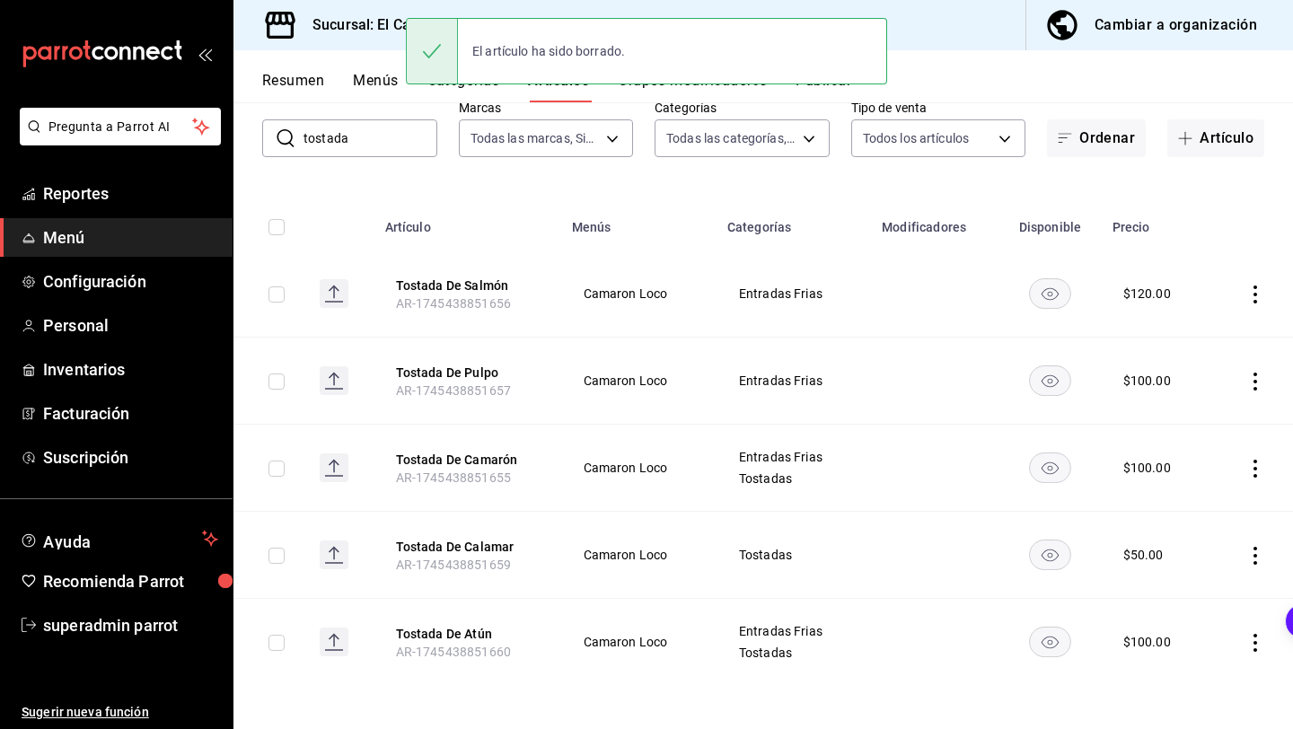
scroll to position [19, 0]
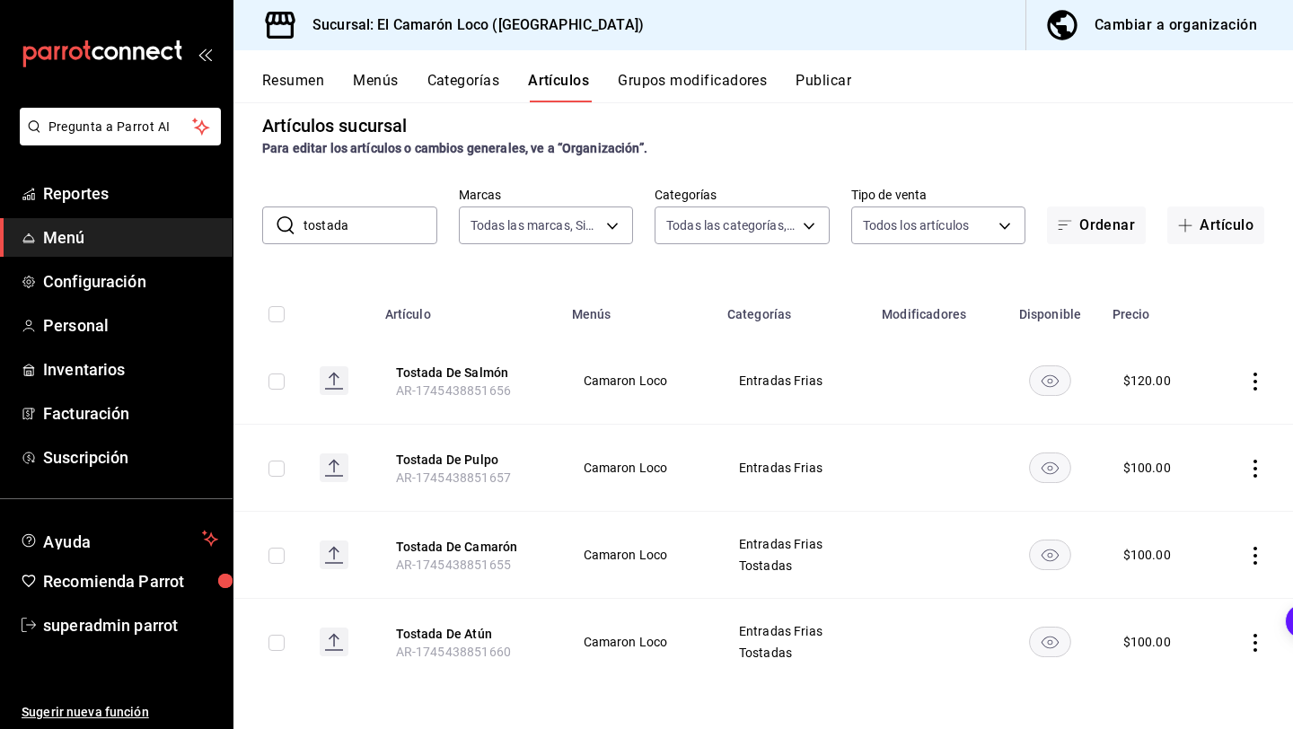
click at [1264, 645] on td at bounding box center [1251, 642] width 83 height 87
click at [1251, 645] on icon "actions" at bounding box center [1255, 643] width 18 height 18
click at [1188, 602] on span "Editar" at bounding box center [1201, 608] width 47 height 19
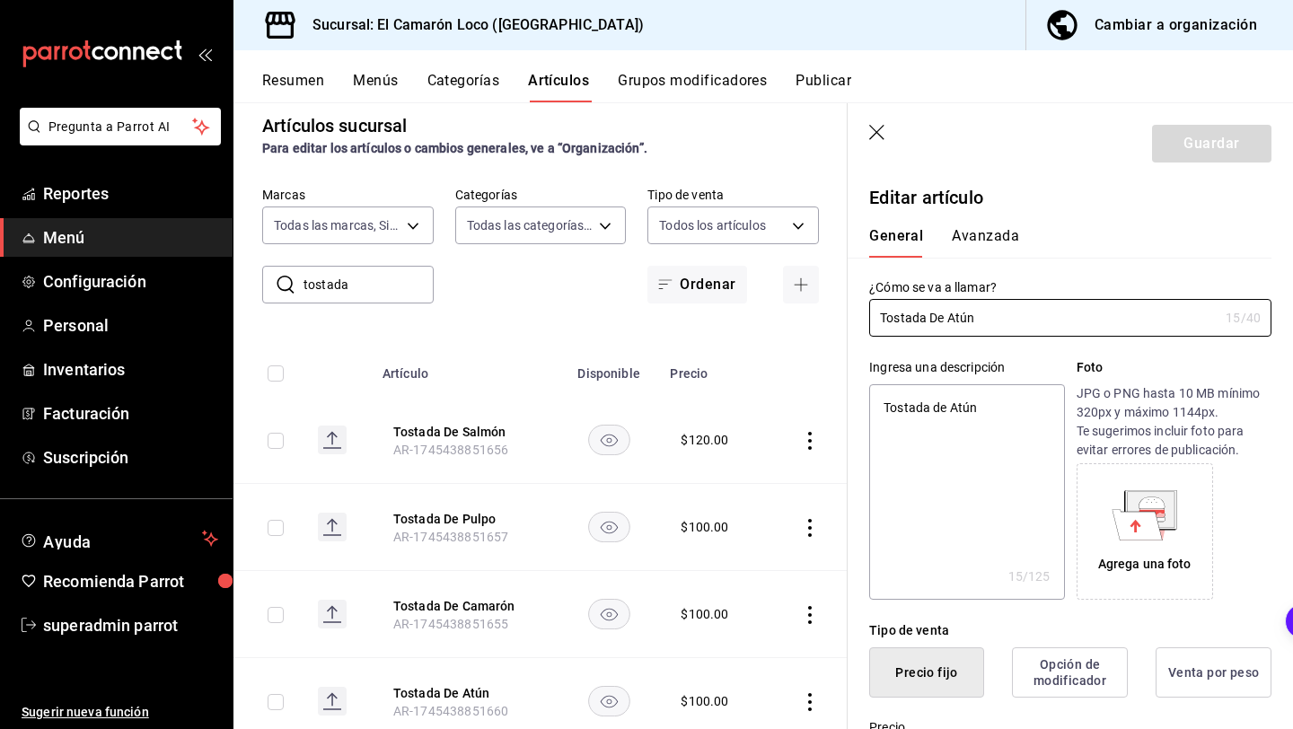
scroll to position [175, 0]
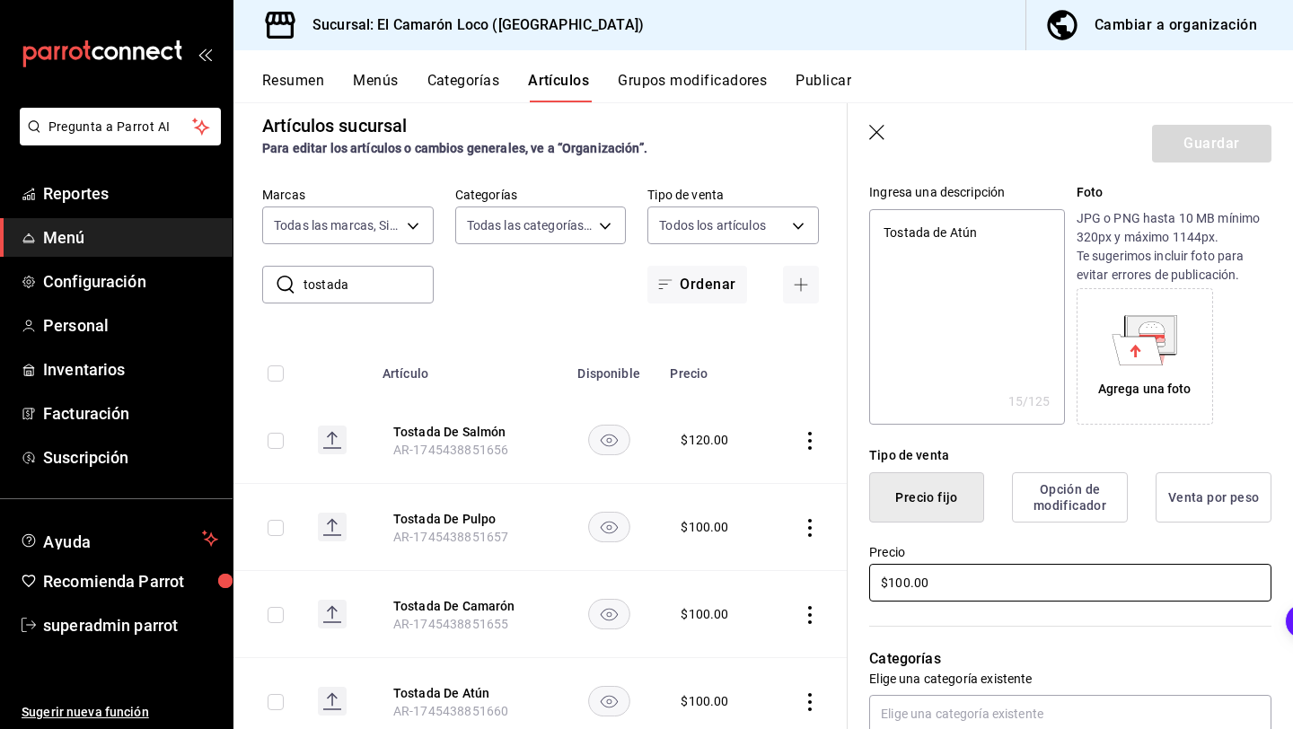
click at [897, 582] on input "$100.00" at bounding box center [1070, 583] width 402 height 38
type textarea "x"
type input "$10.00"
type textarea "x"
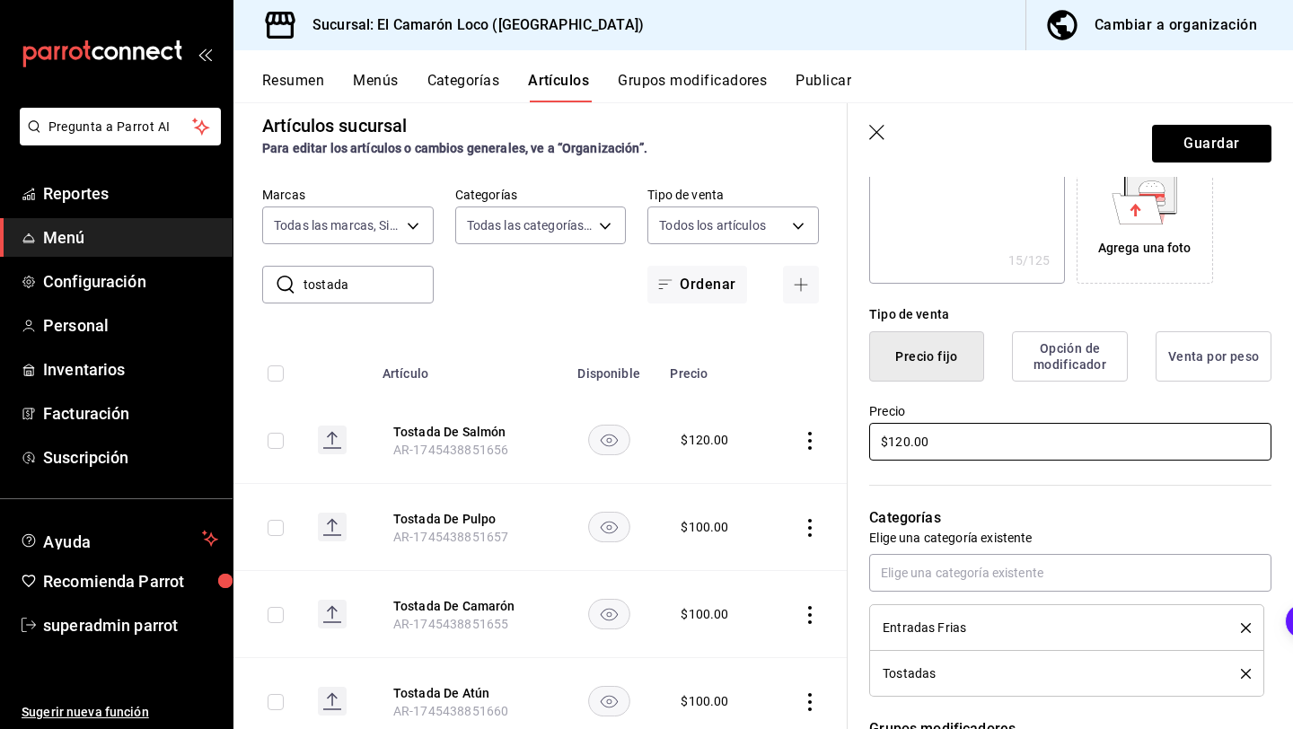
scroll to position [346, 0]
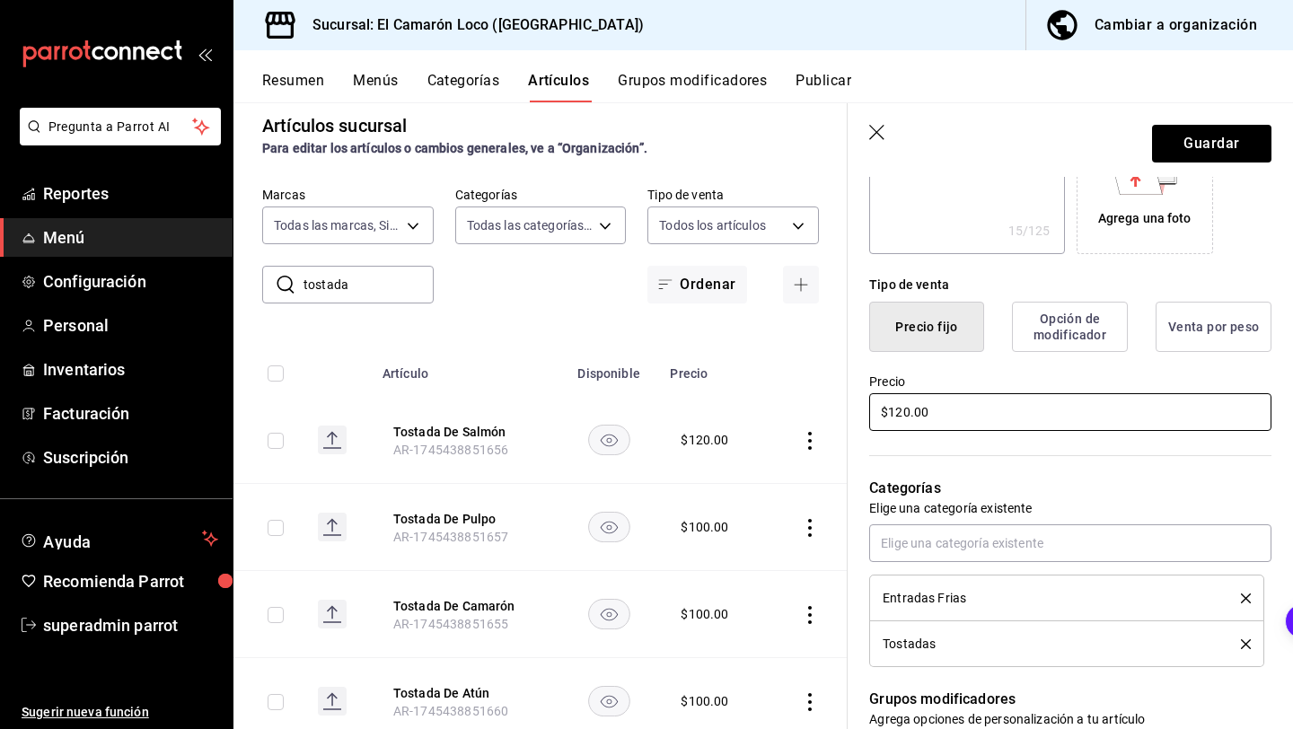
type input "$120.00"
click at [1241, 647] on icon "delete" at bounding box center [1246, 644] width 10 height 10
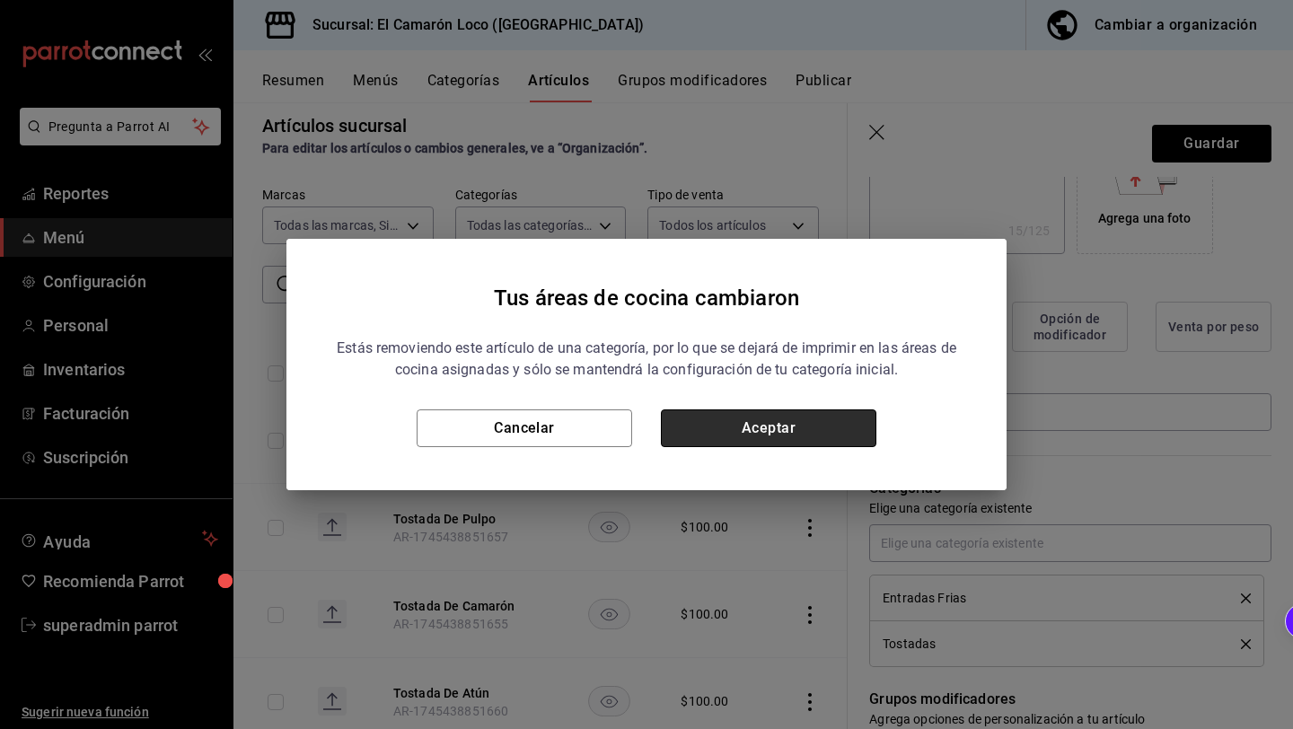
click at [844, 430] on button "Aceptar" at bounding box center [768, 428] width 215 height 38
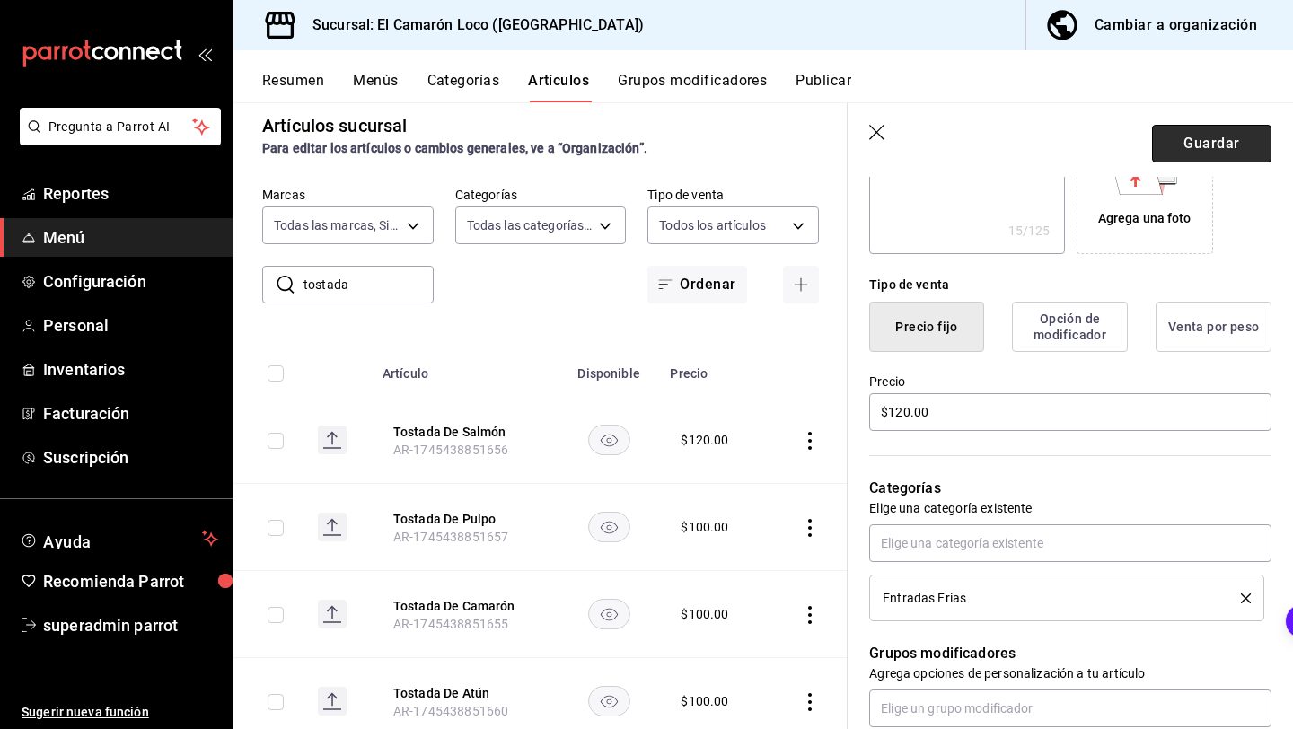
click at [1192, 158] on button "Guardar" at bounding box center [1211, 144] width 119 height 38
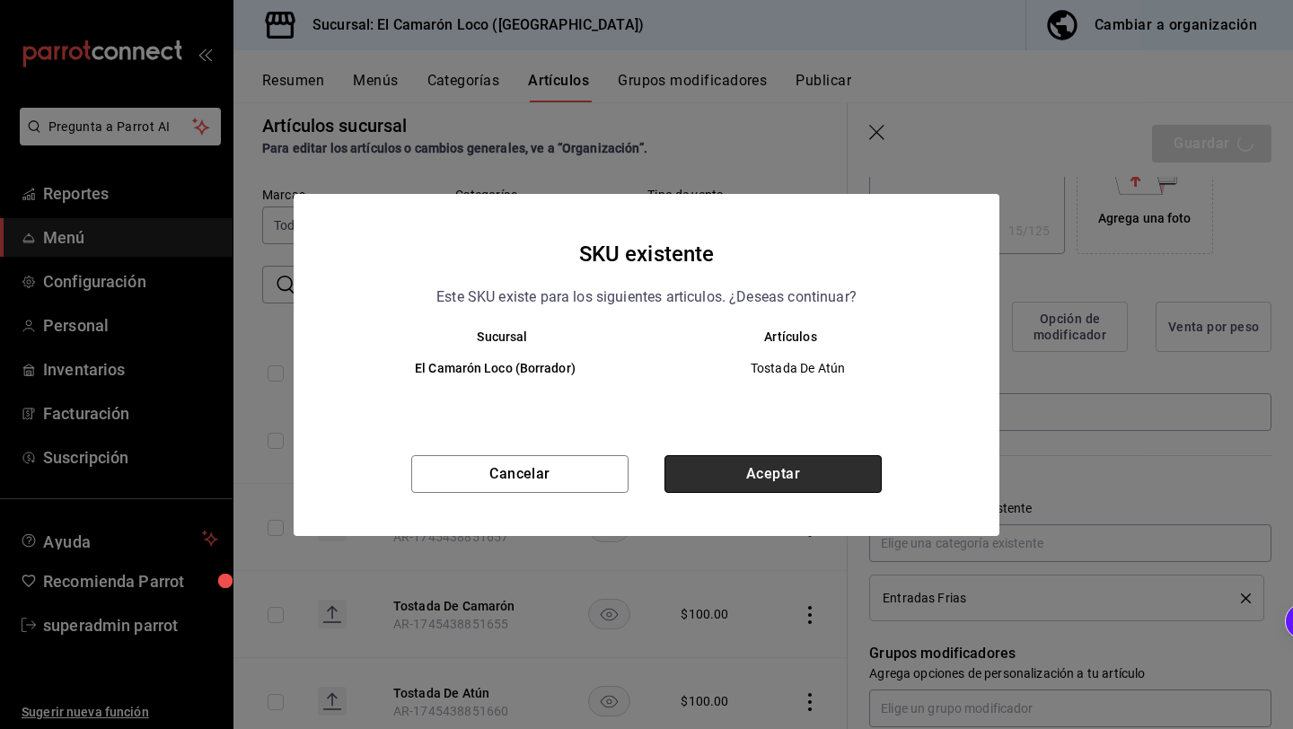
click at [839, 465] on button "Aceptar" at bounding box center [772, 474] width 217 height 38
type textarea "x"
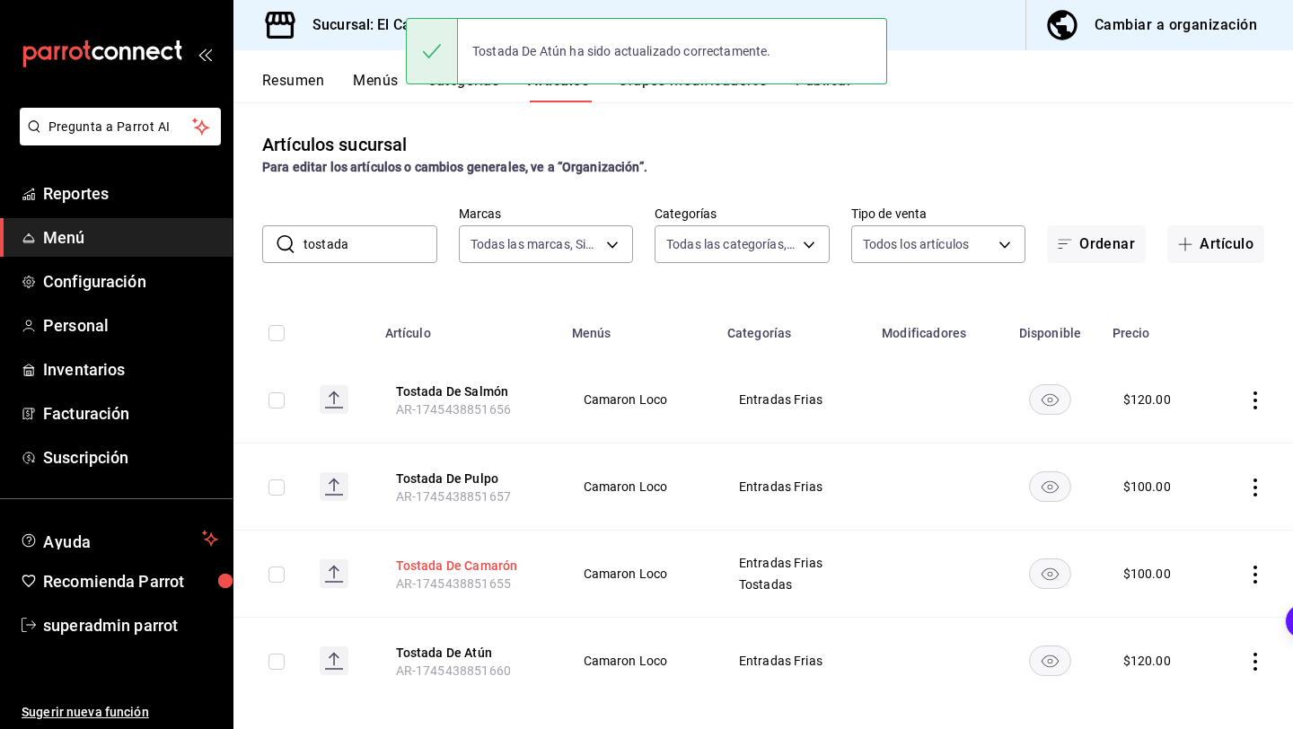
click at [410, 562] on button "Tostada De Camarón" at bounding box center [468, 566] width 144 height 18
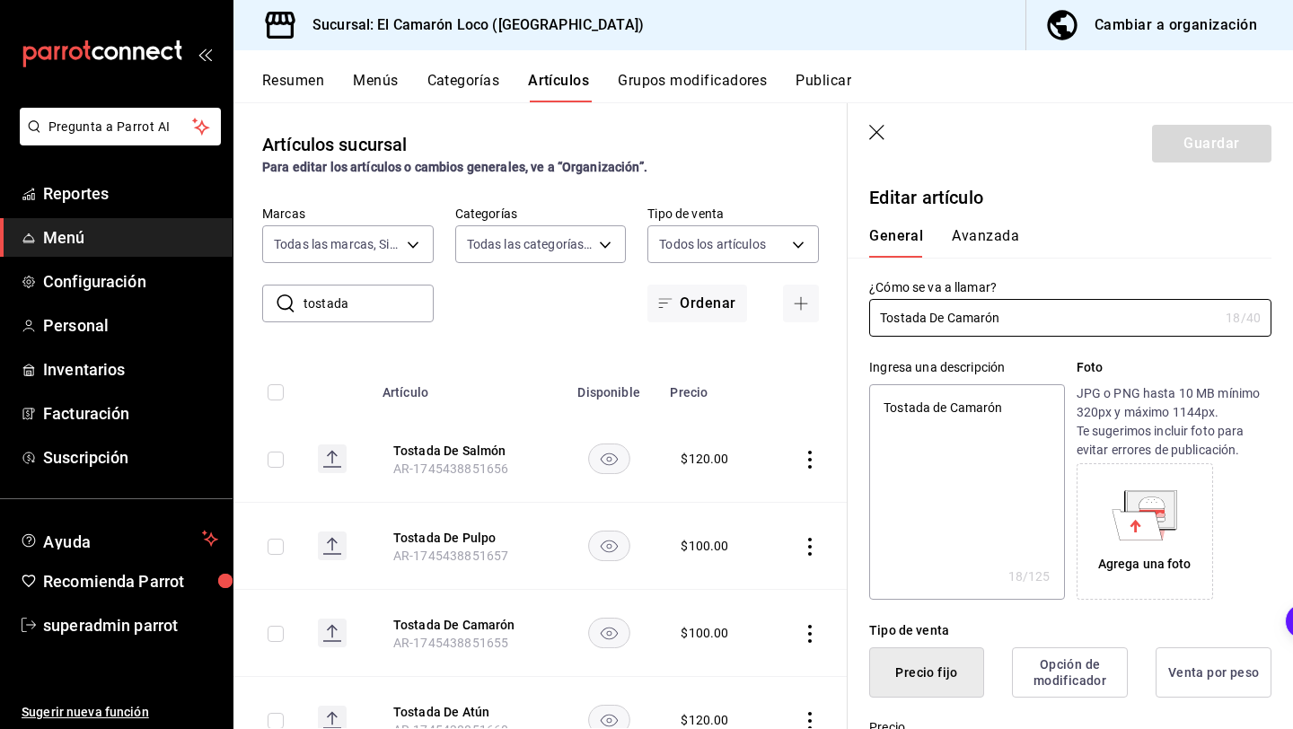
scroll to position [338, 0]
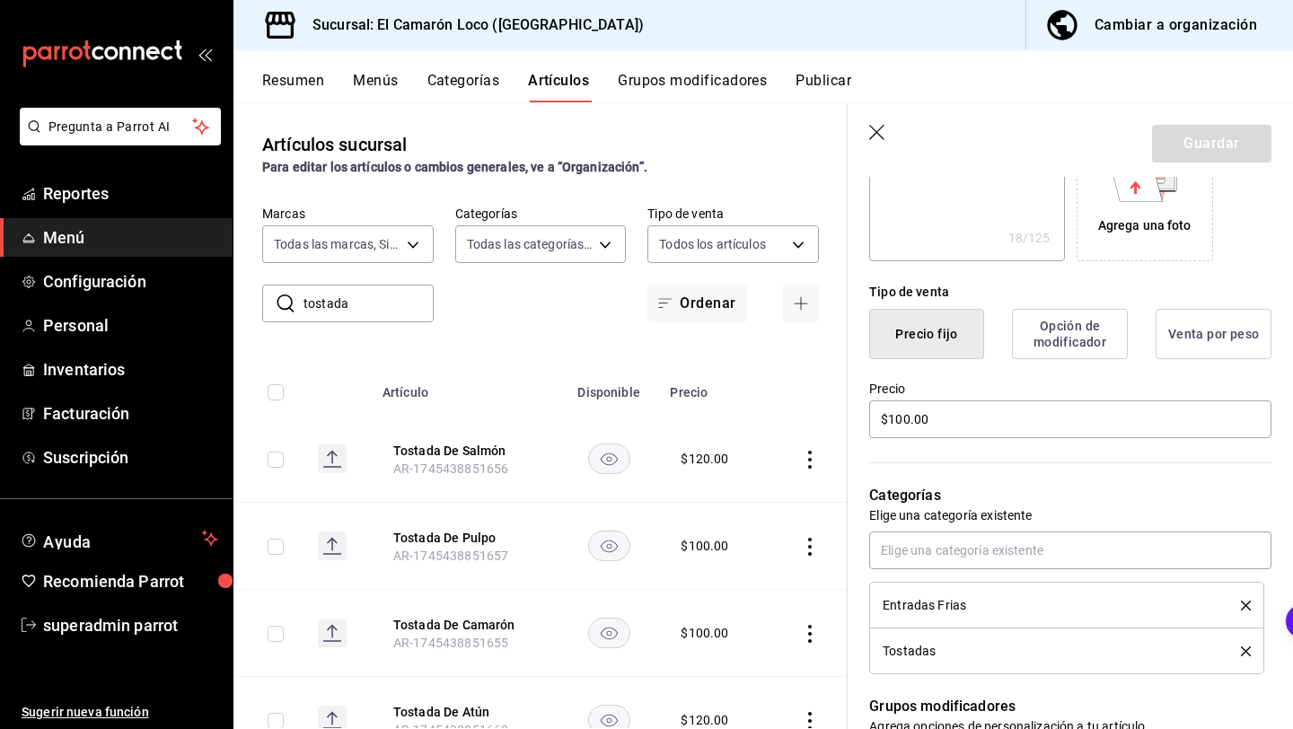
click at [1242, 651] on icon "delete" at bounding box center [1246, 651] width 10 height 10
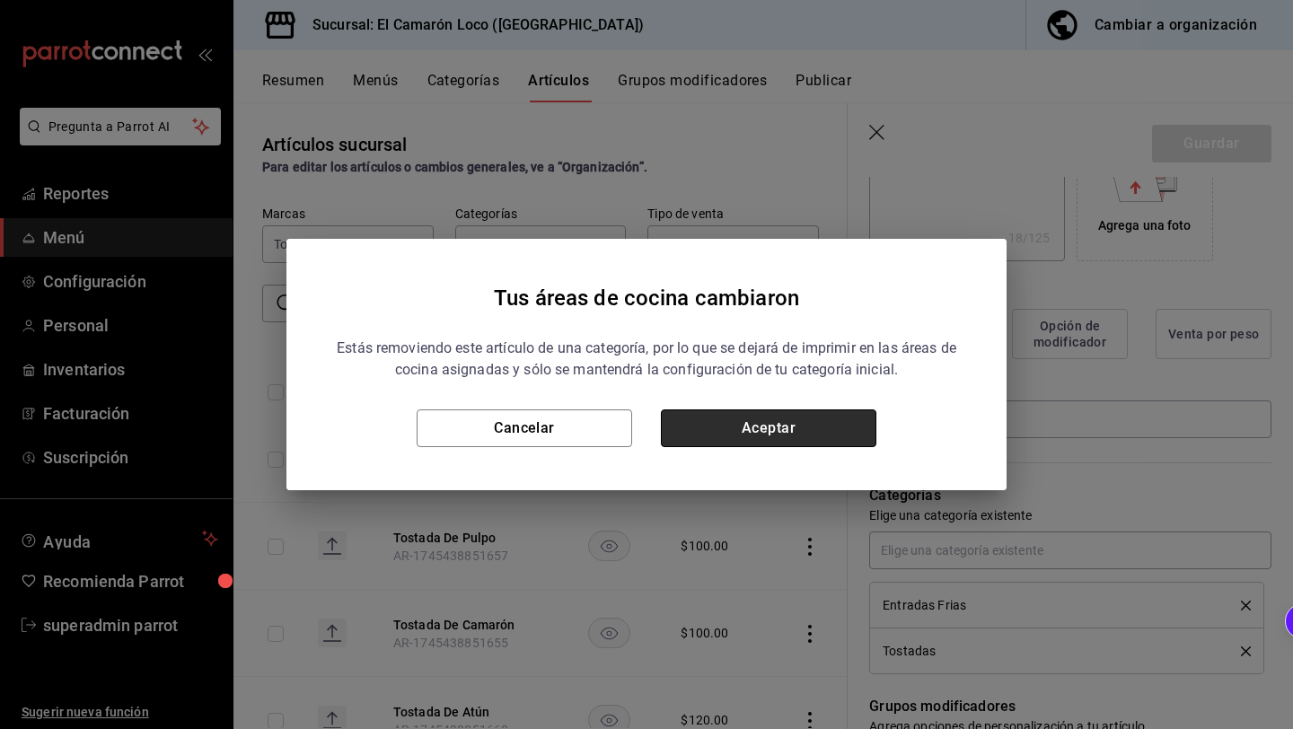
click at [845, 422] on button "Aceptar" at bounding box center [768, 428] width 215 height 38
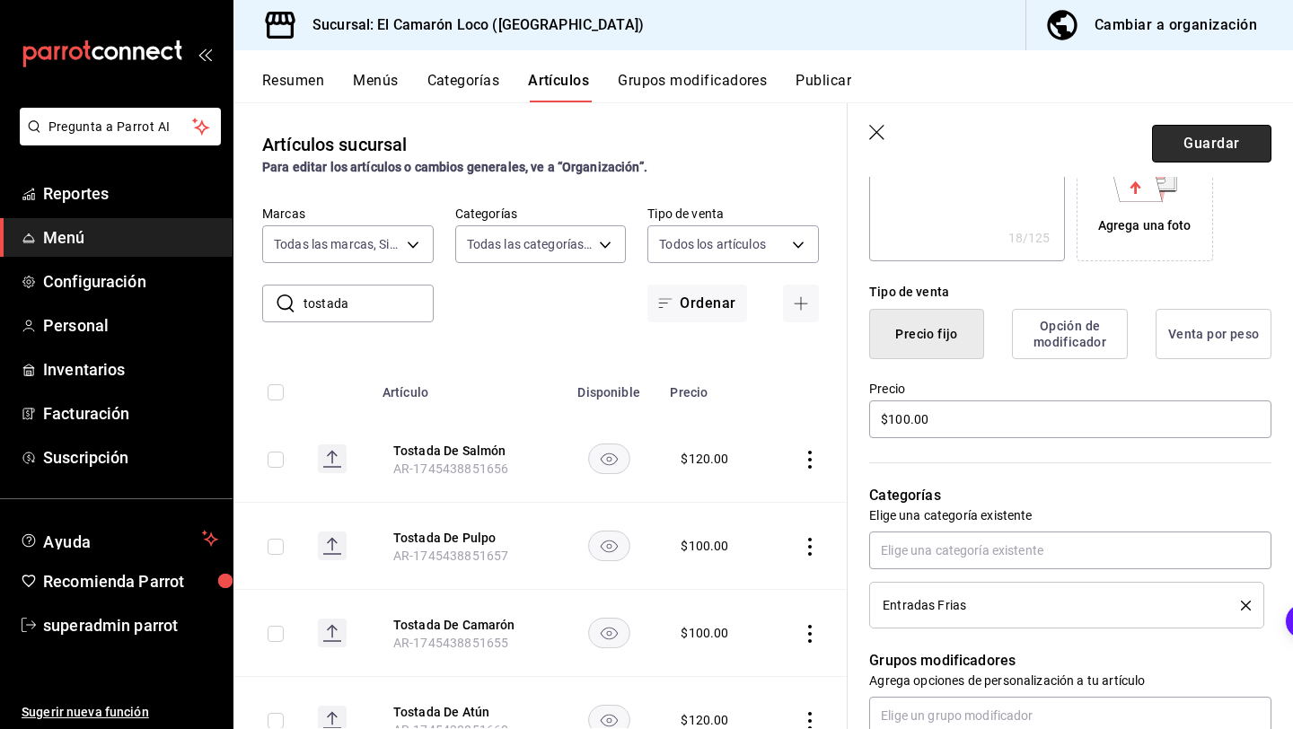
click at [1232, 152] on button "Guardar" at bounding box center [1211, 144] width 119 height 38
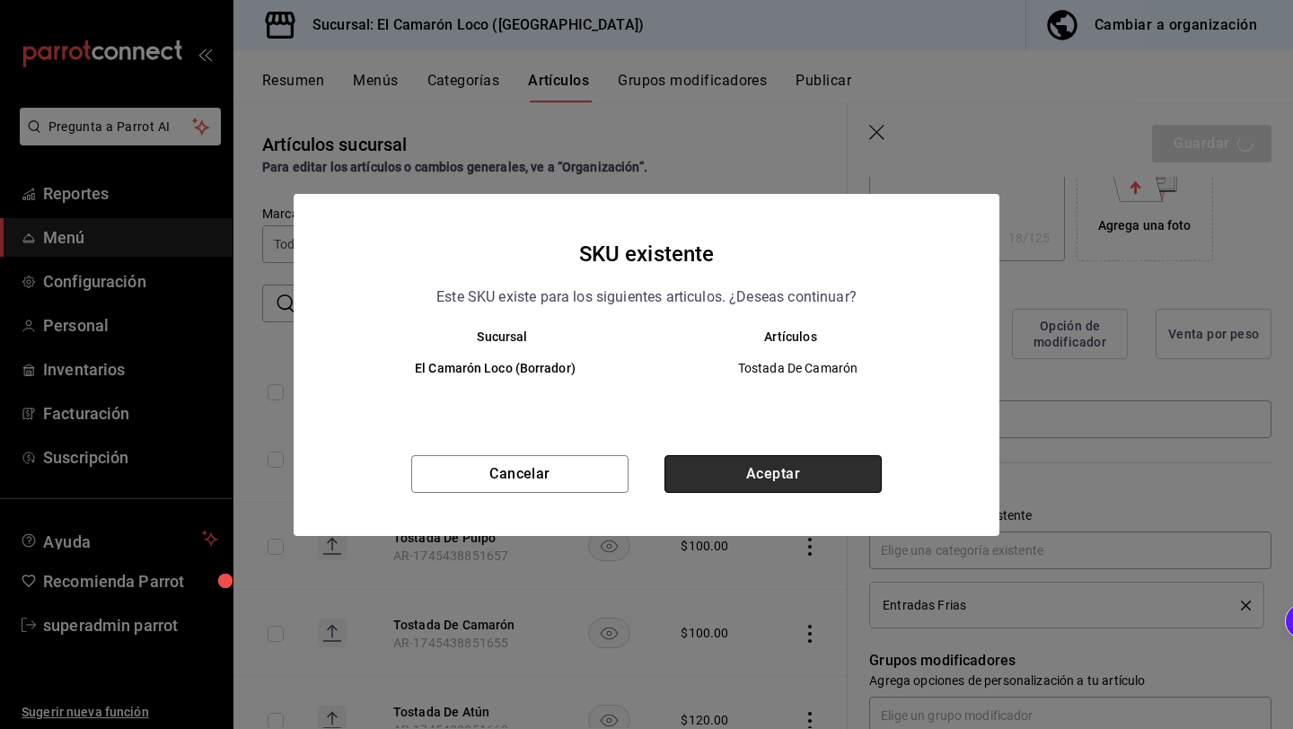
click at [773, 455] on button "Aceptar" at bounding box center [772, 474] width 217 height 38
type textarea "x"
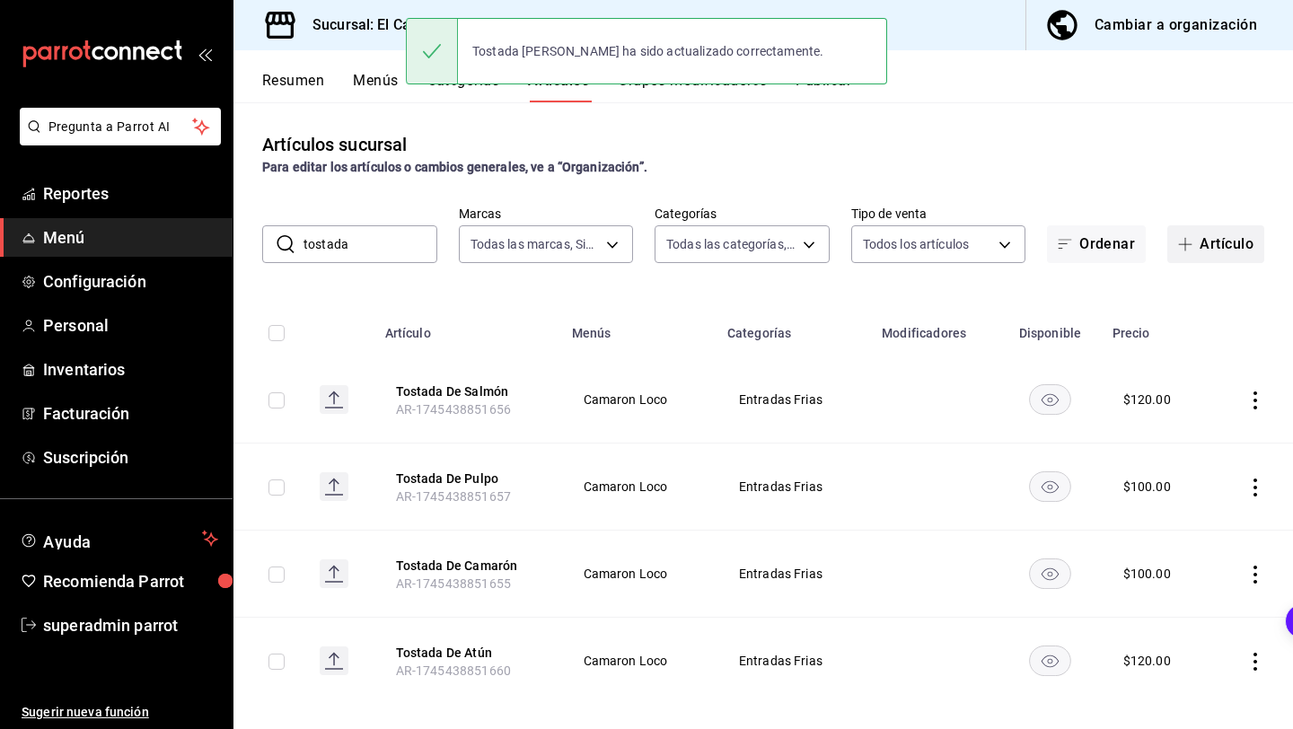
click at [1216, 231] on button "Artículo" at bounding box center [1215, 244] width 97 height 38
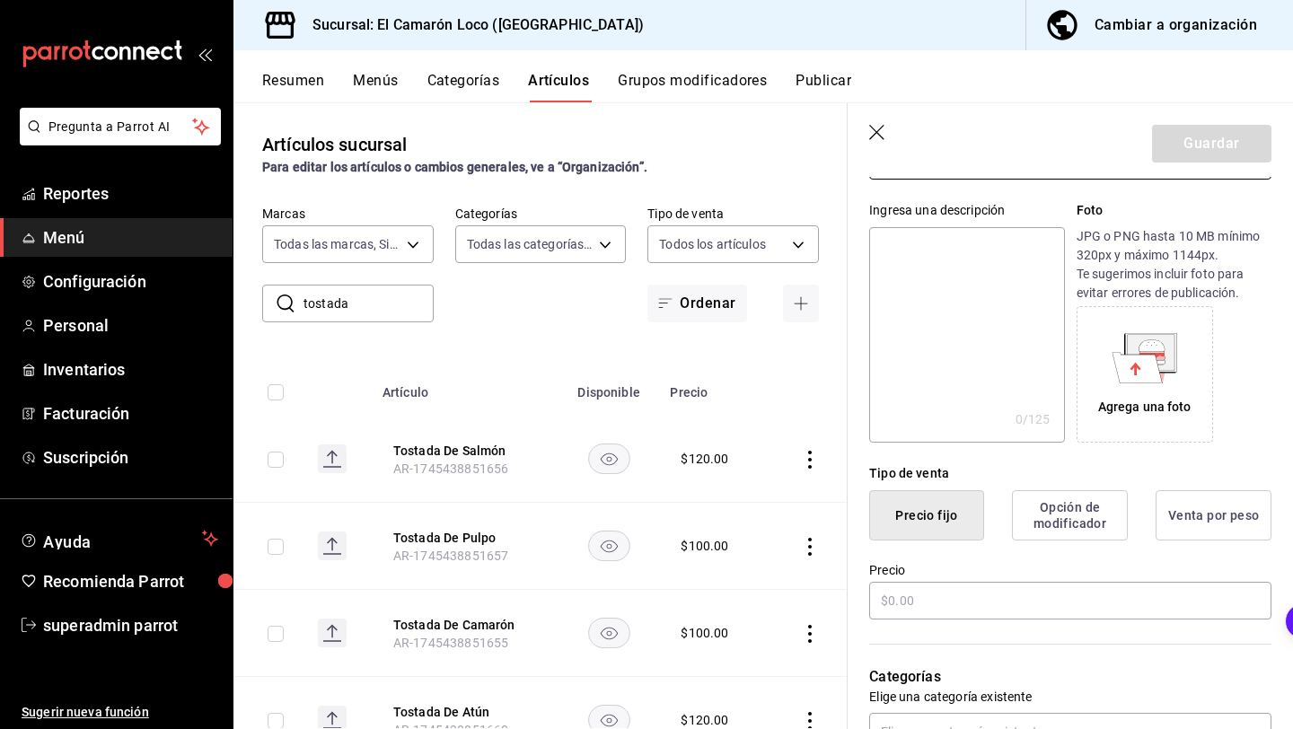
scroll to position [330, 0]
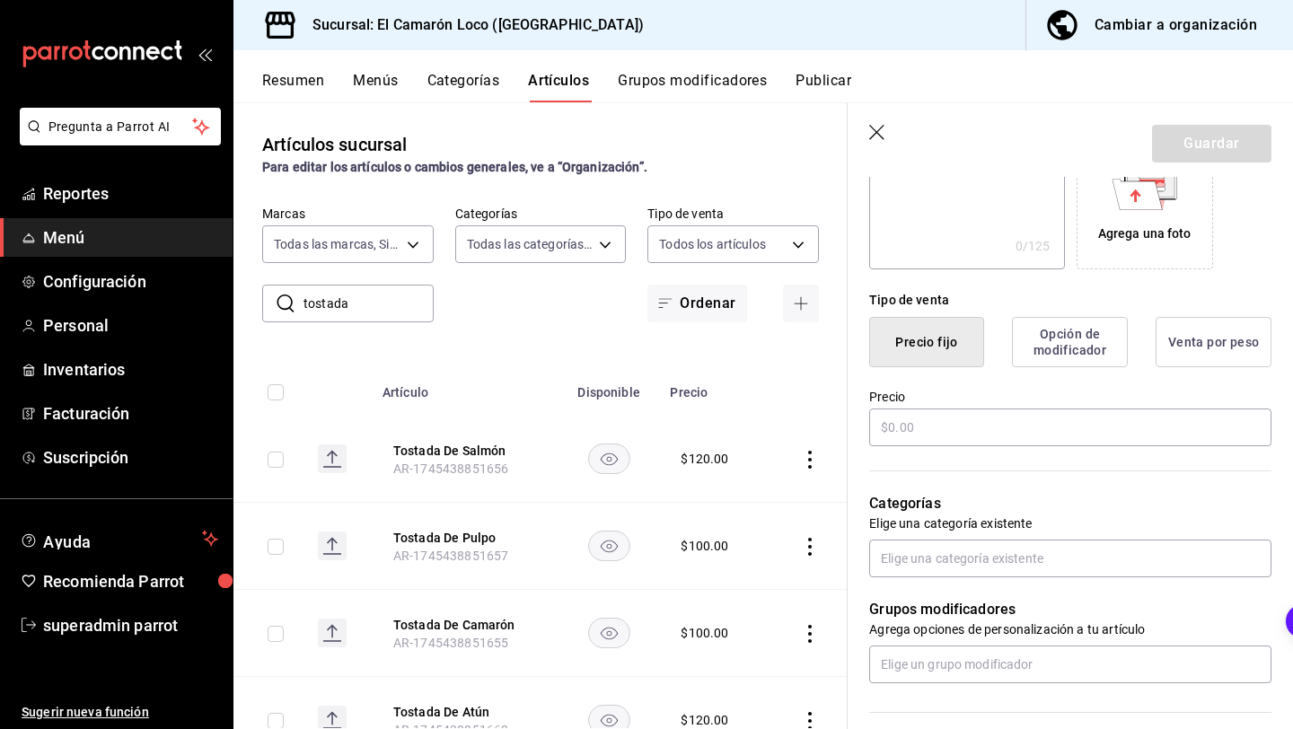
type input "Sashimi De Atun"
click at [895, 422] on input "text" at bounding box center [1070, 428] width 402 height 38
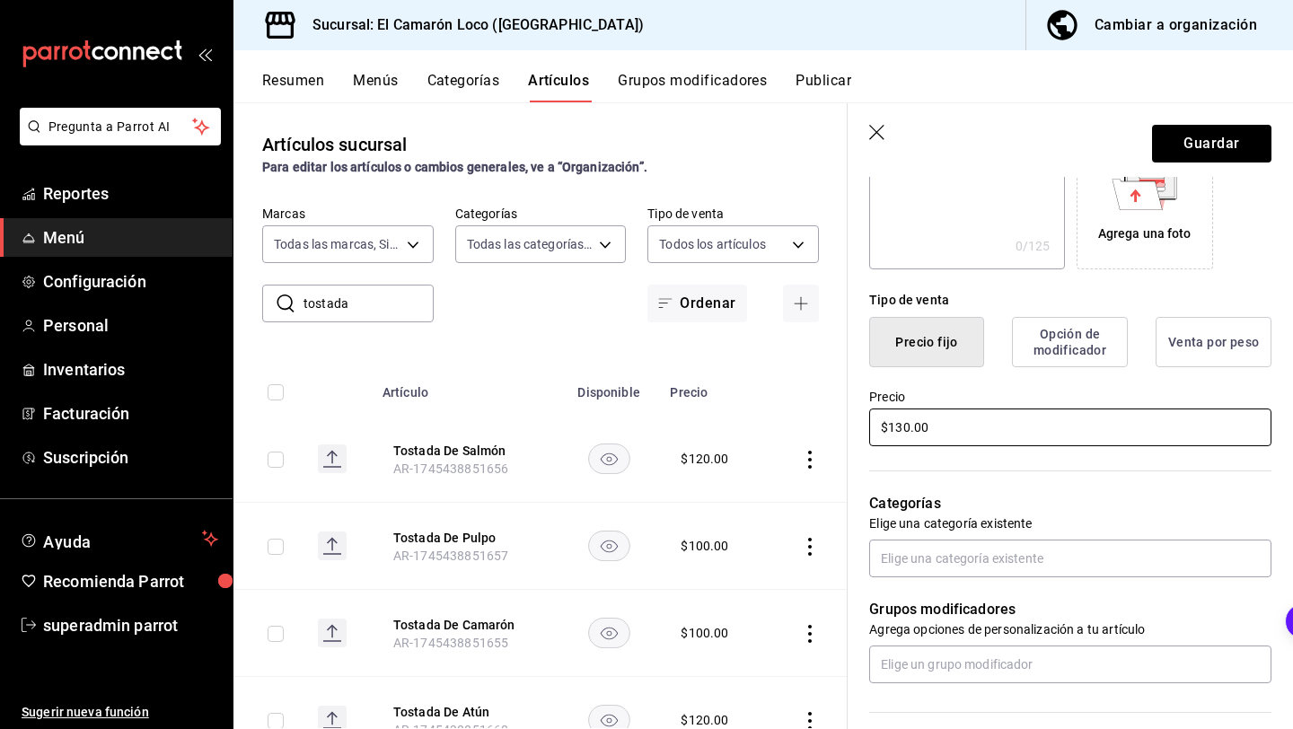
type input "$130.00"
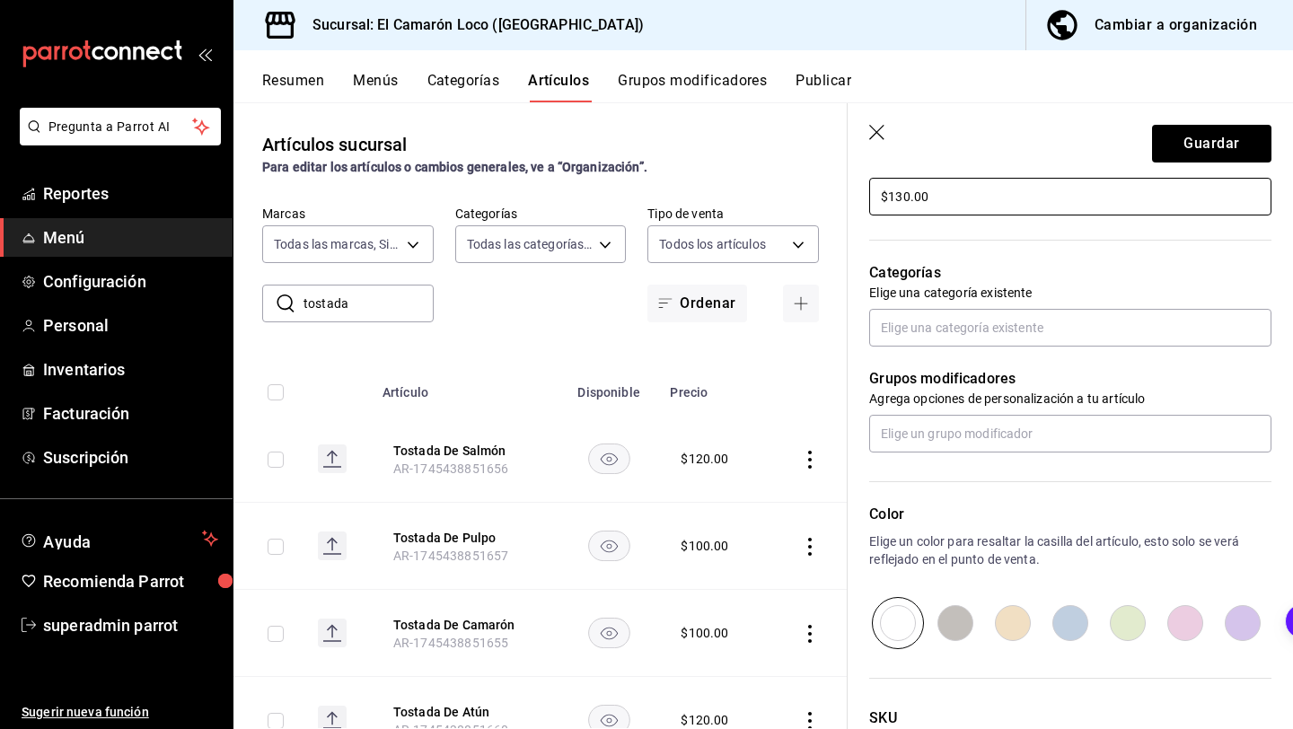
scroll to position [566, 0]
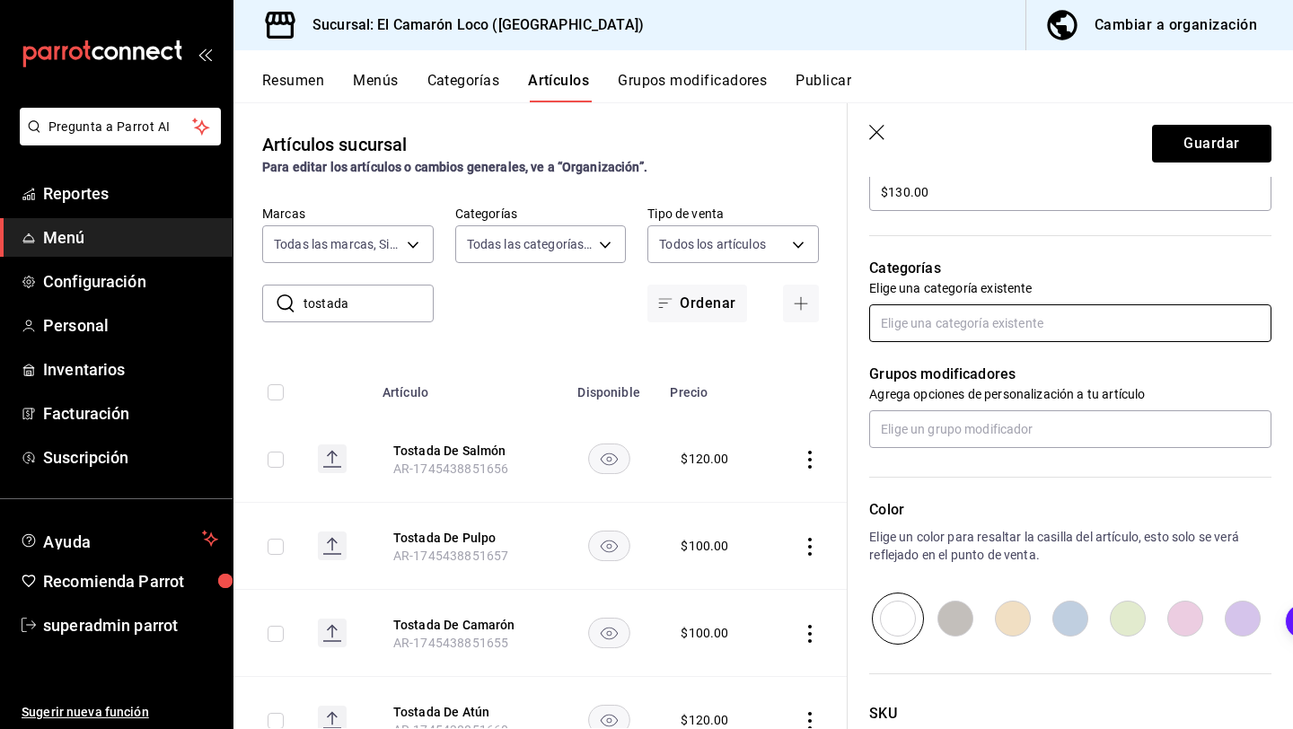
click at [1016, 327] on input "text" at bounding box center [1070, 323] width 402 height 38
type input "fri"
click at [994, 378] on li "Entradas Frias" at bounding box center [1070, 364] width 402 height 30
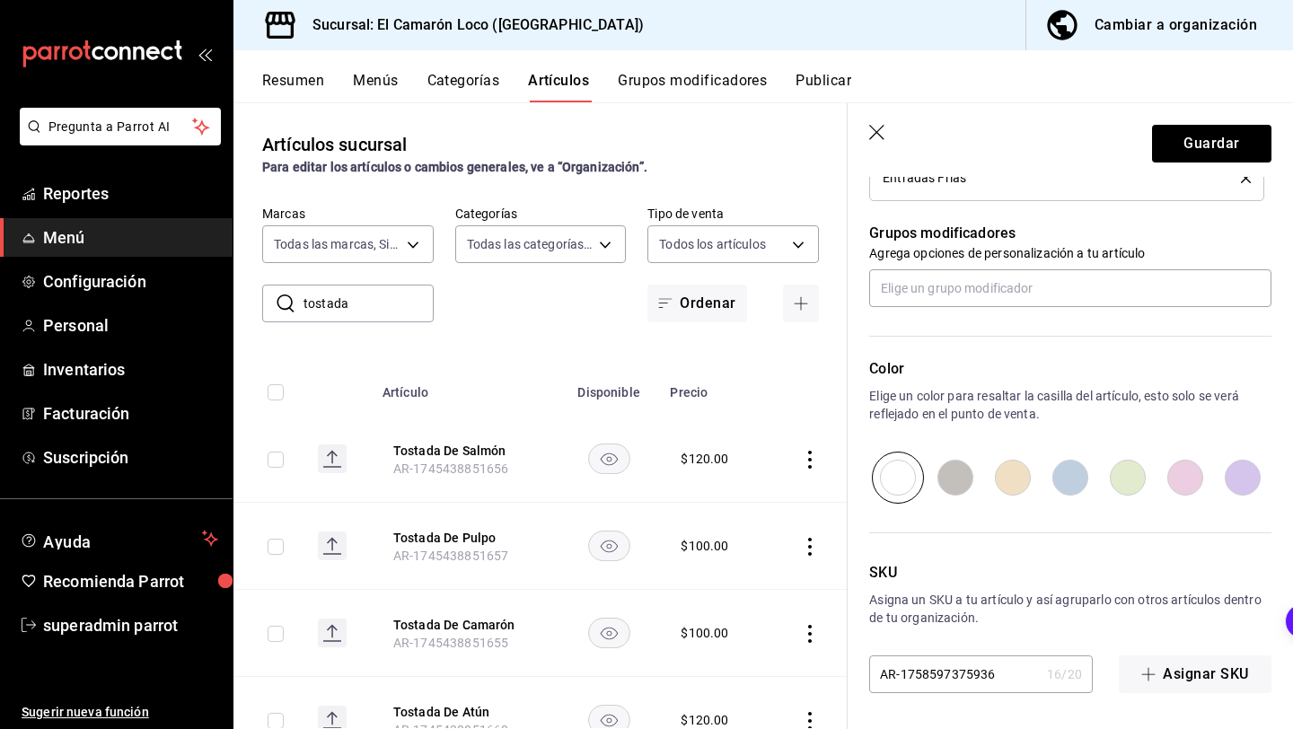
scroll to position [0, 0]
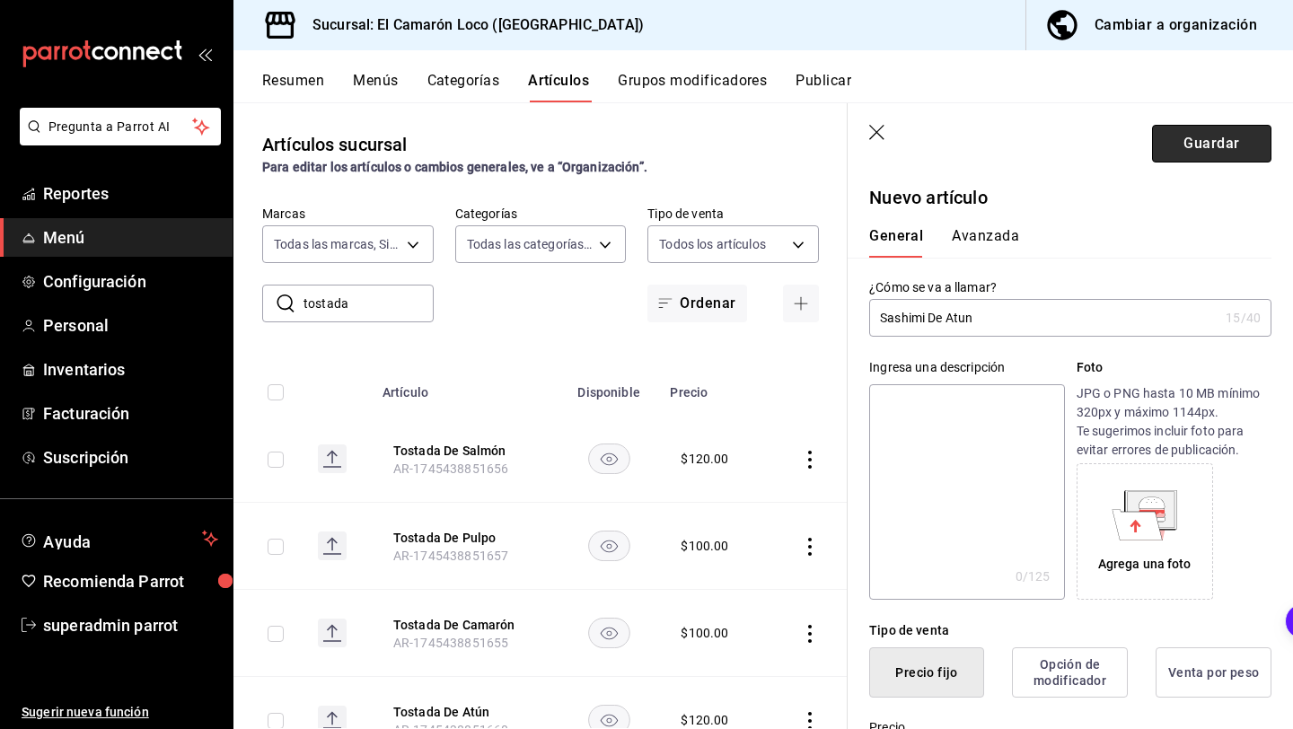
click at [1213, 145] on button "Guardar" at bounding box center [1211, 144] width 119 height 38
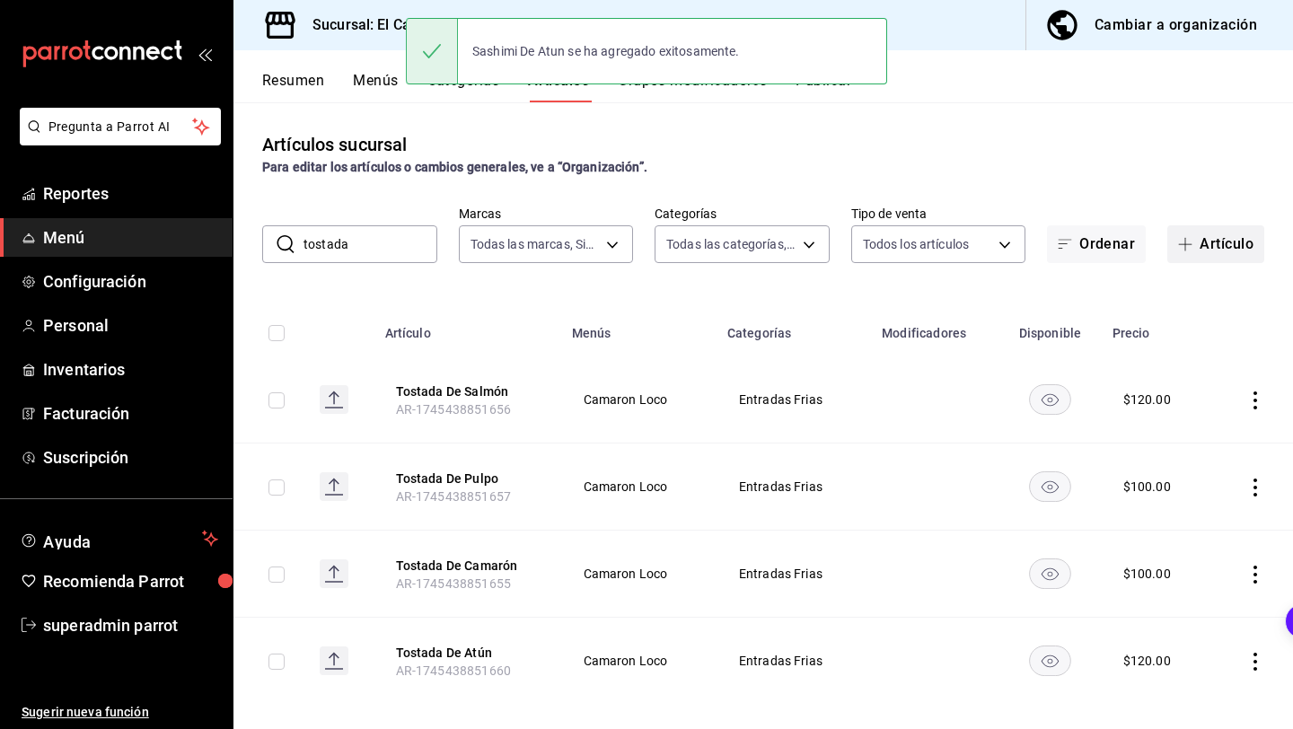
click at [1249, 225] on button "Artículo" at bounding box center [1215, 244] width 97 height 38
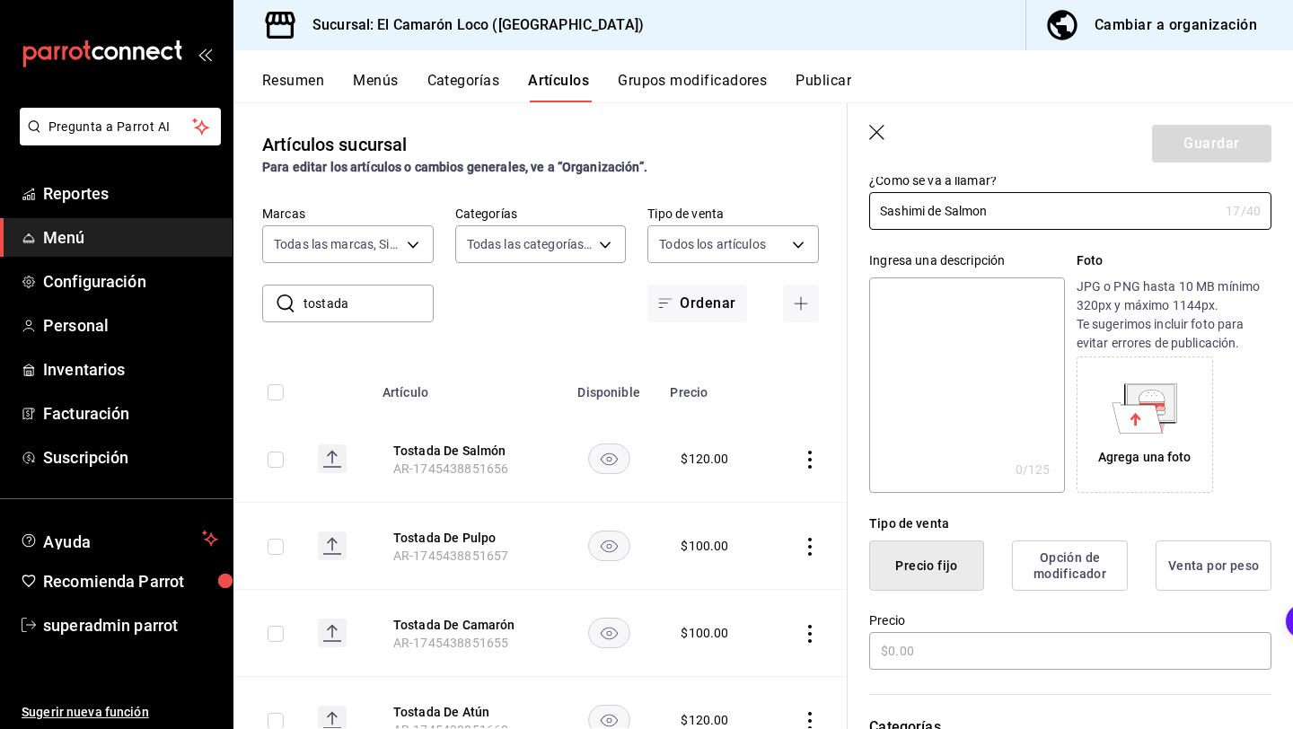
scroll to position [258, 0]
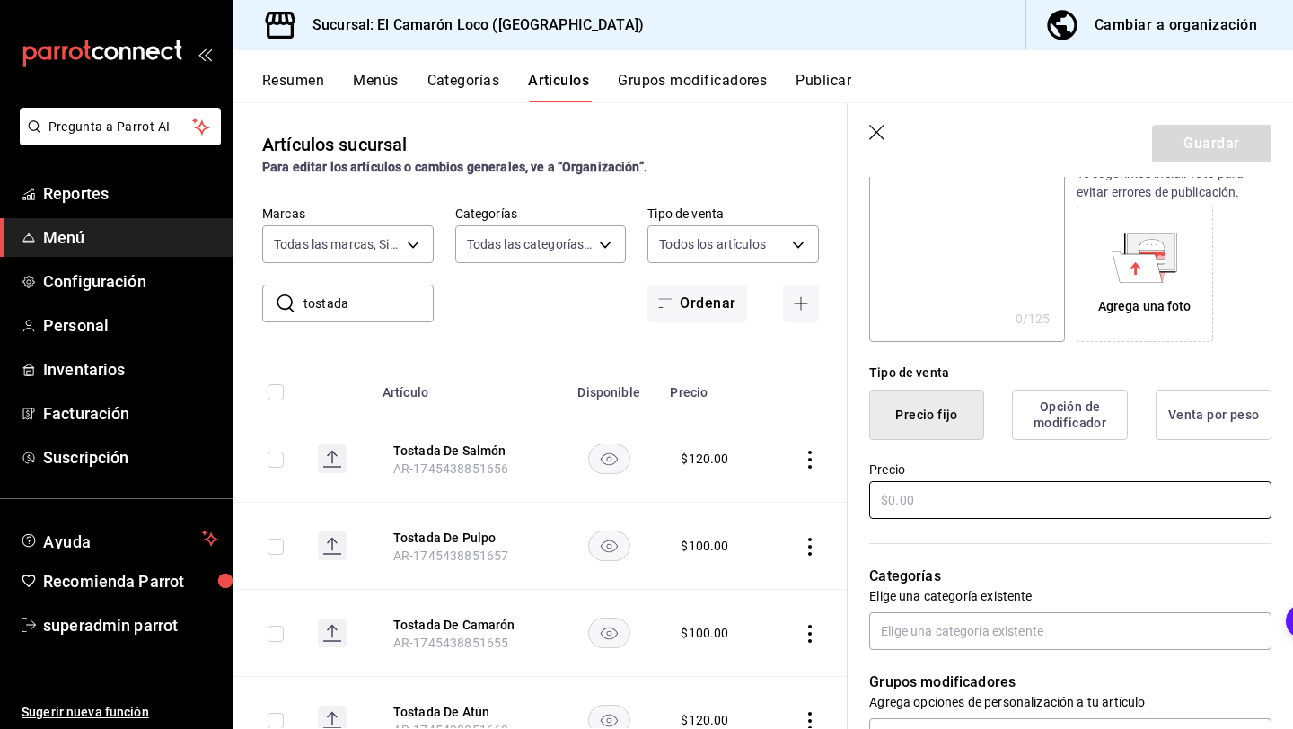
type input "Sashimi de Salmon"
click at [1026, 497] on input "text" at bounding box center [1070, 500] width 402 height 38
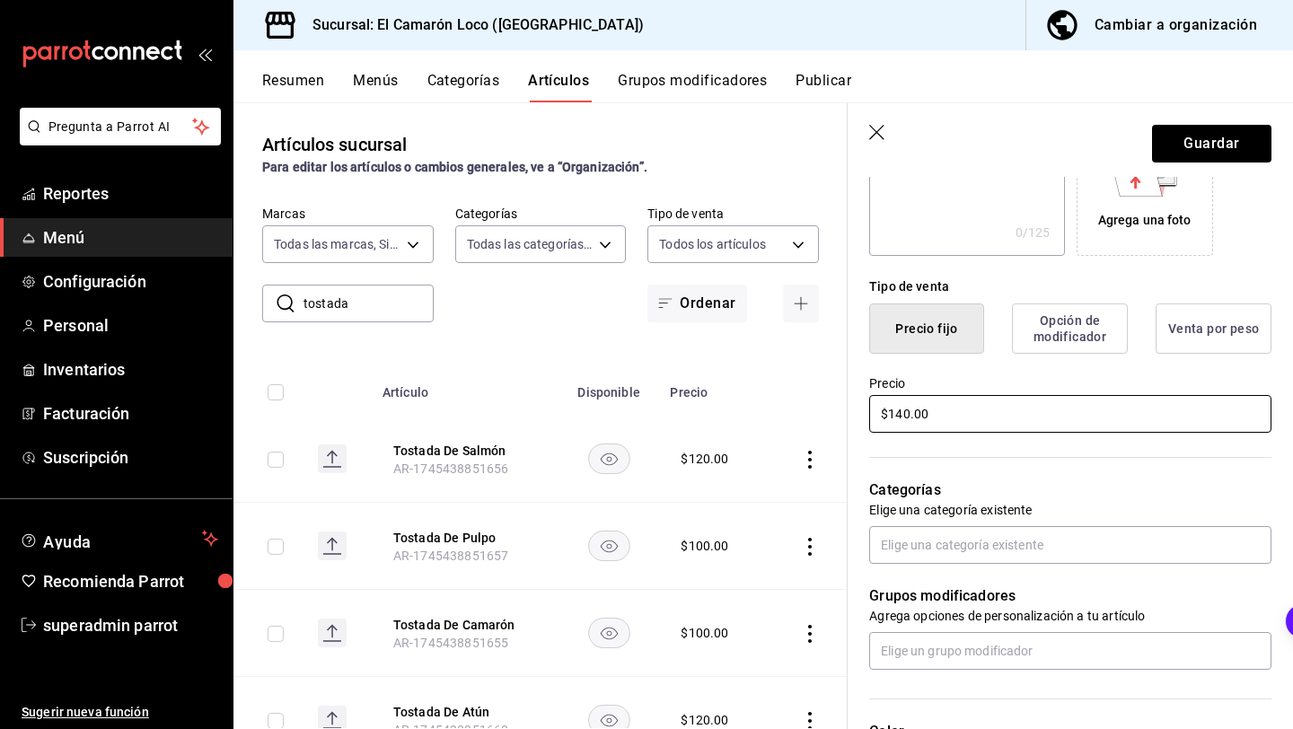
scroll to position [371, 0]
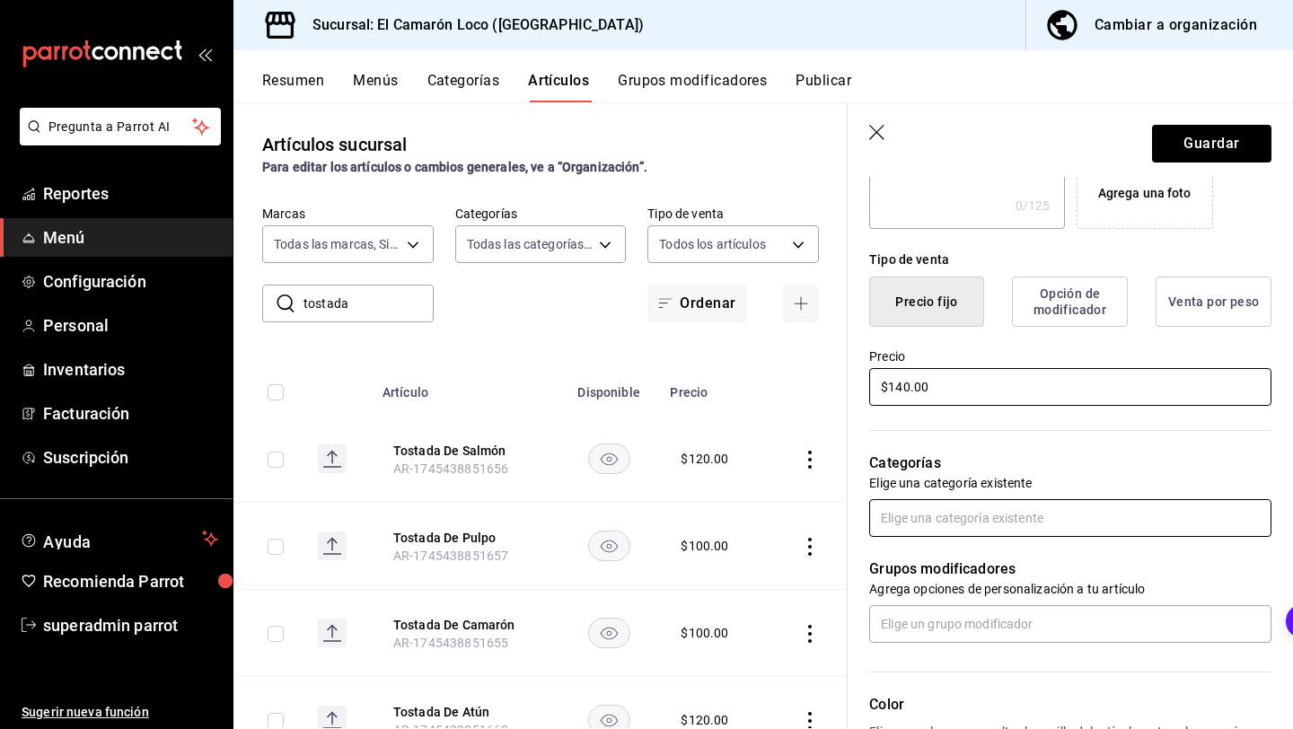
type input "$140.00"
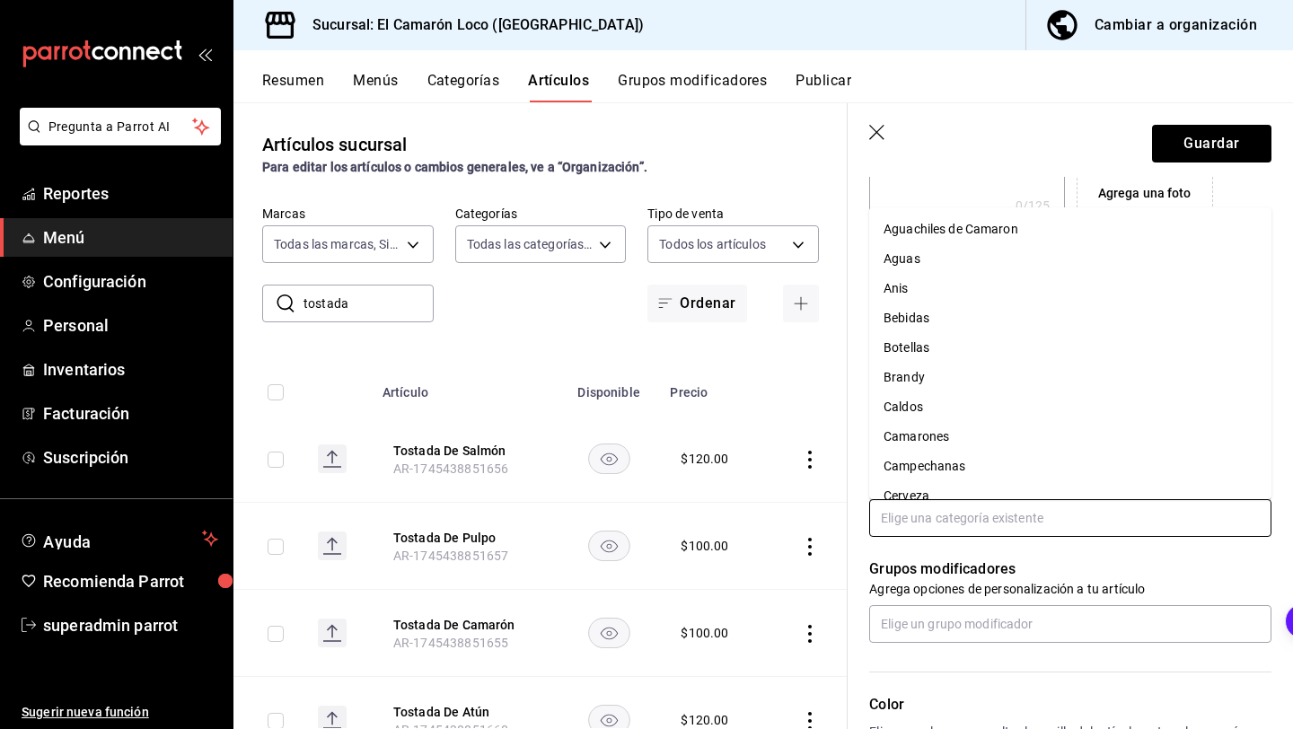
click at [925, 519] on input "text" at bounding box center [1070, 518] width 402 height 38
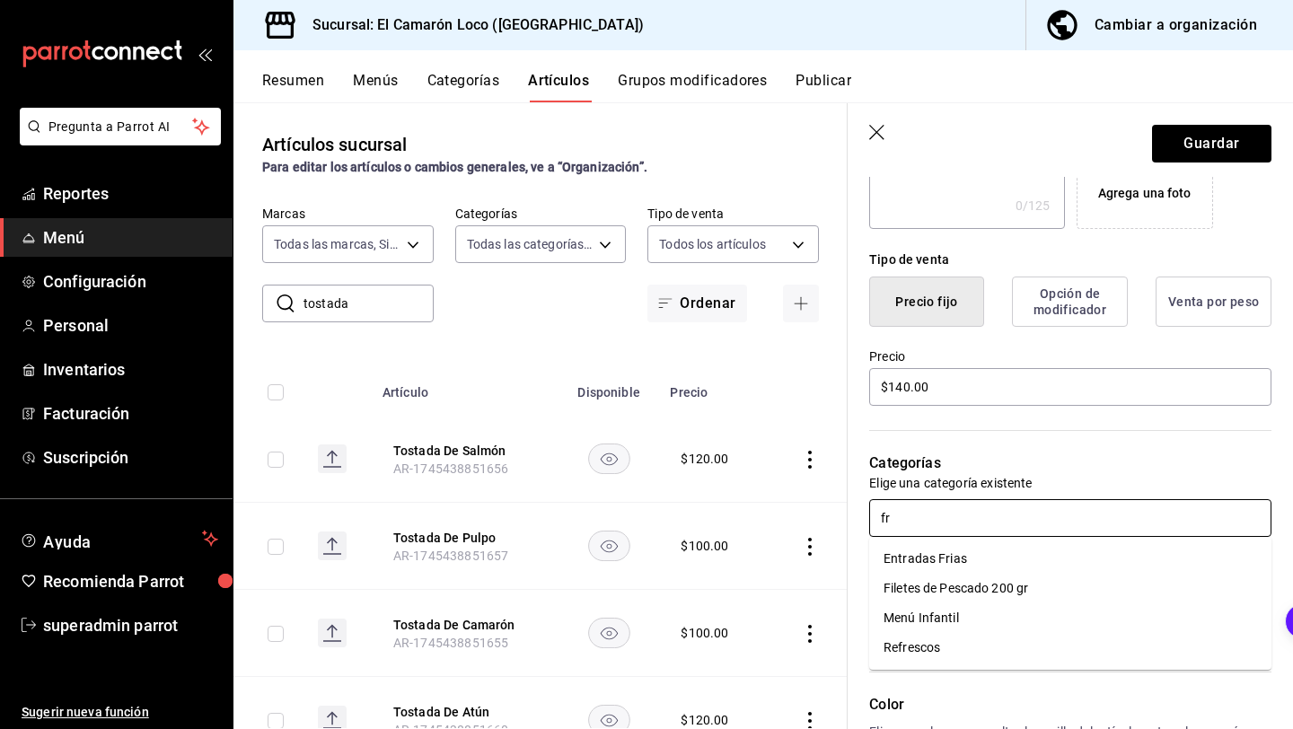
type input "fri"
click at [935, 567] on li "Entradas Frias" at bounding box center [1070, 559] width 402 height 30
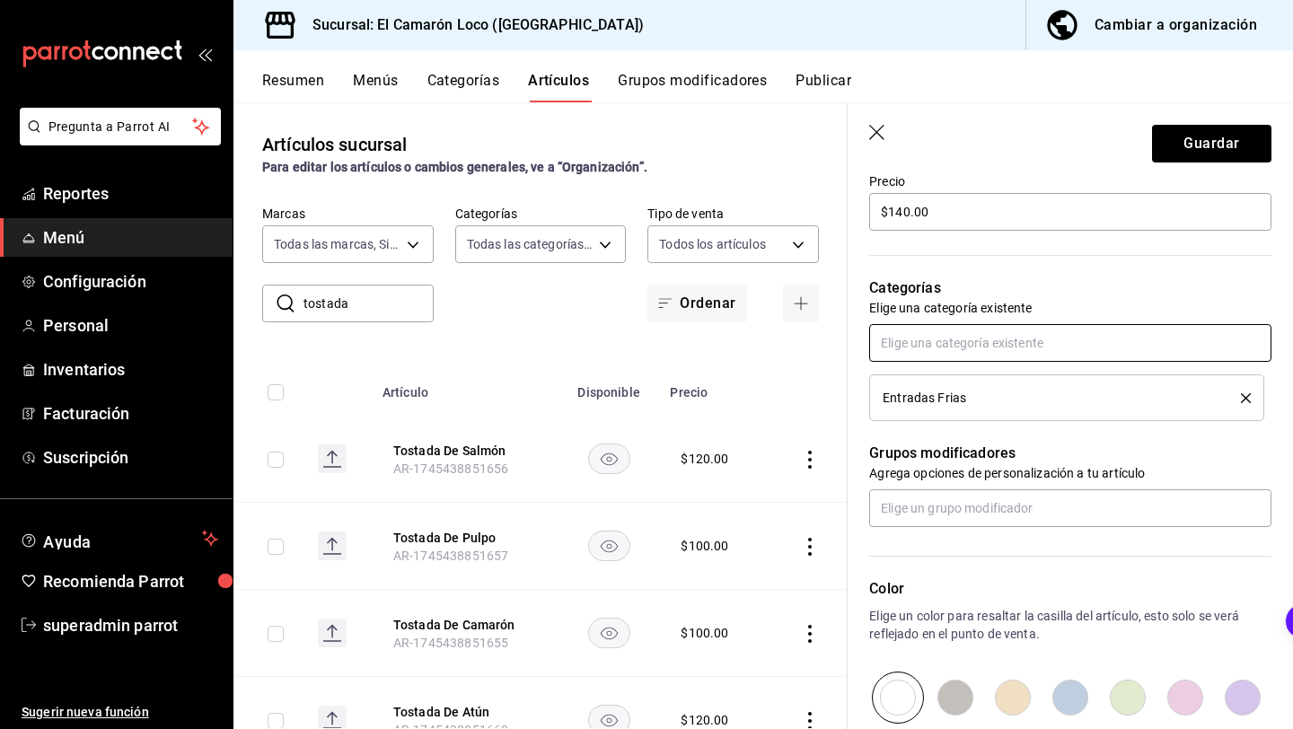
scroll to position [637, 0]
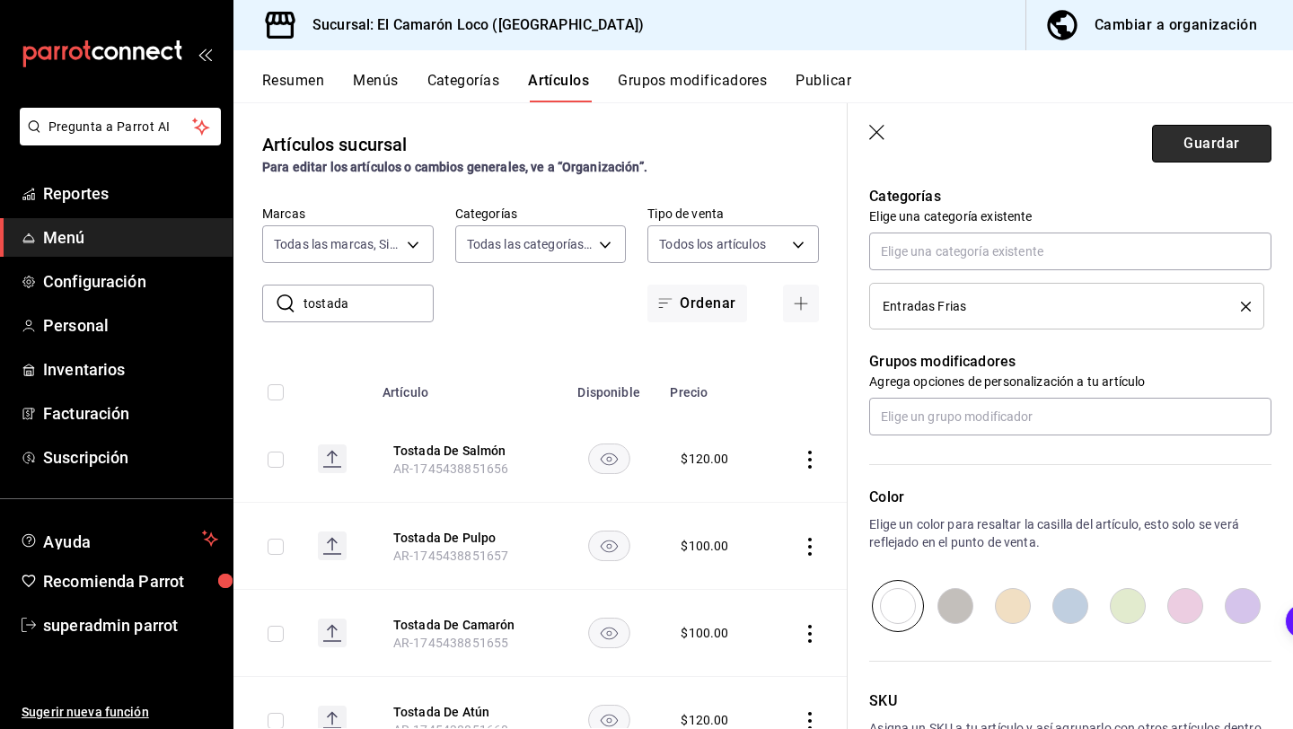
click at [1182, 140] on button "Guardar" at bounding box center [1211, 144] width 119 height 38
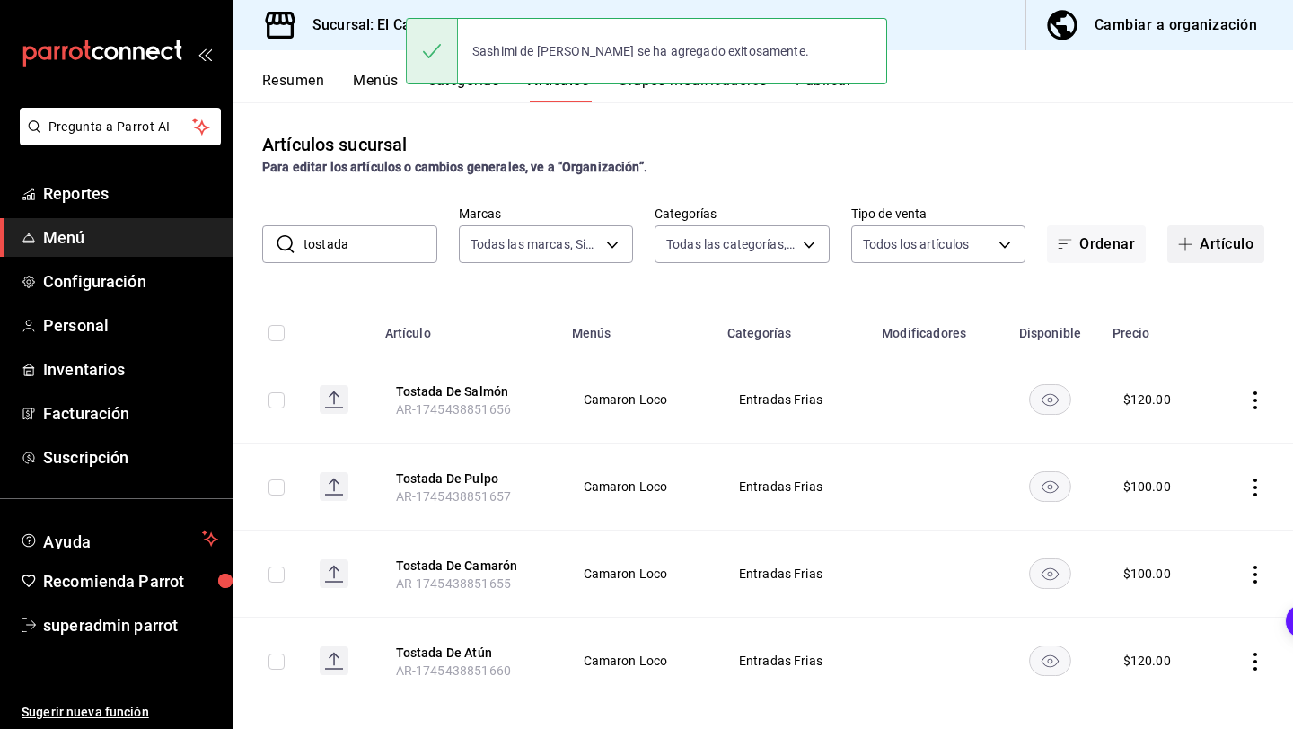
click at [1235, 251] on button "Artículo" at bounding box center [1215, 244] width 97 height 38
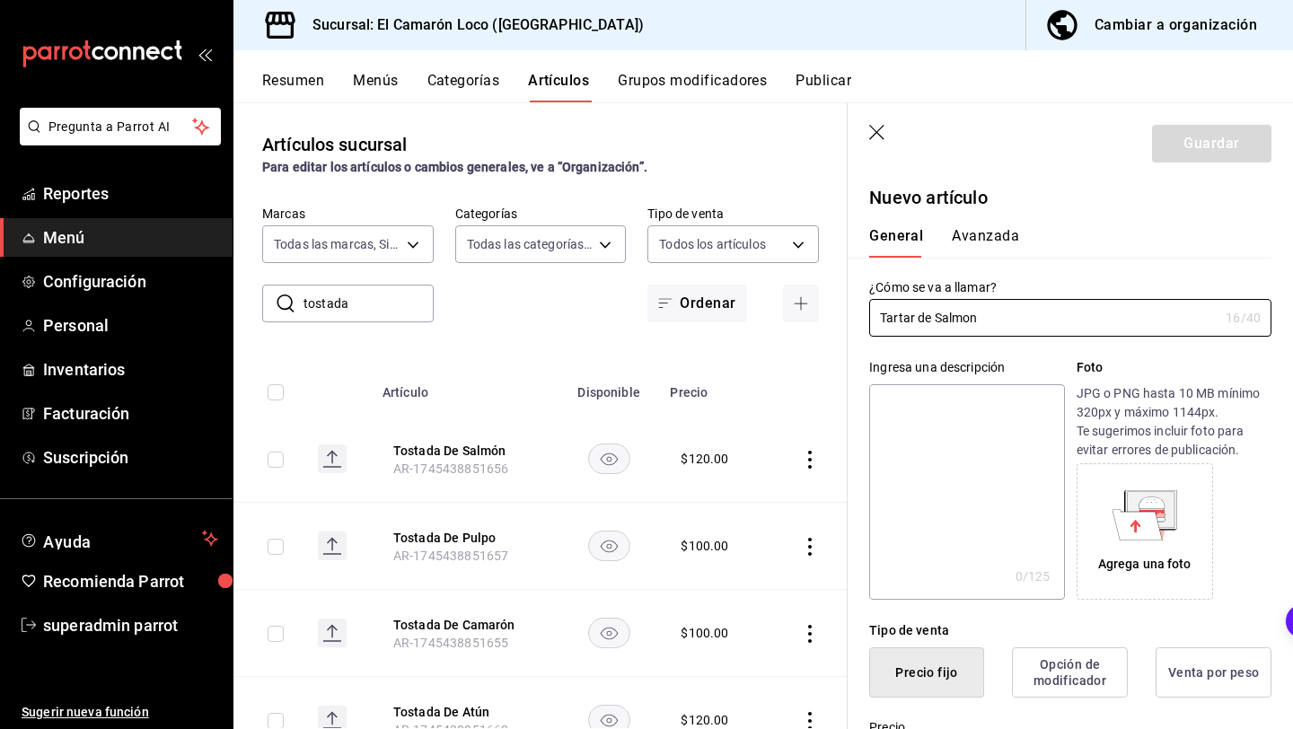
type input "Tartar de Salmon"
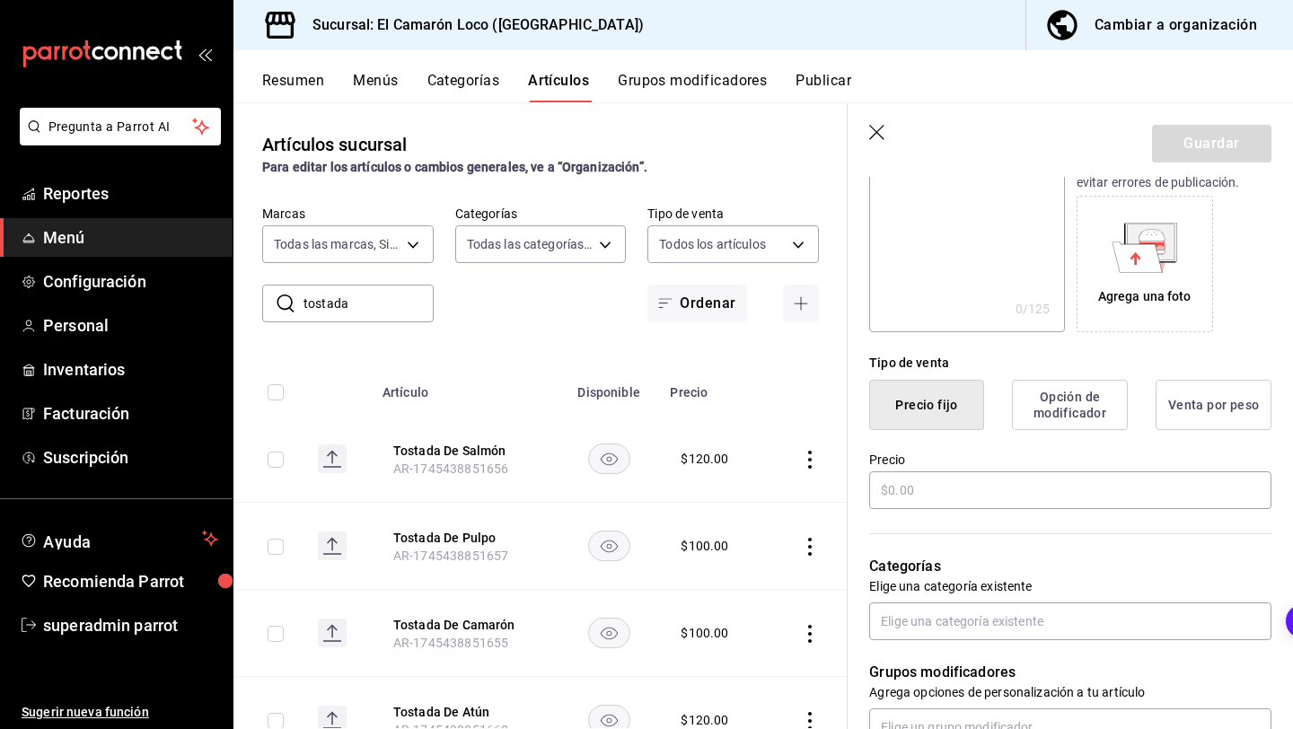
scroll to position [268, 0]
click at [1010, 492] on input "text" at bounding box center [1070, 489] width 402 height 38
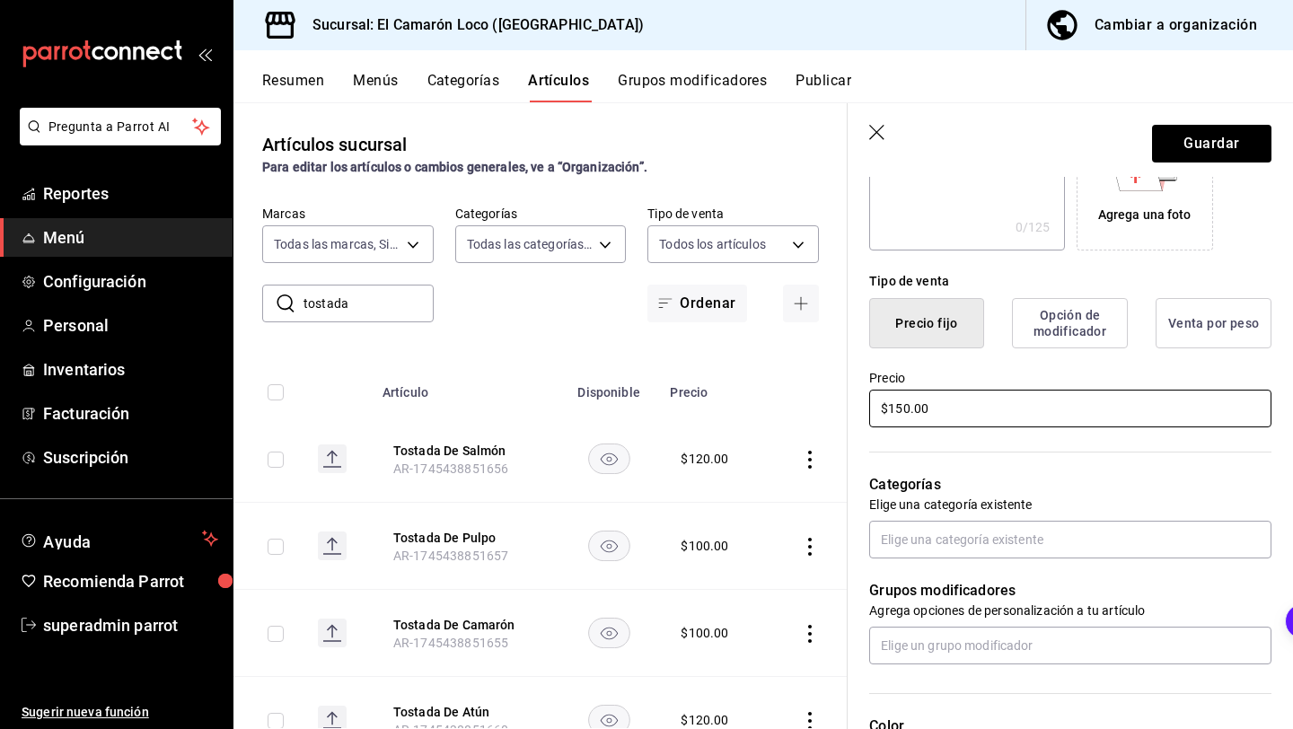
scroll to position [481, 0]
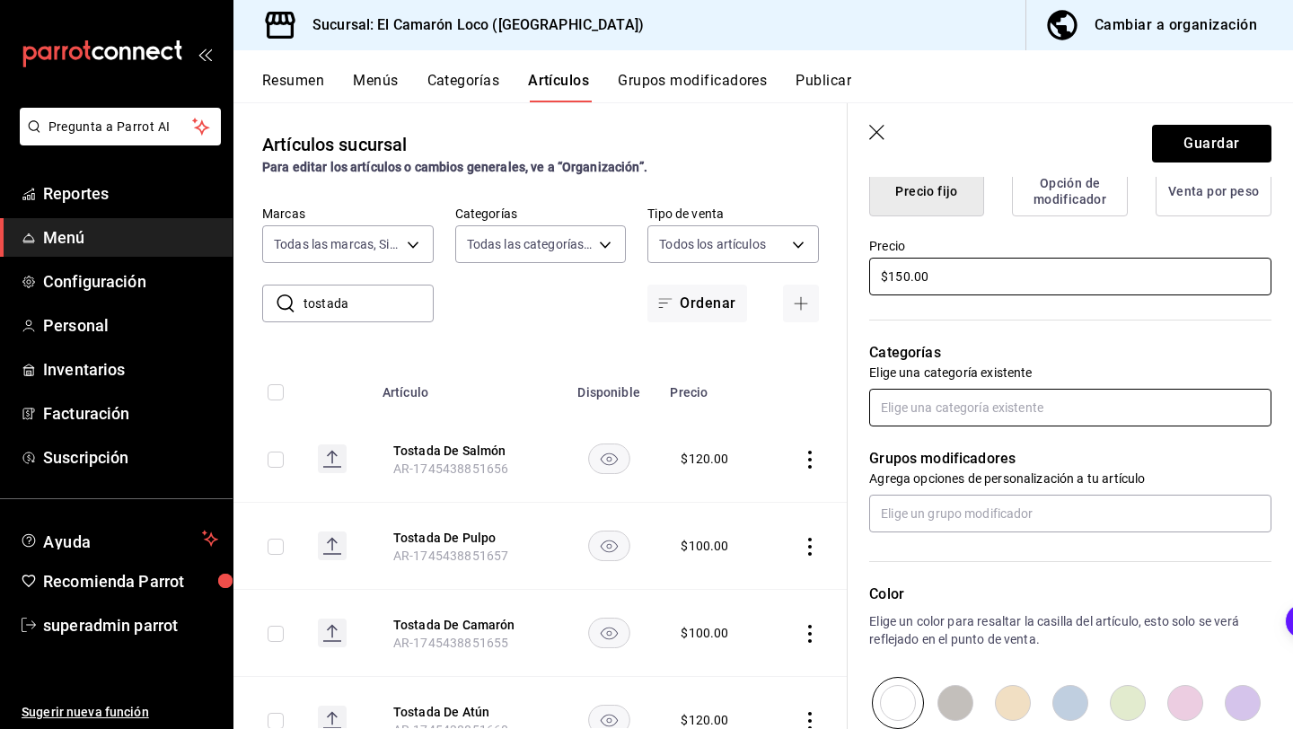
type input "$150.00"
click at [1050, 426] on body "Pregunta a Parrot AI Reportes Menú Configuración Personal Inventarios Facturaci…" at bounding box center [646, 364] width 1293 height 729
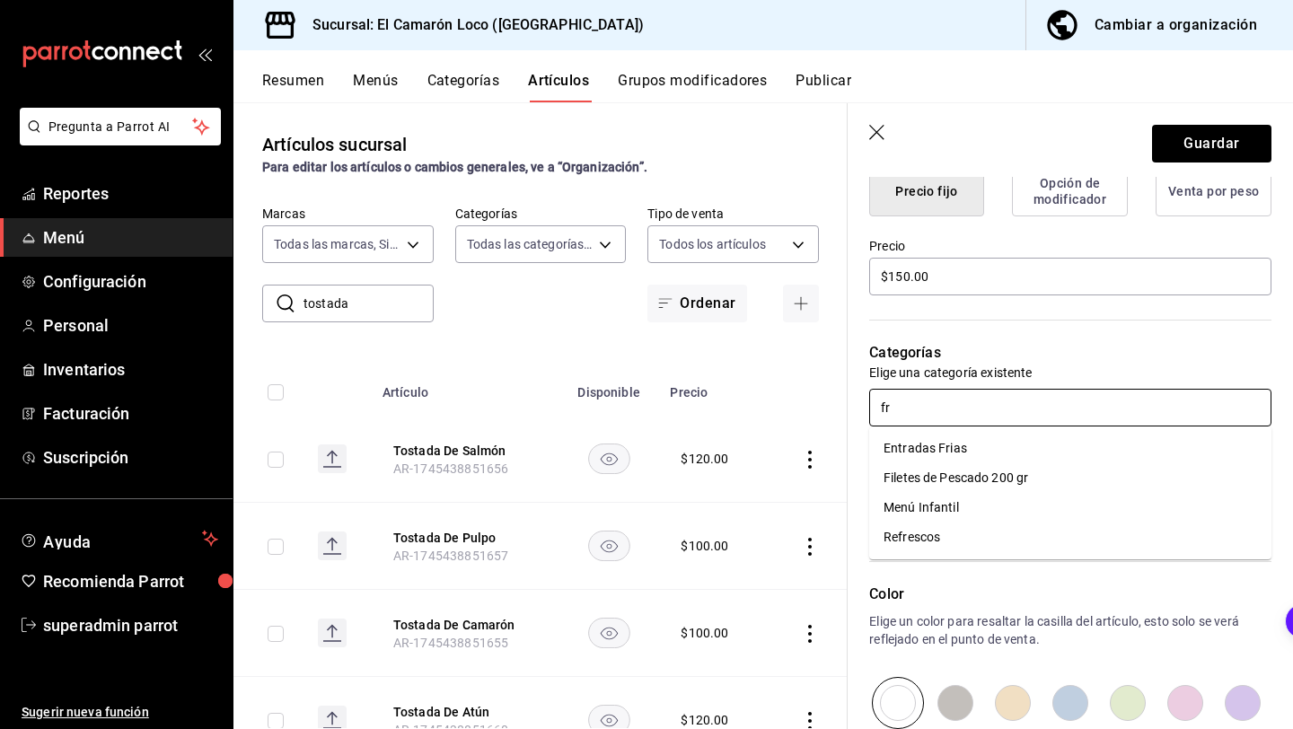
type input "fri"
click at [1008, 447] on li "Entradas Frias" at bounding box center [1070, 449] width 402 height 30
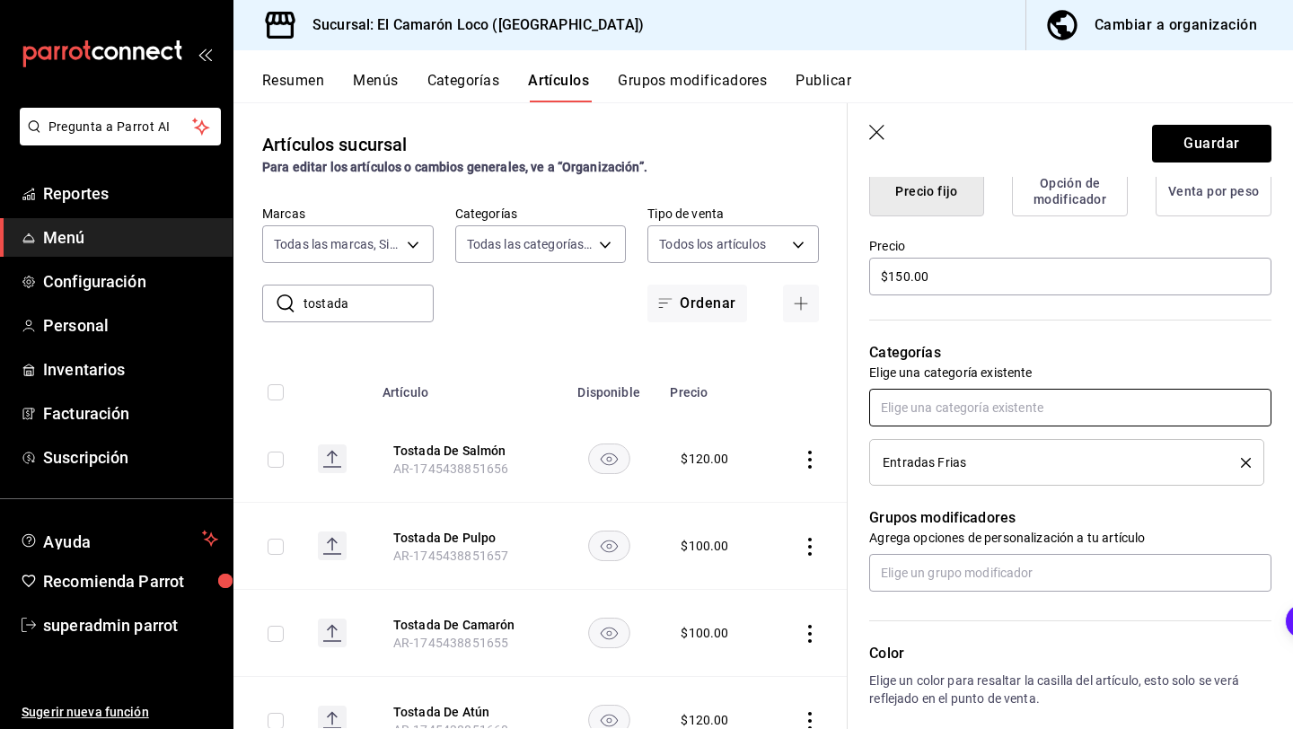
scroll to position [0, 0]
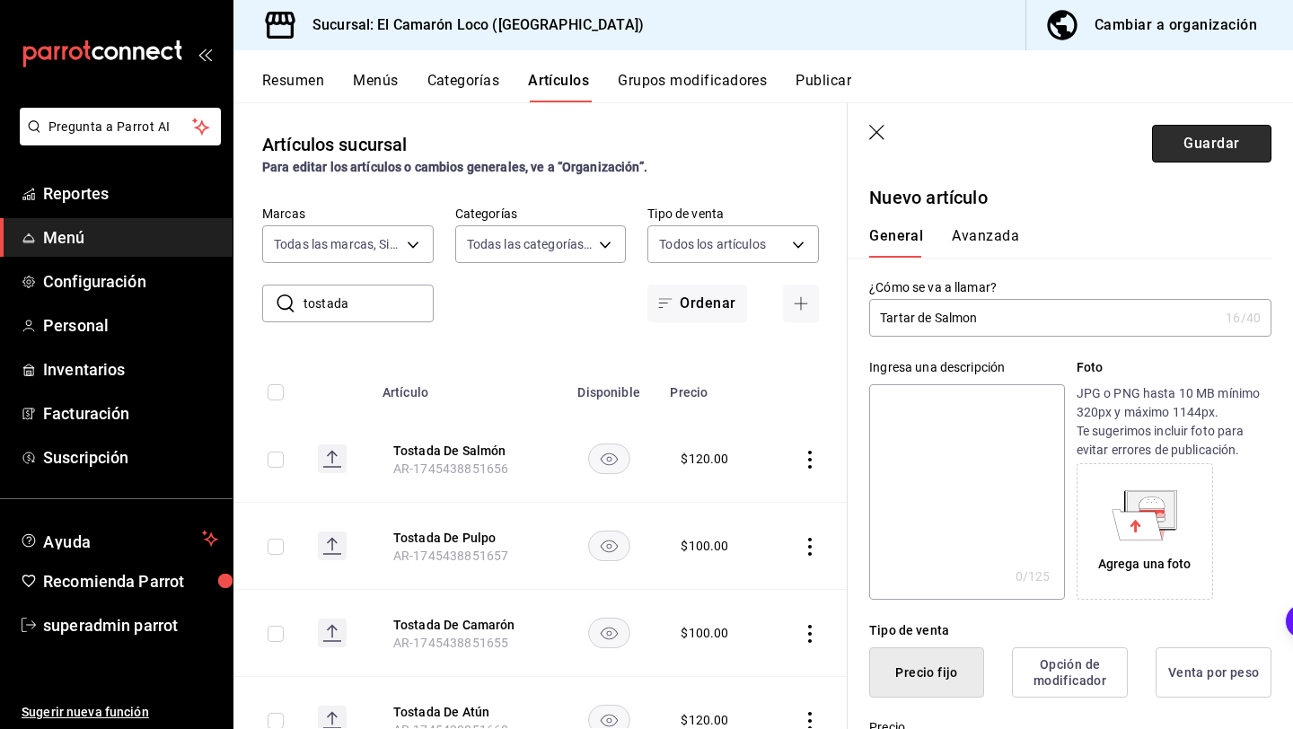
click at [1225, 139] on button "Guardar" at bounding box center [1211, 144] width 119 height 38
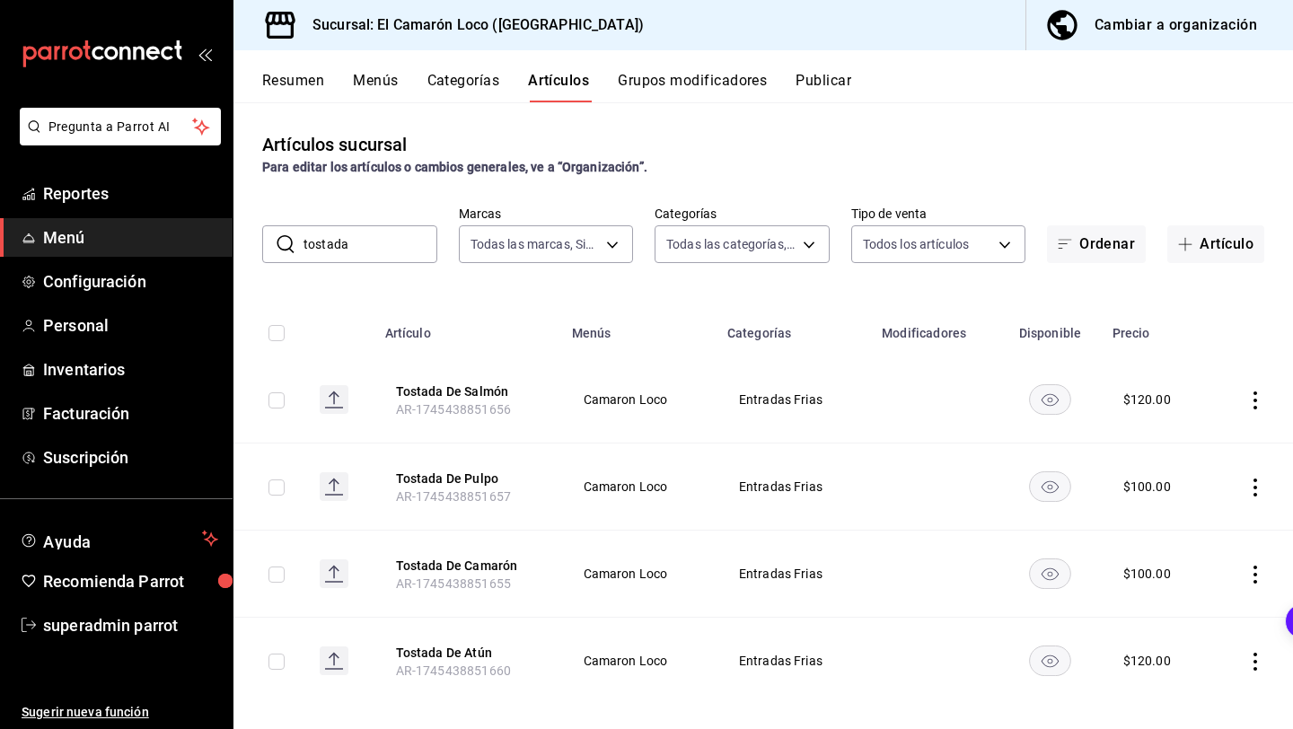
click at [397, 237] on input "tostada" at bounding box center [370, 244] width 134 height 36
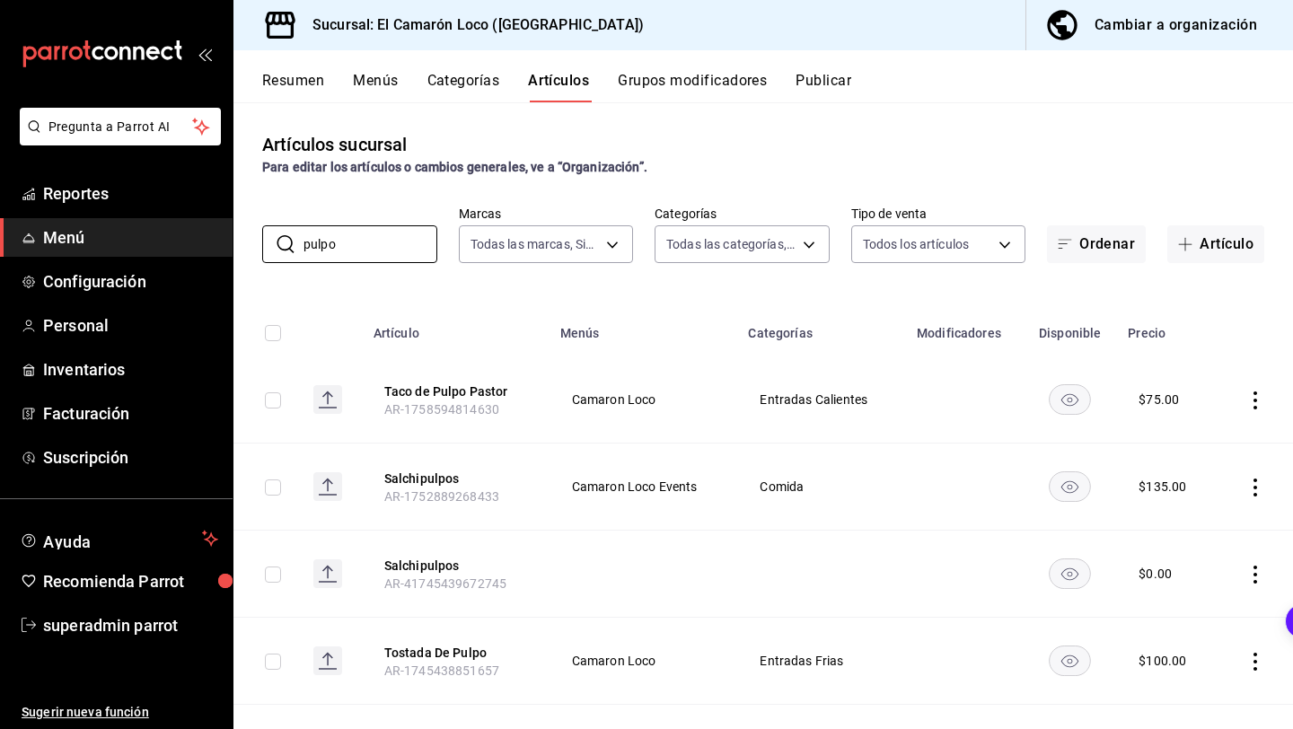
type input "pulpo"
click at [452, 93] on button "Categorías" at bounding box center [463, 87] width 73 height 31
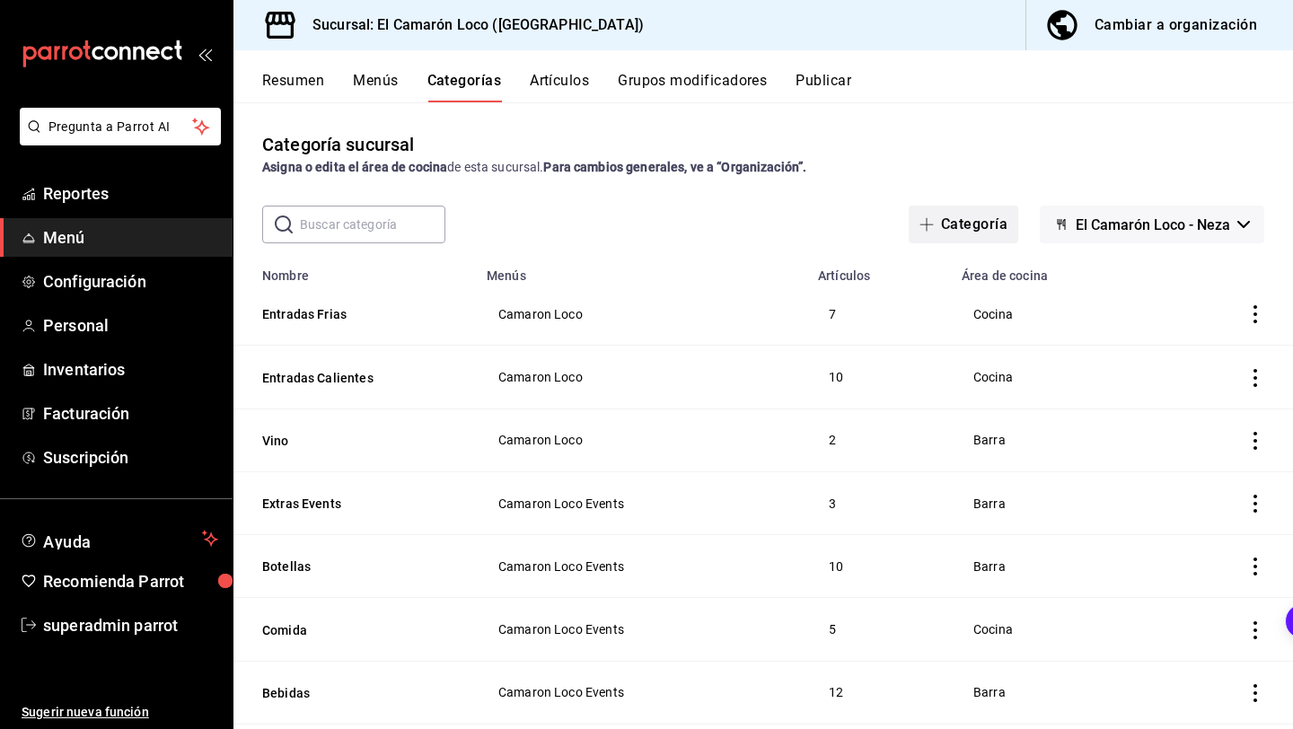
click at [989, 224] on button "Categoría" at bounding box center [964, 225] width 110 height 38
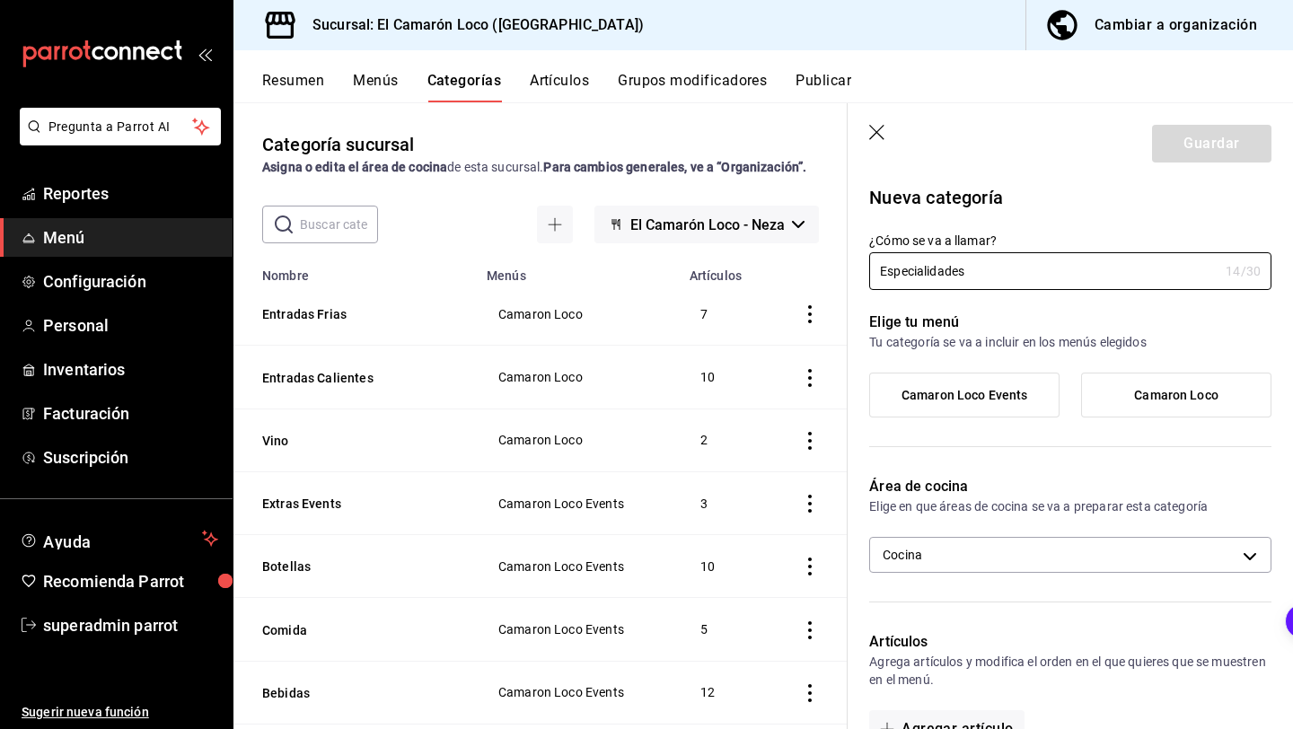
type input "Especialidades"
click at [1168, 396] on span "Camaron Loco" at bounding box center [1176, 395] width 84 height 15
click at [0, 0] on input "Camaron Loco" at bounding box center [0, 0] width 0 height 0
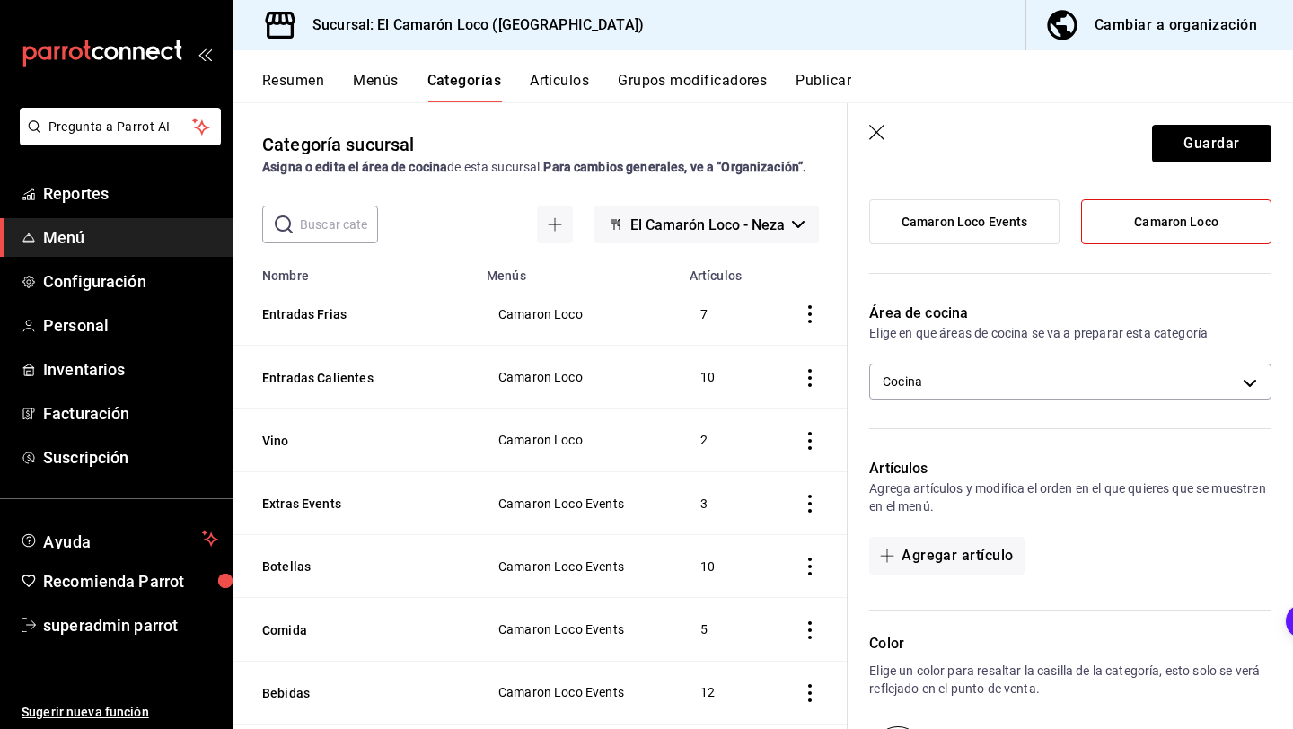
scroll to position [174, 0]
click at [987, 544] on button "Agregar artículo" at bounding box center [946, 555] width 154 height 38
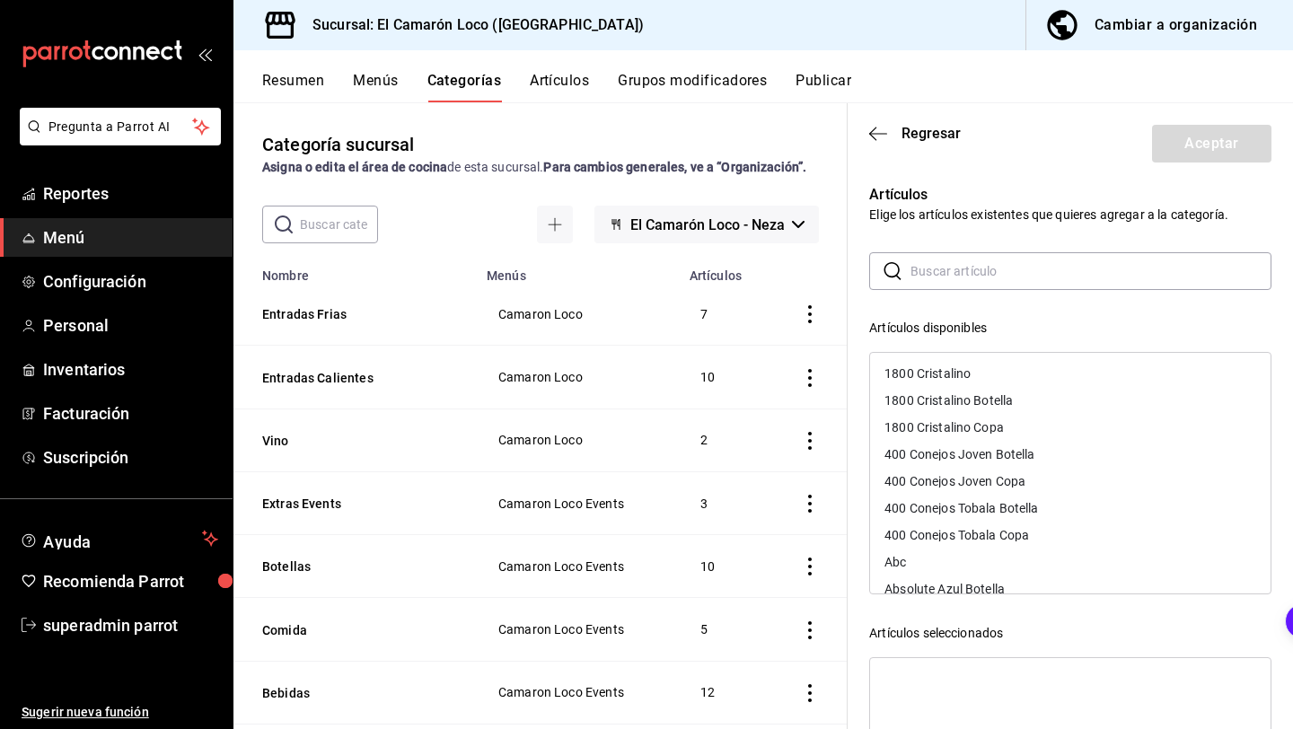
click at [989, 278] on input "text" at bounding box center [1090, 271] width 361 height 36
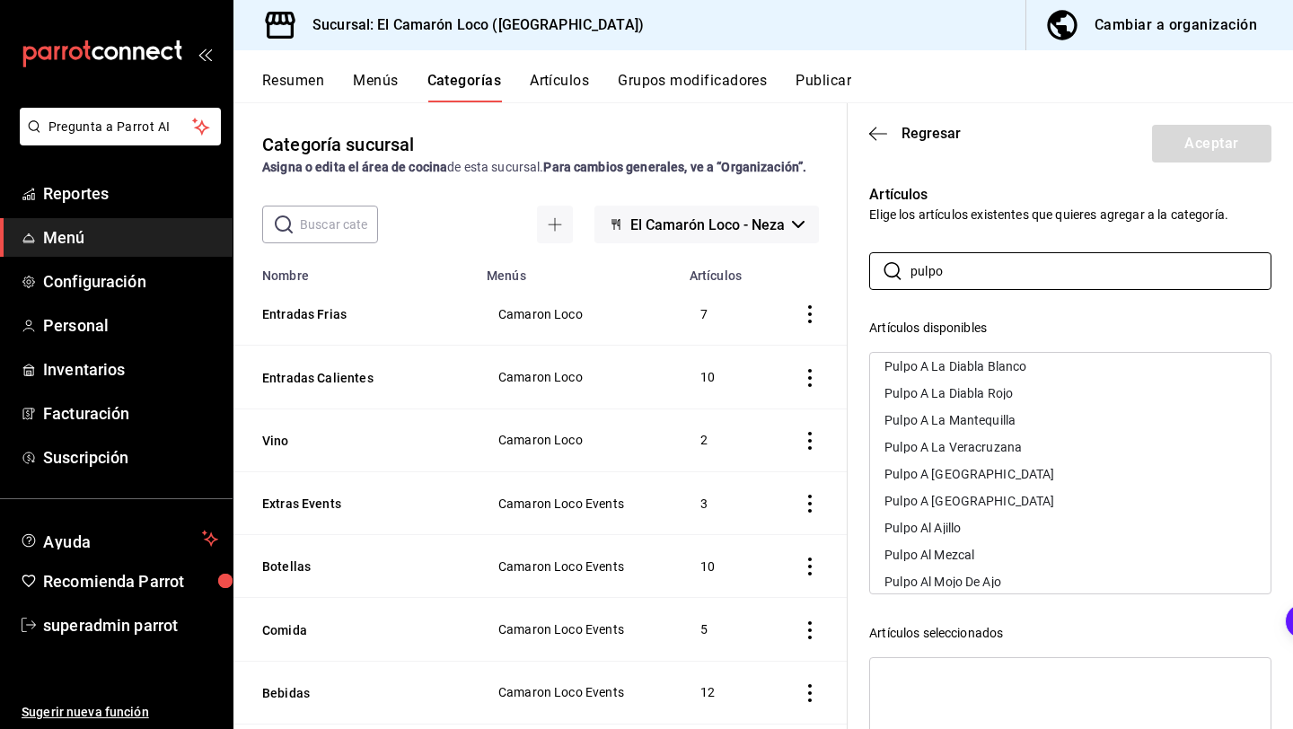
scroll to position [161, 0]
type input "pulpo"
click at [1010, 487] on div "Pulpo A Las Brasas" at bounding box center [1070, 482] width 400 height 27
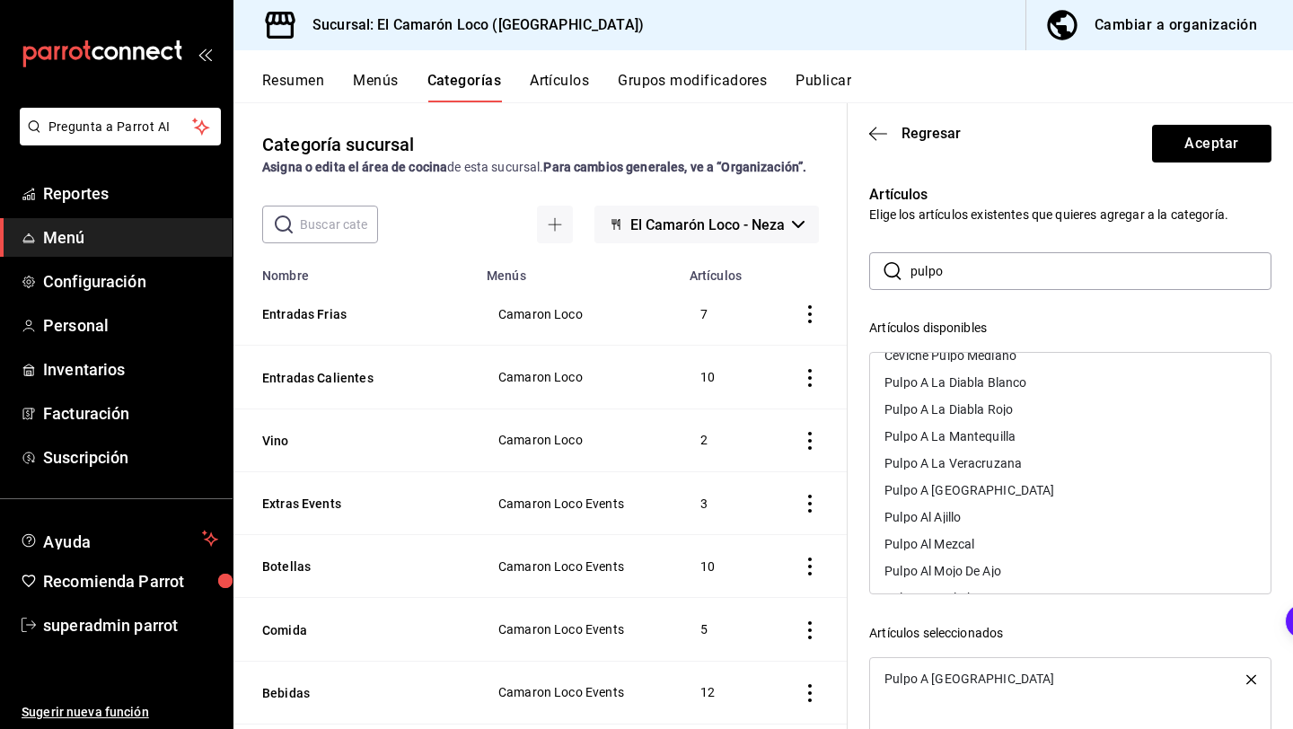
scroll to position [166, 0]
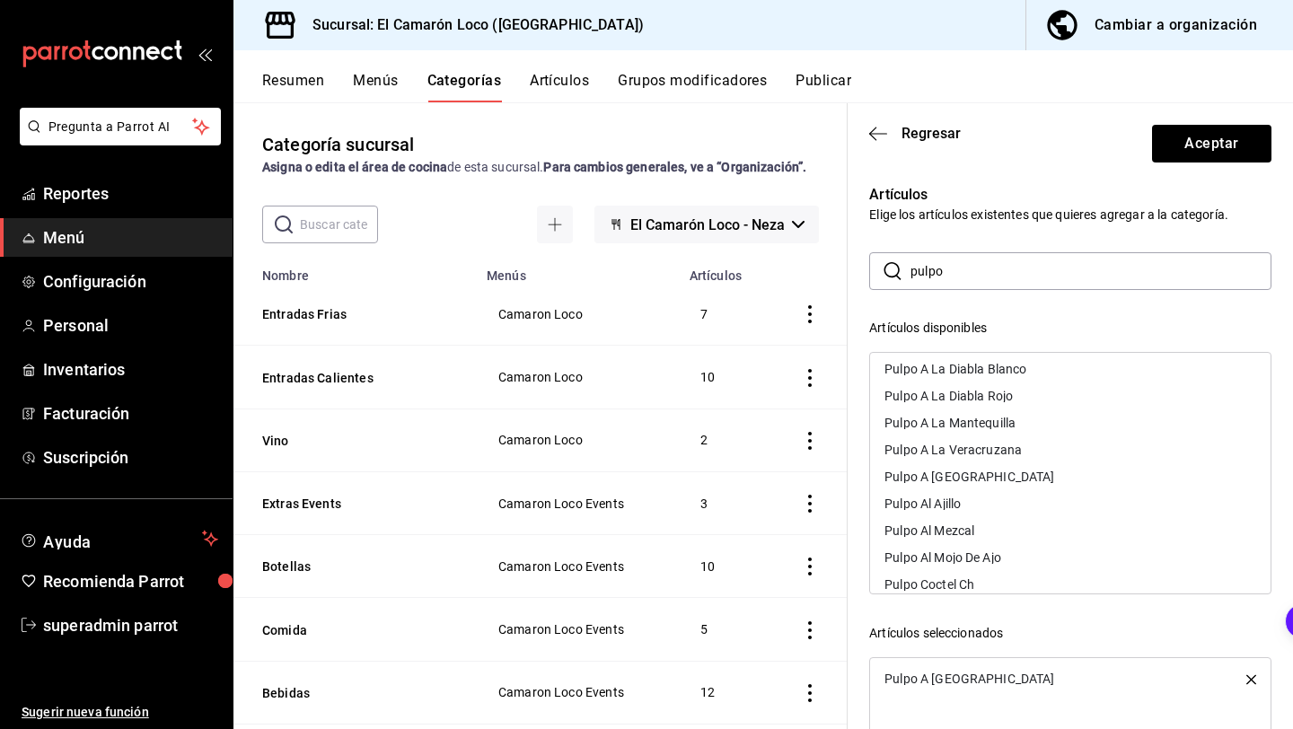
click at [1252, 680] on icon "button" at bounding box center [1251, 679] width 10 height 10
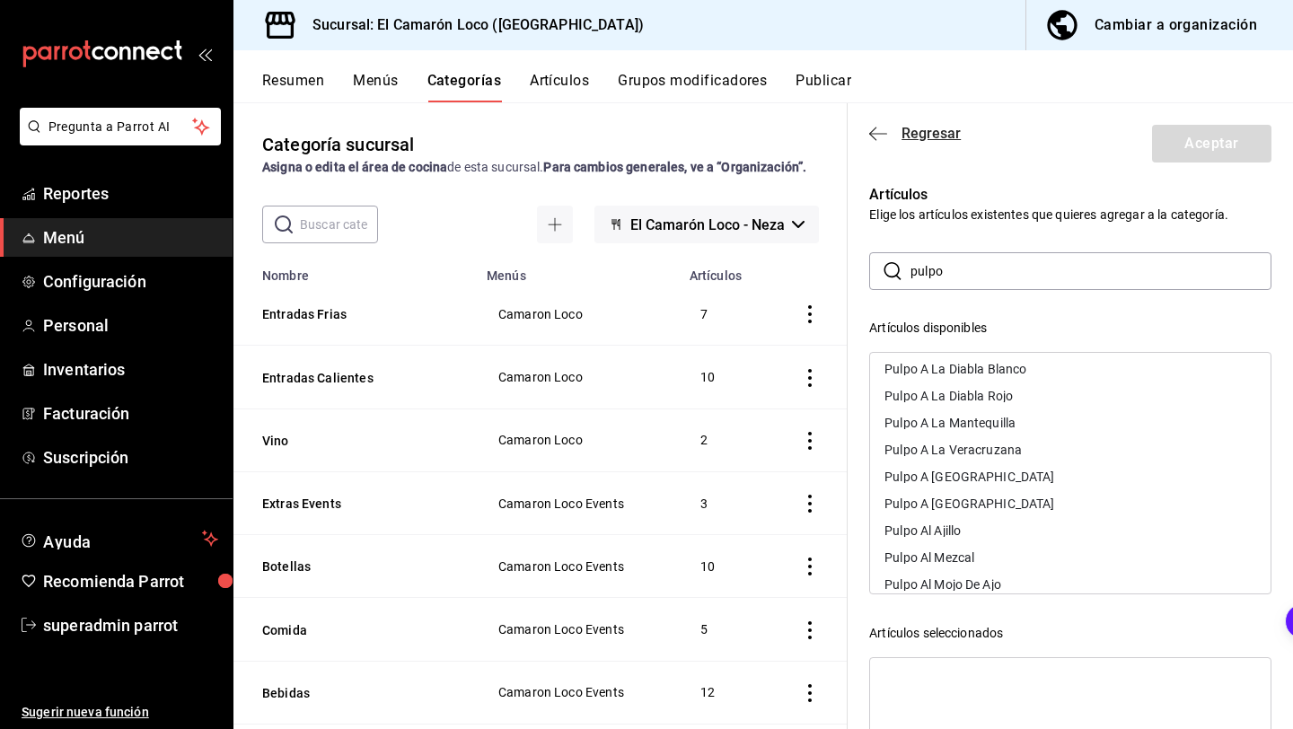
click at [902, 135] on span "Regresar" at bounding box center [930, 133] width 59 height 17
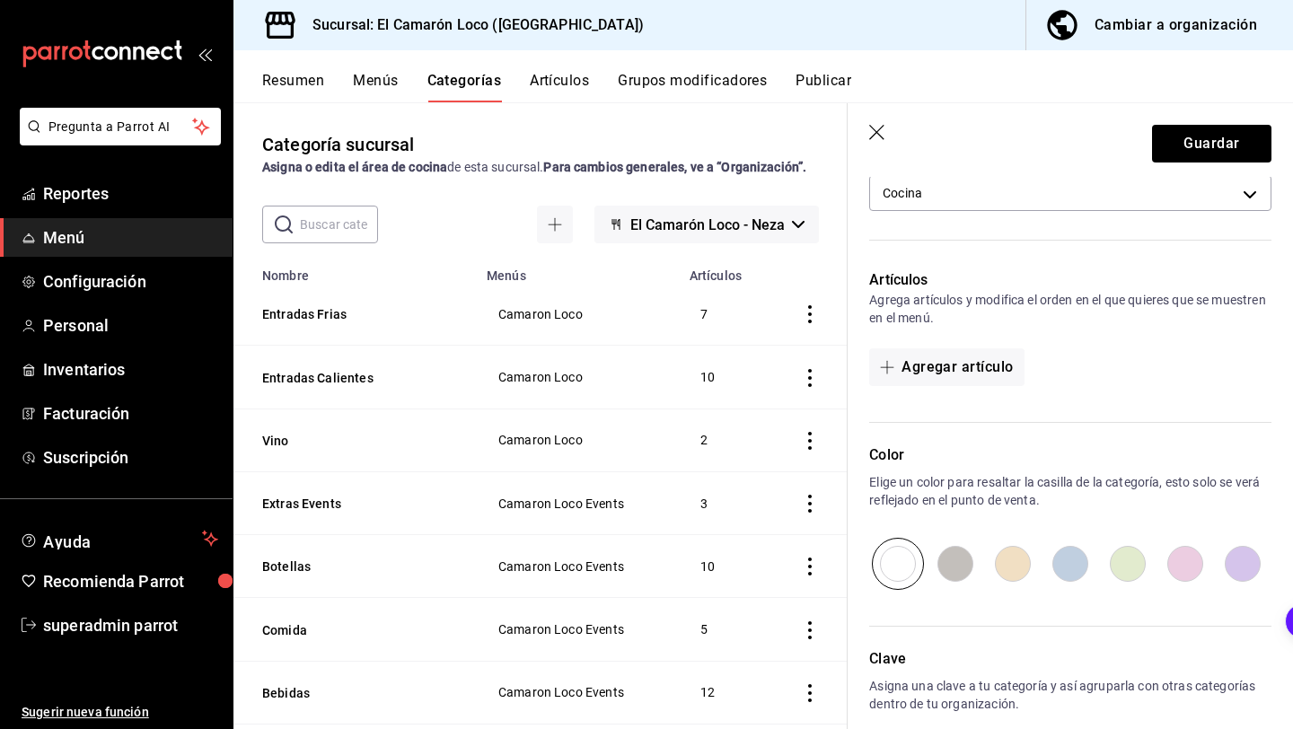
scroll to position [450, 0]
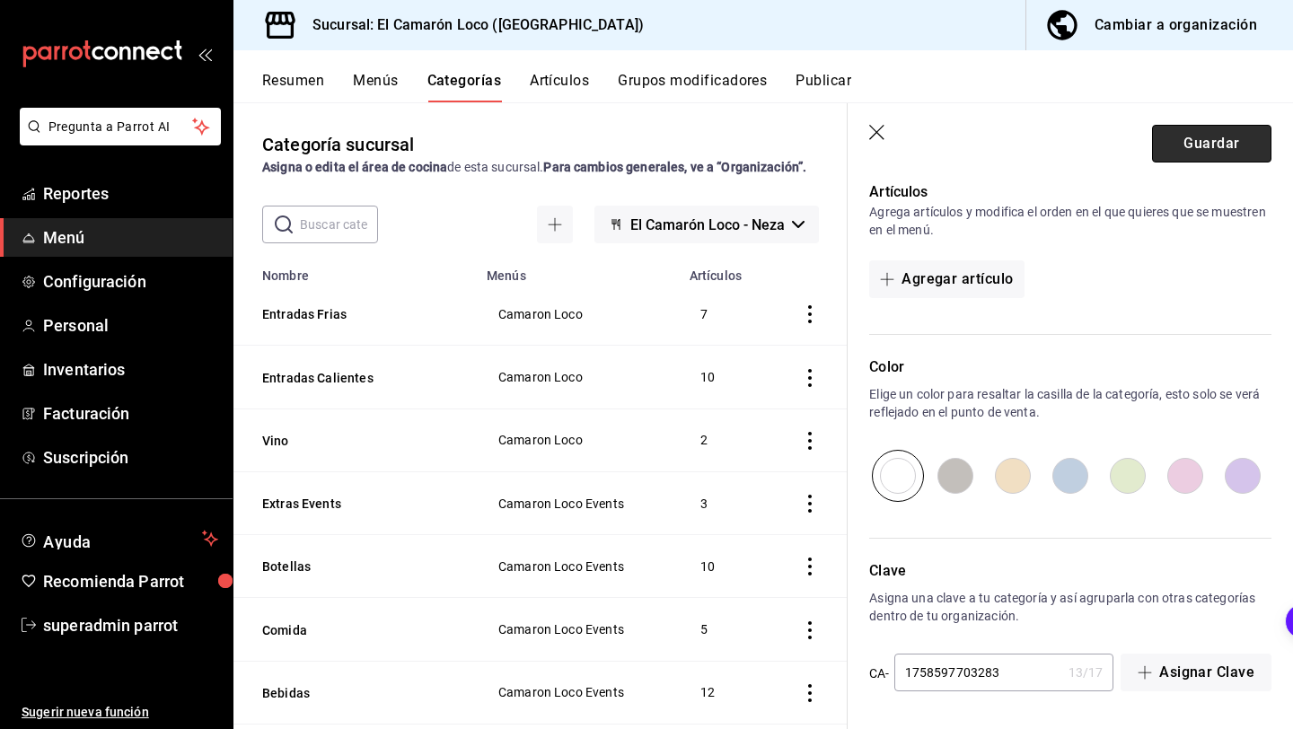
click at [1200, 155] on button "Guardar" at bounding box center [1211, 144] width 119 height 38
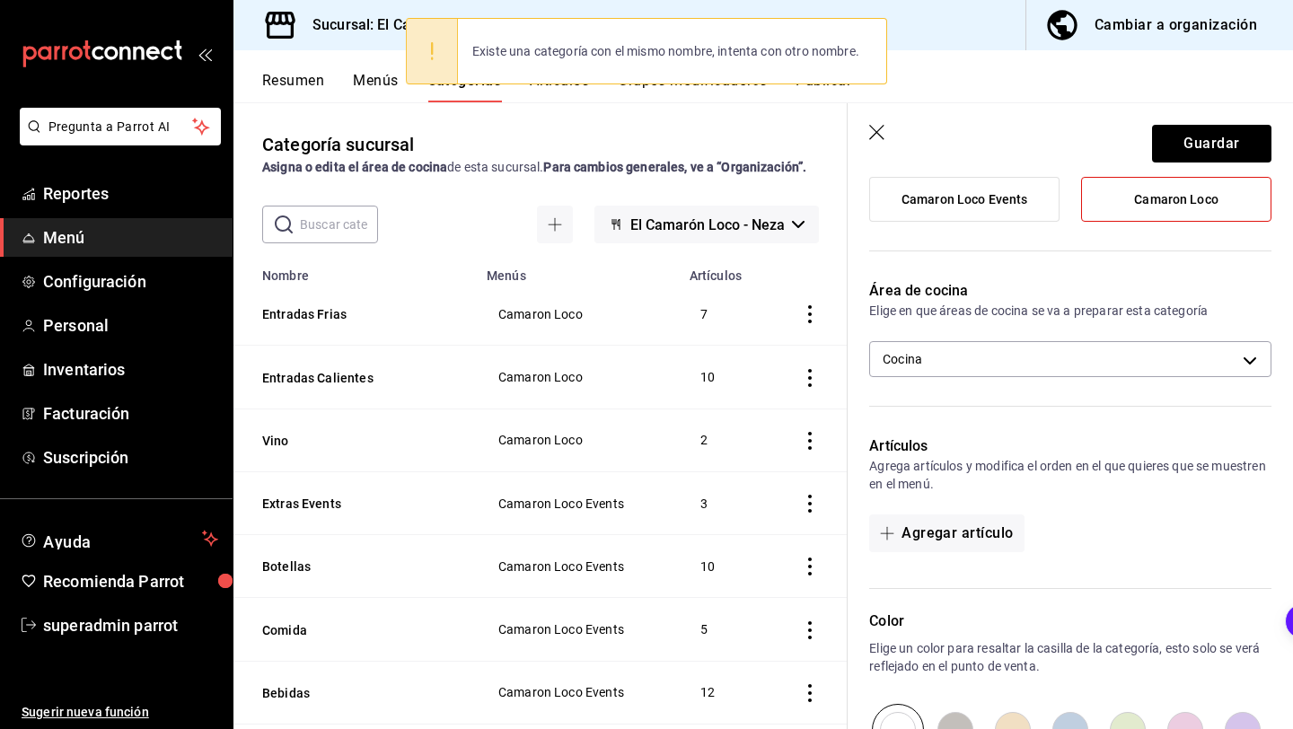
scroll to position [0, 0]
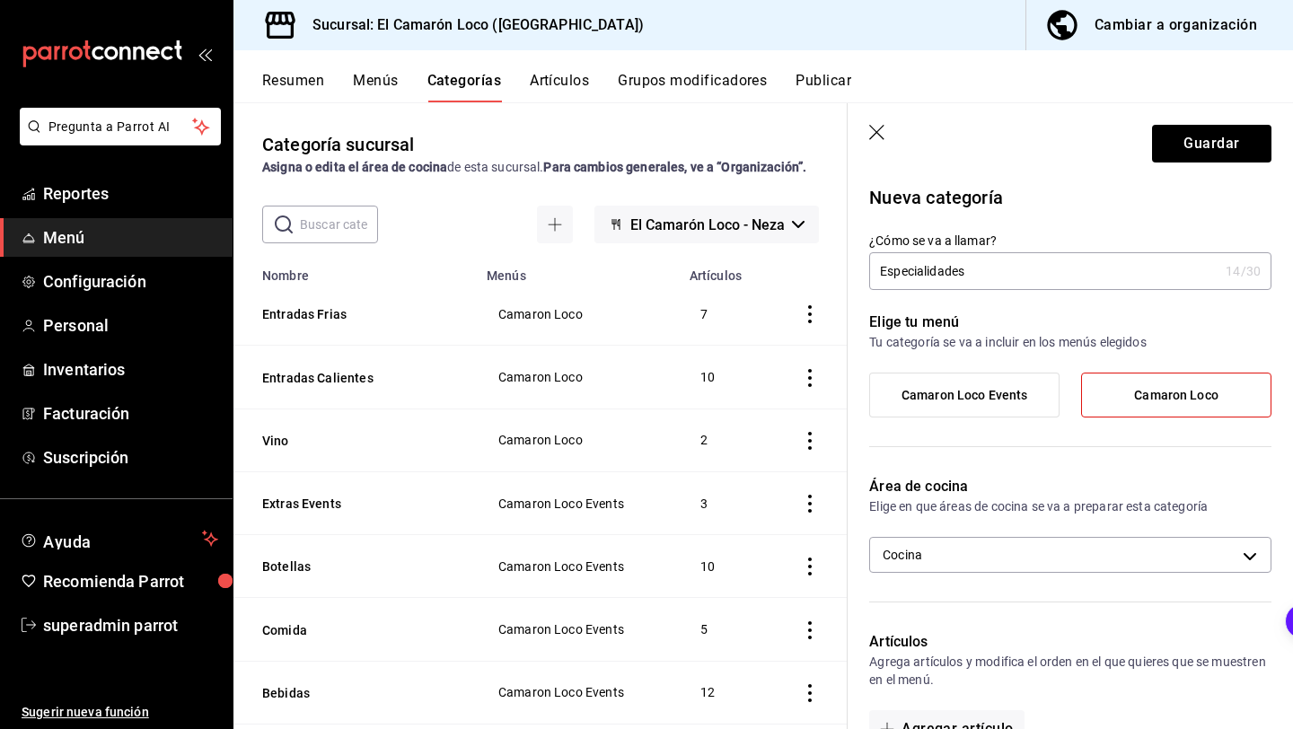
click at [878, 132] on icon "button" at bounding box center [878, 134] width 18 height 18
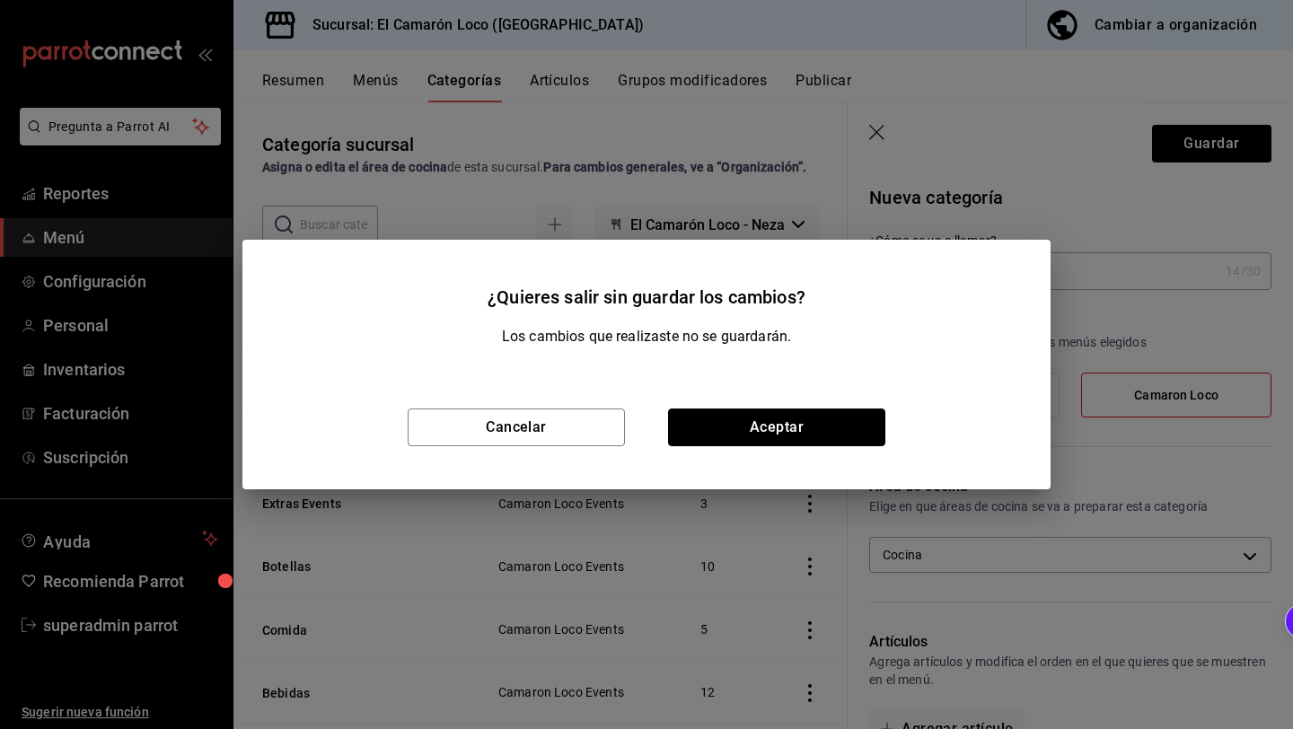
click at [743, 437] on button "Aceptar" at bounding box center [776, 428] width 217 height 38
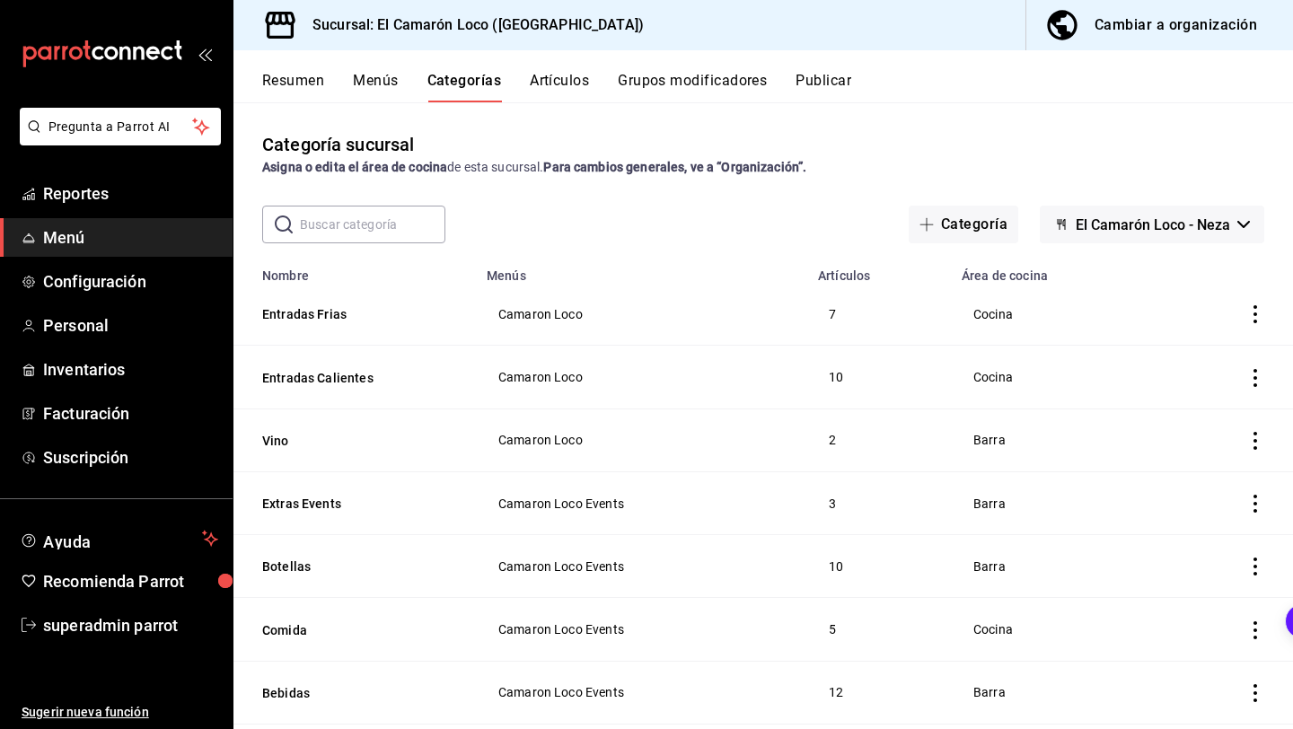
click at [330, 237] on input "text" at bounding box center [372, 225] width 145 height 36
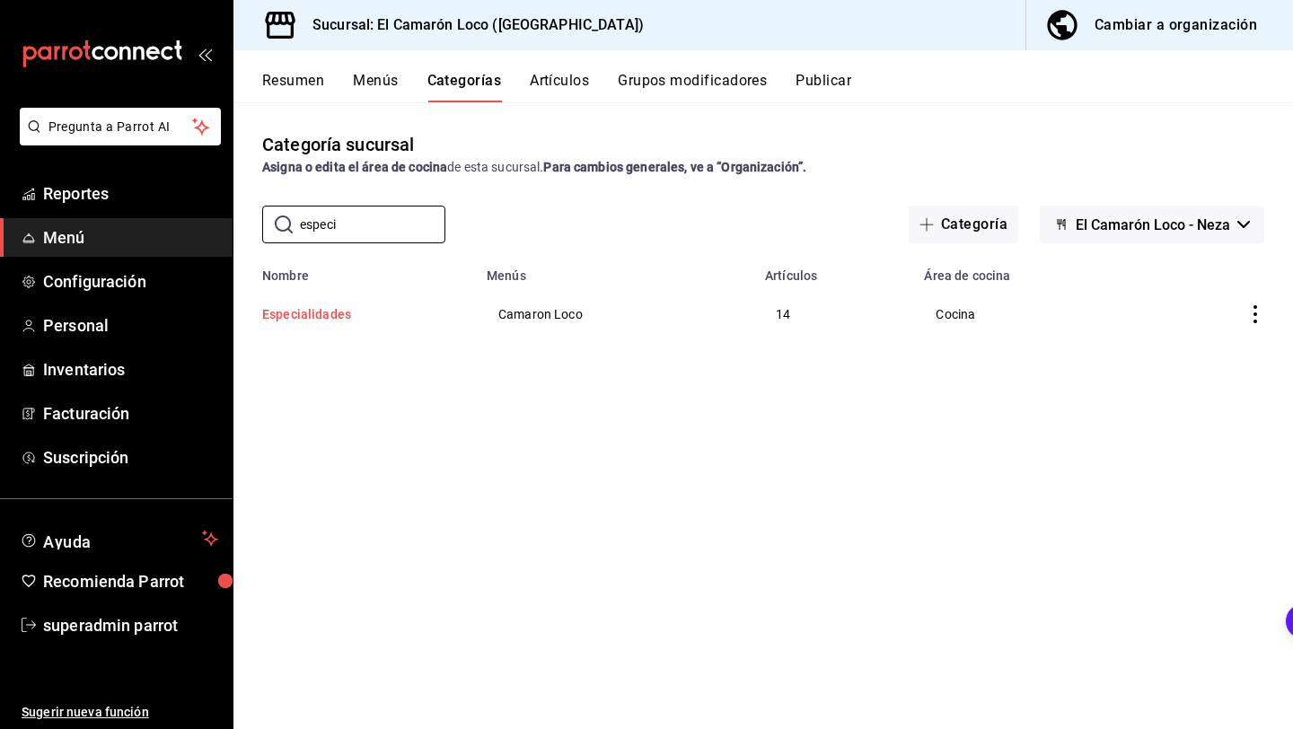
type input "especi"
click at [316, 308] on button "Especialidades" at bounding box center [352, 314] width 180 height 18
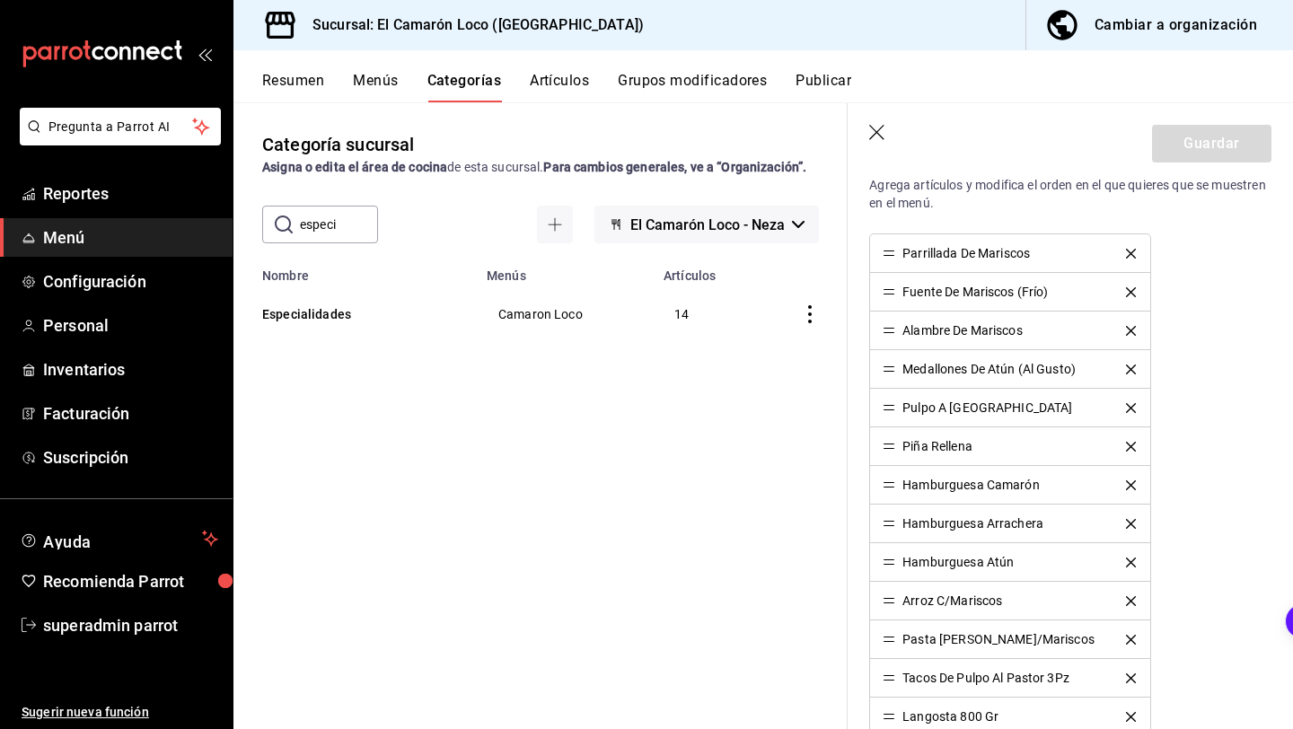
scroll to position [479, 0]
click at [1130, 247] on icon "delete" at bounding box center [1131, 251] width 10 height 10
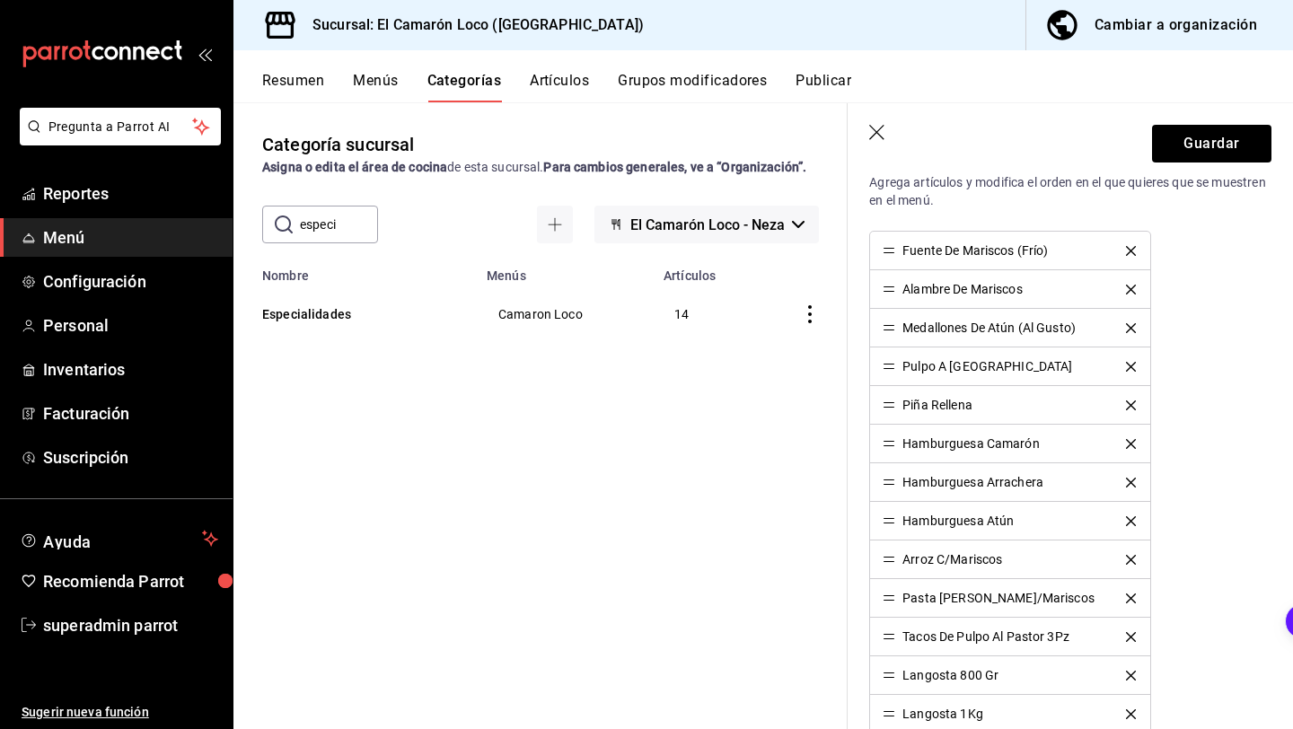
click at [1130, 247] on icon "delete" at bounding box center [1131, 251] width 10 height 10
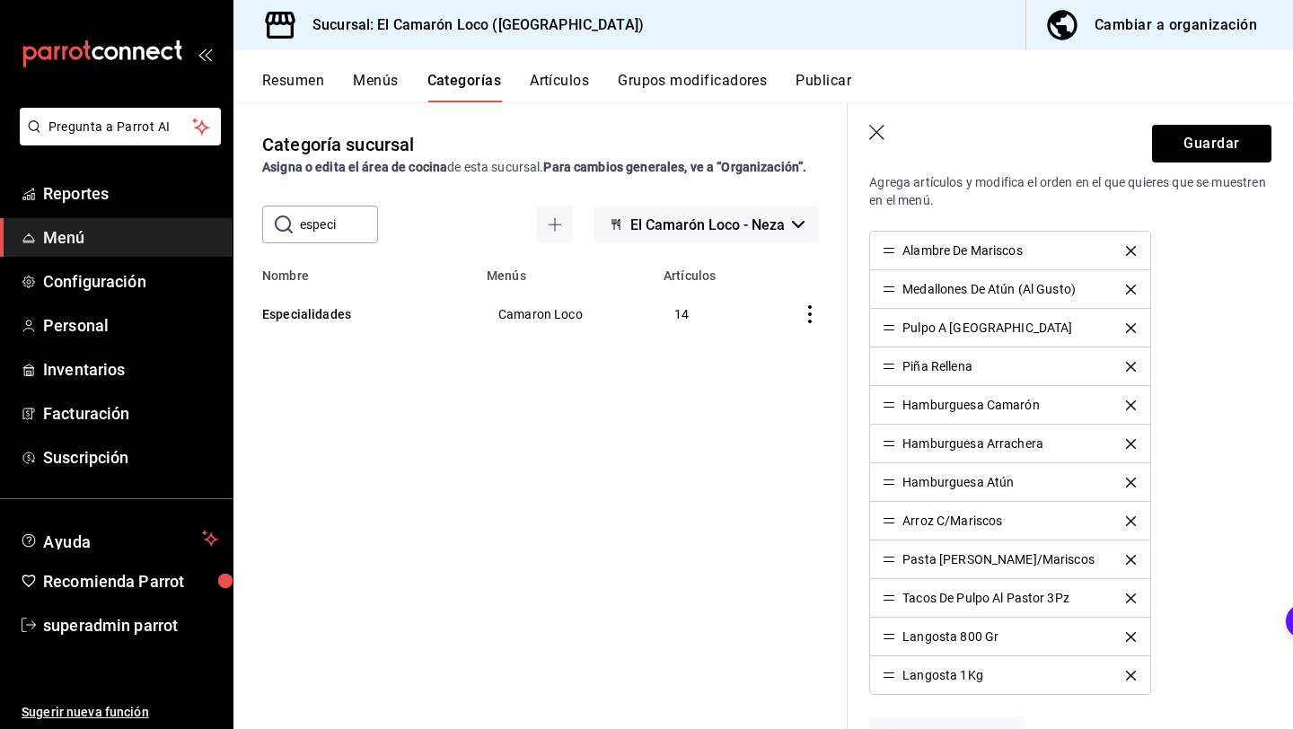
click at [1130, 247] on icon "delete" at bounding box center [1131, 251] width 10 height 10
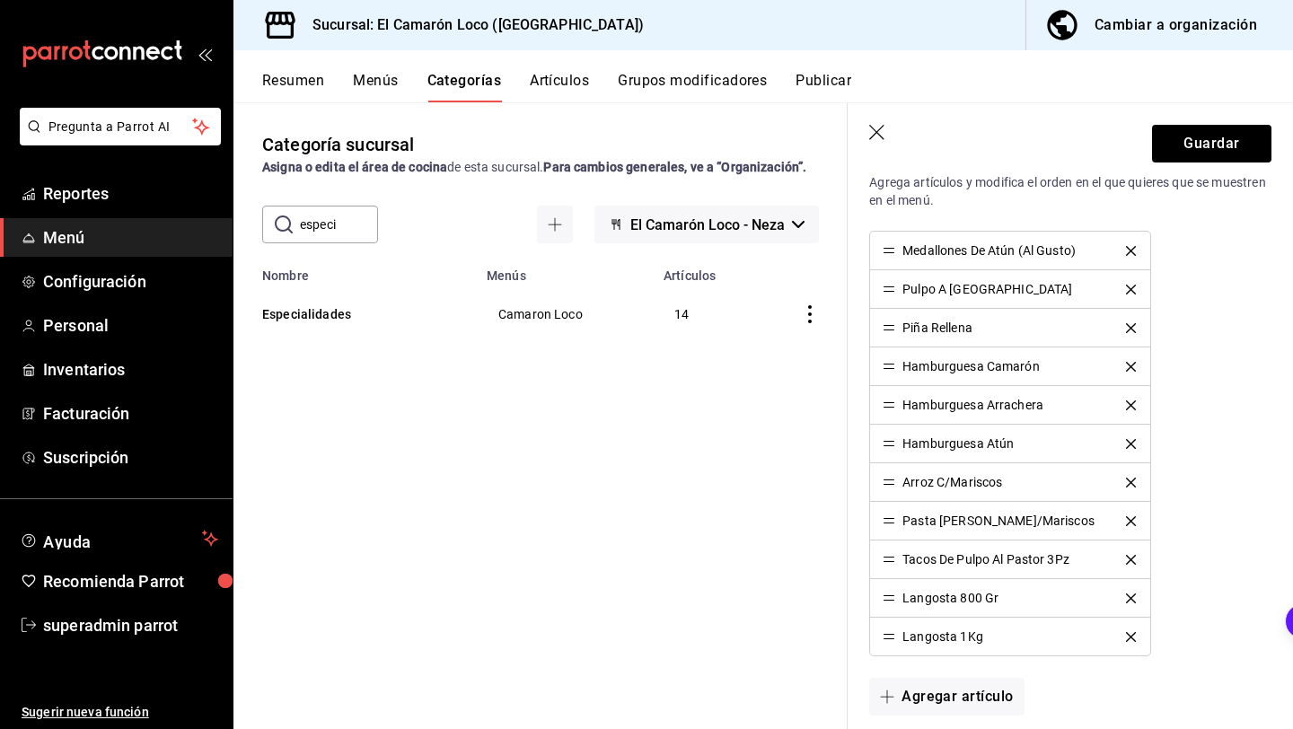
click at [1130, 247] on icon "delete" at bounding box center [1131, 251] width 10 height 10
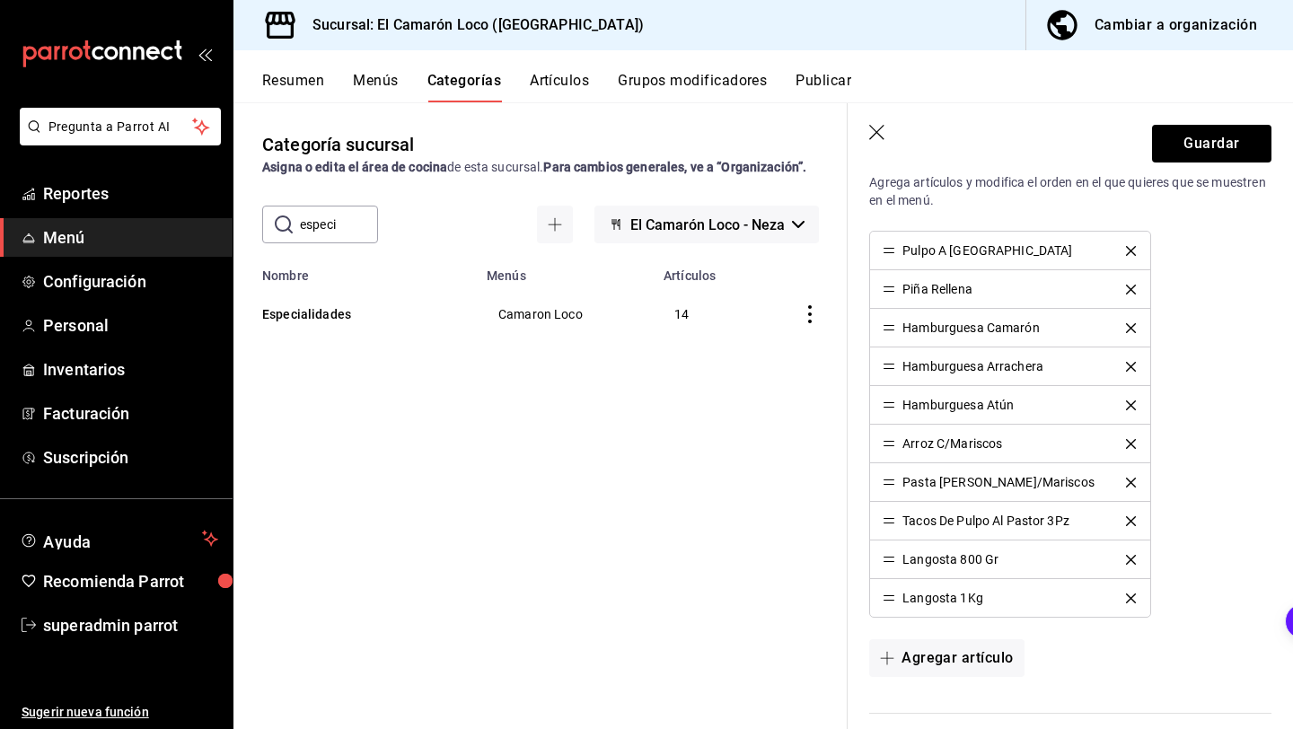
click at [1132, 288] on icon "delete" at bounding box center [1131, 290] width 10 height 10
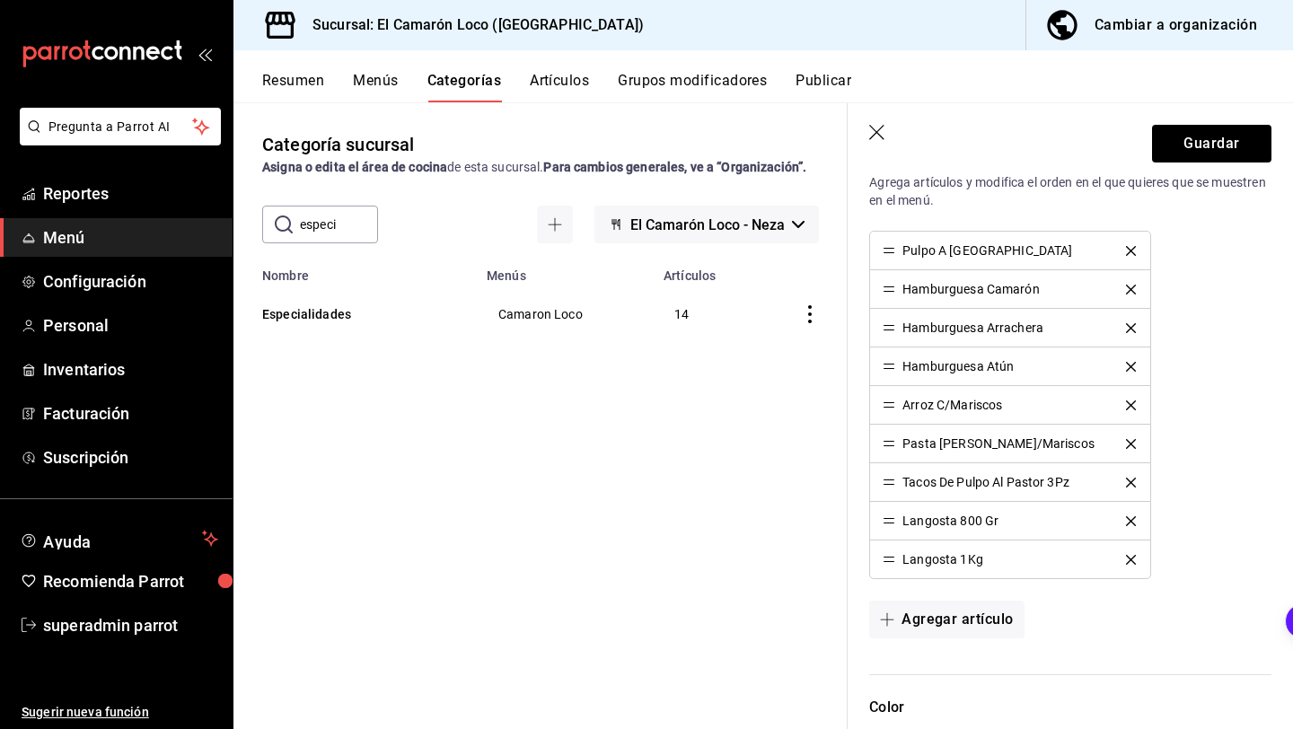
click at [1132, 288] on icon "delete" at bounding box center [1131, 290] width 10 height 10
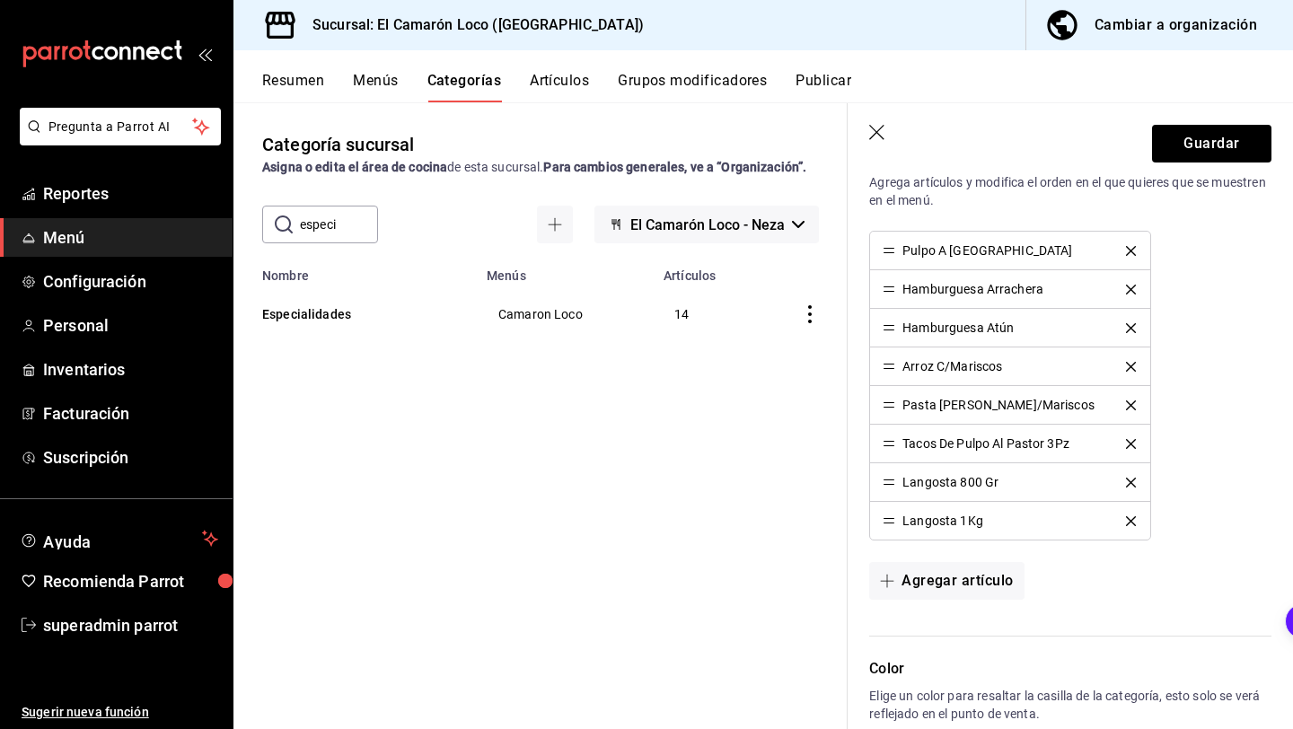
click at [1132, 288] on icon "delete" at bounding box center [1131, 290] width 10 height 10
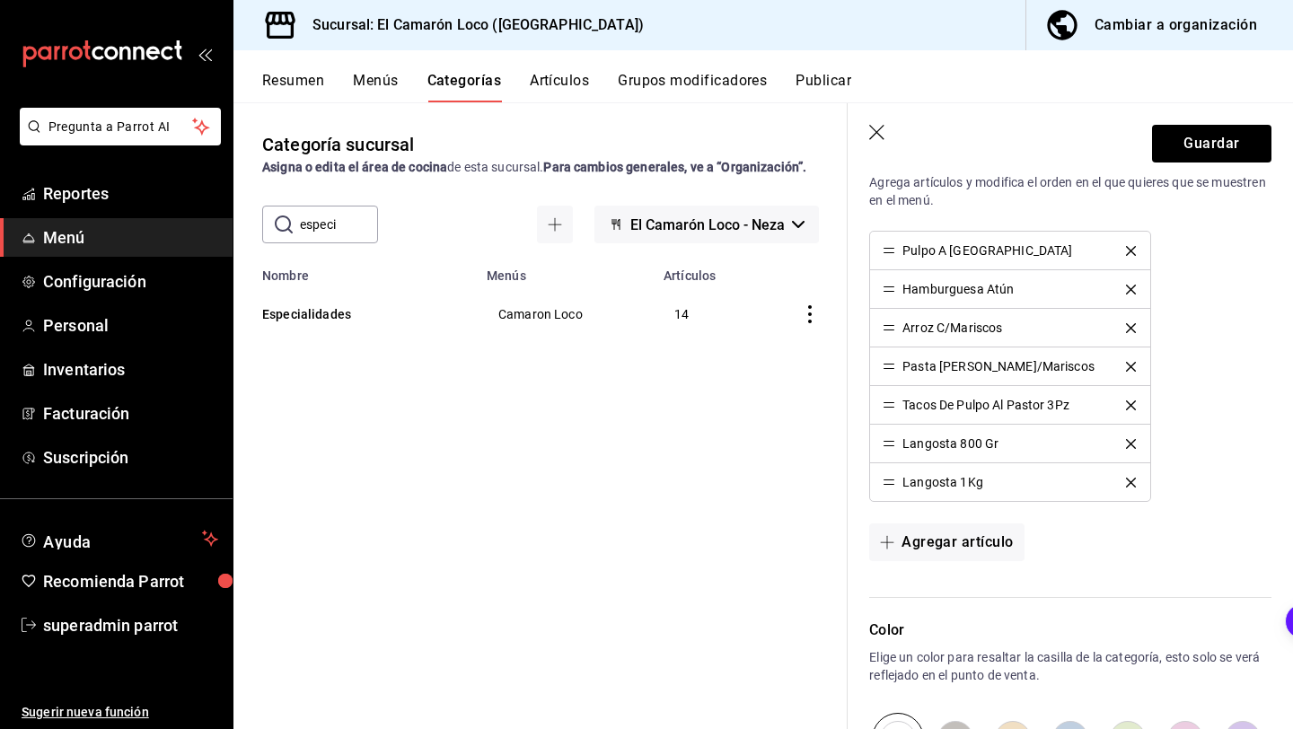
click at [1133, 288] on icon "delete" at bounding box center [1131, 290] width 10 height 10
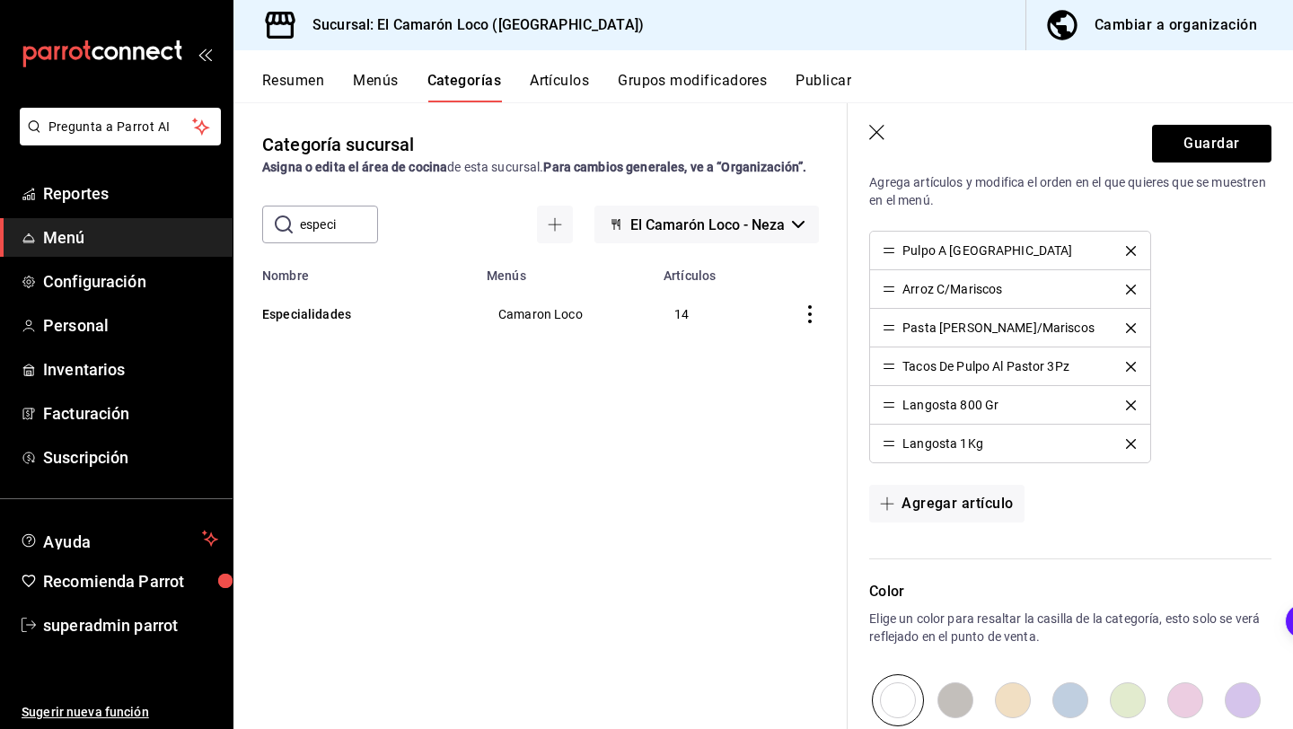
click at [1133, 288] on icon "delete" at bounding box center [1131, 290] width 10 height 10
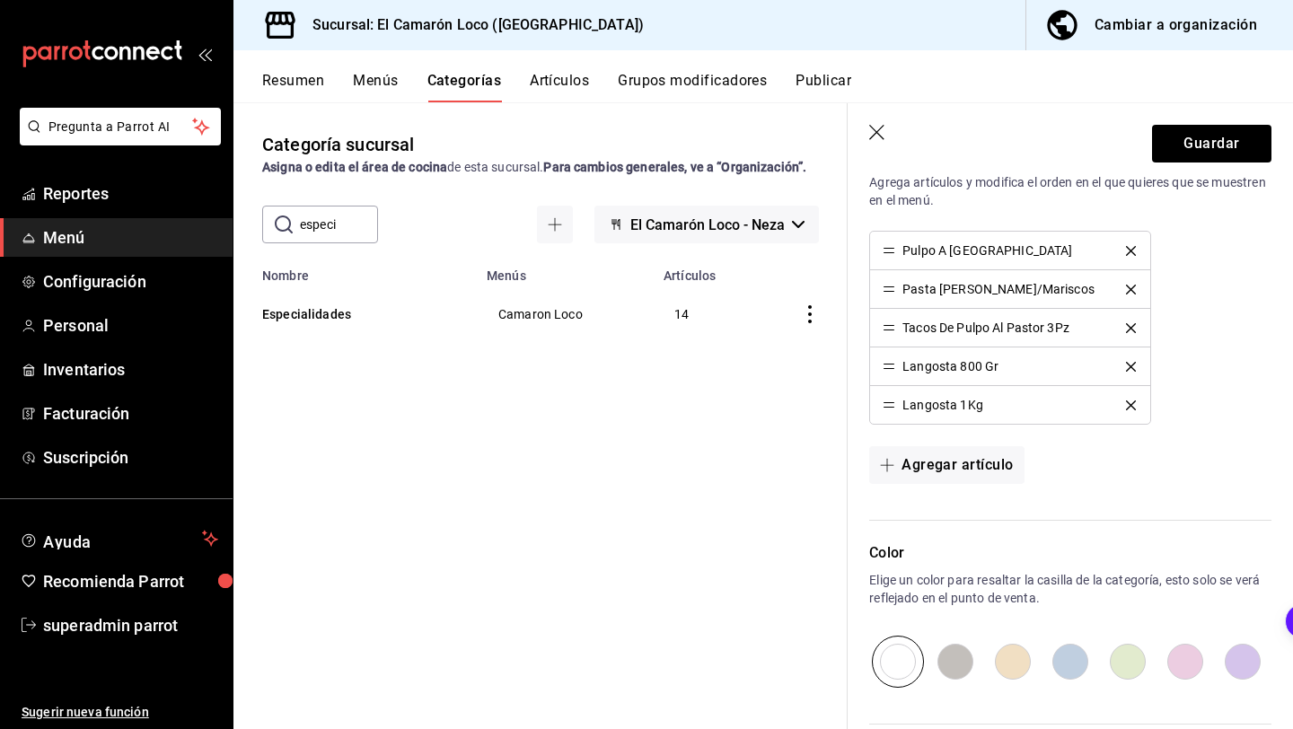
click at [1129, 365] on icon "delete" at bounding box center [1131, 367] width 10 height 10
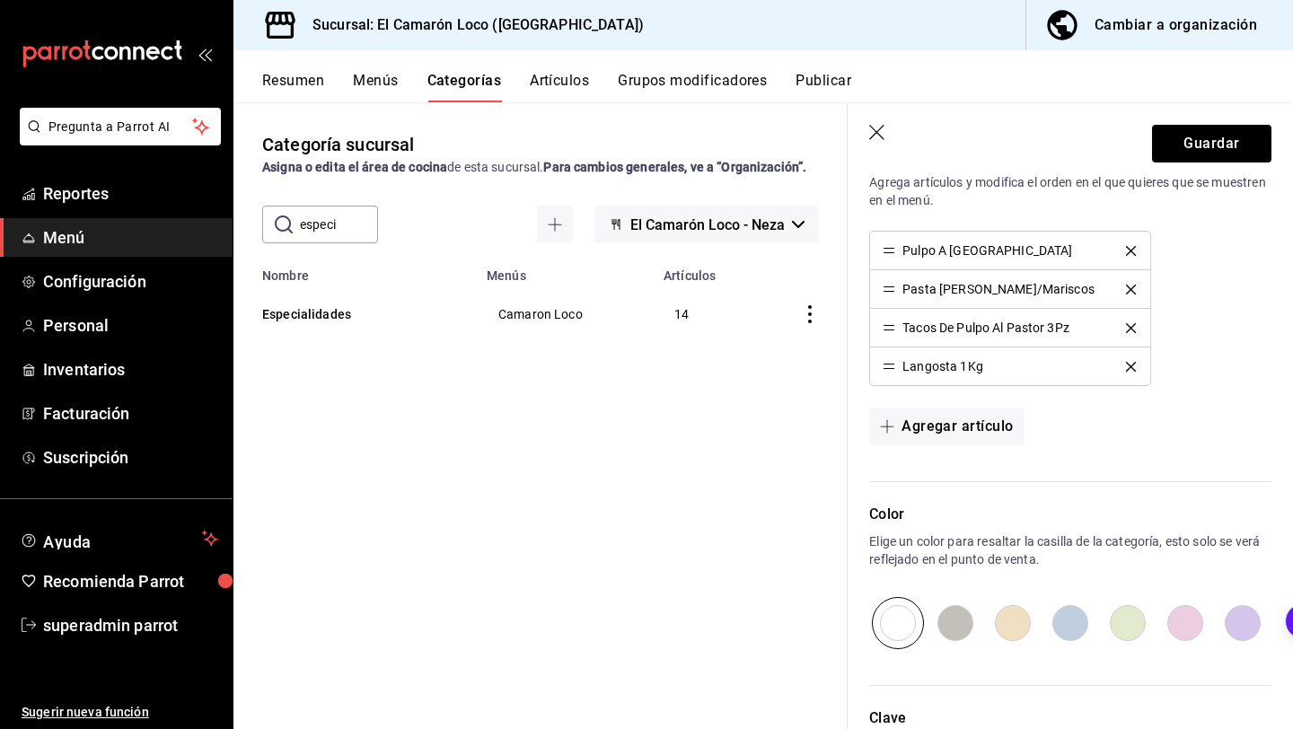
click at [1126, 330] on icon "delete" at bounding box center [1131, 328] width 10 height 10
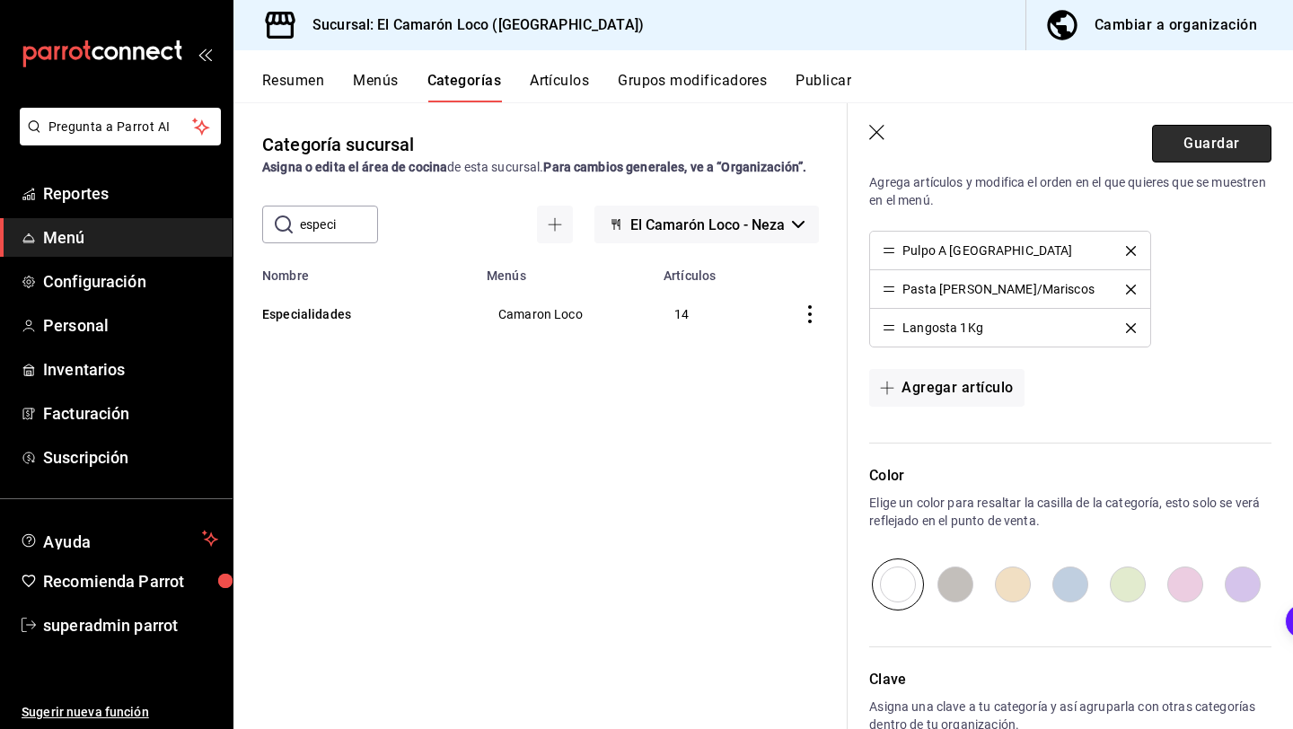
click at [1178, 154] on button "Guardar" at bounding box center [1211, 144] width 119 height 38
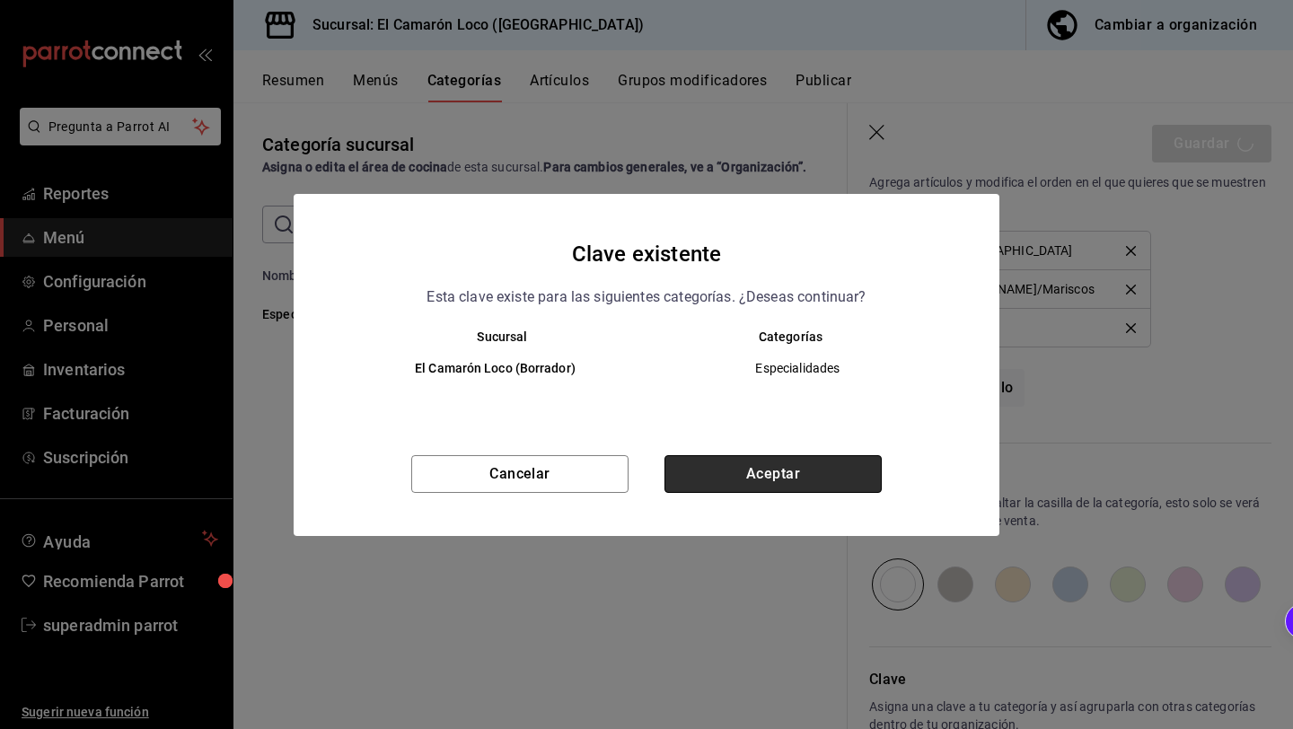
click at [841, 462] on button "Aceptar" at bounding box center [772, 474] width 217 height 38
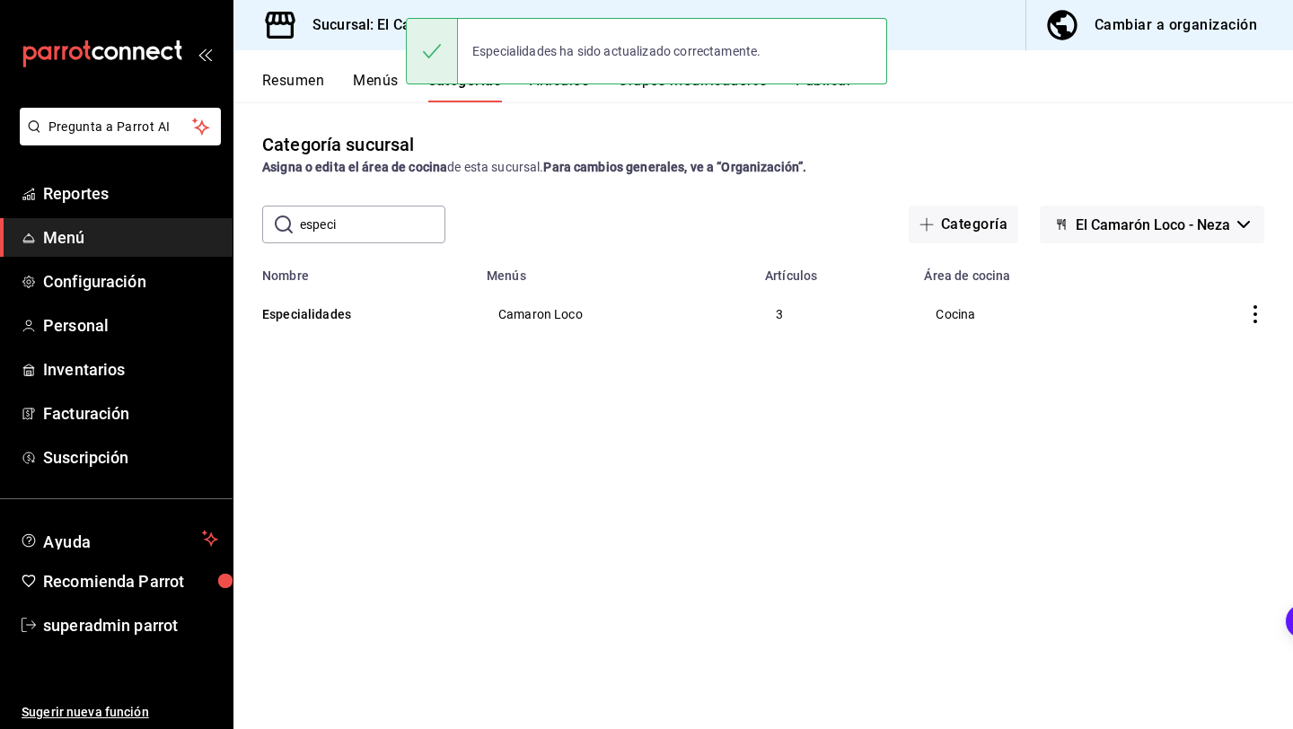
click at [399, 218] on input "especi" at bounding box center [372, 225] width 145 height 36
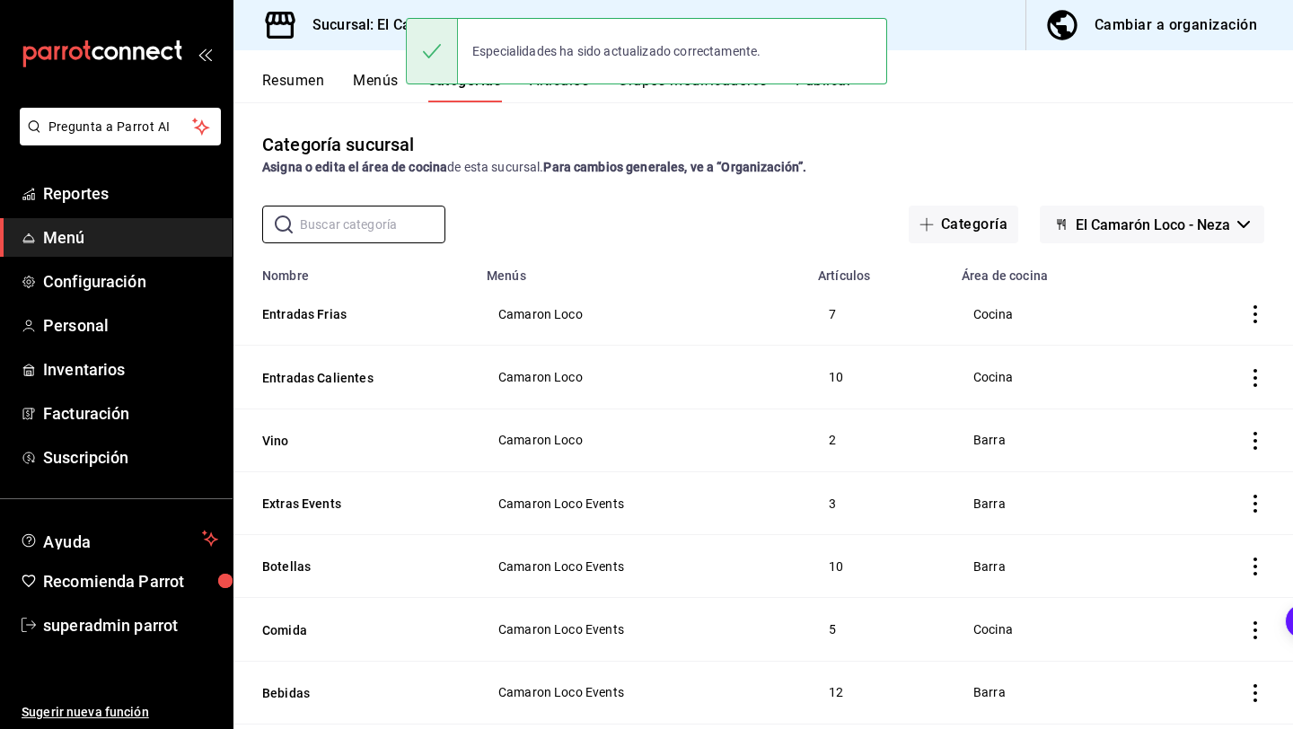
click at [553, 96] on button "Artículos" at bounding box center [559, 87] width 59 height 31
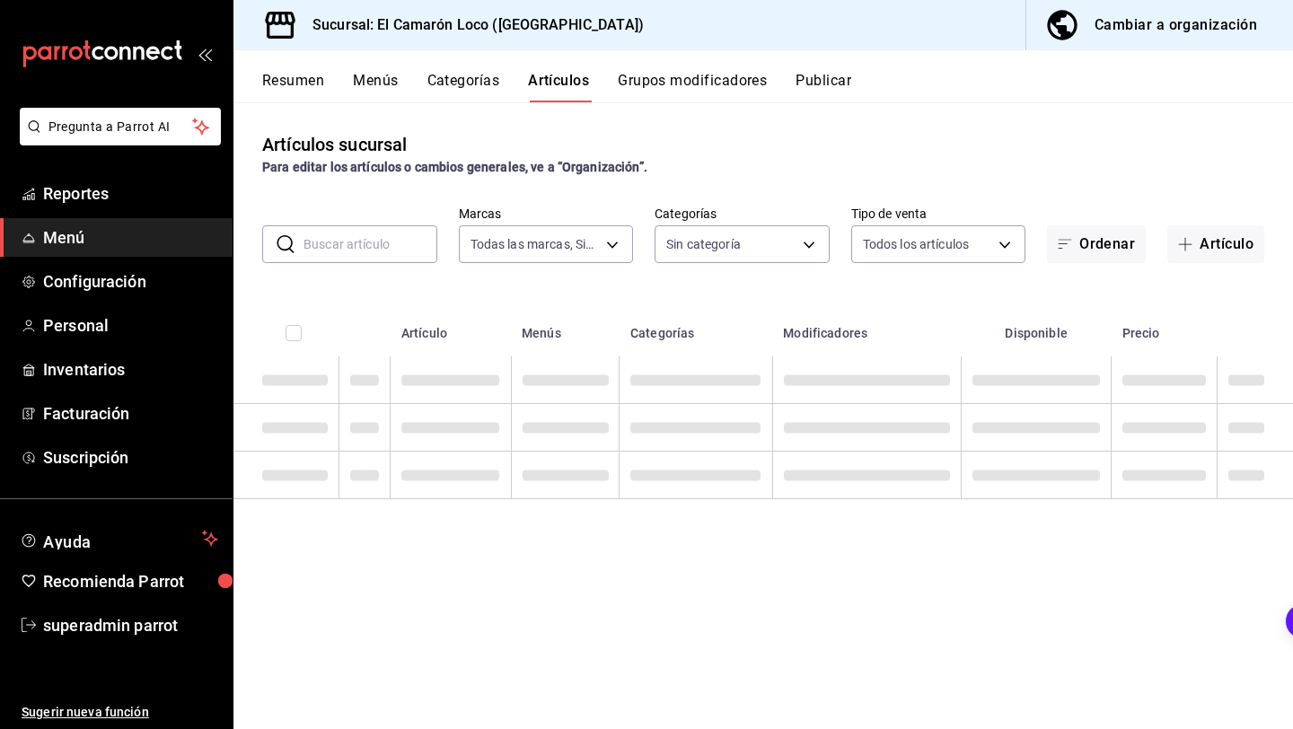
type input "84539b57-ac19-4bc7-993b-d744aa7824cb"
type input "040de04e-853d-4a0a-94cc-1911e6ad6812,9b2abcf0-5cde-4546-9fea-375ee6011b53,29e25…"
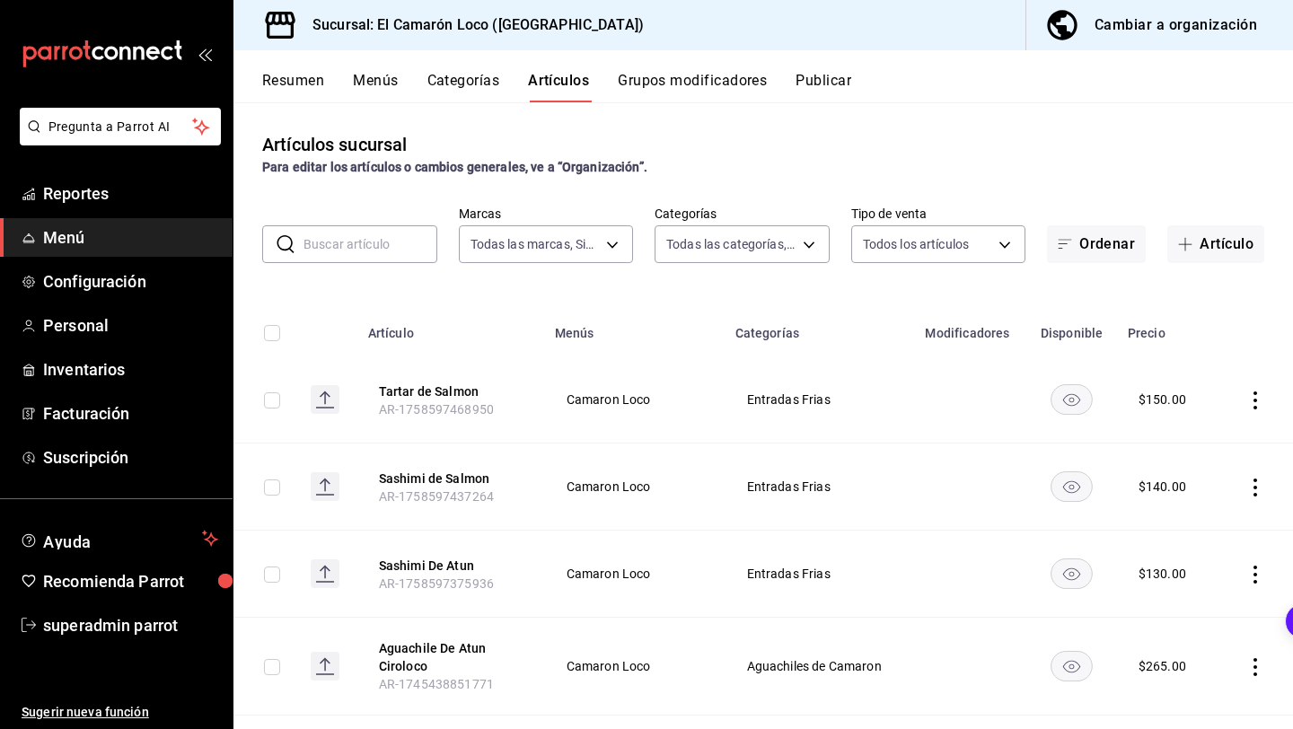
click at [387, 246] on input "text" at bounding box center [370, 244] width 134 height 36
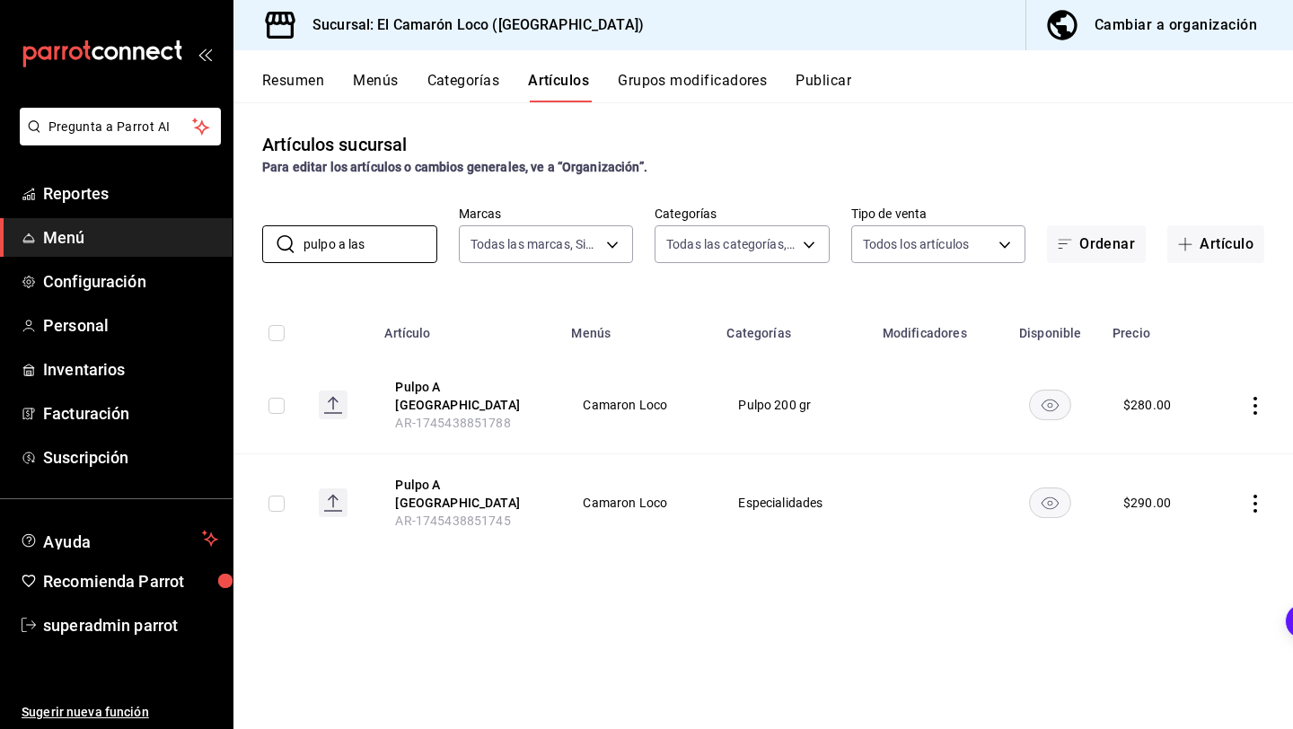
type input "pulpo a las"
click at [1252, 495] on icon "actions" at bounding box center [1255, 504] width 18 height 18
